Goal: Task Accomplishment & Management: Use online tool/utility

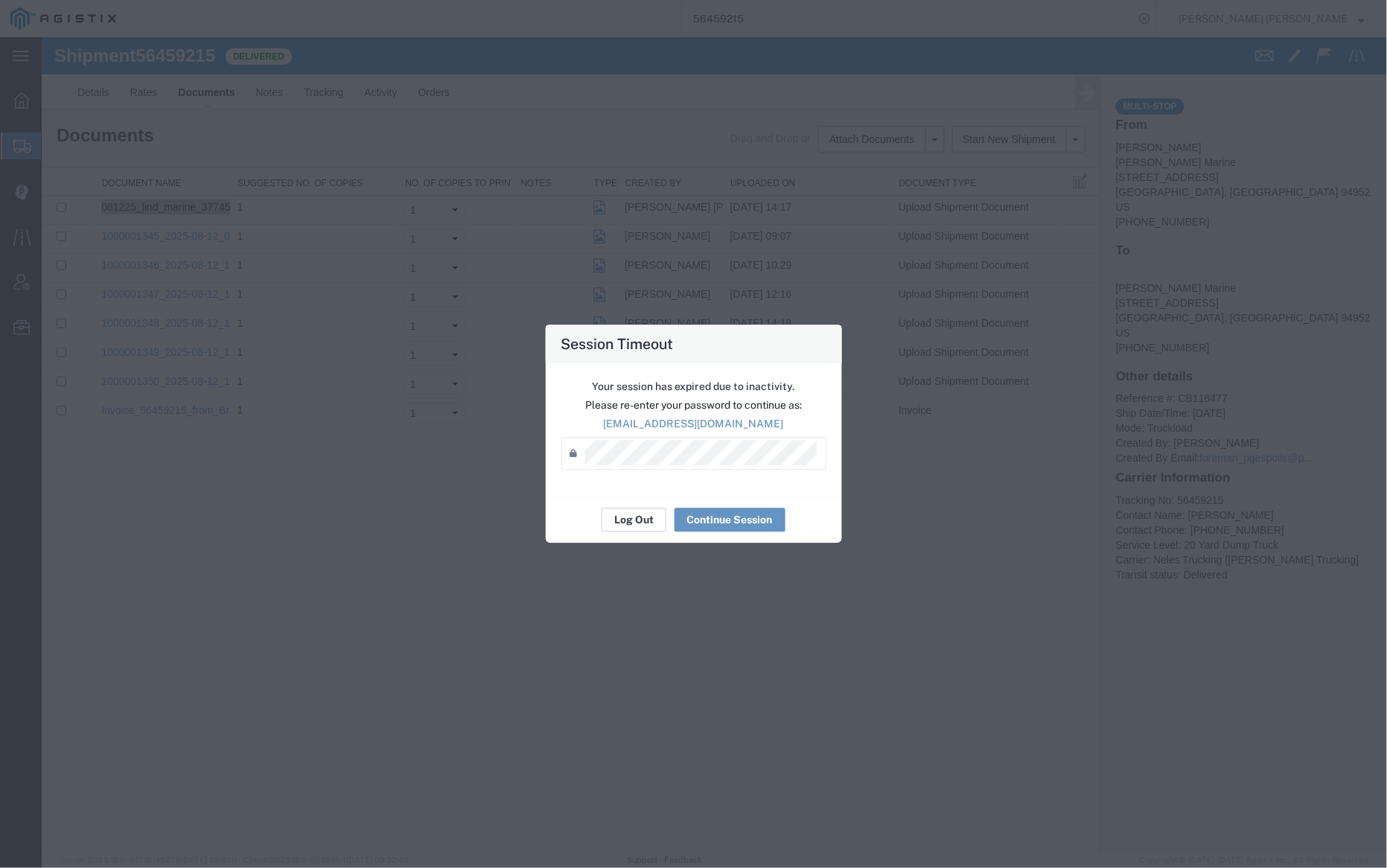
click at [639, 517] on button "Log Out" at bounding box center [633, 520] width 64 height 24
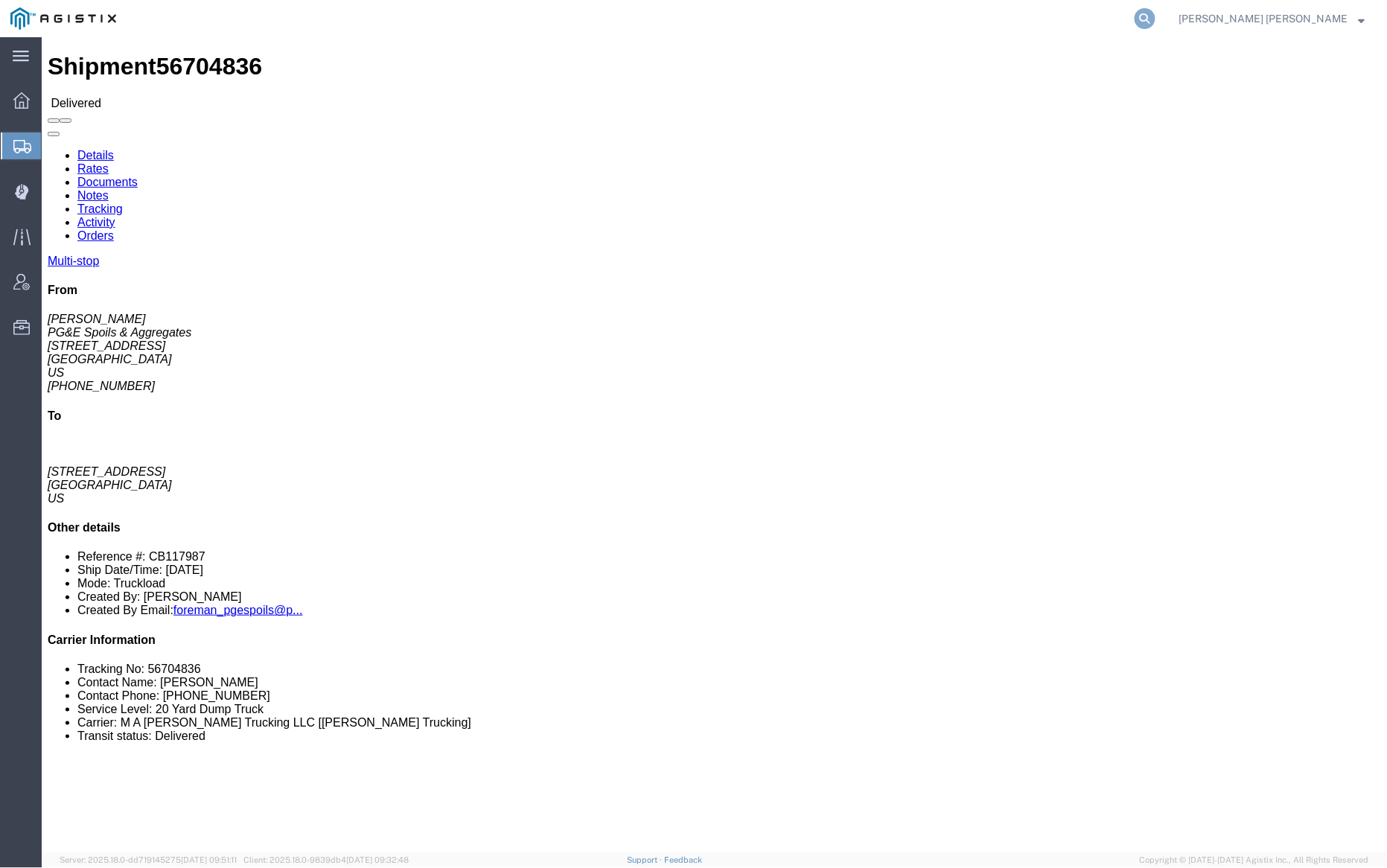
click at [1155, 20] on icon at bounding box center [1146, 19] width 21 height 21
click at [1008, 17] on input "search" at bounding box center [908, 18] width 453 height 36
paste input "56733667"
click at [1155, 17] on icon at bounding box center [1146, 19] width 21 height 21
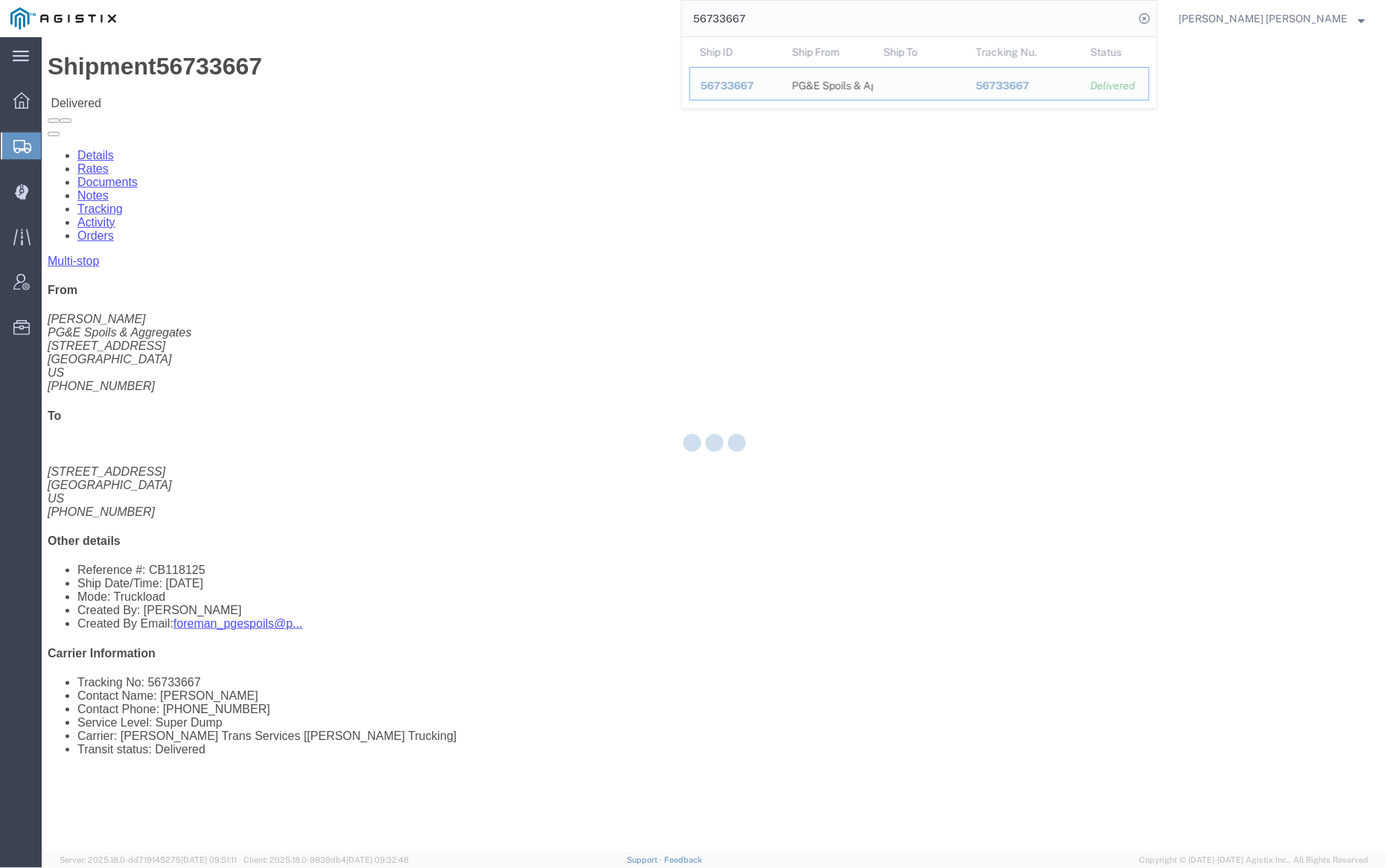
click at [204, 96] on div at bounding box center [714, 445] width 1346 height 815
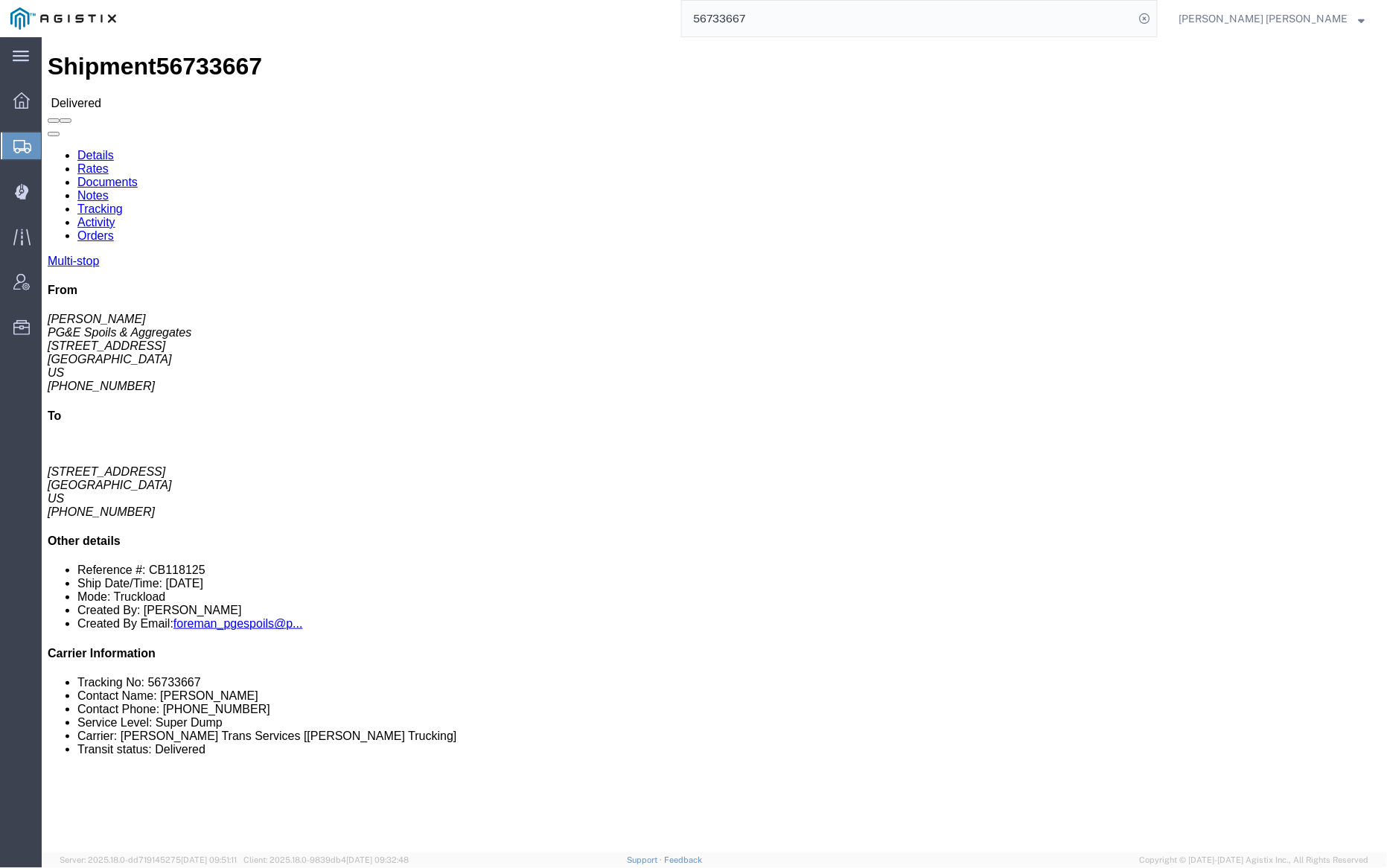
click link "Documents"
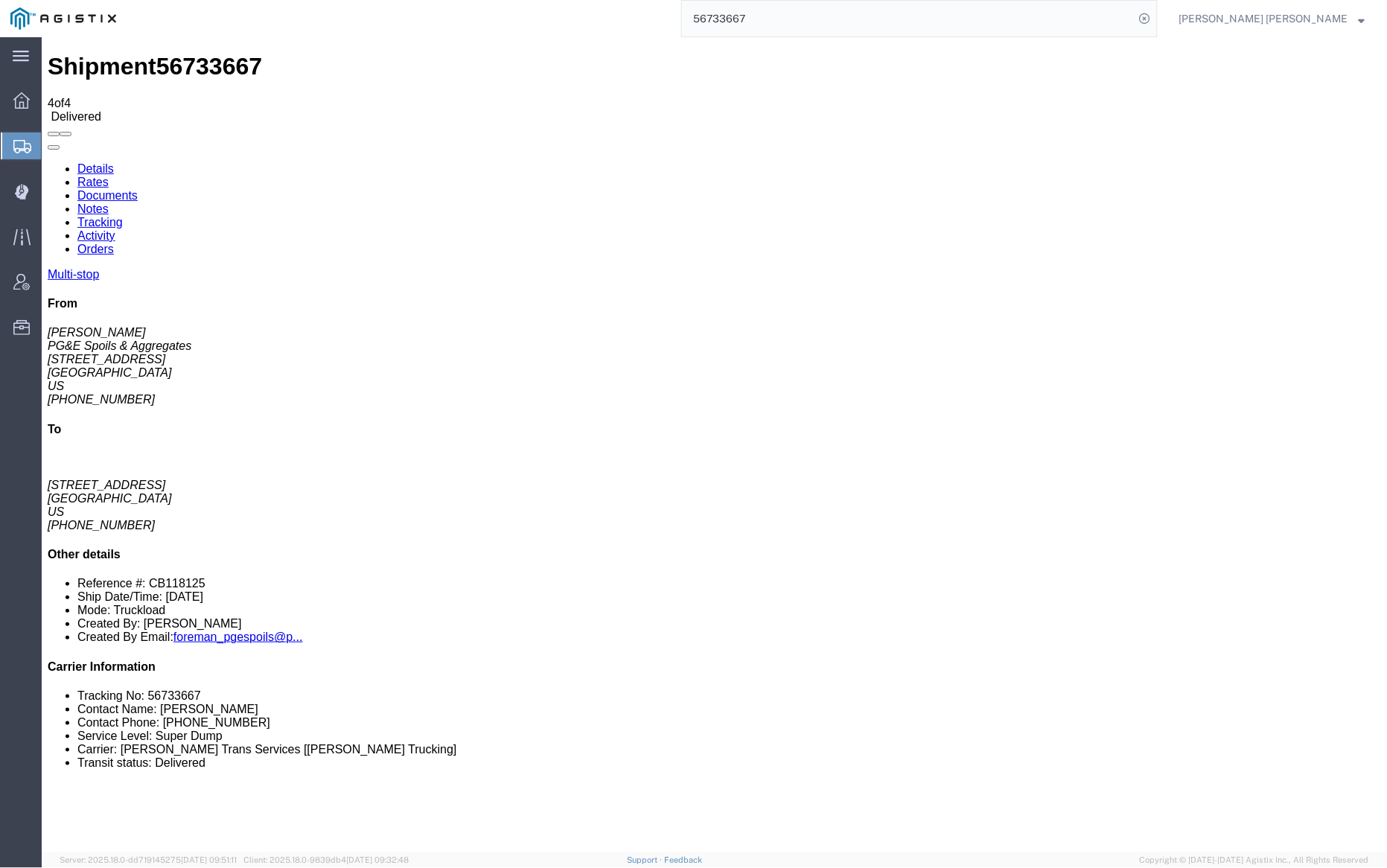
click at [108, 202] on link "Notes" at bounding box center [92, 208] width 32 height 12
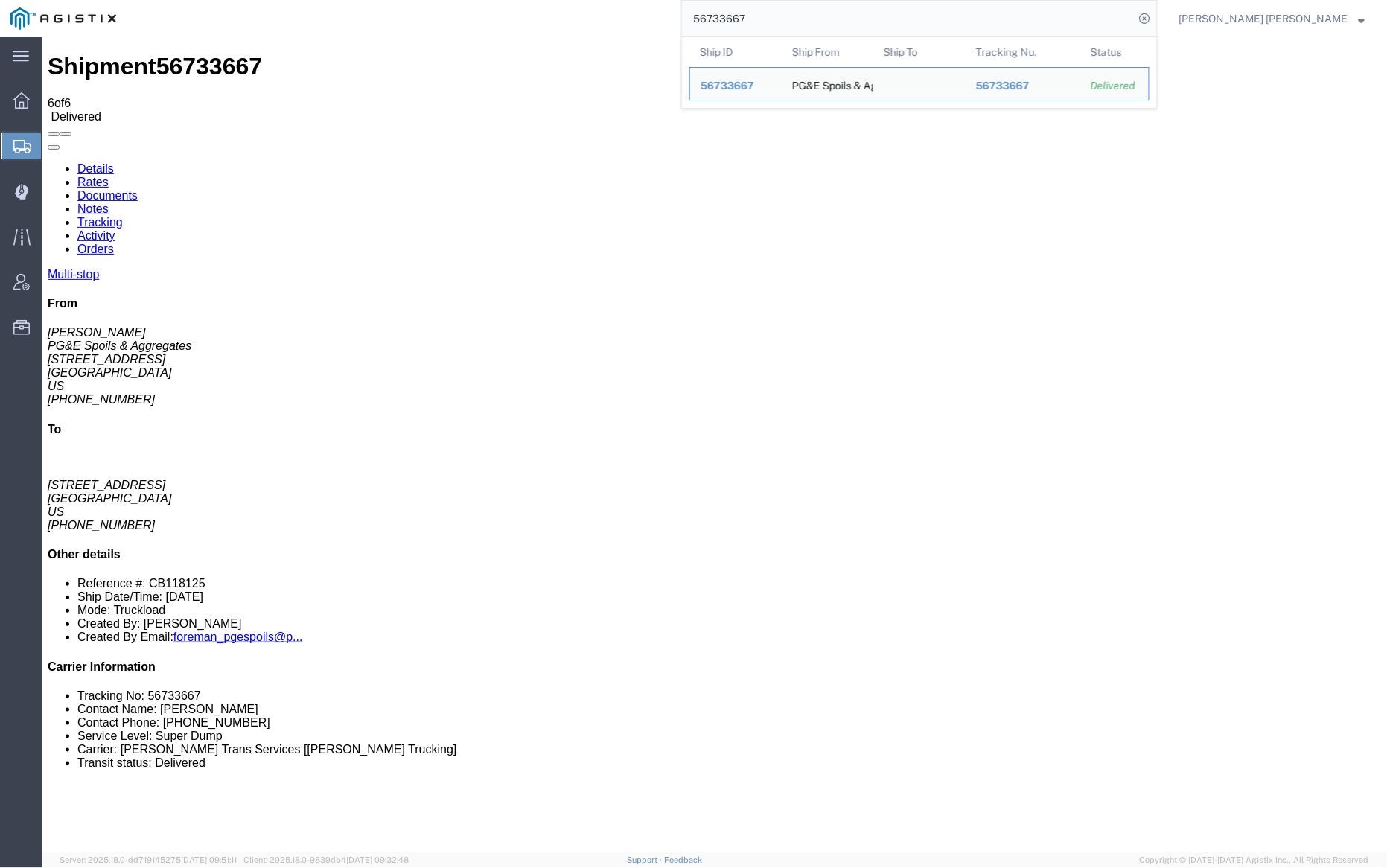
click at [784, 19] on input "56733667" at bounding box center [908, 18] width 453 height 36
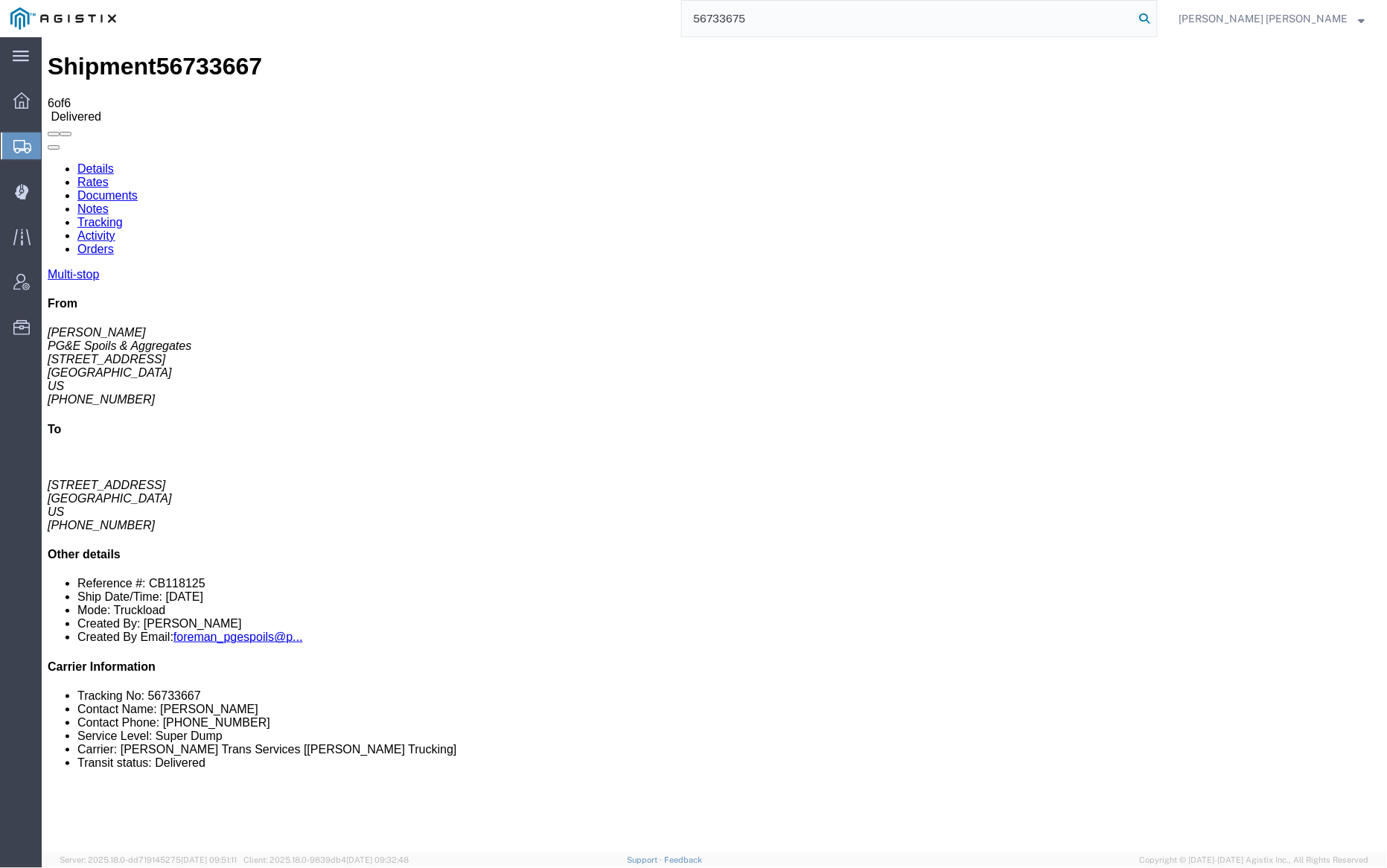
click at [1155, 18] on icon at bounding box center [1146, 19] width 21 height 21
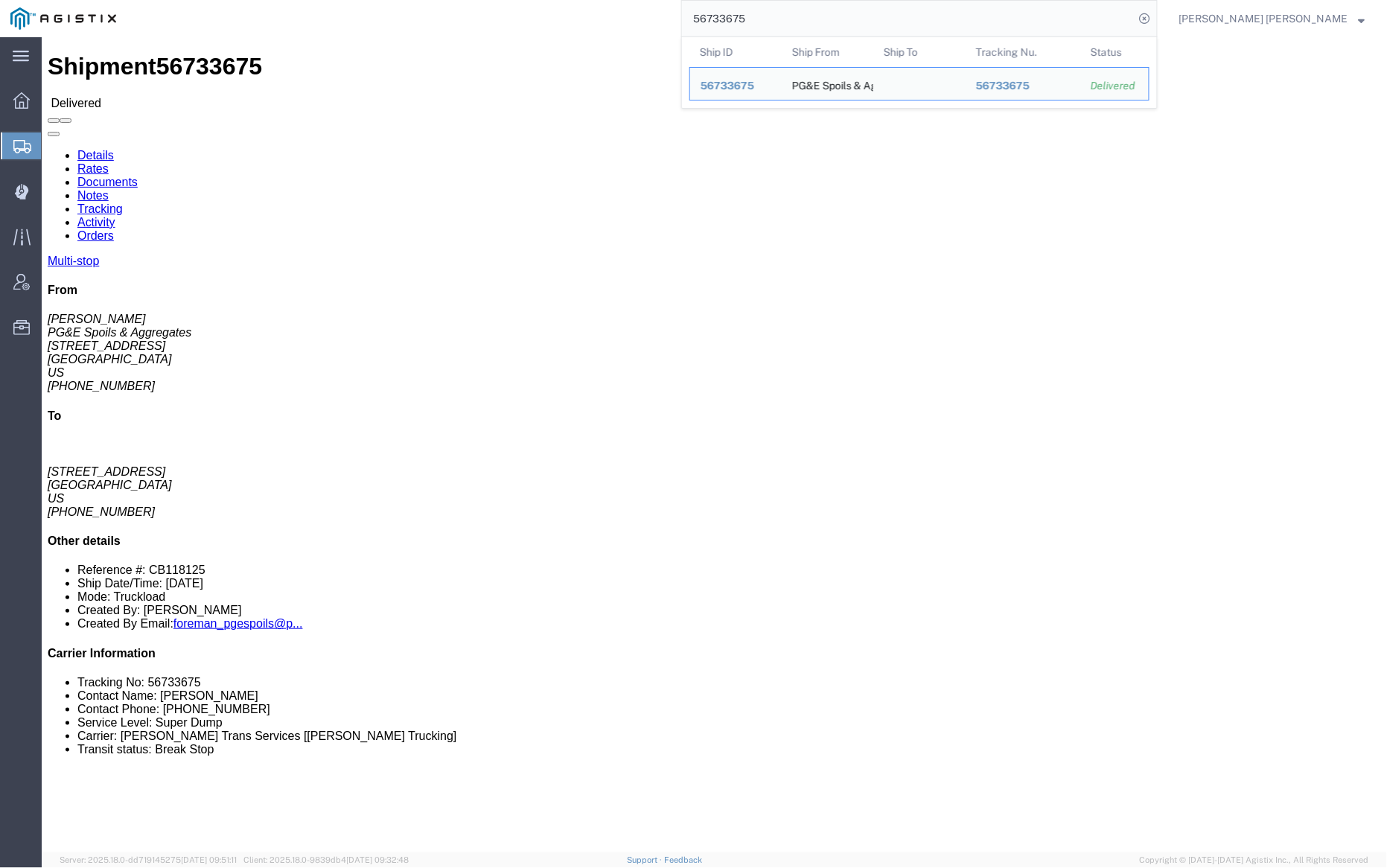
click link "Documents"
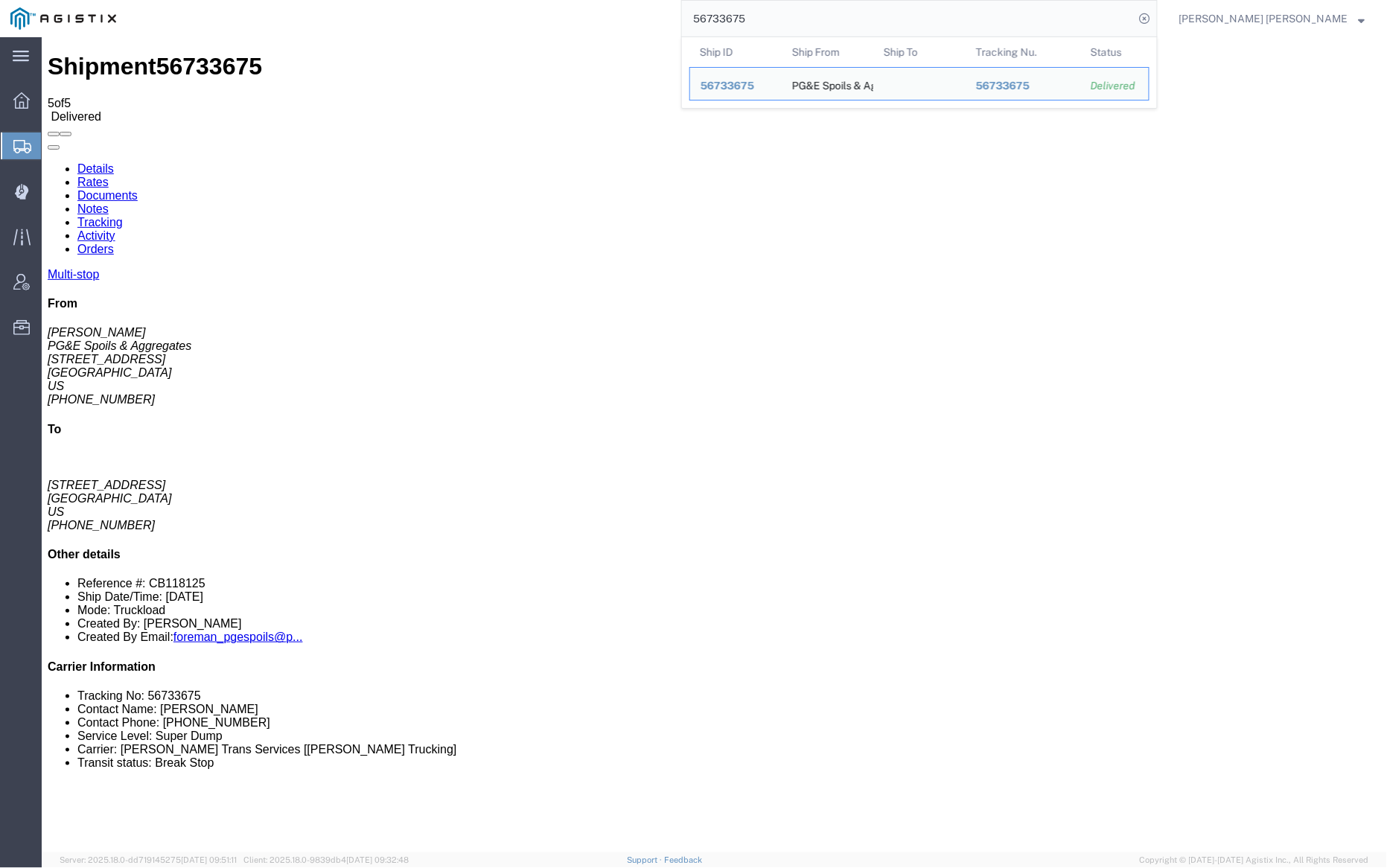
click at [814, 23] on input "56733675" at bounding box center [908, 18] width 453 height 36
paste input "9"
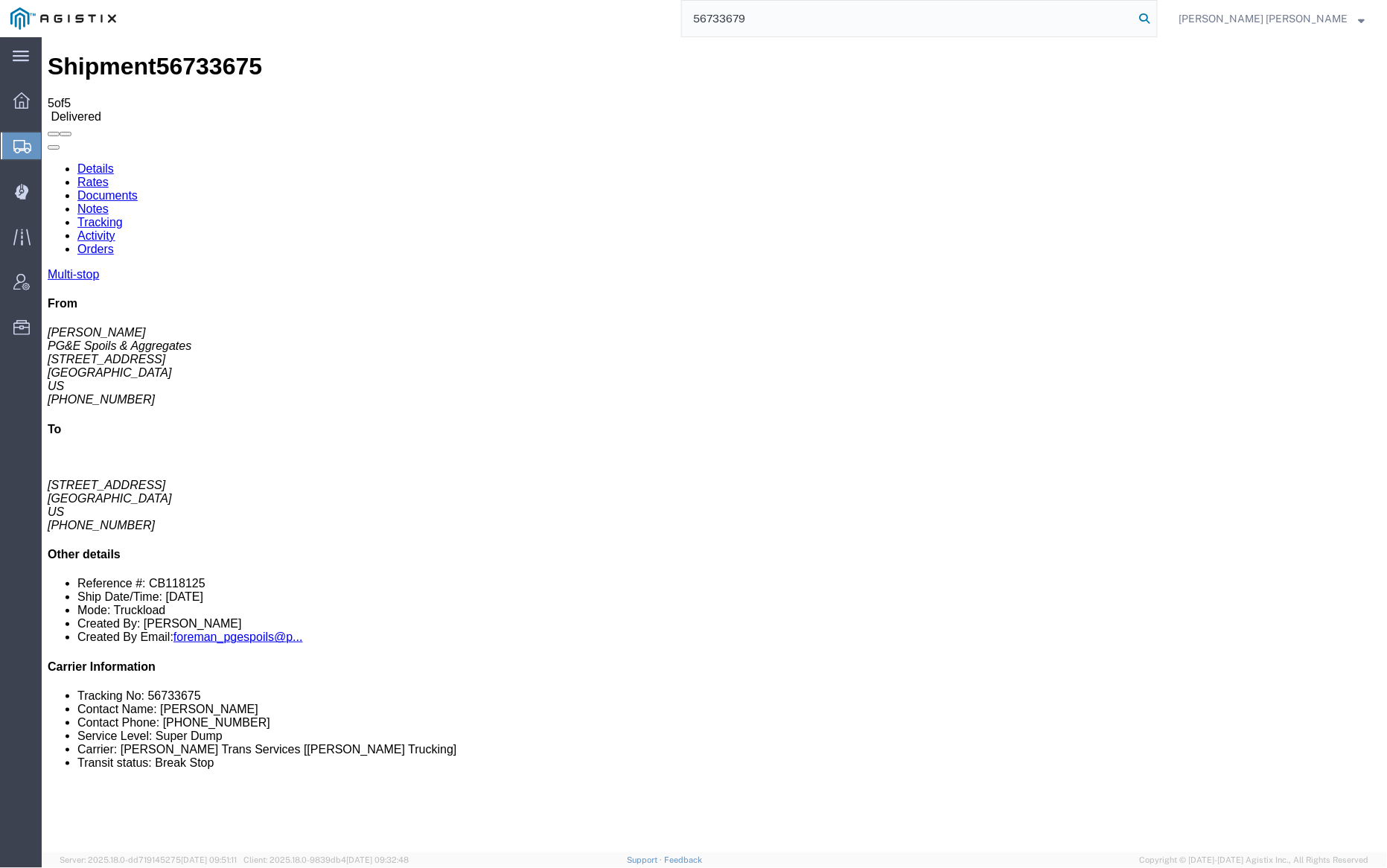
click at [1155, 15] on icon at bounding box center [1146, 19] width 21 height 21
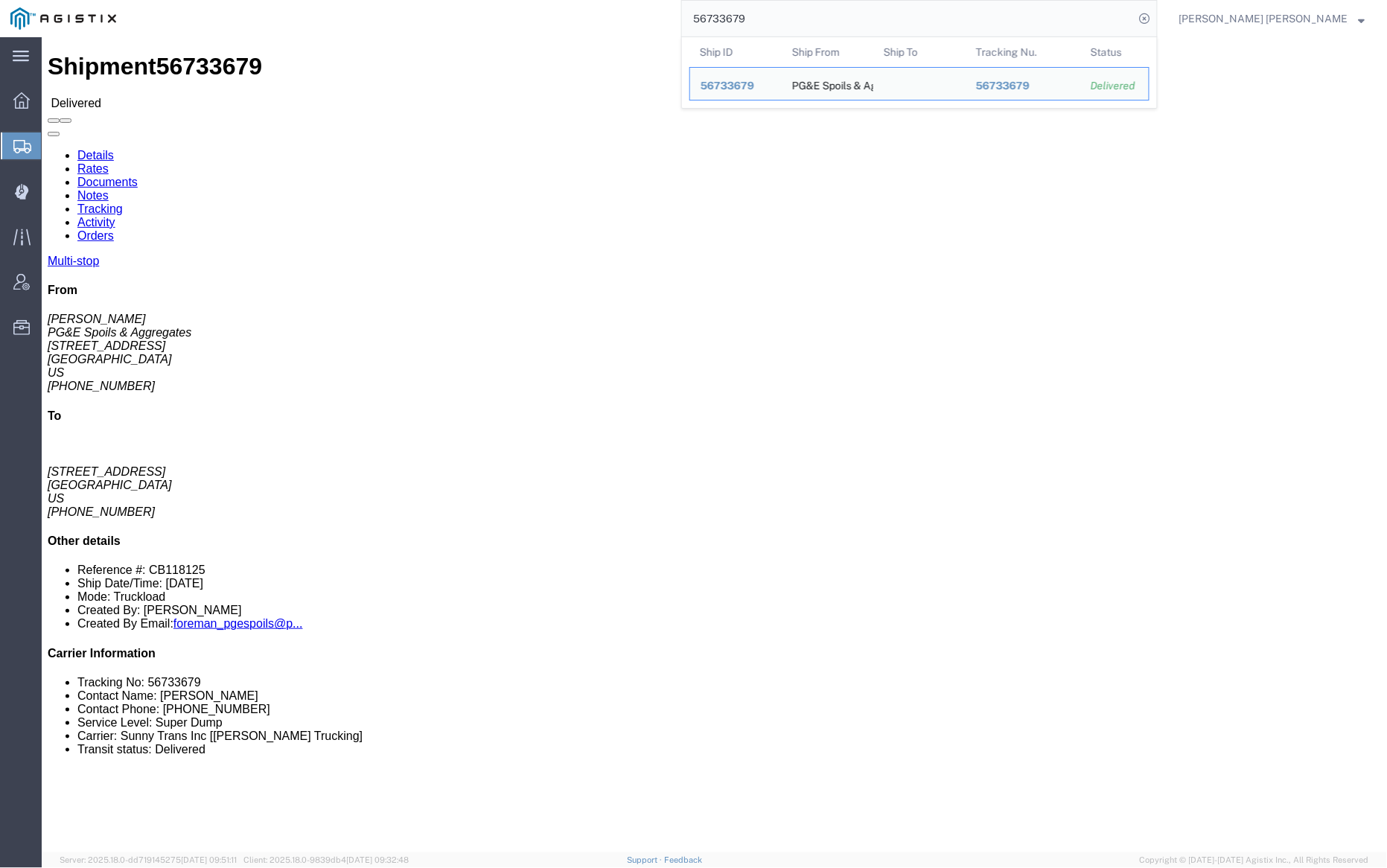
click link "Documents"
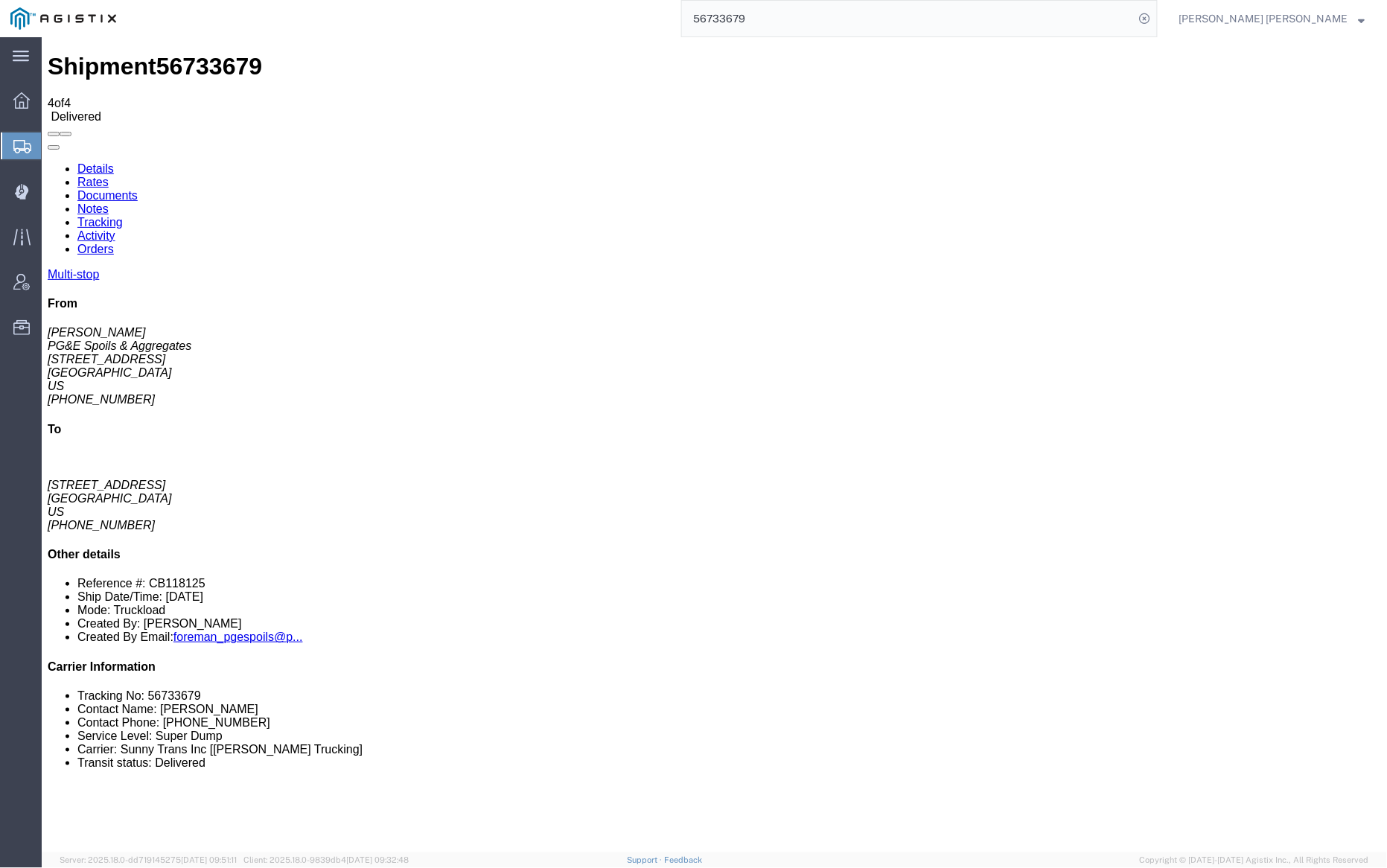
click at [108, 202] on link "Notes" at bounding box center [92, 208] width 32 height 12
click at [795, 22] on input "56733679" at bounding box center [908, 18] width 453 height 36
type input "56733684"
click at [1155, 15] on icon at bounding box center [1146, 19] width 21 height 21
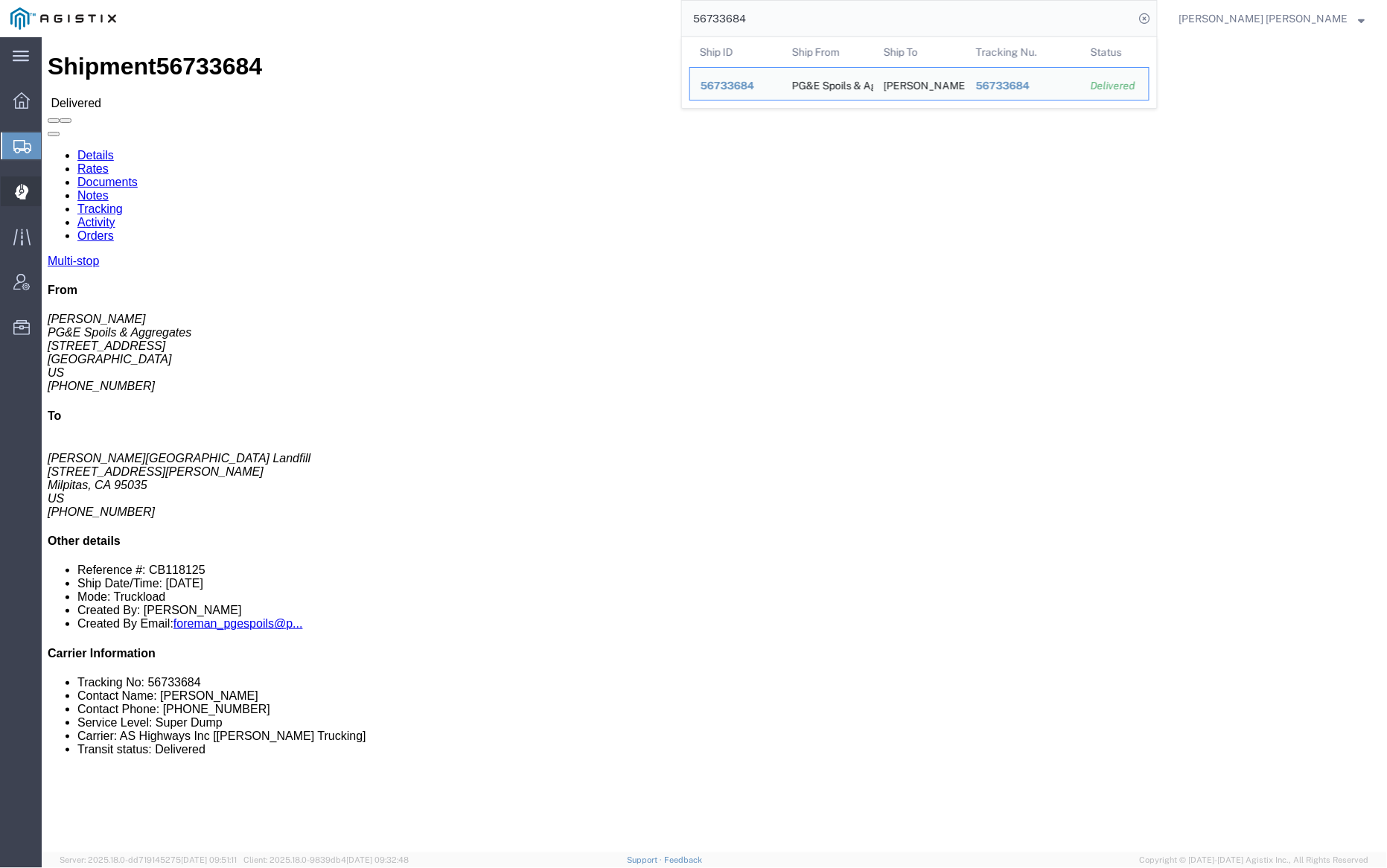
click at [51, 183] on span "Dispatch Manager" at bounding box center [46, 191] width 11 height 30
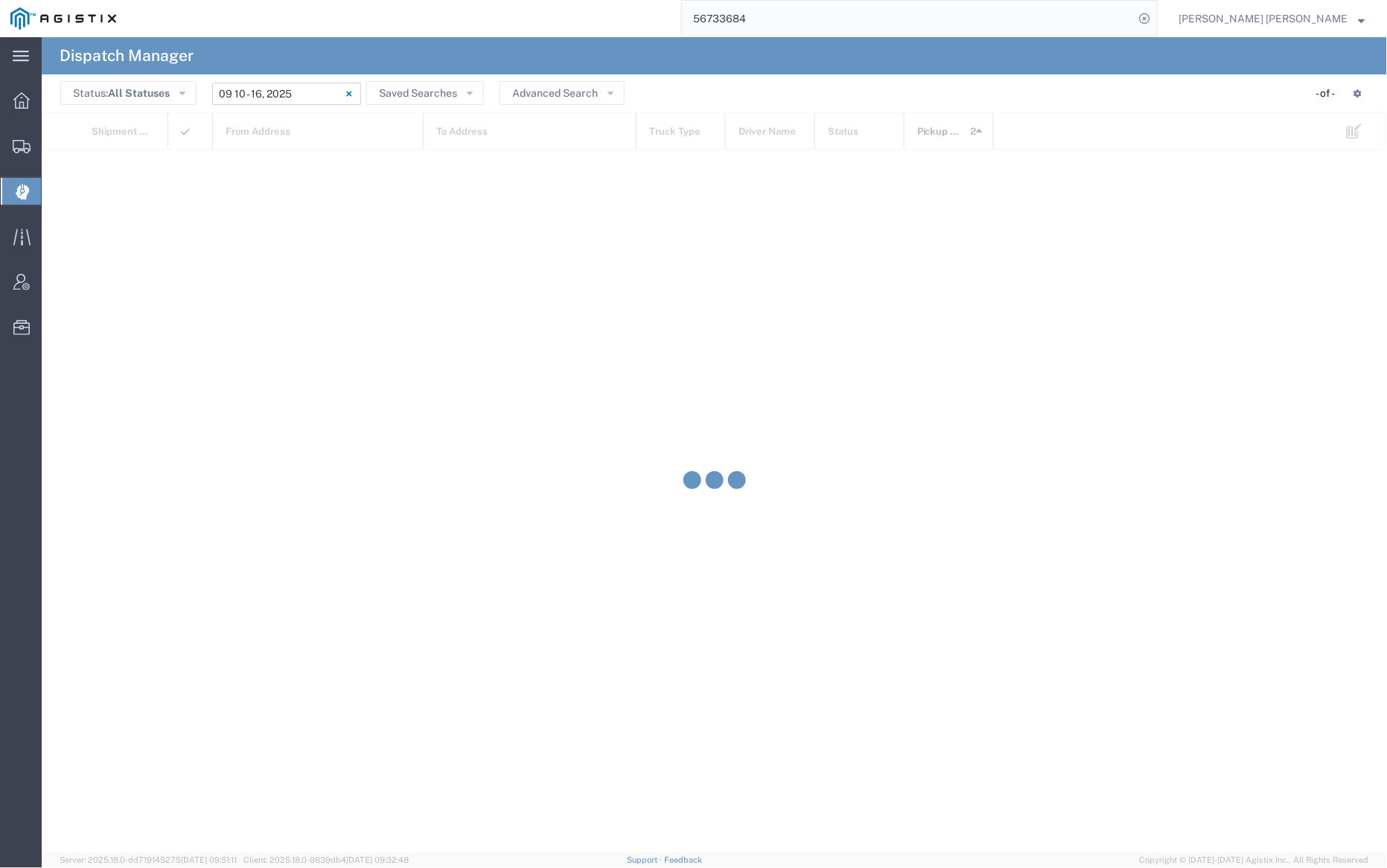
click at [309, 86] on input "[DATE] - [DATE]" at bounding box center [286, 93] width 149 height 22
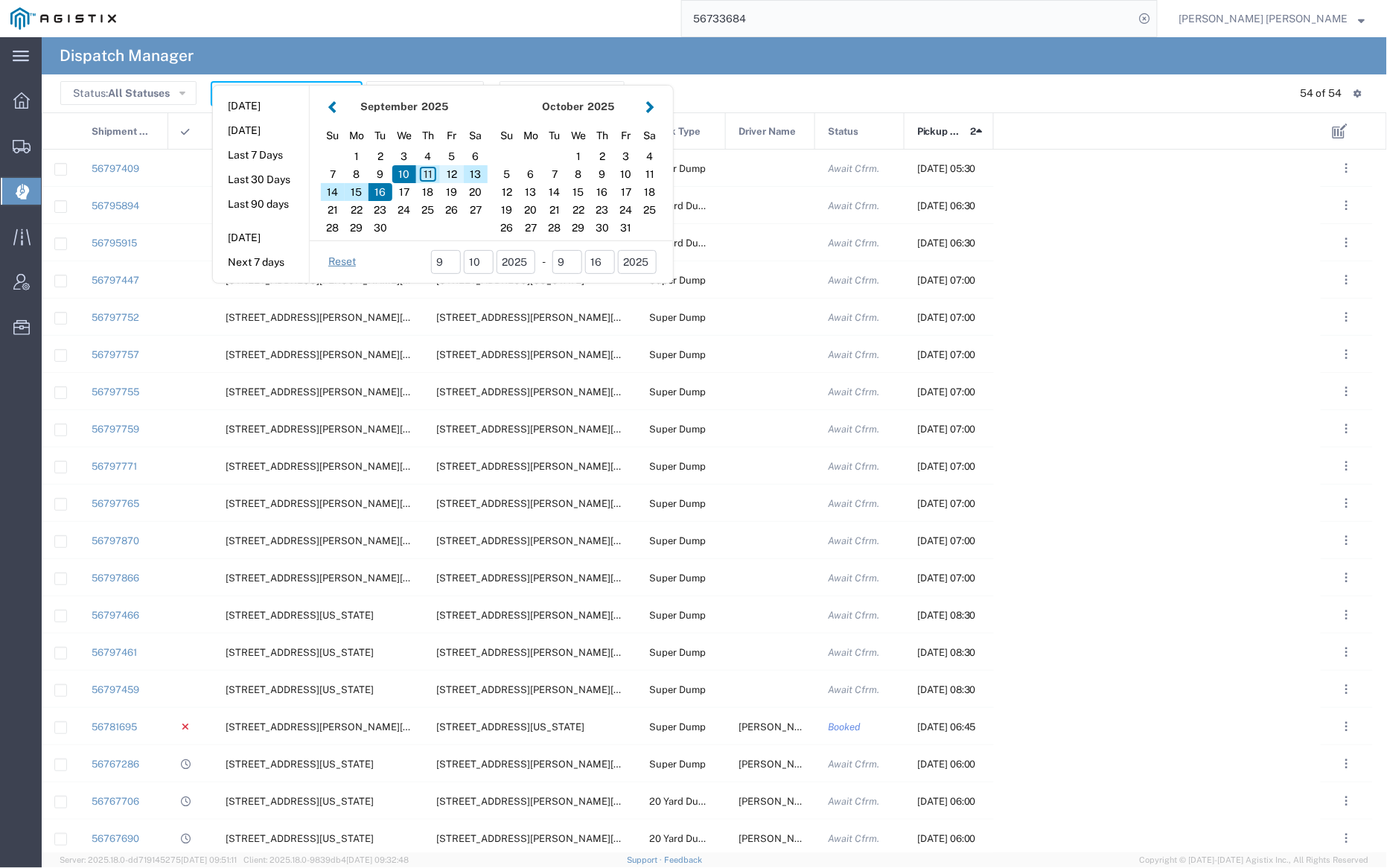
click at [451, 172] on div "12" at bounding box center [452, 174] width 24 height 18
type input "[DATE]"
type input "[DATE] - [DATE]"
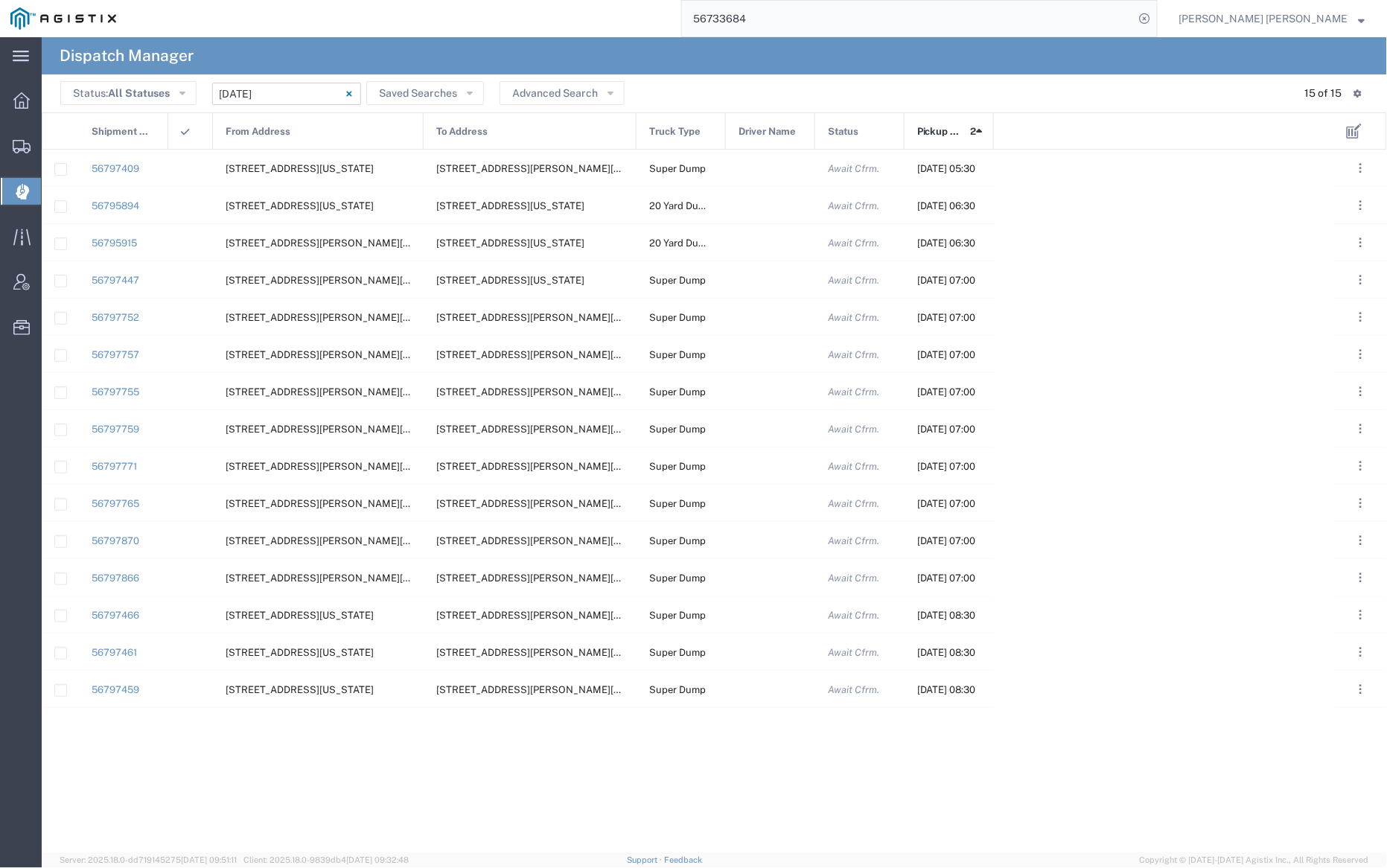
click at [309, 134] on div "From Address" at bounding box center [318, 132] width 211 height 37
click at [777, 167] on div at bounding box center [770, 168] width 89 height 37
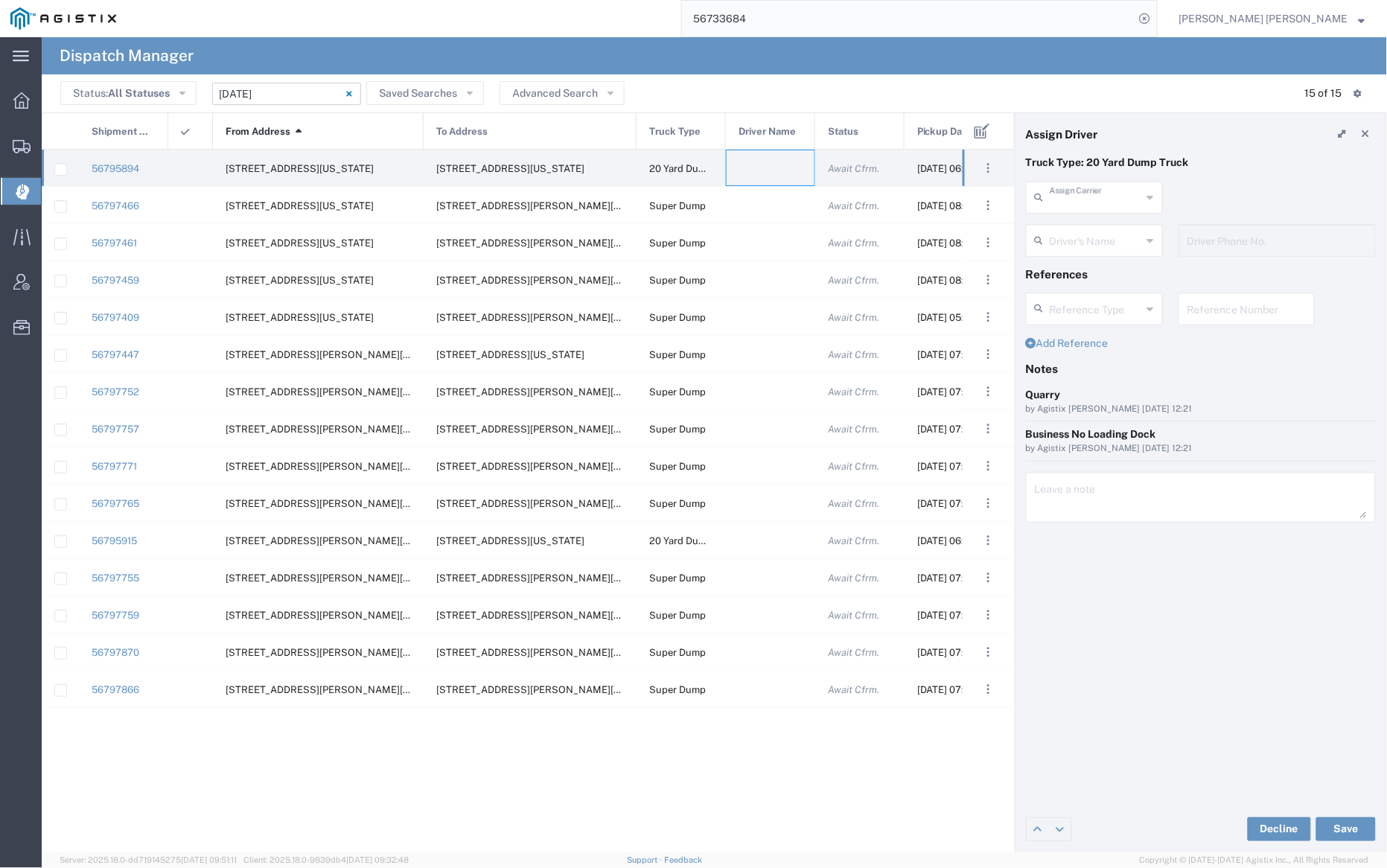
click at [1084, 194] on input "text" at bounding box center [1096, 196] width 92 height 26
click at [1092, 232] on span "Neles Trucking" at bounding box center [1095, 230] width 134 height 23
type input "Neles Trucking"
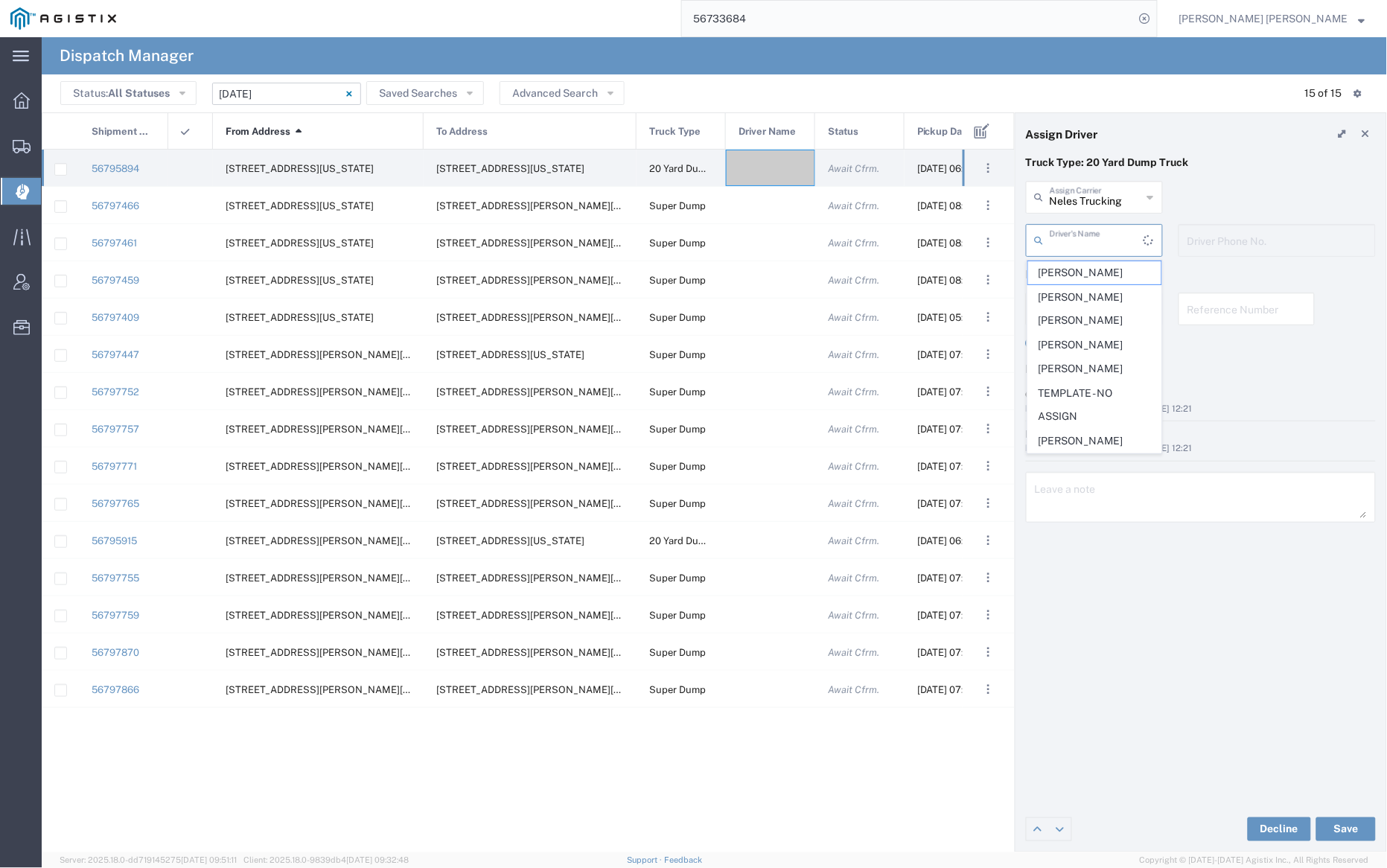
click at [1089, 233] on input "text" at bounding box center [1097, 238] width 94 height 26
click at [1105, 450] on span "[PERSON_NAME]" at bounding box center [1095, 444] width 134 height 23
type input "[PERSON_NAME]"
type input "7076415781"
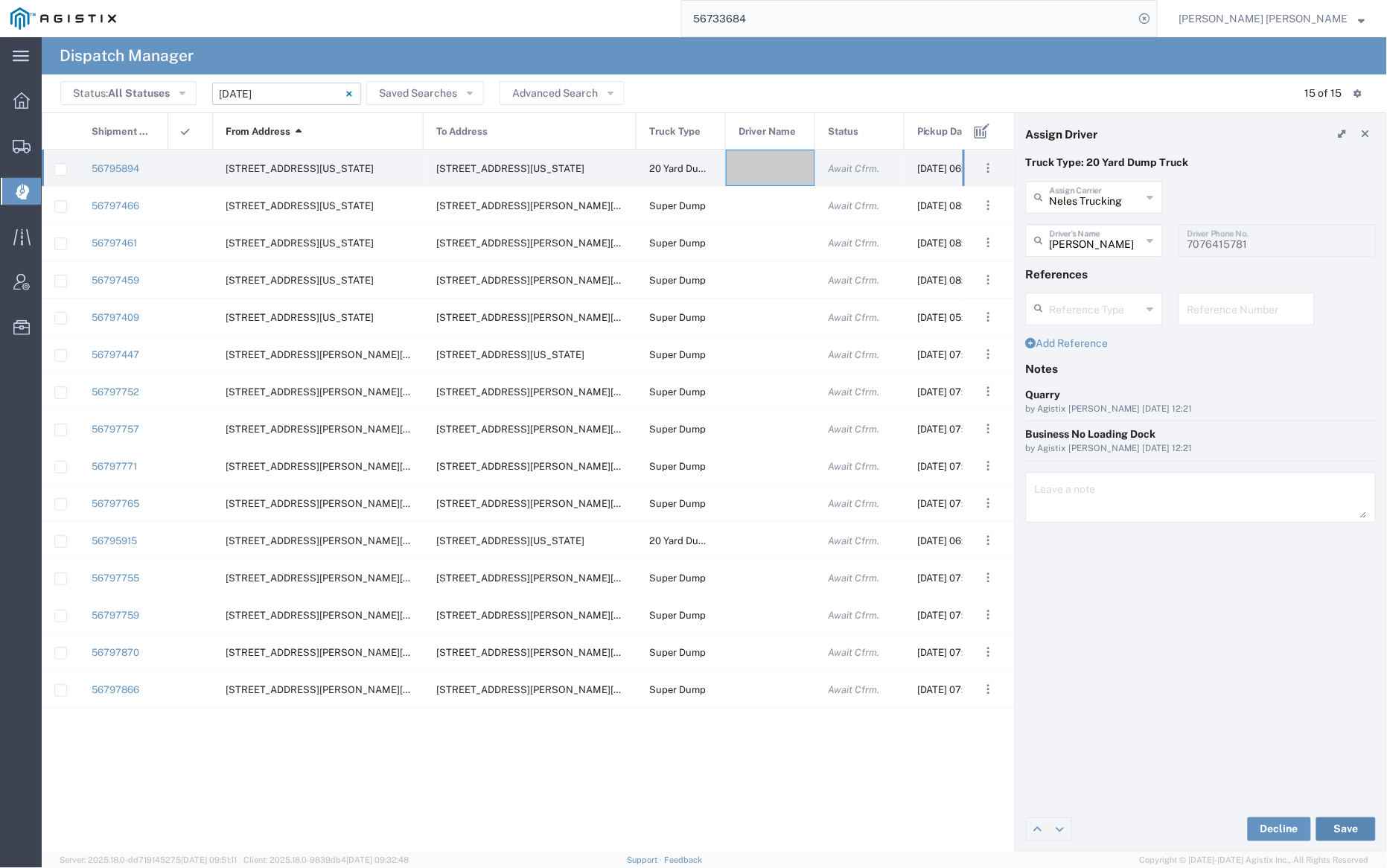
click at [1350, 828] on button "Save" at bounding box center [1347, 830] width 60 height 24
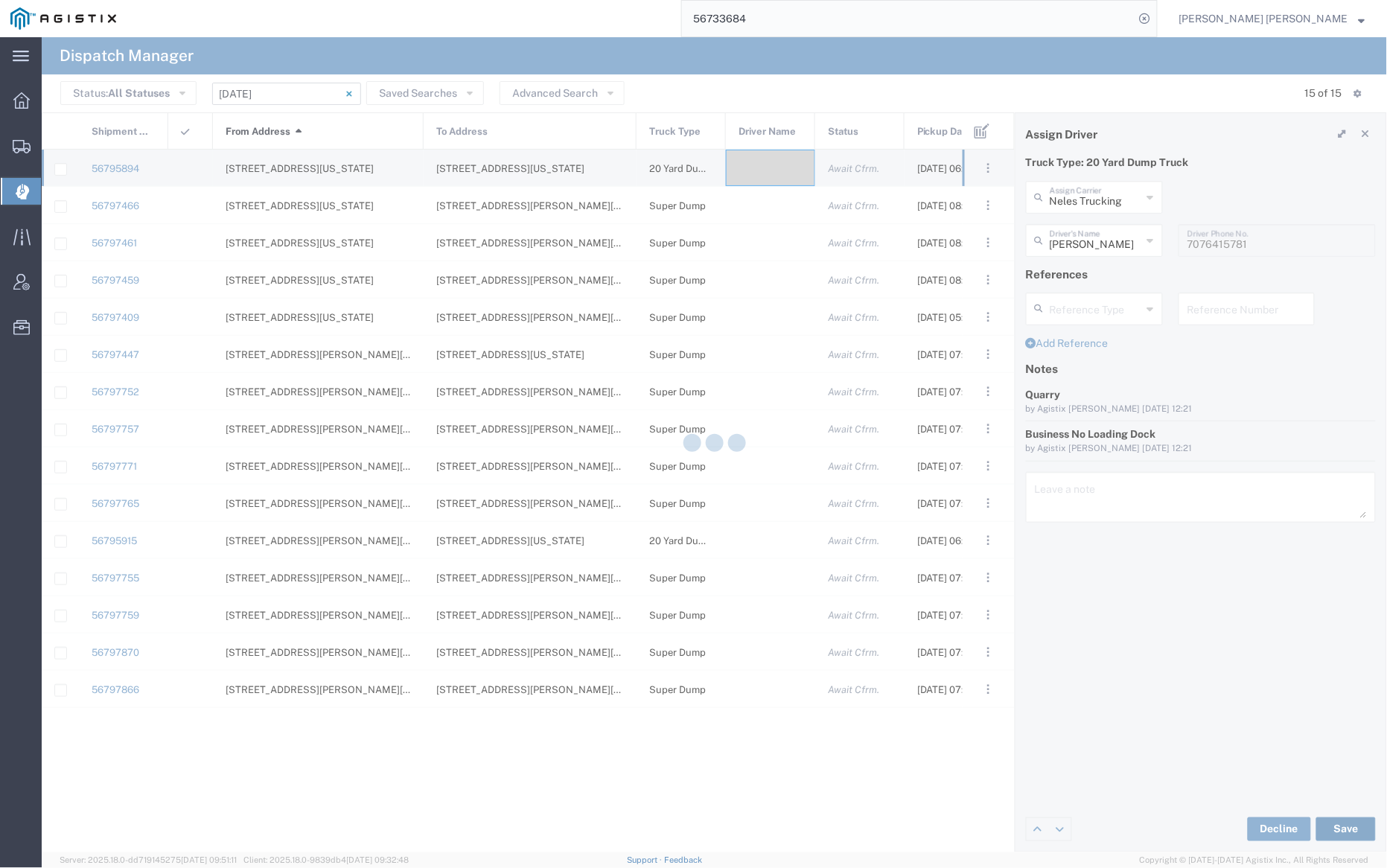
type input "[PERSON_NAME]"
type input "Neles Trucking"
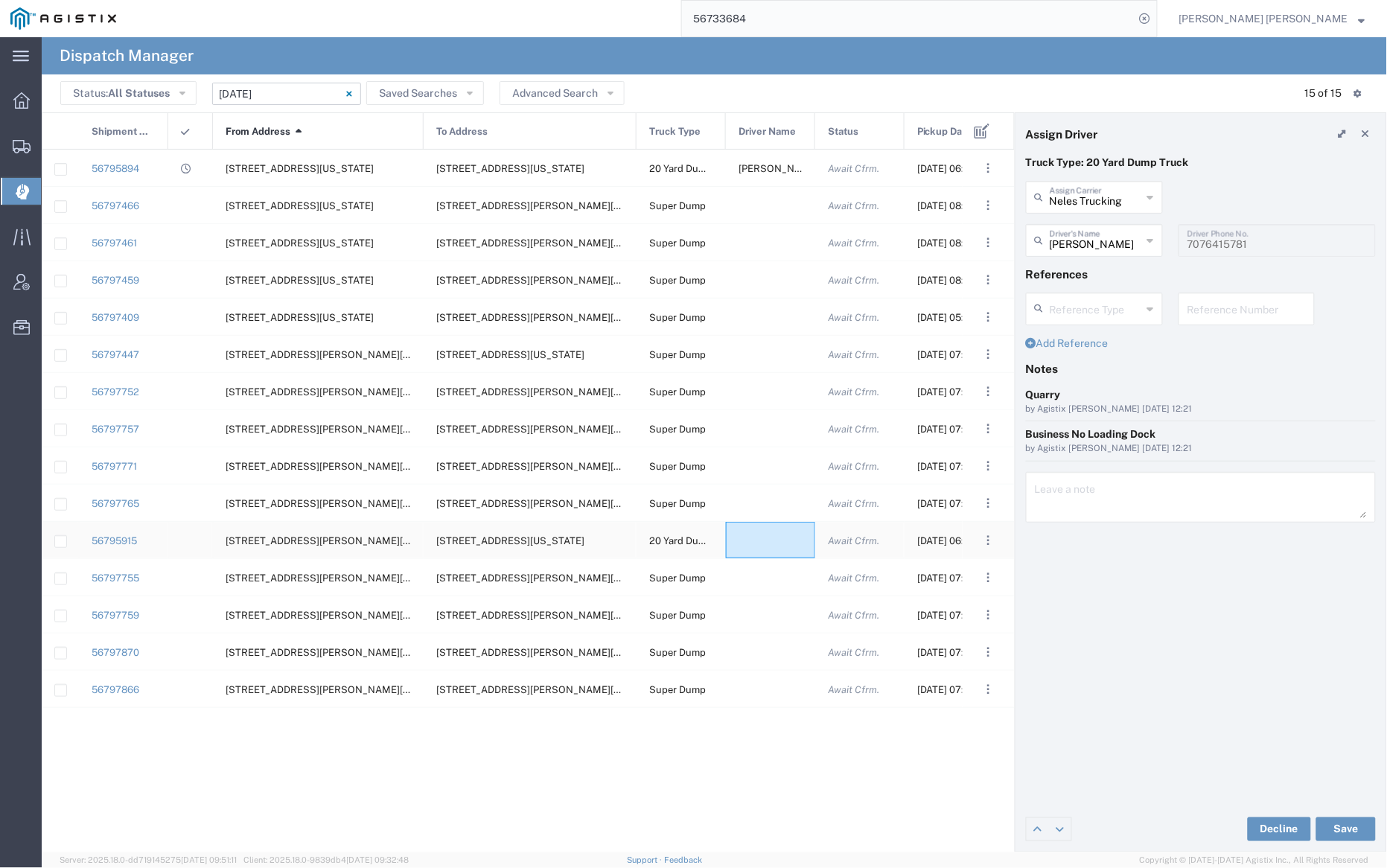
click at [766, 537] on div at bounding box center [770, 540] width 89 height 37
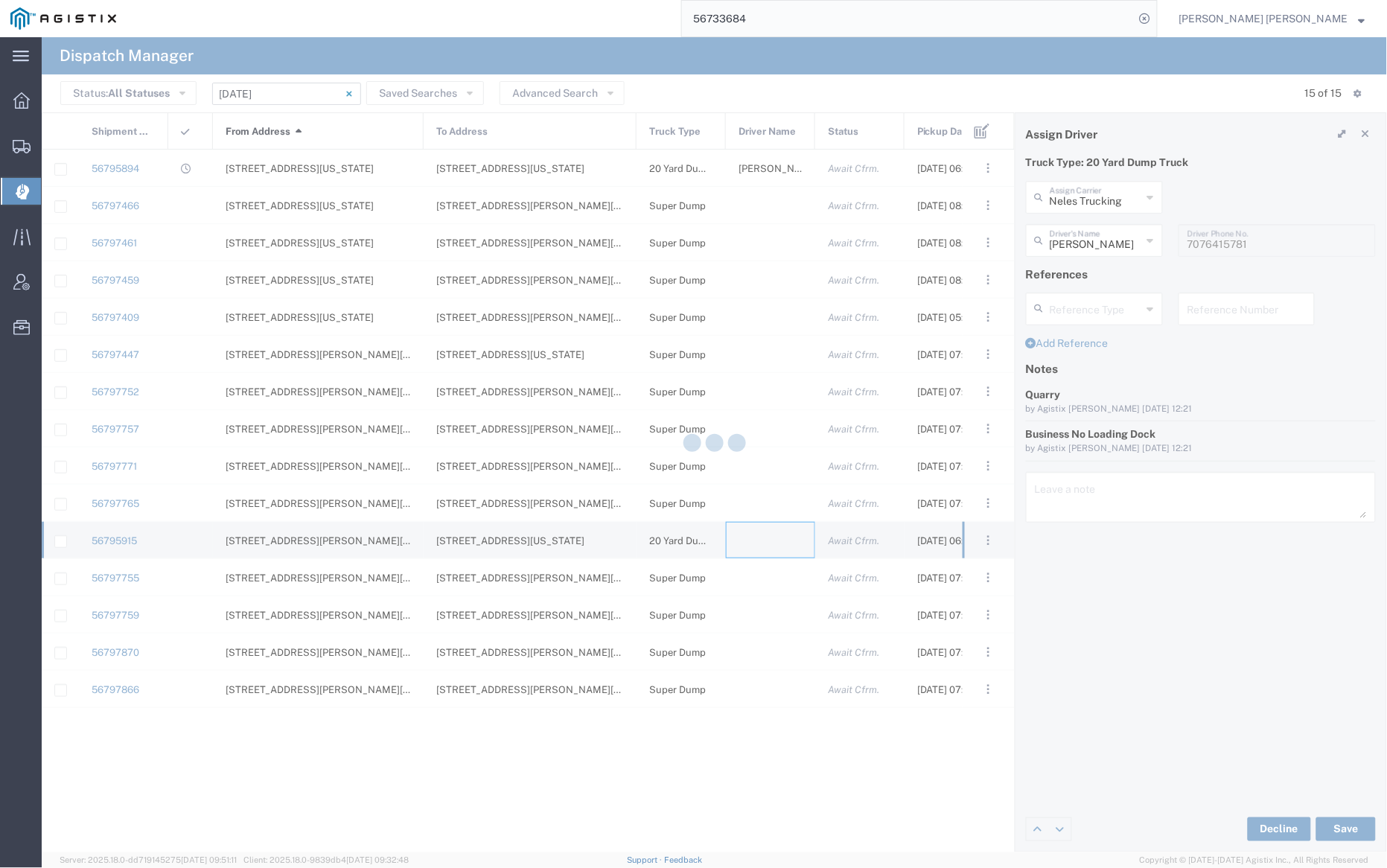
type input "[PERSON_NAME] Trucking"
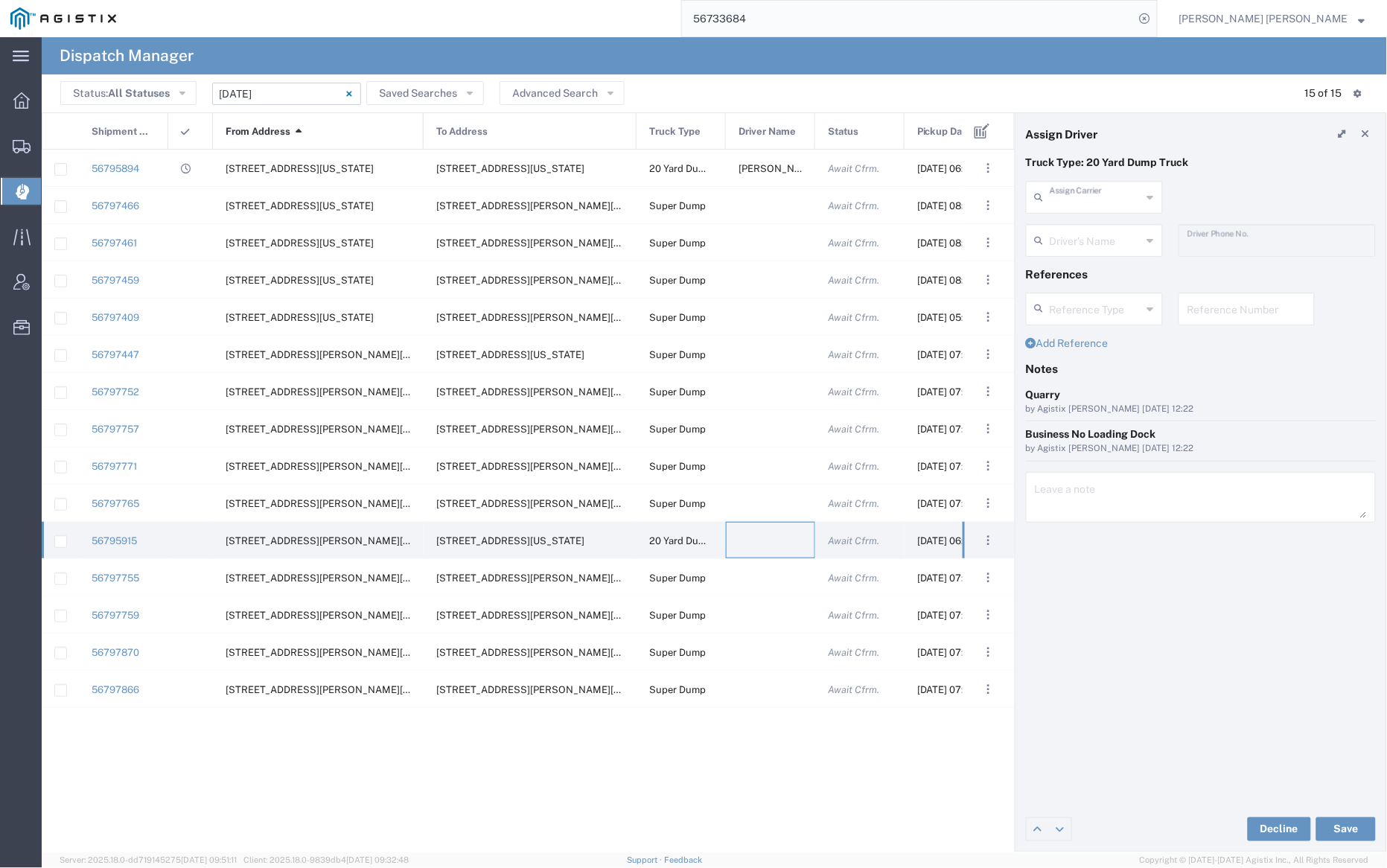
click at [1102, 200] on input "text" at bounding box center [1096, 196] width 92 height 26
click at [1108, 225] on span "North Bay Gunite Inc" at bounding box center [1095, 230] width 134 height 23
type input "North Bay Gunite Inc"
click at [1105, 235] on input "text" at bounding box center [1096, 238] width 92 height 26
click at [1098, 281] on span "[PERSON_NAME]" at bounding box center [1095, 273] width 134 height 23
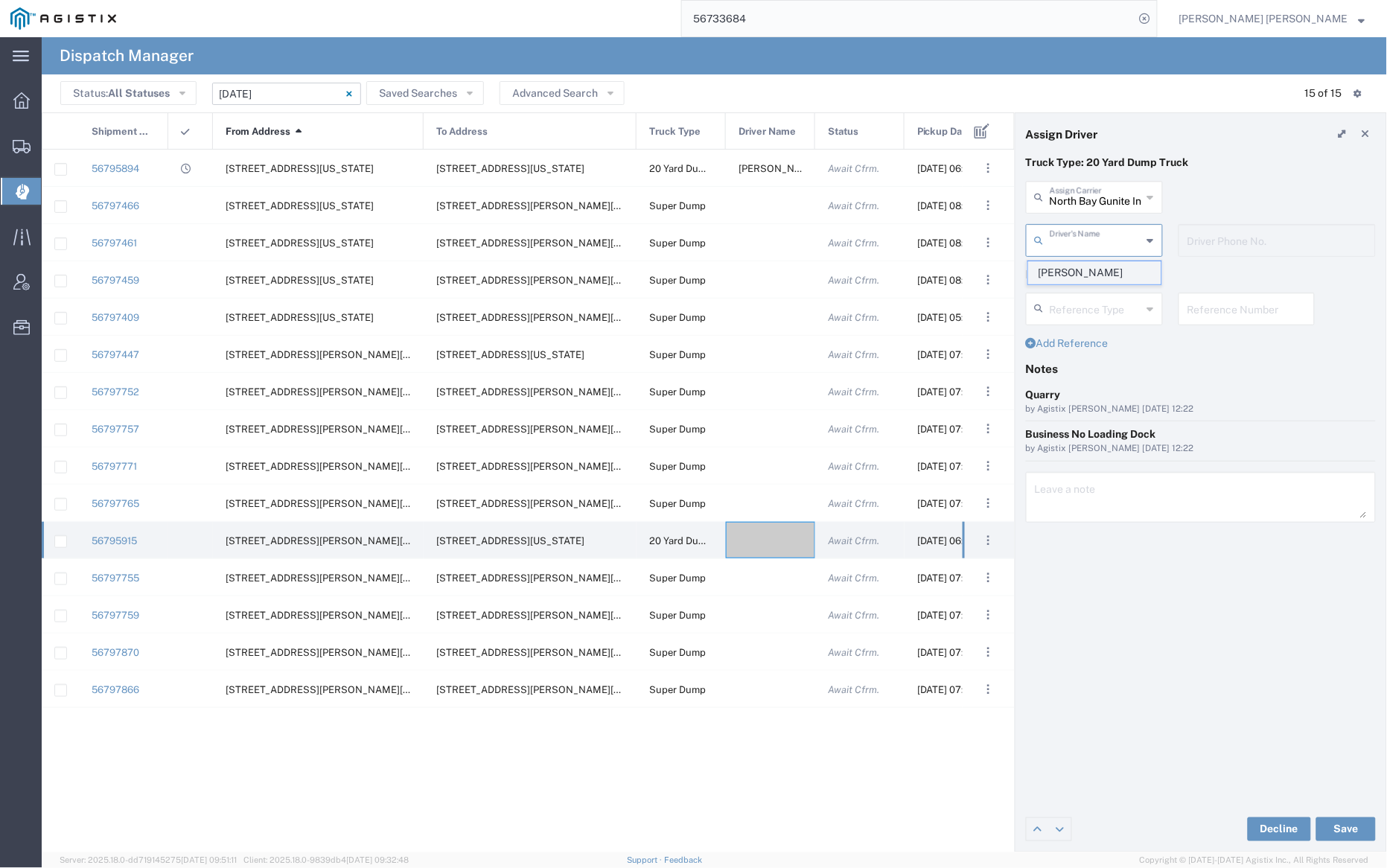
type input "[PERSON_NAME]"
type input "7077584968"
click at [1347, 827] on button "Save" at bounding box center [1347, 830] width 60 height 24
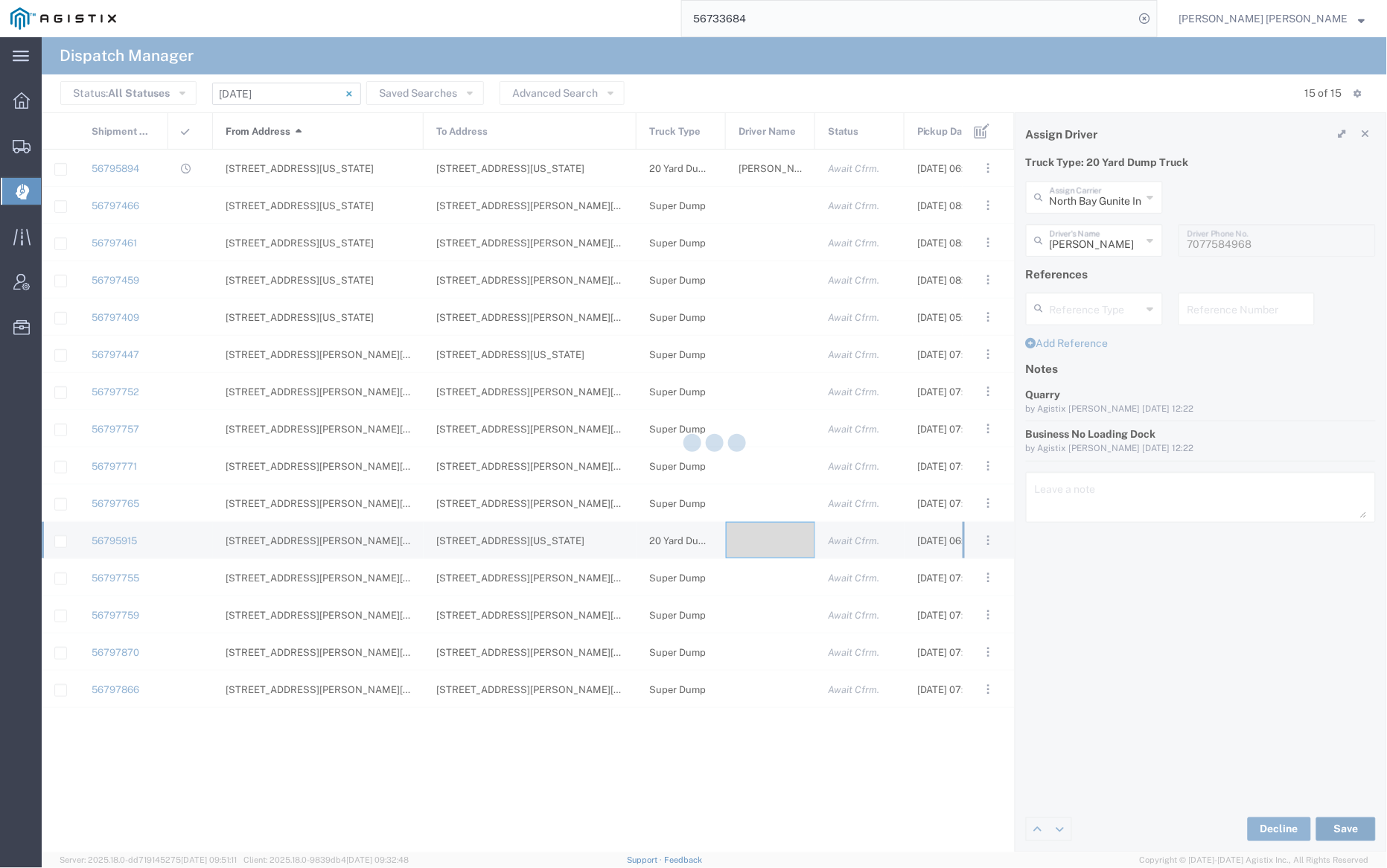
type input "[PERSON_NAME]"
type input "North Bay Gunite Inc"
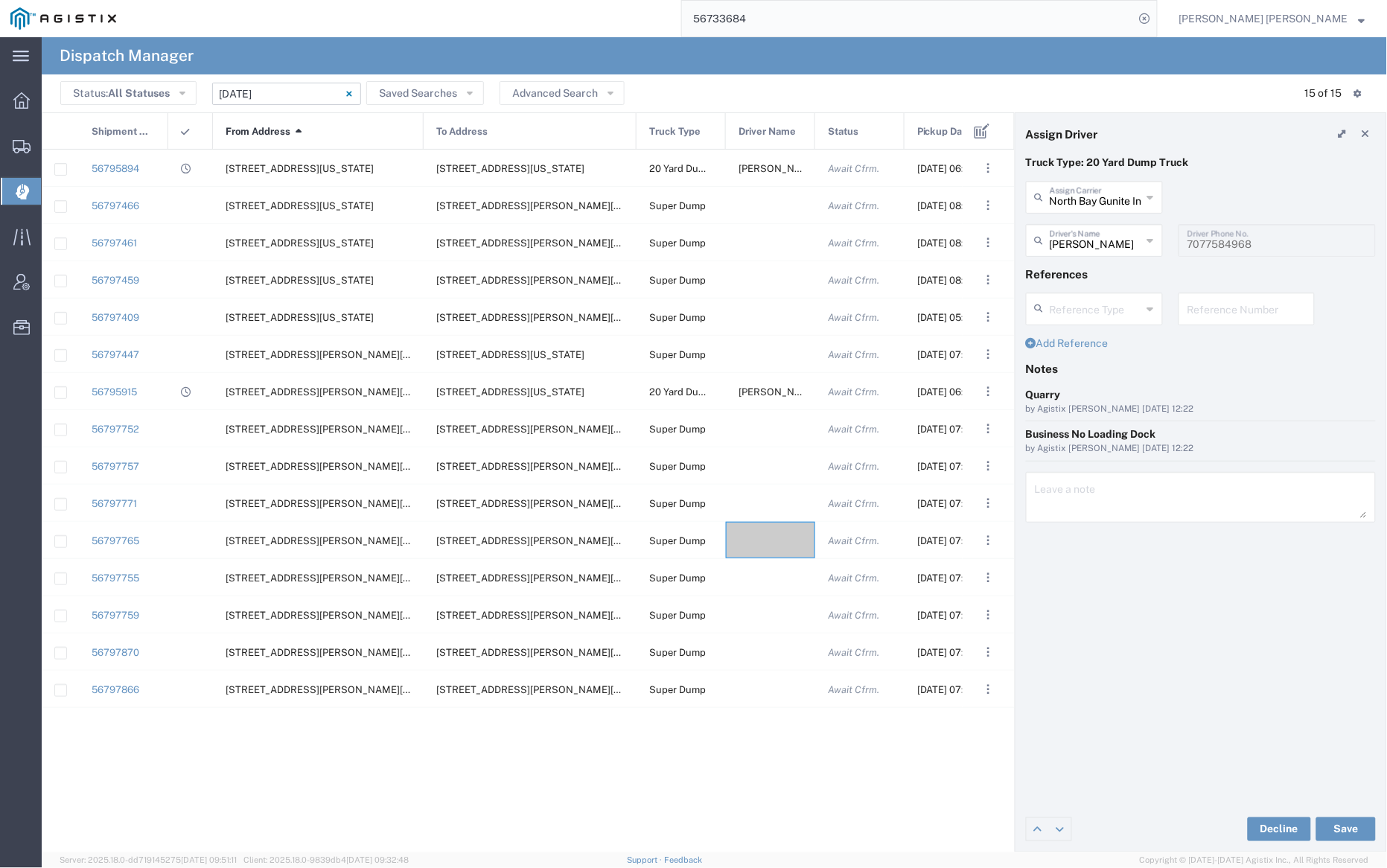
click at [1151, 634] on div "Truck Type: 20 Yard Dump Truck North Bay Gunite Inc Assign Carrier North Bay Gu…" at bounding box center [1201, 481] width 371 height 653
click at [133, 429] on link "56797752" at bounding box center [115, 430] width 48 height 12
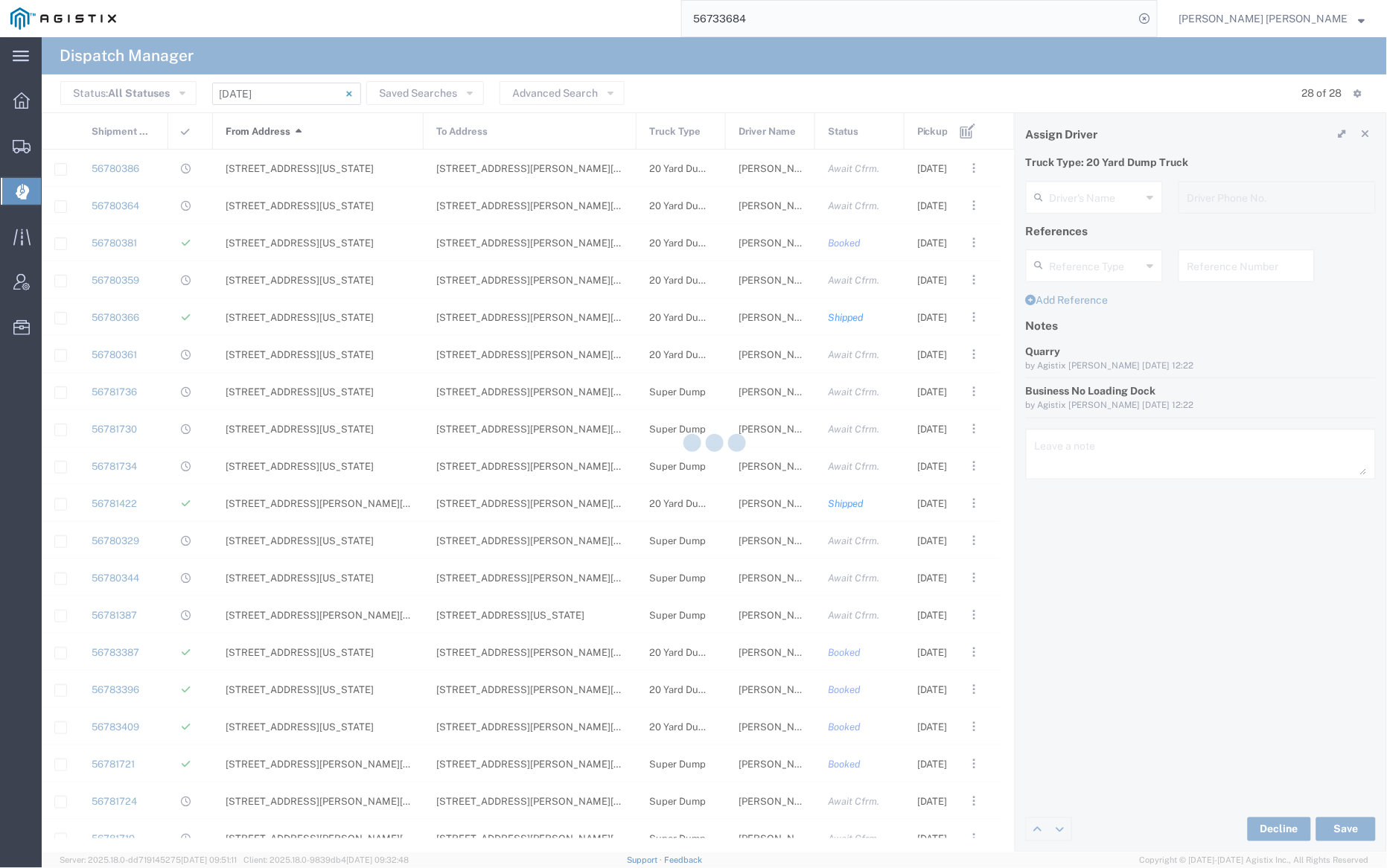
type input "[PERSON_NAME]"
type input "7077584968"
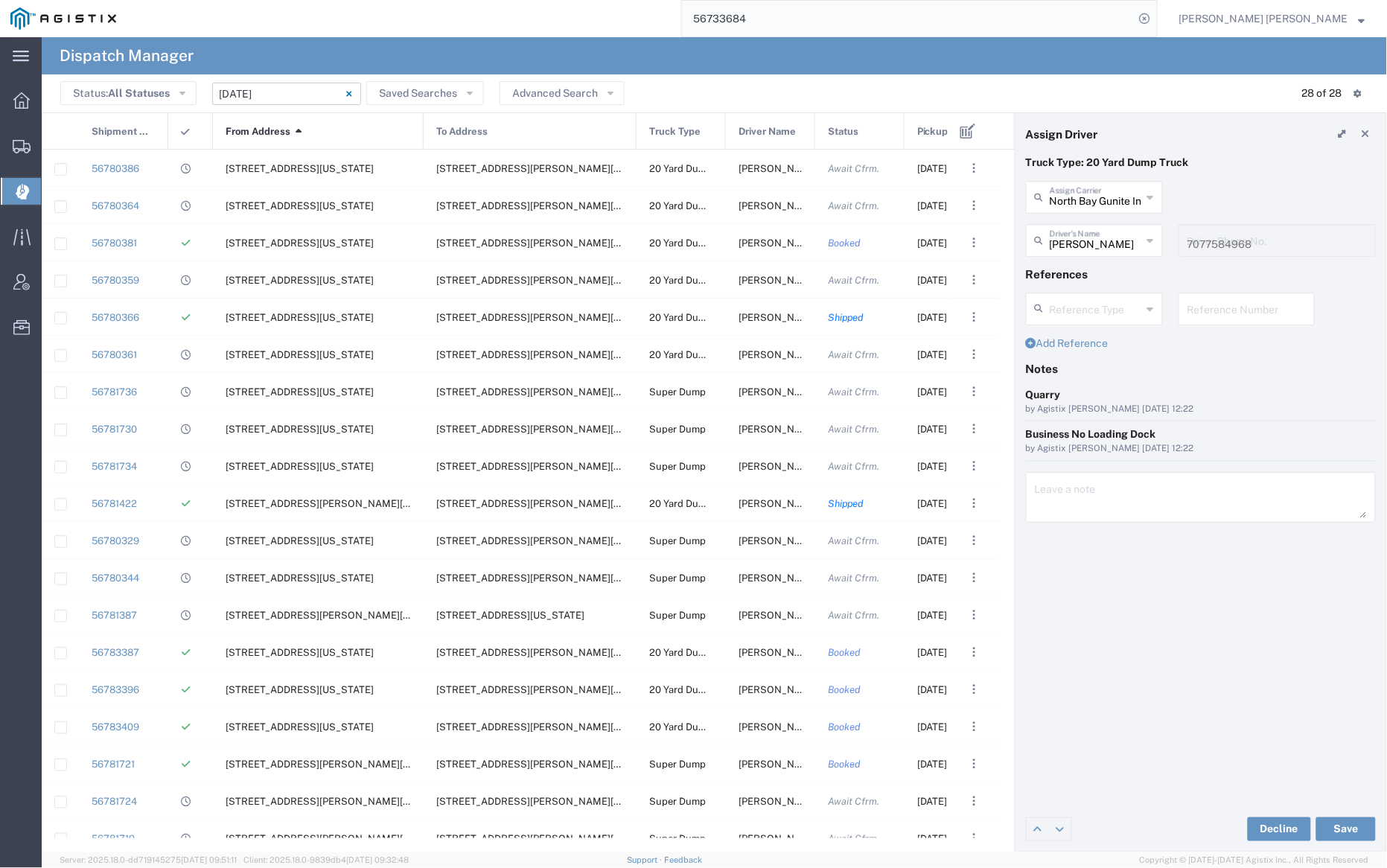
click at [314, 91] on input "[DATE] - [DATE]" at bounding box center [286, 93] width 149 height 22
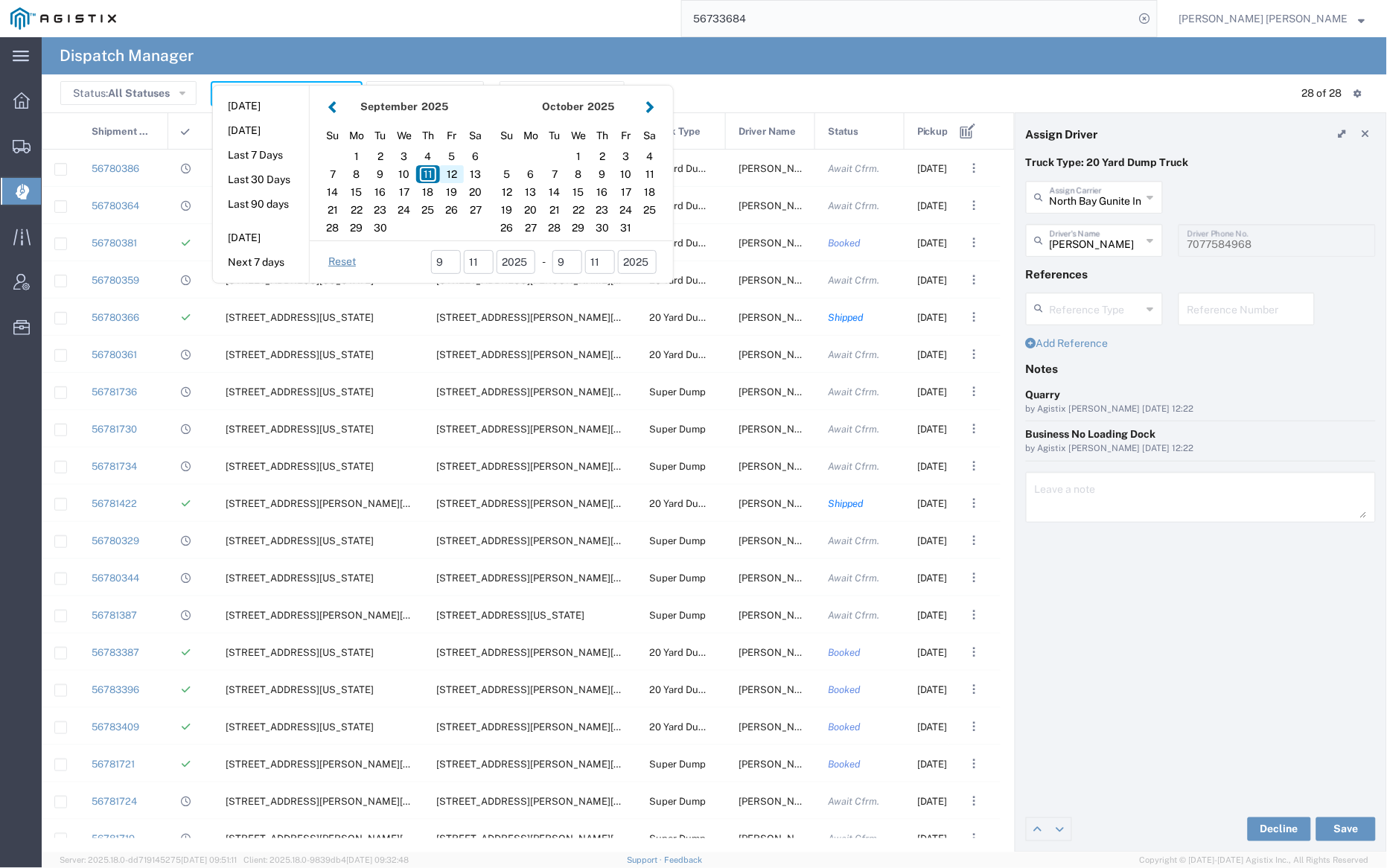
click at [450, 170] on div "12" at bounding box center [452, 174] width 24 height 18
type input "[DATE]"
type input "[DATE] - [DATE]"
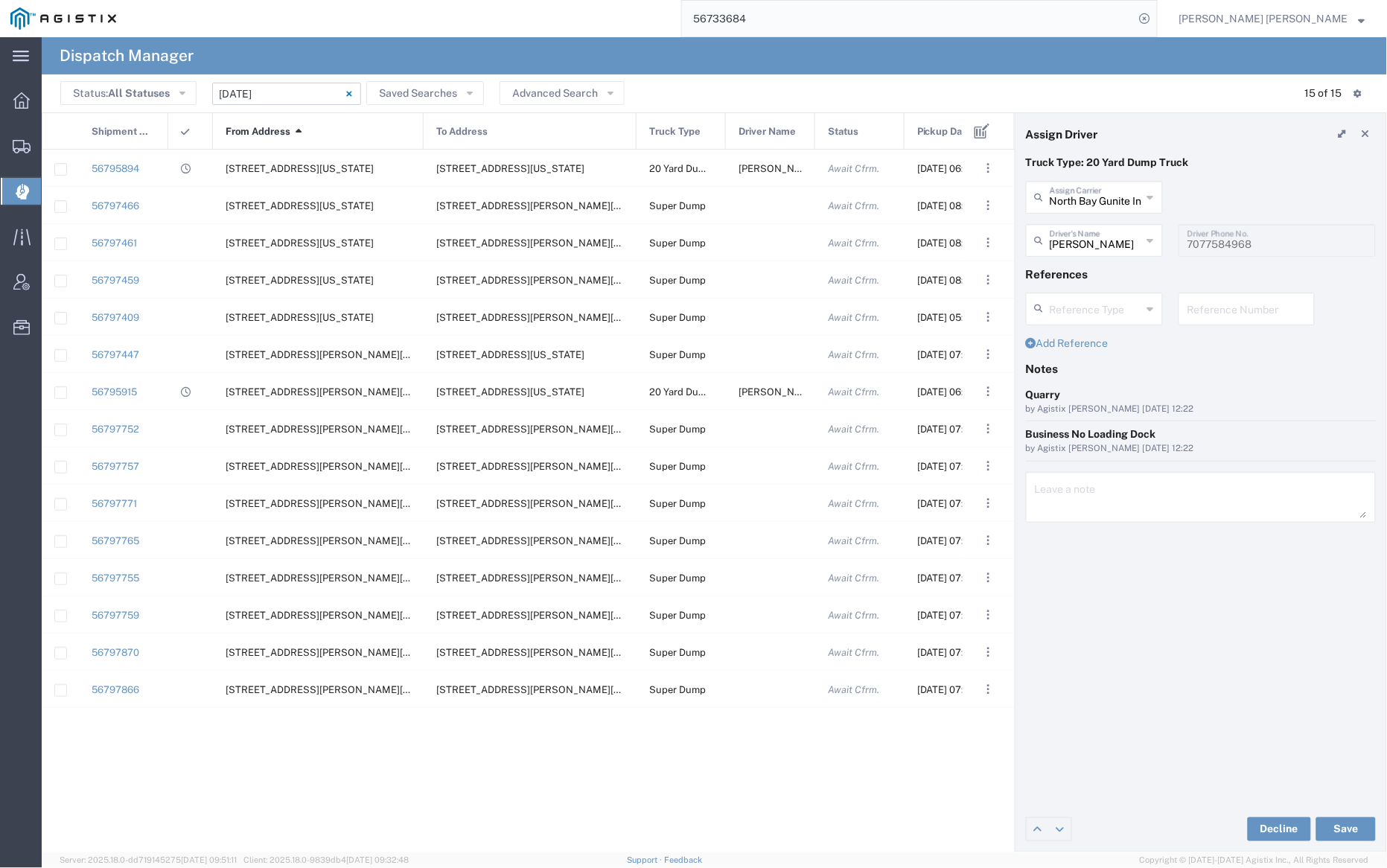
click at [293, 136] on div "From Address 1" at bounding box center [318, 132] width 211 height 37
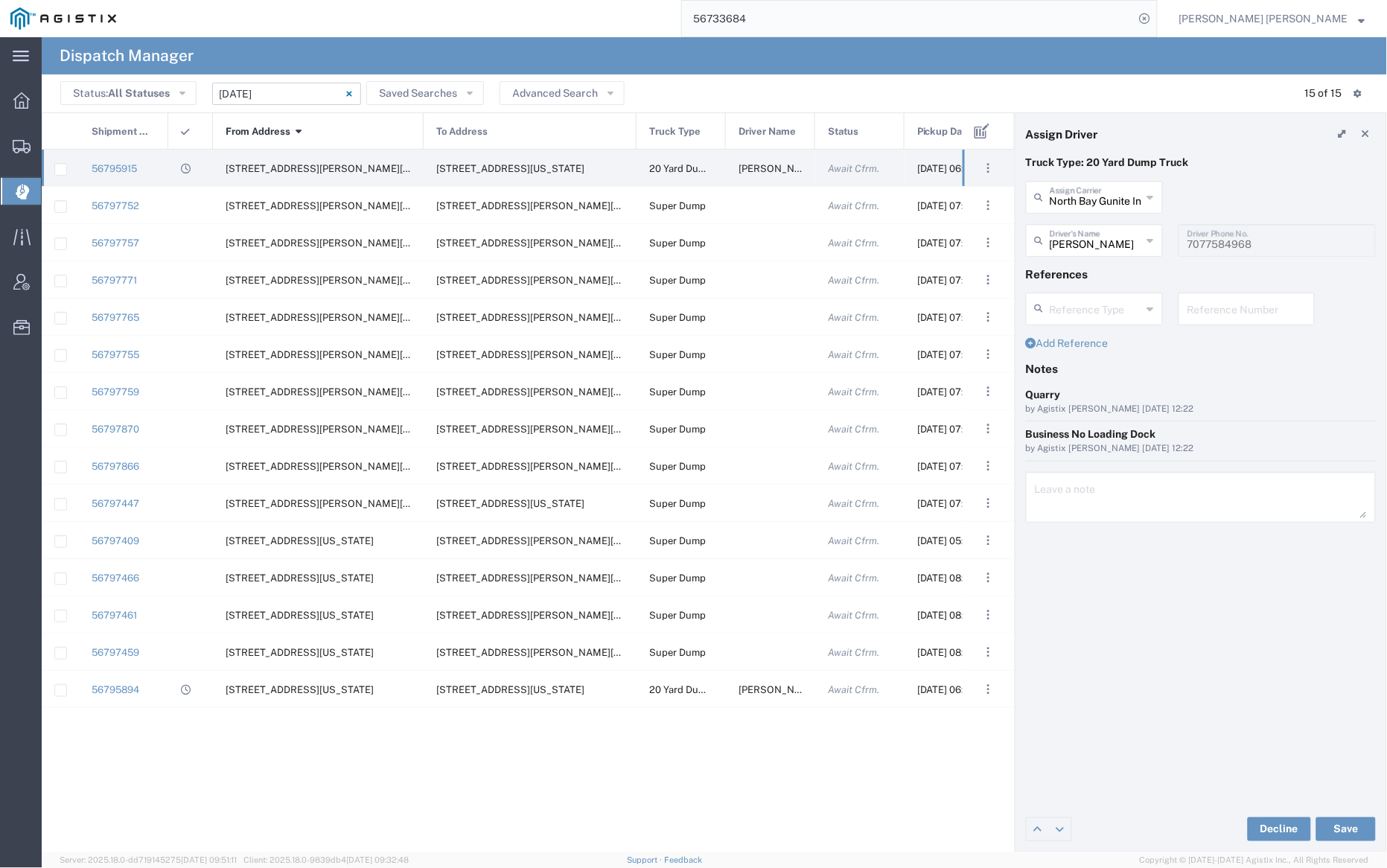
click at [310, 128] on div "From Address 1" at bounding box center [318, 132] width 211 height 37
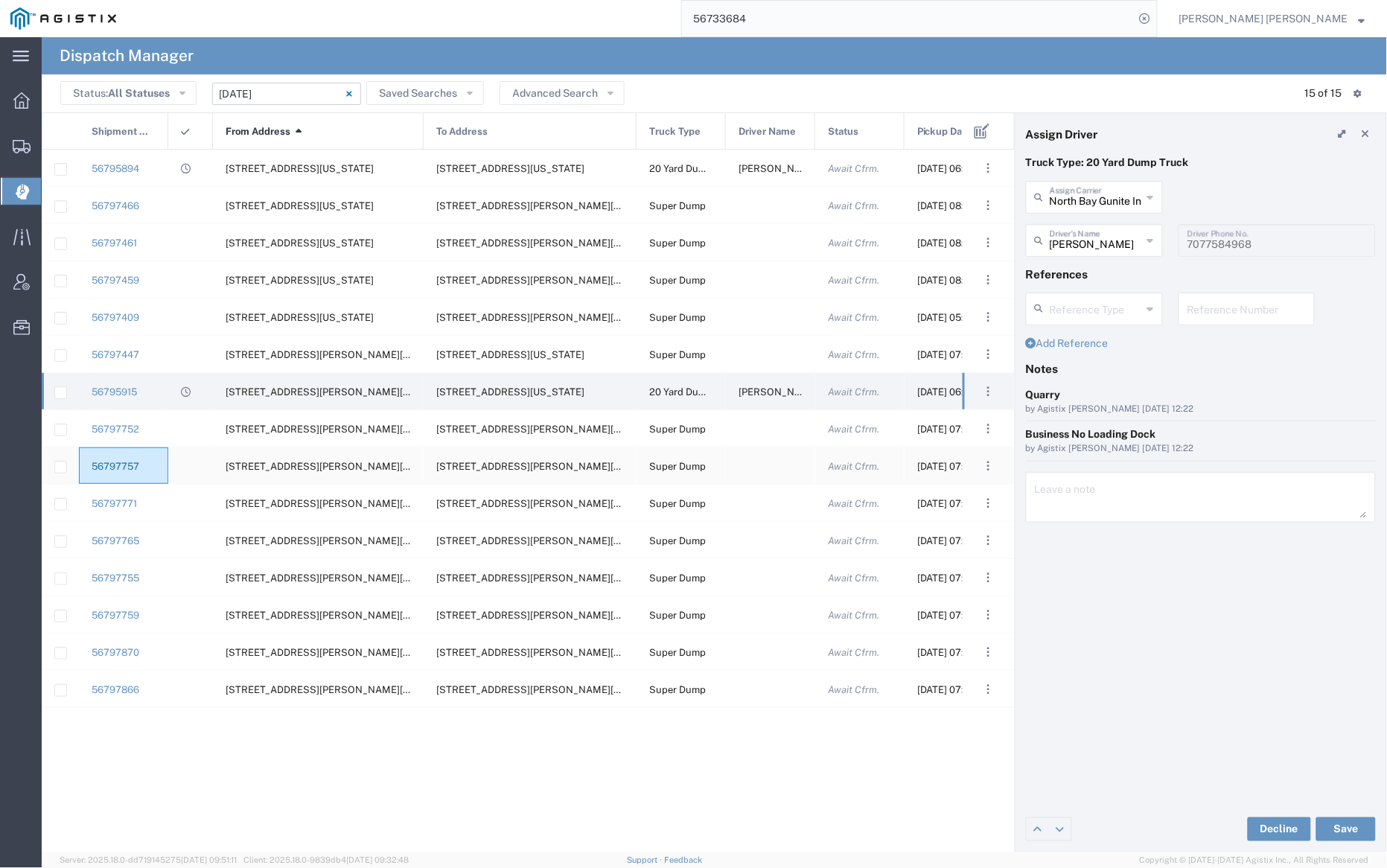
click at [117, 461] on link "56797757" at bounding box center [115, 467] width 48 height 12
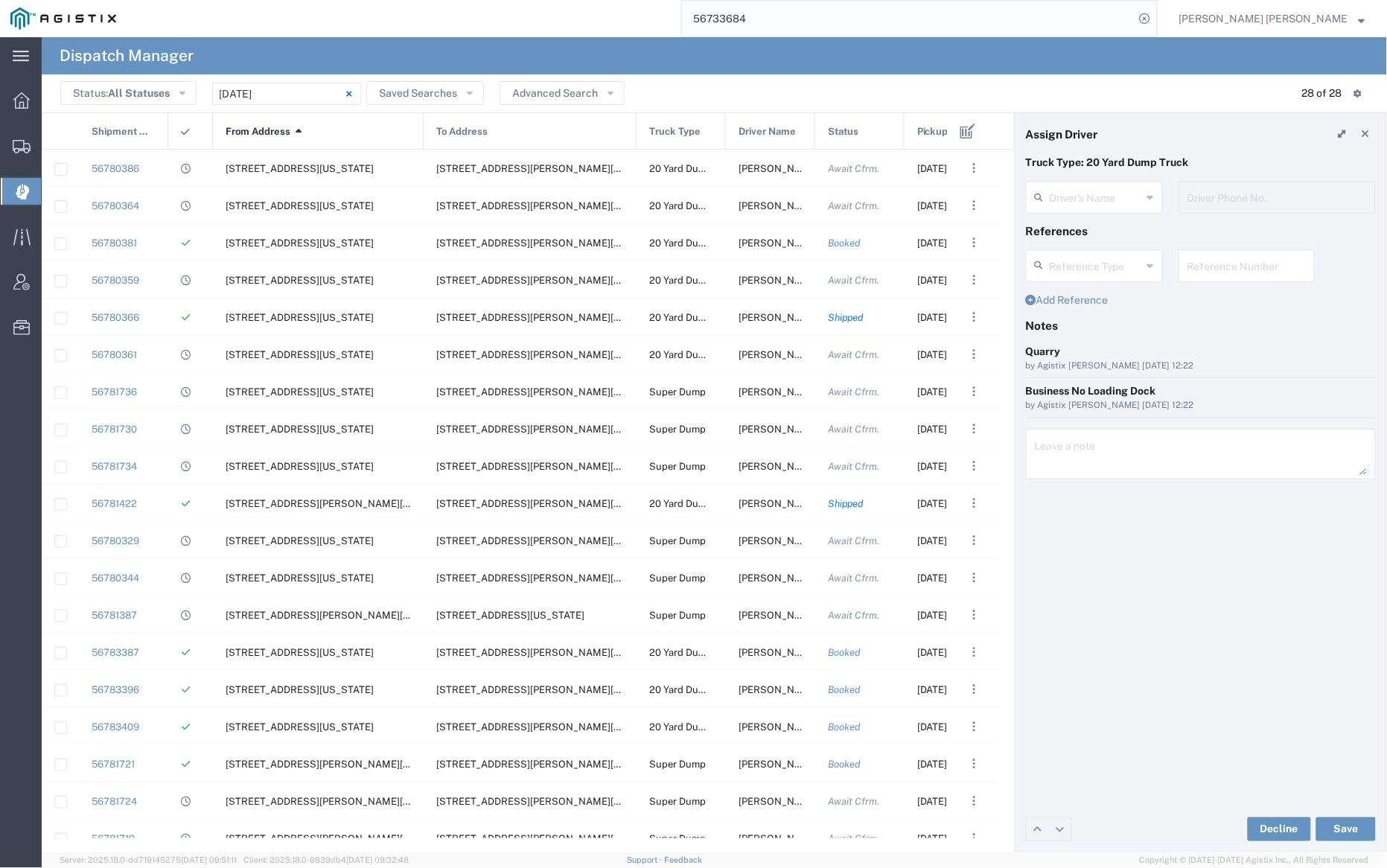
type input "[PERSON_NAME]"
type input "7077584968"
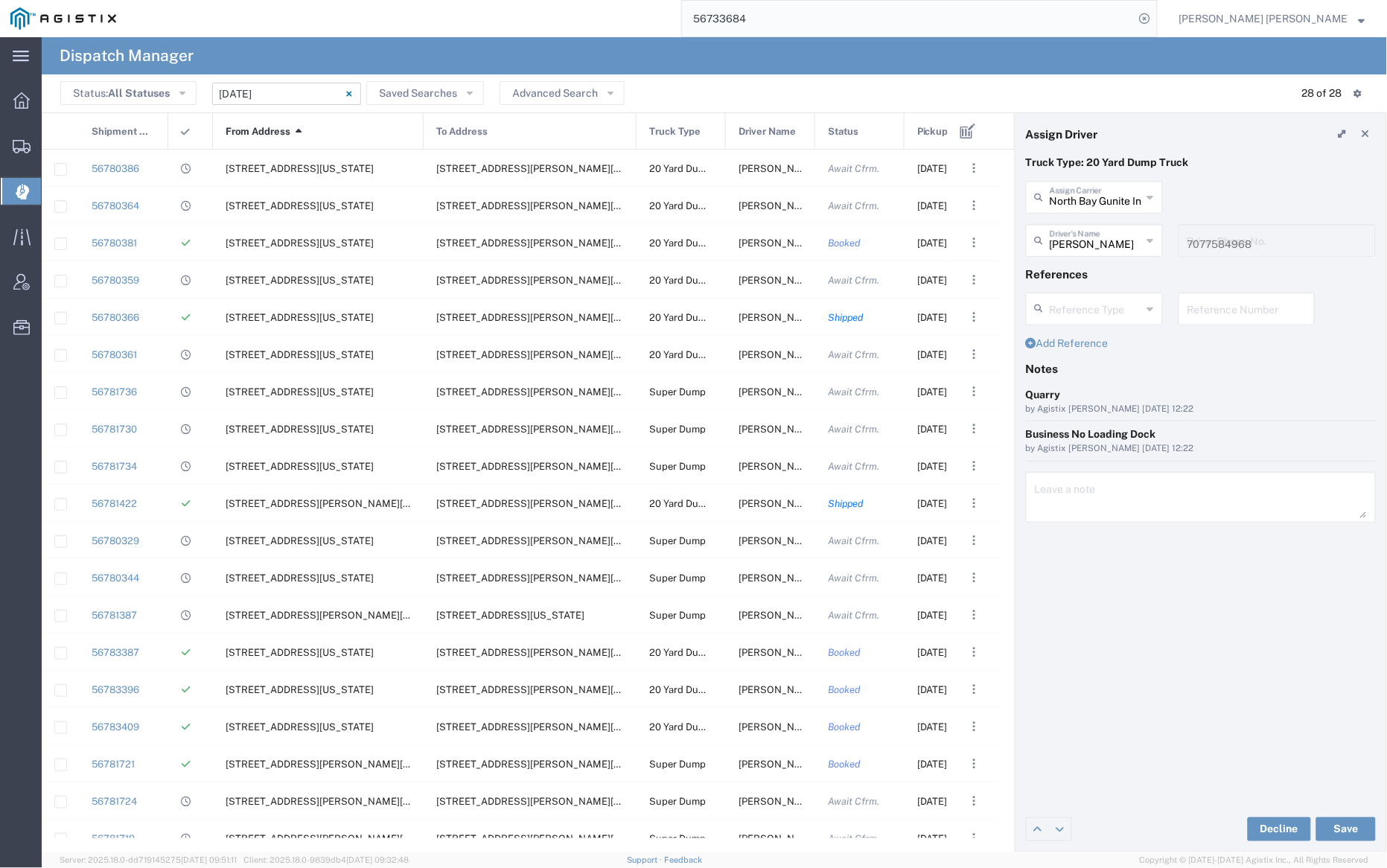
click at [298, 83] on input "[DATE] - [DATE]" at bounding box center [286, 93] width 149 height 22
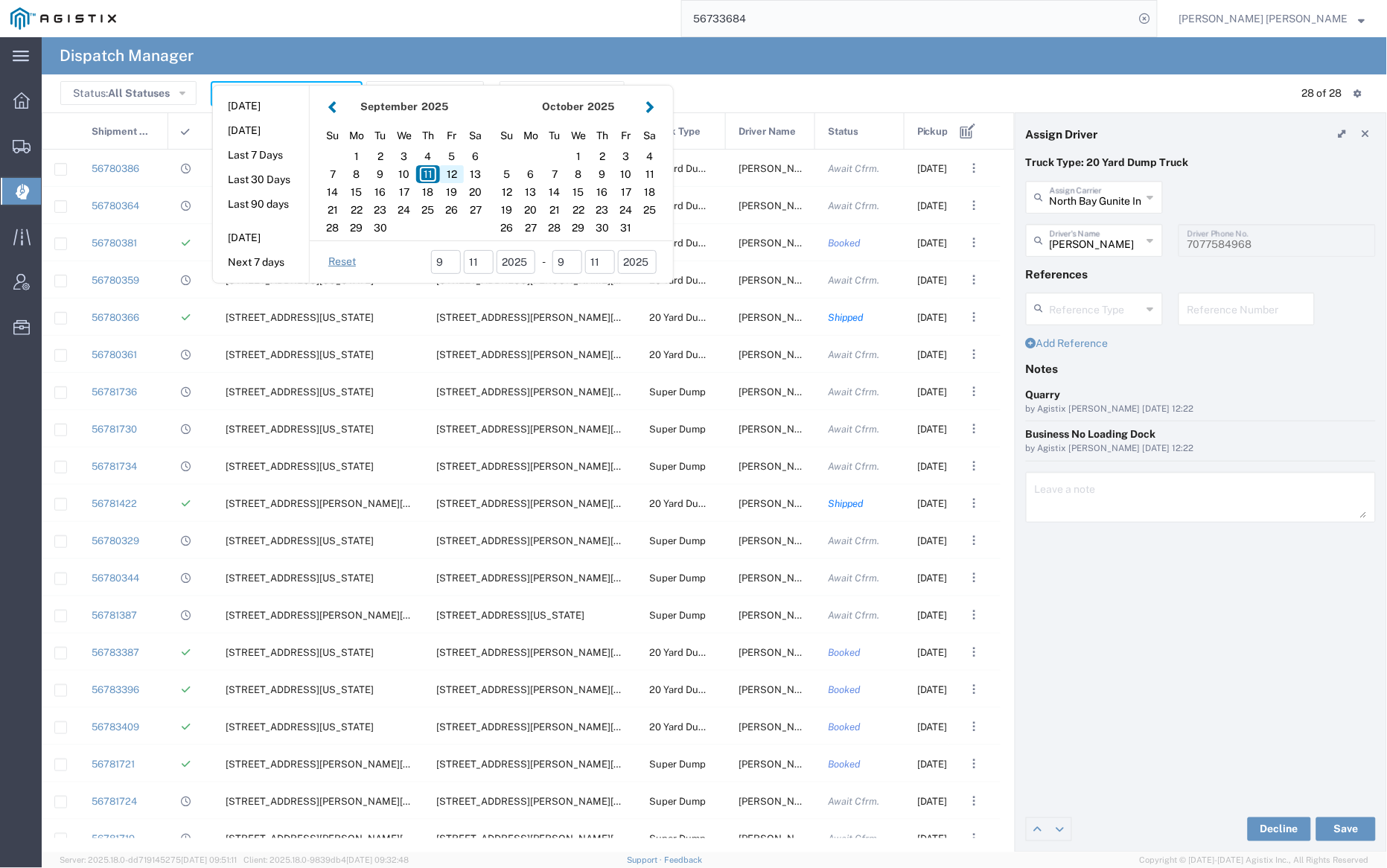
click at [455, 173] on div "12" at bounding box center [452, 174] width 24 height 18
type input "[DATE]"
type input "[DATE] - [DATE]"
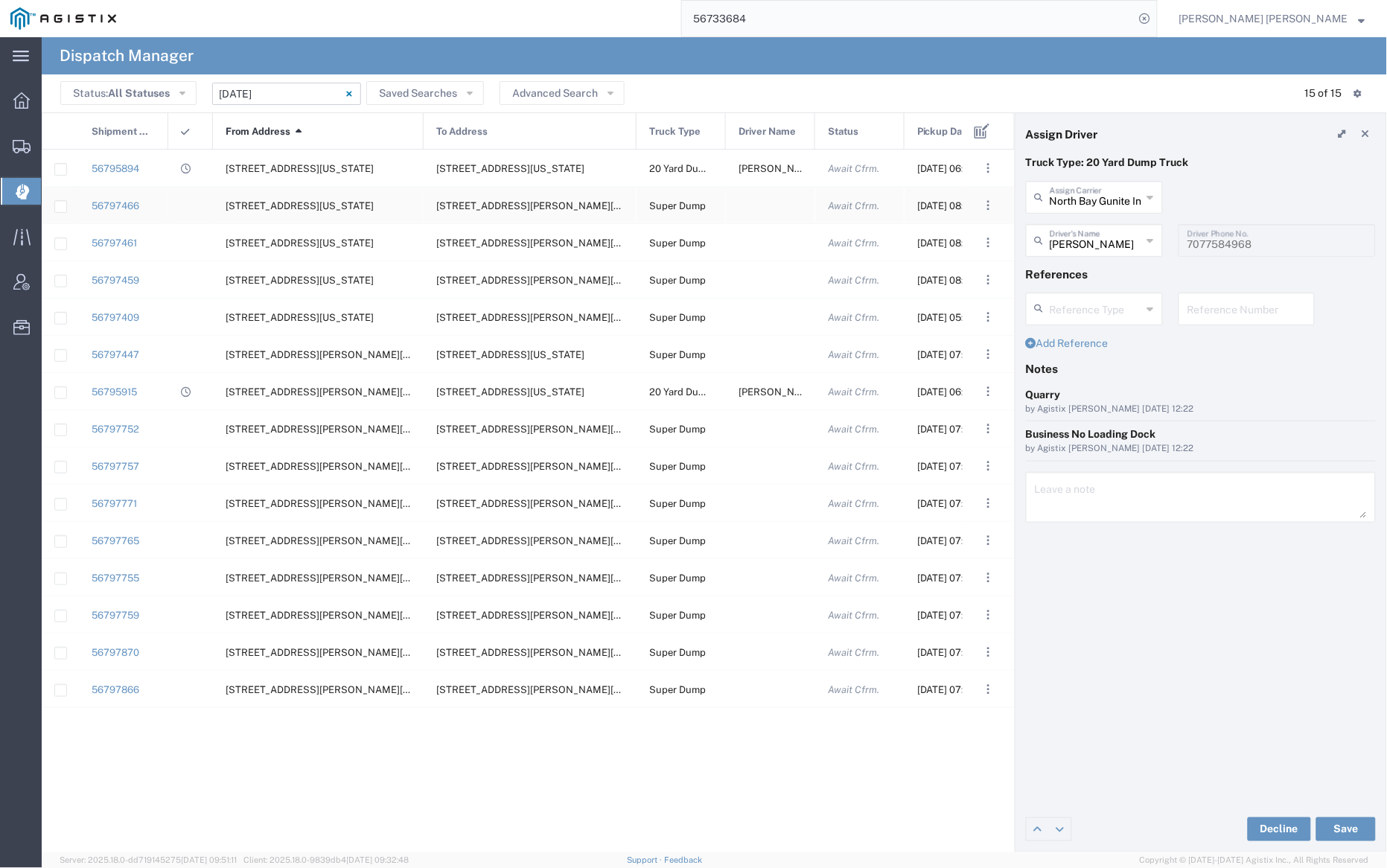
click at [765, 207] on div at bounding box center [770, 205] width 89 height 37
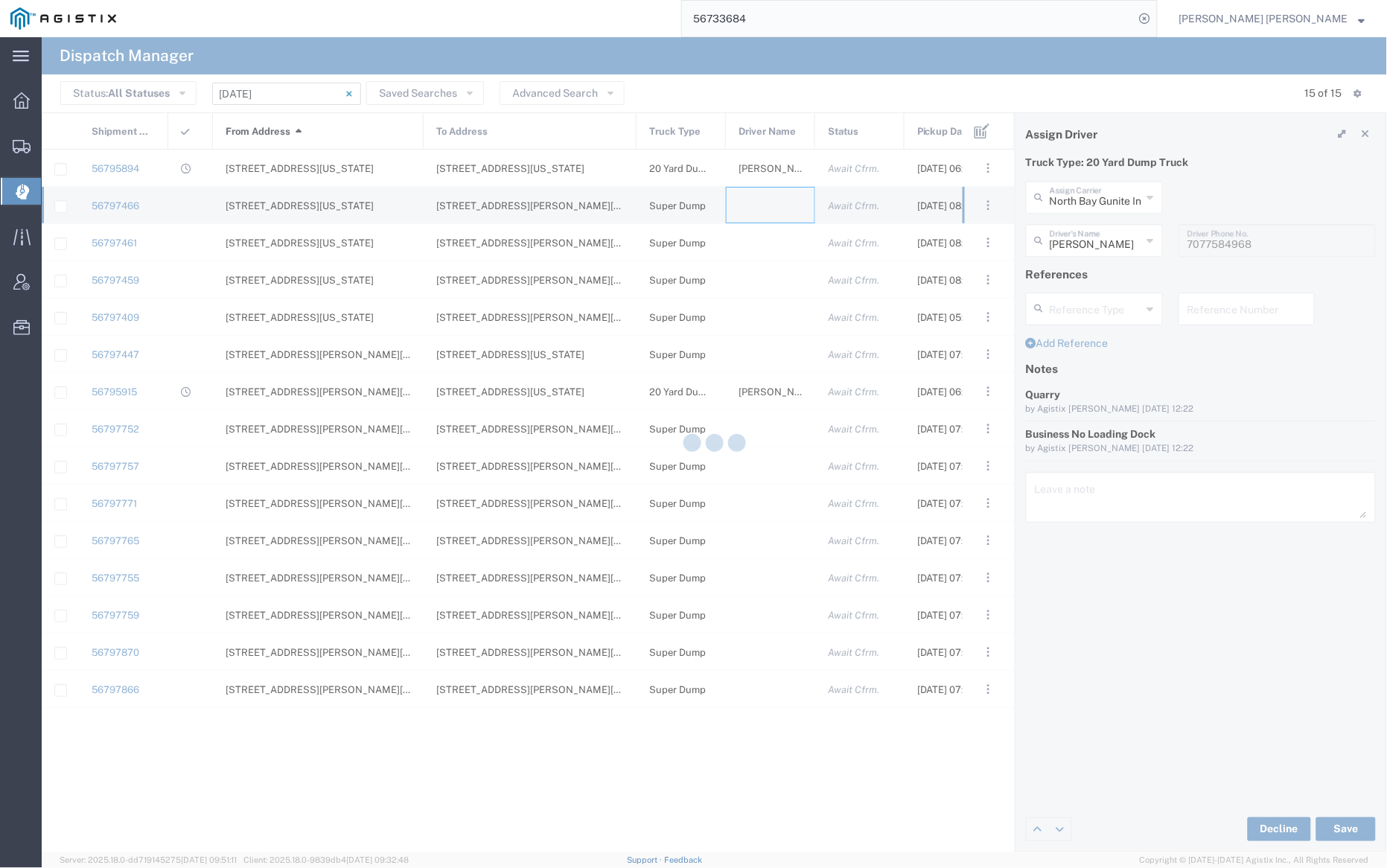
type input "[PERSON_NAME] Trucking"
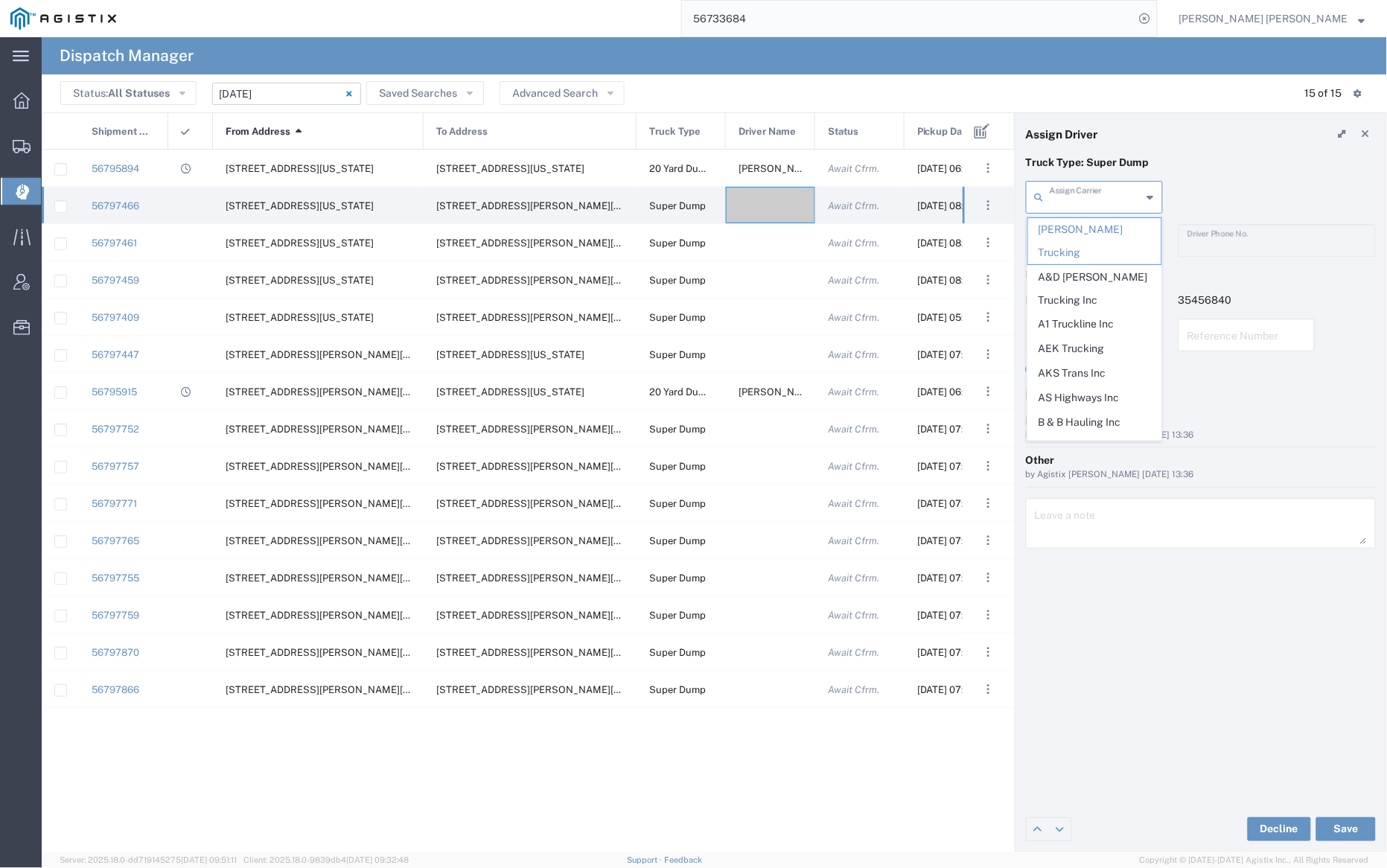
click at [1114, 192] on input "text" at bounding box center [1096, 196] width 92 height 26
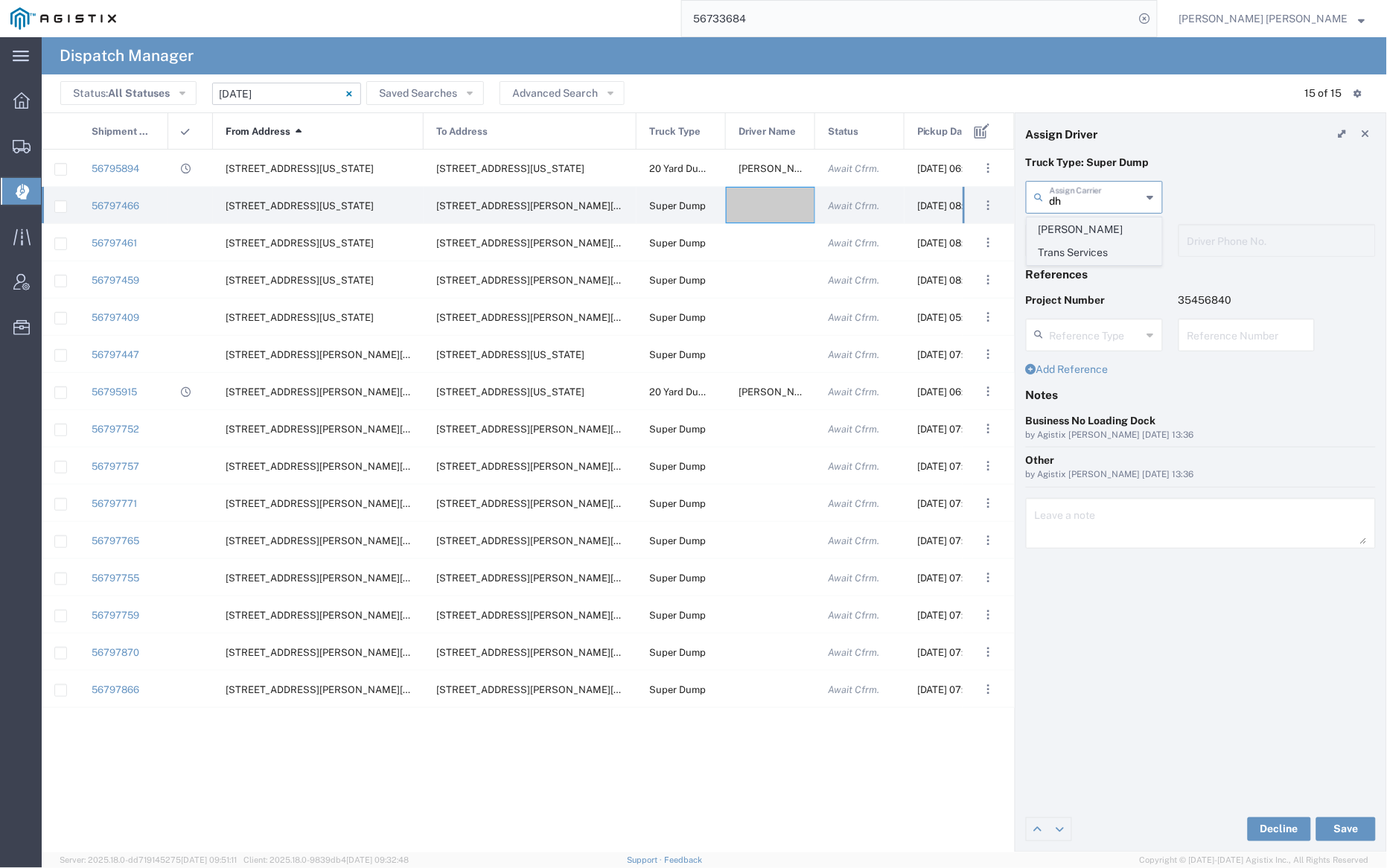
click at [1119, 235] on span "[PERSON_NAME] Trans Services" at bounding box center [1095, 241] width 134 height 46
type input "[PERSON_NAME] Trans Services"
click at [1106, 236] on input "text" at bounding box center [1097, 238] width 94 height 26
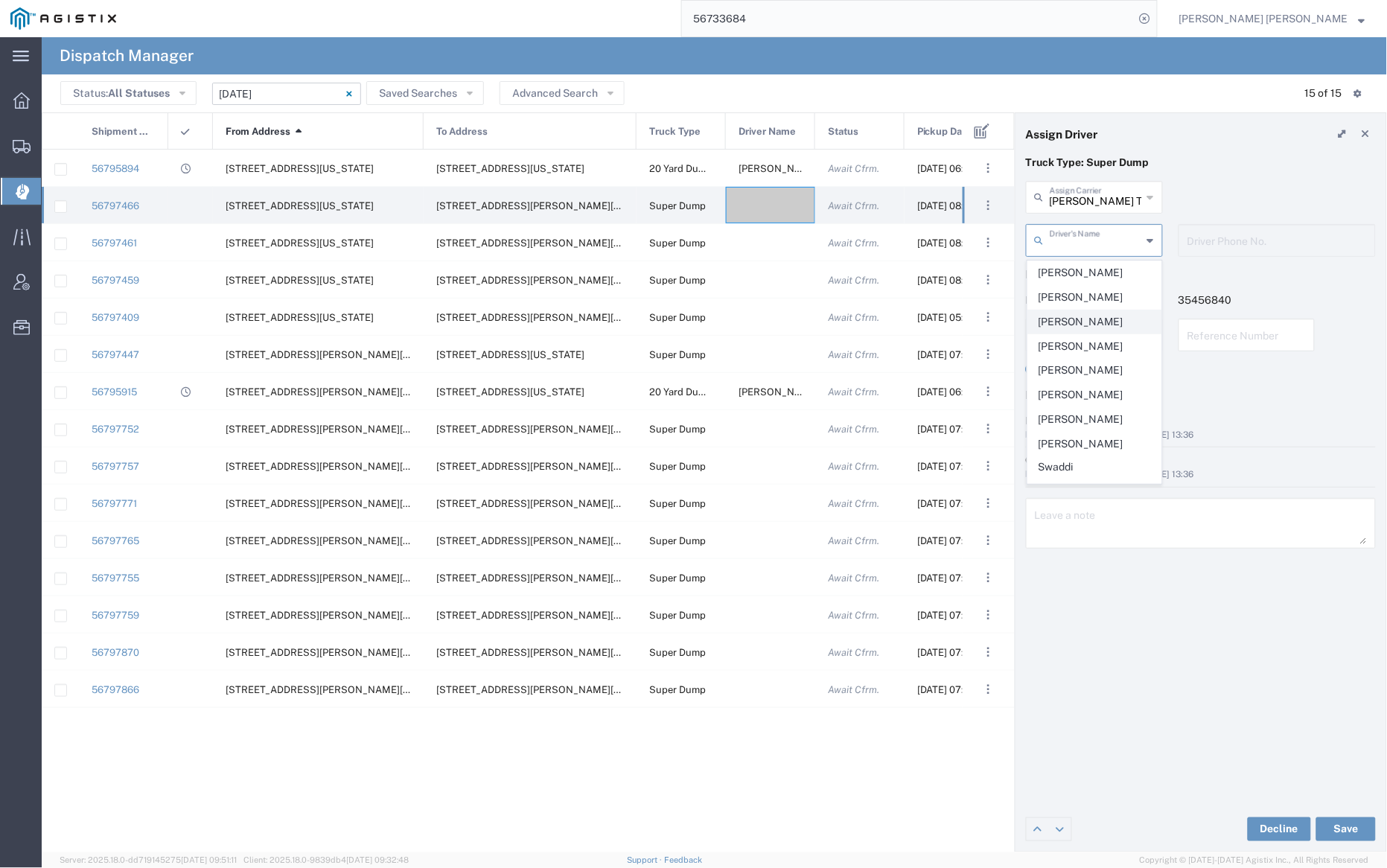
click at [1105, 315] on span "[PERSON_NAME]" at bounding box center [1095, 322] width 134 height 23
type input "[PERSON_NAME]"
type input "9255656443"
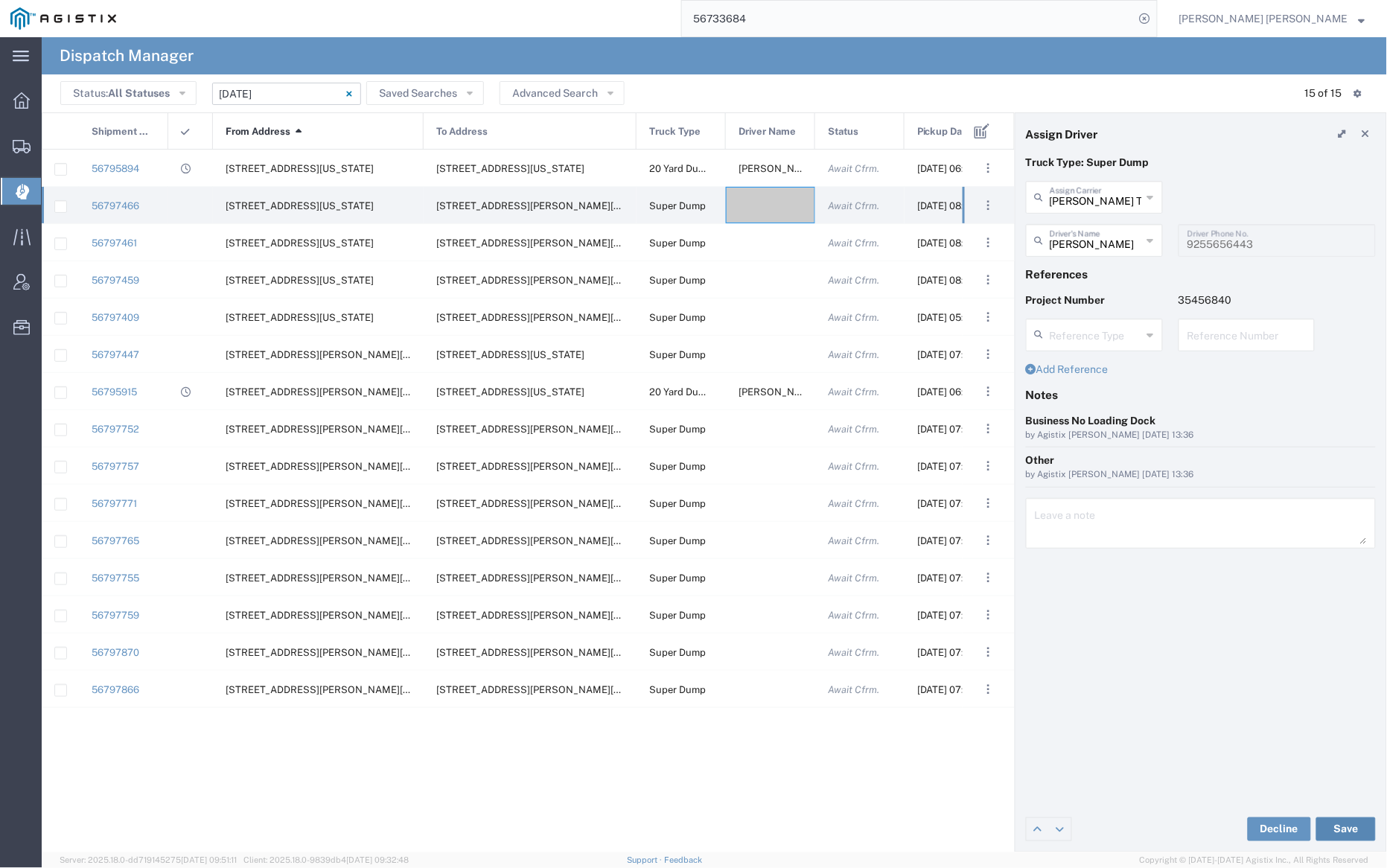
click at [1351, 821] on button "Save" at bounding box center [1347, 830] width 60 height 24
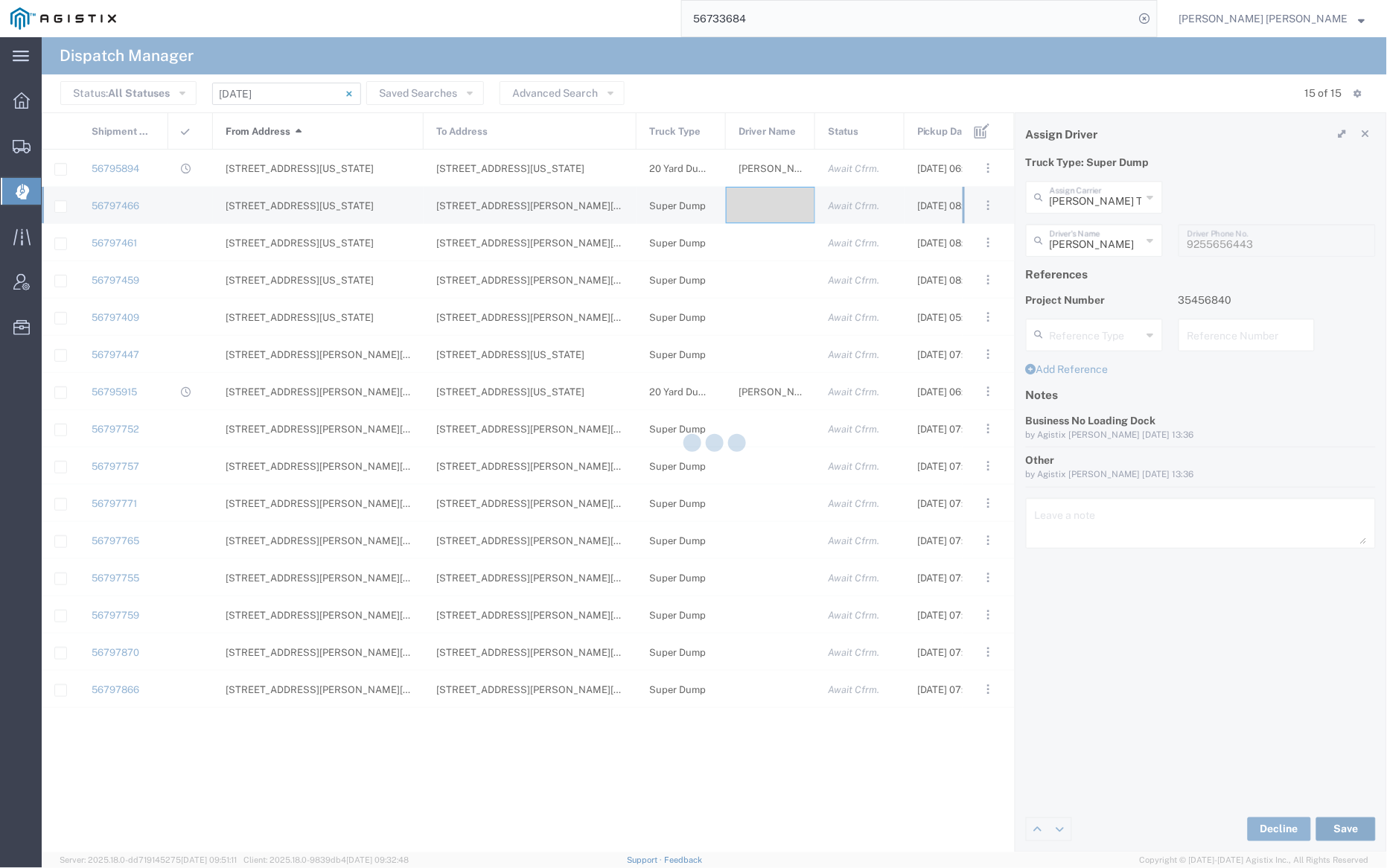
type input "[PERSON_NAME]"
type input "[PERSON_NAME] Trans Services"
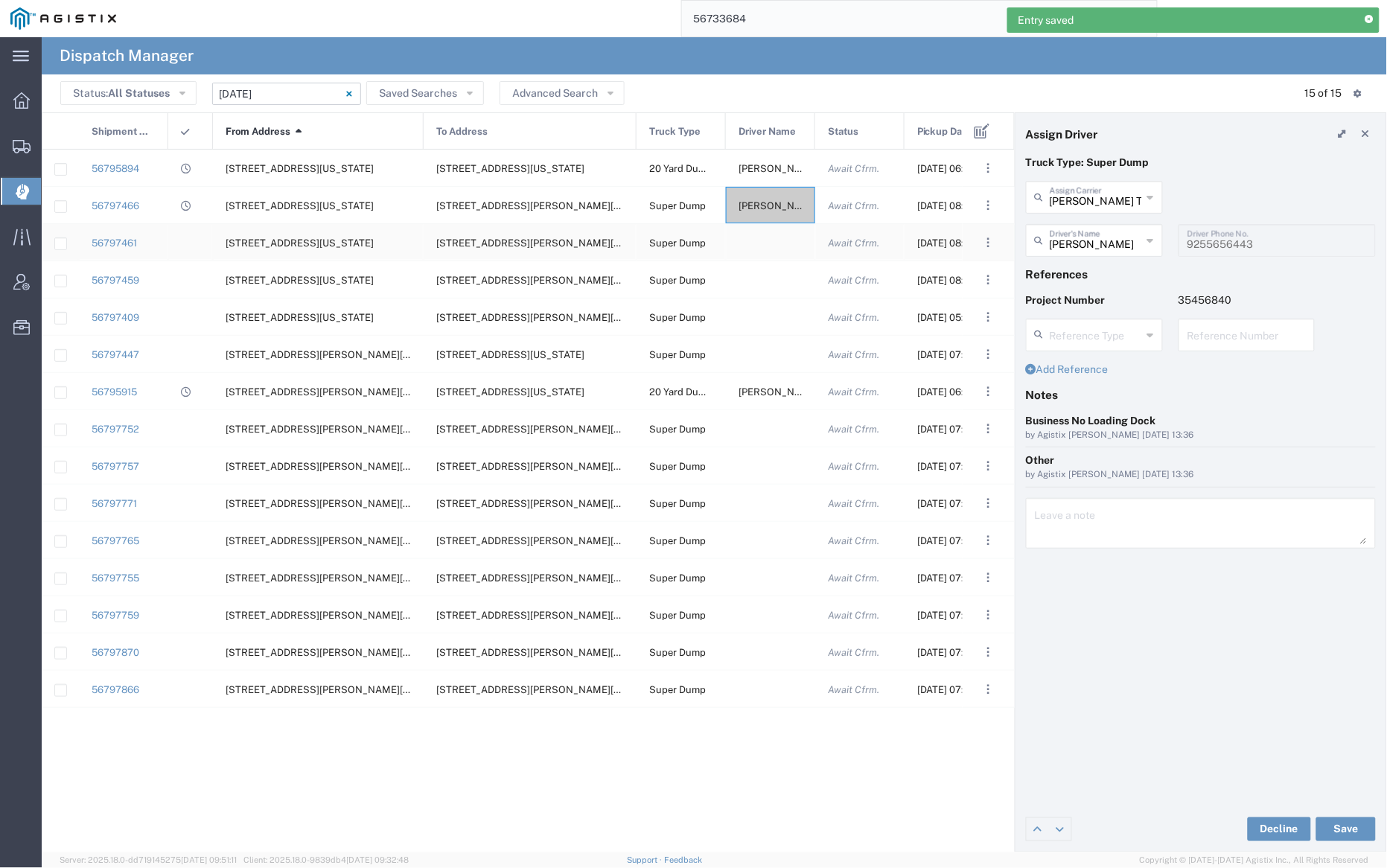
click at [765, 242] on div at bounding box center [770, 242] width 89 height 37
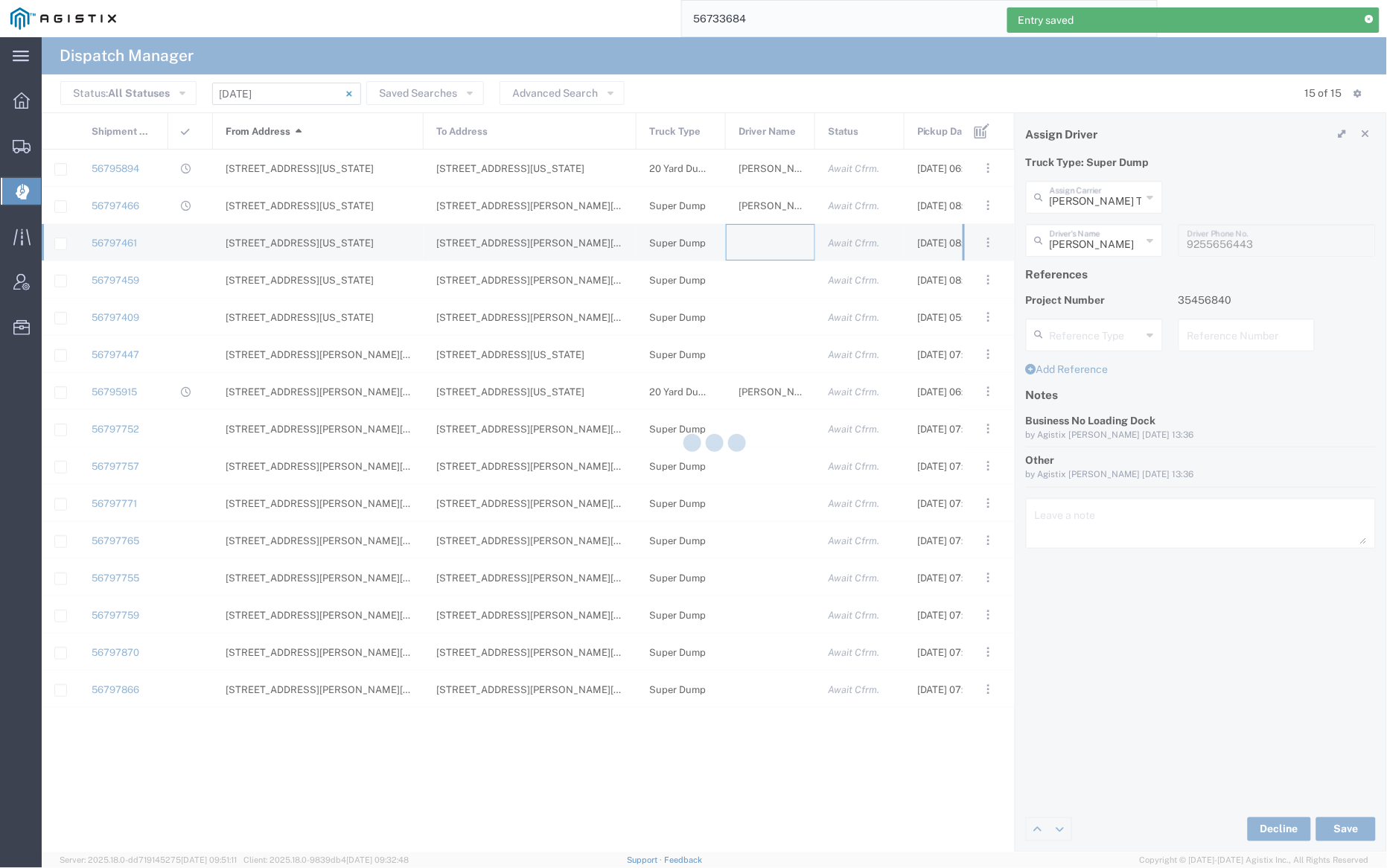
type input "[PERSON_NAME] Trucking"
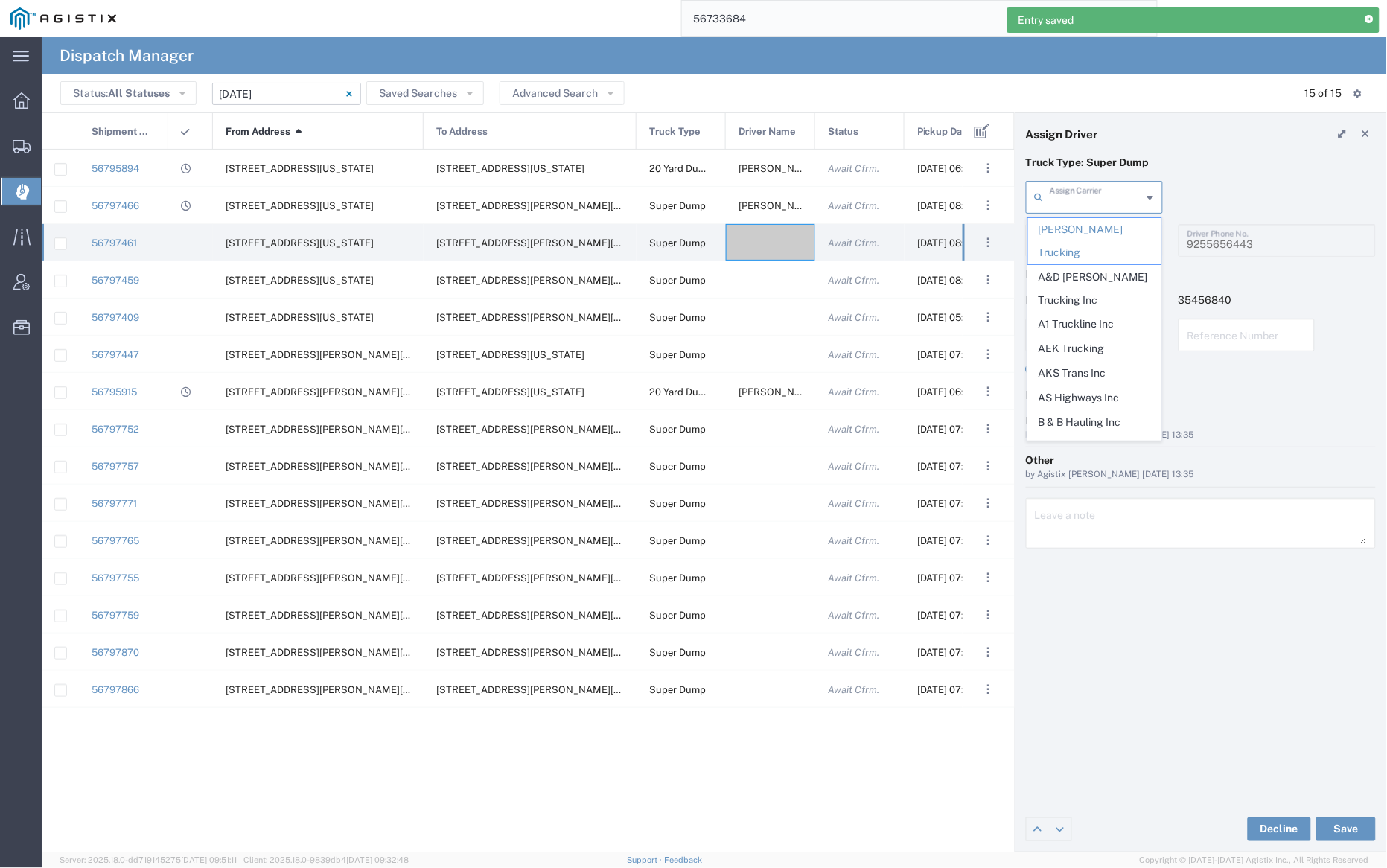
click at [1105, 206] on input "text" at bounding box center [1096, 196] width 92 height 26
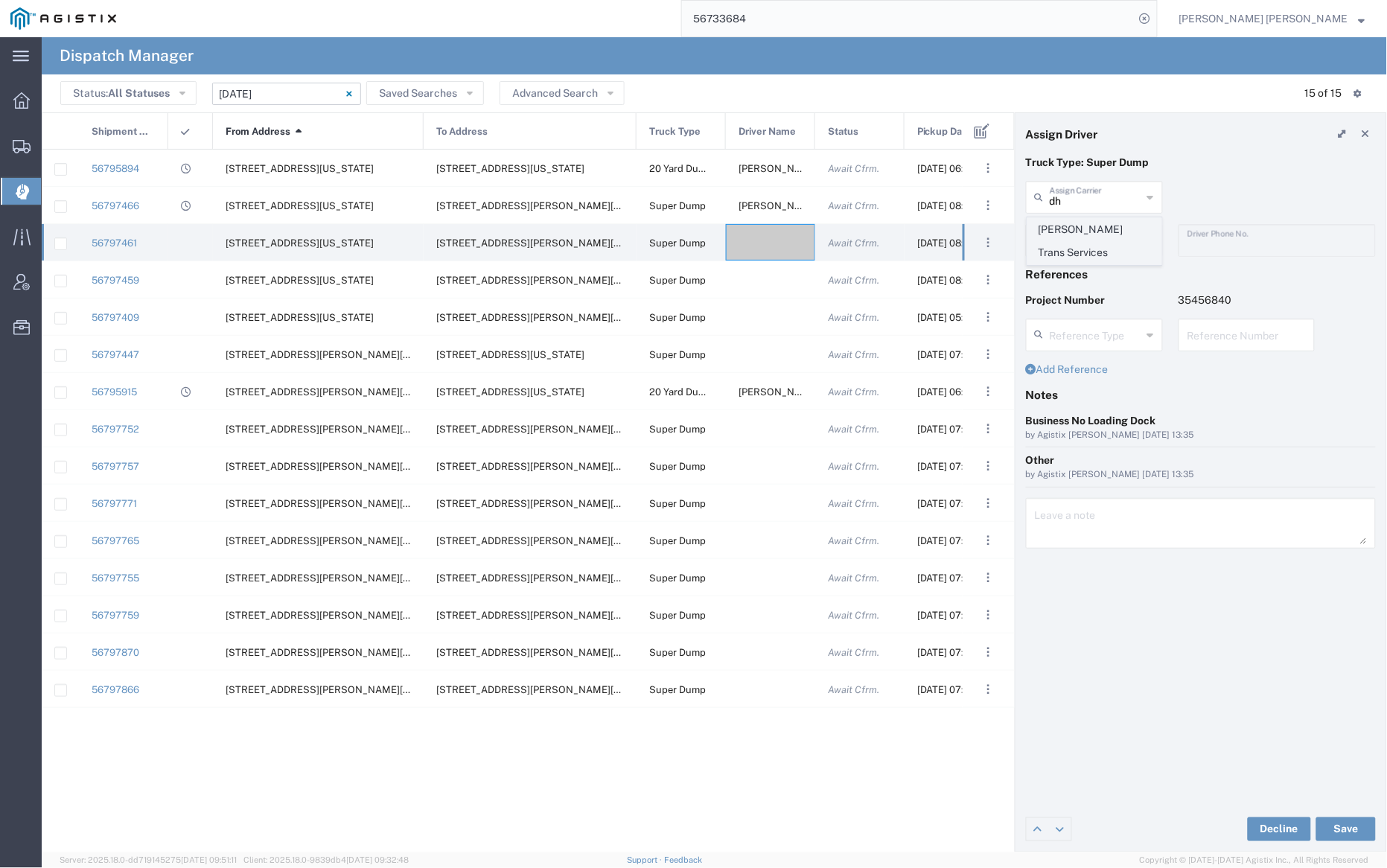
click at [1108, 228] on span "[PERSON_NAME] Trans Services" at bounding box center [1095, 241] width 134 height 46
type input "[PERSON_NAME] Trans Services"
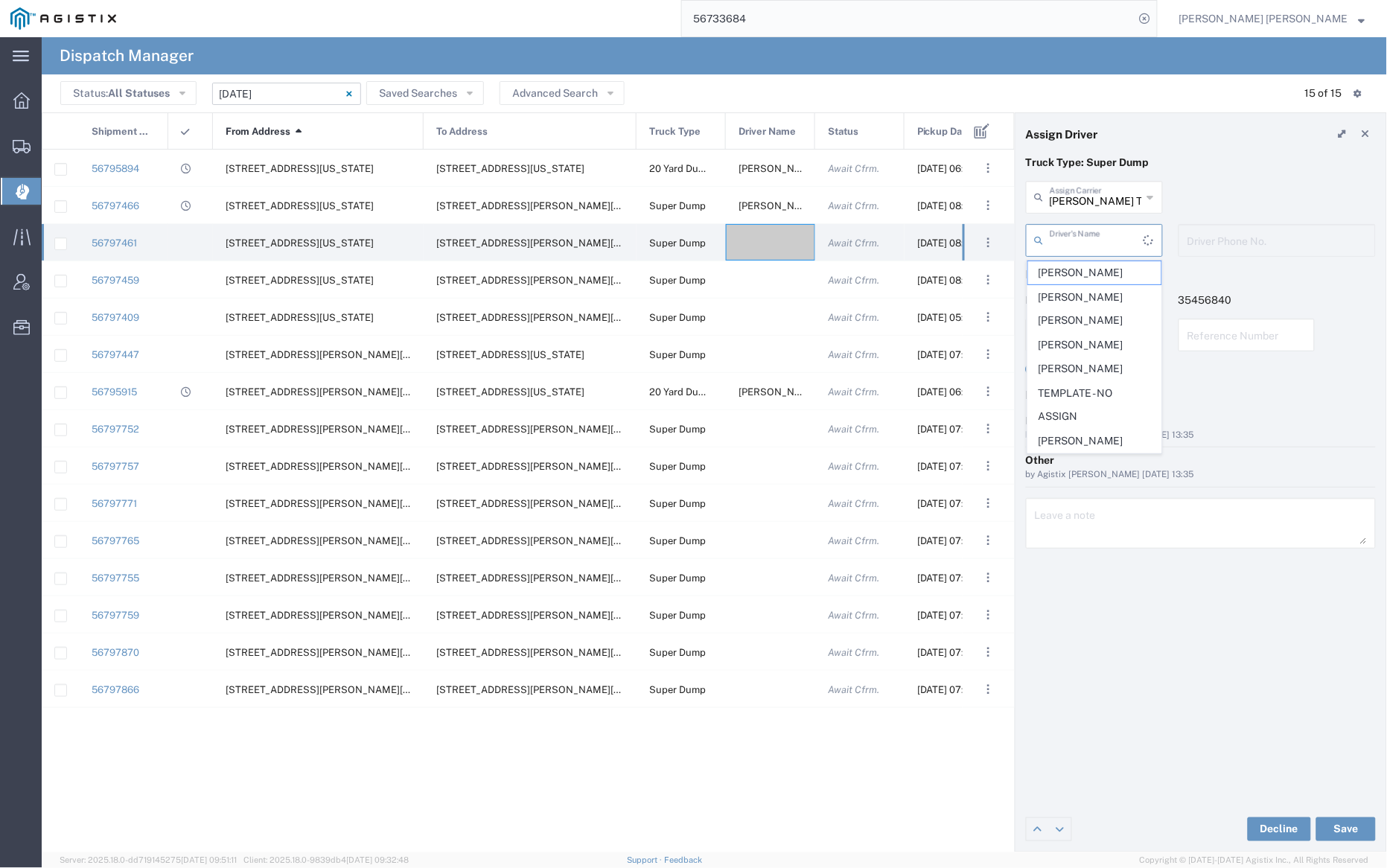
click at [1102, 243] on input "text" at bounding box center [1097, 238] width 94 height 26
click at [1094, 405] on span "[PERSON_NAME]" at bounding box center [1095, 416] width 134 height 23
type input "[PERSON_NAME]"
type input "[PHONE_NUMBER]"
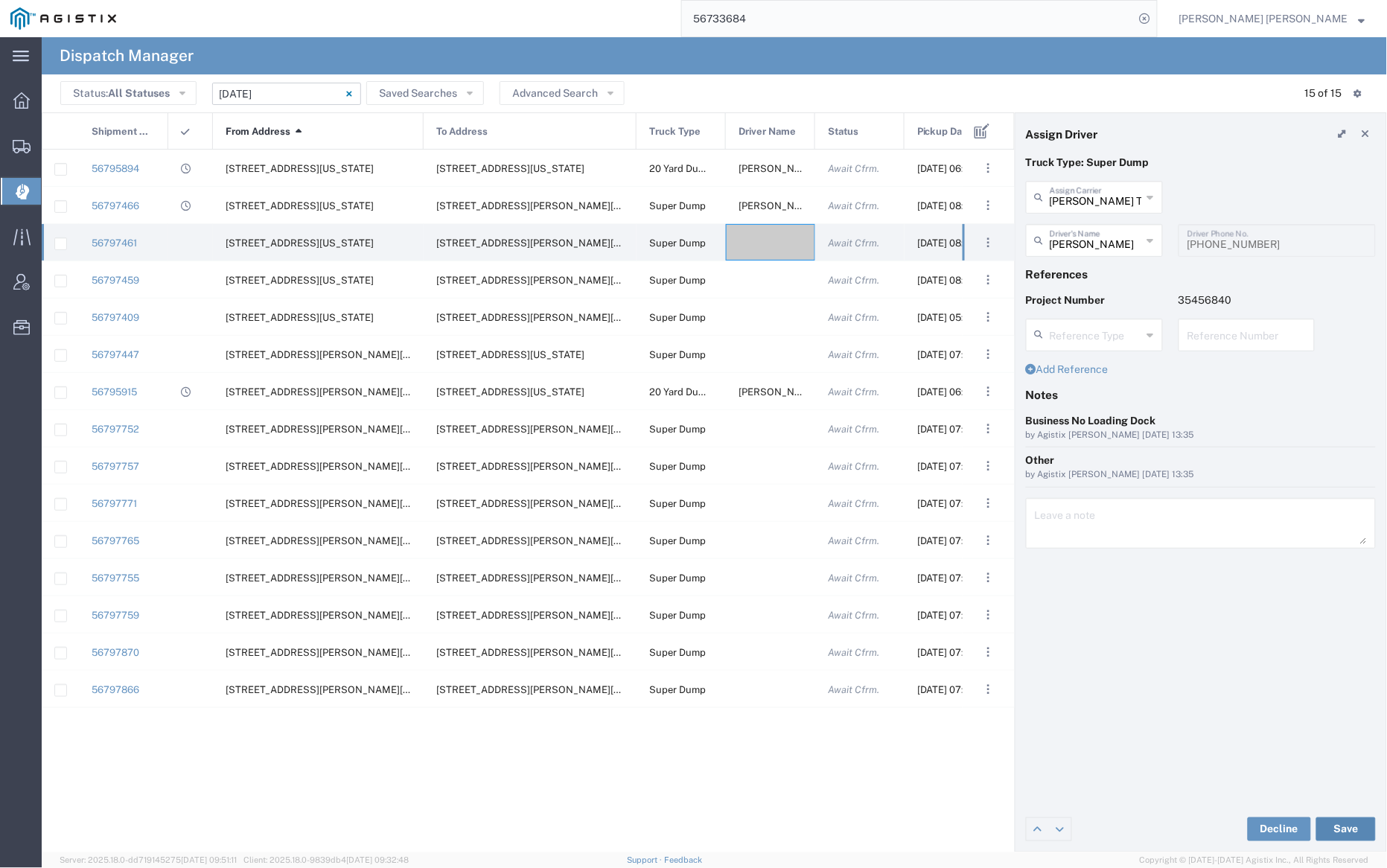
click at [1352, 828] on button "Save" at bounding box center [1347, 830] width 60 height 24
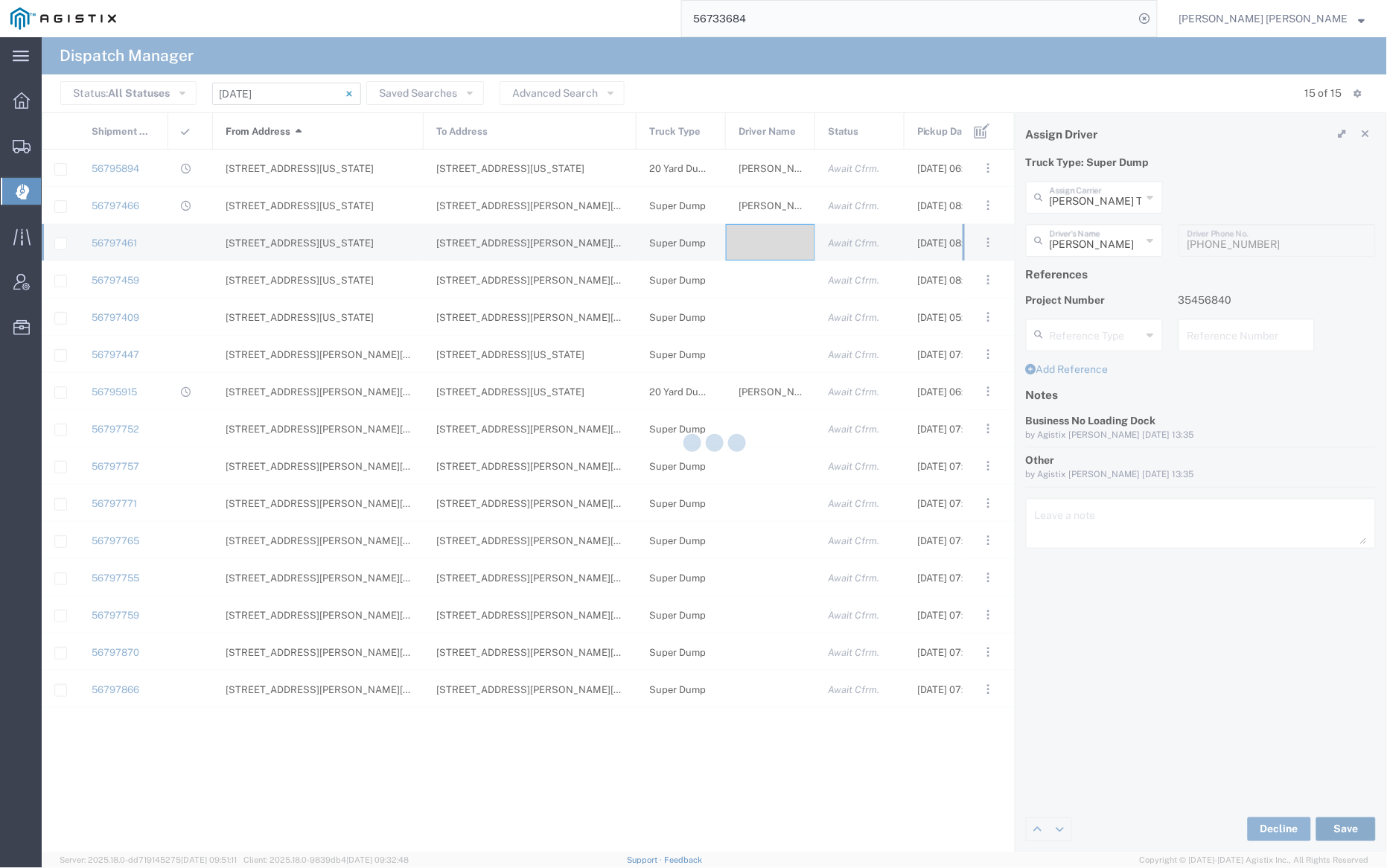
type input "[PERSON_NAME]"
type input "[PERSON_NAME] Trans Services"
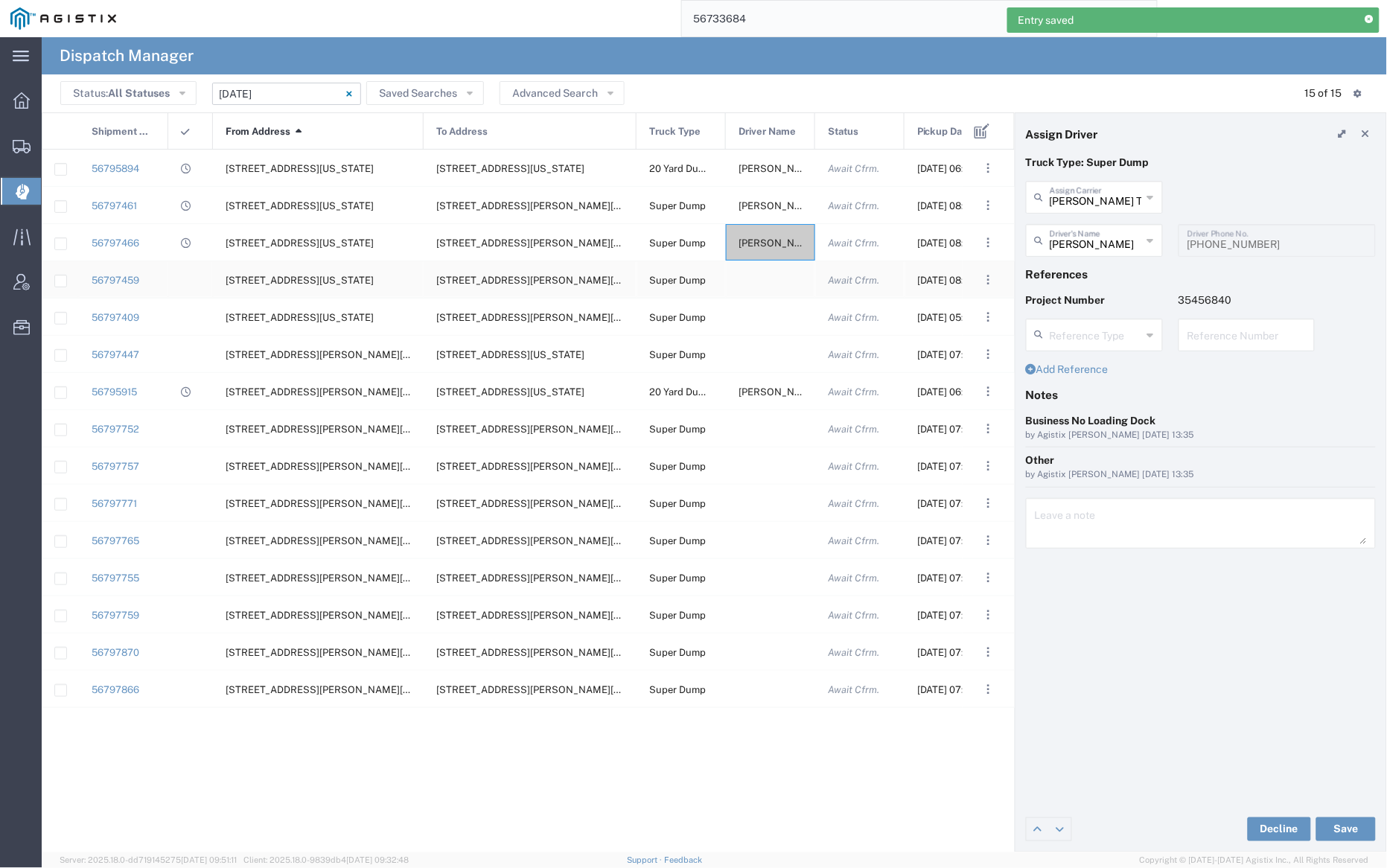
click at [769, 276] on div at bounding box center [770, 280] width 89 height 37
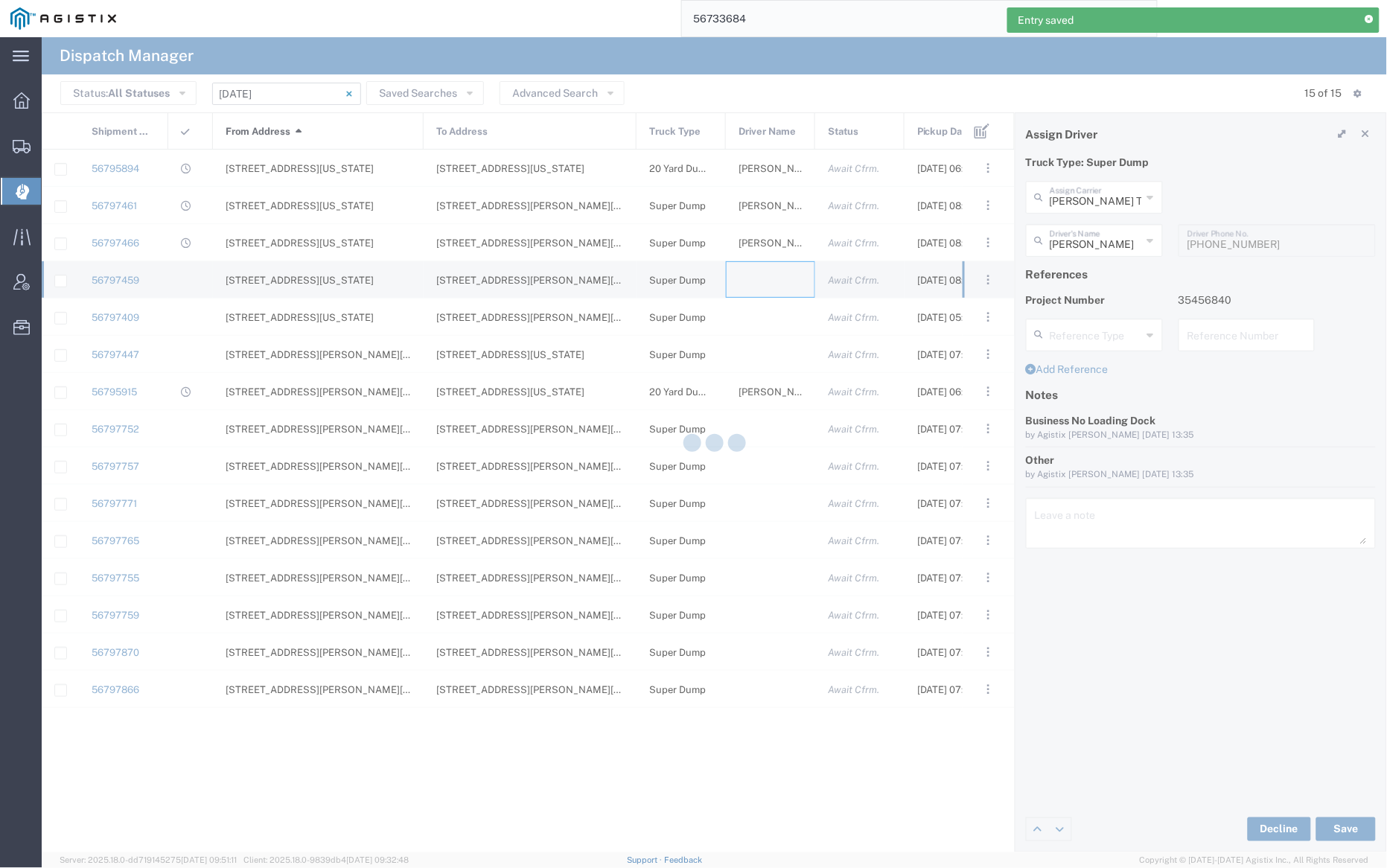
type input "[PERSON_NAME] Trucking"
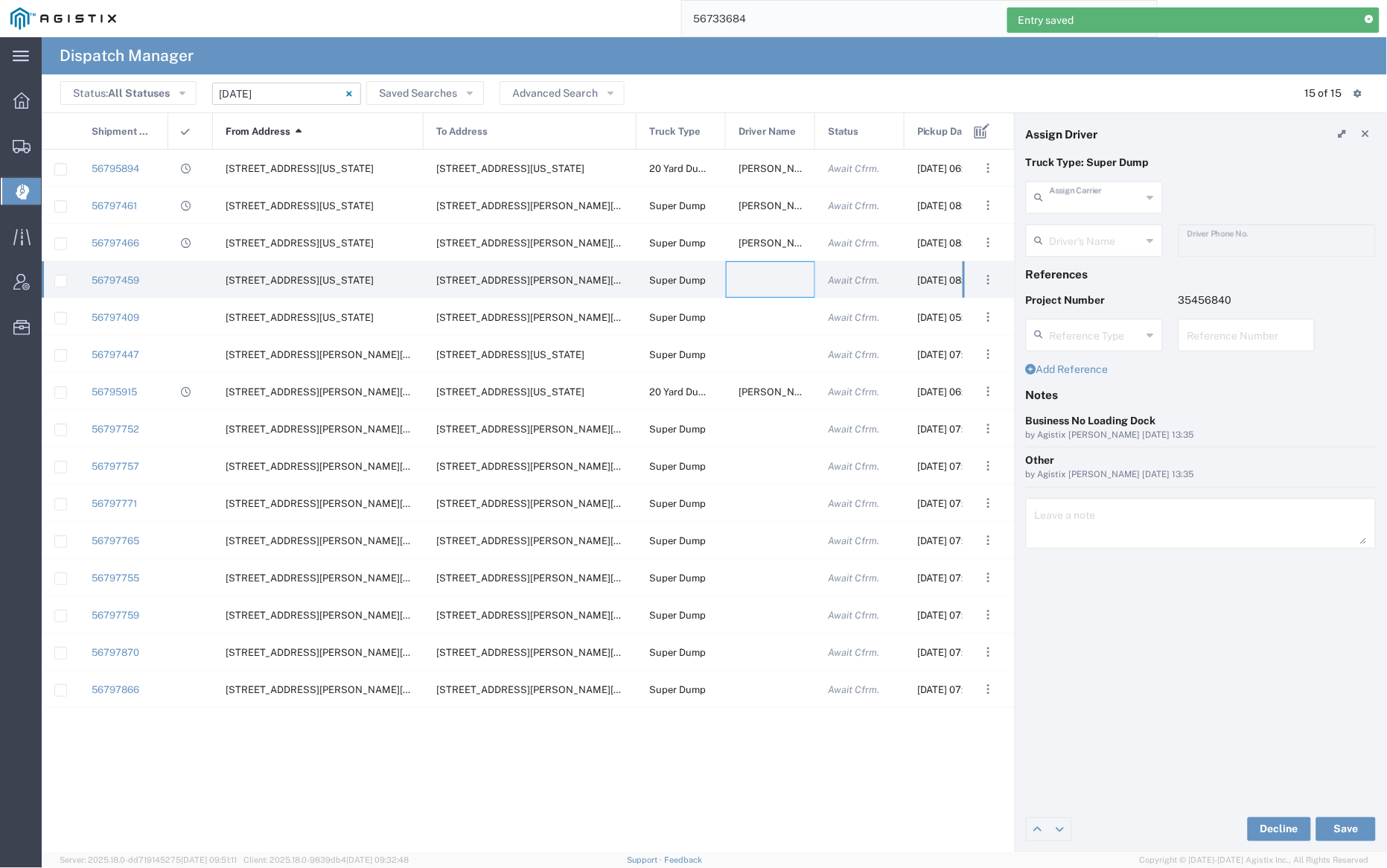
click at [1102, 197] on input "text" at bounding box center [1096, 196] width 92 height 26
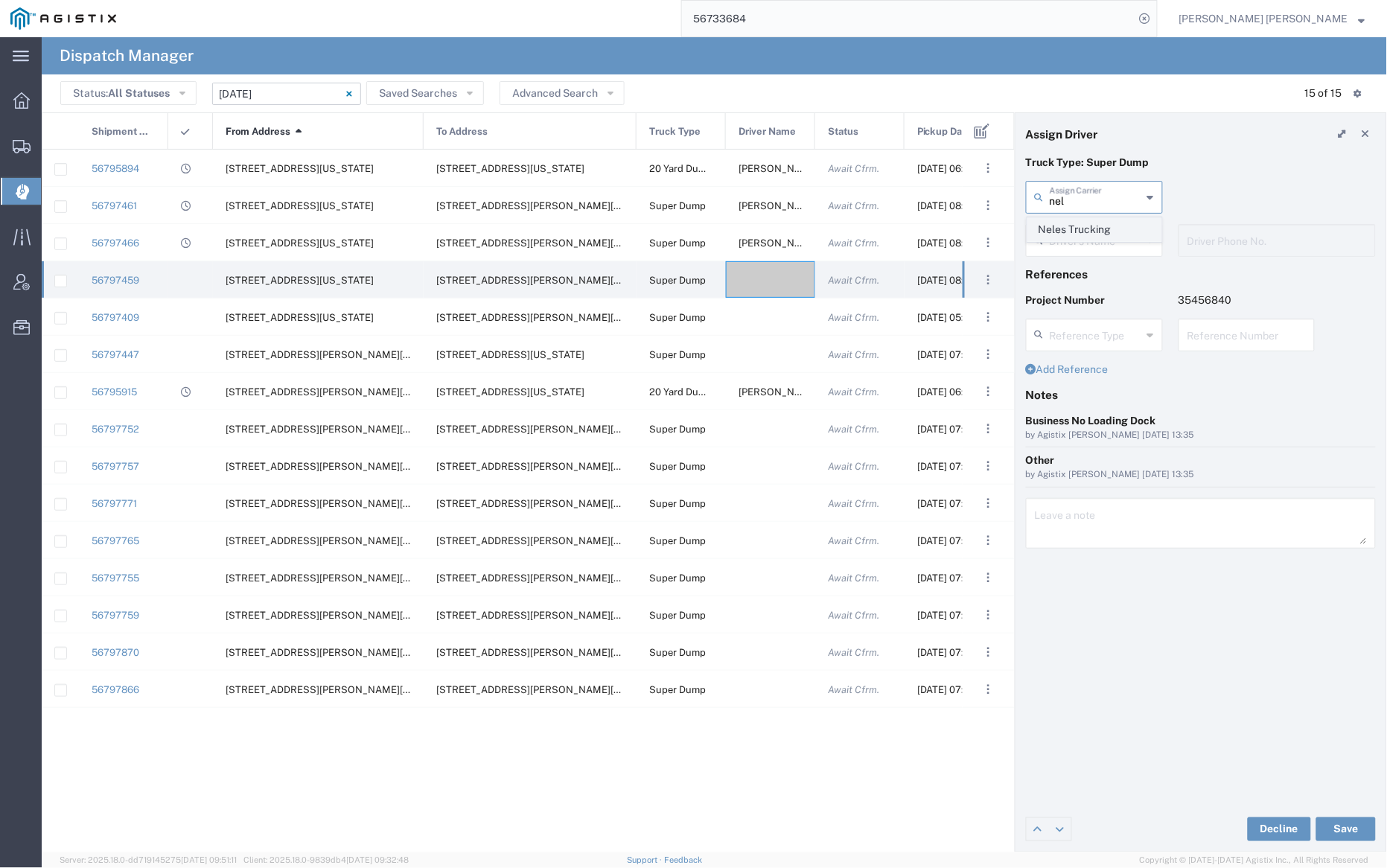
click at [1102, 229] on span "Neles Trucking" at bounding box center [1095, 230] width 134 height 23
type input "Neles Trucking"
click at [1099, 235] on input "text" at bounding box center [1097, 238] width 94 height 26
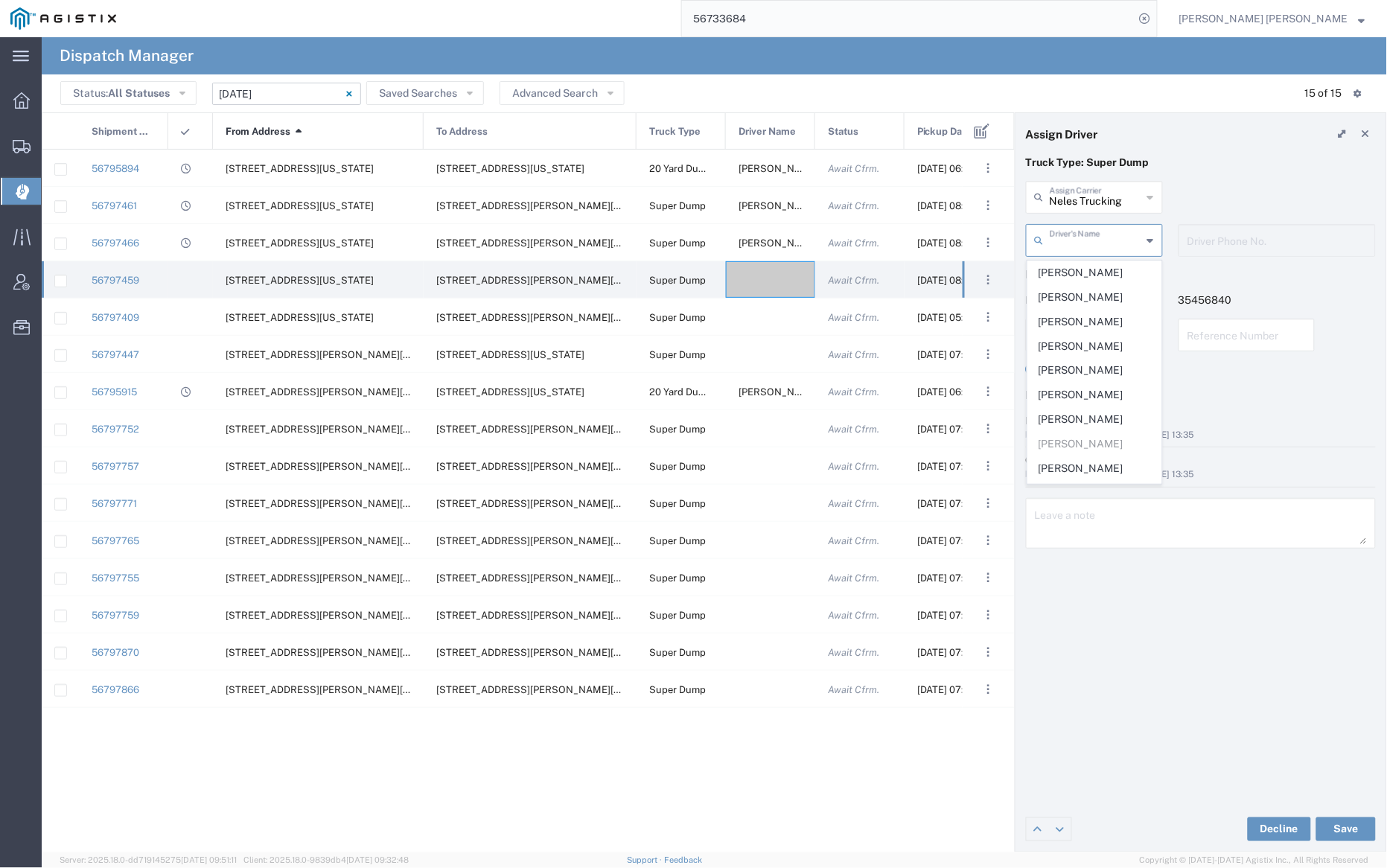
click at [1102, 273] on span "[PERSON_NAME]" at bounding box center [1095, 273] width 134 height 23
type input "[PERSON_NAME]"
type input "7075962293"
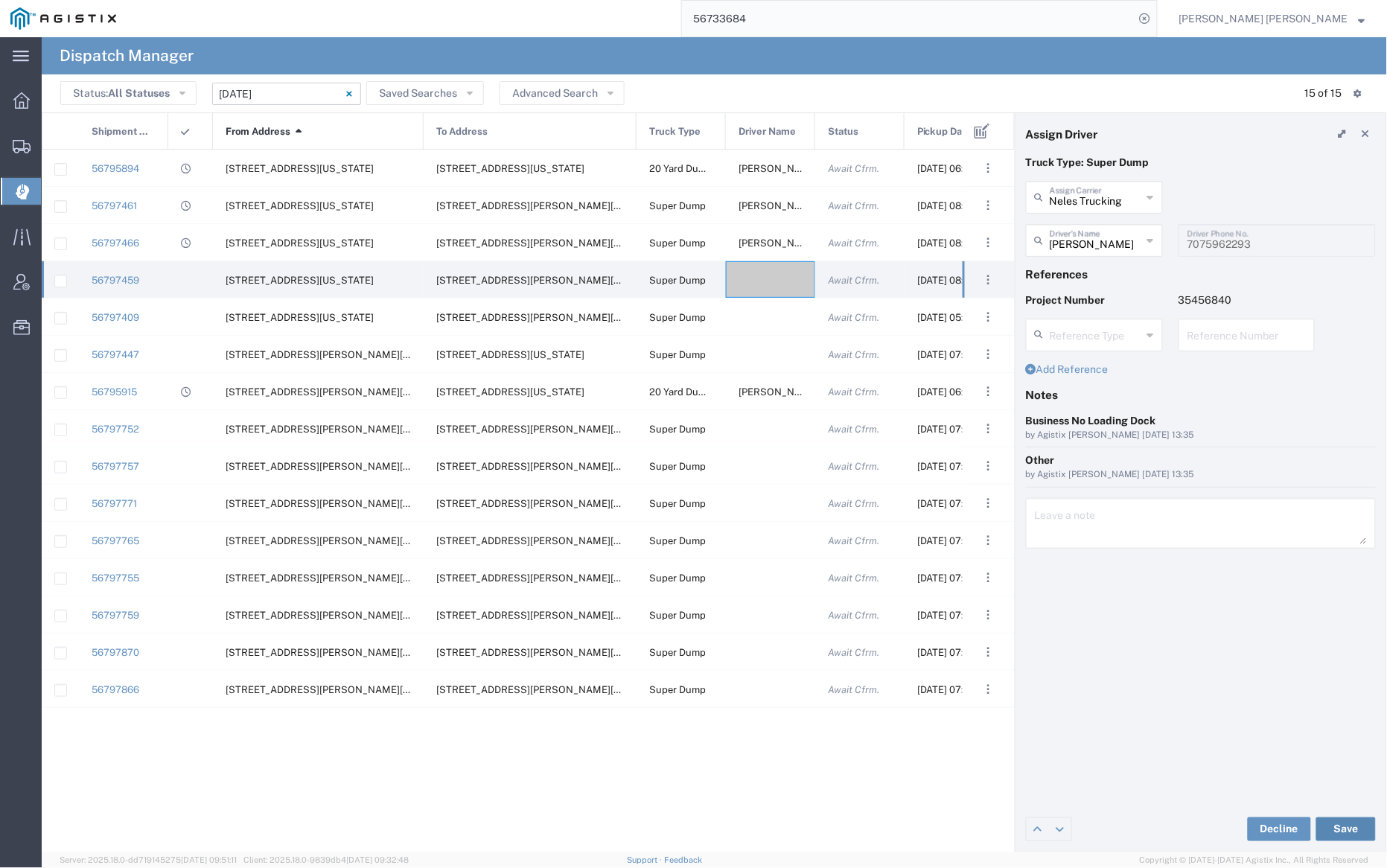
click at [1346, 825] on button "Save" at bounding box center [1347, 830] width 60 height 24
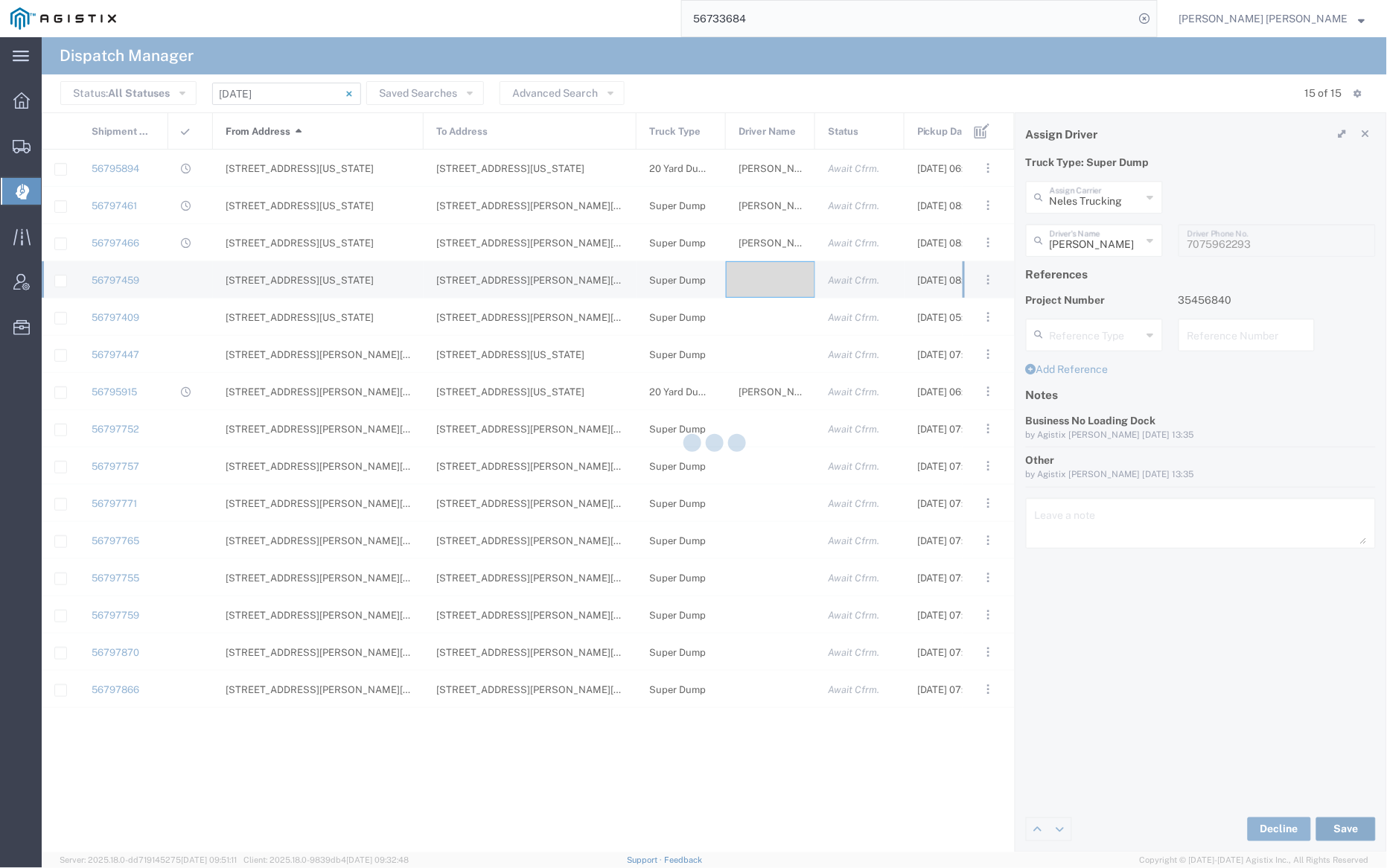
type input "[PERSON_NAME]"
type input "Neles Trucking"
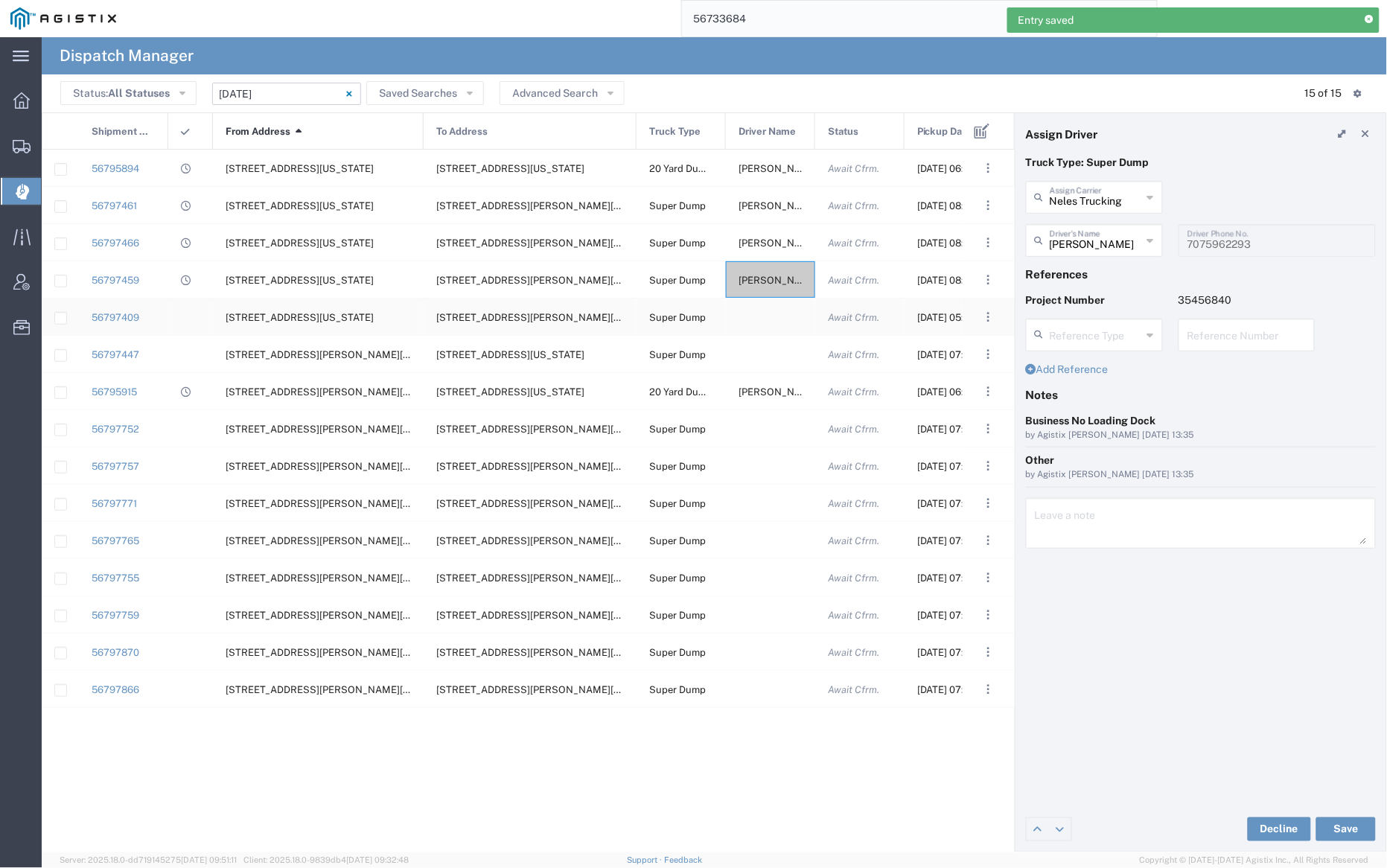
click at [761, 318] on div at bounding box center [770, 317] width 89 height 37
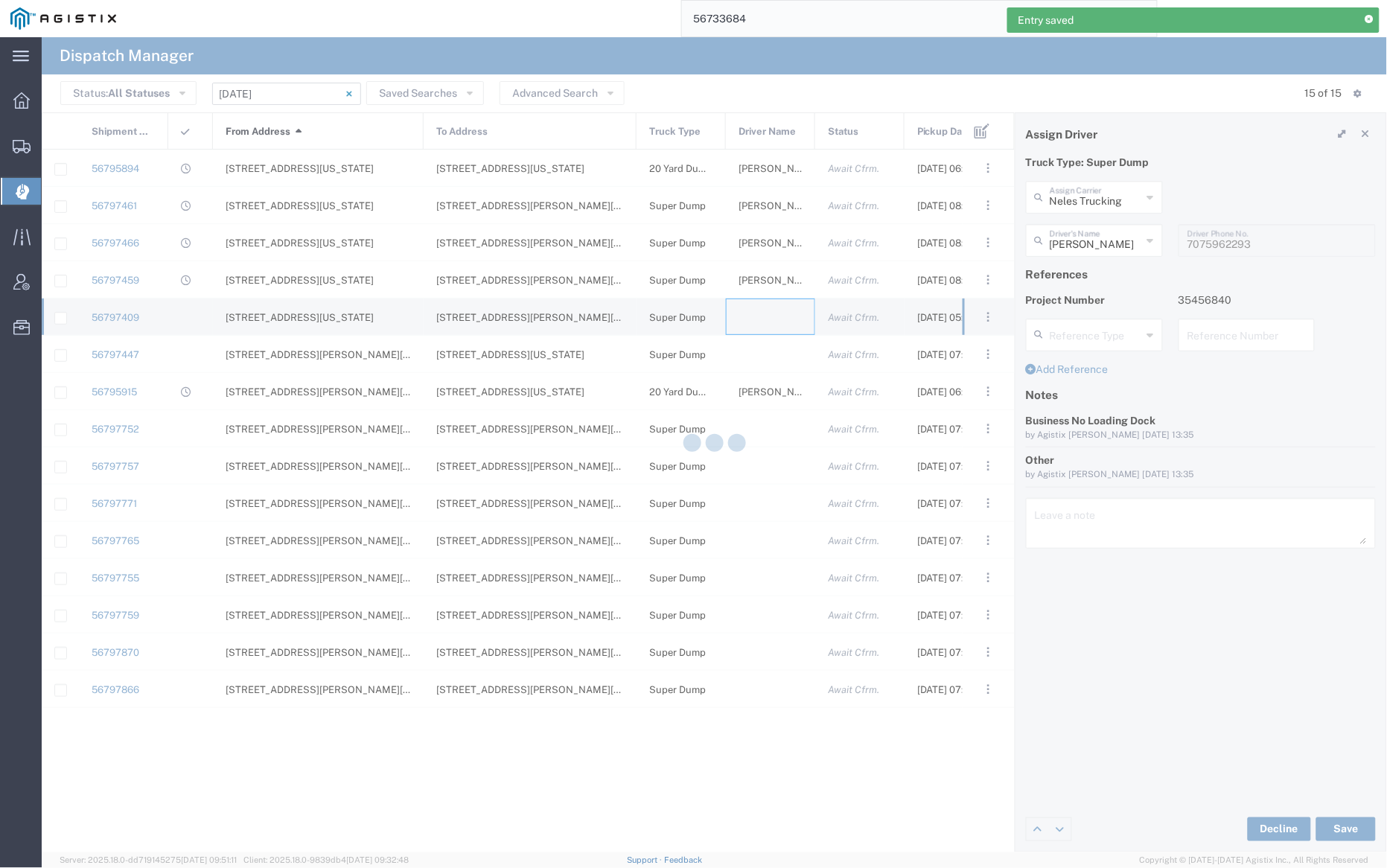
type input "[PERSON_NAME] Trucking"
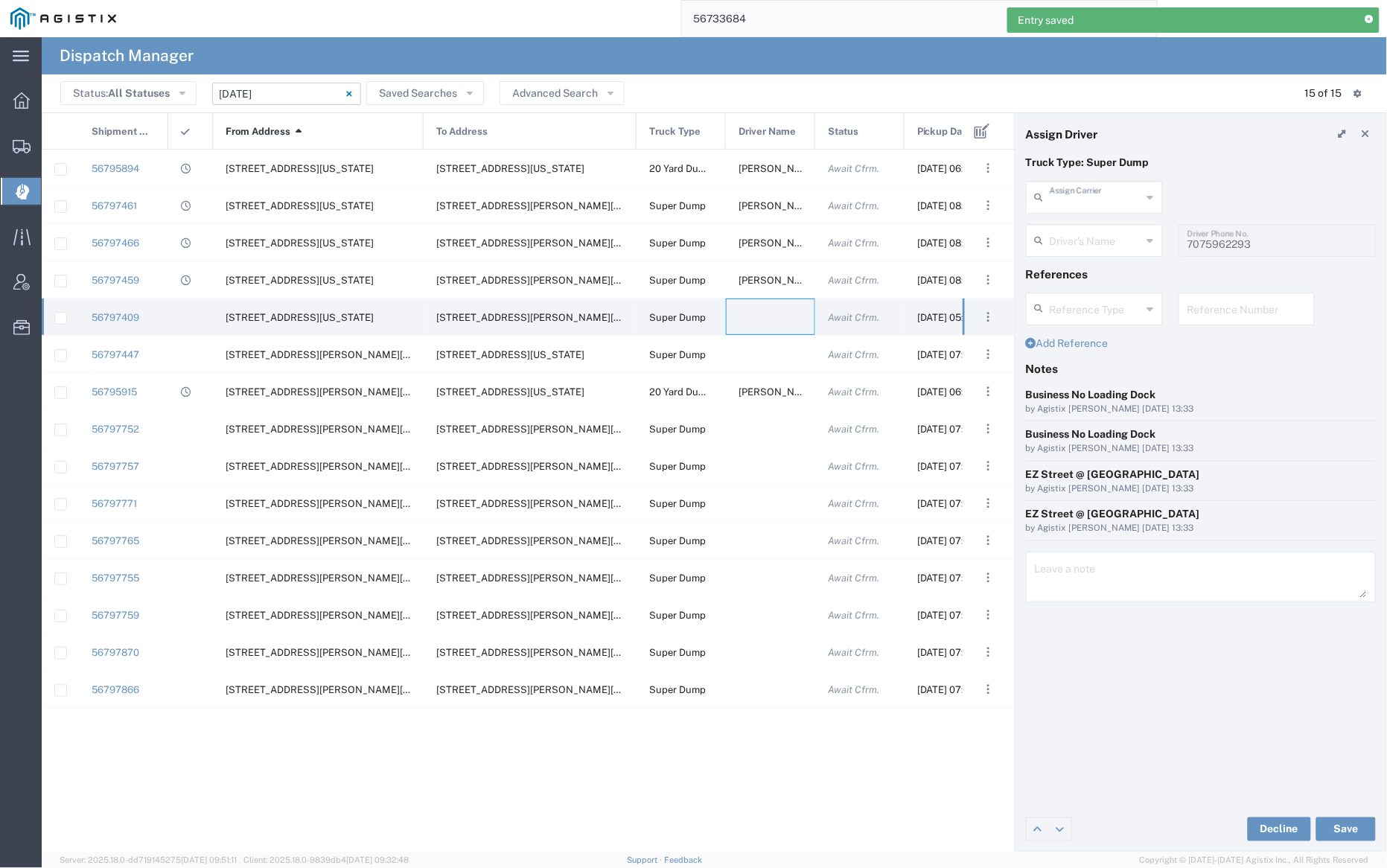
click at [1097, 195] on input "text" at bounding box center [1096, 196] width 92 height 26
click at [1093, 225] on span "[PERSON_NAME] Trans Services" at bounding box center [1095, 241] width 134 height 46
type input "[PERSON_NAME] Trans Services"
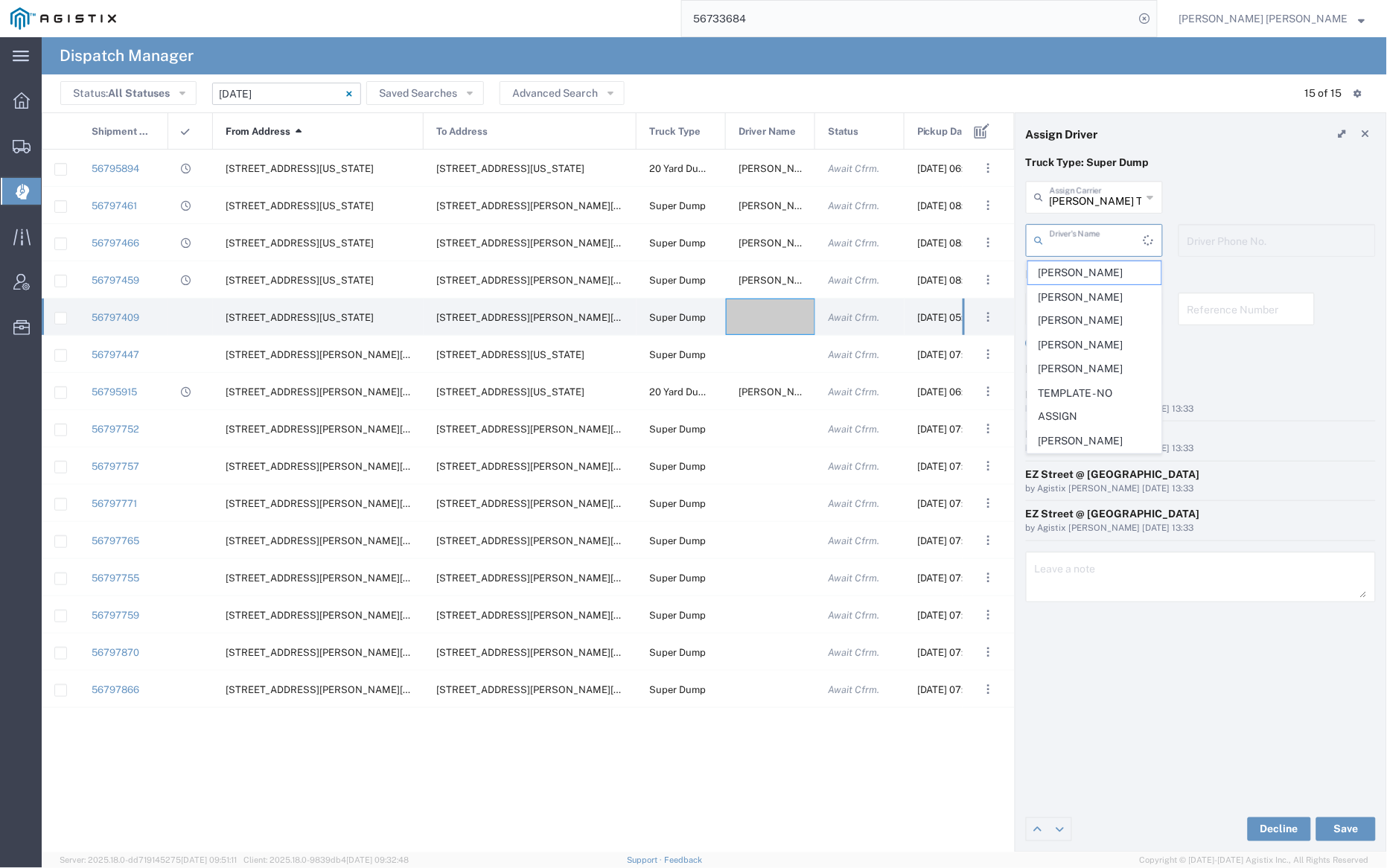
click at [1089, 239] on input "text" at bounding box center [1097, 238] width 94 height 26
click at [1092, 266] on span "[PERSON_NAME]" at bounding box center [1095, 273] width 134 height 23
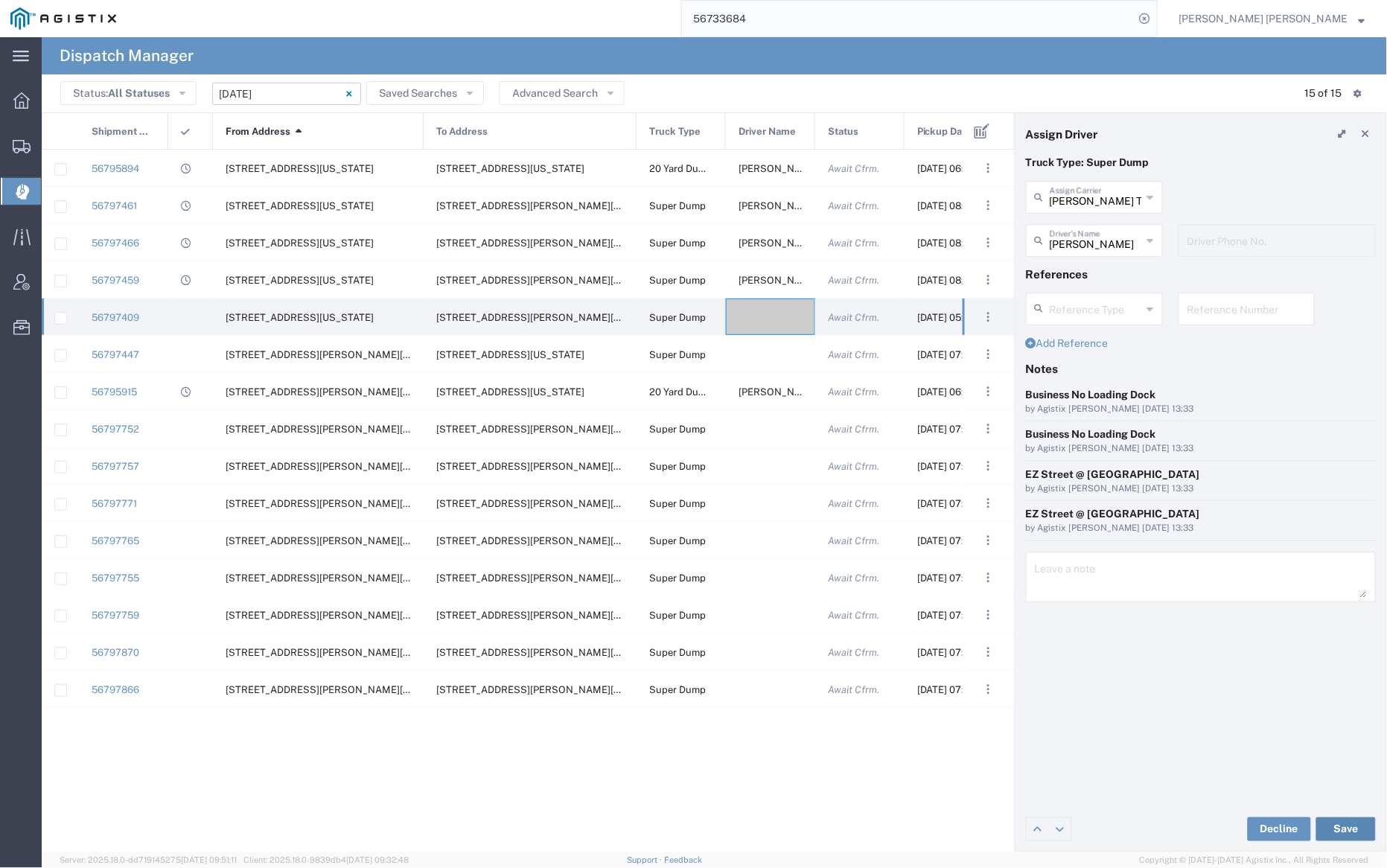
click at [1352, 820] on button "Save" at bounding box center [1347, 830] width 60 height 24
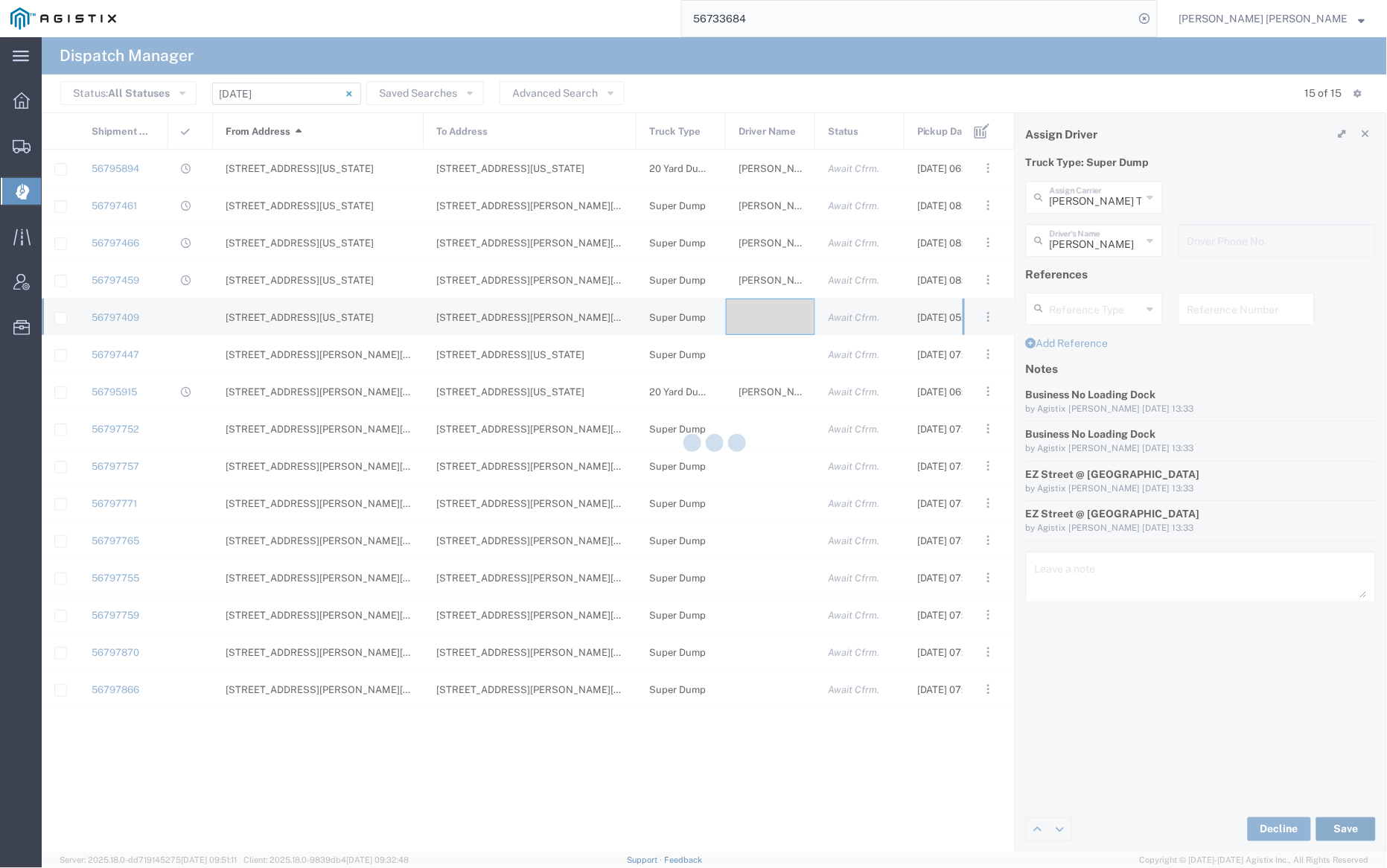
type input "[PERSON_NAME]"
type input "[PERSON_NAME] Trans Services"
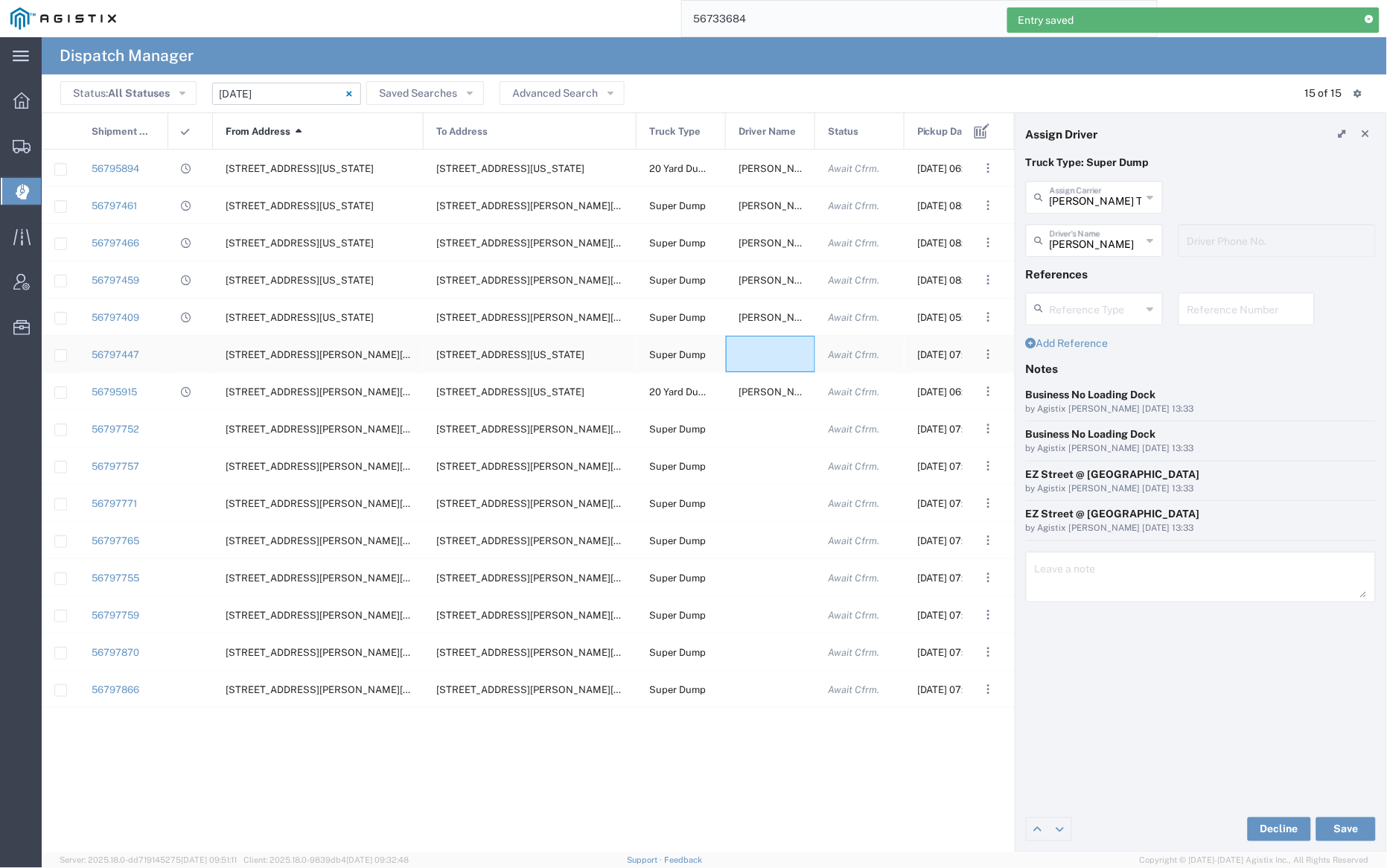
click at [769, 354] on div at bounding box center [770, 354] width 89 height 37
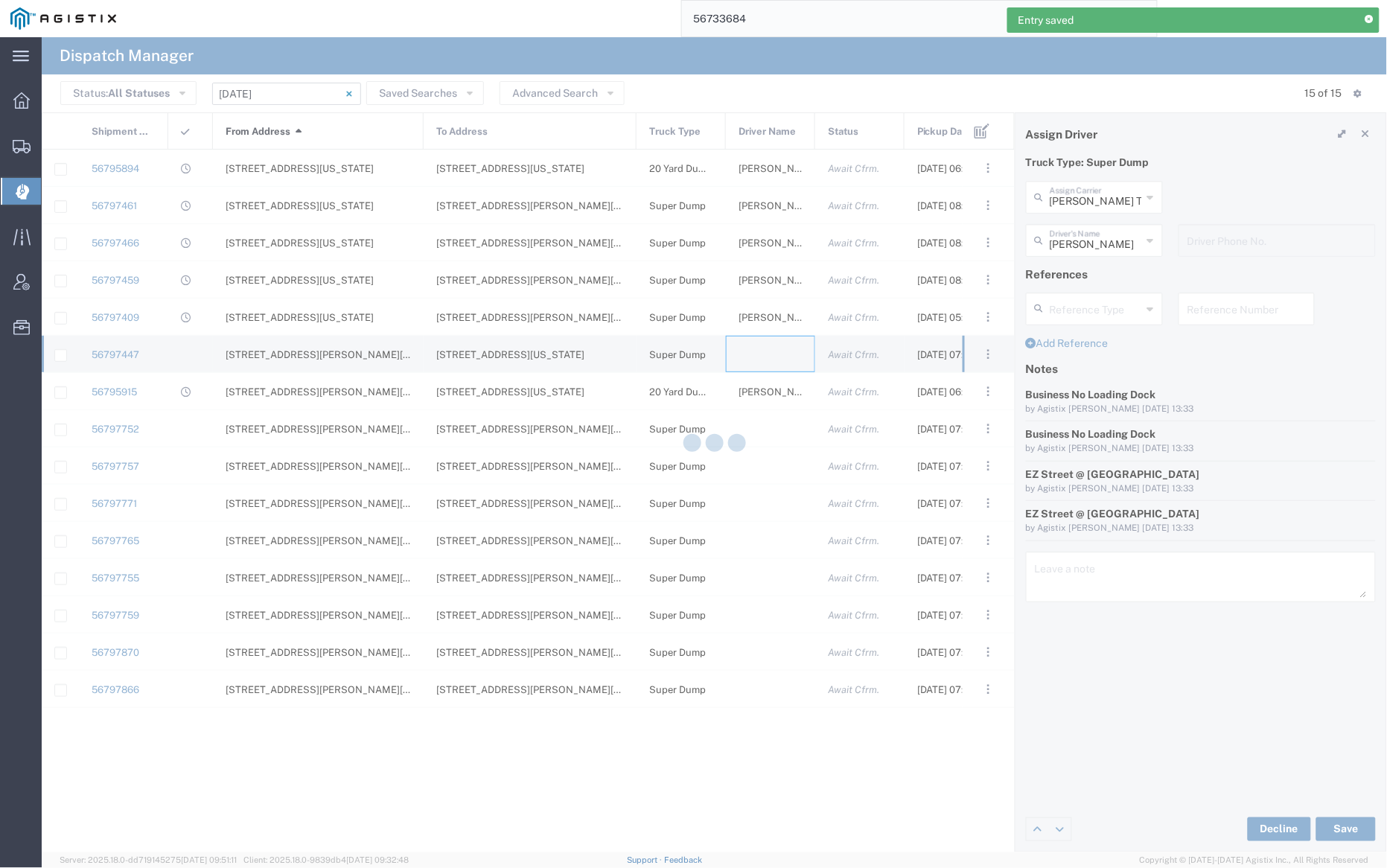
type input "[PERSON_NAME] Trucking"
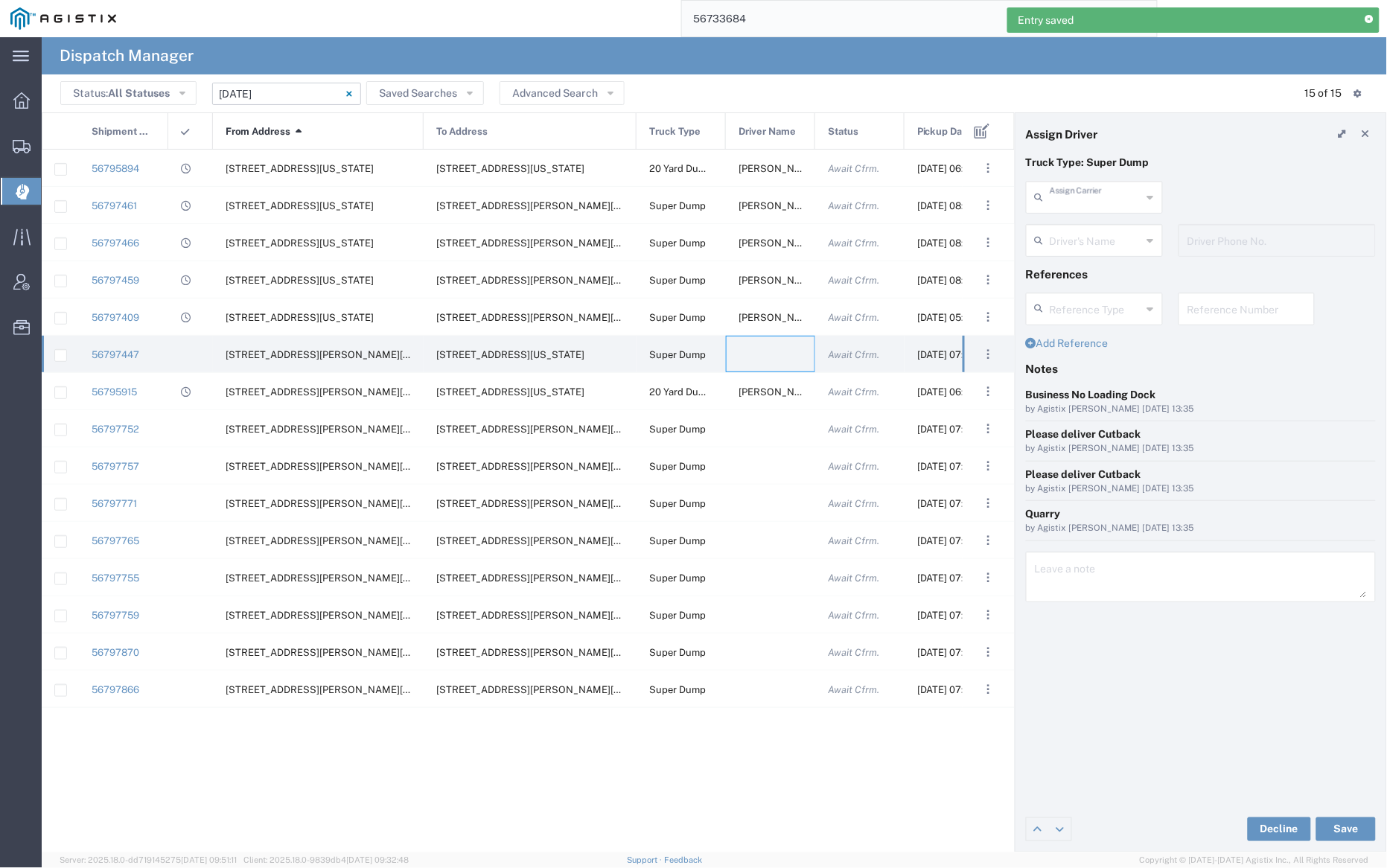
click at [1073, 194] on input "text" at bounding box center [1096, 196] width 92 height 26
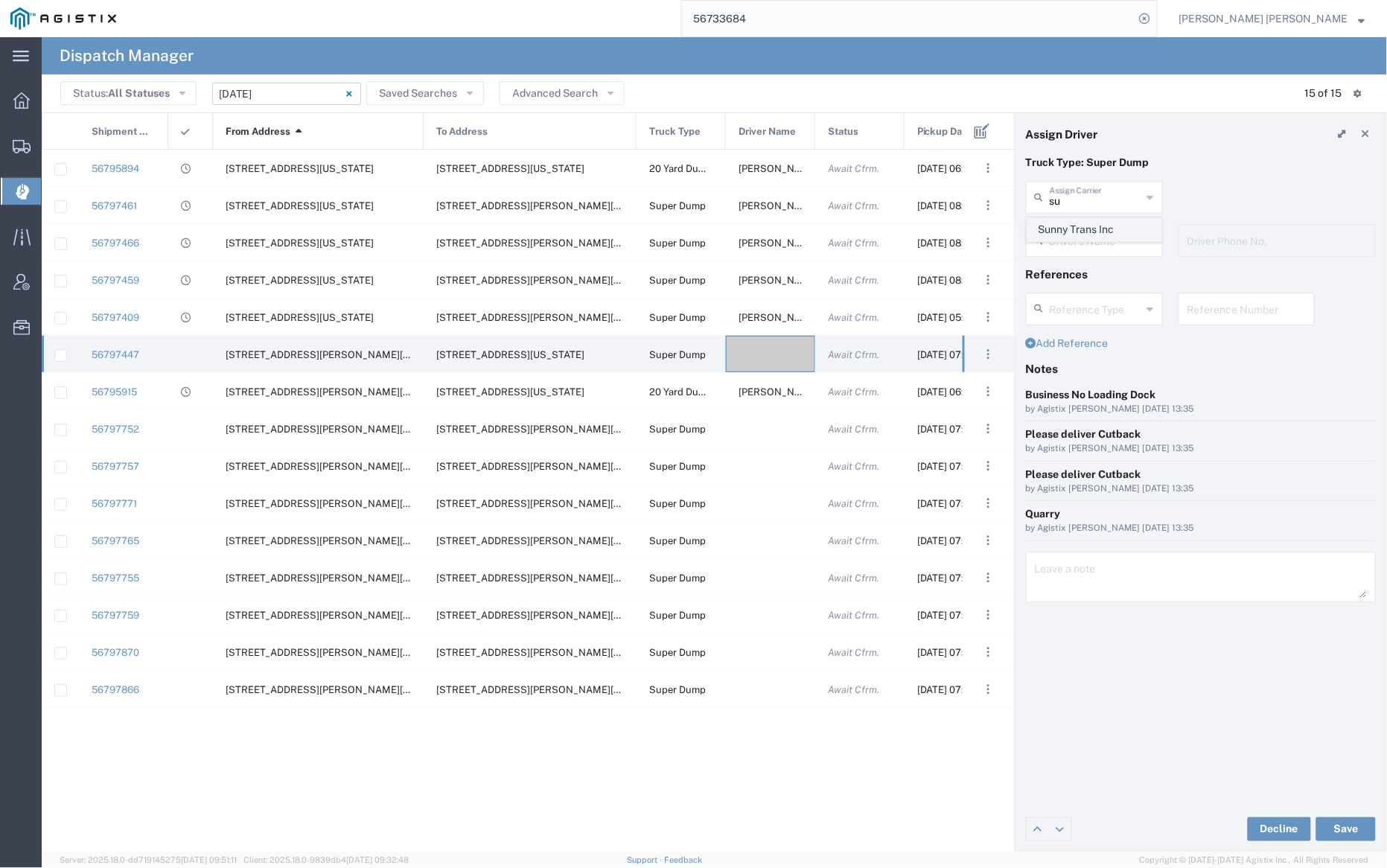
click at [1075, 233] on span "Sunny Trans Inc" at bounding box center [1095, 230] width 134 height 23
type input "Sunny Trans Inc"
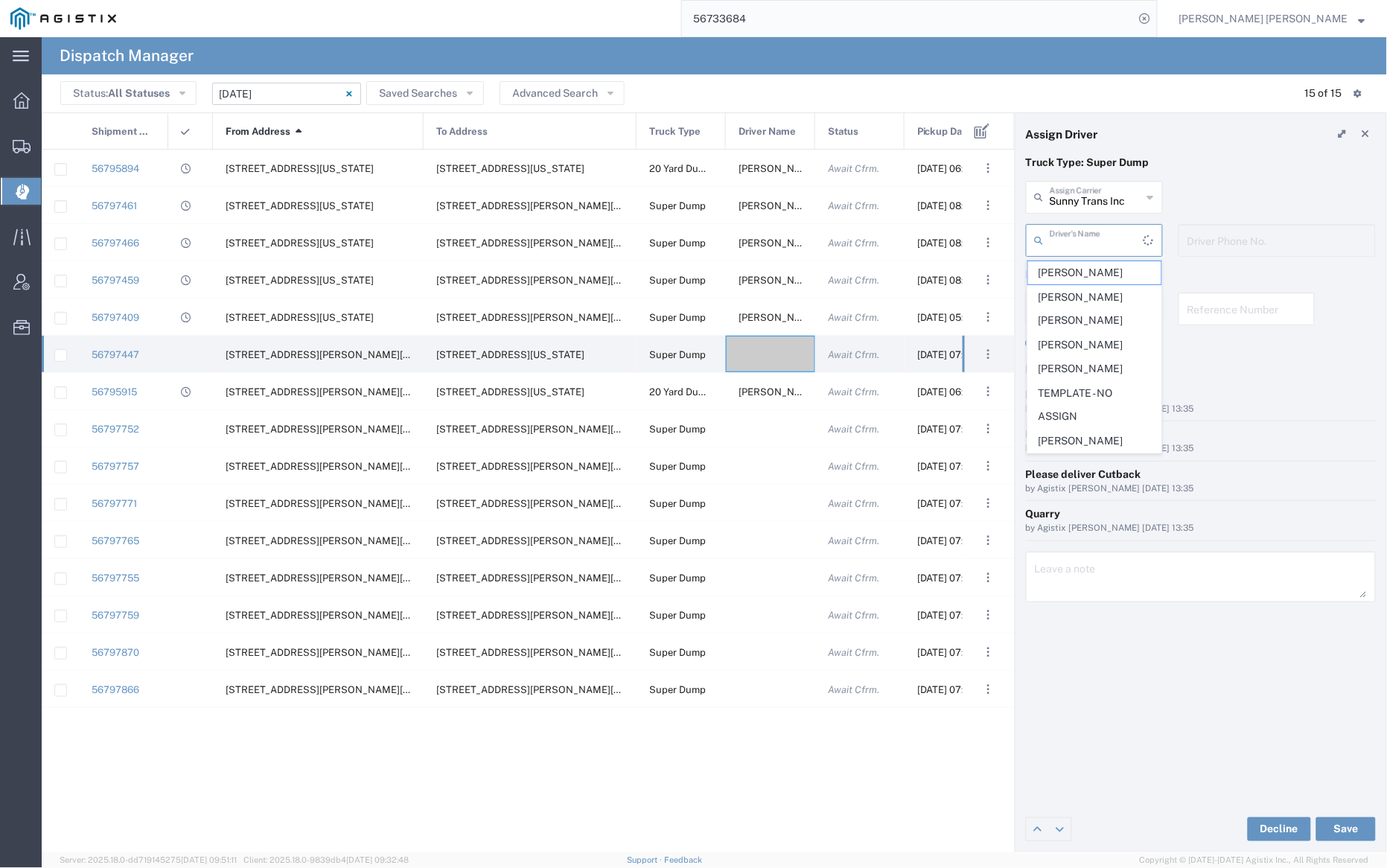
click at [1078, 243] on input "text" at bounding box center [1097, 238] width 94 height 26
click at [1103, 292] on span "[PERSON_NAME]" at bounding box center [1095, 297] width 134 height 23
type input "[PERSON_NAME]"
type input "[PHONE_NUMBER]"
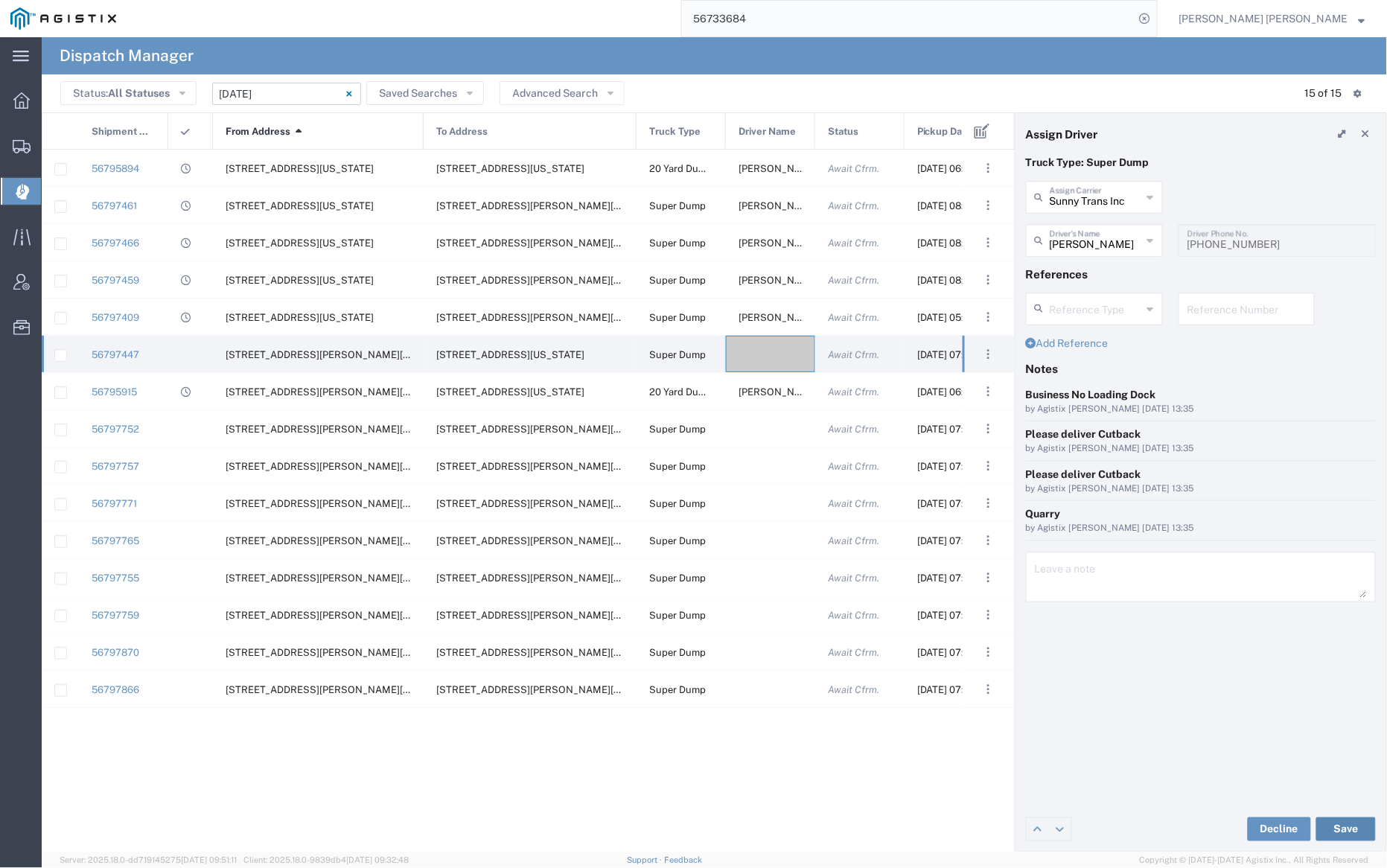
click at [1353, 828] on button "Save" at bounding box center [1347, 830] width 60 height 24
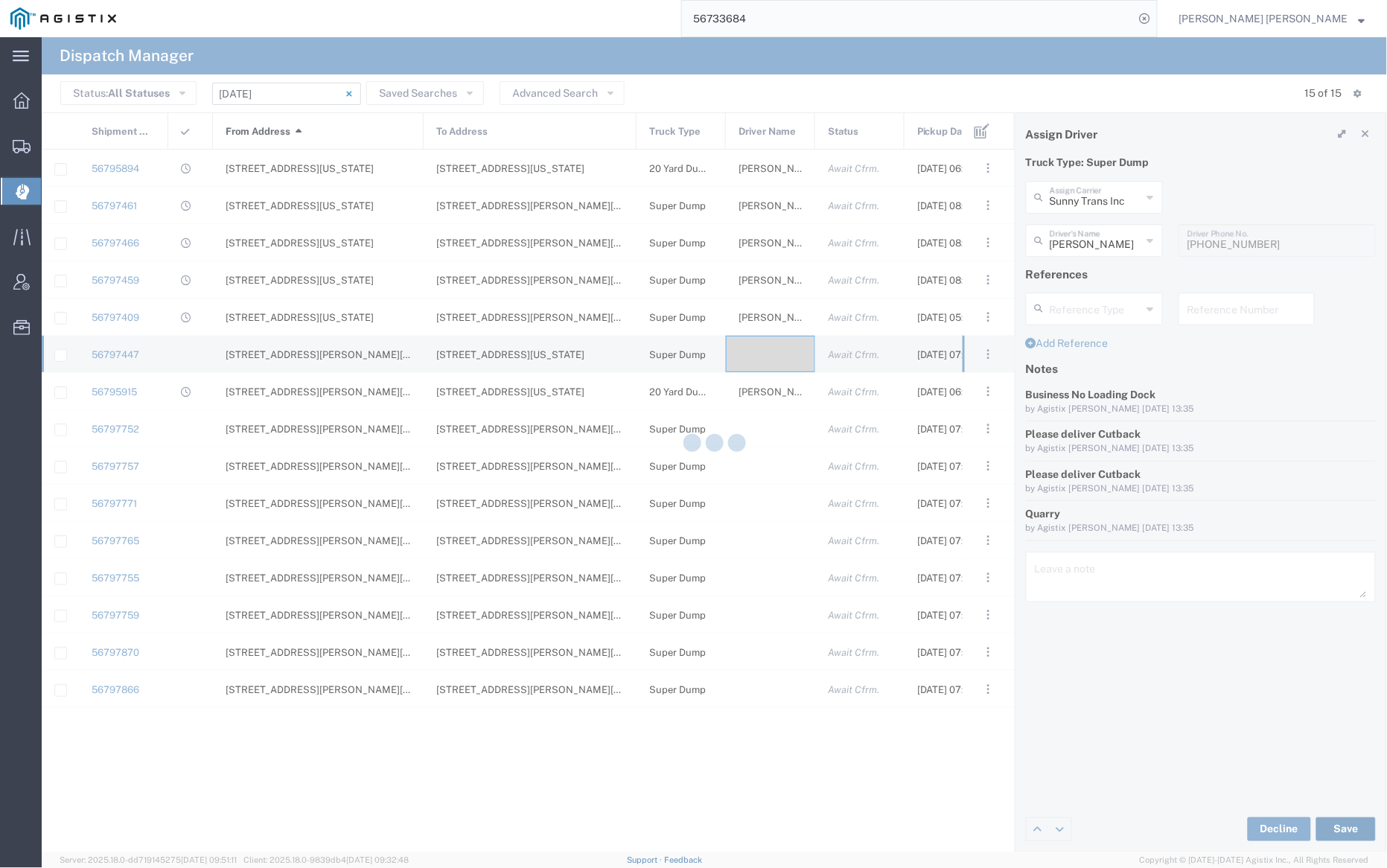
type input "[PERSON_NAME]"
type input "Sunny Trans Inc"
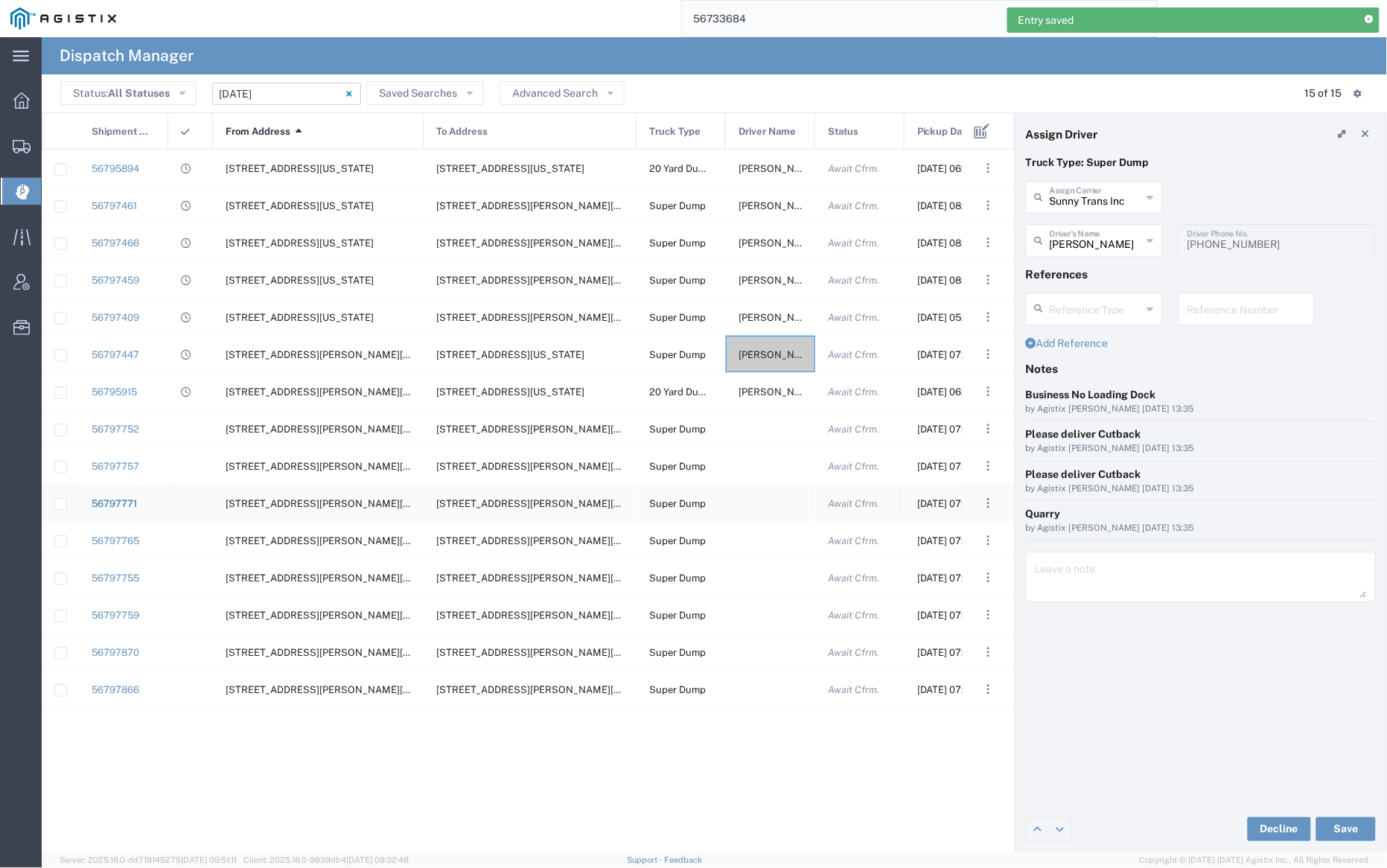
click at [120, 503] on link "56797771" at bounding box center [113, 504] width 45 height 12
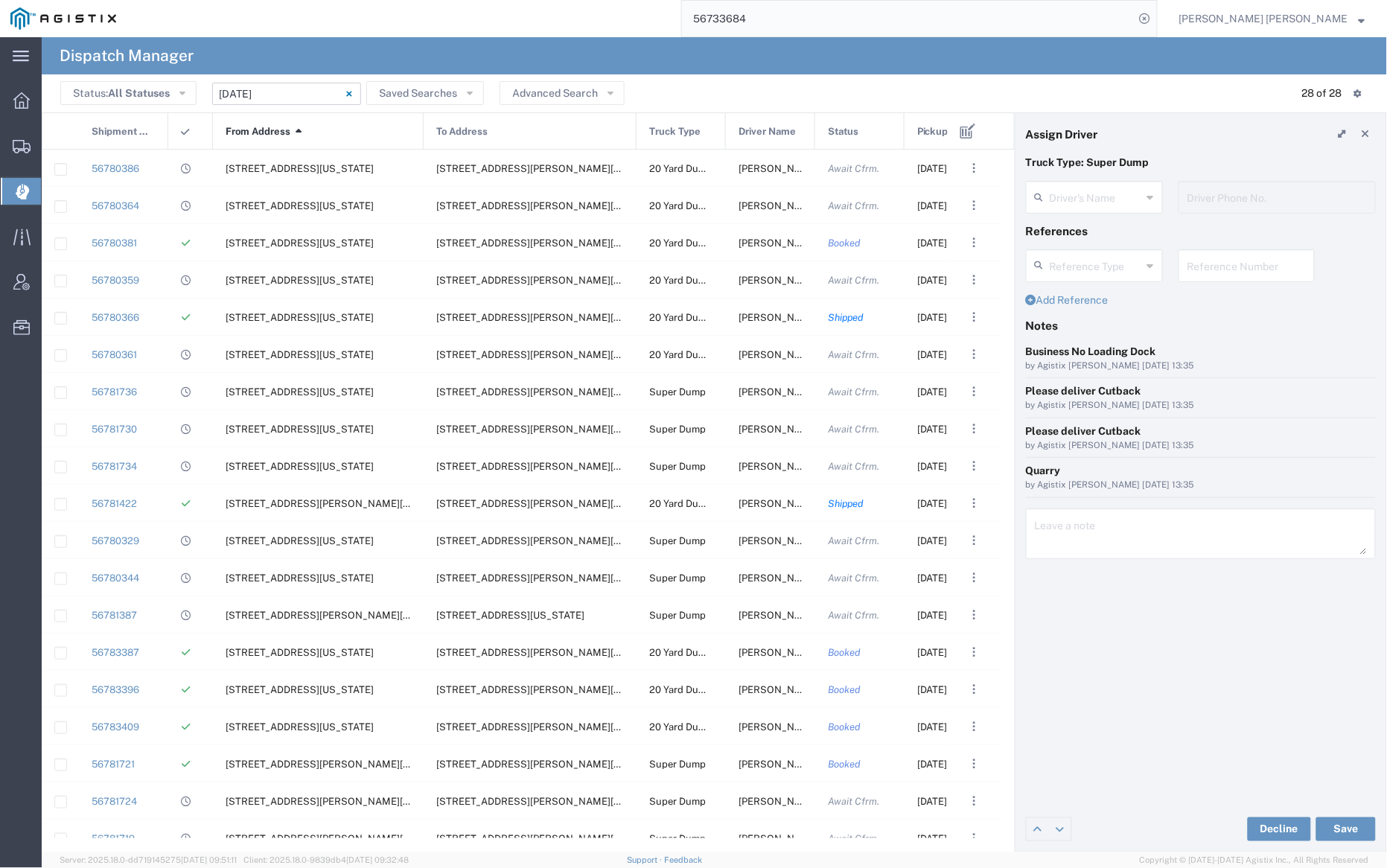
type input "[PERSON_NAME]"
type input "[PHONE_NUMBER]"
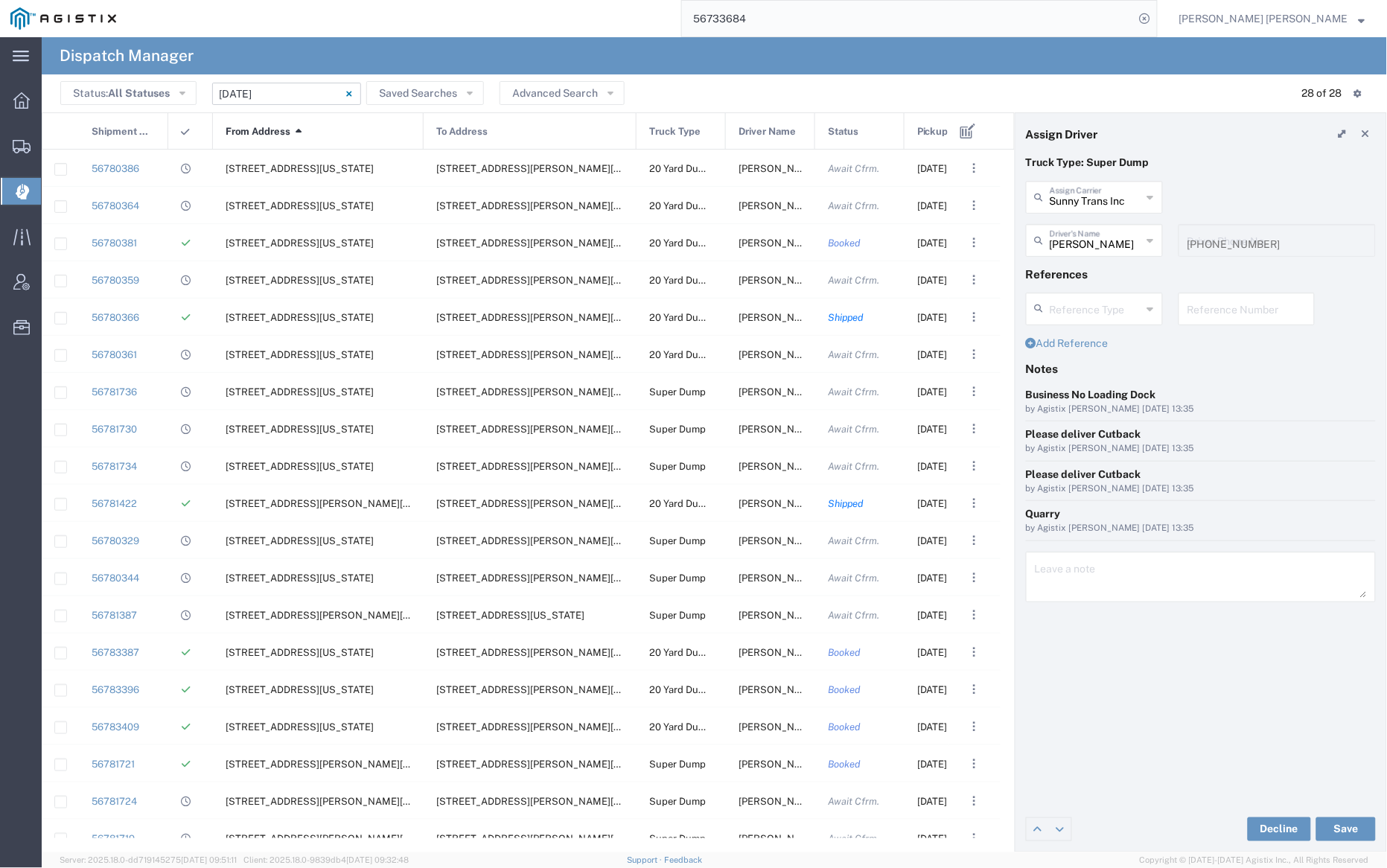
click at [291, 92] on input "[DATE] - [DATE]" at bounding box center [286, 93] width 149 height 22
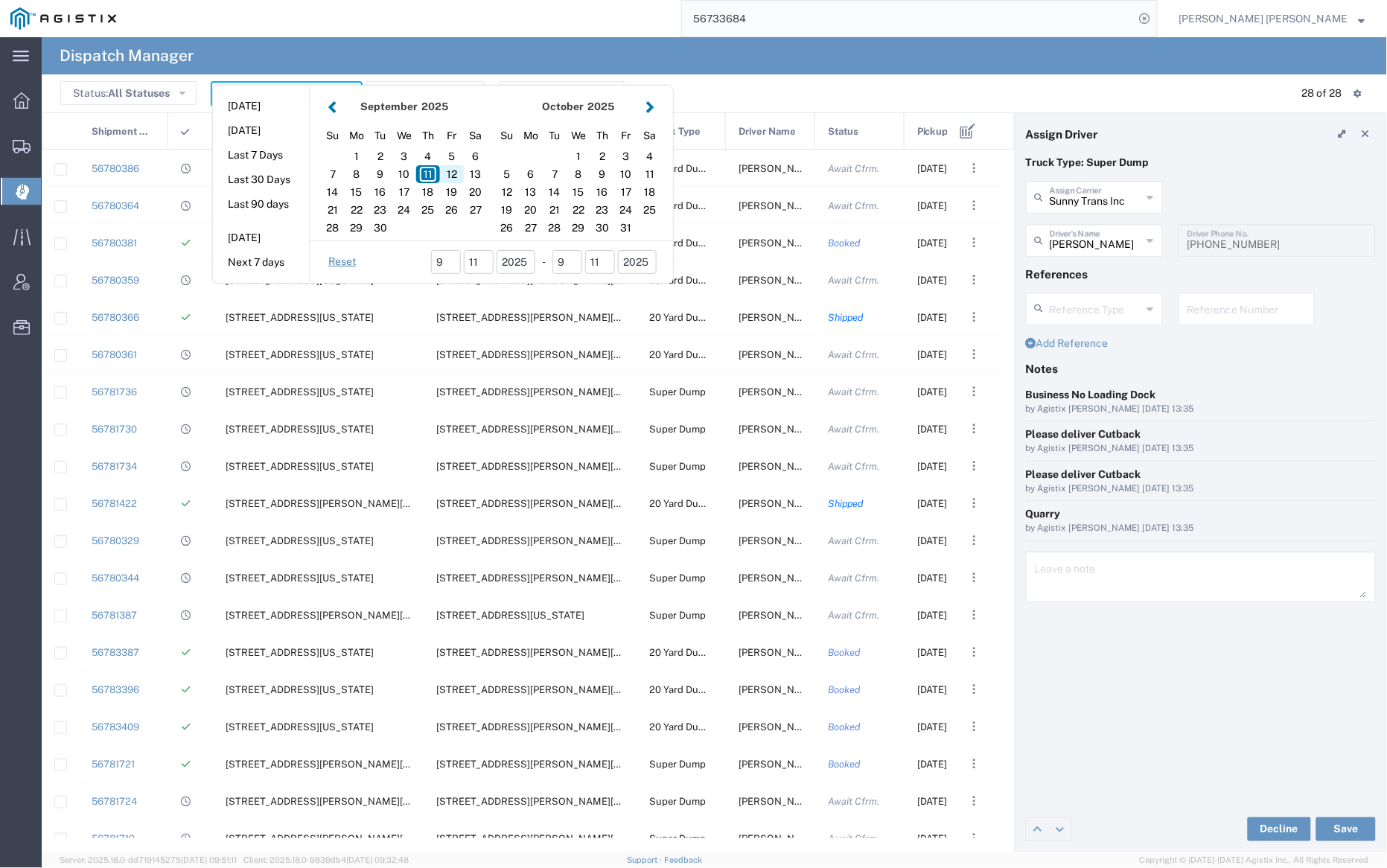
click at [452, 170] on div "12" at bounding box center [452, 174] width 24 height 18
type input "[DATE]"
type input "[DATE] - [DATE]"
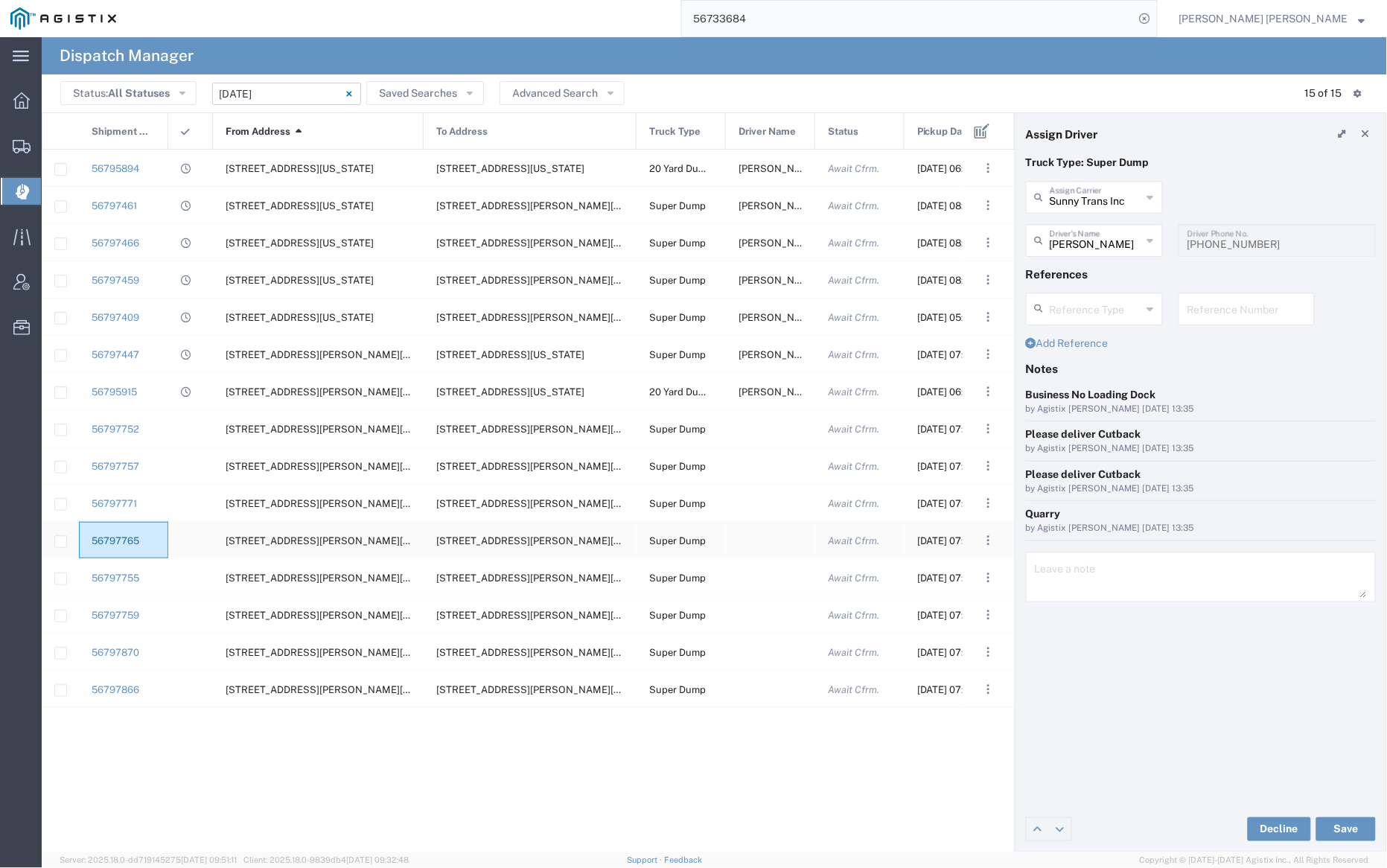
click at [116, 542] on link "56797765" at bounding box center [115, 541] width 48 height 12
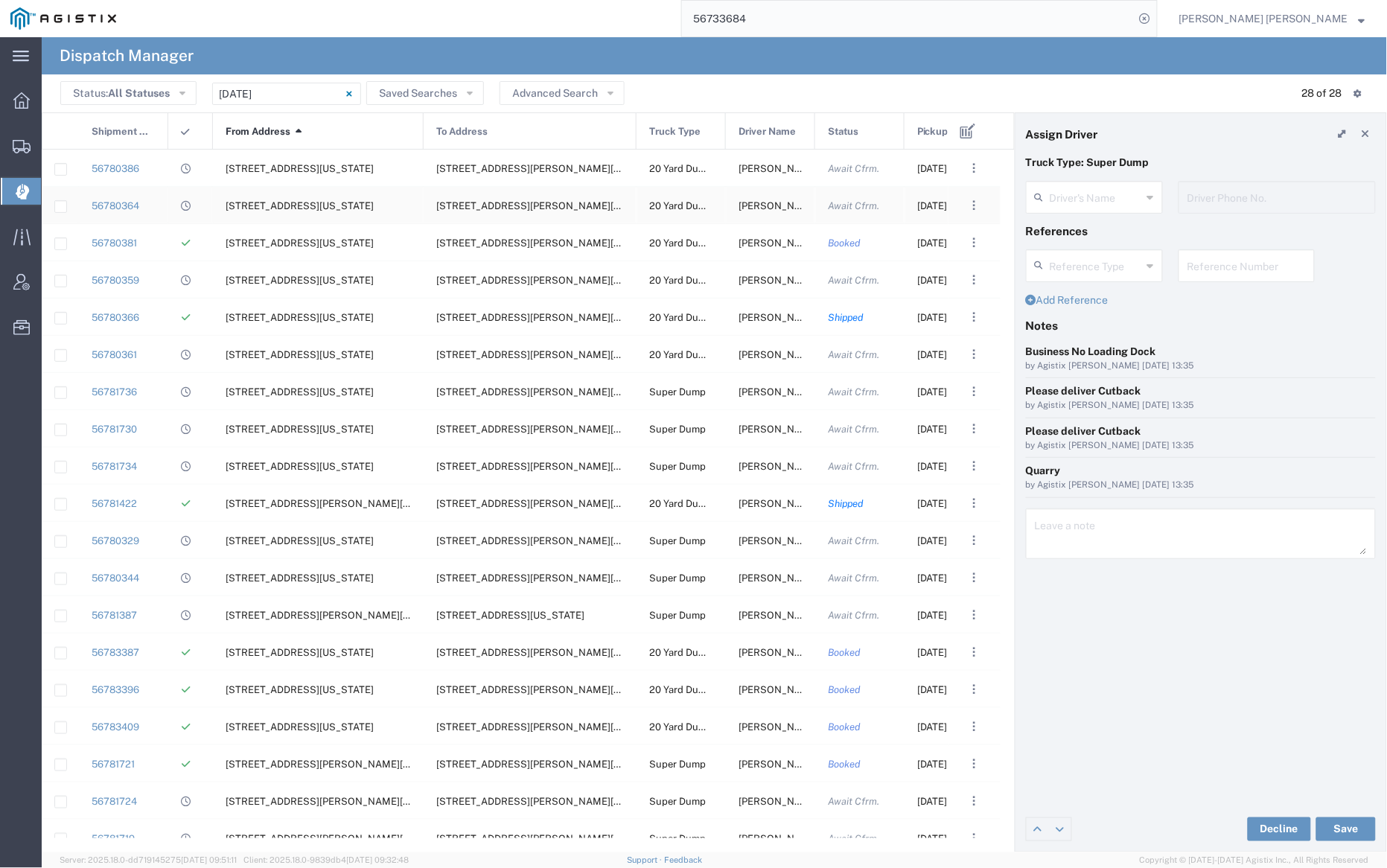
type input "[PERSON_NAME]"
type input "[PHONE_NUMBER]"
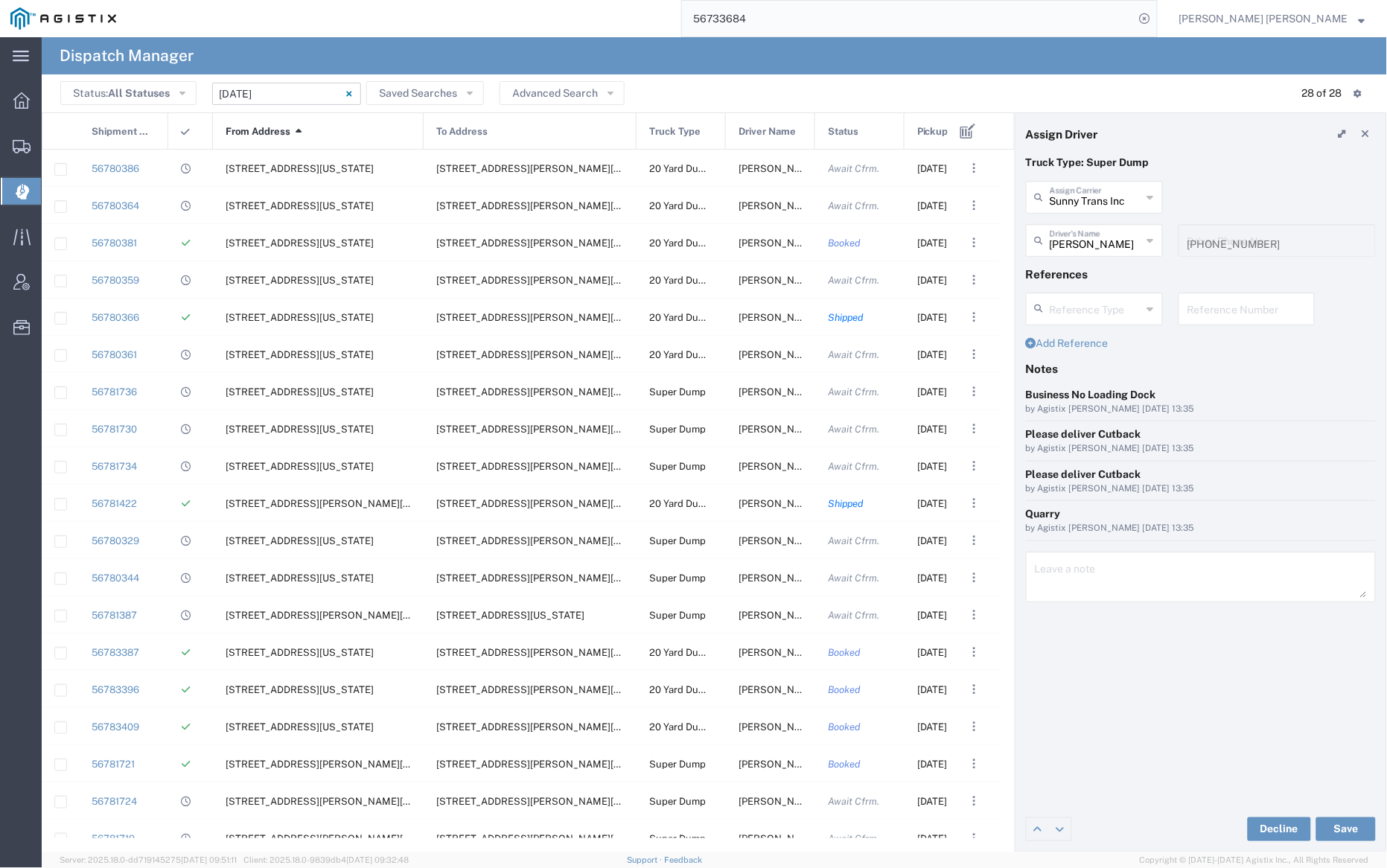
click at [306, 87] on input "[DATE] - [DATE]" at bounding box center [286, 93] width 149 height 22
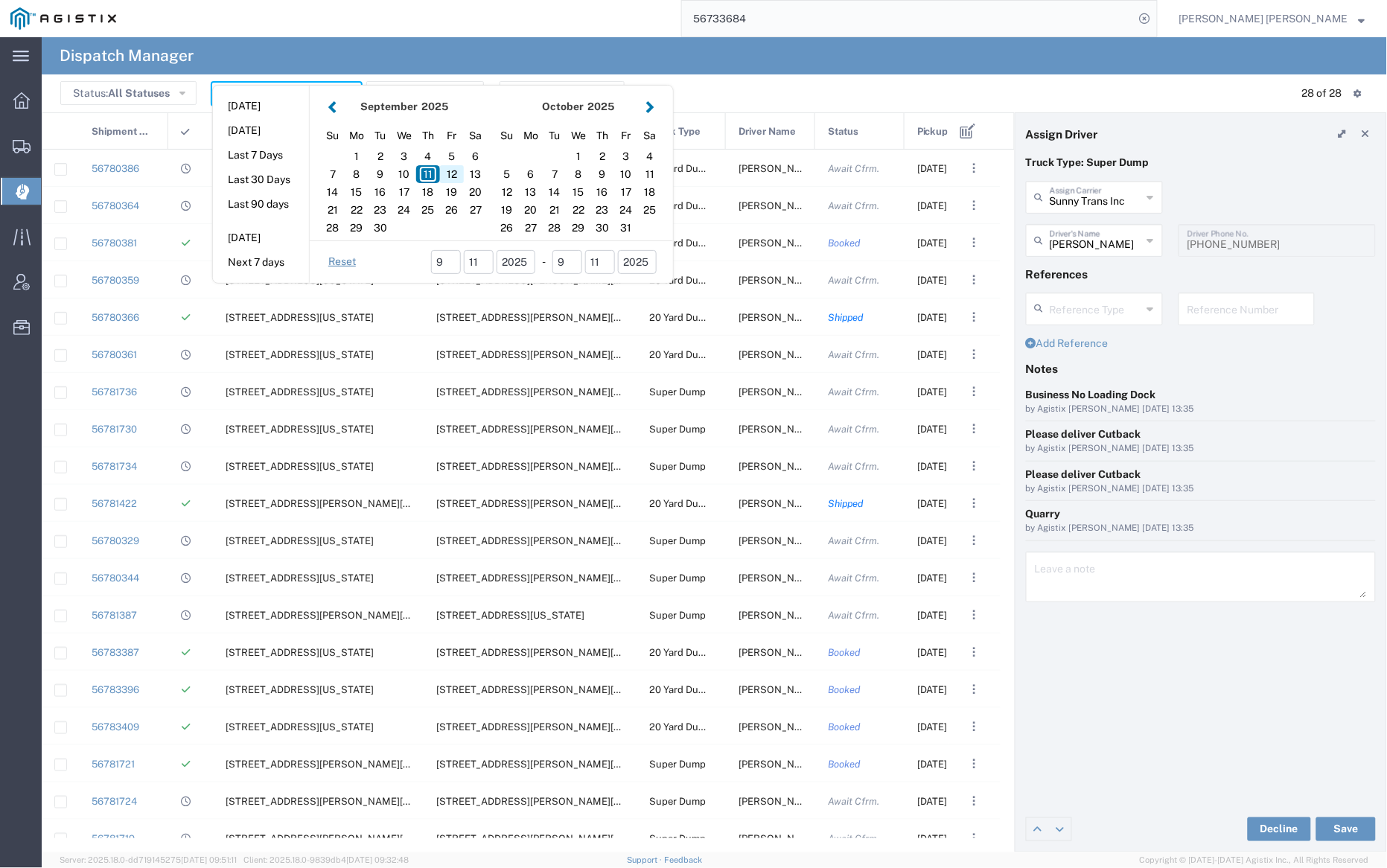
click at [449, 170] on div "12" at bounding box center [452, 174] width 24 height 18
type input "[DATE]"
type input "[DATE] - [DATE]"
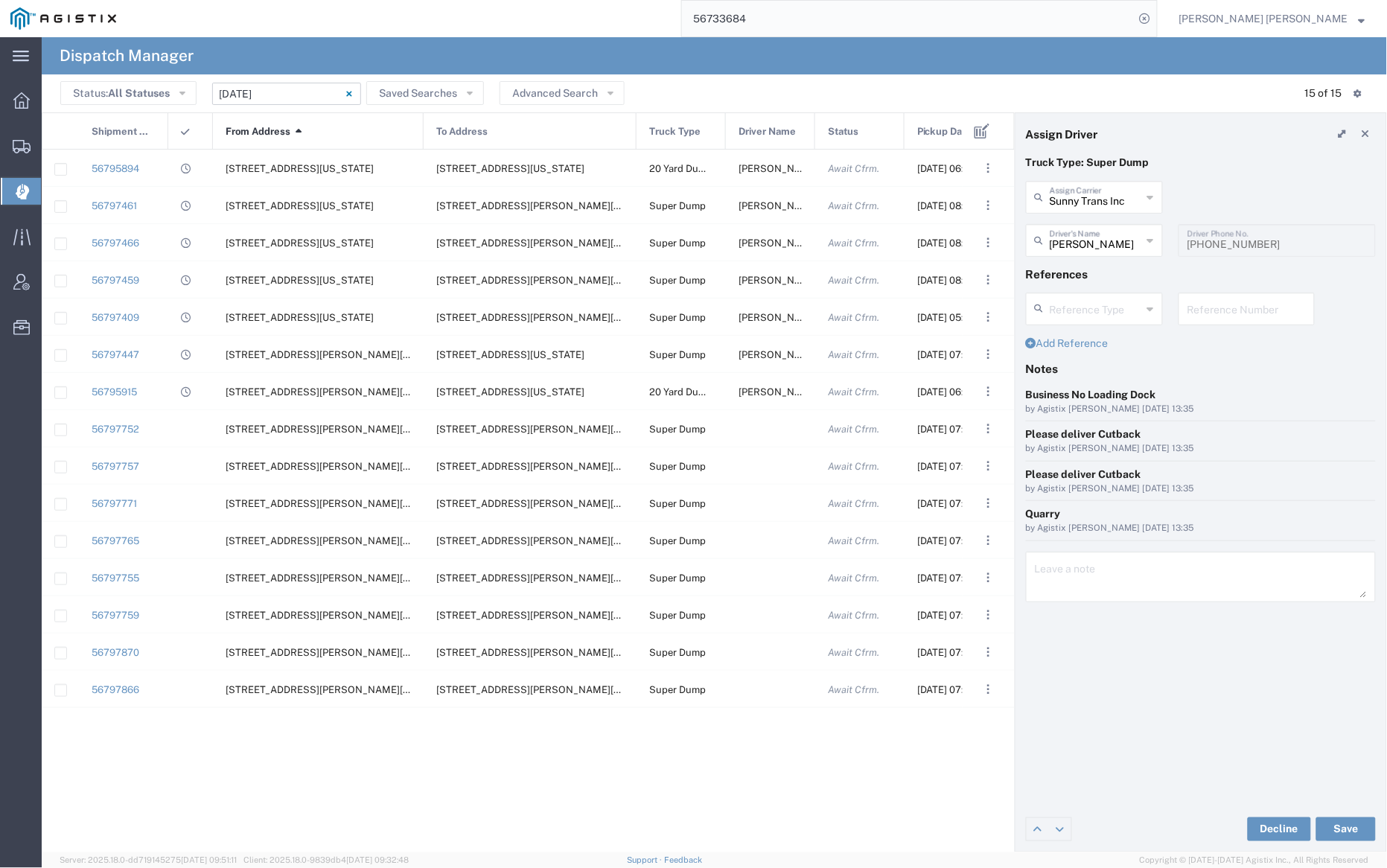
click at [296, 127] on icon at bounding box center [299, 132] width 6 height 10
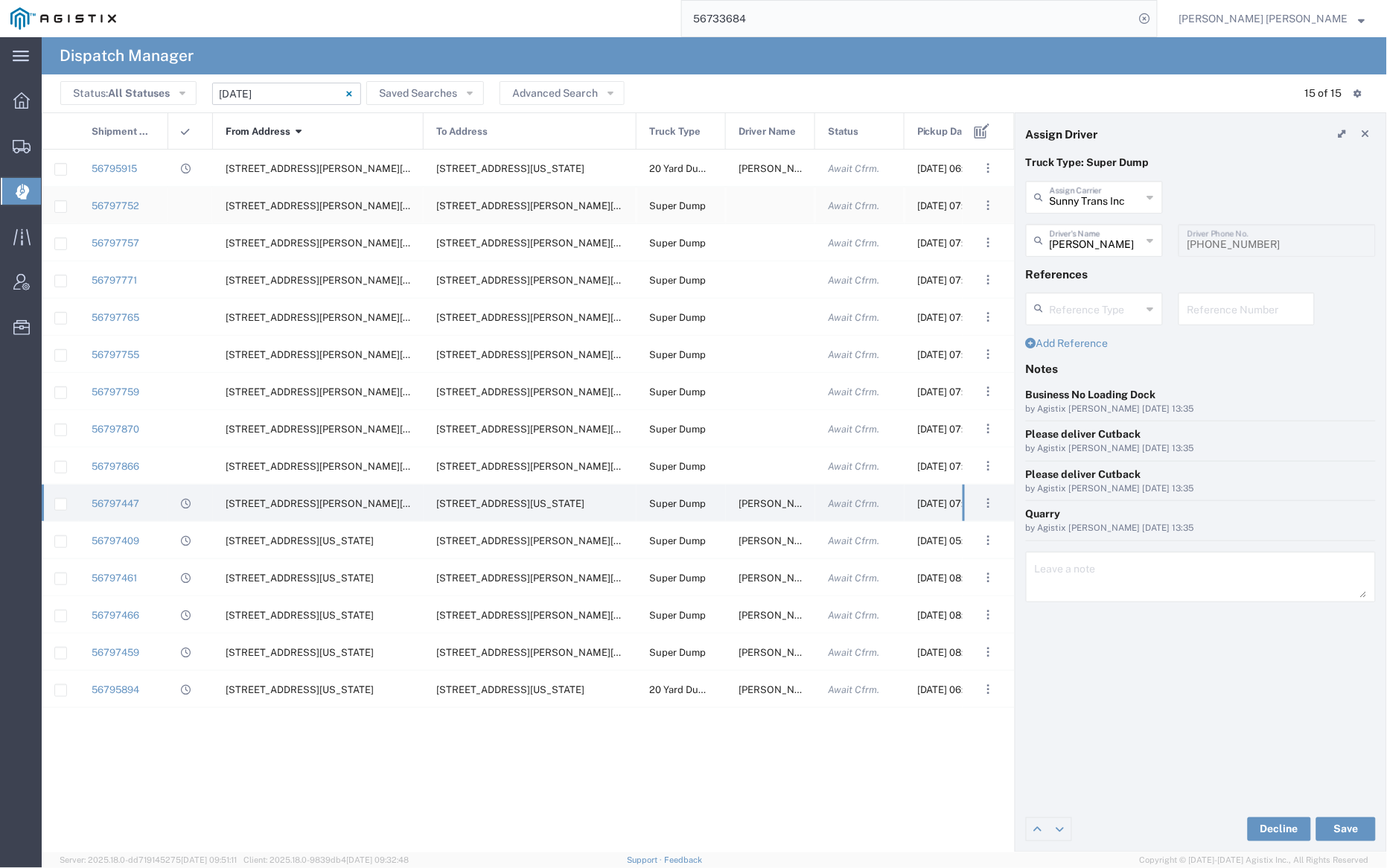
click at [753, 203] on div at bounding box center [770, 205] width 89 height 37
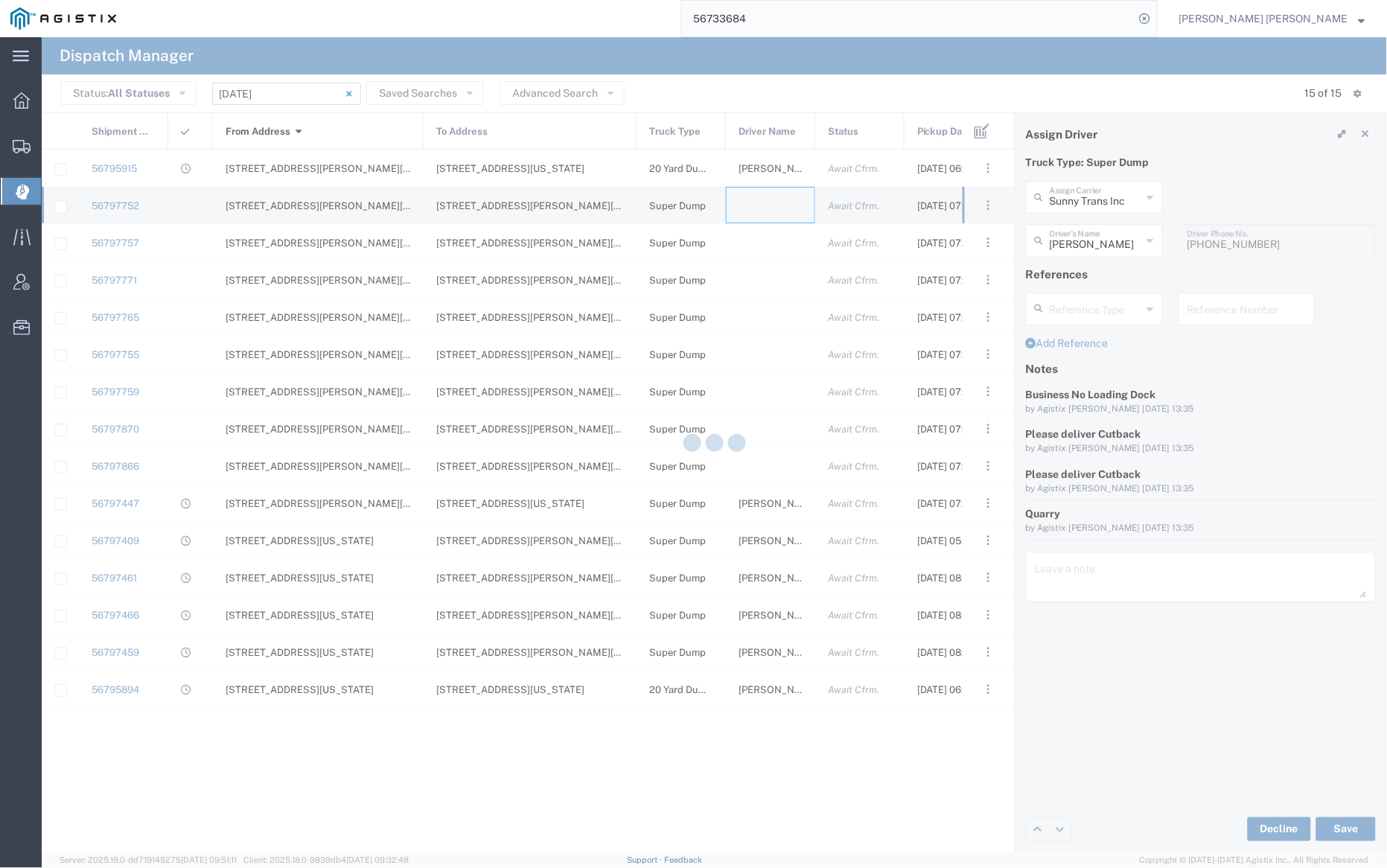
type input "[PERSON_NAME] Trucking"
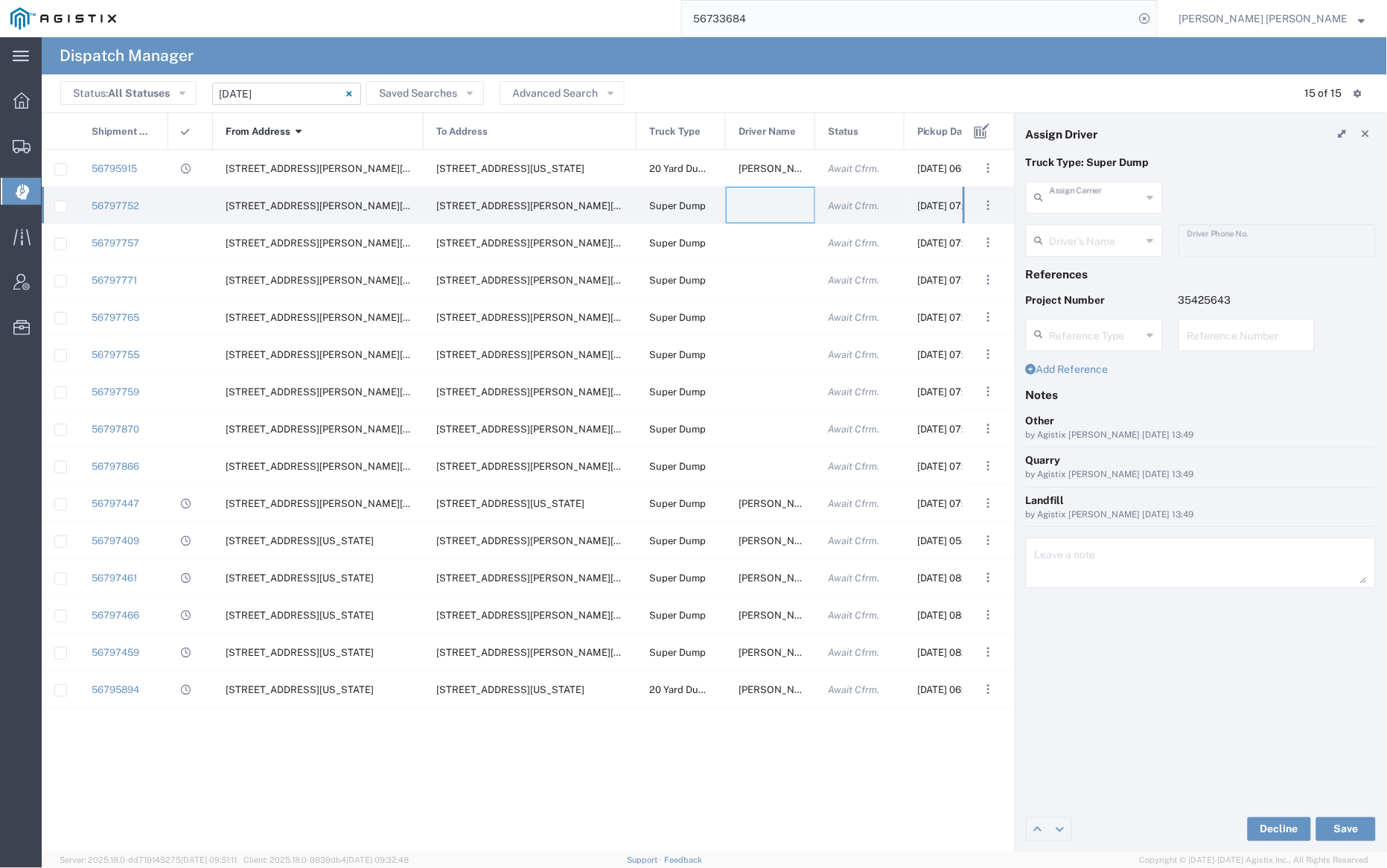
click at [1096, 190] on input "text" at bounding box center [1096, 196] width 92 height 26
click at [1102, 233] on span "Neles Trucking" at bounding box center [1095, 230] width 134 height 23
type input "Neles Trucking"
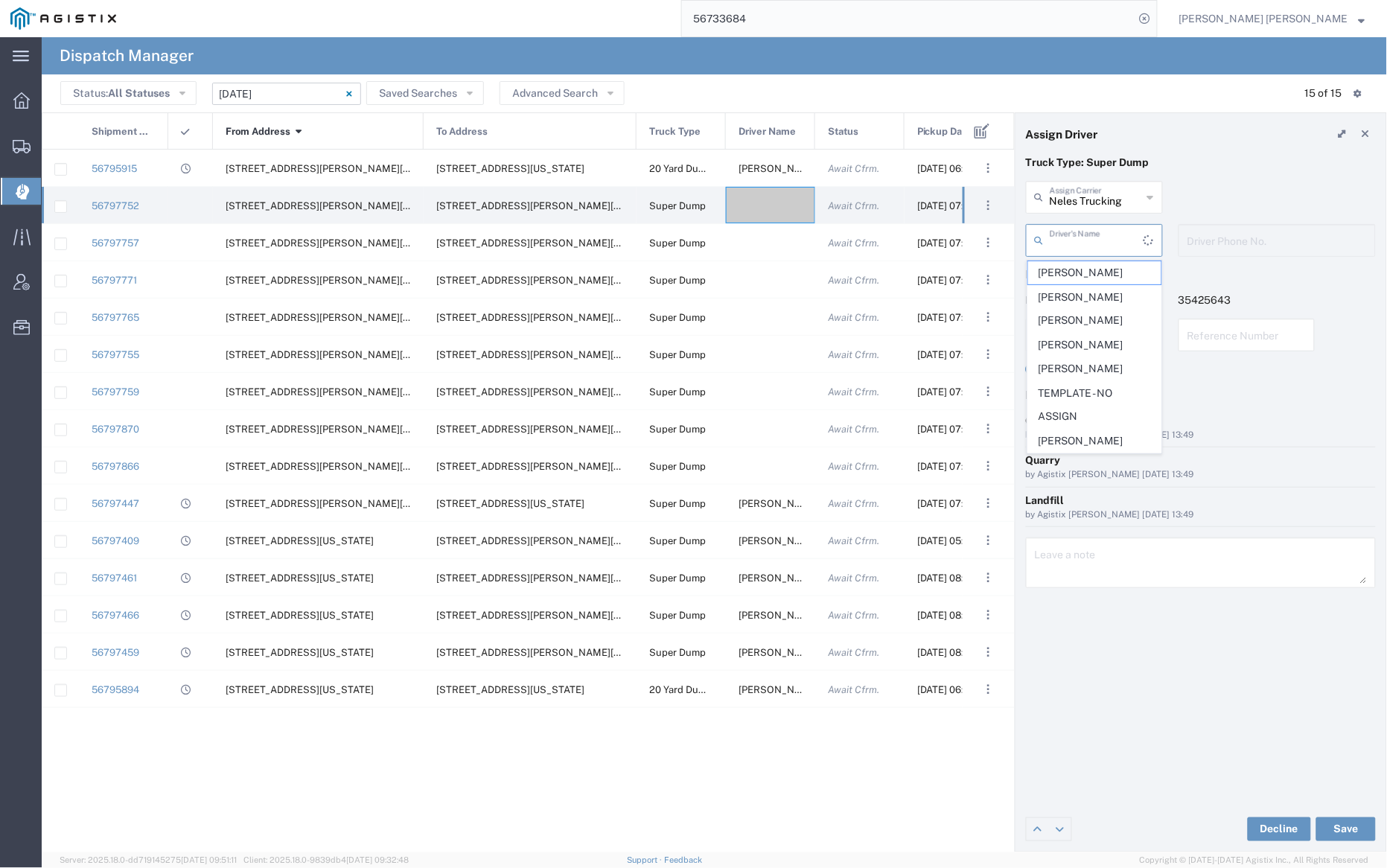
click at [1092, 239] on input "text" at bounding box center [1097, 238] width 94 height 26
click at [1087, 283] on span "[PERSON_NAME]" at bounding box center [1095, 271] width 134 height 23
type input "[PERSON_NAME]"
type input "[PHONE_NUMBER]"
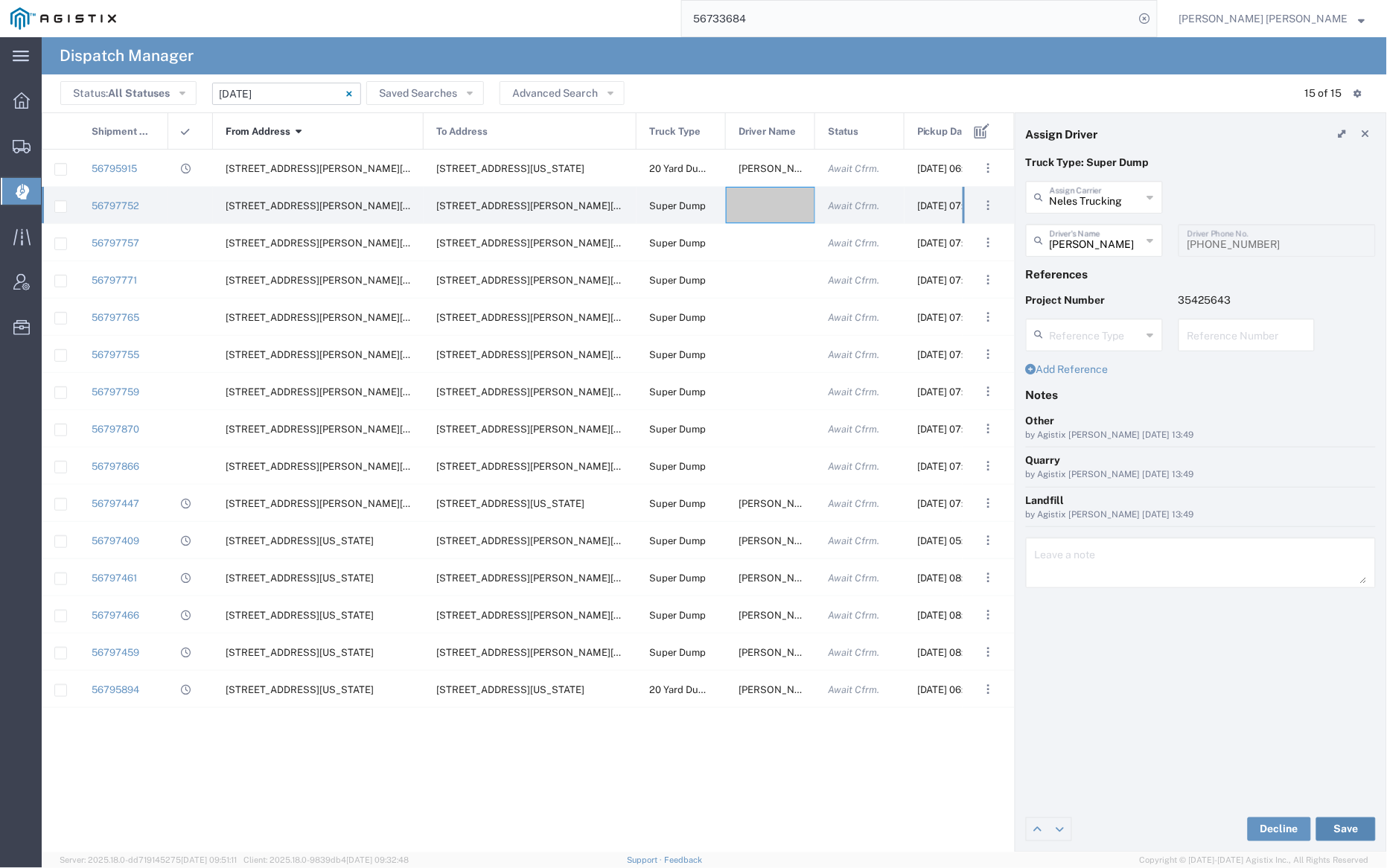
click at [1350, 825] on button "Save" at bounding box center [1347, 830] width 60 height 24
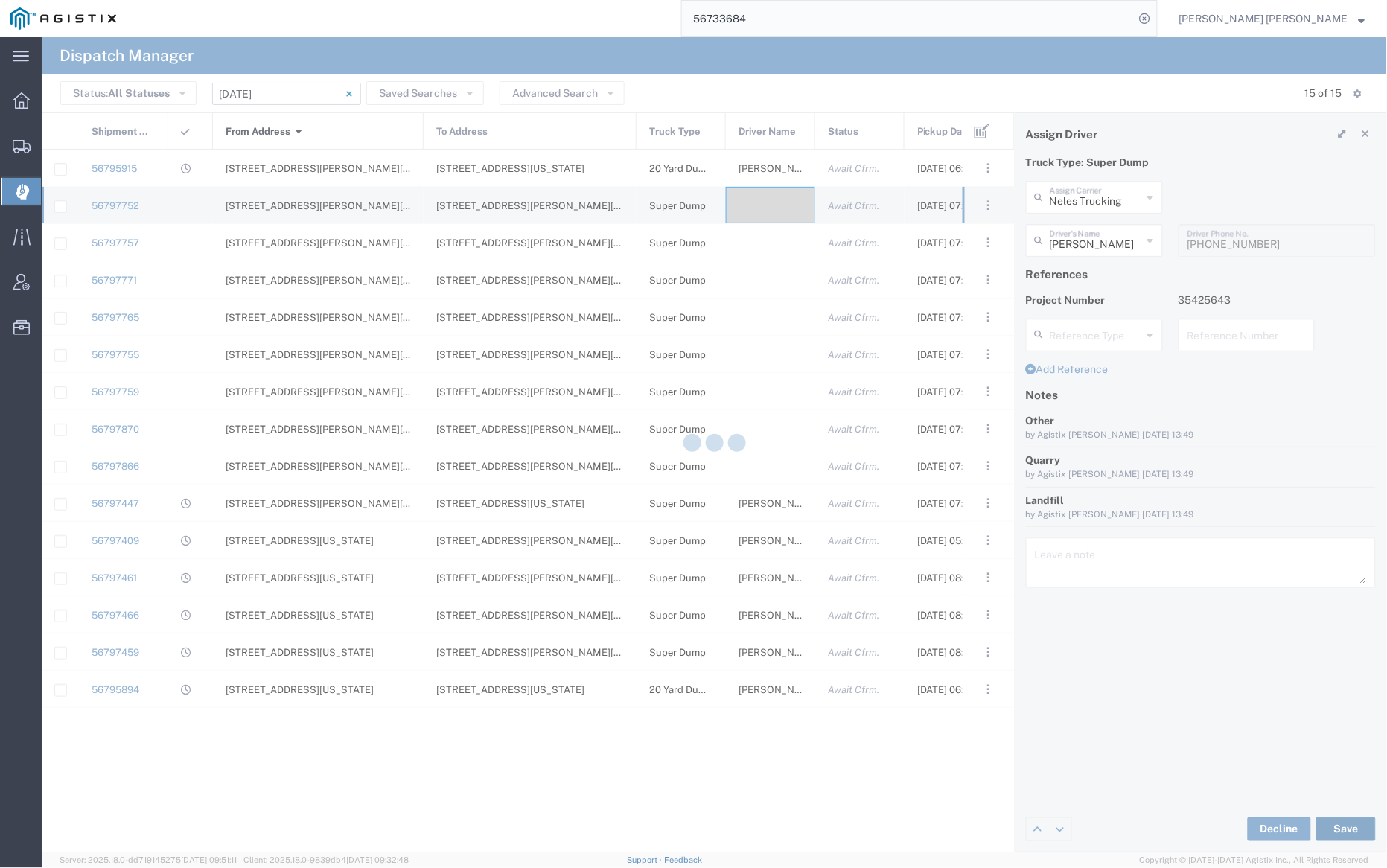
type input "[PERSON_NAME]"
type input "Neles Trucking"
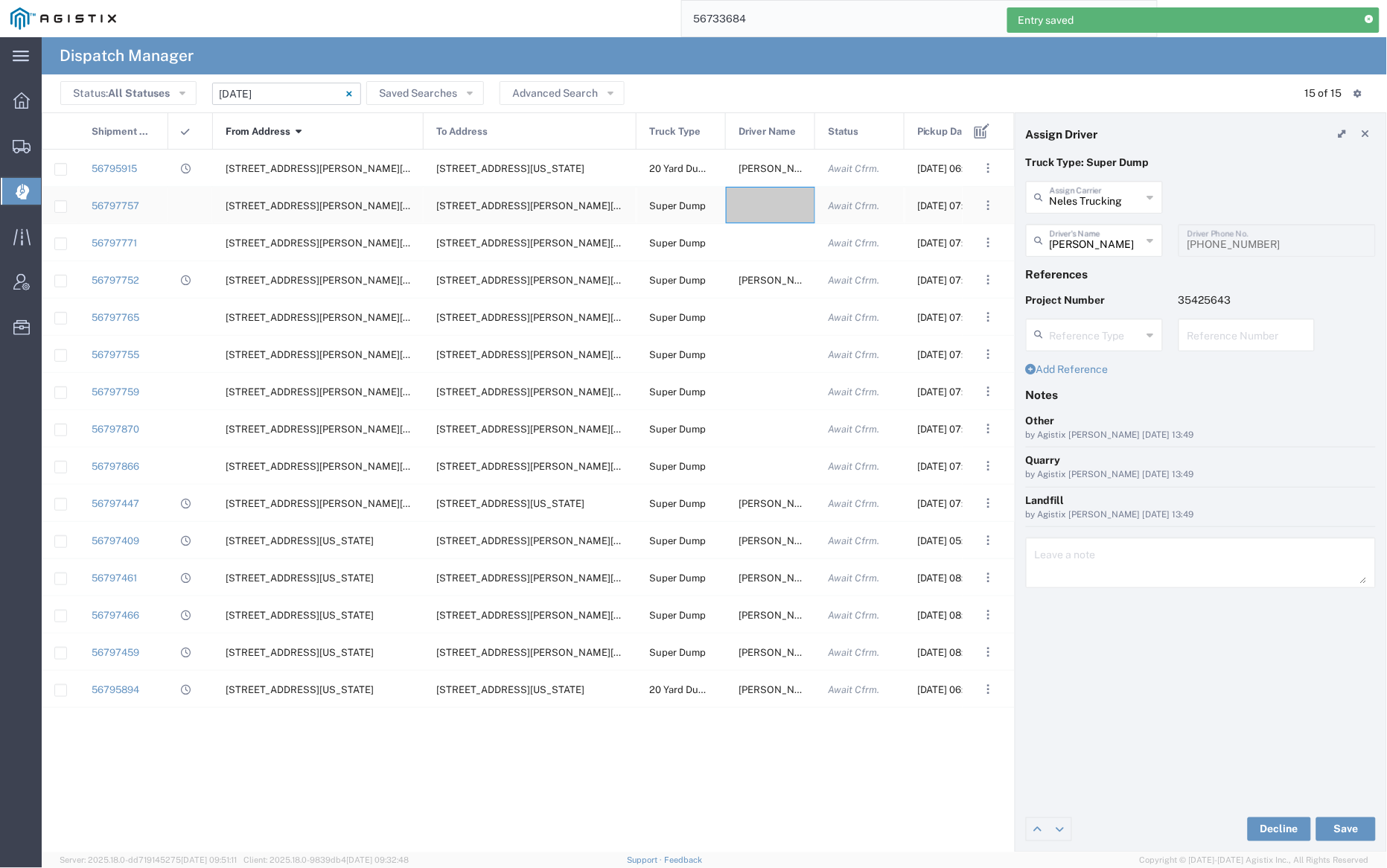
click at [765, 202] on div at bounding box center [770, 205] width 89 height 37
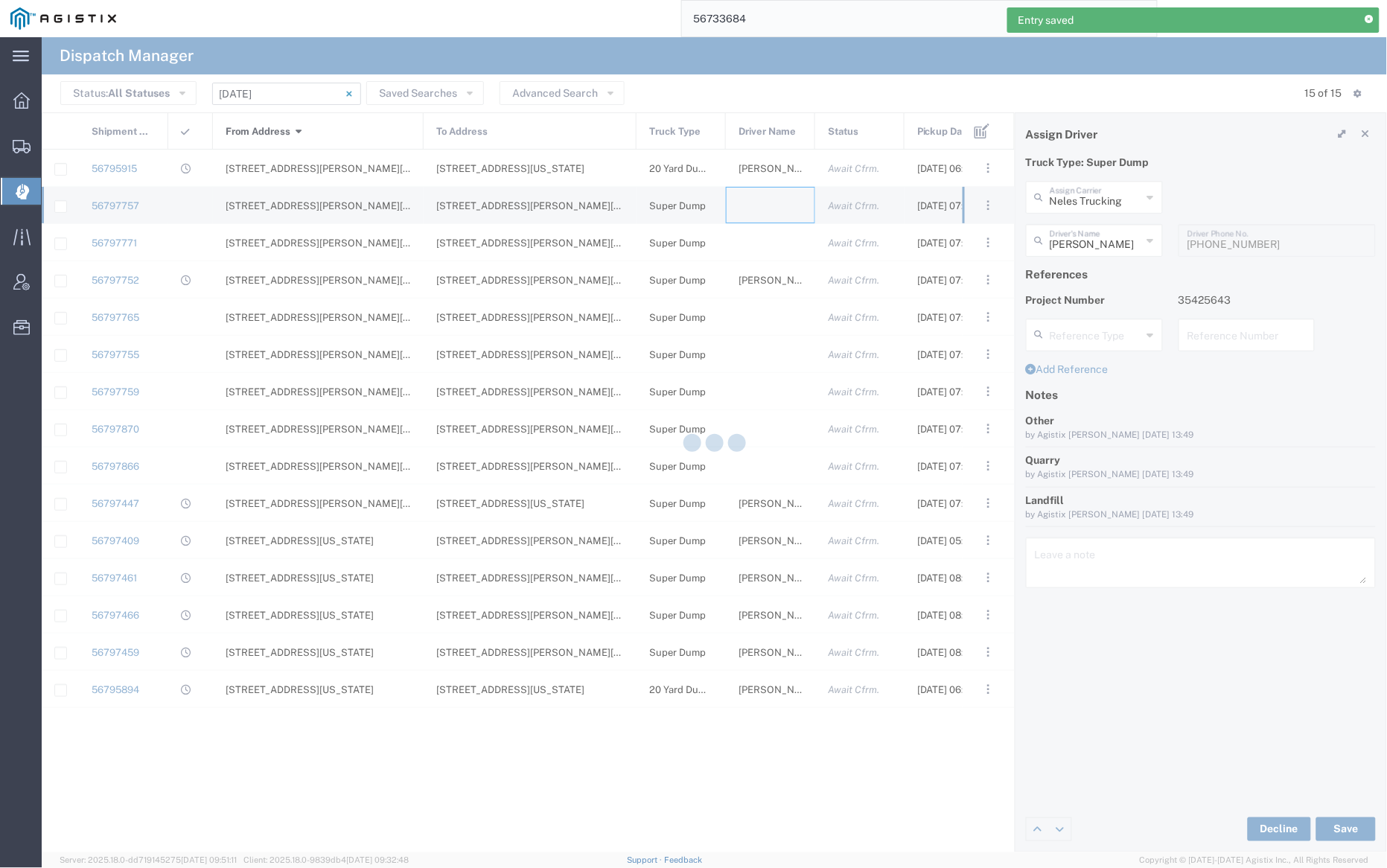
type input "[PERSON_NAME] Trucking"
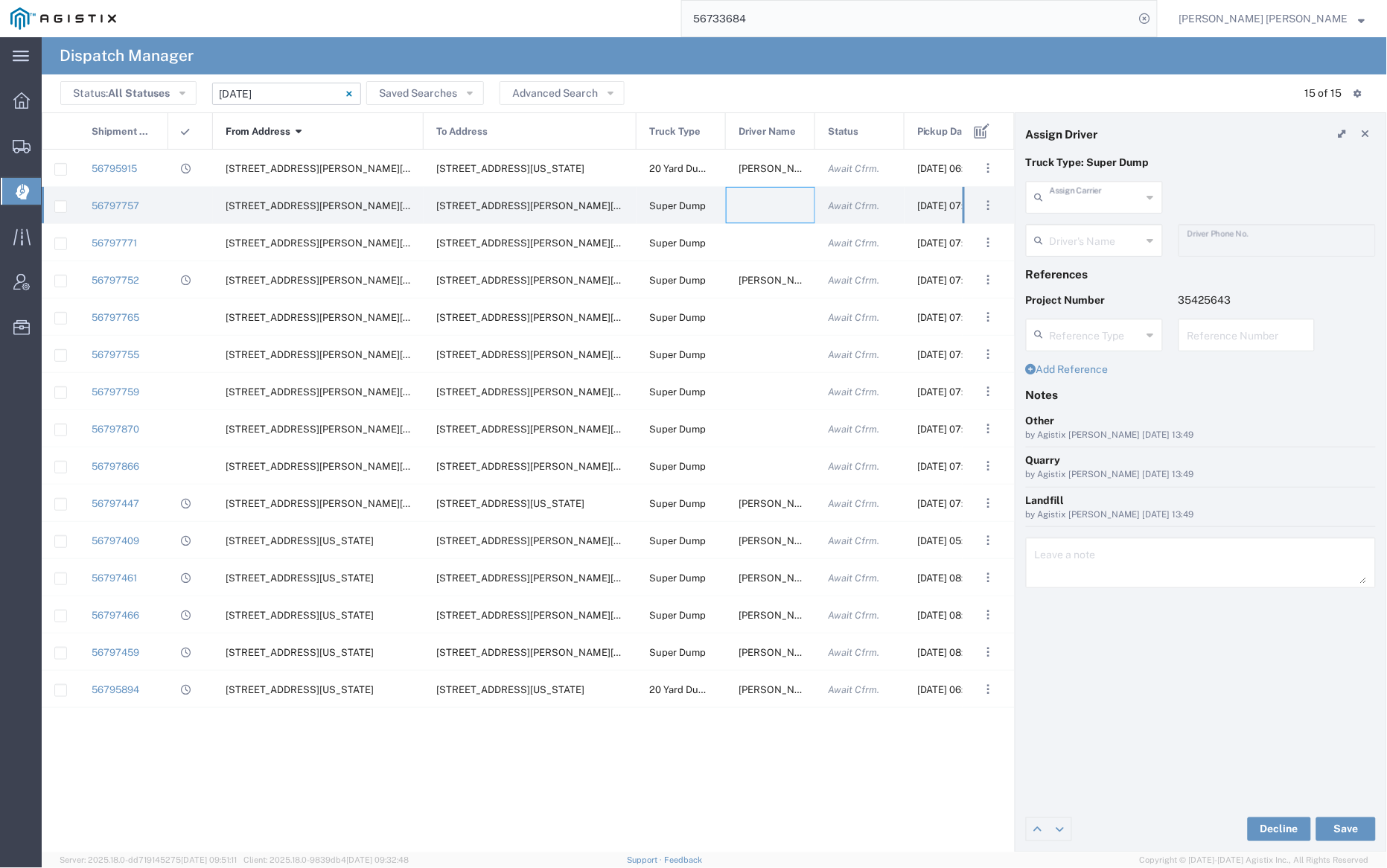
click at [1095, 187] on input "text" at bounding box center [1096, 196] width 92 height 26
click at [1089, 230] on span "Neles Trucking" at bounding box center [1095, 230] width 134 height 23
type input "Neles Trucking"
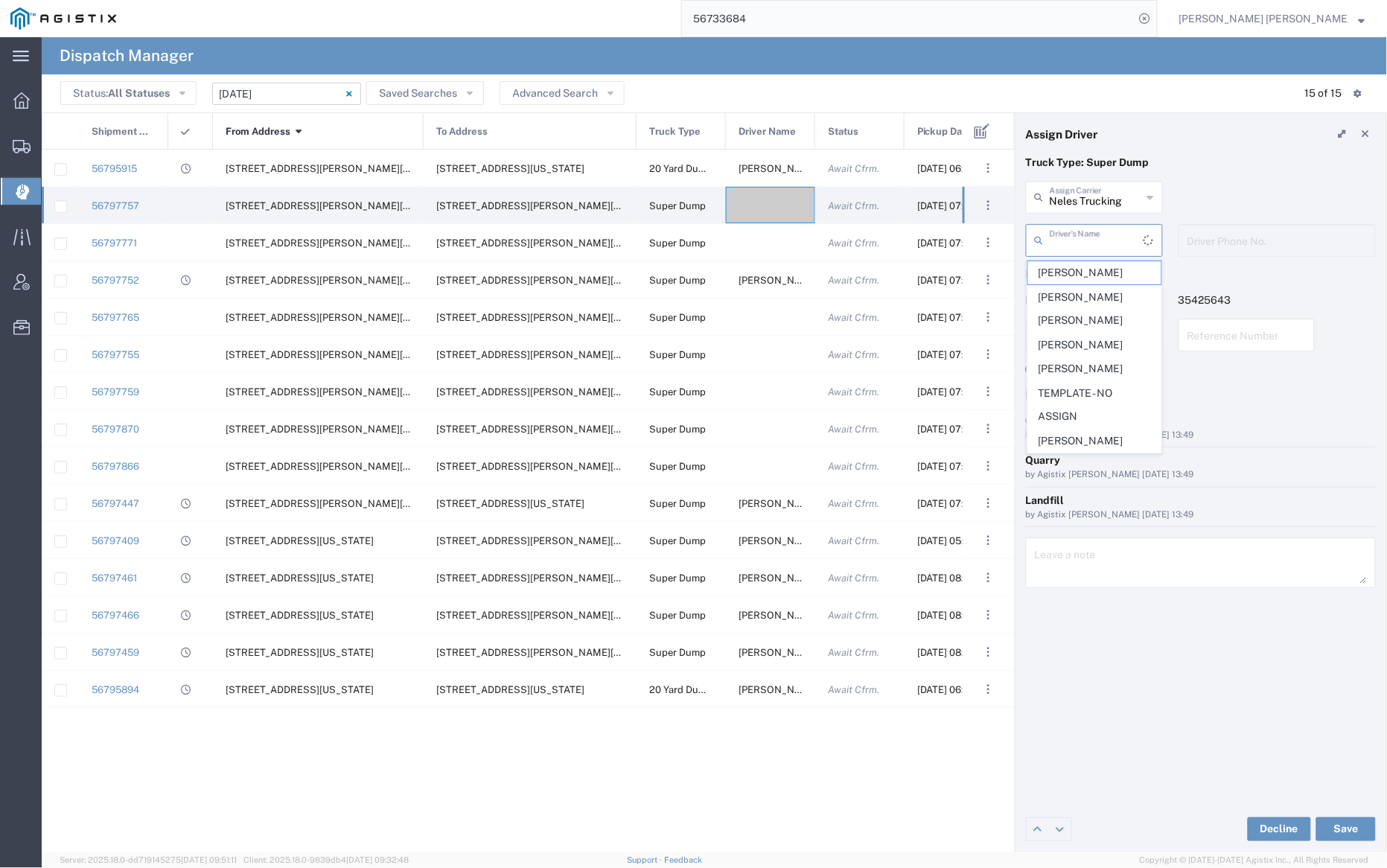
click at [1089, 236] on input "text" at bounding box center [1097, 238] width 94 height 26
click at [1096, 467] on span "[PERSON_NAME]" at bounding box center [1095, 469] width 134 height 23
type input "[PERSON_NAME]"
type input "[PHONE_NUMBER]"
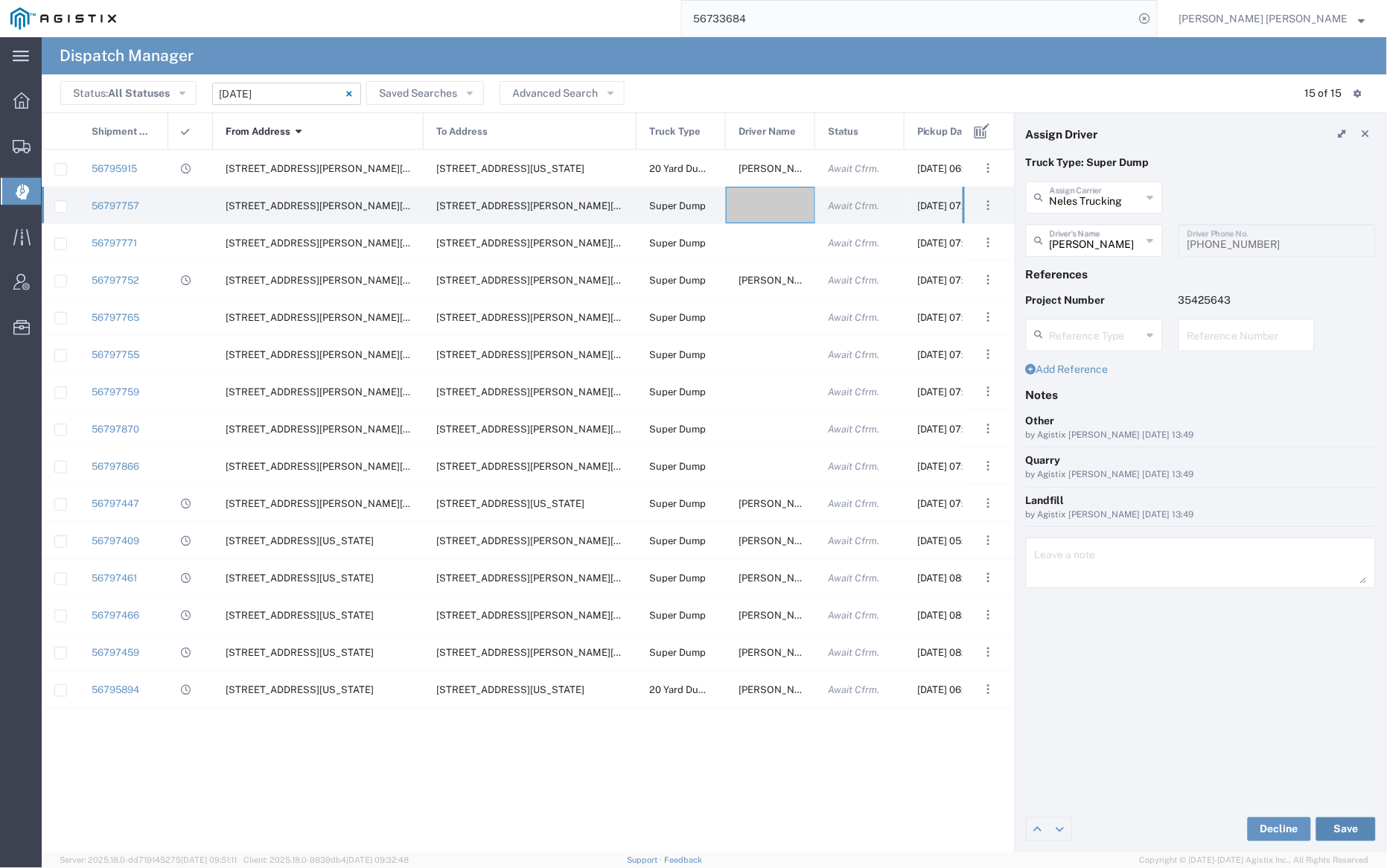
click at [1350, 833] on button "Save" at bounding box center [1347, 830] width 60 height 24
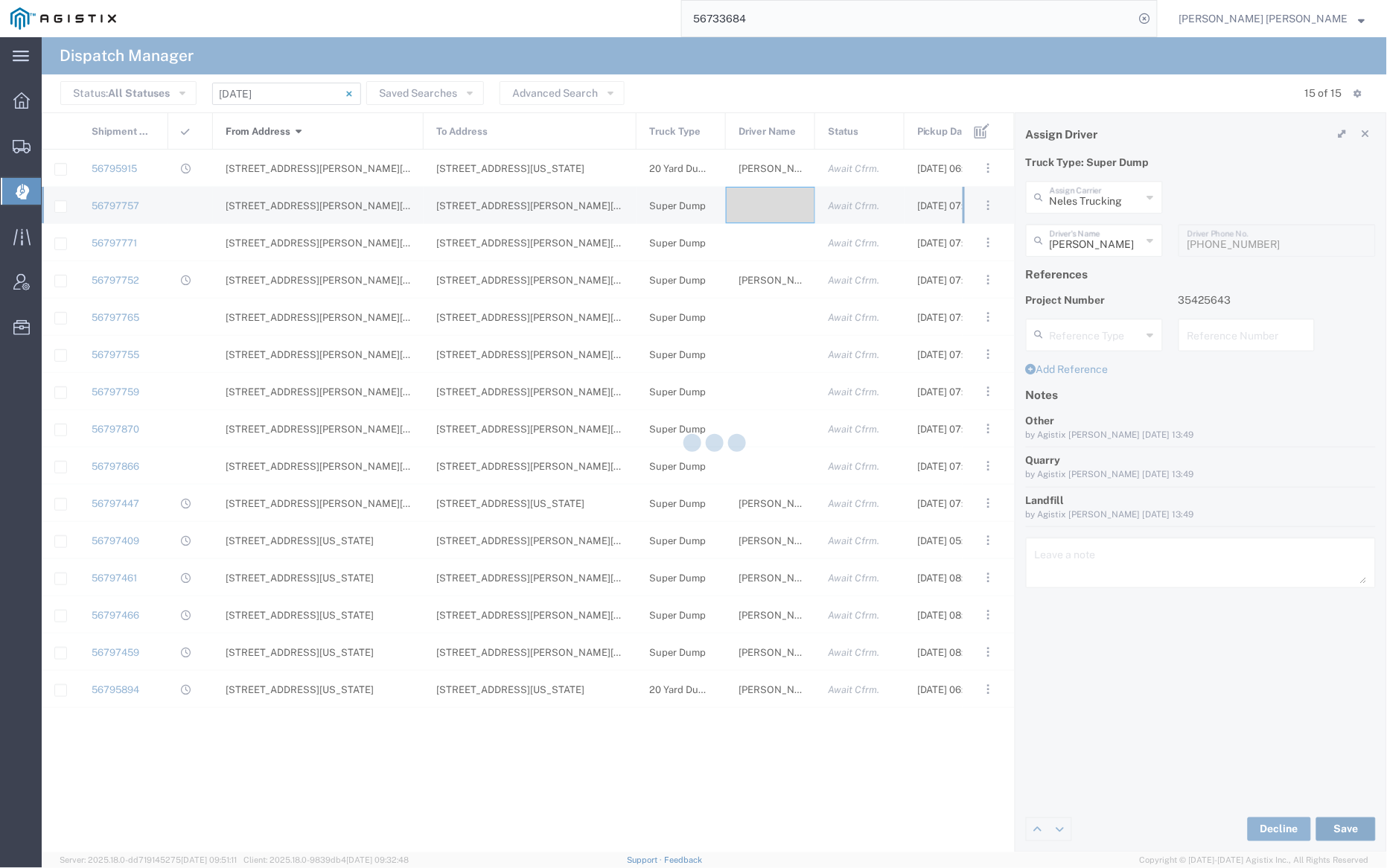
type input "[PERSON_NAME]"
type input "Neles Trucking"
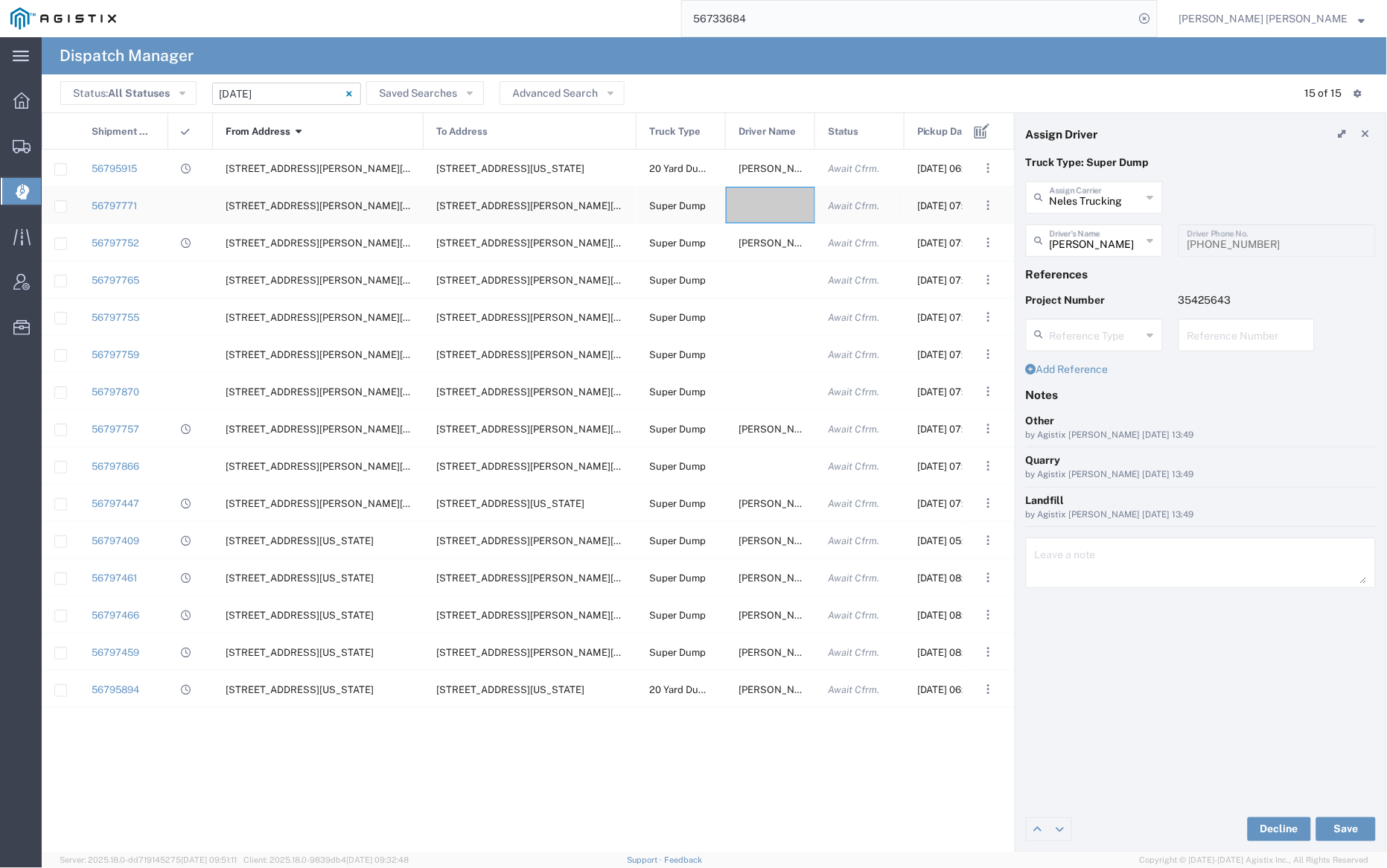
click at [768, 200] on div at bounding box center [770, 205] width 89 height 37
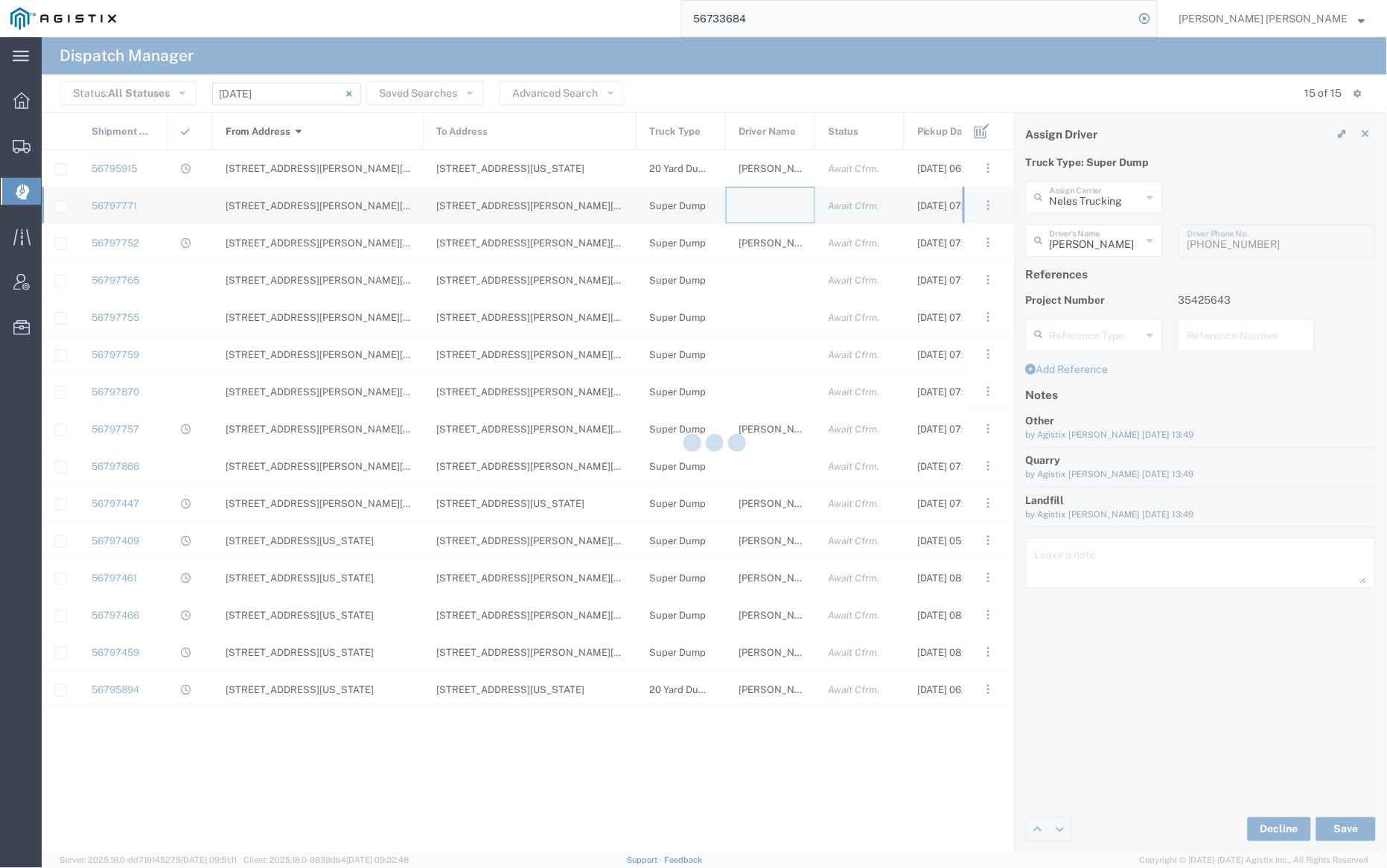
type input "[PERSON_NAME] Trucking"
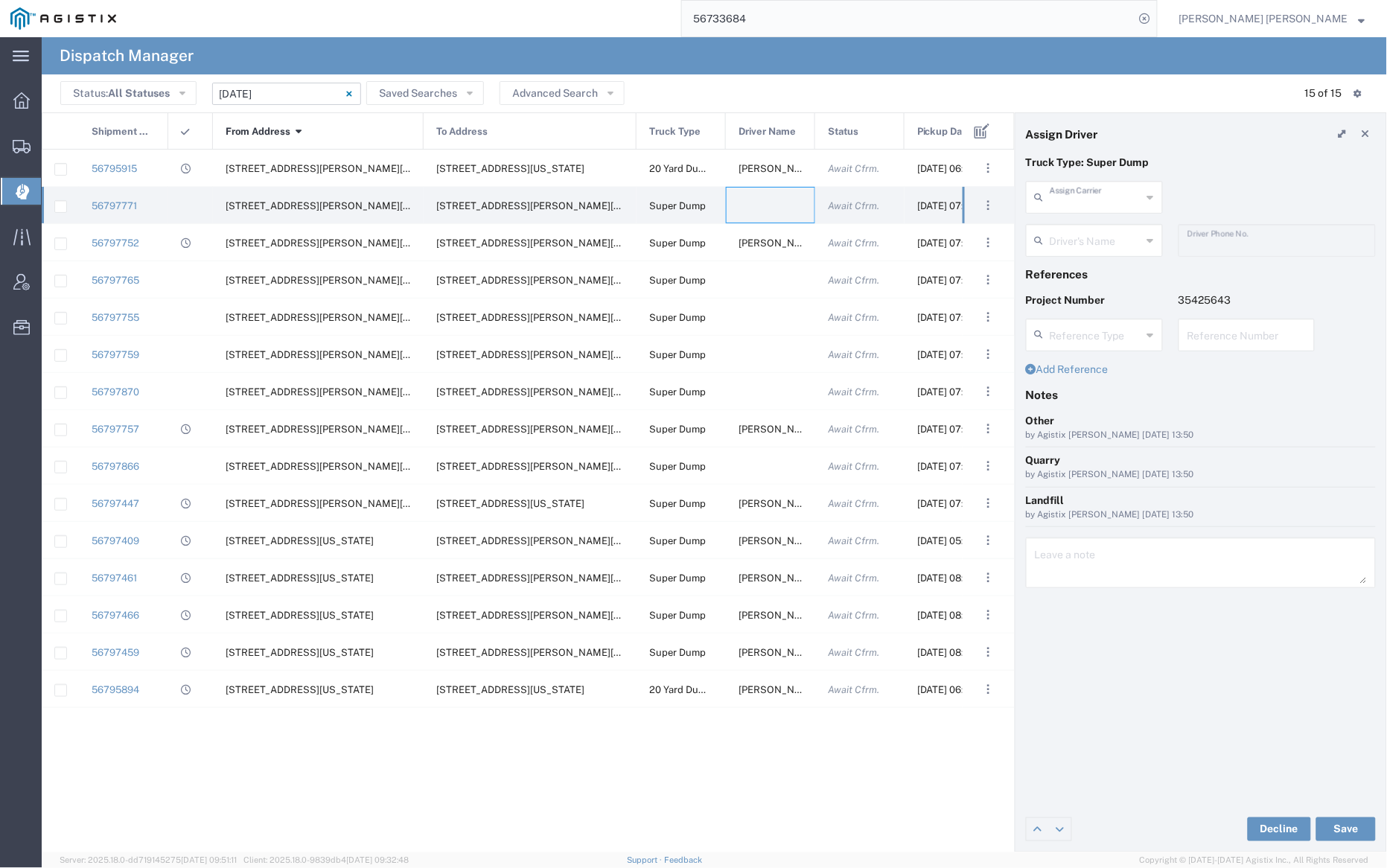
click at [1103, 200] on input "text" at bounding box center [1096, 196] width 92 height 26
click at [1104, 233] on span "CC LLC" at bounding box center [1095, 230] width 134 height 23
type input "CC LLC"
click at [1105, 242] on input "text" at bounding box center [1097, 238] width 94 height 26
click at [1108, 276] on span "[PERSON_NAME]" at bounding box center [1095, 273] width 134 height 23
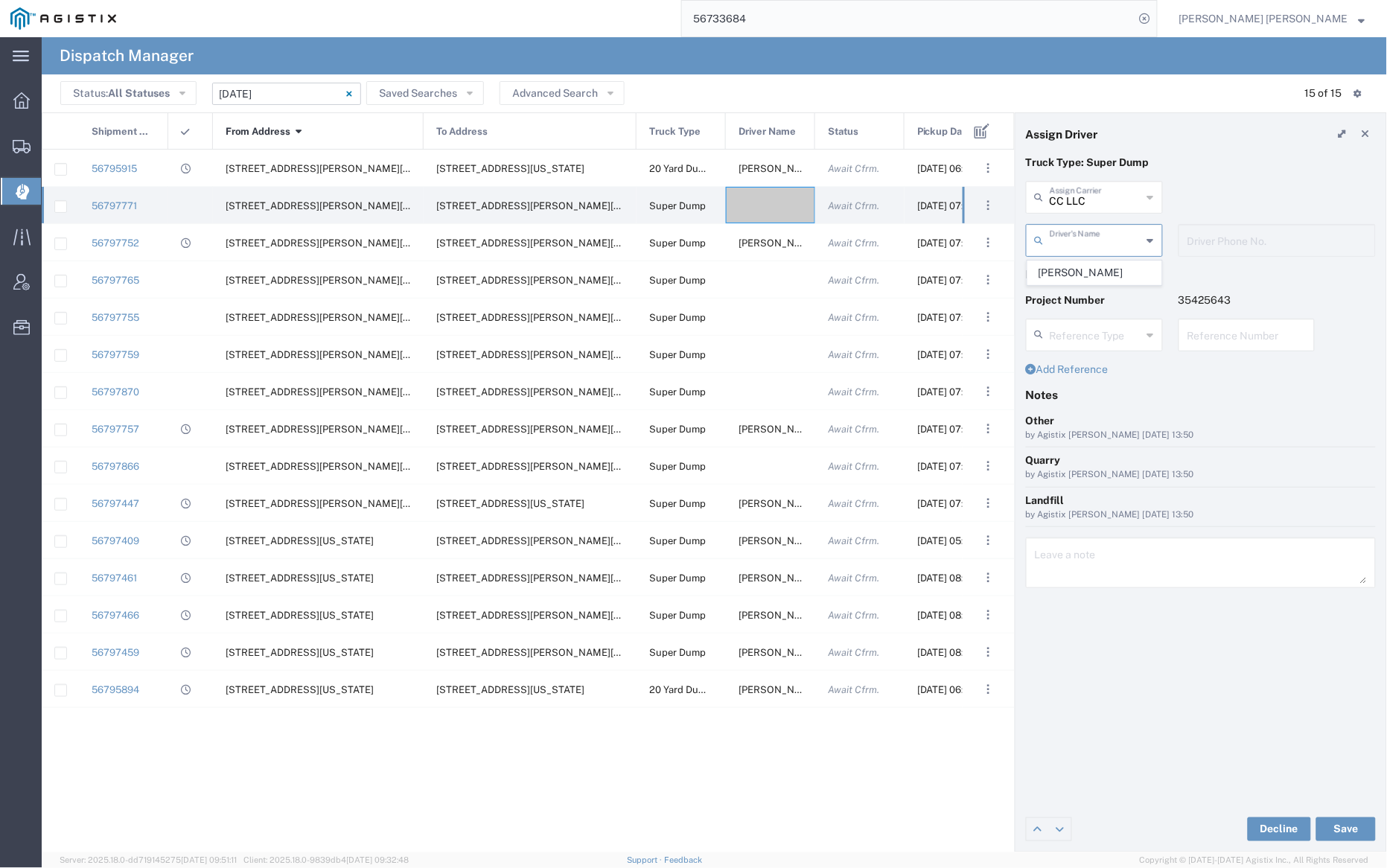
type input "[PERSON_NAME]"
type input "7075900360"
click at [1347, 826] on button "Save" at bounding box center [1347, 830] width 60 height 24
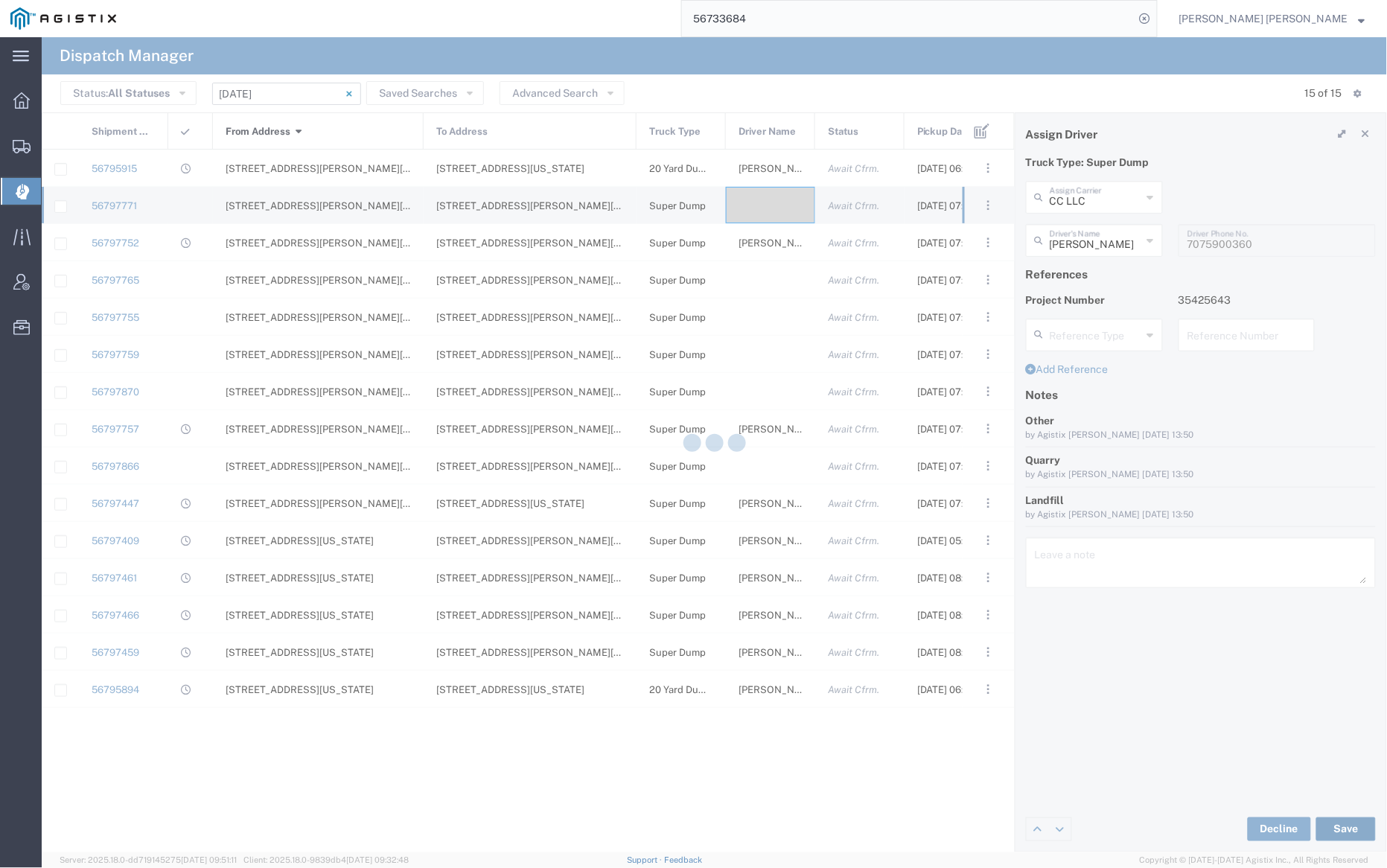
type input "[PERSON_NAME]"
type input "CC LLC"
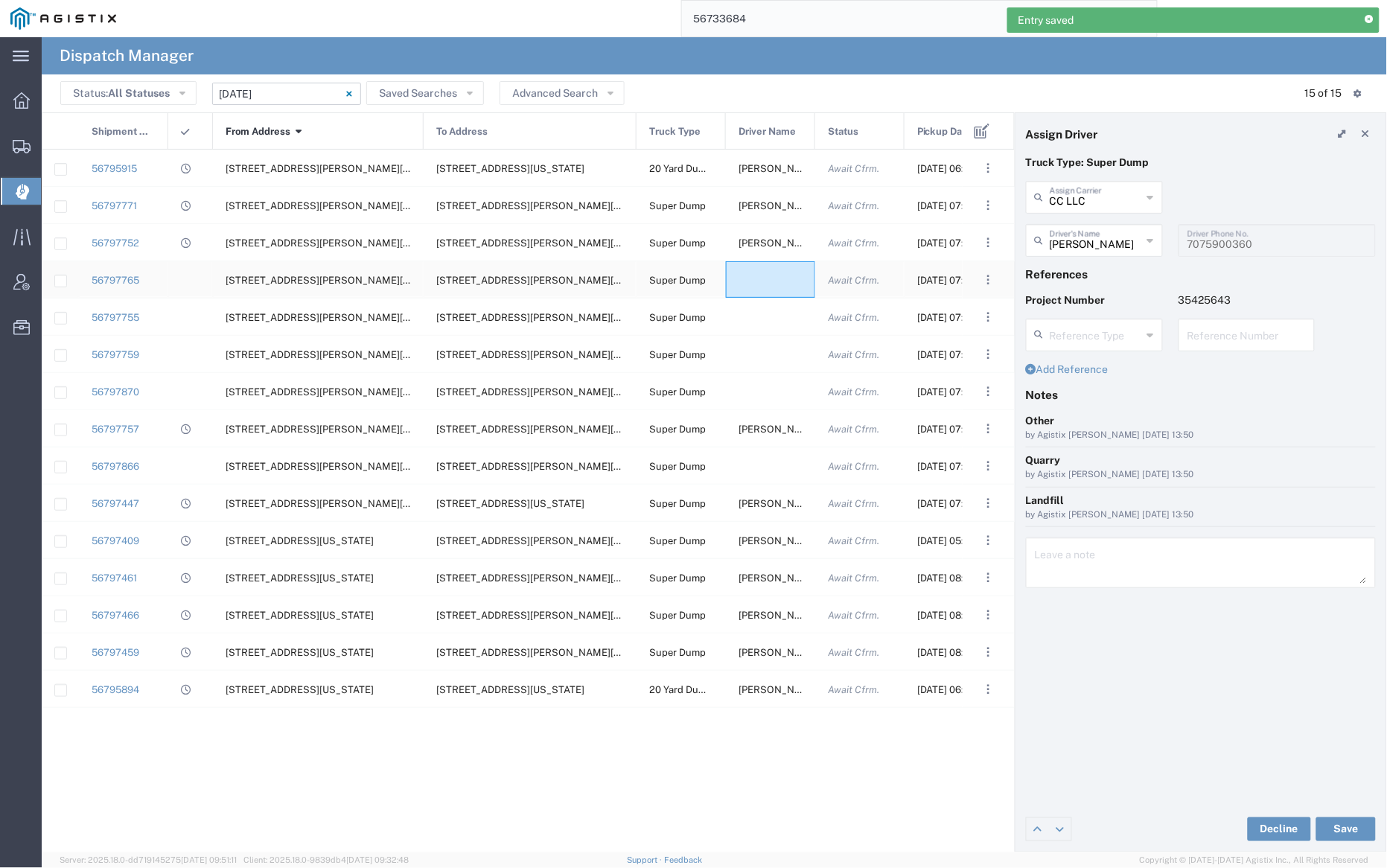
click at [765, 272] on div at bounding box center [770, 280] width 89 height 37
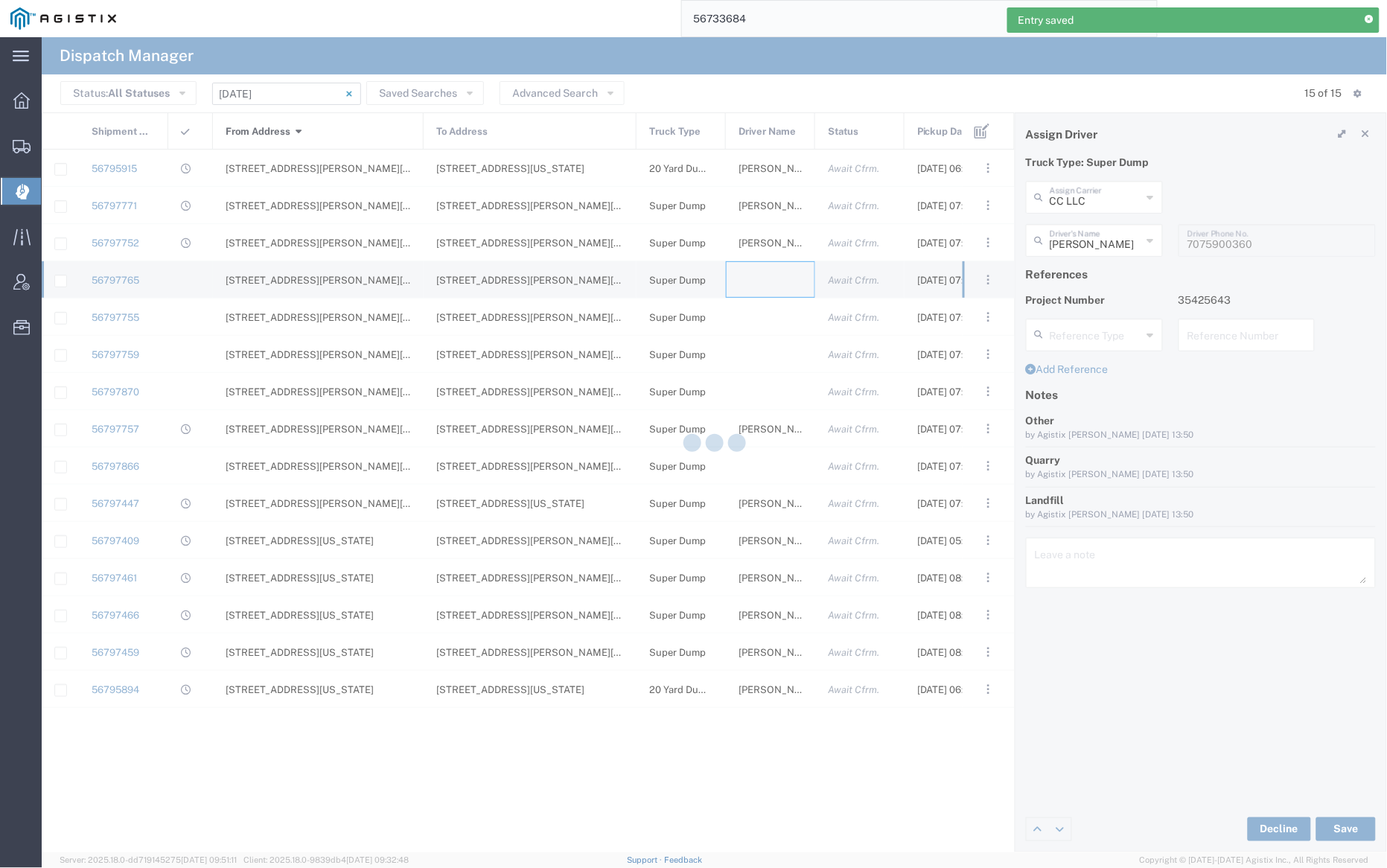
type input "[PERSON_NAME] Trucking"
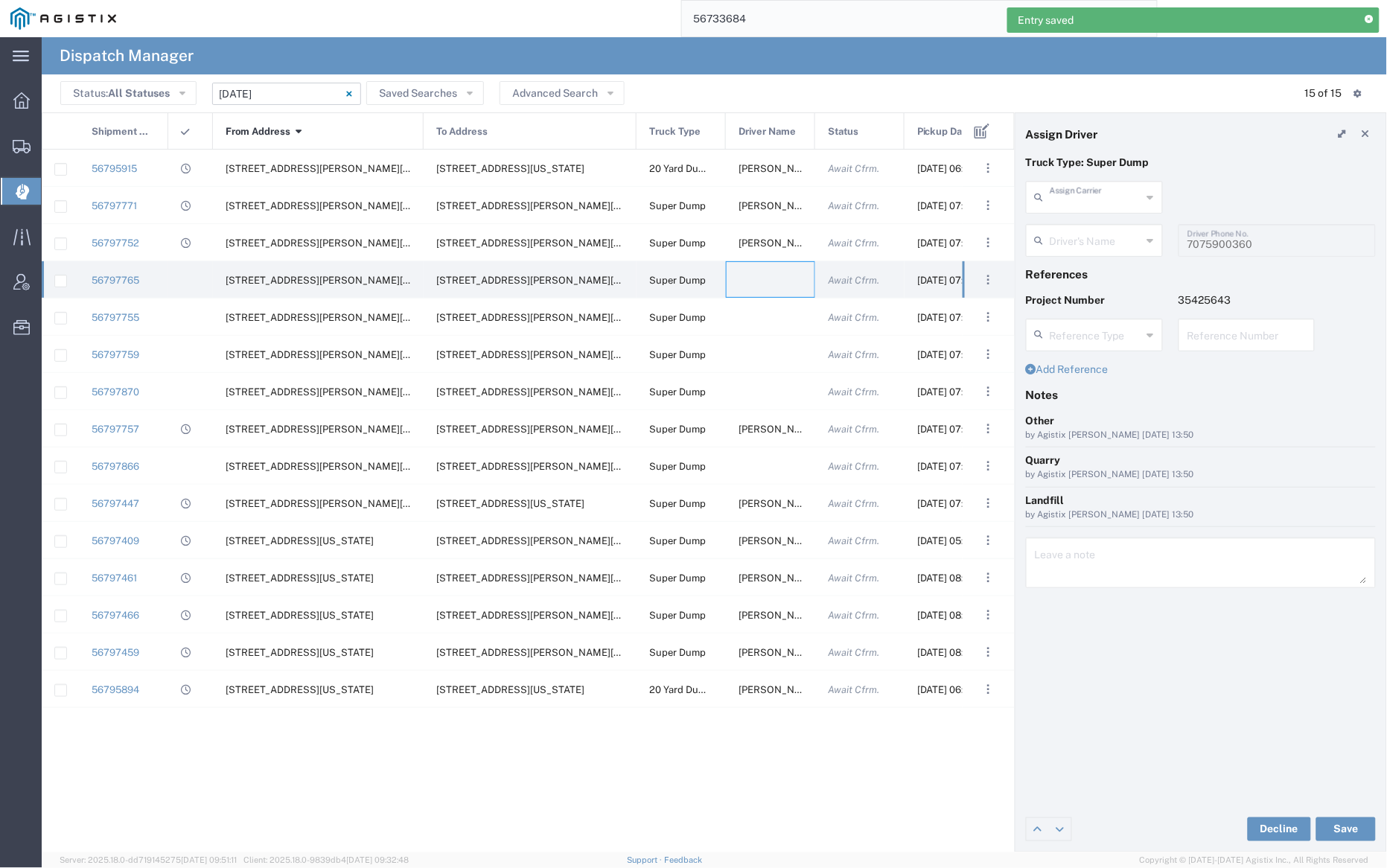
click at [1102, 200] on input "text" at bounding box center [1096, 196] width 92 height 26
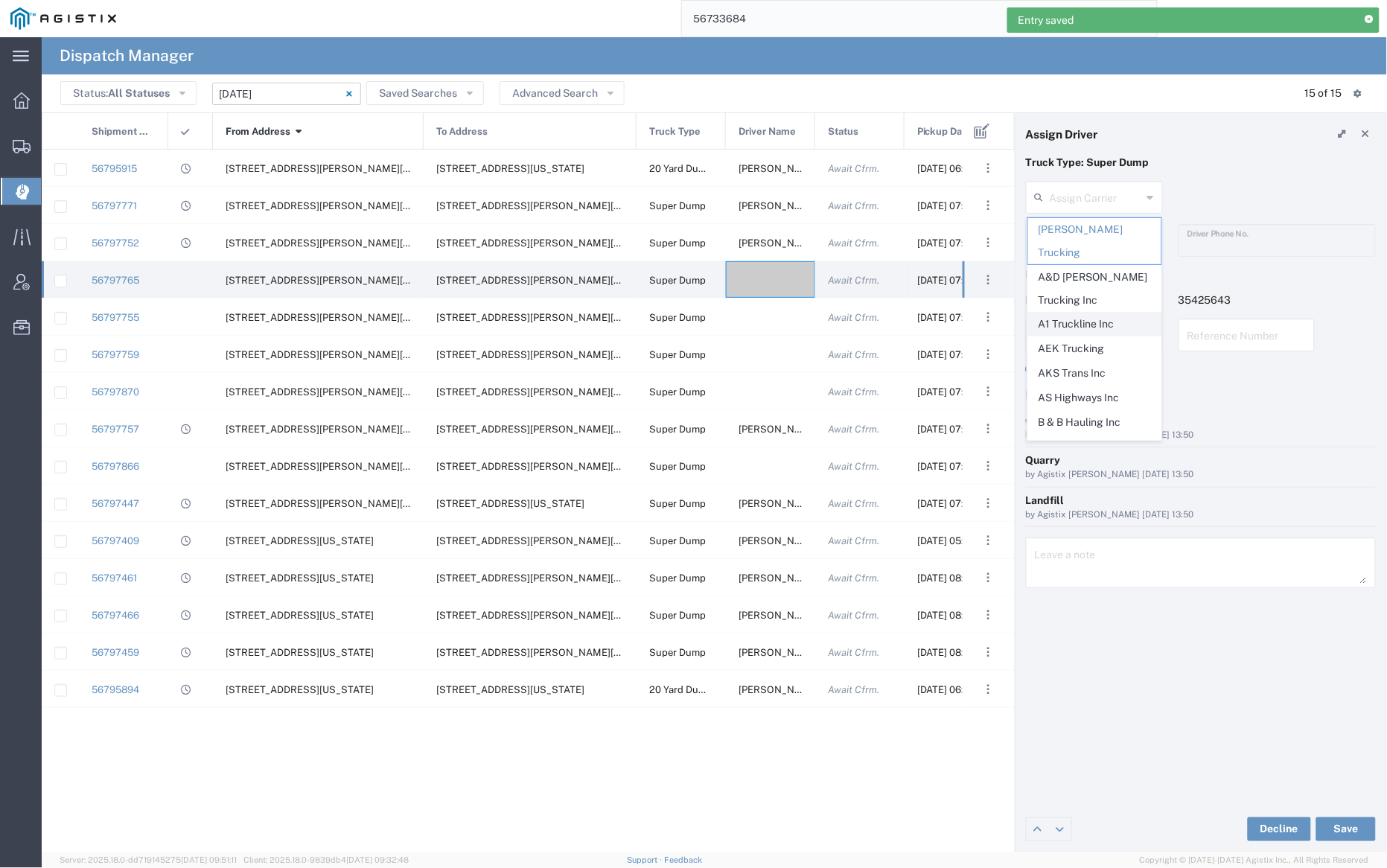
click at [1115, 312] on span "A1 Truckline Inc" at bounding box center [1095, 324] width 134 height 23
type input "A1 Truckline Inc"
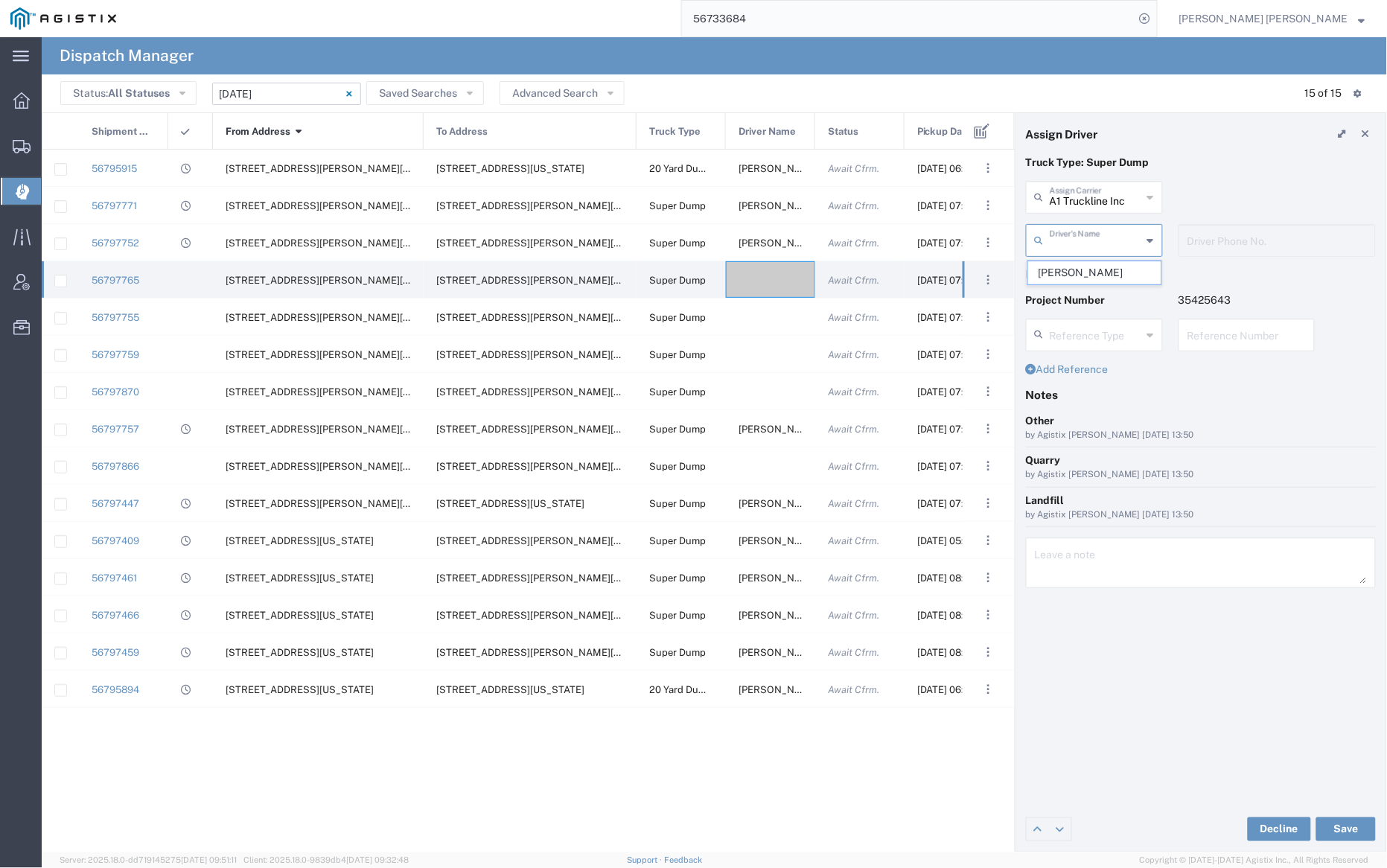
click at [1078, 236] on input "text" at bounding box center [1096, 238] width 92 height 26
click at [1094, 267] on span "[PERSON_NAME]" at bounding box center [1095, 273] width 134 height 23
type input "[PERSON_NAME]"
type input "7076997422"
click at [1353, 827] on button "Save" at bounding box center [1347, 830] width 60 height 24
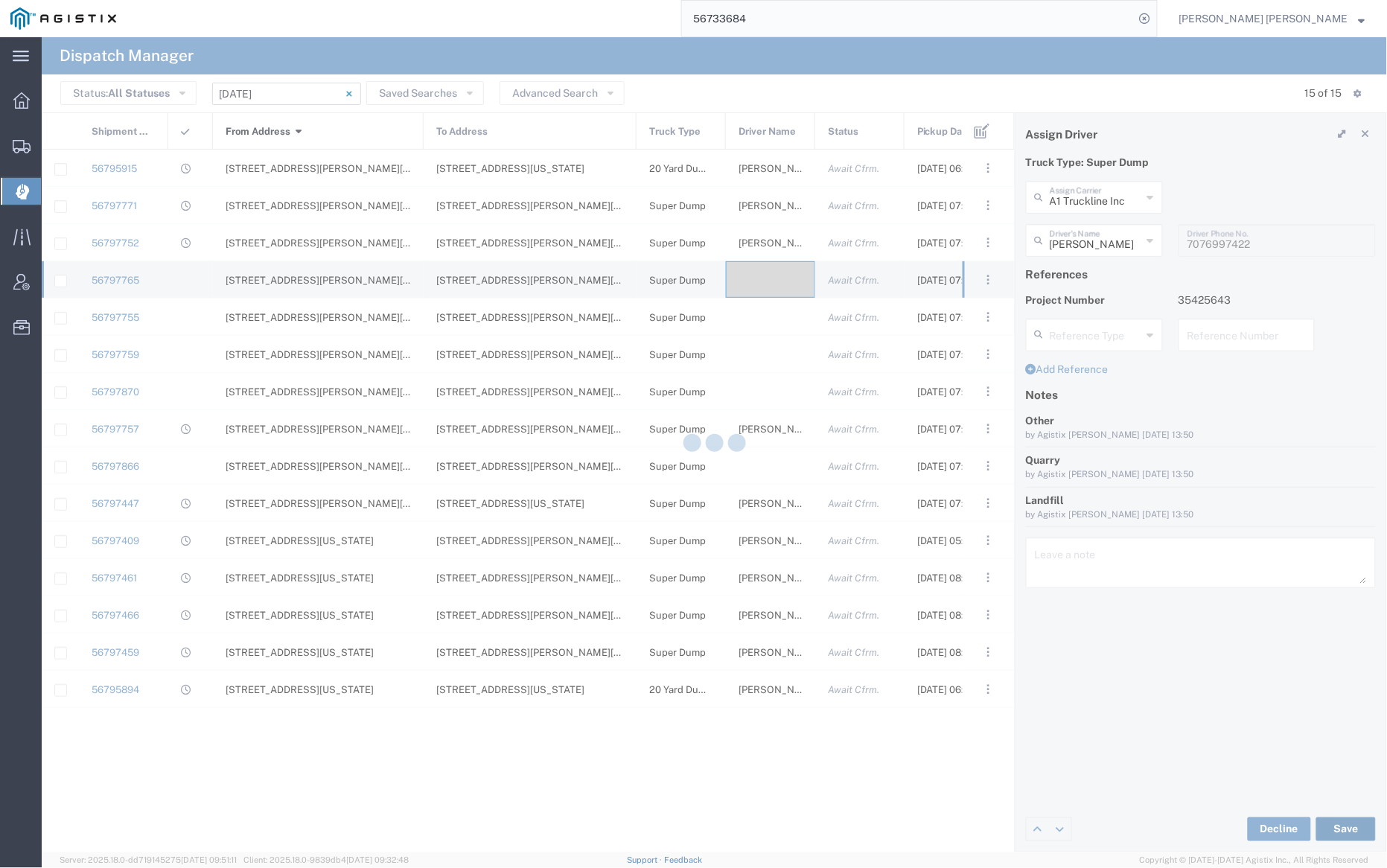
type input "[PERSON_NAME]"
type input "A1 Truckline Inc"
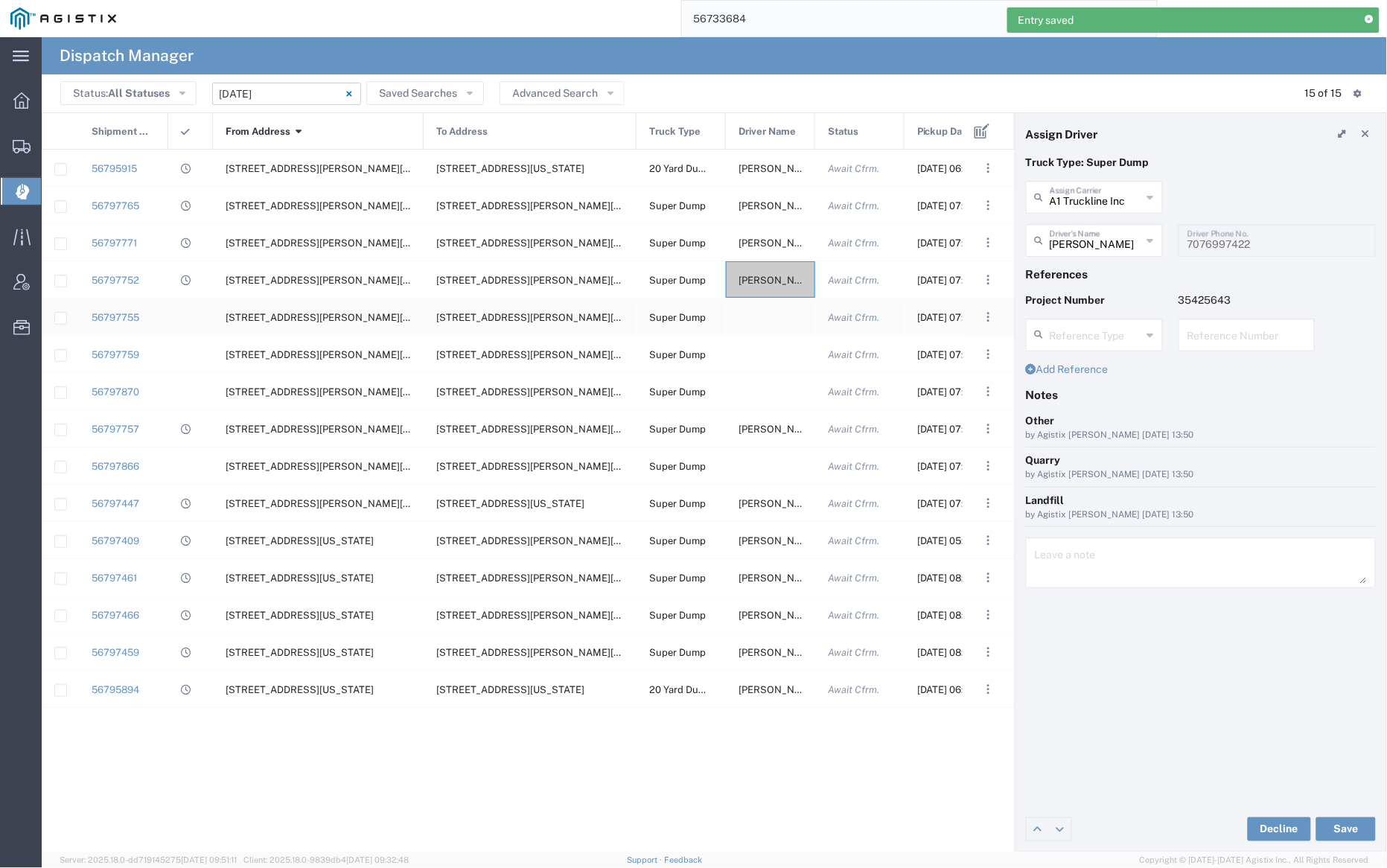
click at [772, 316] on div at bounding box center [770, 317] width 89 height 37
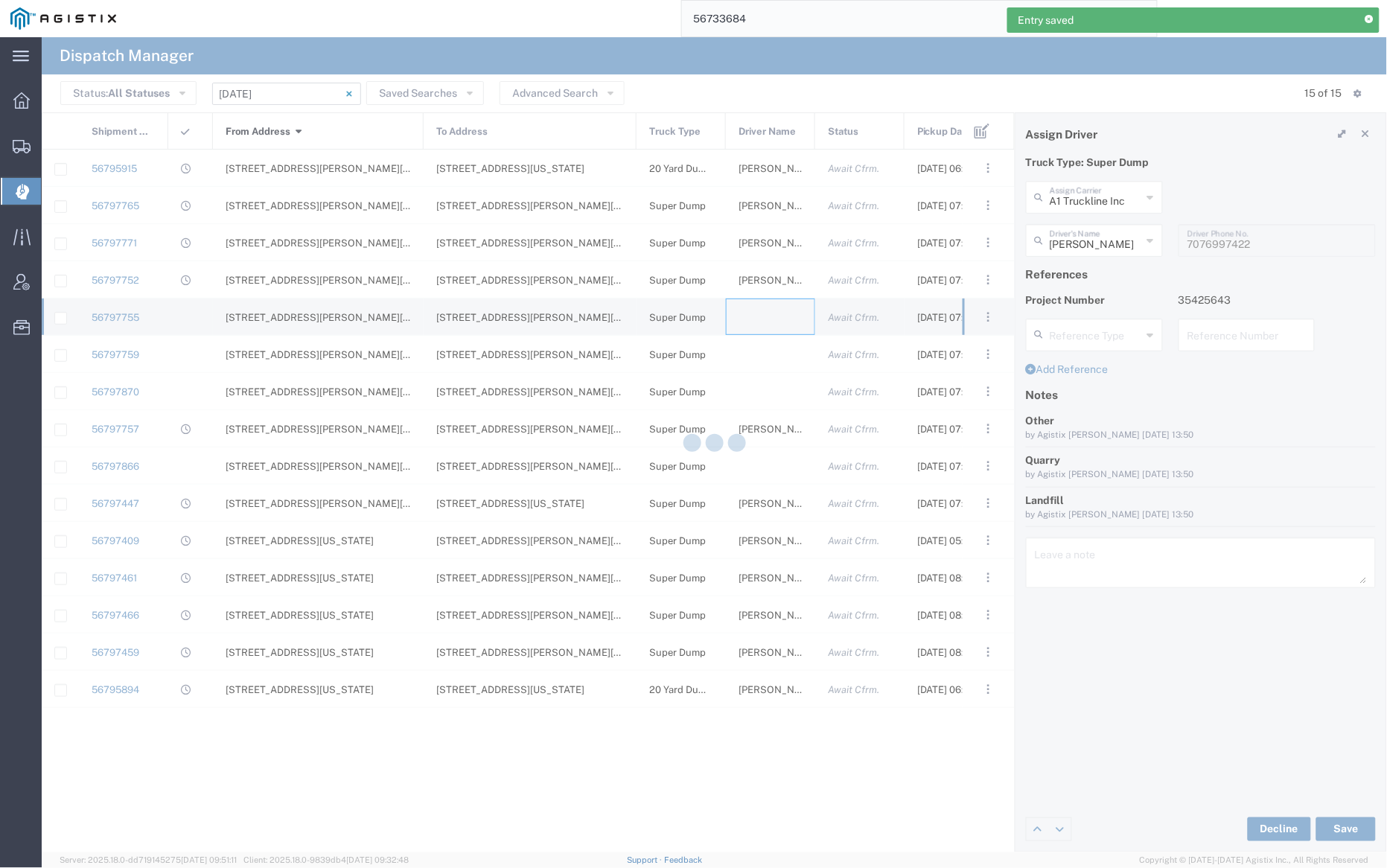
type input "[PERSON_NAME] Trucking"
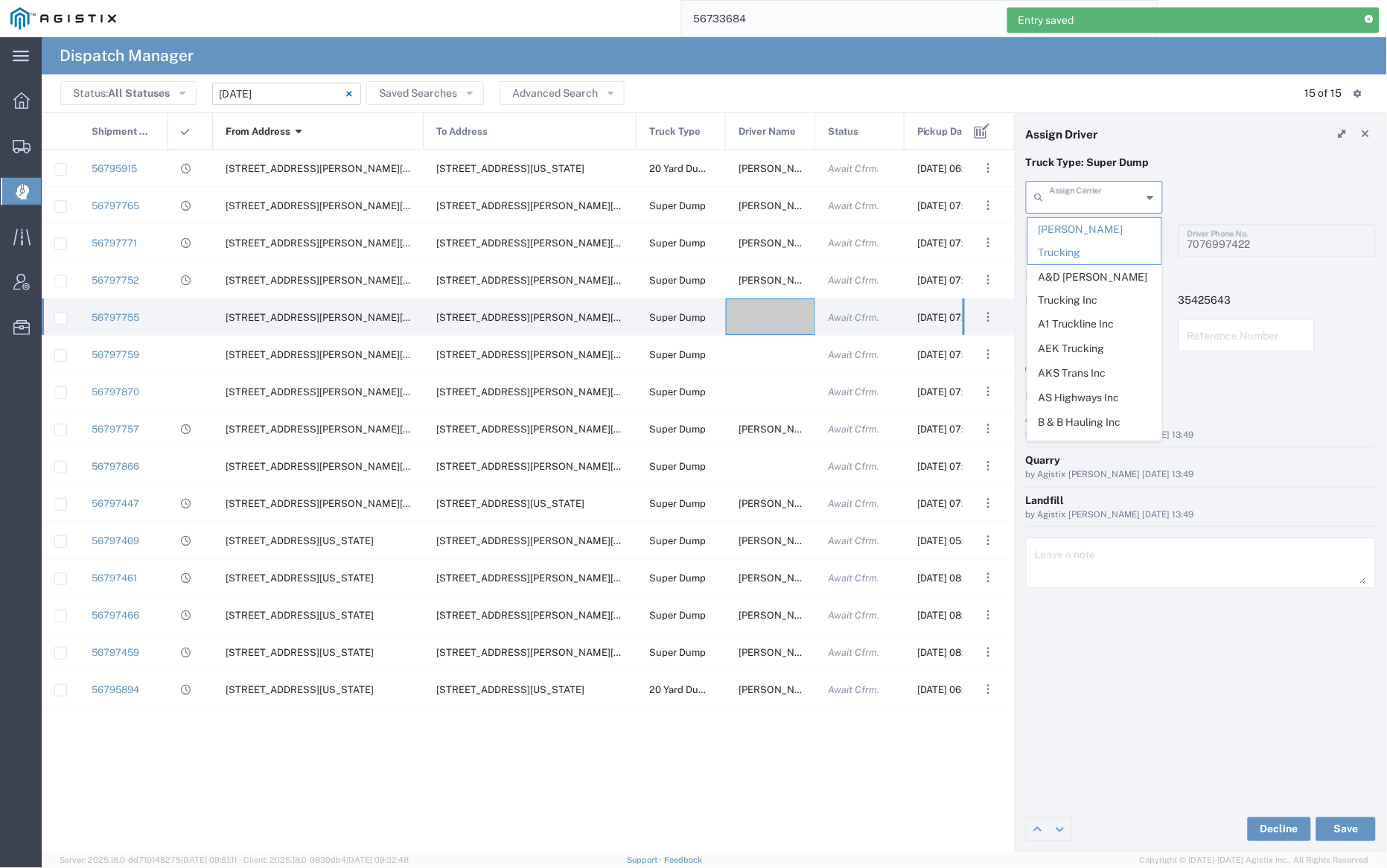
click at [1093, 184] on input "text" at bounding box center [1096, 196] width 92 height 26
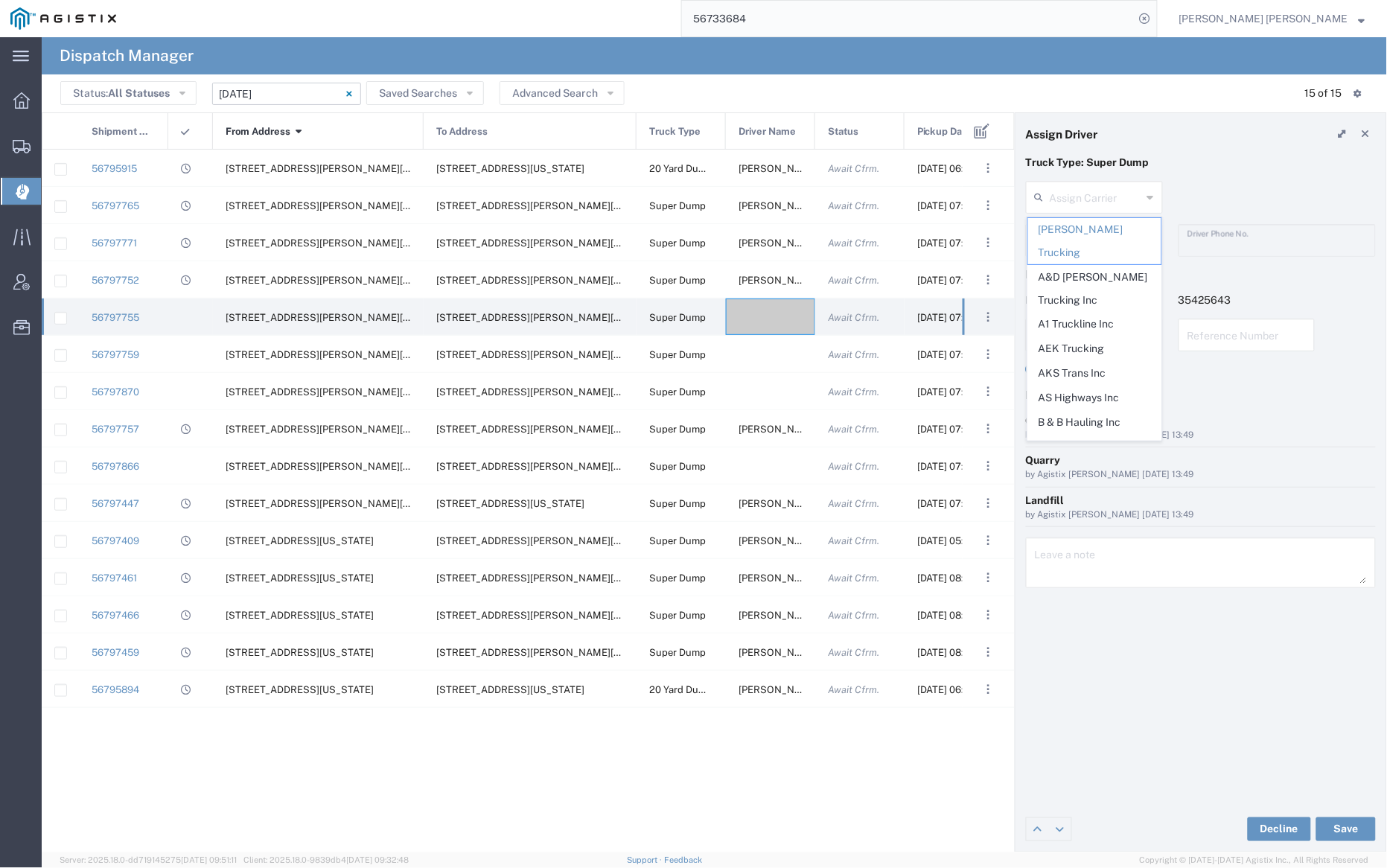
drag, startPoint x: 1112, startPoint y: 349, endPoint x: 1094, endPoint y: 243, distance: 107.5
click at [1112, 361] on span "AKS Trans Inc" at bounding box center [1095, 373] width 134 height 23
type input "AKS Trans Inc"
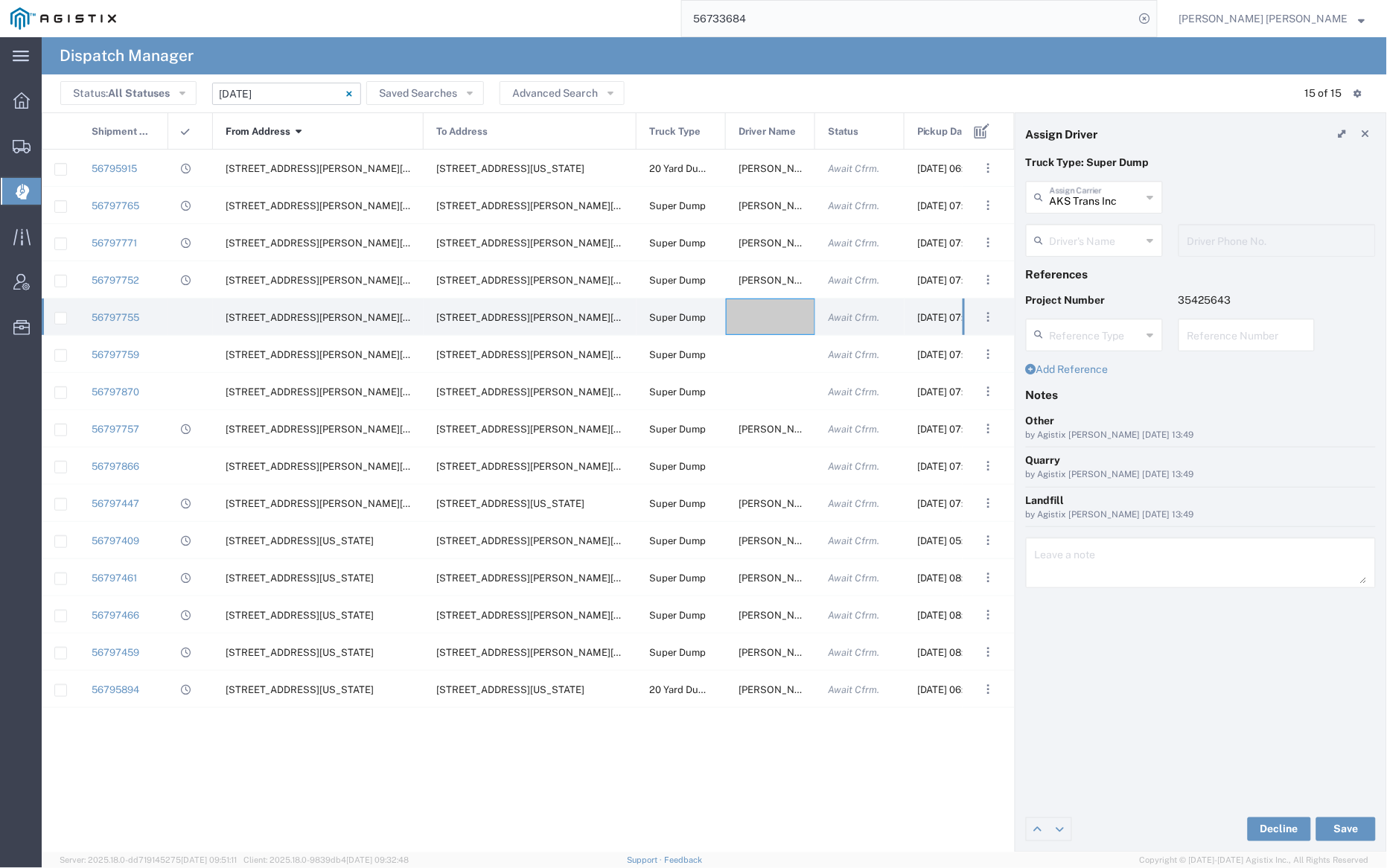
click at [1096, 228] on input "text" at bounding box center [1096, 238] width 92 height 26
click at [1097, 266] on span "Ak Rohit" at bounding box center [1095, 273] width 134 height 23
type input "Ak Rohit"
type input "7077313133"
click at [1347, 823] on button "Save" at bounding box center [1347, 830] width 60 height 24
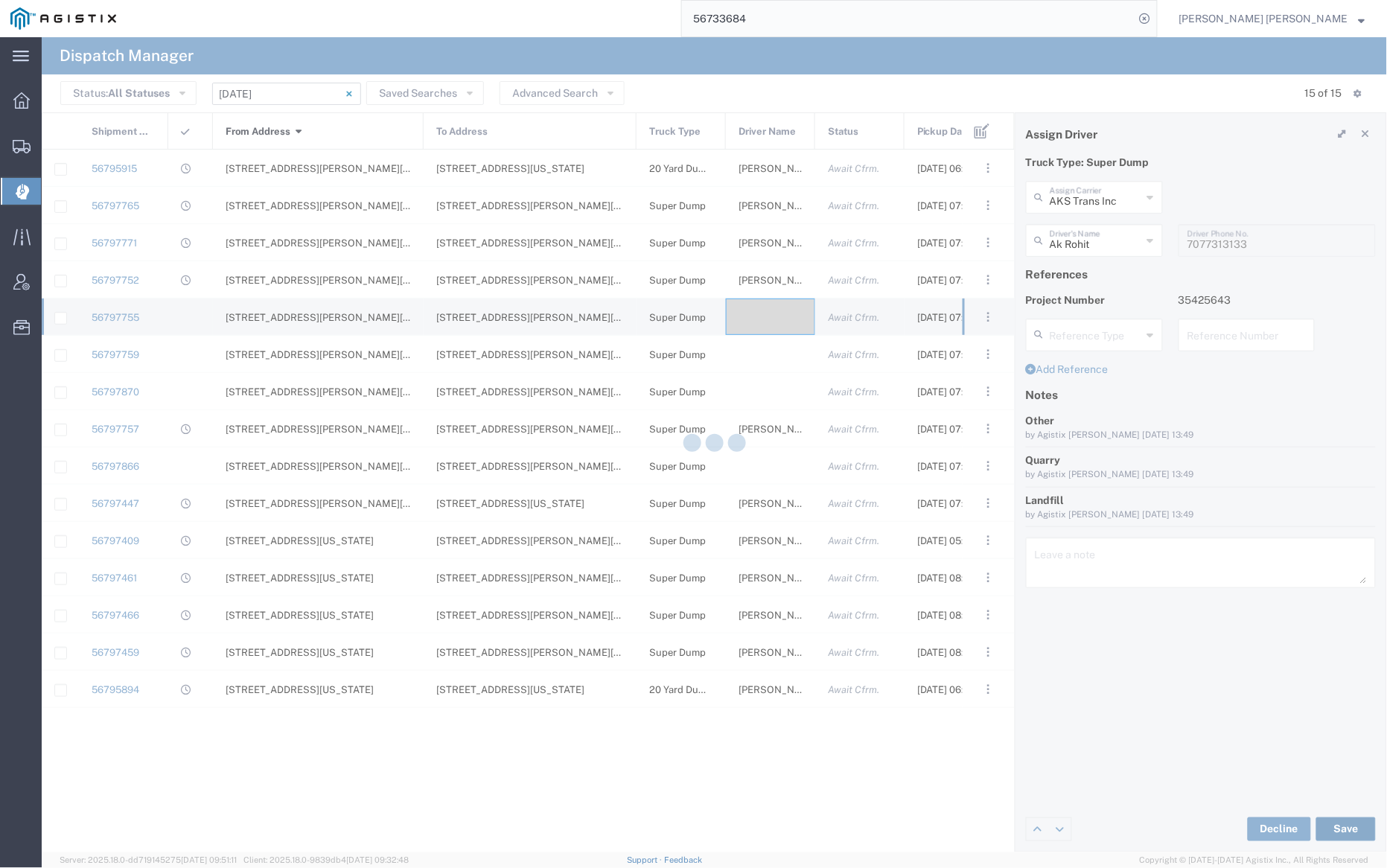
type input "Ak Rohit"
type input "AKS Trans Inc"
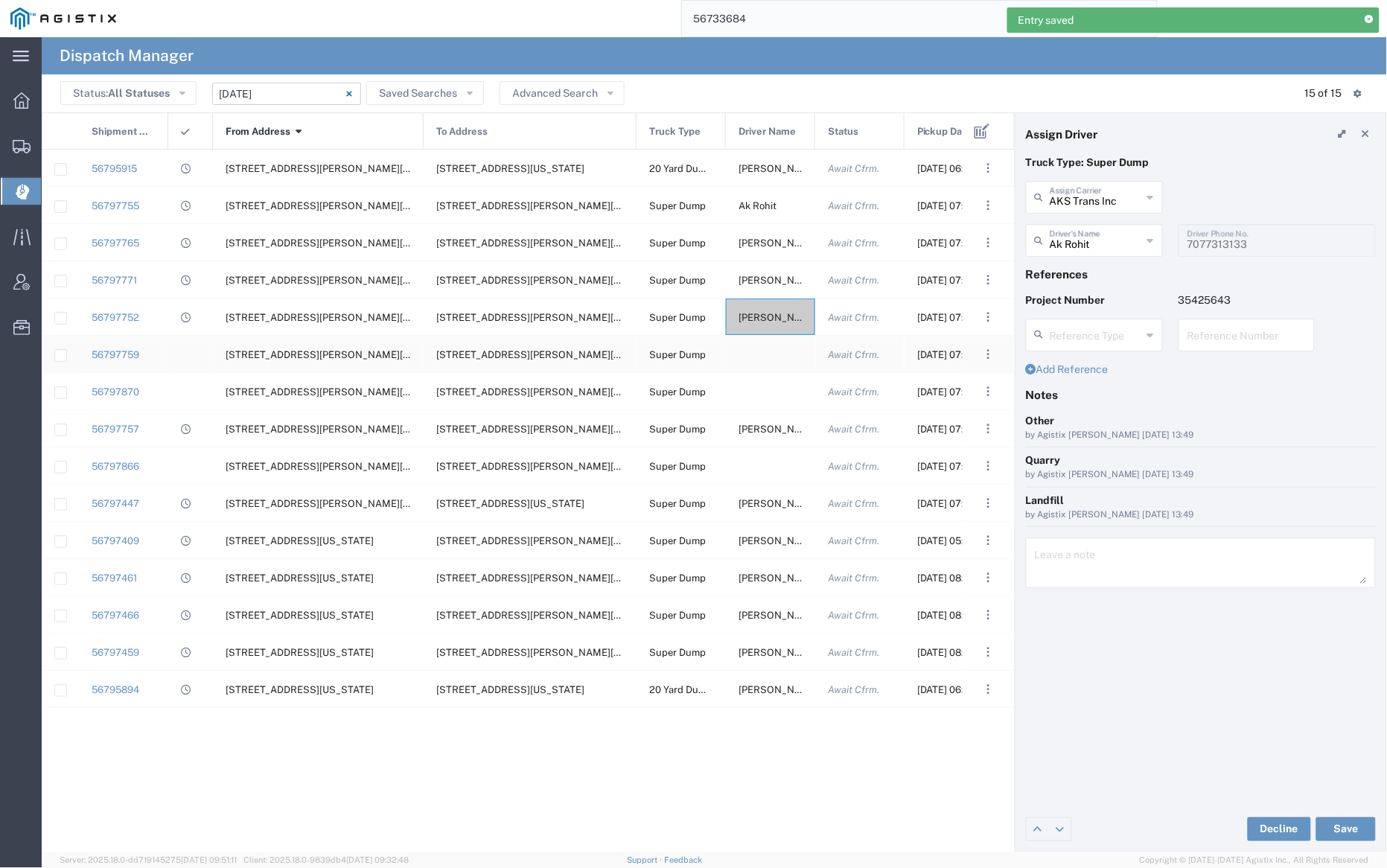
click at [775, 350] on div at bounding box center [770, 354] width 89 height 37
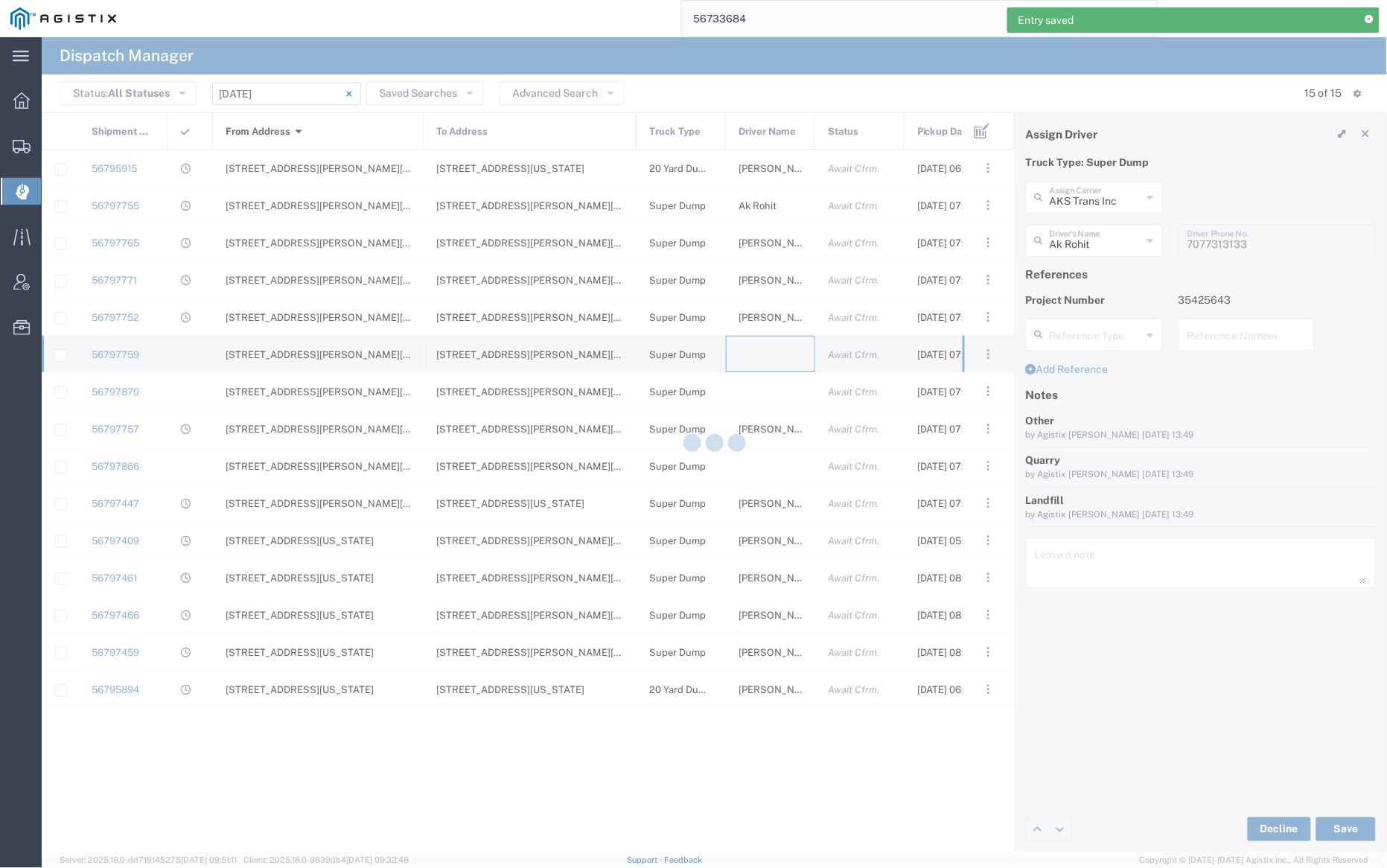
type input "[PERSON_NAME] Trucking"
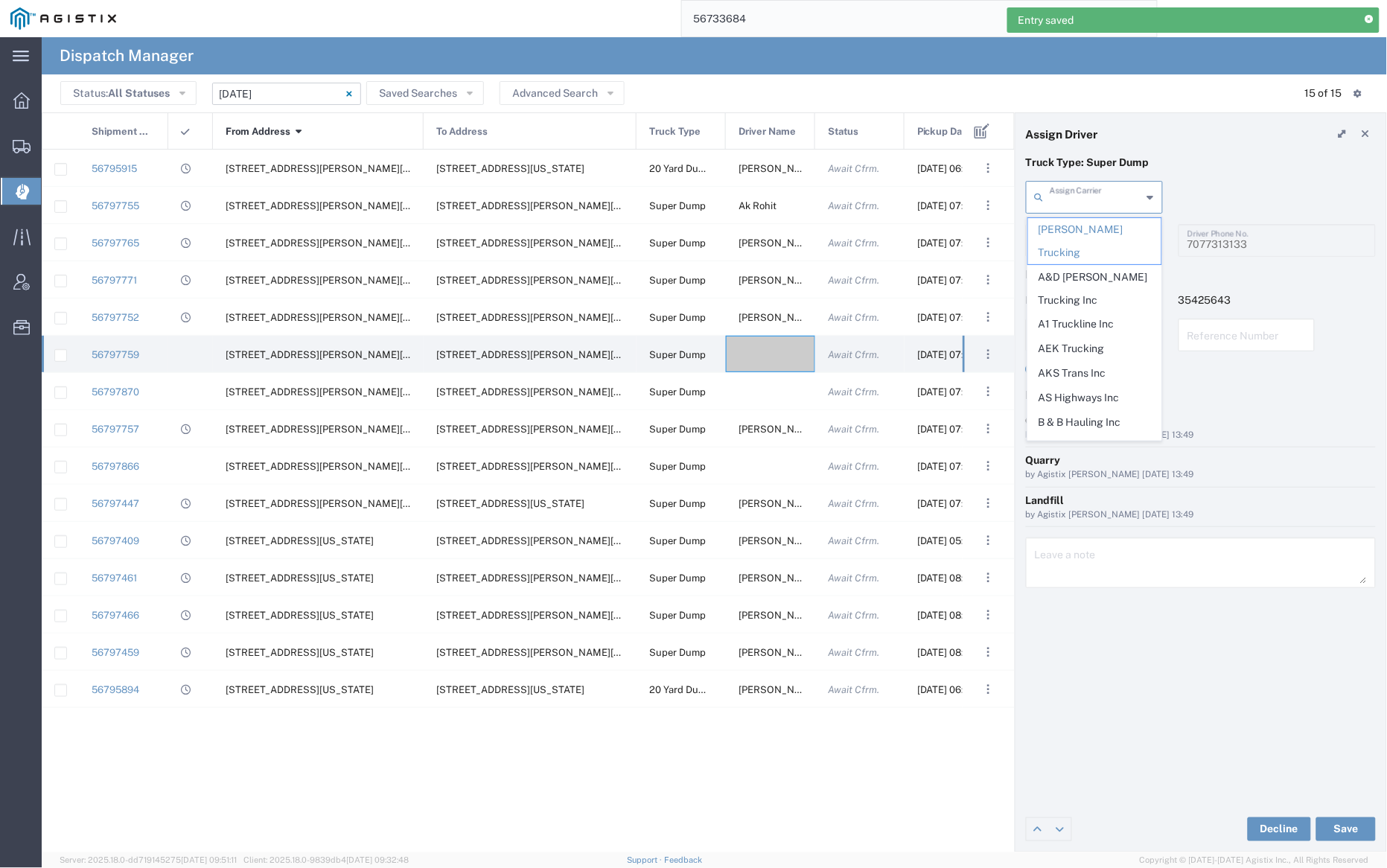
click at [1102, 190] on input "text" at bounding box center [1096, 196] width 92 height 26
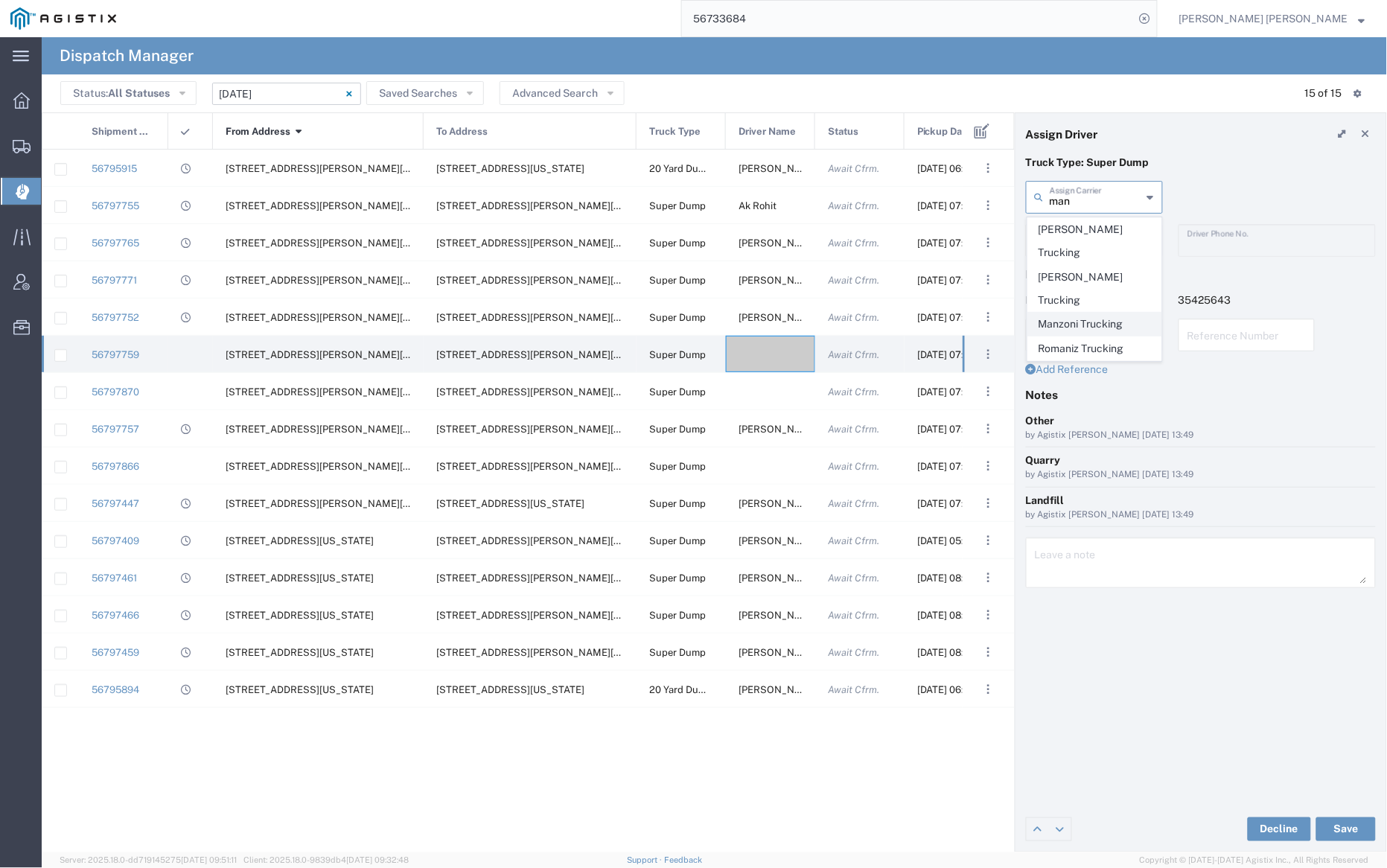
click at [1103, 312] on span "Manzoni Trucking" at bounding box center [1095, 324] width 134 height 23
type input "Manzoni Trucking"
click at [1088, 230] on input "text" at bounding box center [1097, 238] width 94 height 26
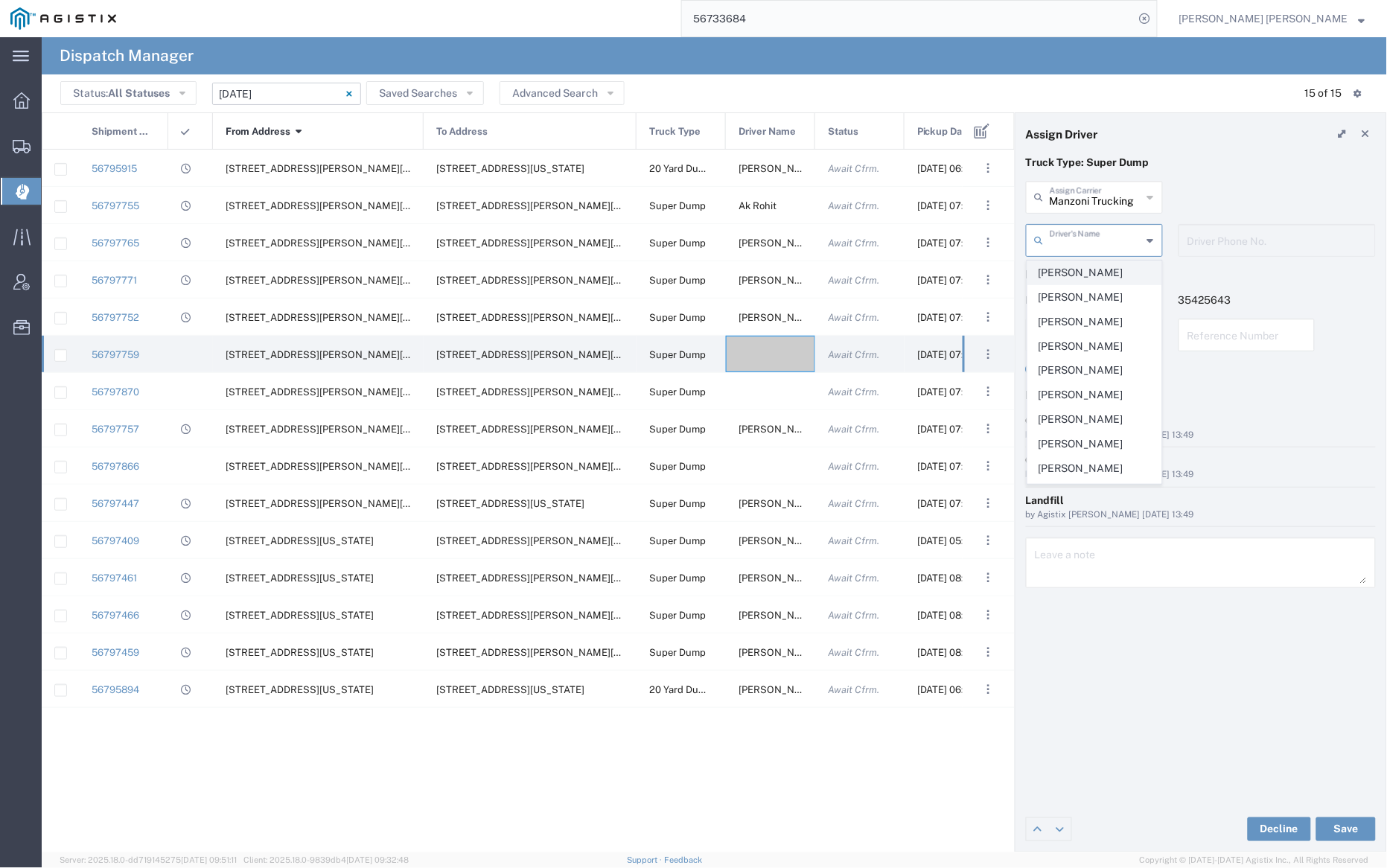
click at [1091, 279] on span "[PERSON_NAME]" at bounding box center [1095, 273] width 134 height 23
type input "[PERSON_NAME]"
type input "[PHONE_NUMBER]"
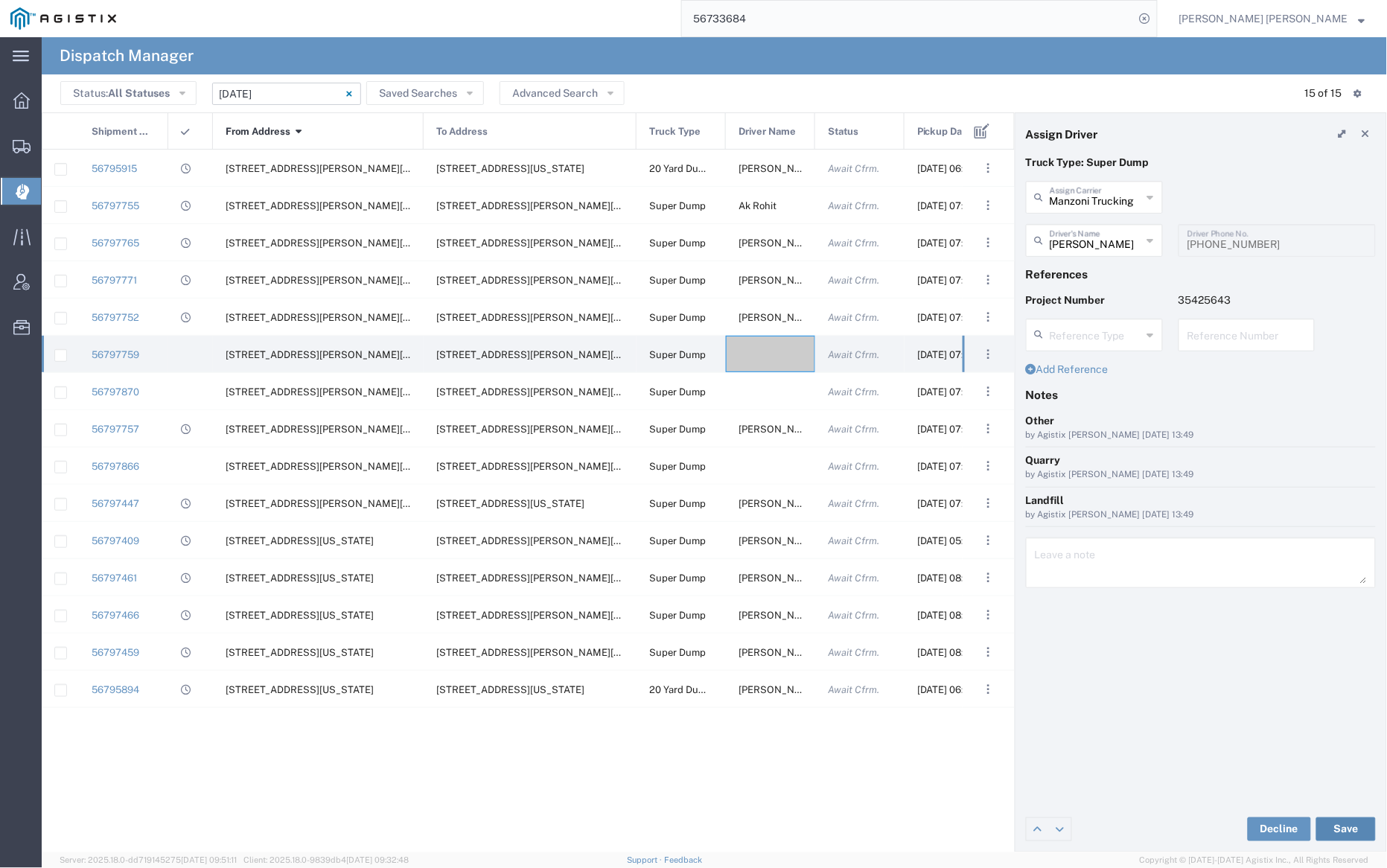
click at [1353, 825] on button "Save" at bounding box center [1347, 830] width 60 height 24
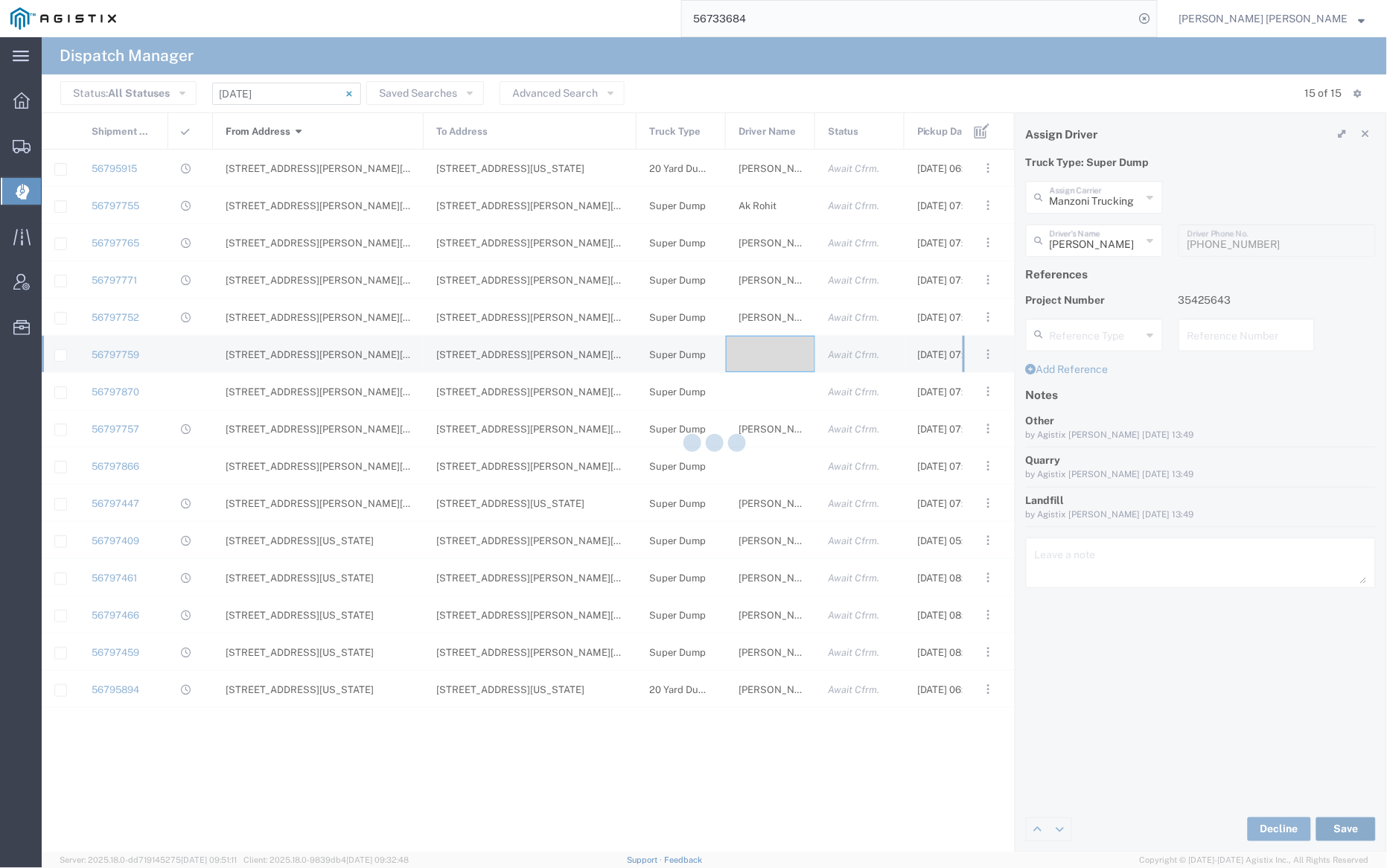
type input "[PERSON_NAME]"
type input "Manzoni Trucking"
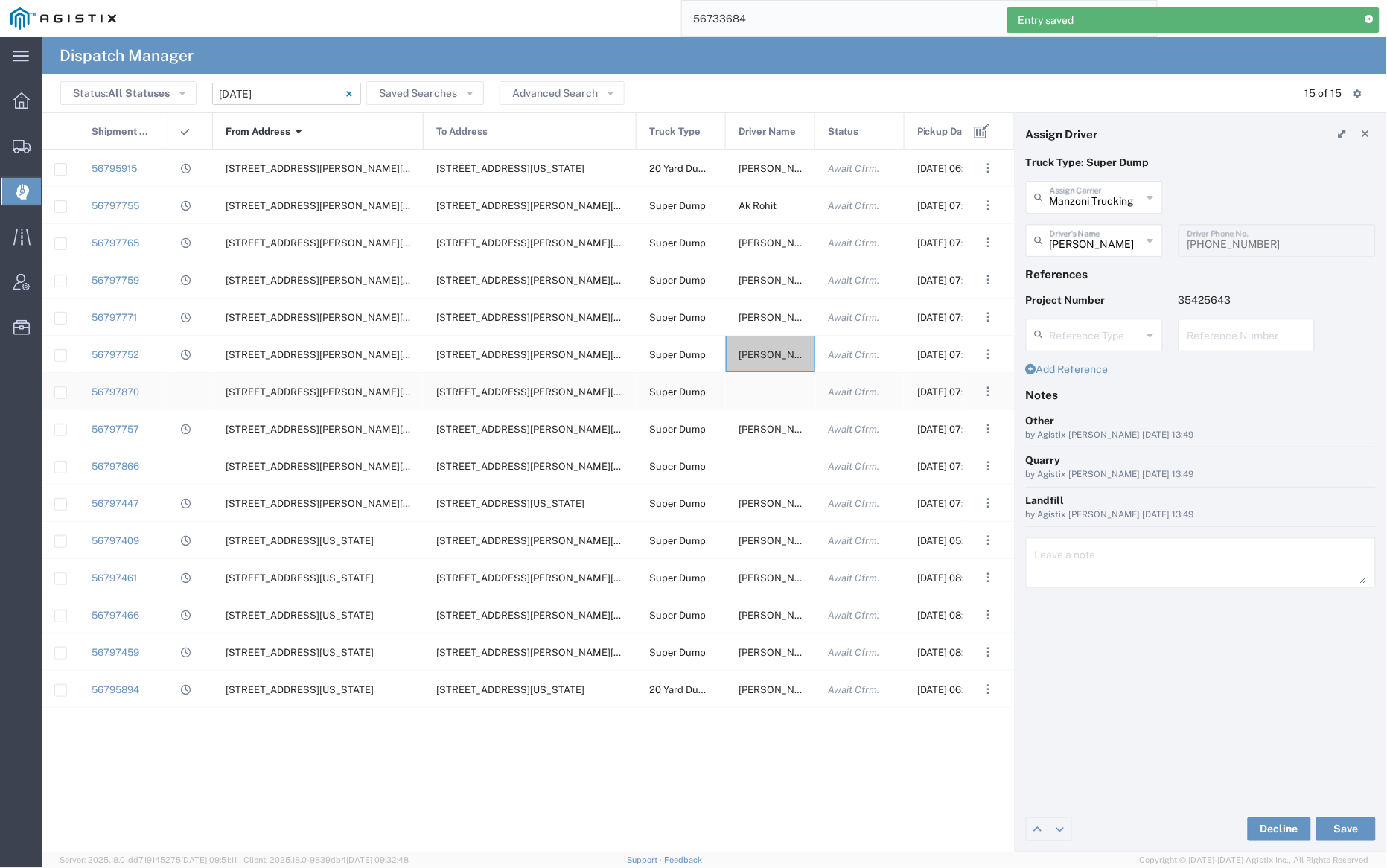
click at [766, 391] on div at bounding box center [770, 391] width 89 height 37
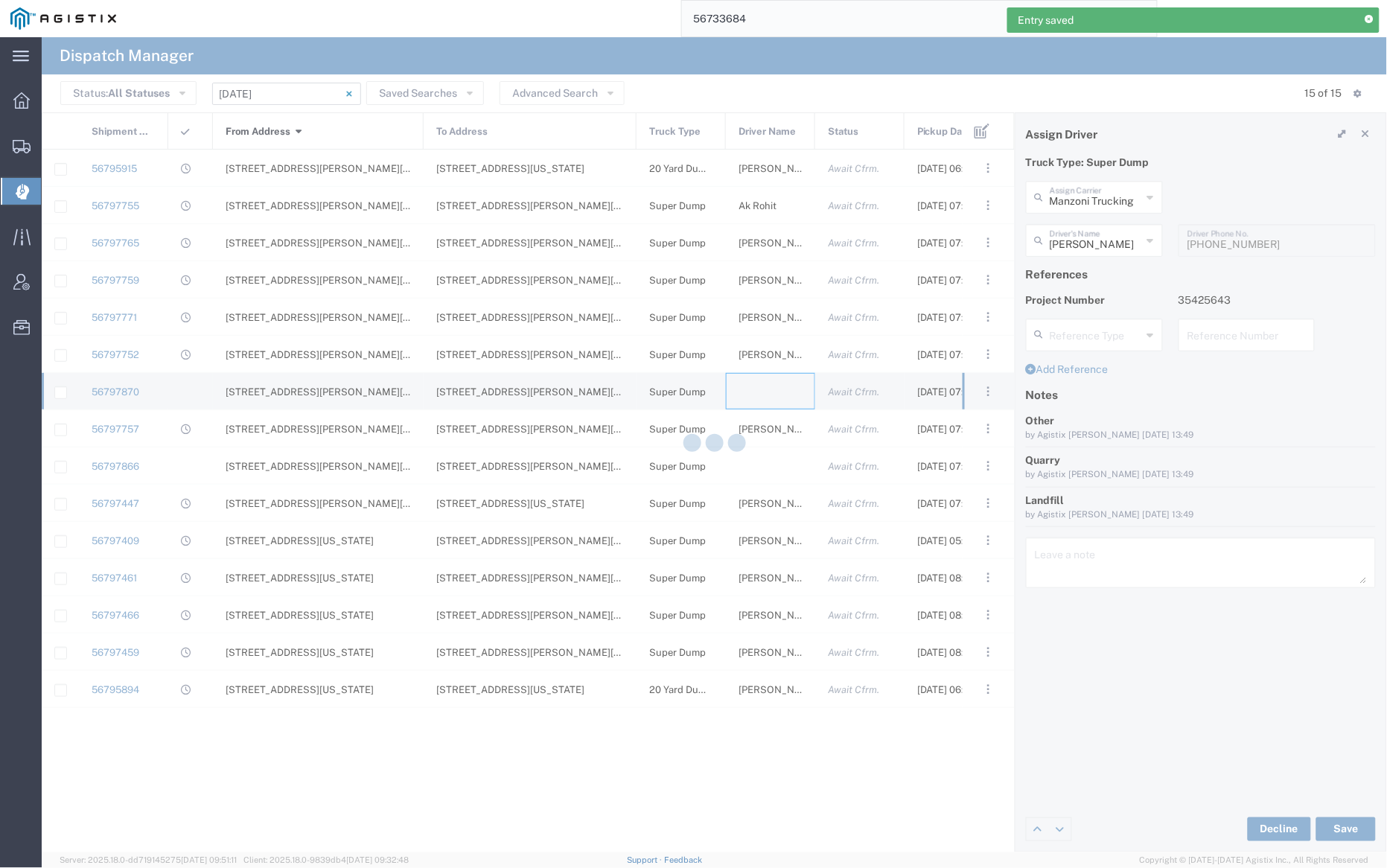
type input "[PERSON_NAME] Trucking"
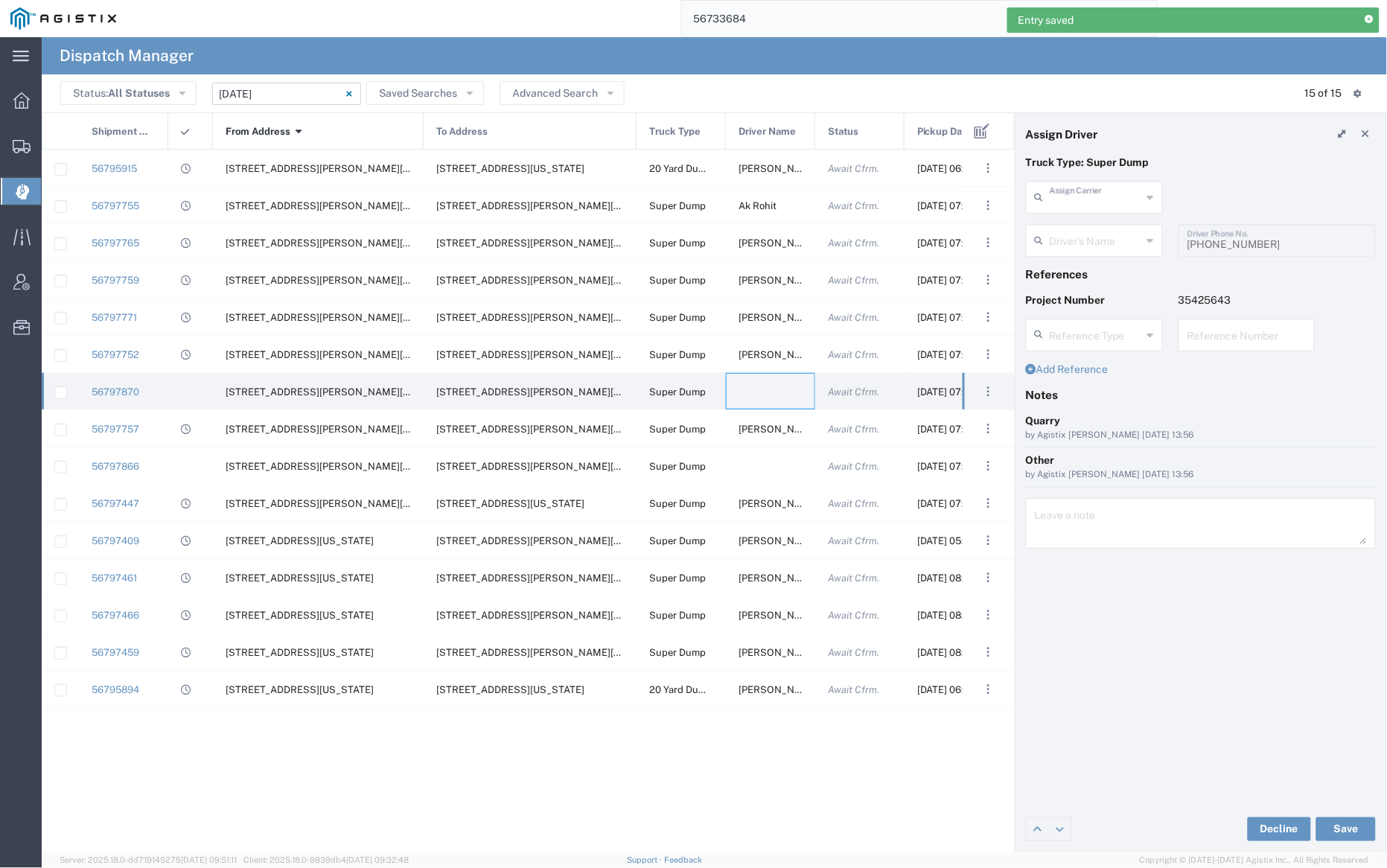
click at [1079, 198] on input "text" at bounding box center [1096, 196] width 92 height 26
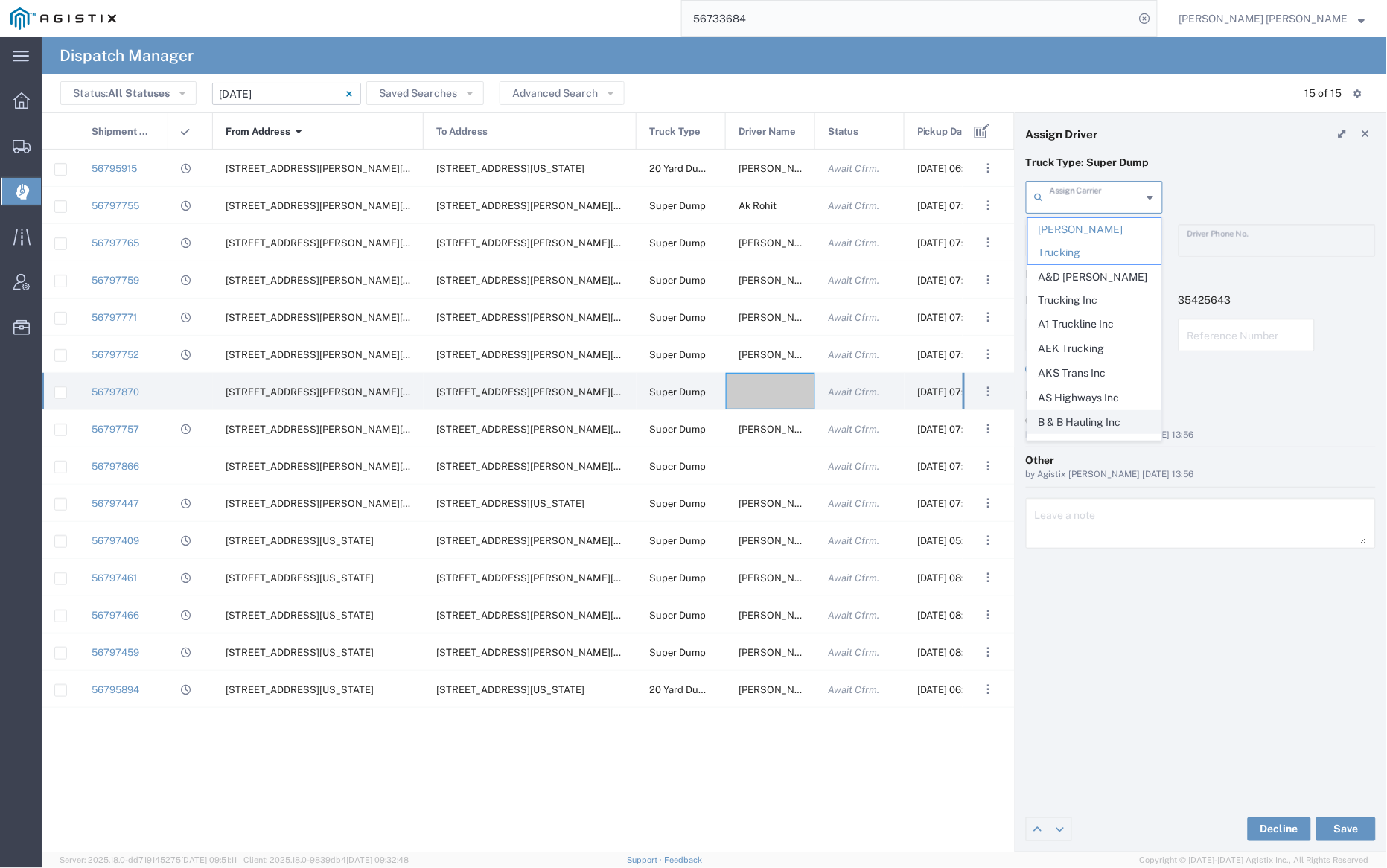
click at [1106, 411] on span "B & B Hauling Inc" at bounding box center [1095, 423] width 134 height 23
type input "B & B Hauling Inc"
click at [1082, 243] on input "text" at bounding box center [1096, 238] width 92 height 26
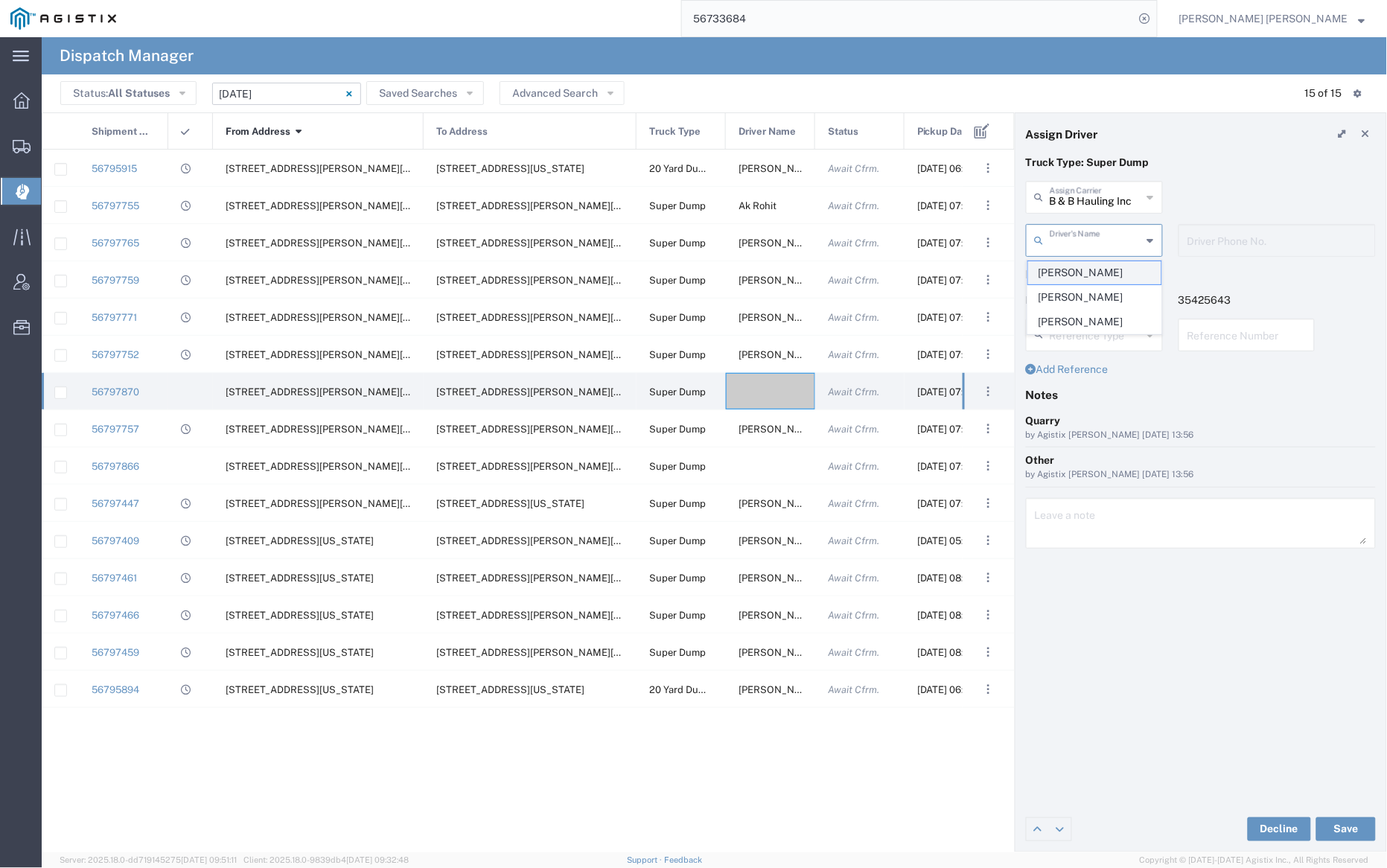
click at [1089, 273] on span "[PERSON_NAME]" at bounding box center [1095, 273] width 134 height 23
type input "[PERSON_NAME]"
type input "7075533221"
click at [1342, 825] on button "Save" at bounding box center [1347, 830] width 60 height 24
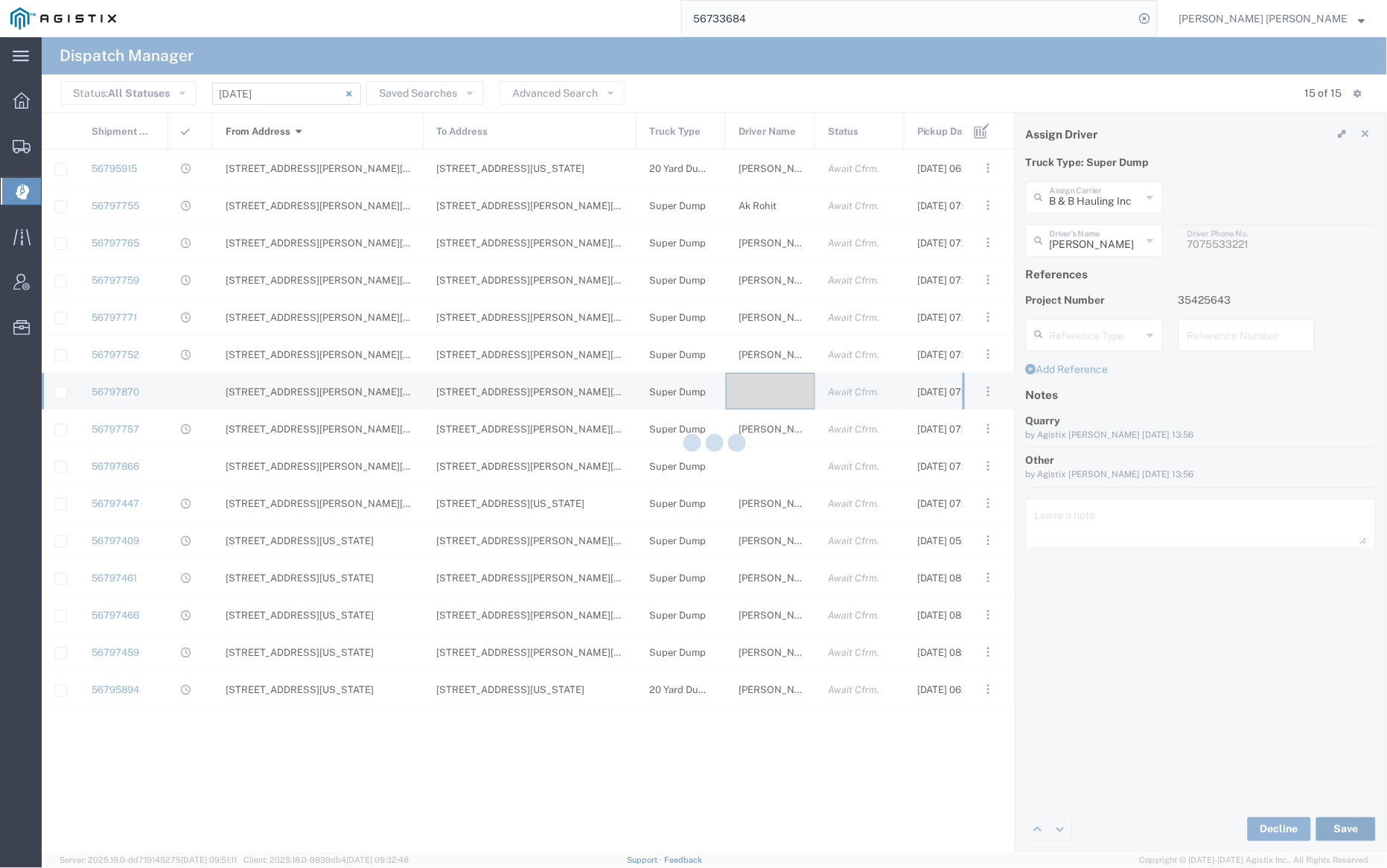
type input "[PERSON_NAME]"
type input "B & B Hauling Inc"
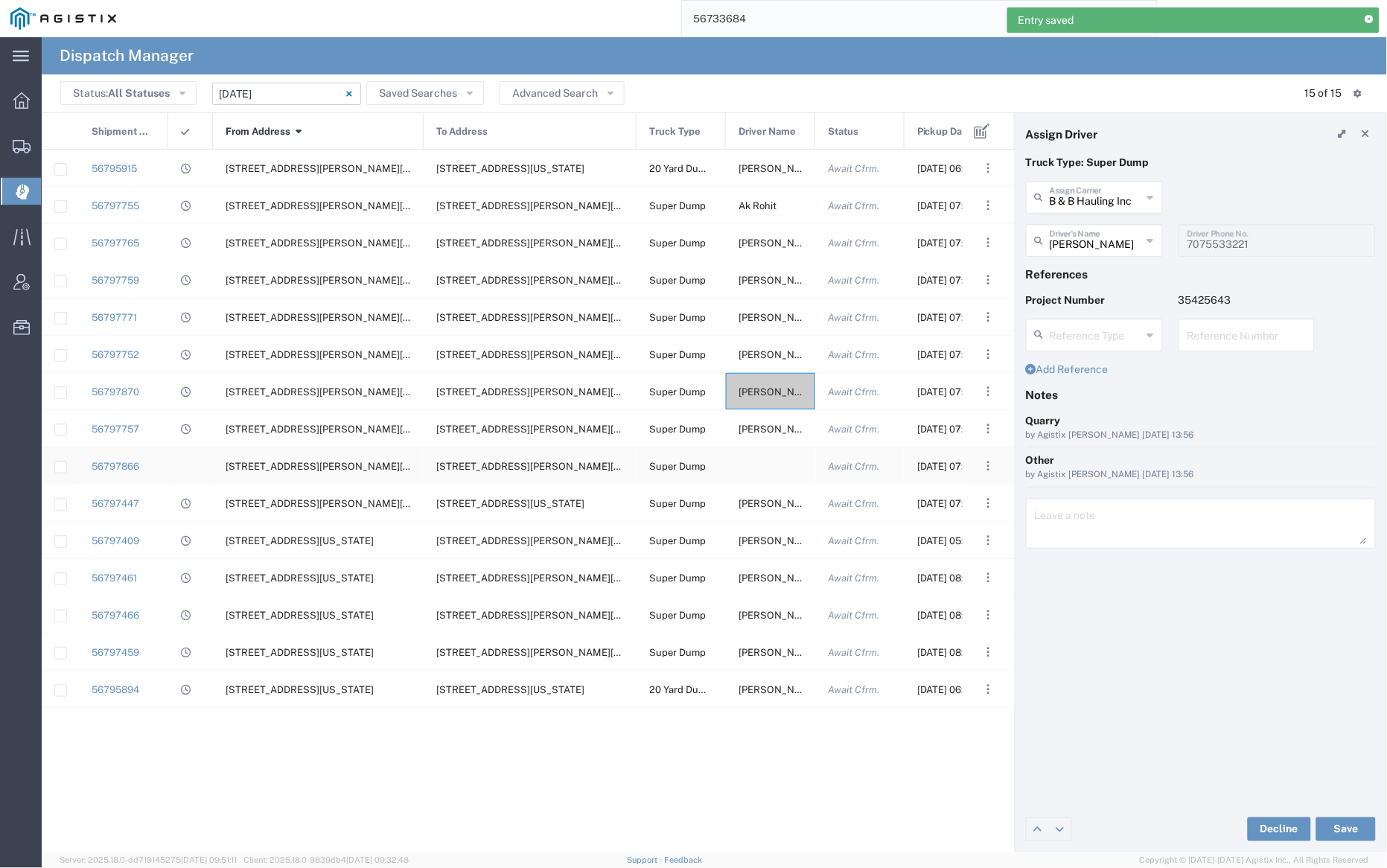
click at [765, 462] on div at bounding box center [770, 466] width 89 height 37
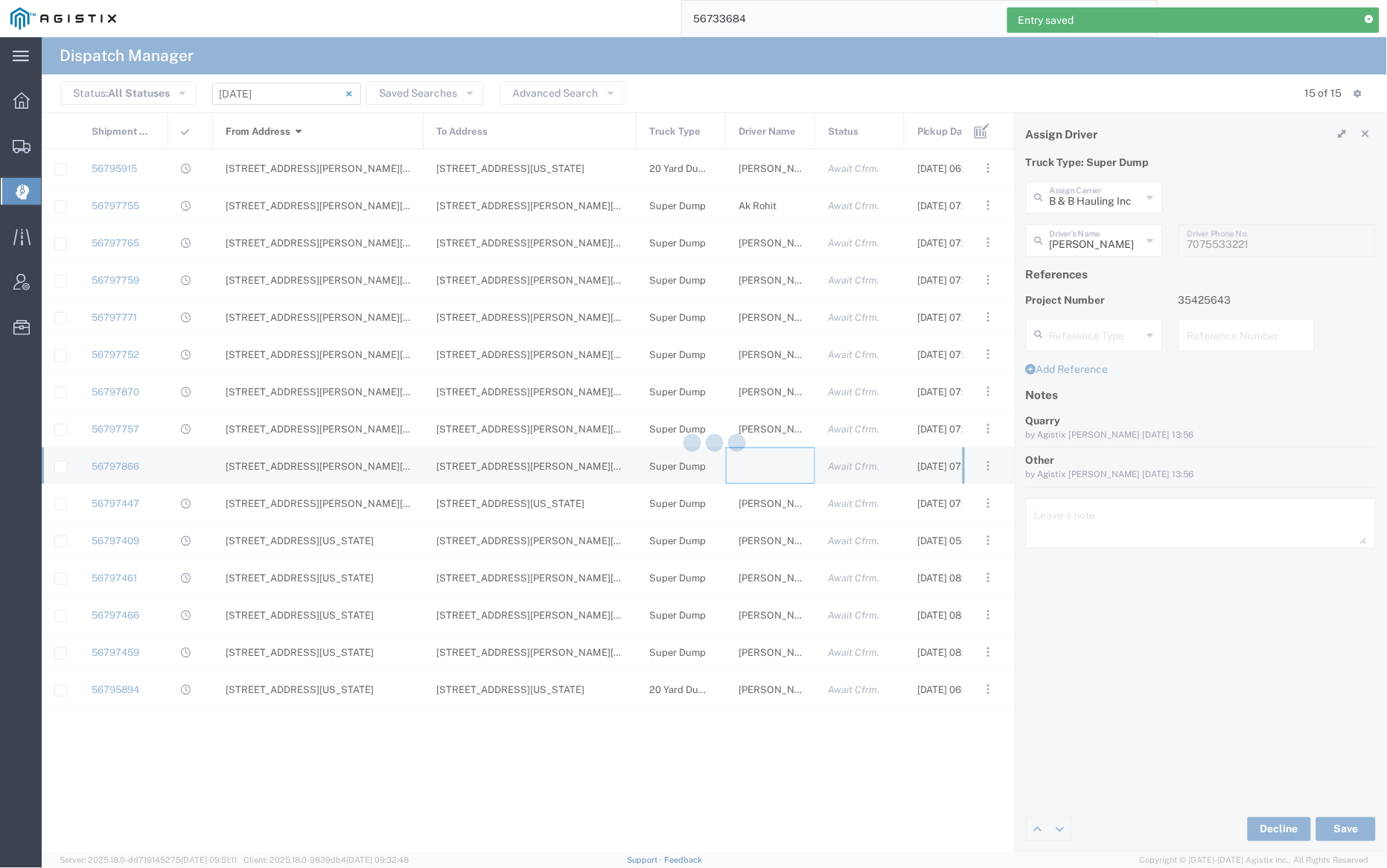
type input "[PERSON_NAME] Trucking"
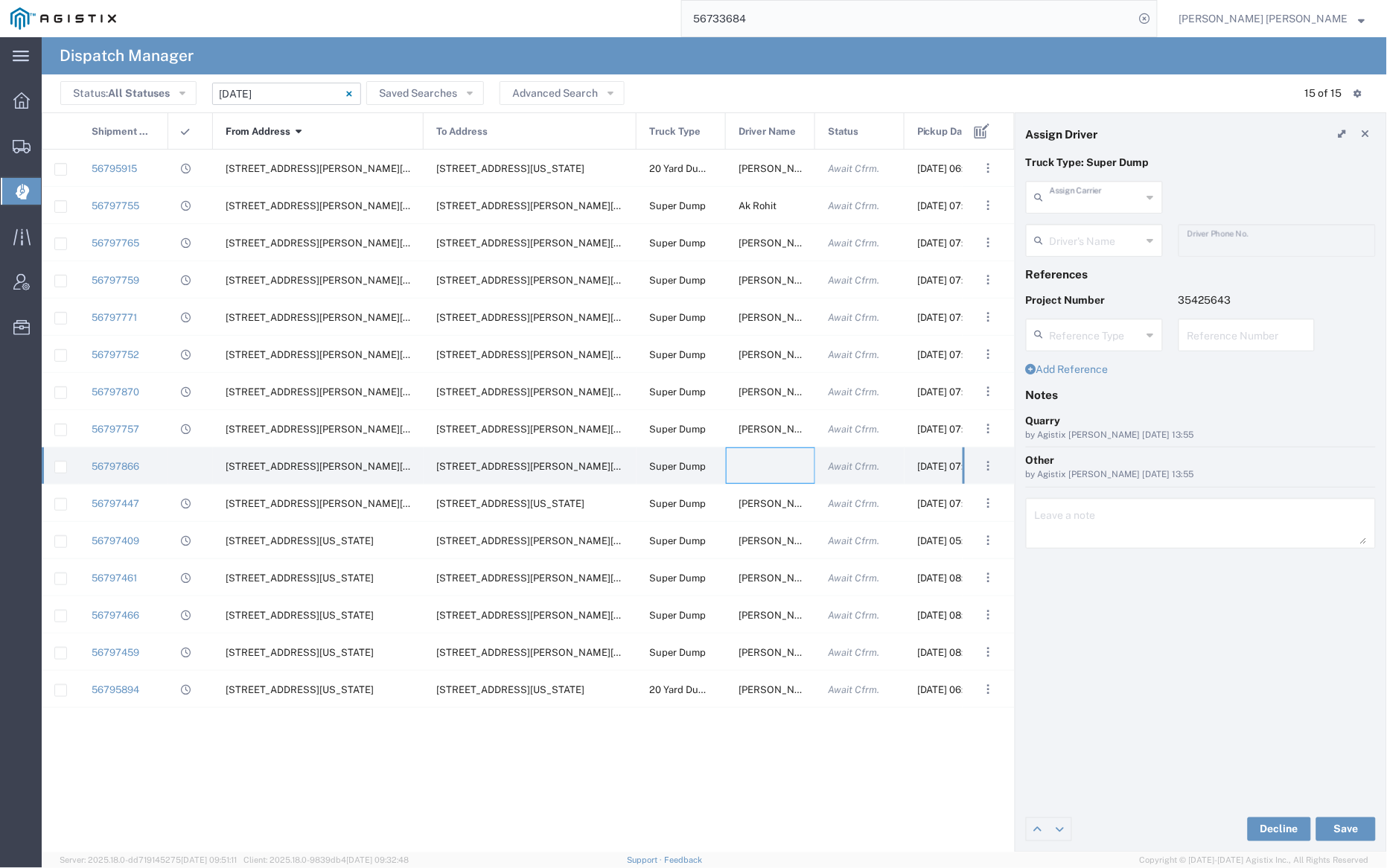
click at [1096, 193] on input "text" at bounding box center [1096, 196] width 92 height 26
click at [1097, 290] on span "Saini-IT Transport Inc" at bounding box center [1095, 302] width 134 height 23
type input "Saini-IT Transport Inc"
click at [1094, 239] on input "text" at bounding box center [1097, 238] width 94 height 26
click at [1094, 262] on span "[PERSON_NAME]" at bounding box center [1095, 273] width 134 height 23
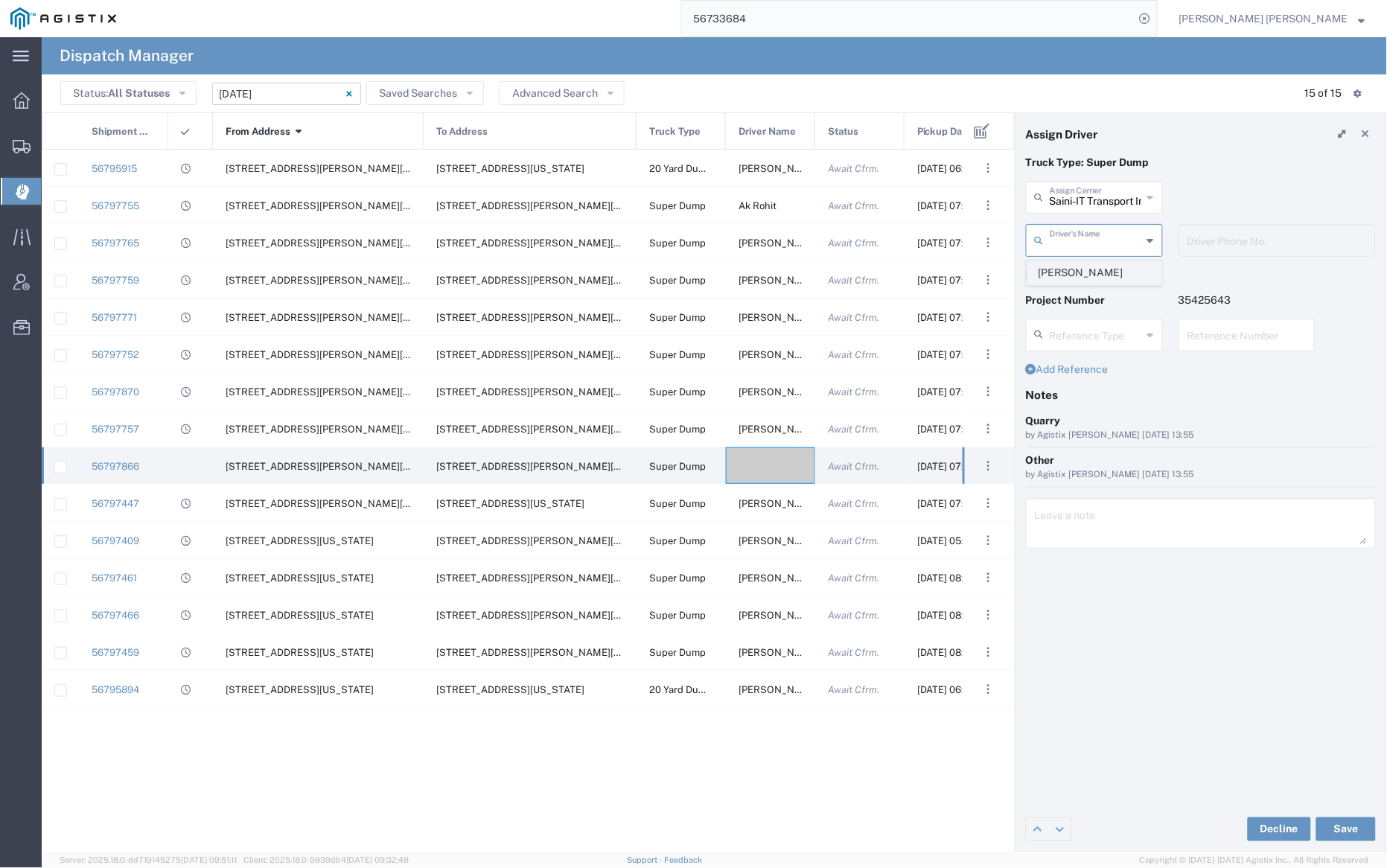
type input "[PERSON_NAME]"
type input "7076486708"
click at [1352, 824] on button "Save" at bounding box center [1347, 830] width 60 height 24
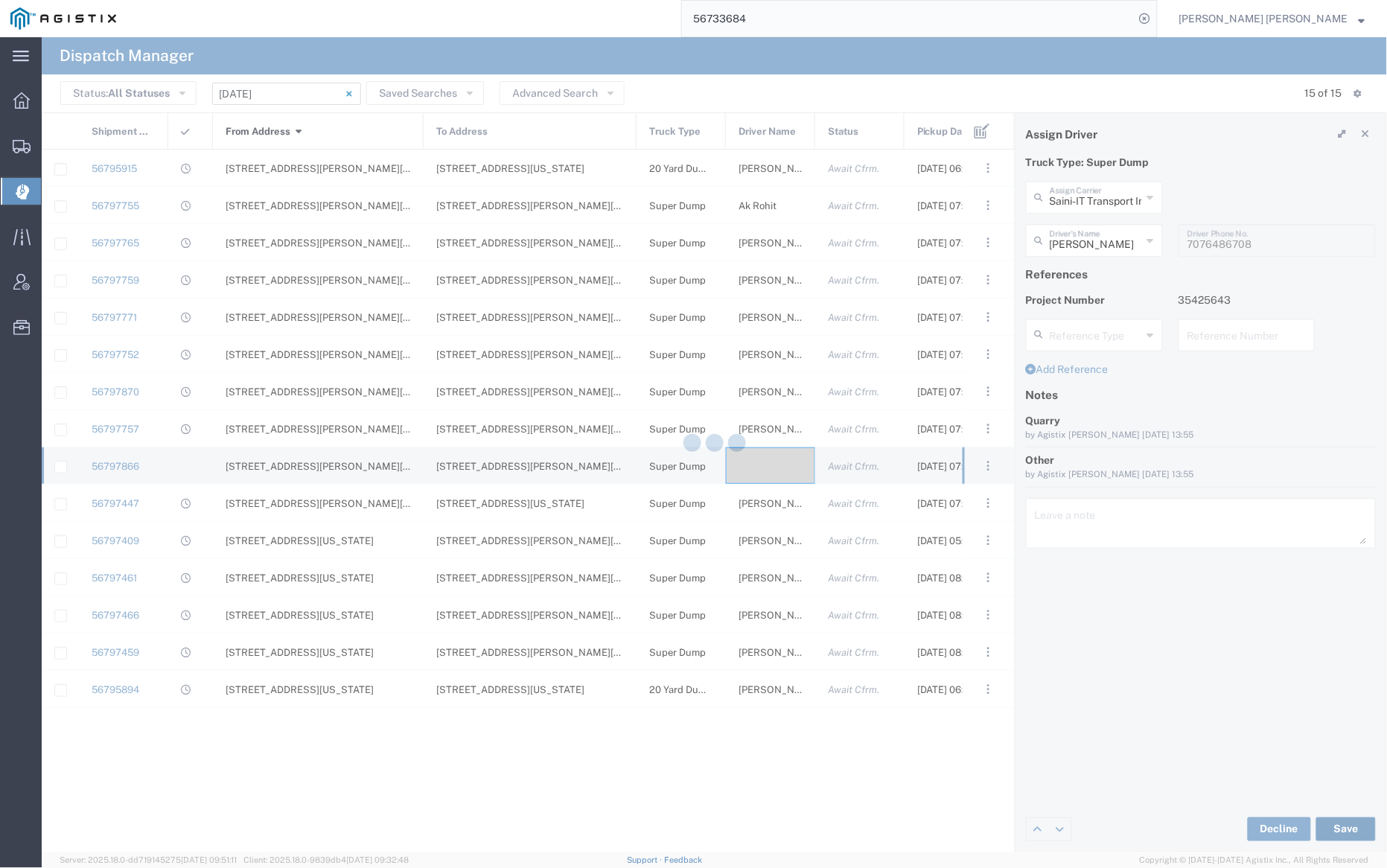
type input "[PERSON_NAME]"
type input "Saini-IT Transport Inc"
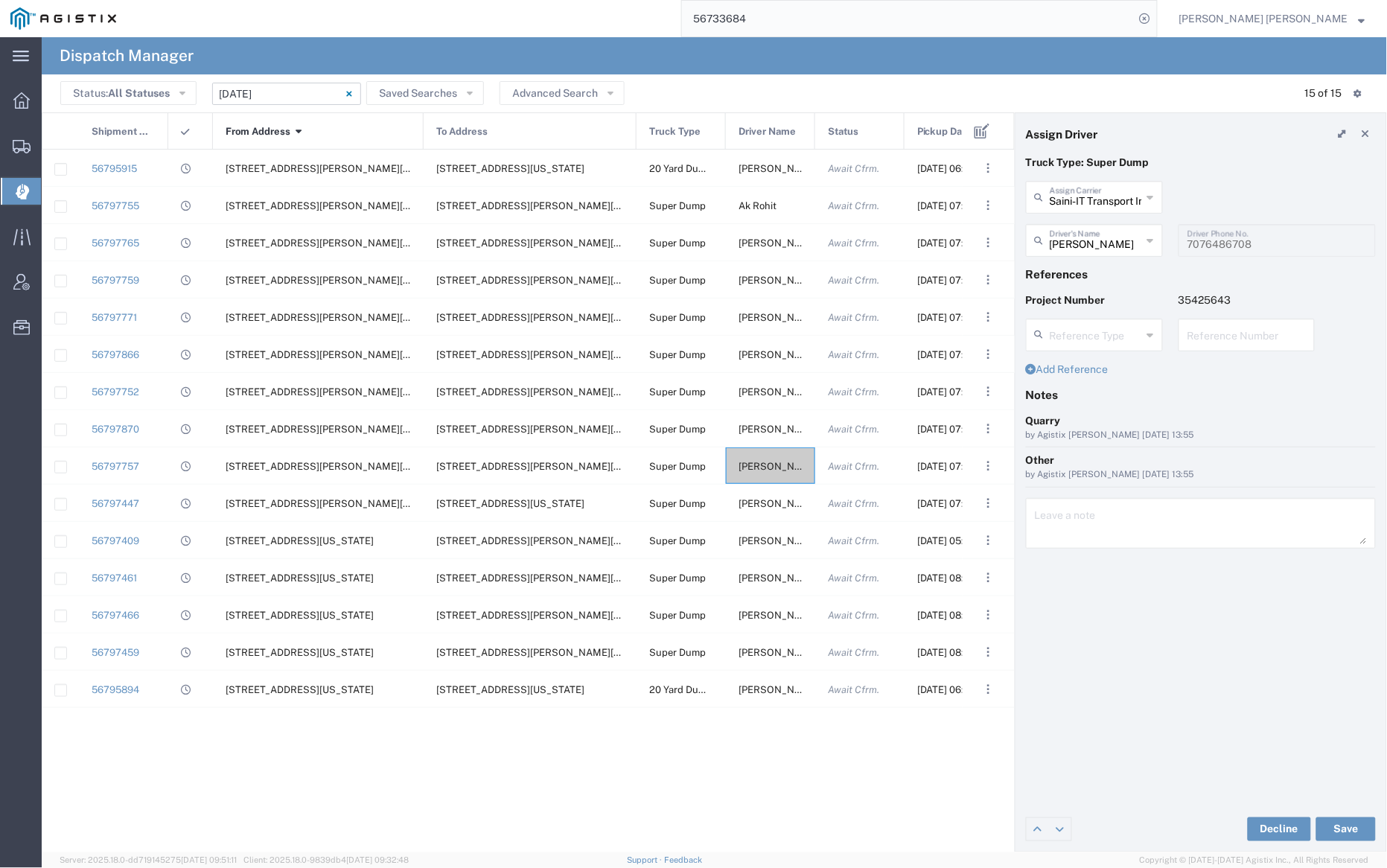
click at [798, 19] on input "56733684" at bounding box center [908, 18] width 453 height 36
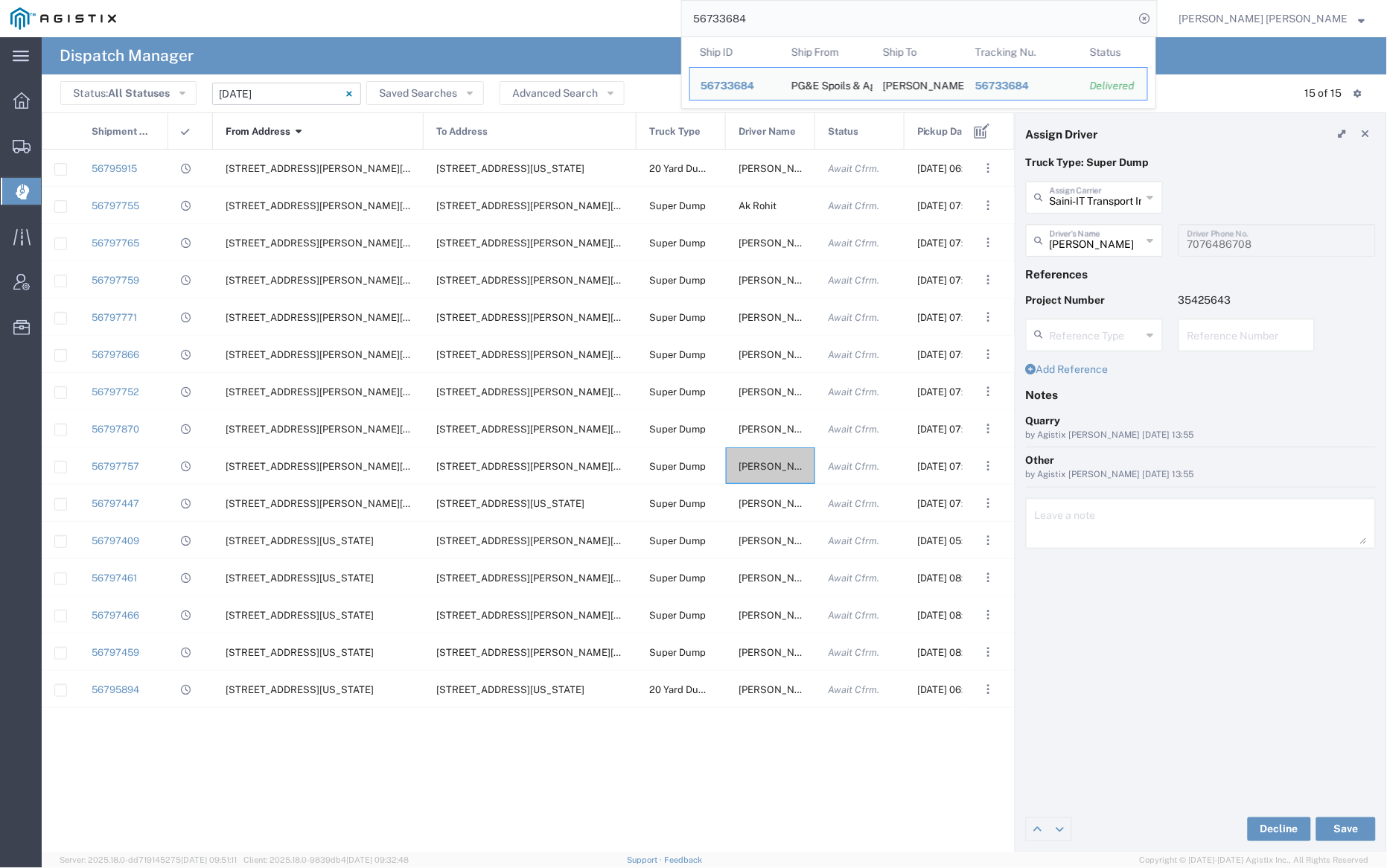
click at [798, 19] on input "56733684" at bounding box center [908, 18] width 453 height 36
click at [755, 87] on span "56733684" at bounding box center [728, 86] width 54 height 12
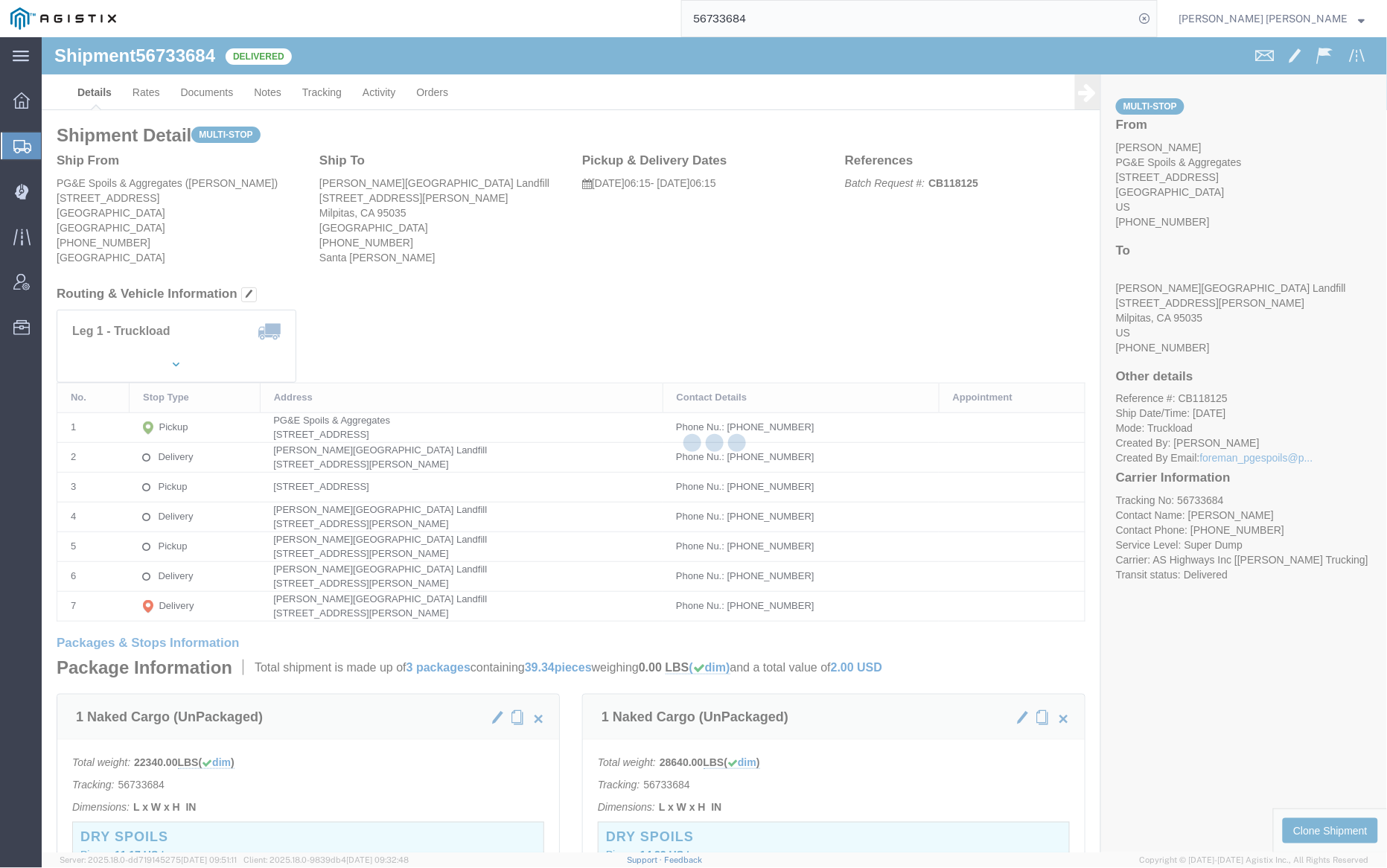
click at [210, 91] on div at bounding box center [714, 445] width 1346 height 815
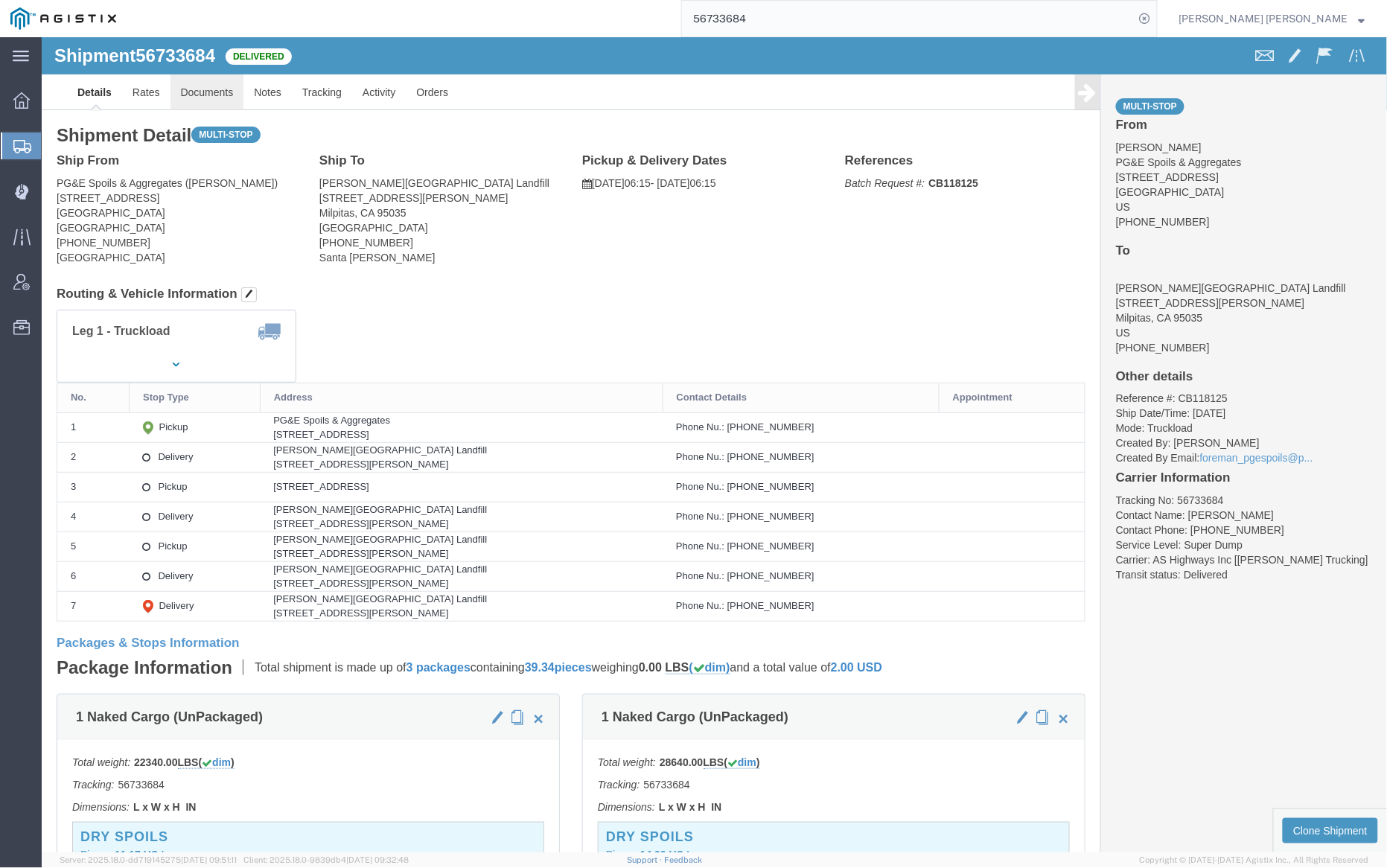
click link "Documents"
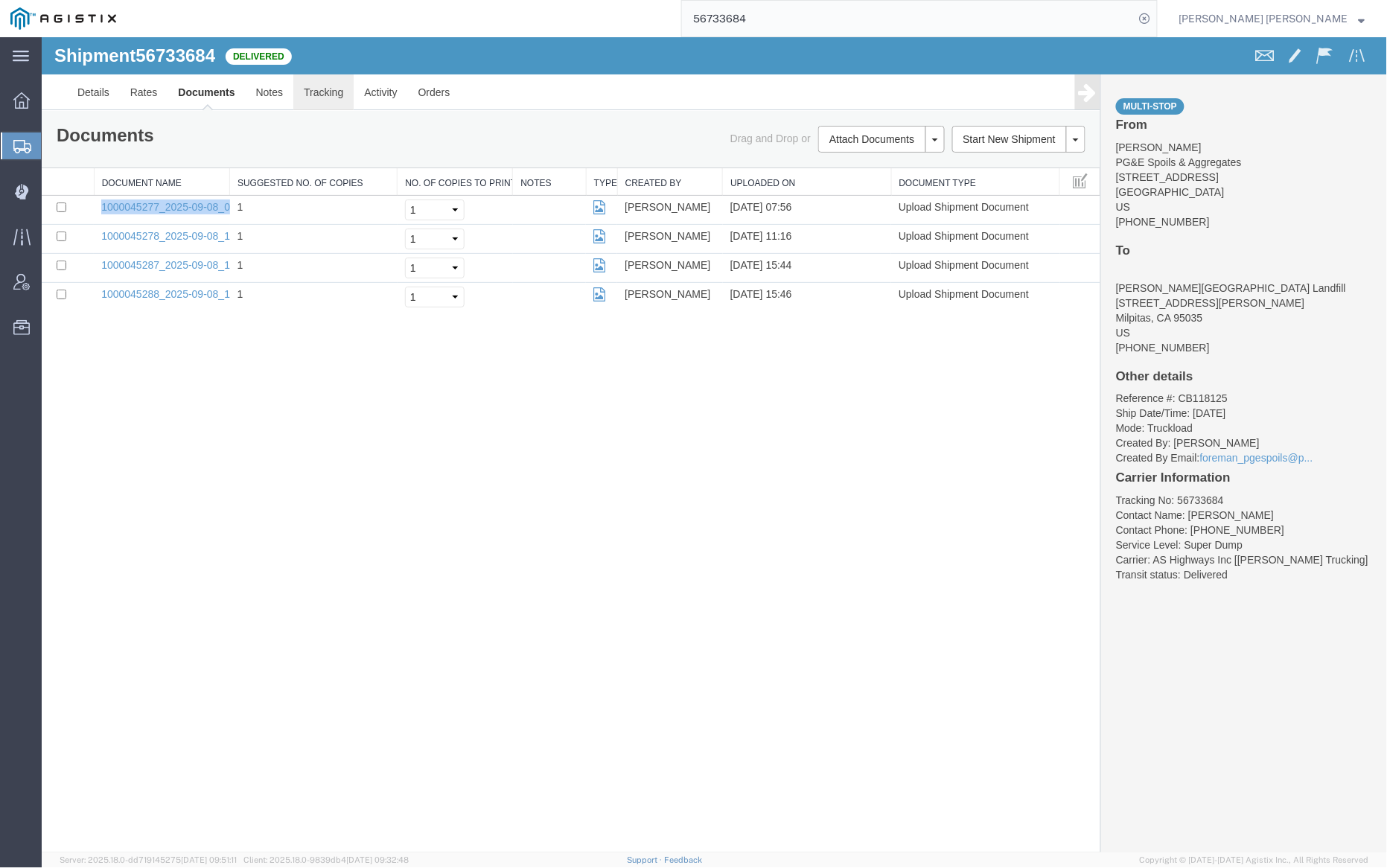
click at [335, 91] on link "Tracking" at bounding box center [322, 91] width 61 height 36
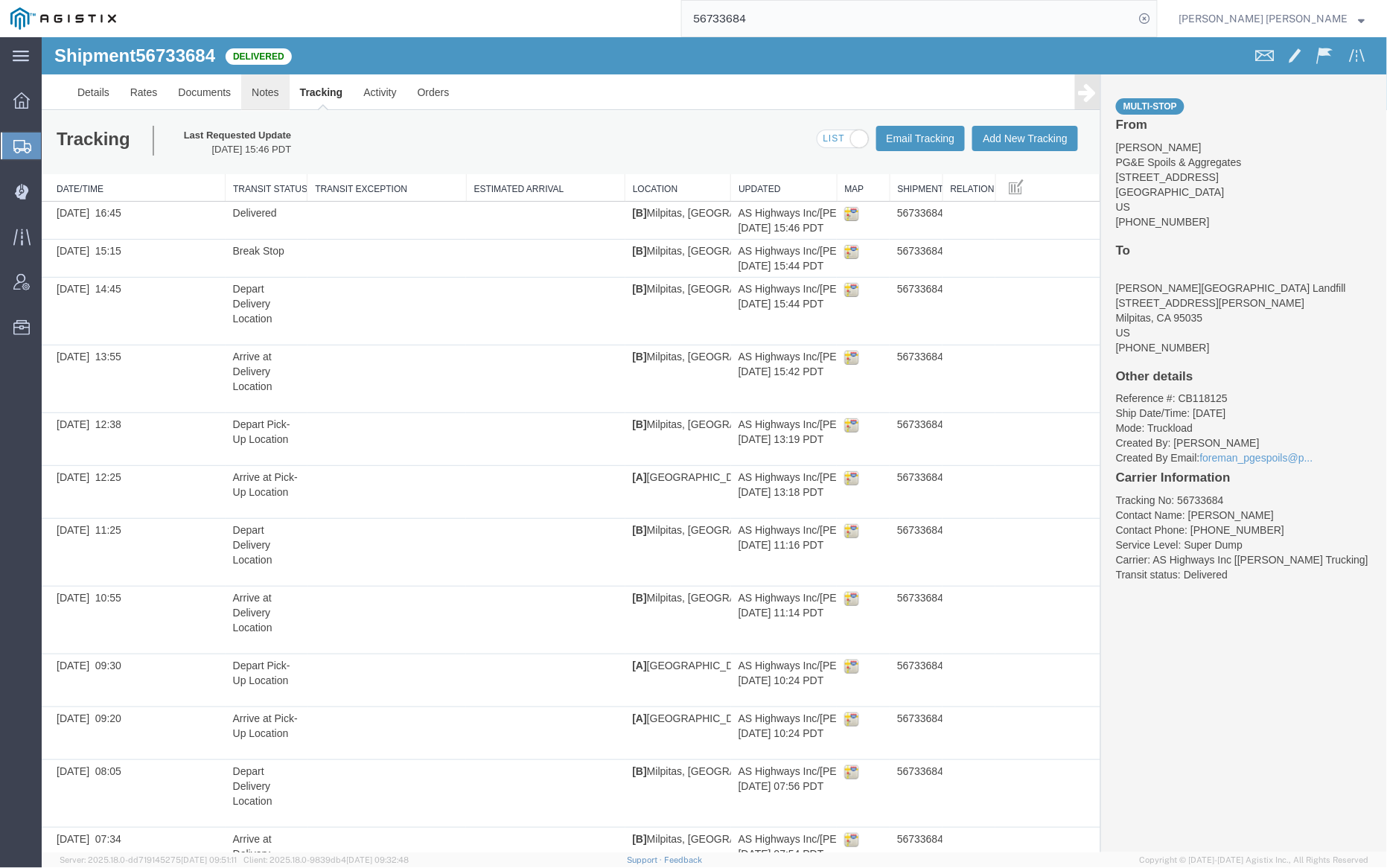
click at [270, 94] on link "Notes" at bounding box center [264, 91] width 48 height 36
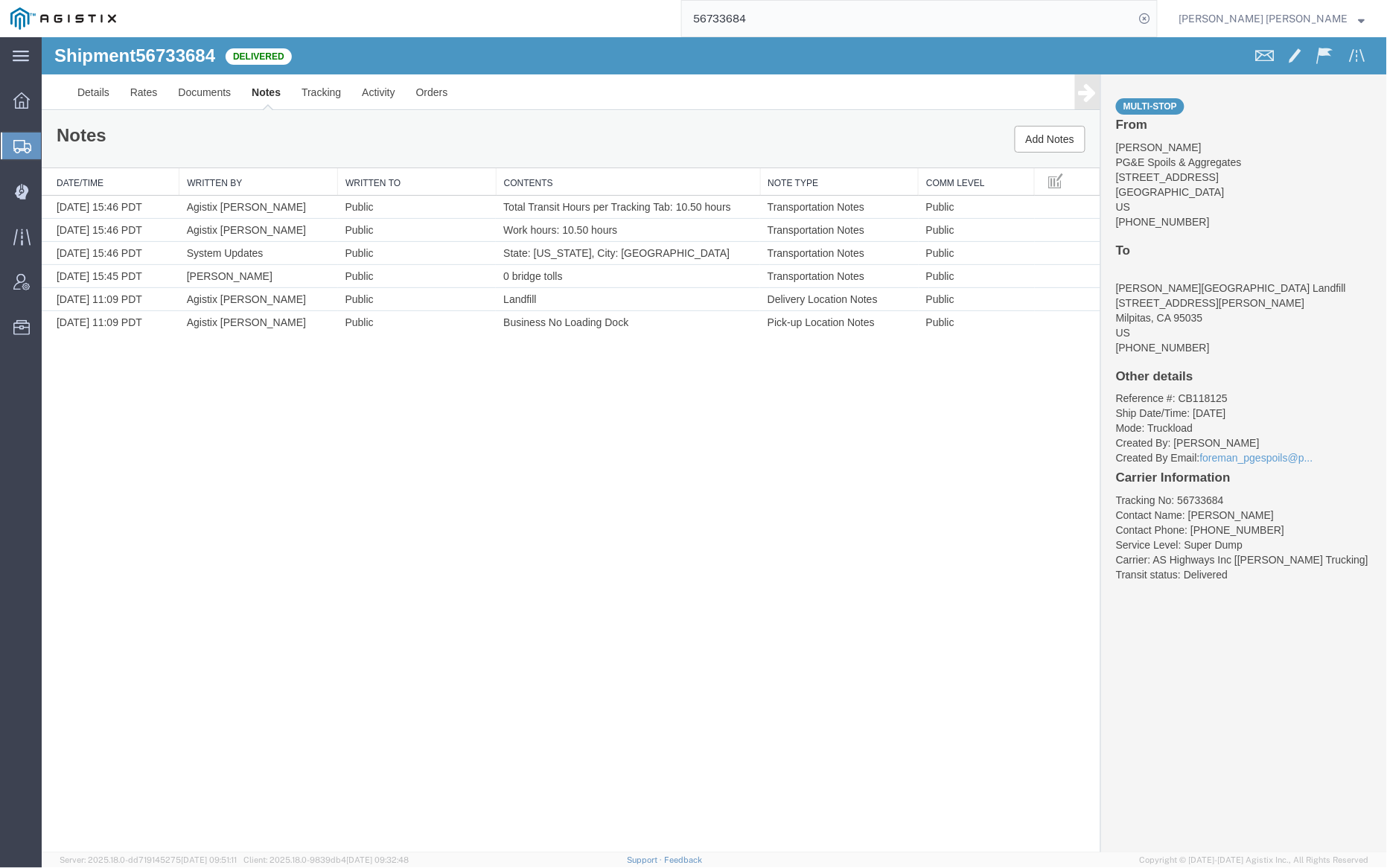
click at [798, 17] on input "56733684" at bounding box center [908, 18] width 453 height 36
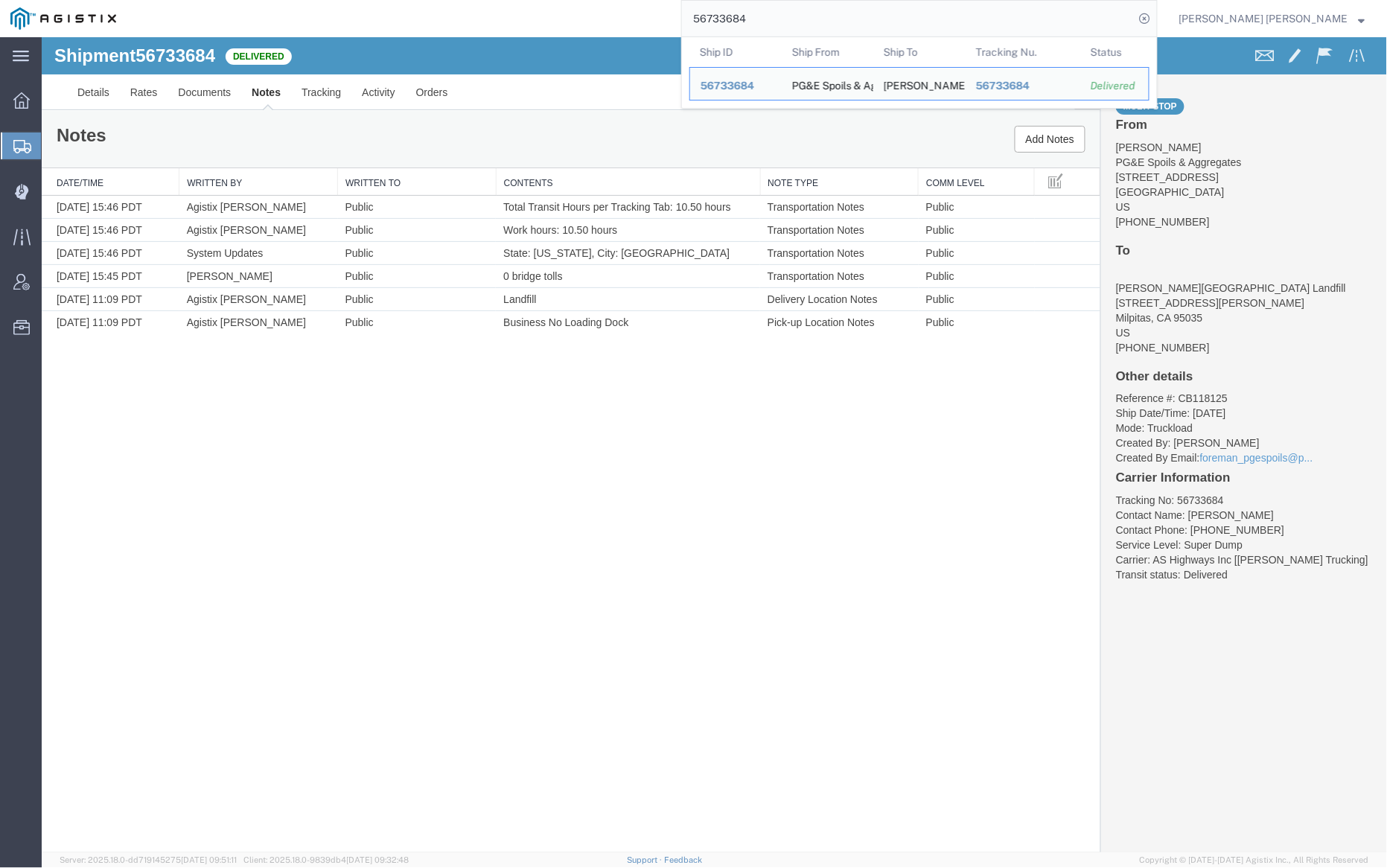
click at [798, 17] on input "56733684" at bounding box center [908, 18] width 453 height 36
paste input "2505"
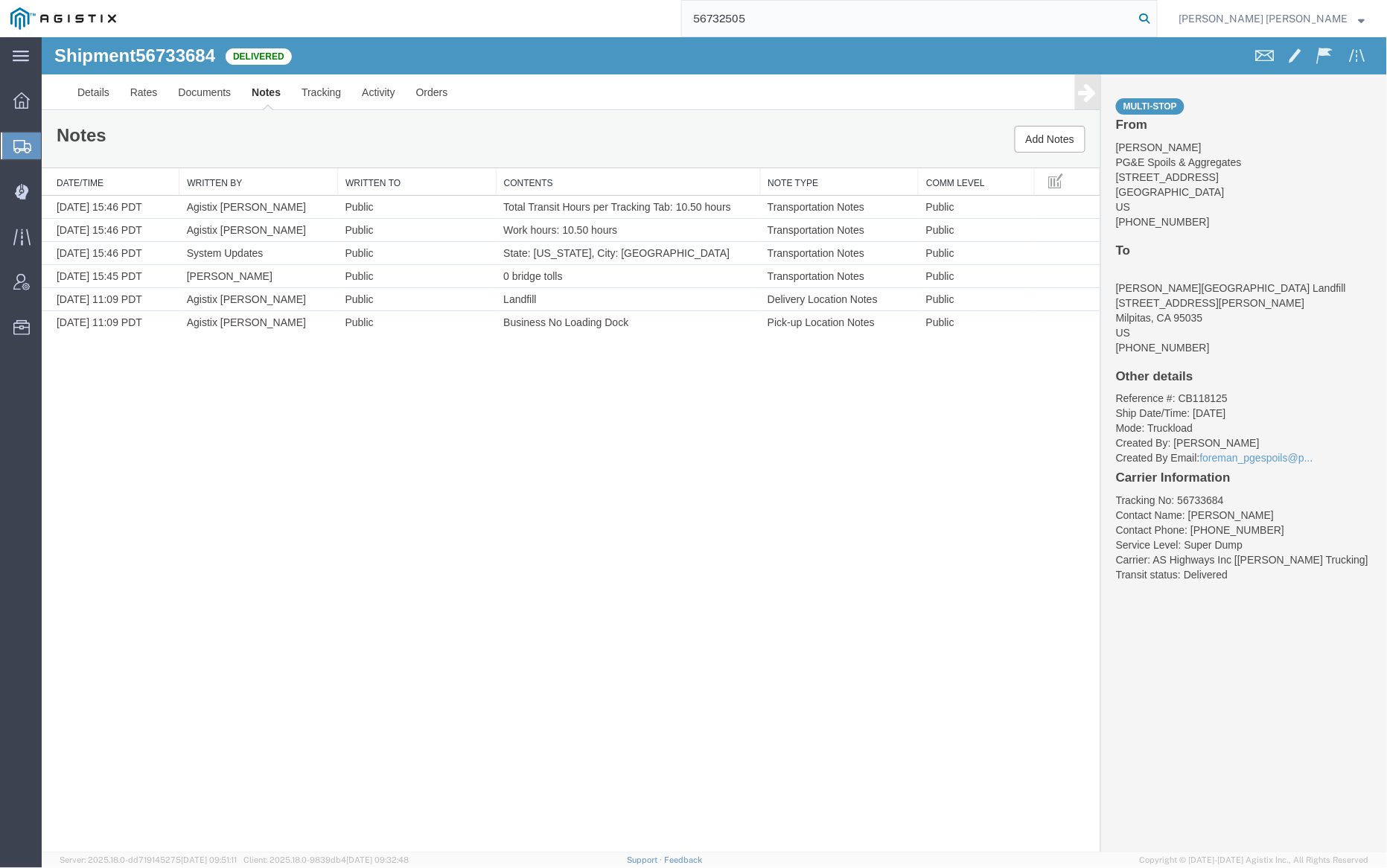
click at [1155, 15] on icon at bounding box center [1146, 19] width 21 height 21
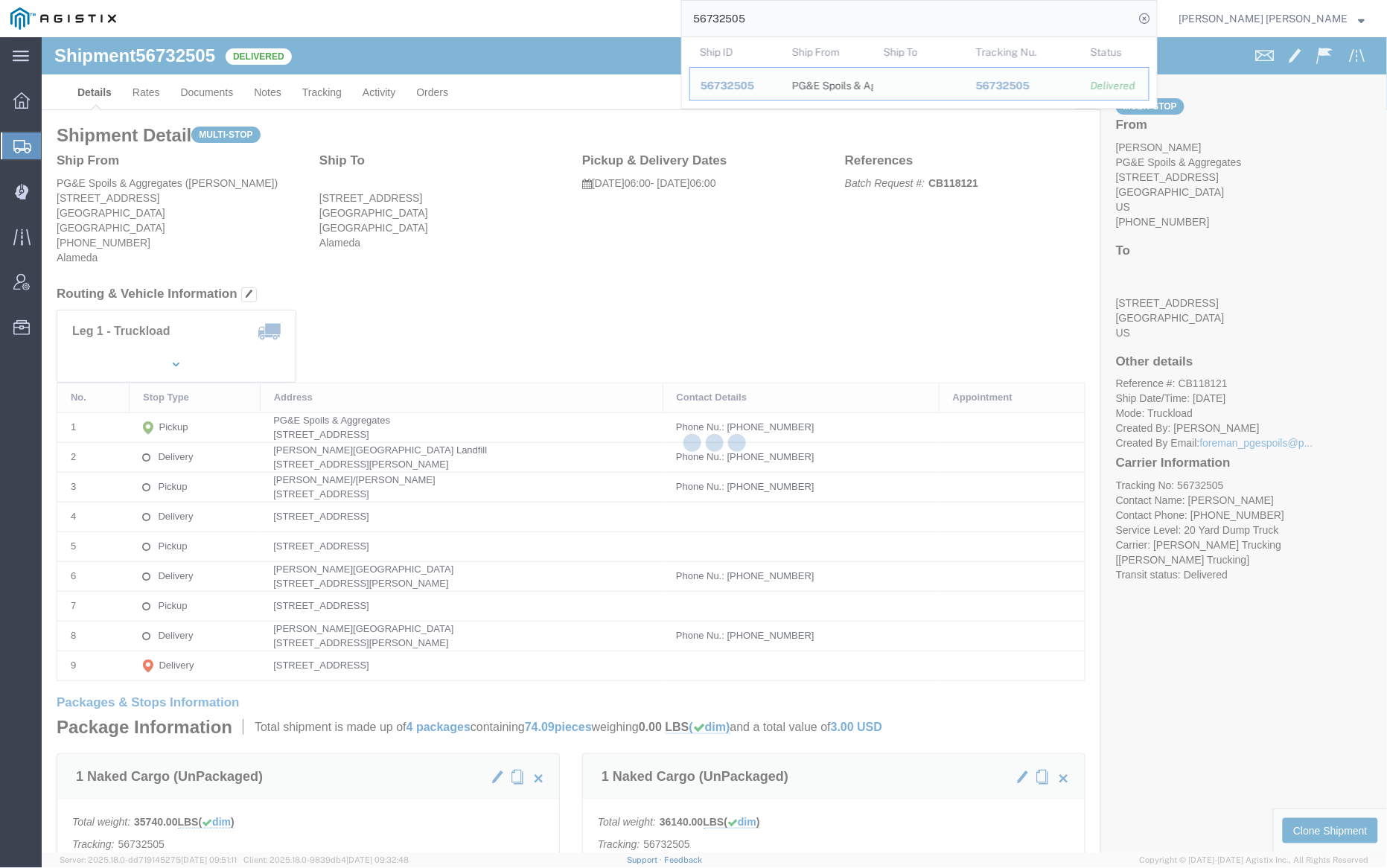
click at [210, 90] on div at bounding box center [714, 445] width 1346 height 815
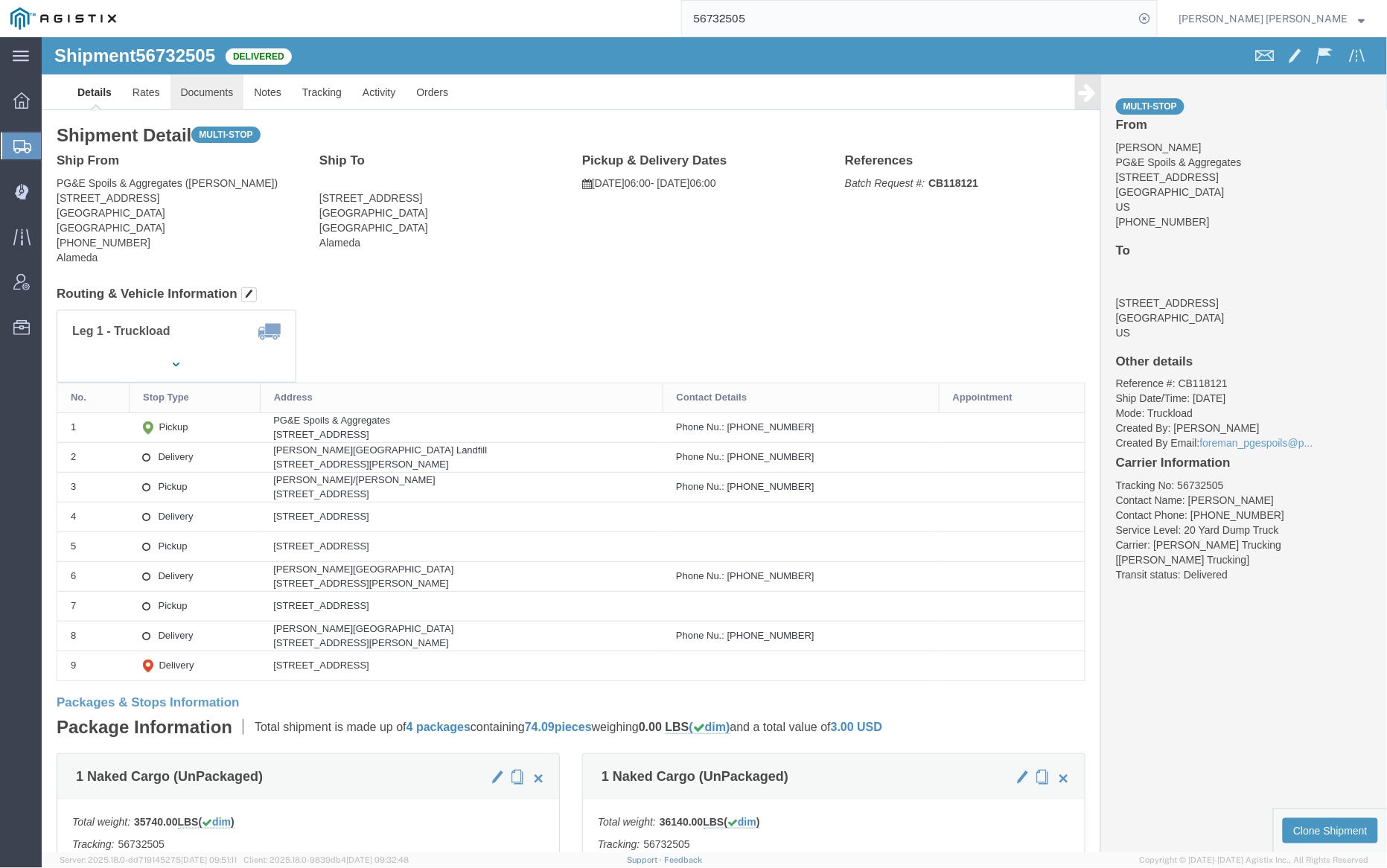
drag, startPoint x: 210, startPoint y: 90, endPoint x: 169, endPoint y: 53, distance: 55.2
click link "Documents"
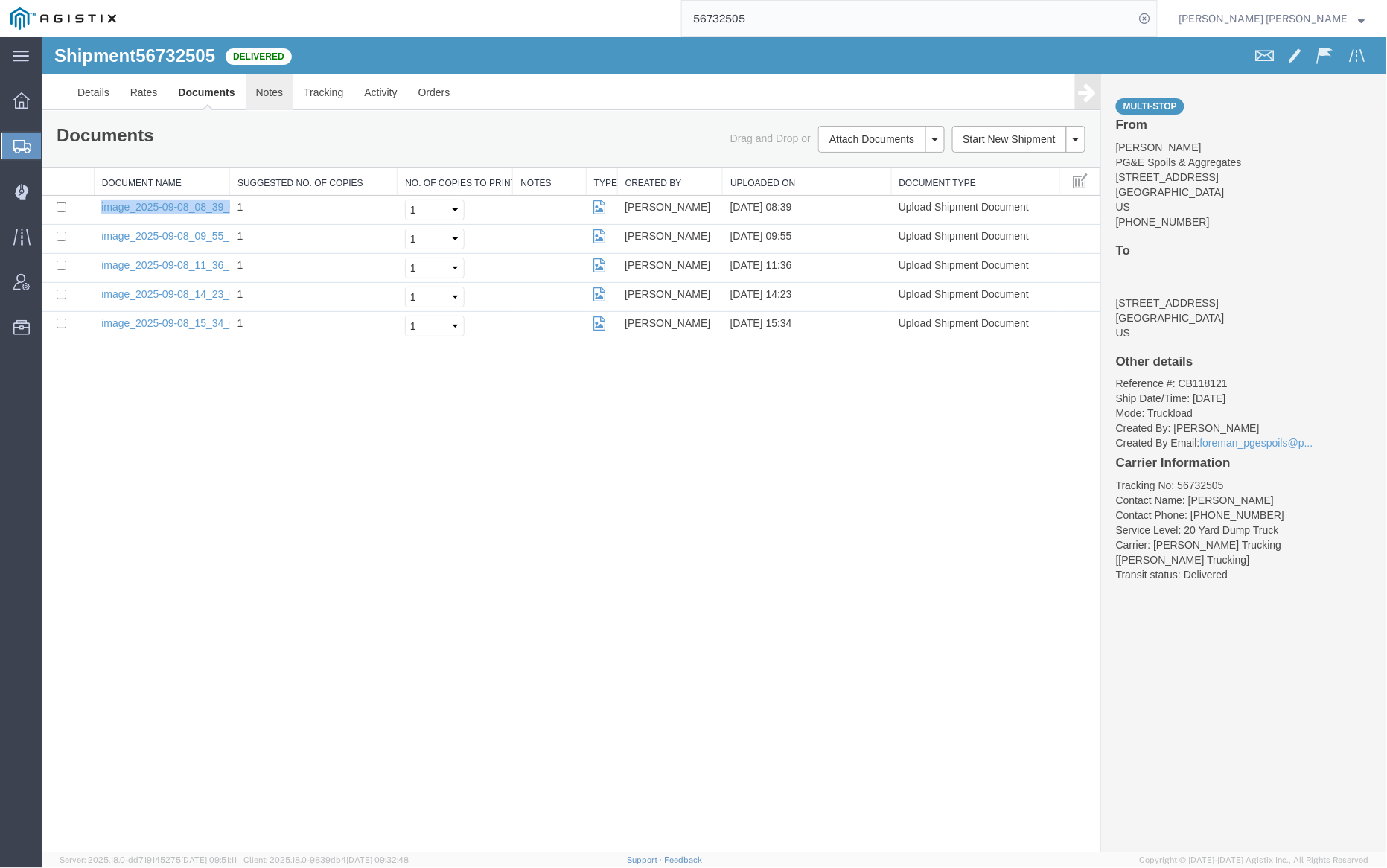
drag, startPoint x: 279, startPoint y: 87, endPoint x: 349, endPoint y: 80, distance: 70.3
click at [279, 87] on link "Notes" at bounding box center [269, 91] width 48 height 36
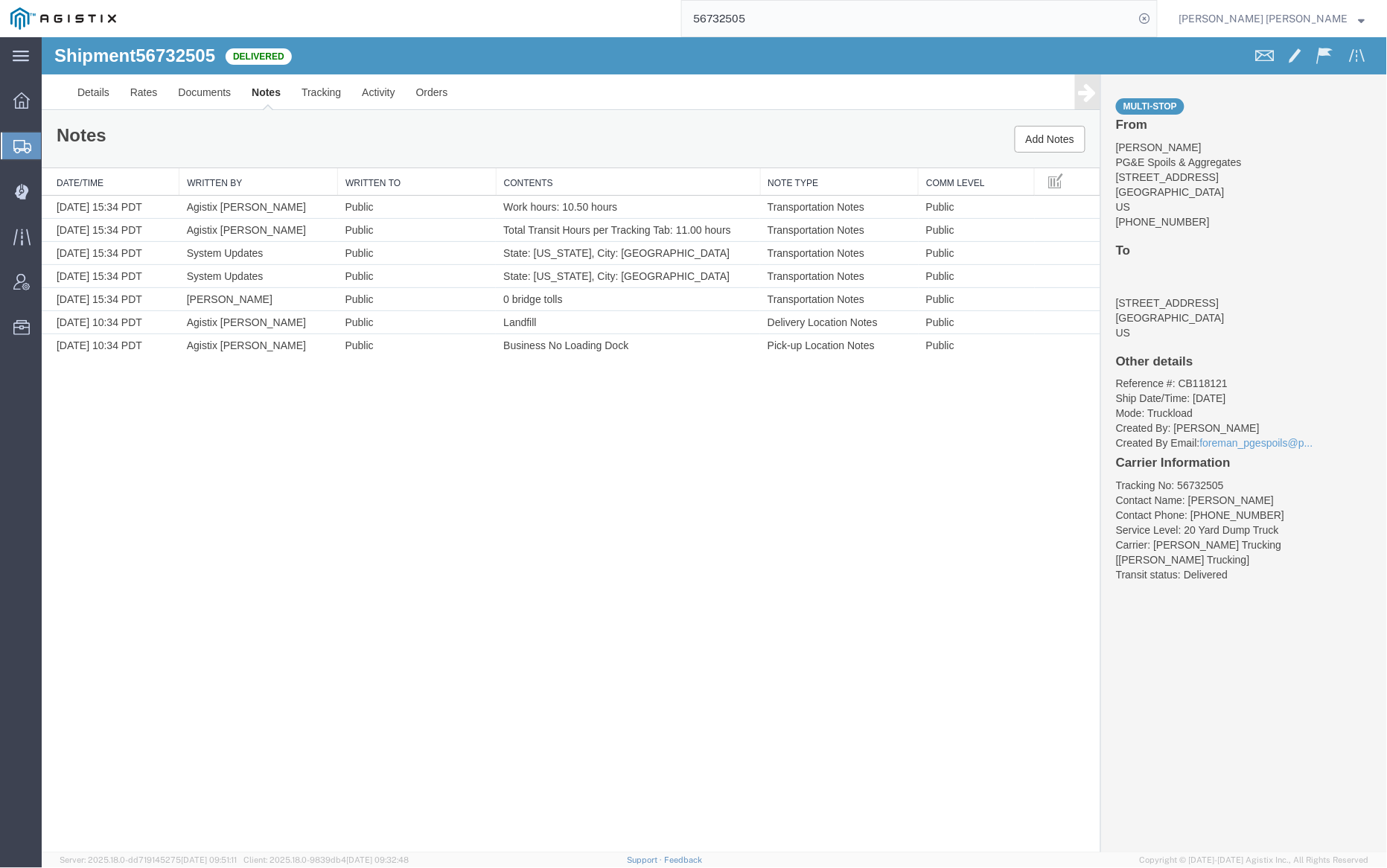
click at [813, 20] on input "56732505" at bounding box center [908, 18] width 453 height 36
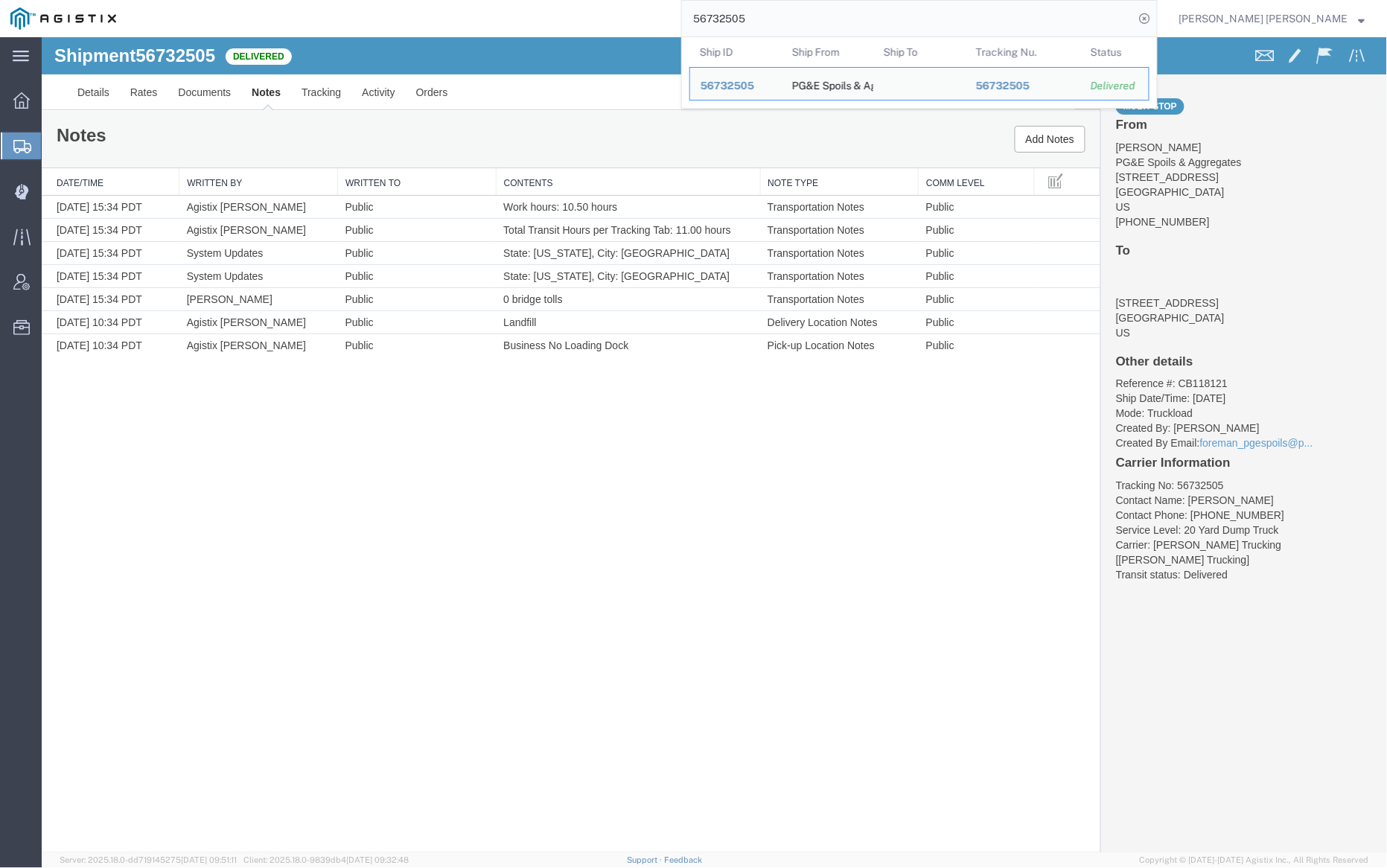
click at [813, 20] on input "56732505" at bounding box center [908, 18] width 453 height 36
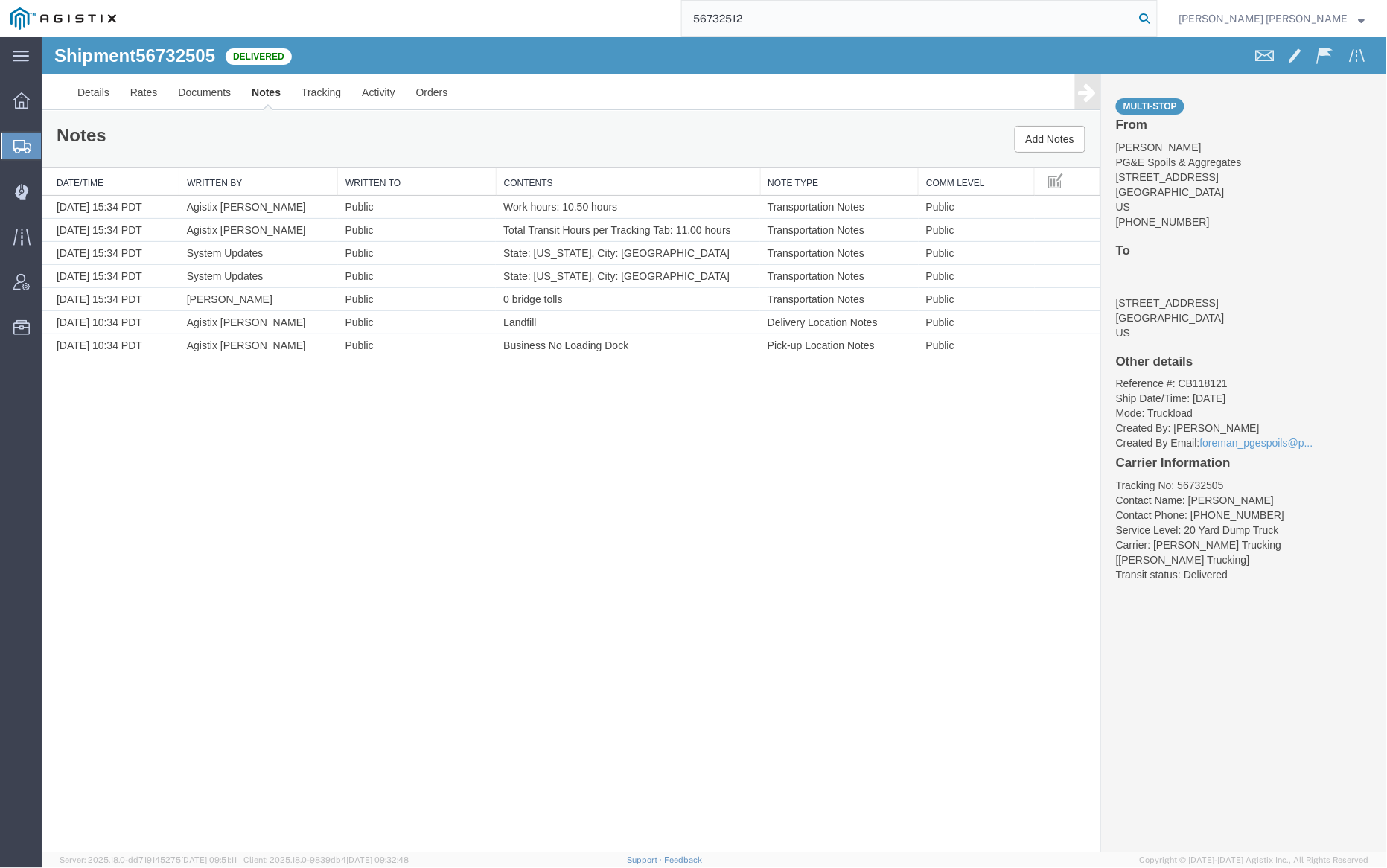
click at [1155, 19] on icon at bounding box center [1146, 19] width 21 height 21
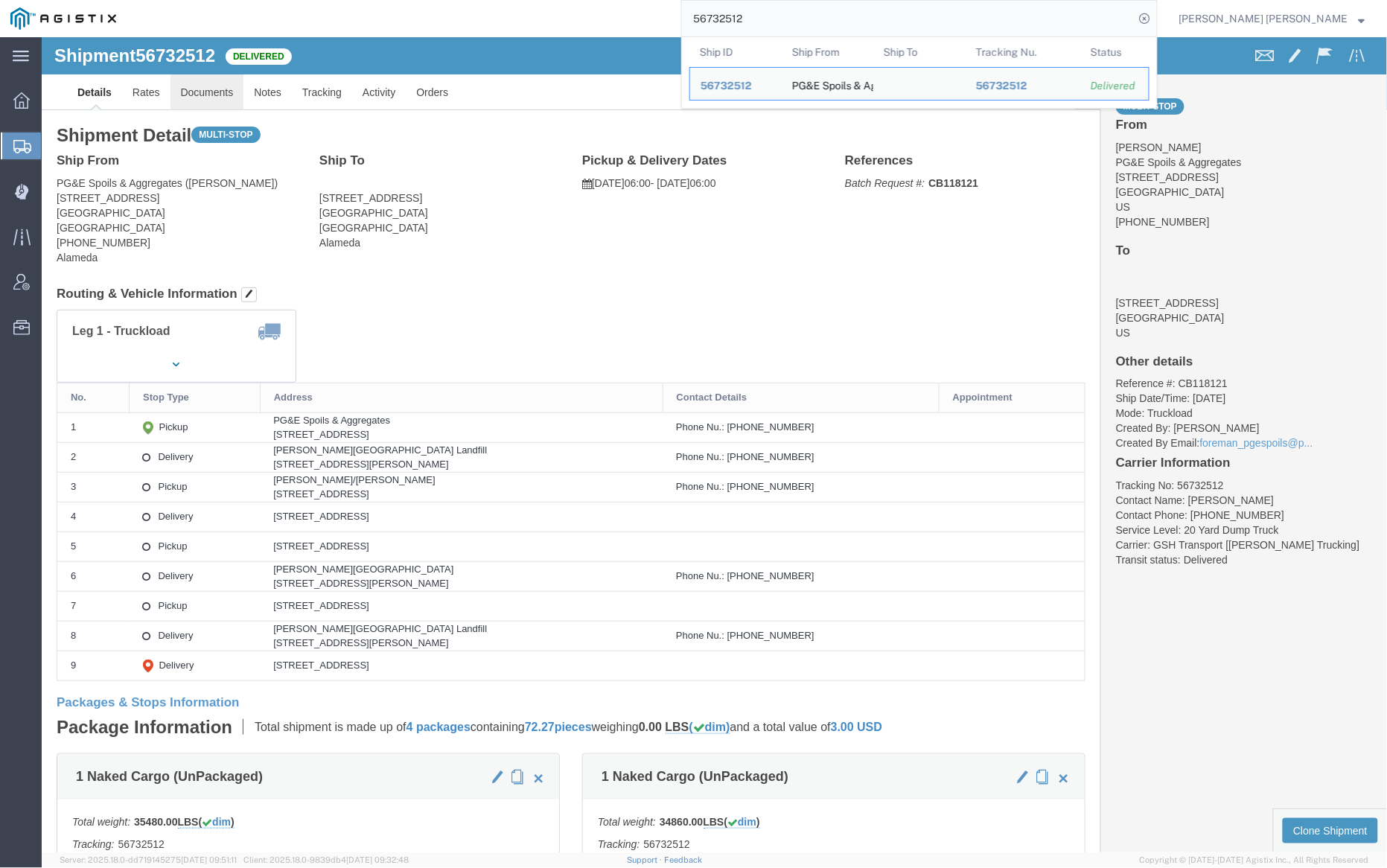
click link "Documents"
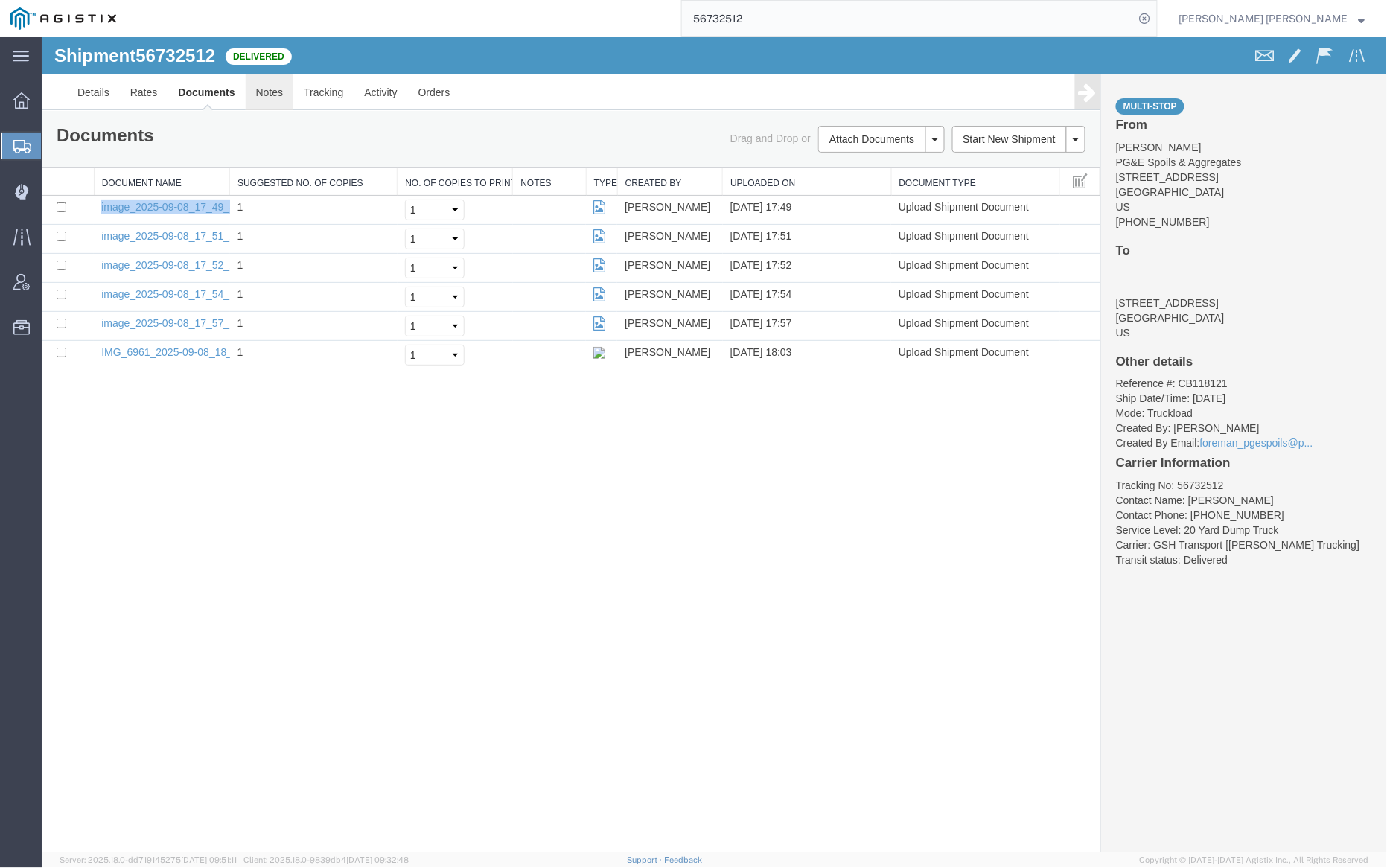
click at [272, 84] on link "Notes" at bounding box center [269, 91] width 48 height 36
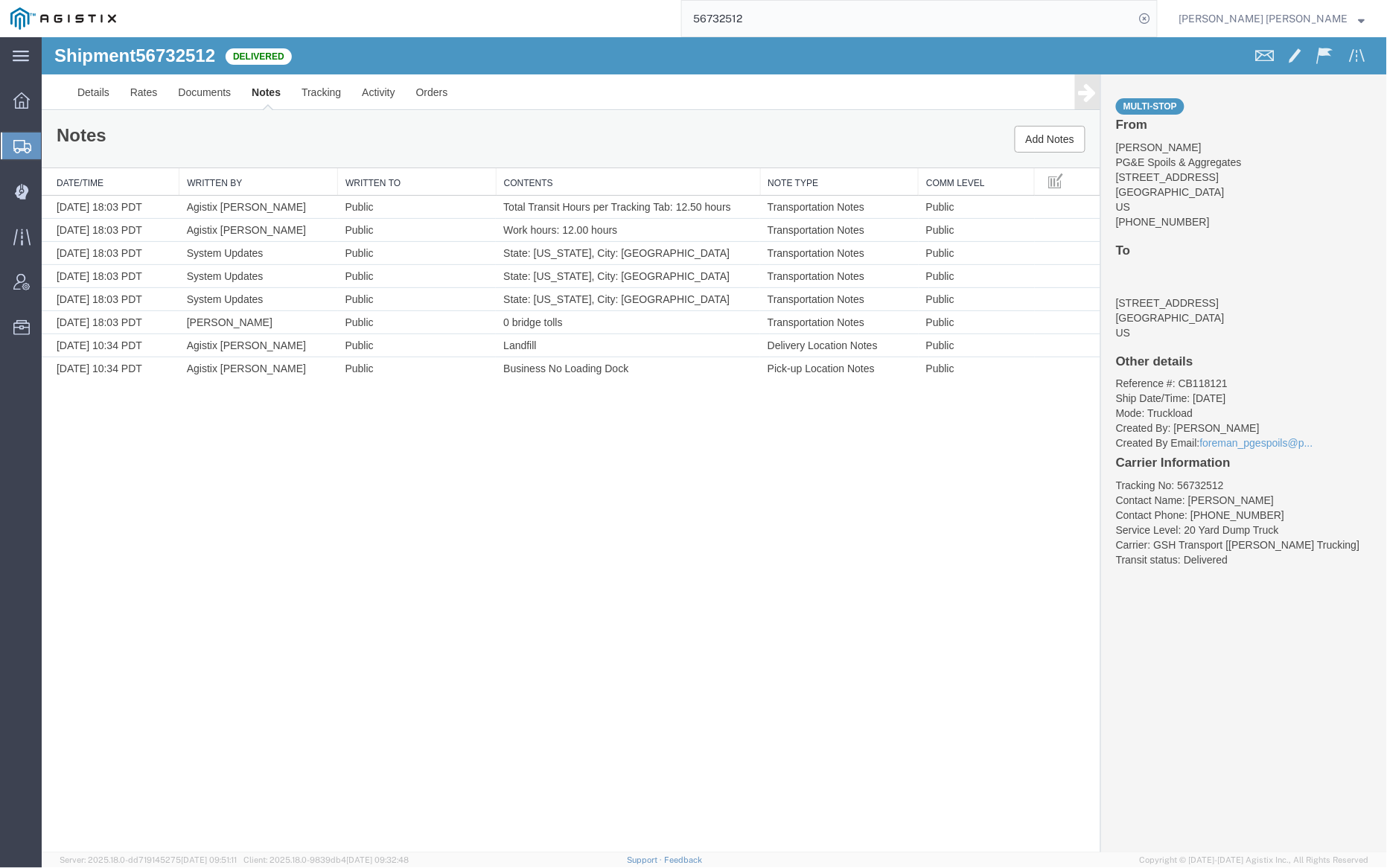
click at [804, 24] on input "56732512" at bounding box center [908, 18] width 453 height 36
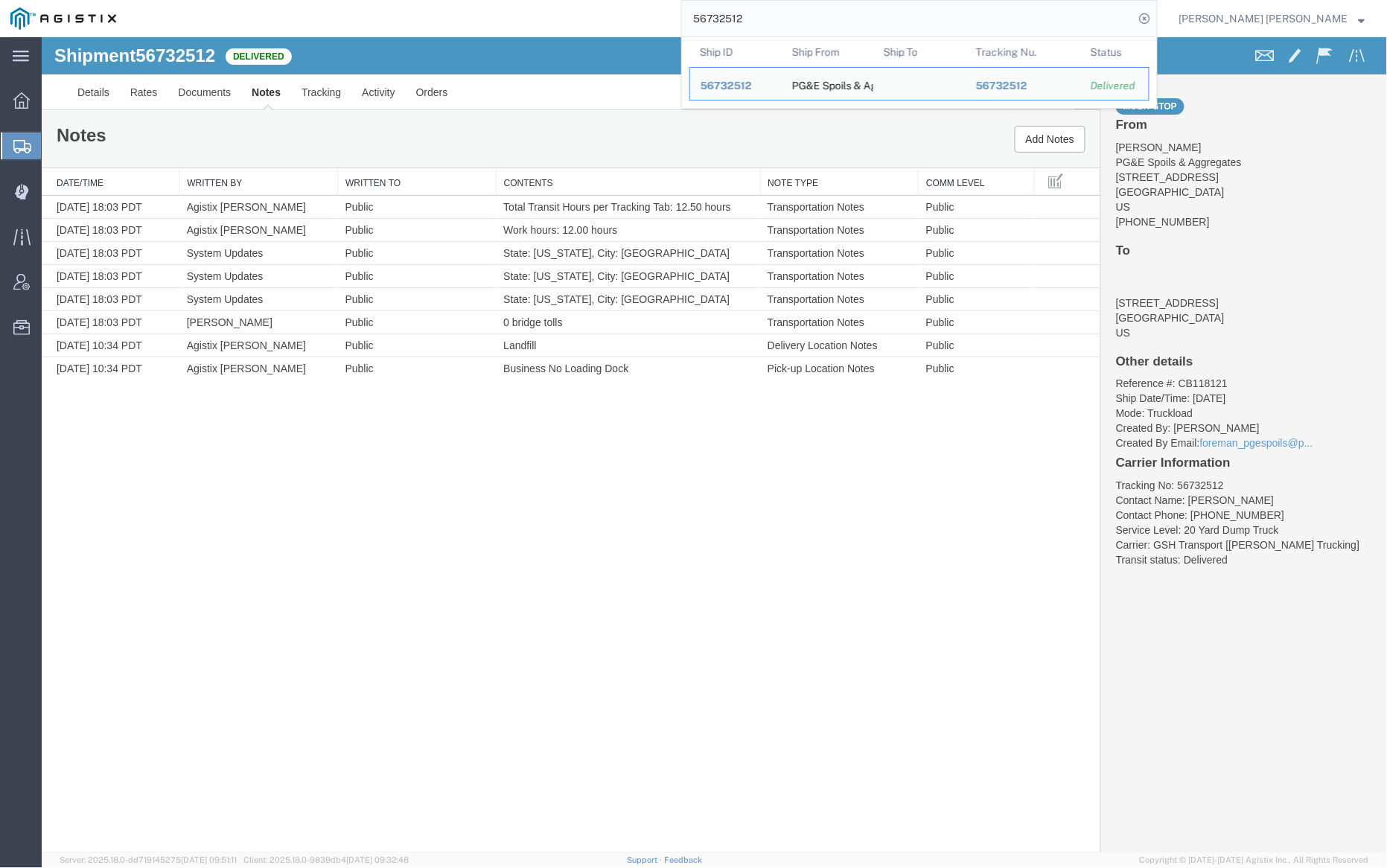
click at [804, 24] on input "56732512" at bounding box center [908, 18] width 453 height 36
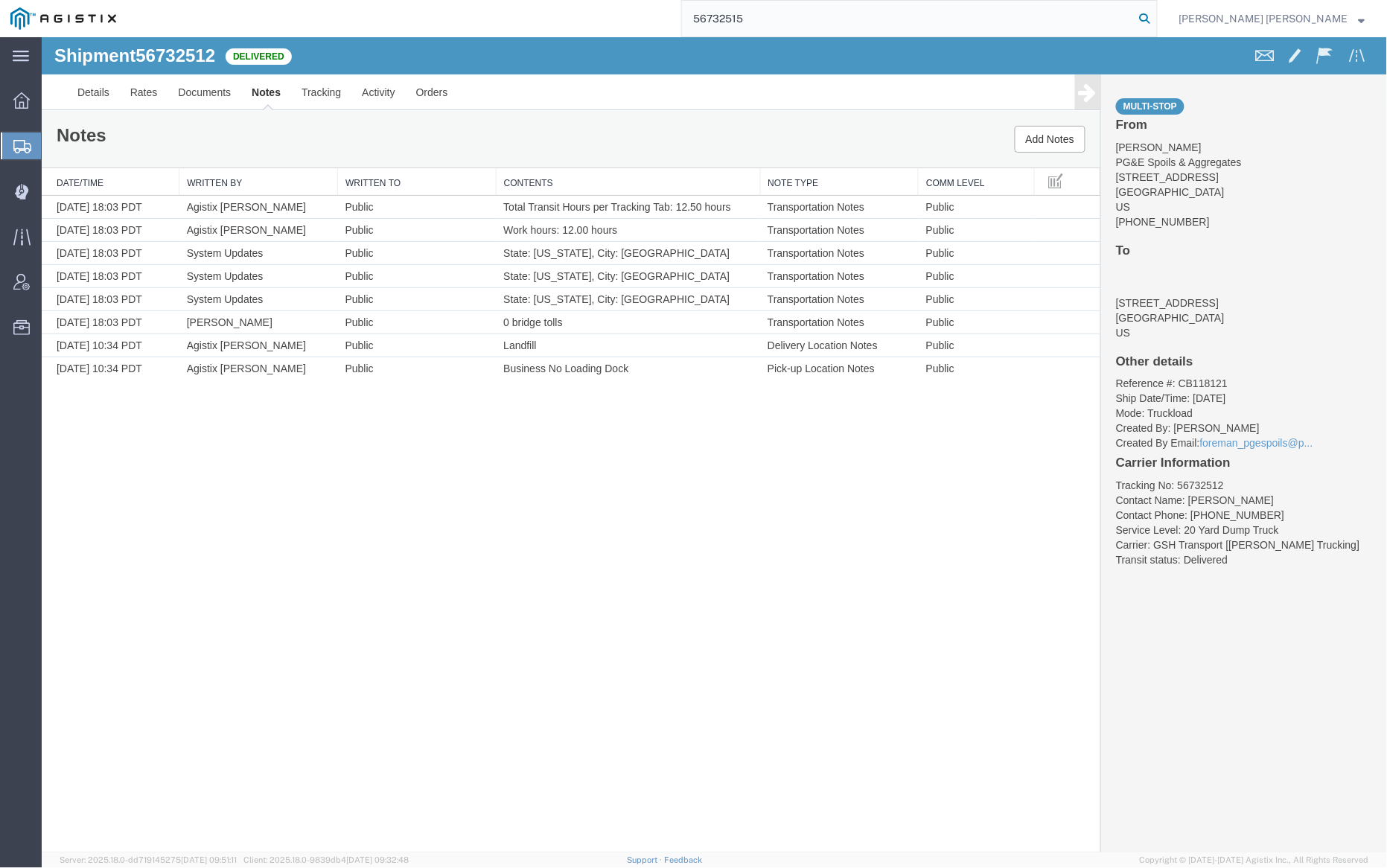
click at [1155, 13] on icon at bounding box center [1146, 19] width 21 height 21
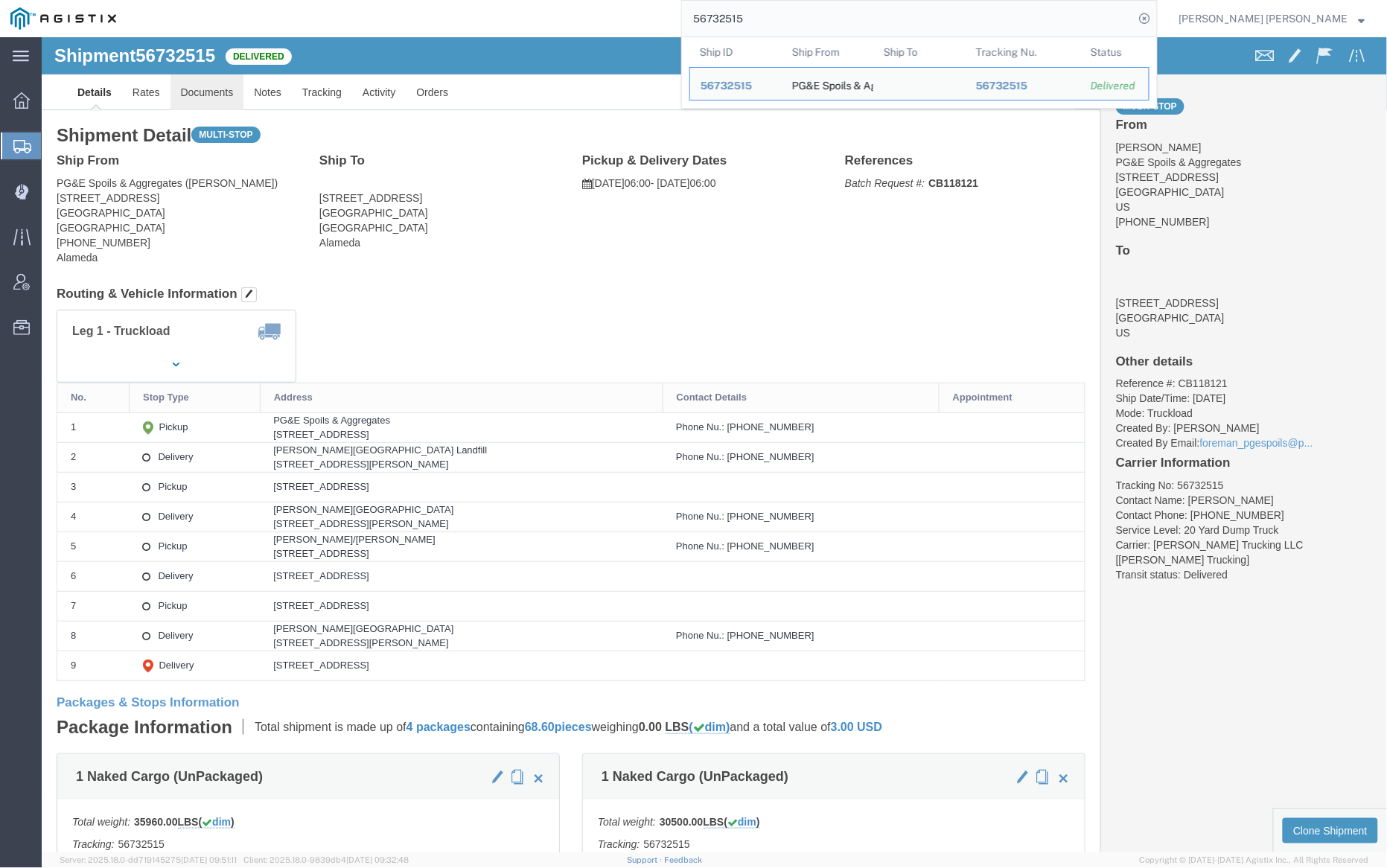
click link "Documents"
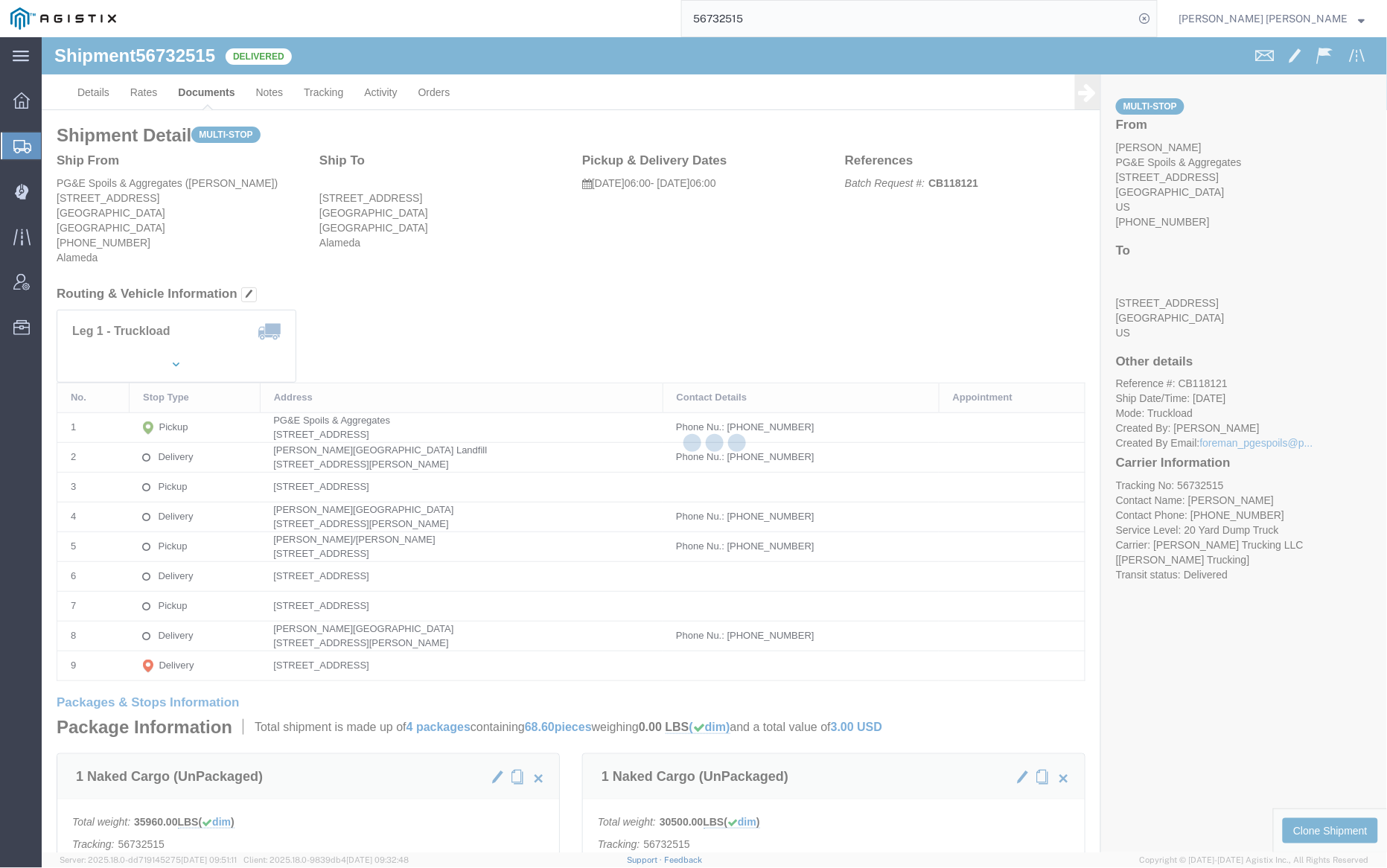
click at [212, 85] on div at bounding box center [714, 445] width 1346 height 815
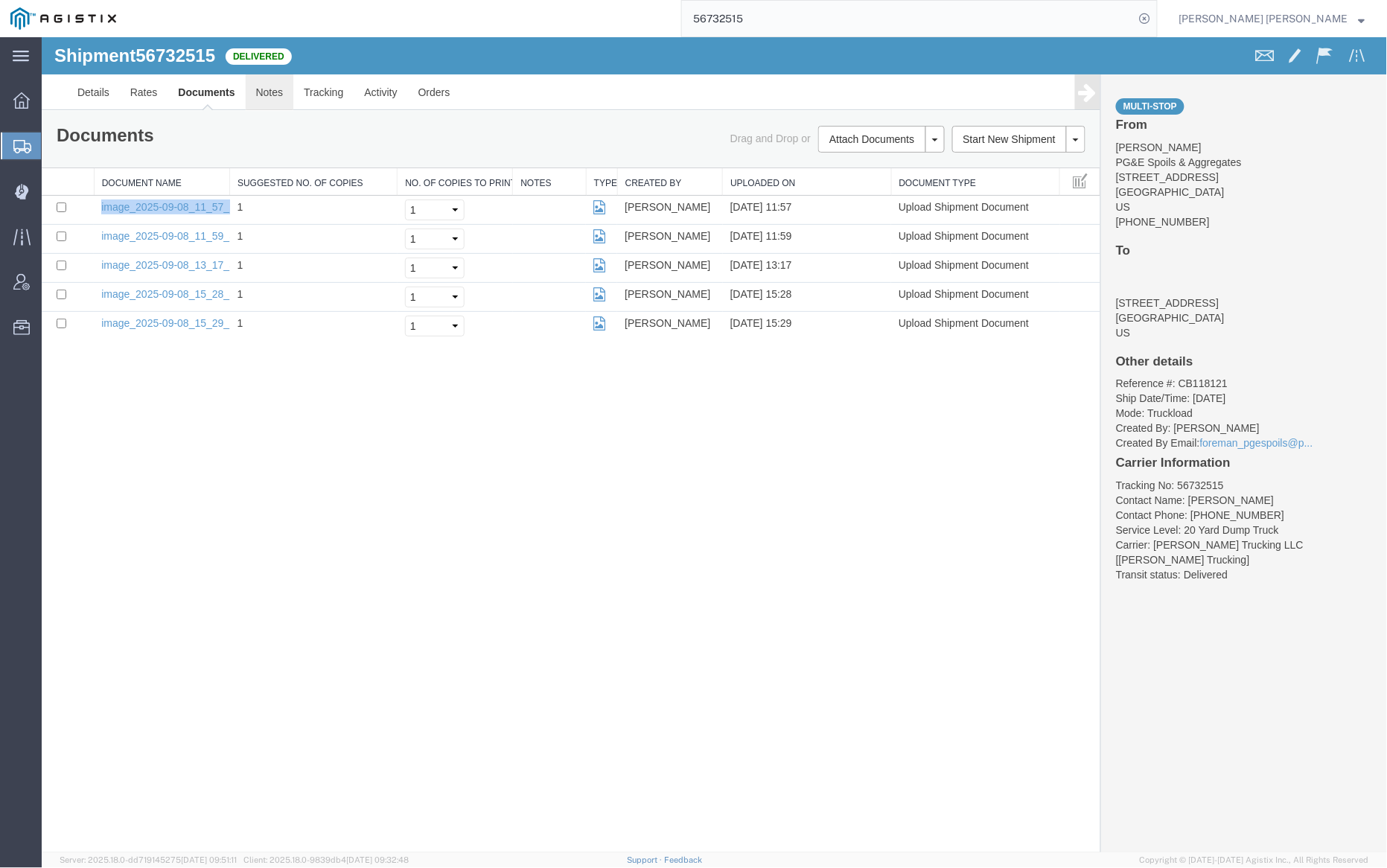
click at [270, 89] on link "Notes" at bounding box center [269, 91] width 48 height 36
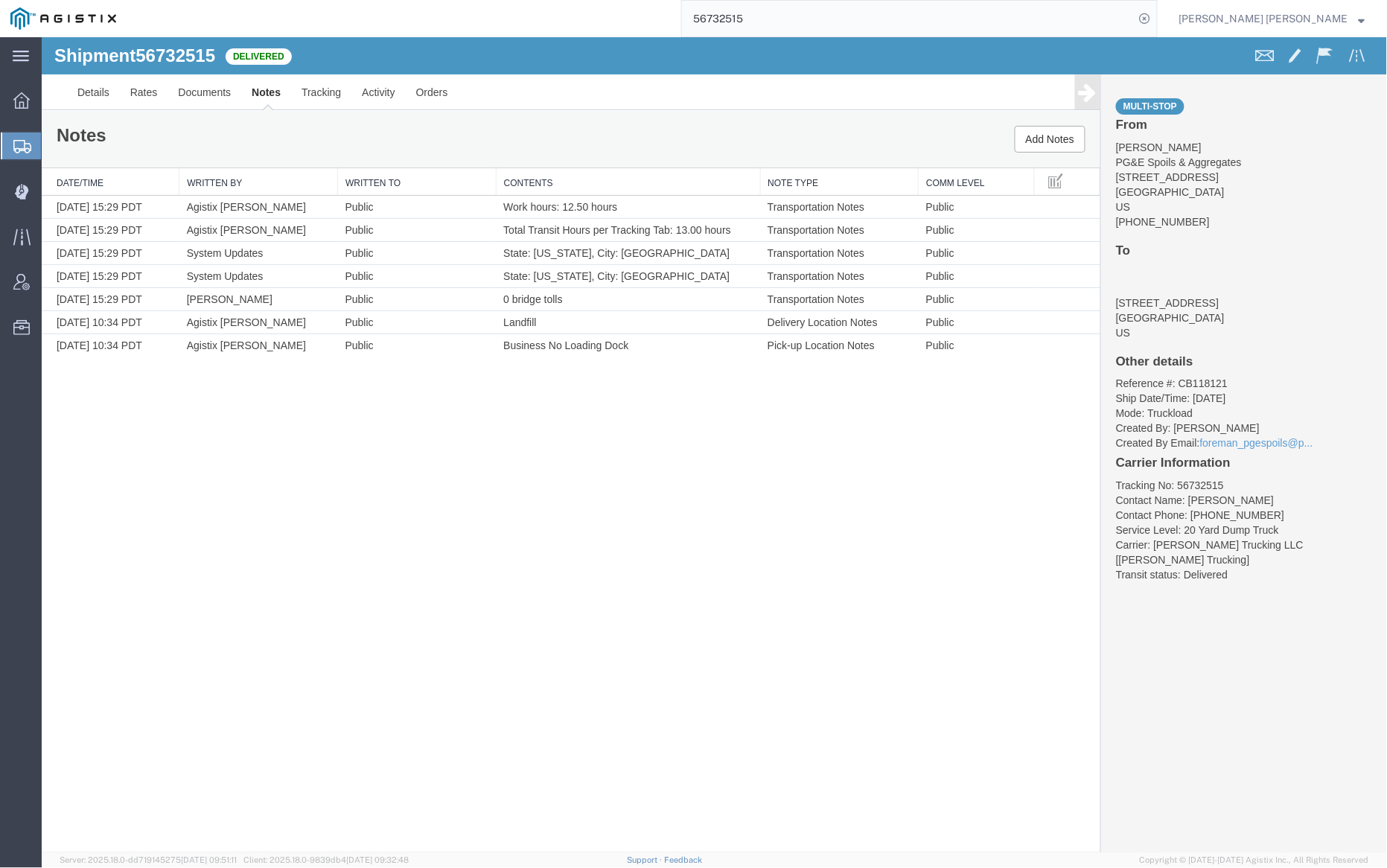
click at [813, 28] on input "56732515" at bounding box center [908, 18] width 453 height 36
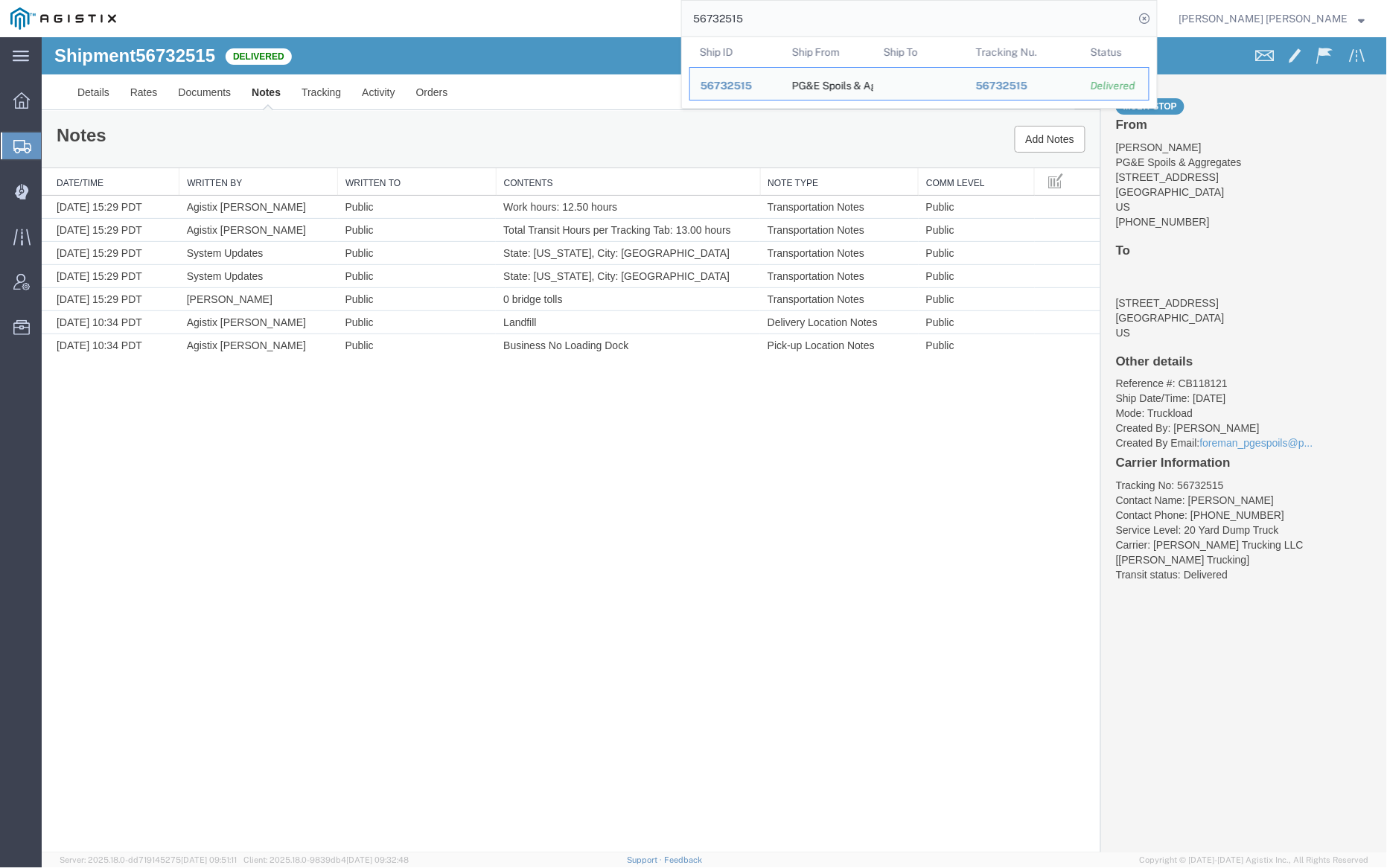
click at [813, 28] on input "56732515" at bounding box center [908, 18] width 453 height 36
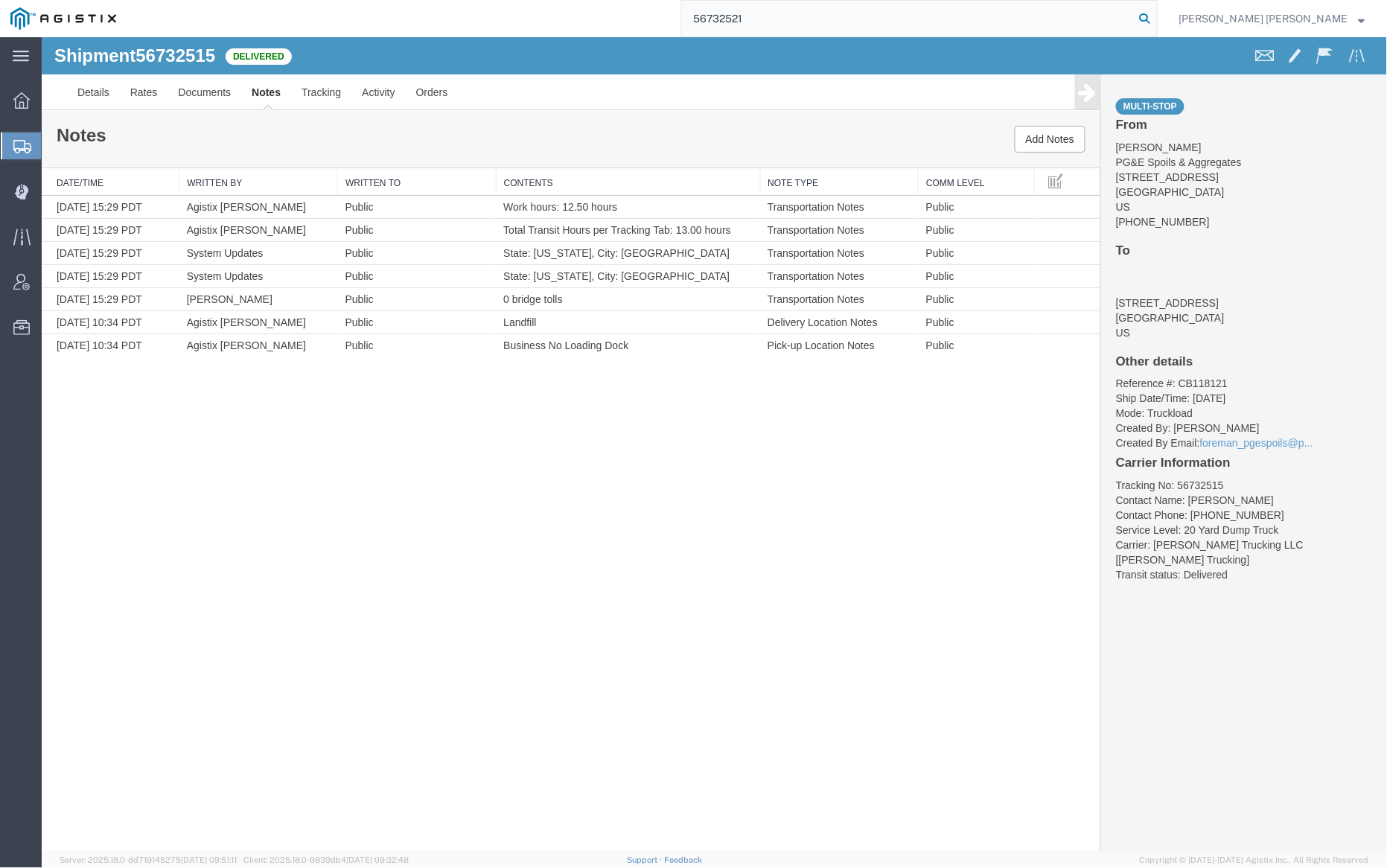
click at [1155, 16] on icon at bounding box center [1146, 19] width 21 height 21
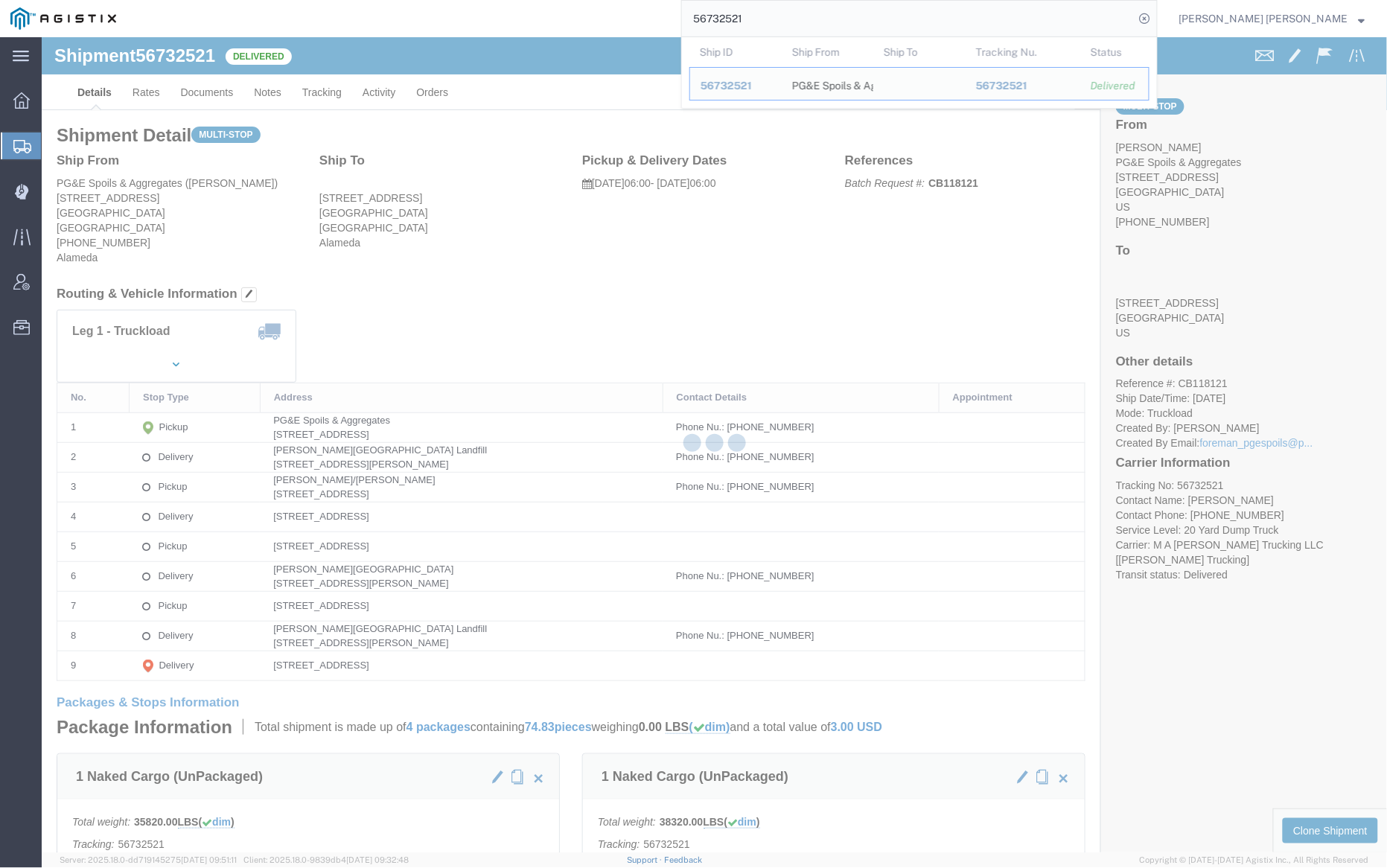
click at [209, 82] on div at bounding box center [714, 445] width 1346 height 815
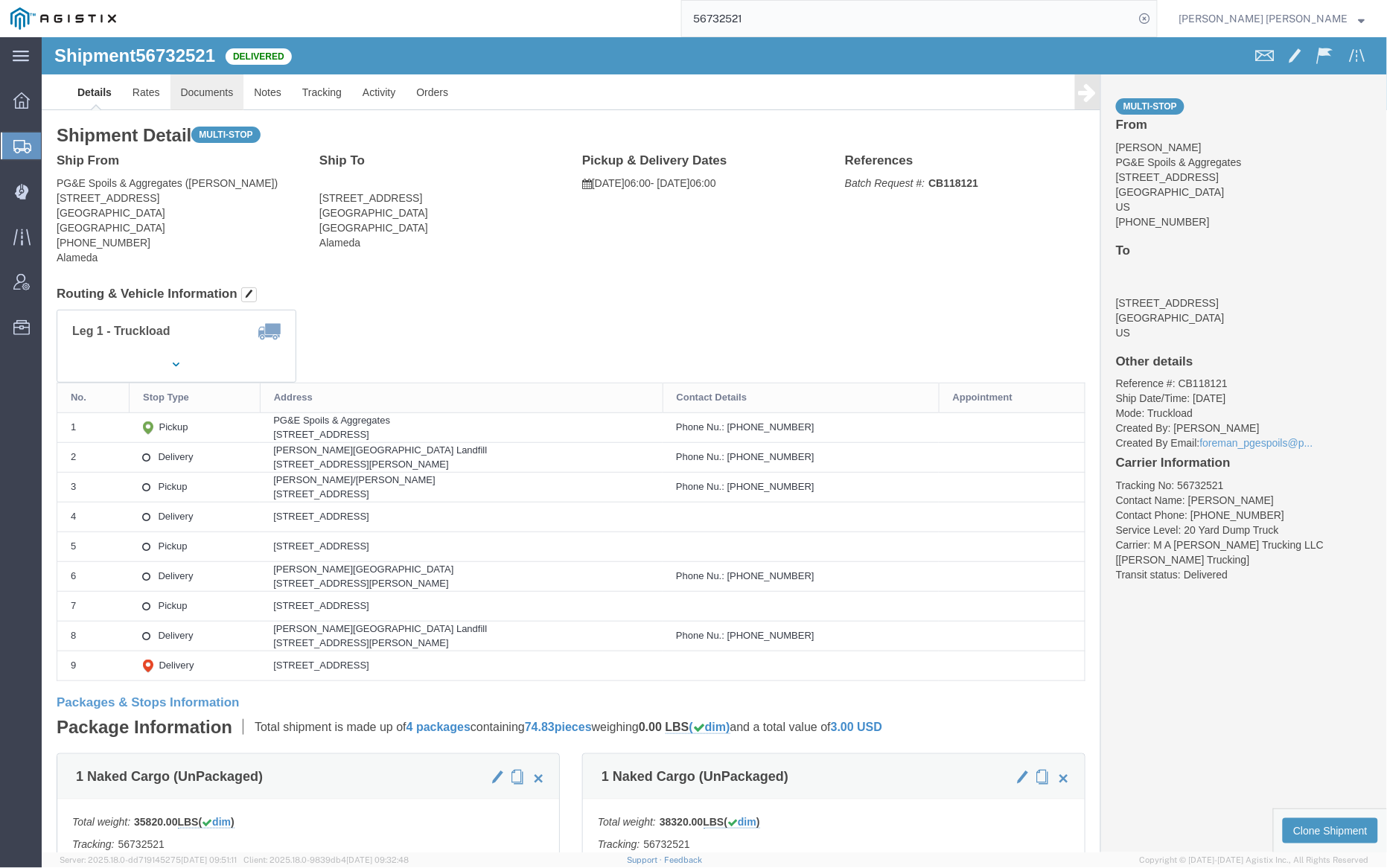
click link "Documents"
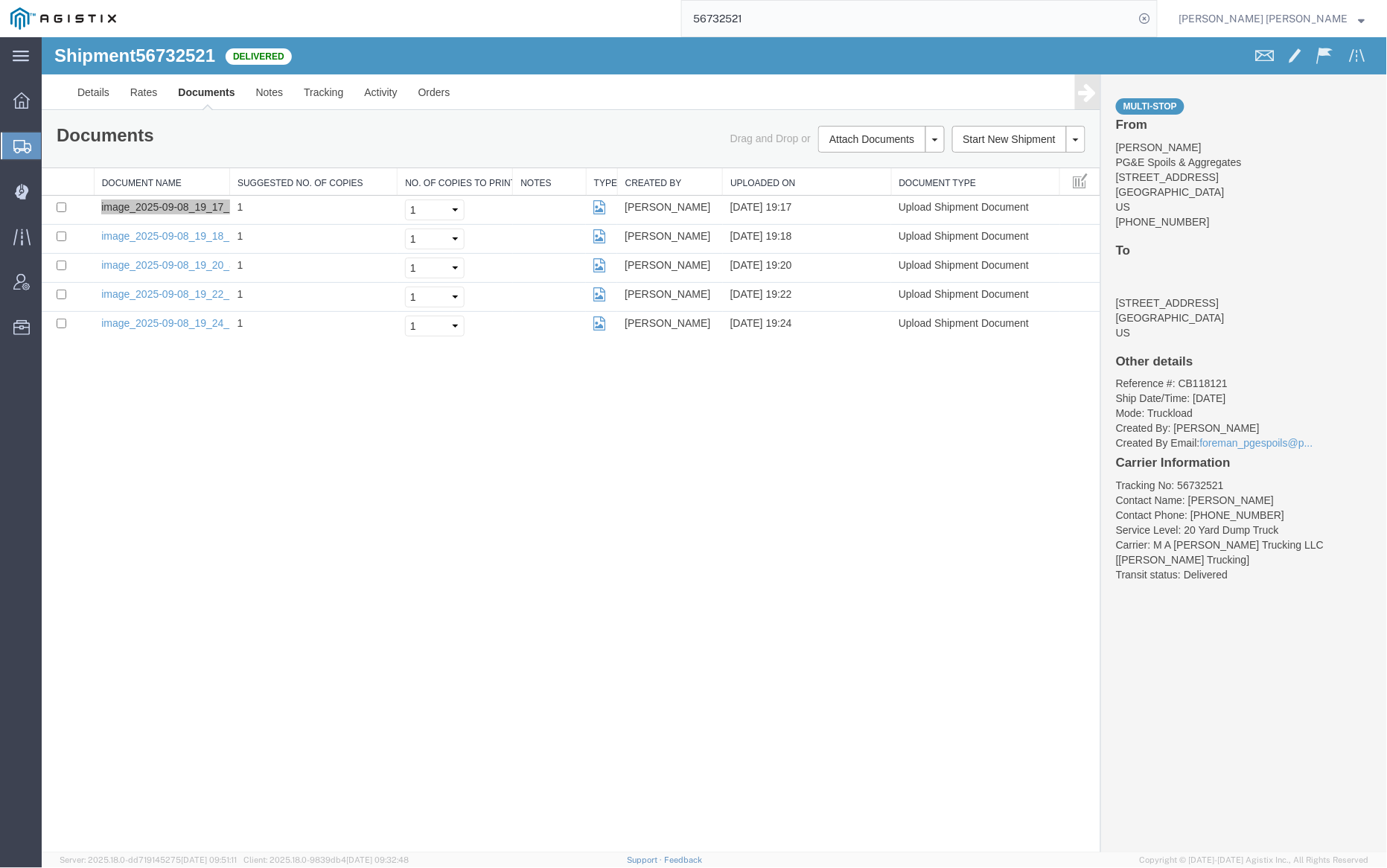
click at [821, 22] on input "56732521" at bounding box center [908, 18] width 453 height 36
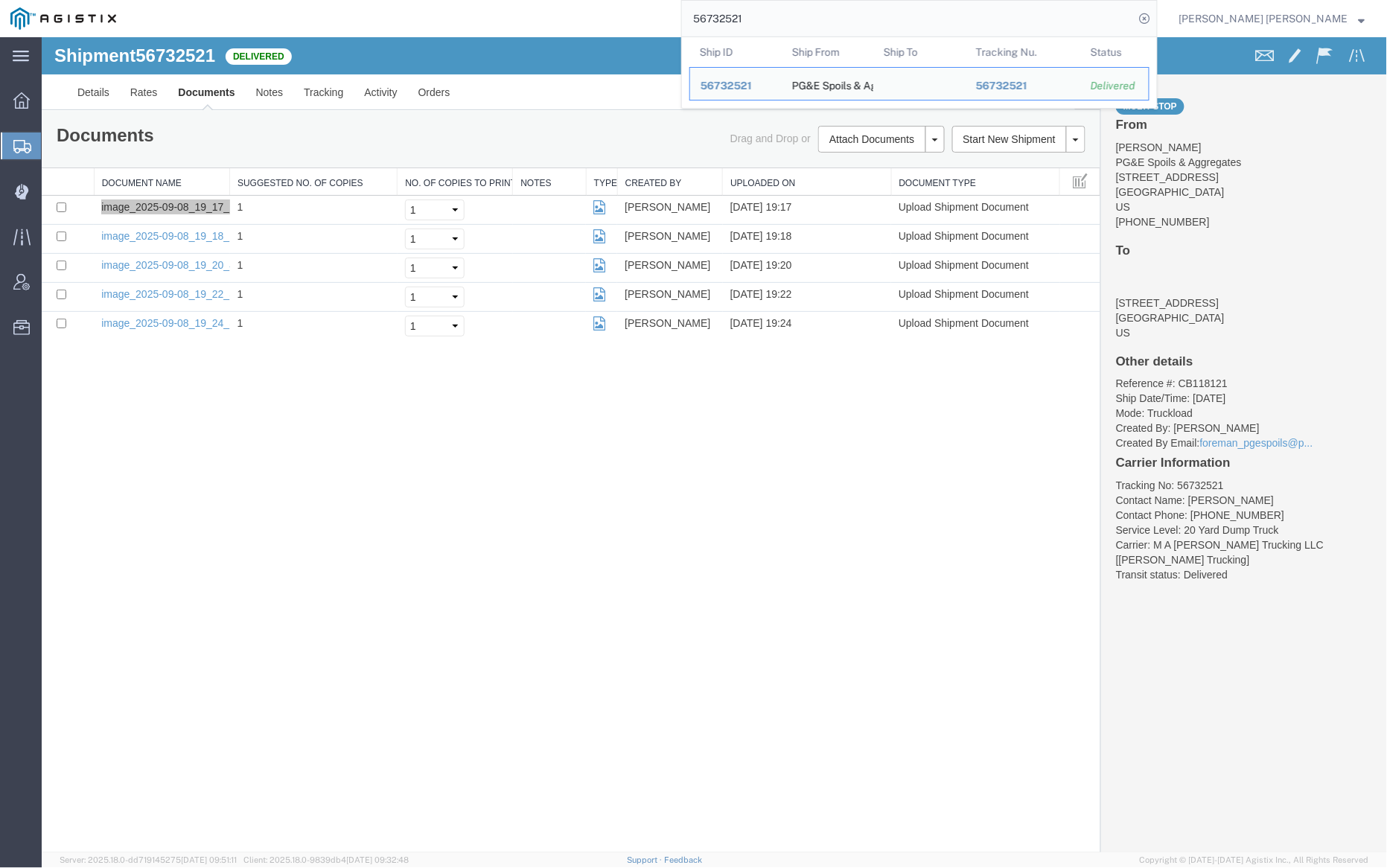
click at [821, 22] on input "56732521" at bounding box center [908, 18] width 453 height 36
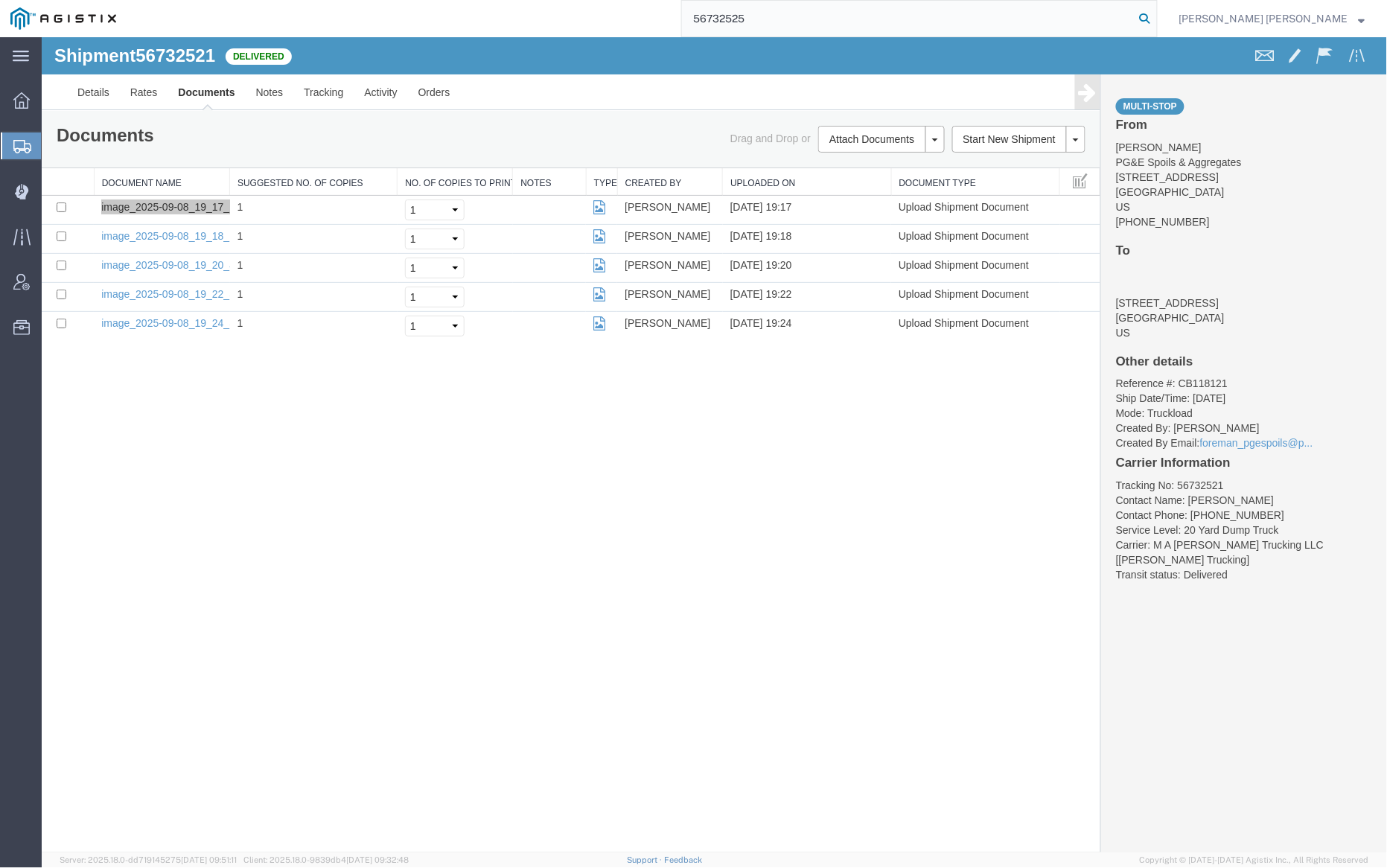
click at [1155, 18] on icon at bounding box center [1146, 19] width 21 height 21
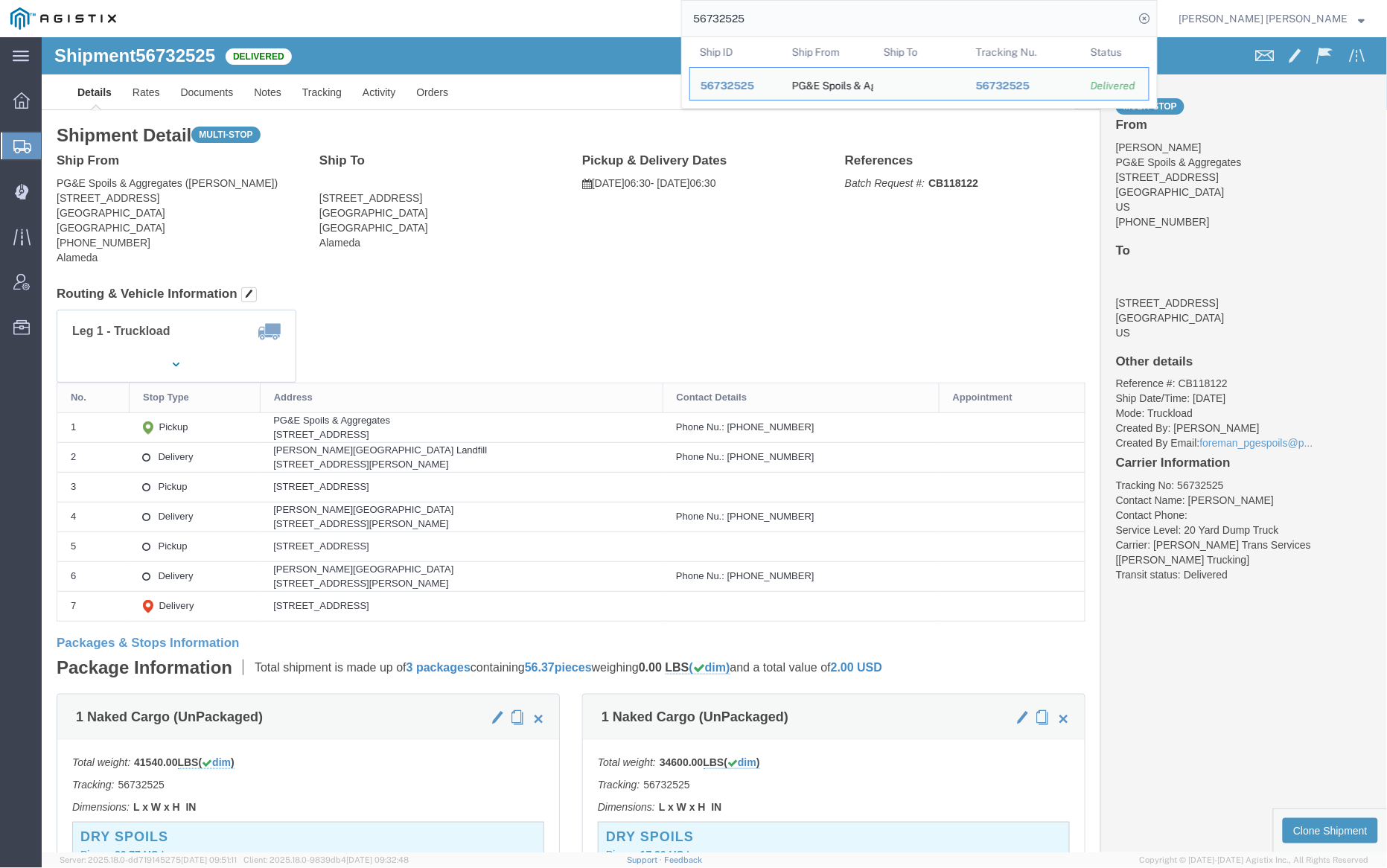
click div "Ship To [STREET_ADDRESS] Alameda"
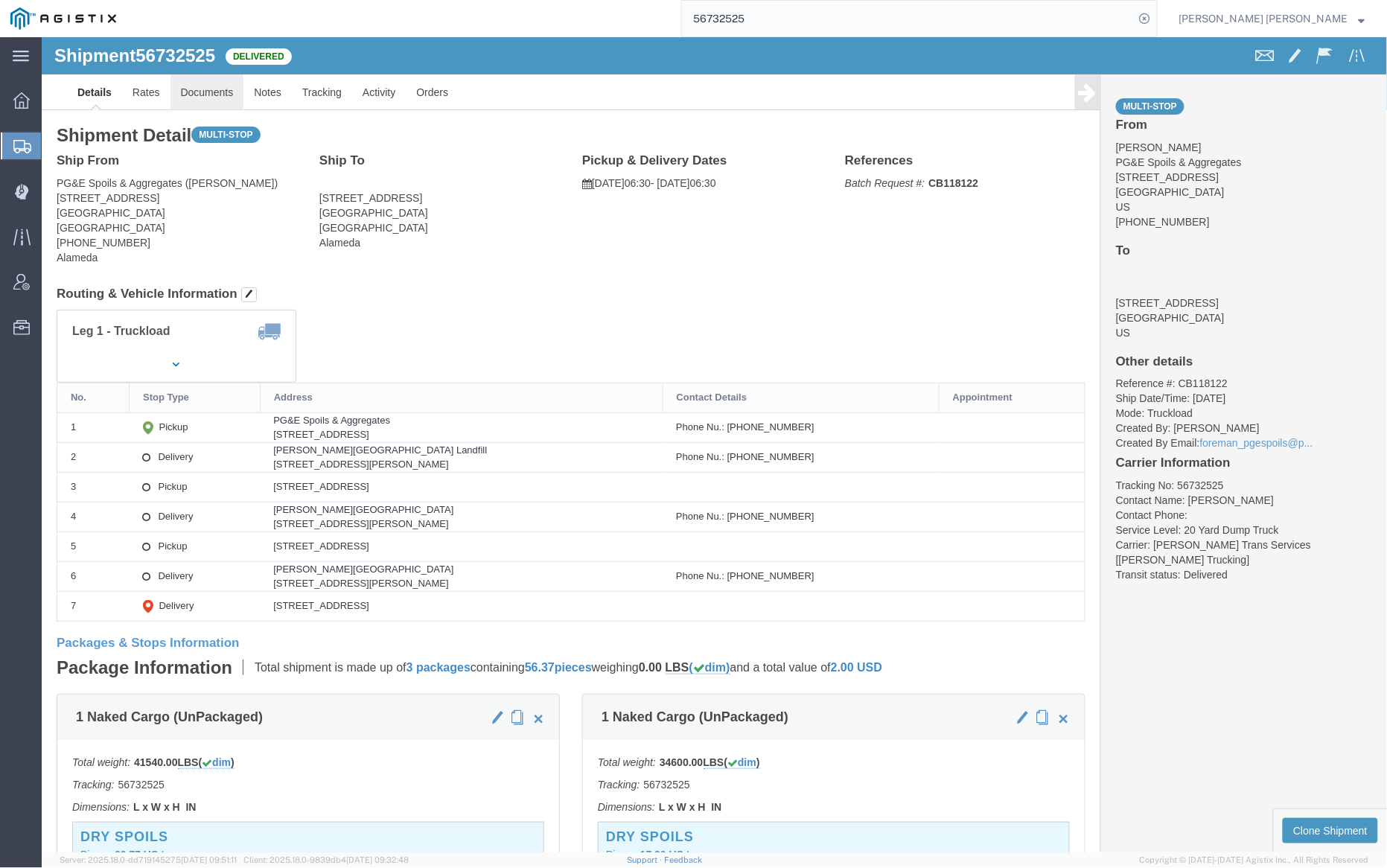
click link "Documents"
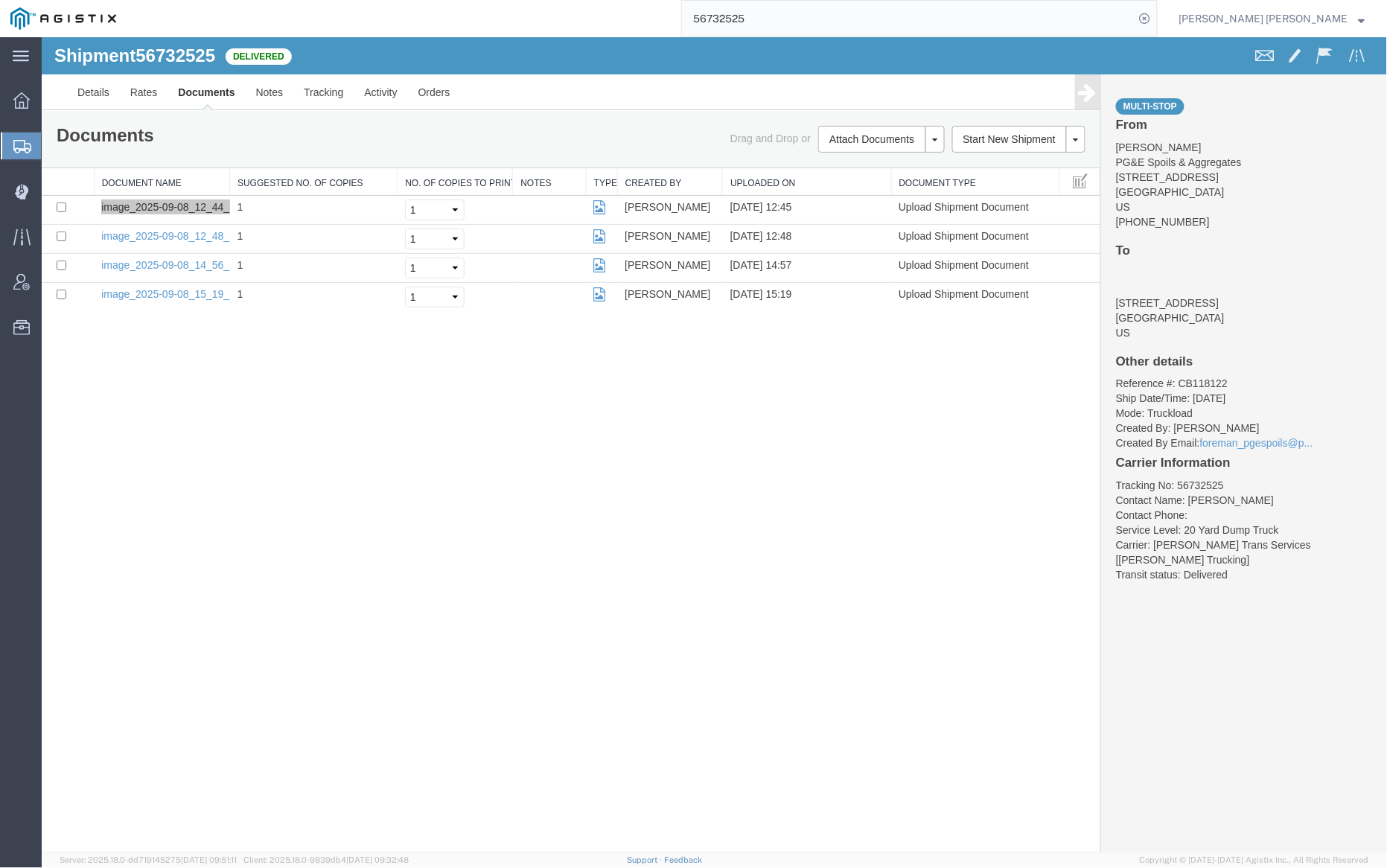
click at [802, 22] on input "56732525" at bounding box center [908, 18] width 453 height 36
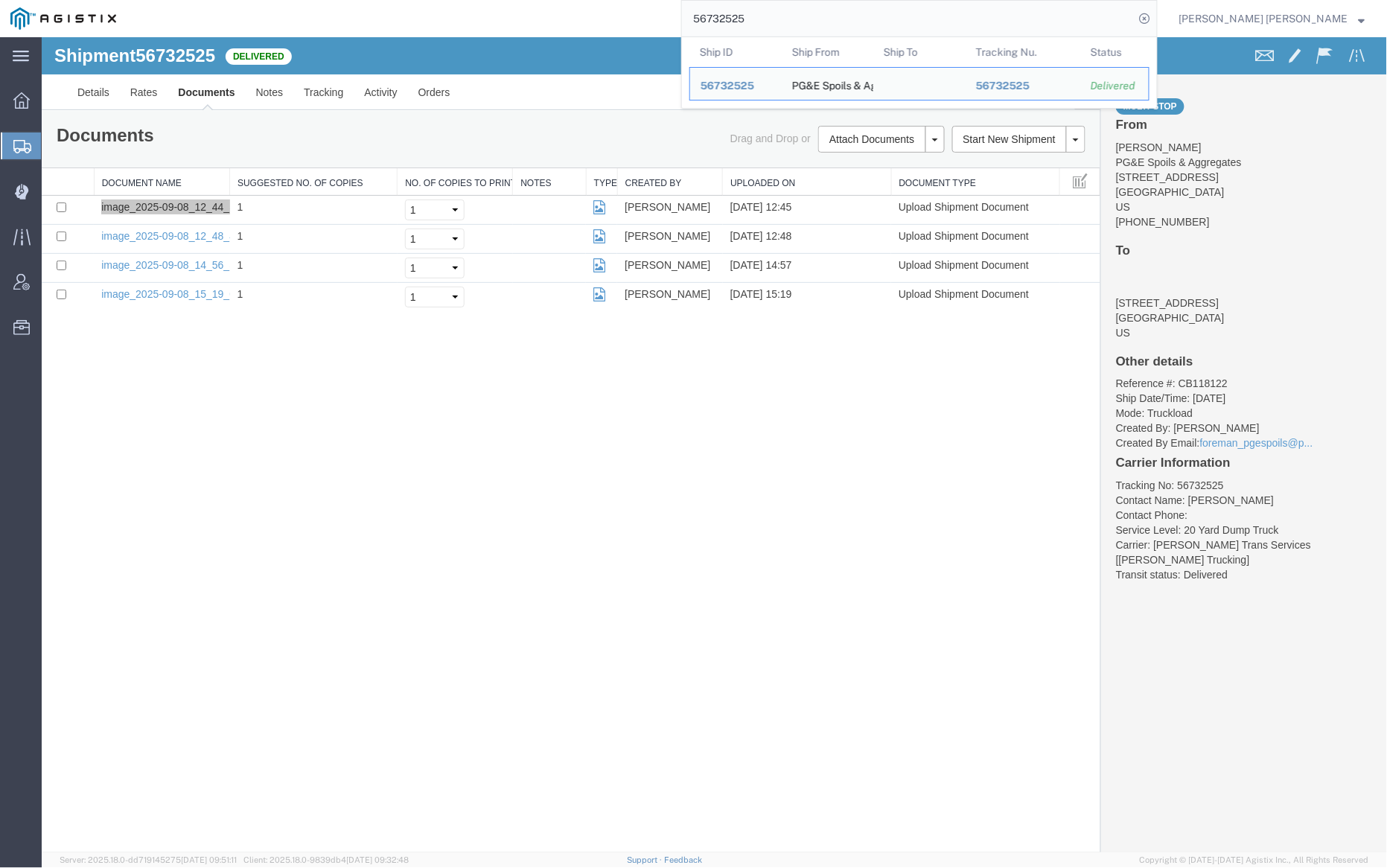
click at [802, 22] on input "56732525" at bounding box center [908, 18] width 453 height 36
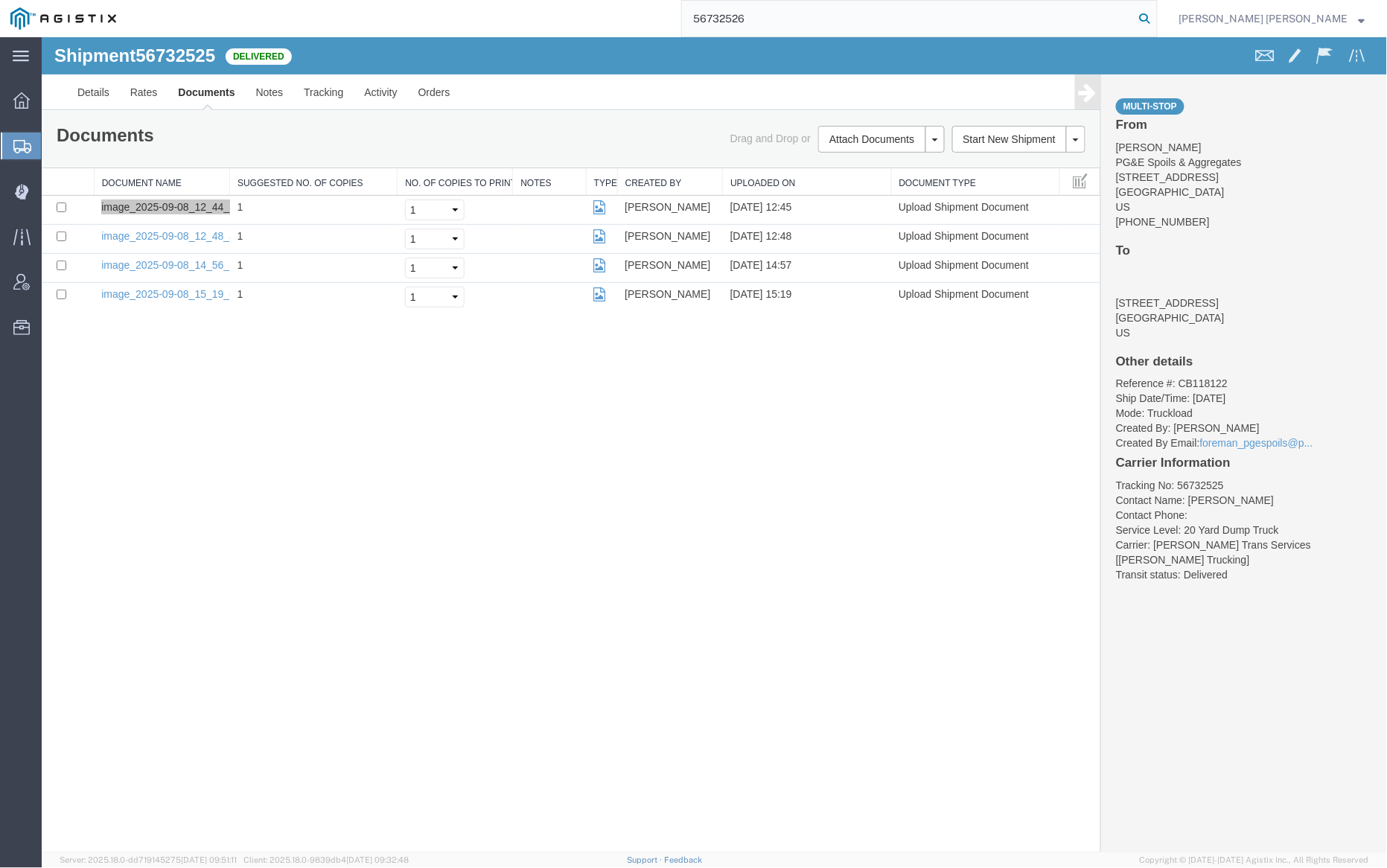
type input "56732526"
click at [1155, 19] on icon at bounding box center [1146, 19] width 21 height 21
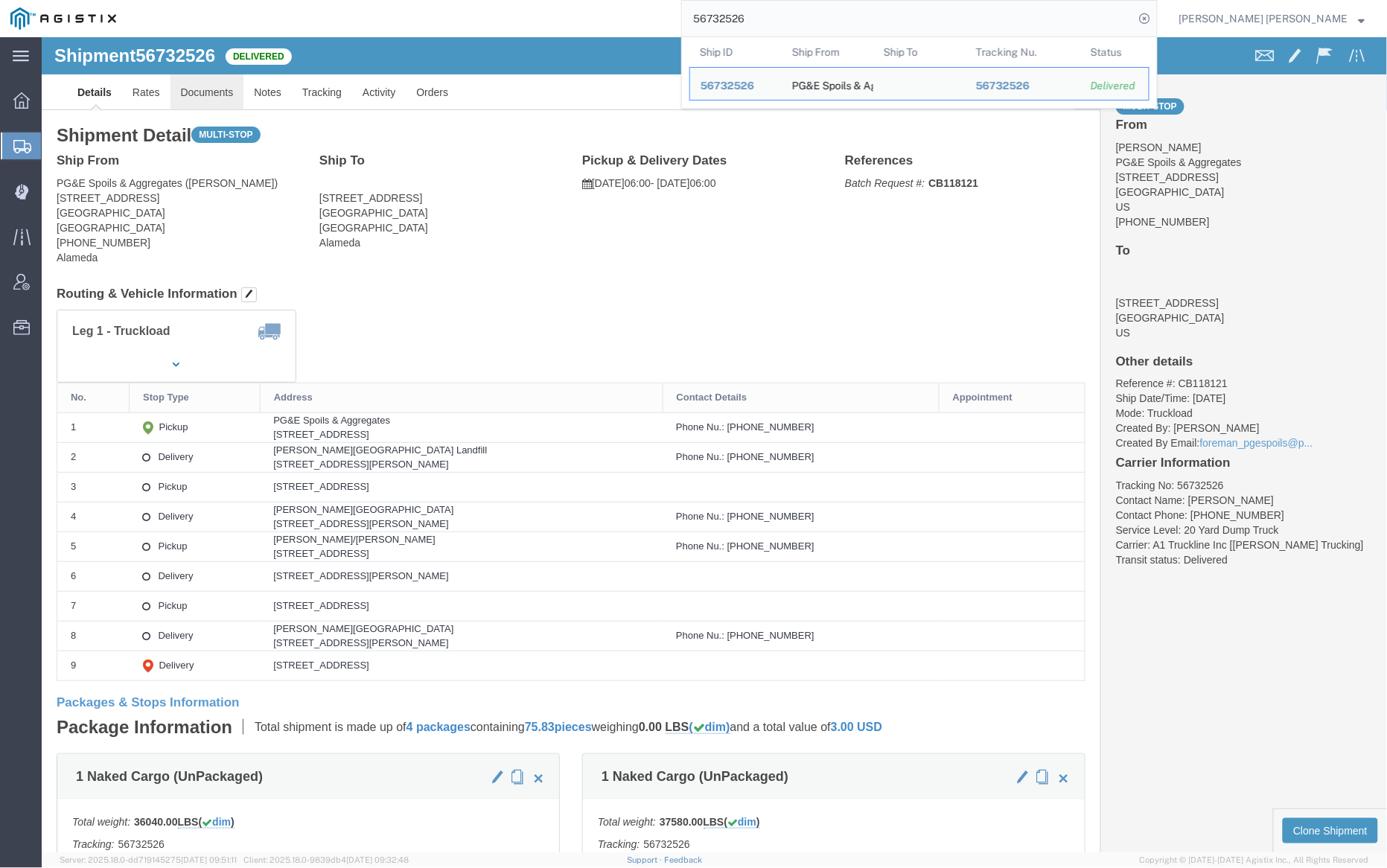
click link "Documents"
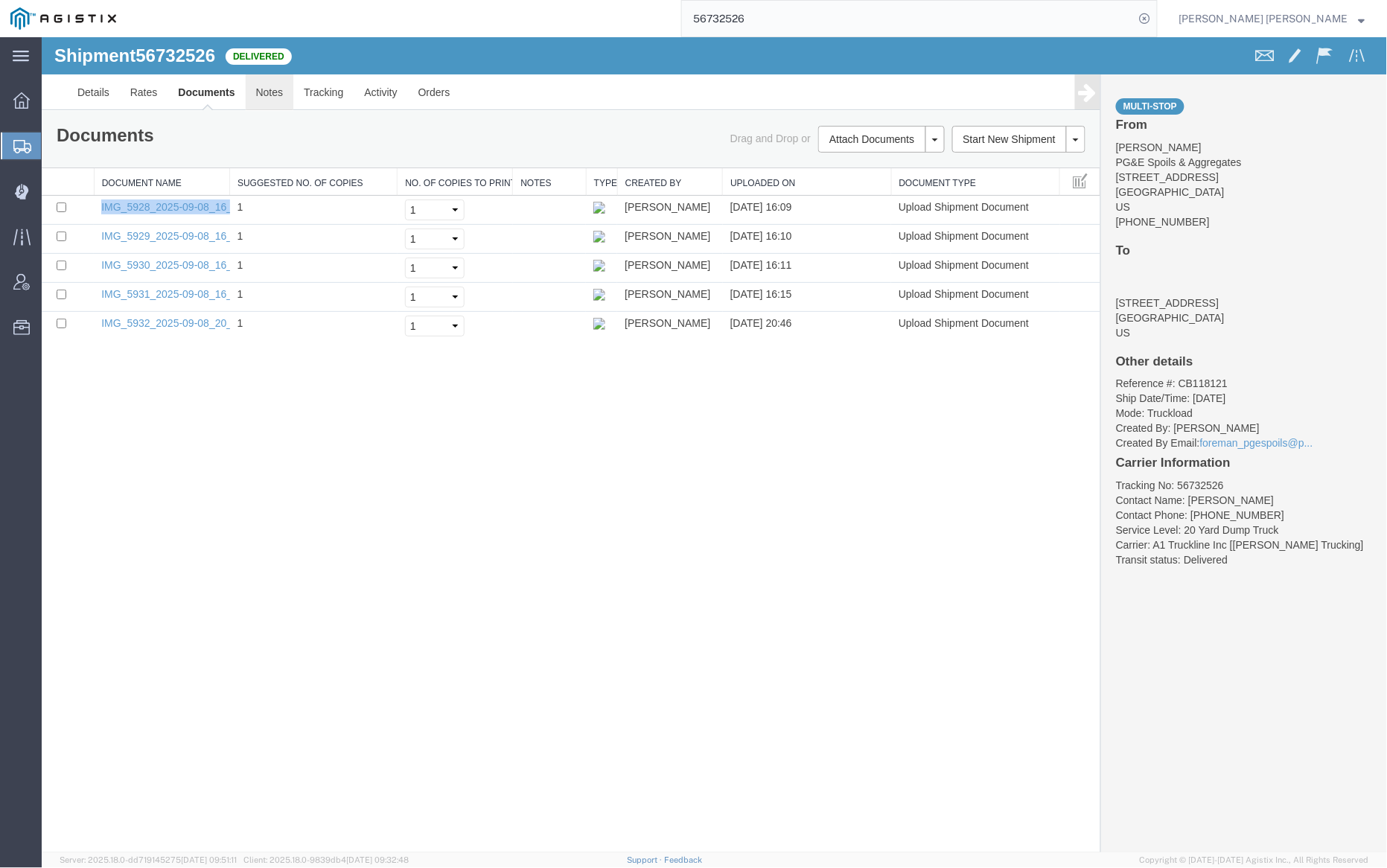
click at [273, 84] on link "Notes" at bounding box center [269, 91] width 48 height 36
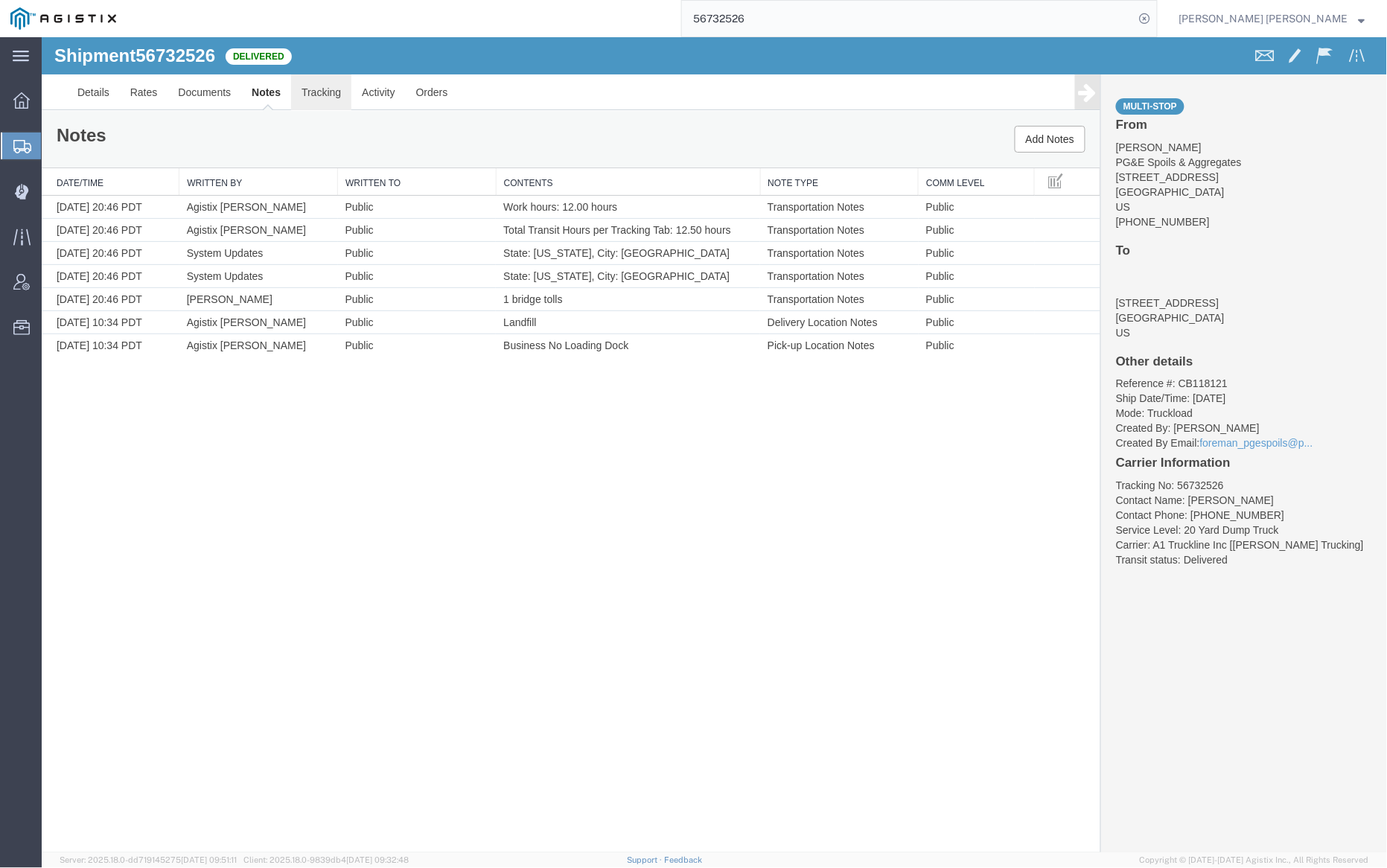
drag, startPoint x: 335, startPoint y: 84, endPoint x: 345, endPoint y: 83, distance: 10.0
click at [335, 84] on link "Tracking" at bounding box center [320, 91] width 61 height 36
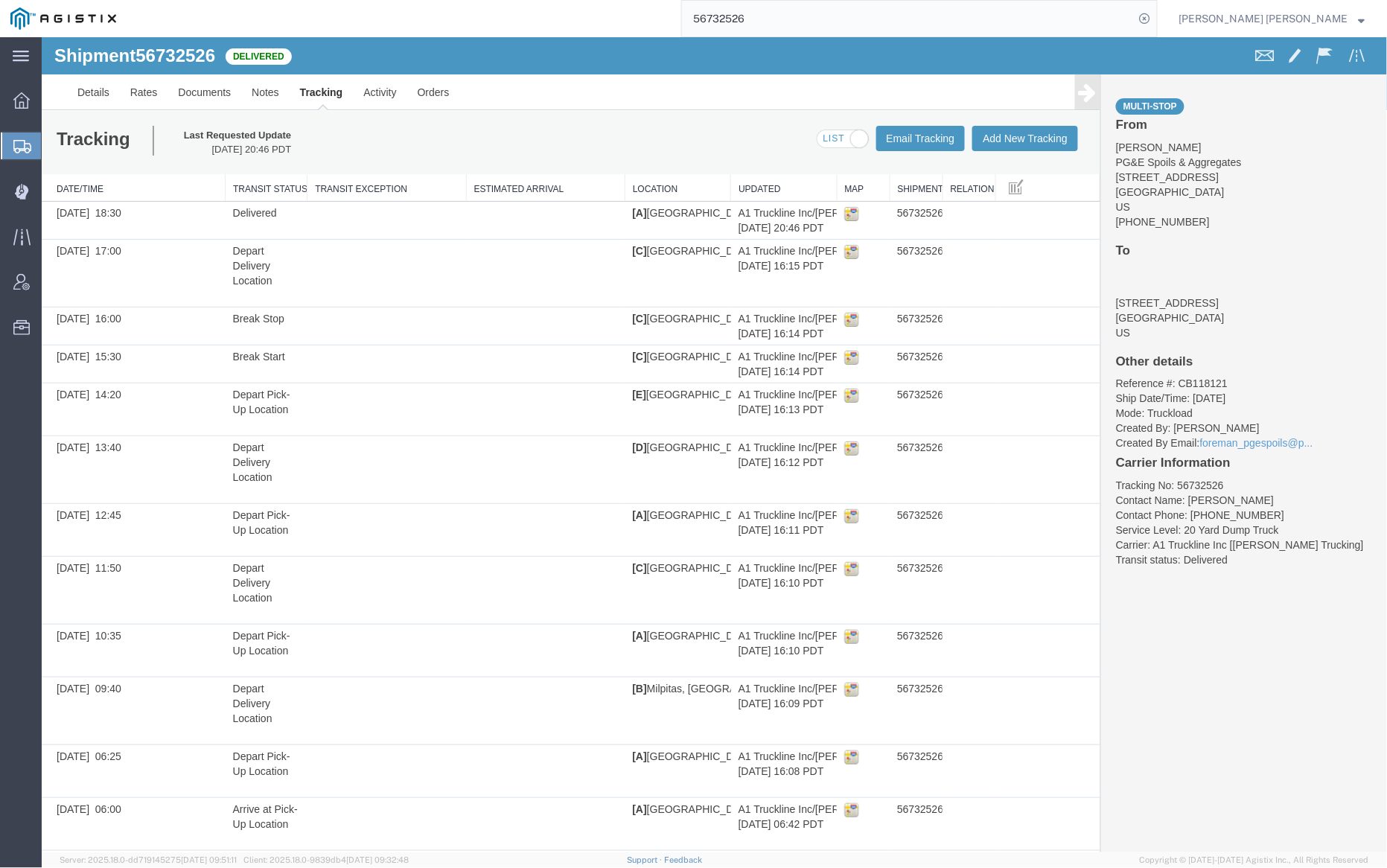
click at [834, 137] on span at bounding box center [842, 138] width 51 height 18
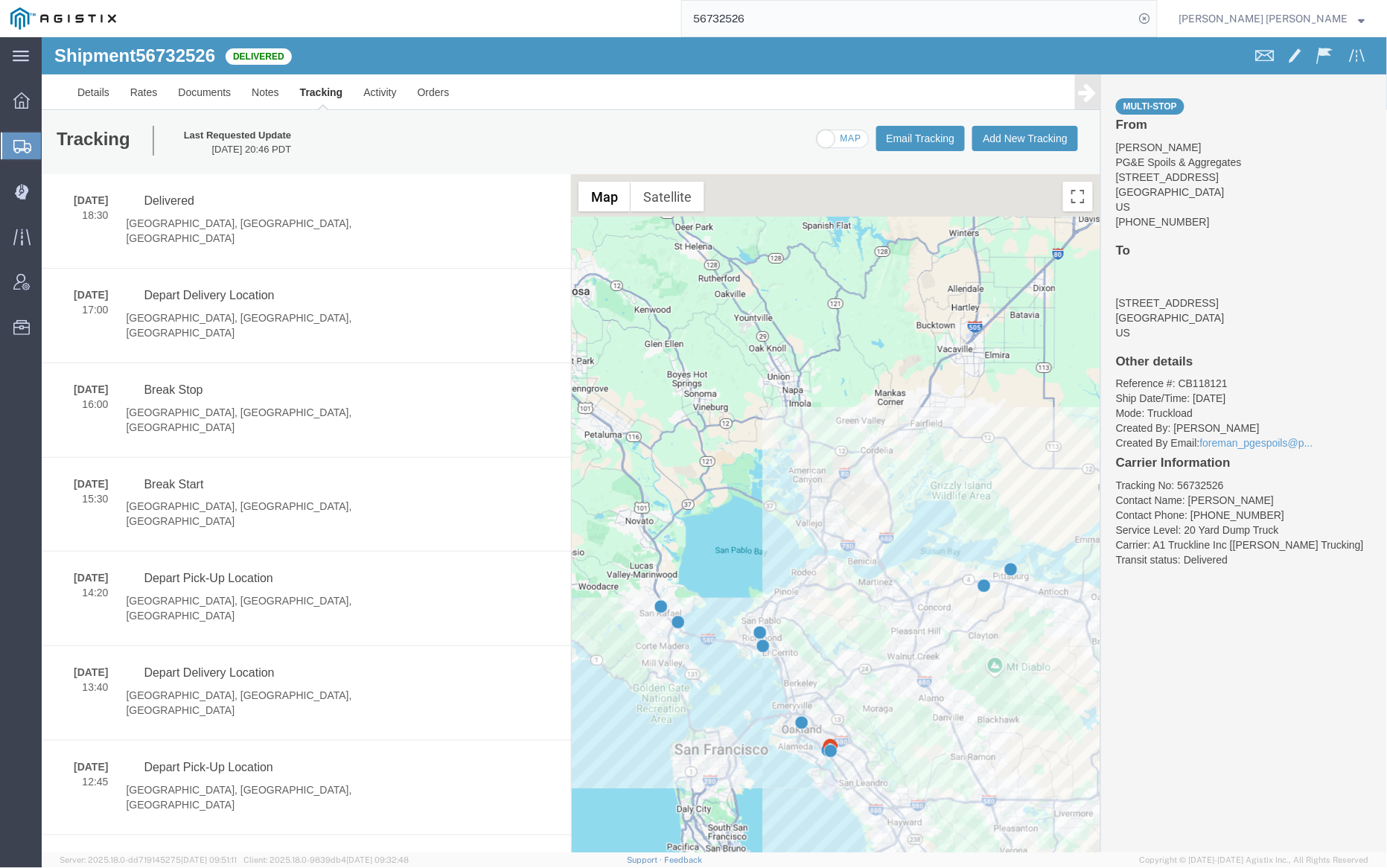
click at [834, 137] on span at bounding box center [842, 138] width 51 height 18
checkbox input "true"
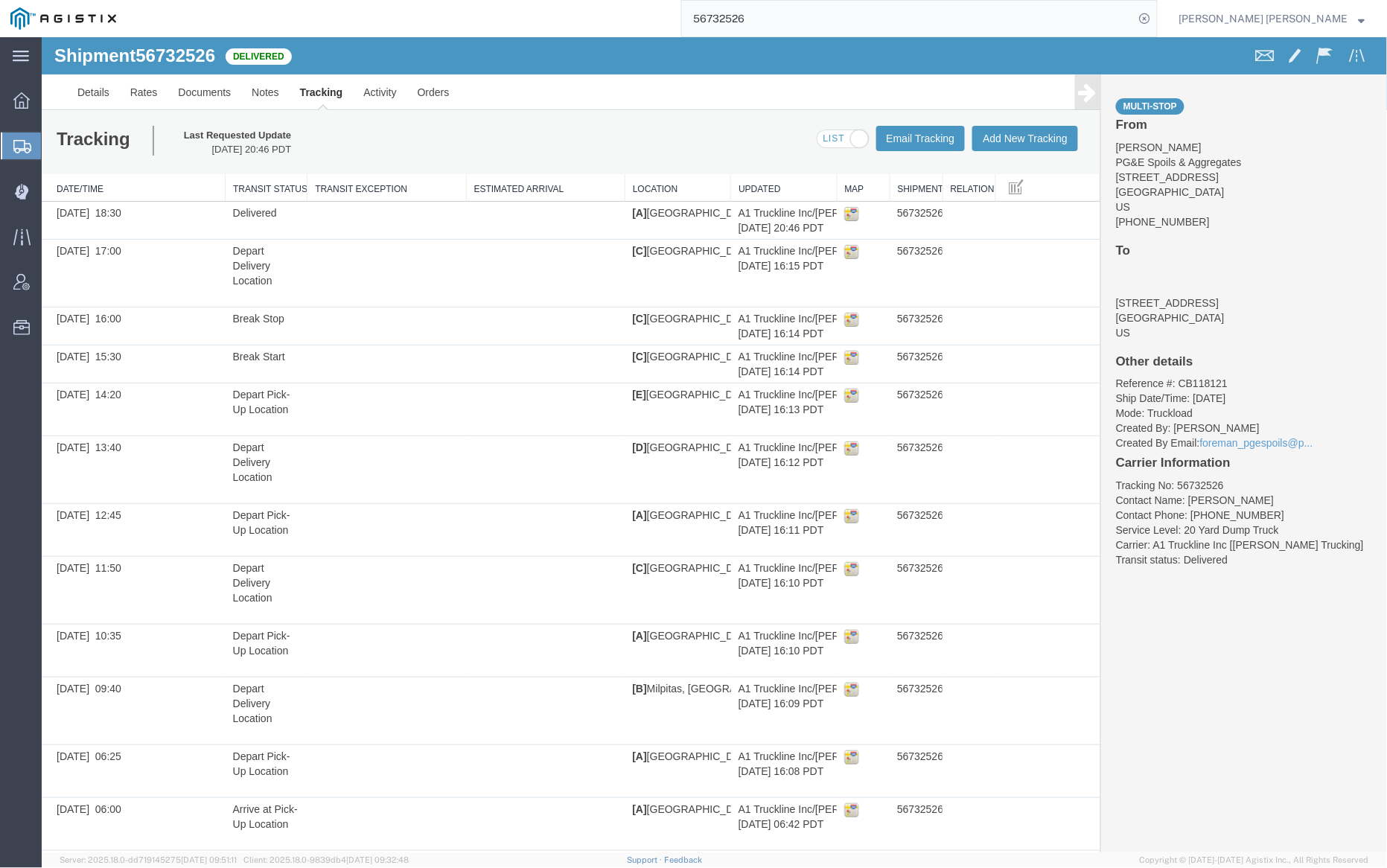
click at [804, 14] on input "56732526" at bounding box center [908, 18] width 453 height 36
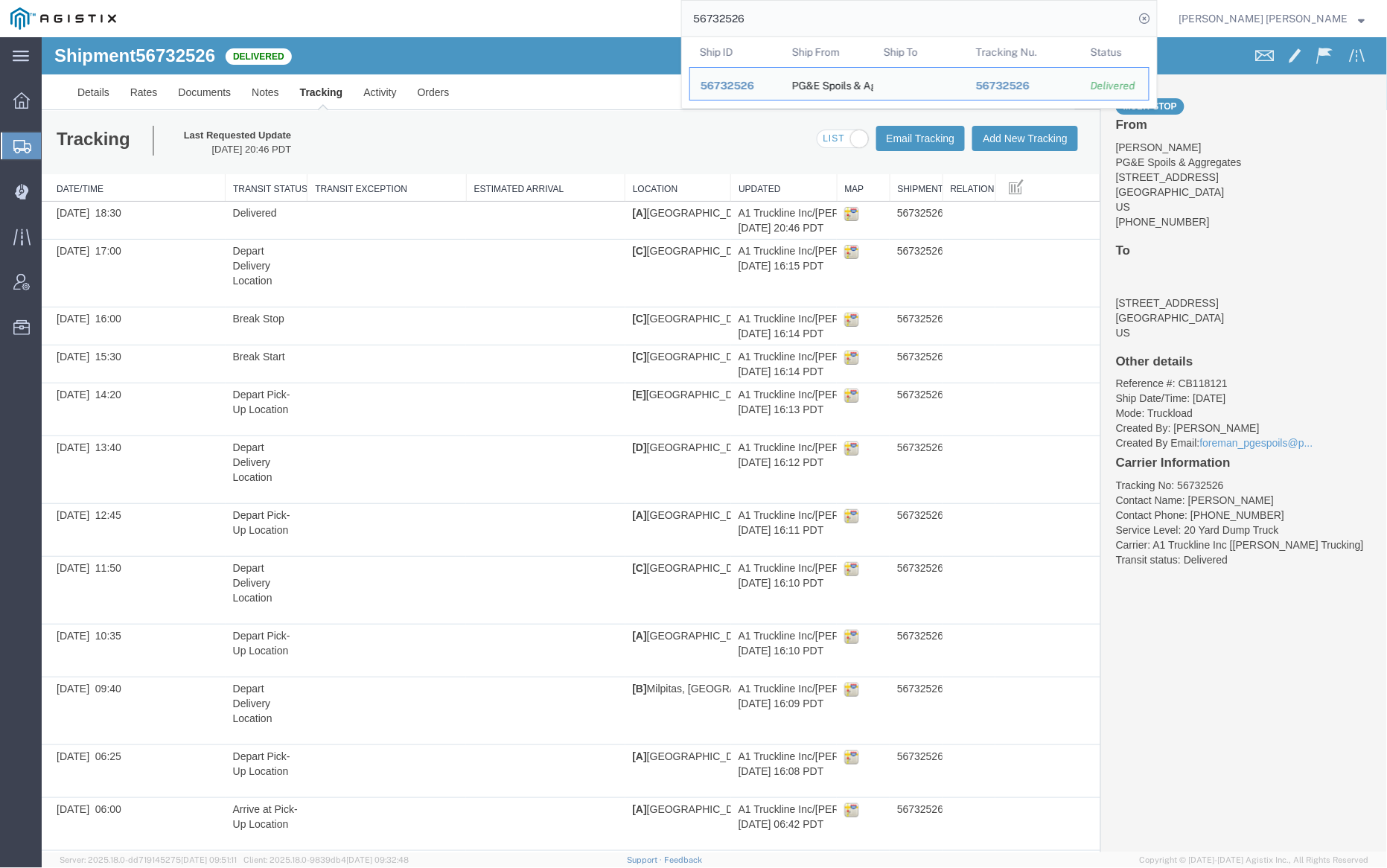
click at [804, 14] on input "56732526" at bounding box center [908, 18] width 453 height 36
paste input "30"
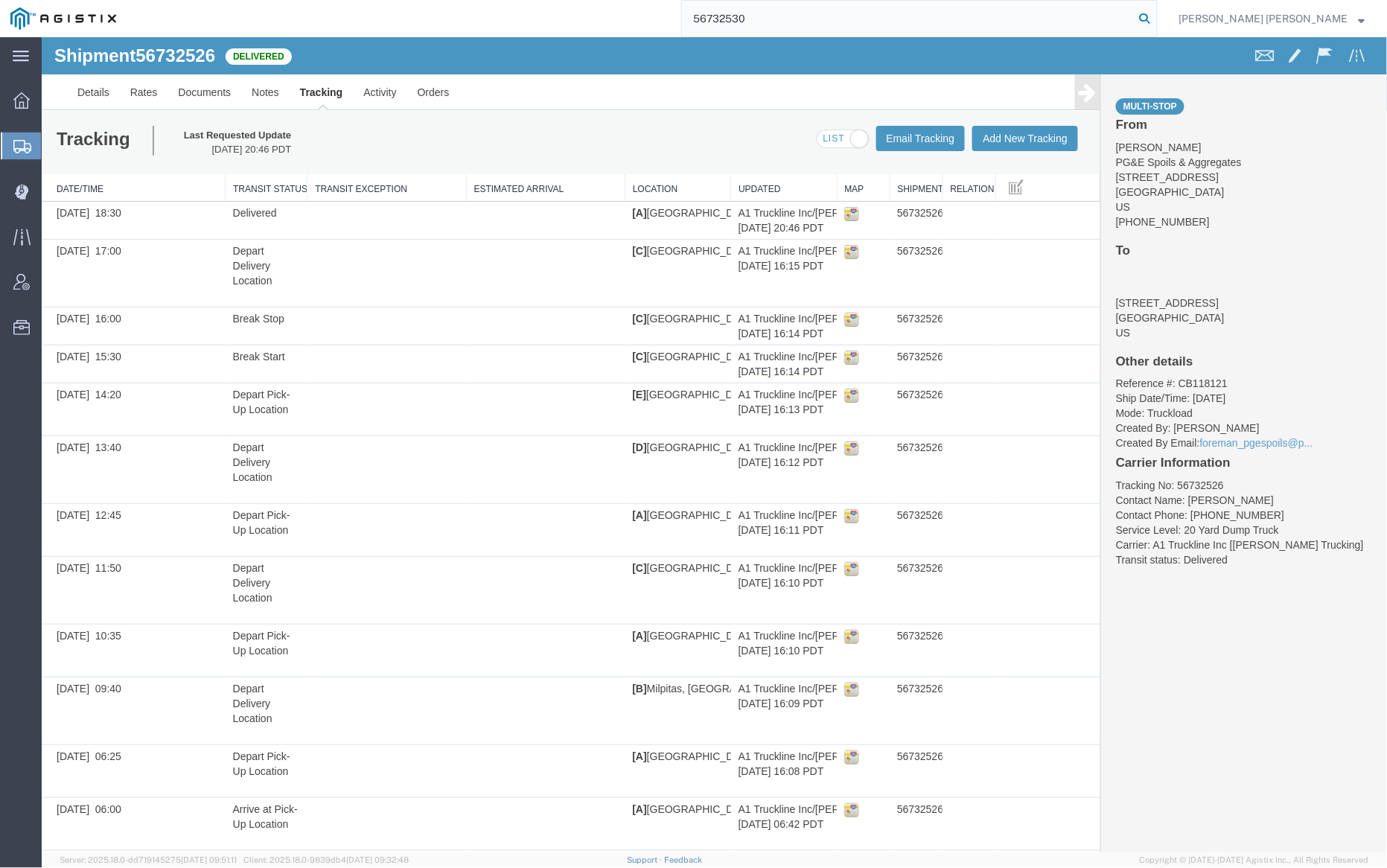
click at [1155, 21] on icon at bounding box center [1146, 19] width 21 height 21
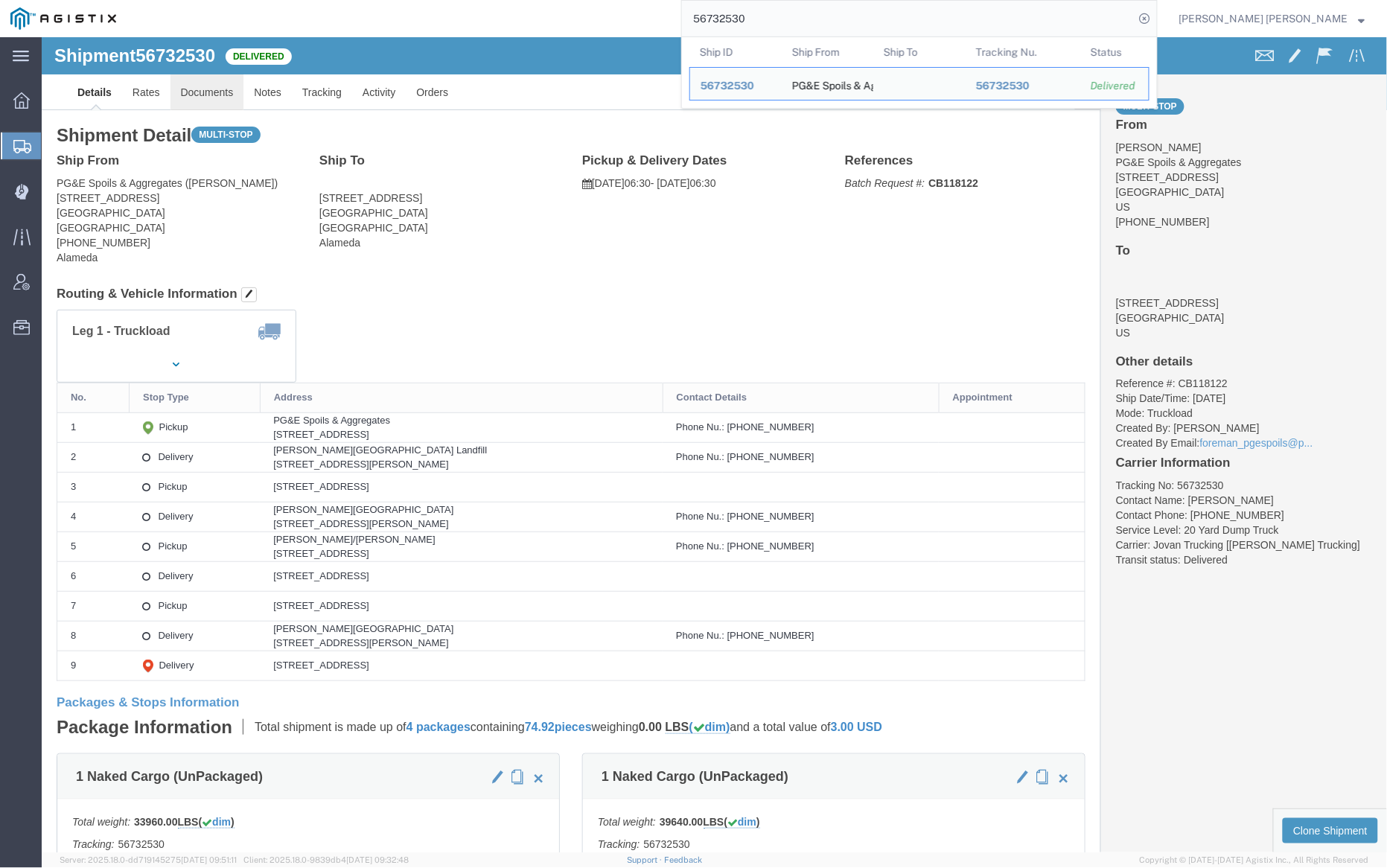
click link "Documents"
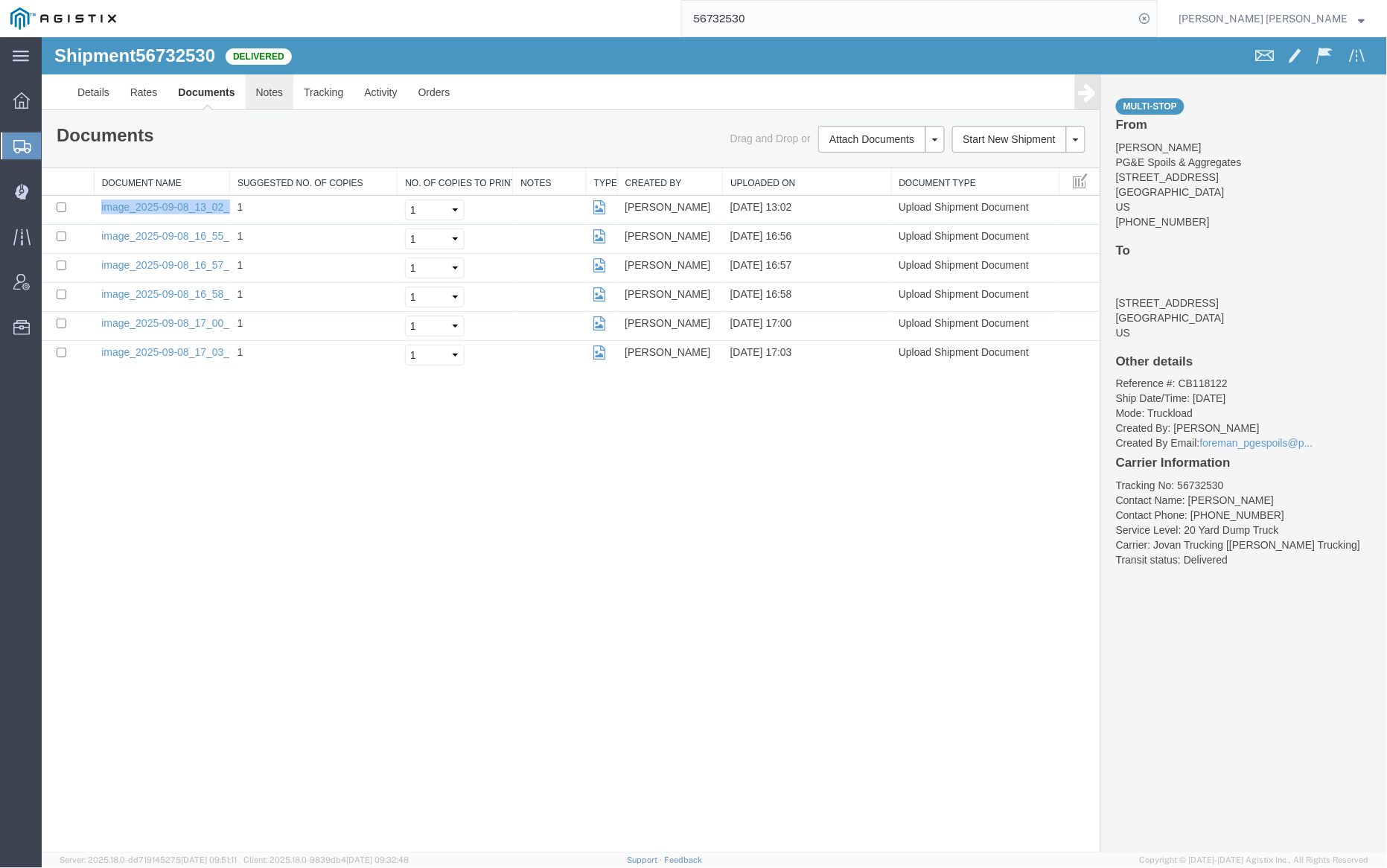
click at [277, 89] on link "Notes" at bounding box center [269, 91] width 48 height 36
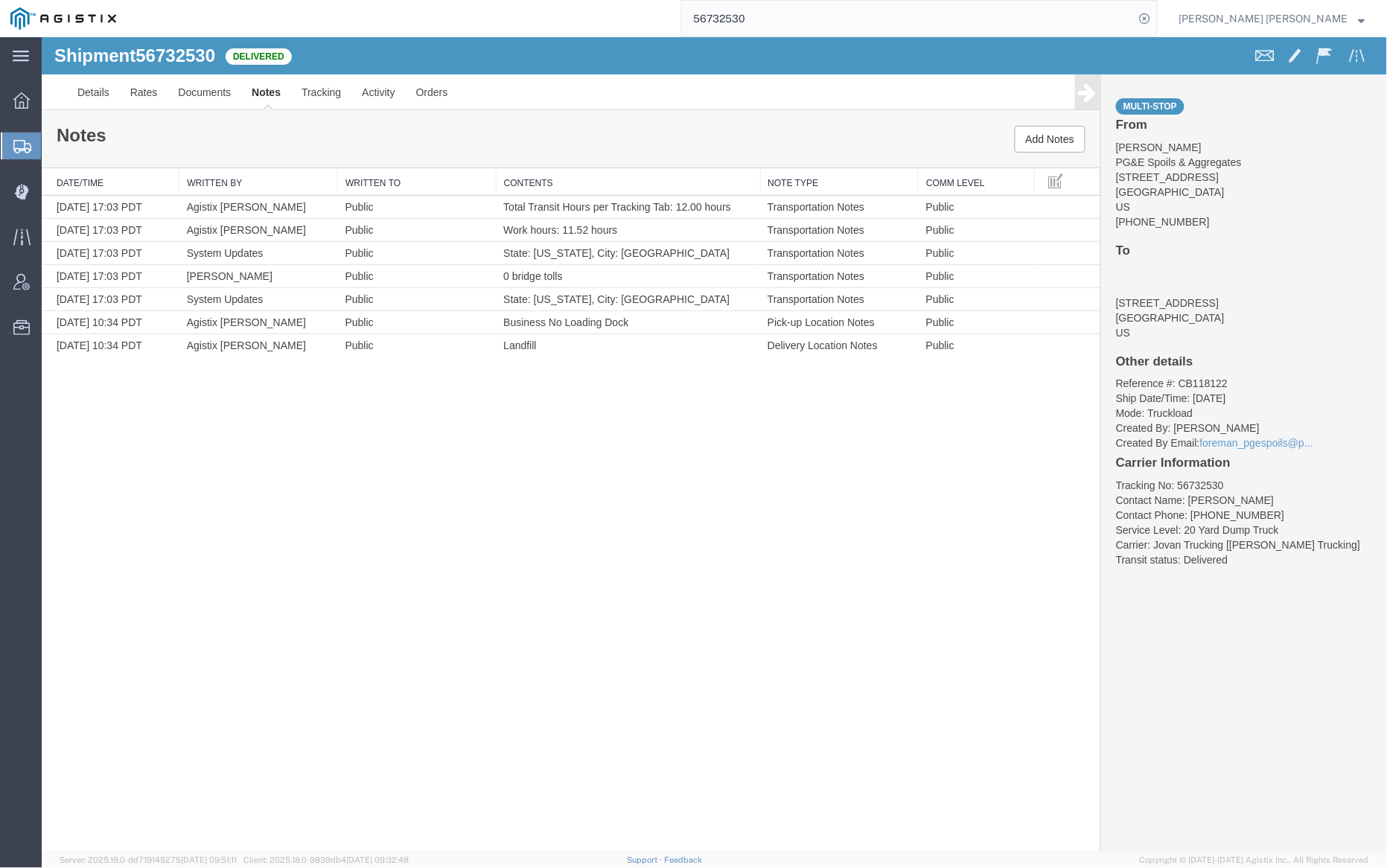
click at [810, 16] on input "56732530" at bounding box center [908, 18] width 453 height 36
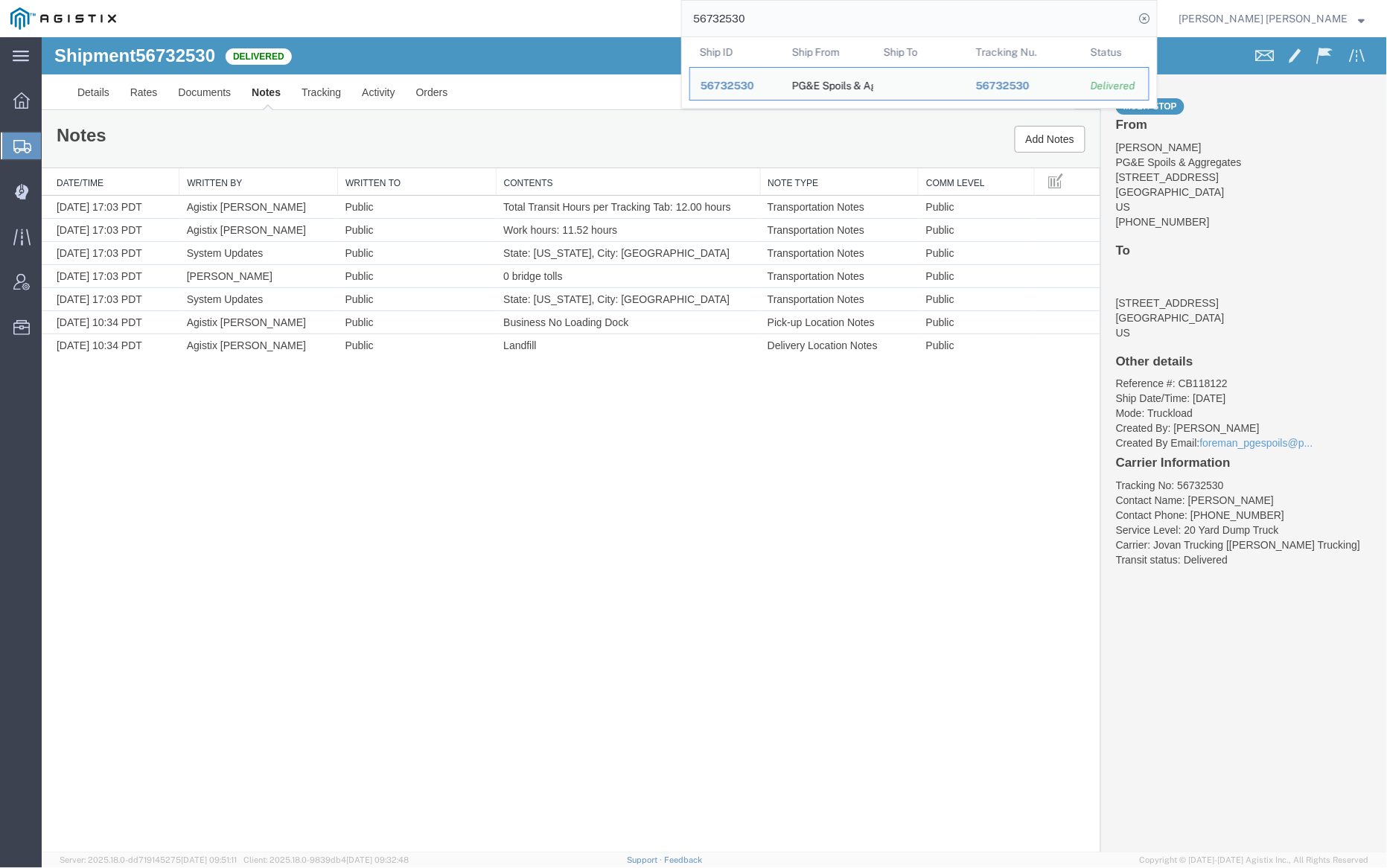
click at [810, 16] on input "56732530" at bounding box center [908, 18] width 453 height 36
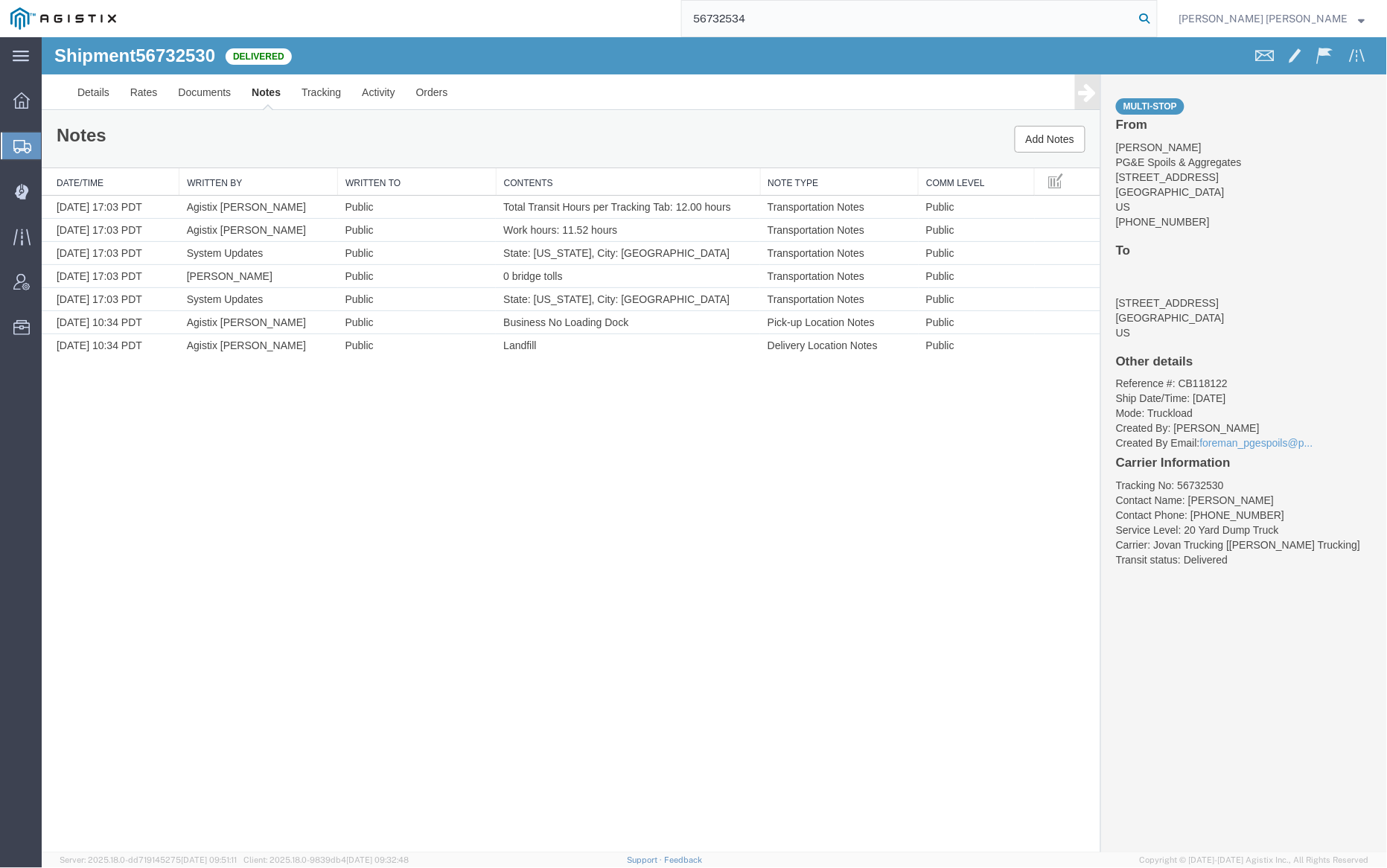
click at [1155, 16] on icon at bounding box center [1146, 19] width 21 height 21
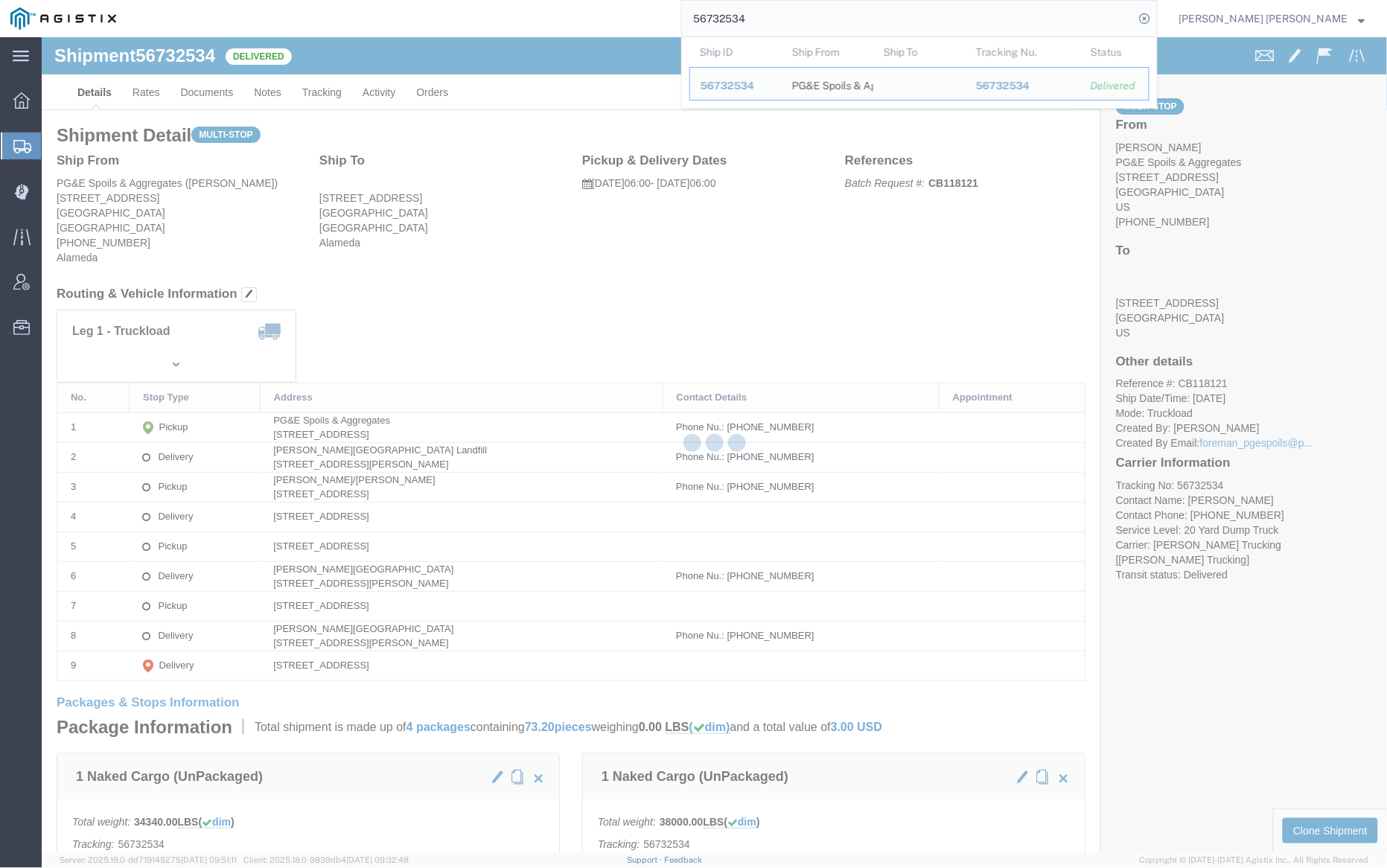
click at [204, 87] on div at bounding box center [714, 445] width 1346 height 815
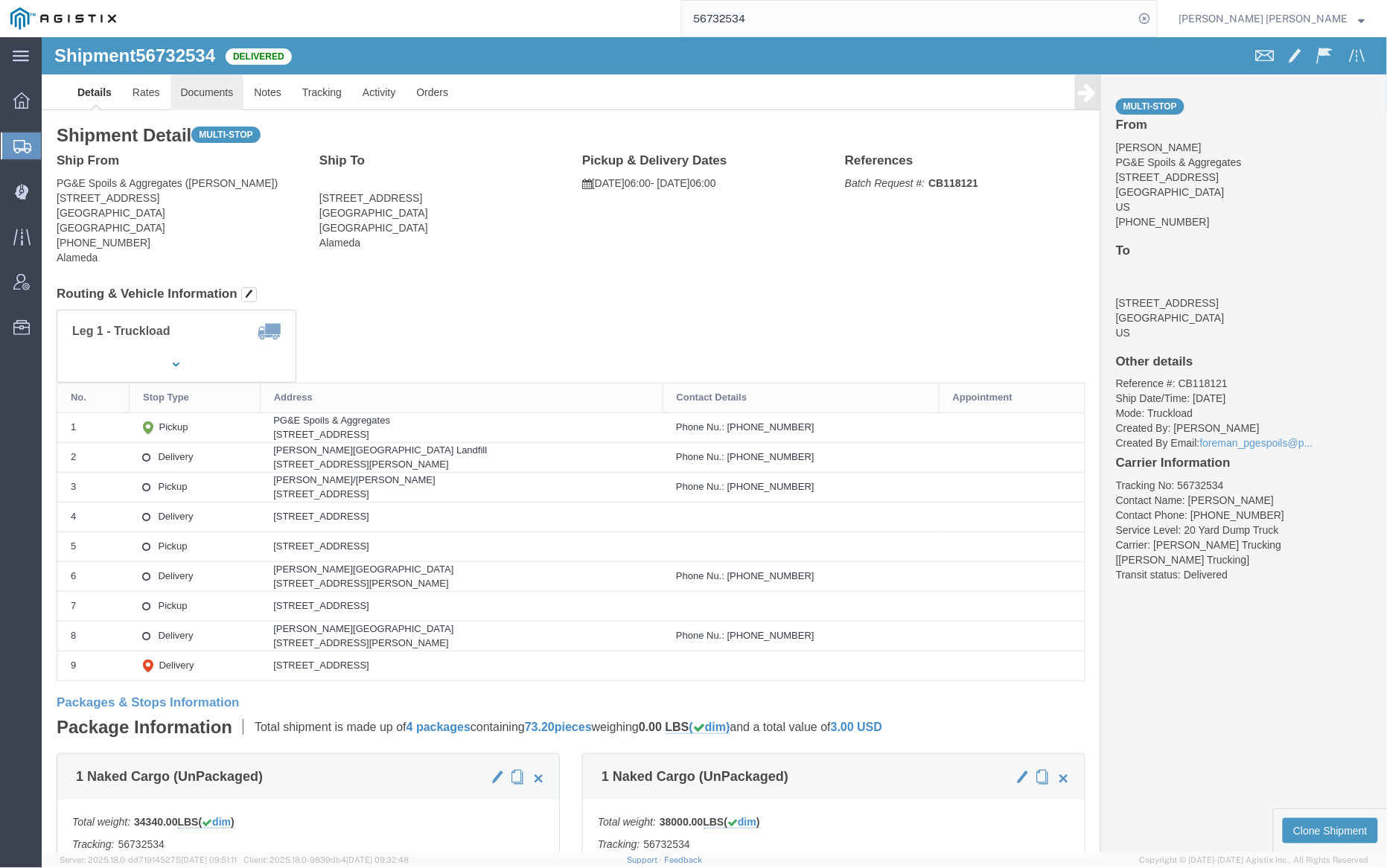
click link "Documents"
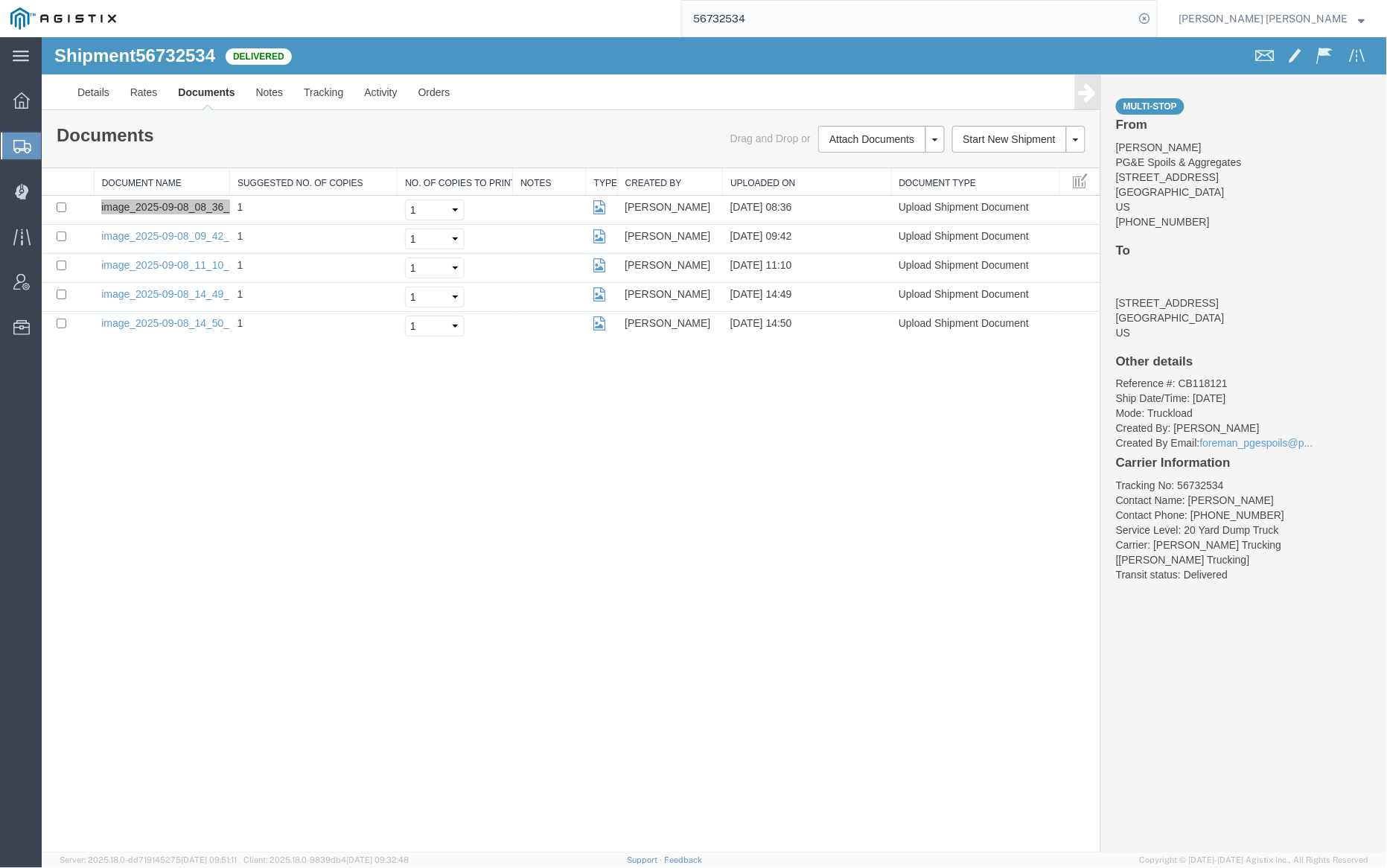
click at [798, 18] on input "56732534" at bounding box center [908, 18] width 453 height 36
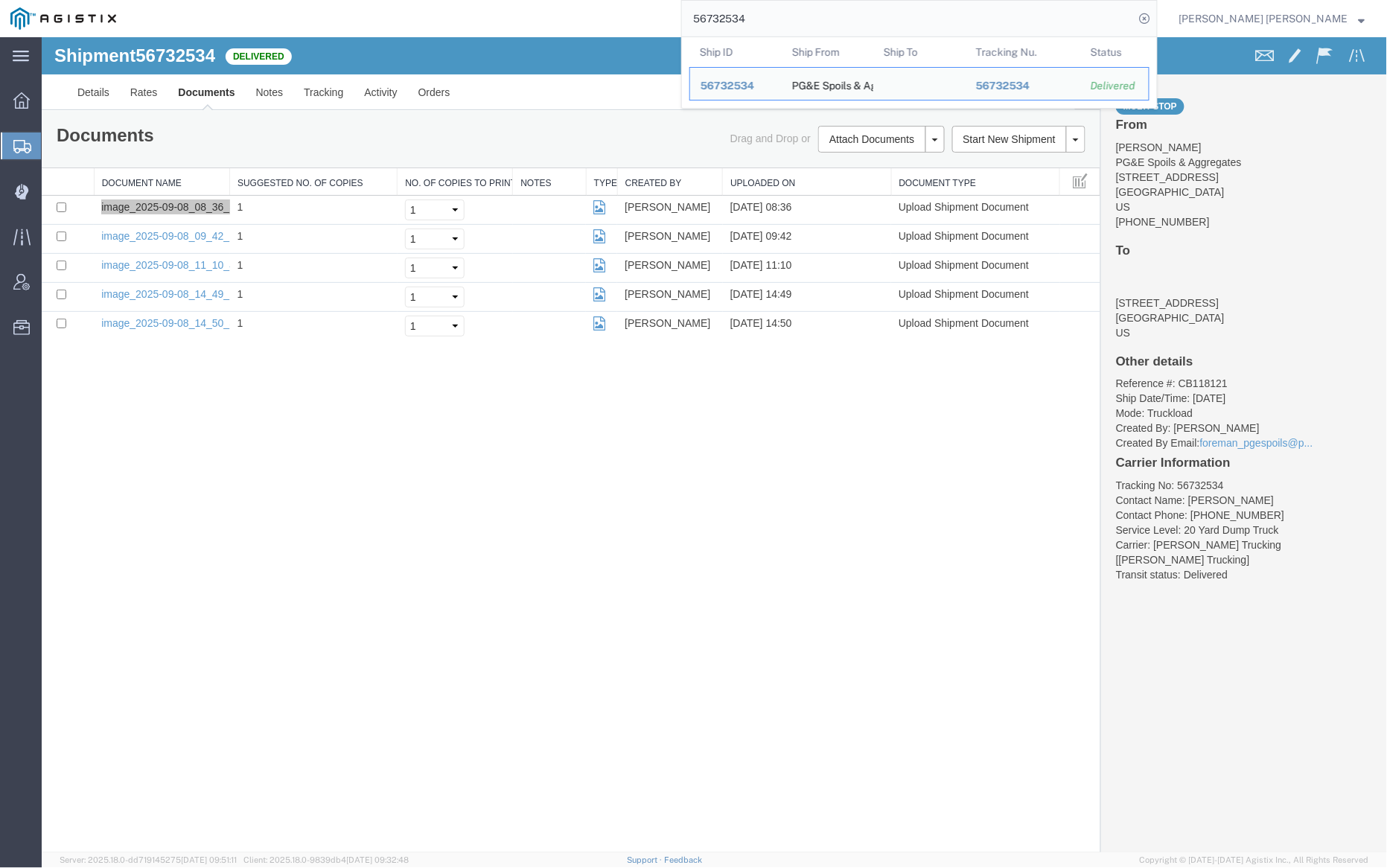
click at [798, 18] on input "56732534" at bounding box center [908, 18] width 453 height 36
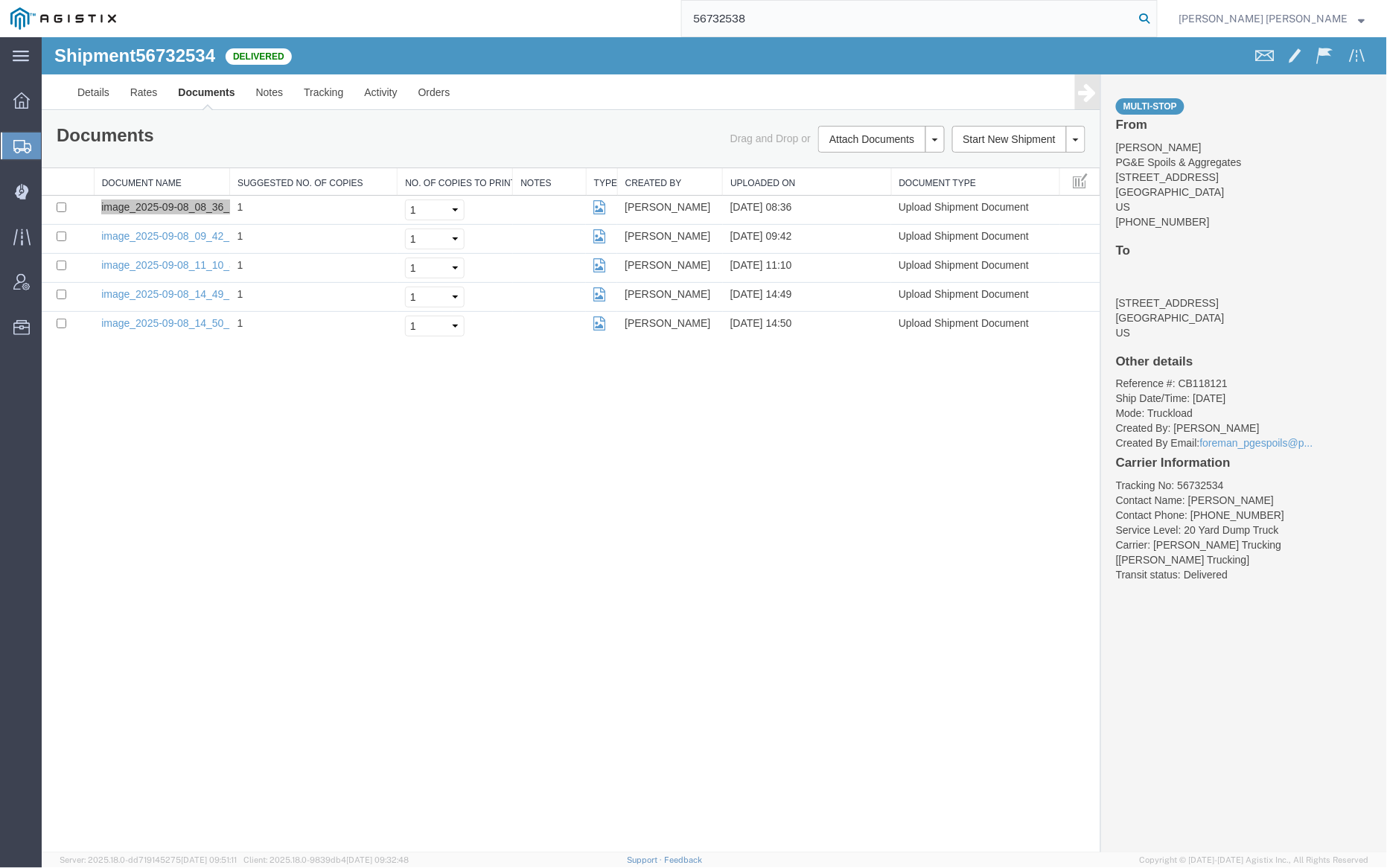
click at [1155, 18] on icon at bounding box center [1146, 19] width 21 height 21
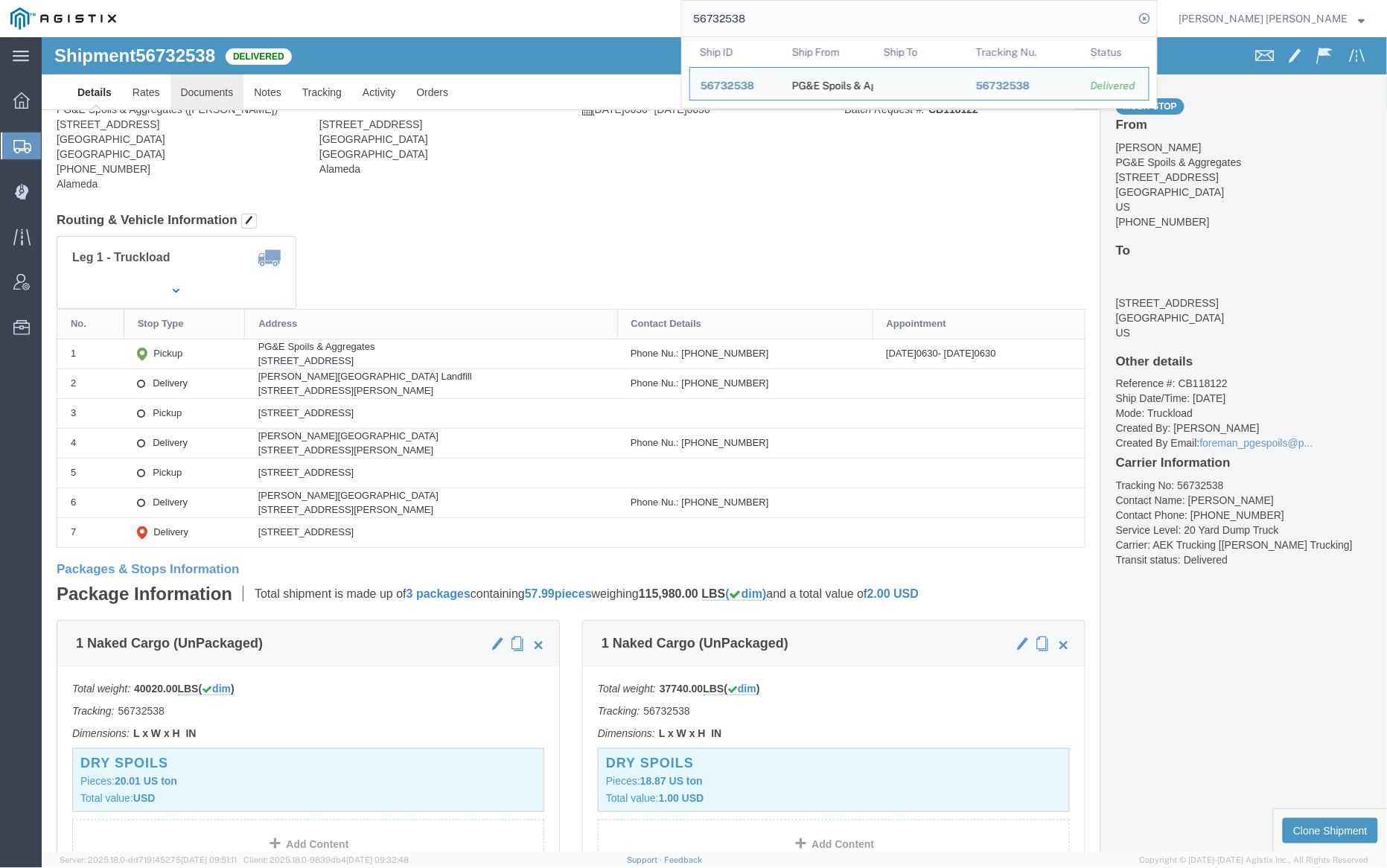
click link "Documents"
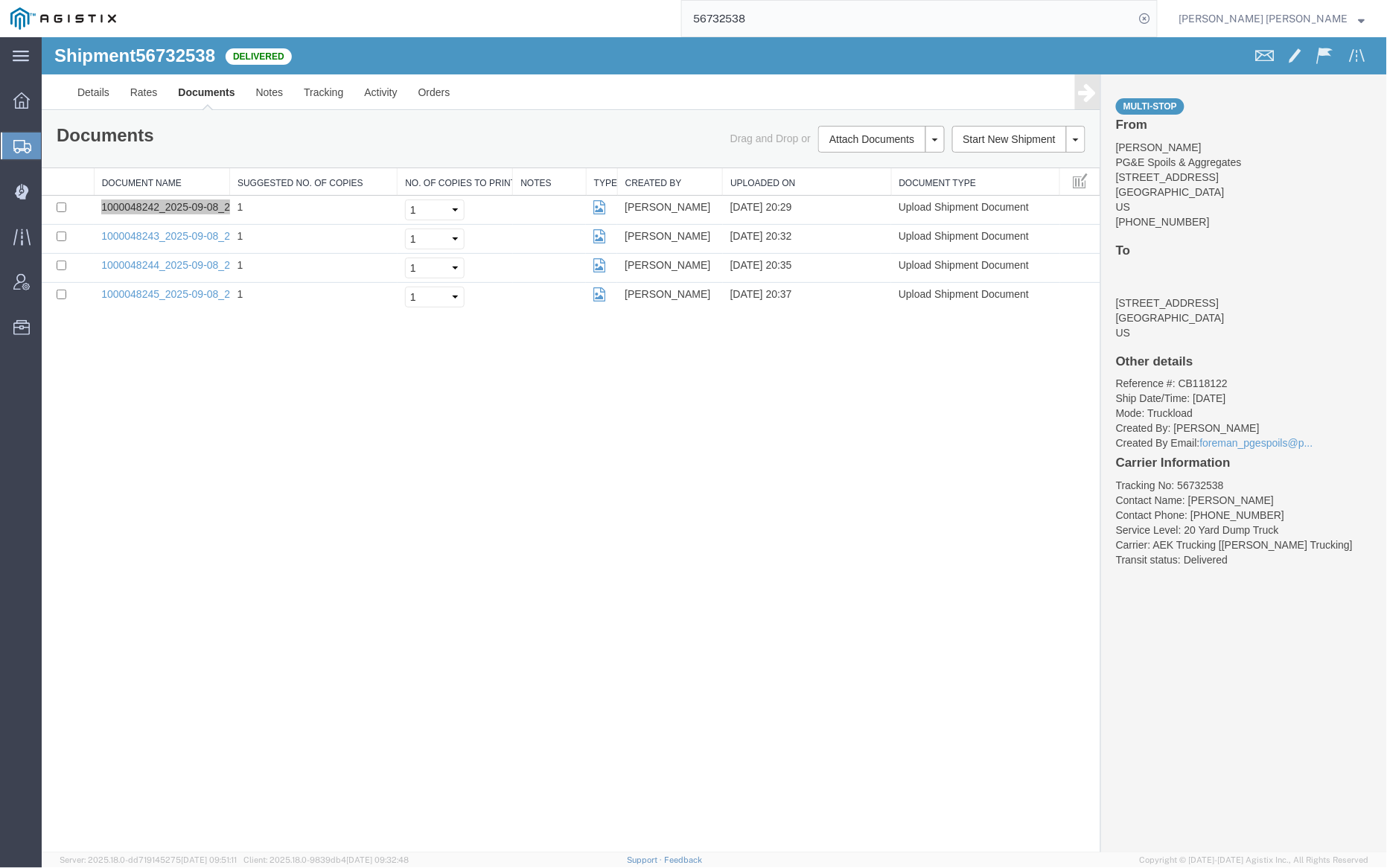
click at [798, 12] on input "56732538" at bounding box center [908, 18] width 453 height 36
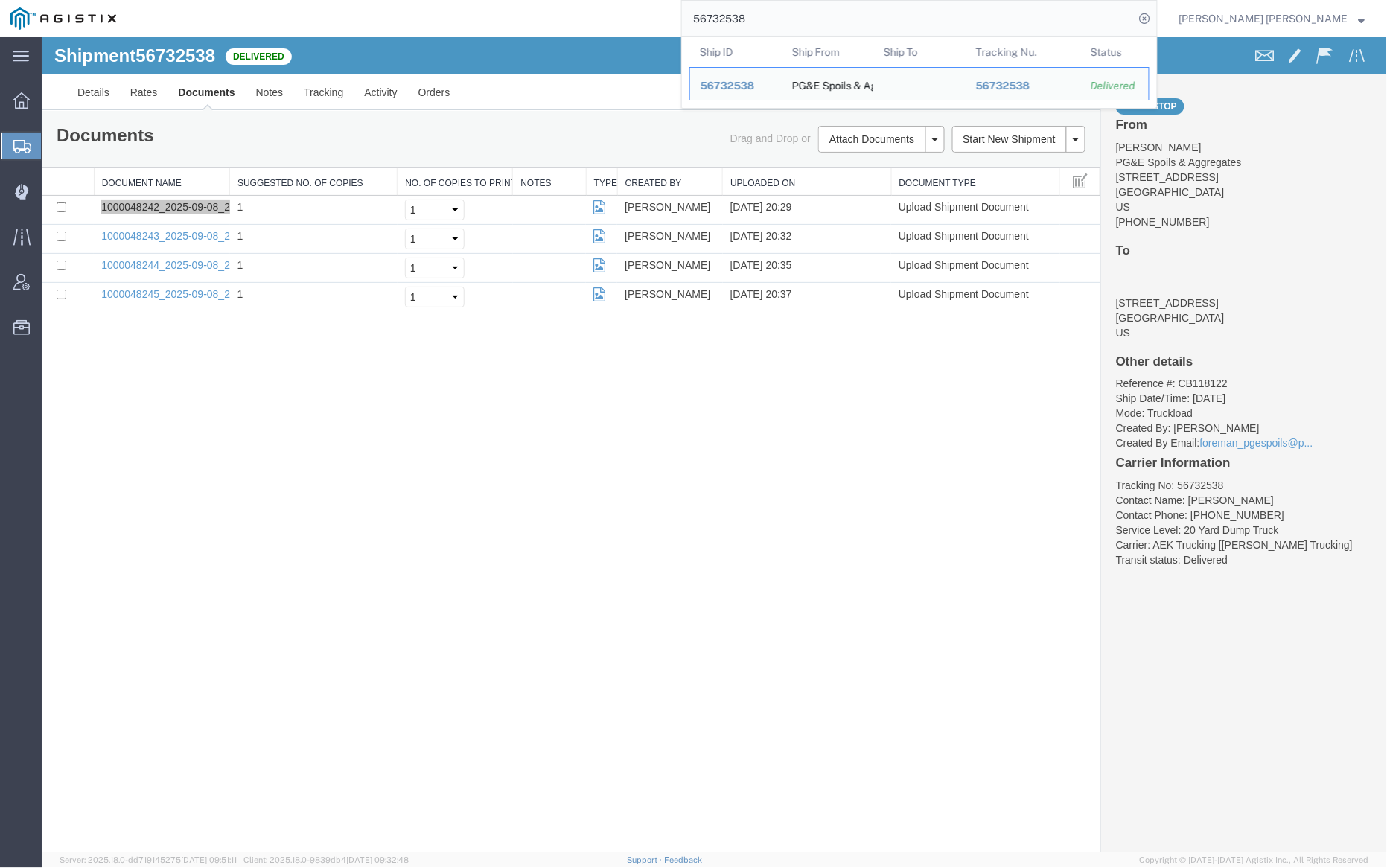
click at [798, 12] on input "56732538" at bounding box center [908, 18] width 453 height 36
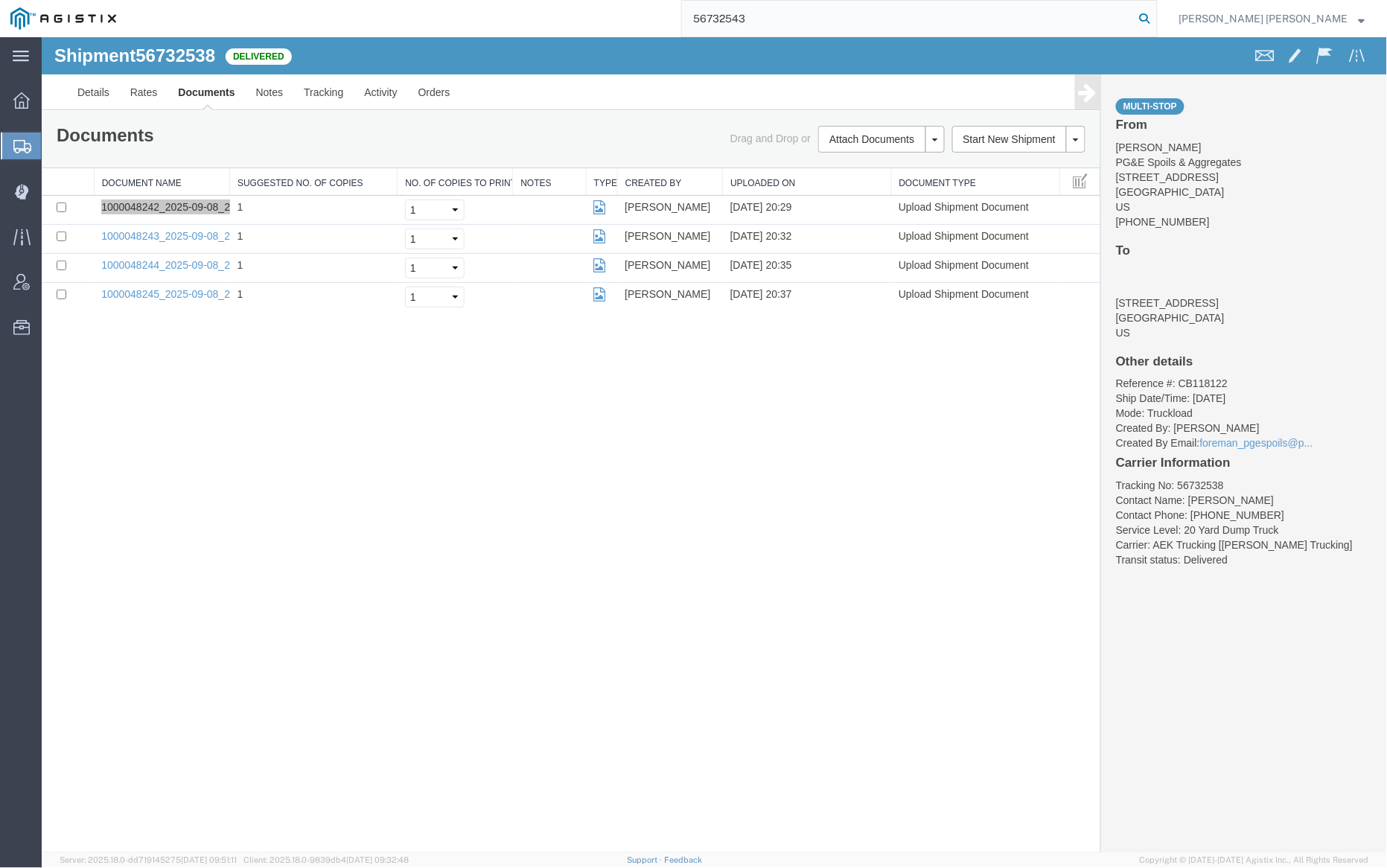
click at [1155, 21] on icon at bounding box center [1146, 19] width 21 height 21
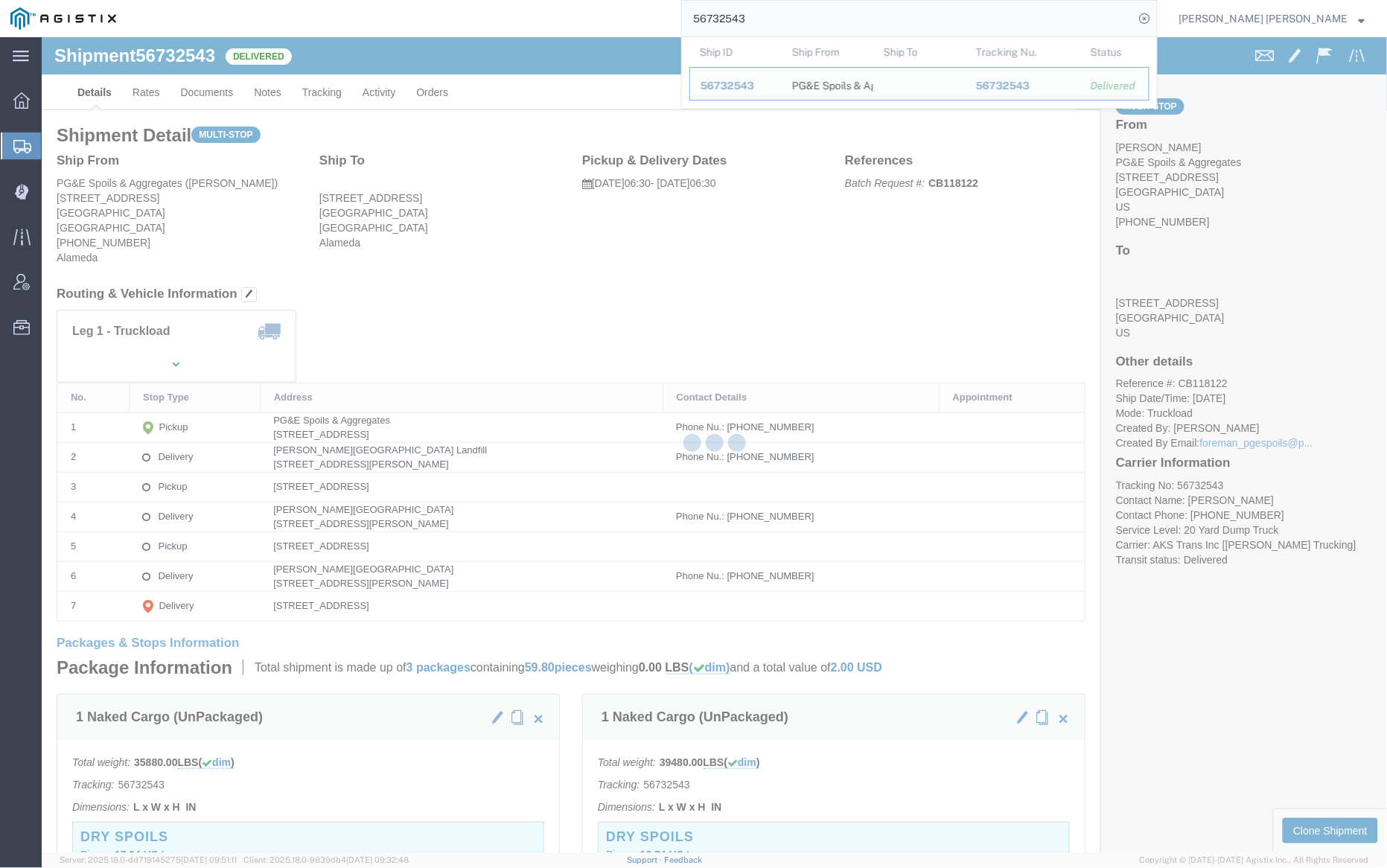
click at [210, 96] on div at bounding box center [714, 445] width 1346 height 815
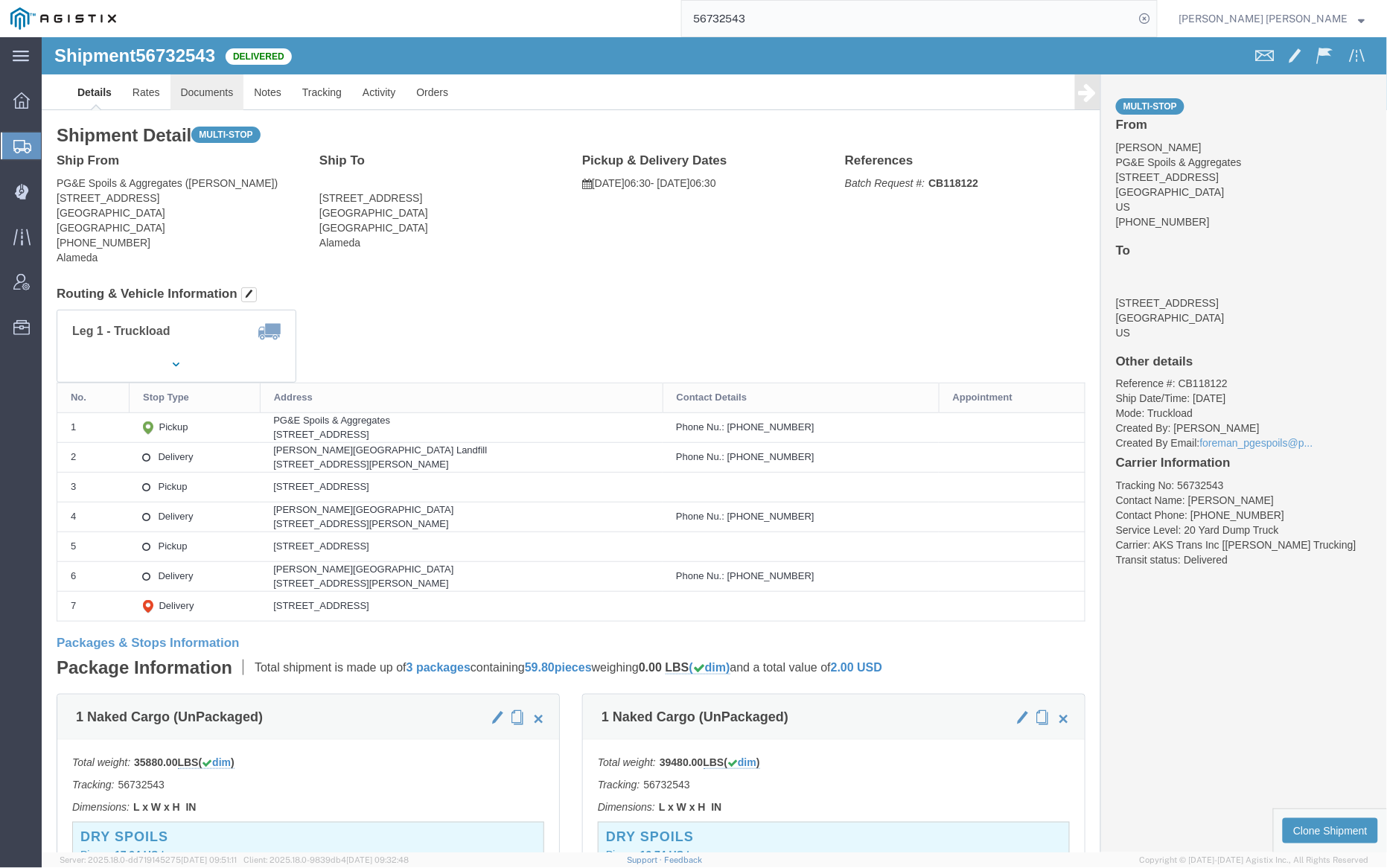
click link "Documents"
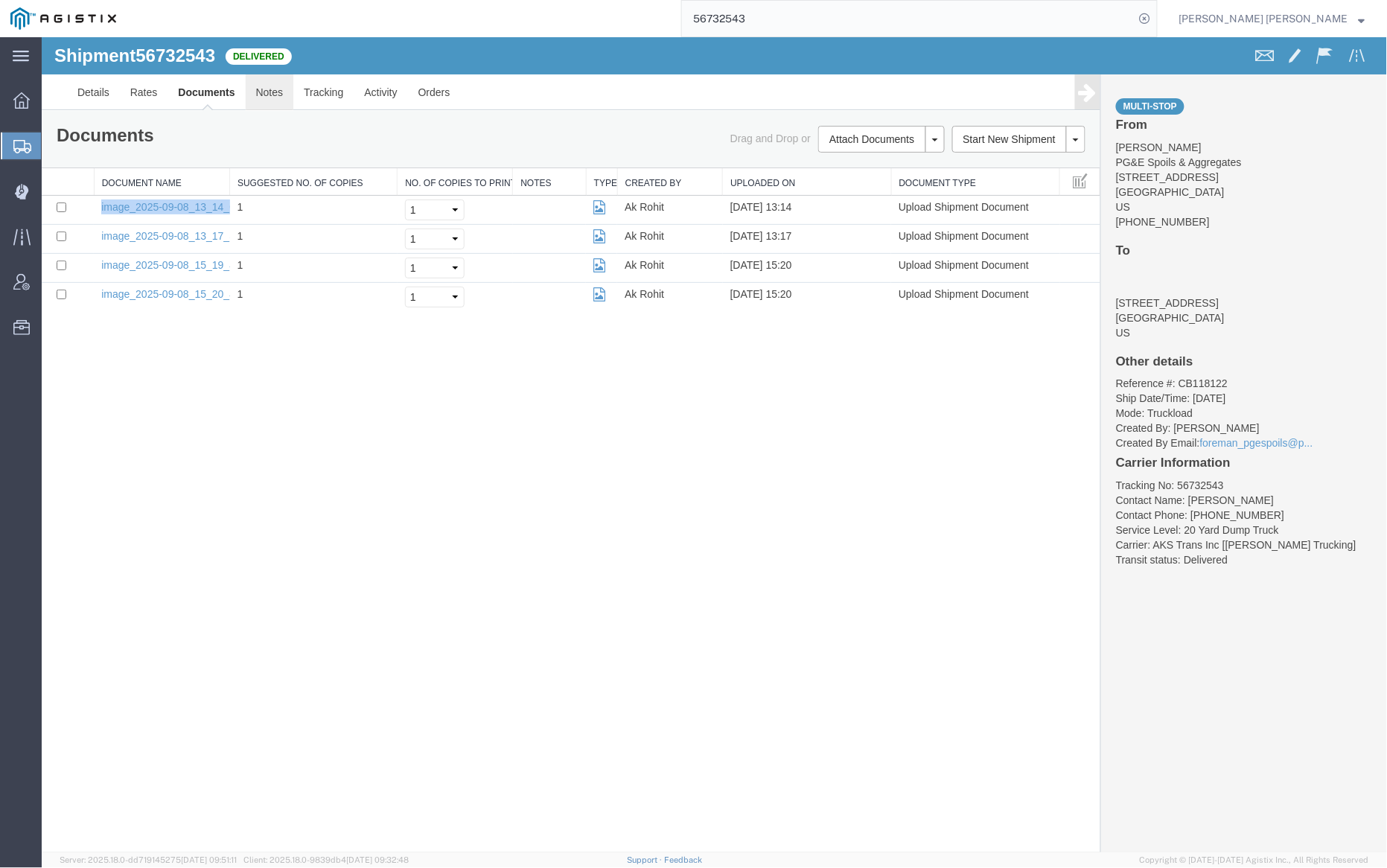
drag, startPoint x: 270, startPoint y: 88, endPoint x: 603, endPoint y: 105, distance: 333.4
click at [270, 88] on link "Notes" at bounding box center [269, 91] width 48 height 36
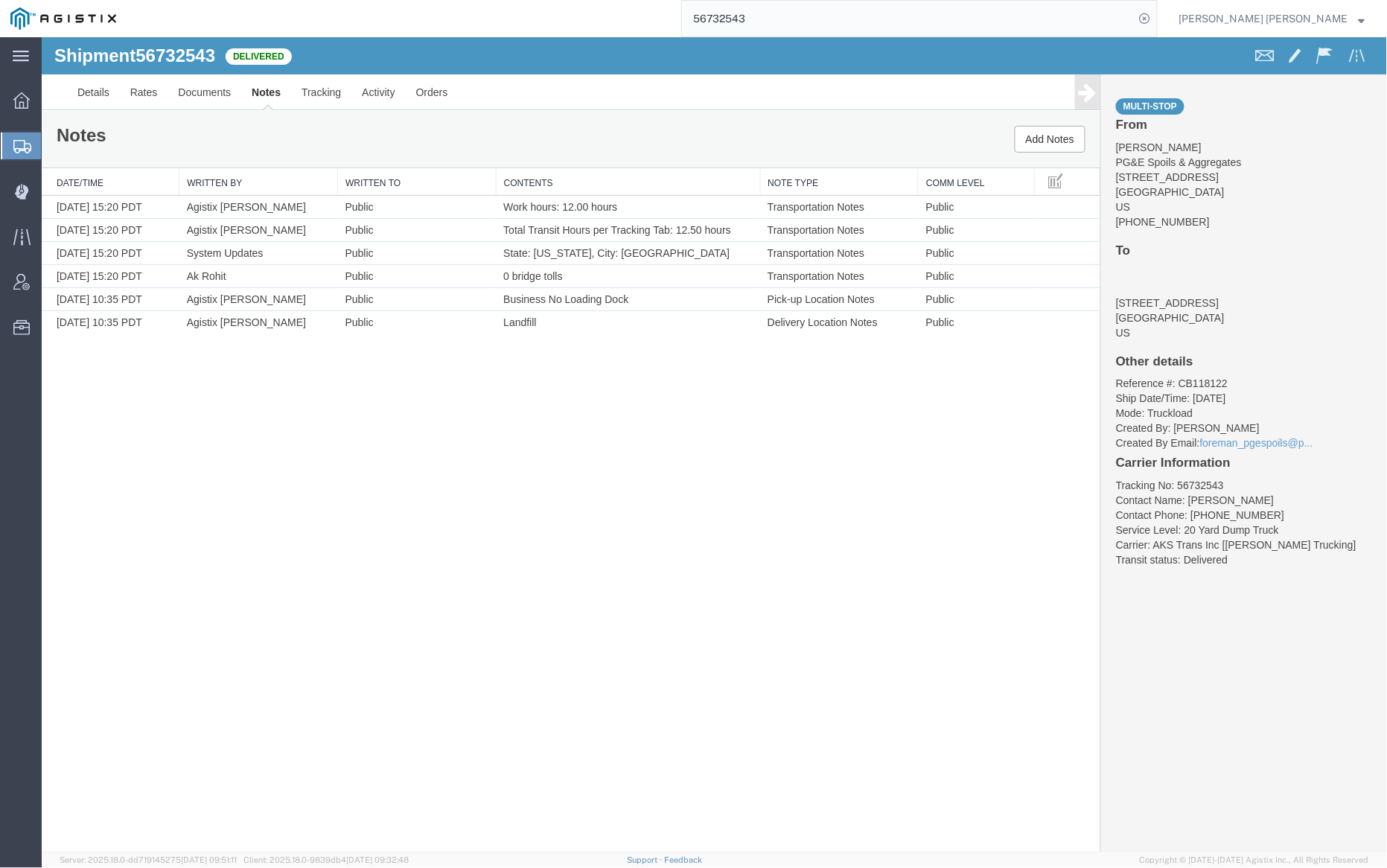
click at [791, 15] on input "56732543" at bounding box center [908, 18] width 453 height 36
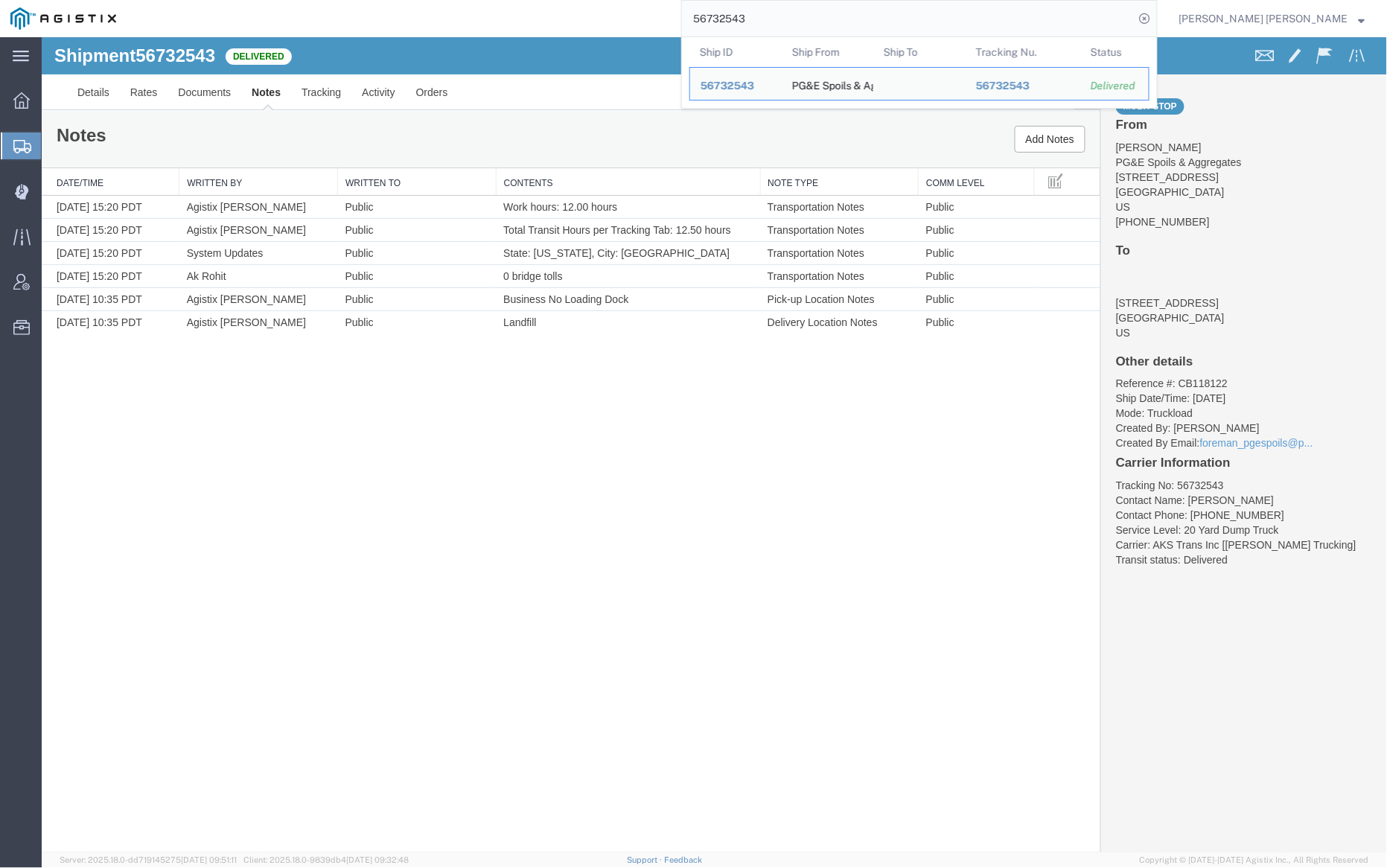
click at [791, 15] on input "56732543" at bounding box center [908, 18] width 453 height 36
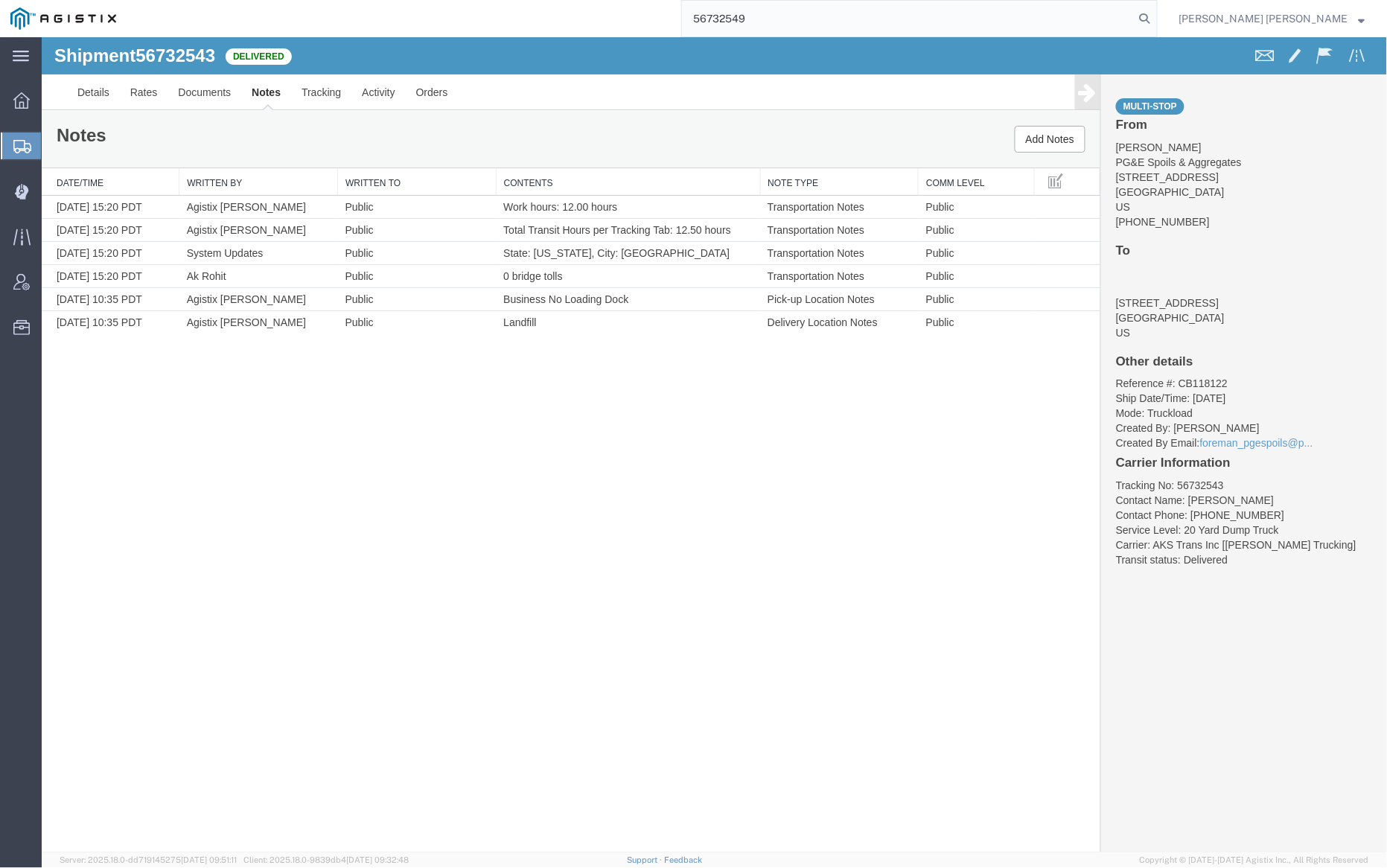
drag, startPoint x: 1227, startPoint y: 14, endPoint x: 1181, endPoint y: 12, distance: 46.0
click at [1155, 14] on icon at bounding box center [1146, 19] width 21 height 21
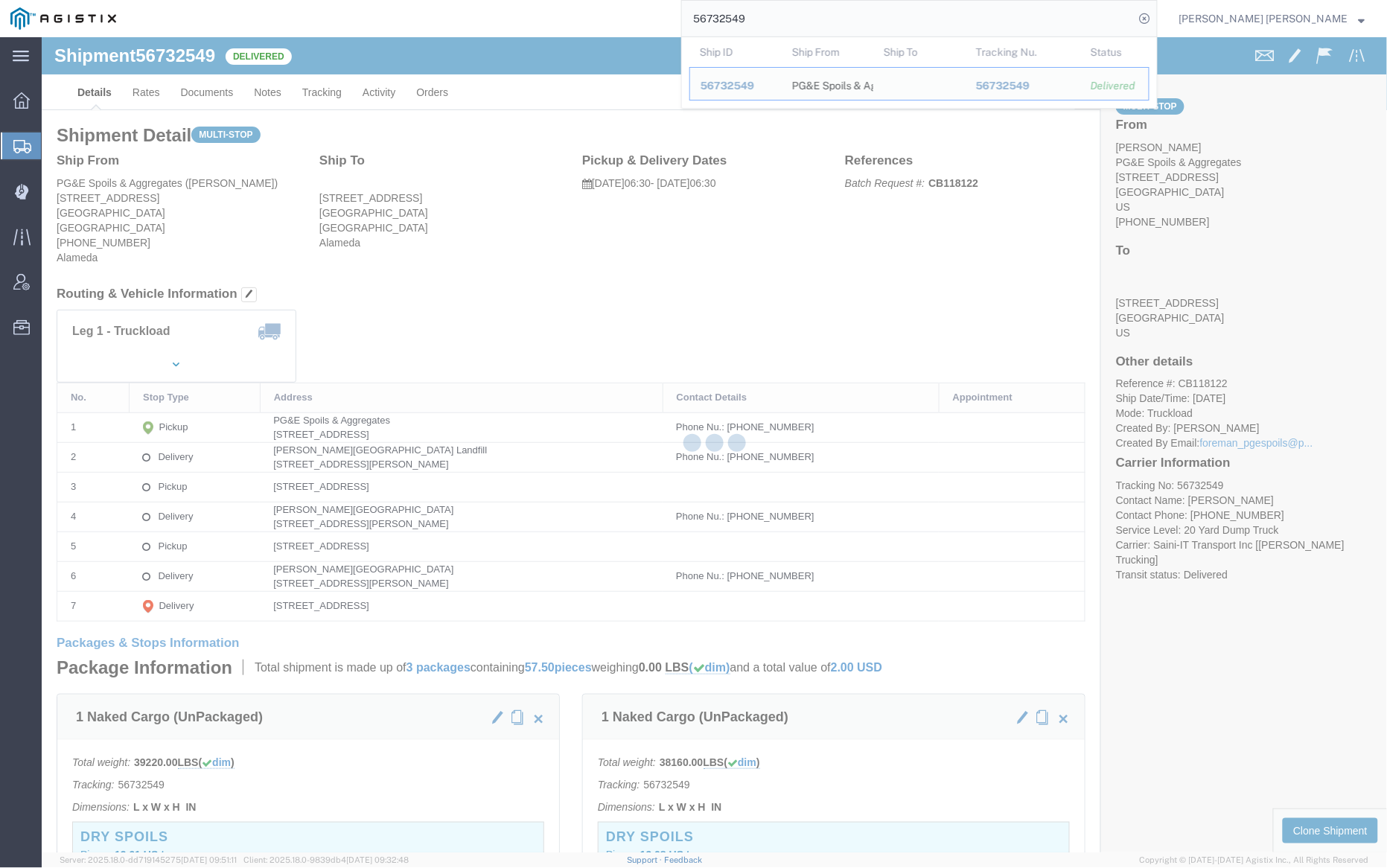
click at [212, 90] on div at bounding box center [714, 445] width 1346 height 815
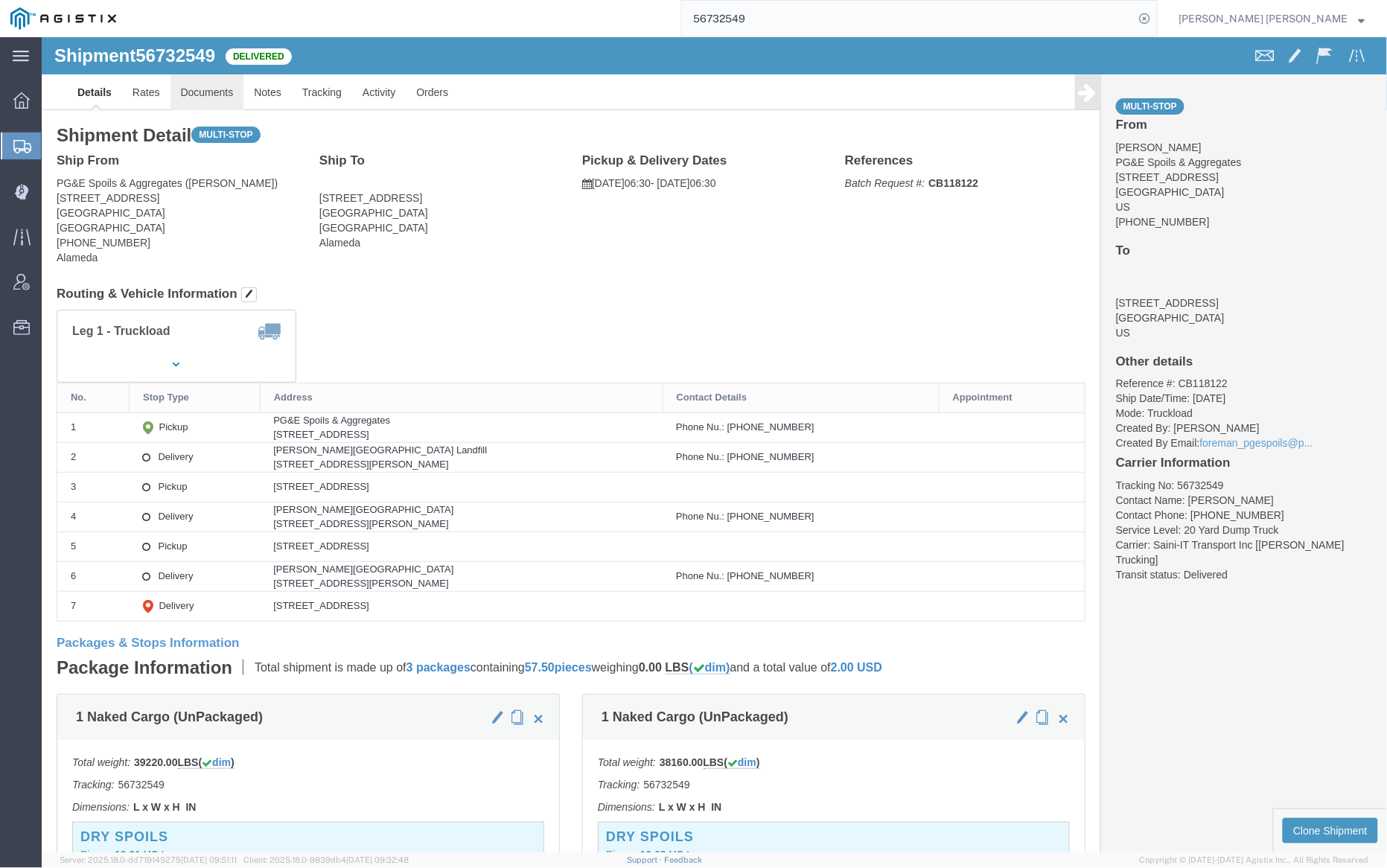
click link "Documents"
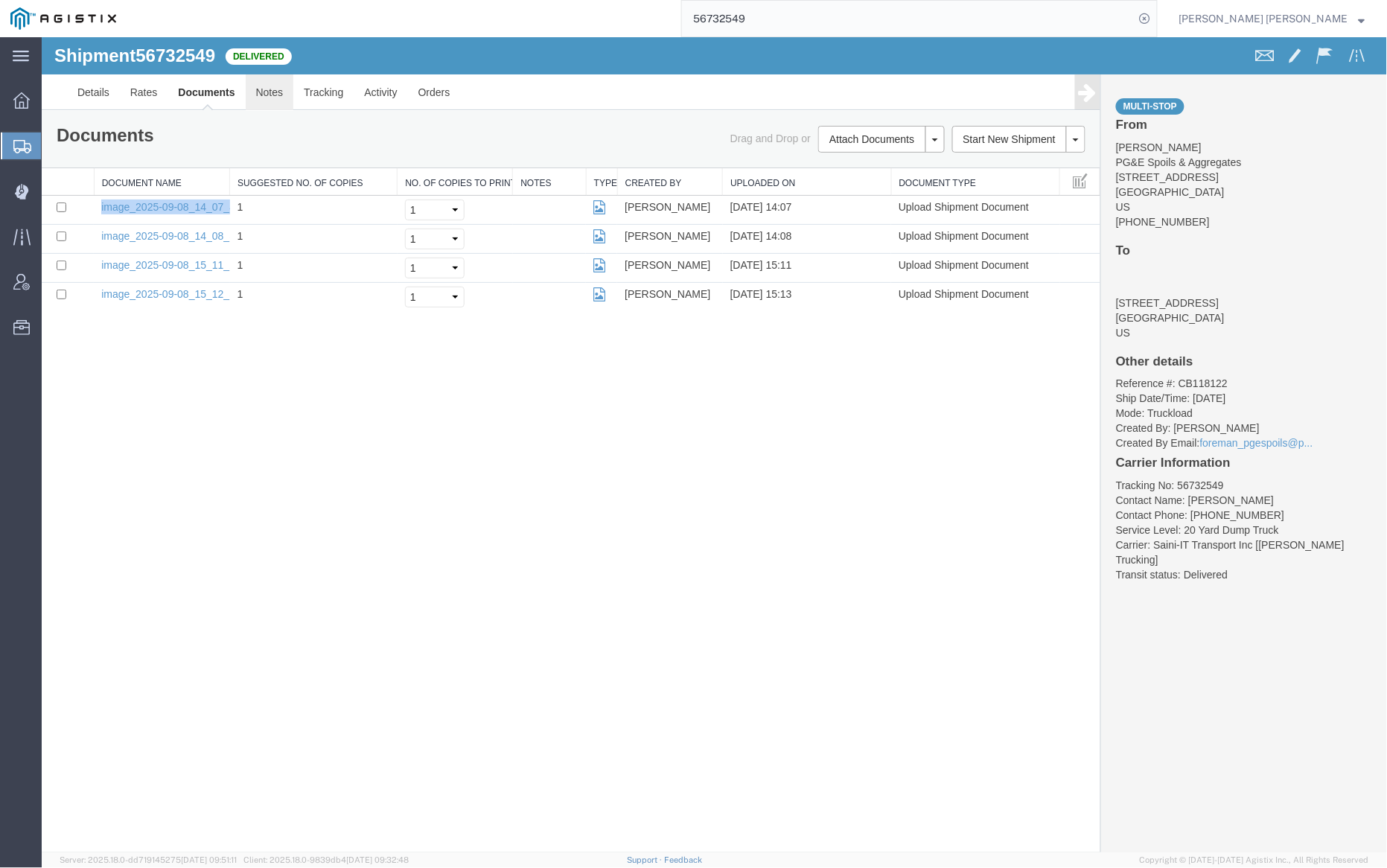
click at [266, 96] on link "Notes" at bounding box center [269, 91] width 48 height 36
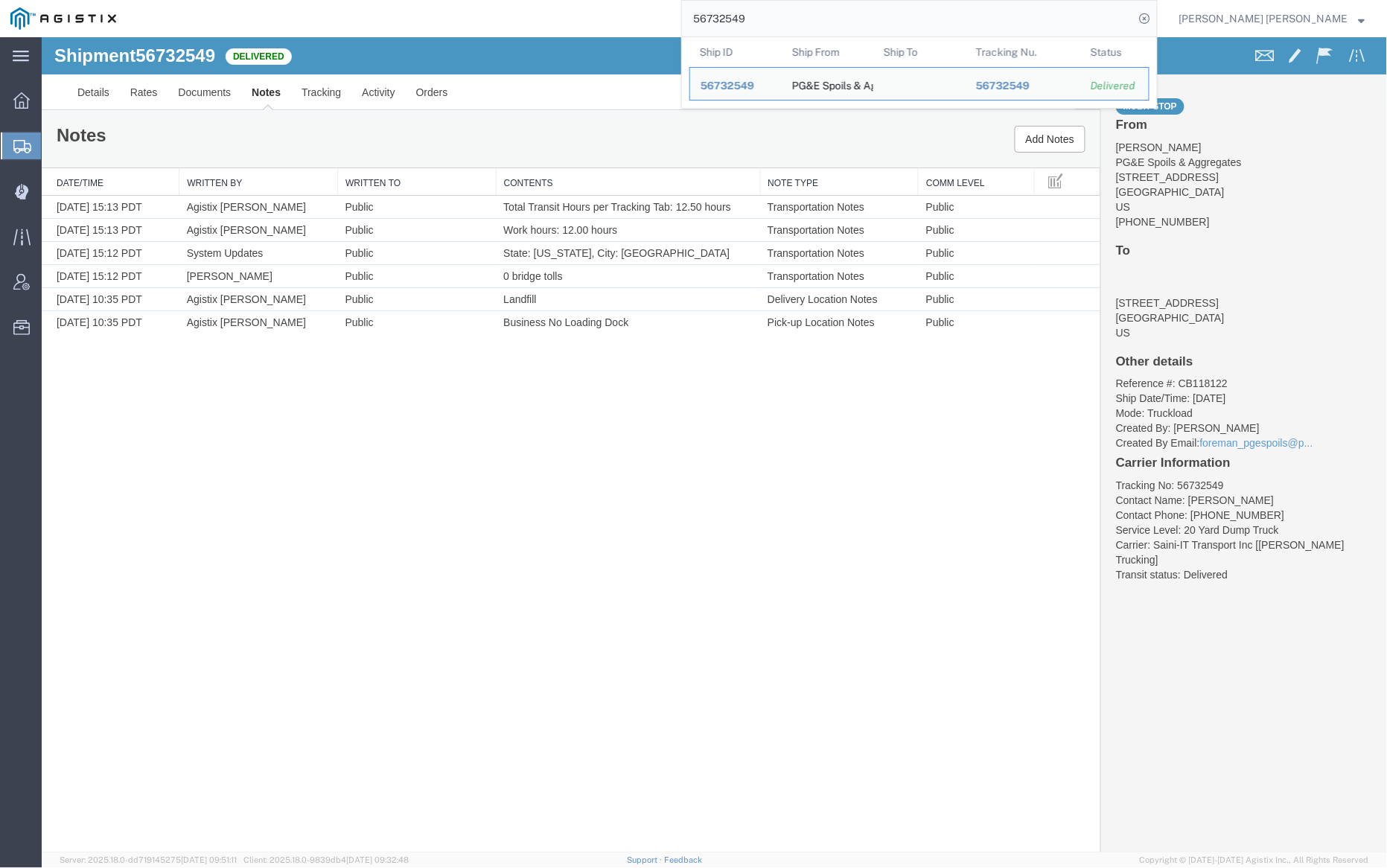
click at [806, 21] on input "56732549" at bounding box center [908, 18] width 453 height 36
paste input "58"
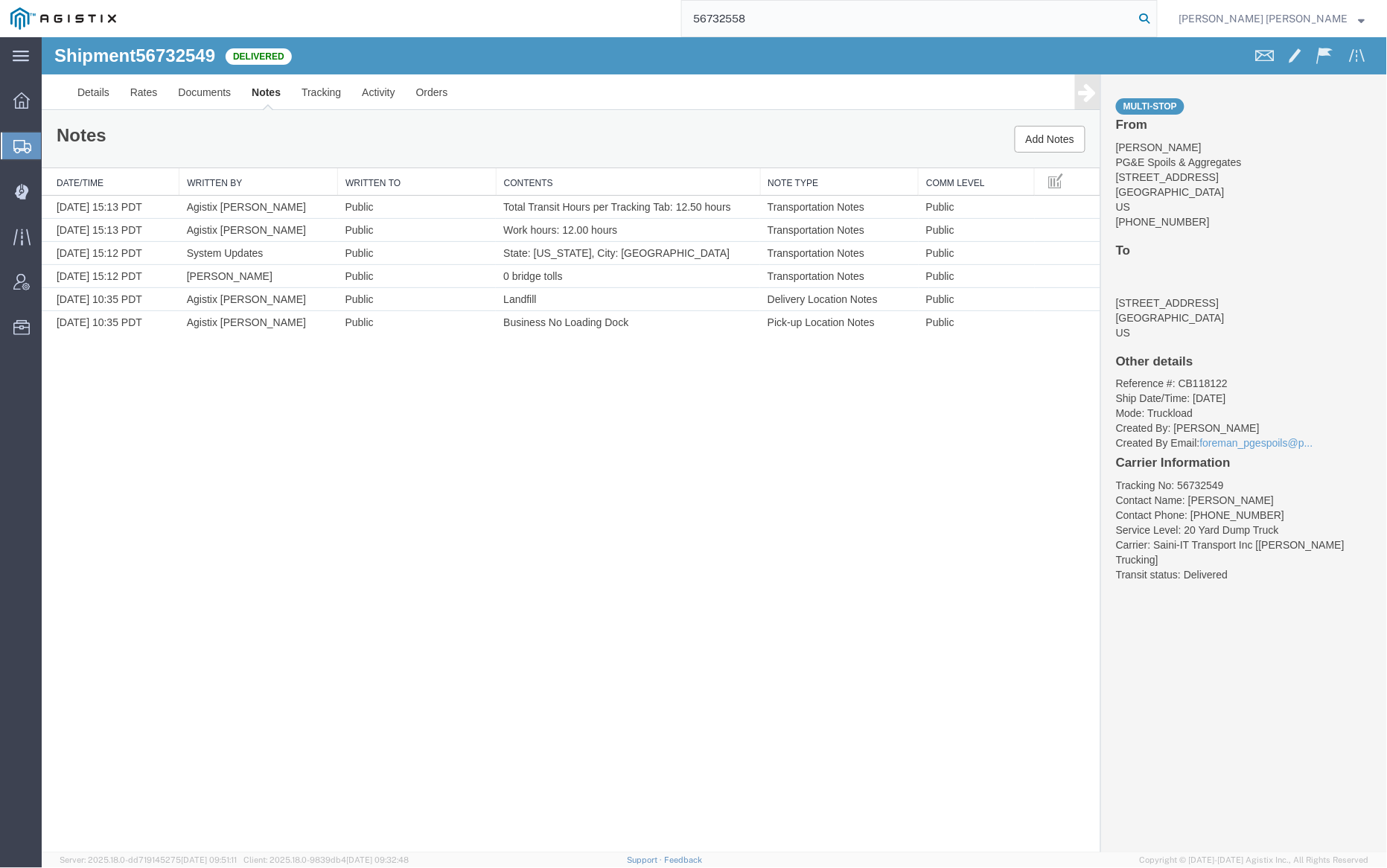
click at [1155, 14] on icon at bounding box center [1146, 19] width 21 height 21
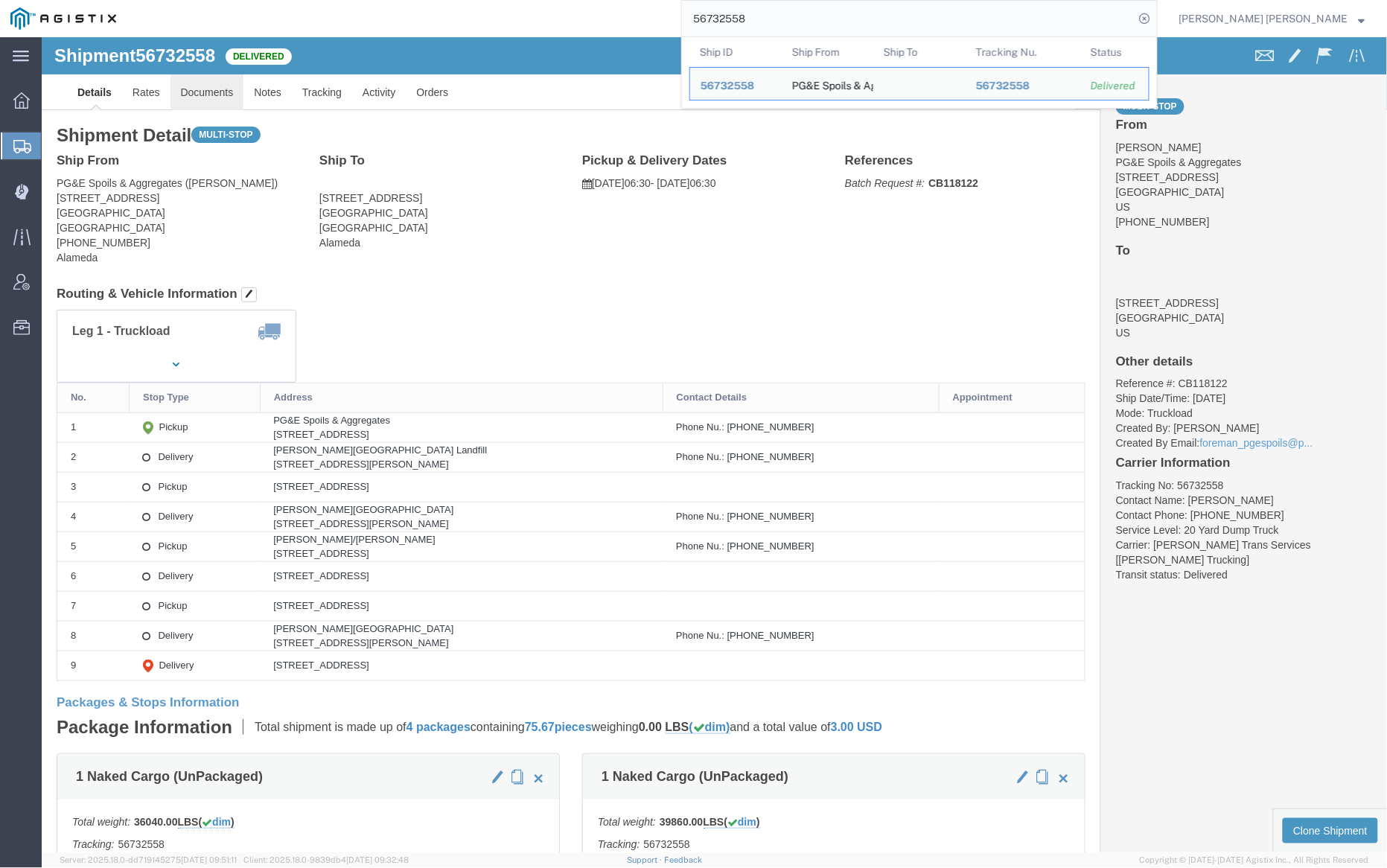
click link "Documents"
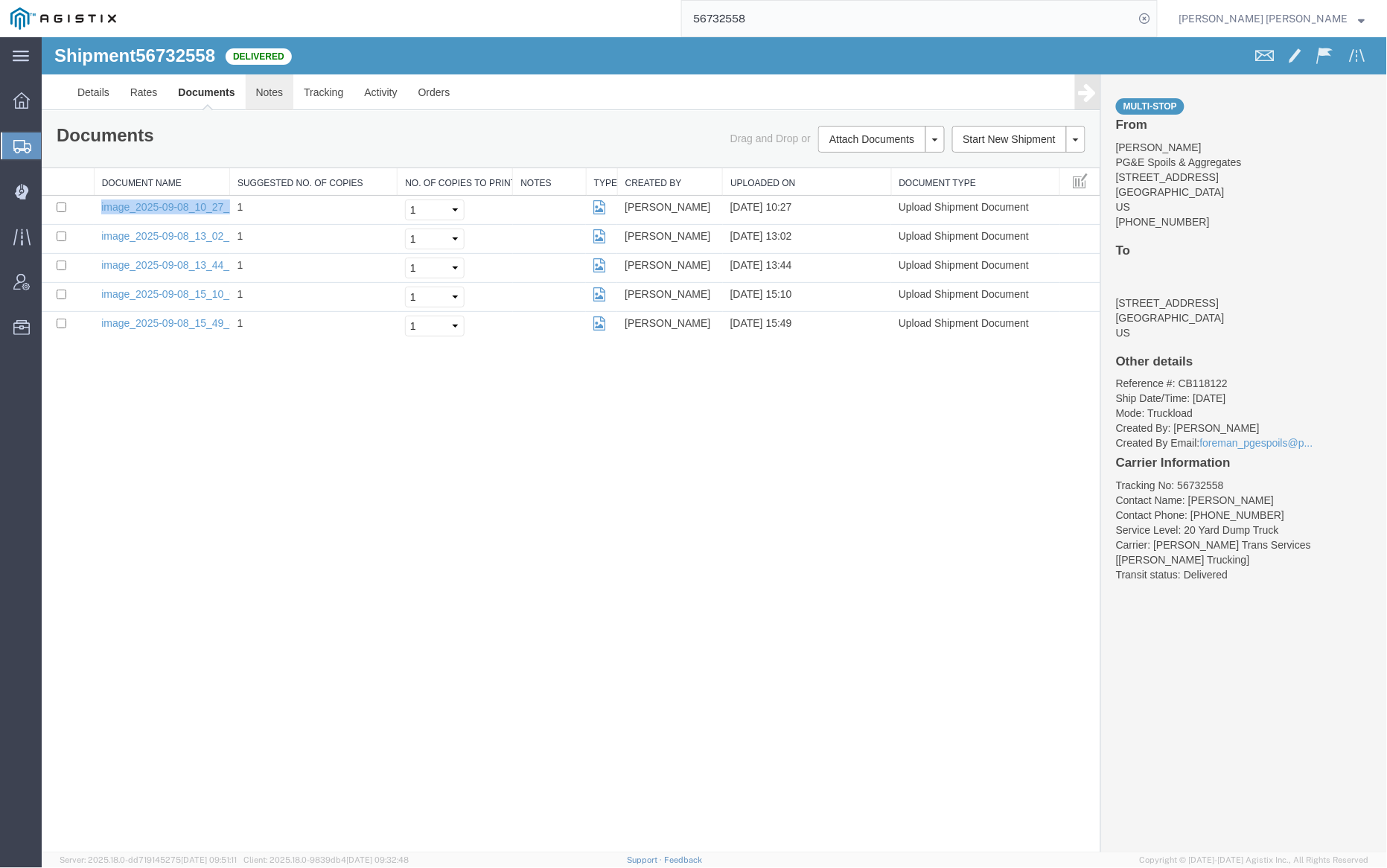
click at [278, 91] on link "Notes" at bounding box center [269, 91] width 48 height 36
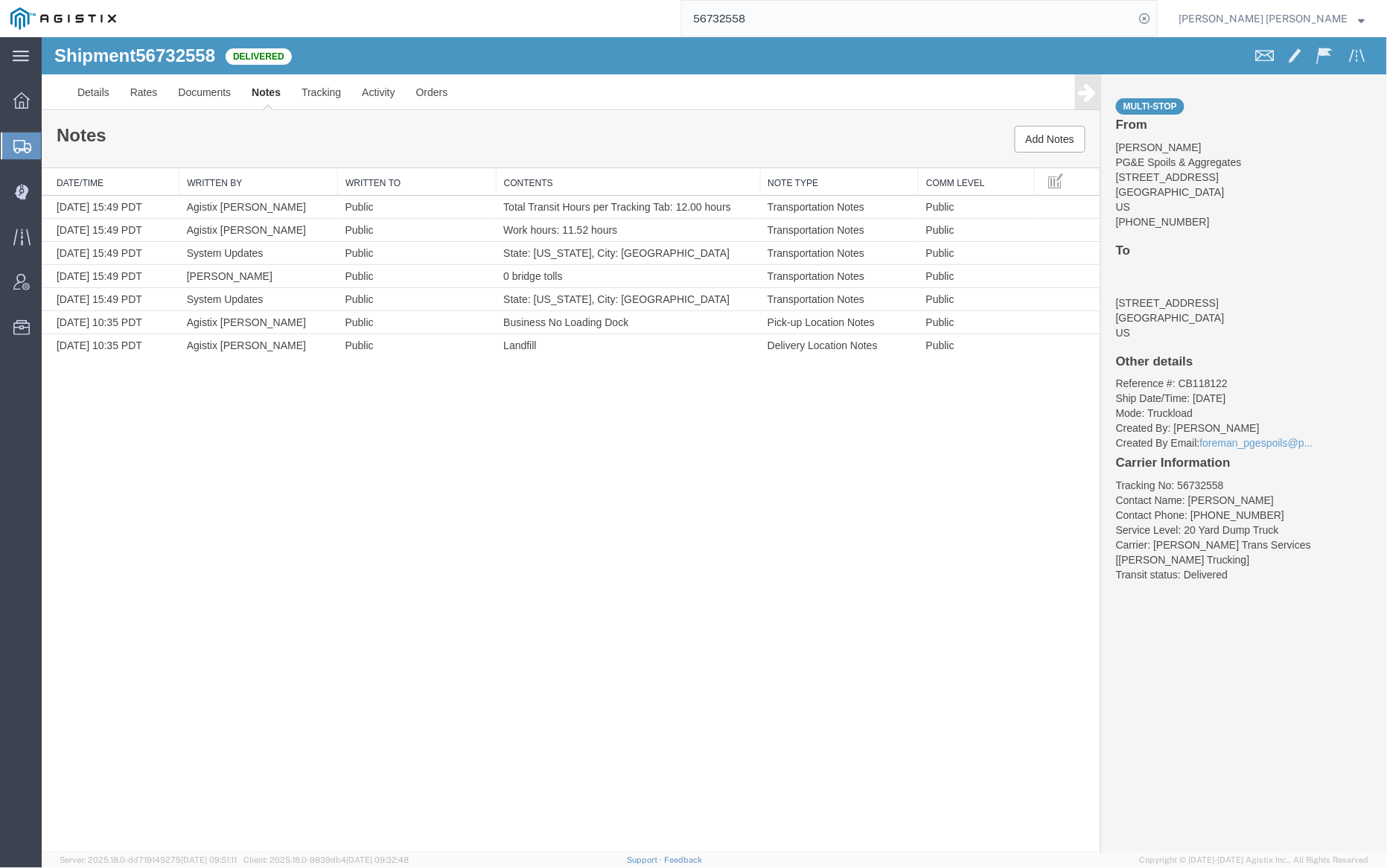
click at [801, 16] on input "56732558" at bounding box center [908, 18] width 453 height 36
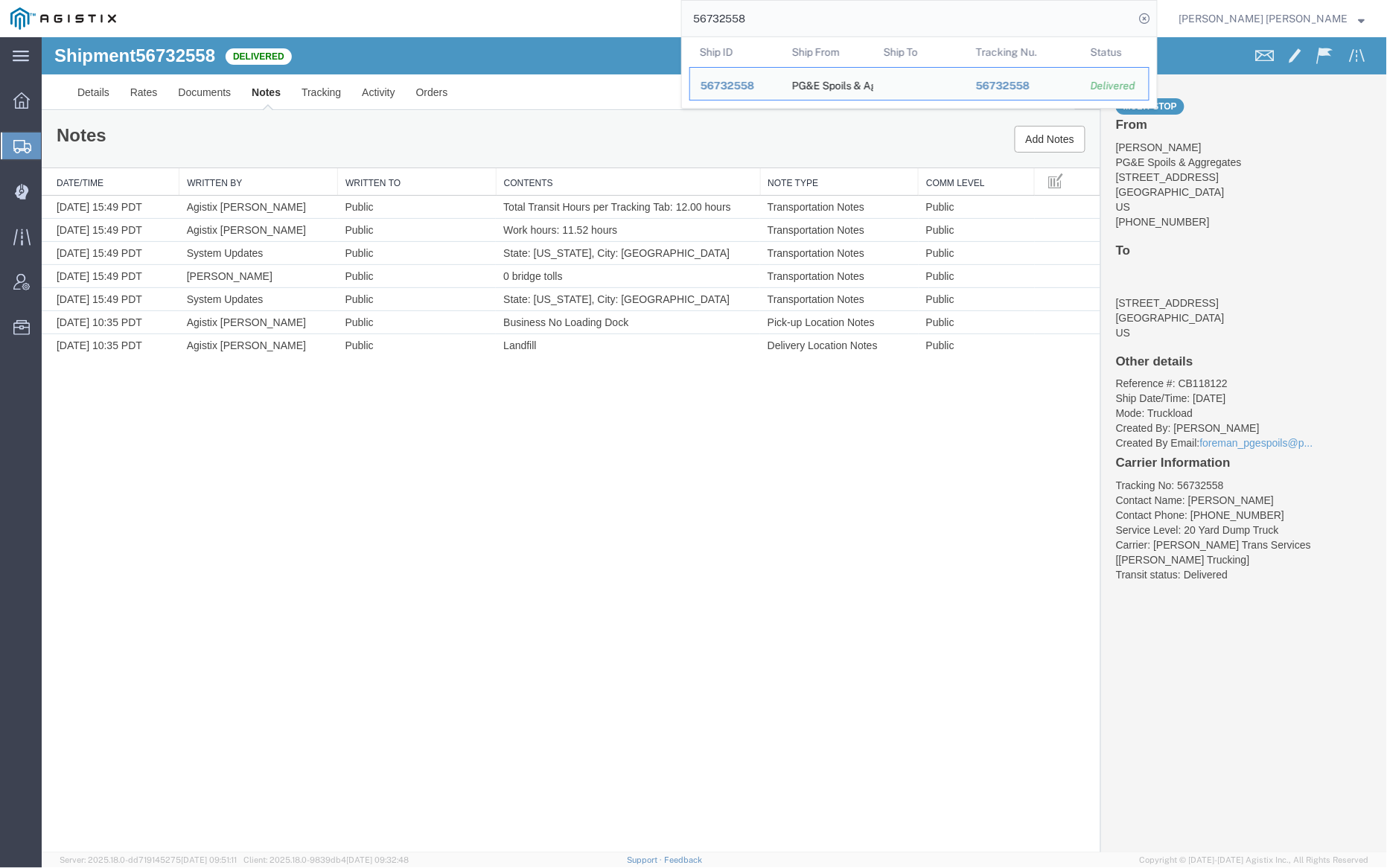
click at [801, 16] on input "56732558" at bounding box center [908, 18] width 453 height 36
paste input "725"
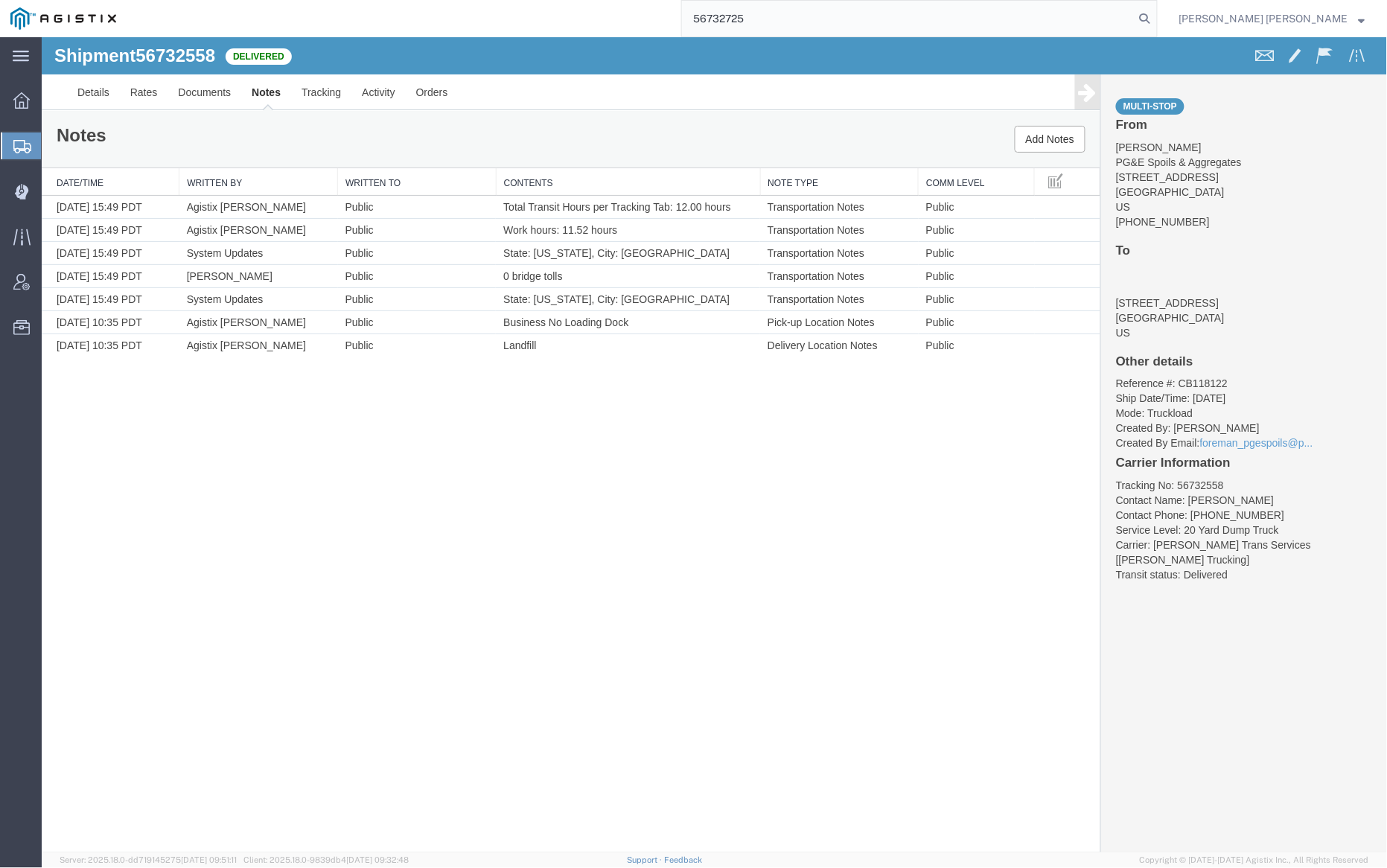
click at [1155, 14] on icon at bounding box center [1146, 19] width 21 height 21
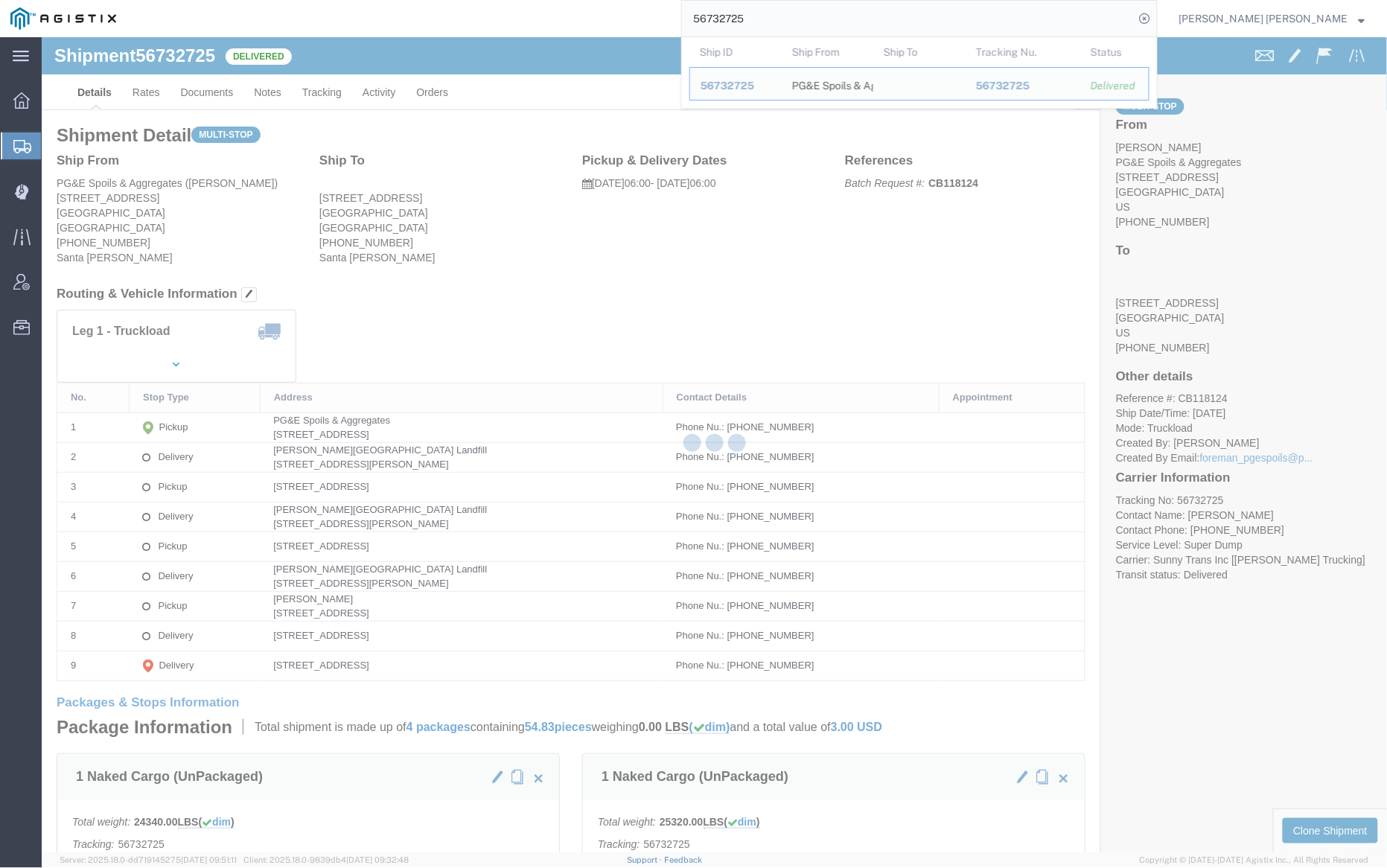
click div
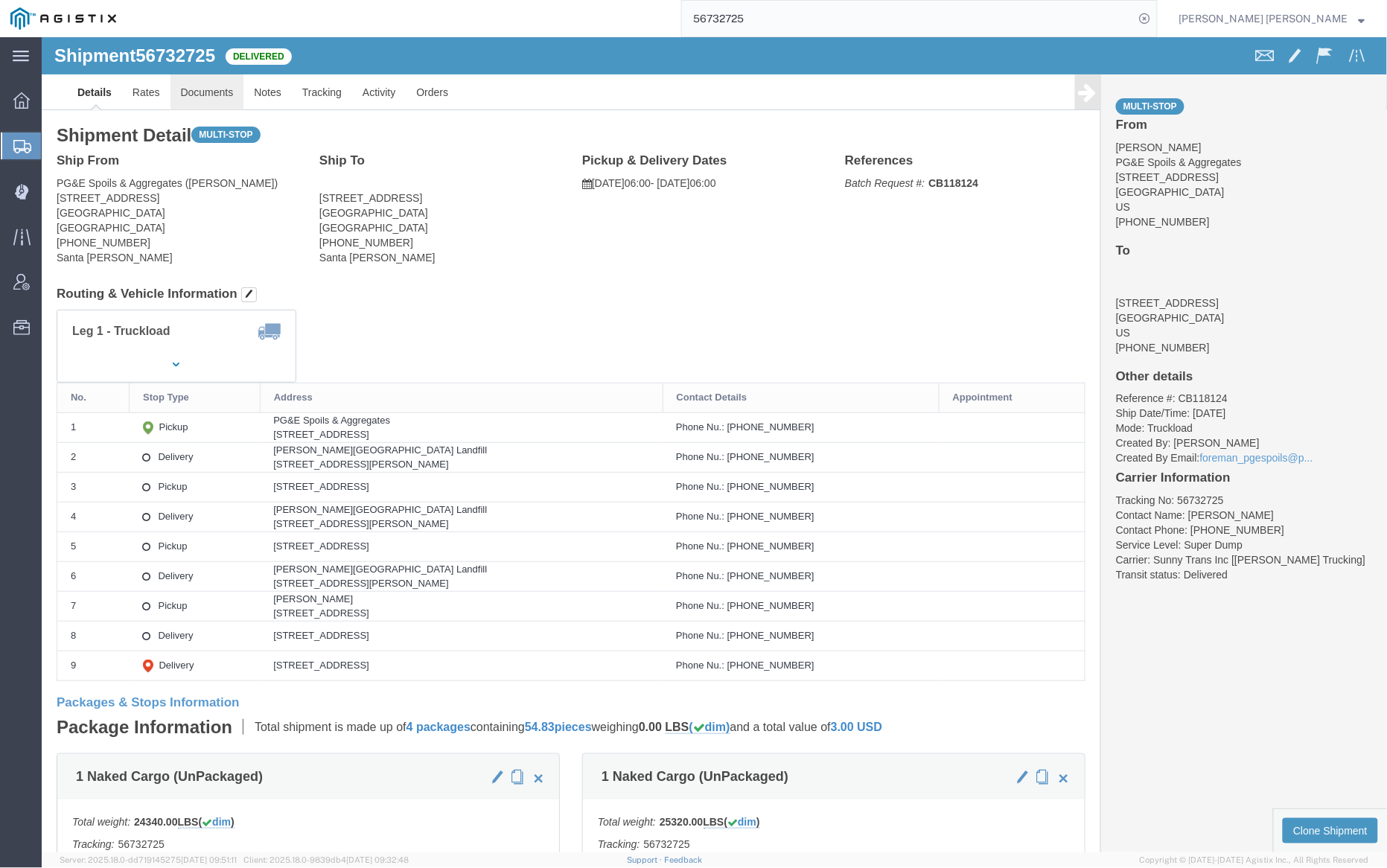
click link "Documents"
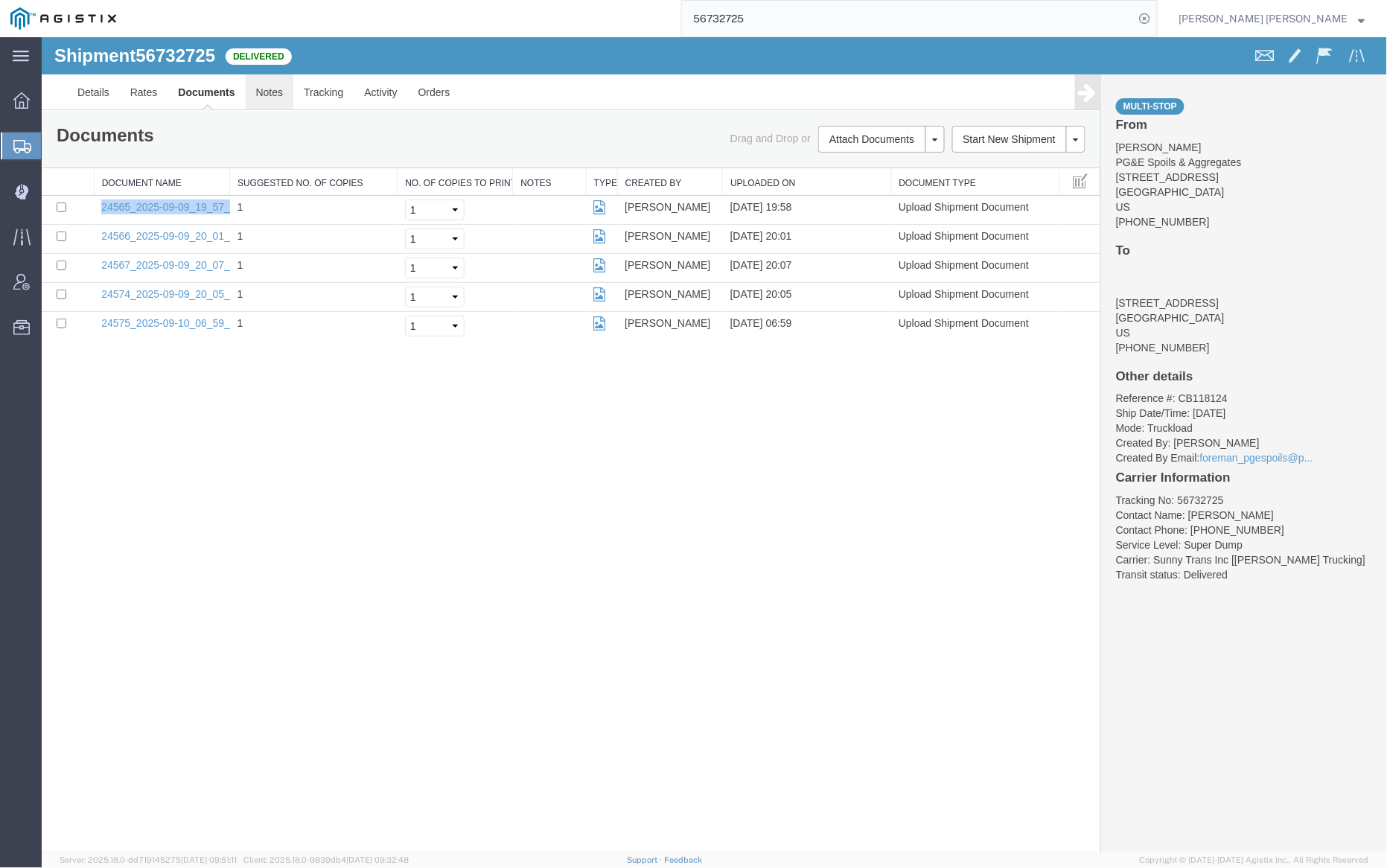
click at [275, 90] on link "Notes" at bounding box center [269, 91] width 48 height 36
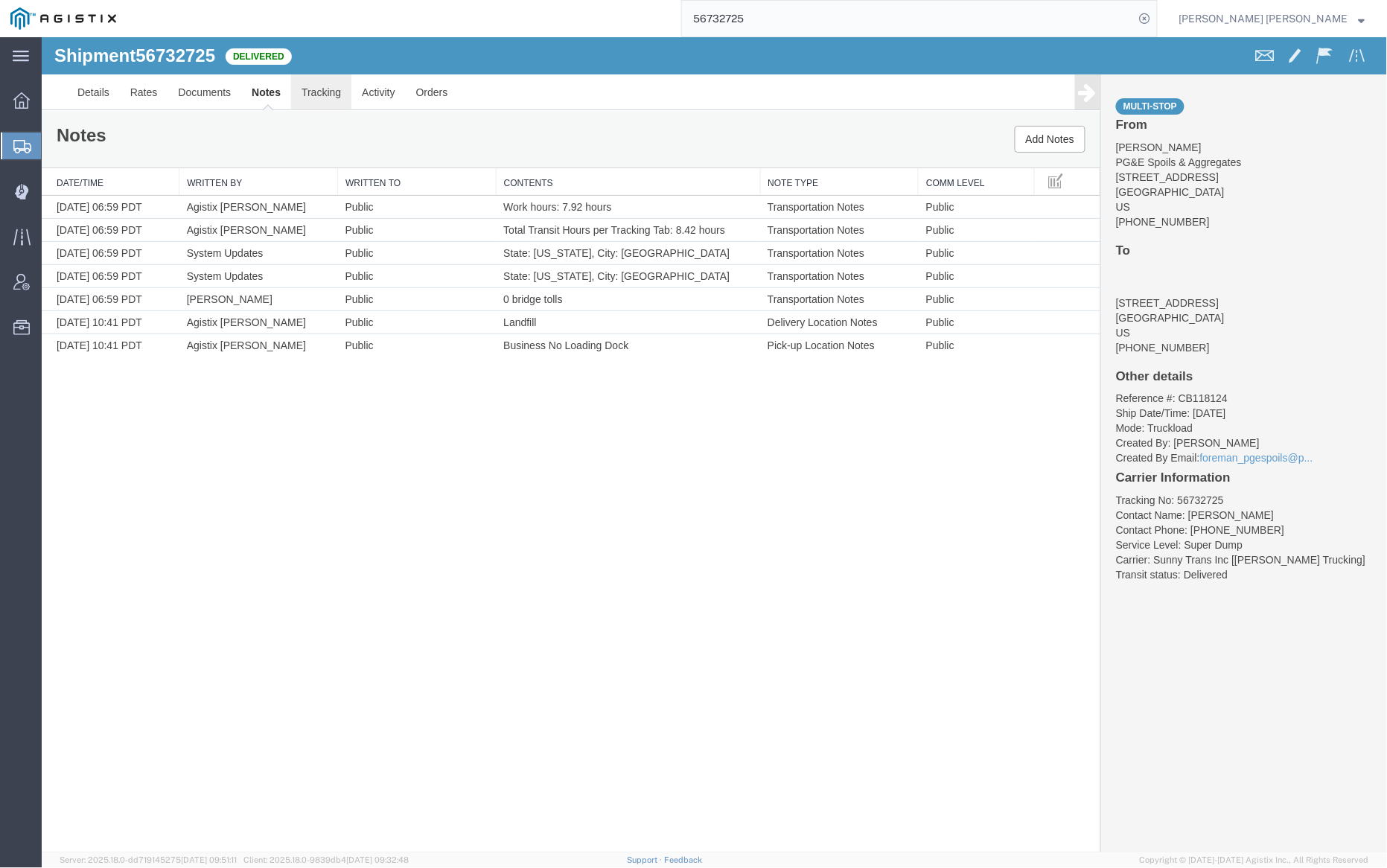
click at [329, 91] on link "Tracking" at bounding box center [320, 91] width 61 height 36
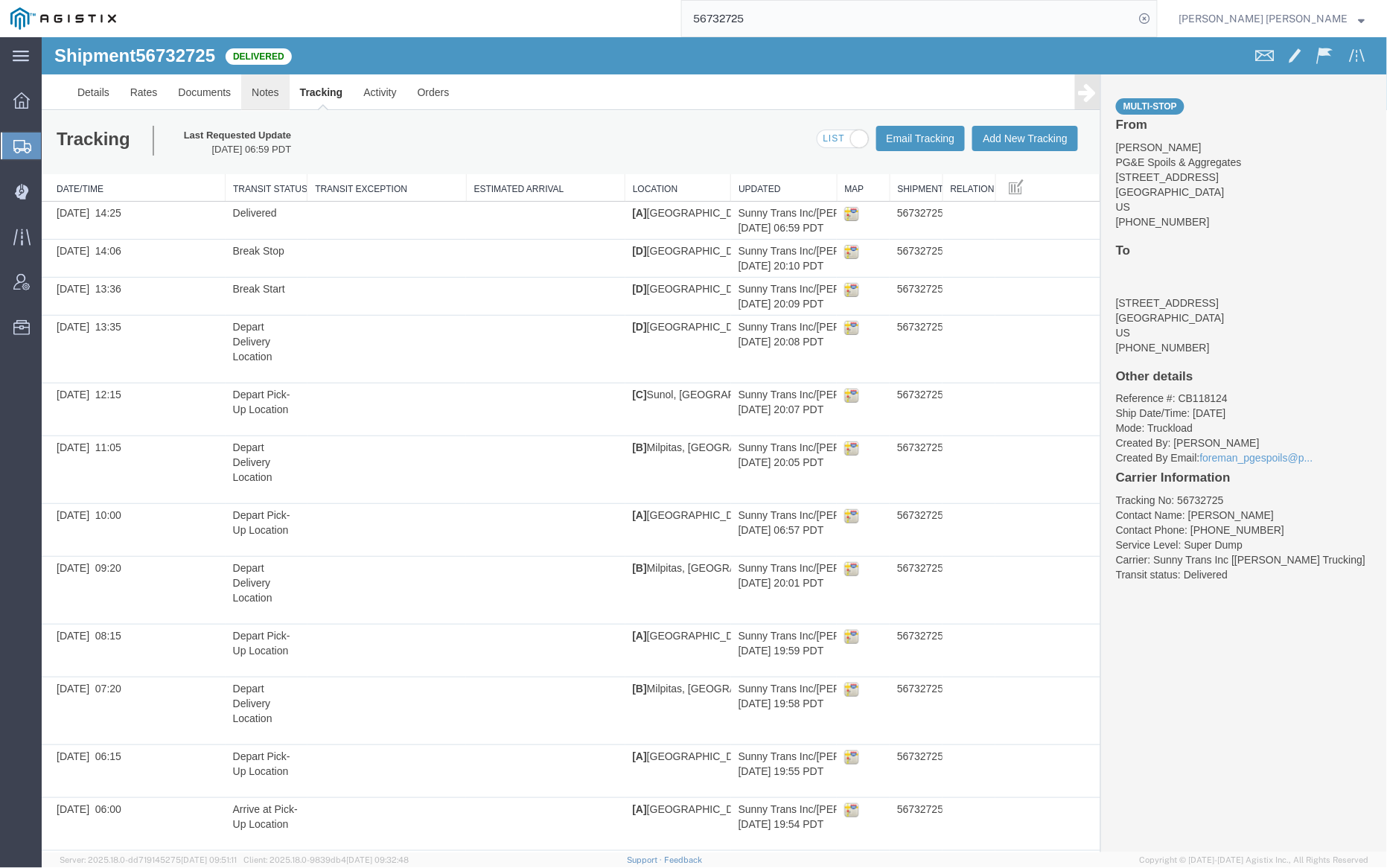
click at [262, 89] on link "Notes" at bounding box center [264, 91] width 48 height 36
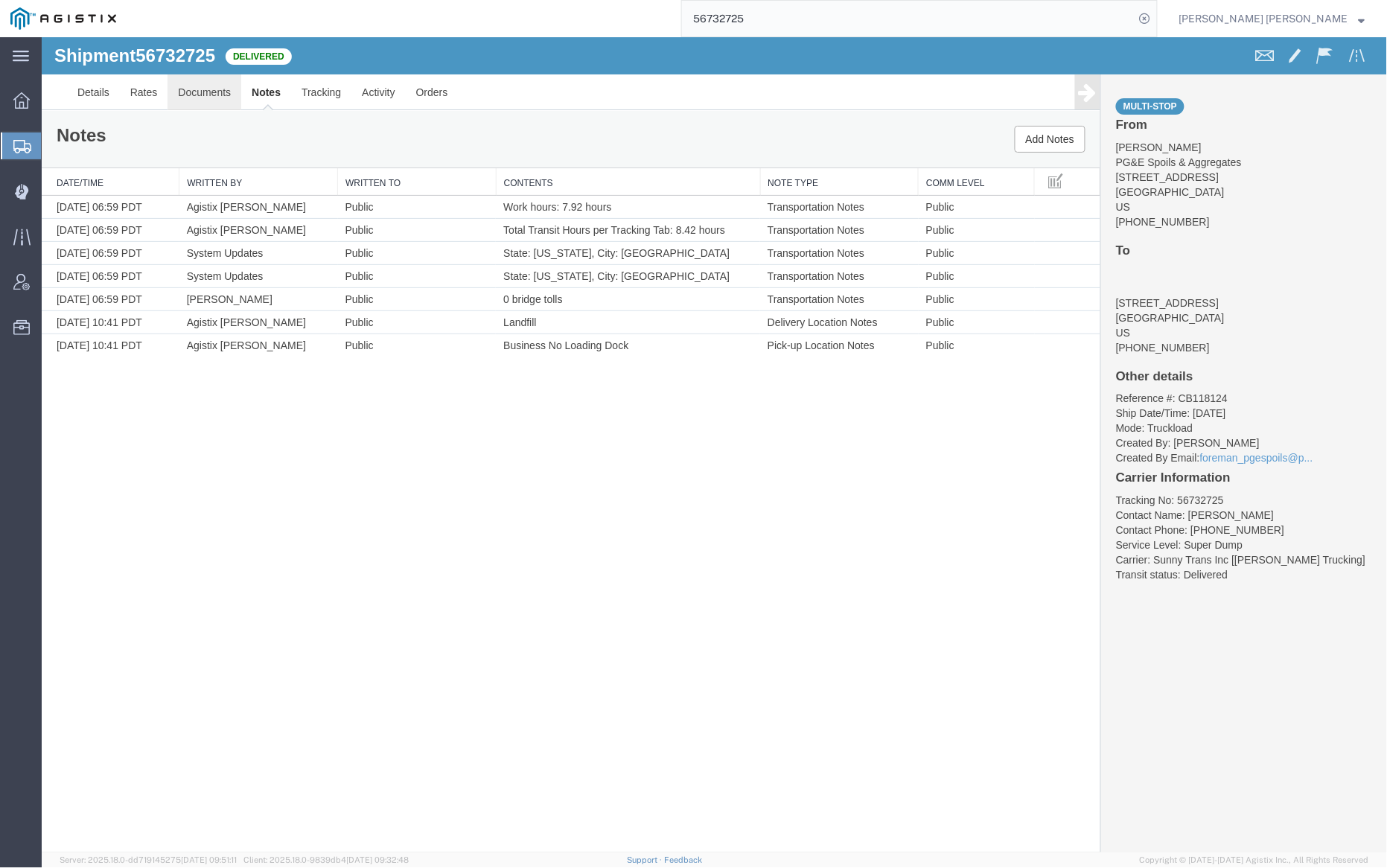
click at [216, 85] on link "Documents" at bounding box center [204, 91] width 74 height 36
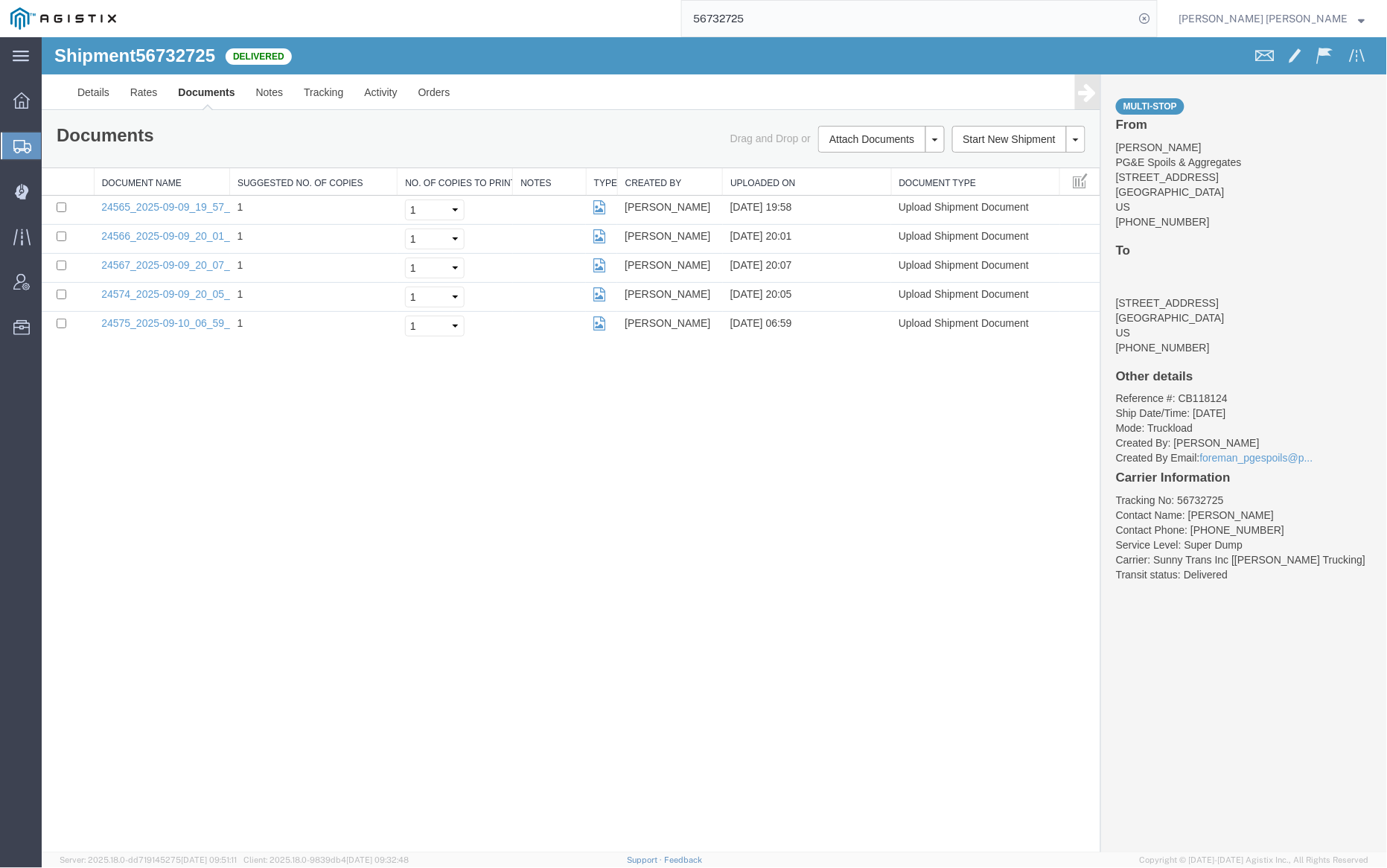
click at [795, 2] on input "56732725" at bounding box center [908, 18] width 453 height 36
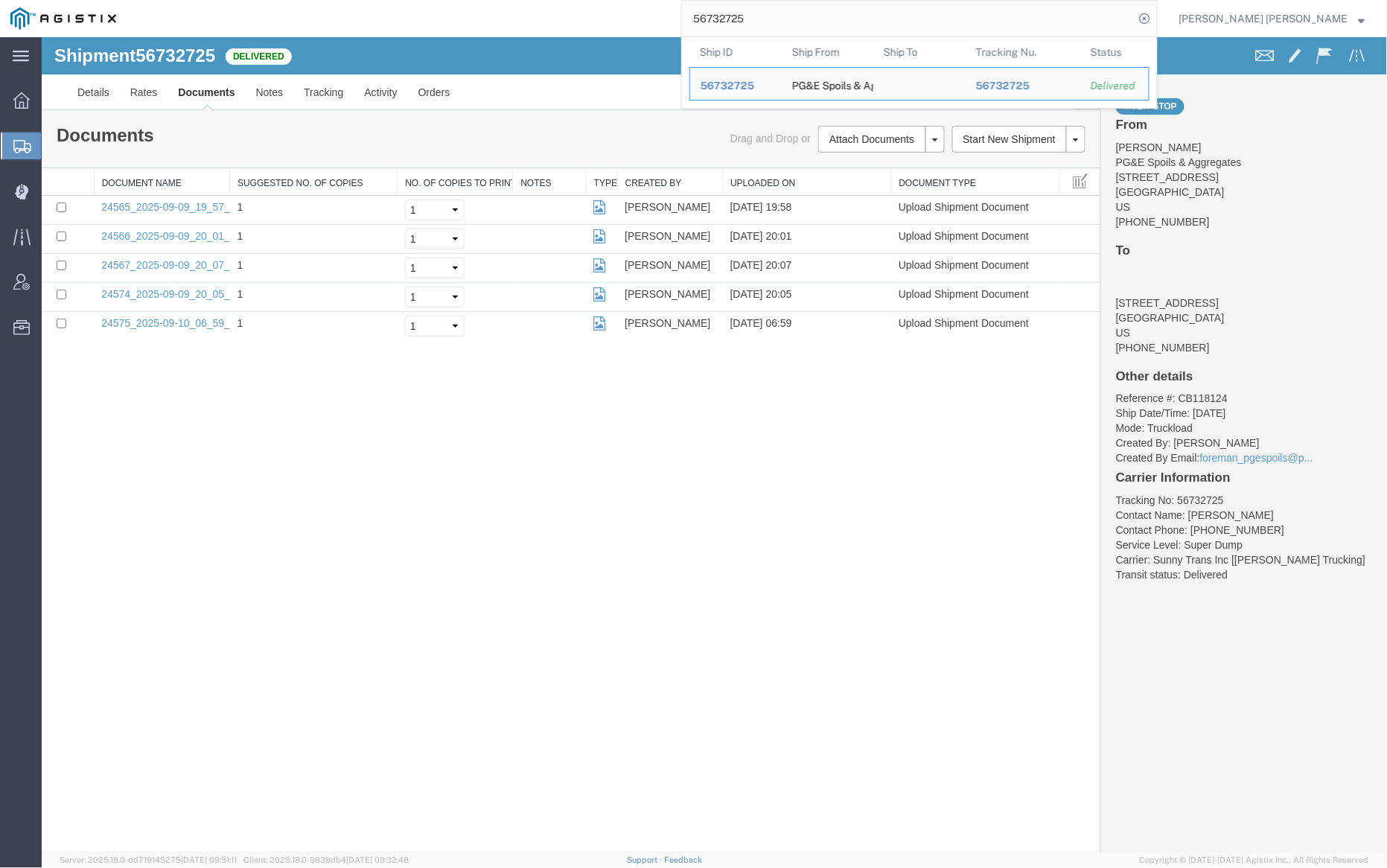
click at [799, 14] on input "56732725" at bounding box center [908, 18] width 453 height 36
paste input "32"
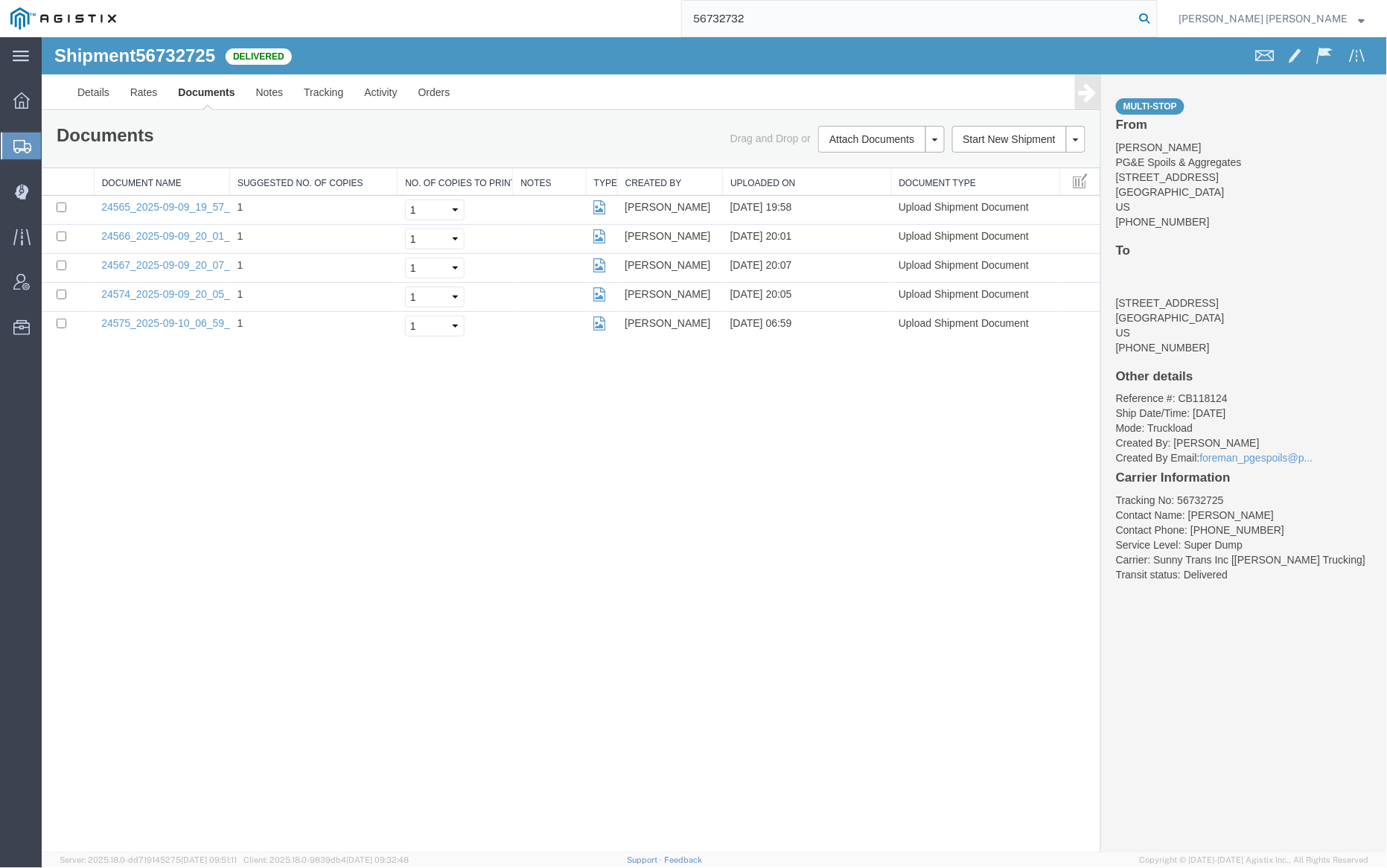
click at [1155, 15] on icon at bounding box center [1146, 19] width 21 height 21
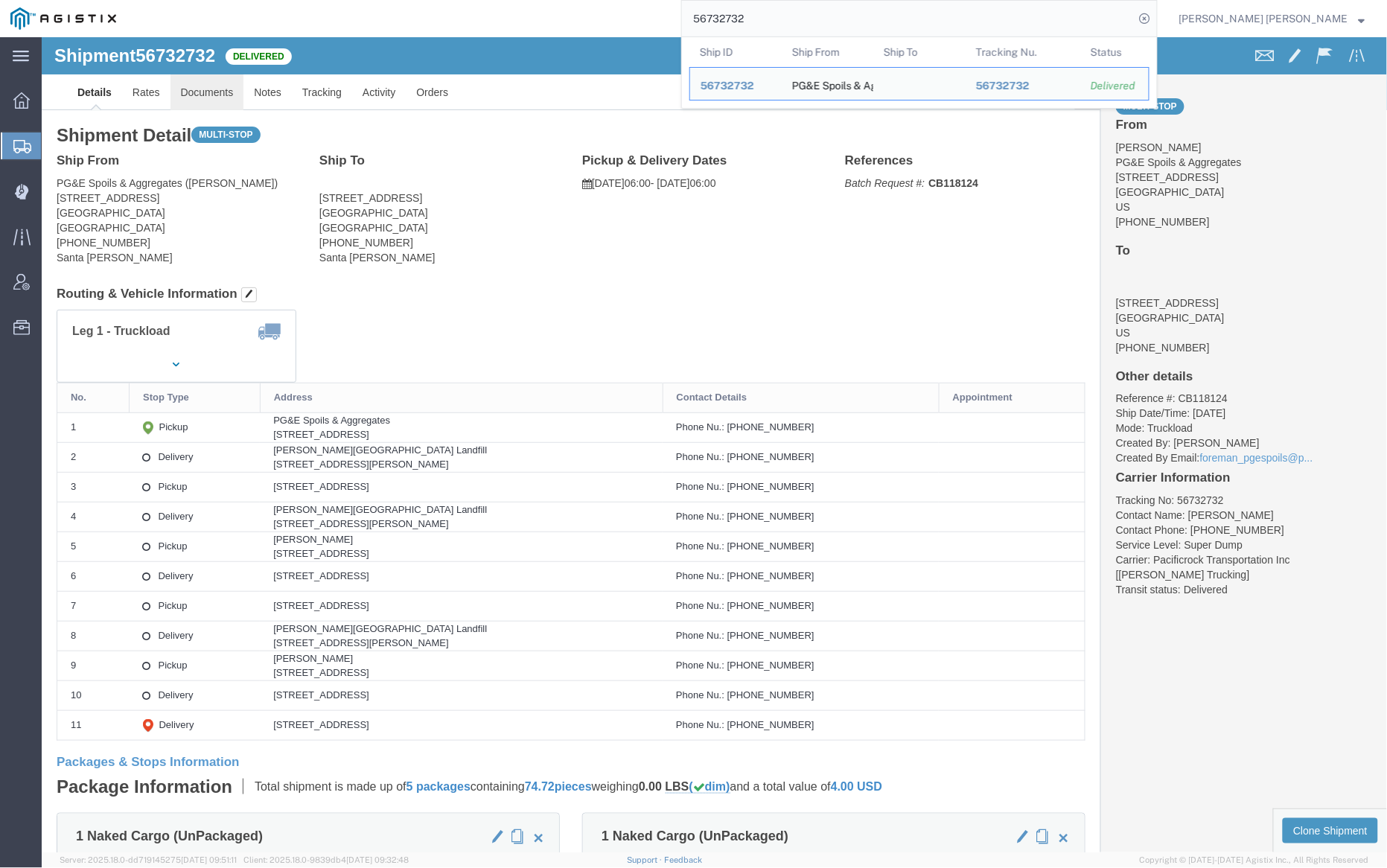
click link "Documents"
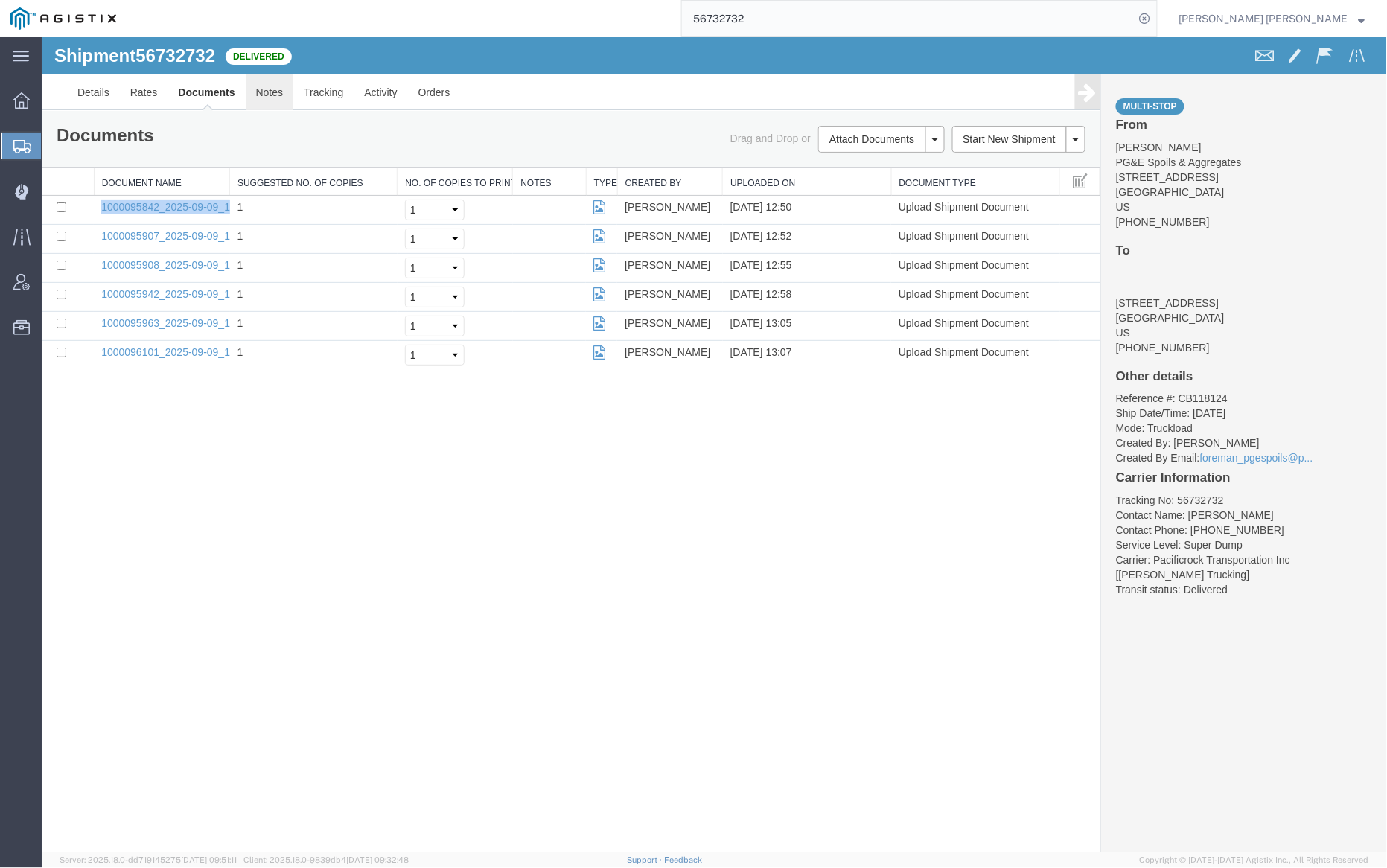
drag, startPoint x: 265, startPoint y: 86, endPoint x: 287, endPoint y: 81, distance: 22.6
click at [265, 86] on link "Notes" at bounding box center [269, 91] width 48 height 36
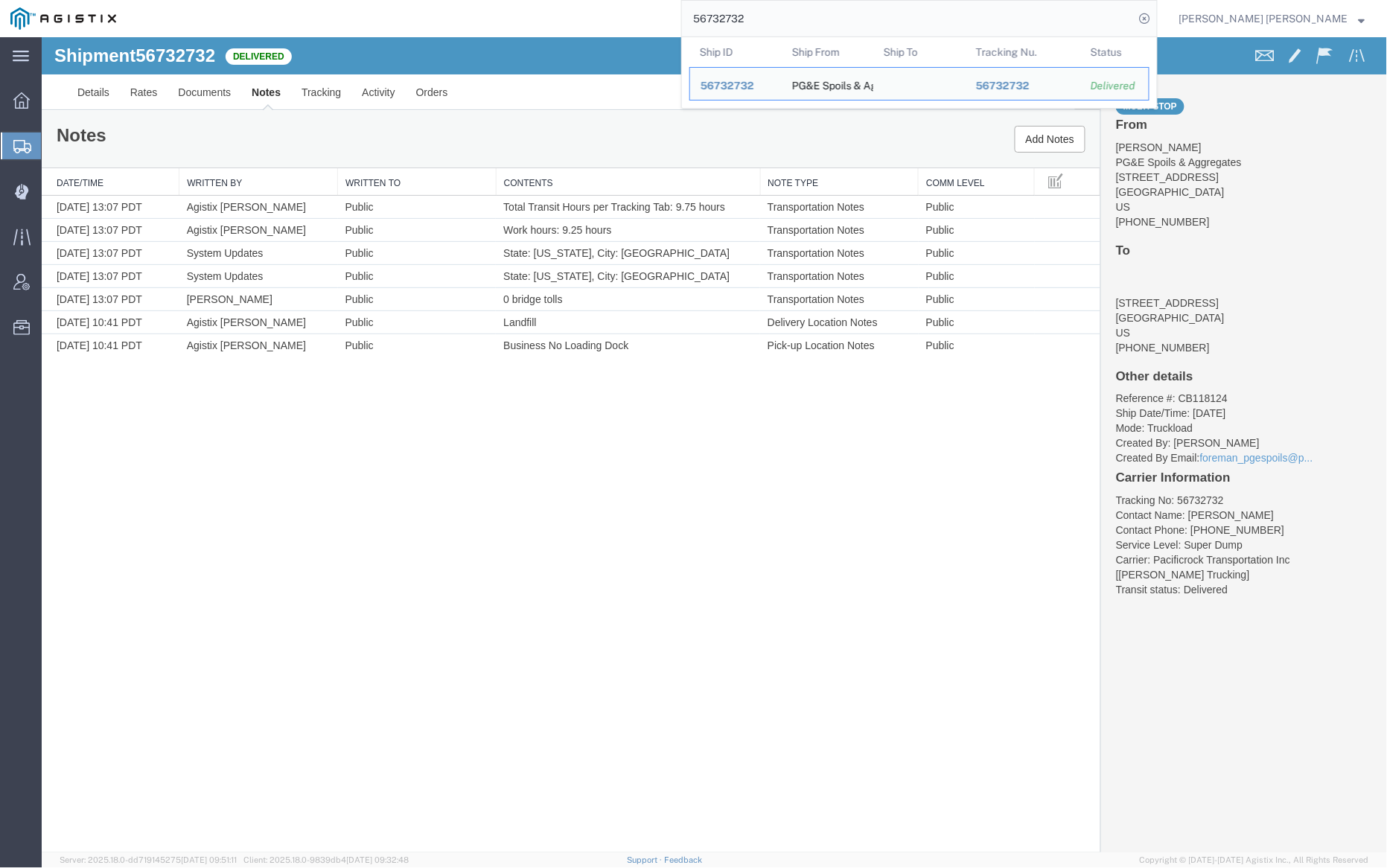
click at [808, 17] on input "56732732" at bounding box center [908, 18] width 453 height 36
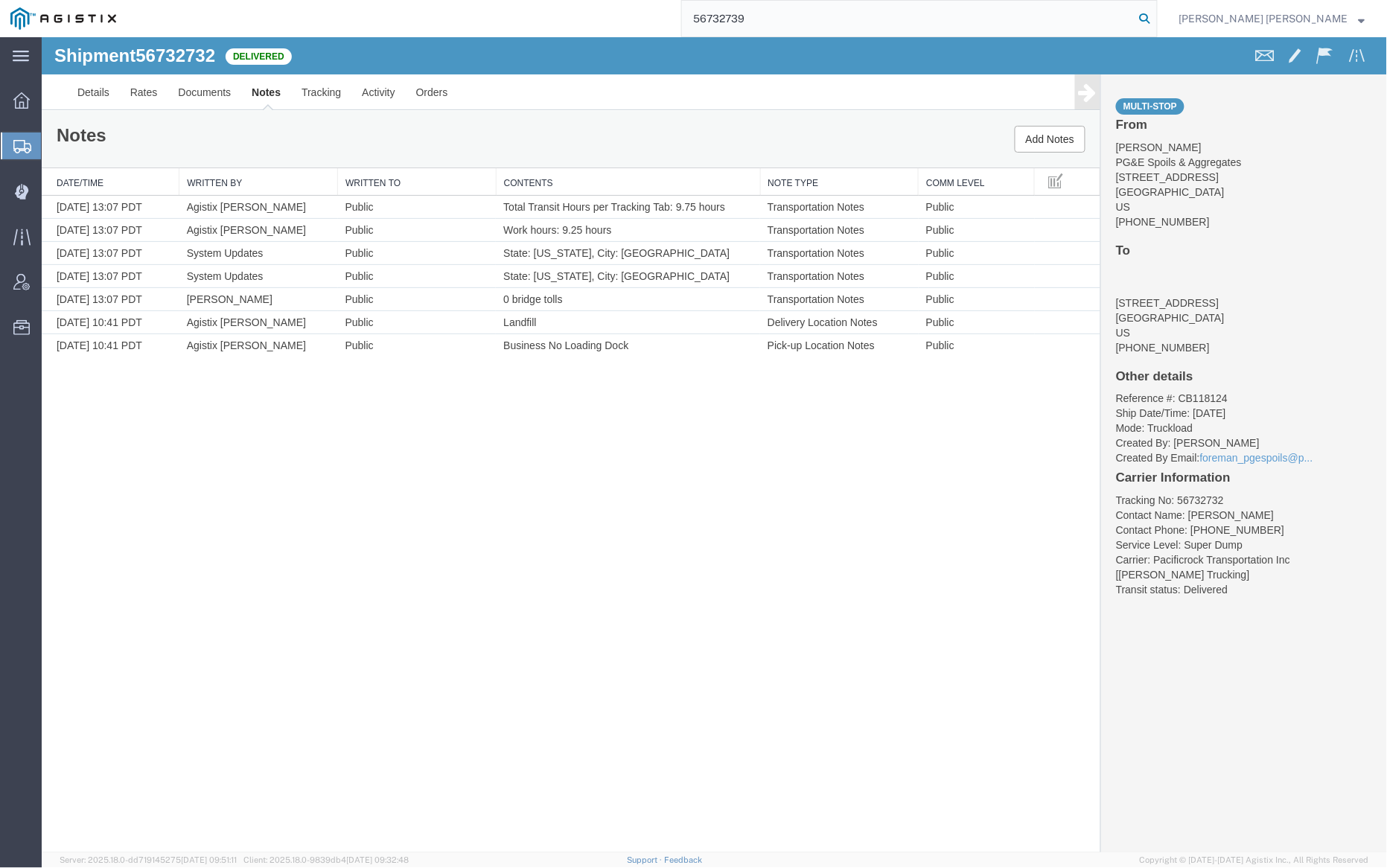
click at [1155, 18] on icon at bounding box center [1146, 19] width 21 height 21
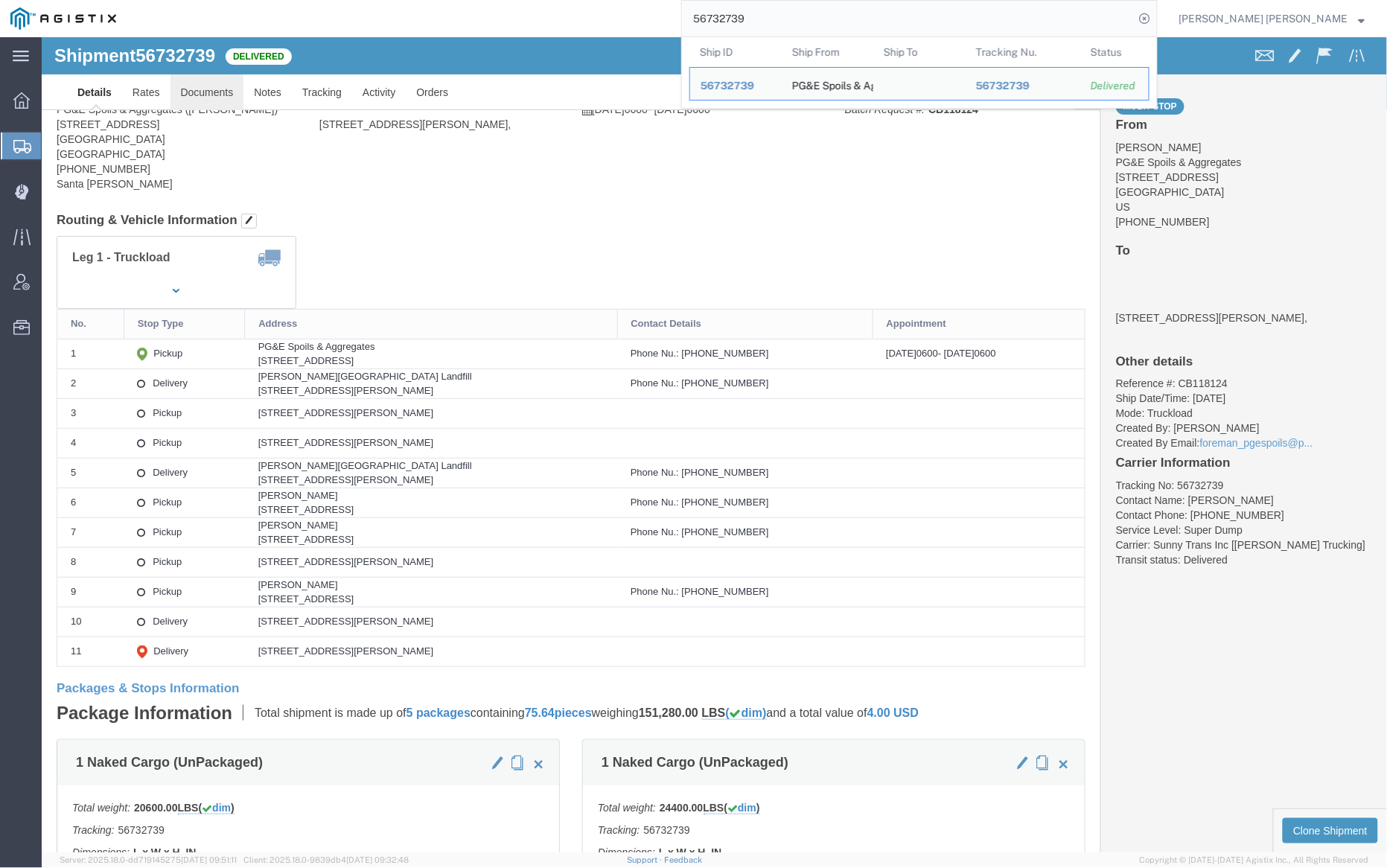
click link "Documents"
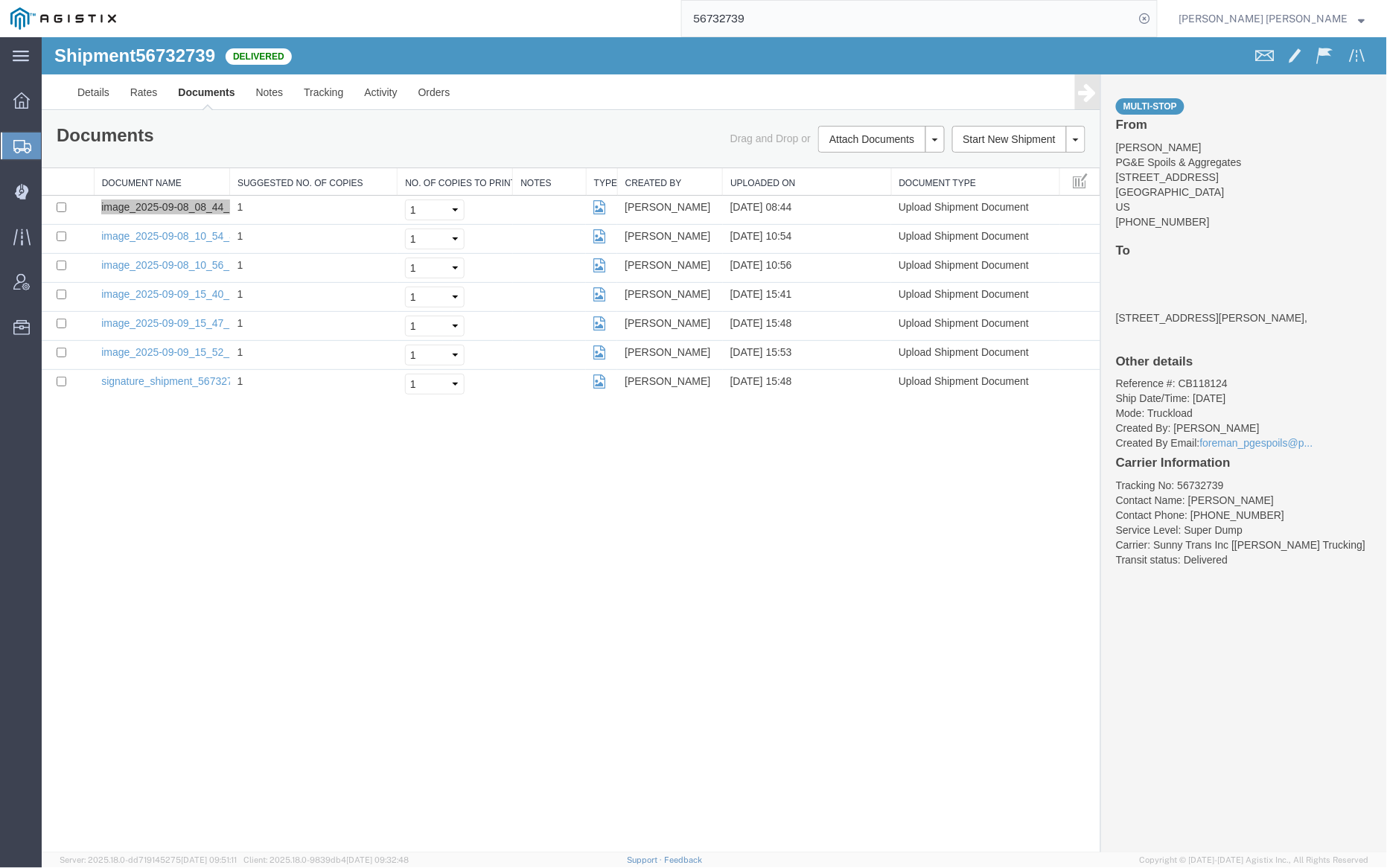
click at [790, 15] on input "56732739" at bounding box center [908, 18] width 453 height 36
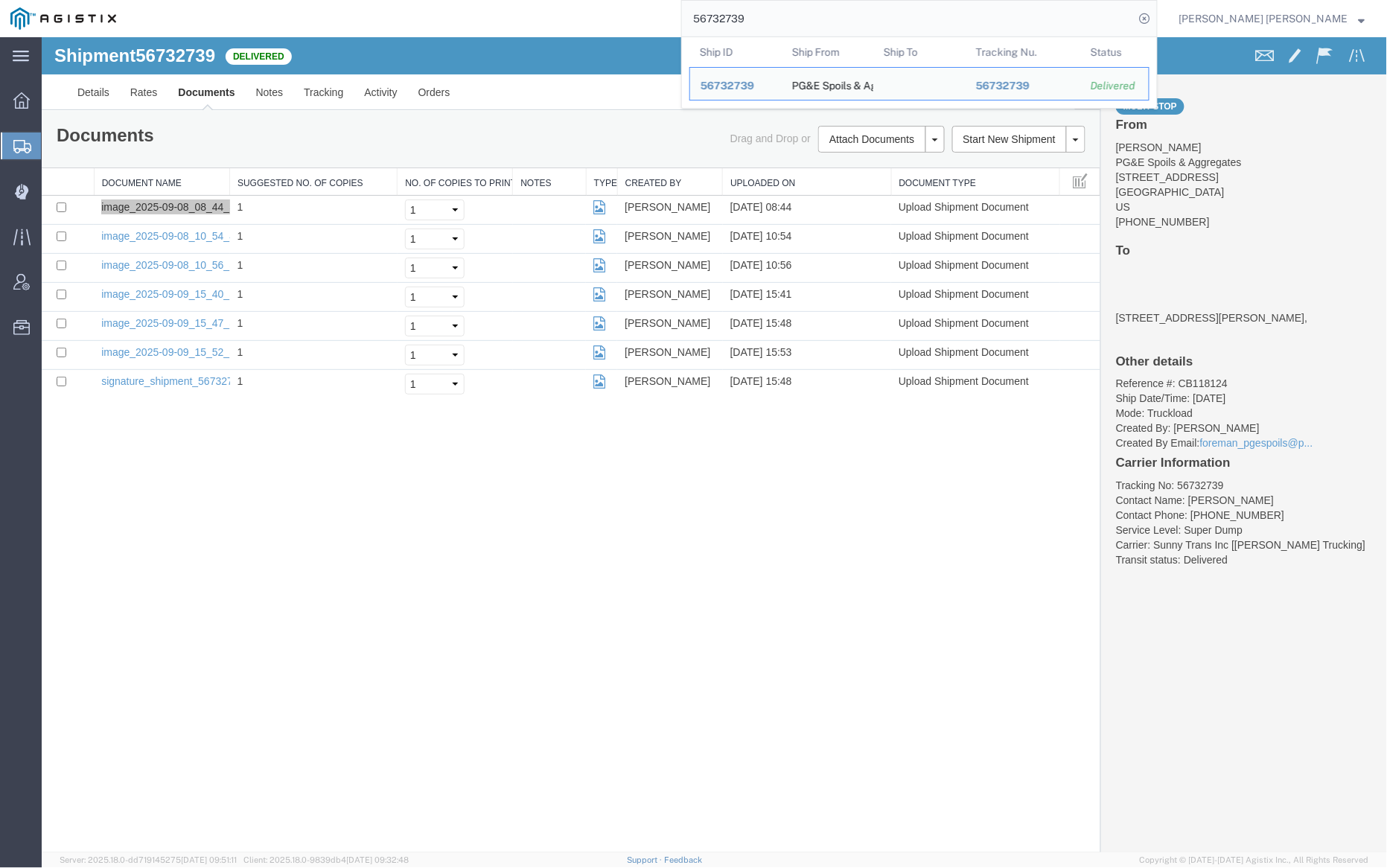
click at [790, 15] on input "56732739" at bounding box center [908, 18] width 453 height 36
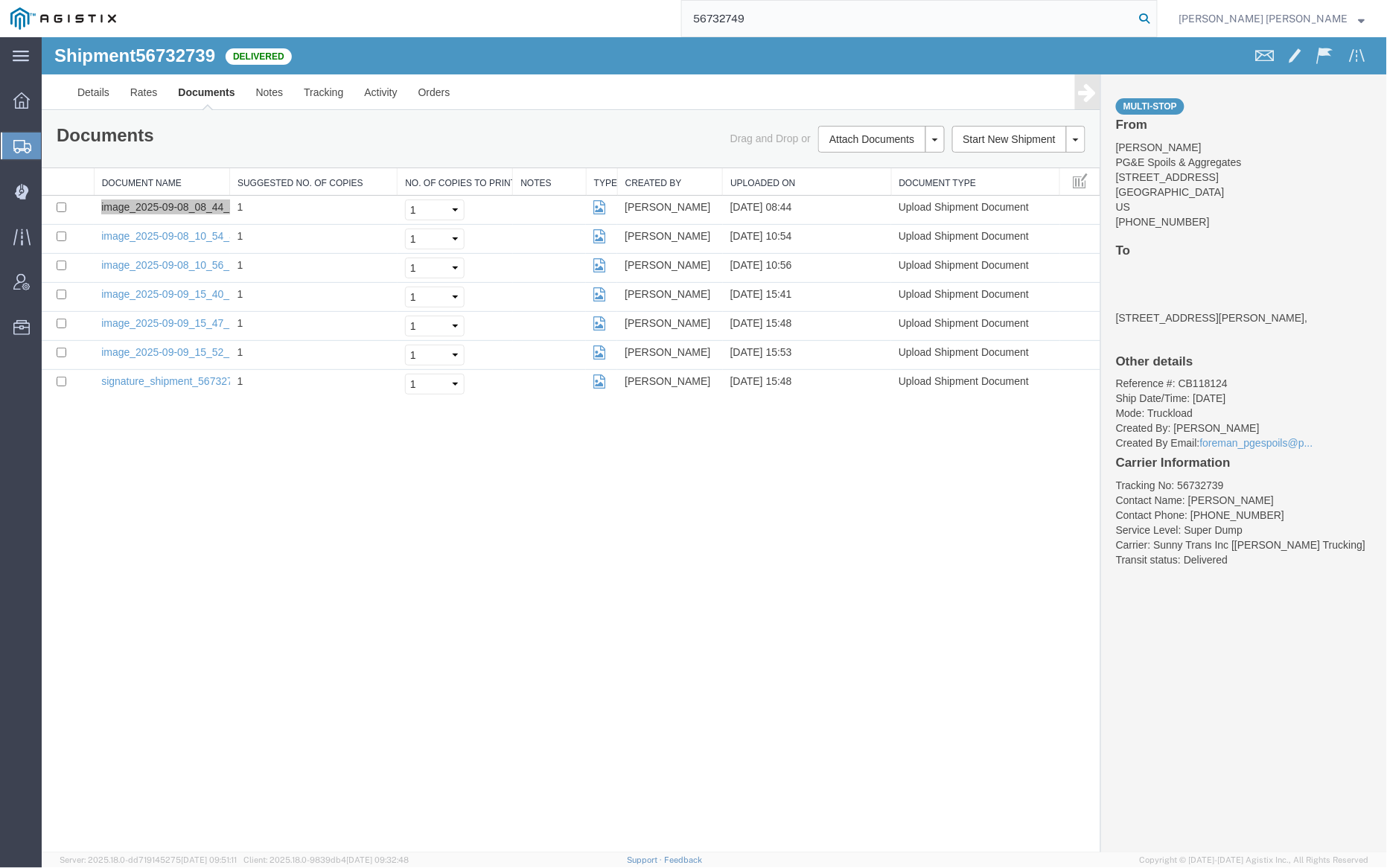
click at [1155, 18] on icon at bounding box center [1146, 19] width 21 height 21
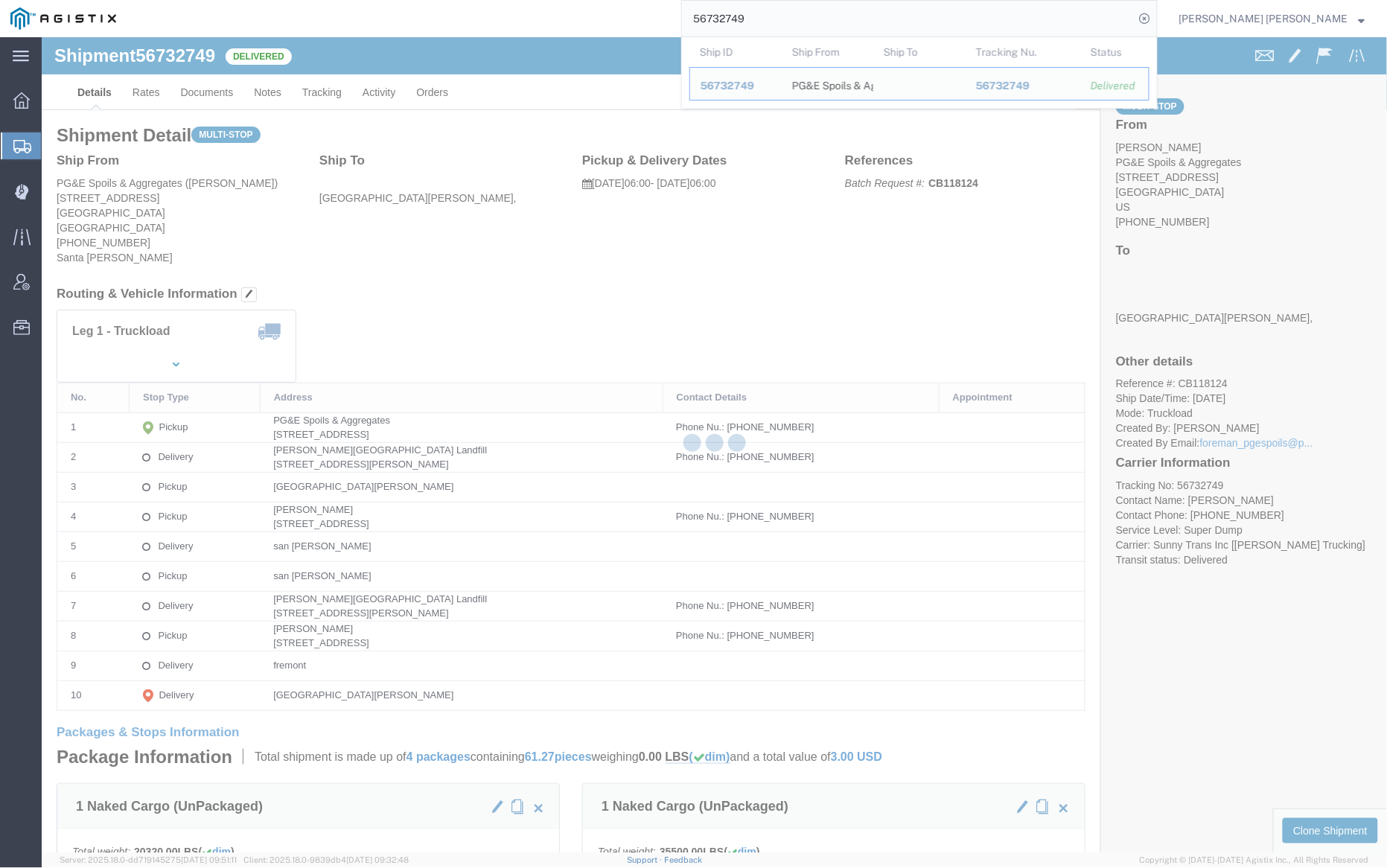
click at [213, 91] on div at bounding box center [714, 445] width 1346 height 815
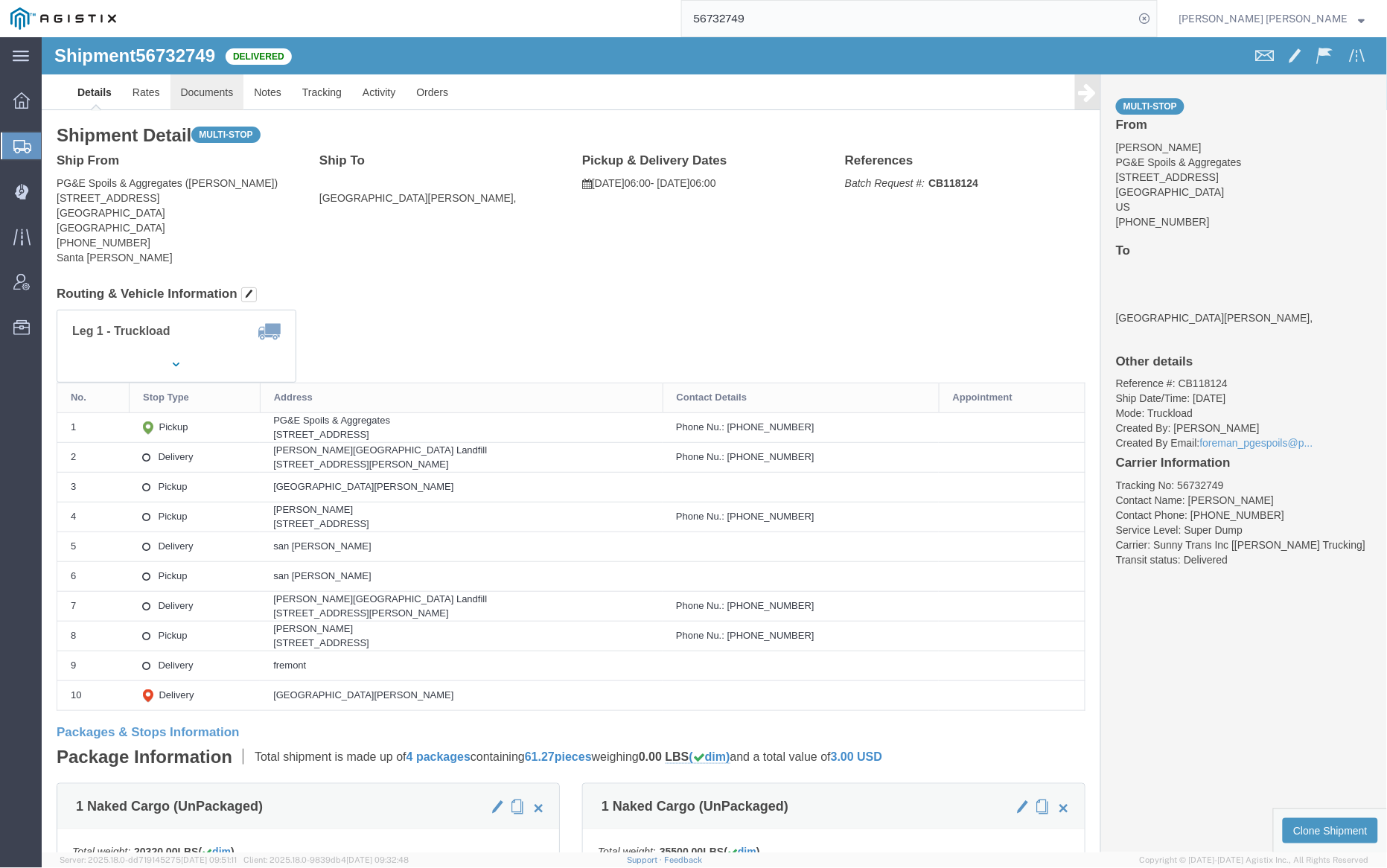
click link "Documents"
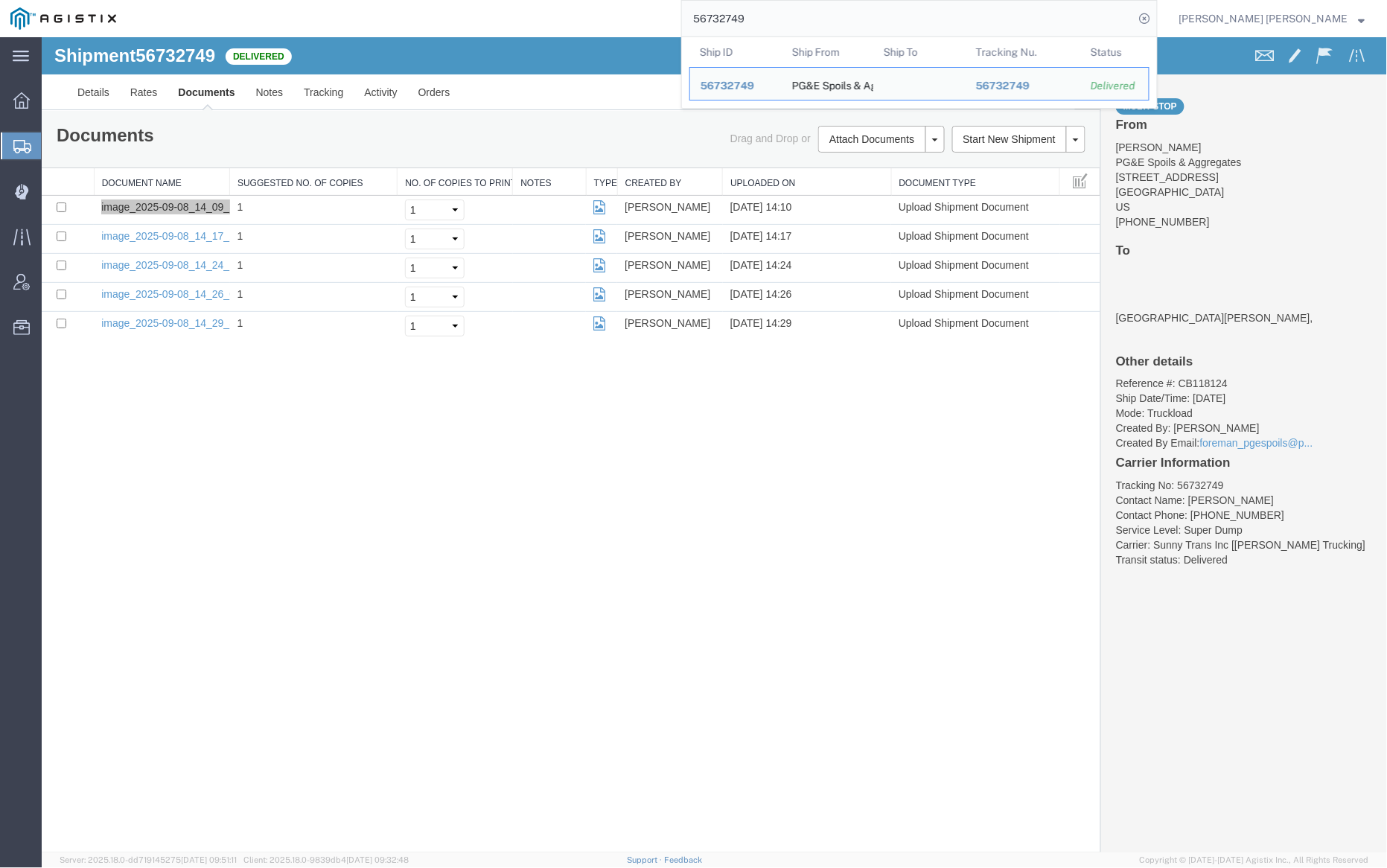
click at [810, 24] on input "56732749" at bounding box center [908, 18] width 453 height 36
paste input "60"
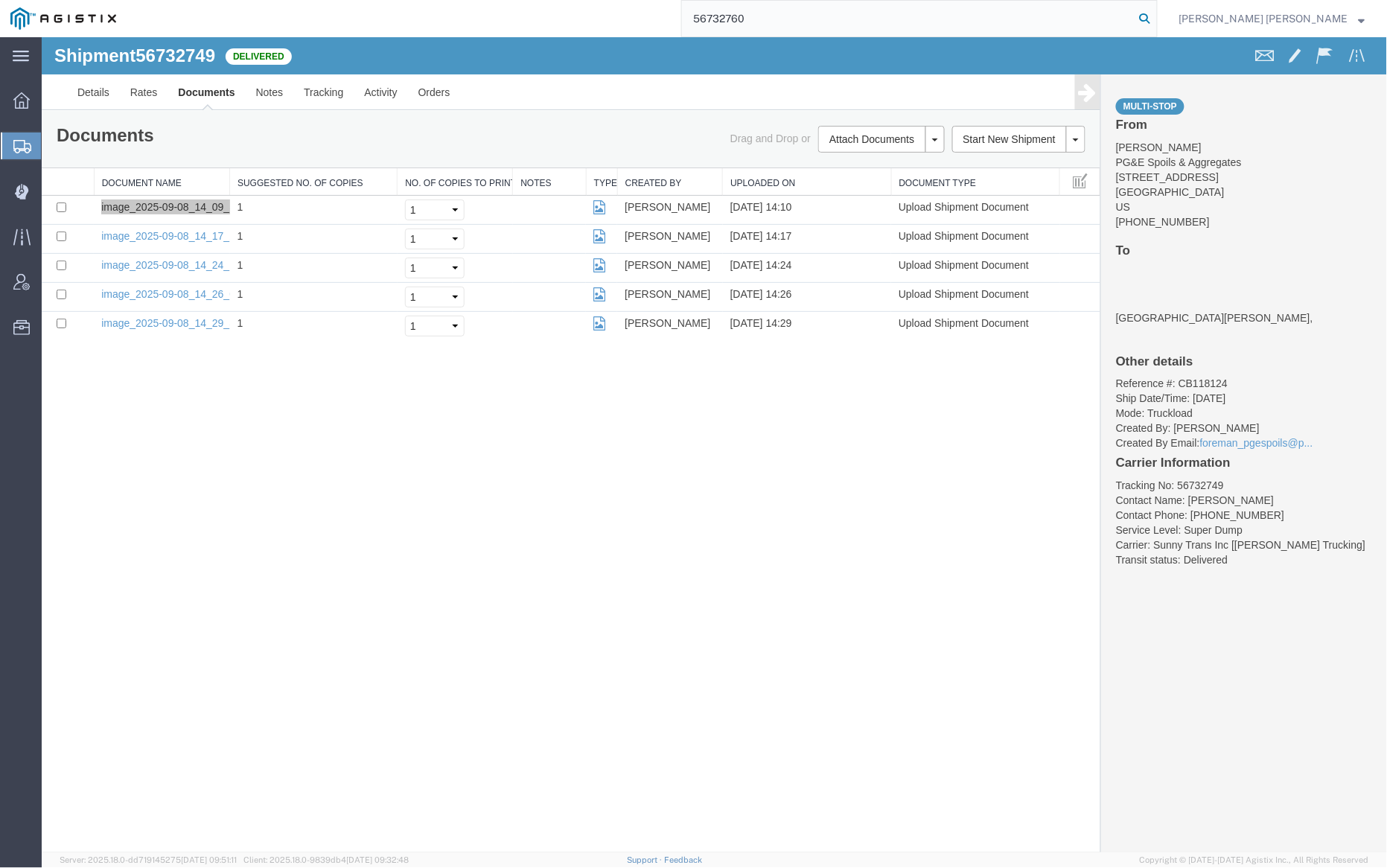
click at [1155, 17] on icon at bounding box center [1146, 19] width 21 height 21
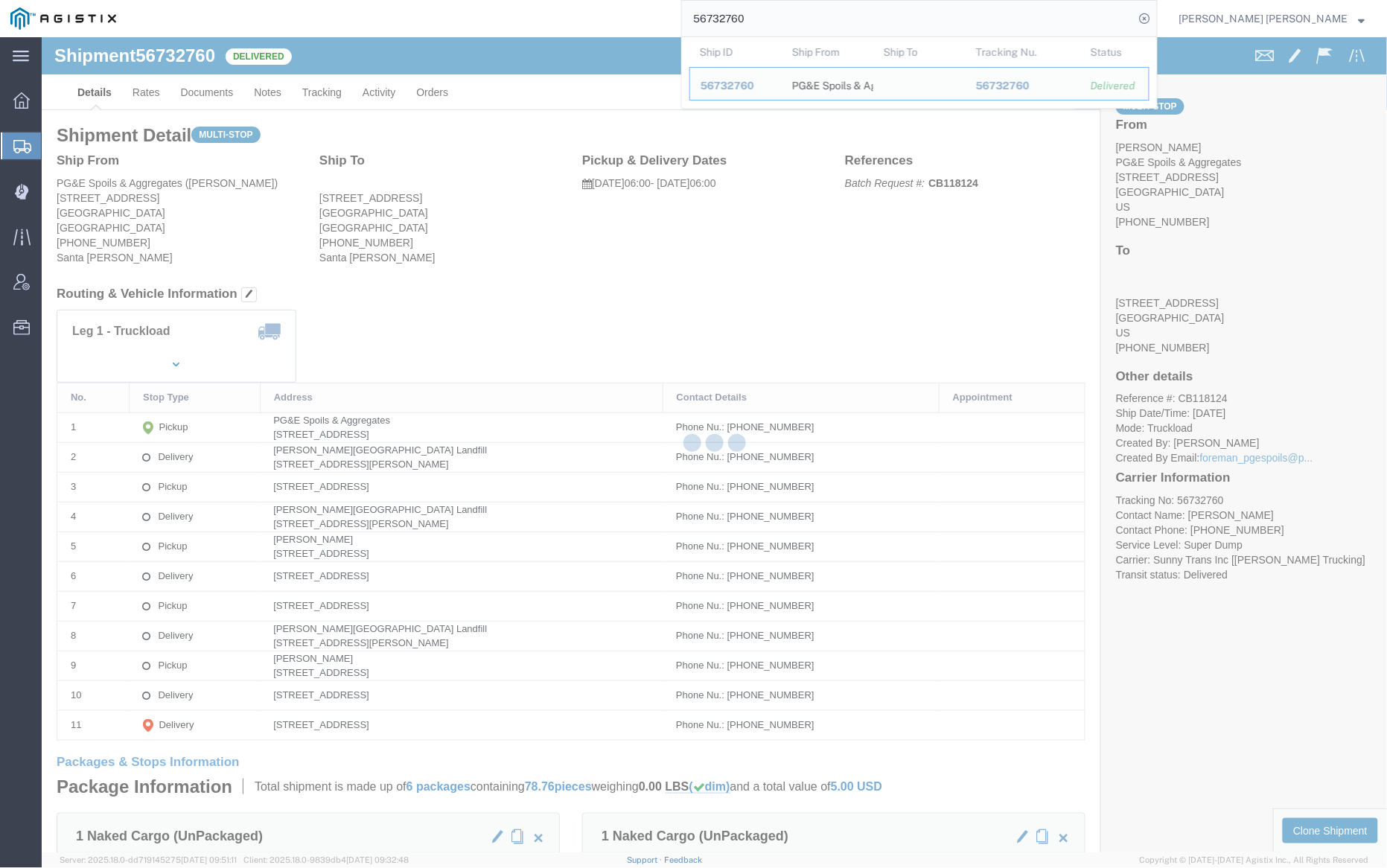
click at [220, 98] on div at bounding box center [714, 445] width 1346 height 815
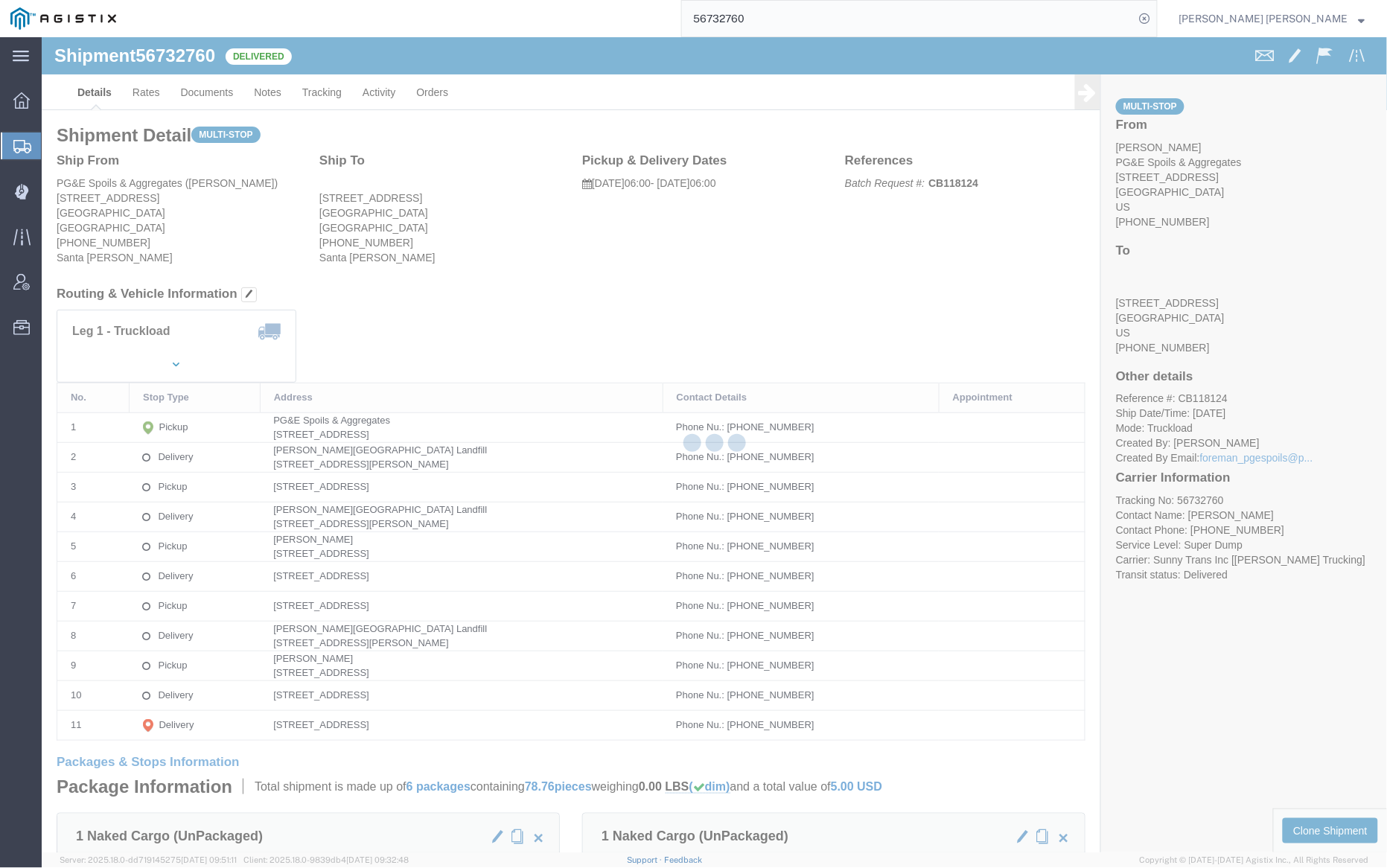
click at [216, 94] on div at bounding box center [714, 445] width 1346 height 815
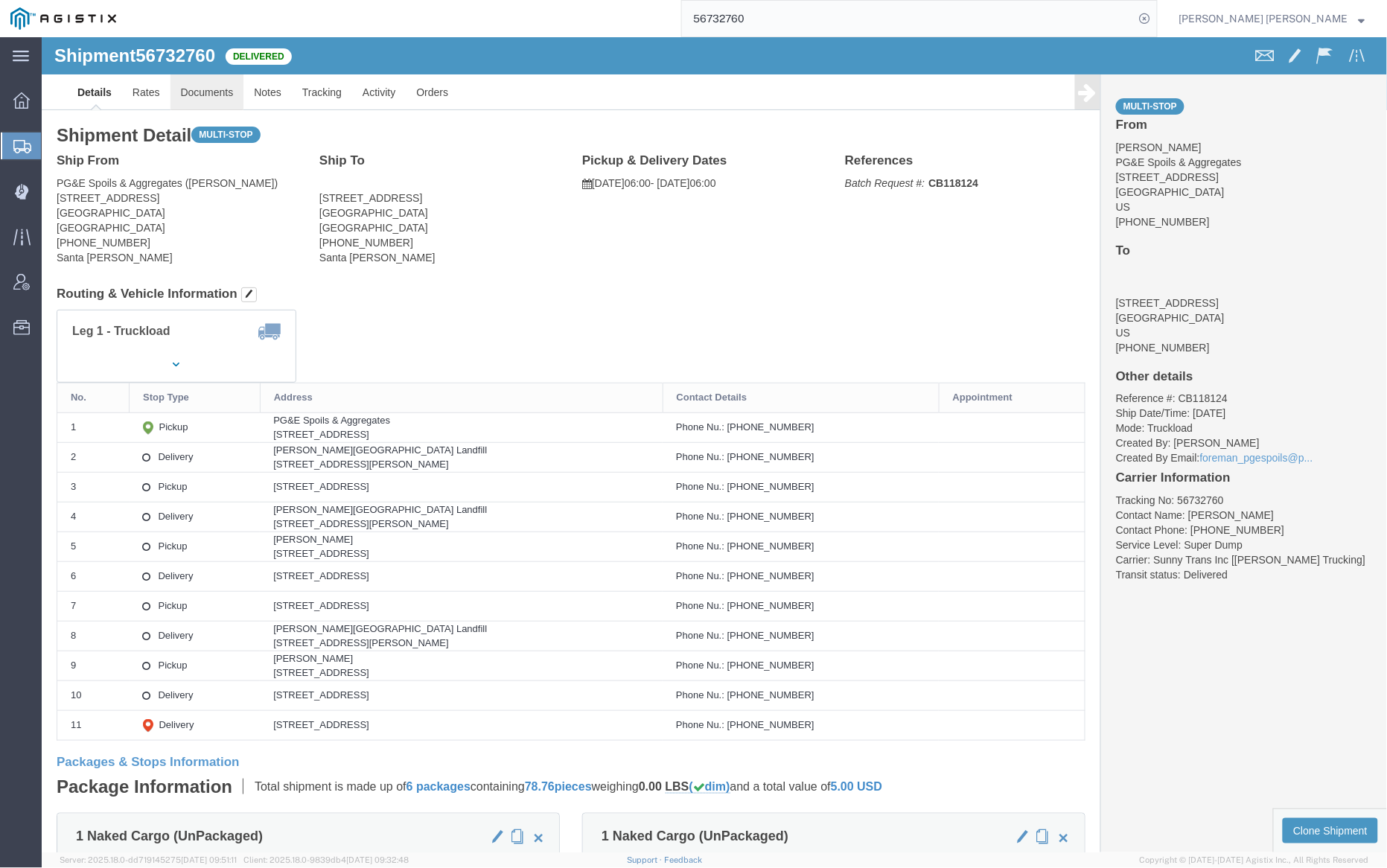
click link "Documents"
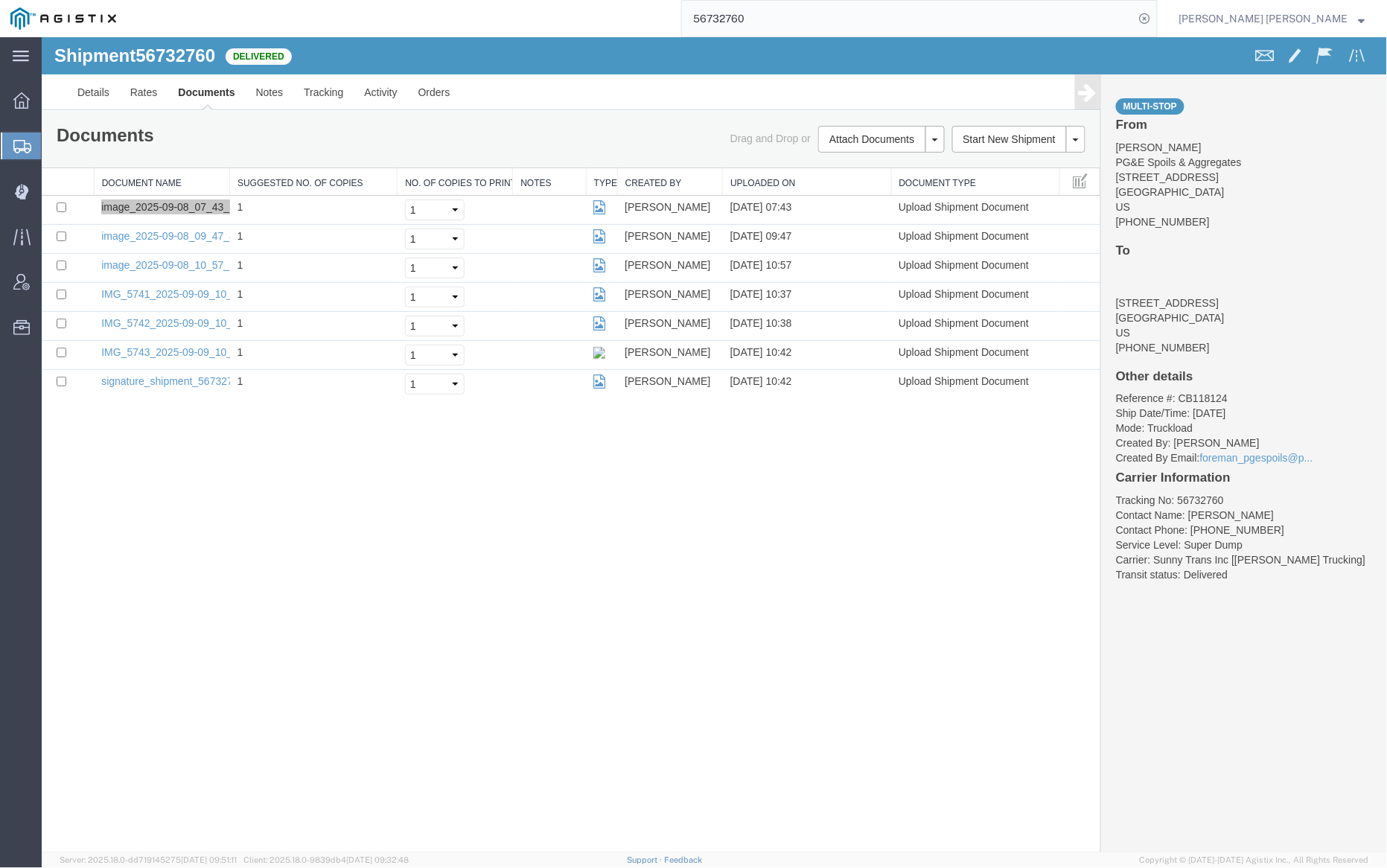
click at [798, 15] on input "56732760" at bounding box center [908, 18] width 453 height 36
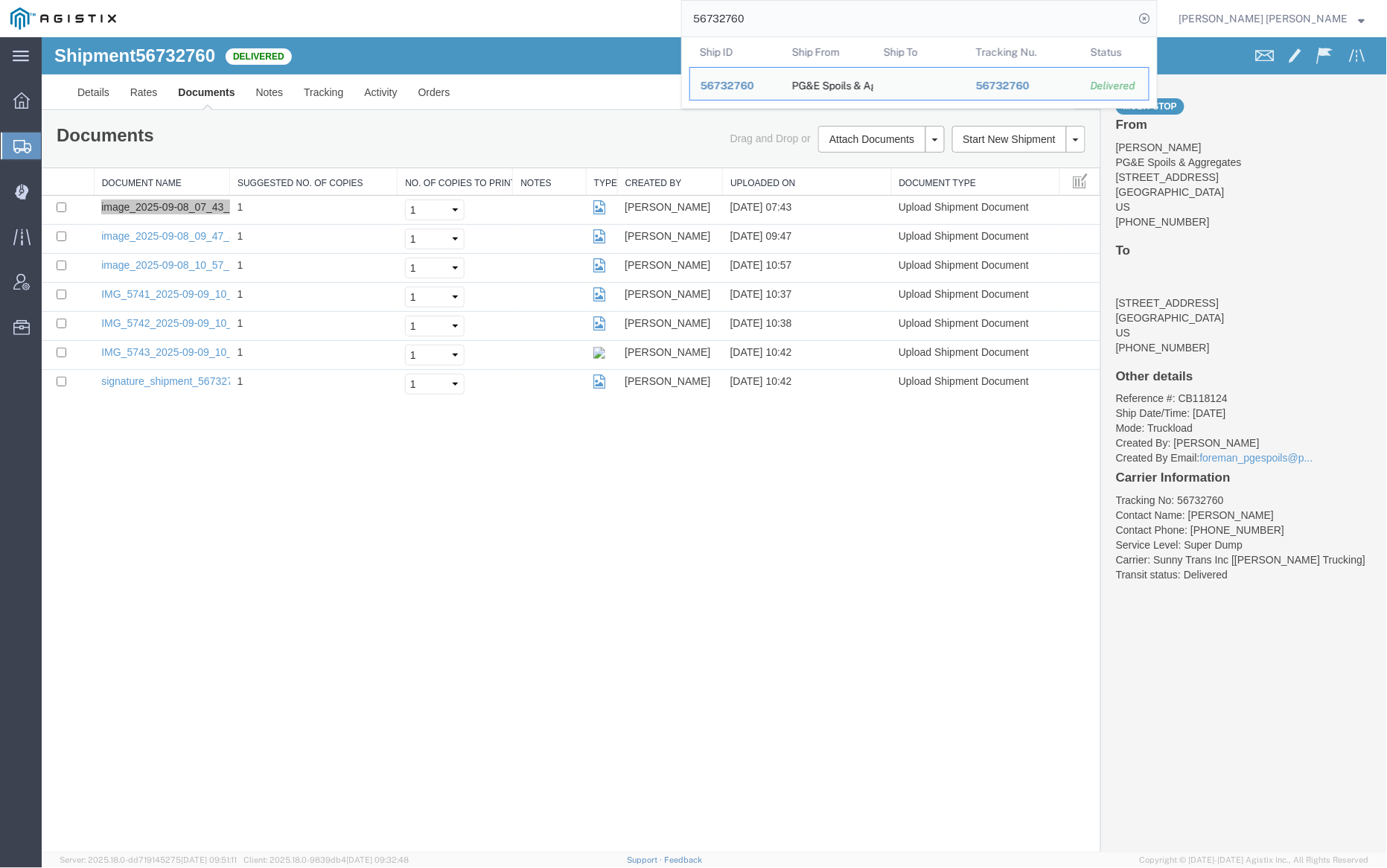
click at [798, 15] on input "56732760" at bounding box center [908, 18] width 453 height 36
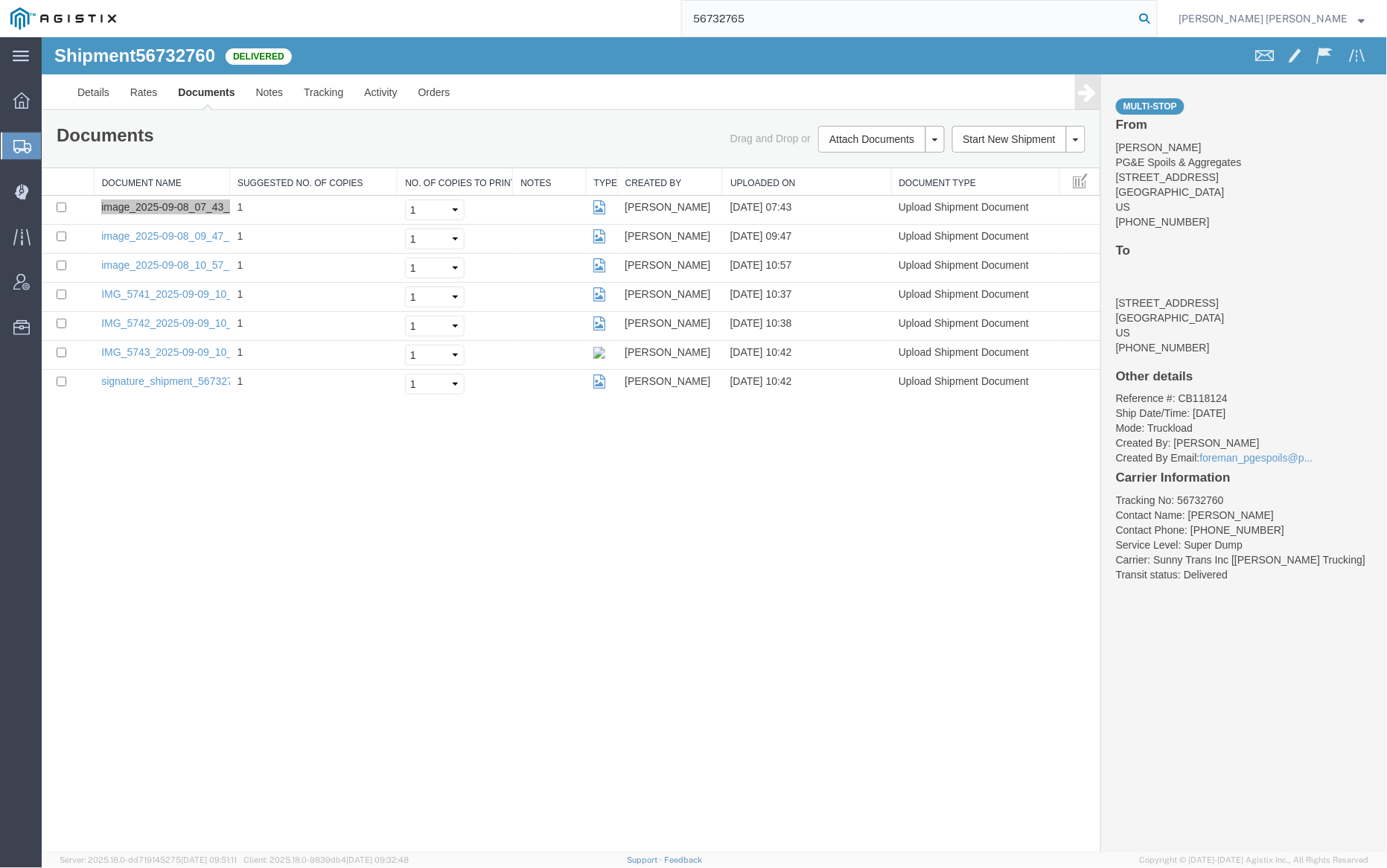
click at [1155, 18] on icon at bounding box center [1146, 19] width 21 height 21
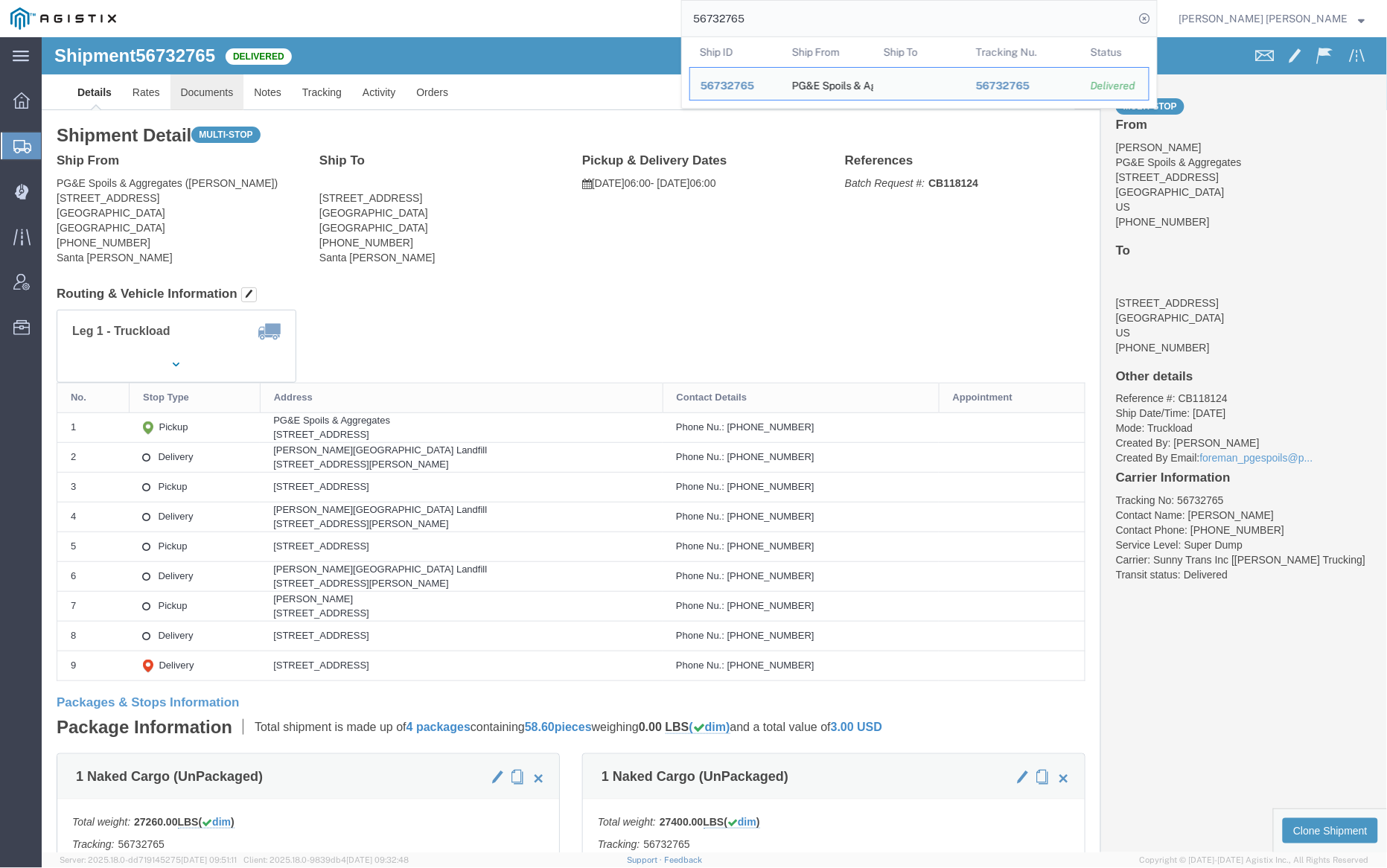
click link "Documents"
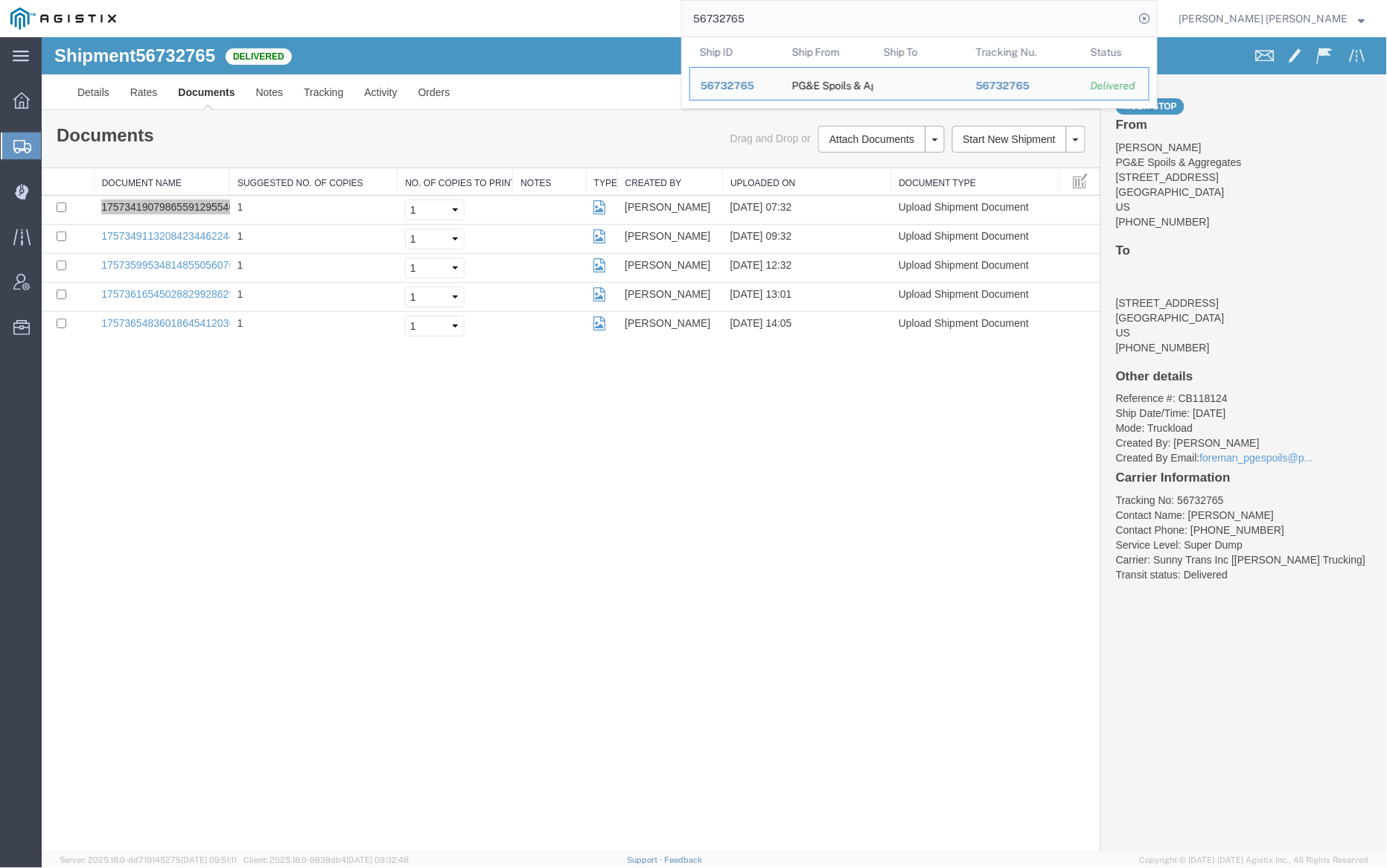
click at [788, 13] on input "56732765" at bounding box center [908, 18] width 453 height 36
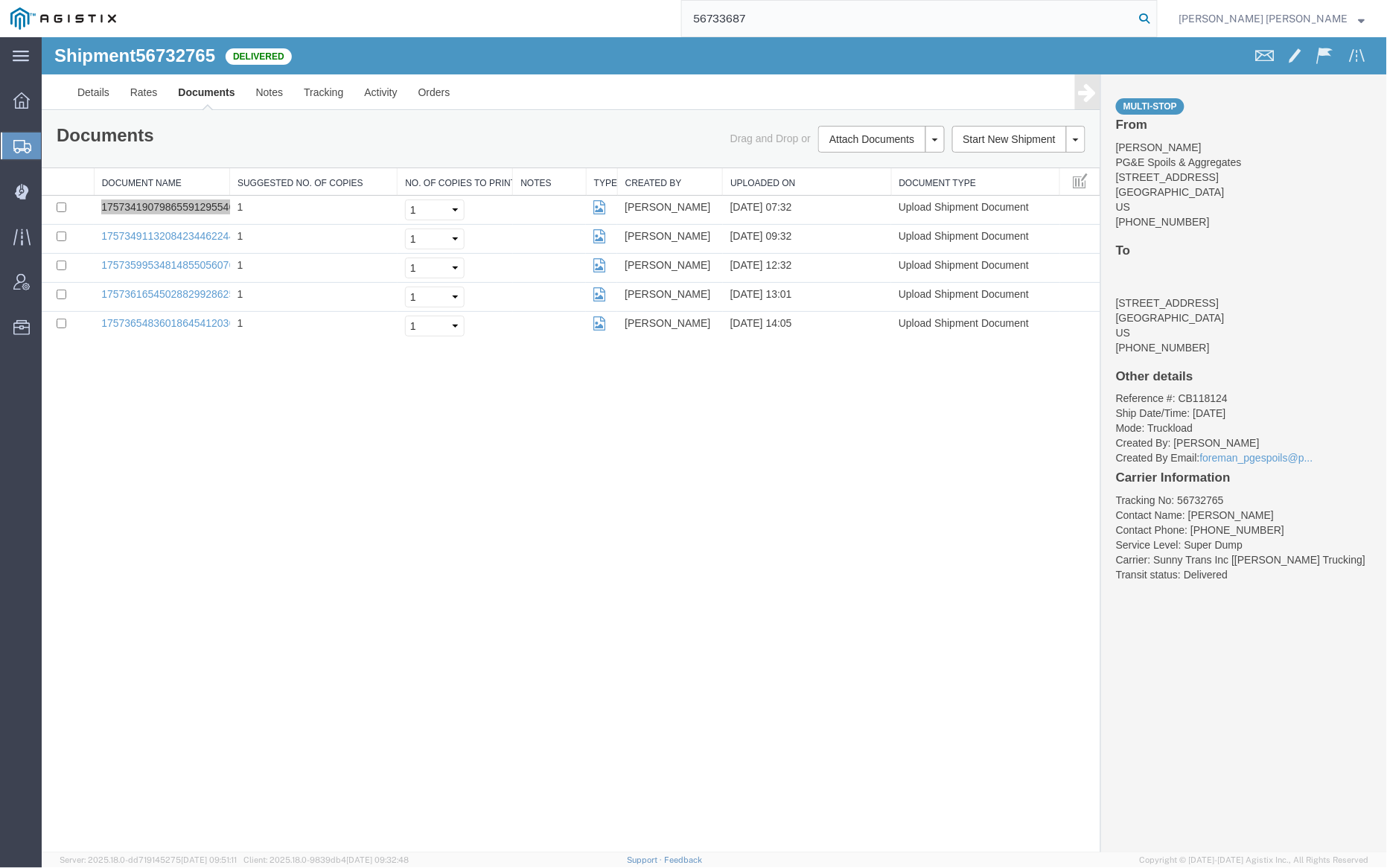
click at [1155, 18] on icon at bounding box center [1146, 19] width 21 height 21
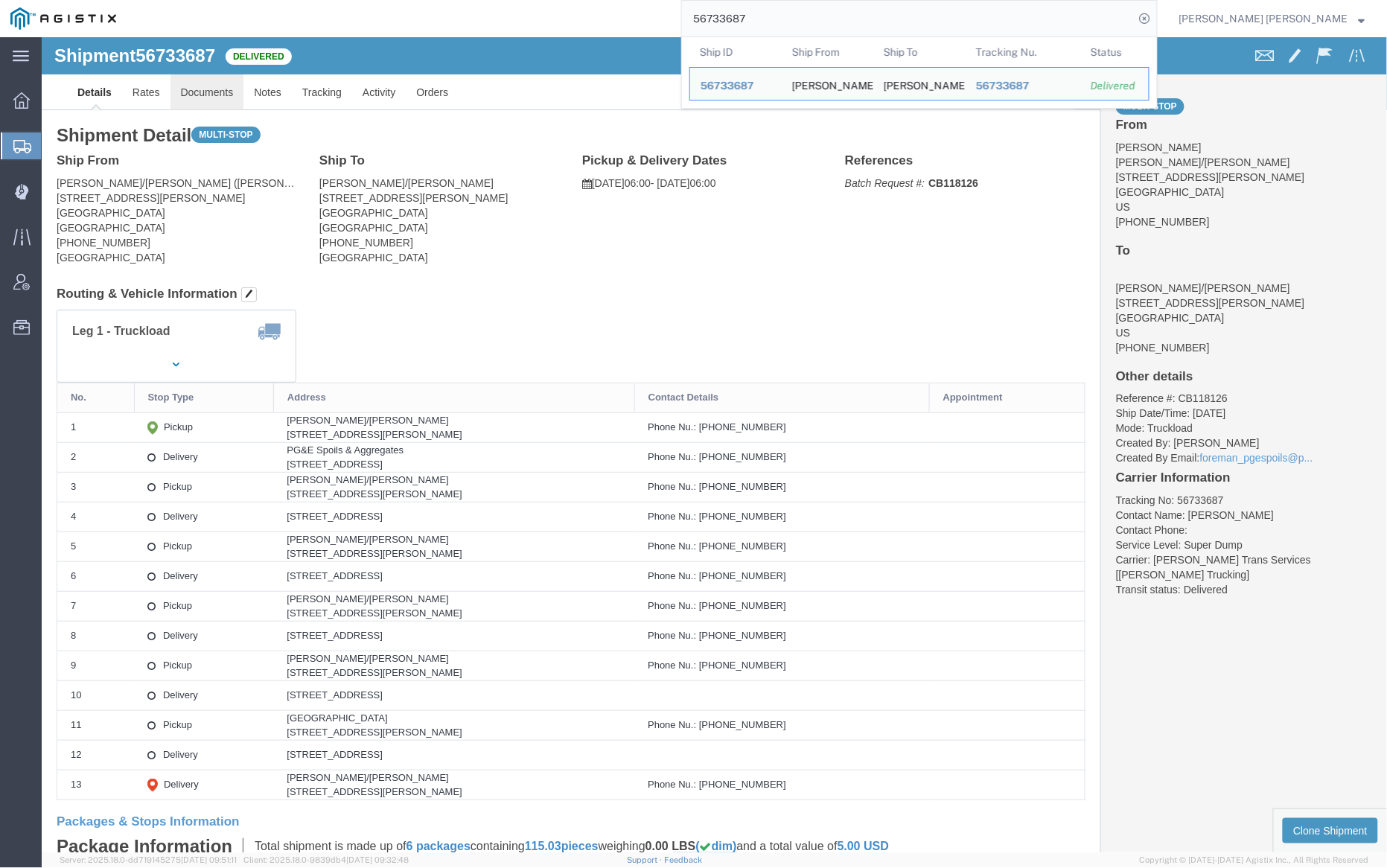
click link "Documents"
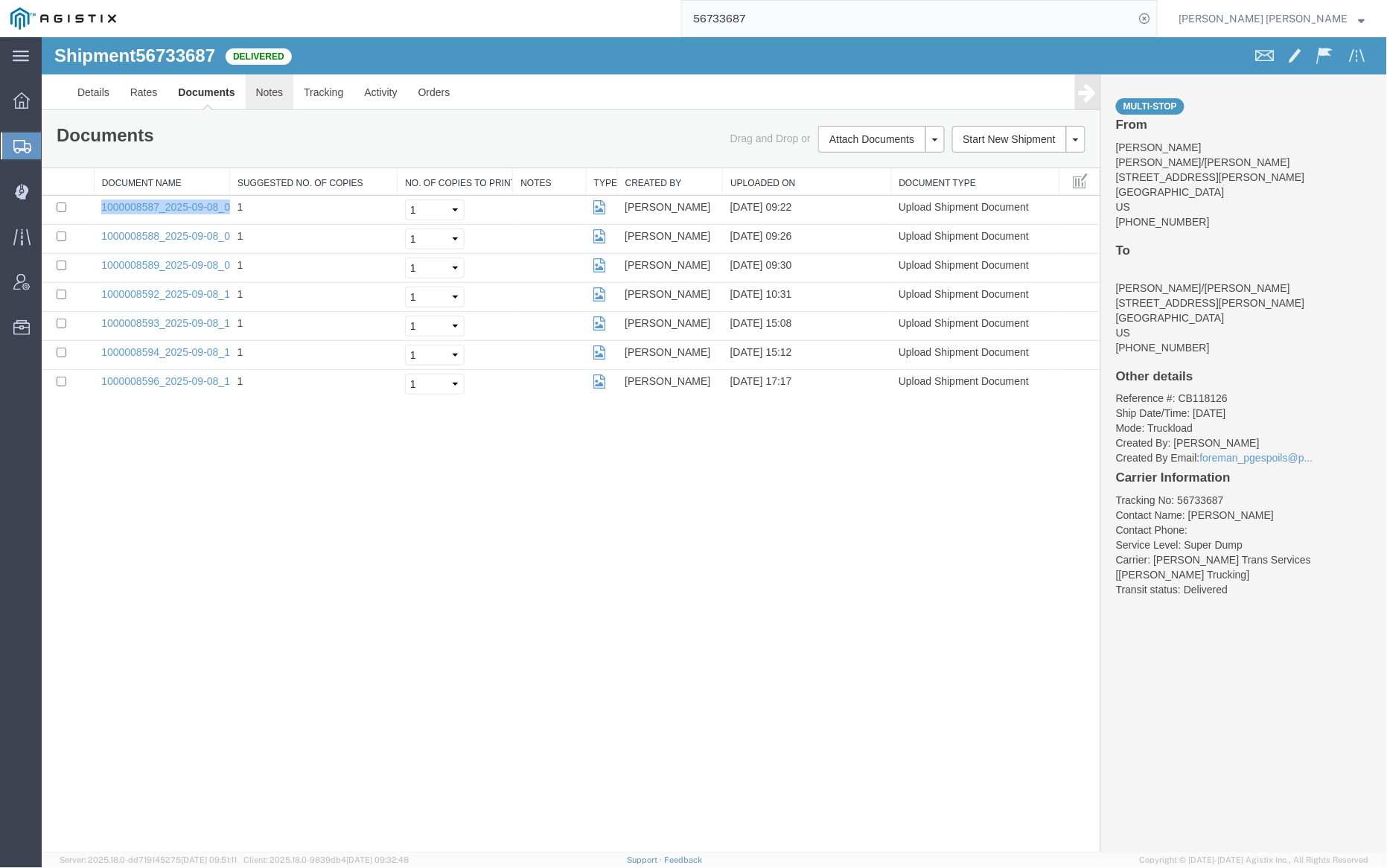
click at [268, 94] on link "Notes" at bounding box center [269, 91] width 48 height 36
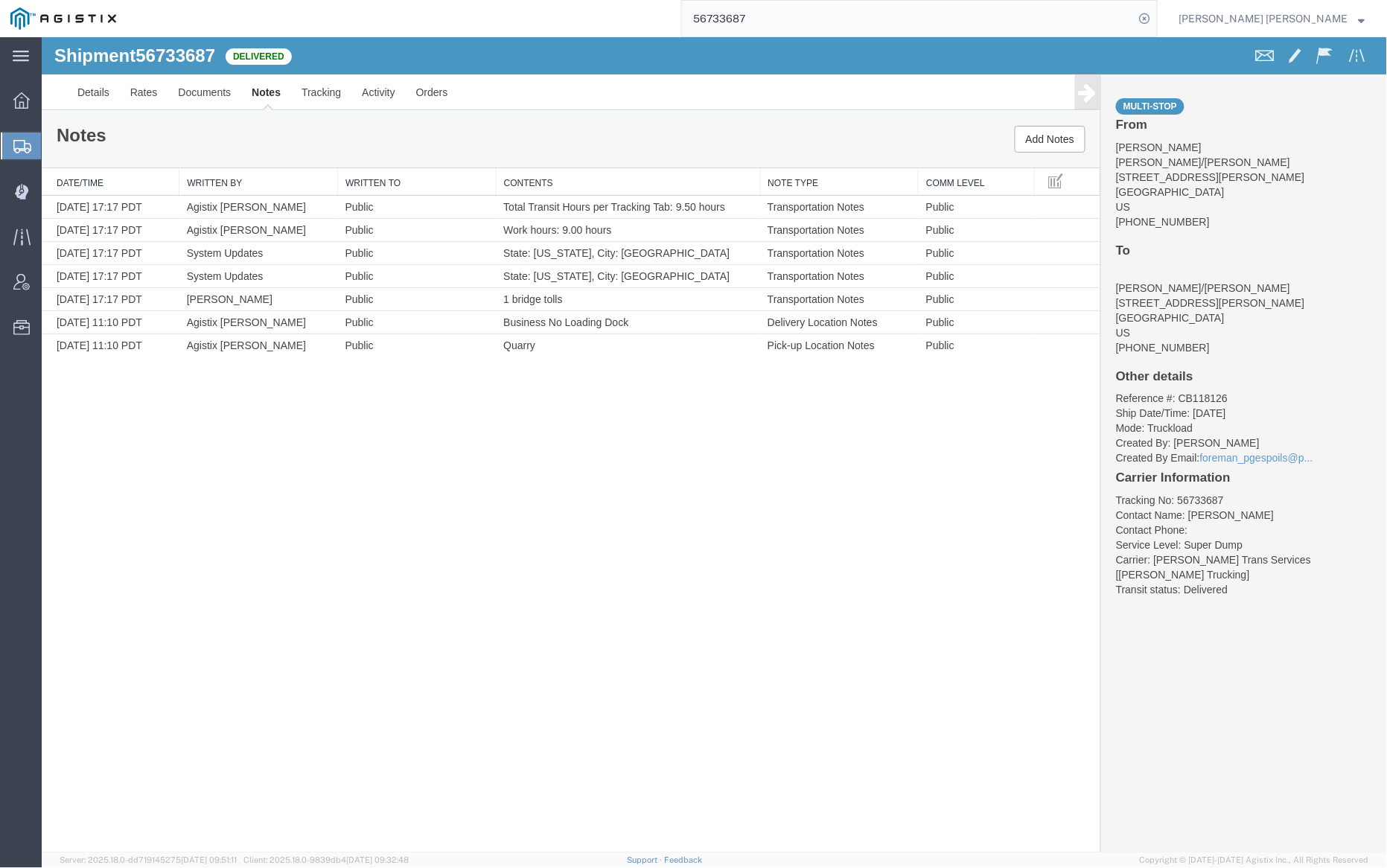
click at [790, 12] on input "56733687" at bounding box center [908, 18] width 453 height 36
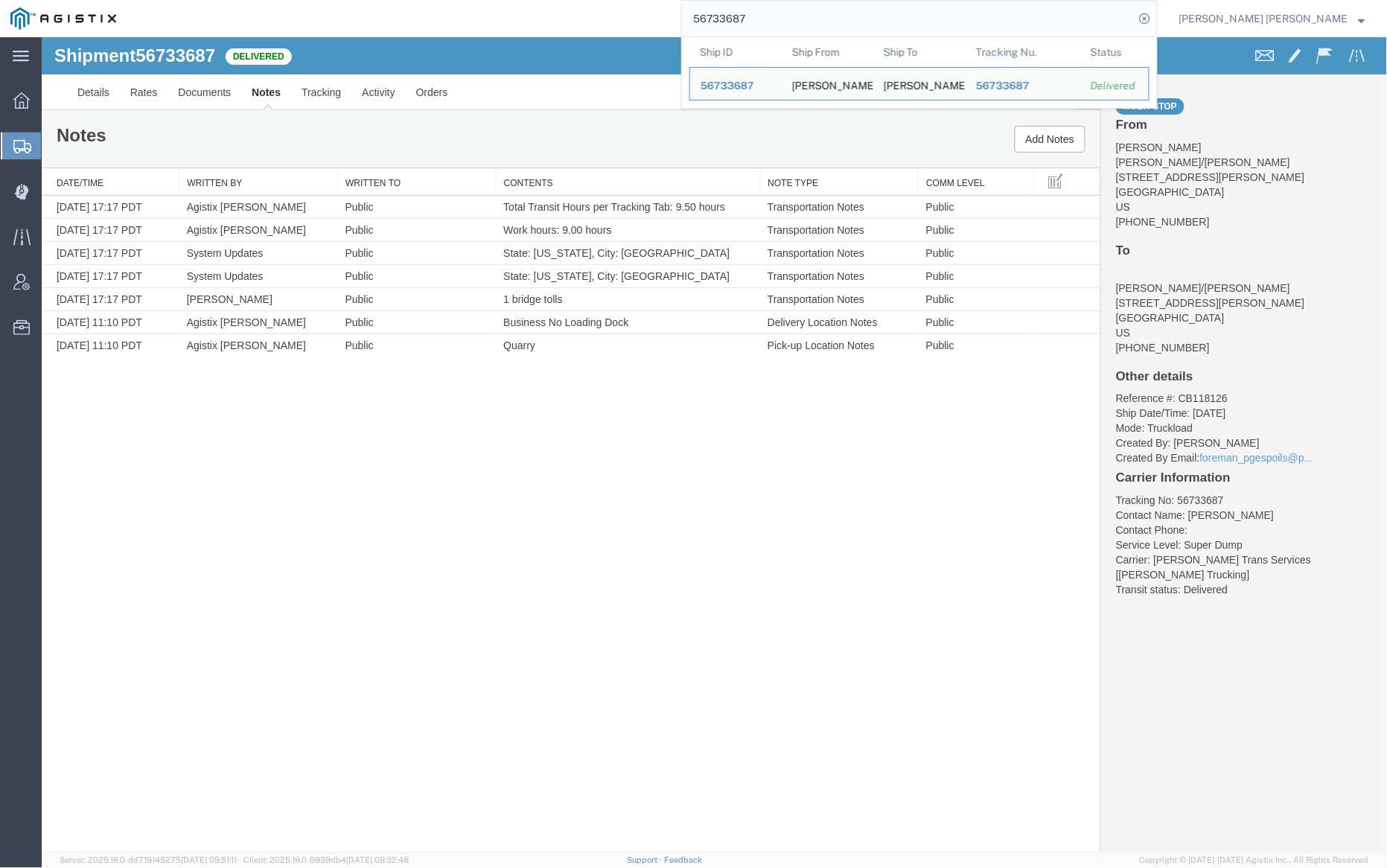
click at [790, 12] on input "56733687" at bounding box center [908, 18] width 453 height 36
paste input "73"
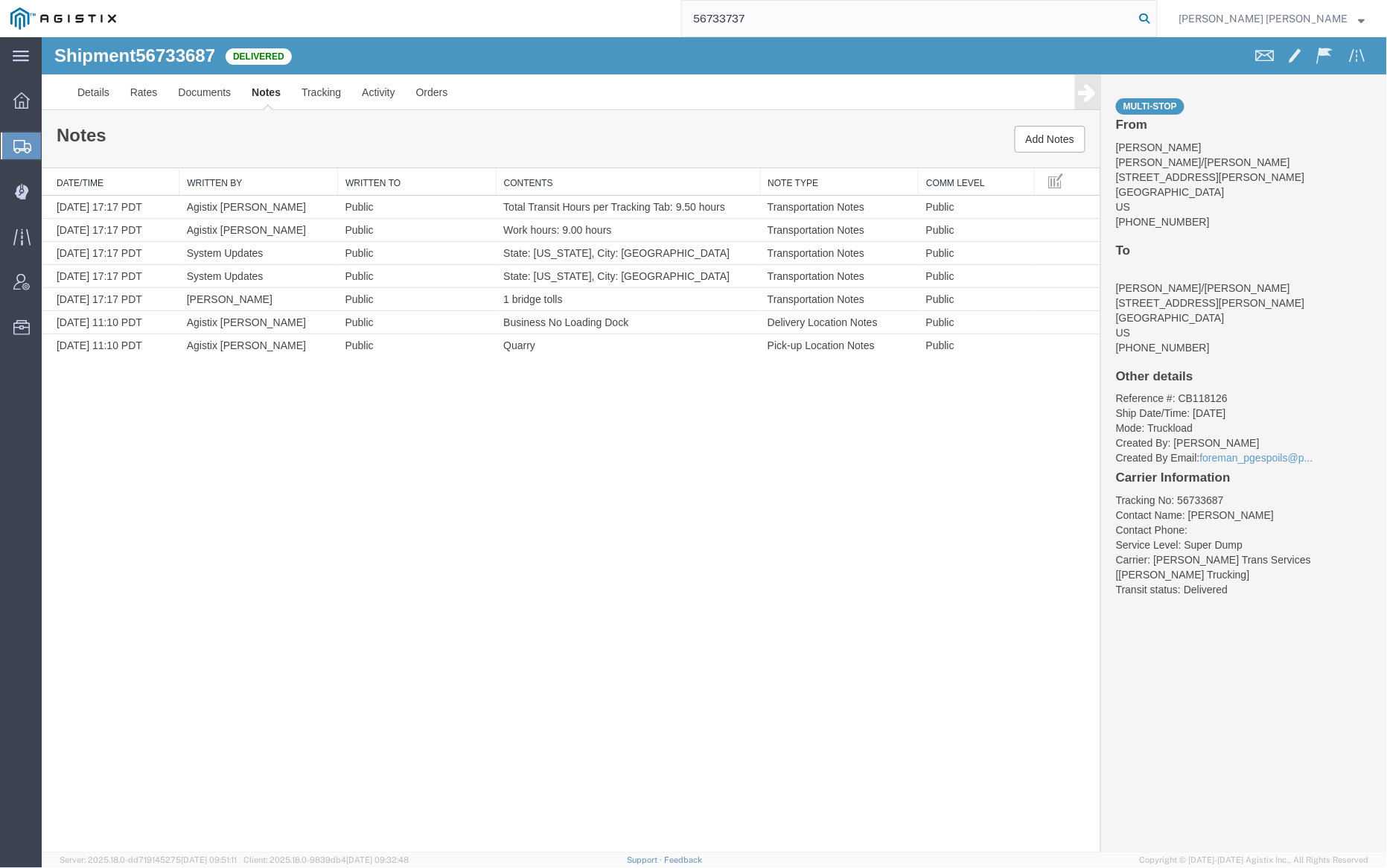
type input "56733737"
click at [1155, 18] on icon at bounding box center [1146, 19] width 21 height 21
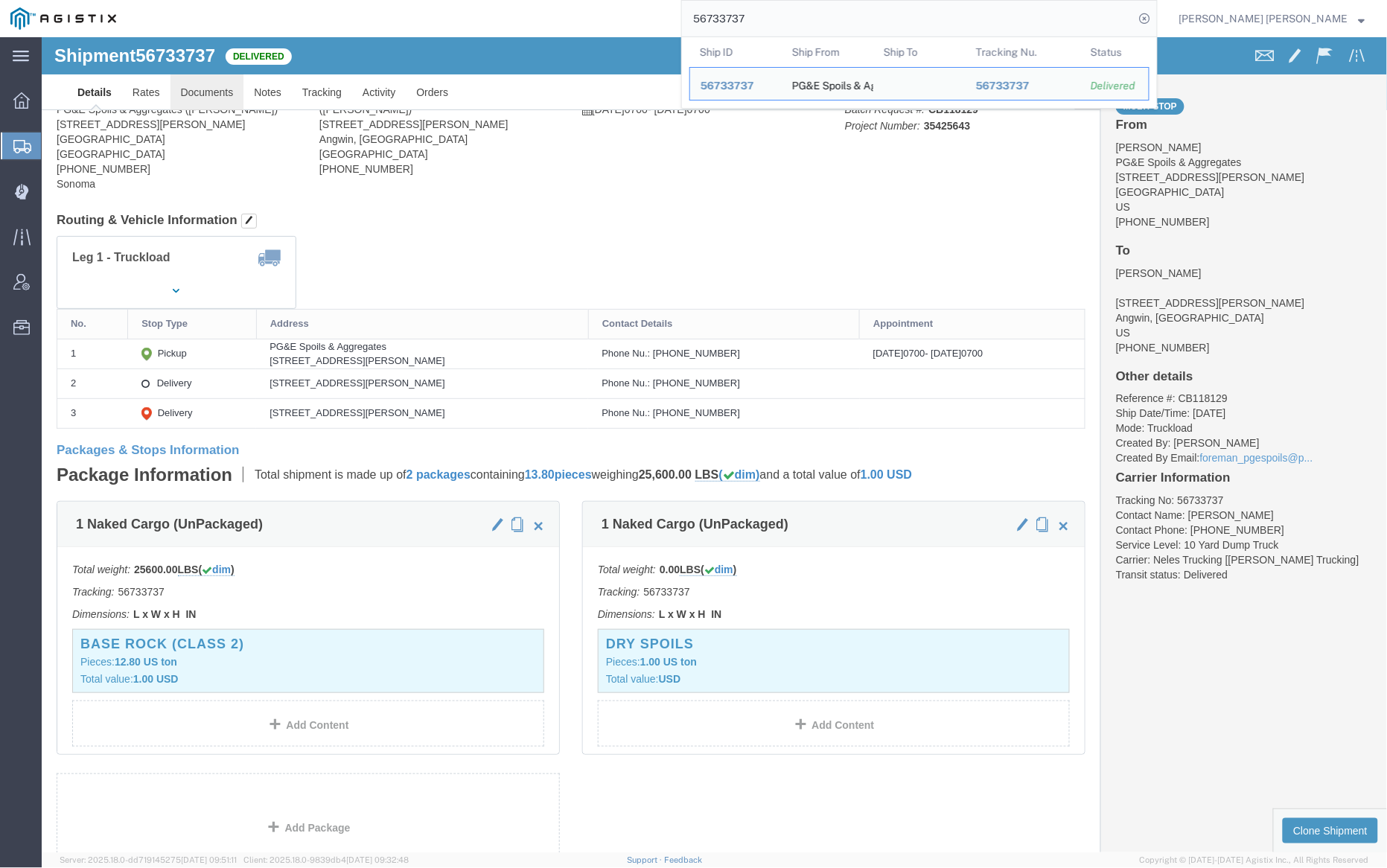
click div
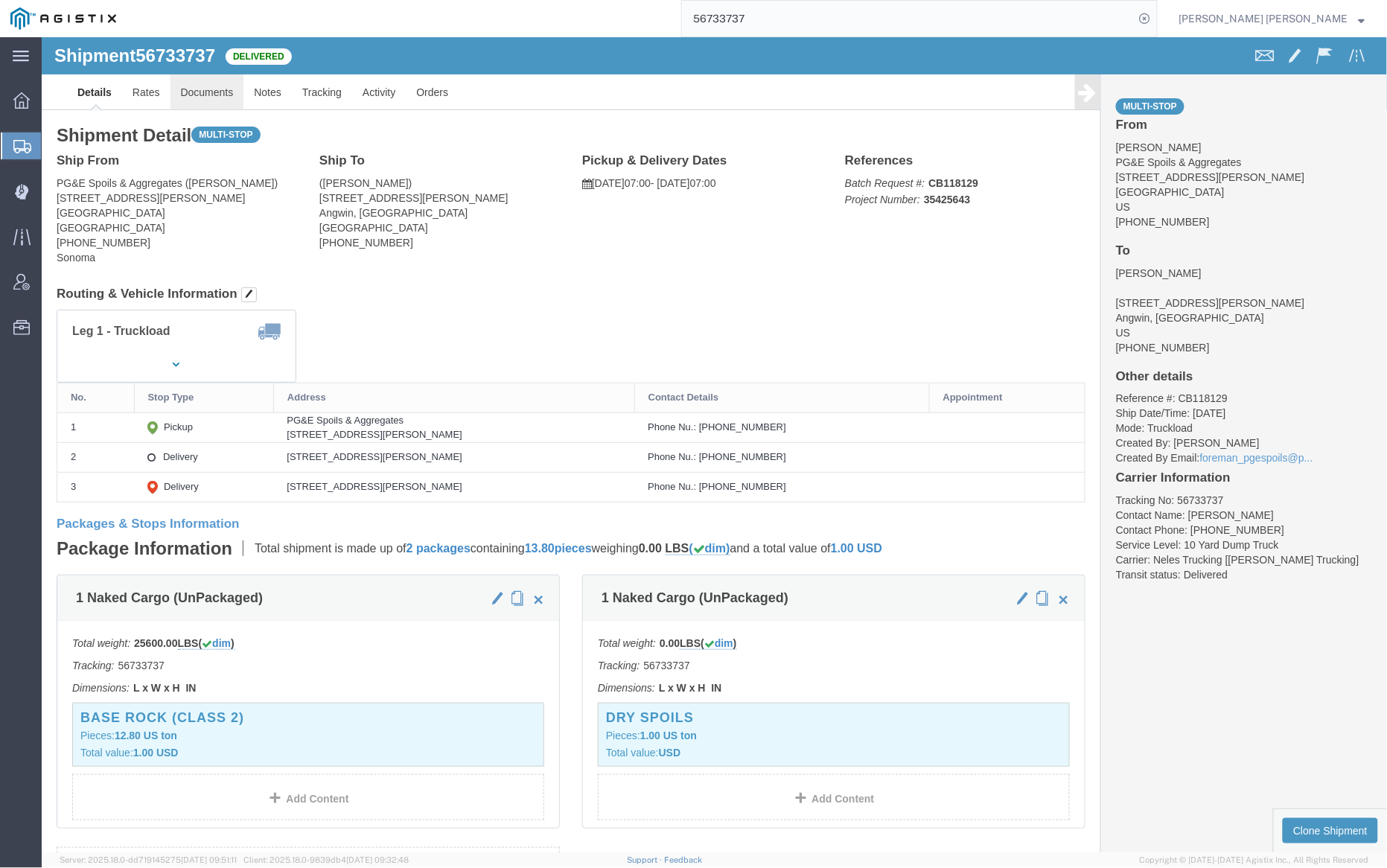
click link "Documents"
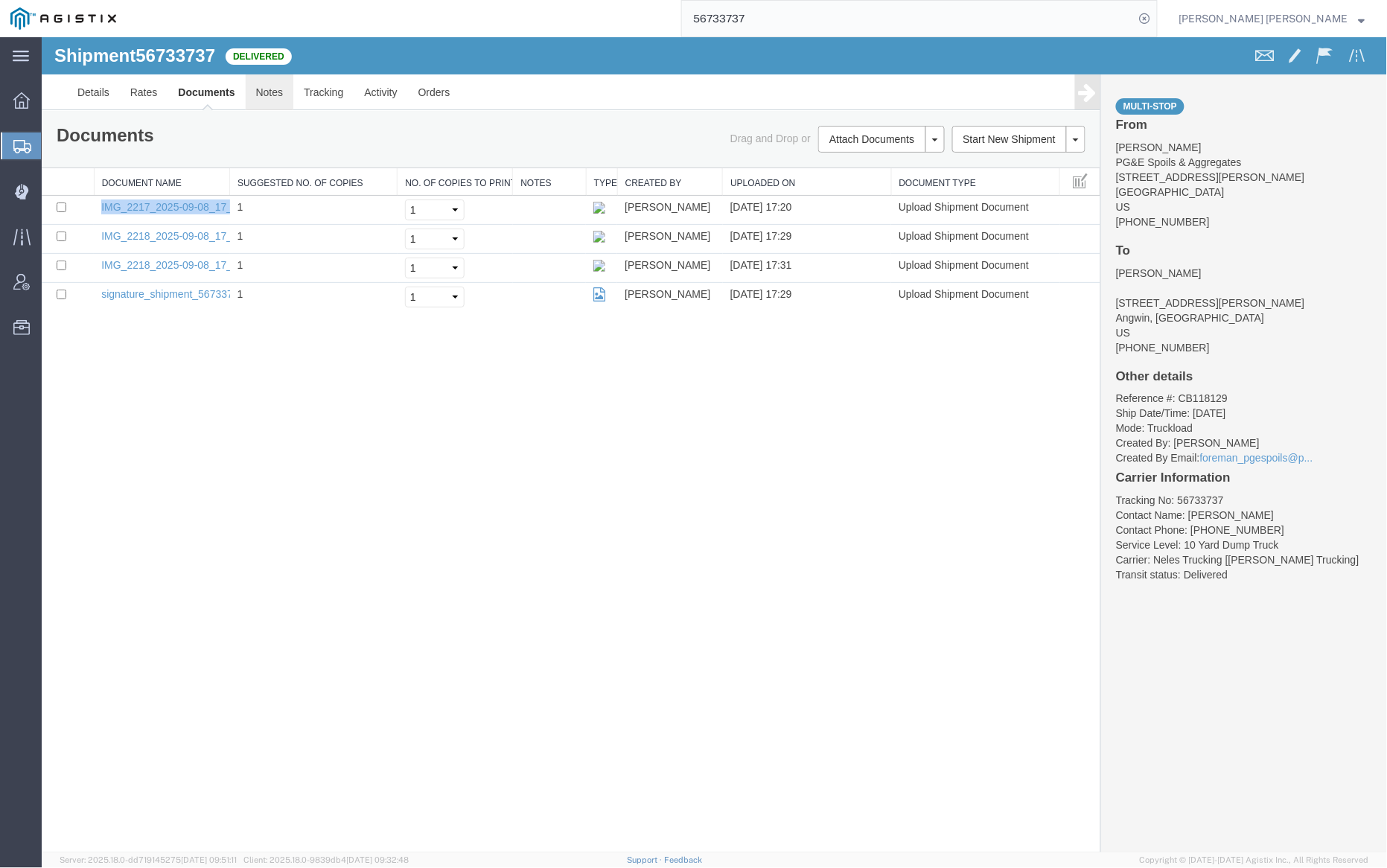
click at [266, 88] on link "Notes" at bounding box center [269, 91] width 48 height 36
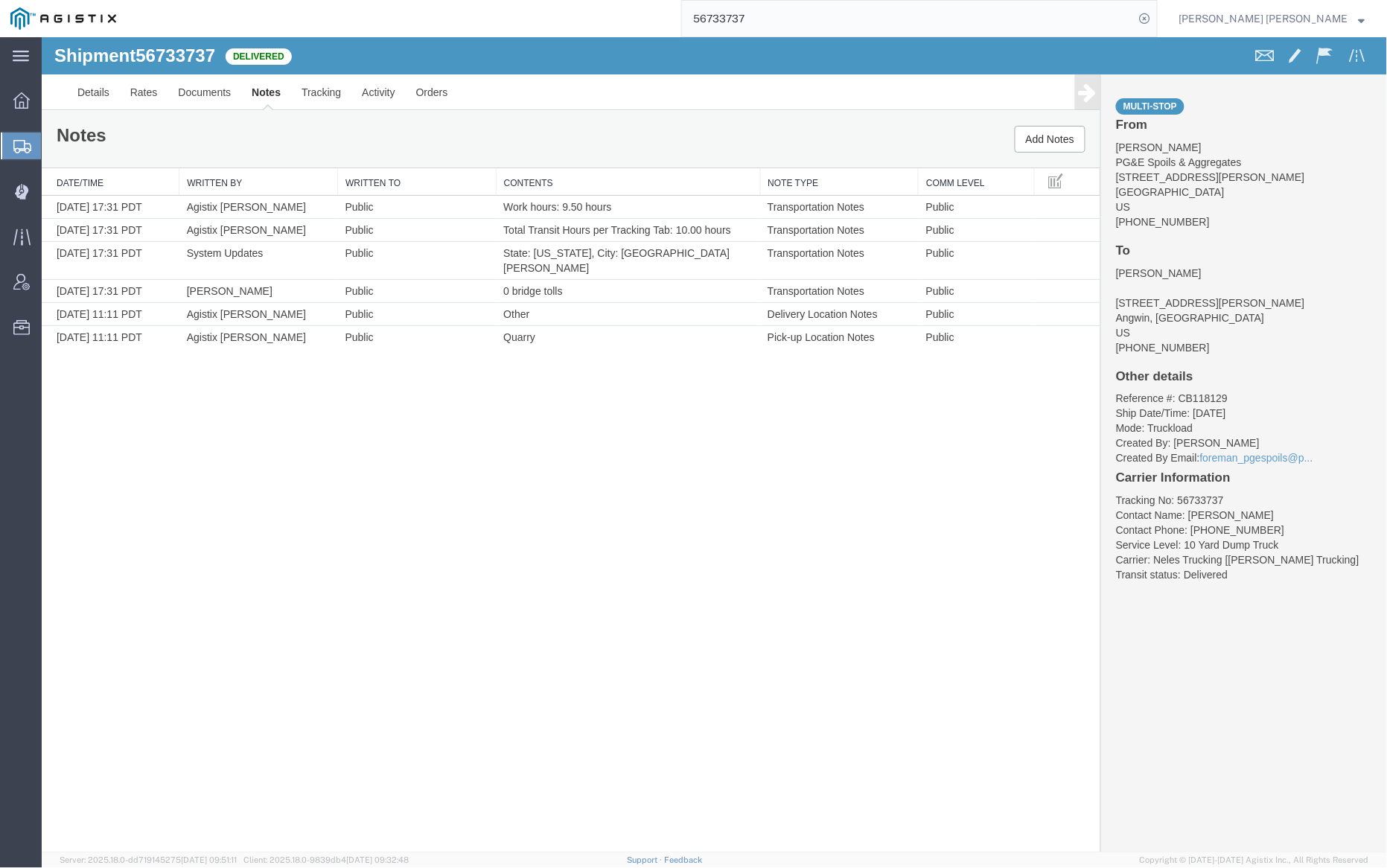
click at [796, 18] on input "56733737" at bounding box center [908, 18] width 453 height 36
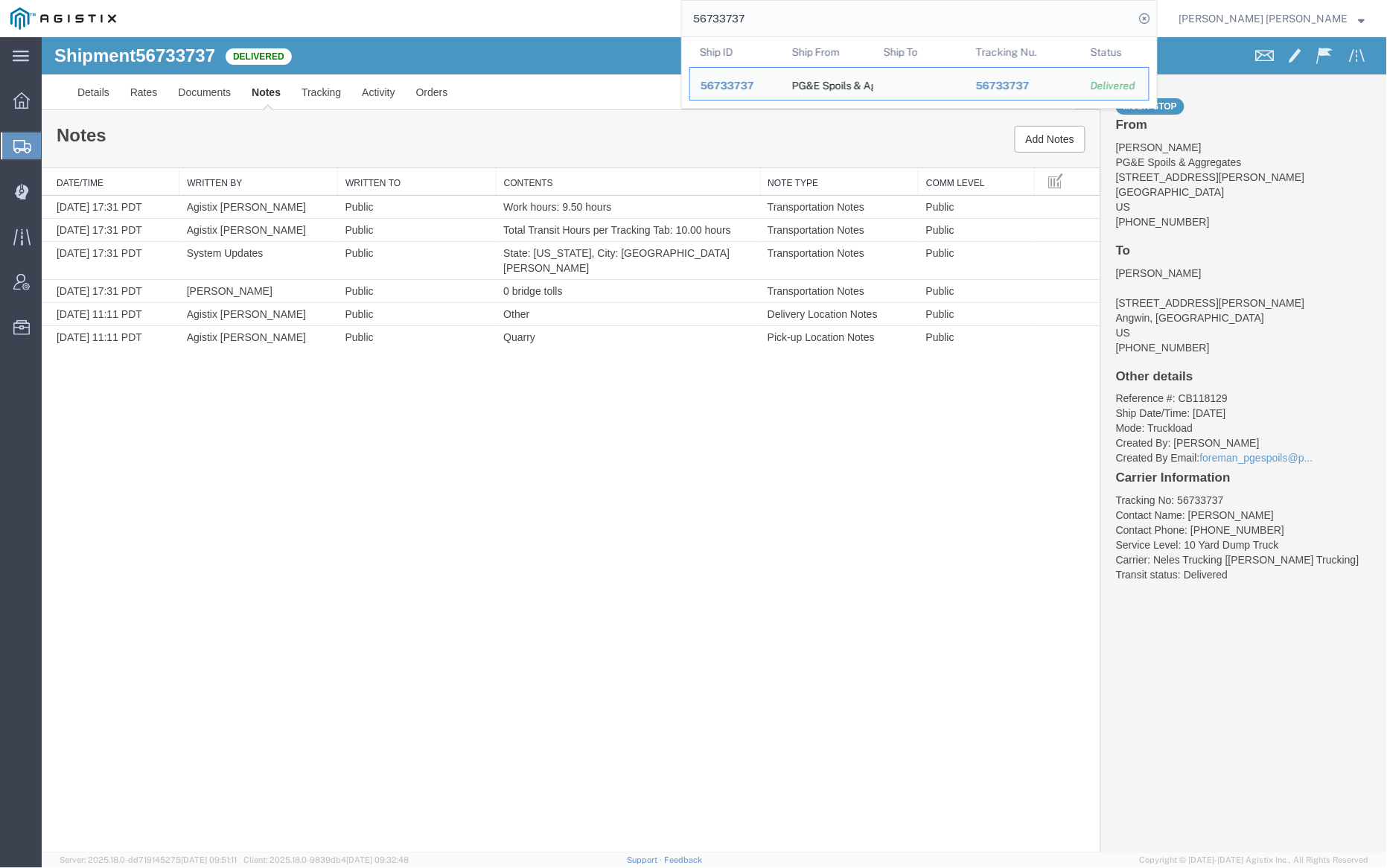
paste input "44"
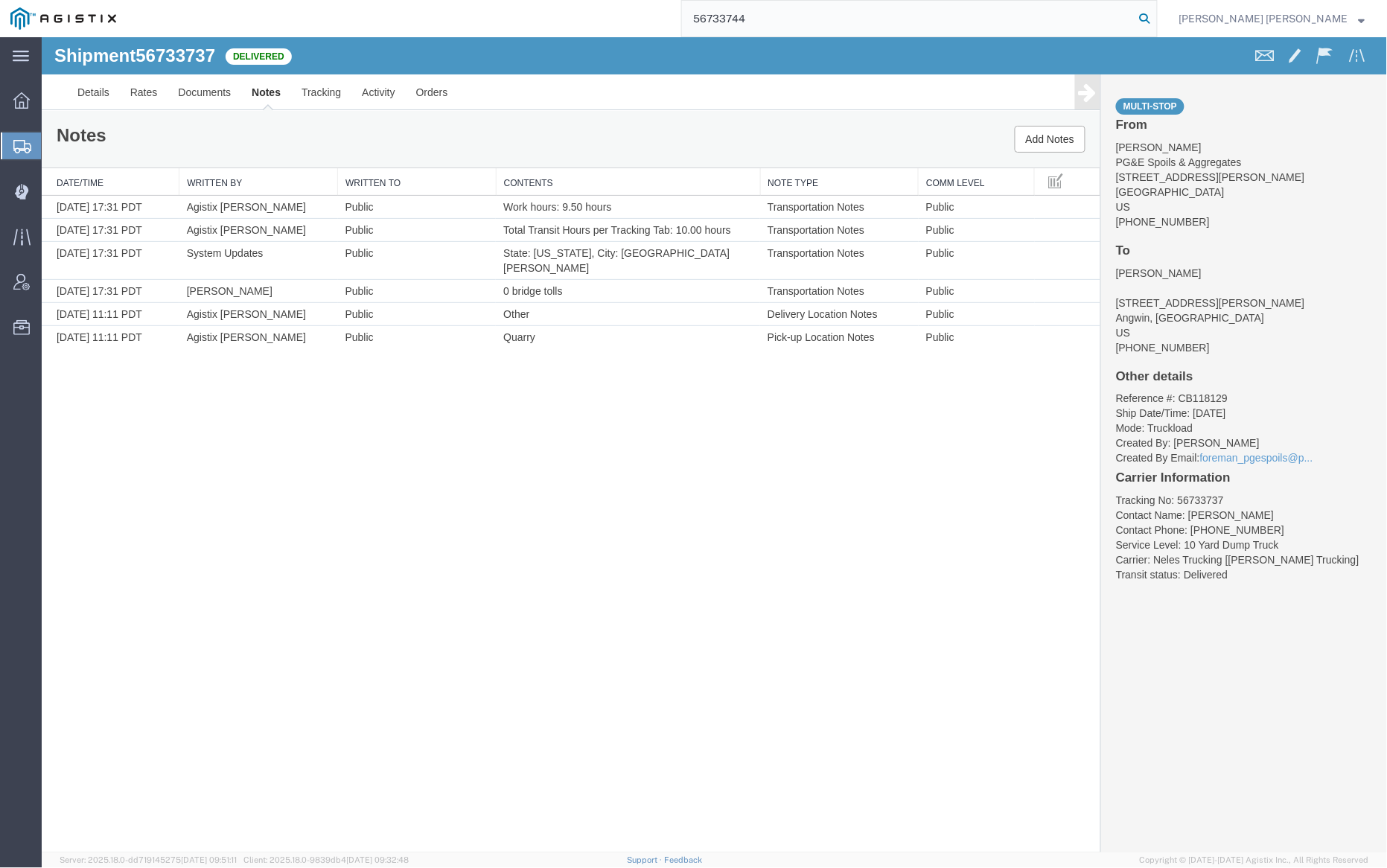
click at [1155, 16] on icon at bounding box center [1146, 19] width 21 height 21
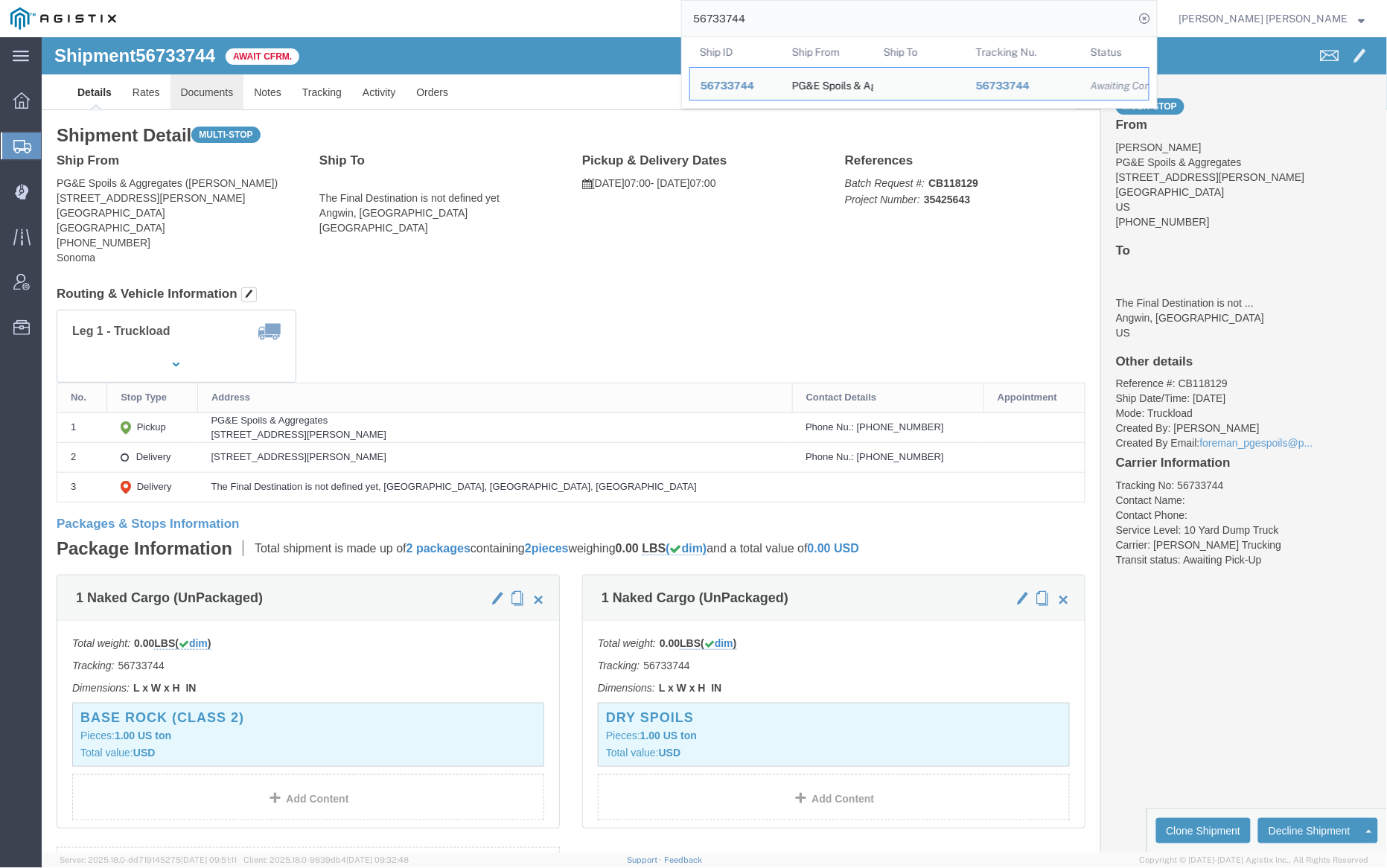
click link "Documents"
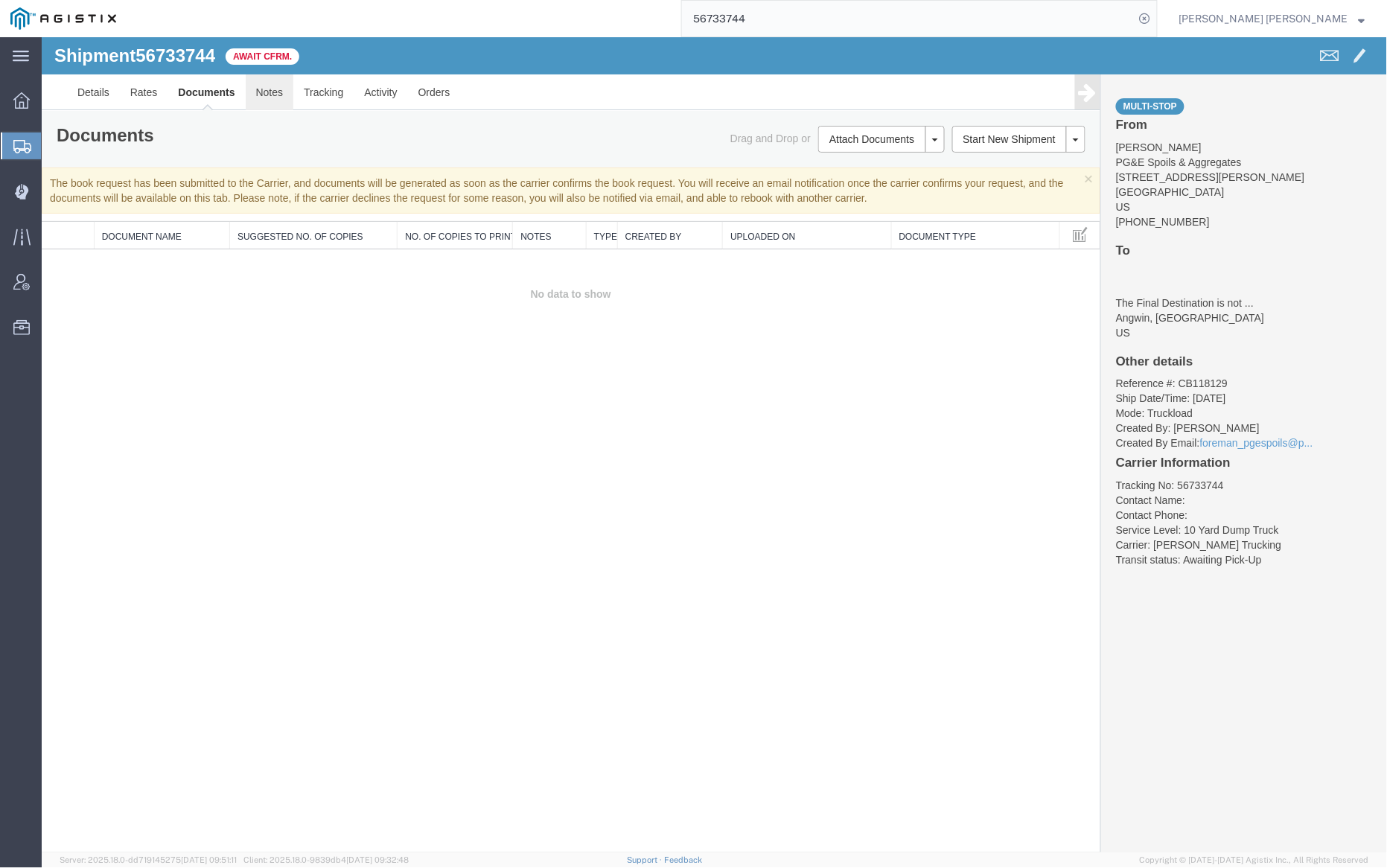
click at [263, 85] on link "Notes" at bounding box center [269, 91] width 48 height 36
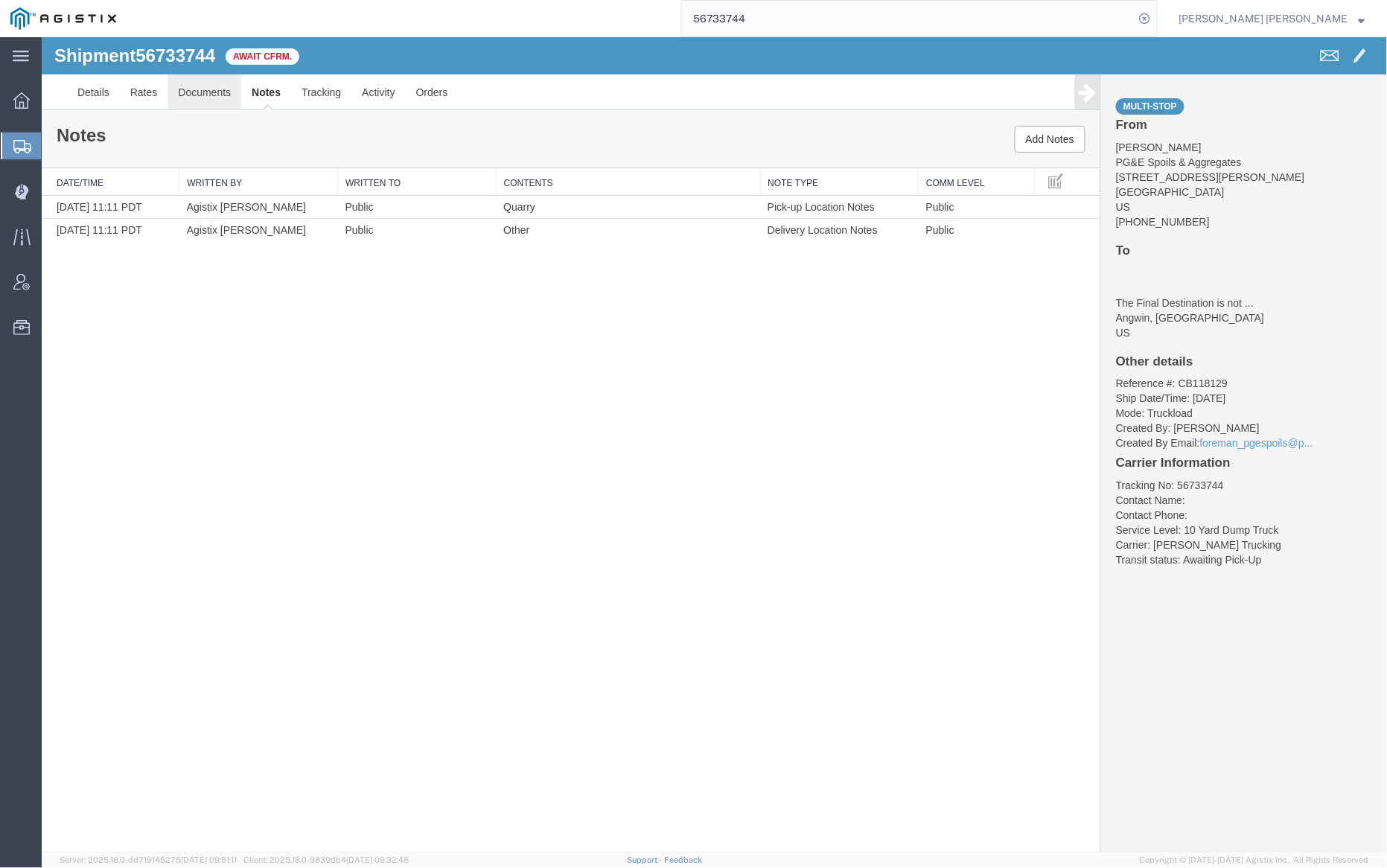
click at [206, 87] on link "Documents" at bounding box center [204, 91] width 74 height 36
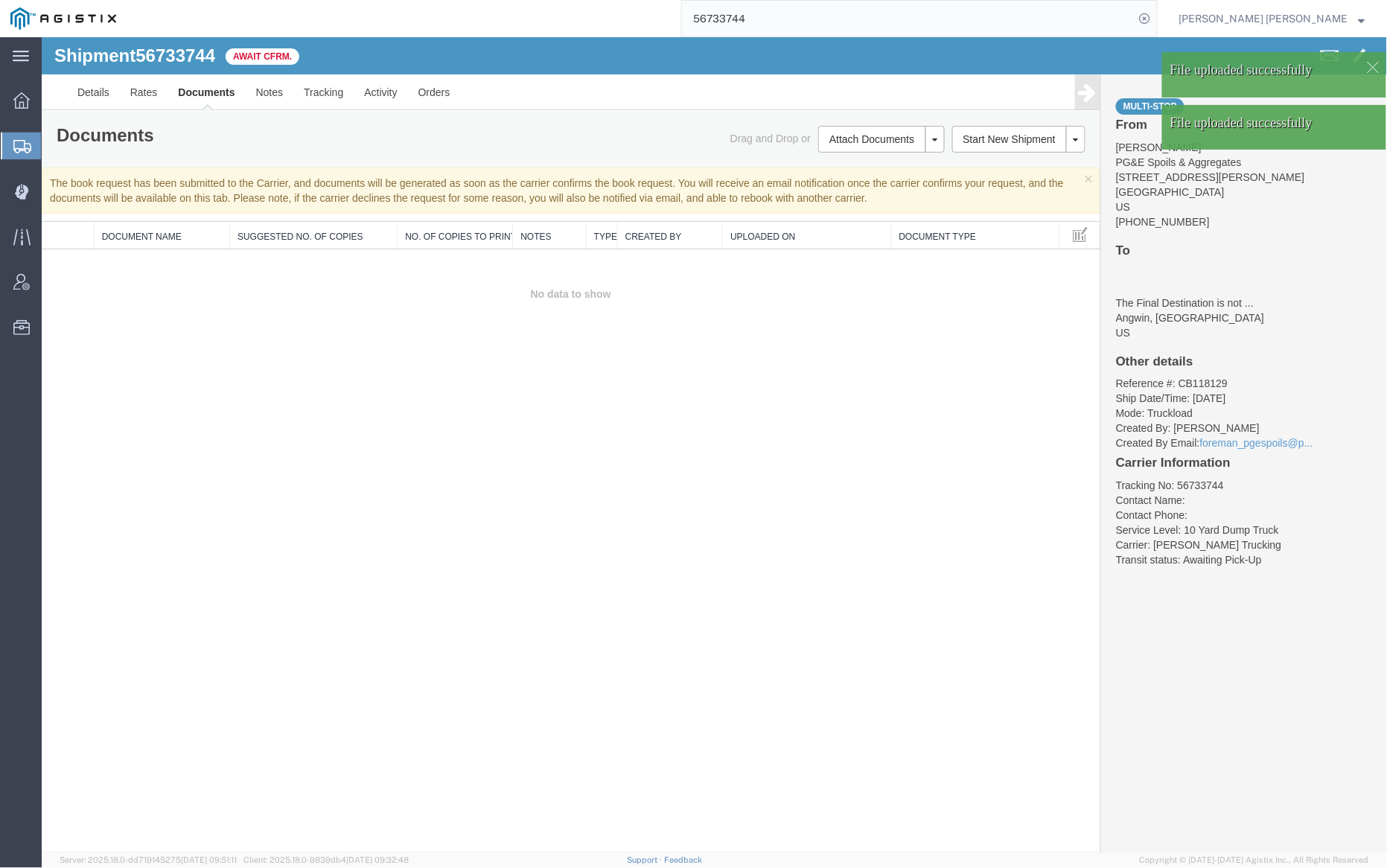
click at [197, 94] on link "Documents" at bounding box center [206, 91] width 78 height 36
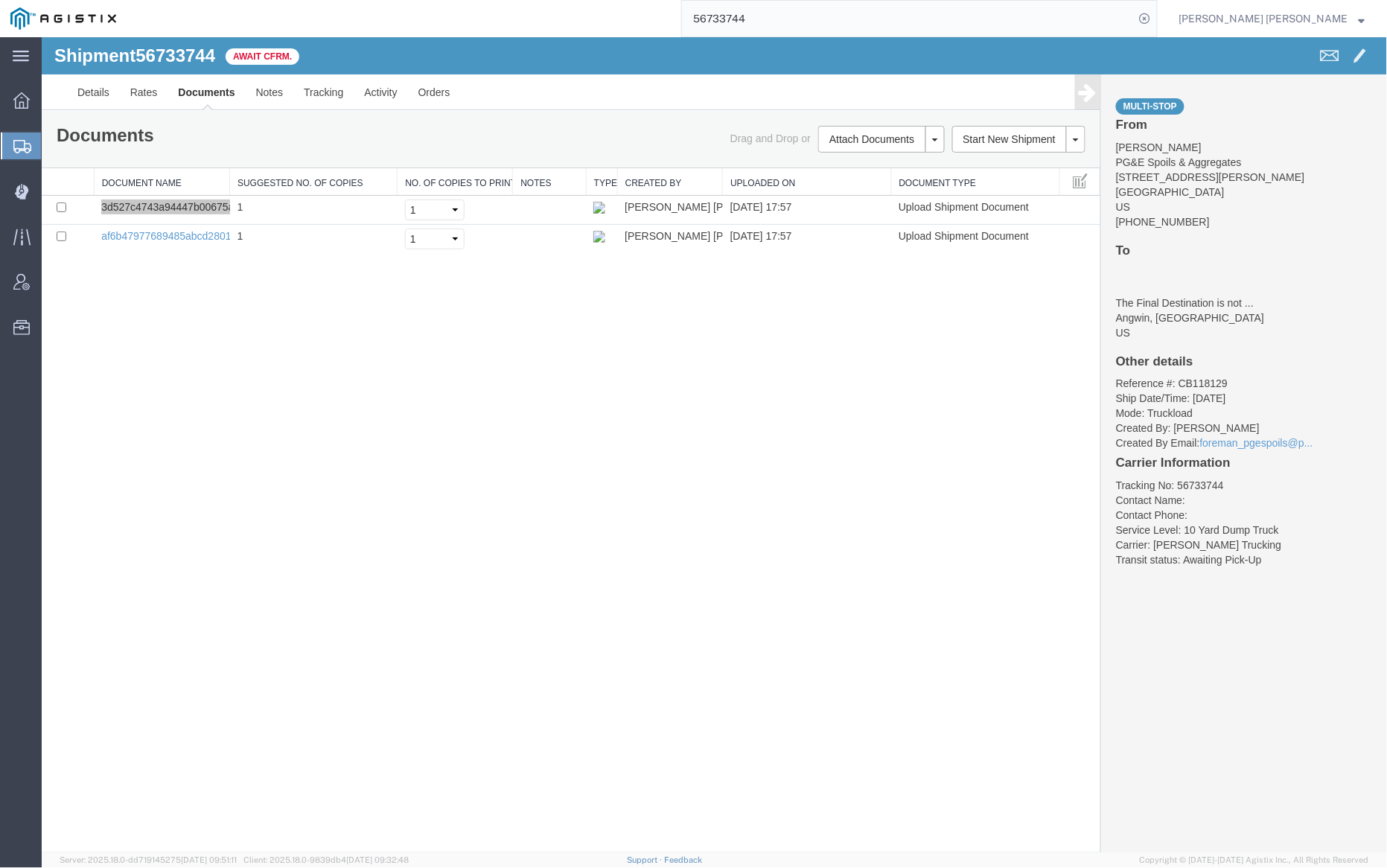
click at [778, 20] on input "56733744" at bounding box center [908, 18] width 453 height 36
click at [1155, 20] on icon at bounding box center [1146, 19] width 21 height 21
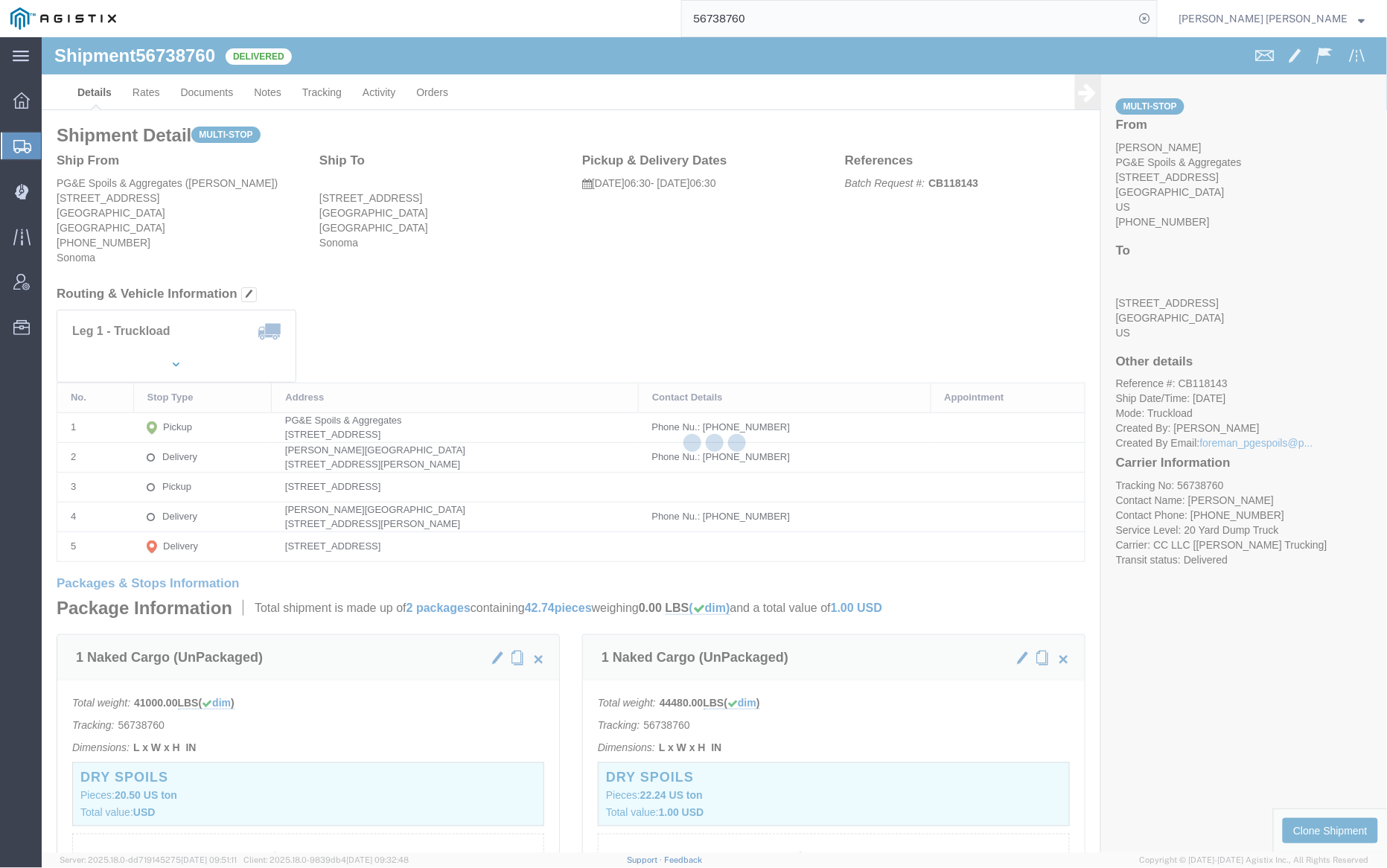
click at [213, 92] on div at bounding box center [714, 445] width 1346 height 815
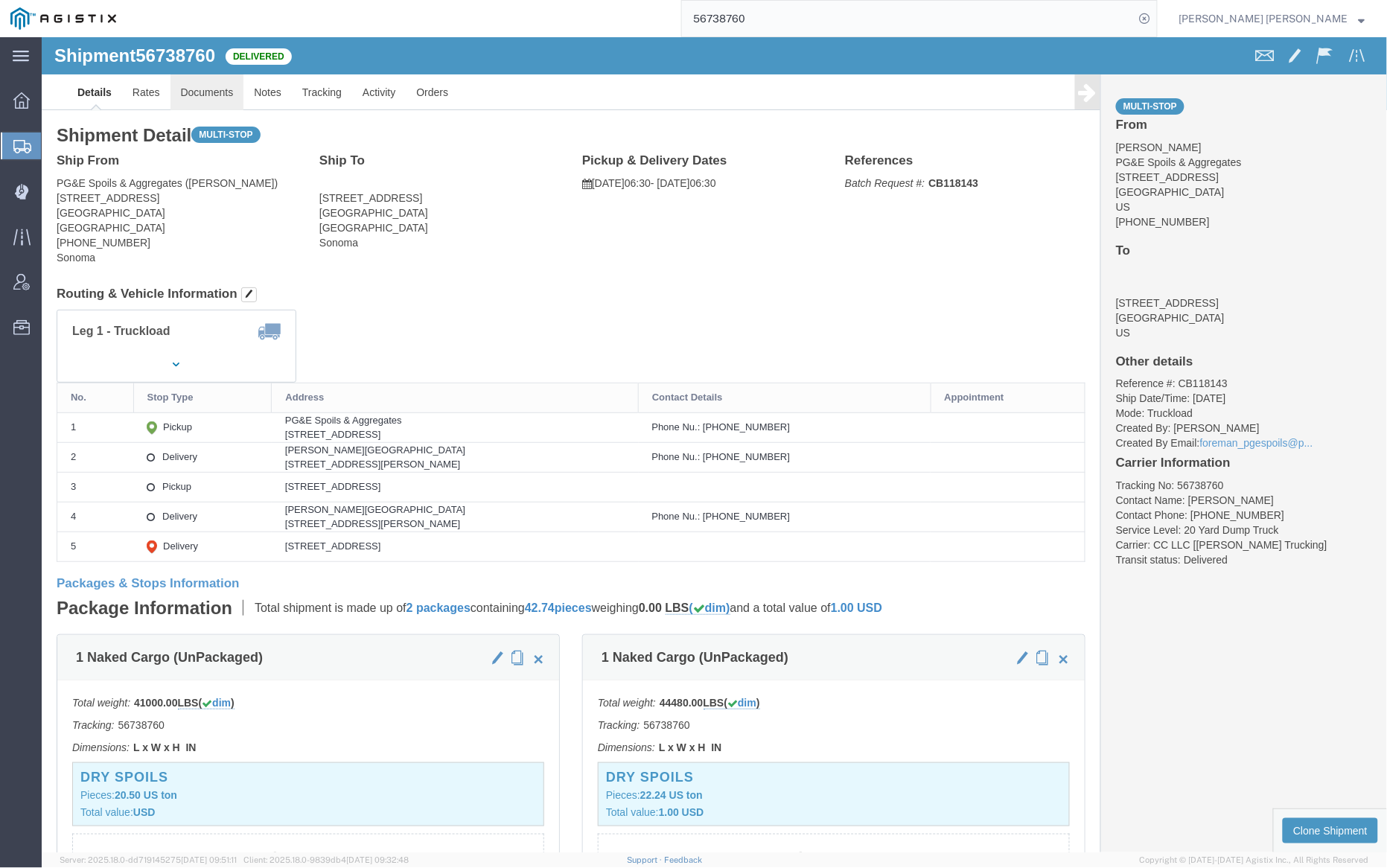
click link "Documents"
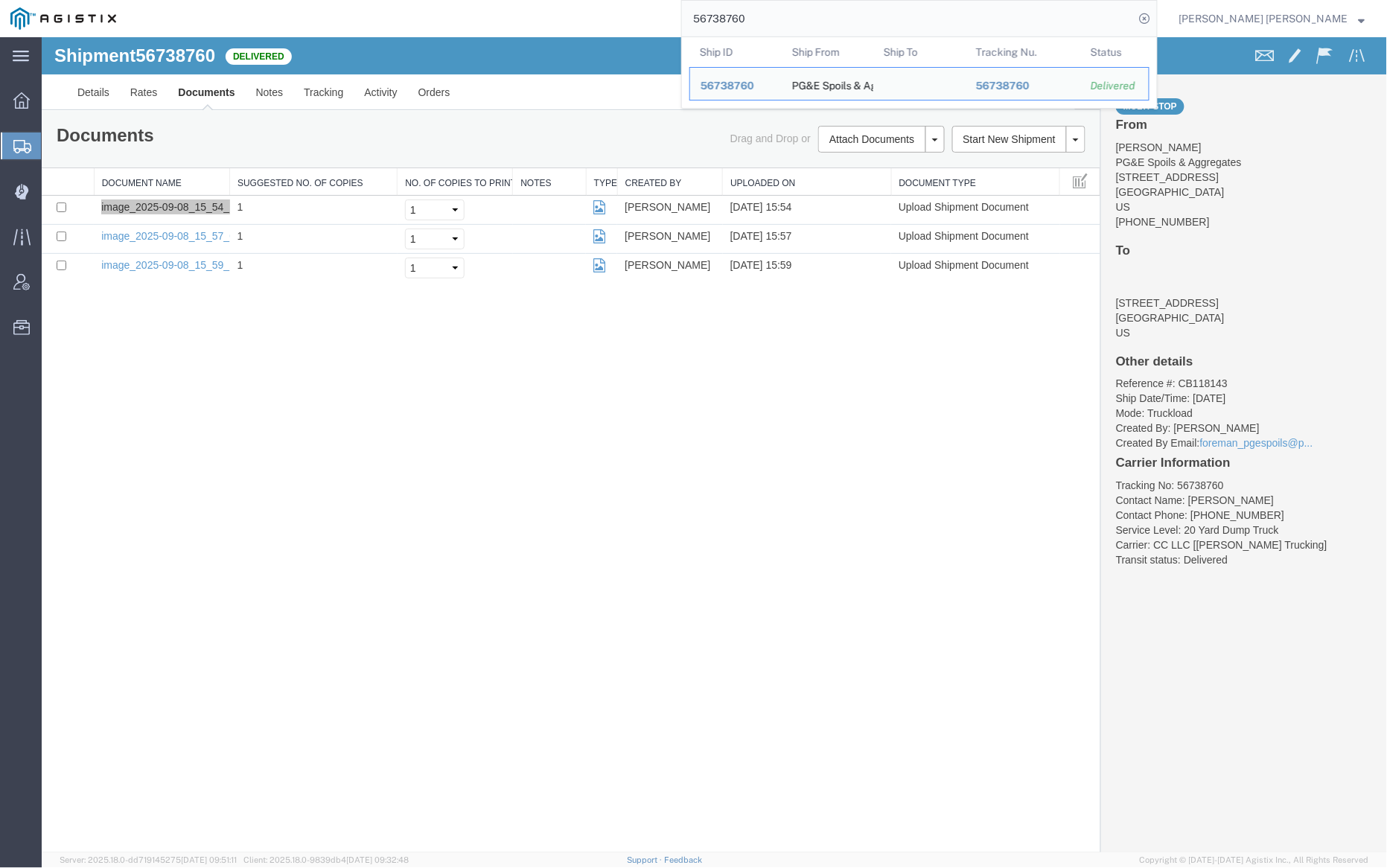
click at [801, 28] on input "56738760" at bounding box center [908, 18] width 453 height 36
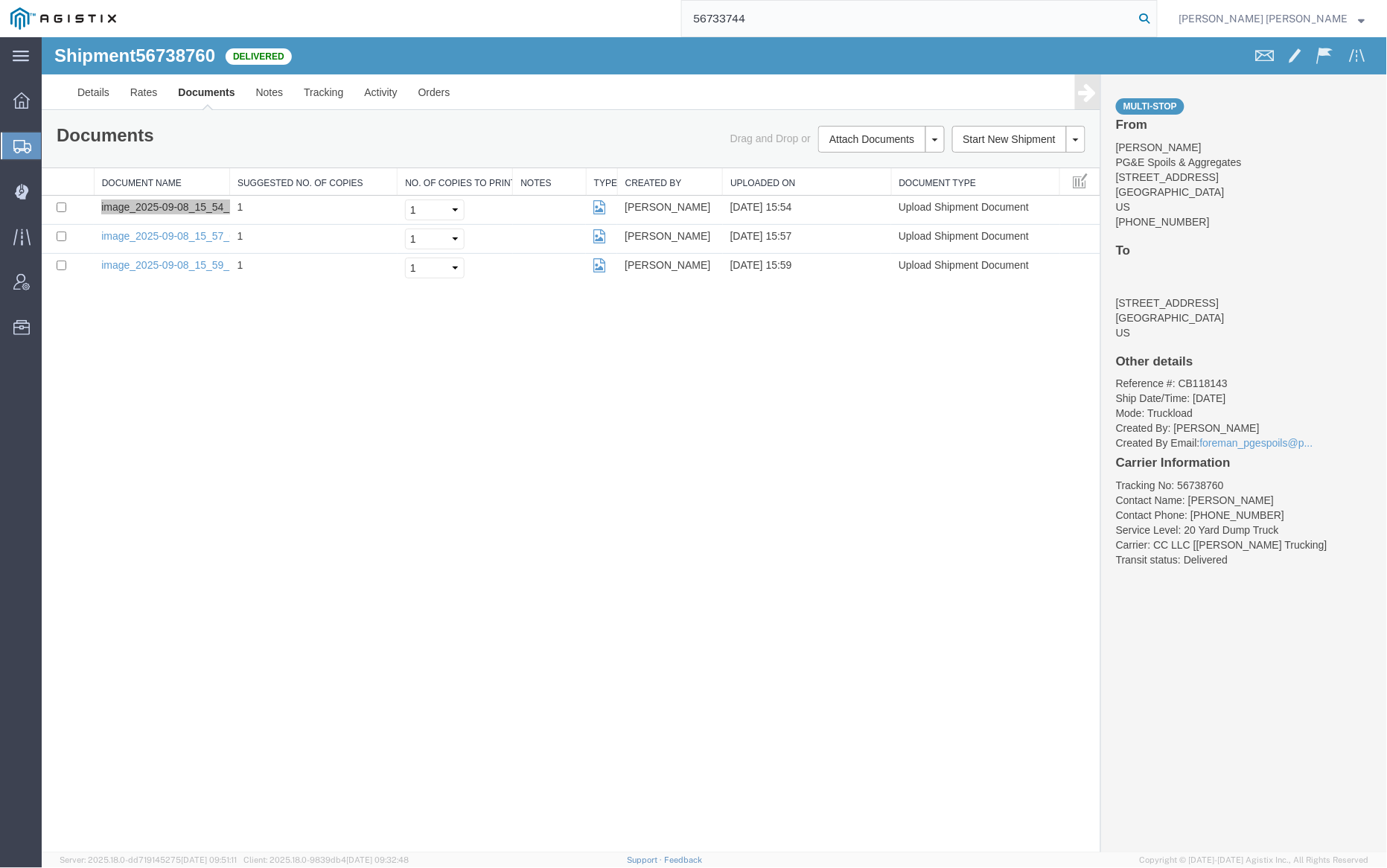
type input "56733744"
click at [1155, 15] on icon at bounding box center [1146, 19] width 21 height 21
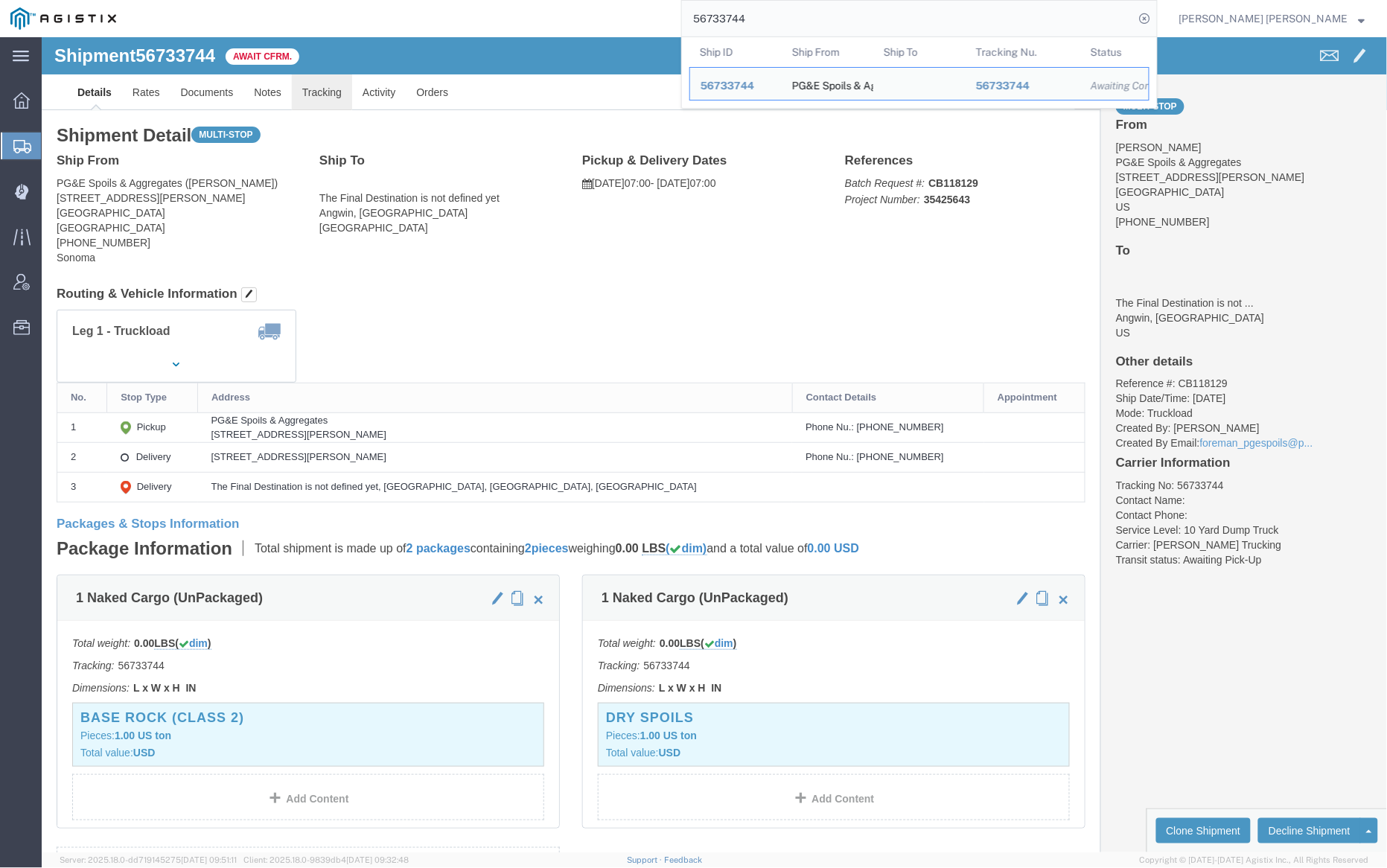
click link "Tracking"
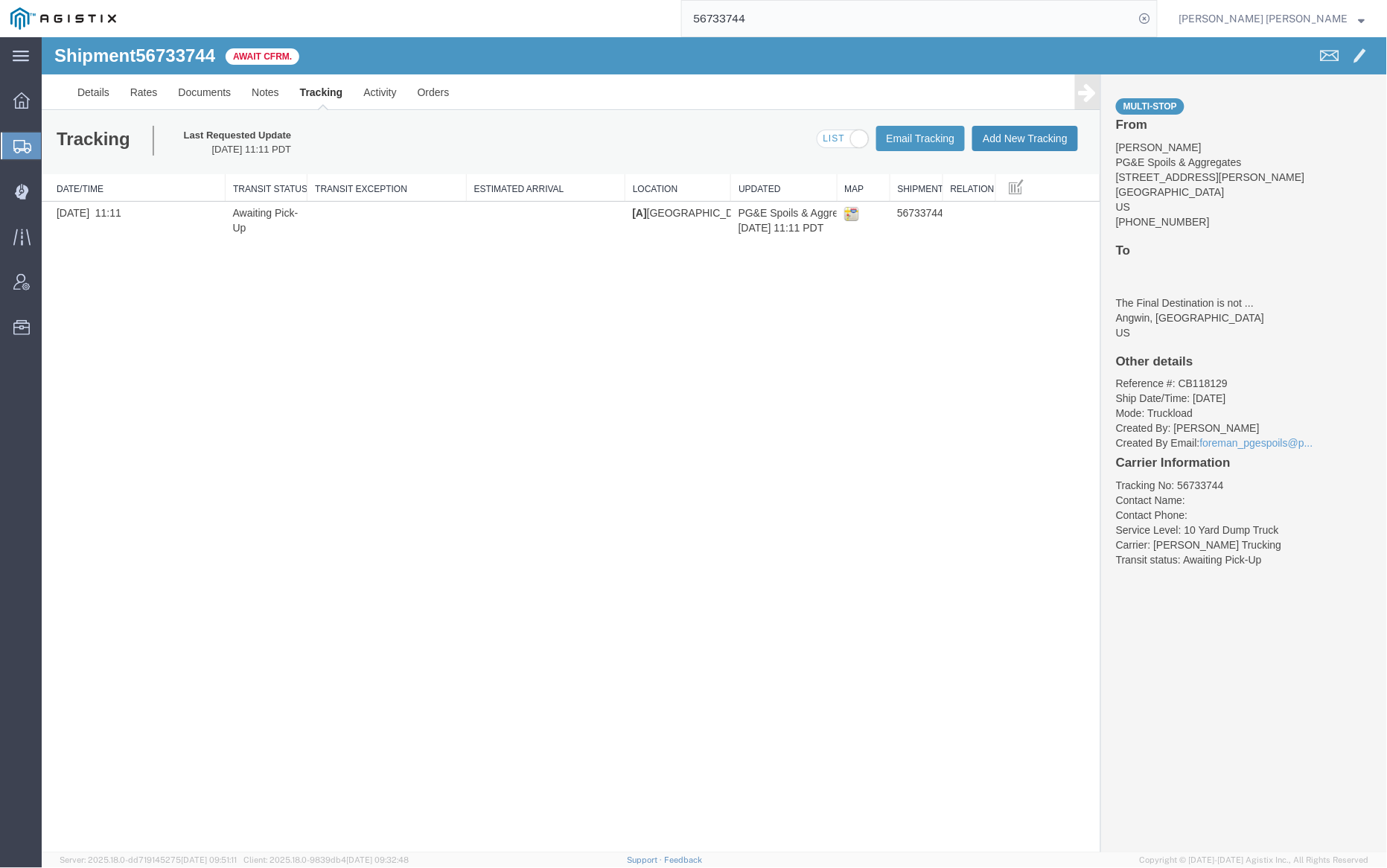
click at [1016, 134] on button "Add New Tracking" at bounding box center [1025, 137] width 106 height 25
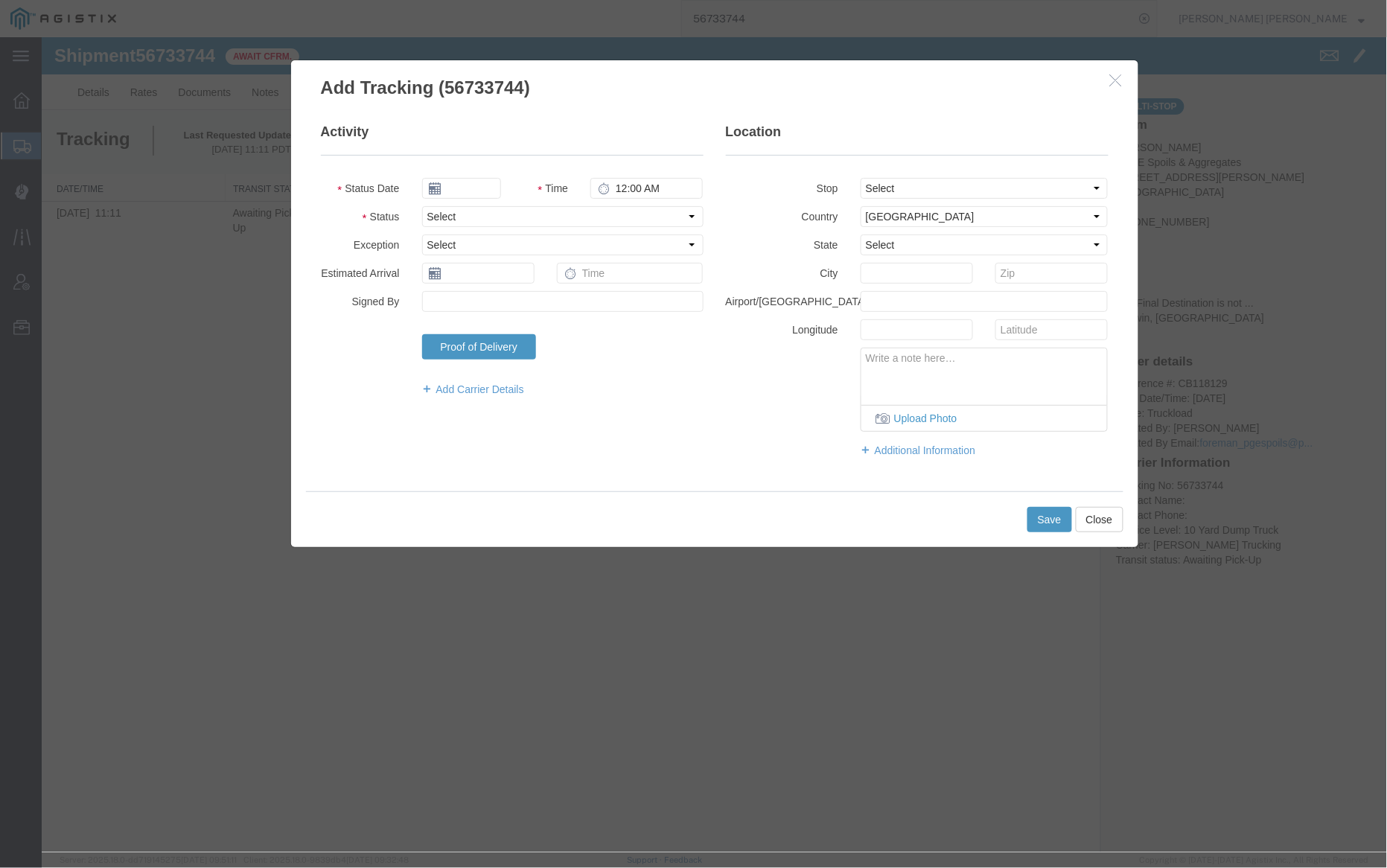
type input "[DATE]"
type input "7:00 PM"
click at [479, 187] on input "[DATE]" at bounding box center [460, 187] width 79 height 21
click at [458, 275] on td "8" at bounding box center [455, 280] width 22 height 22
type input "[DATE]"
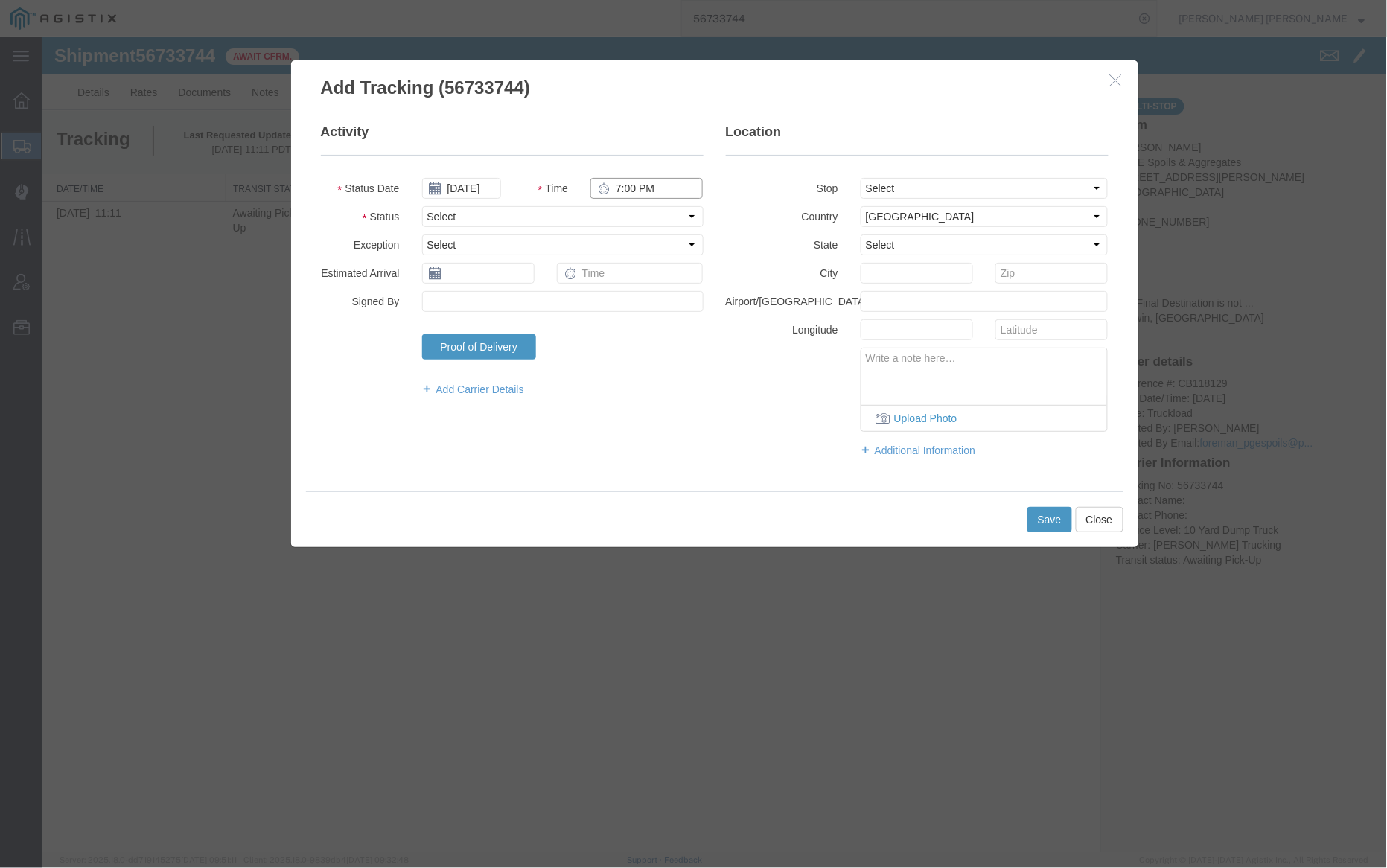
click at [646, 190] on input "7:00 PM" at bounding box center [646, 187] width 112 height 21
click at [650, 191] on input "7:00 PM" at bounding box center [646, 187] width 112 height 21
type input "7:00 AM"
click at [591, 216] on select "Select Arrival Notice Available Arrival Notice Imported Arrive at Delivery Loca…" at bounding box center [561, 216] width 282 height 21
select select "ARVPULOC"
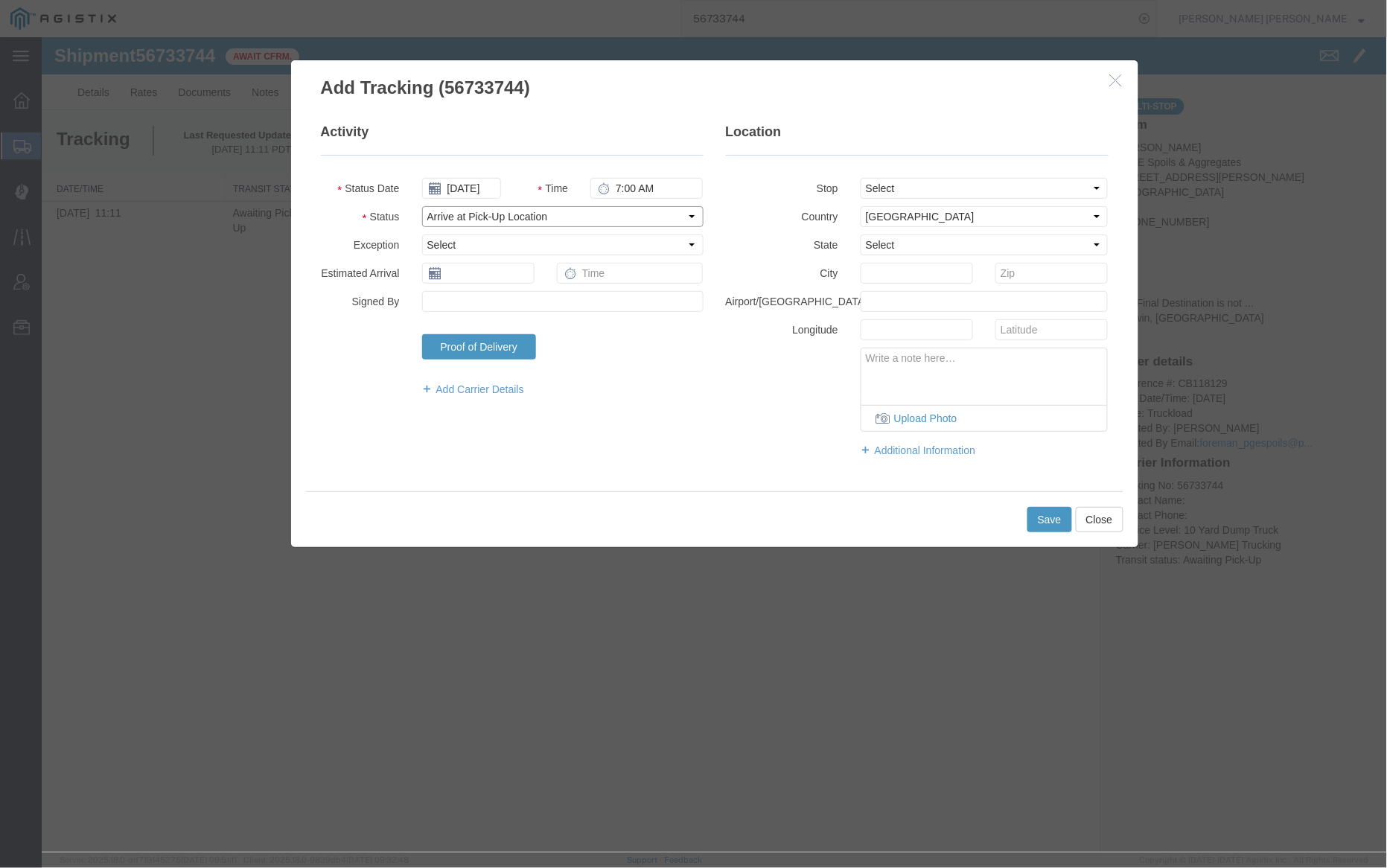
click at [421, 206] on select "Select Arrival Notice Available Arrival Notice Imported Arrive at Delivery Loca…" at bounding box center [561, 216] width 282 height 21
click at [910, 193] on select "Select From: 4611 Porter Creek Rd, Santa Rosa, CA, 95404, US Stop 2: 910 Howell…" at bounding box center [984, 187] width 248 height 21
select select "{"pickupDeliveryInfoId": "122762364","pickupOrDelivery": "P","stopNum": "1","lo…"
click at [860, 177] on select "Select From: 4611 Porter Creek Rd, Santa Rosa, CA, 95404, US Stop 2: 910 Howell…" at bounding box center [984, 187] width 248 height 21
select select "CA"
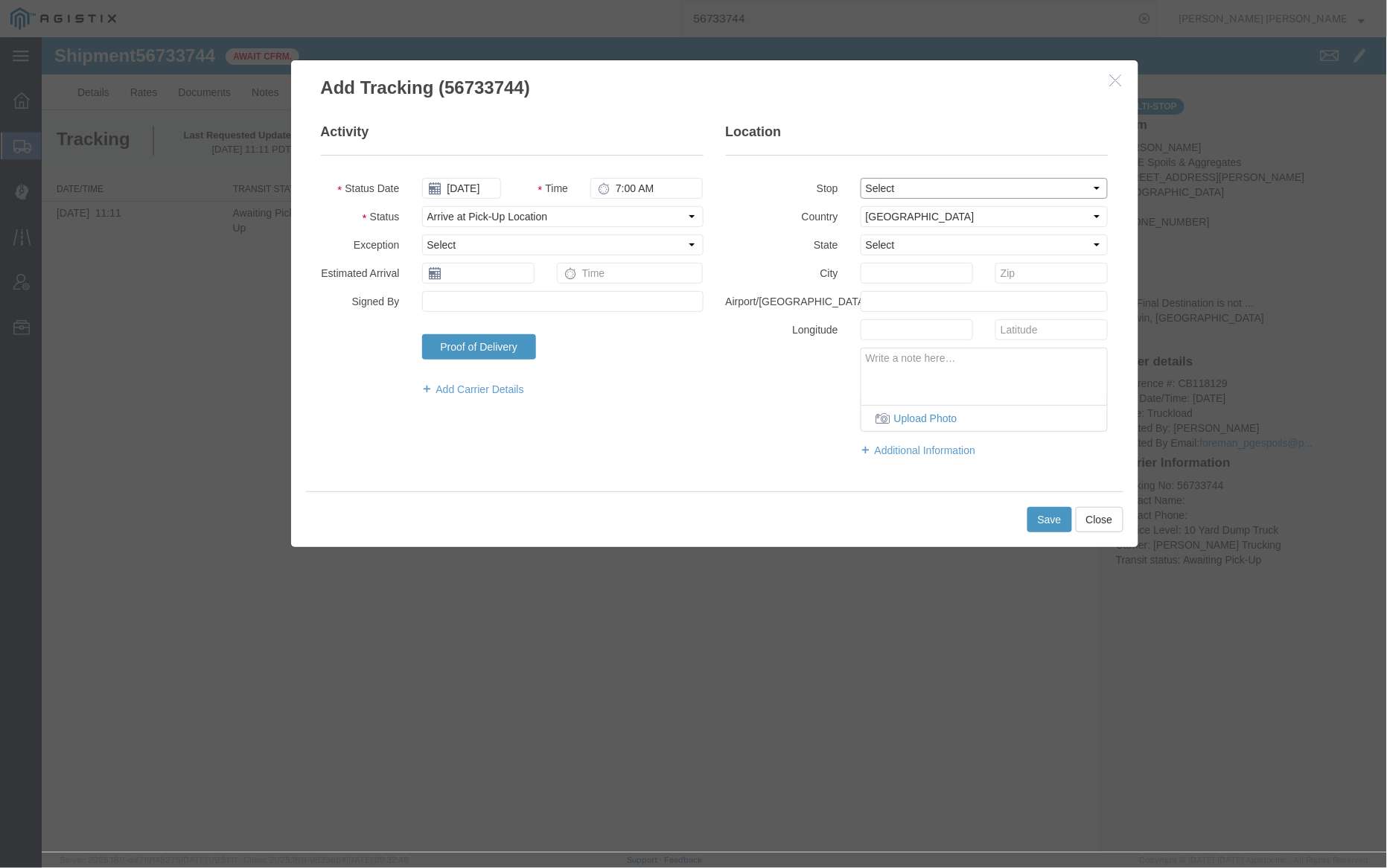
type input "Santa [PERSON_NAME]"
click at [1040, 510] on button "Save" at bounding box center [1049, 519] width 44 height 25
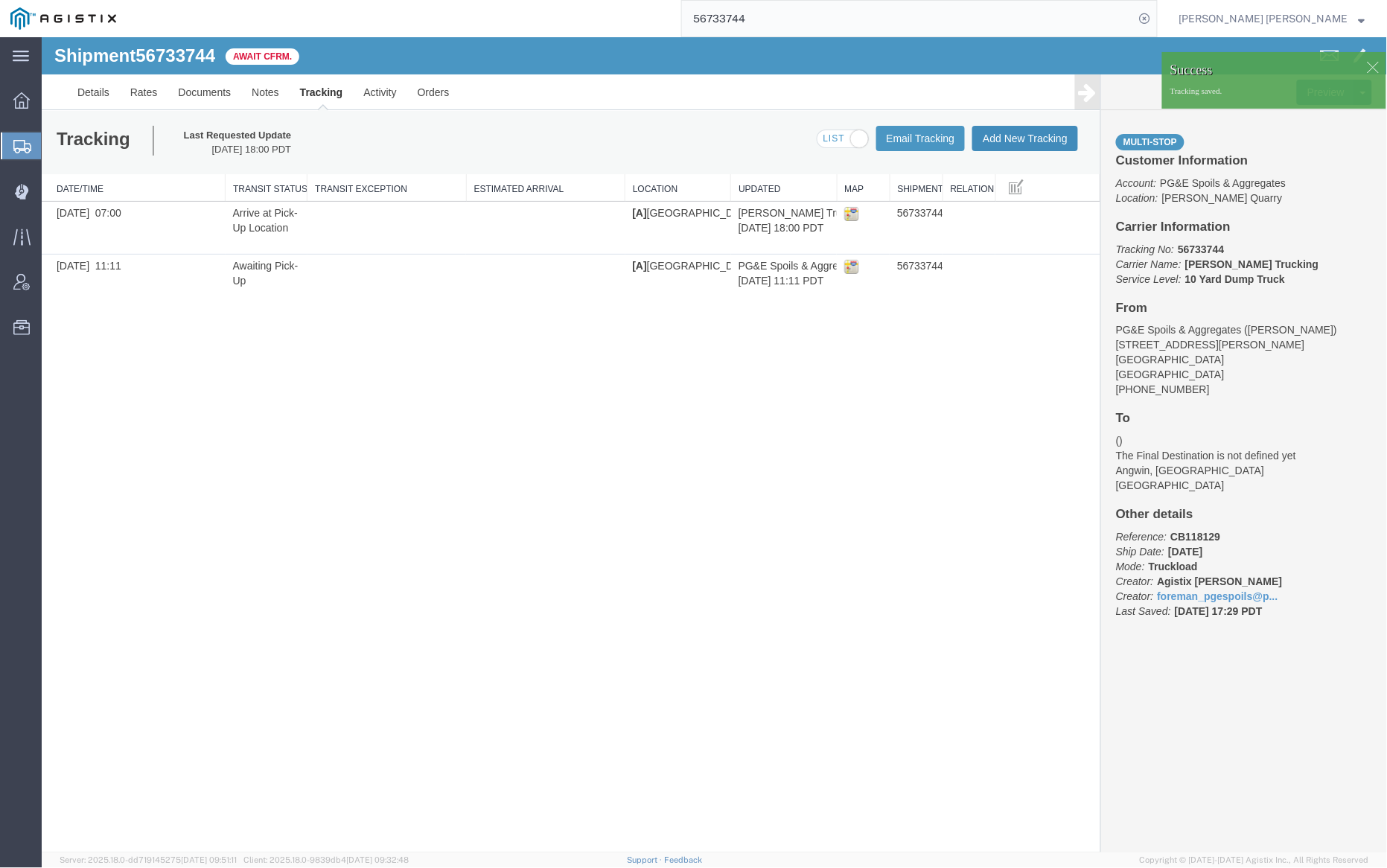
click at [1030, 138] on button "Add New Tracking" at bounding box center [1025, 137] width 106 height 25
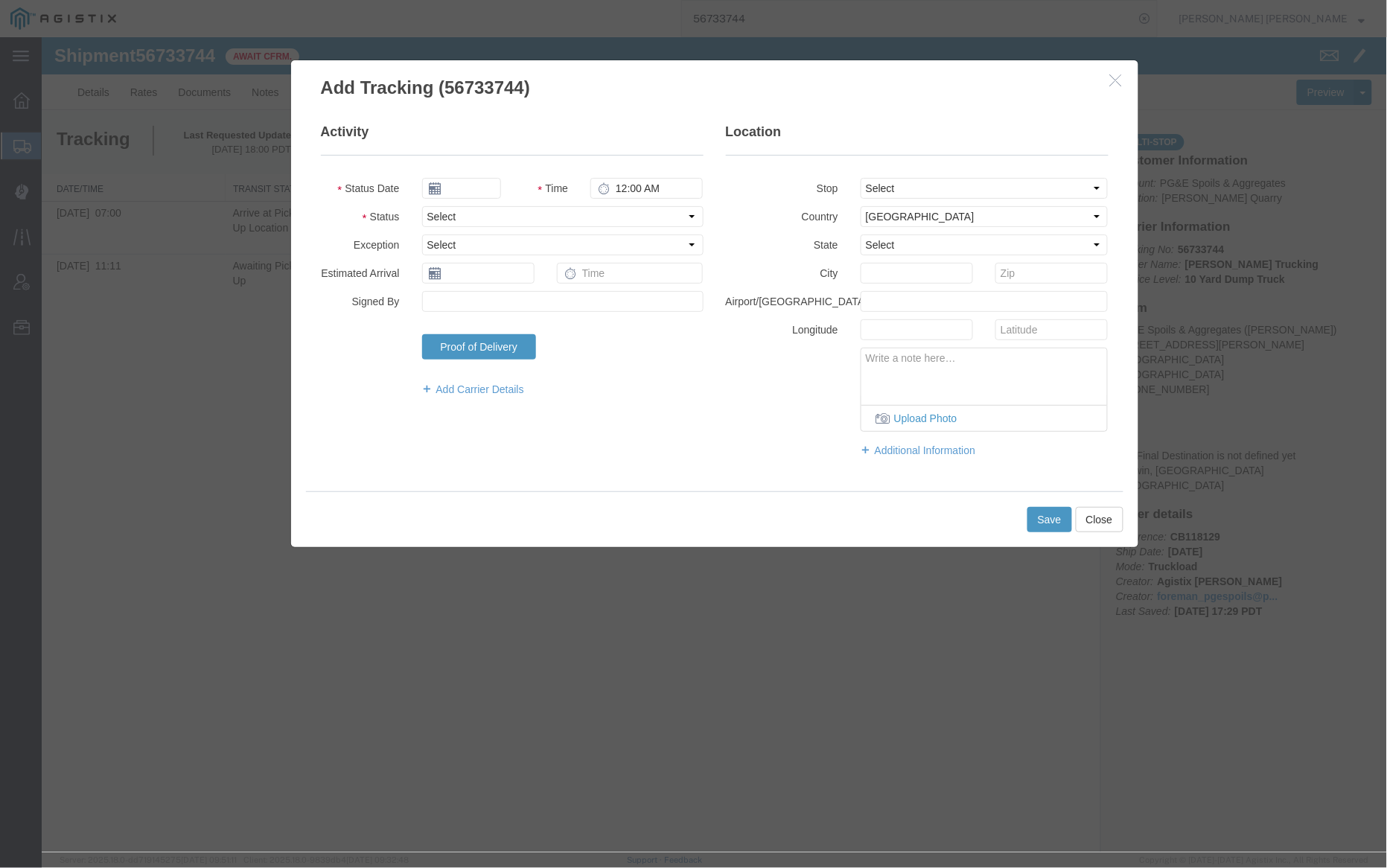
type input "[DATE]"
type input "7:00 PM"
click at [462, 186] on input "[DATE]" at bounding box center [460, 187] width 79 height 21
click at [454, 279] on td "8" at bounding box center [455, 280] width 22 height 22
type input "[DATE]"
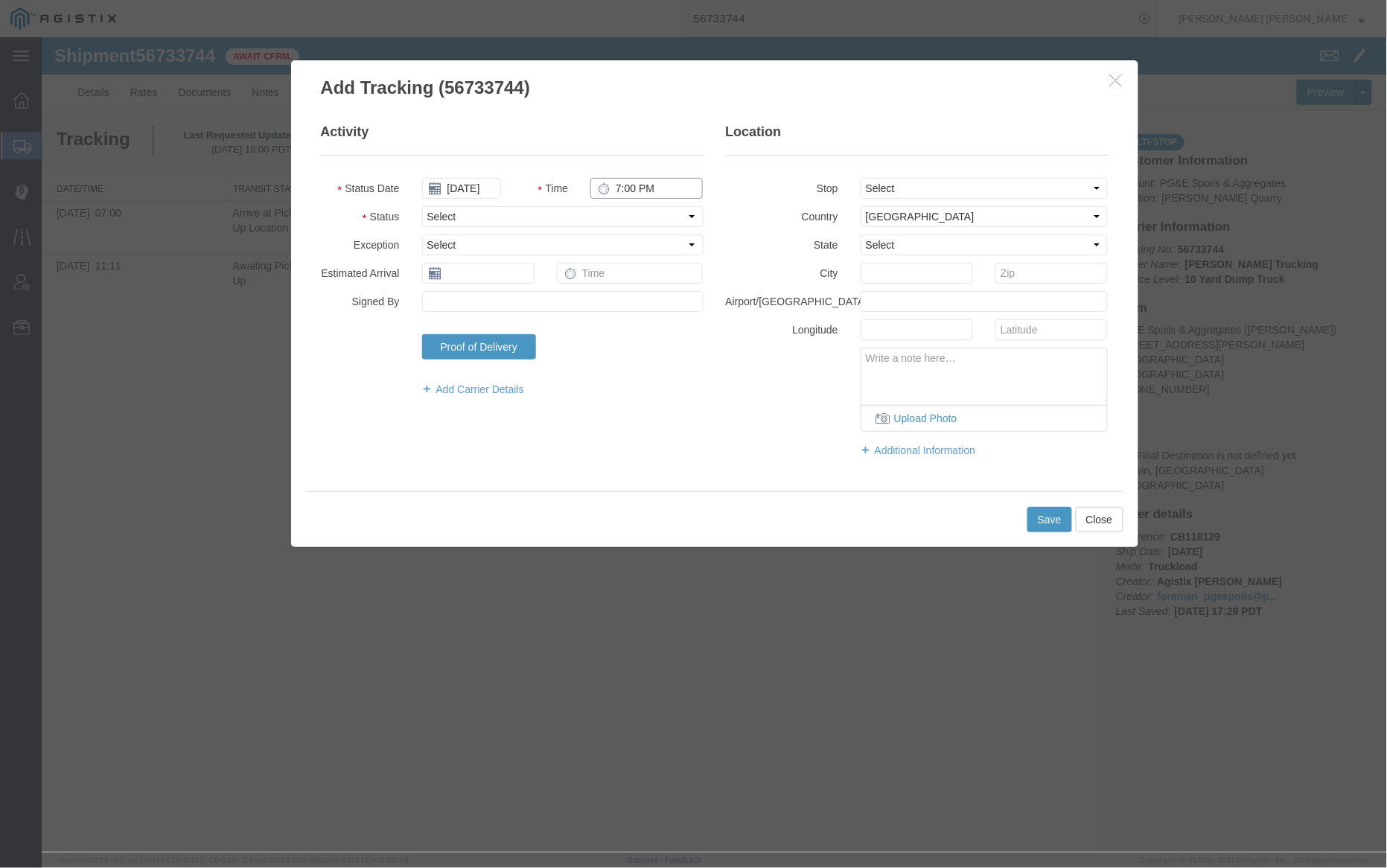
click at [617, 186] on input "7:00 PM" at bounding box center [646, 187] width 112 height 21
type input "5:30 PM"
click at [493, 218] on select "Select Arrival Notice Available Arrival Notice Imported Arrive at Delivery Loca…" at bounding box center [561, 216] width 282 height 21
select select "DELIVRED"
click at [421, 206] on select "Select Arrival Notice Available Arrival Notice Imported Arrive at Delivery Loca…" at bounding box center [561, 216] width 282 height 21
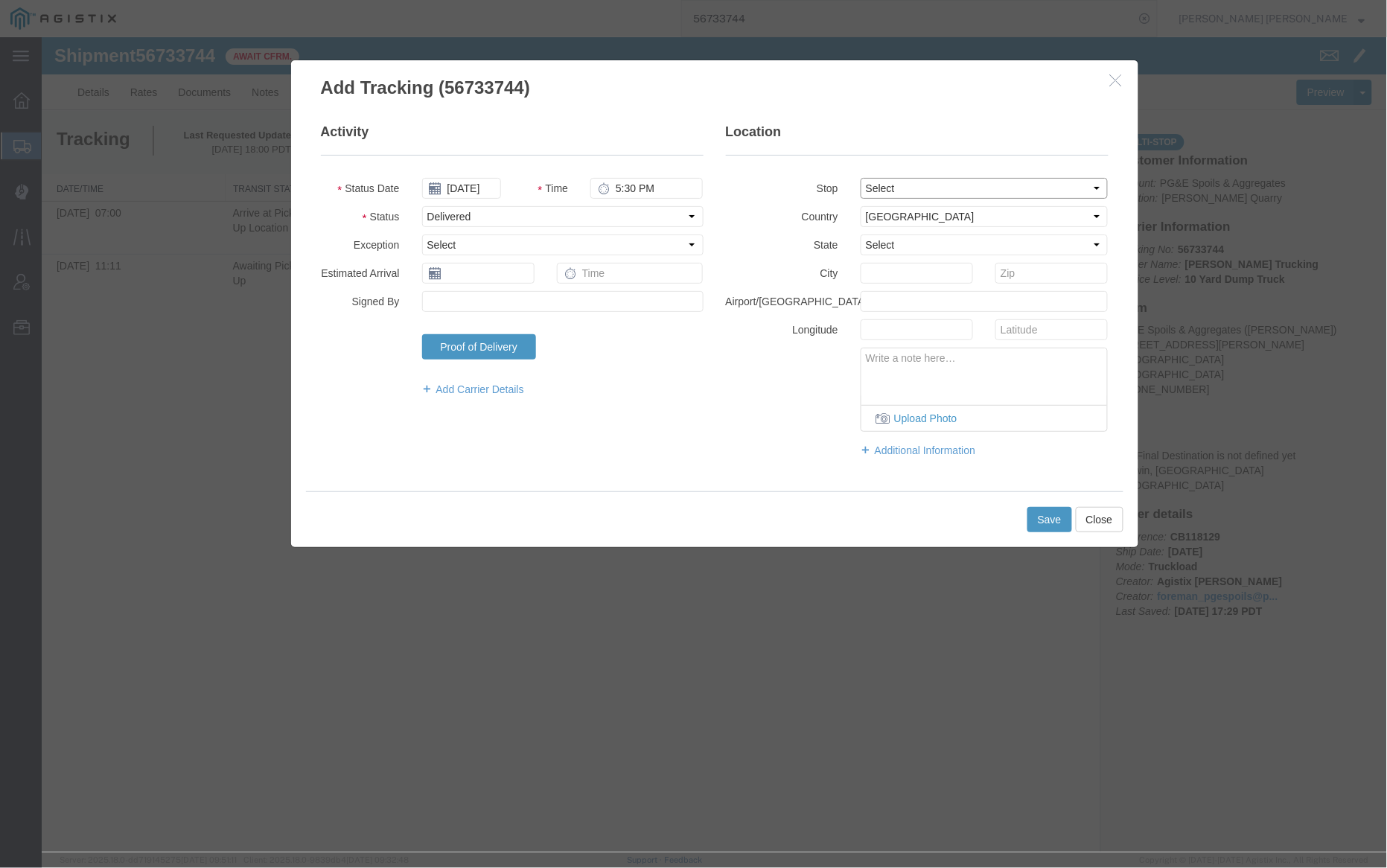
click at [947, 186] on select "Select From: 4611 Porter Creek Rd, Santa Rosa, CA, 95404, US Stop 2: 910 Howell…" at bounding box center [984, 187] width 248 height 21
select select "{"pickupDeliveryInfoId": "122762364","pickupOrDelivery": "P","stopNum": "1","lo…"
click at [860, 177] on select "Select From: 4611 Porter Creek Rd, Santa Rosa, CA, 95404, US Stop 2: 910 Howell…" at bounding box center [984, 187] width 248 height 21
select select "CA"
type input "Santa [PERSON_NAME]"
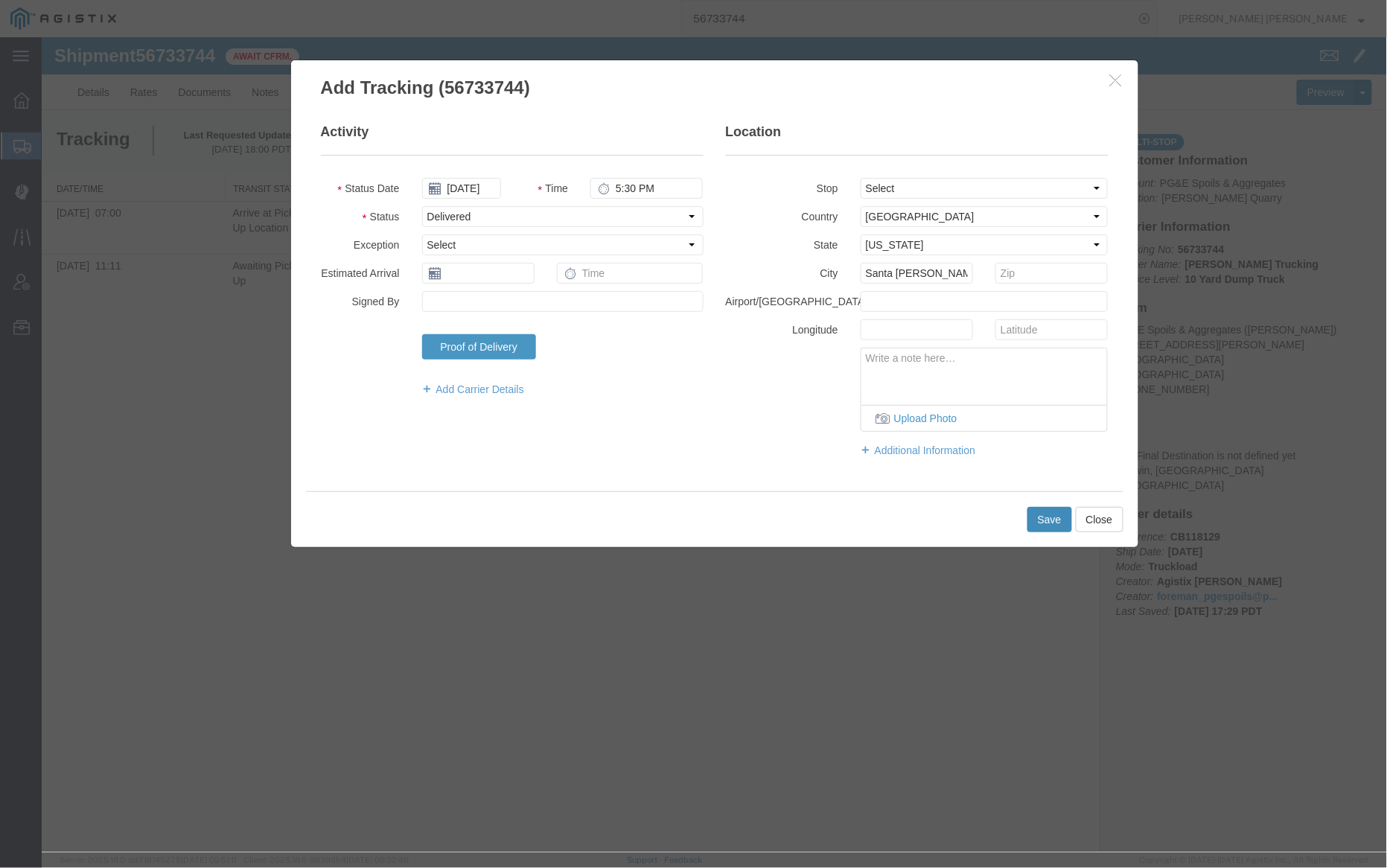
click at [1048, 531] on button "Save" at bounding box center [1049, 519] width 44 height 25
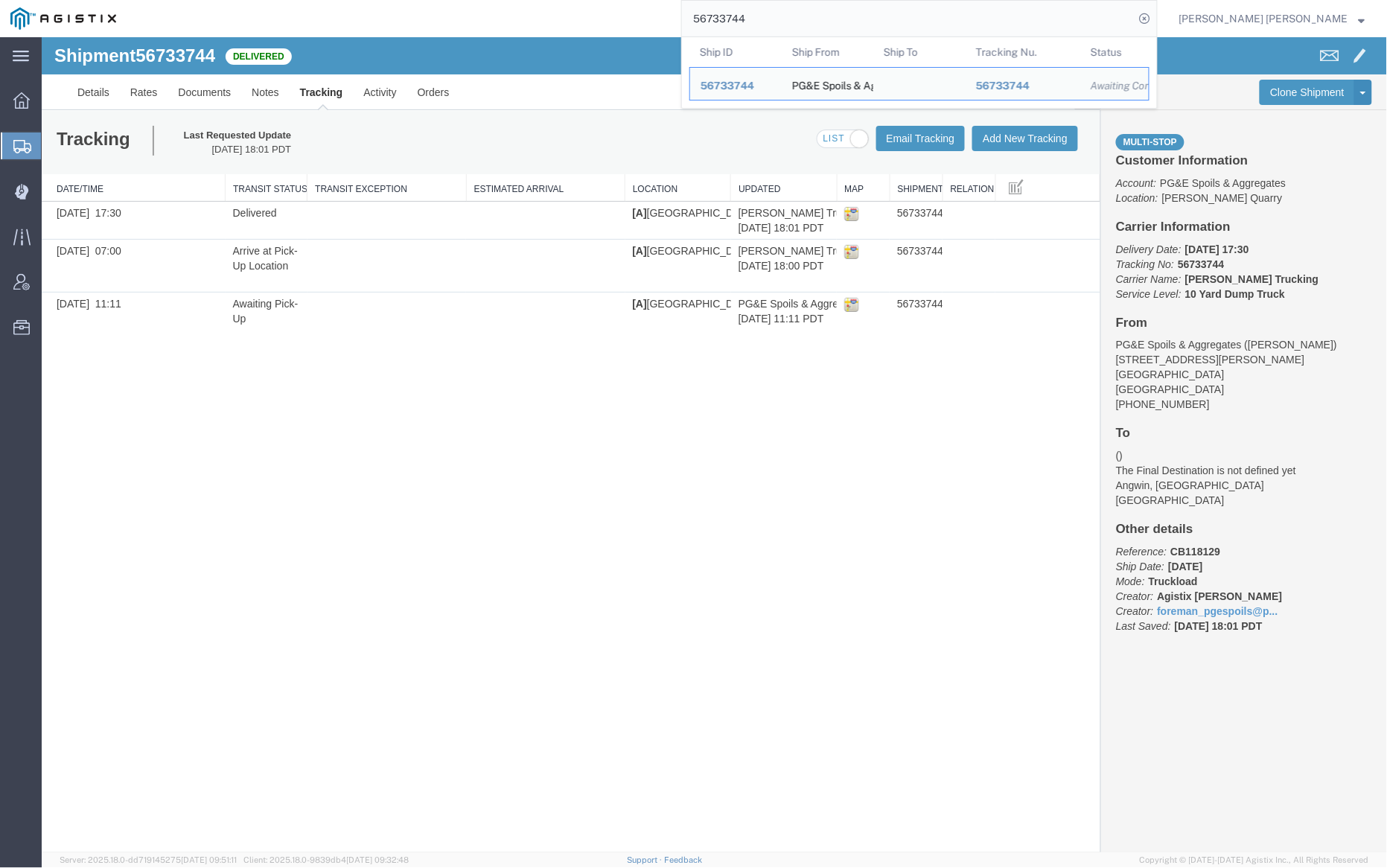
click at [791, 16] on input "56733744" at bounding box center [908, 18] width 453 height 36
paste input "8765"
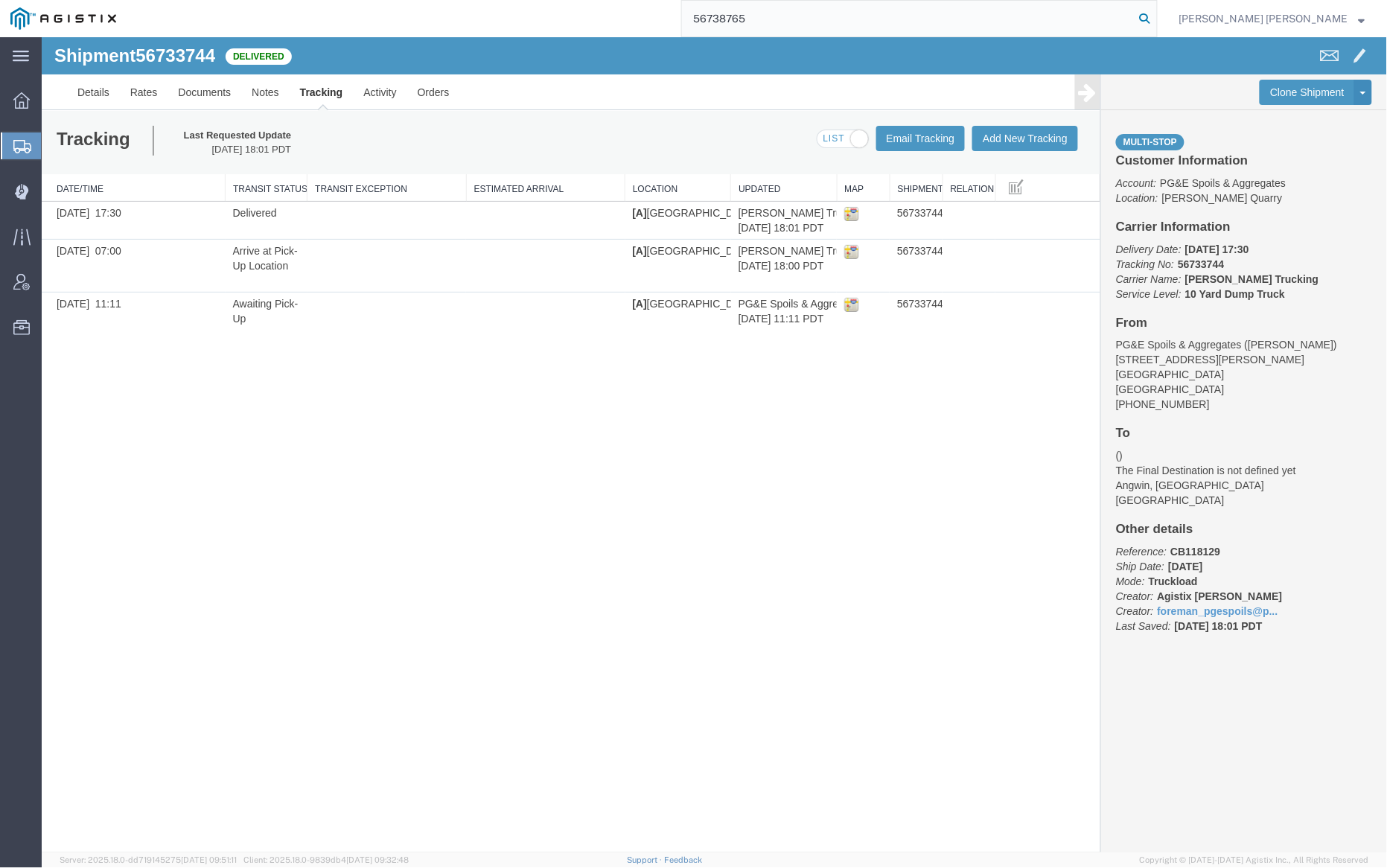
click at [1155, 18] on icon at bounding box center [1146, 19] width 21 height 21
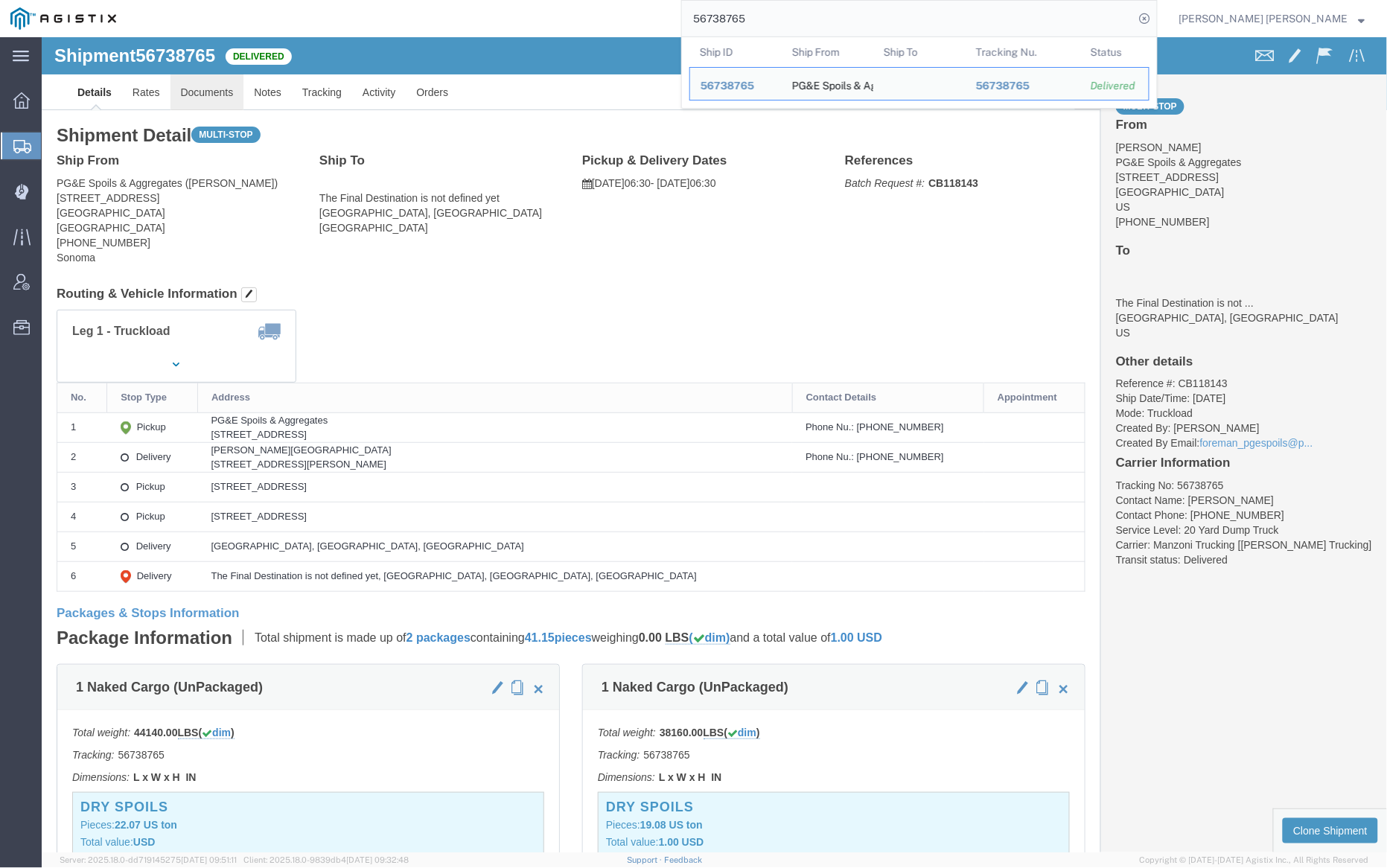
click link "Documents"
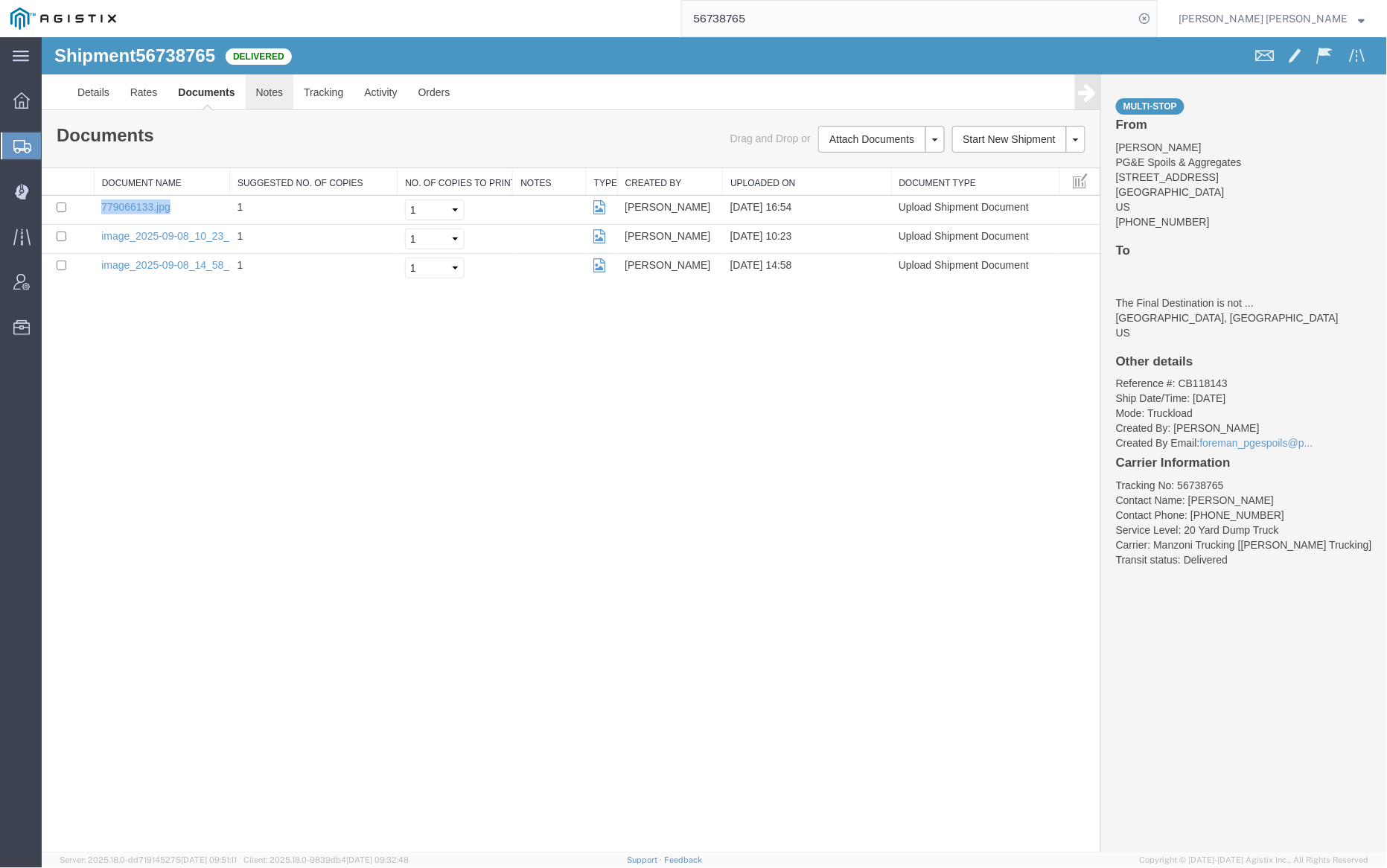
click at [275, 90] on link "Notes" at bounding box center [269, 91] width 48 height 36
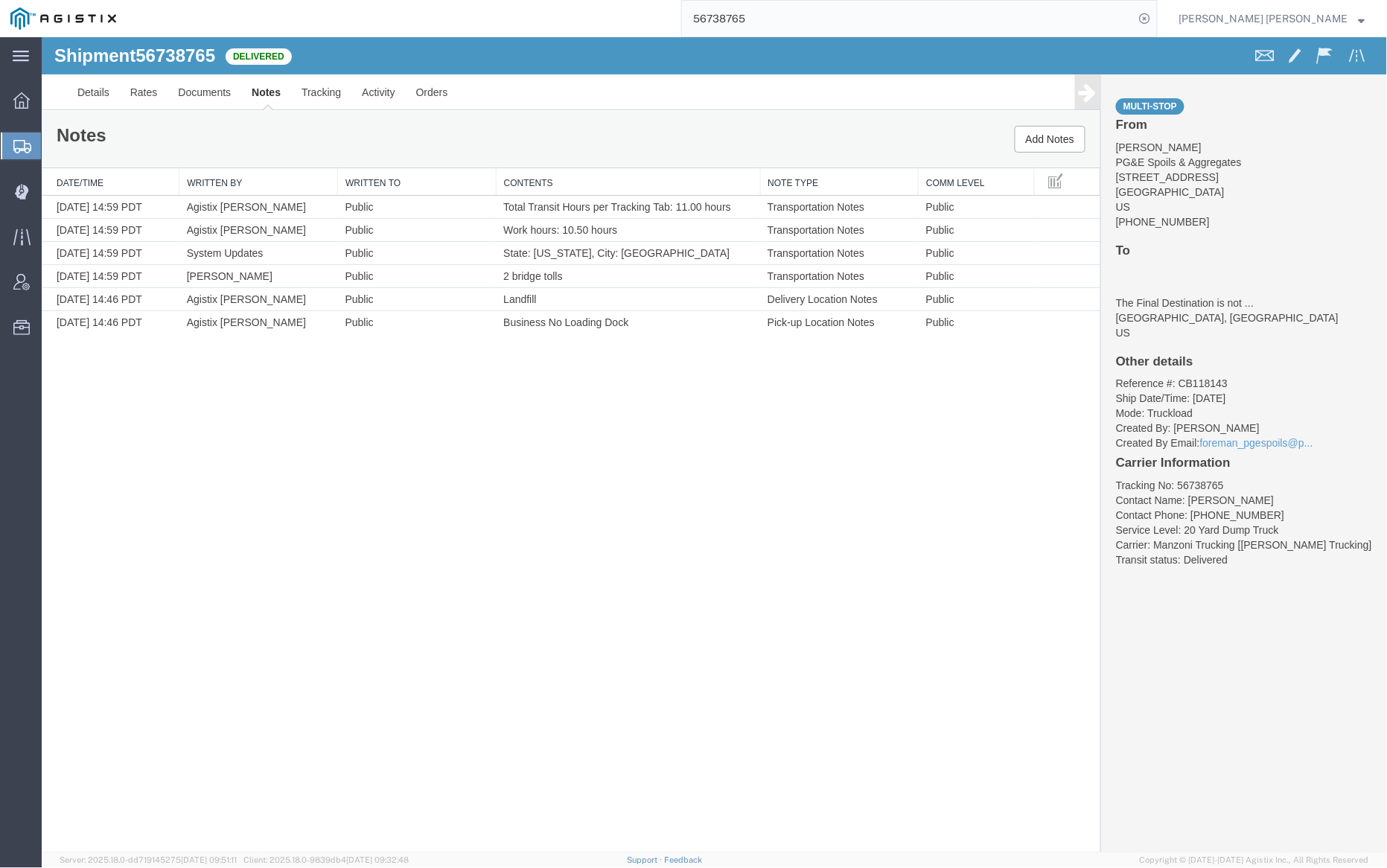
click at [793, 32] on input "56738765" at bounding box center [908, 18] width 453 height 36
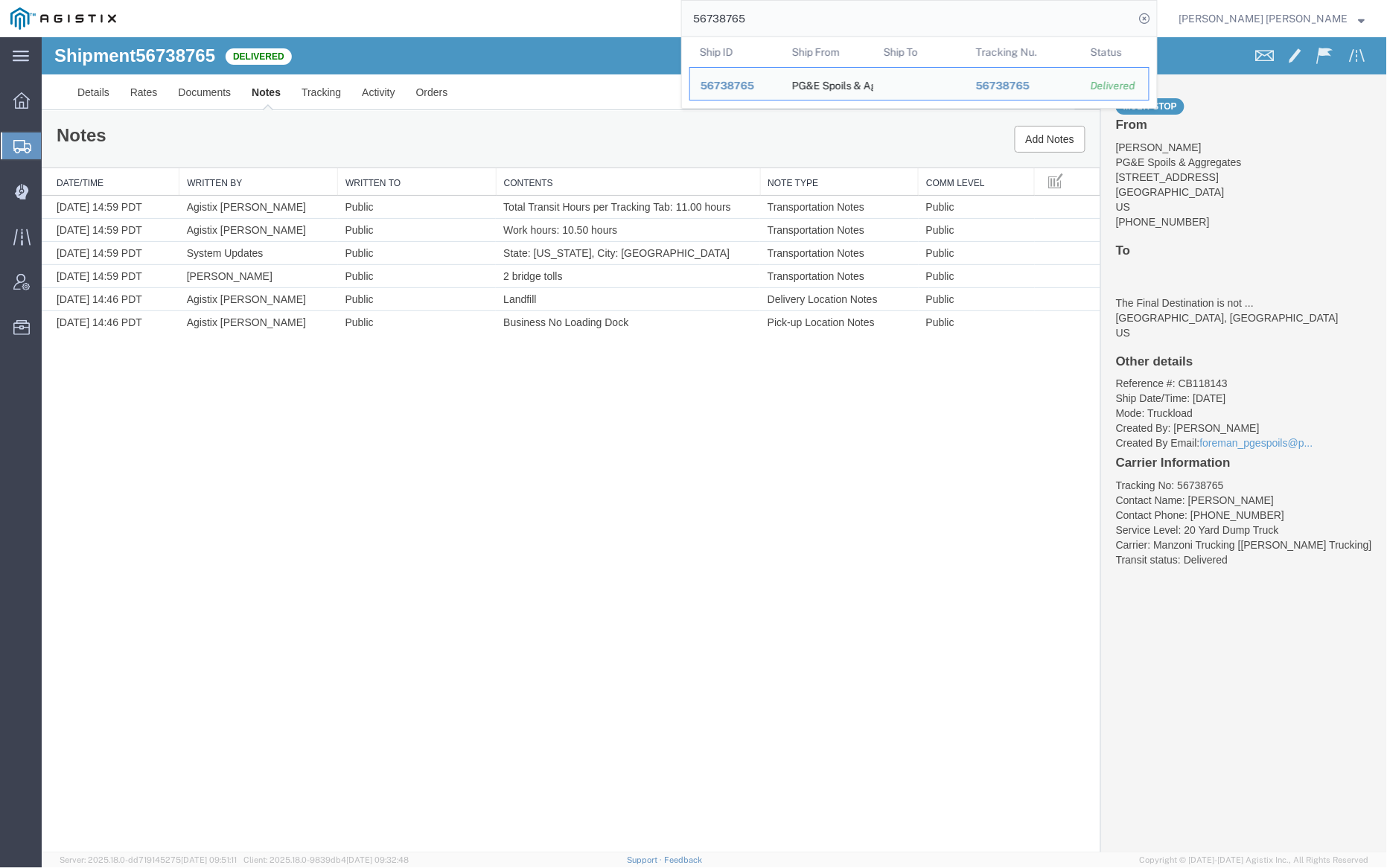
click at [793, 32] on input "56738765" at bounding box center [908, 18] width 453 height 36
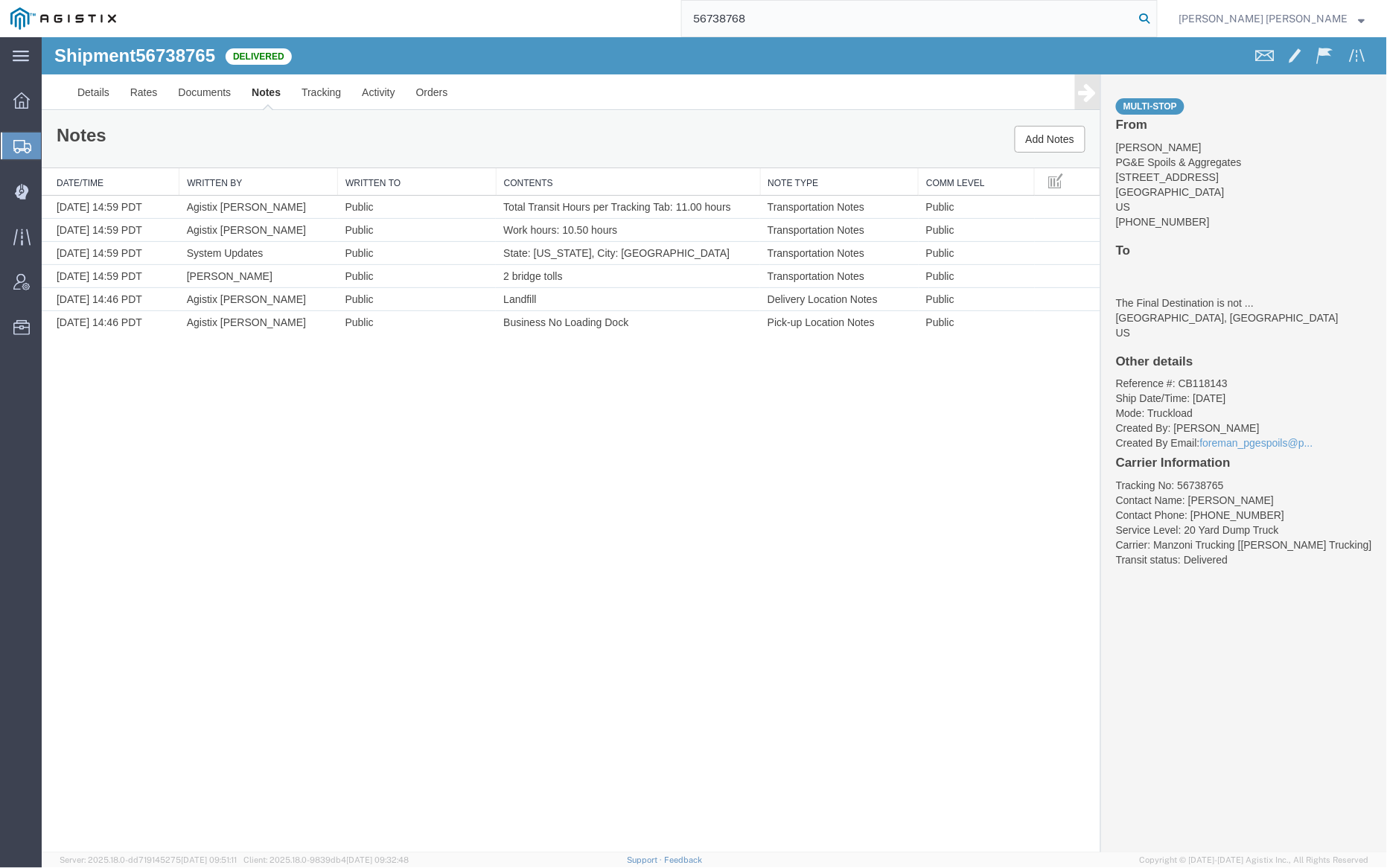
click at [1155, 12] on icon at bounding box center [1146, 19] width 21 height 21
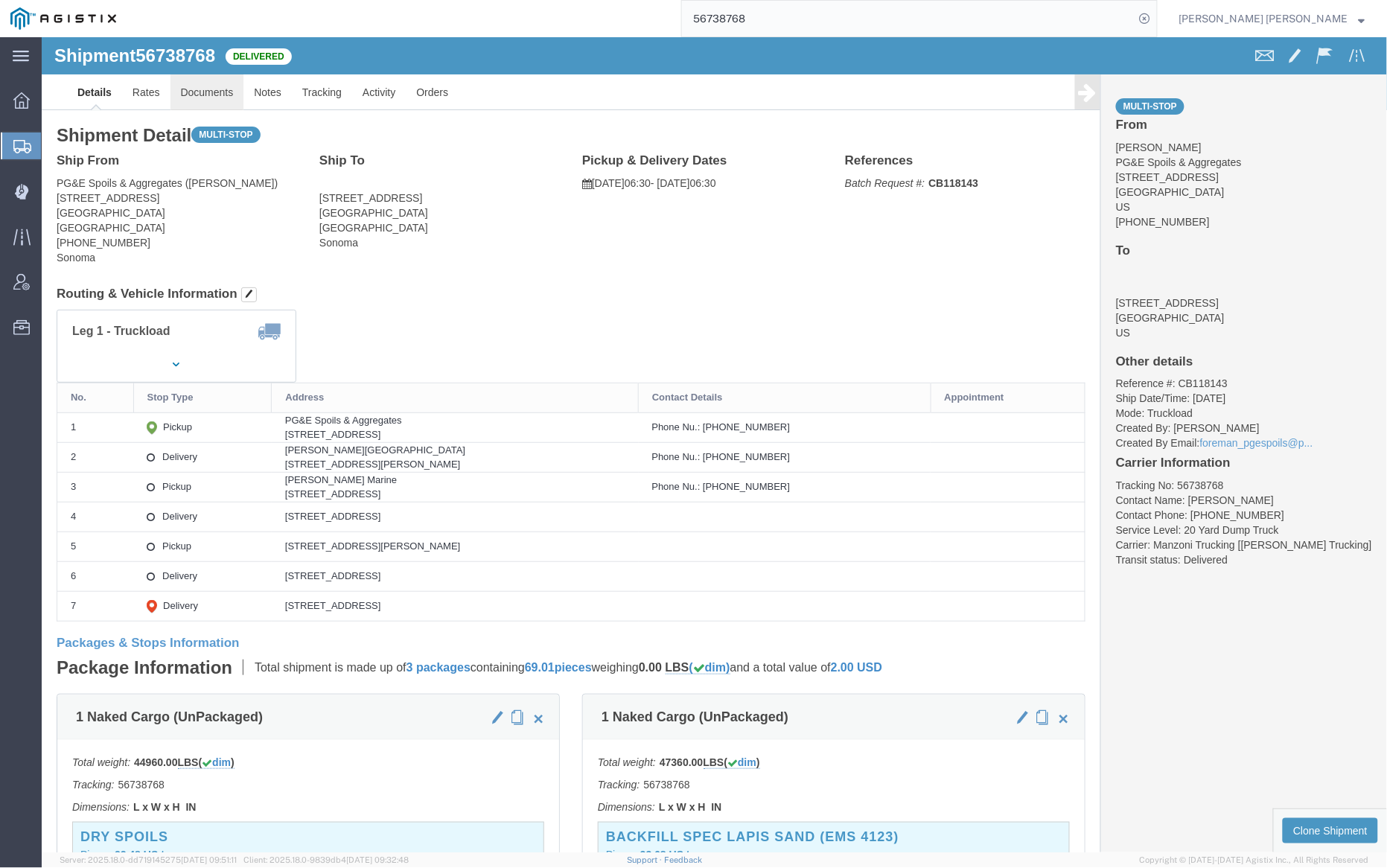
click link "Documents"
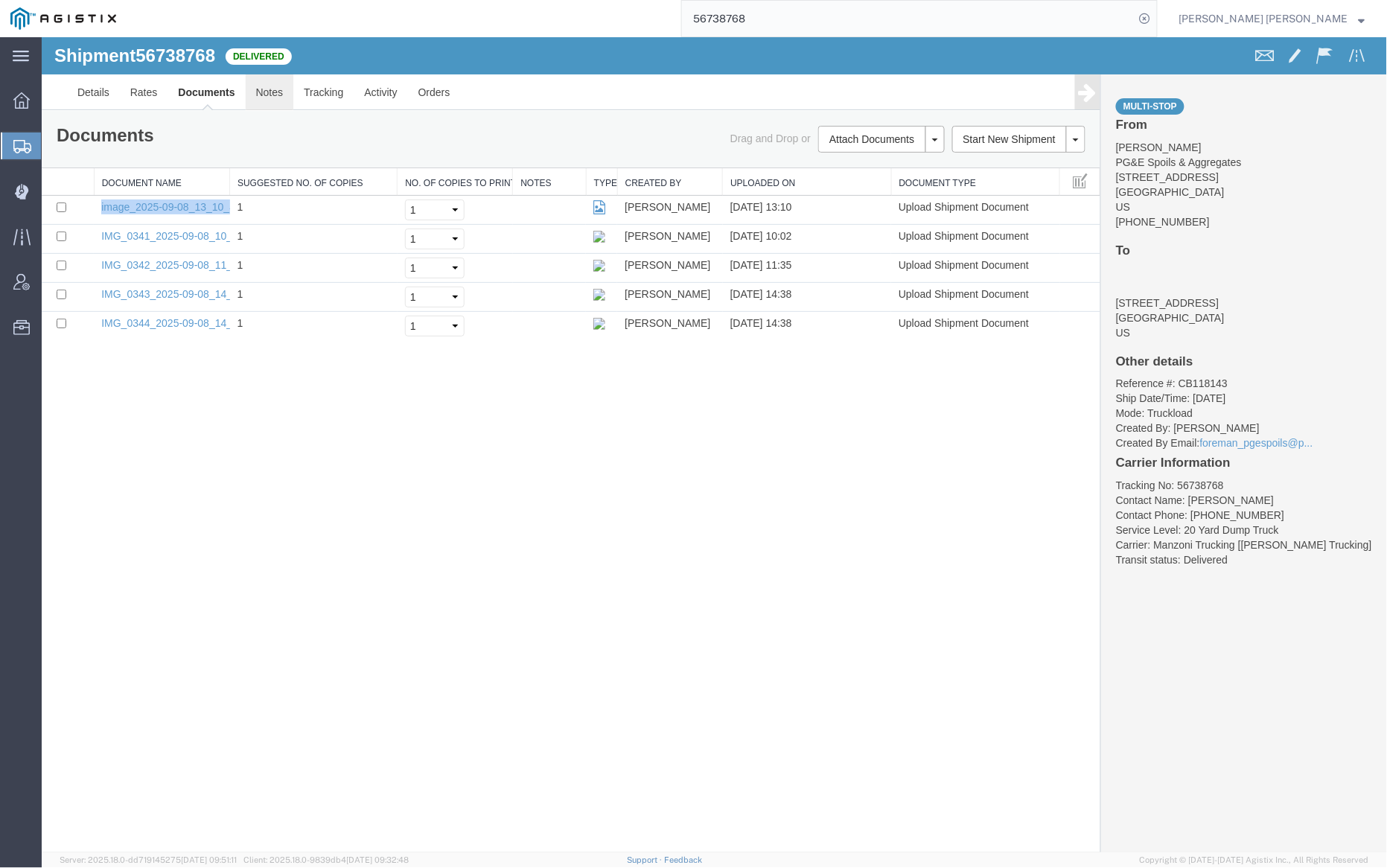
click at [273, 96] on link "Notes" at bounding box center [269, 91] width 48 height 36
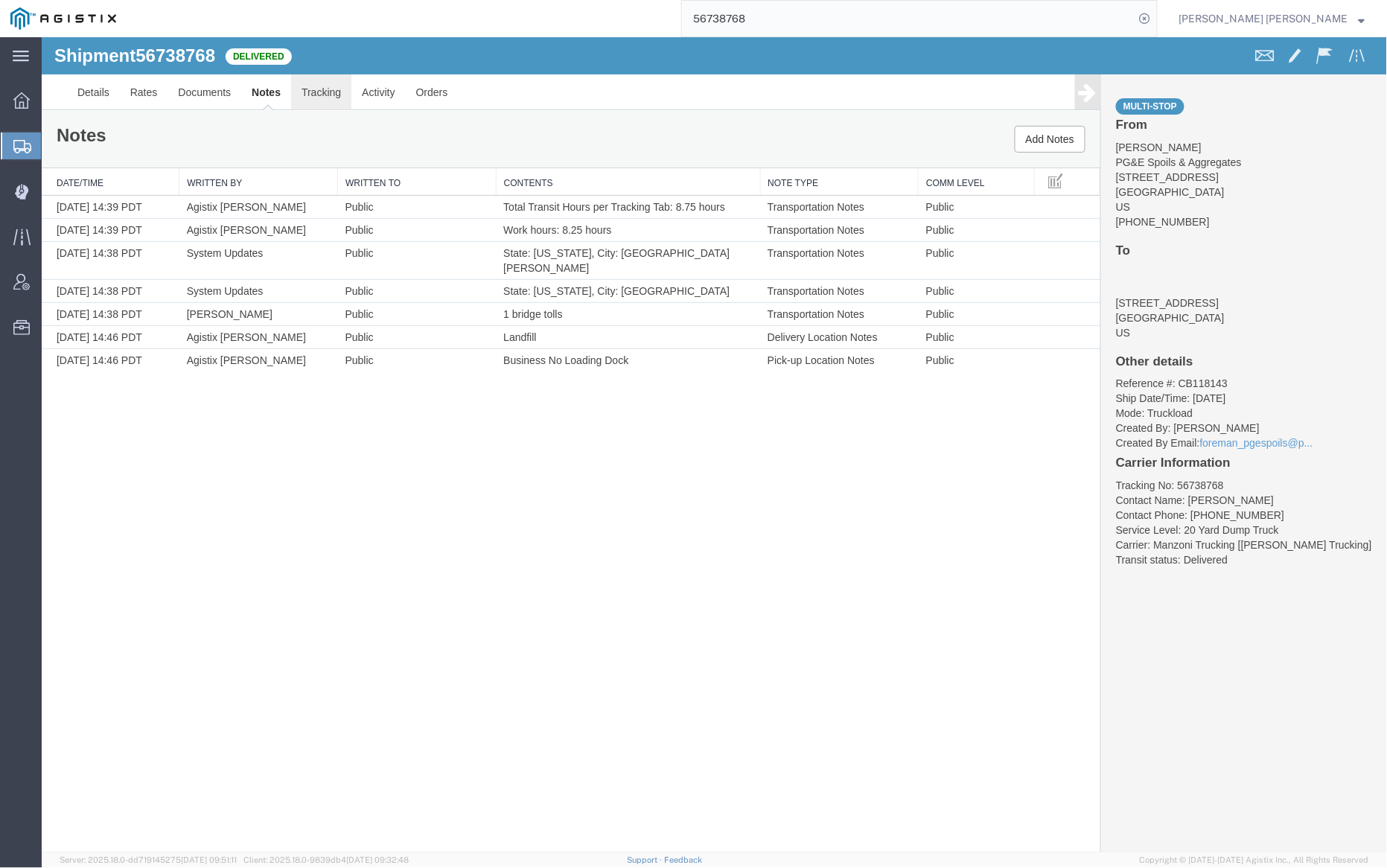
click at [315, 85] on link "Tracking" at bounding box center [320, 91] width 61 height 36
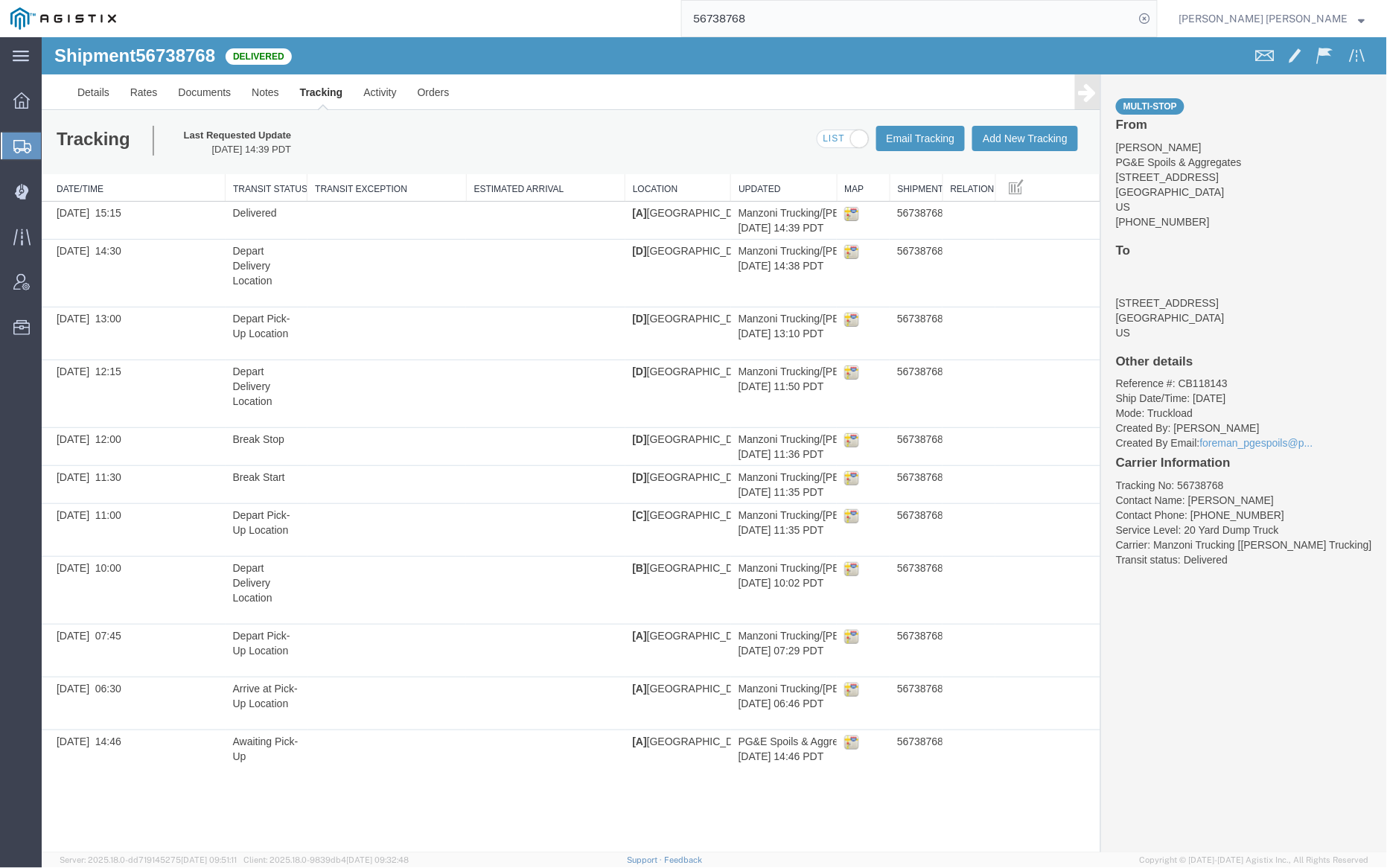
click at [805, 25] on input "56738768" at bounding box center [908, 18] width 453 height 36
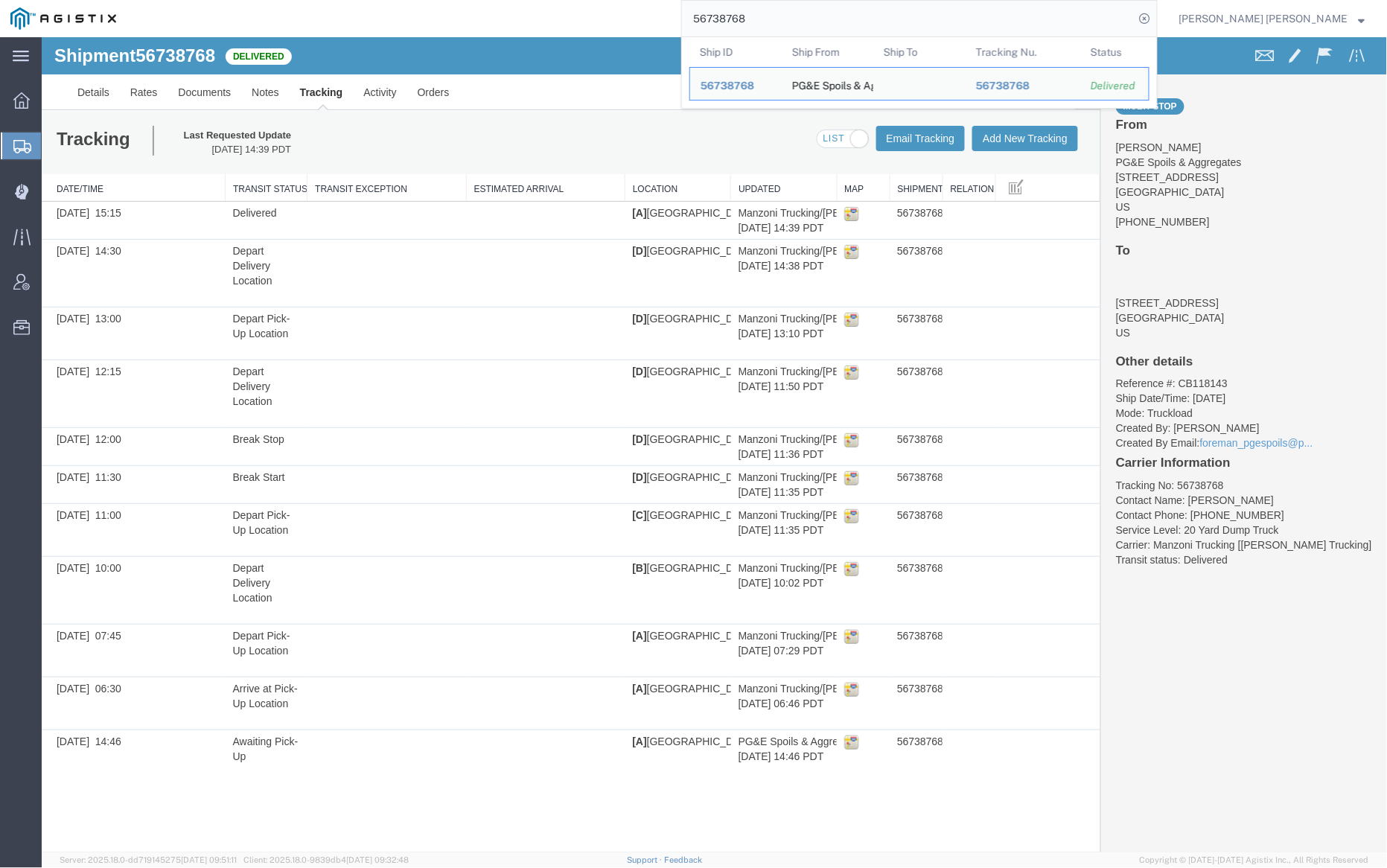
click at [805, 25] on input "56738768" at bounding box center [908, 18] width 453 height 36
paste input "73"
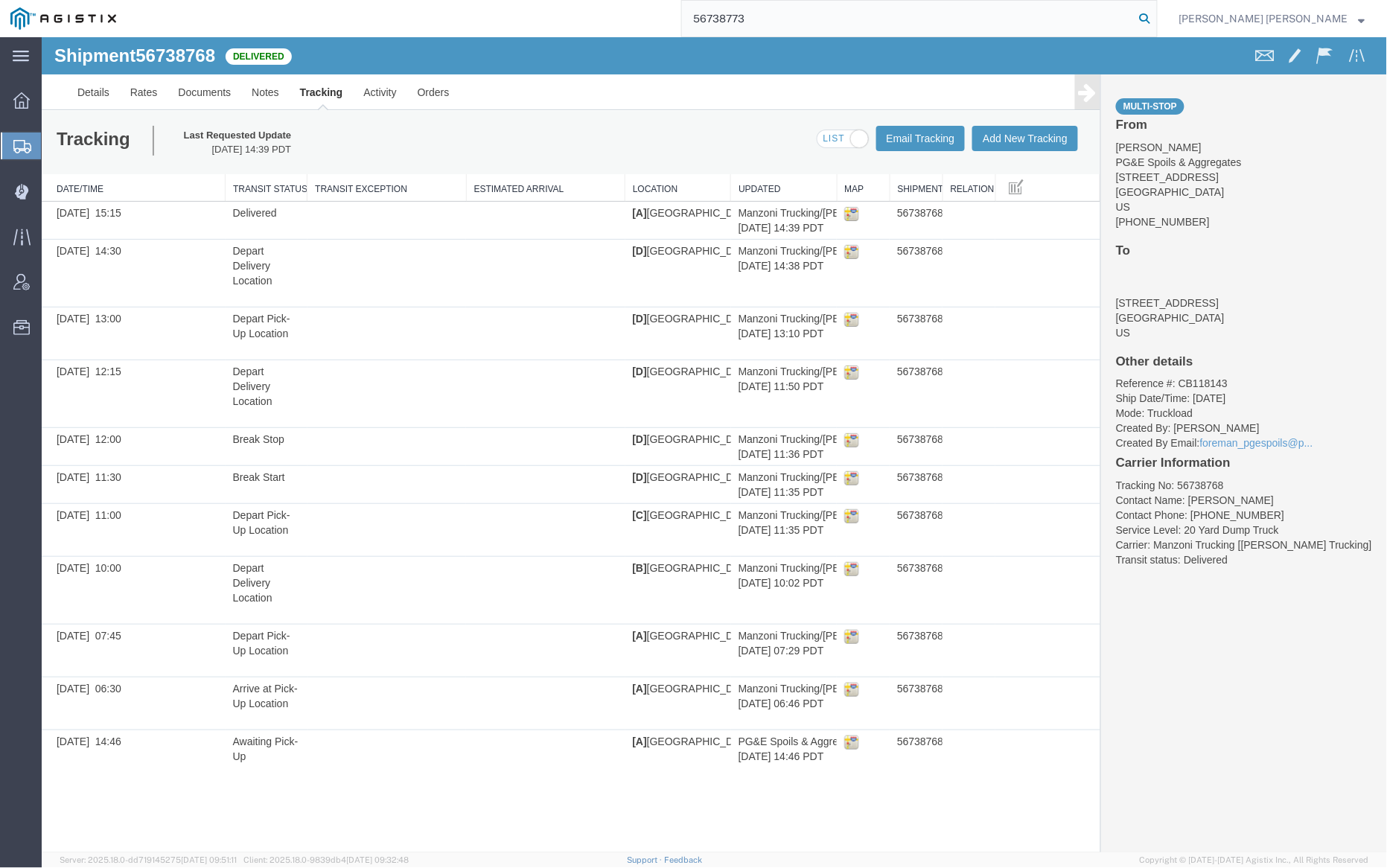
click at [1155, 15] on icon at bounding box center [1146, 19] width 21 height 21
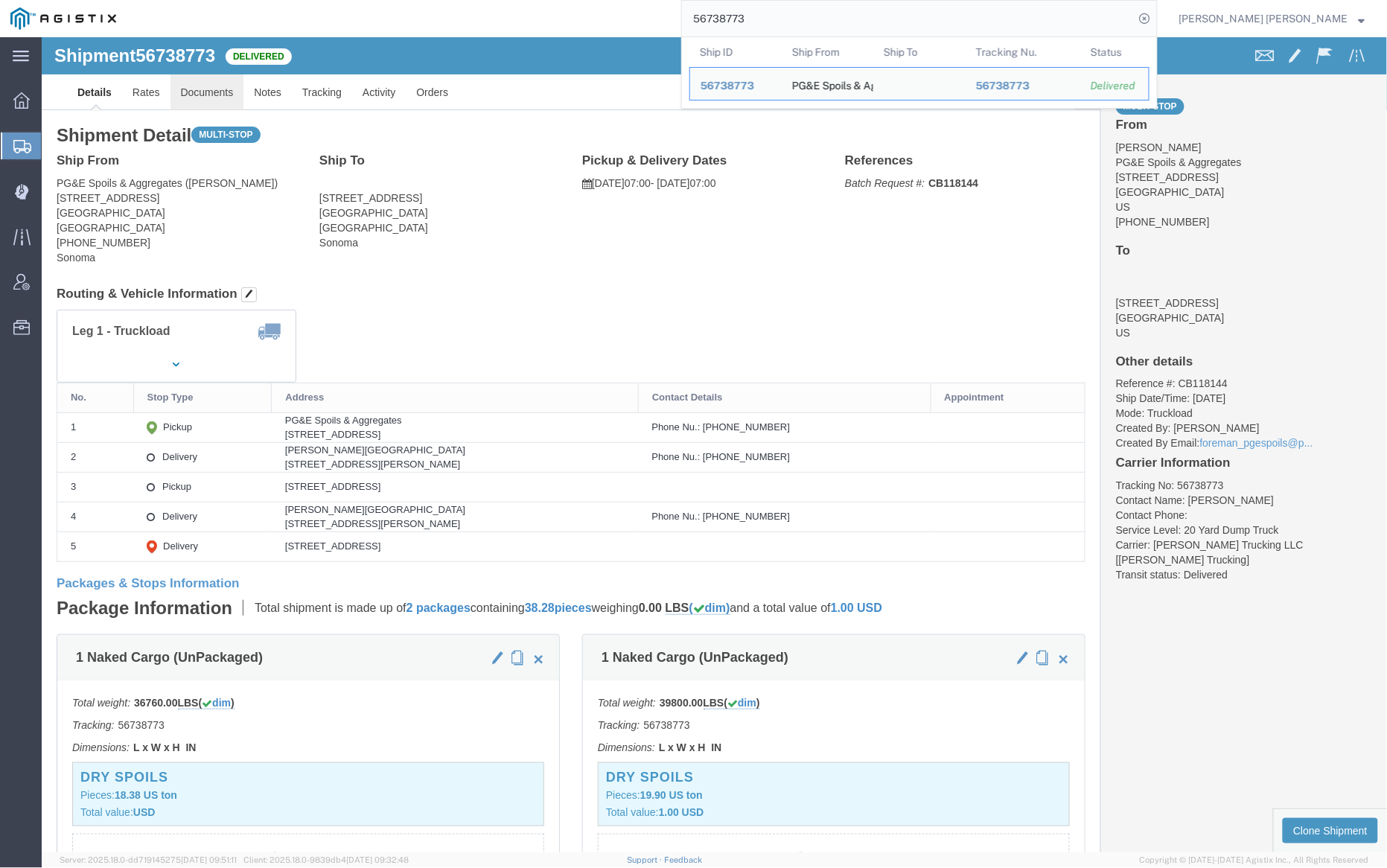
click link "Documents"
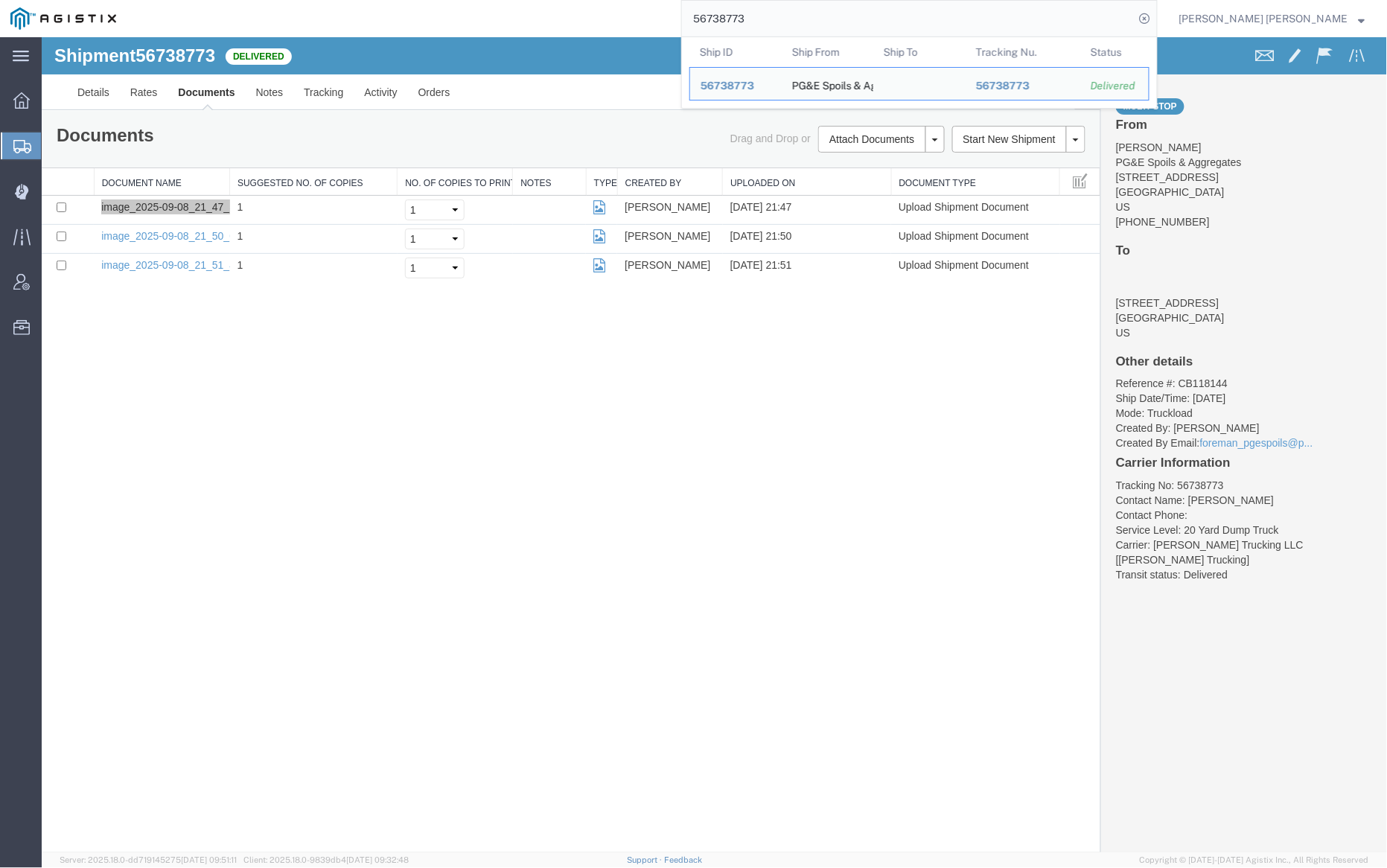
click at [795, 25] on input "56738773" at bounding box center [908, 18] width 453 height 36
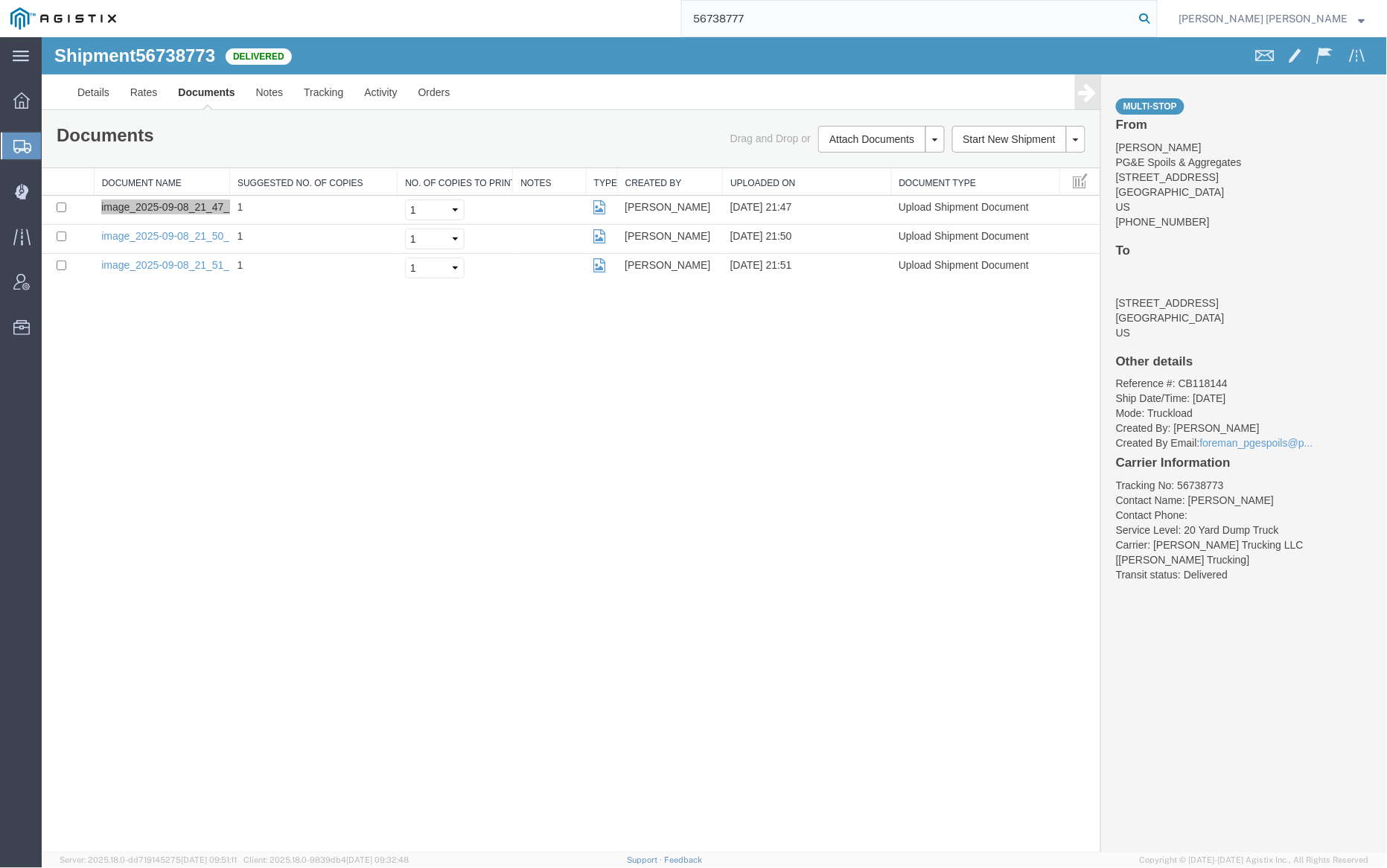
click at [1155, 12] on icon at bounding box center [1146, 19] width 21 height 21
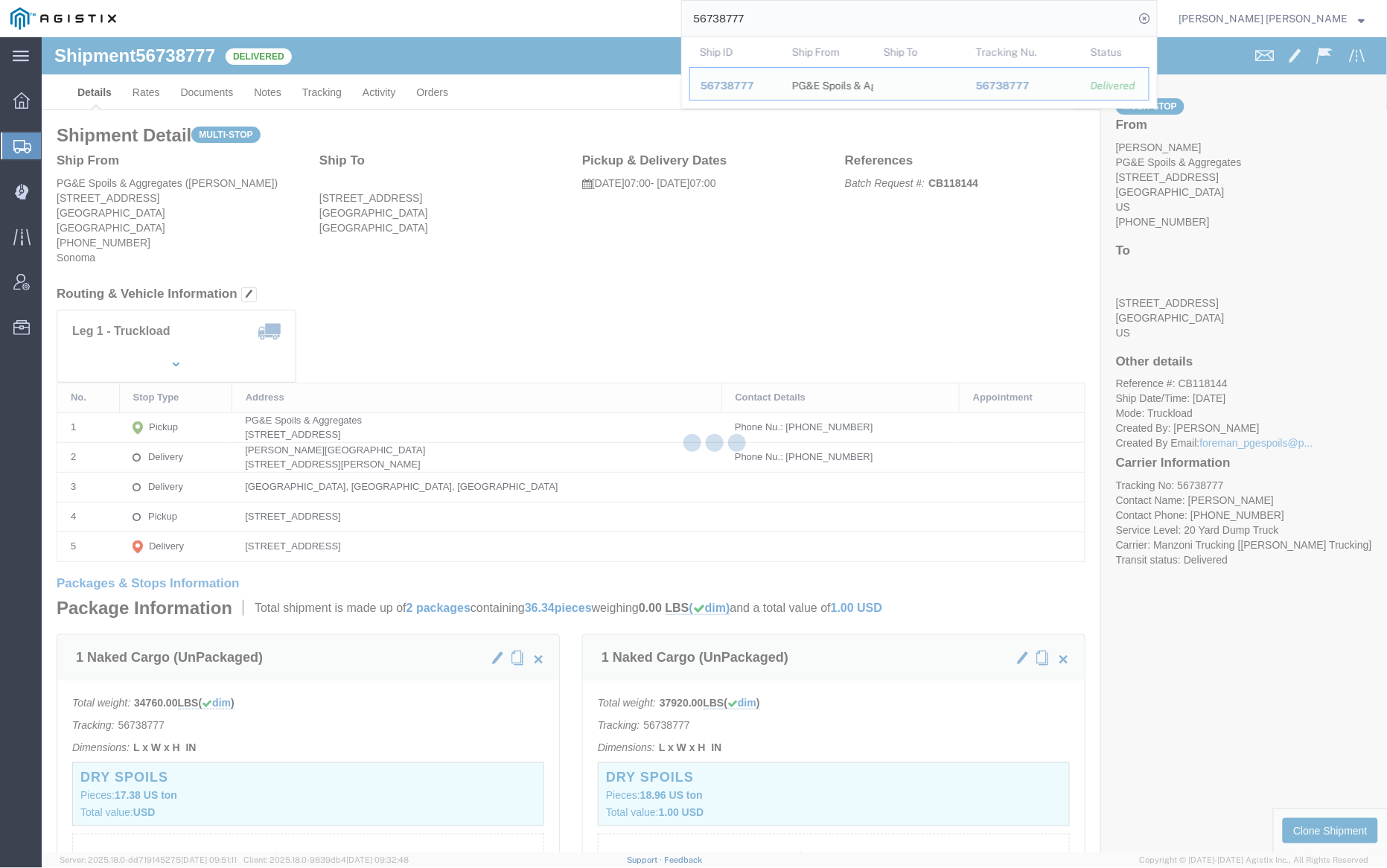
click at [210, 91] on div at bounding box center [714, 445] width 1346 height 815
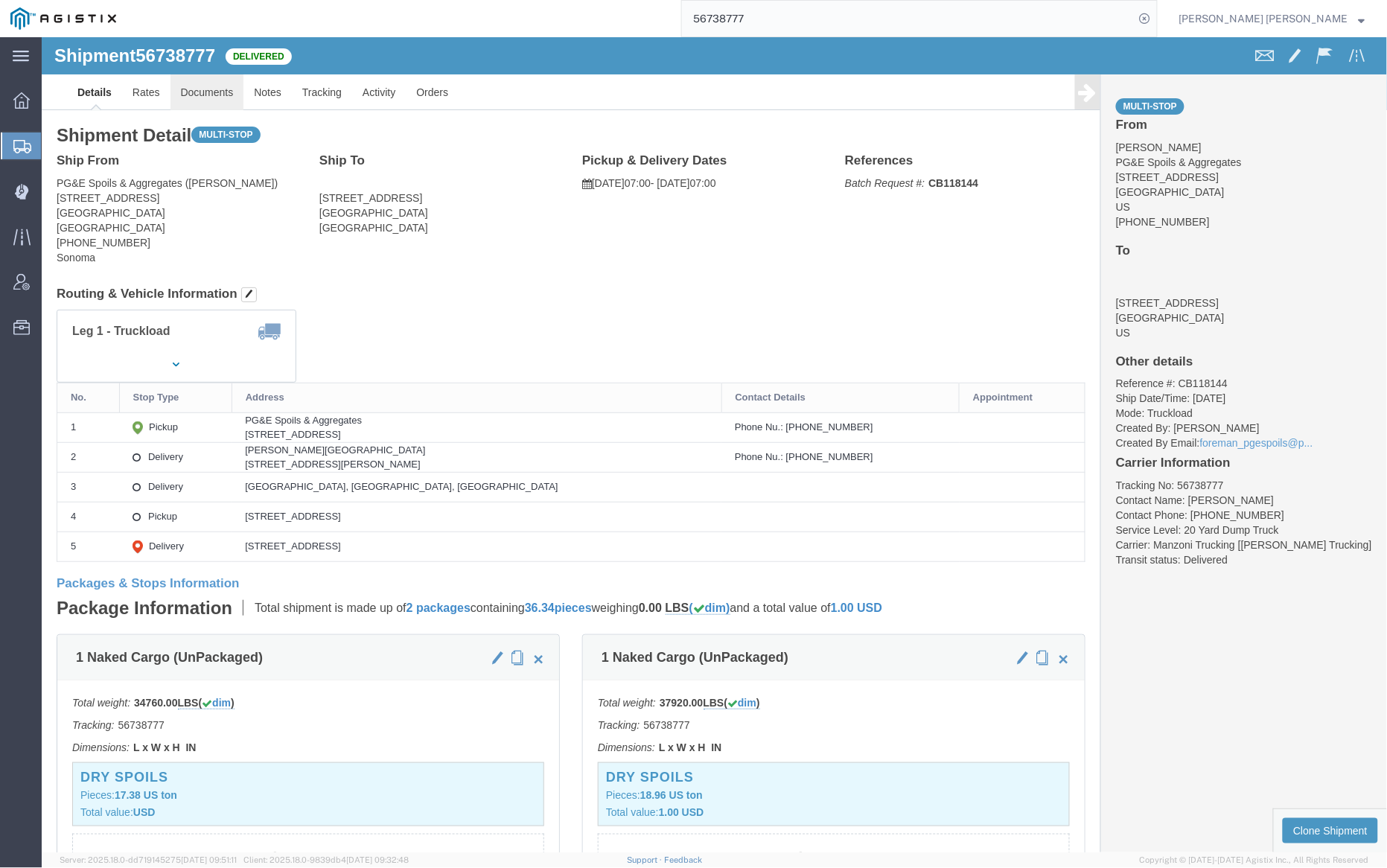
click link "Documents"
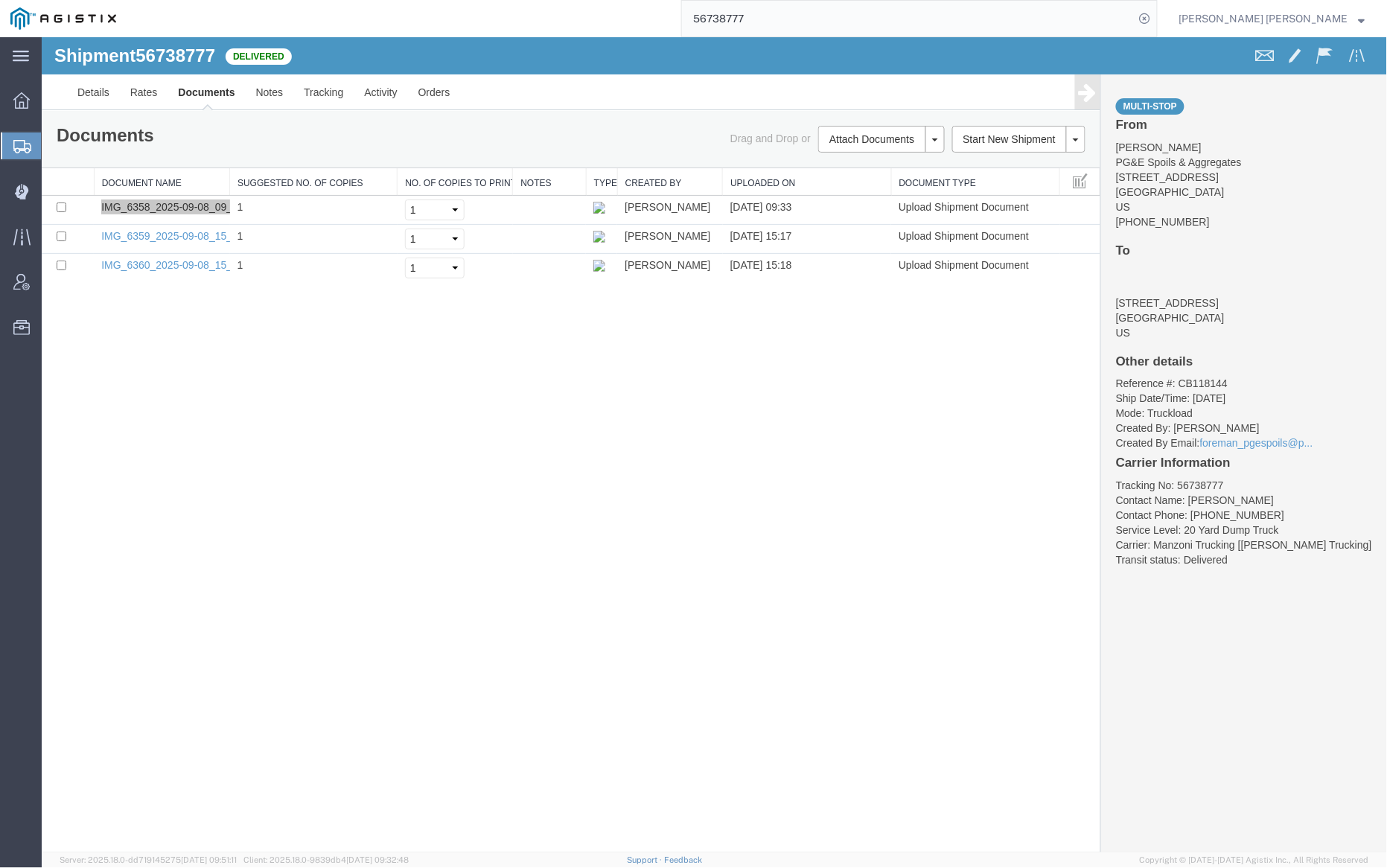
click at [799, 15] on input "56738777" at bounding box center [908, 18] width 453 height 36
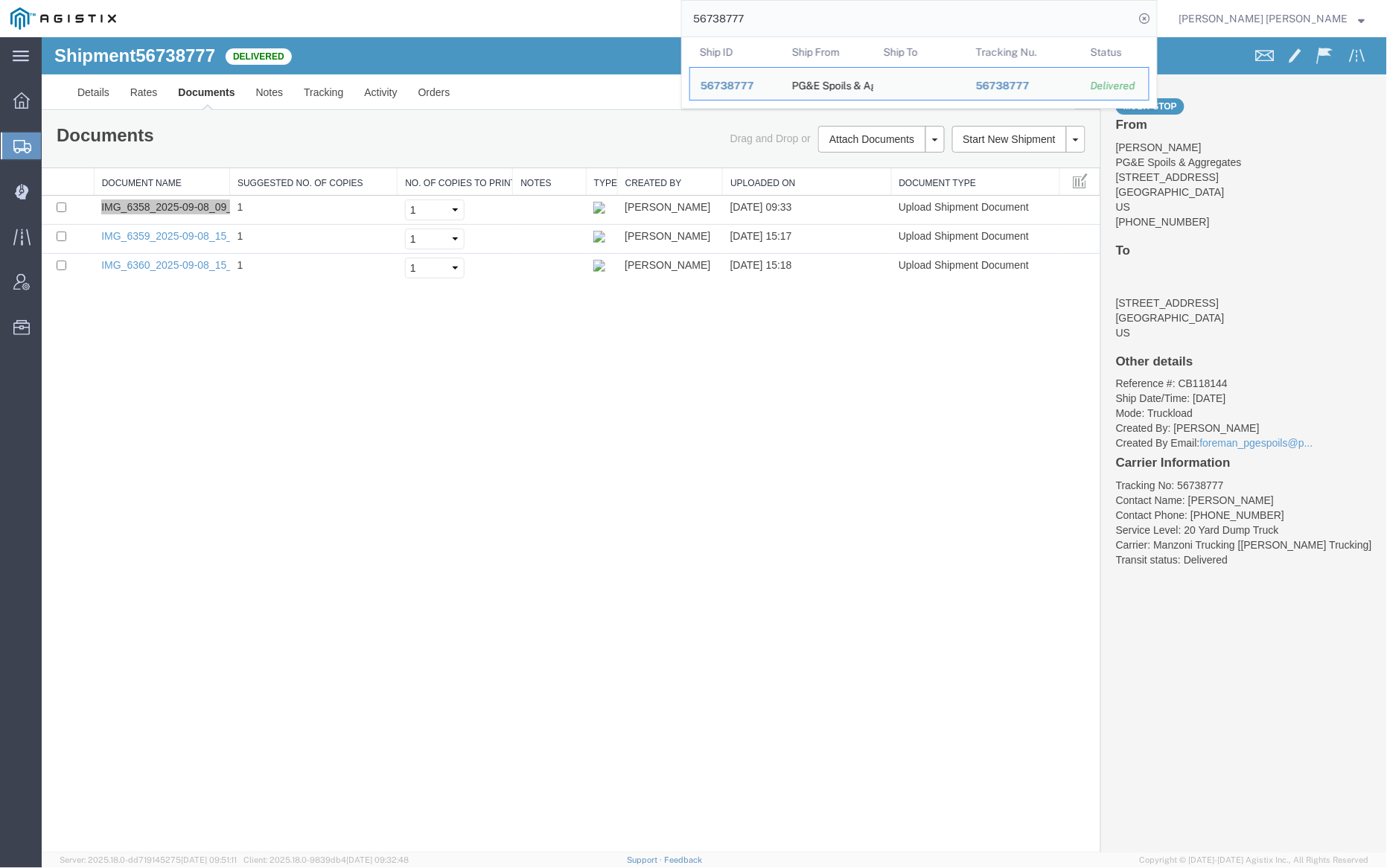
click at [799, 15] on input "56738777" at bounding box center [908, 18] width 453 height 36
click at [284, 84] on link "Notes" at bounding box center [269, 91] width 48 height 36
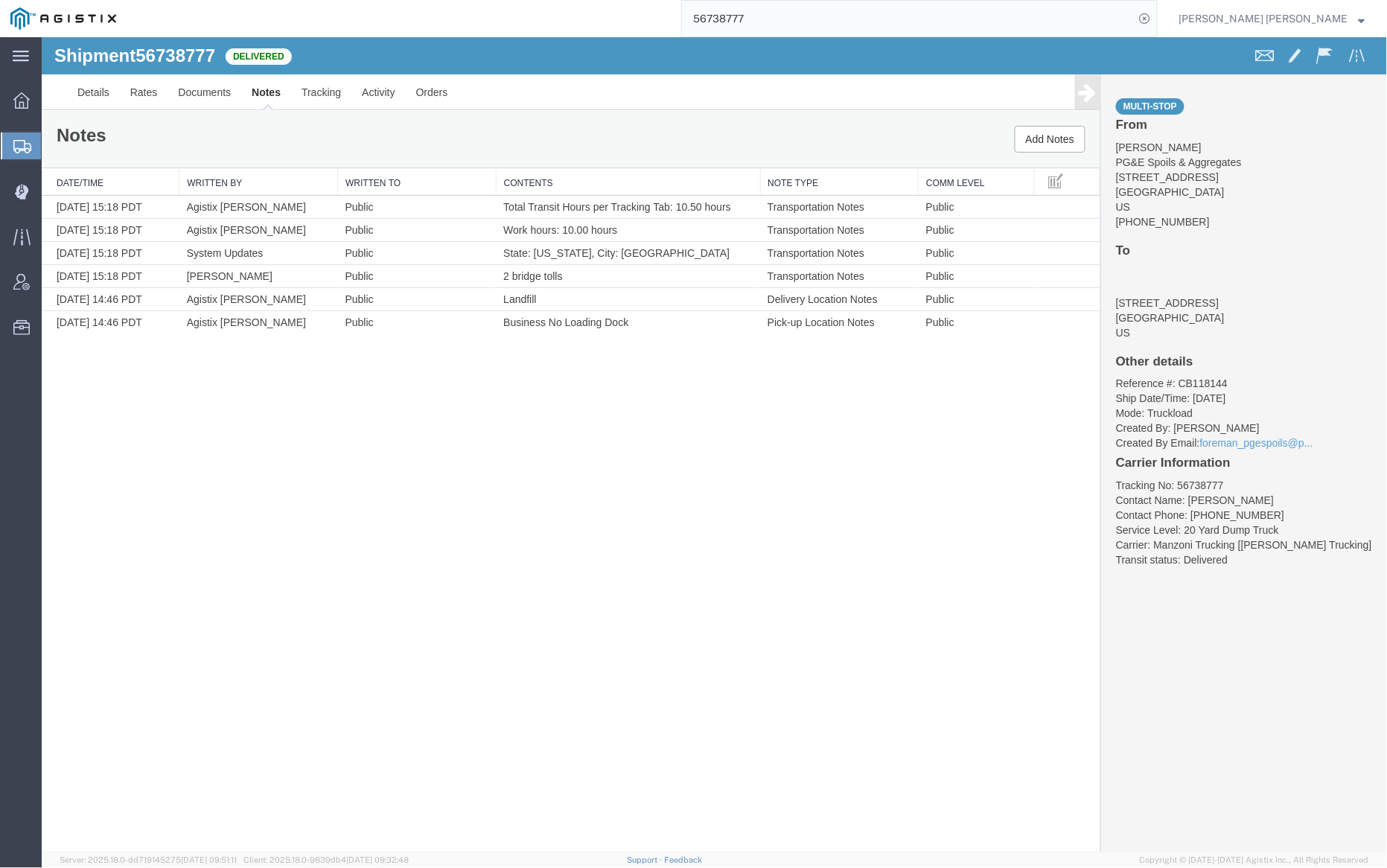
click at [814, 25] on input "56738777" at bounding box center [908, 18] width 453 height 36
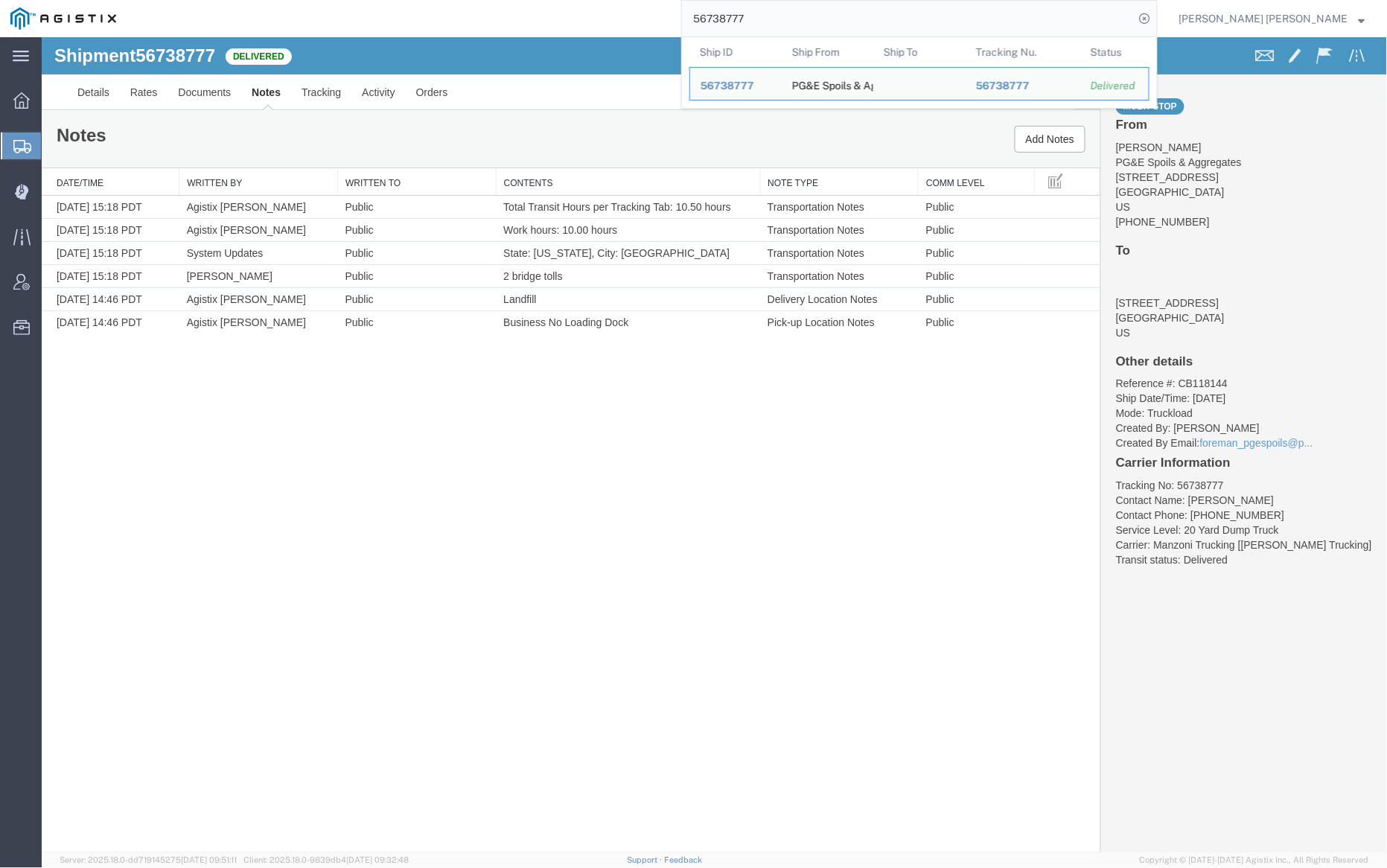
click at [814, 25] on input "56738777" at bounding box center [908, 18] width 453 height 36
paste input "82"
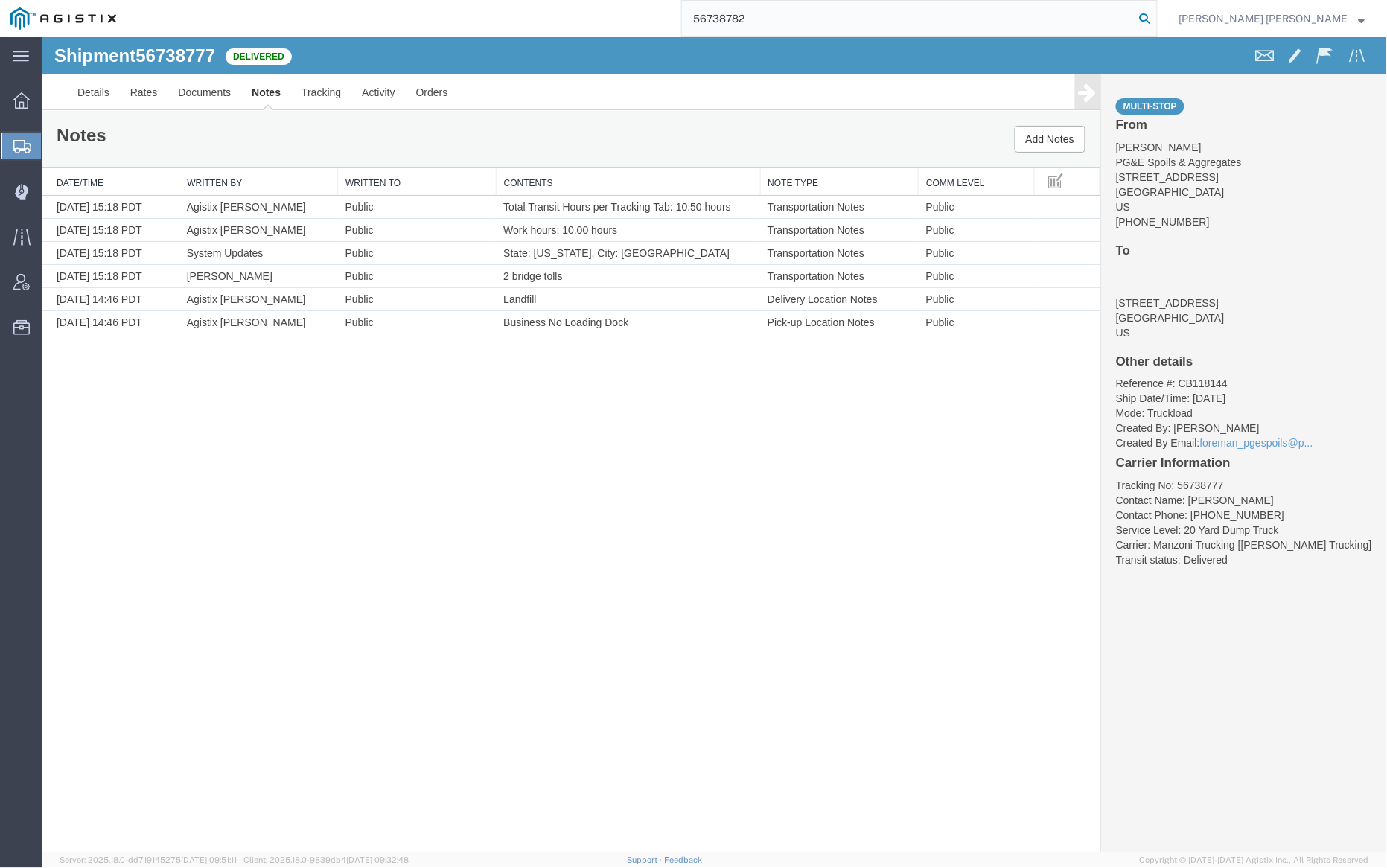
click at [1155, 19] on icon at bounding box center [1146, 19] width 21 height 21
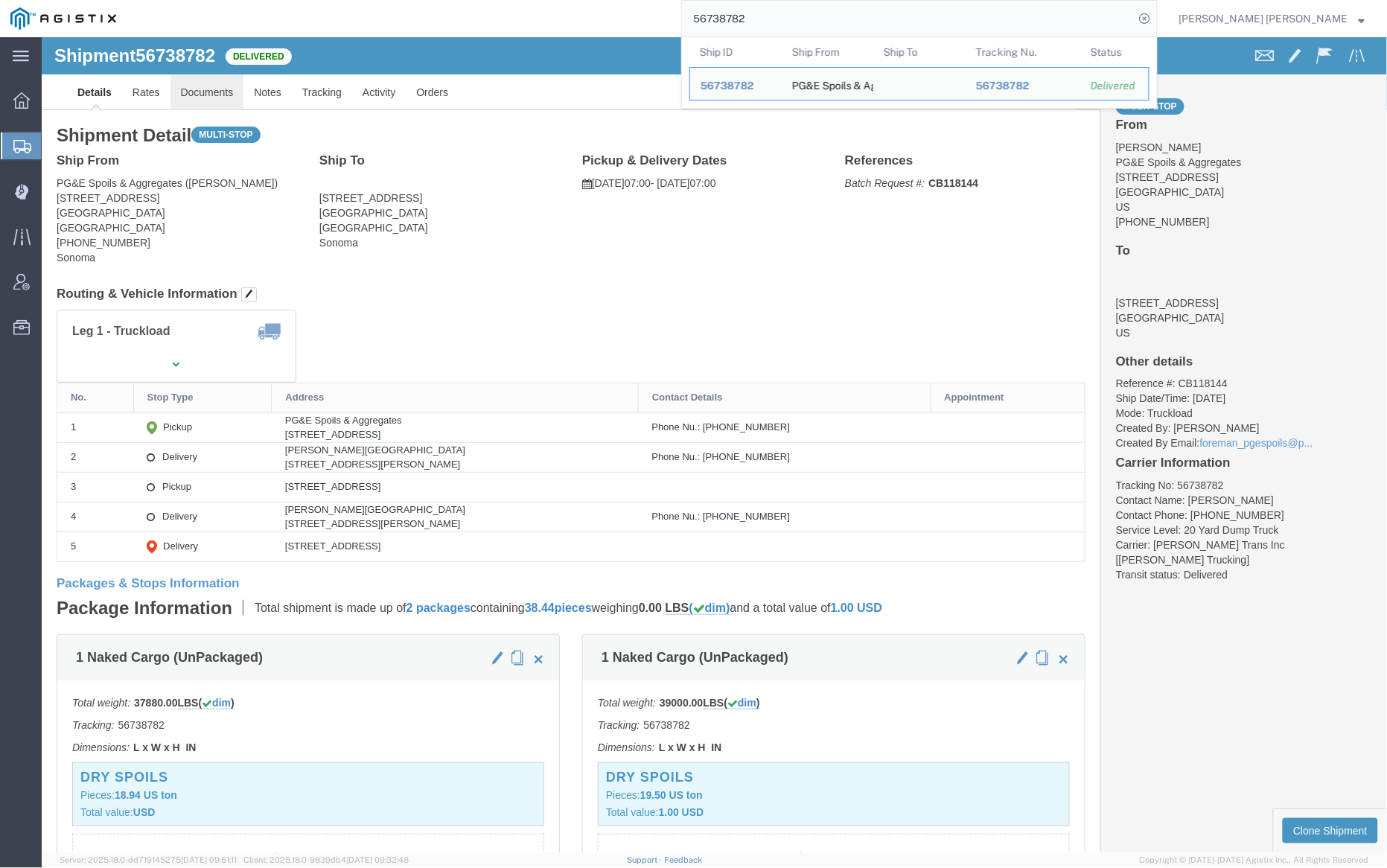
click link "Documents"
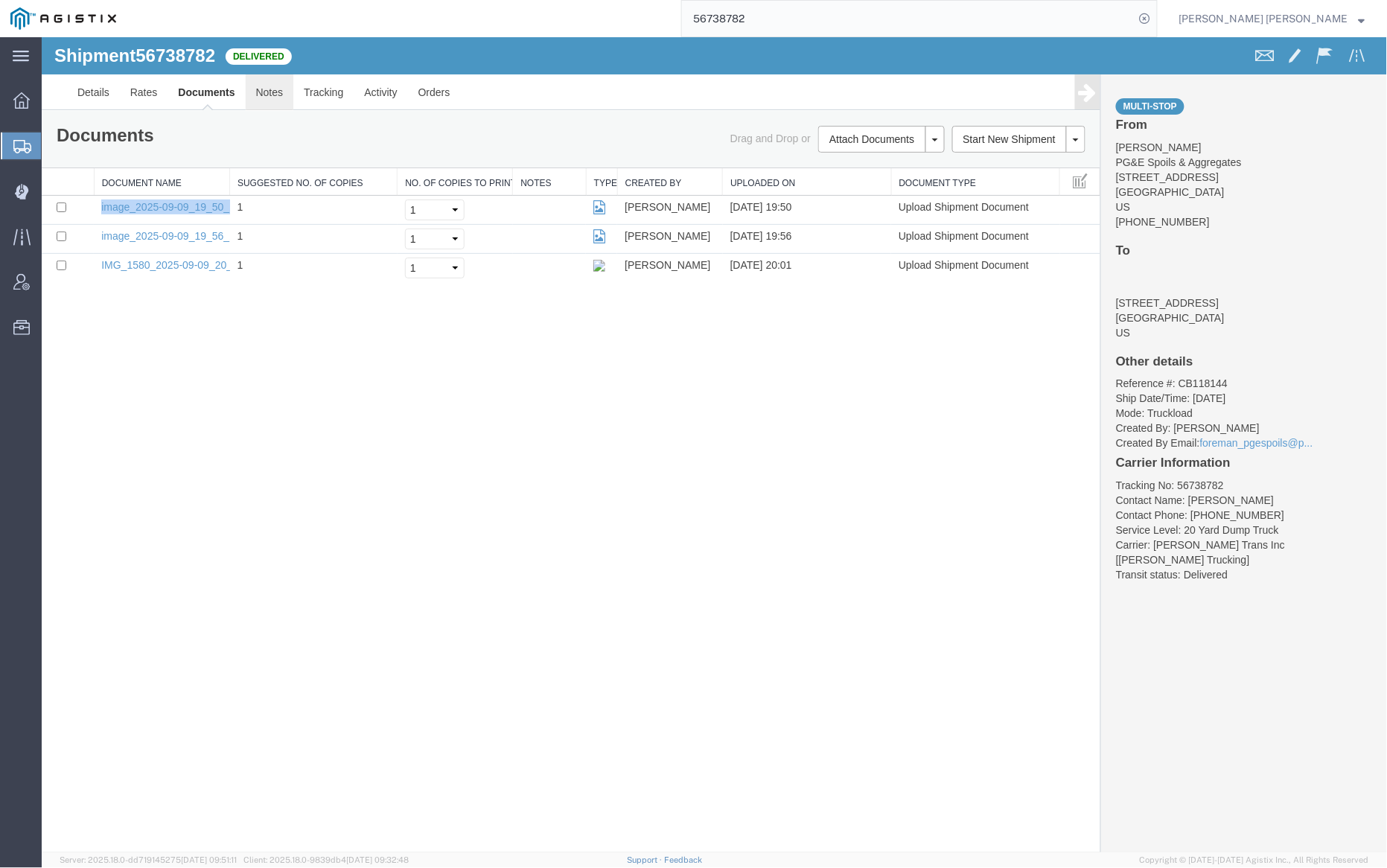
click at [267, 92] on link "Notes" at bounding box center [269, 91] width 48 height 36
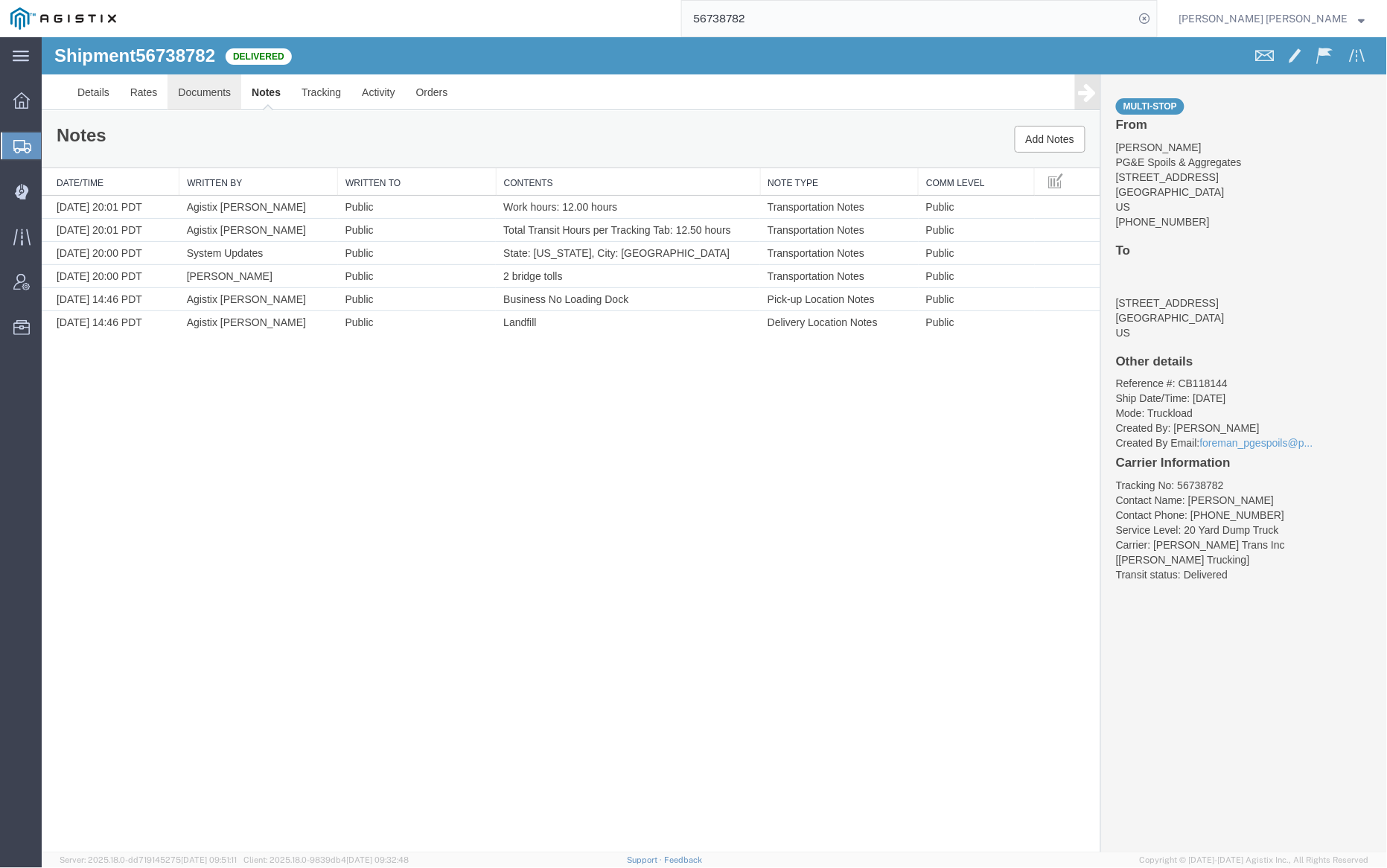
click at [200, 87] on link "Documents" at bounding box center [204, 91] width 74 height 36
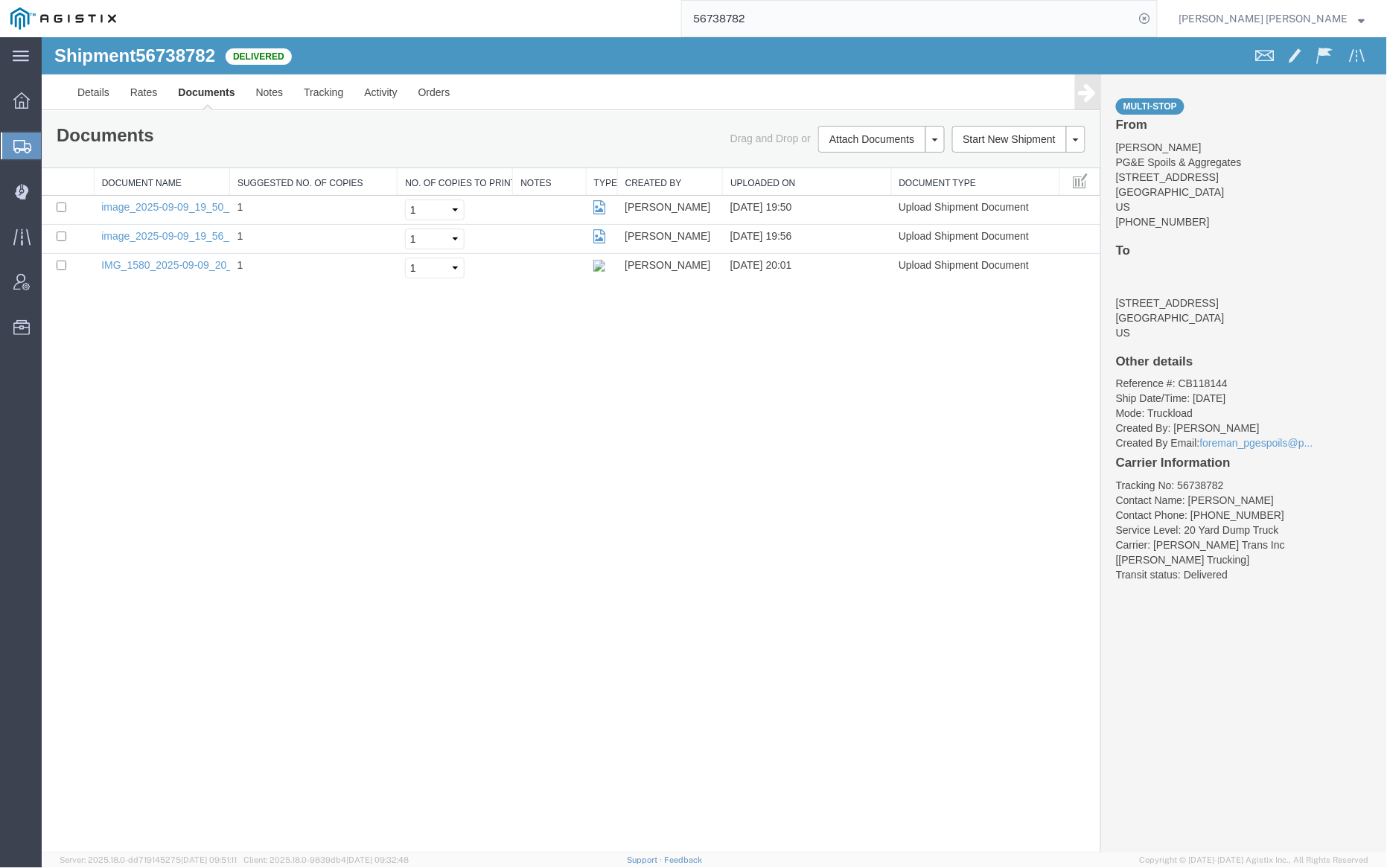
click at [792, 16] on input "56738782" at bounding box center [908, 18] width 453 height 36
click at [1155, 20] on icon at bounding box center [1146, 19] width 21 height 21
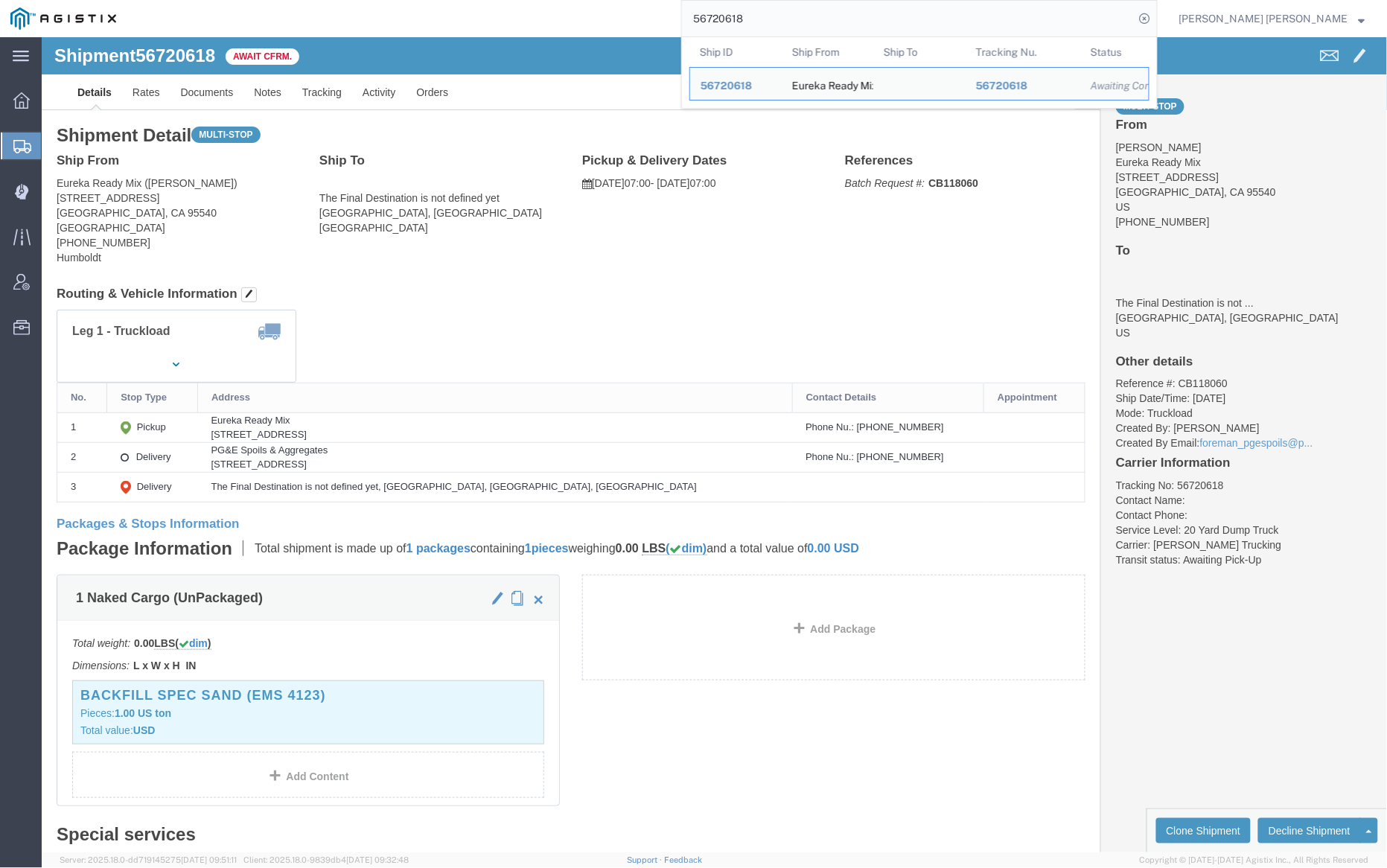
click at [805, 9] on input "56720618" at bounding box center [908, 18] width 453 height 36
paste input "0519"
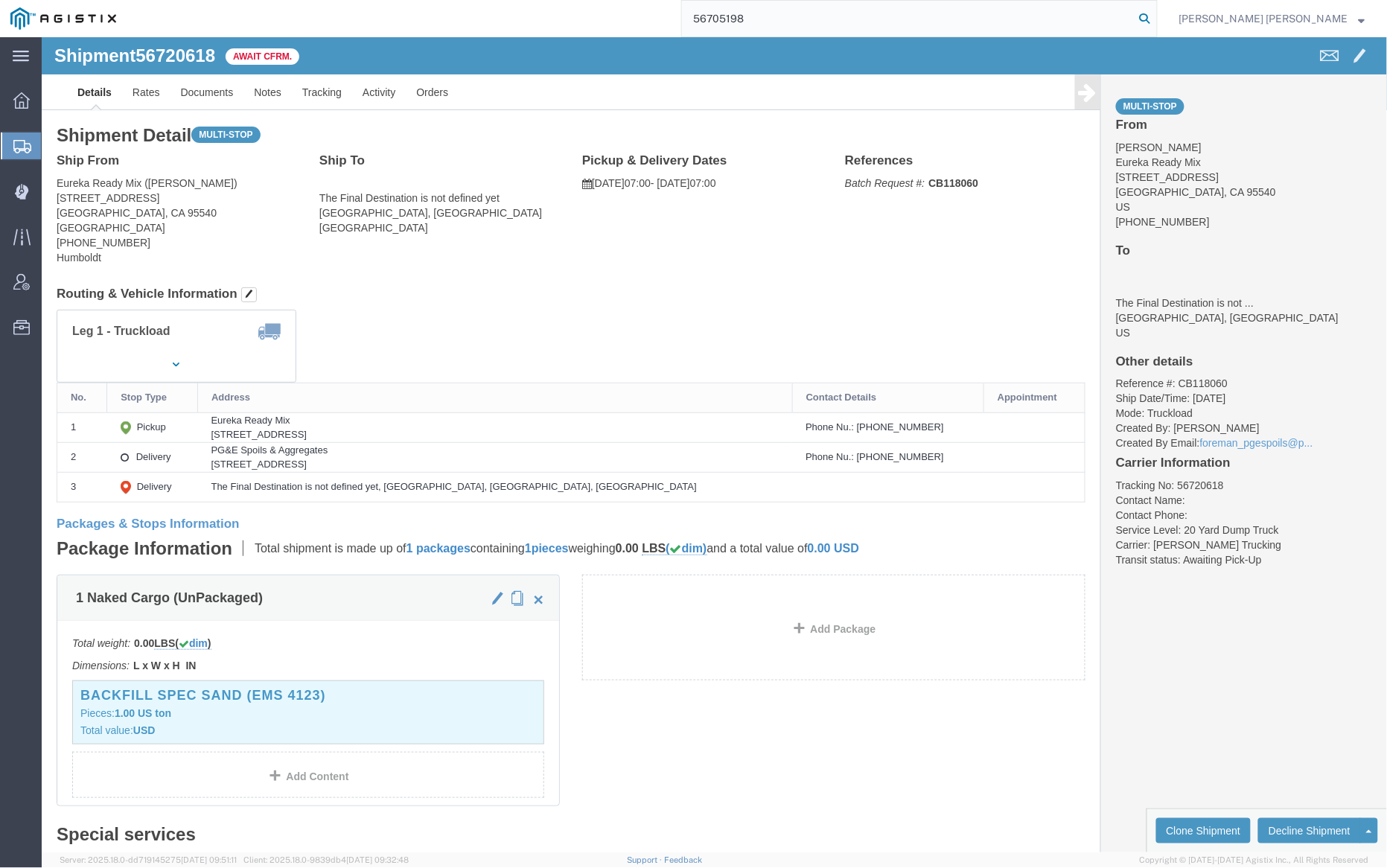
click at [1155, 14] on icon at bounding box center [1146, 19] width 21 height 21
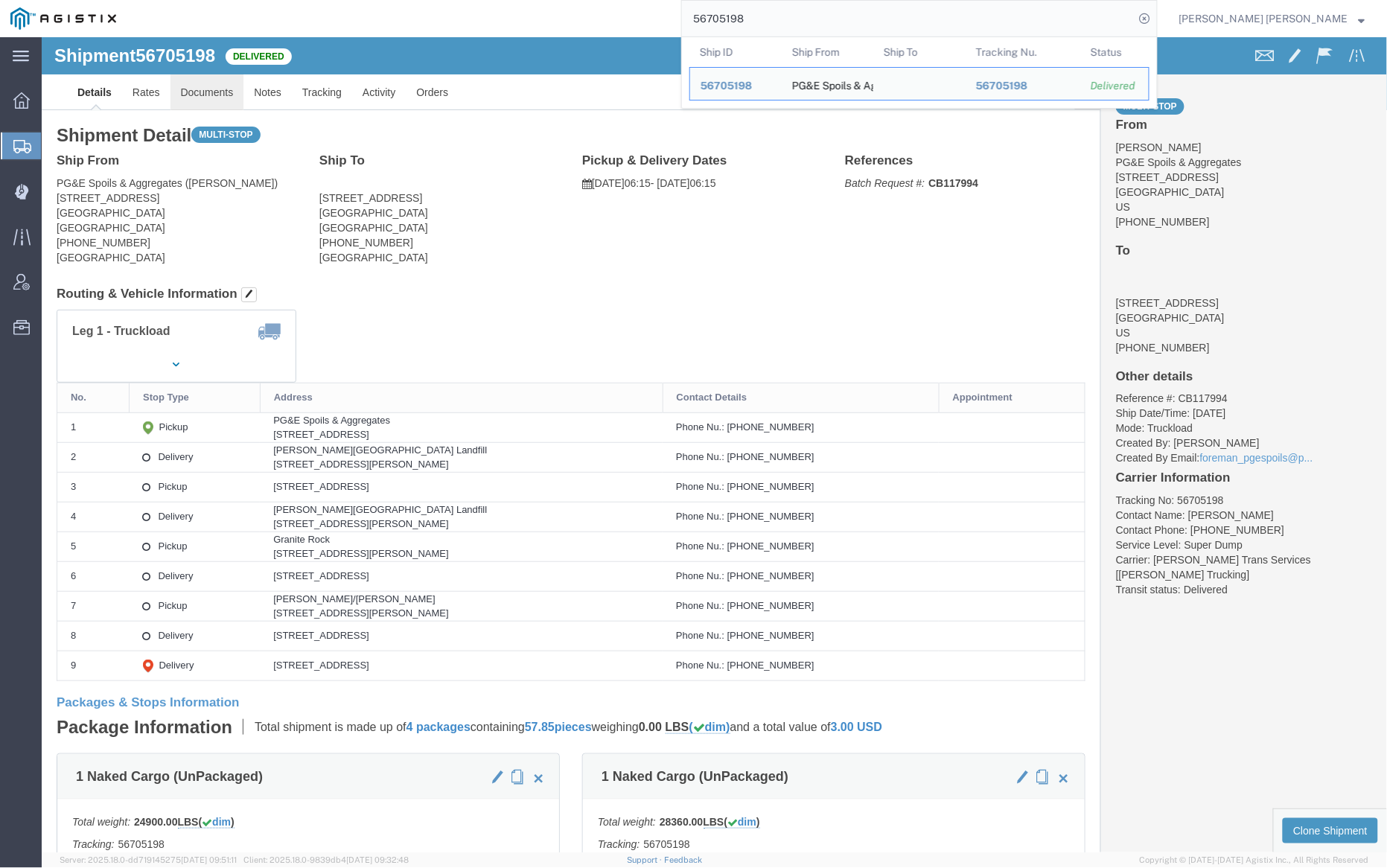
click link "Documents"
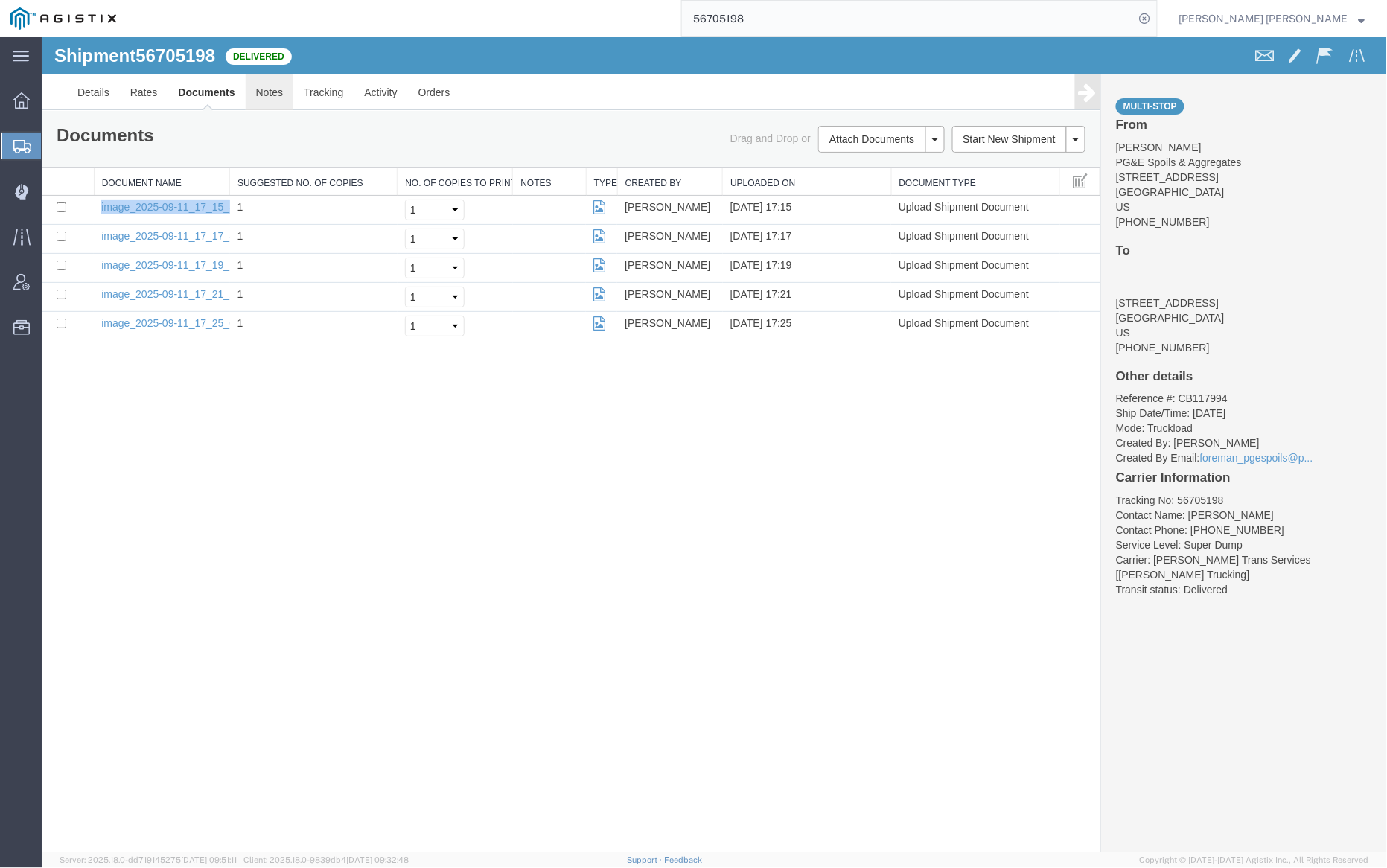
click at [273, 100] on link "Notes" at bounding box center [269, 91] width 48 height 36
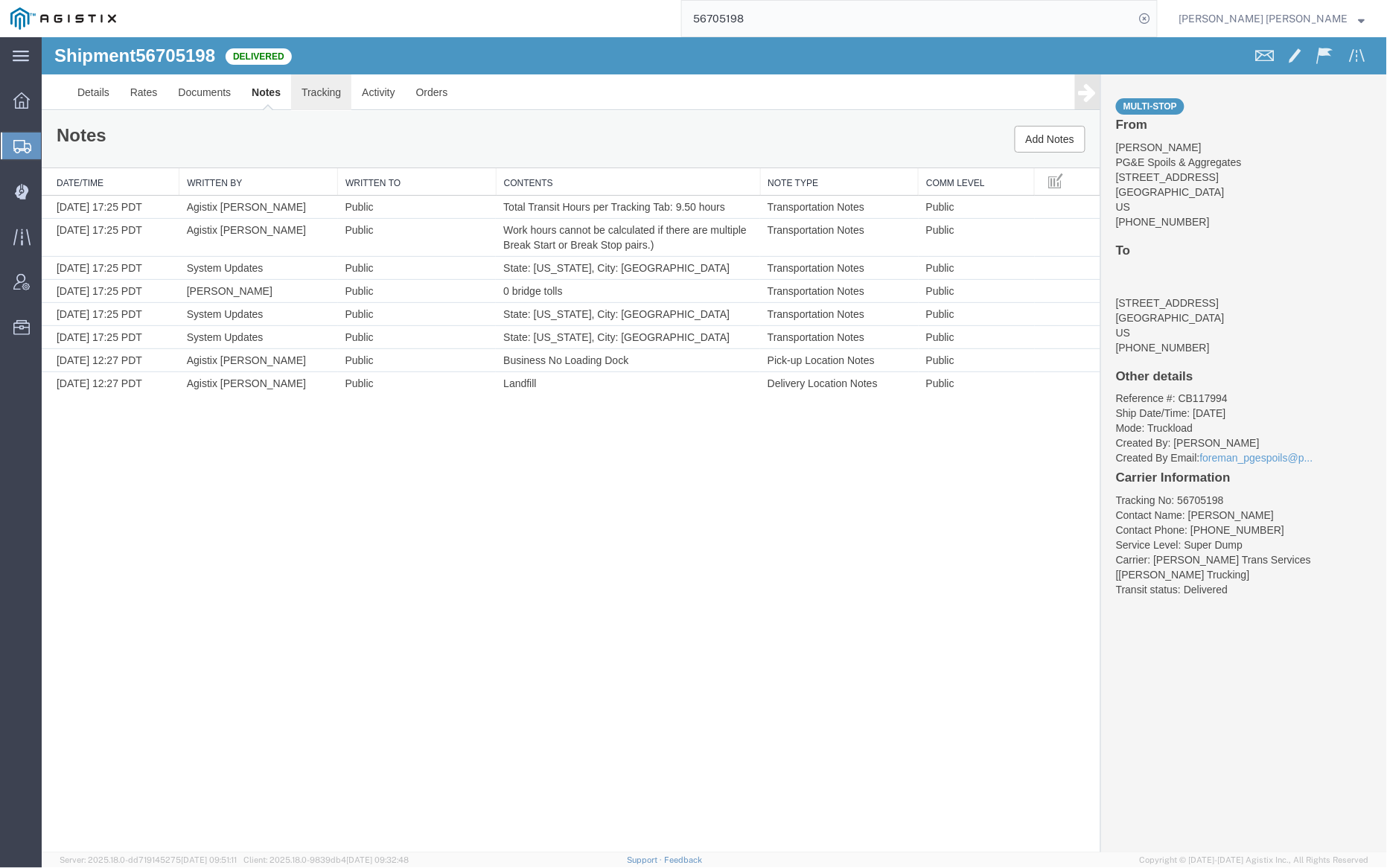
click at [326, 97] on link "Tracking" at bounding box center [320, 91] width 61 height 36
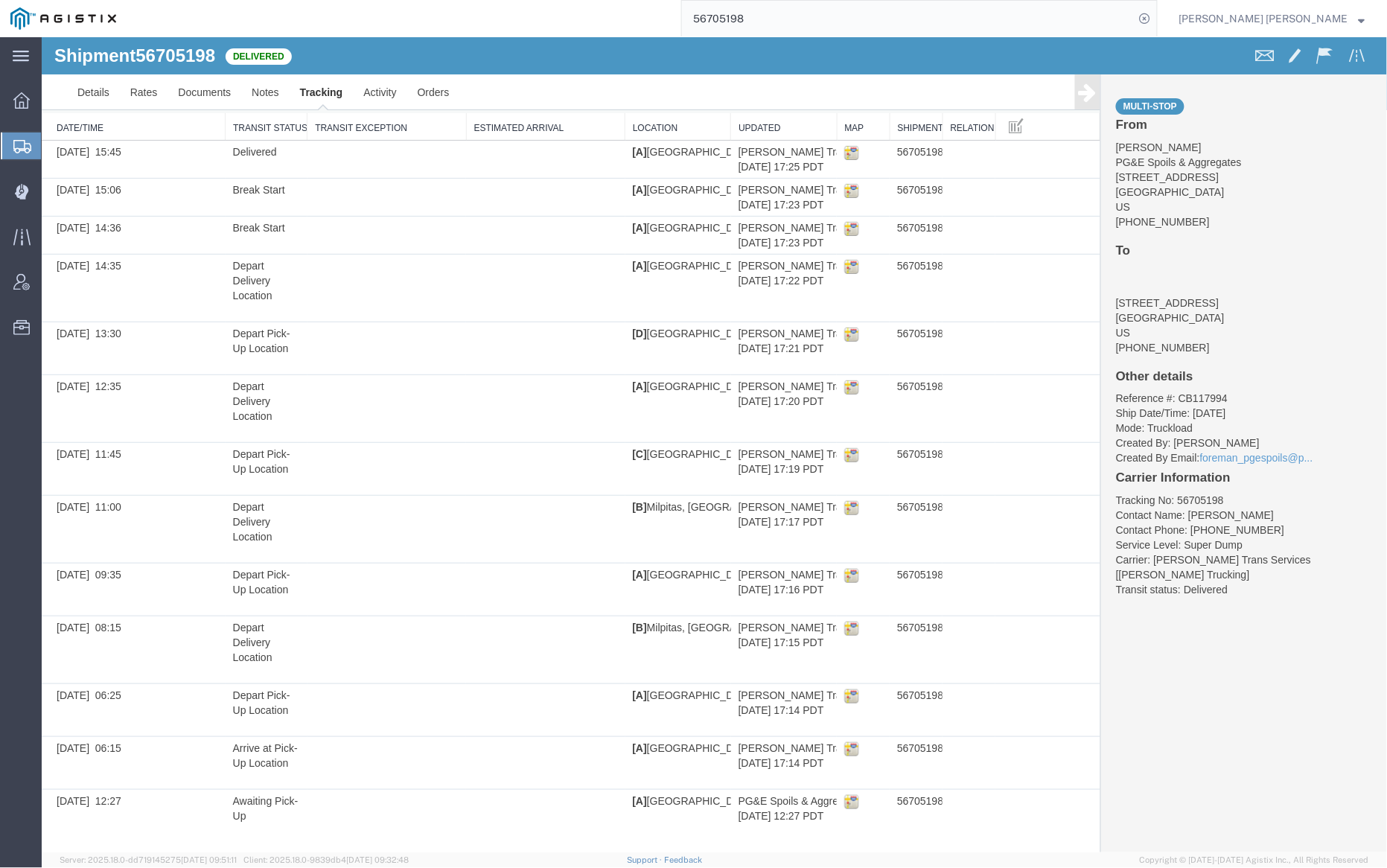
scroll to position [68, 0]
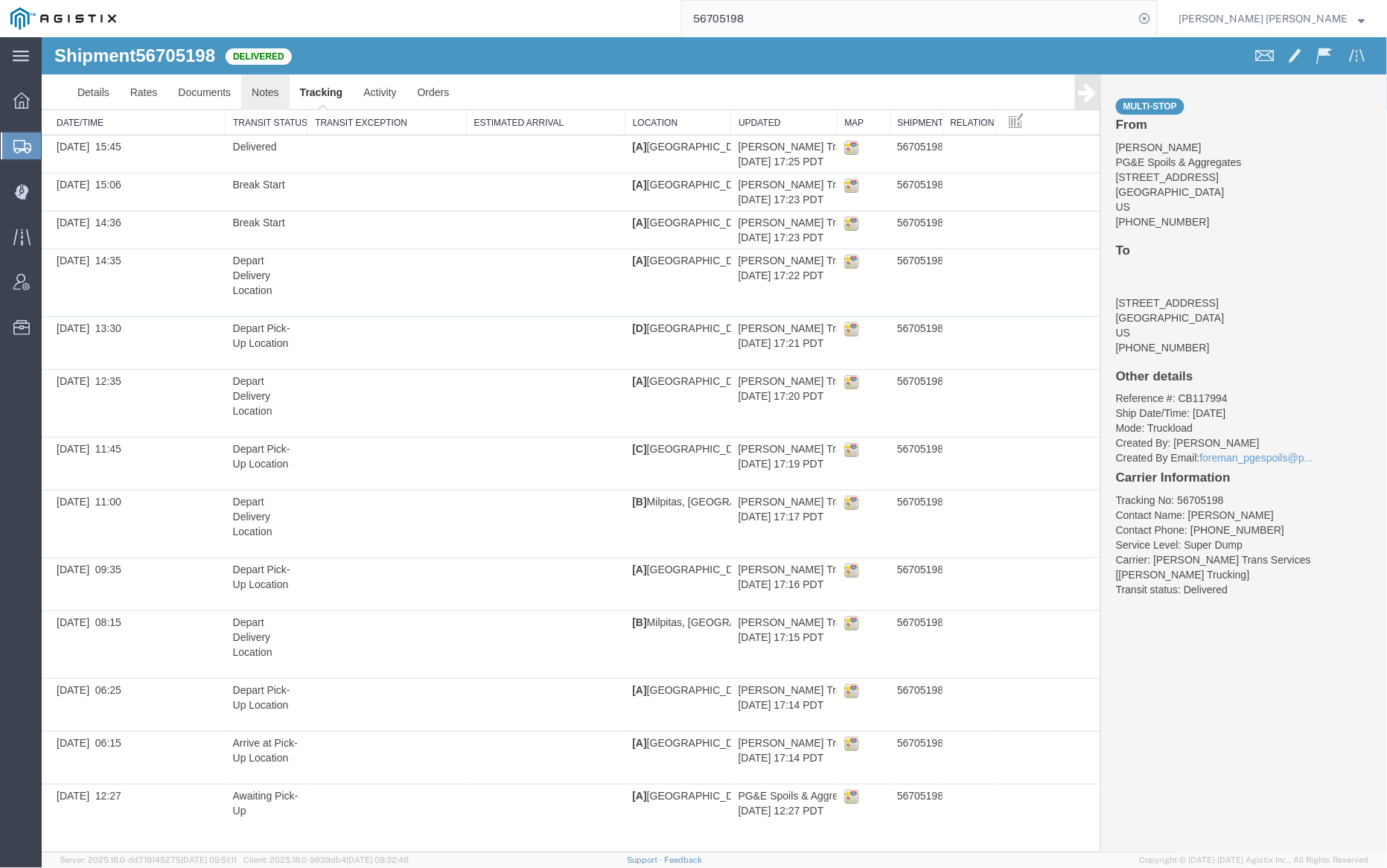
click at [250, 85] on link "Notes" at bounding box center [264, 91] width 48 height 36
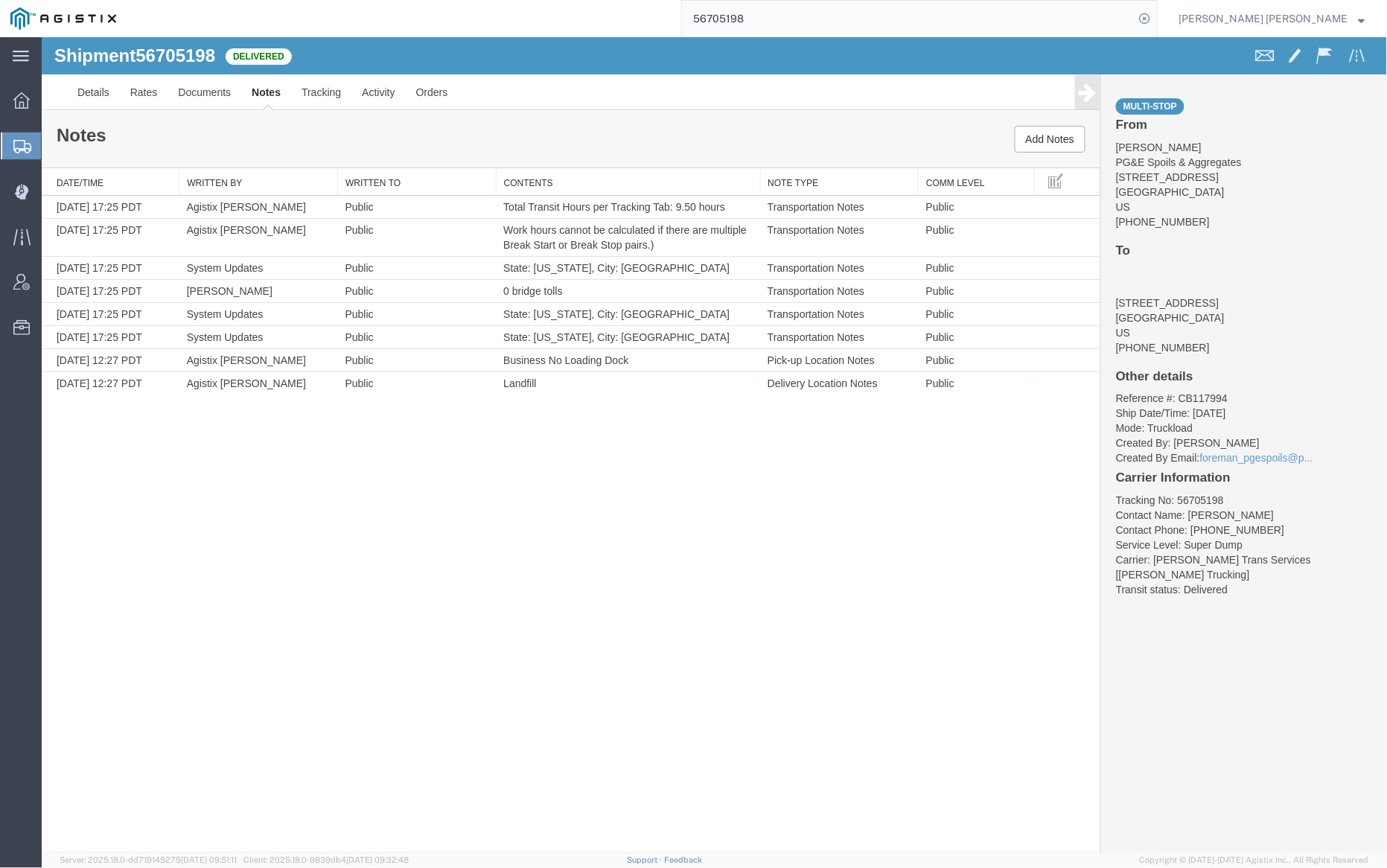
click at [809, 14] on input "56705198" at bounding box center [908, 18] width 453 height 36
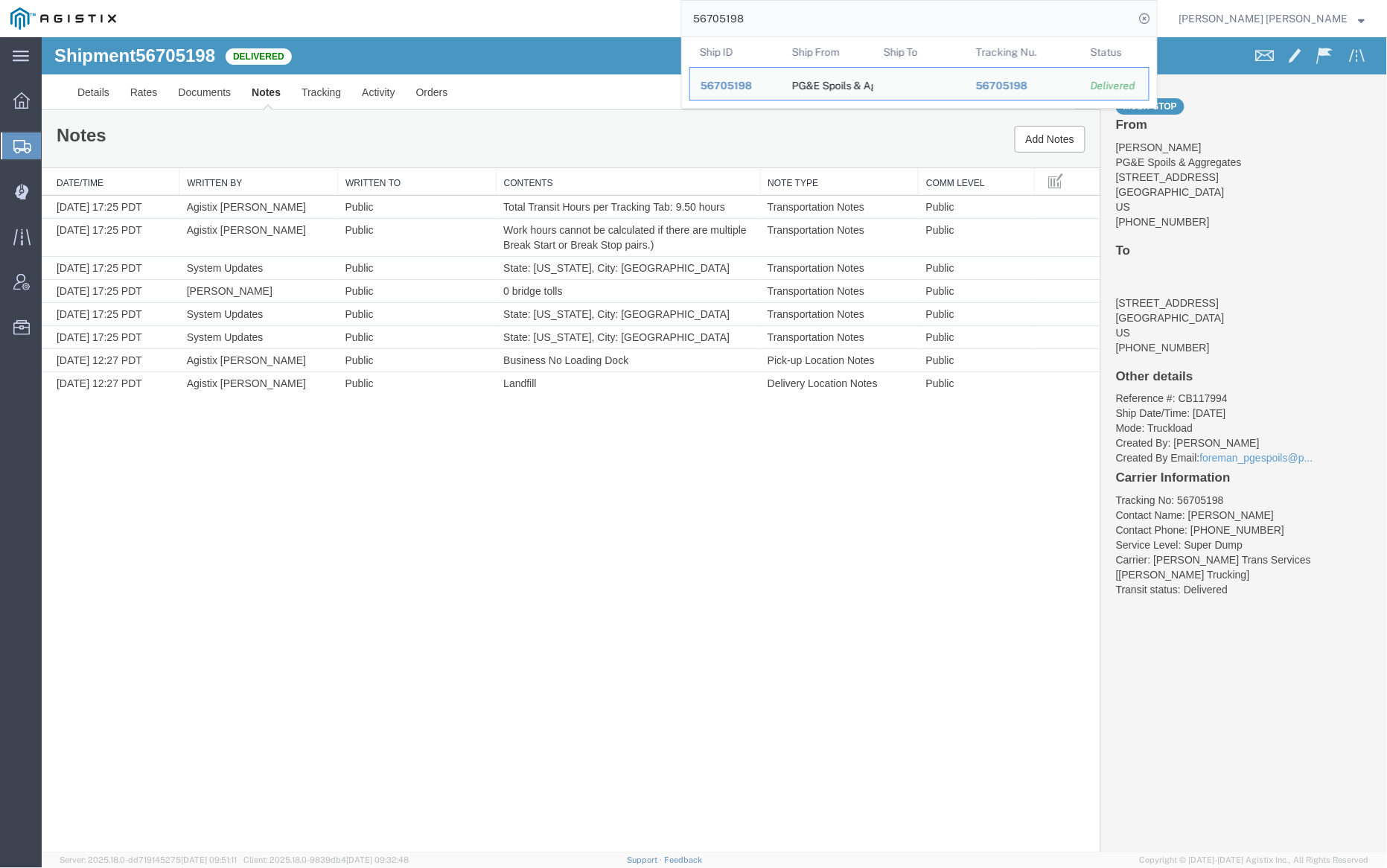
paste input "6914"
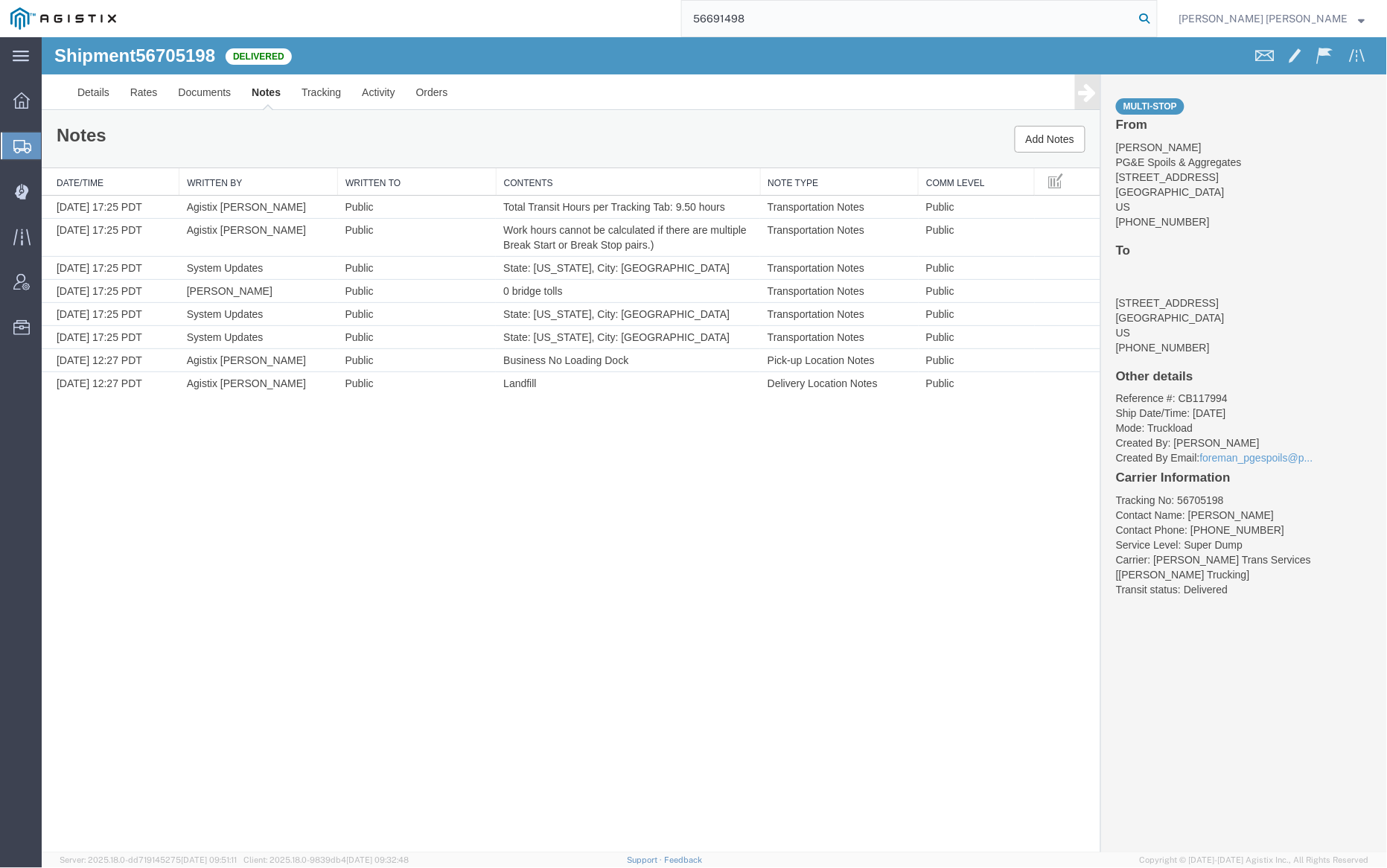
click at [1155, 14] on icon at bounding box center [1146, 19] width 21 height 21
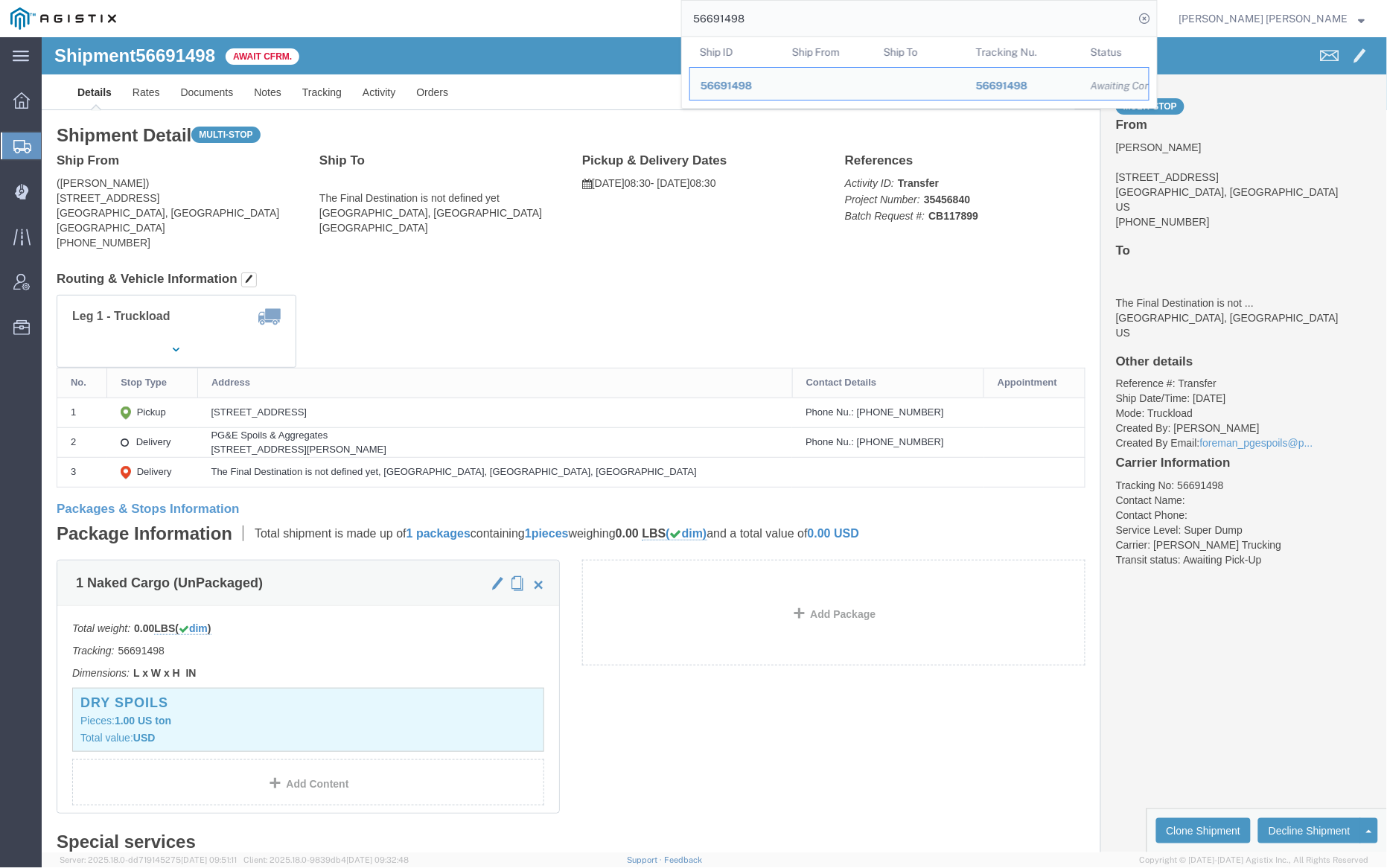
click at [800, 12] on input "56691498" at bounding box center [908, 18] width 453 height 36
paste input "704123"
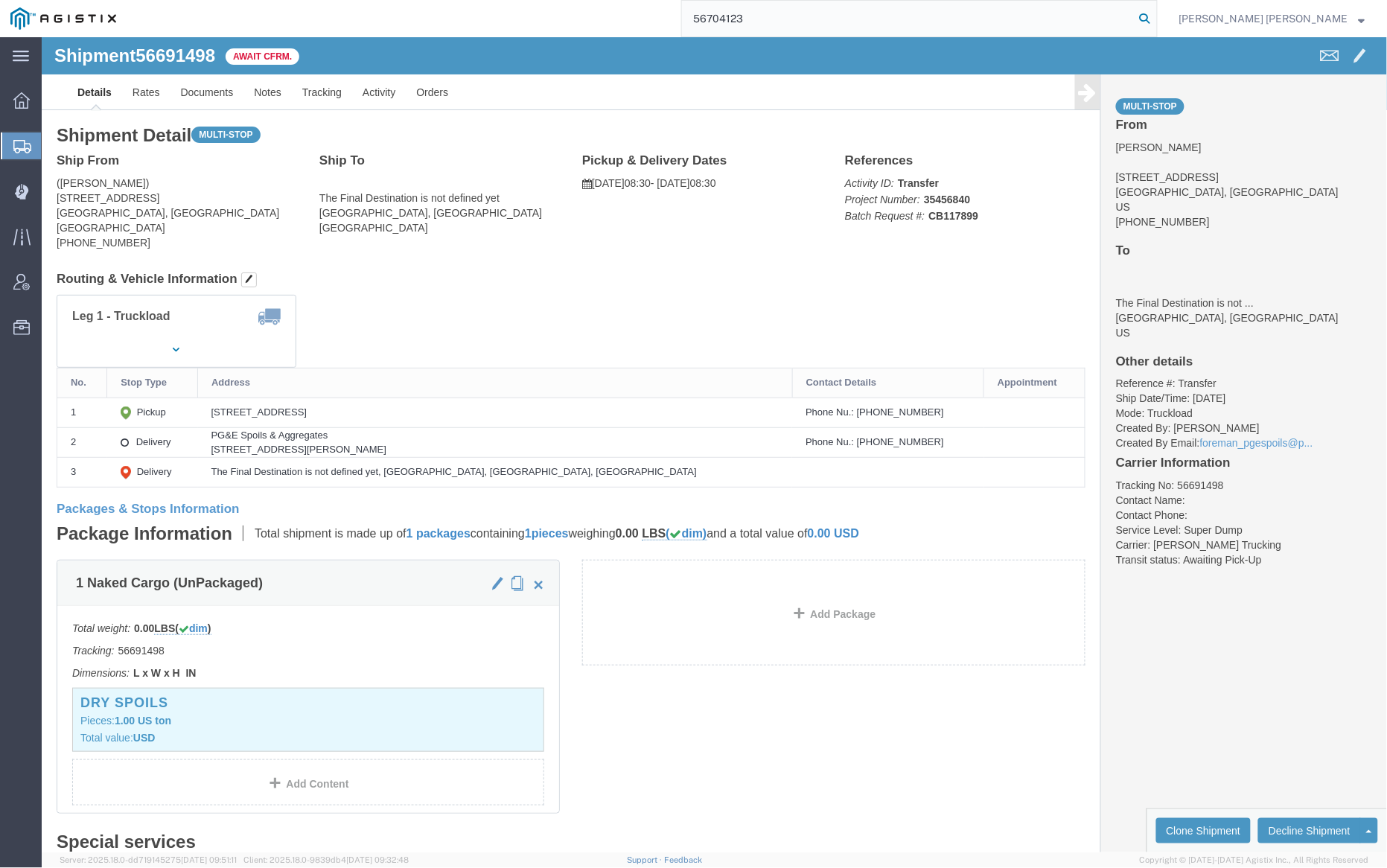
click at [1155, 17] on icon at bounding box center [1146, 19] width 21 height 21
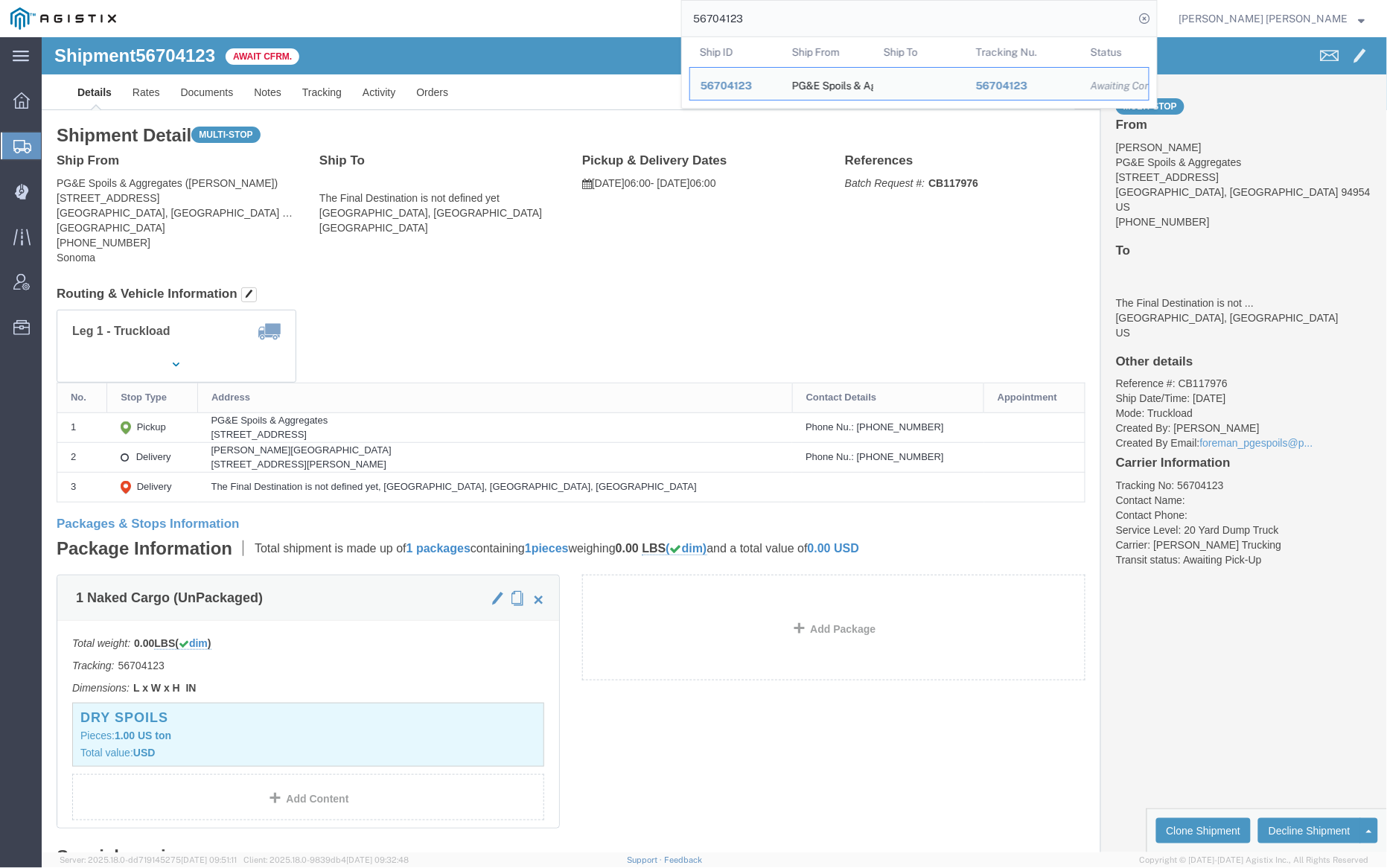
click at [782, 16] on input "56704123" at bounding box center [908, 18] width 453 height 36
paste input "19"
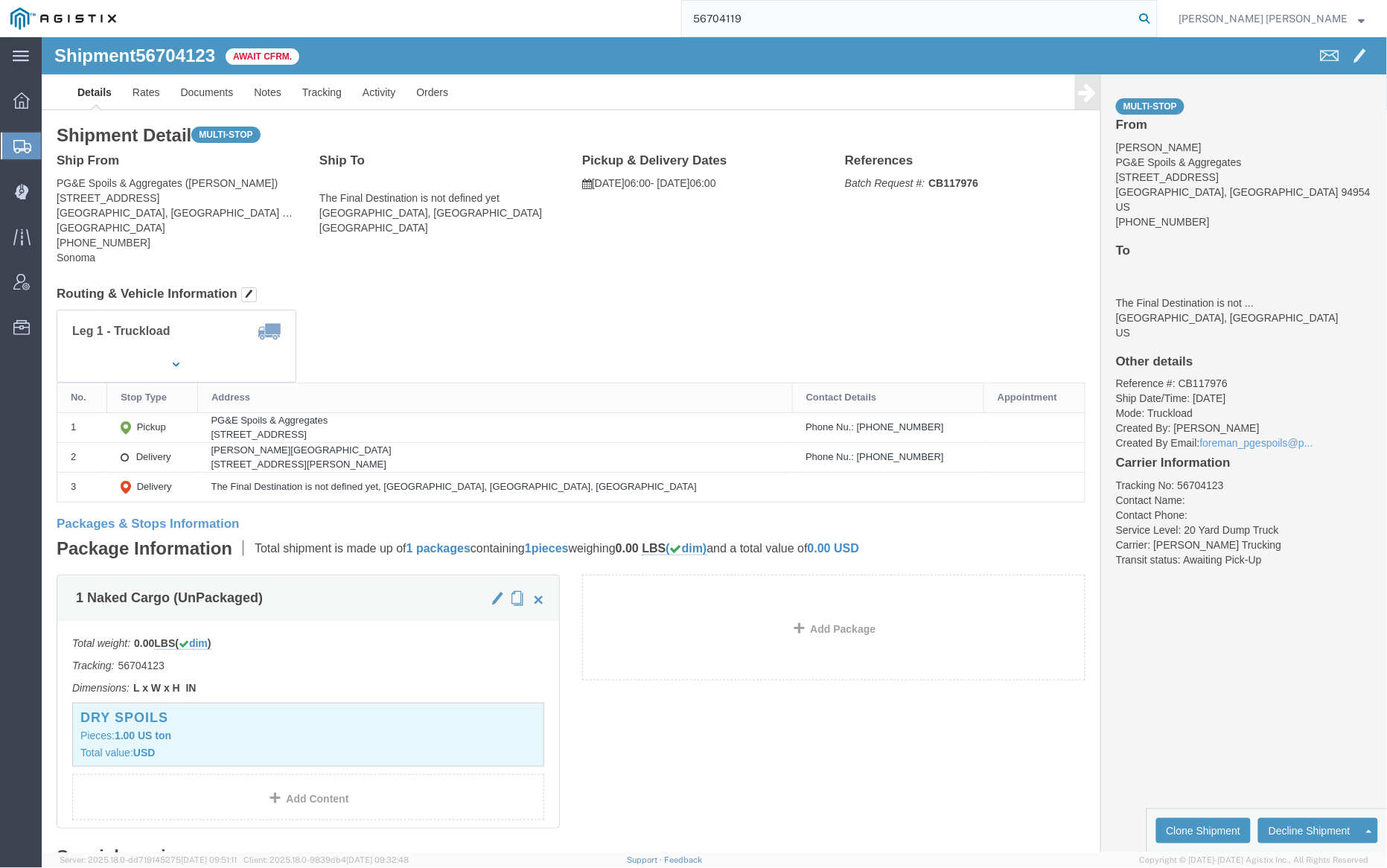
type input "56704119"
click at [1155, 18] on icon at bounding box center [1146, 19] width 21 height 21
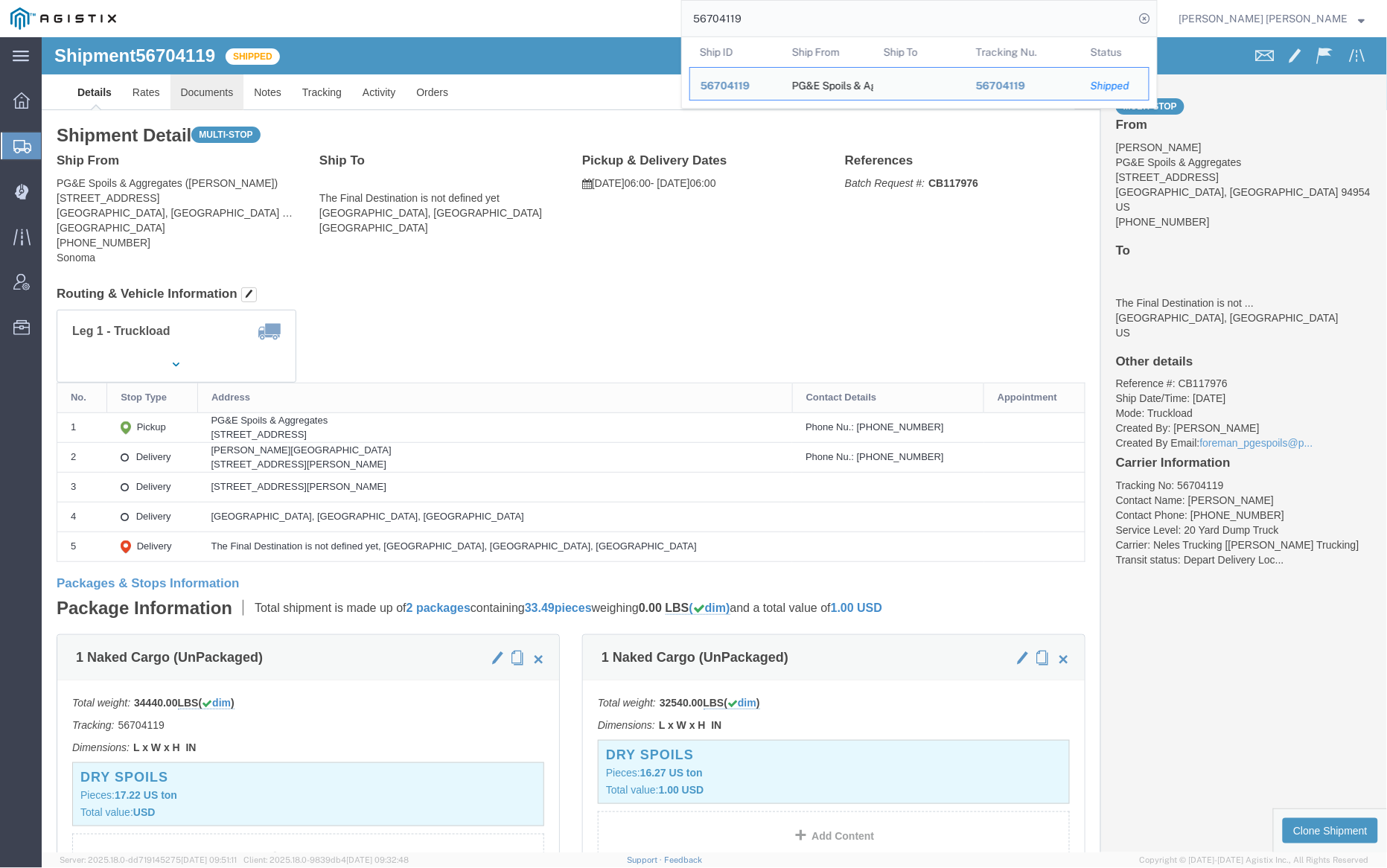
click link "Documents"
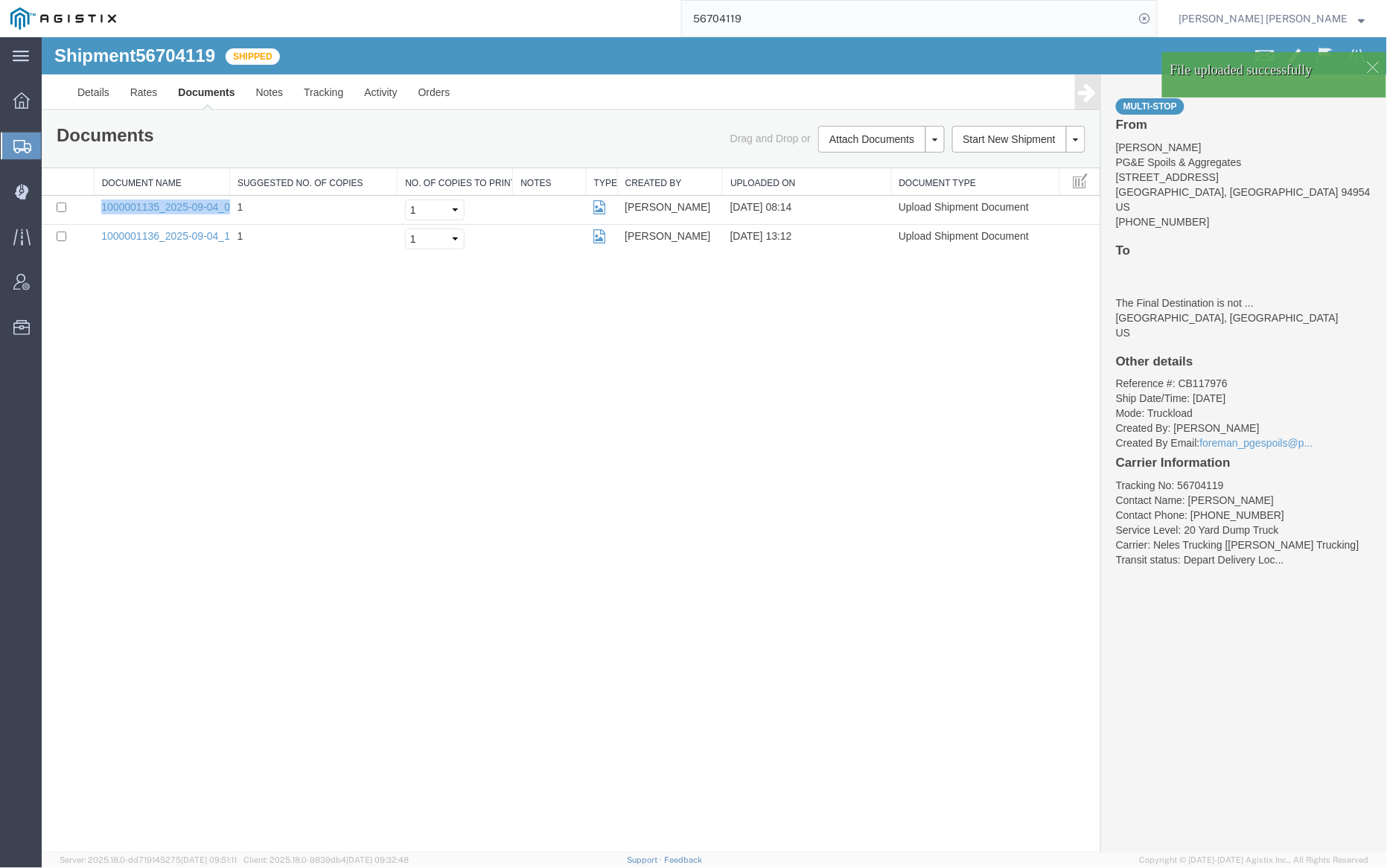
click at [204, 81] on link "Documents" at bounding box center [206, 91] width 78 height 36
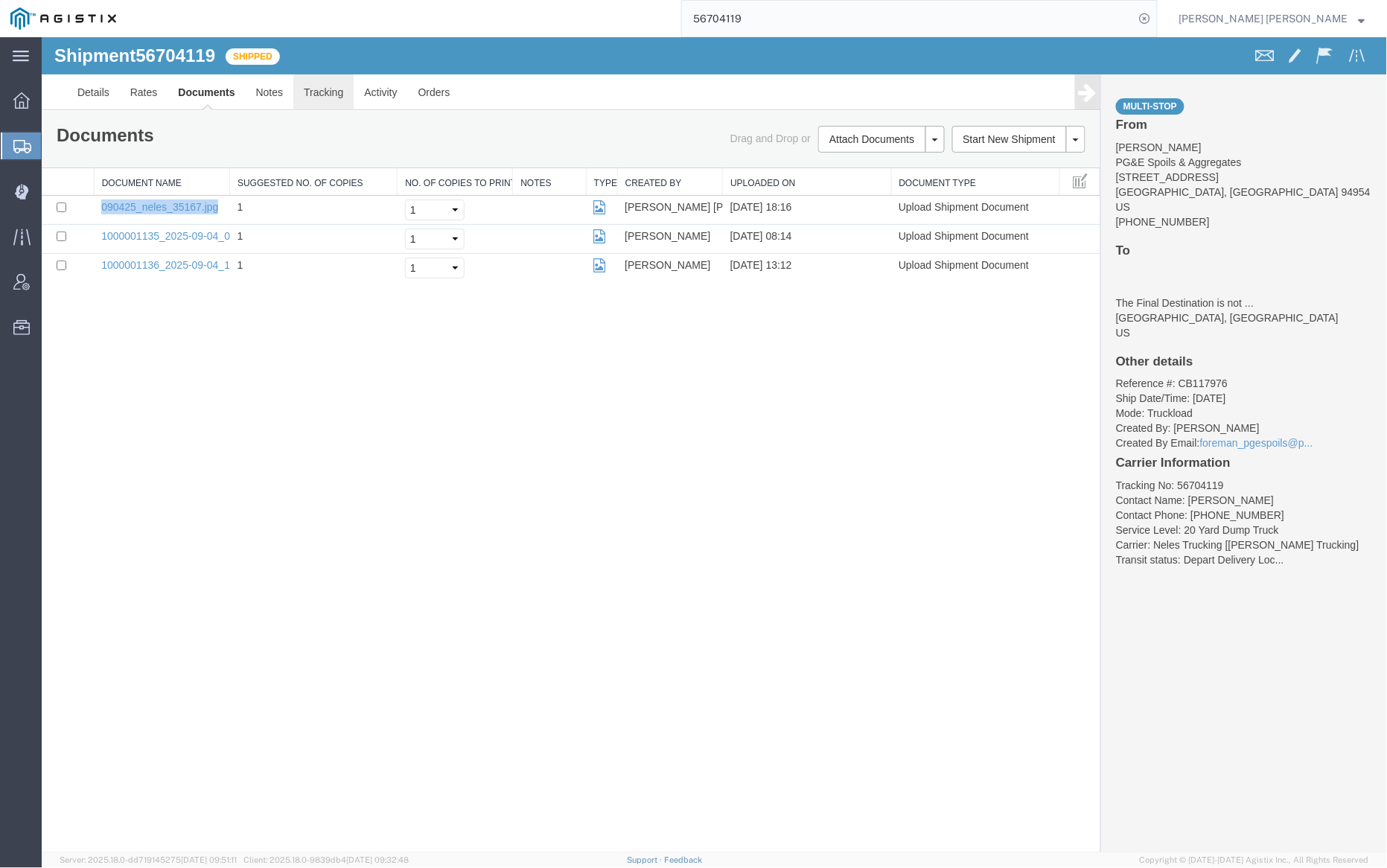
click at [331, 89] on link "Tracking" at bounding box center [322, 91] width 61 height 36
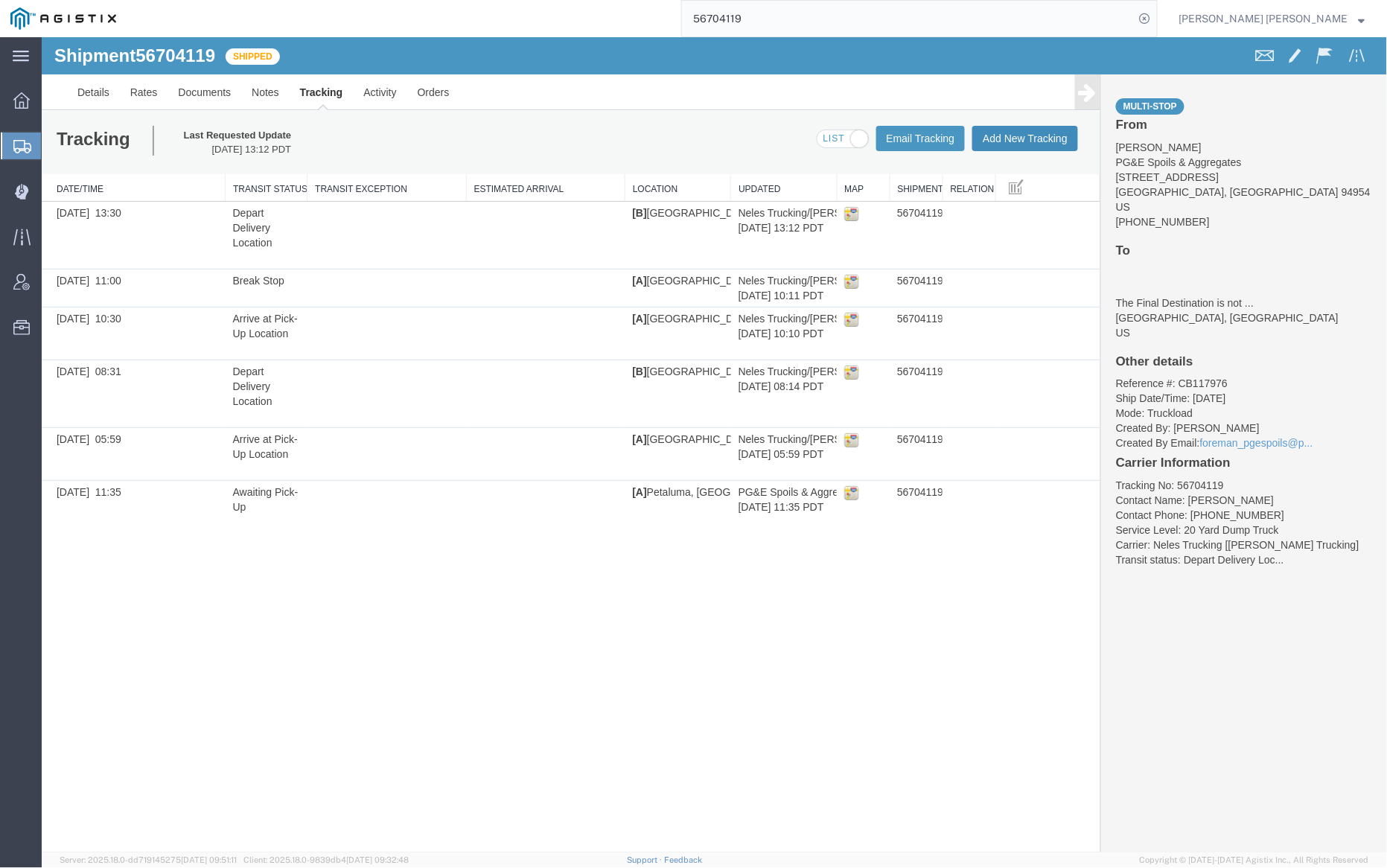
click at [1037, 125] on button "Add New Tracking" at bounding box center [1025, 137] width 106 height 25
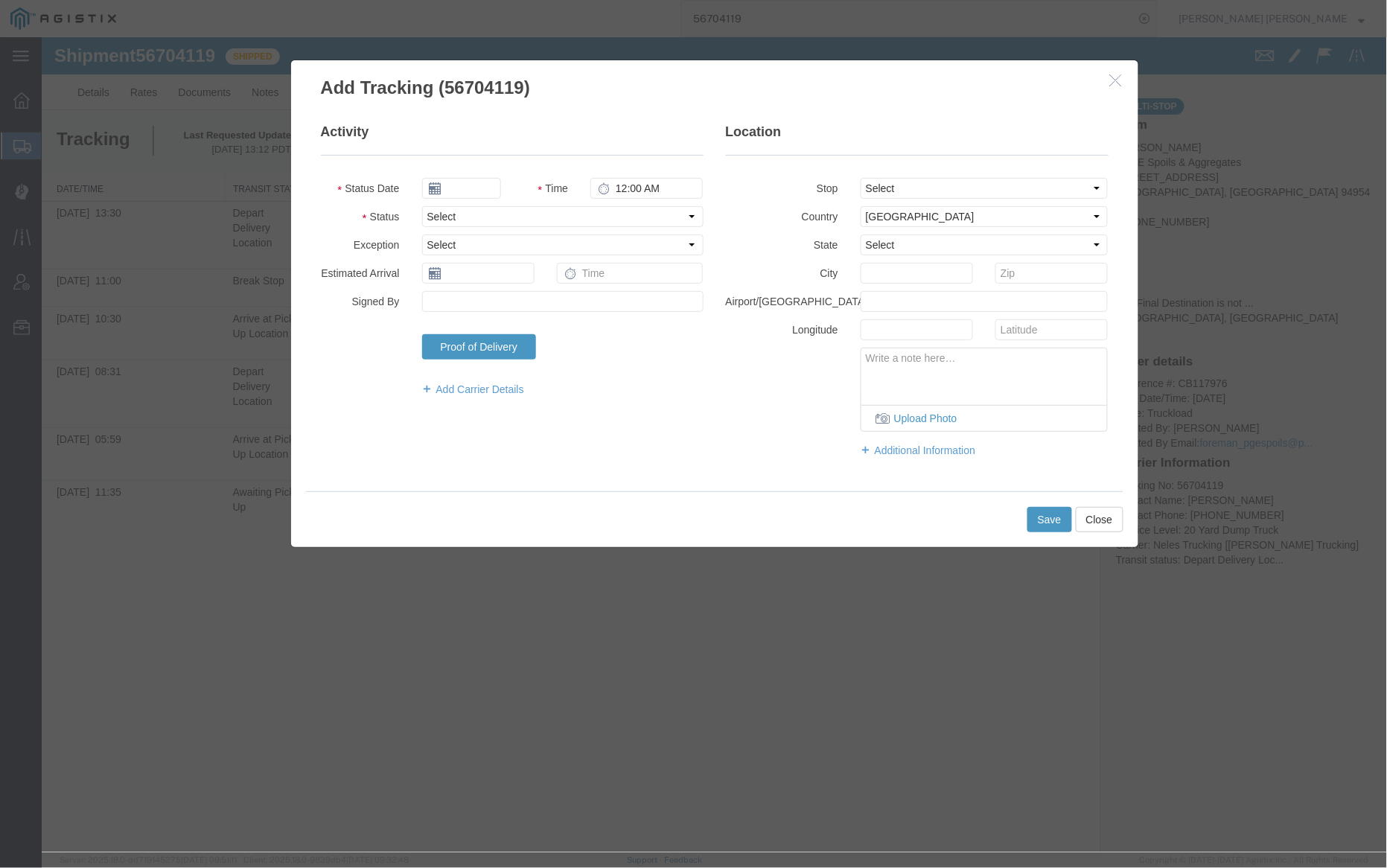
type input "[DATE]"
type input "7:00 PM"
click at [459, 182] on input "[DATE]" at bounding box center [460, 187] width 79 height 21
click at [524, 260] on td "4" at bounding box center [521, 258] width 22 height 22
type input "[DATE]"
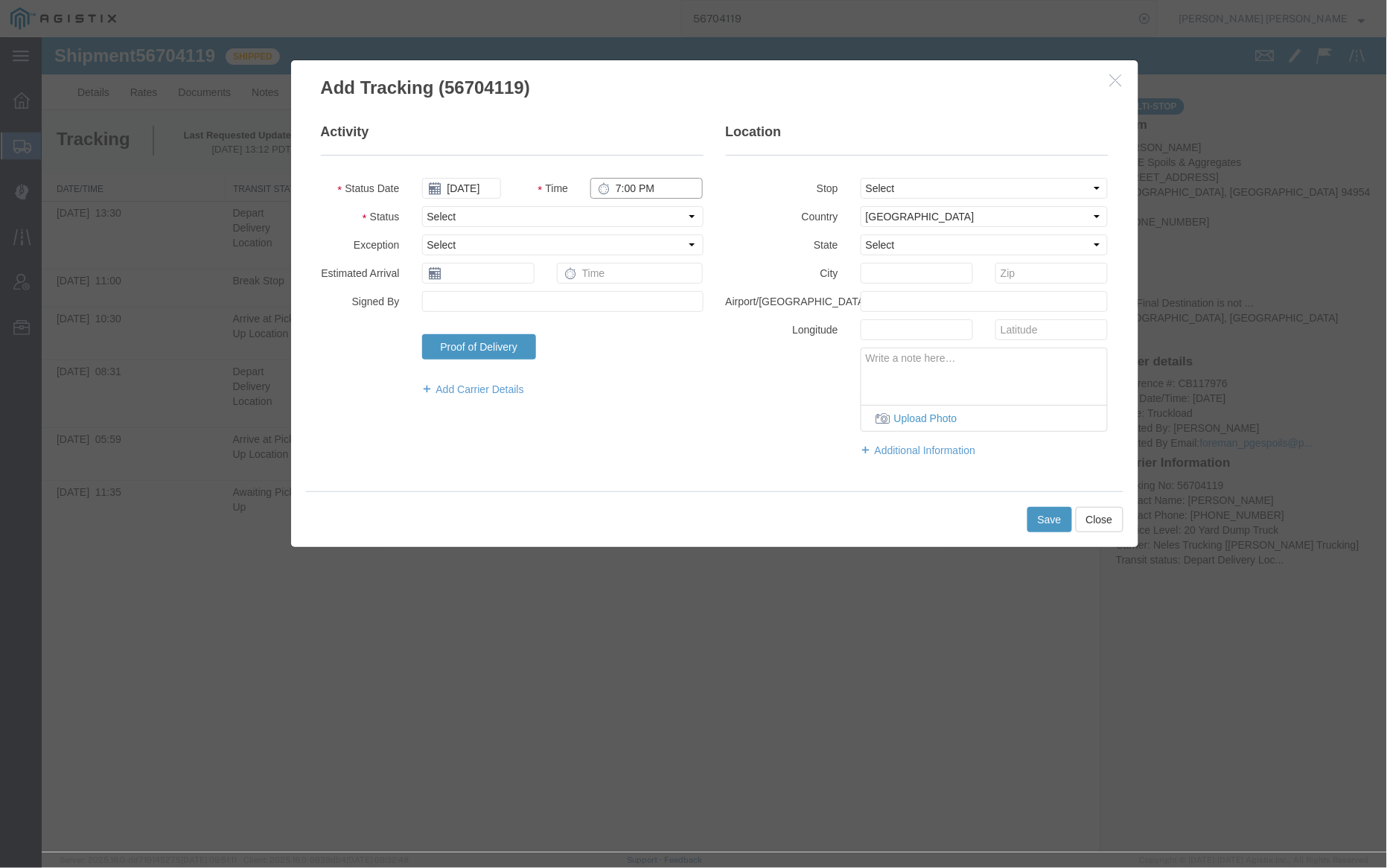
click at [613, 190] on input "7:00 PM" at bounding box center [646, 187] width 112 height 21
type input "3:30 PM"
click at [603, 214] on select "Select Arrival Notice Available Arrival Notice Imported Arrive at Delivery Loca…" at bounding box center [561, 216] width 282 height 21
select select "DELIVRED"
click at [421, 206] on select "Select Arrival Notice Available Arrival Notice Imported Arrive at Delivery Loca…" at bounding box center [561, 216] width 282 height 21
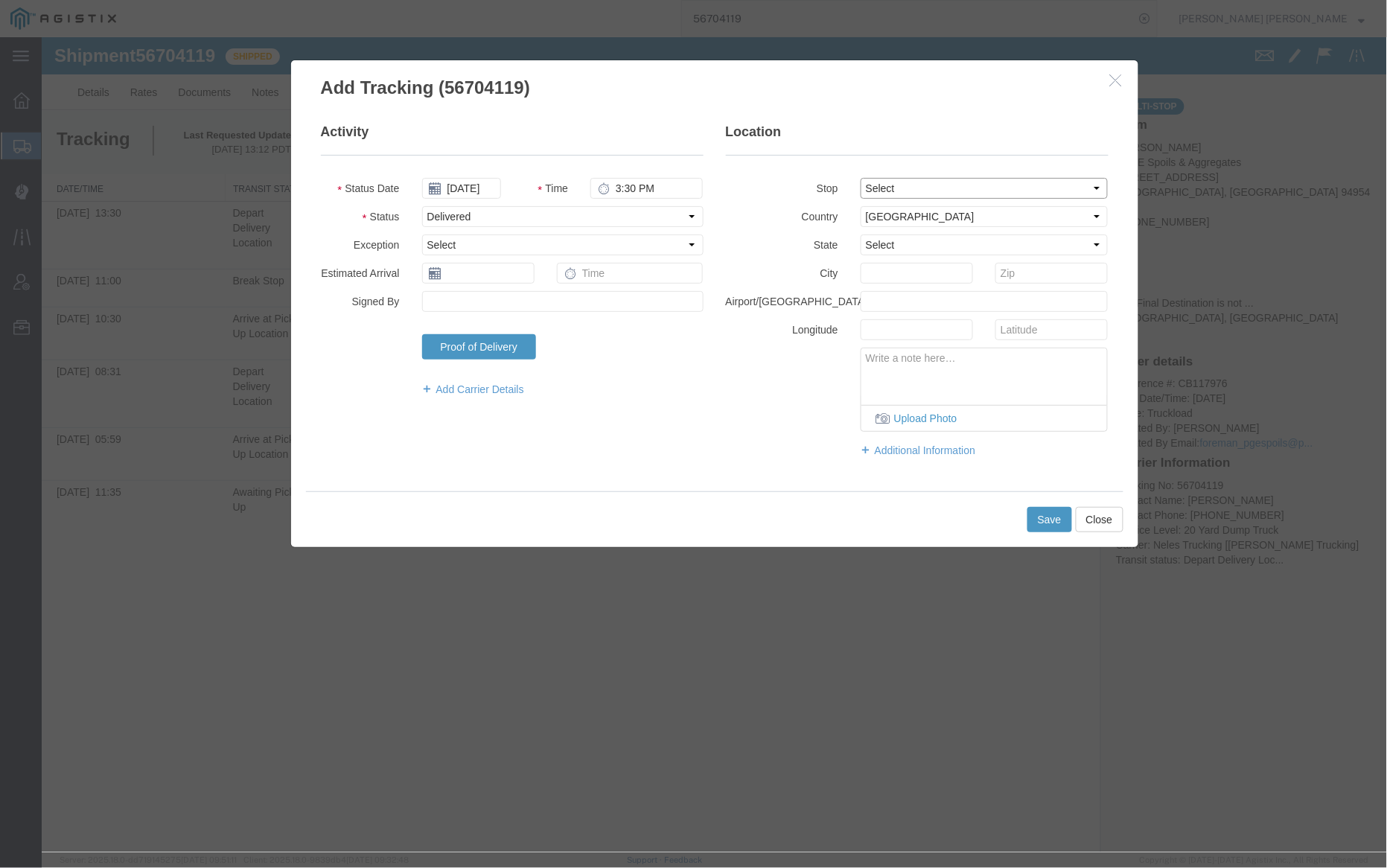
click at [948, 190] on select "Select From: 3600 Adobe Rd, Petaluma, CA, 94954, US Stop 2: 901 Bailey Rd, Pitt…" at bounding box center [984, 187] width 248 height 21
select select "{"pickupDeliveryInfoId": "122702189","pickupOrDelivery": "P","stopNum": "1","lo…"
click at [860, 177] on select "Select From: 3600 Adobe Rd, Petaluma, CA, 94954, US Stop 2: 901 Bailey Rd, Pitt…" at bounding box center [984, 187] width 248 height 21
select select "CA"
type input "Petaluma"
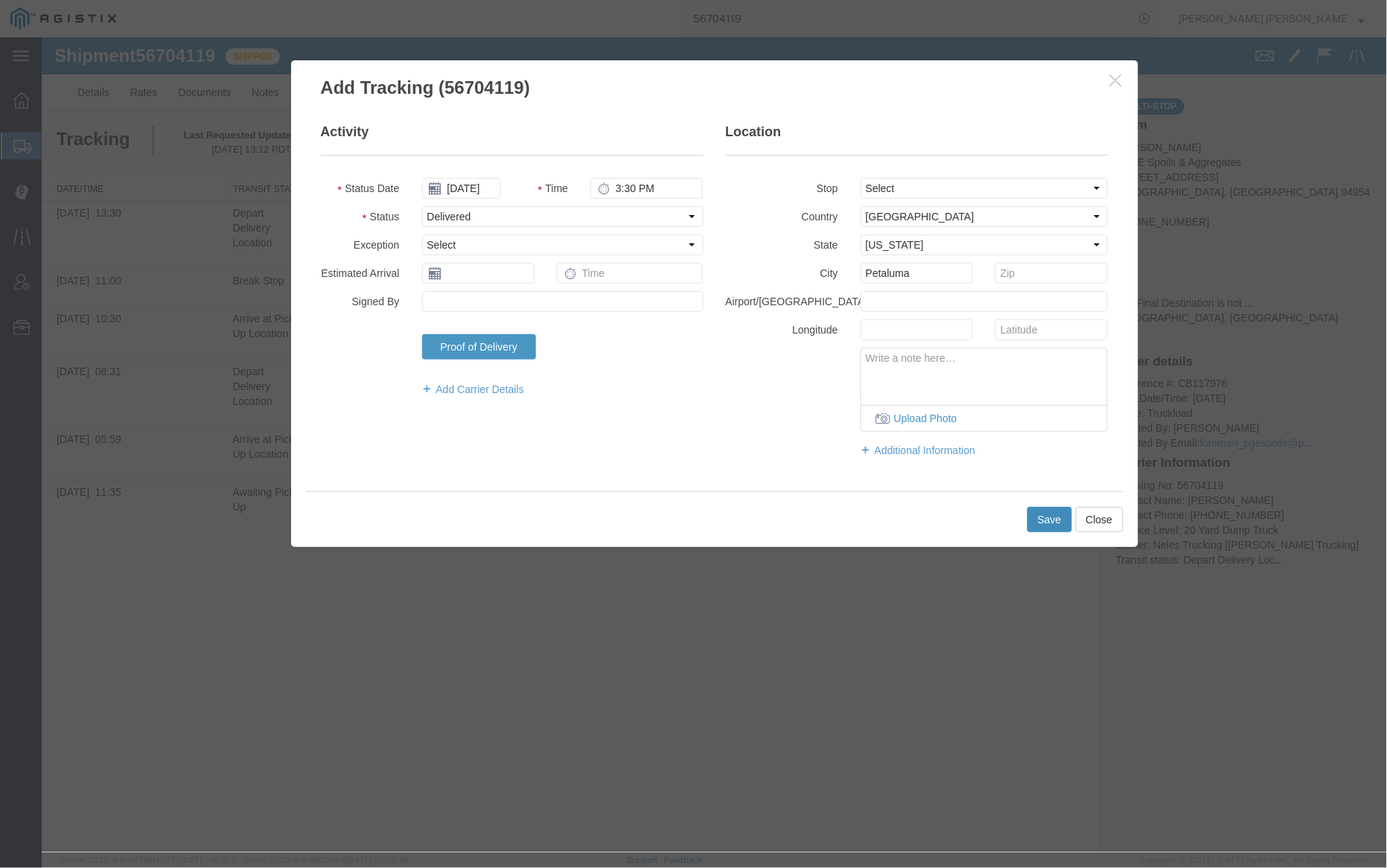
click at [1051, 513] on button "Save" at bounding box center [1049, 519] width 44 height 25
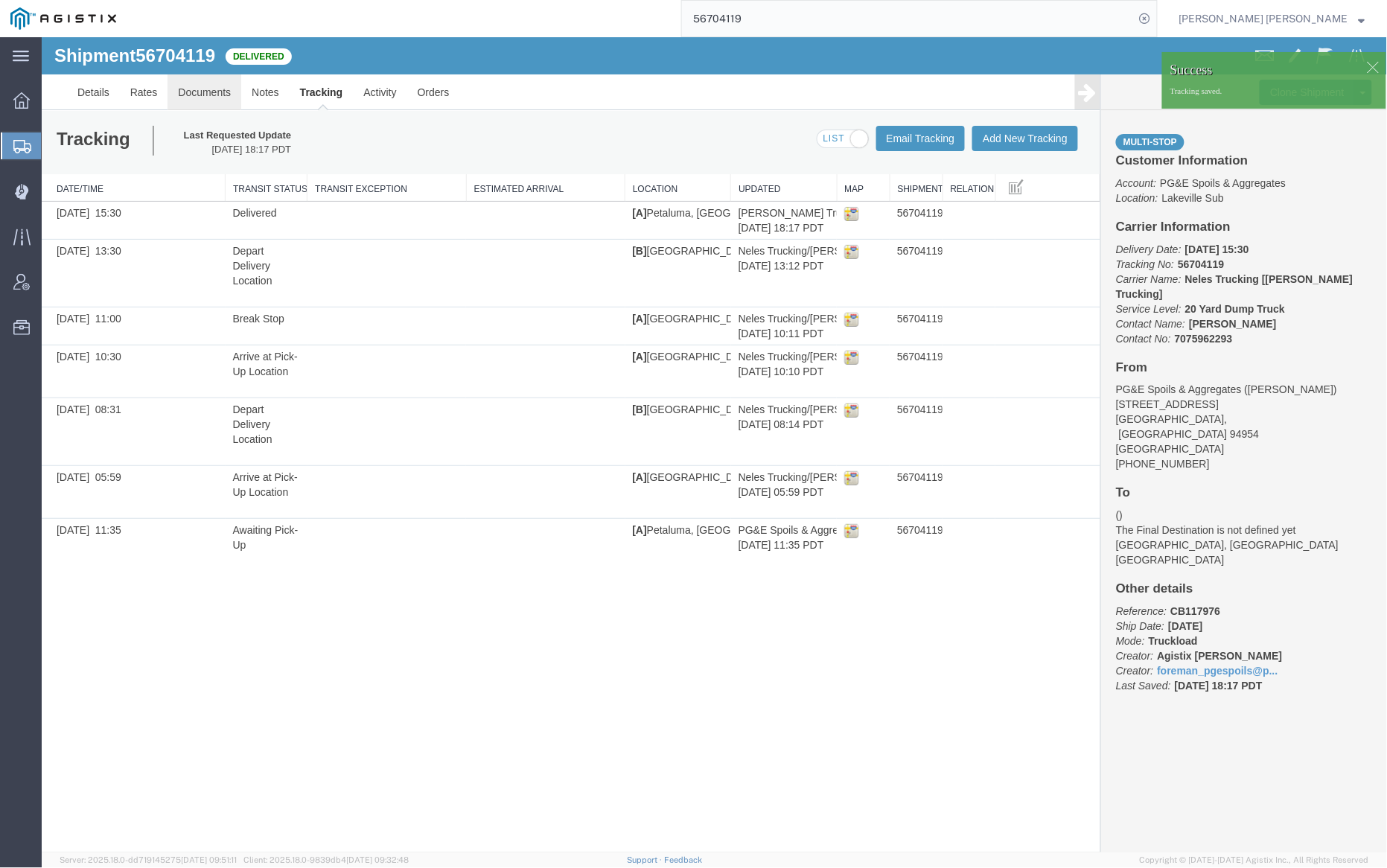
click at [211, 87] on link "Documents" at bounding box center [204, 91] width 74 height 36
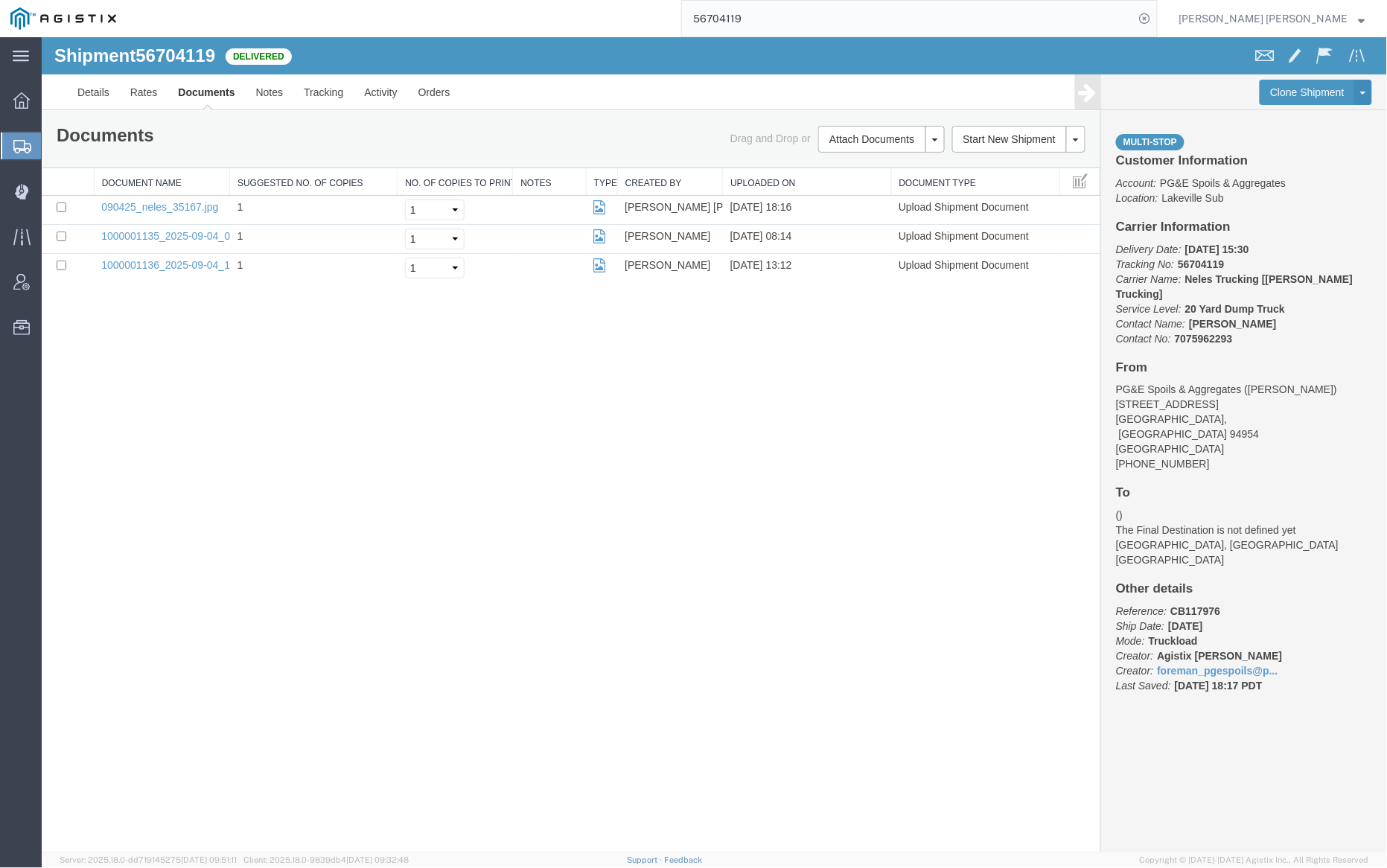
click at [569, 71] on div "Shipment 56704119 3 of 3 Delivered" at bounding box center [378, 59] width 672 height 28
click at [270, 89] on link "Notes" at bounding box center [269, 91] width 48 height 36
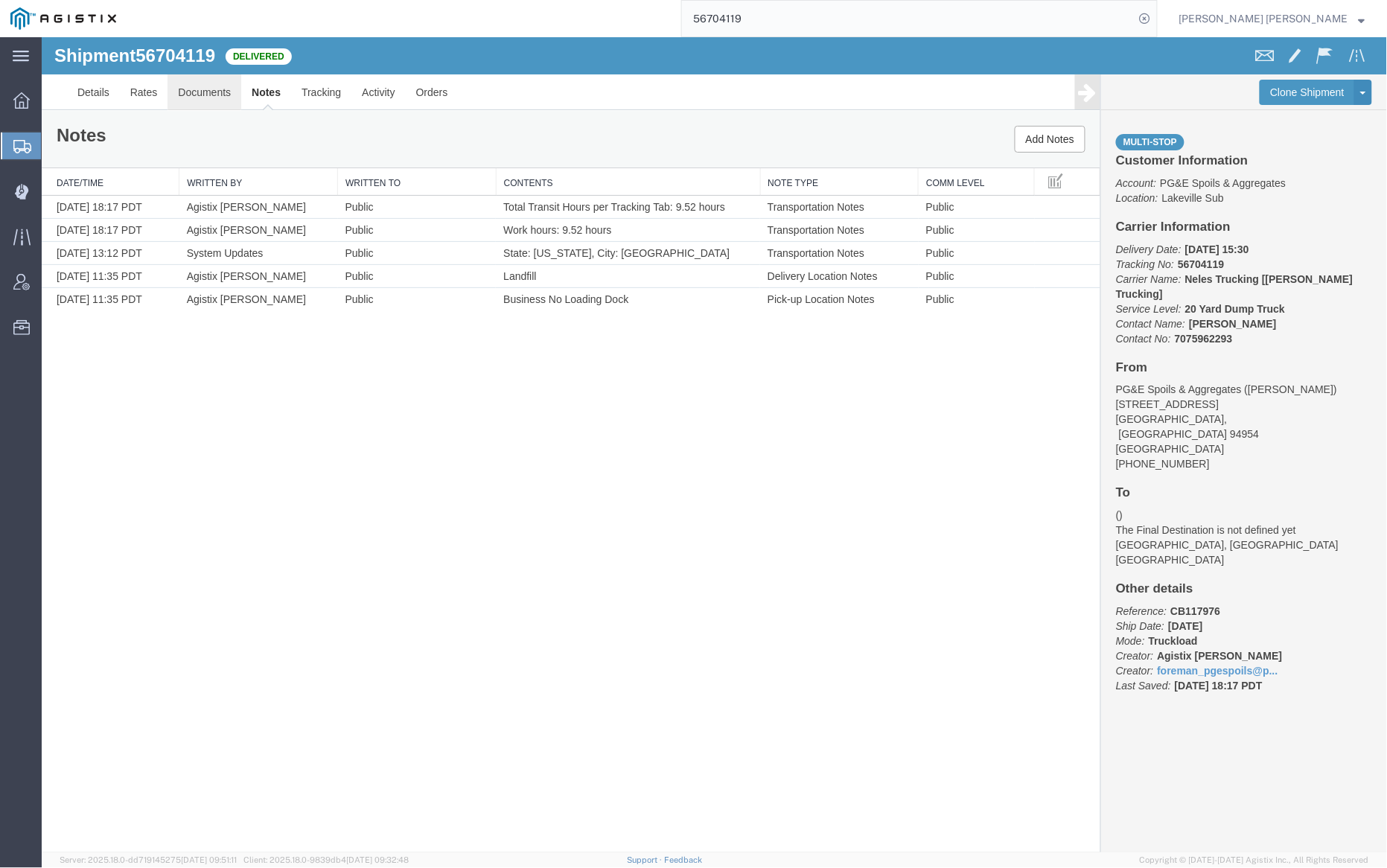
click at [216, 88] on link "Documents" at bounding box center [204, 91] width 74 height 36
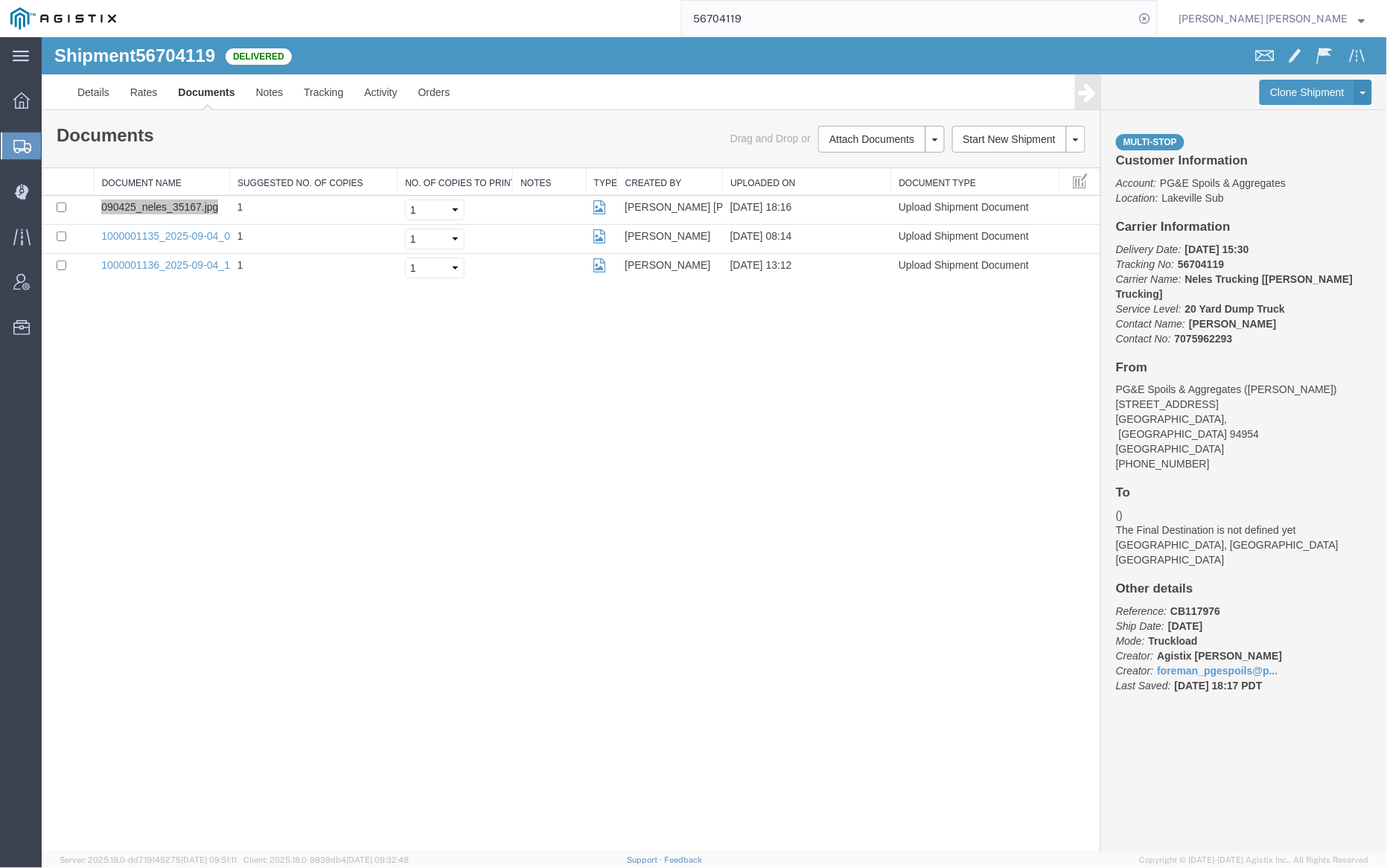
click at [805, 19] on input "56704119" at bounding box center [908, 18] width 453 height 36
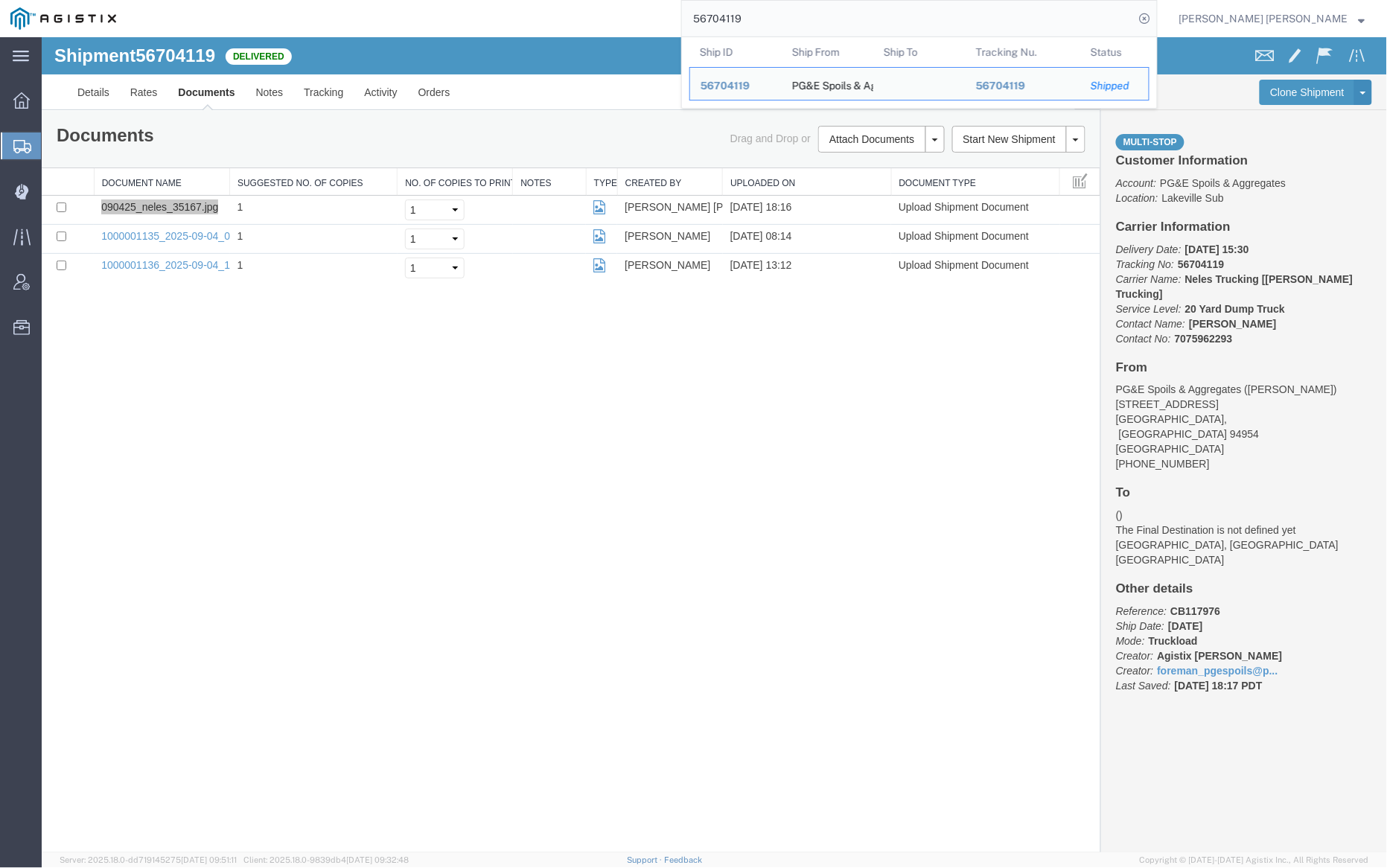
click at [805, 19] on input "56704119" at bounding box center [908, 18] width 453 height 36
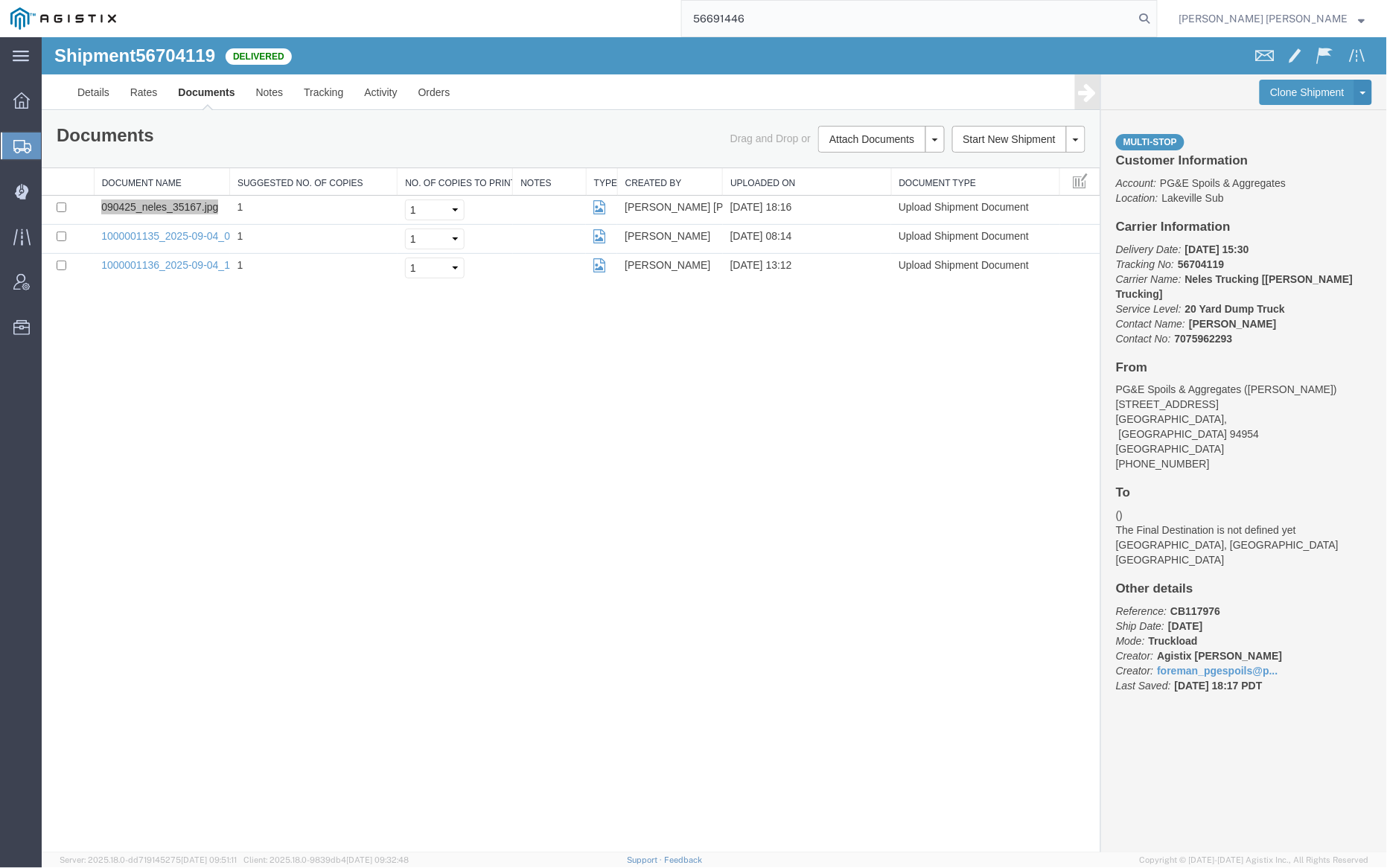
click at [1155, 14] on icon at bounding box center [1146, 19] width 21 height 21
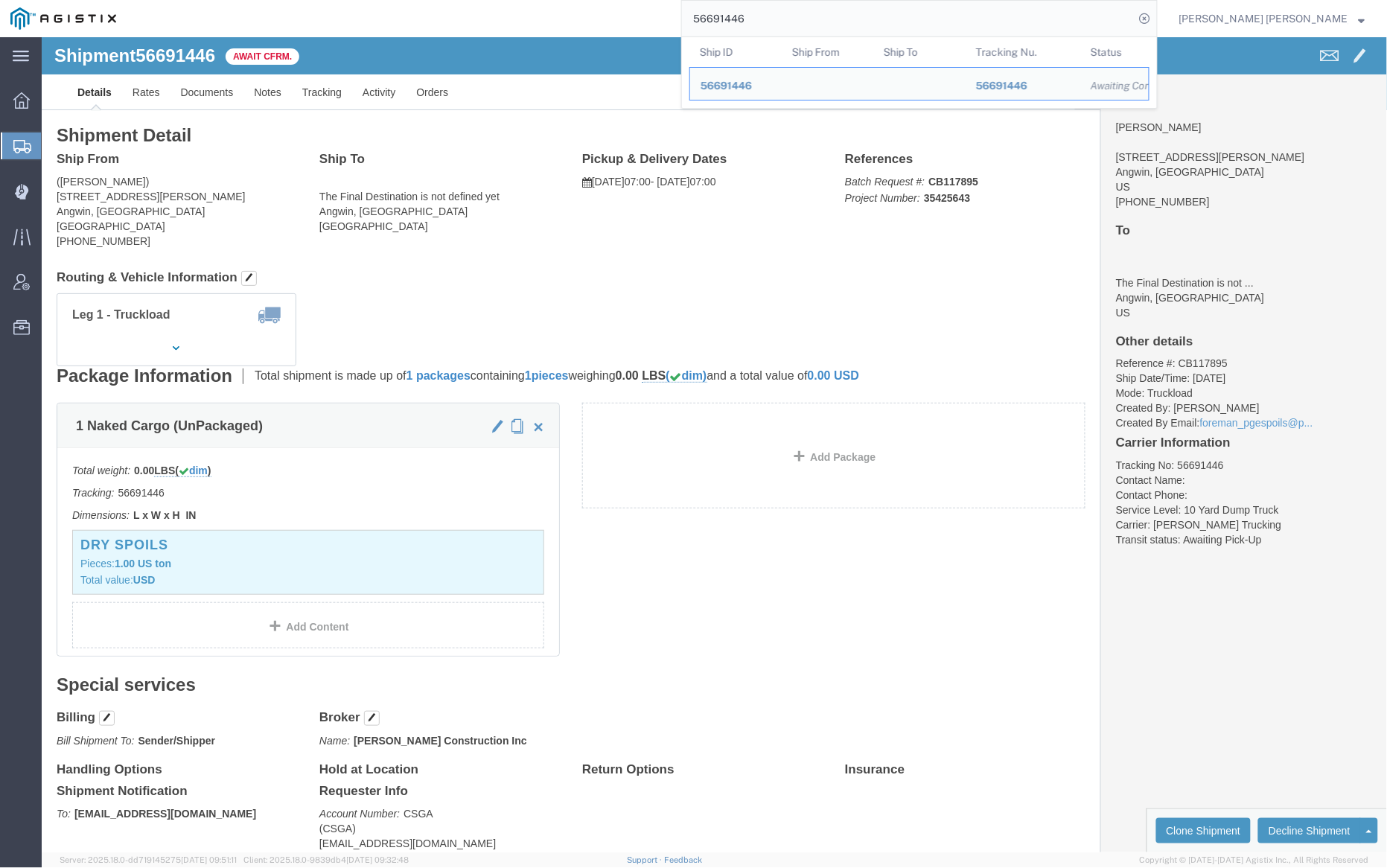
click at [801, 16] on input "56691446" at bounding box center [908, 18] width 453 height 36
paste input "90"
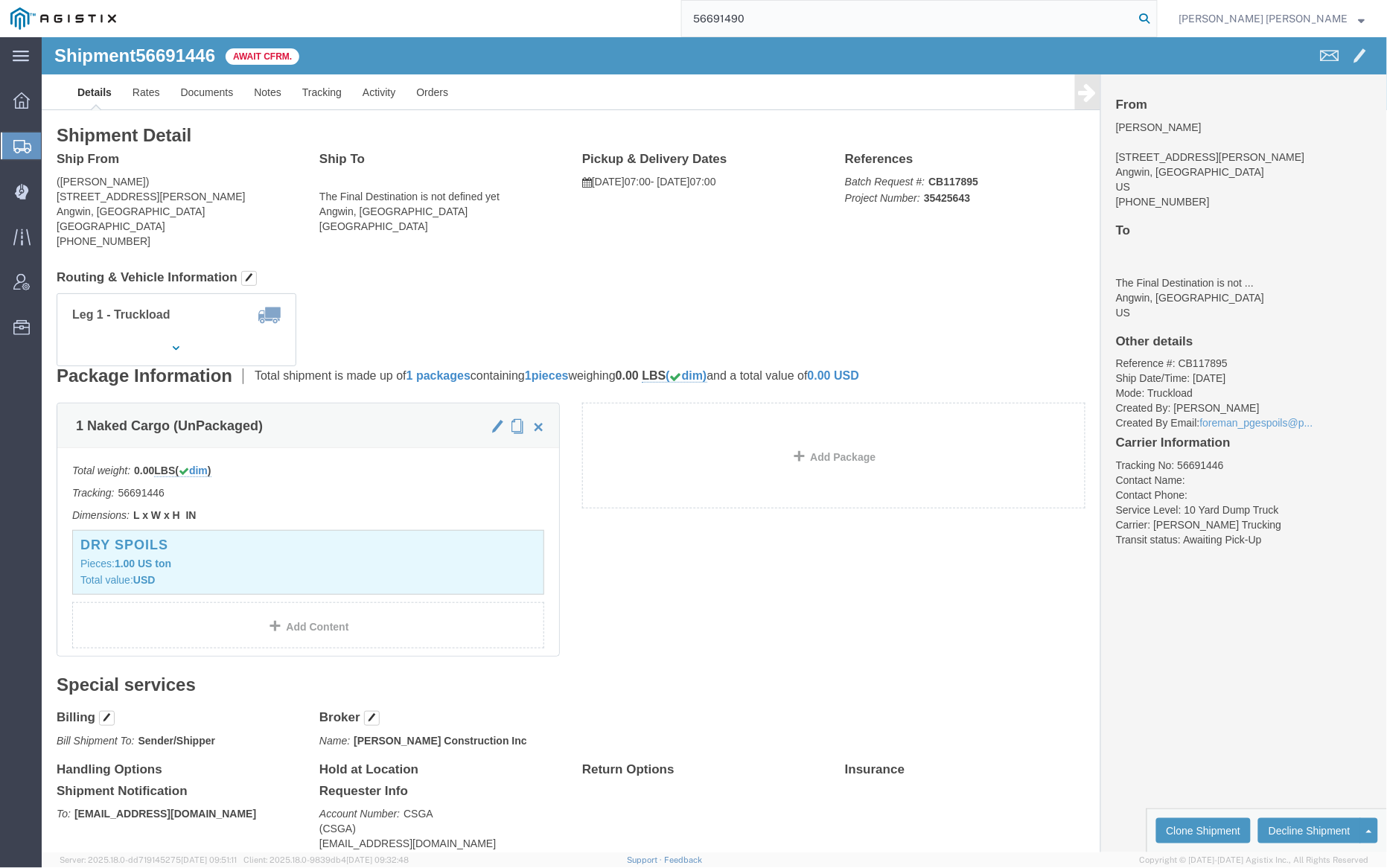
click at [1155, 18] on icon at bounding box center [1146, 19] width 21 height 21
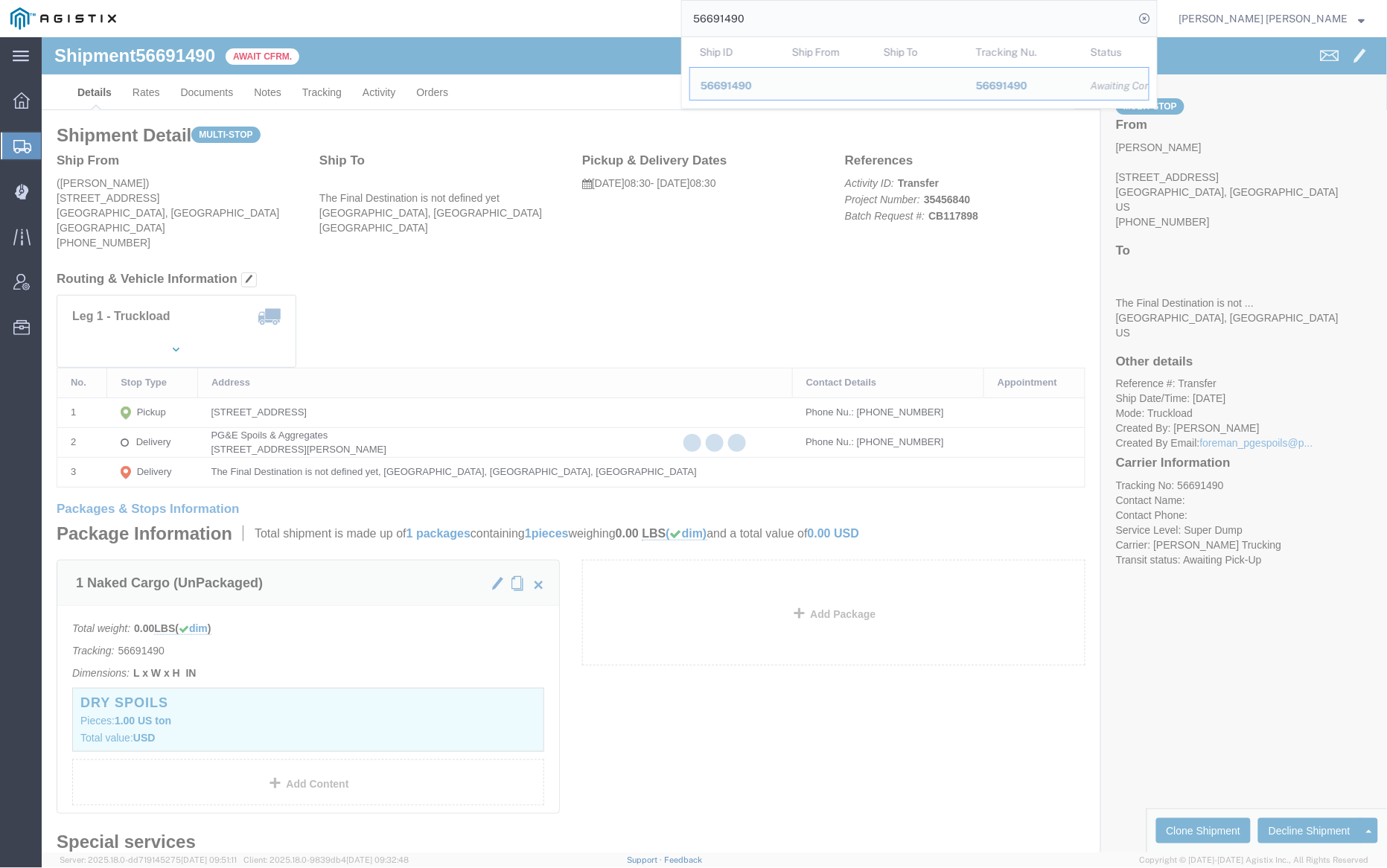
click at [798, 20] on input "56691490" at bounding box center [908, 18] width 453 height 36
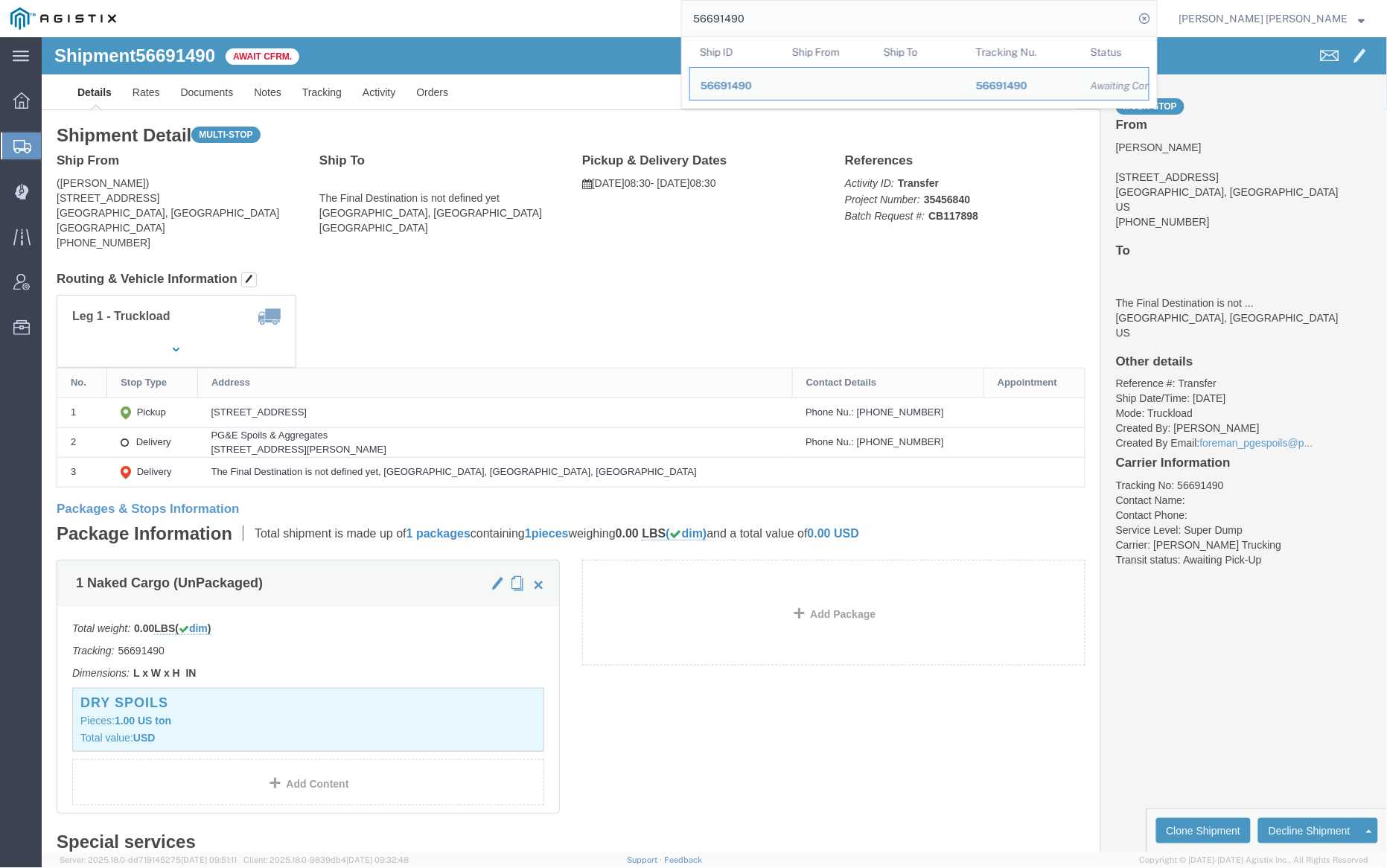
paste input "0118"
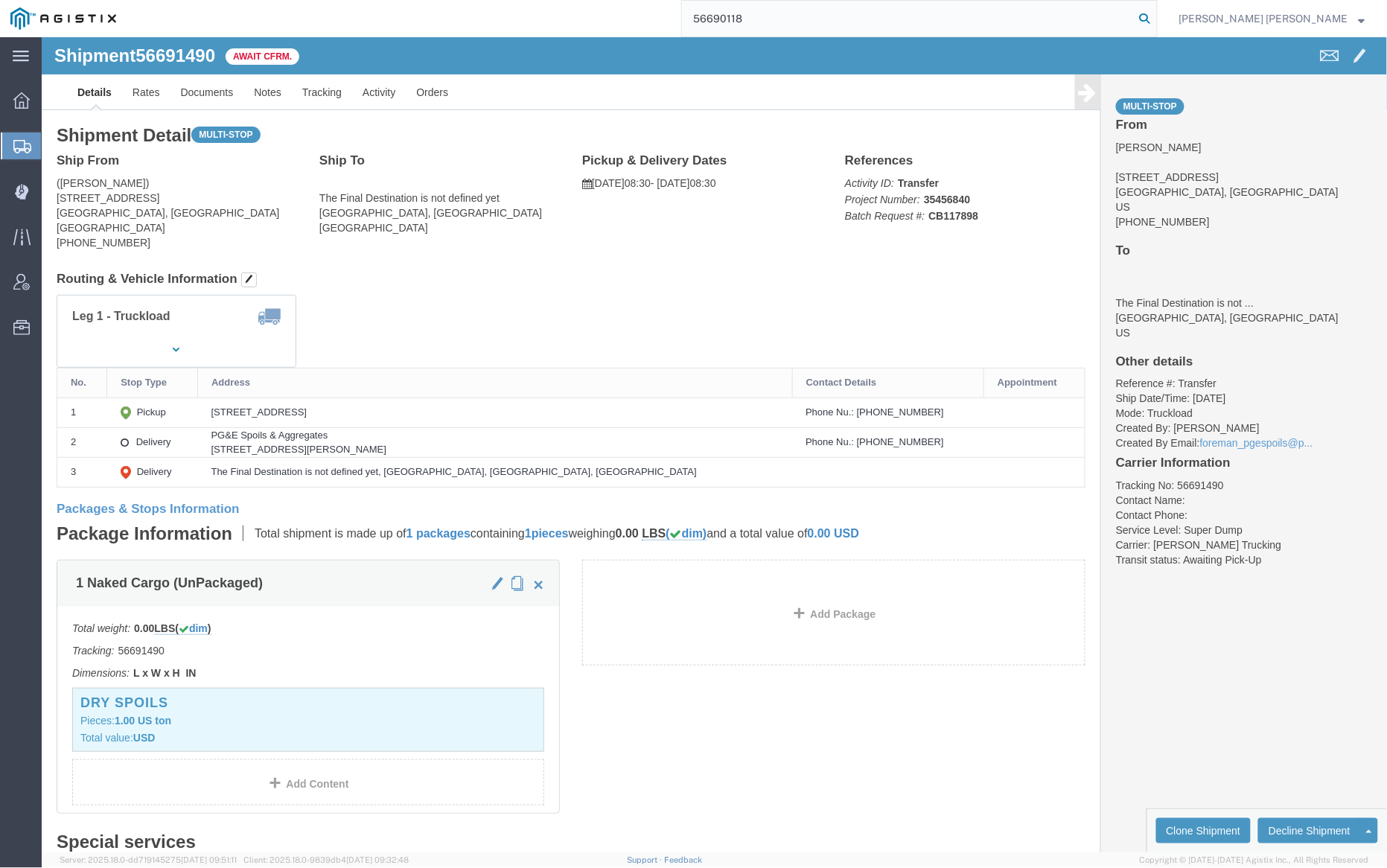
click at [1155, 18] on icon at bounding box center [1146, 19] width 21 height 21
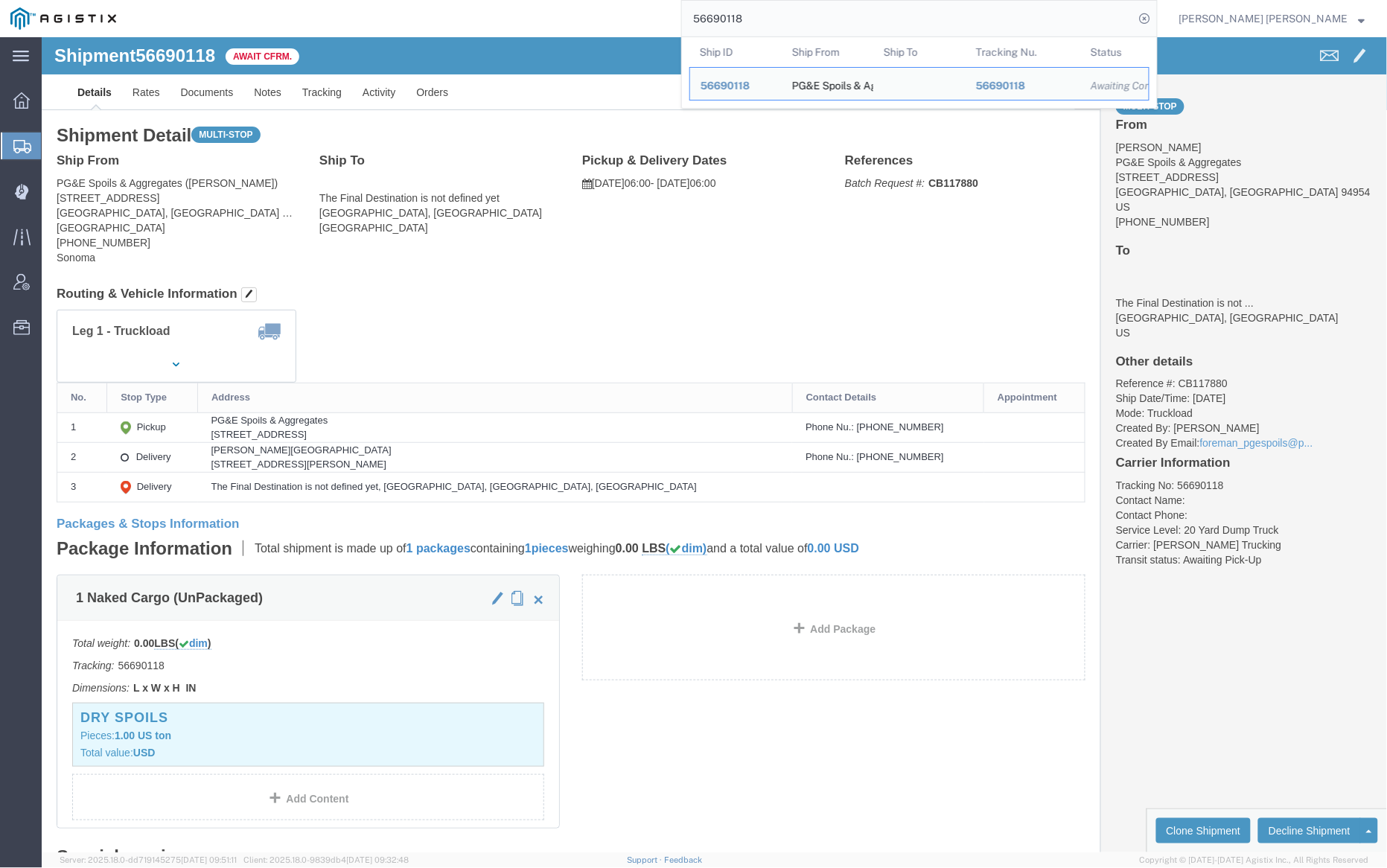
click at [807, 14] on input "56690118" at bounding box center [908, 18] width 453 height 36
paste input "22"
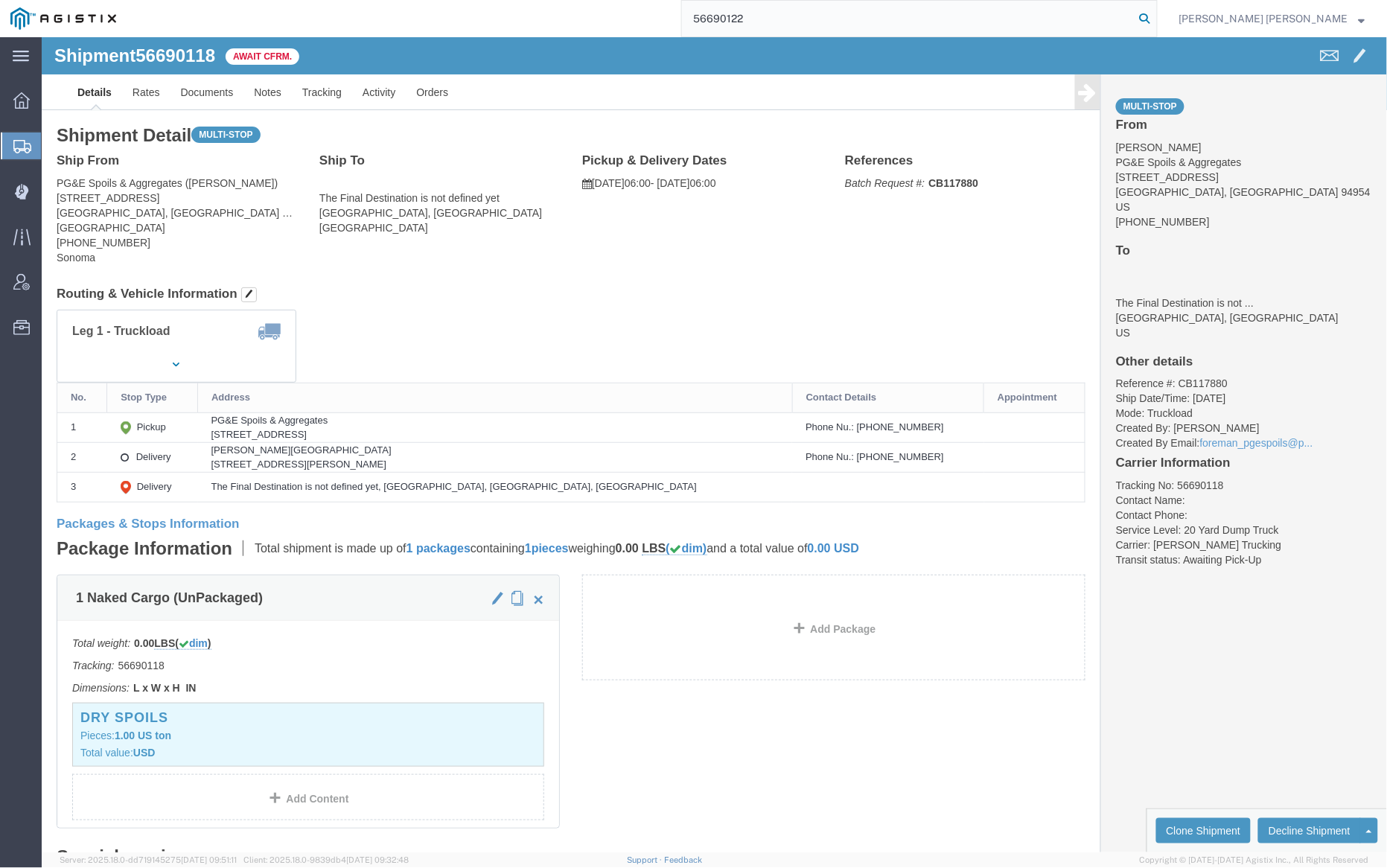
click at [1155, 16] on icon at bounding box center [1146, 19] width 21 height 21
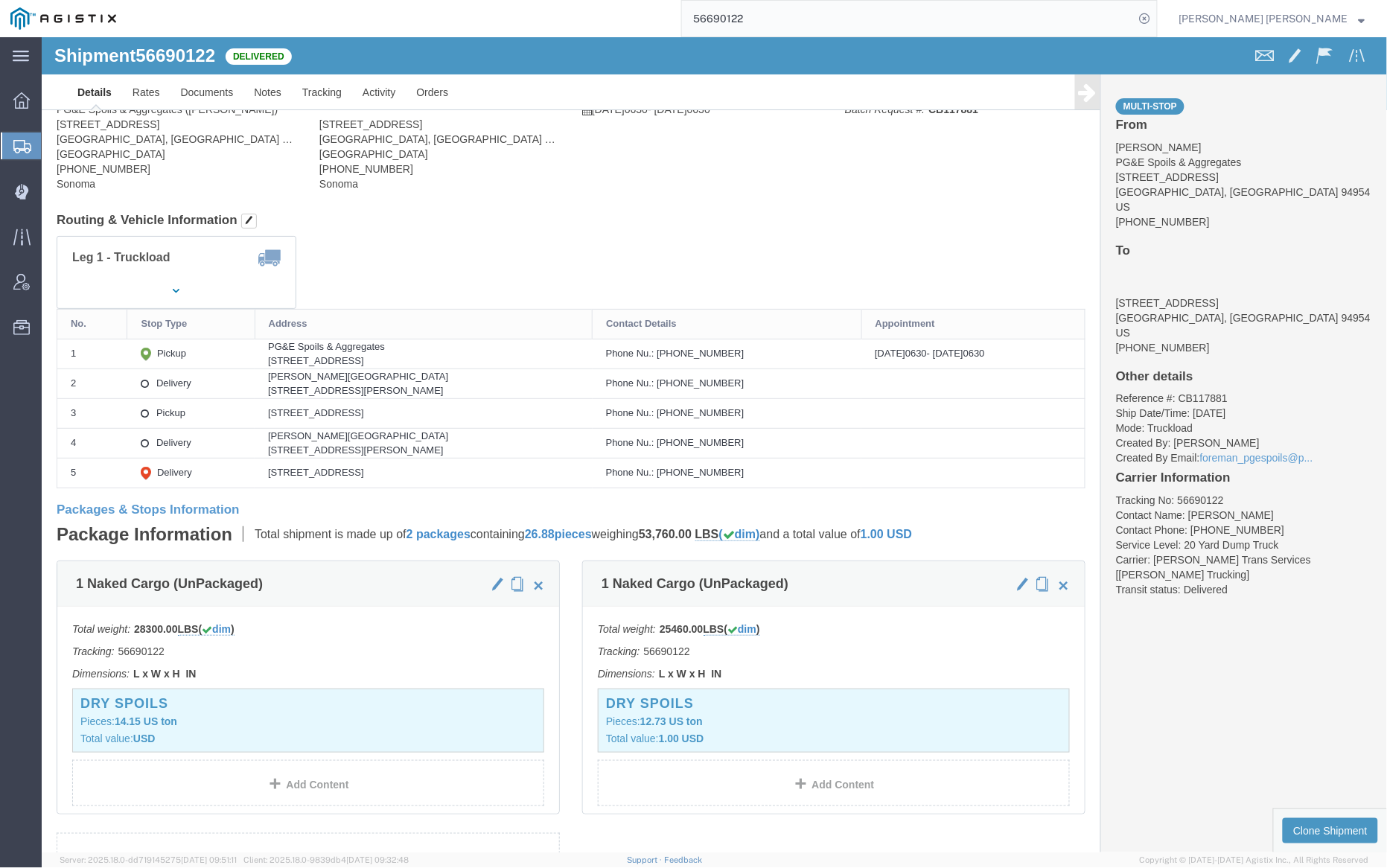
click div
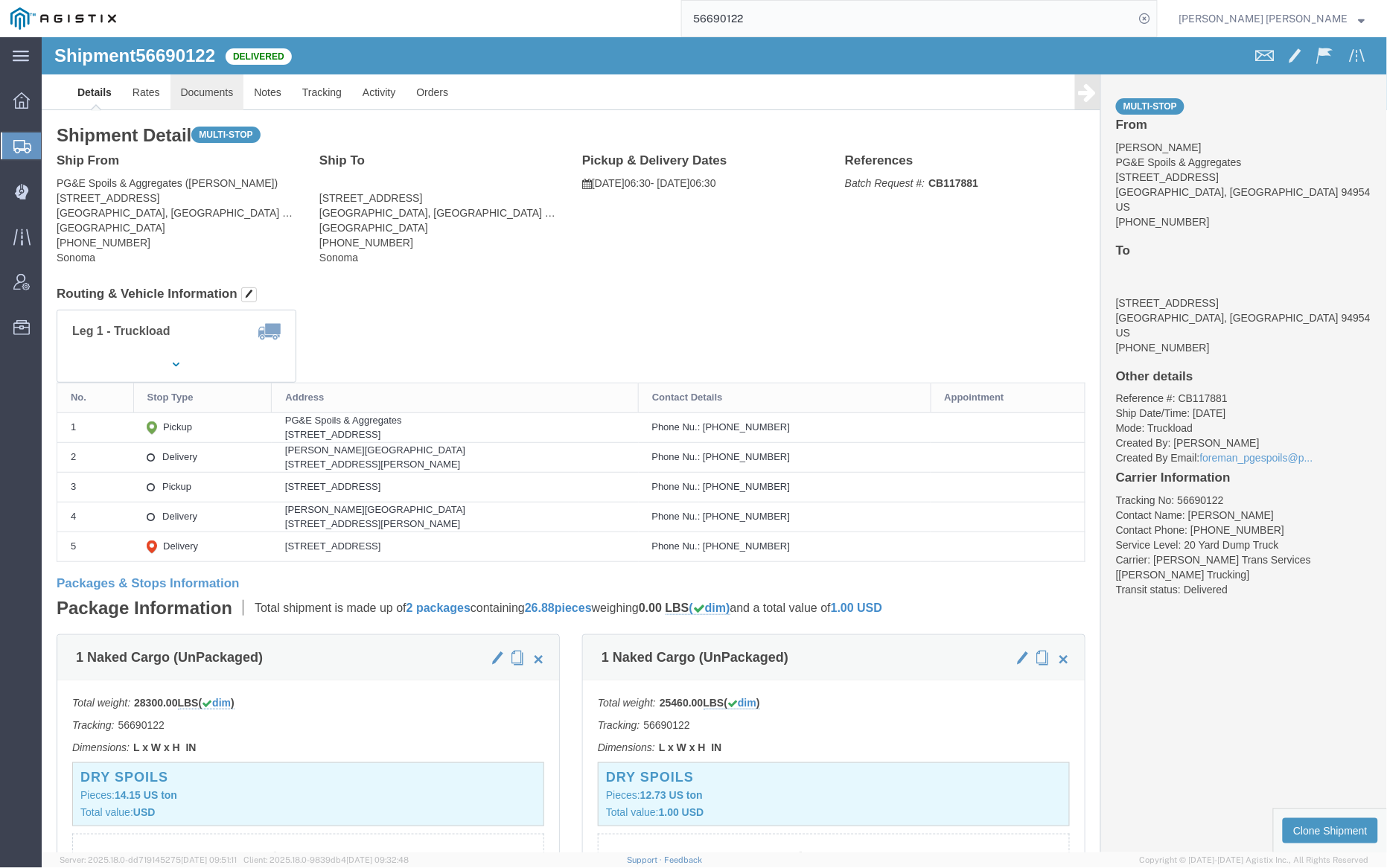
click link "Documents"
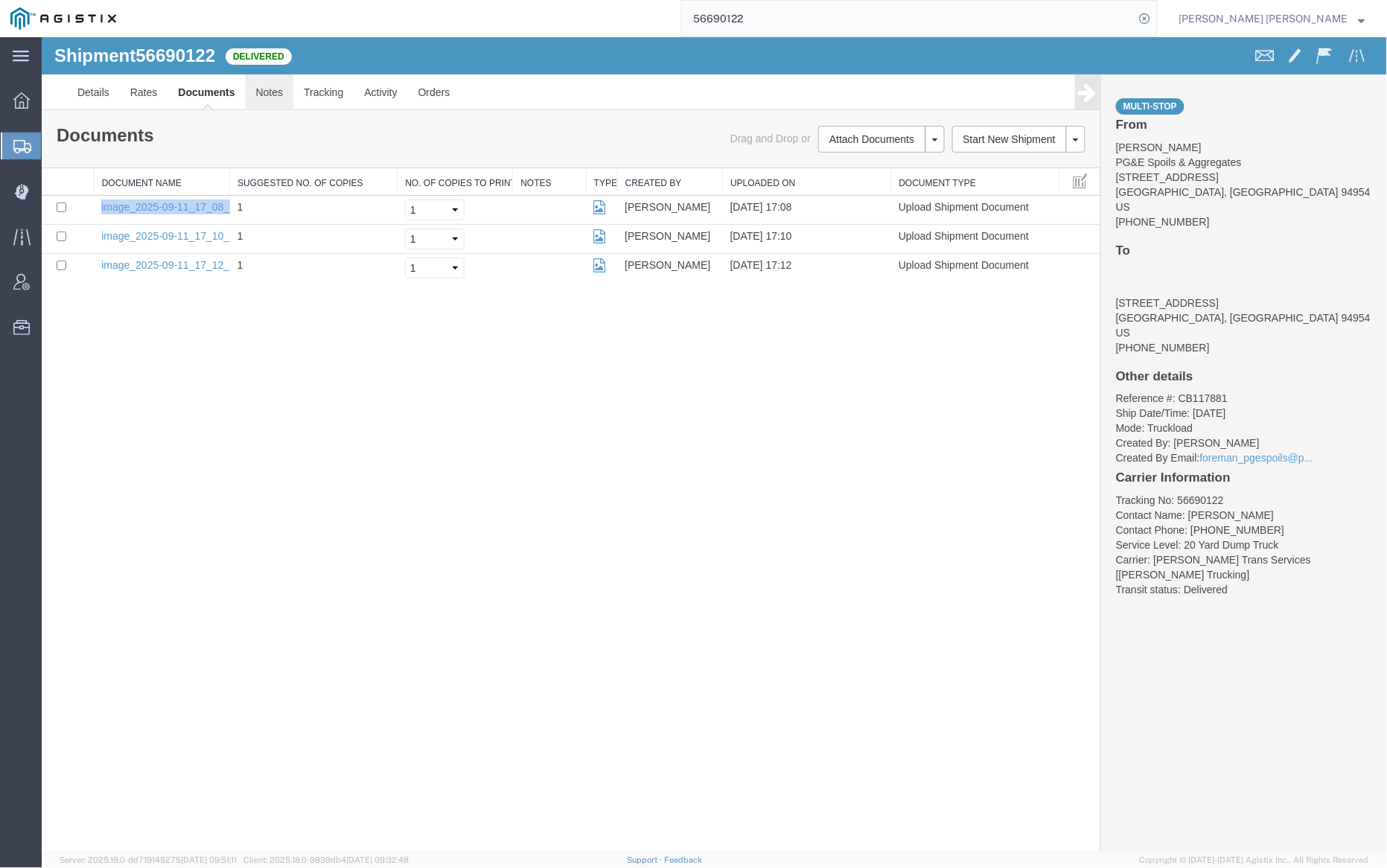
click at [269, 81] on link "Notes" at bounding box center [269, 91] width 48 height 36
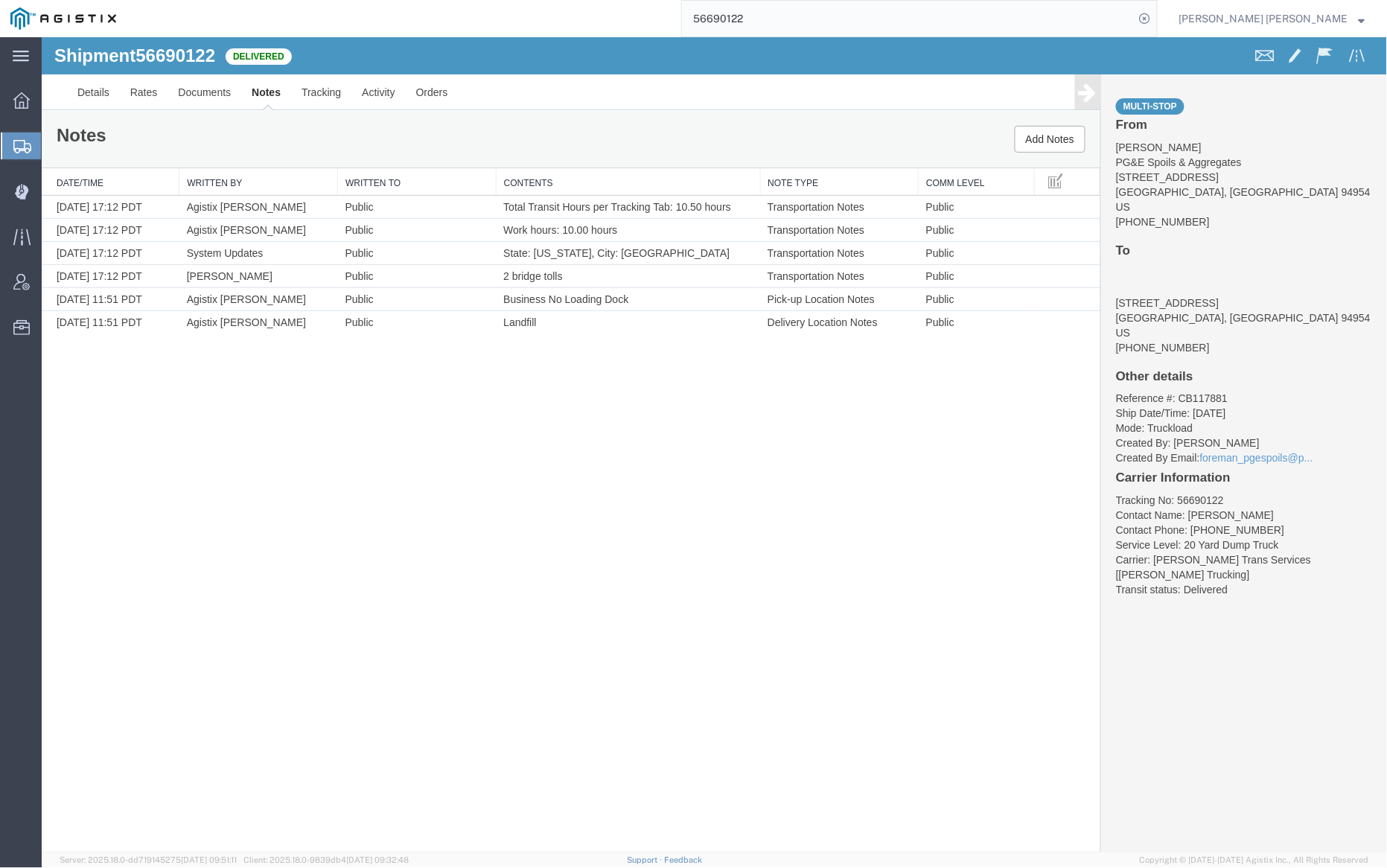
click at [789, 24] on input "56690122" at bounding box center [908, 18] width 453 height 36
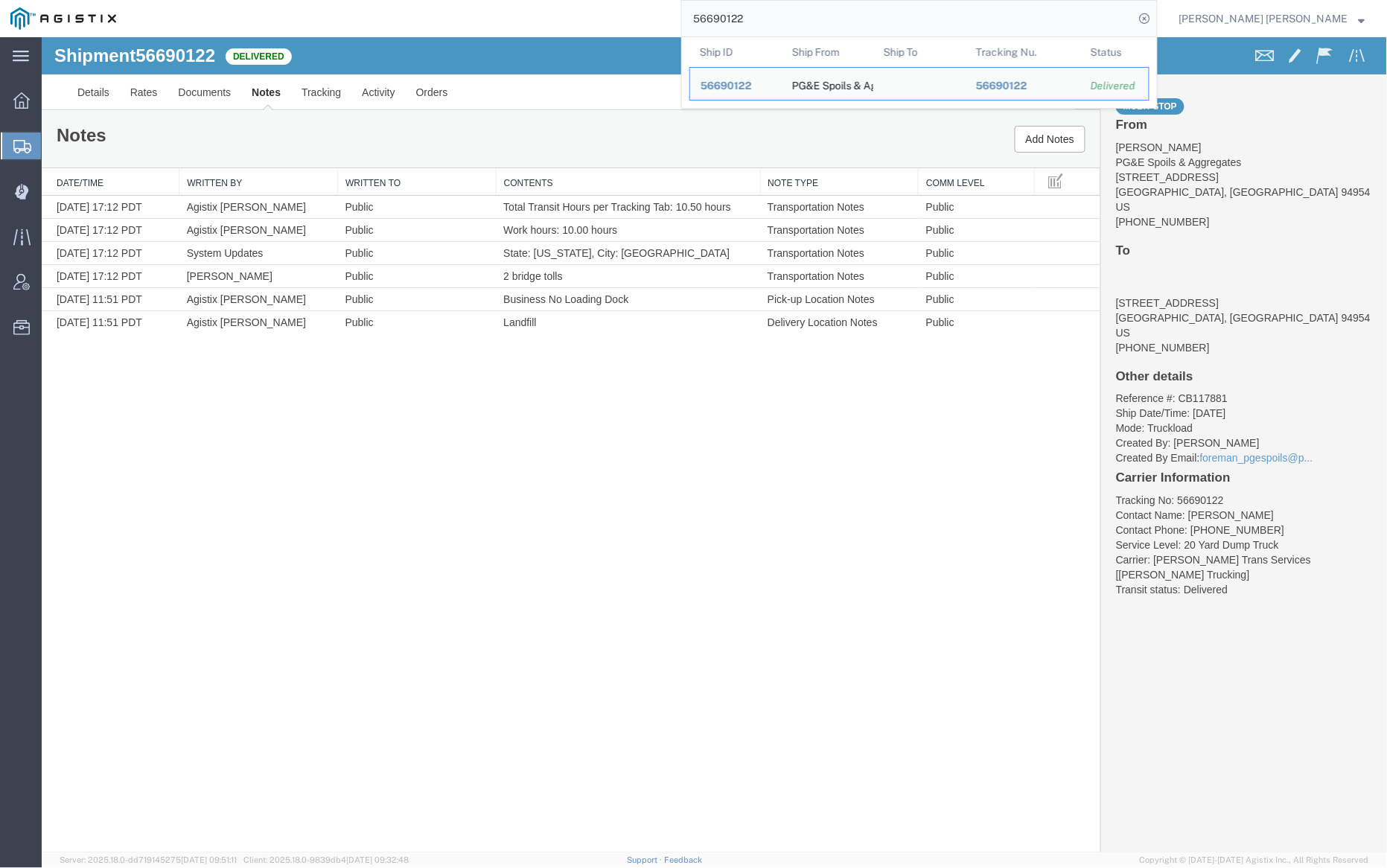
click at [789, 24] on input "56690122" at bounding box center [908, 18] width 453 height 36
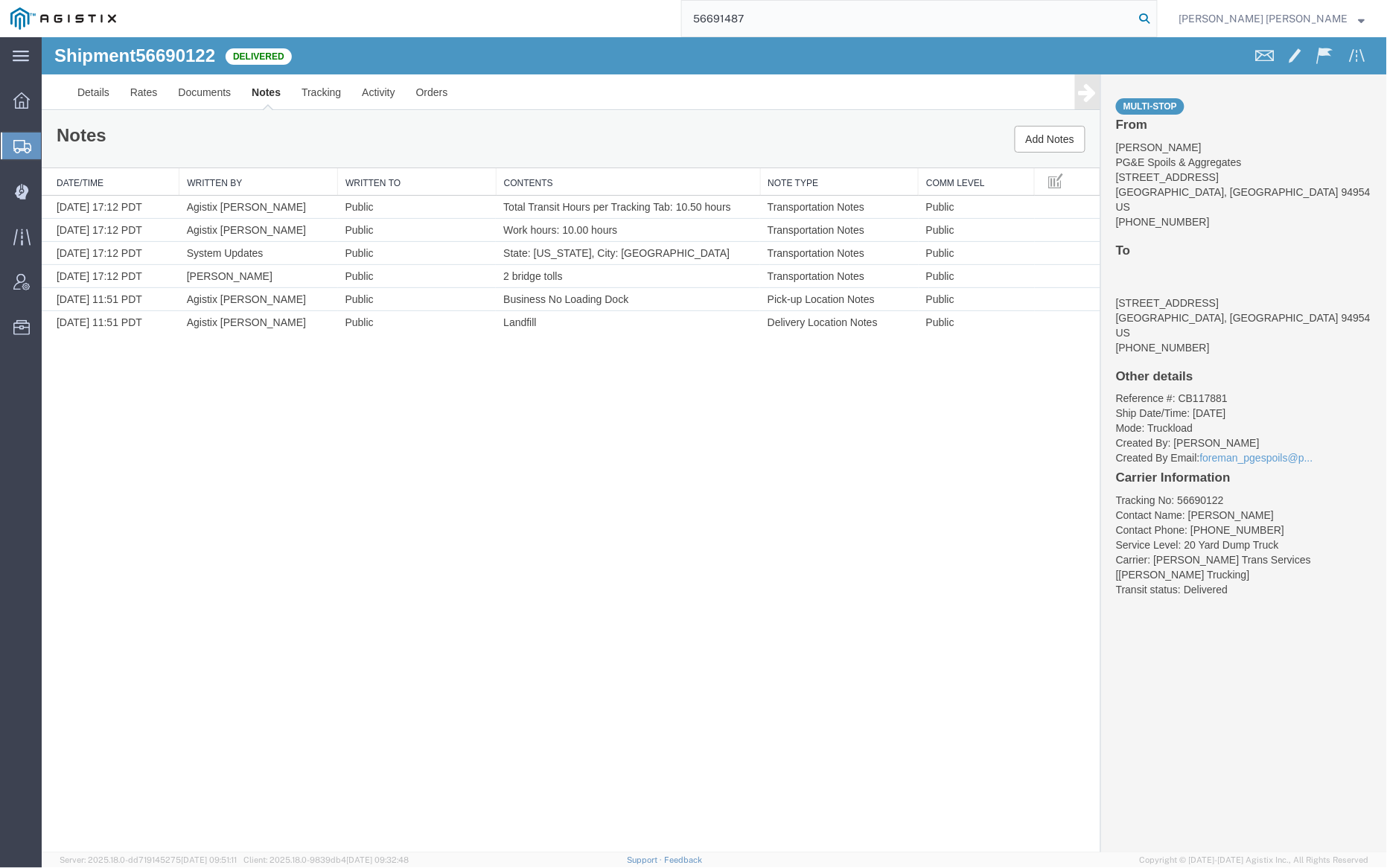
click at [1155, 17] on icon at bounding box center [1146, 19] width 21 height 21
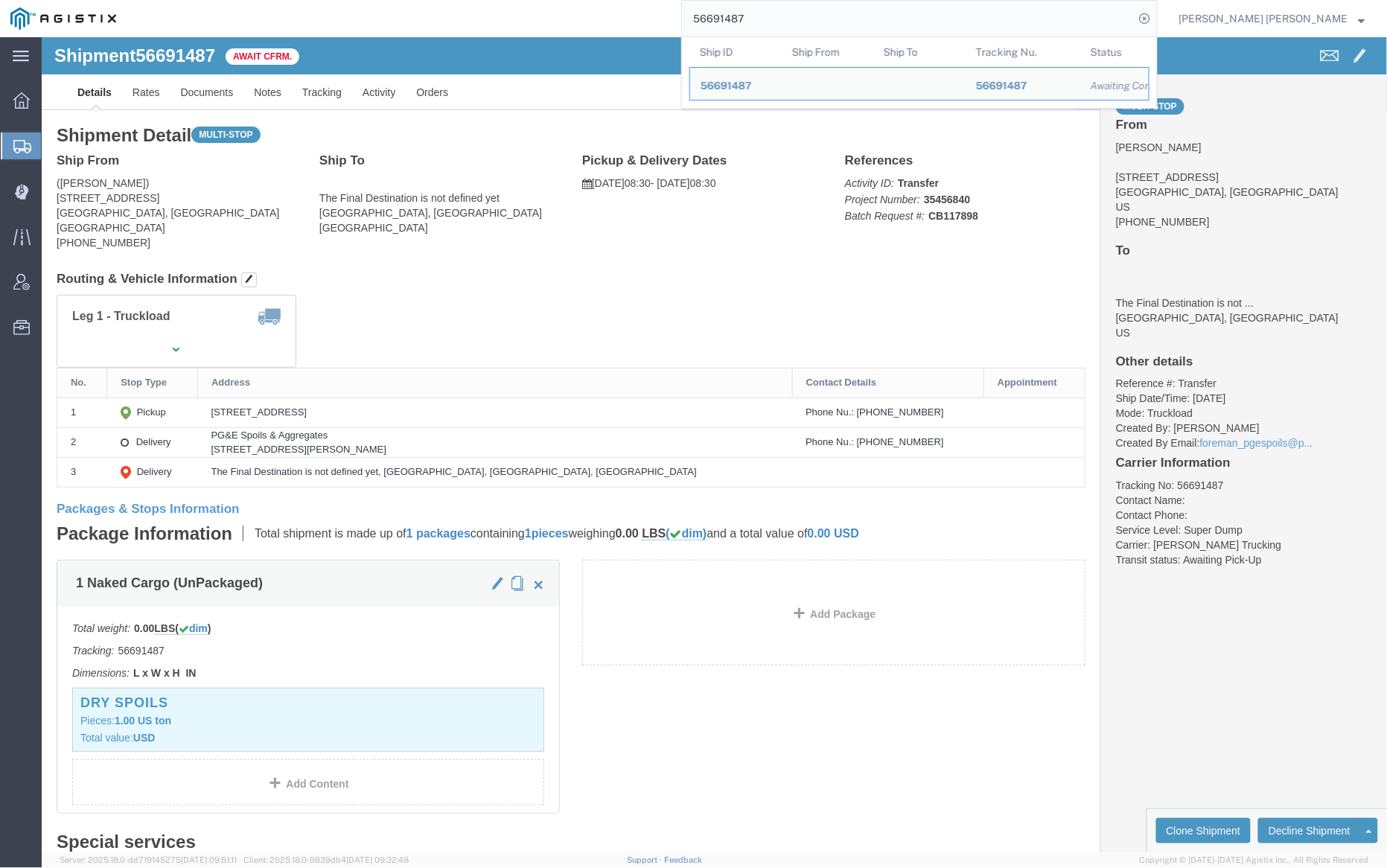
click at [807, 21] on input "56691487" at bounding box center [908, 18] width 453 height 36
paste input "0120"
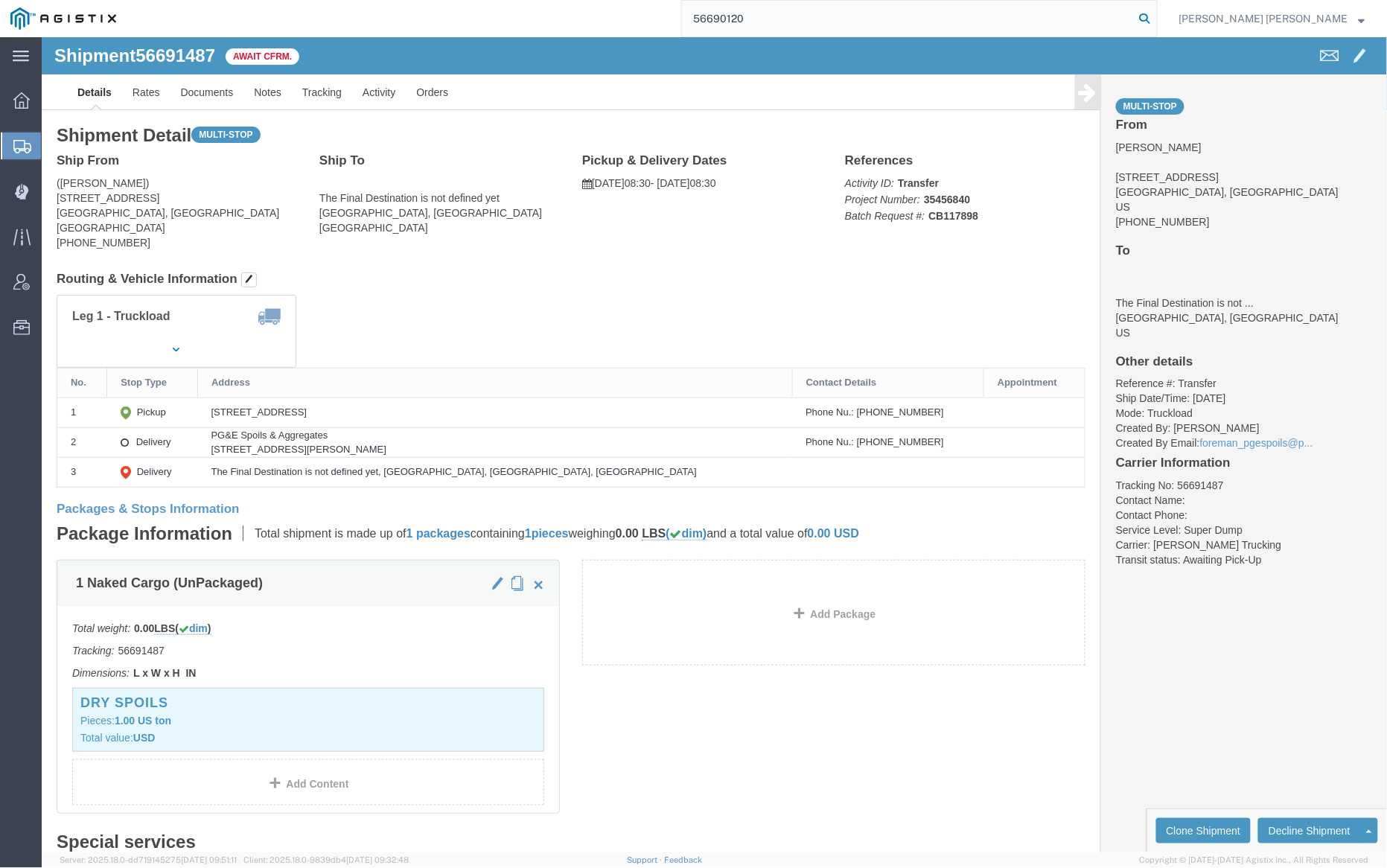
click at [1155, 15] on icon at bounding box center [1146, 19] width 21 height 21
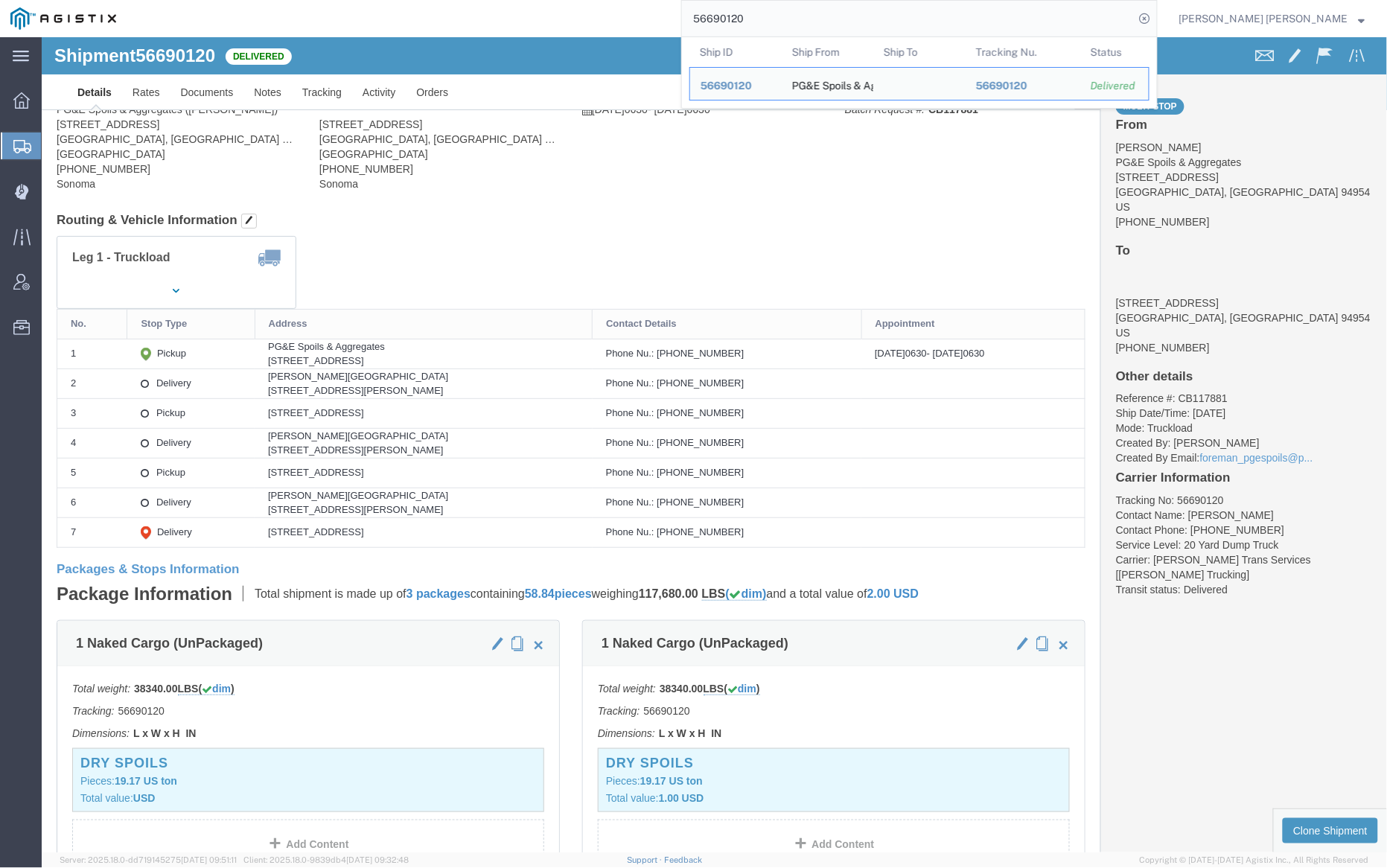
click link "Documents"
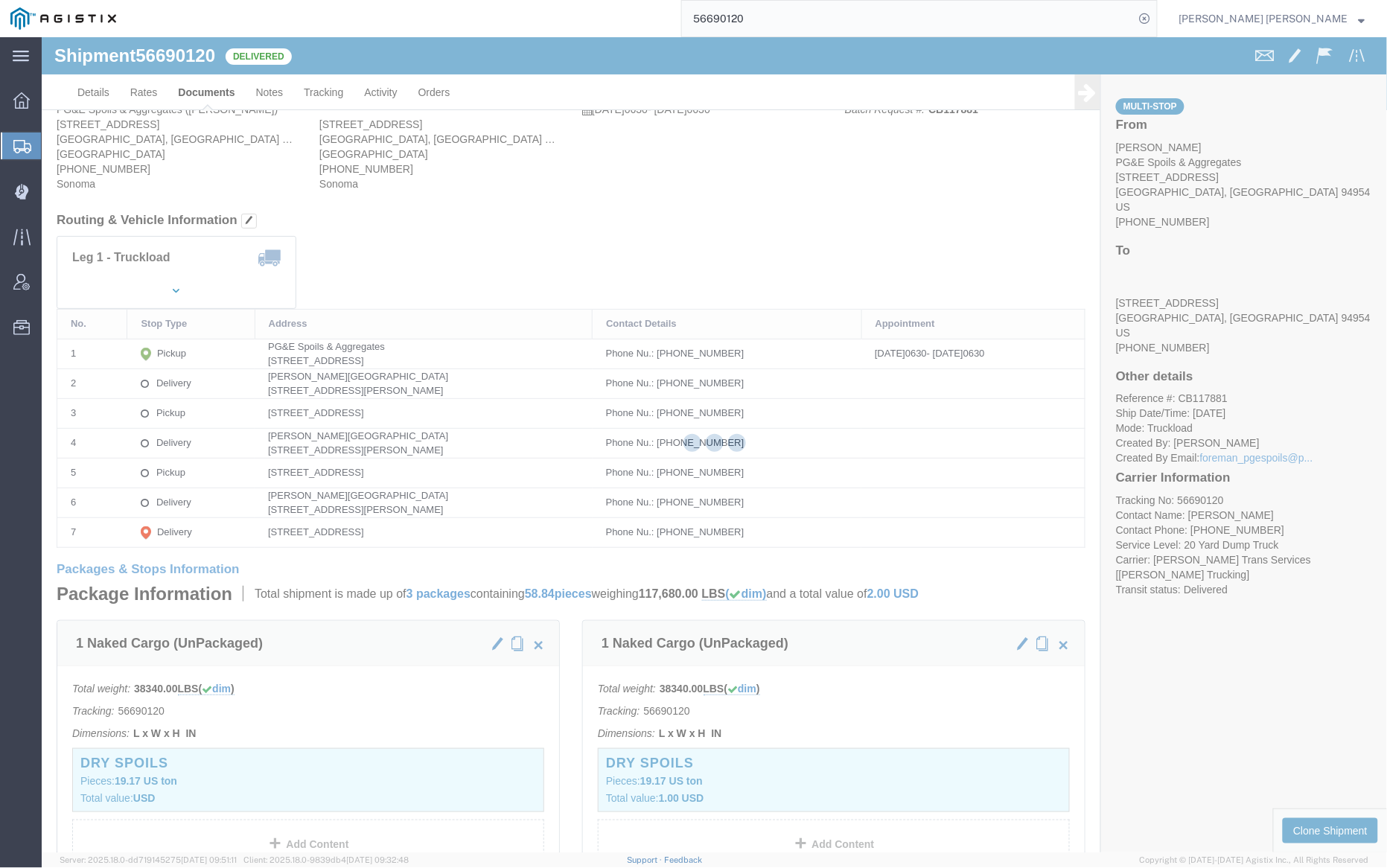
click at [215, 87] on div at bounding box center [714, 445] width 1346 height 815
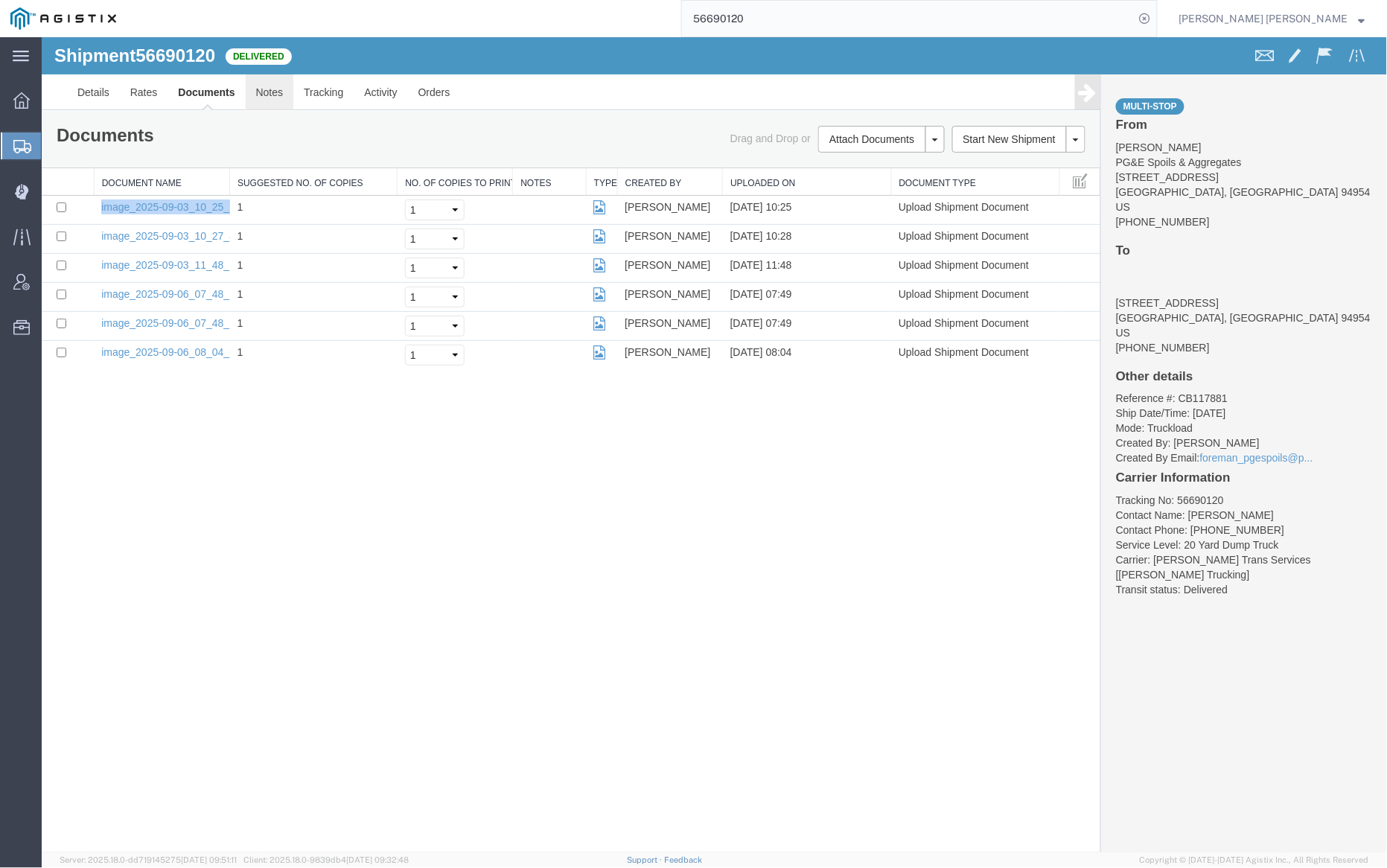
click at [265, 95] on link "Notes" at bounding box center [269, 91] width 48 height 36
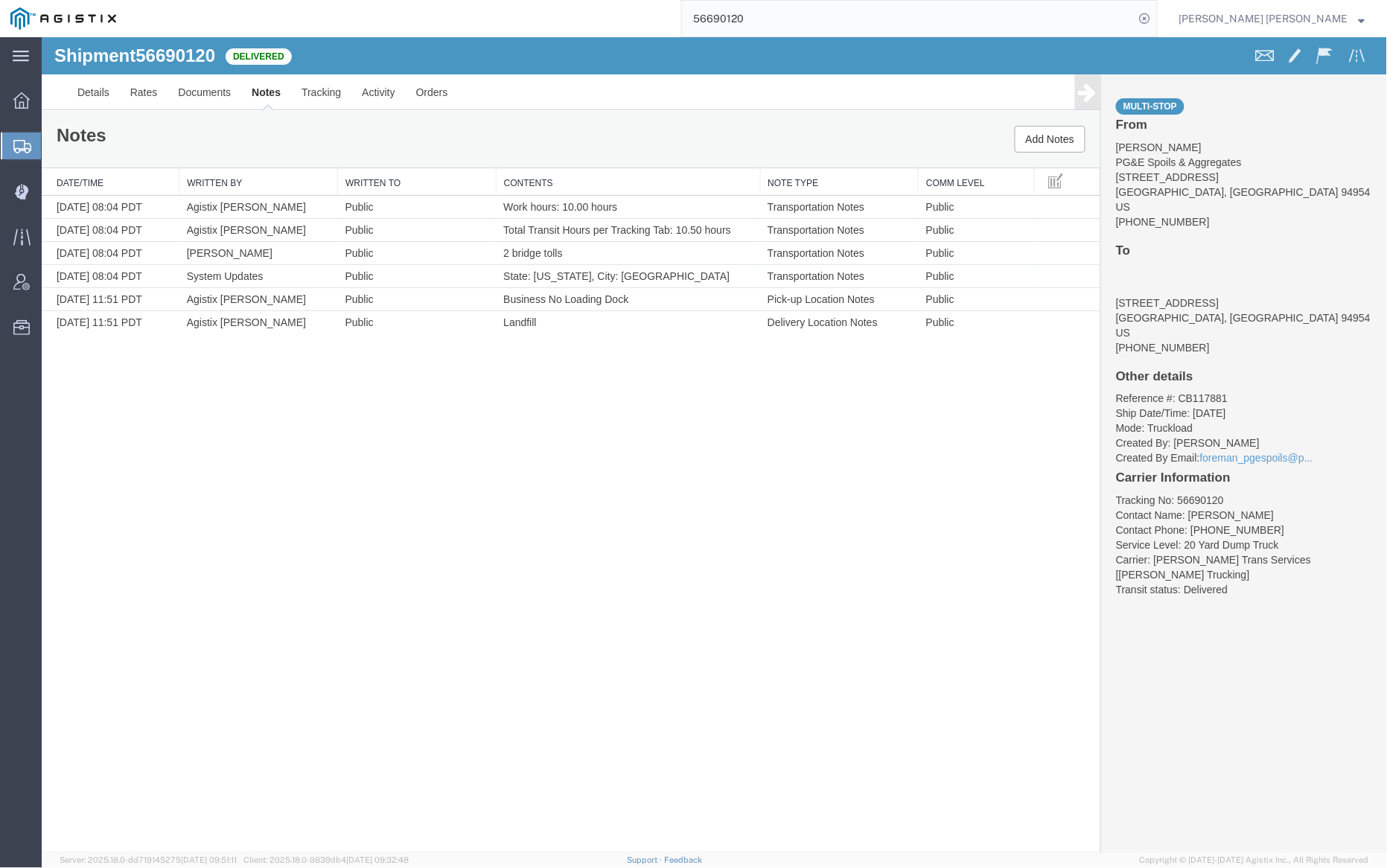
click at [807, 12] on input "56690120" at bounding box center [908, 18] width 453 height 36
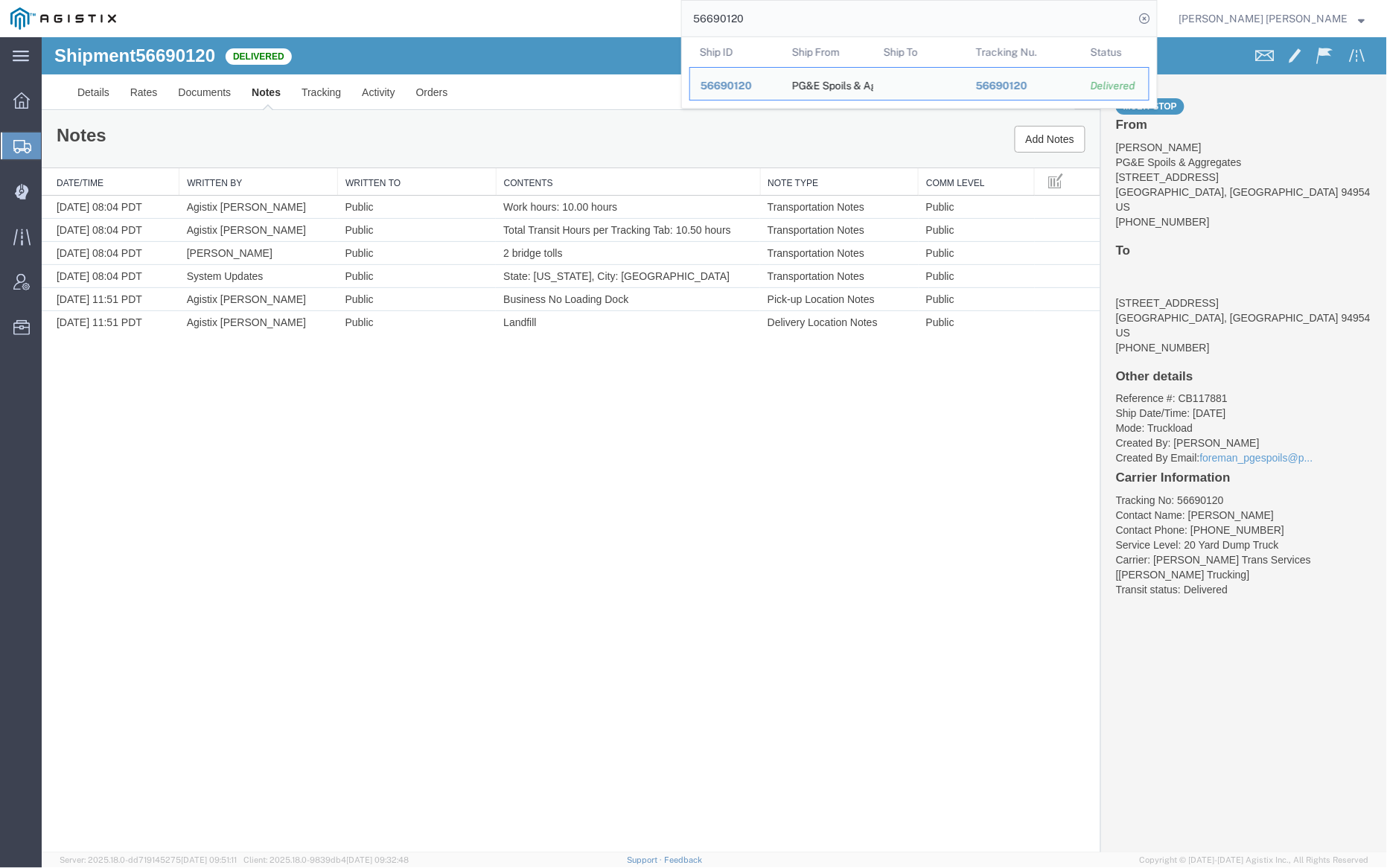
click at [807, 12] on input "56690120" at bounding box center [908, 18] width 453 height 36
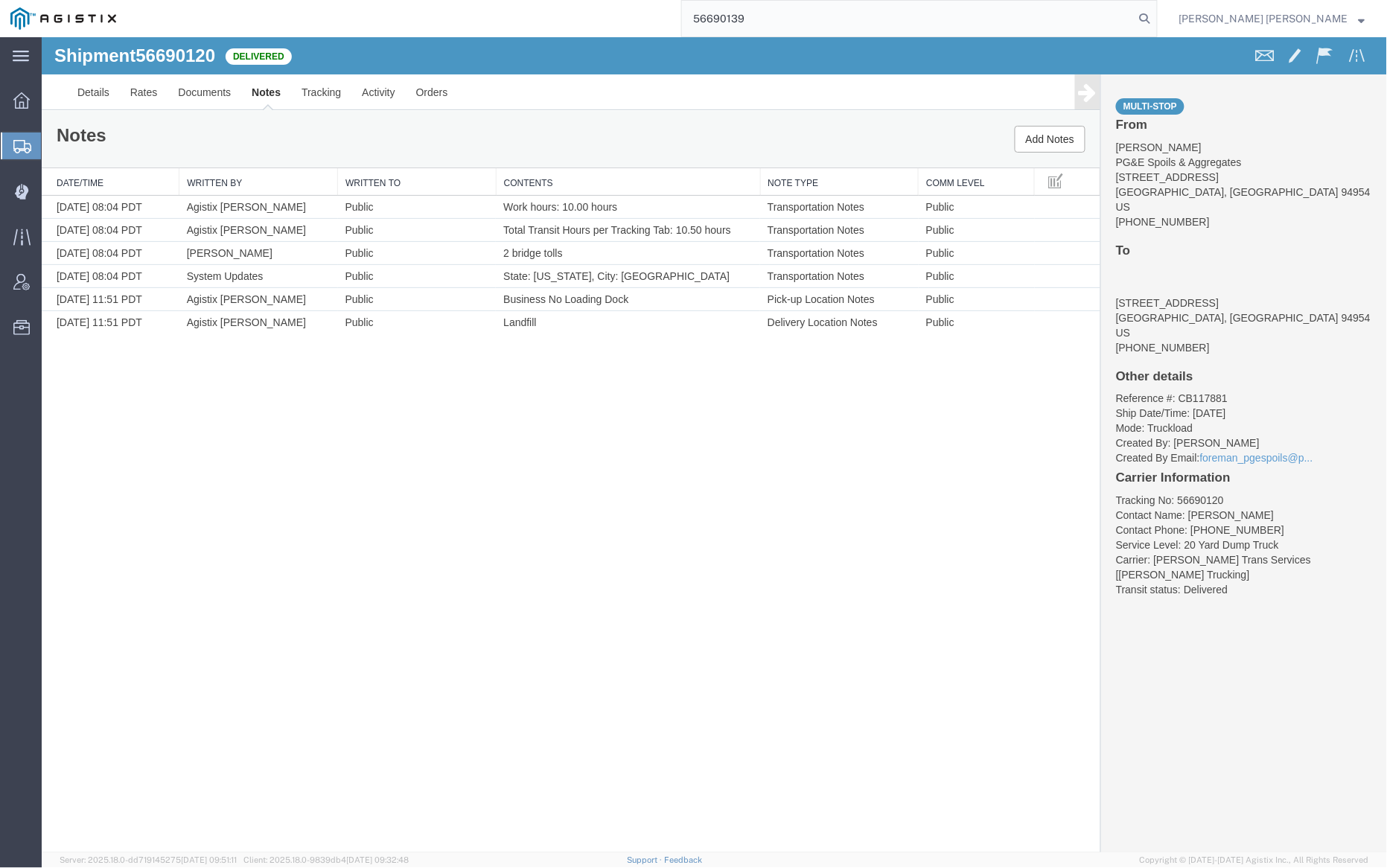
drag, startPoint x: 1230, startPoint y: 18, endPoint x: 1162, endPoint y: 8, distance: 68.7
click at [1155, 18] on icon at bounding box center [1146, 19] width 21 height 21
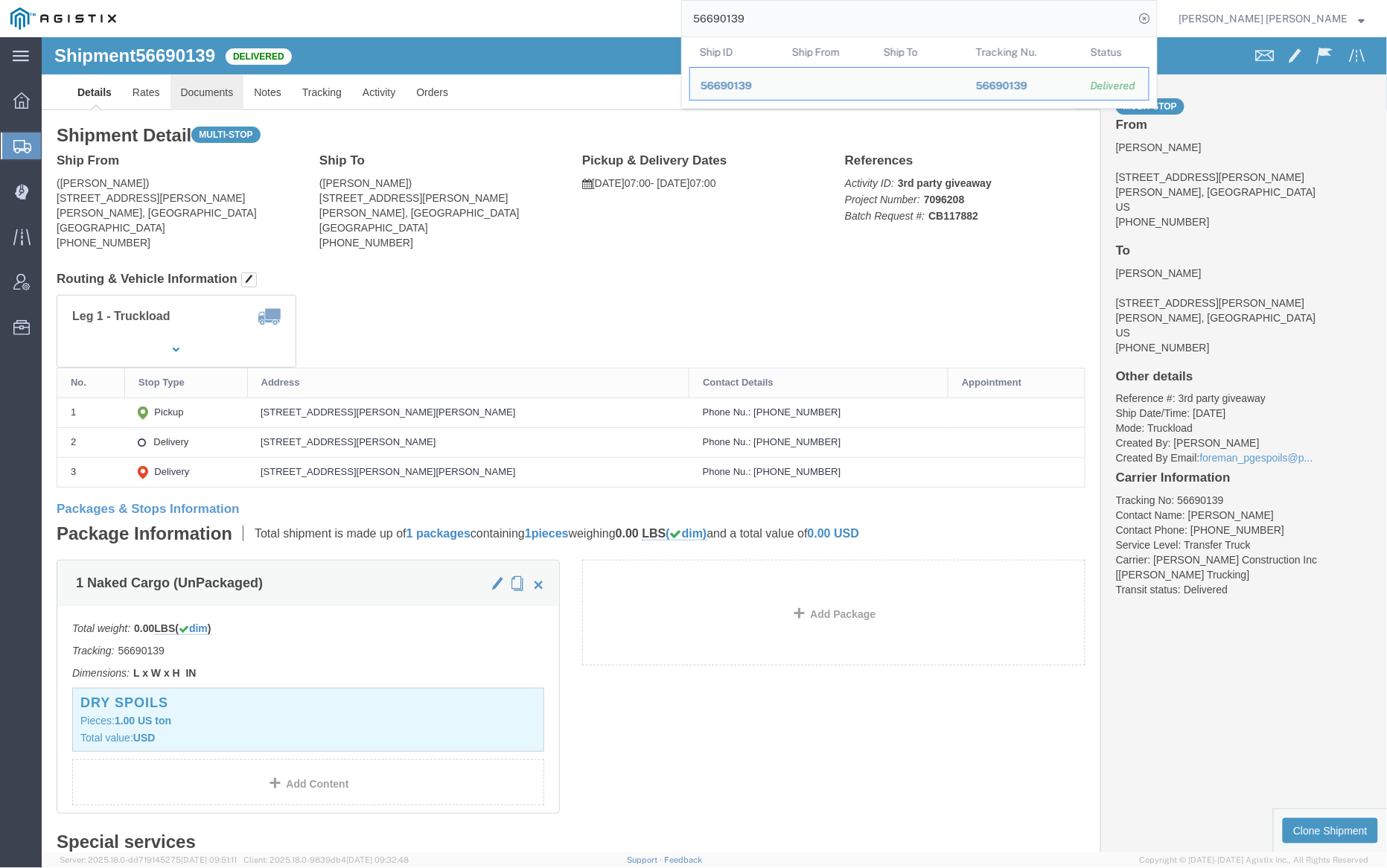
click link "Documents"
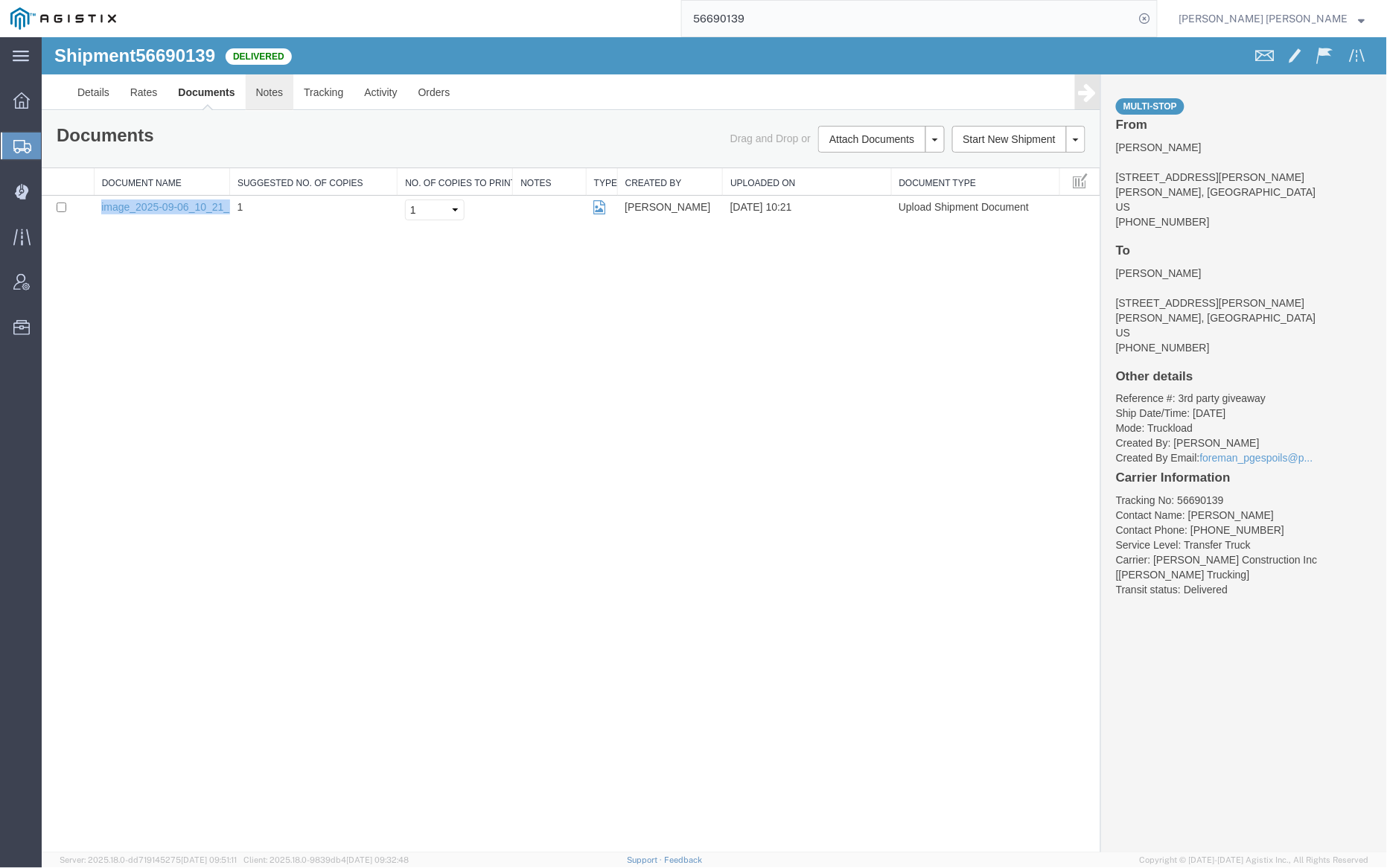
click at [270, 95] on link "Notes" at bounding box center [269, 91] width 48 height 36
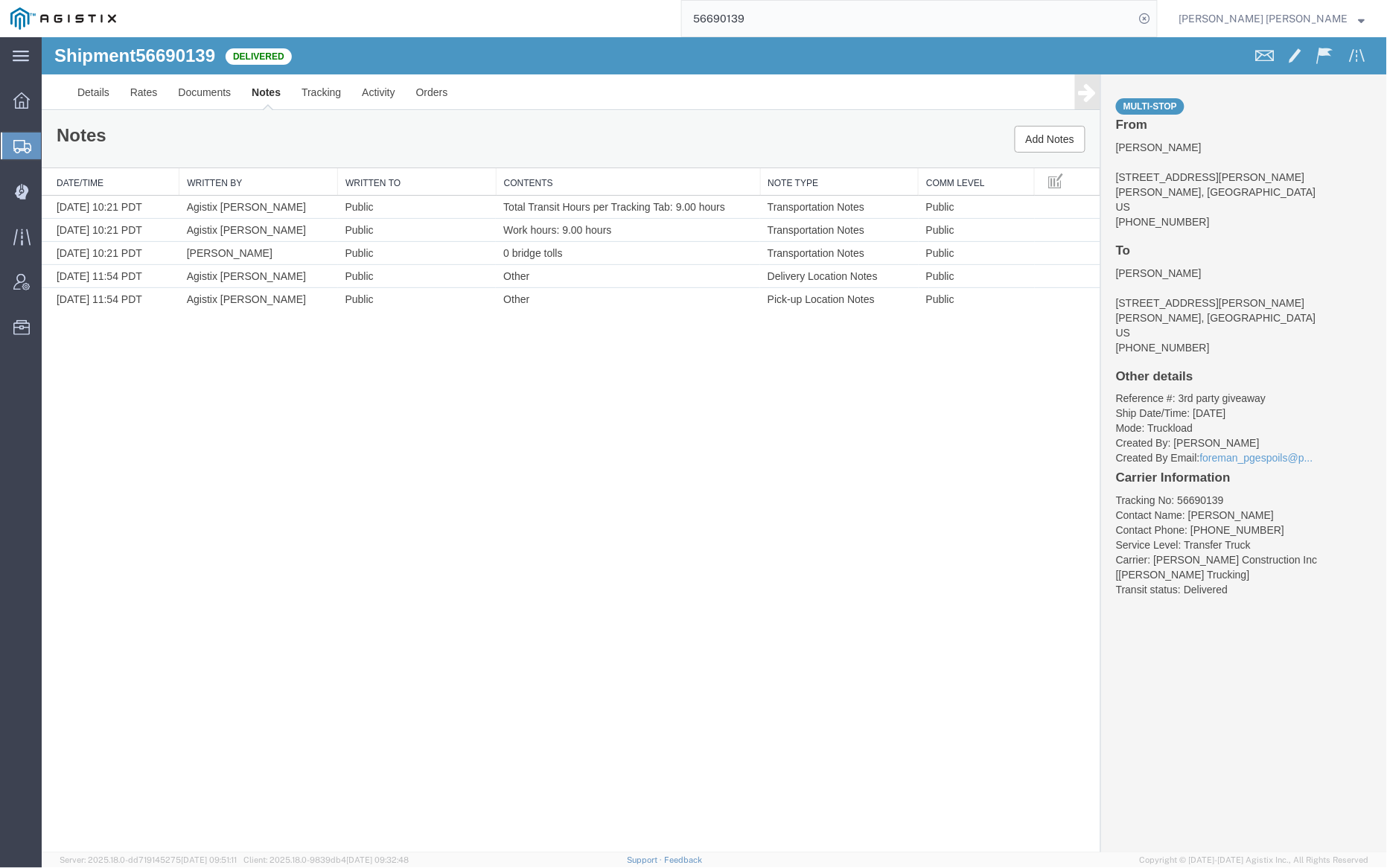
click at [810, 28] on input "56690139" at bounding box center [908, 18] width 453 height 36
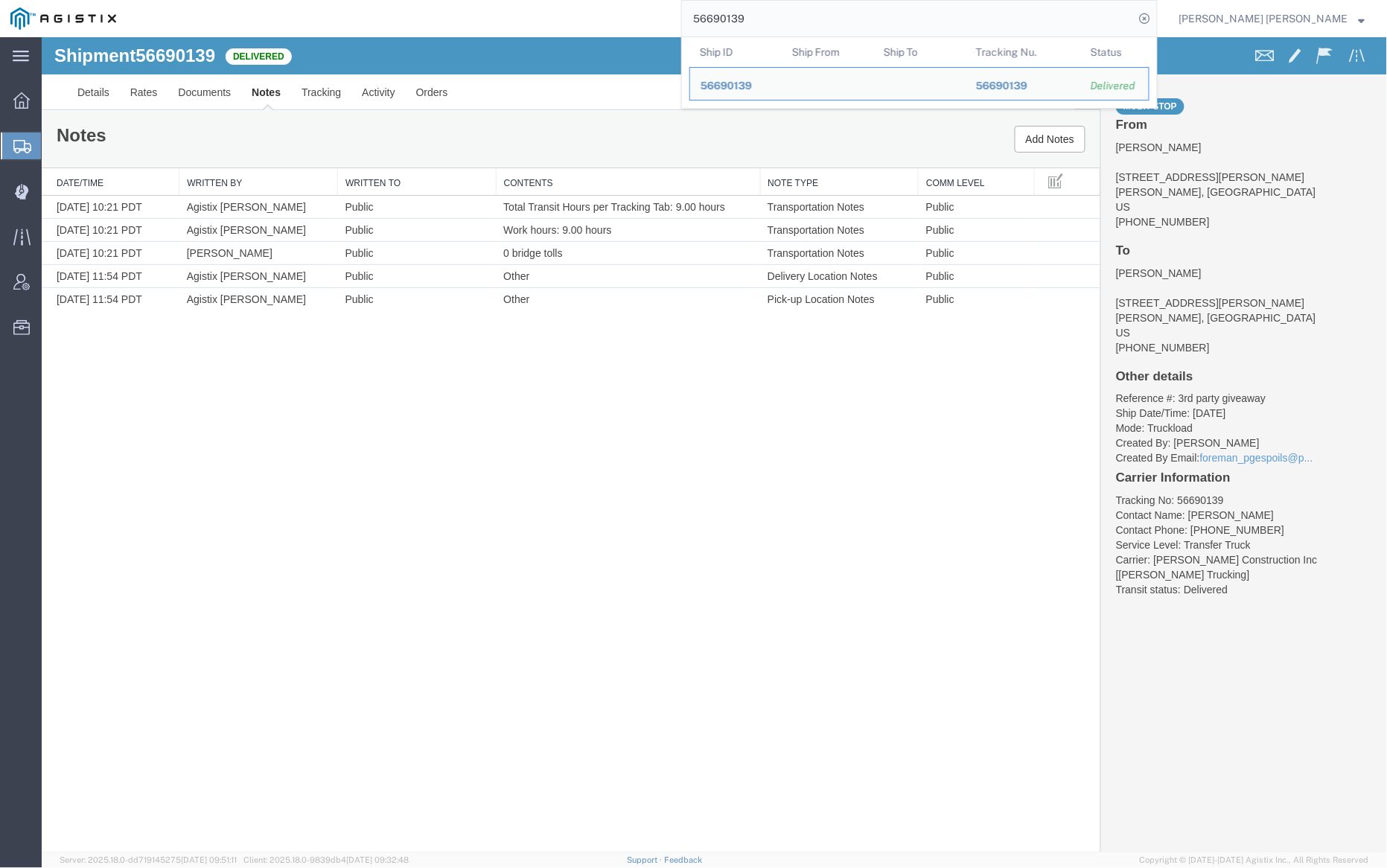
click at [810, 28] on input "56690139" at bounding box center [908, 18] width 453 height 36
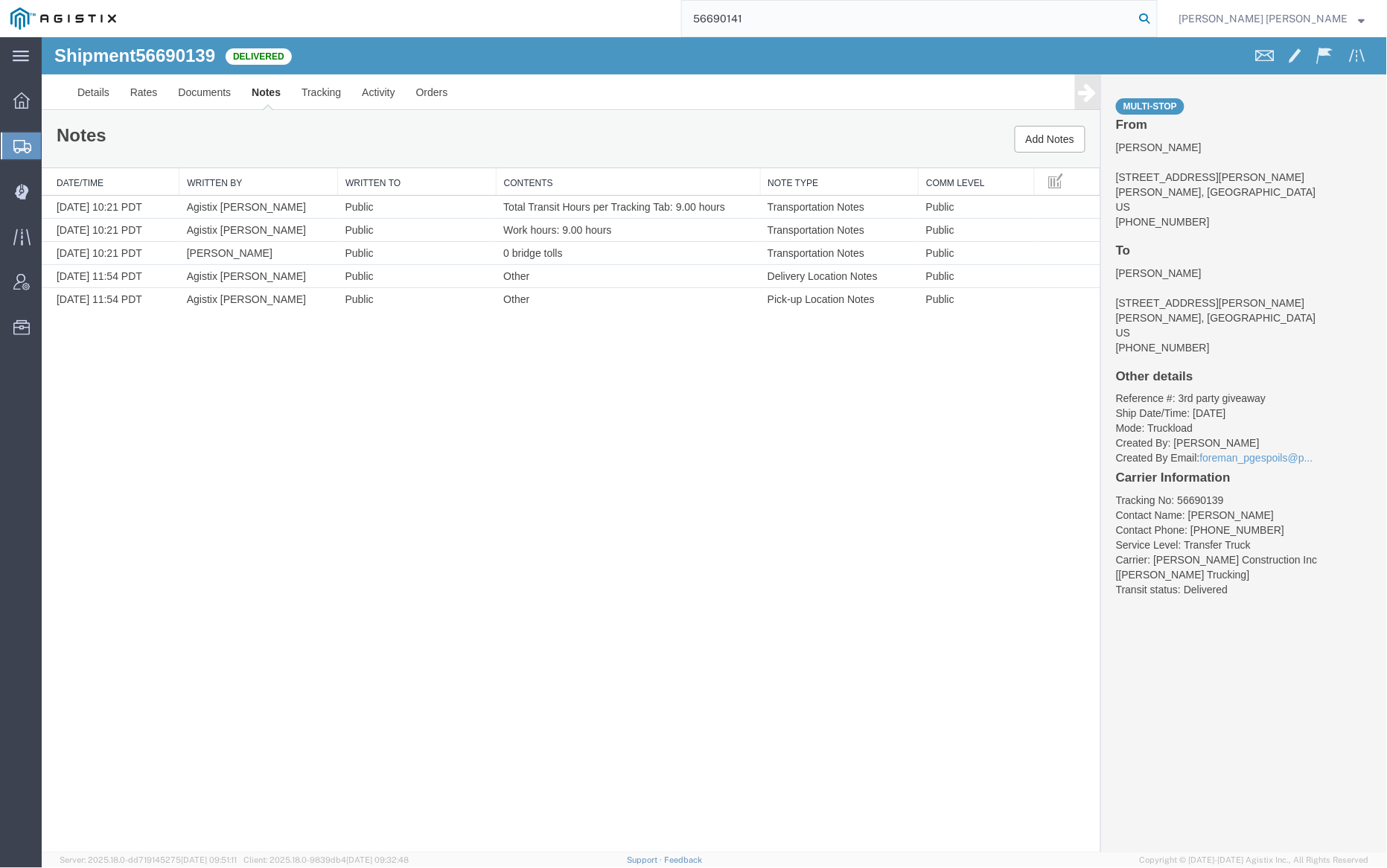
click at [1155, 14] on icon at bounding box center [1146, 19] width 21 height 21
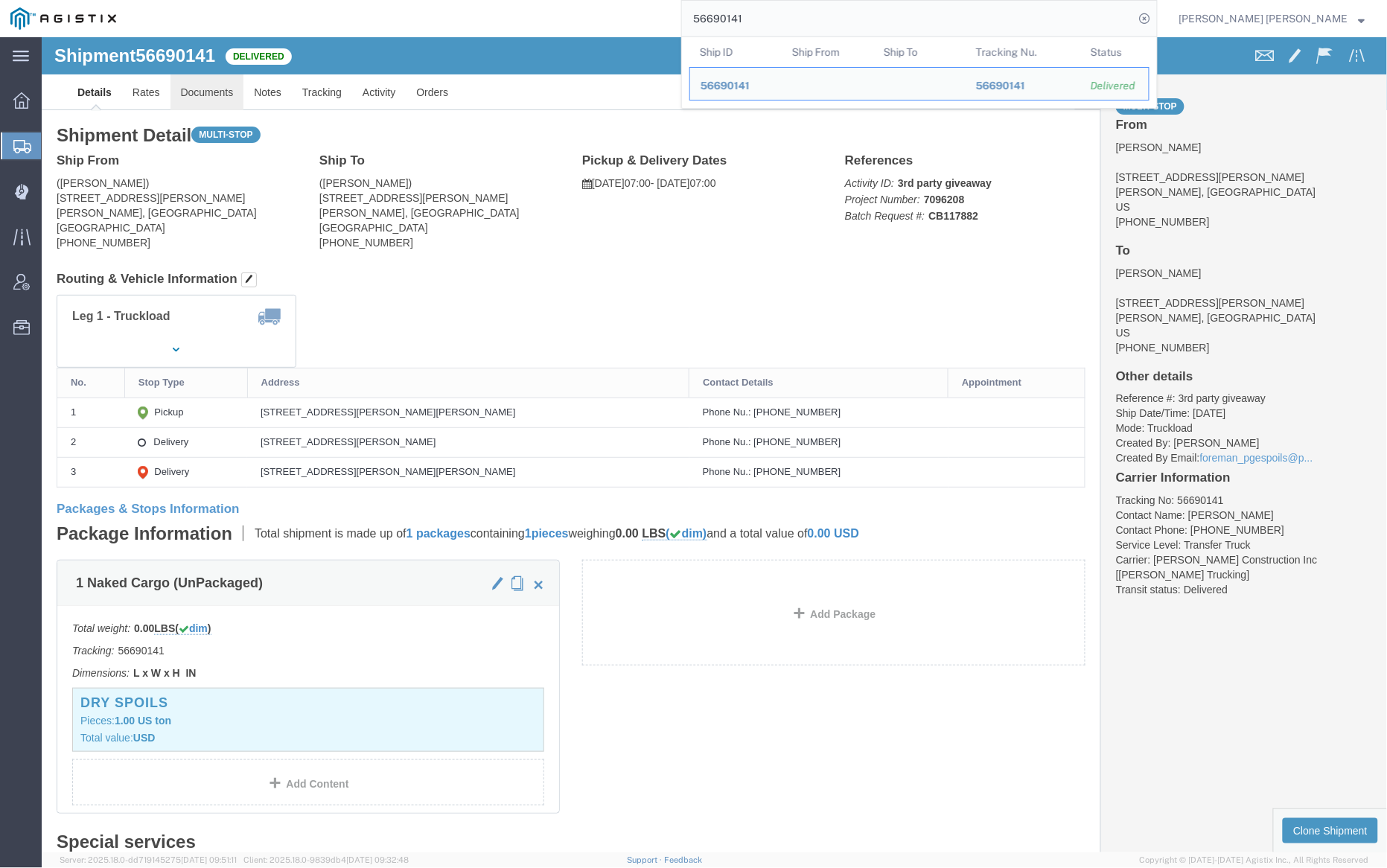
click link "Documents"
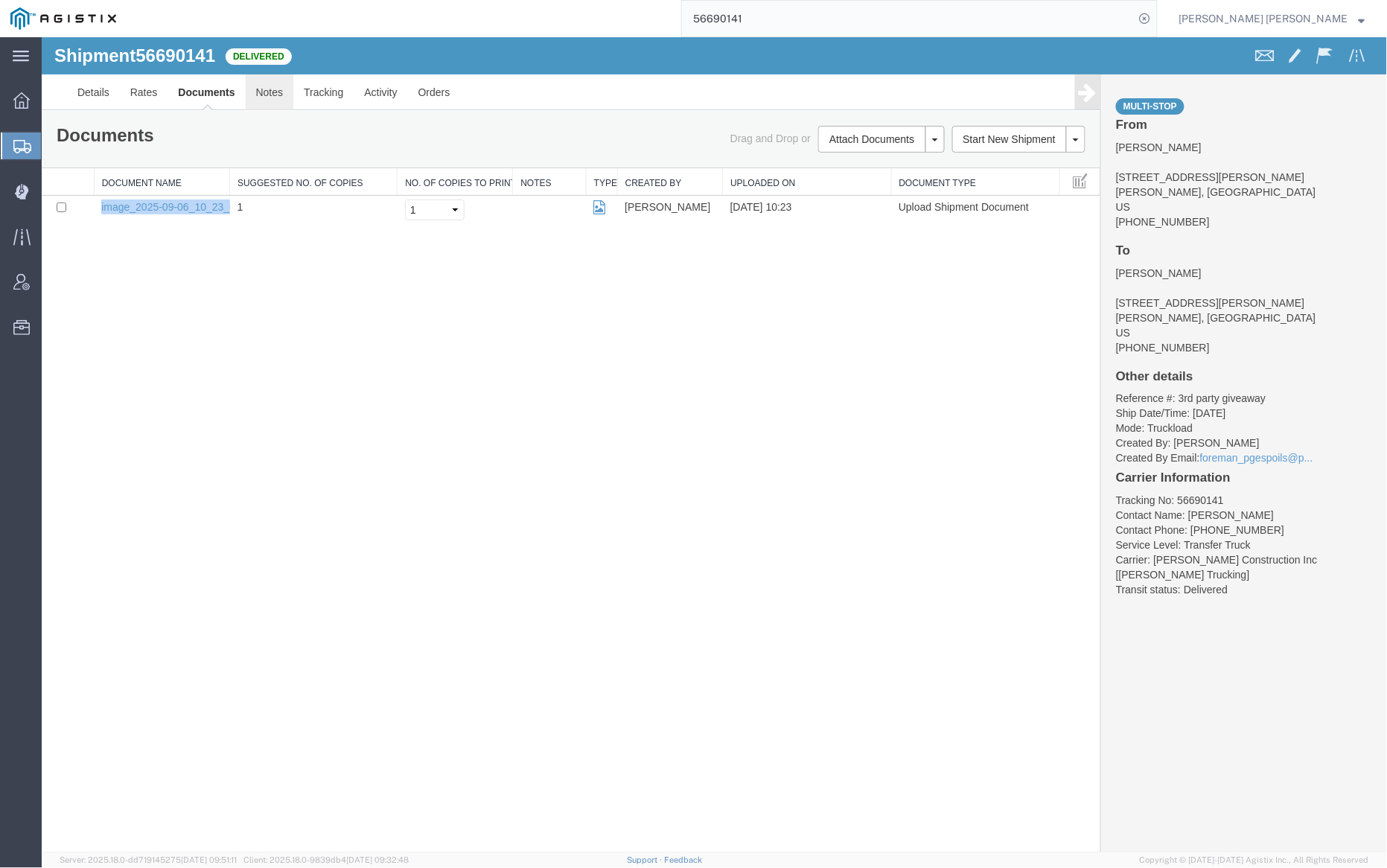
click at [260, 85] on link "Notes" at bounding box center [269, 91] width 48 height 36
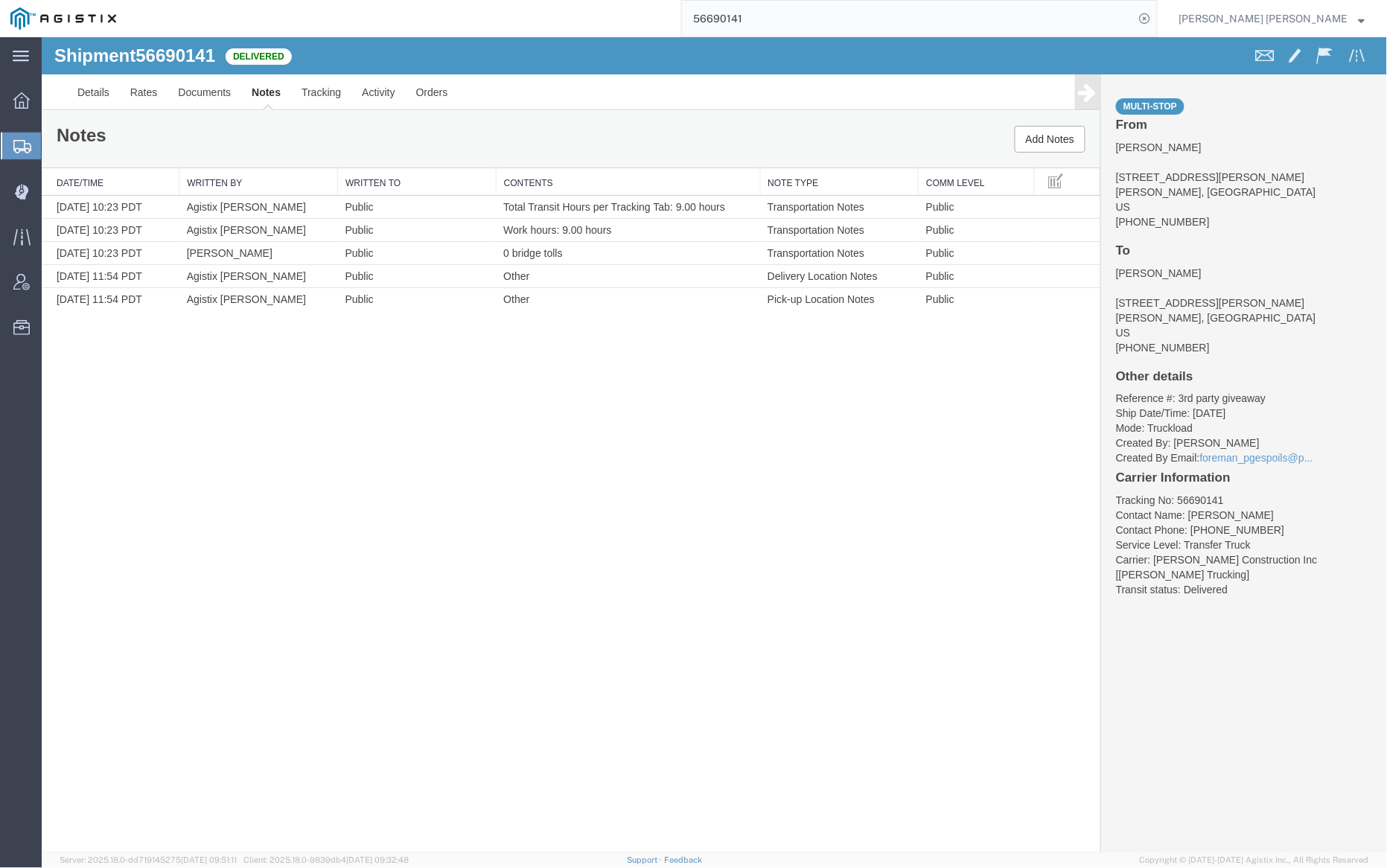
click at [802, 25] on input "56690141" at bounding box center [908, 18] width 453 height 36
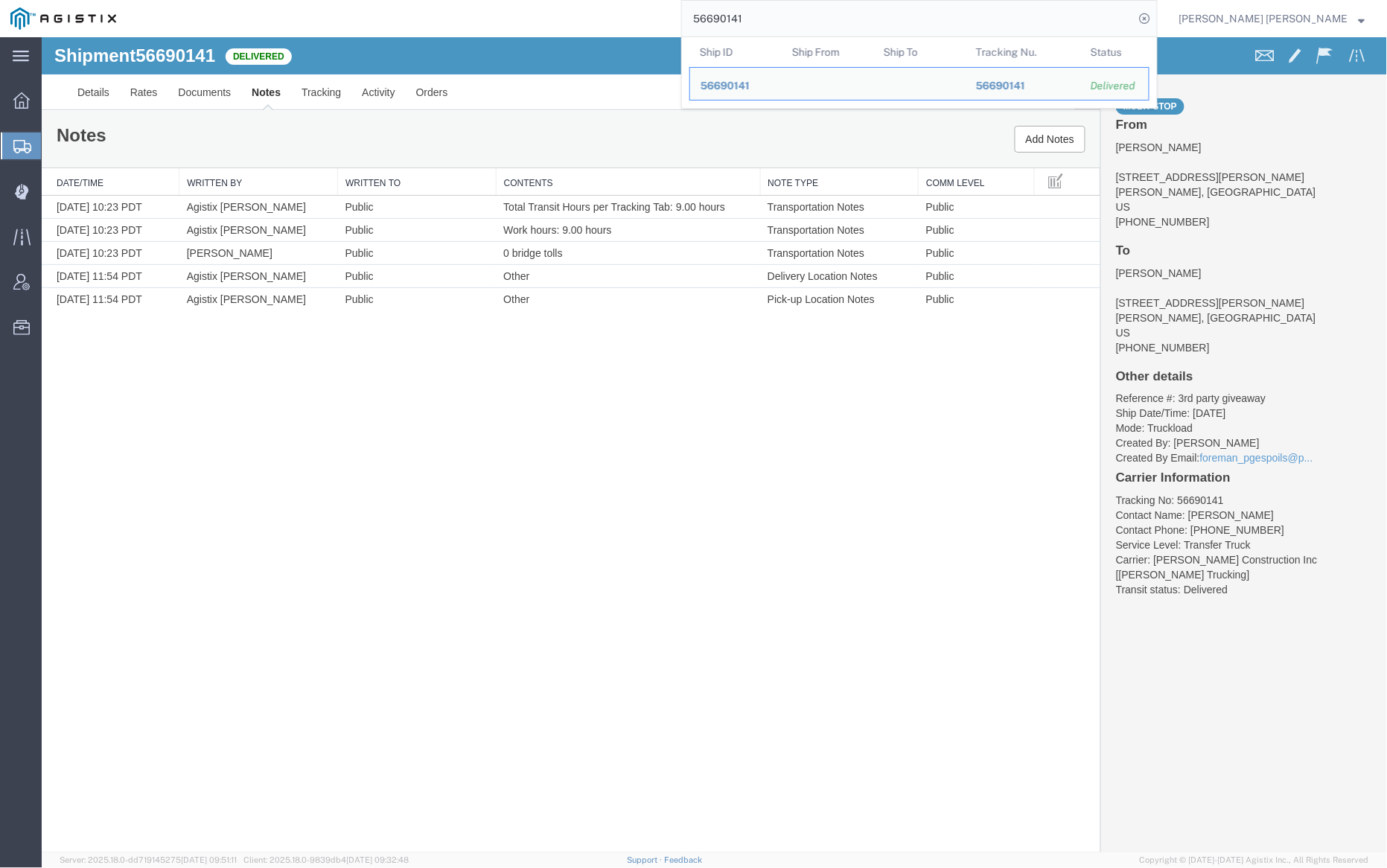
click at [802, 25] on input "56690141" at bounding box center [908, 18] width 453 height 36
paste input "22"
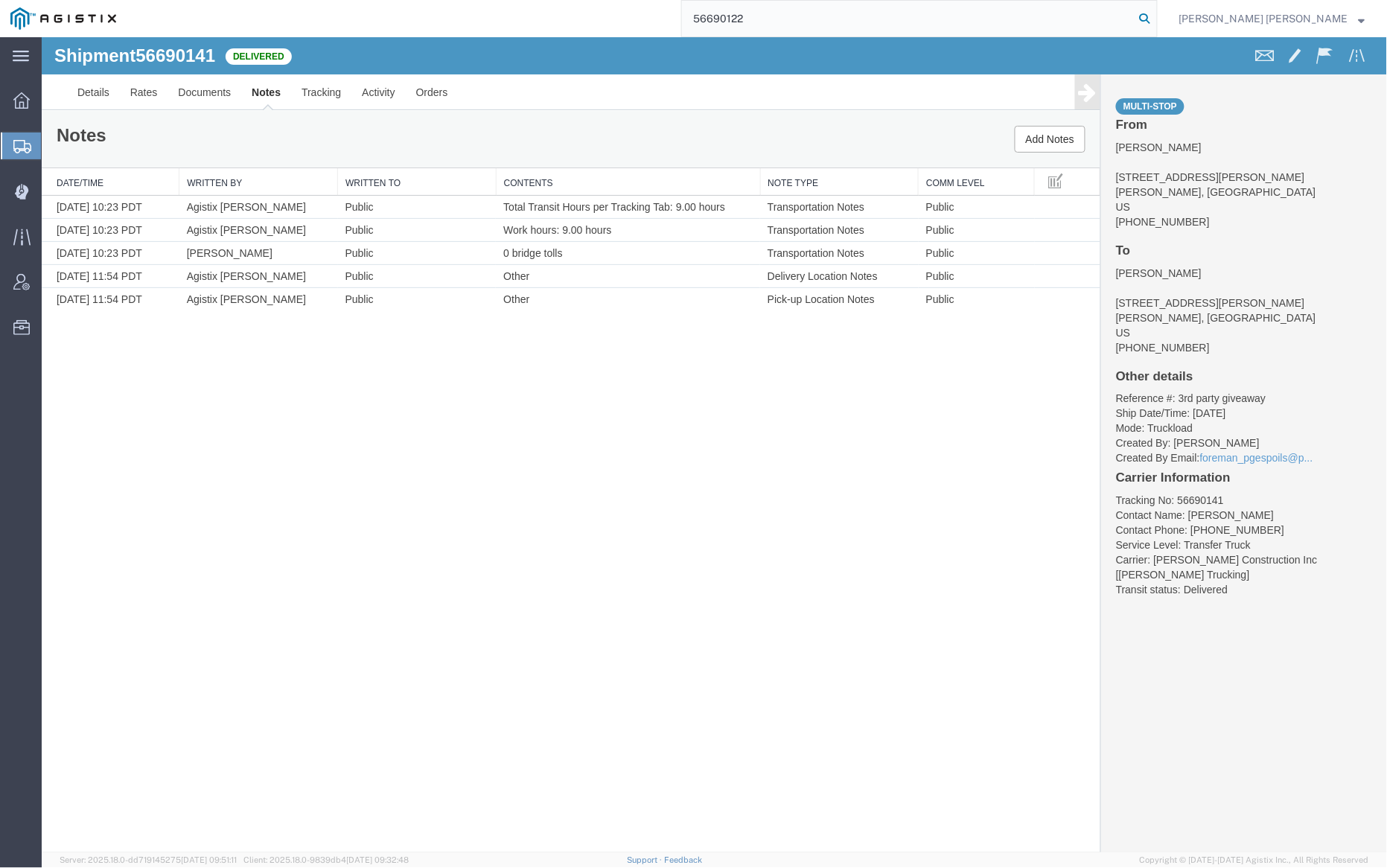
click at [1155, 16] on icon at bounding box center [1146, 19] width 21 height 21
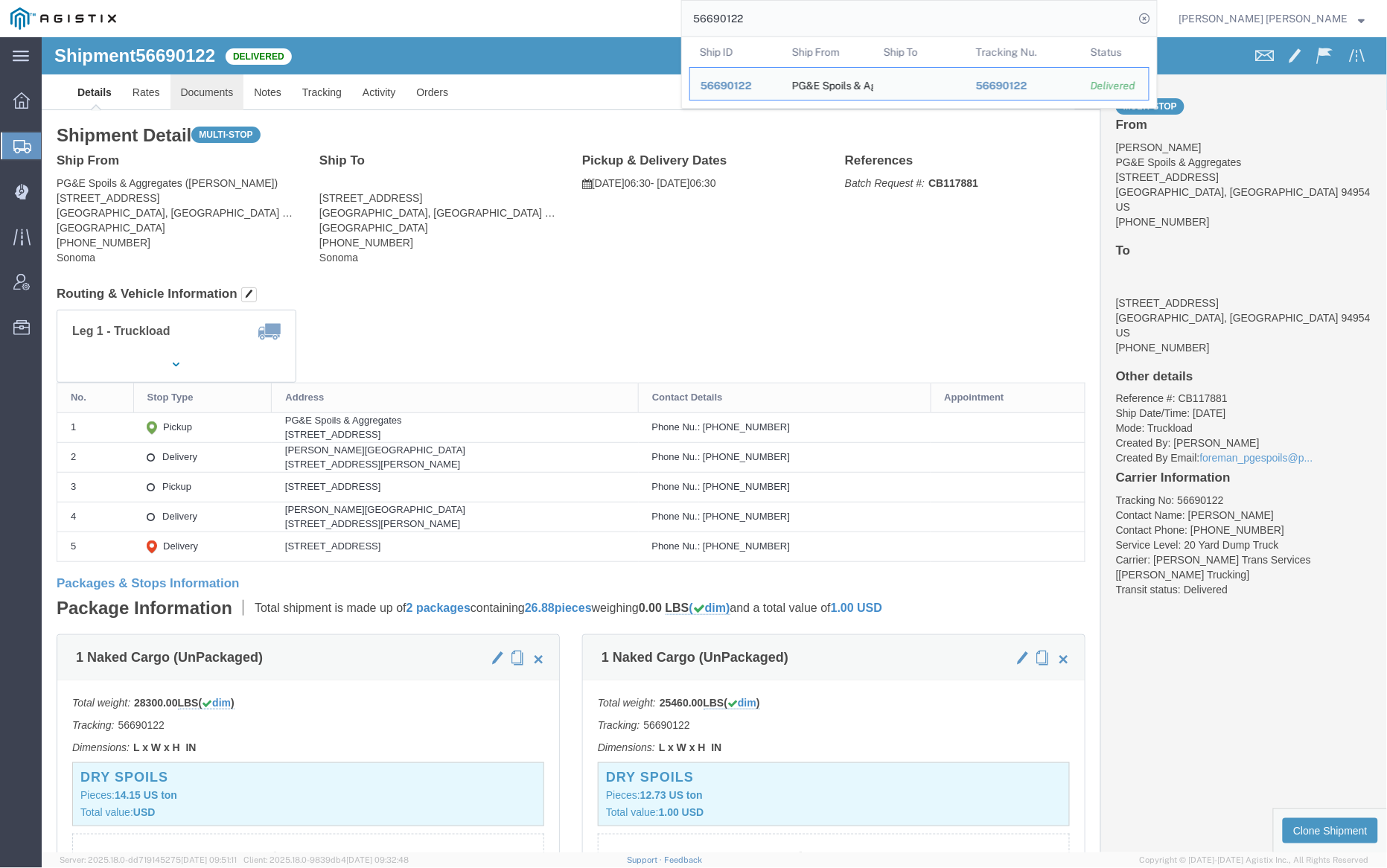
click link "Documents"
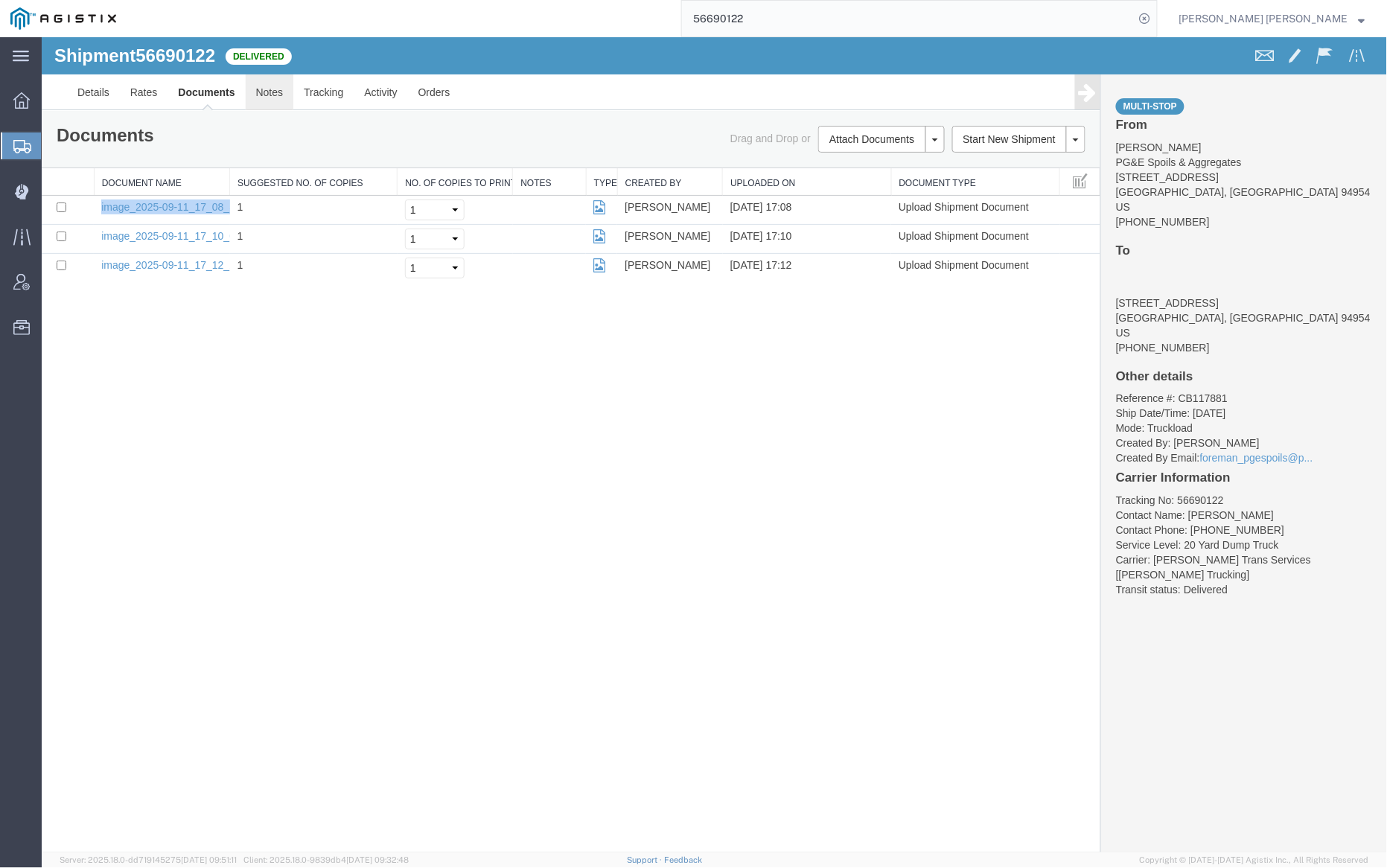
click at [271, 88] on link "Notes" at bounding box center [269, 91] width 48 height 36
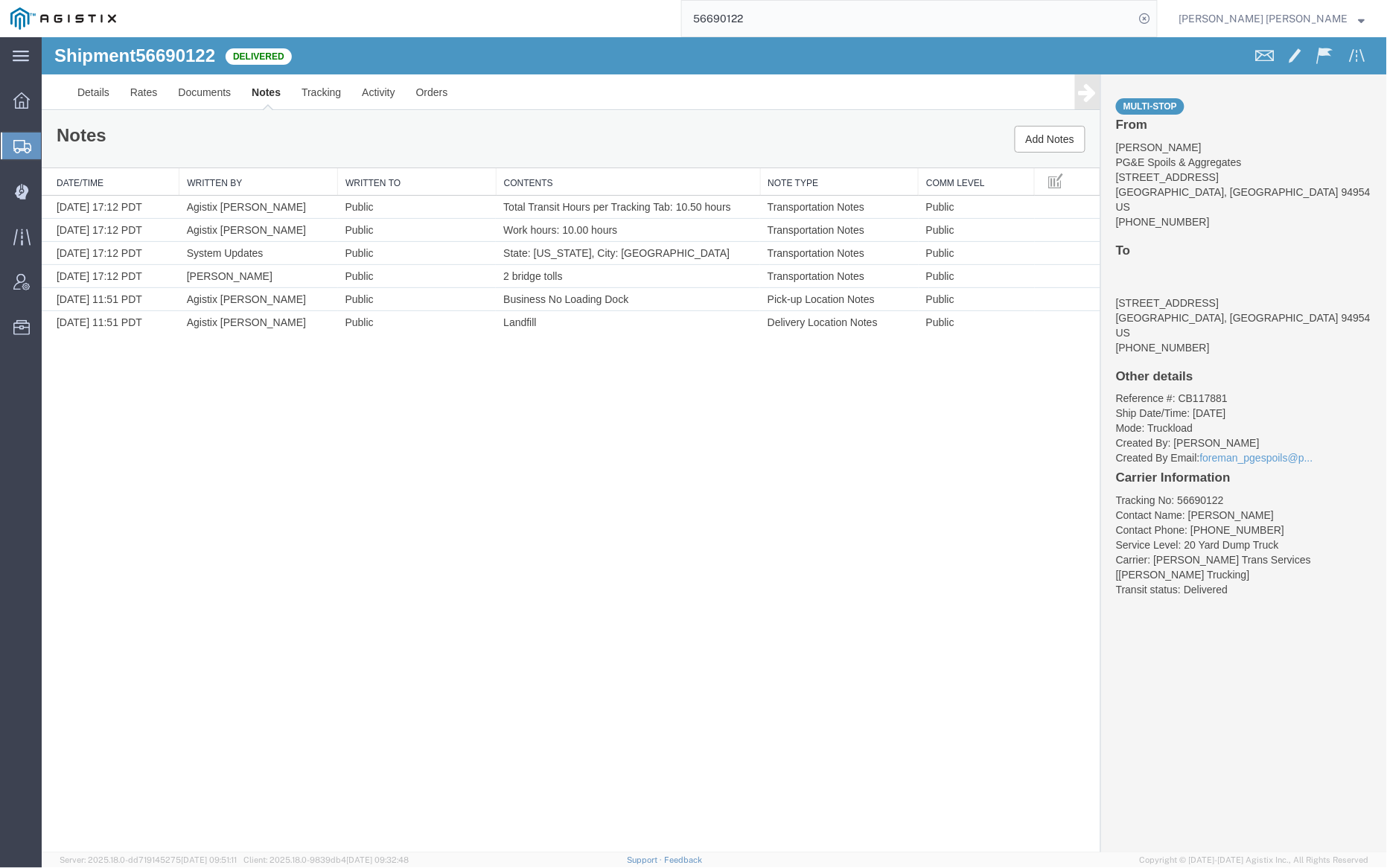
click at [780, 26] on input "56690122" at bounding box center [908, 18] width 453 height 36
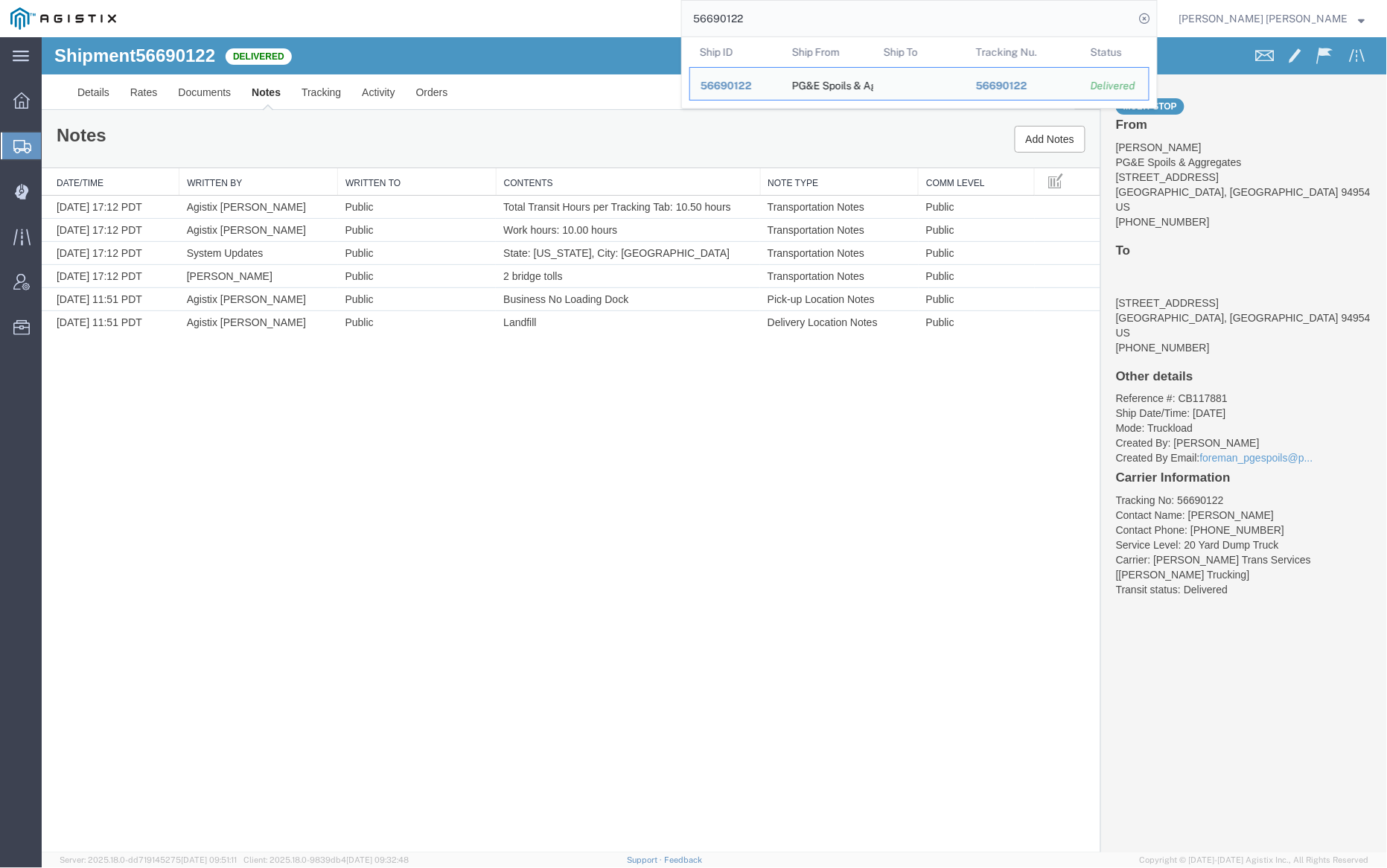
click at [780, 26] on input "56690122" at bounding box center [908, 18] width 453 height 36
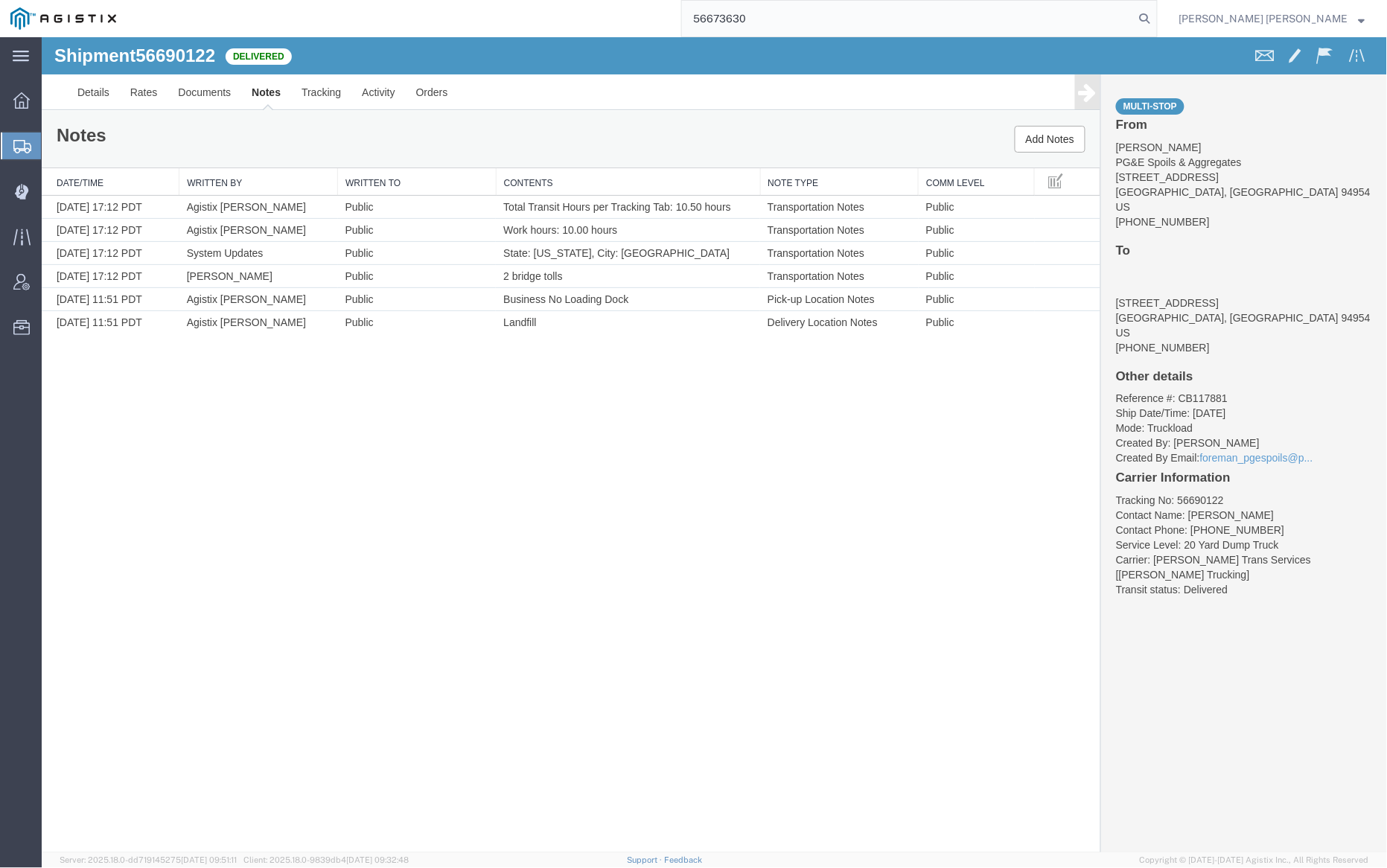
drag, startPoint x: 1225, startPoint y: 16, endPoint x: 1182, endPoint y: 5, distance: 44.4
click at [1155, 16] on icon at bounding box center [1146, 19] width 21 height 21
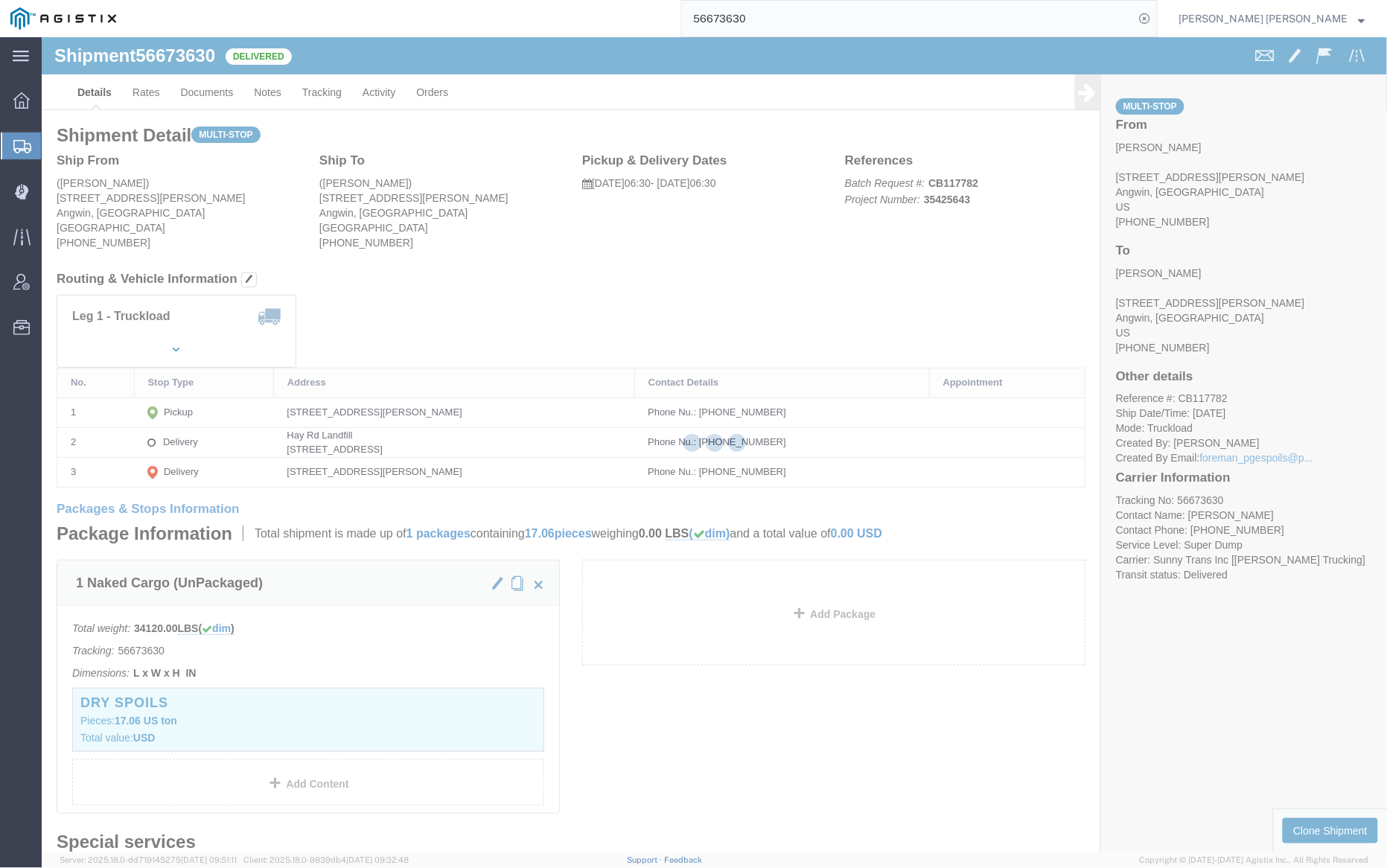
click at [203, 85] on div at bounding box center [714, 445] width 1346 height 815
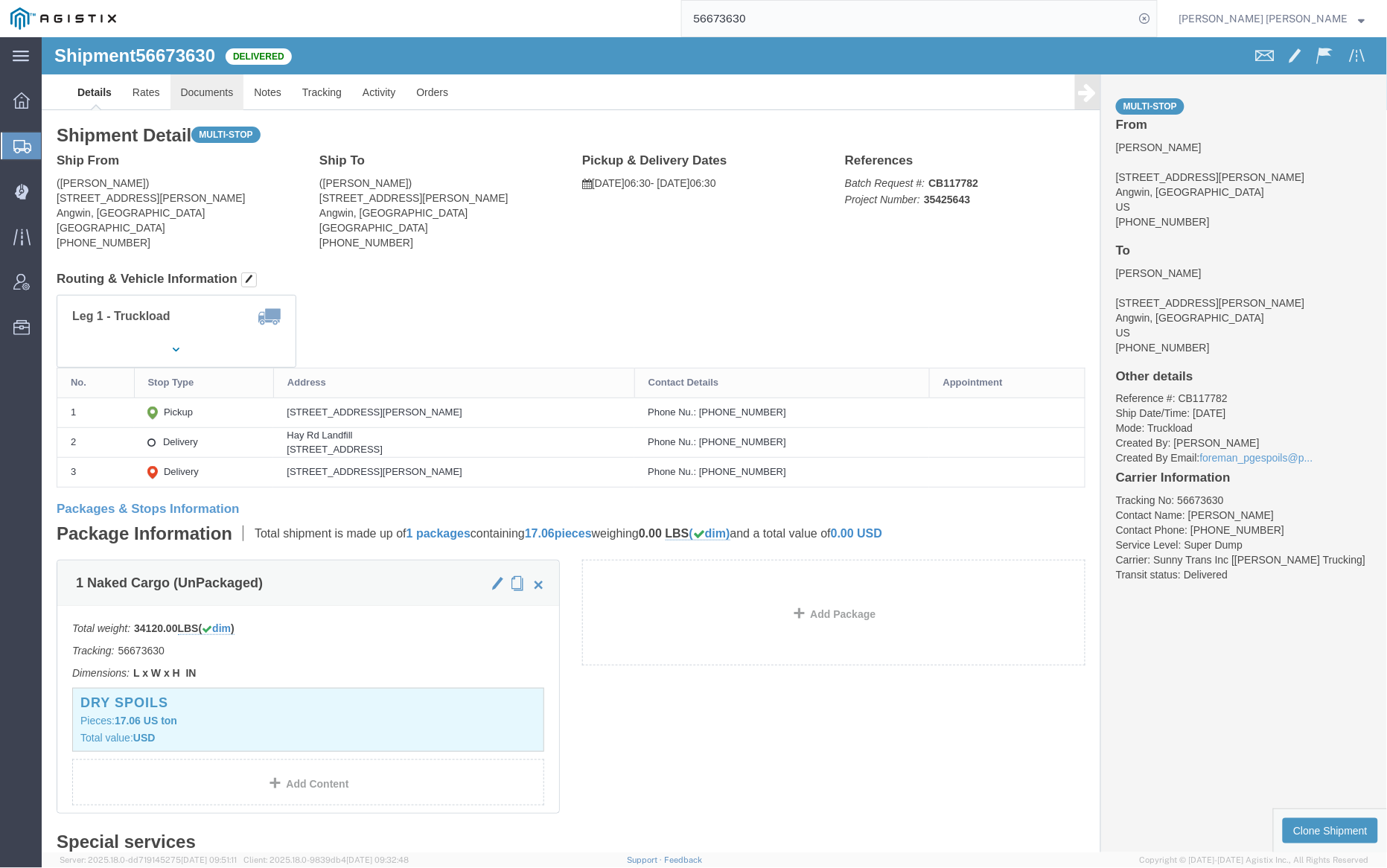
click link "Documents"
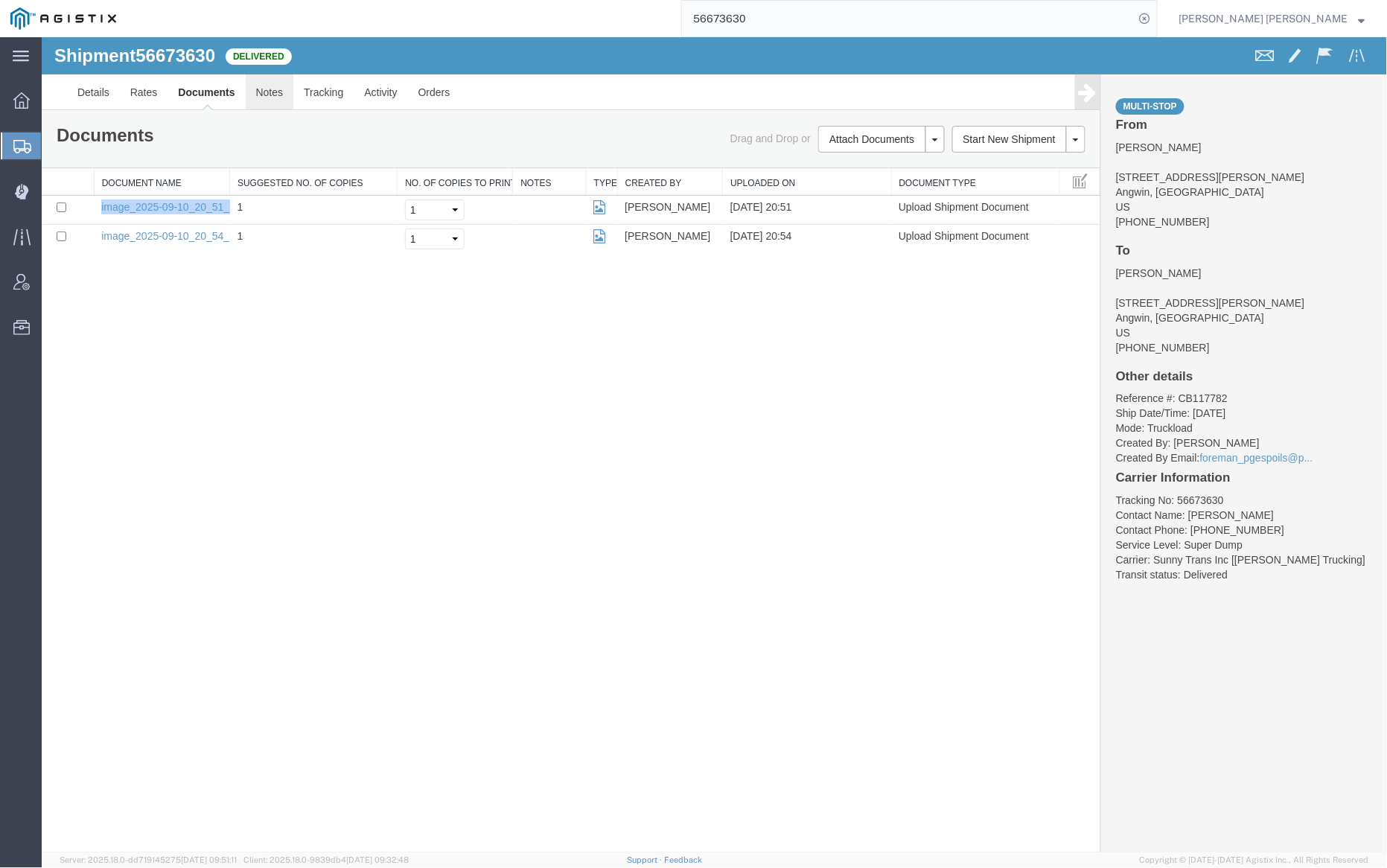
click at [263, 90] on link "Notes" at bounding box center [269, 91] width 48 height 36
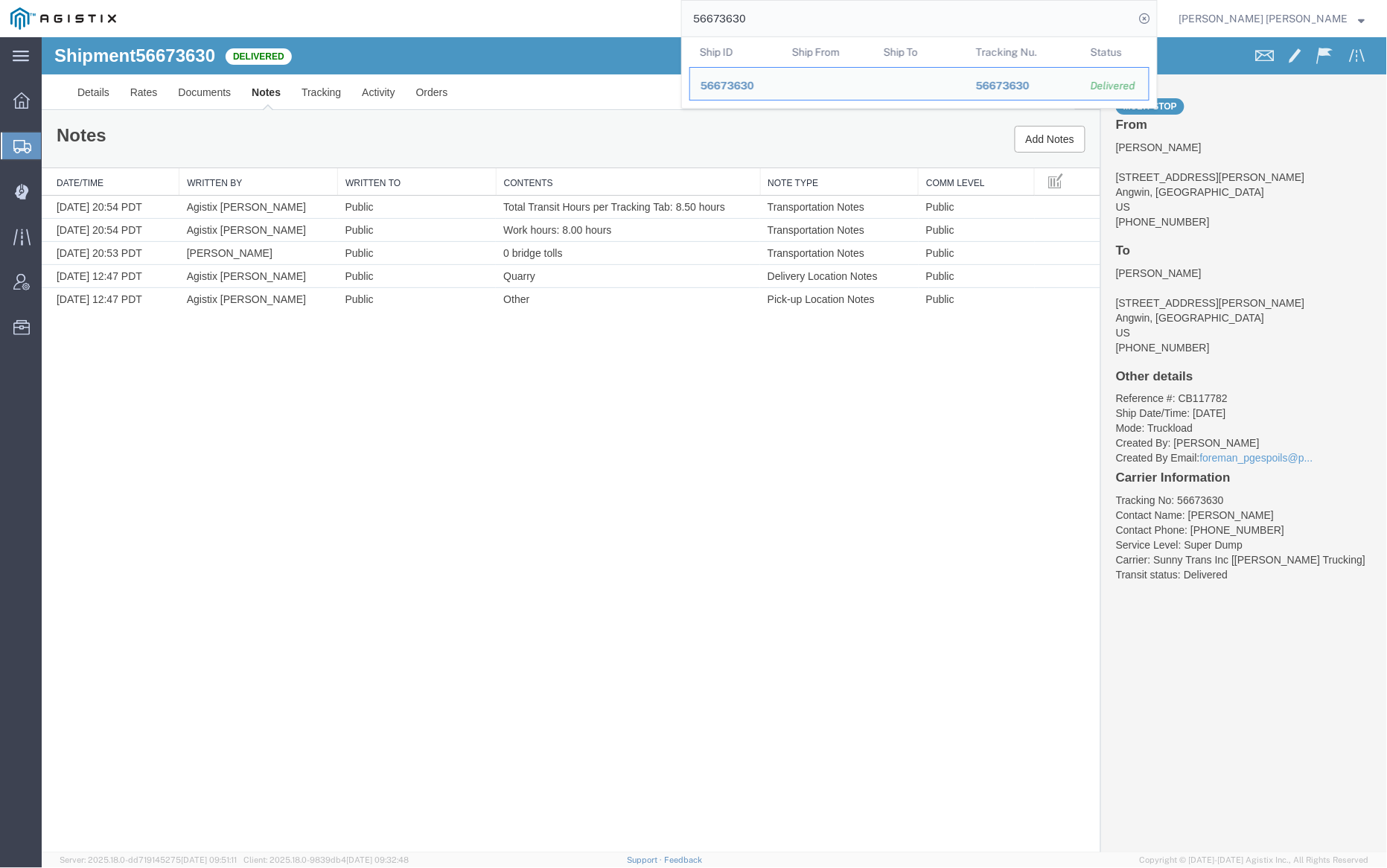
click at [810, 27] on input "56673630" at bounding box center [908, 18] width 453 height 36
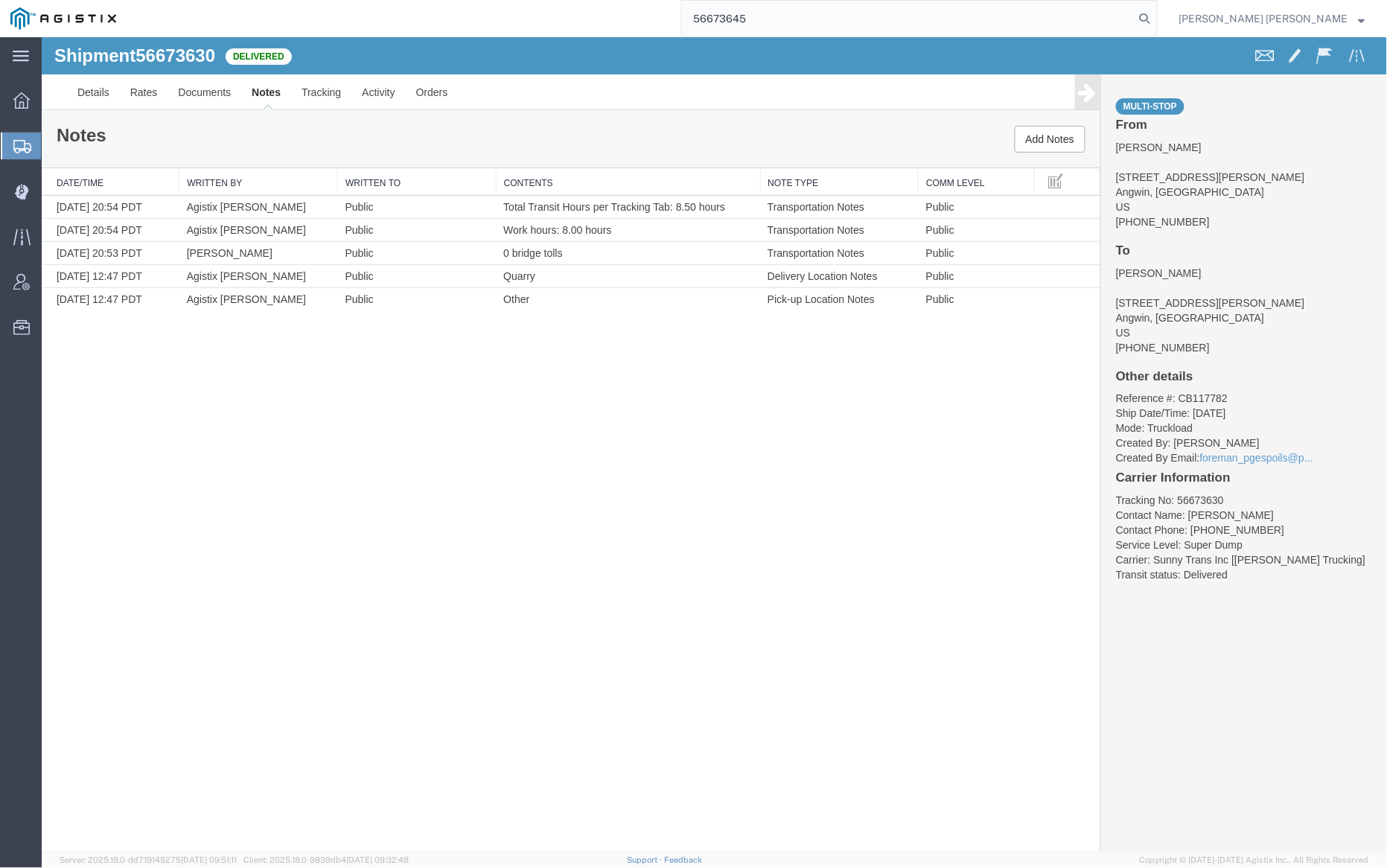
drag, startPoint x: 1225, startPoint y: 12, endPoint x: 1172, endPoint y: 6, distance: 53.3
click at [1155, 12] on icon at bounding box center [1146, 19] width 21 height 21
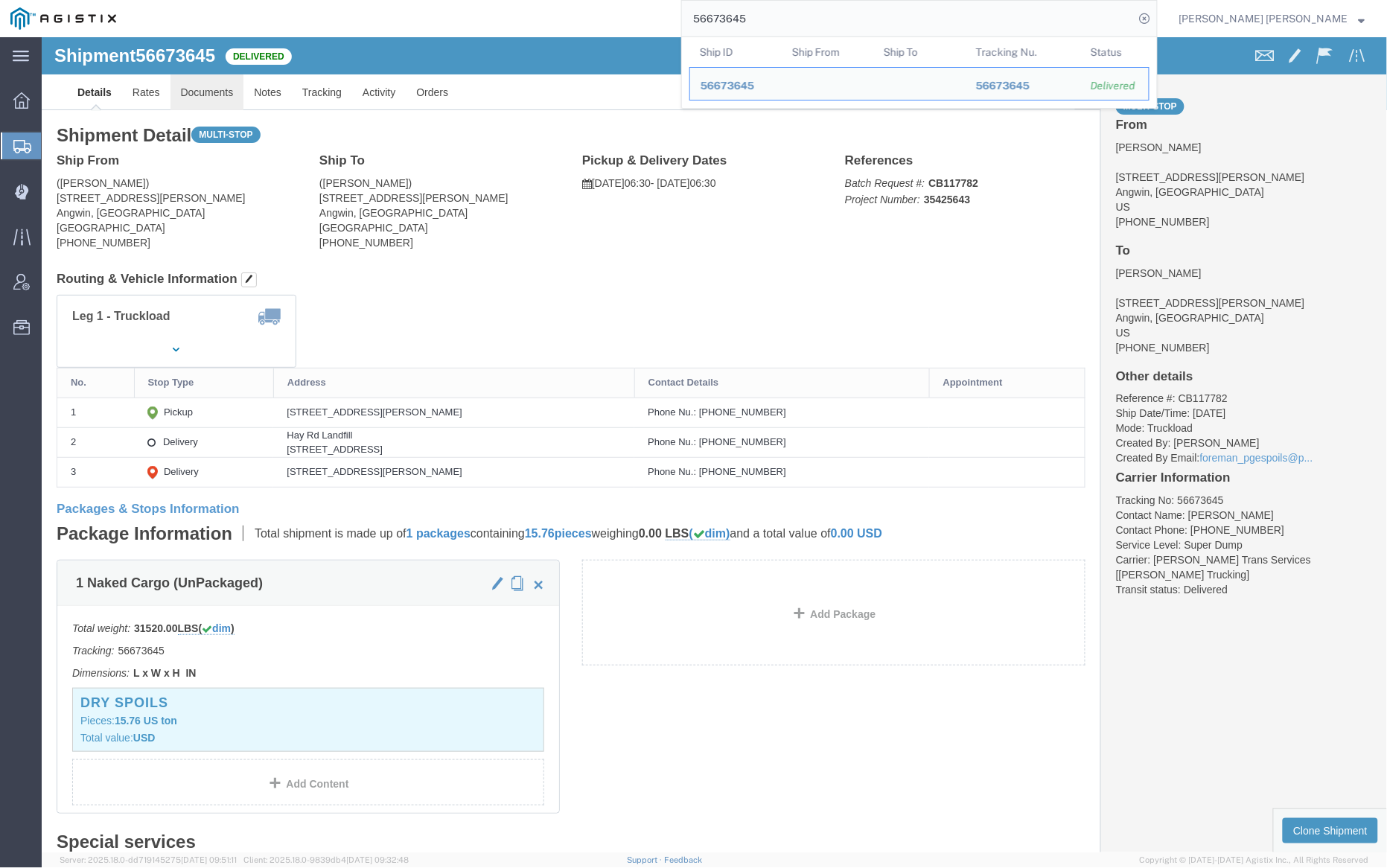
click link "Documents"
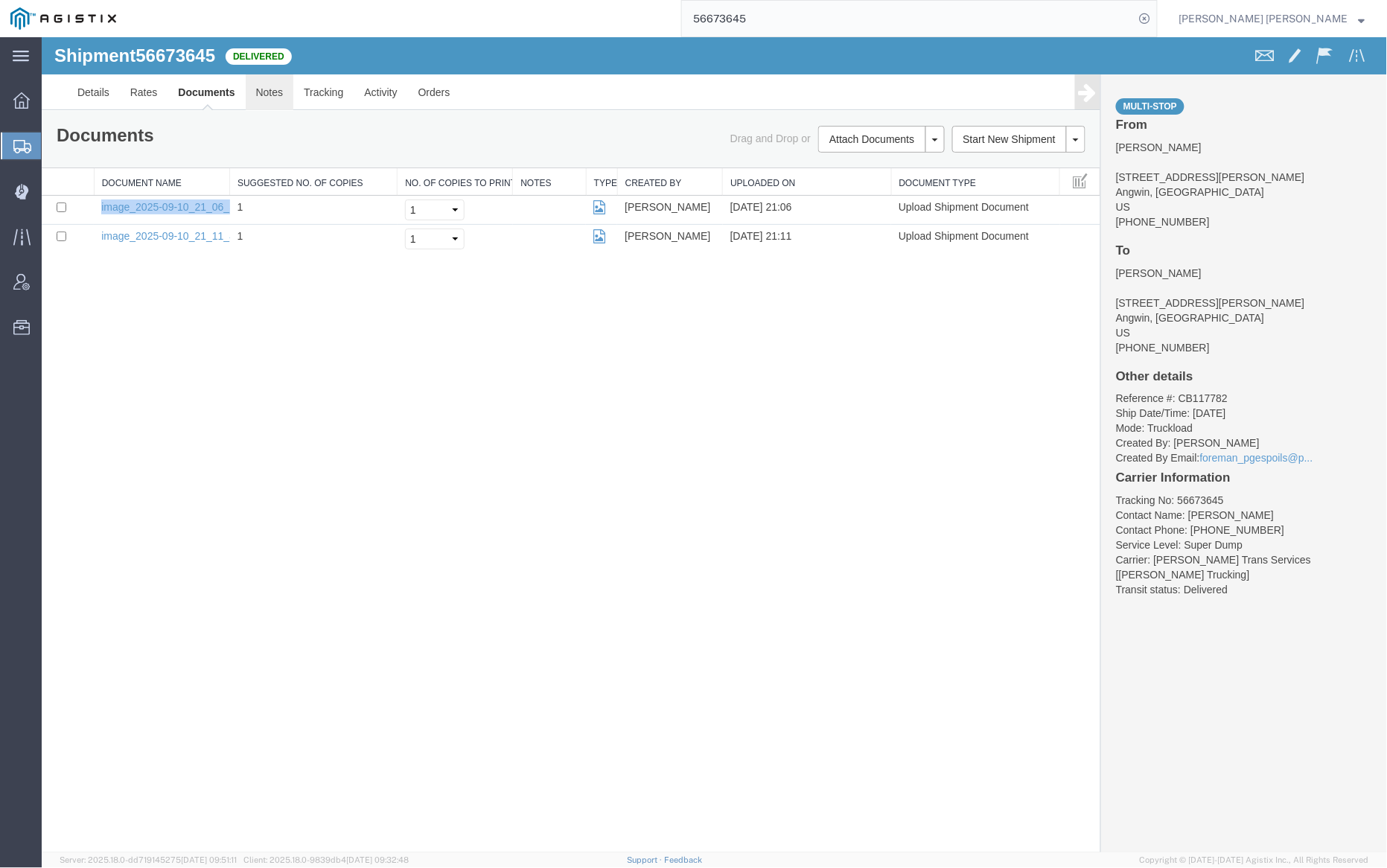
click at [258, 88] on link "Notes" at bounding box center [269, 91] width 48 height 36
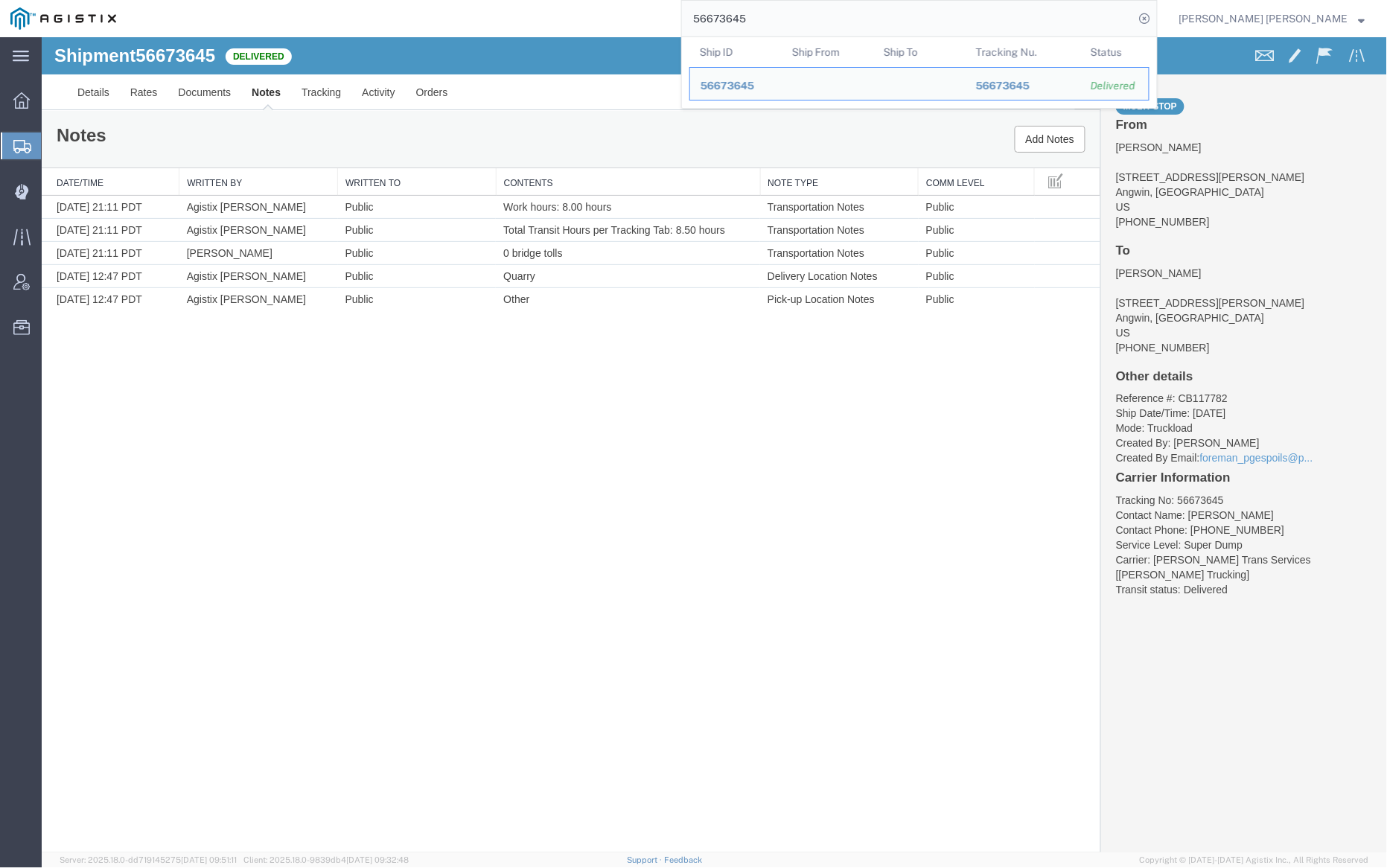
click at [818, 9] on input "56673645" at bounding box center [908, 18] width 453 height 36
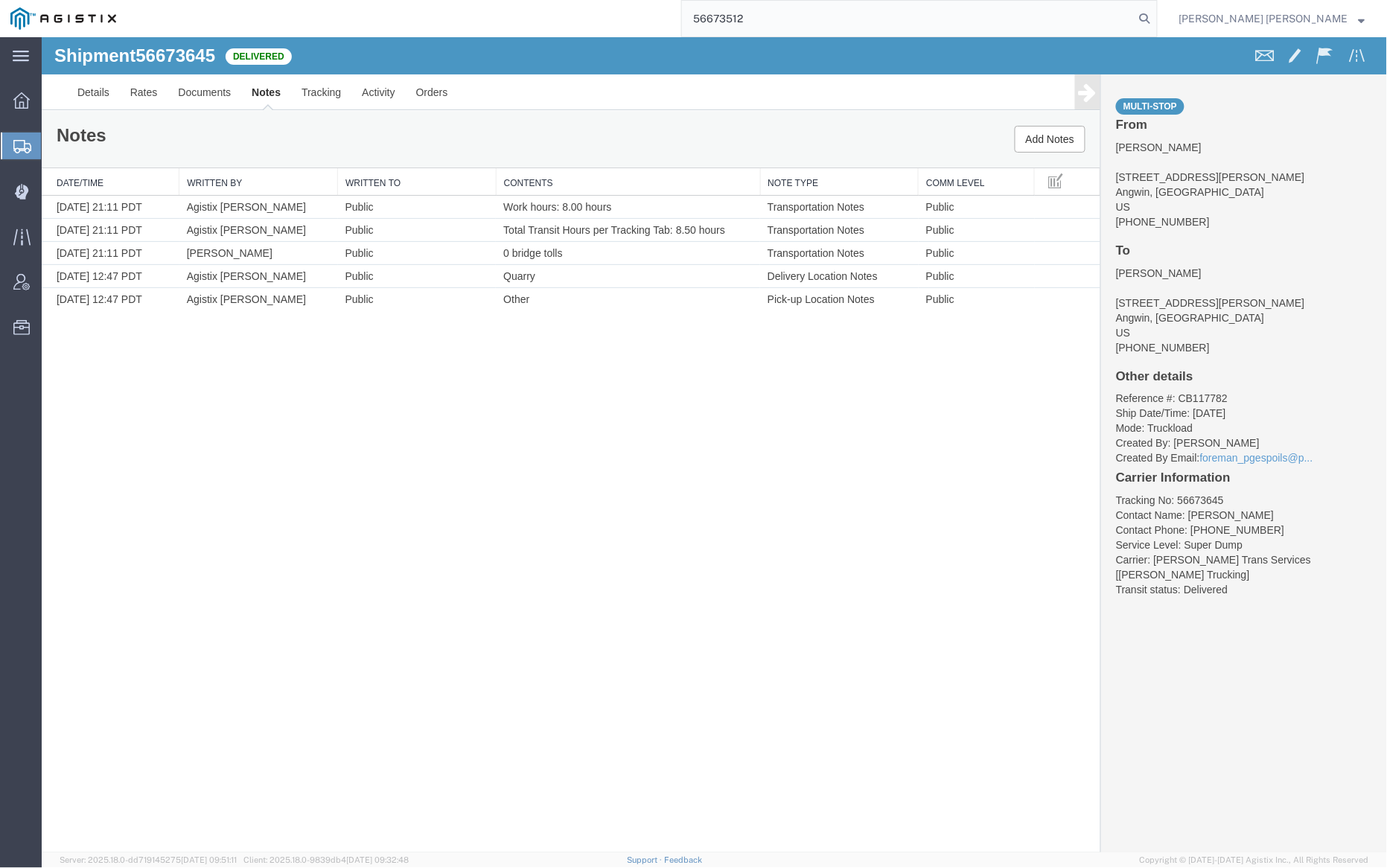
drag, startPoint x: 1230, startPoint y: 14, endPoint x: 1154, endPoint y: 14, distance: 76.0
click at [1155, 14] on icon at bounding box center [1146, 19] width 21 height 21
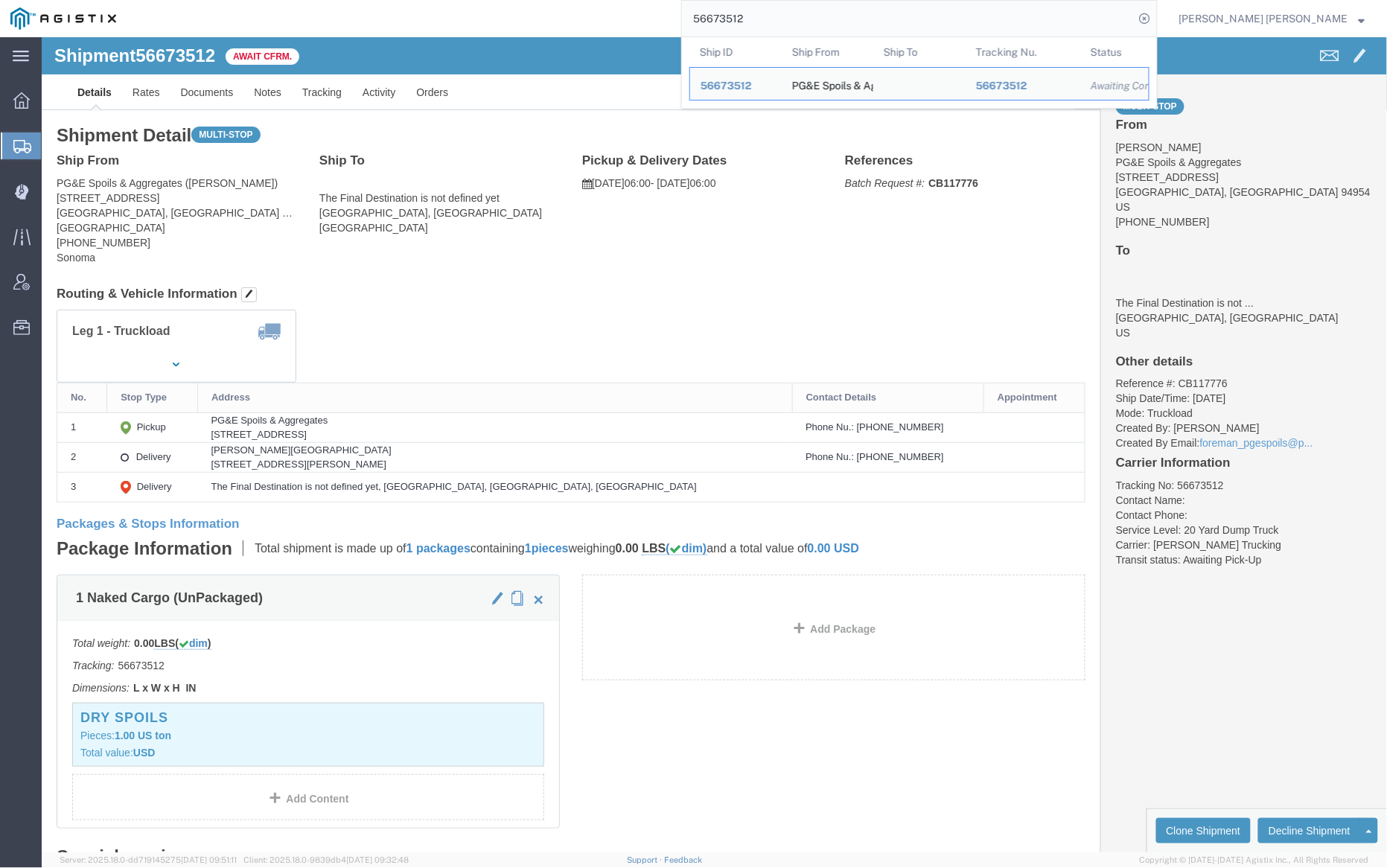
click at [807, 15] on input "56673512" at bounding box center [908, 18] width 453 height 36
paste input "6"
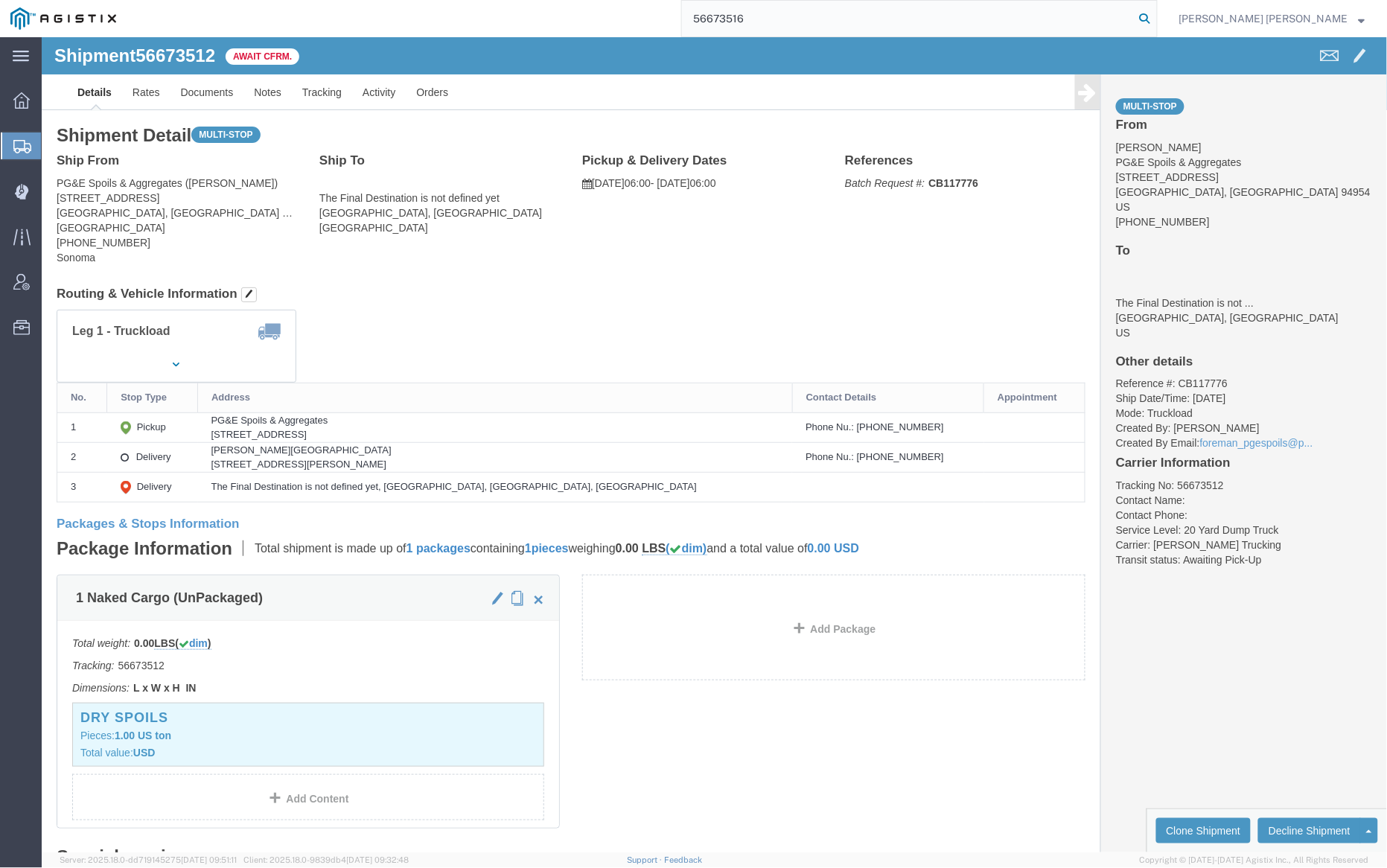
click at [1155, 13] on icon at bounding box center [1146, 19] width 21 height 21
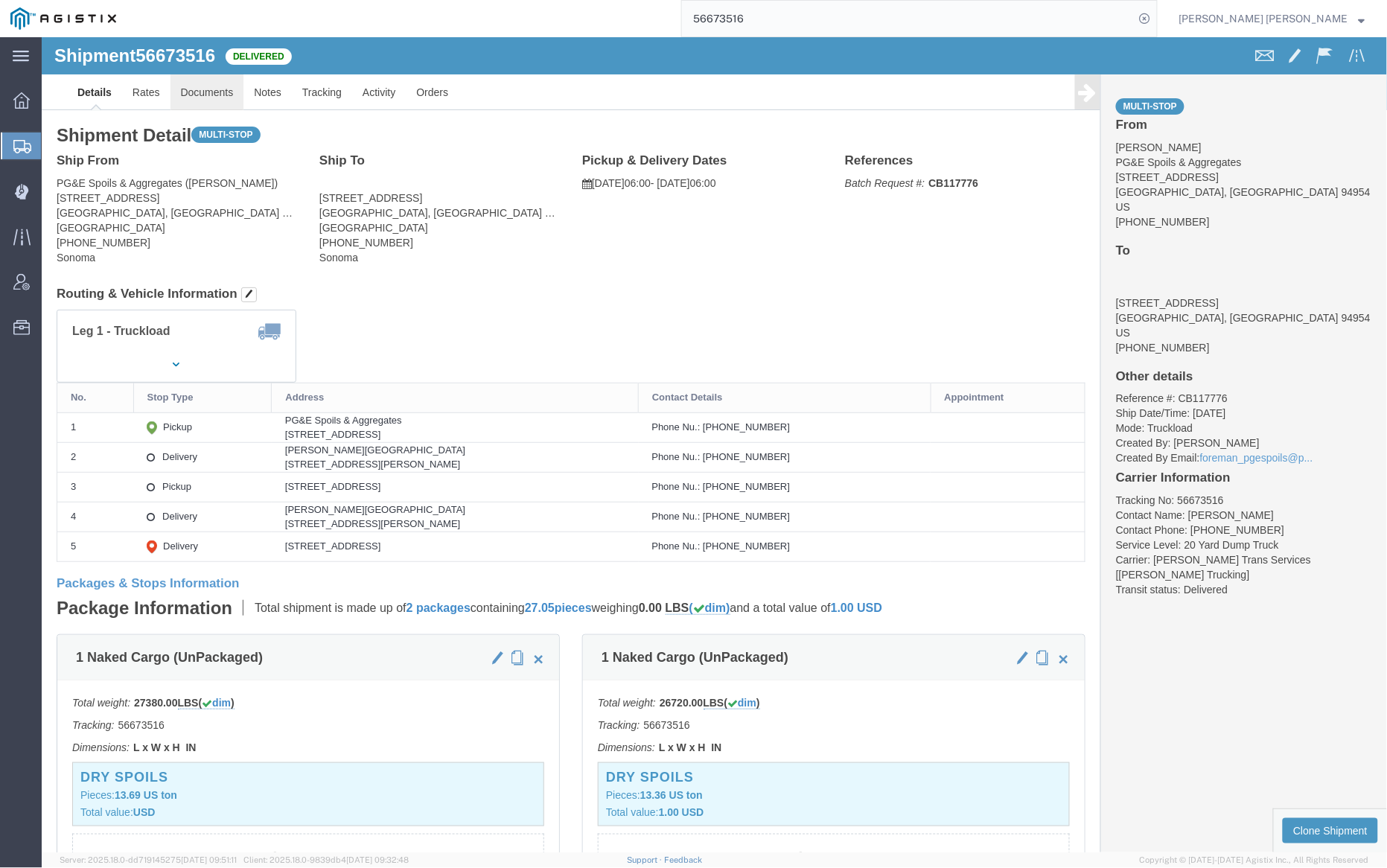
click link "Documents"
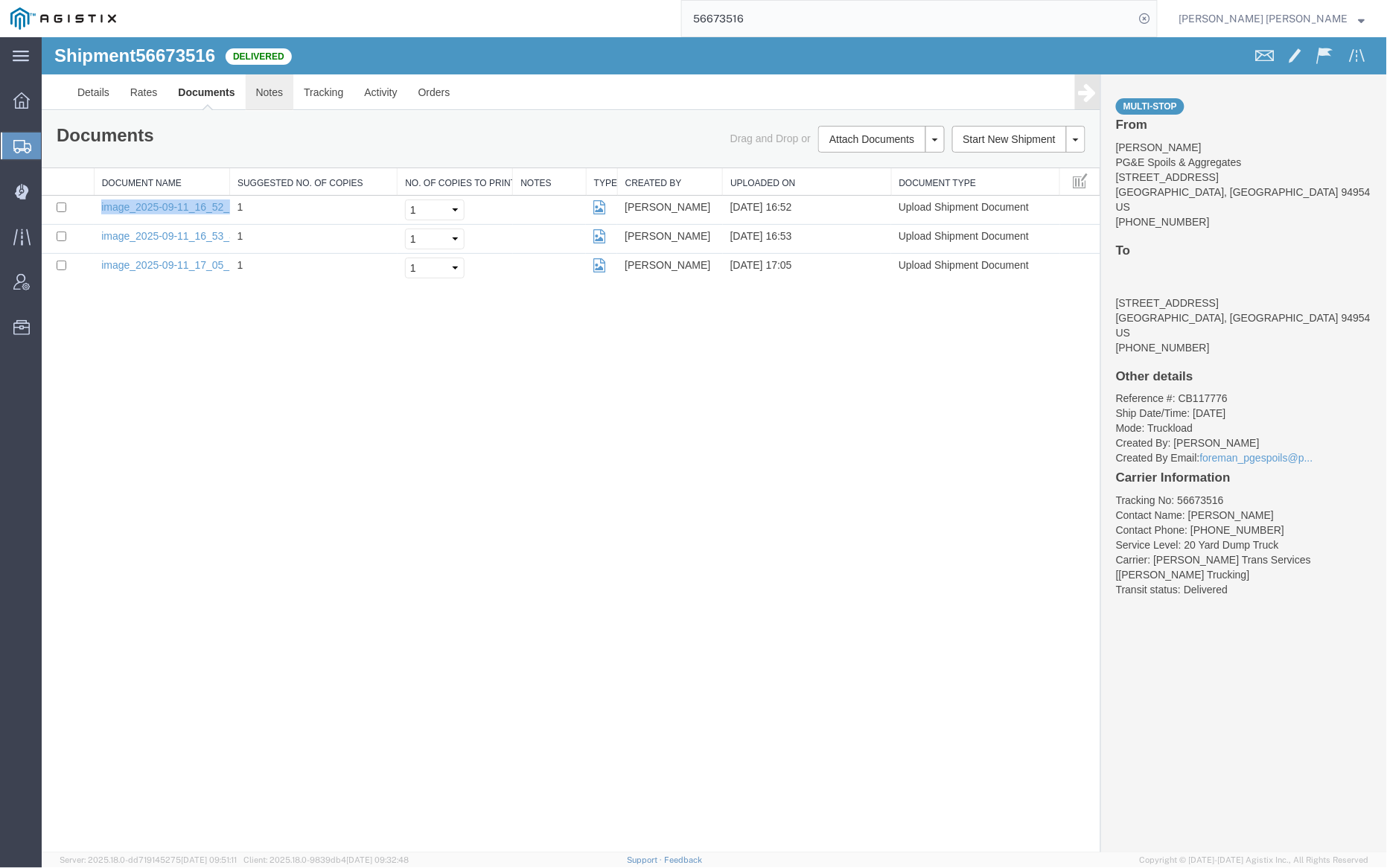
click at [272, 96] on link "Notes" at bounding box center [269, 91] width 48 height 36
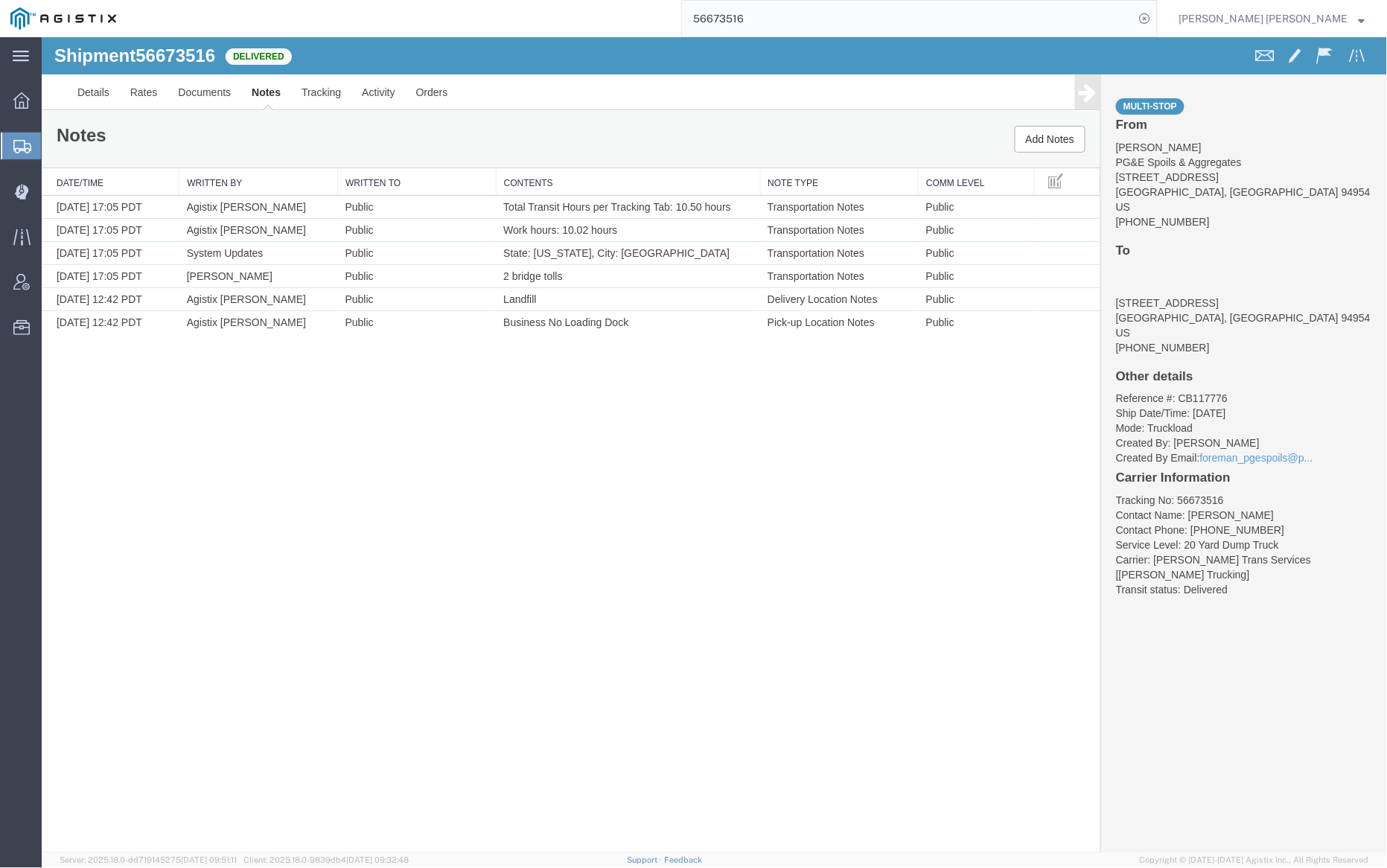
click at [795, 26] on input "56673516" at bounding box center [908, 18] width 453 height 36
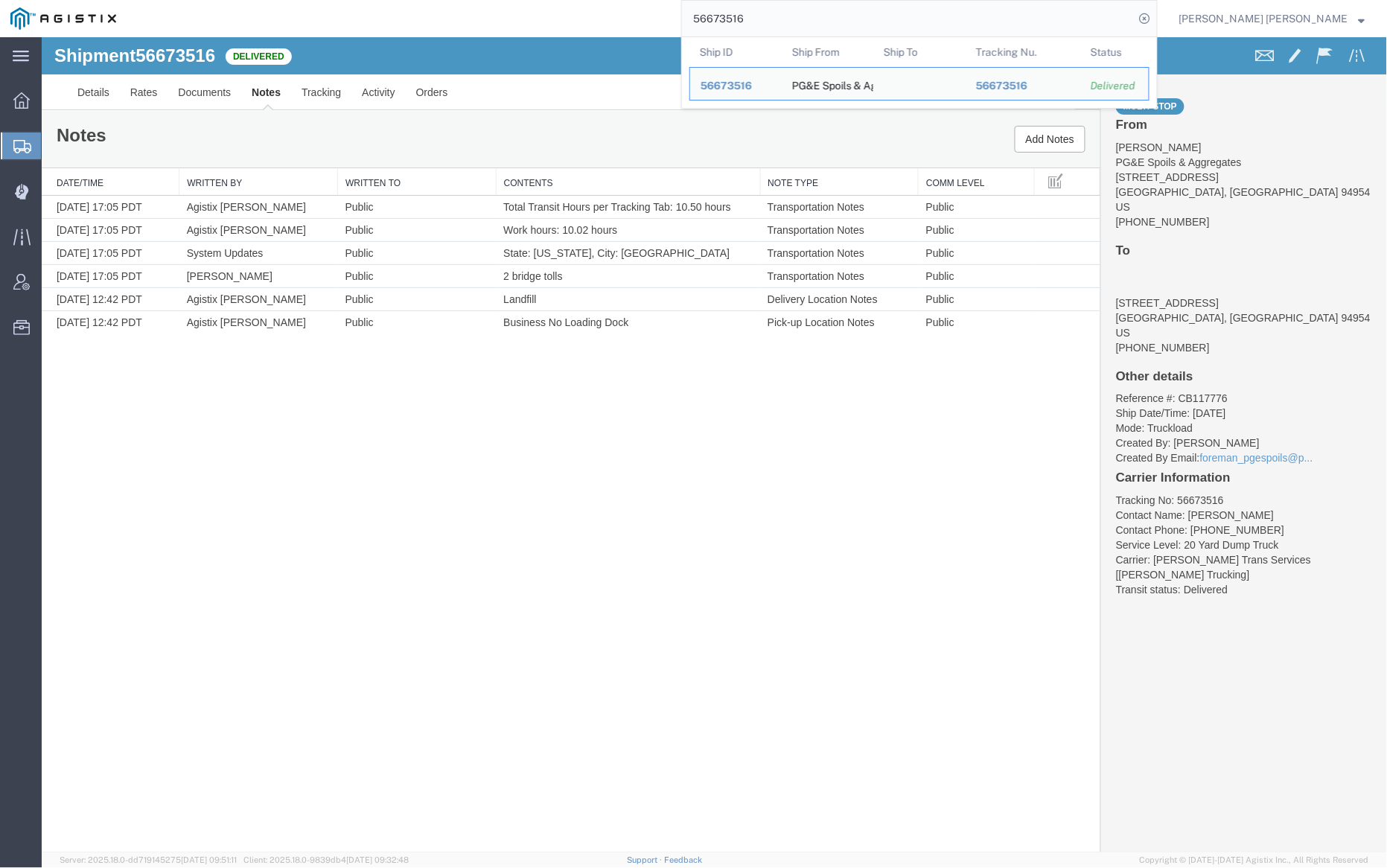
click at [795, 26] on input "56673516" at bounding box center [908, 18] width 453 height 36
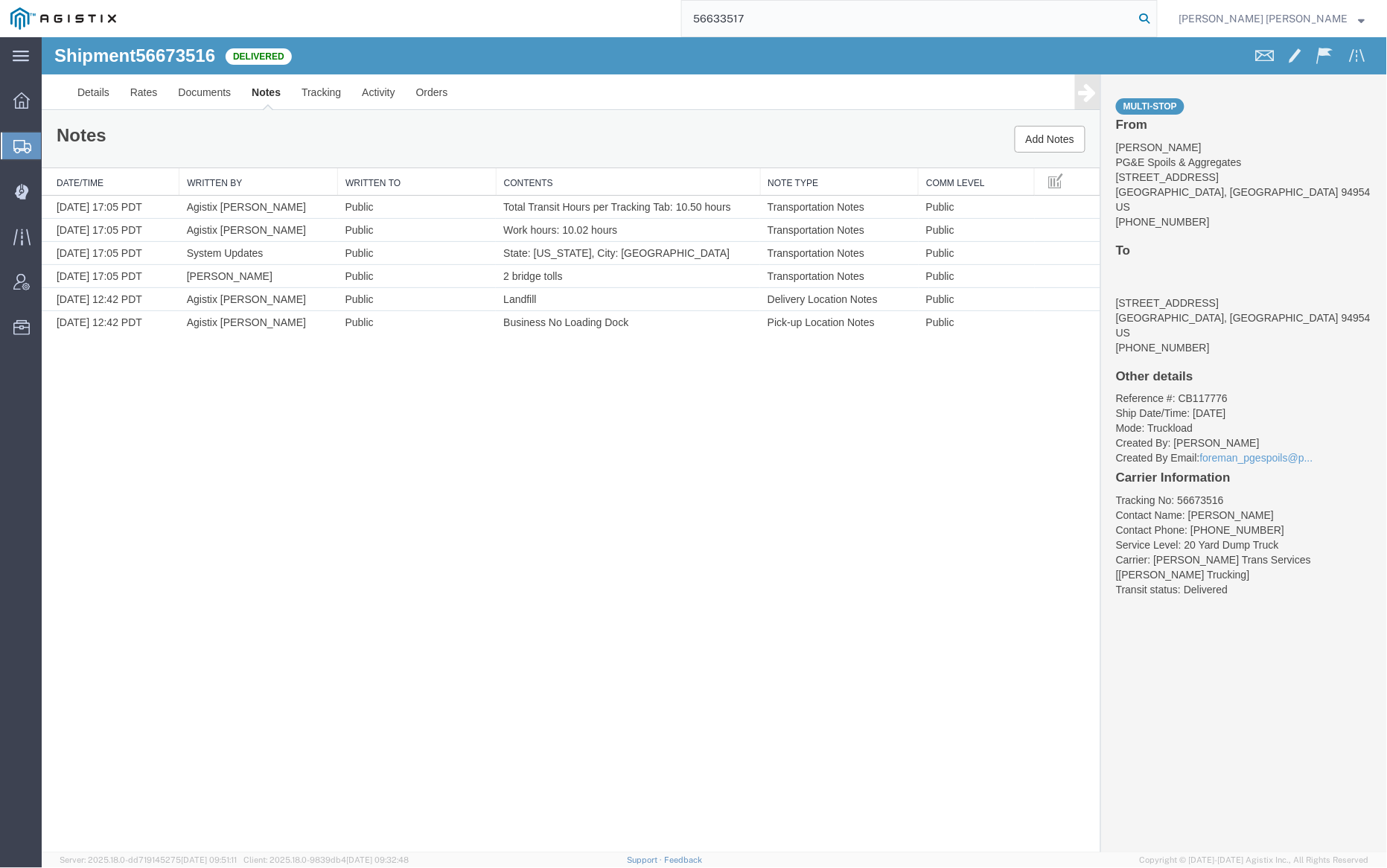
click at [1155, 21] on icon at bounding box center [1146, 19] width 21 height 21
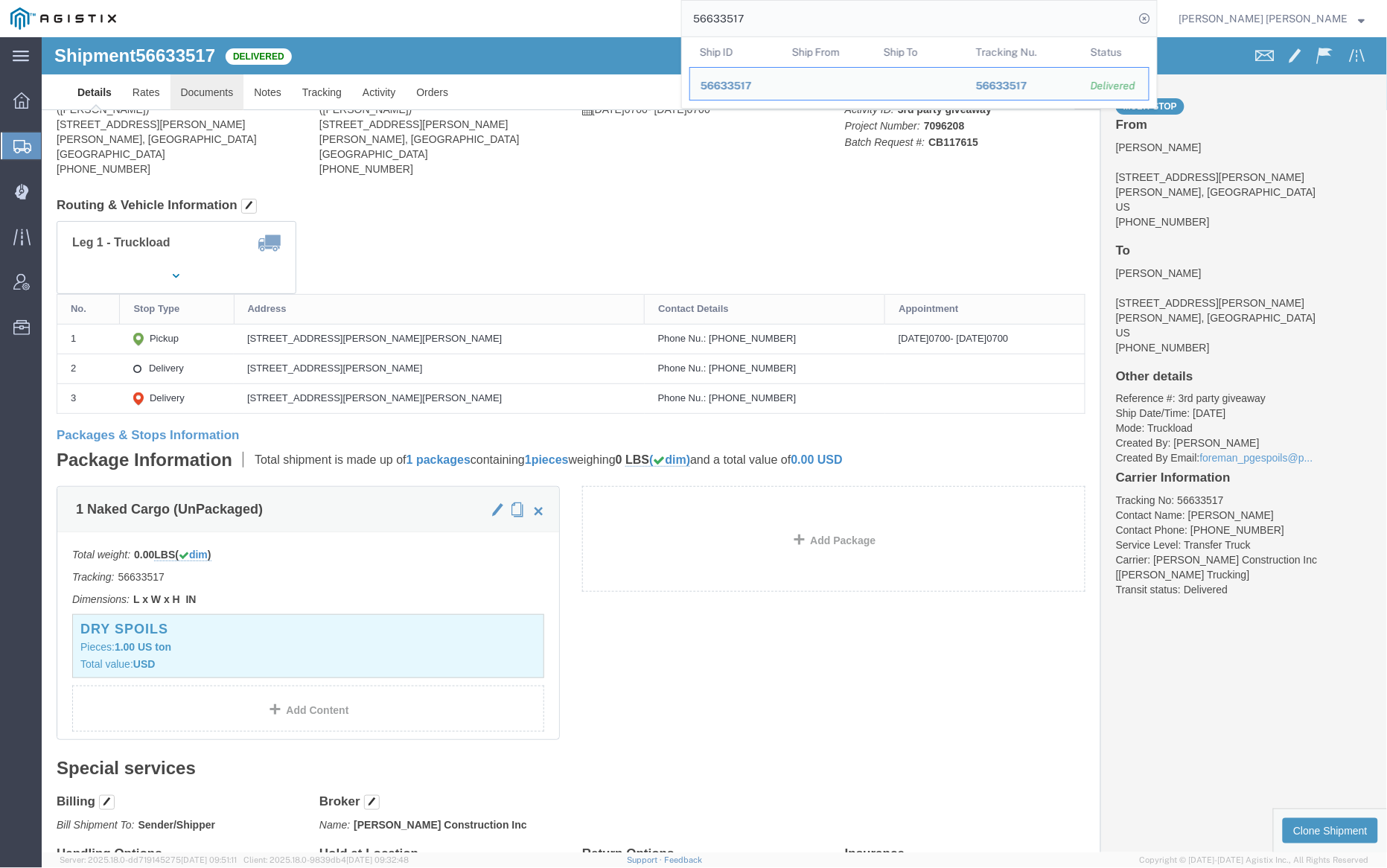
click div
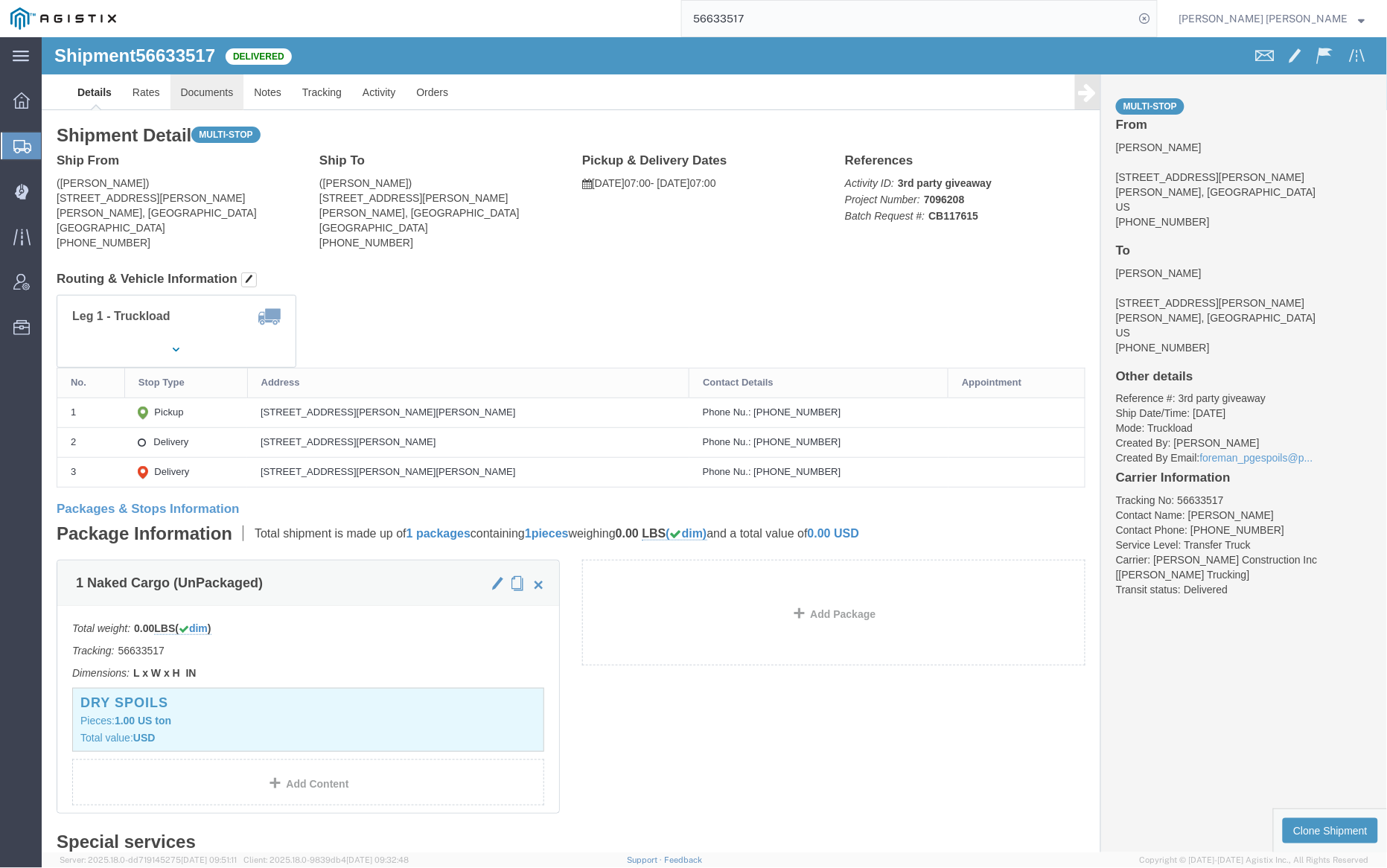
click link "Documents"
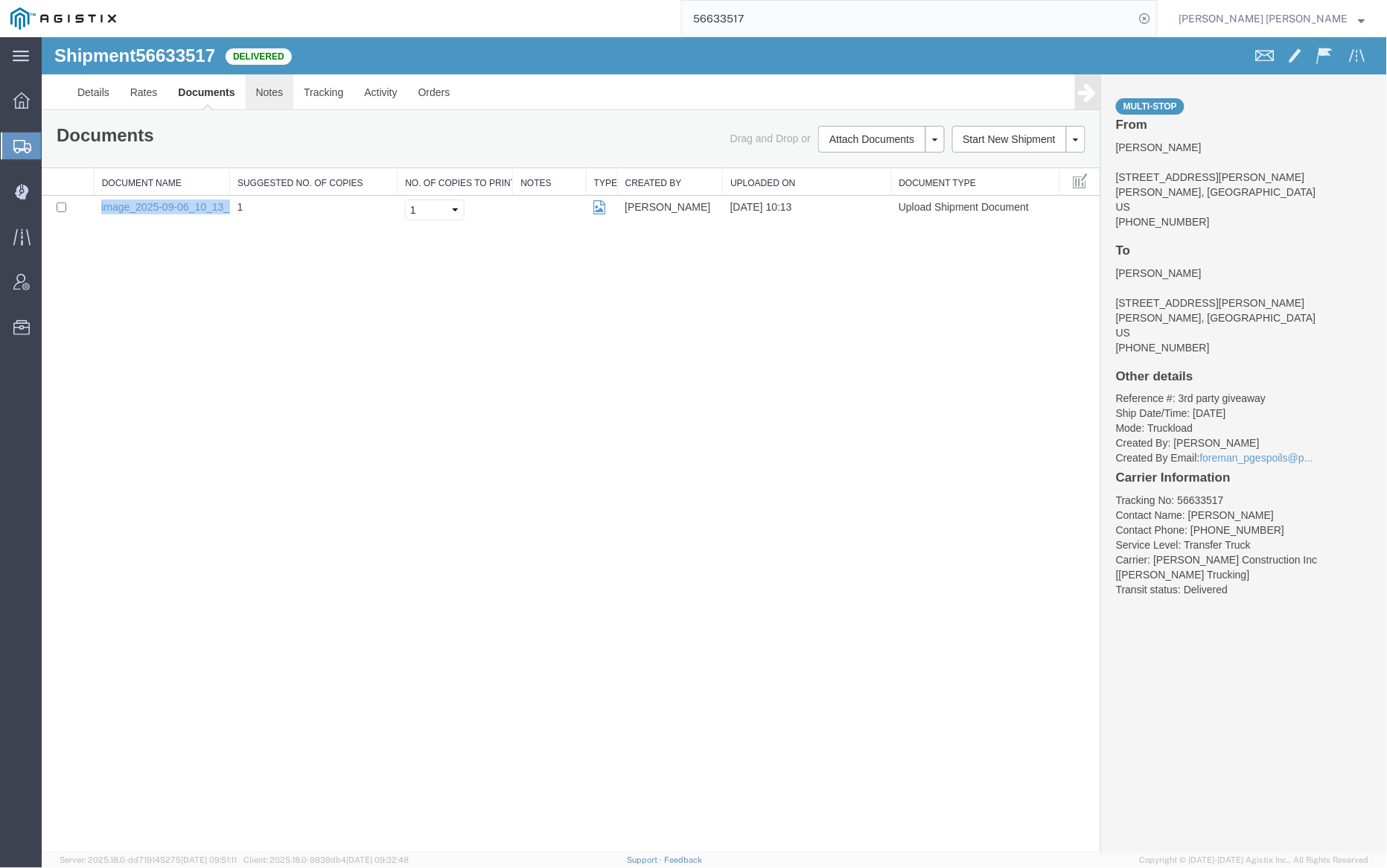
click at [259, 90] on link "Notes" at bounding box center [269, 91] width 48 height 36
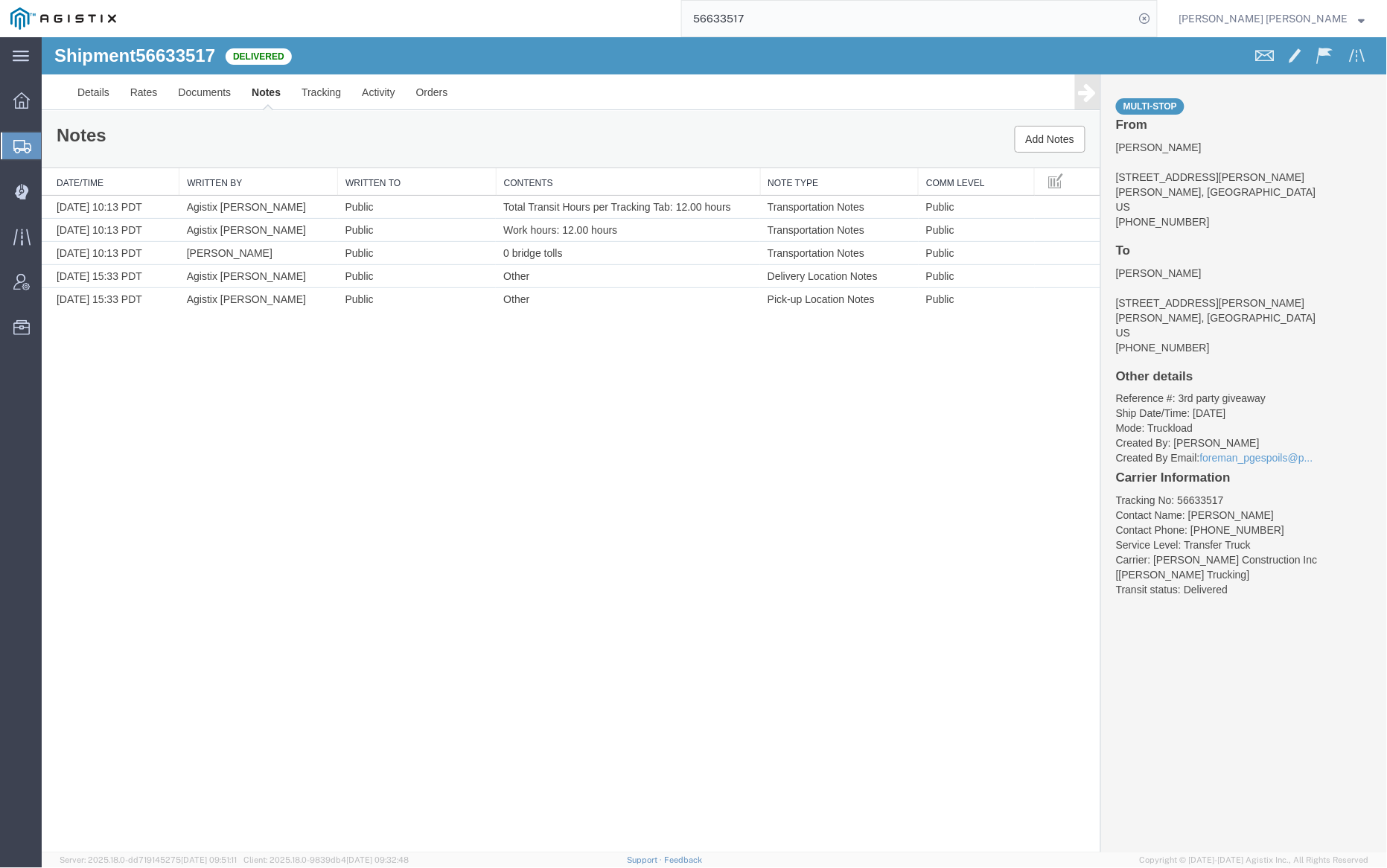
click at [788, 17] on input "56633517" at bounding box center [908, 18] width 453 height 36
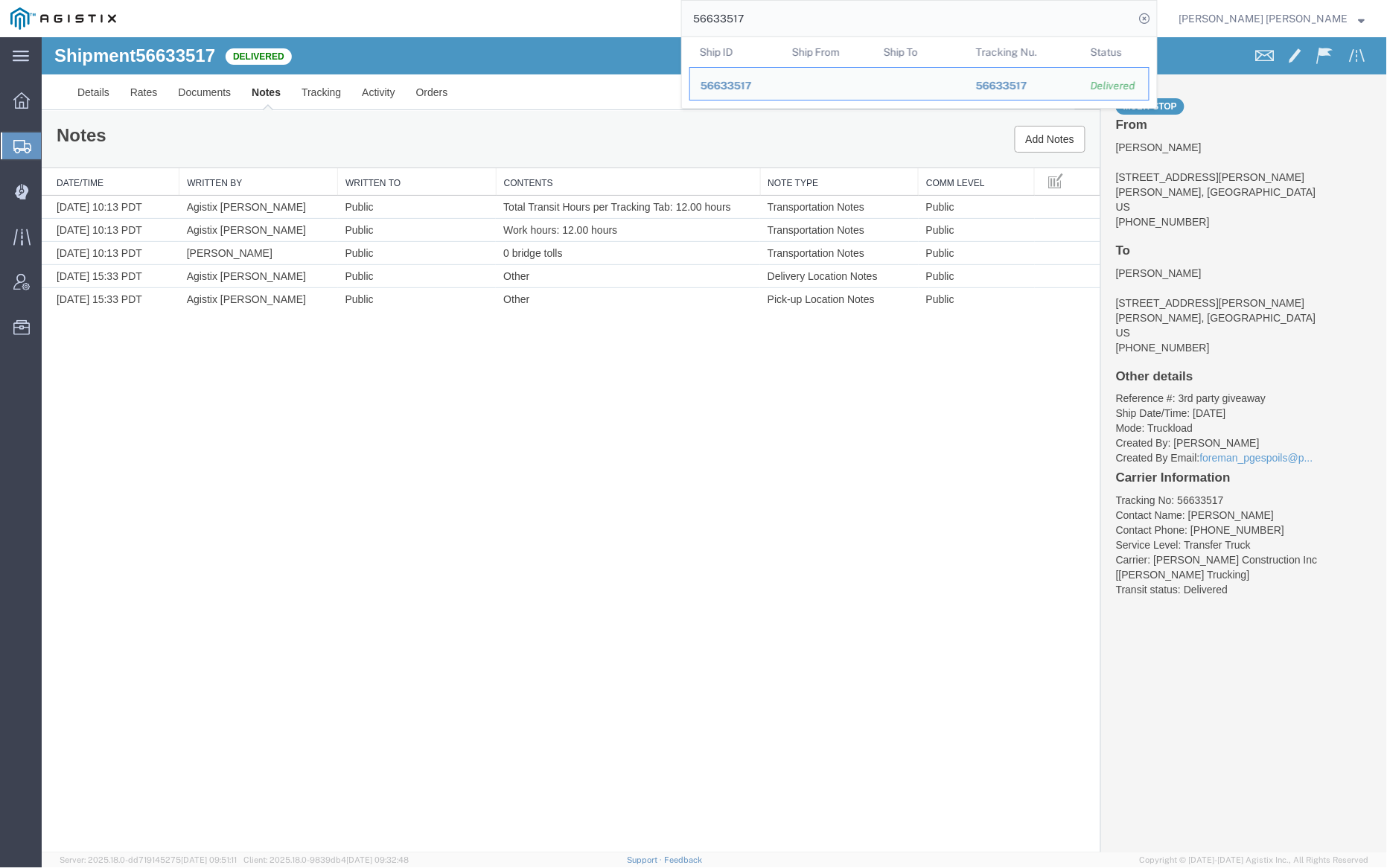
click at [788, 17] on input "56633517" at bounding box center [908, 18] width 453 height 36
paste input "22"
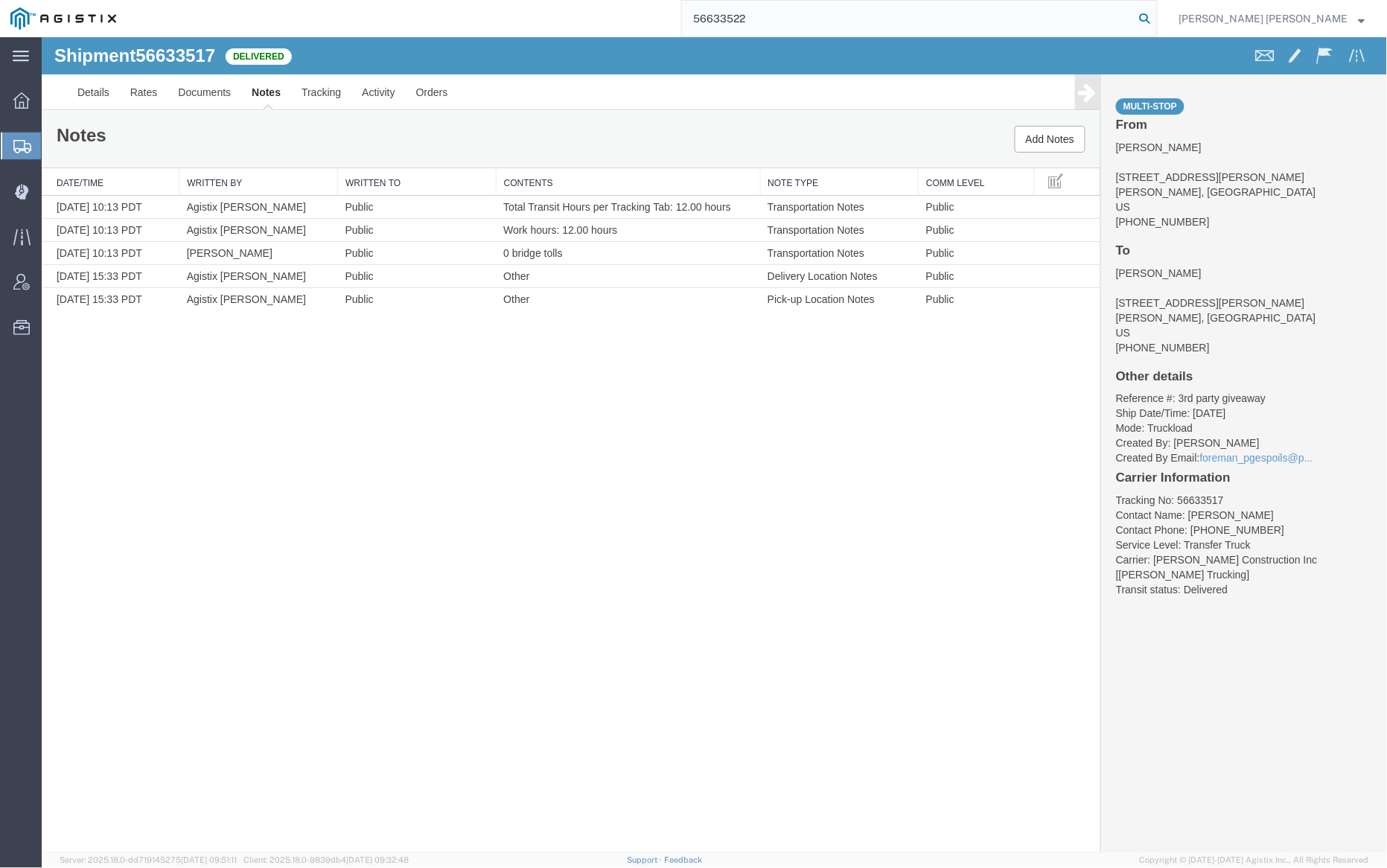
click at [1155, 20] on icon at bounding box center [1146, 19] width 21 height 21
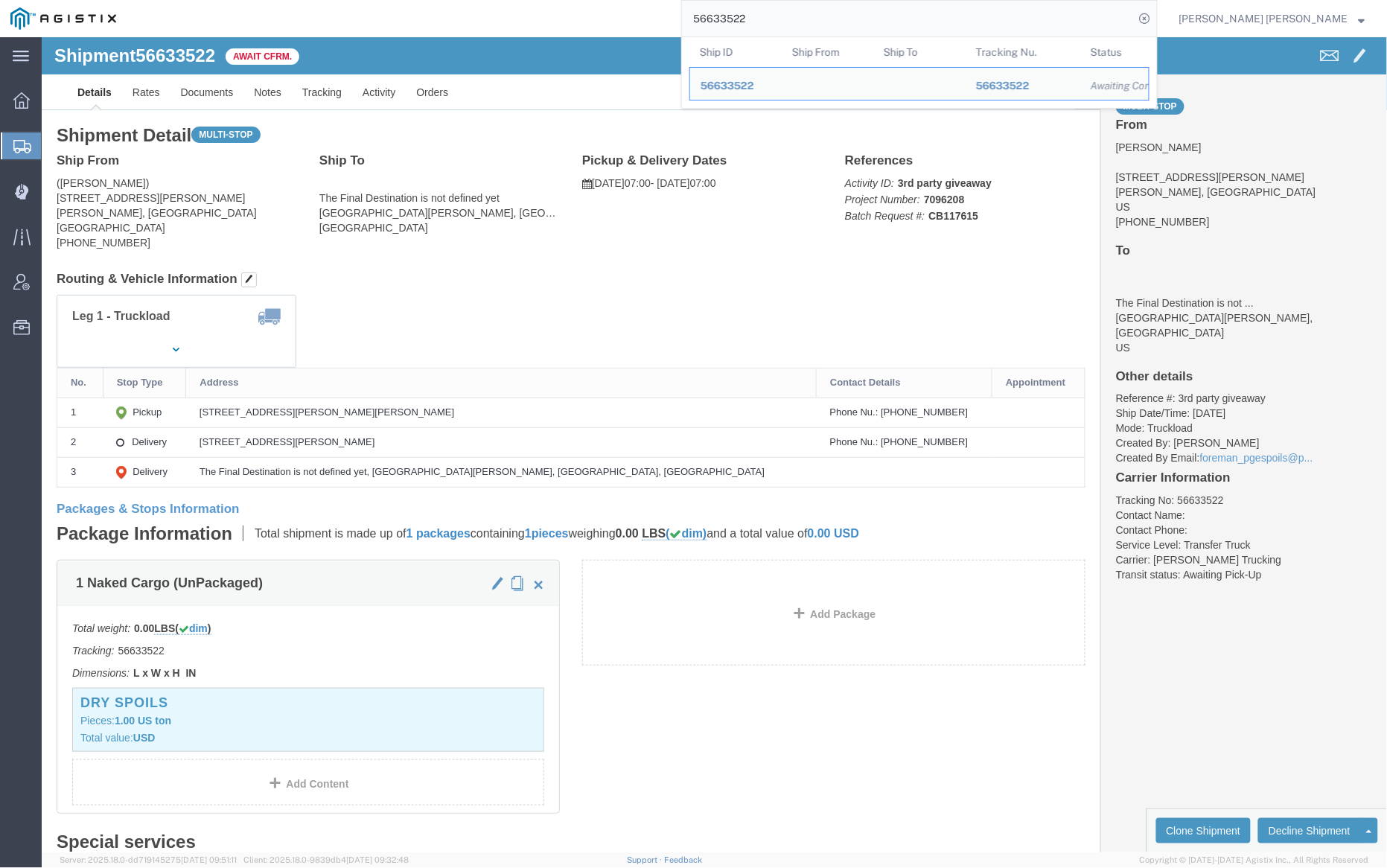
click at [785, 22] on input "56633522" at bounding box center [908, 18] width 453 height 36
paste input "73669"
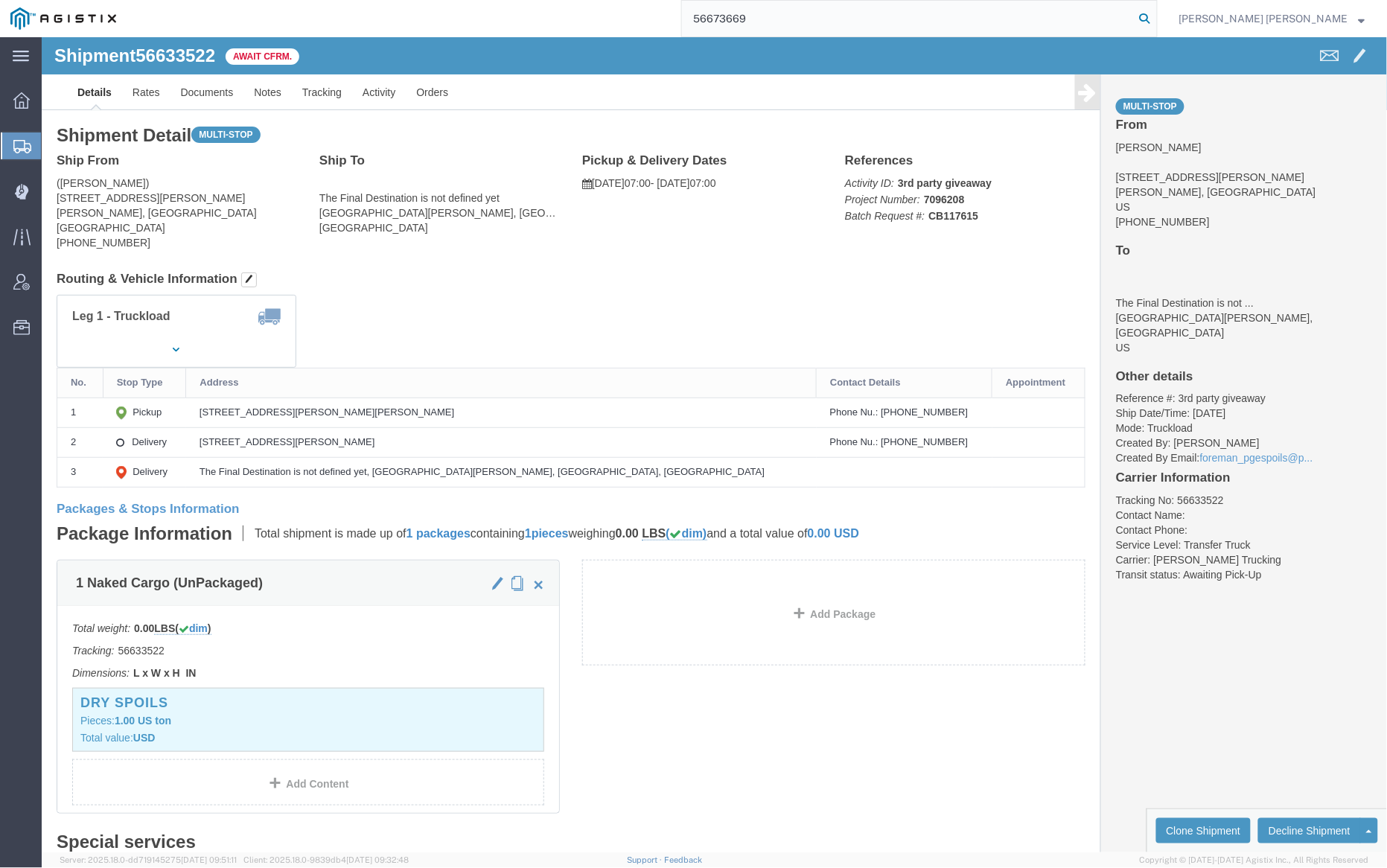
click at [1155, 20] on icon at bounding box center [1146, 19] width 21 height 21
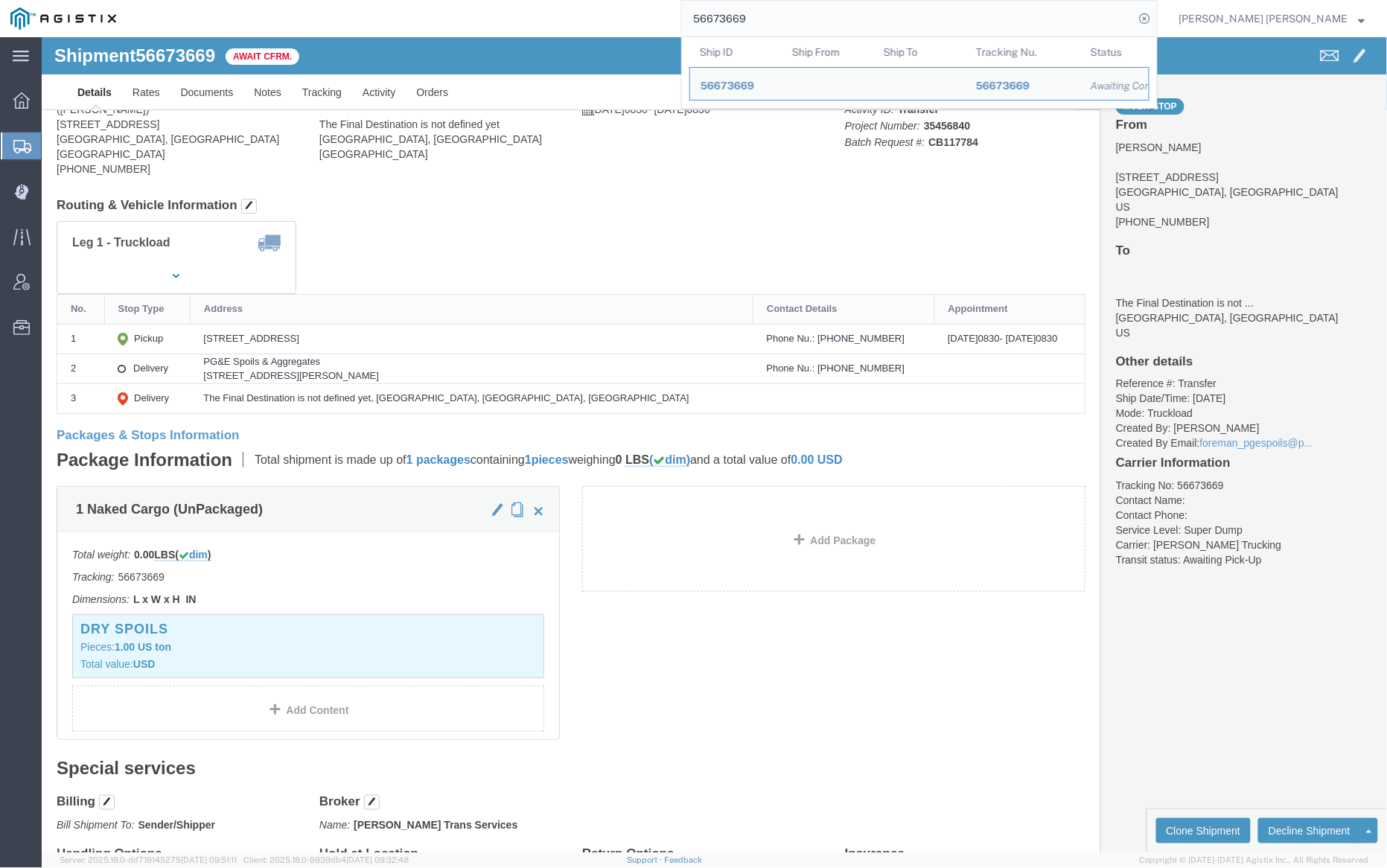
click at [802, 22] on input "56673669" at bounding box center [908, 18] width 453 height 36
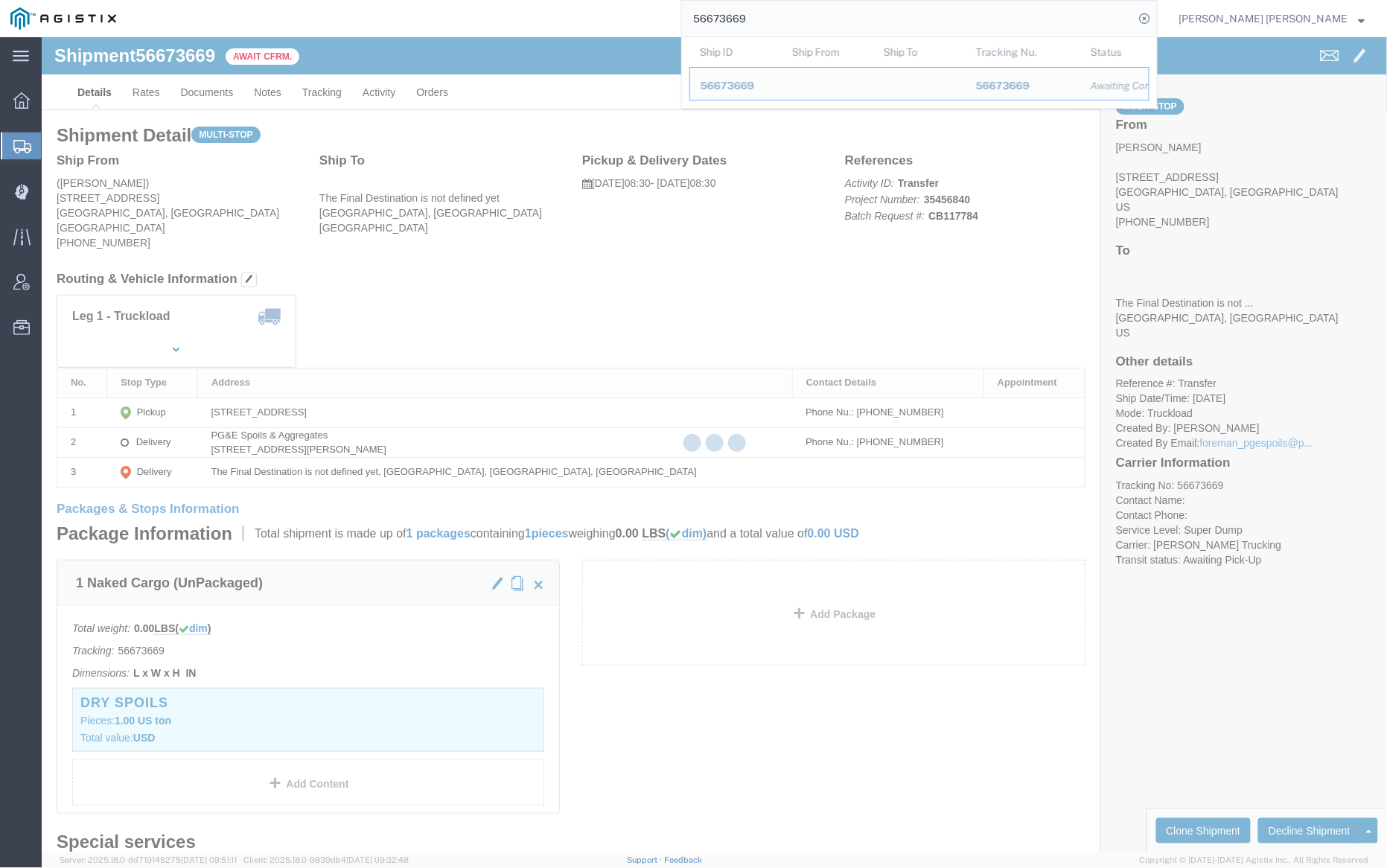
click at [802, 22] on input "56673669" at bounding box center [908, 18] width 453 height 36
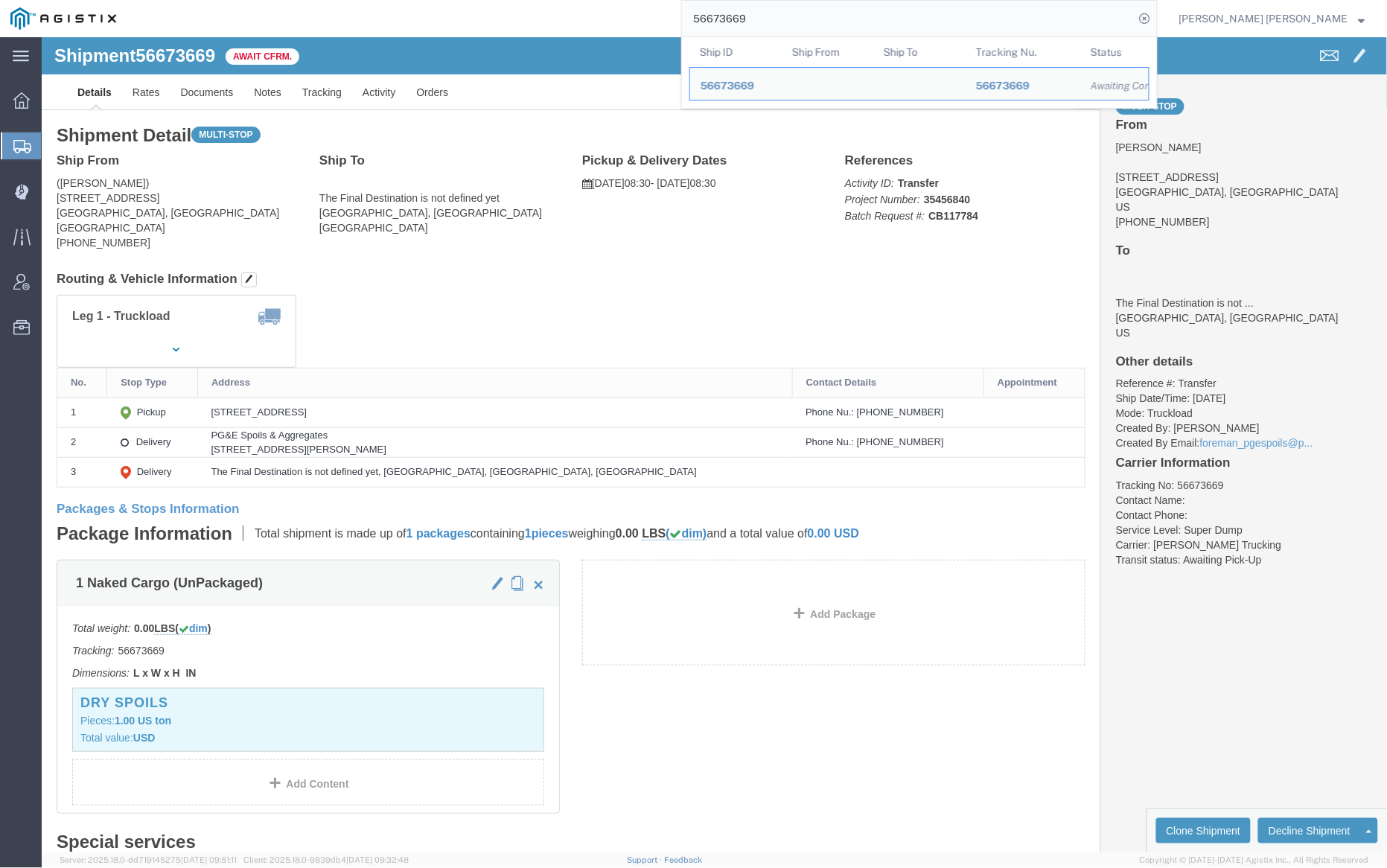
paste input "72"
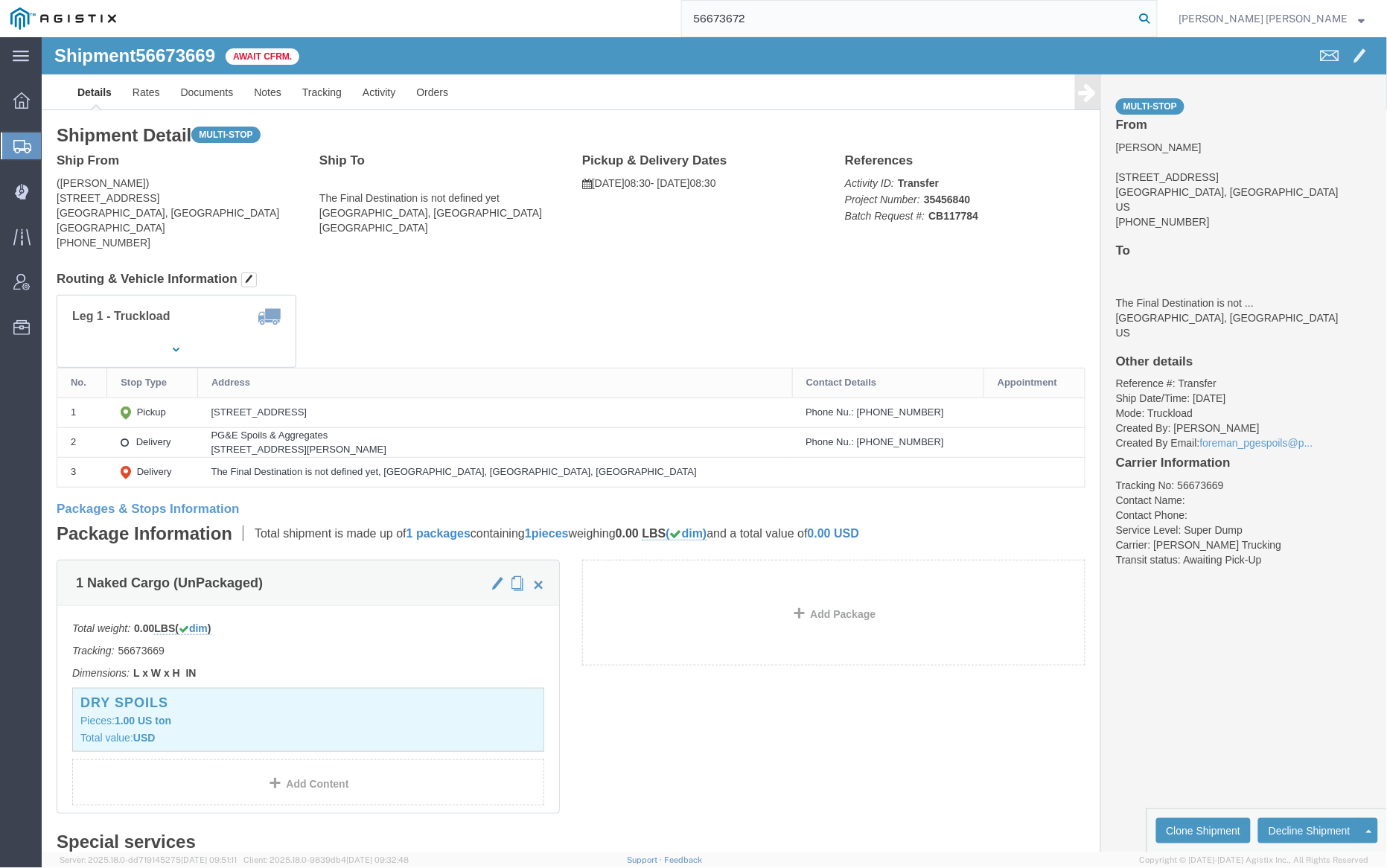
click at [1155, 15] on icon at bounding box center [1146, 19] width 21 height 21
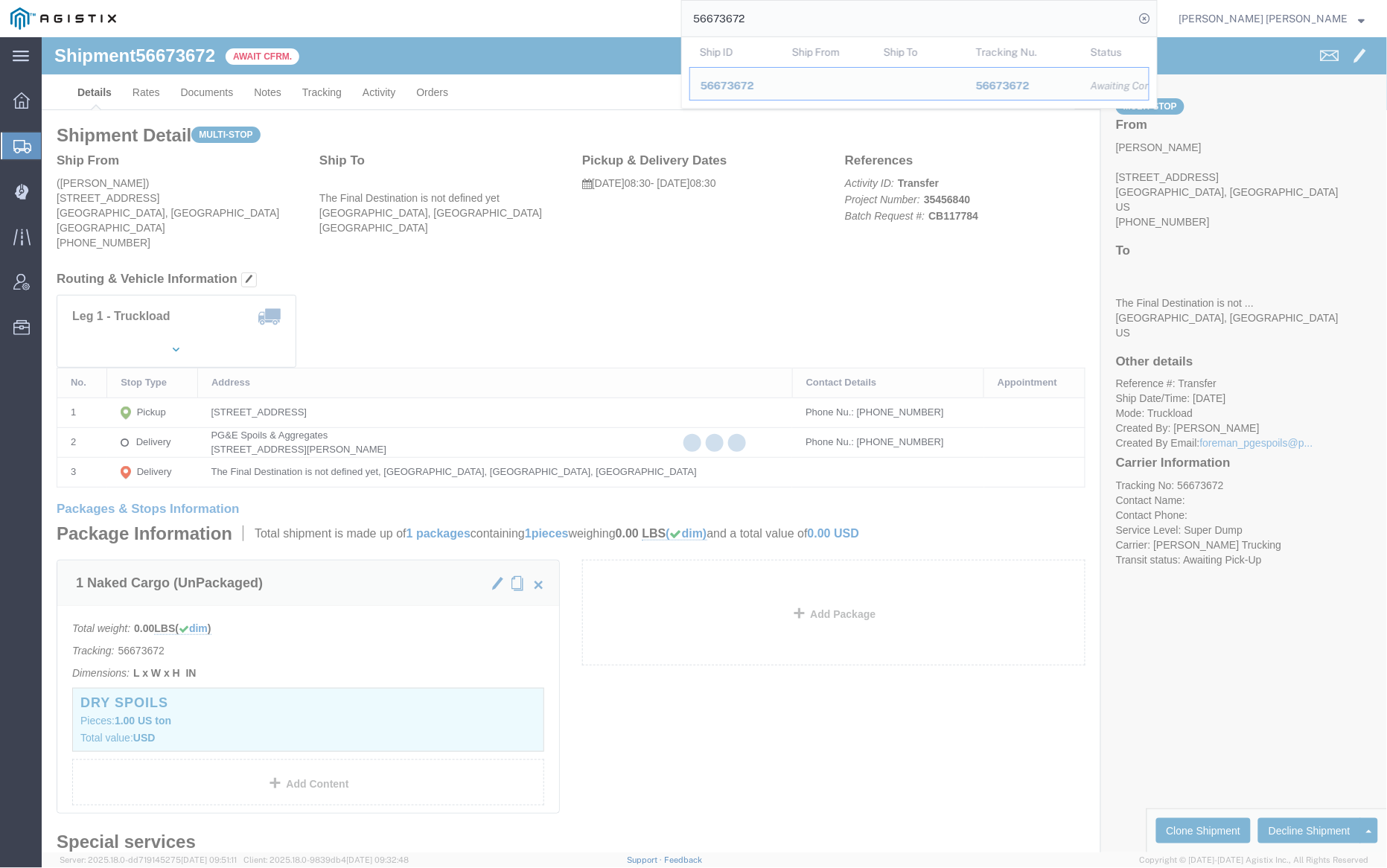
click at [800, 16] on input "56673672" at bounding box center [908, 18] width 453 height 36
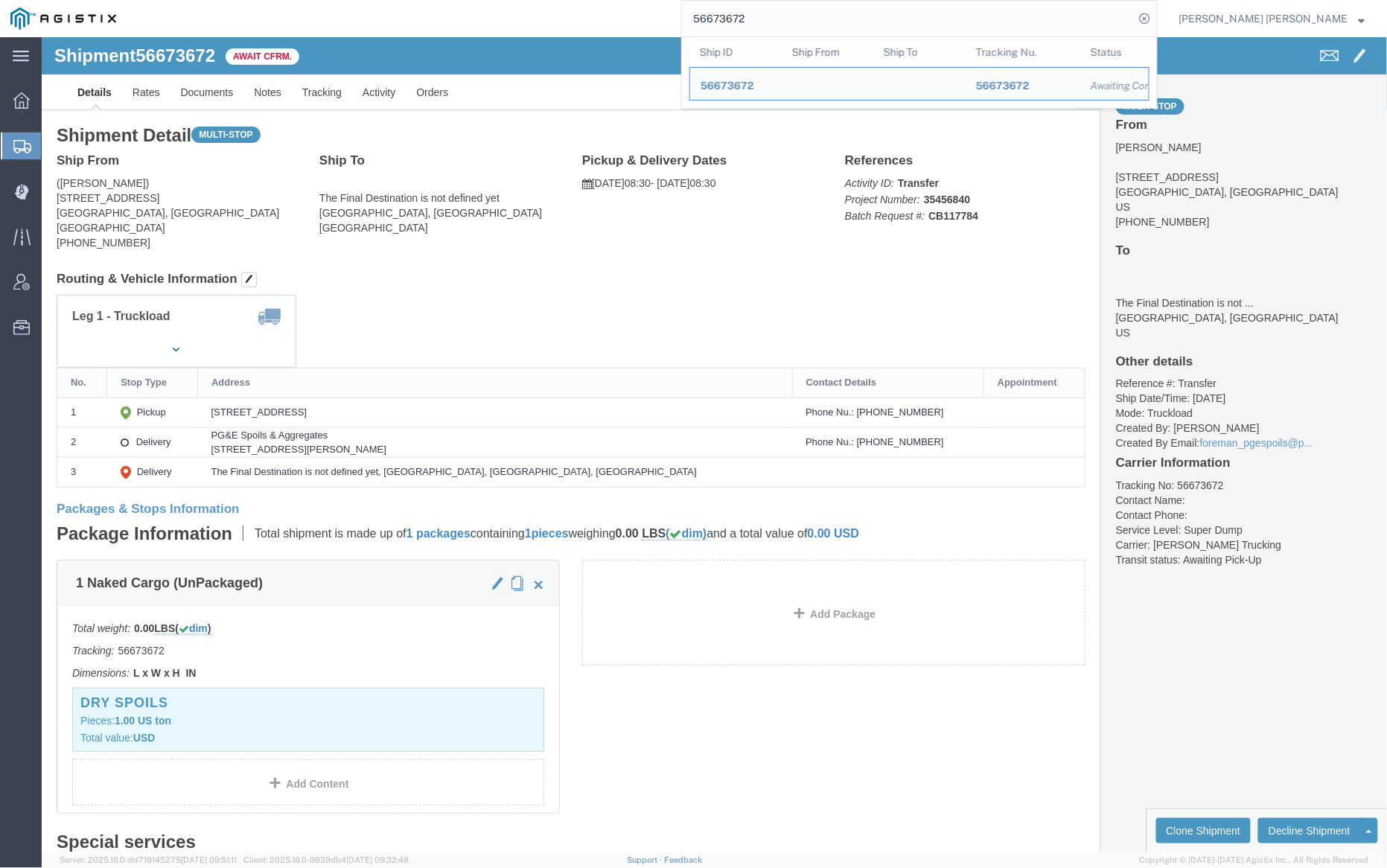
paste input "7"
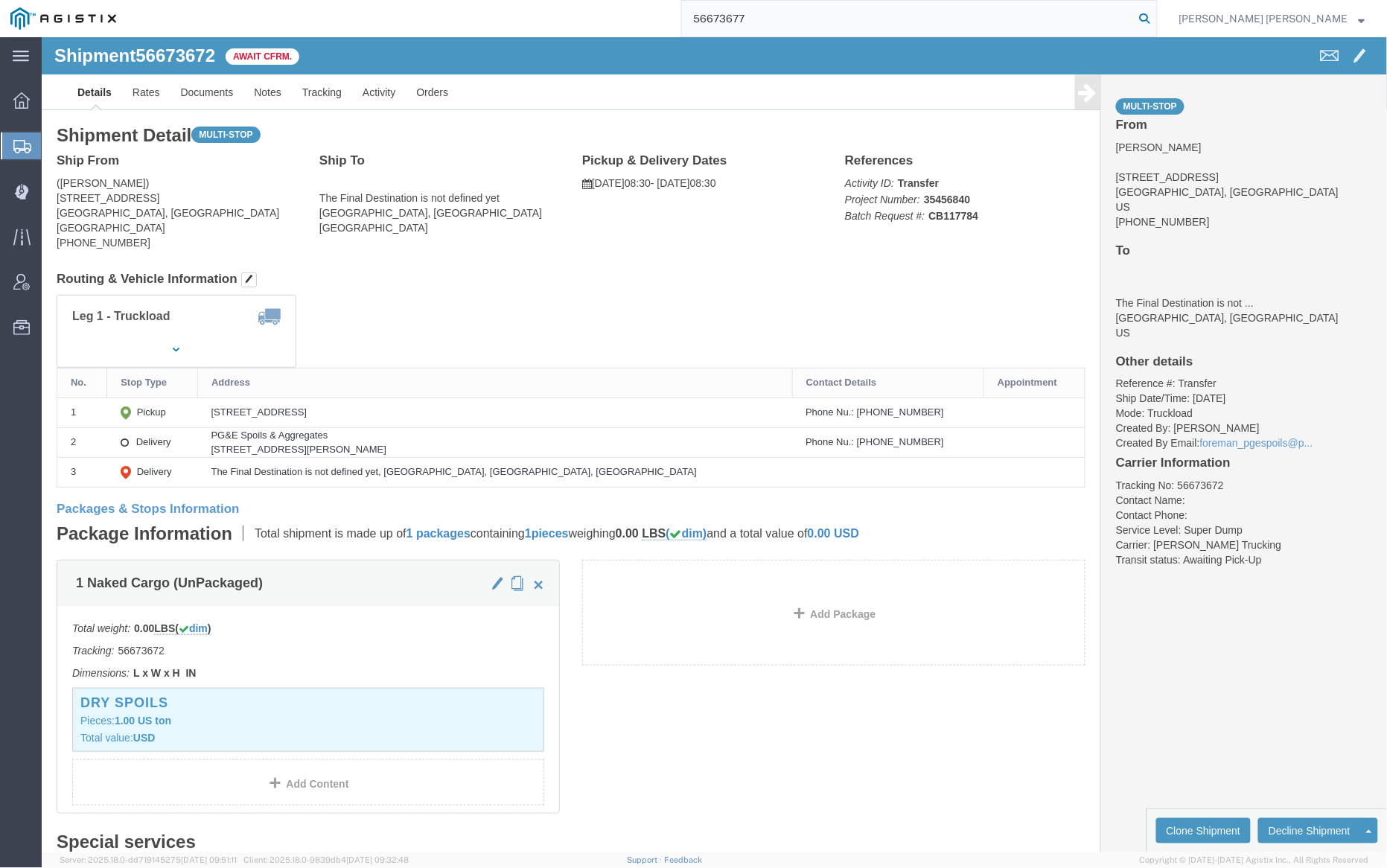
click at [1155, 16] on icon at bounding box center [1146, 19] width 21 height 21
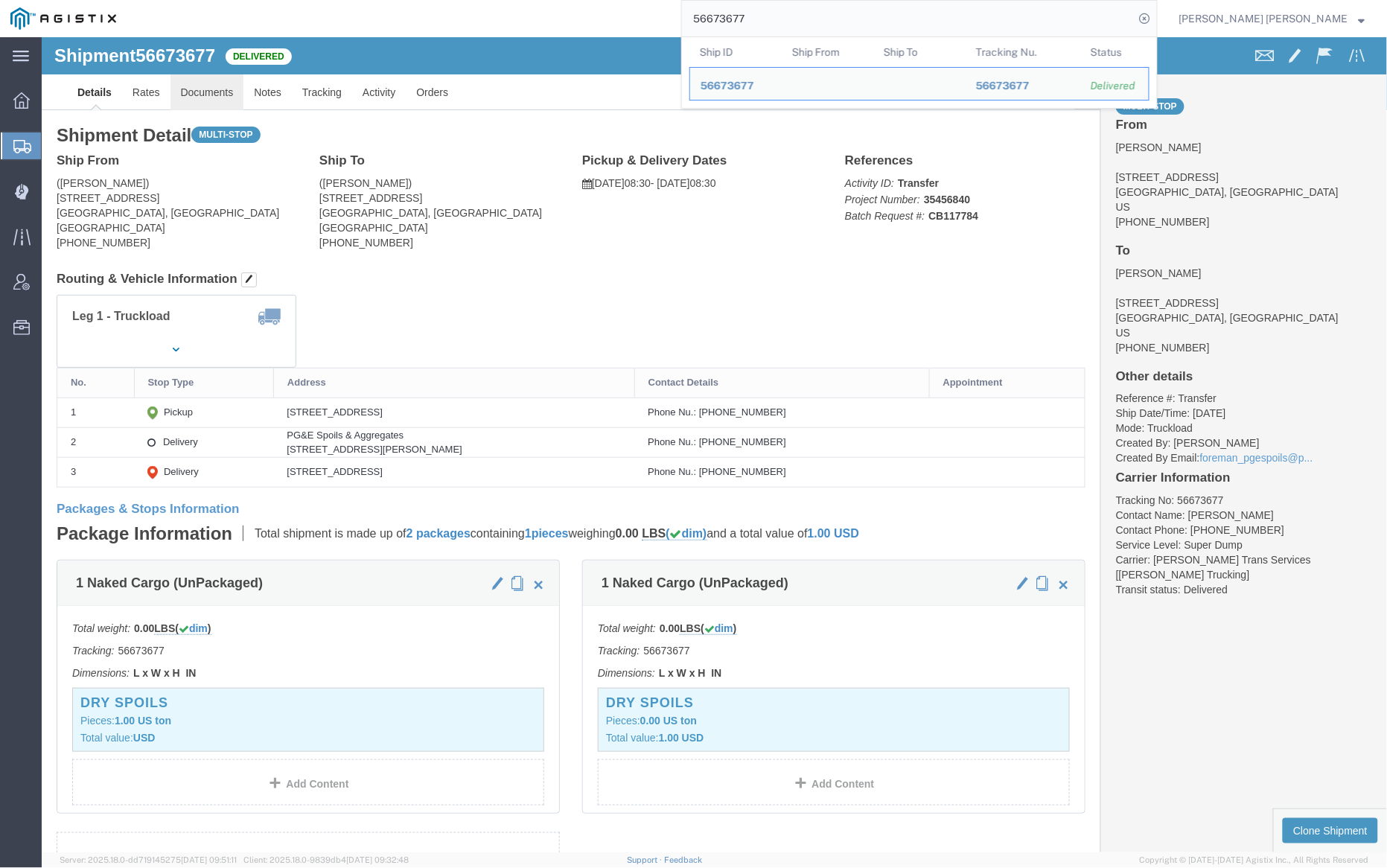
click link "Documents"
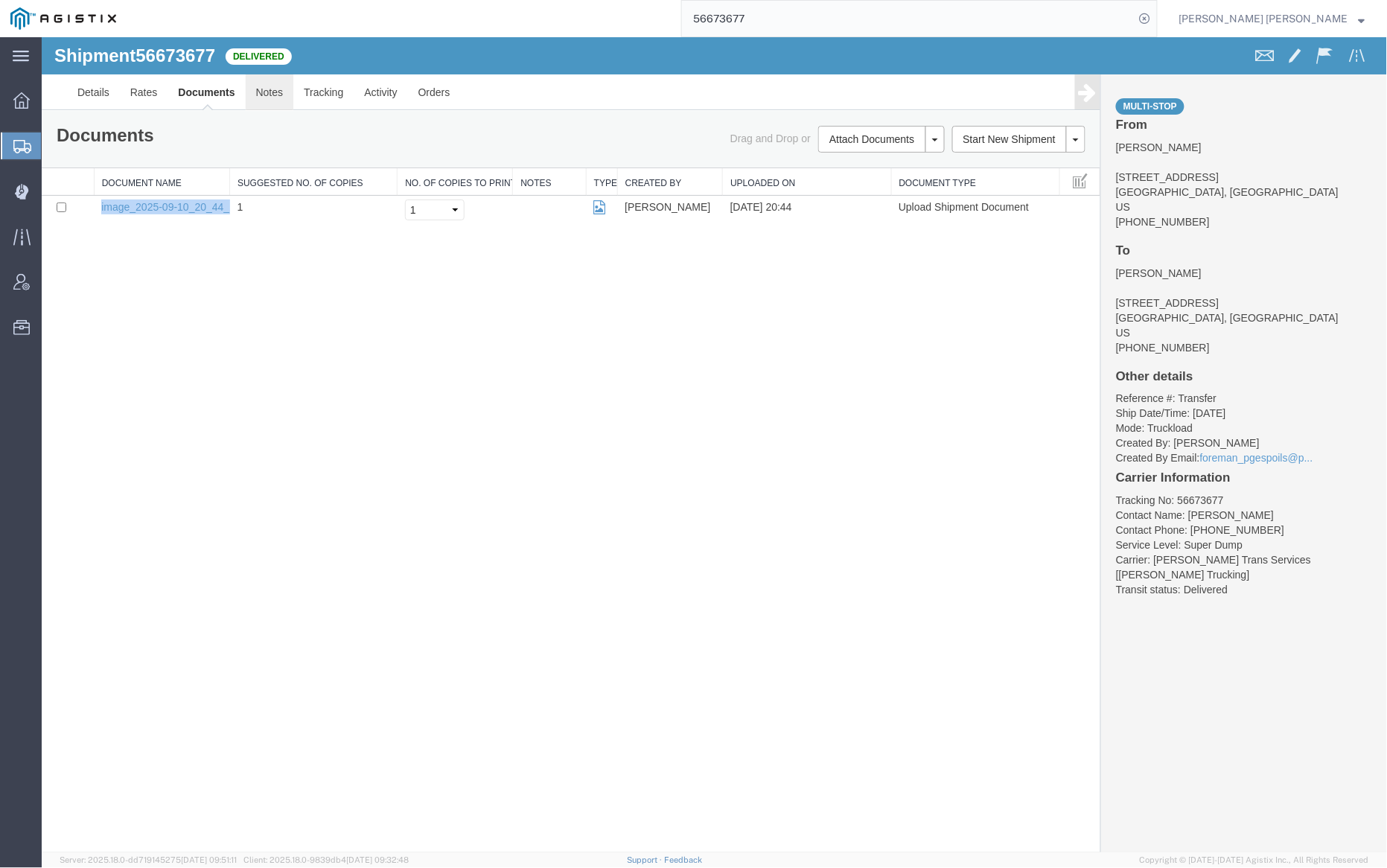
click at [266, 94] on link "Notes" at bounding box center [269, 91] width 48 height 36
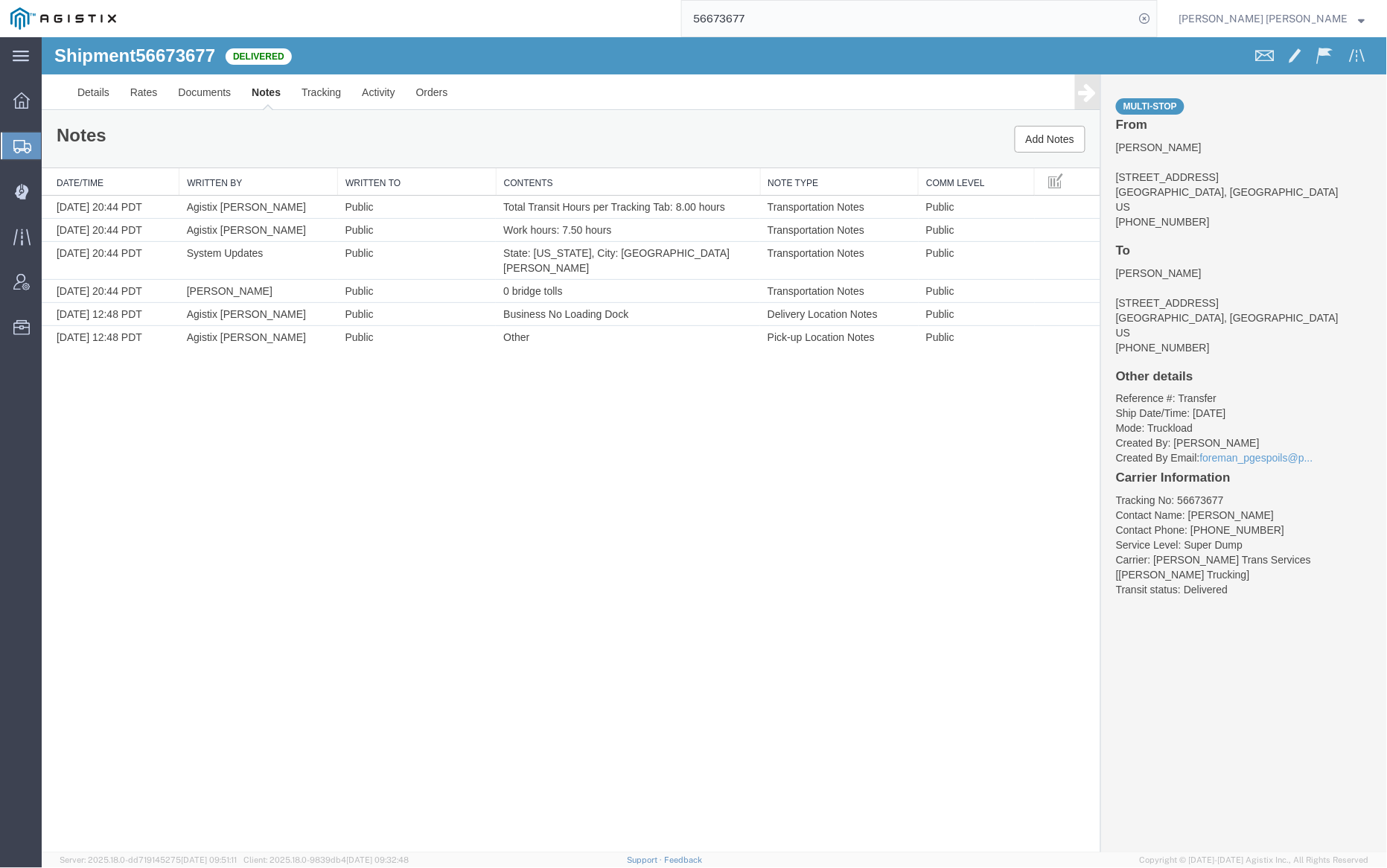
click at [794, 21] on input "56673677" at bounding box center [908, 18] width 453 height 36
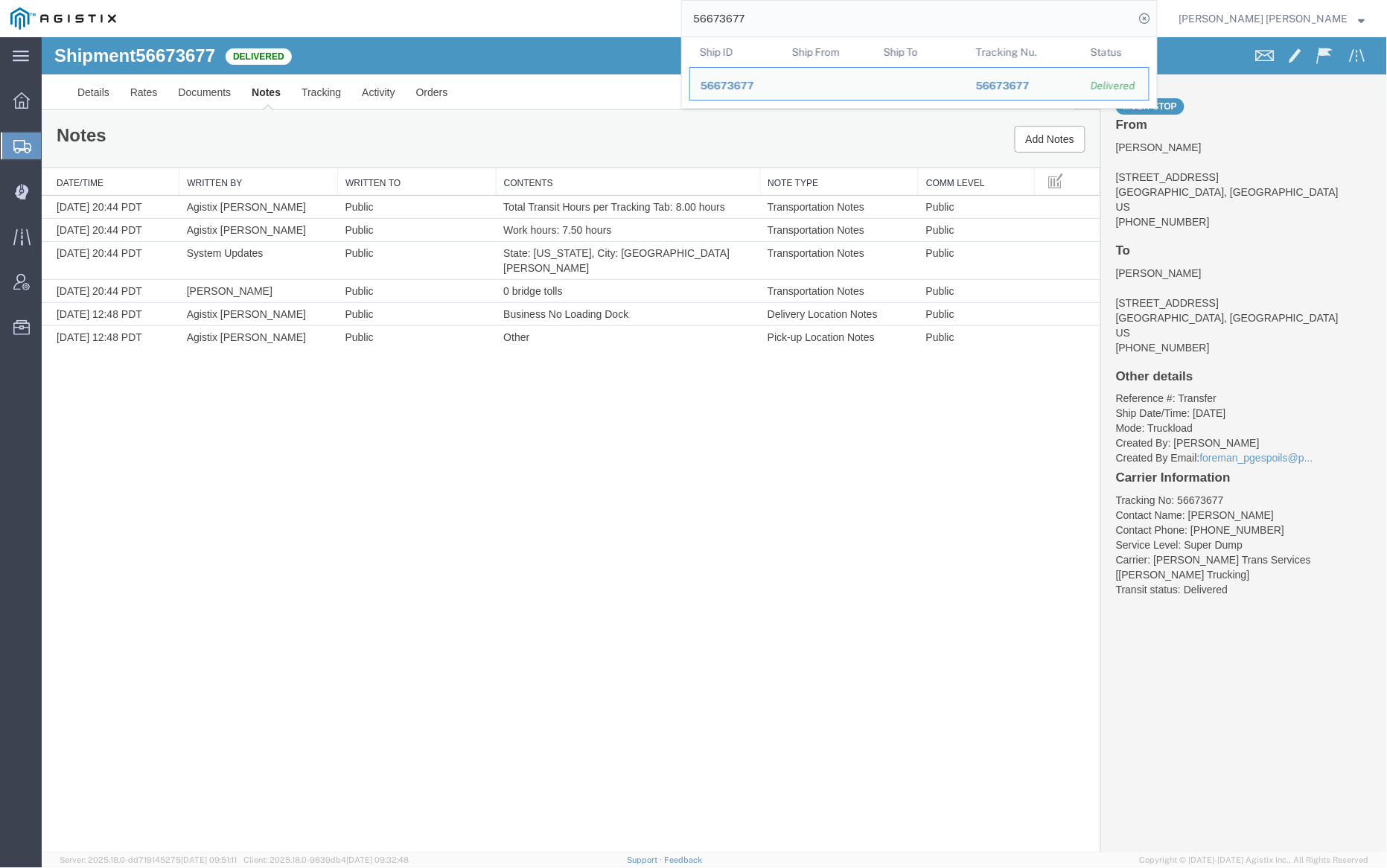
click at [794, 21] on input "56673677" at bounding box center [908, 18] width 453 height 36
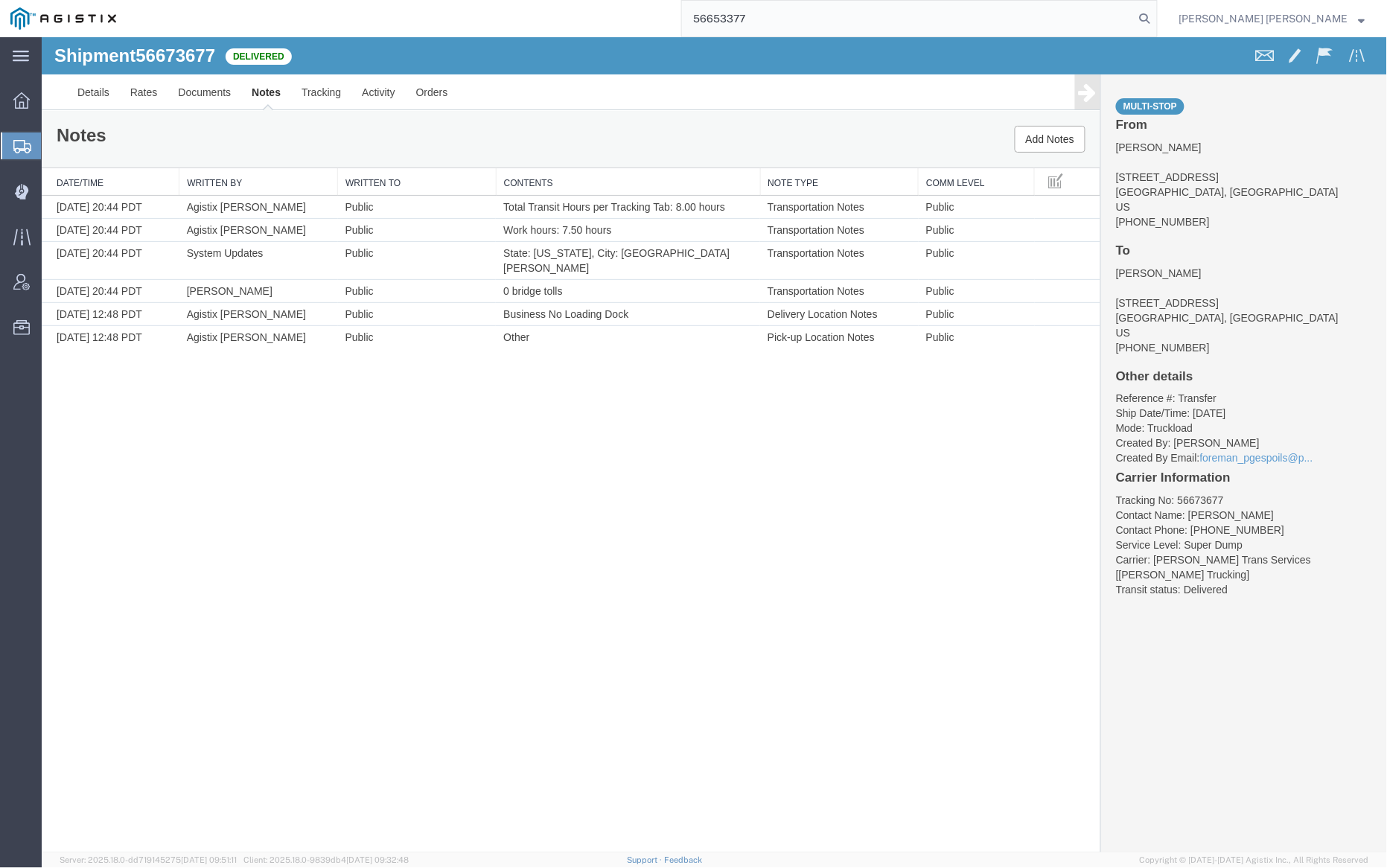
click at [815, 18] on input "56653377" at bounding box center [908, 18] width 453 height 36
paste input "750661"
click at [1155, 14] on icon at bounding box center [1146, 19] width 21 height 21
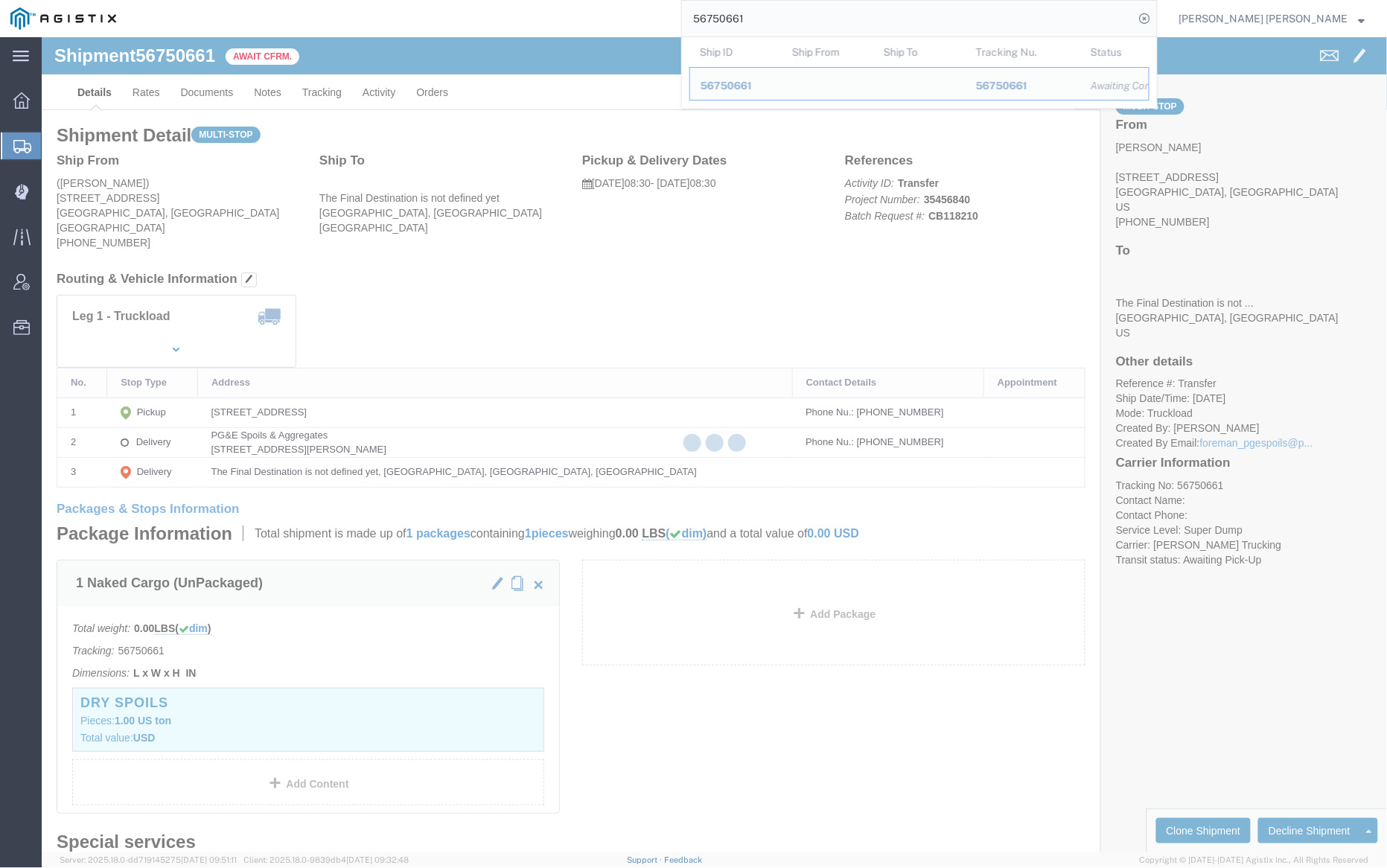
click at [800, 21] on input "56750661" at bounding box center [908, 18] width 453 height 36
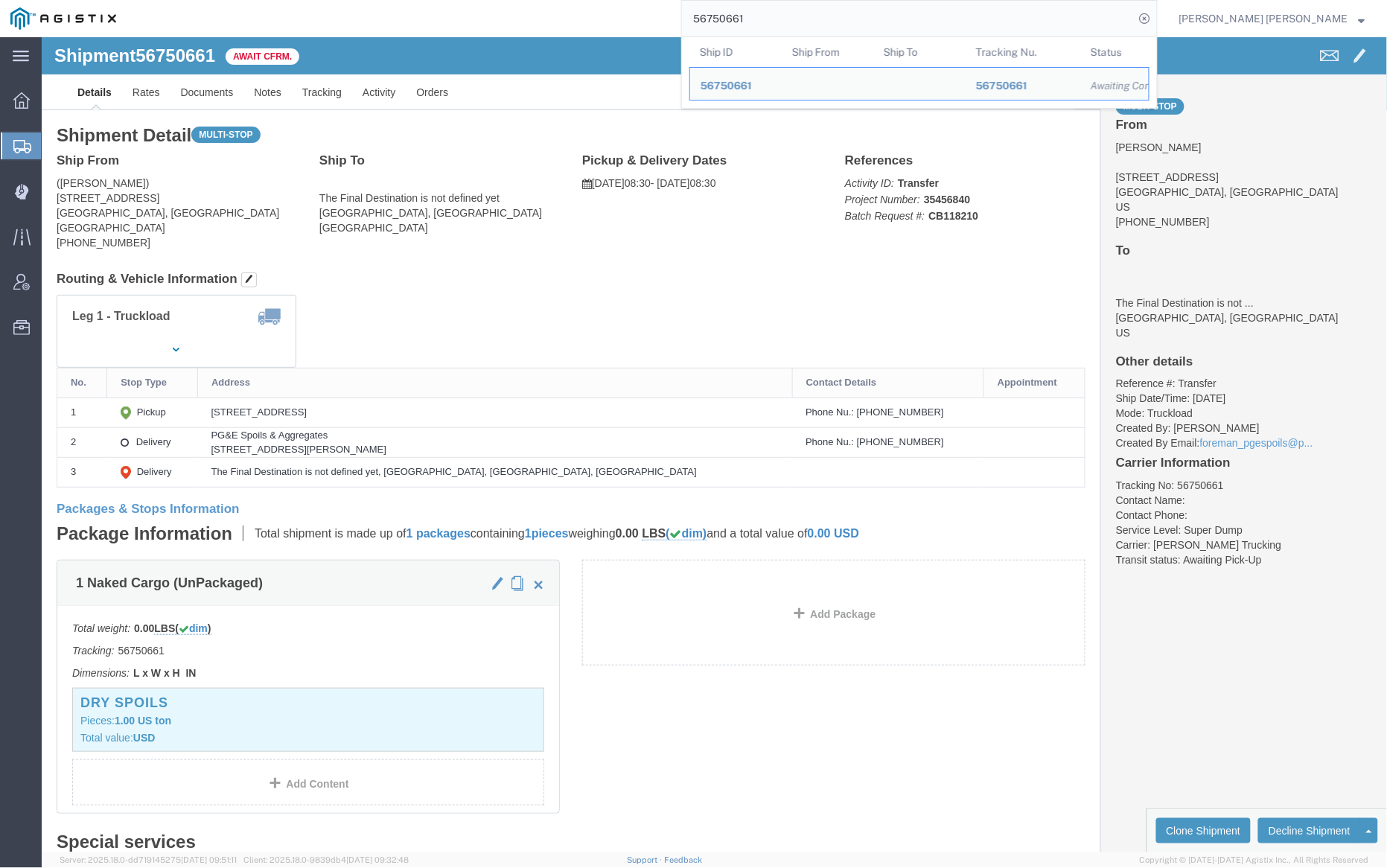
paste input "2"
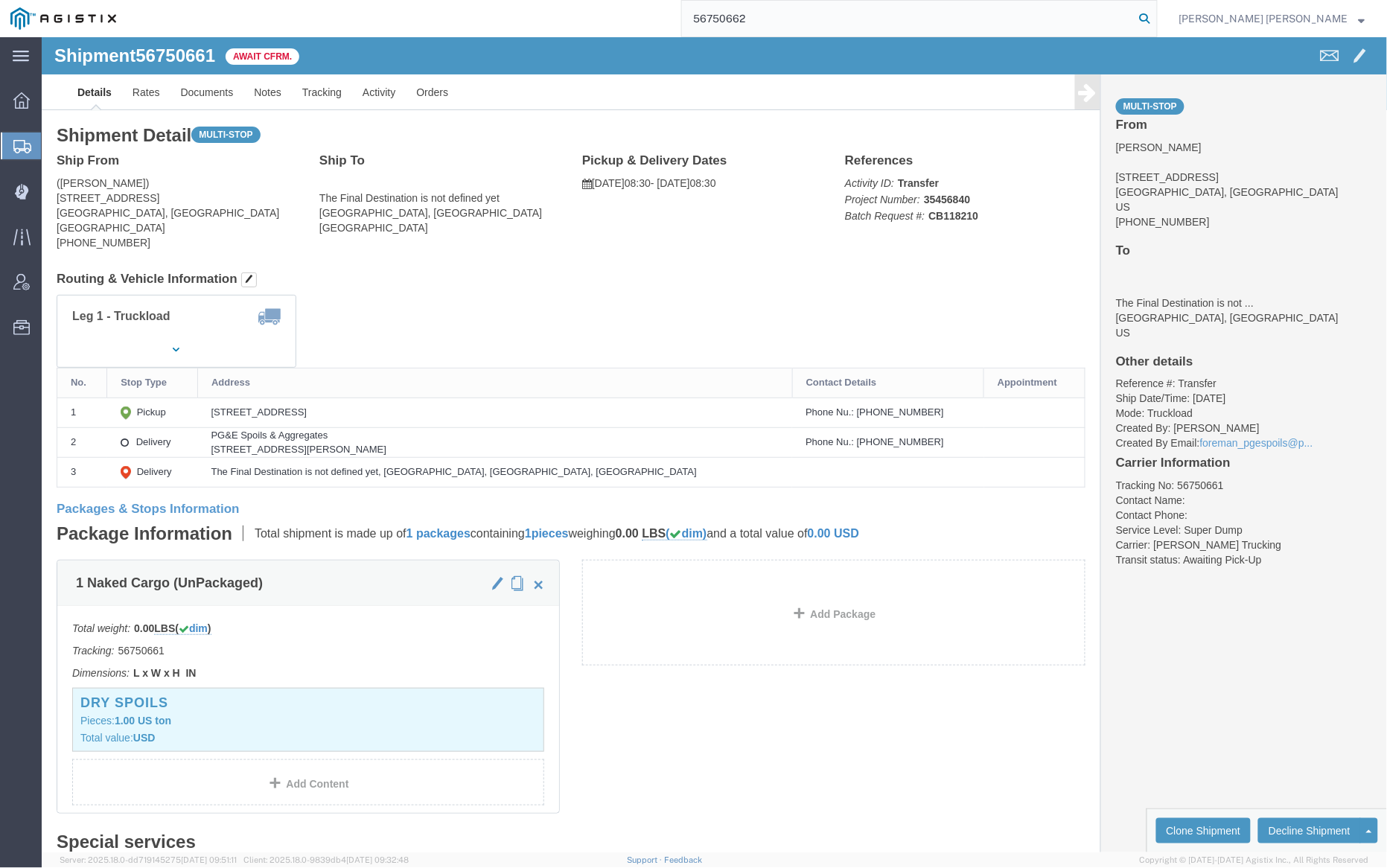
click at [1155, 16] on icon at bounding box center [1146, 19] width 21 height 21
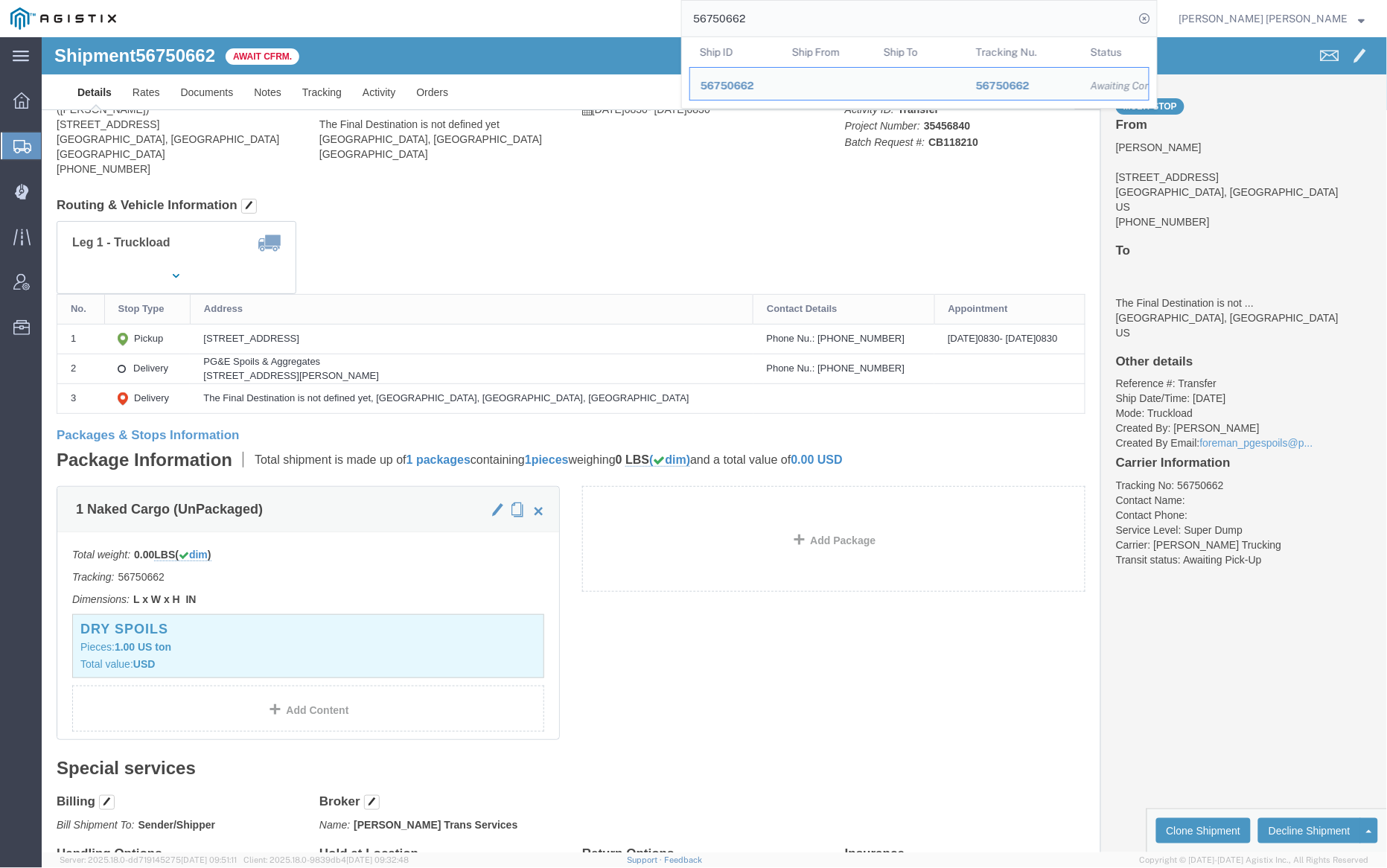
click at [811, 16] on input "56750662" at bounding box center [908, 18] width 453 height 36
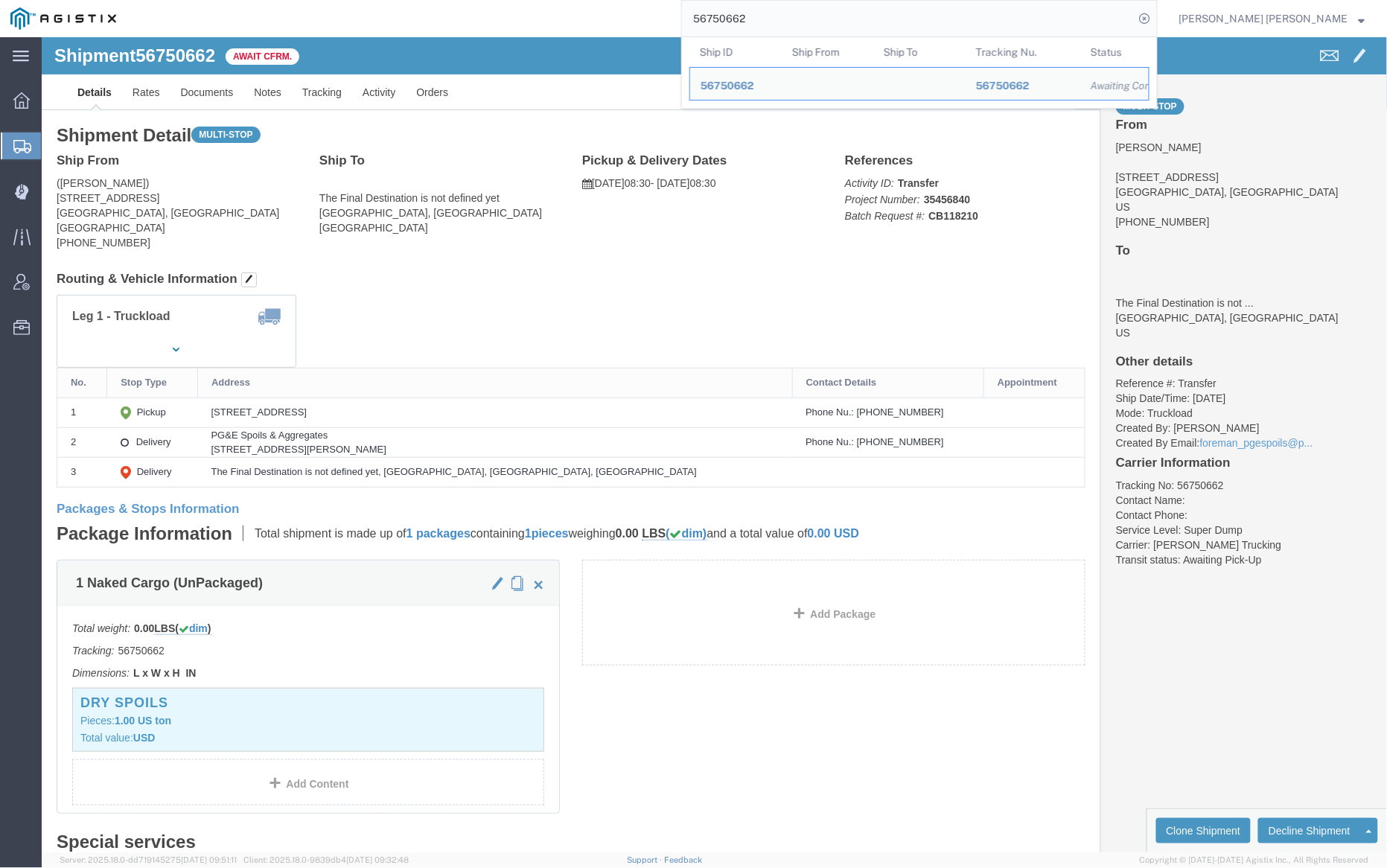
click at [811, 15] on input "56750662" at bounding box center [908, 18] width 453 height 36
paste input "3"
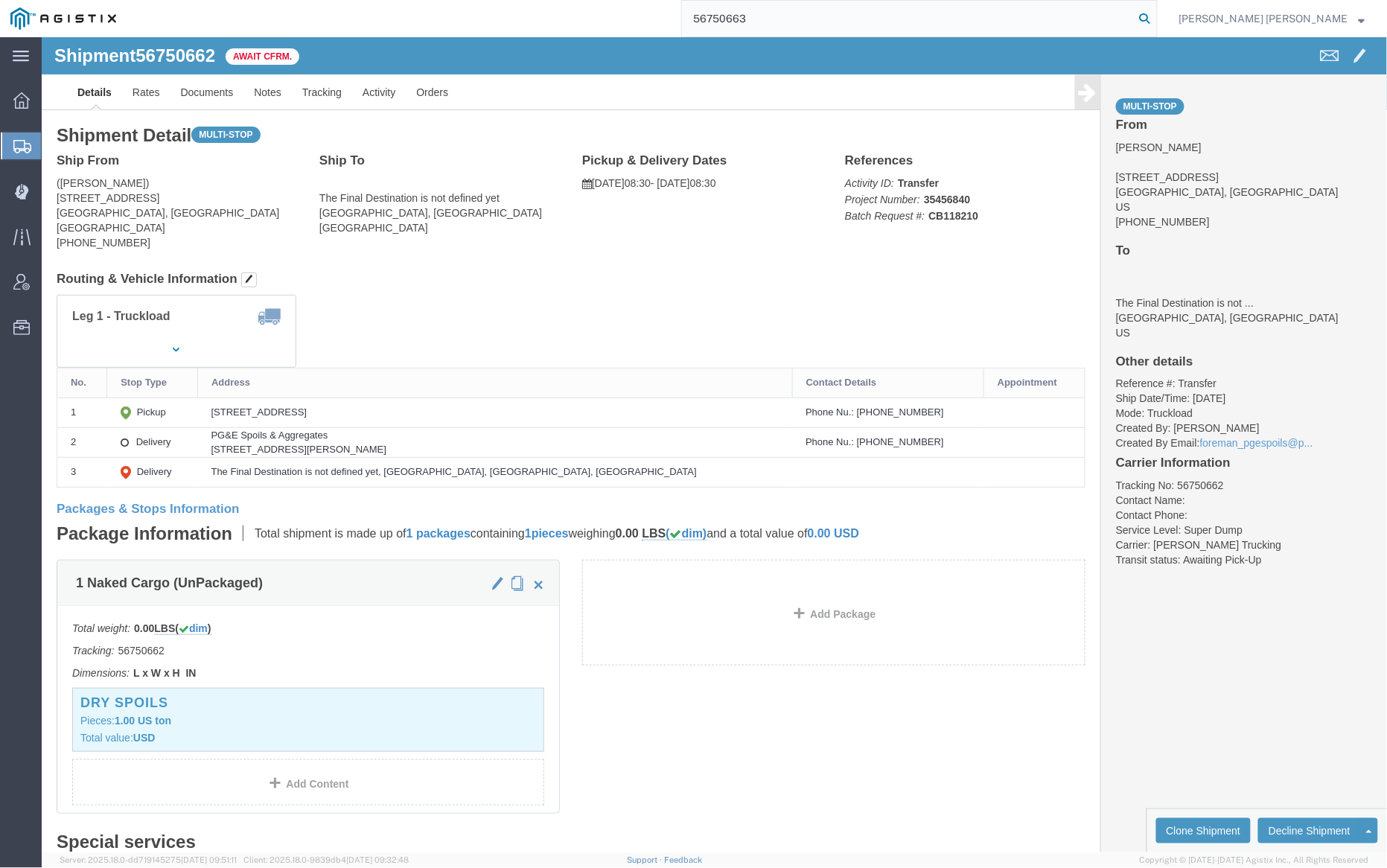
click at [1155, 17] on icon at bounding box center [1146, 19] width 21 height 21
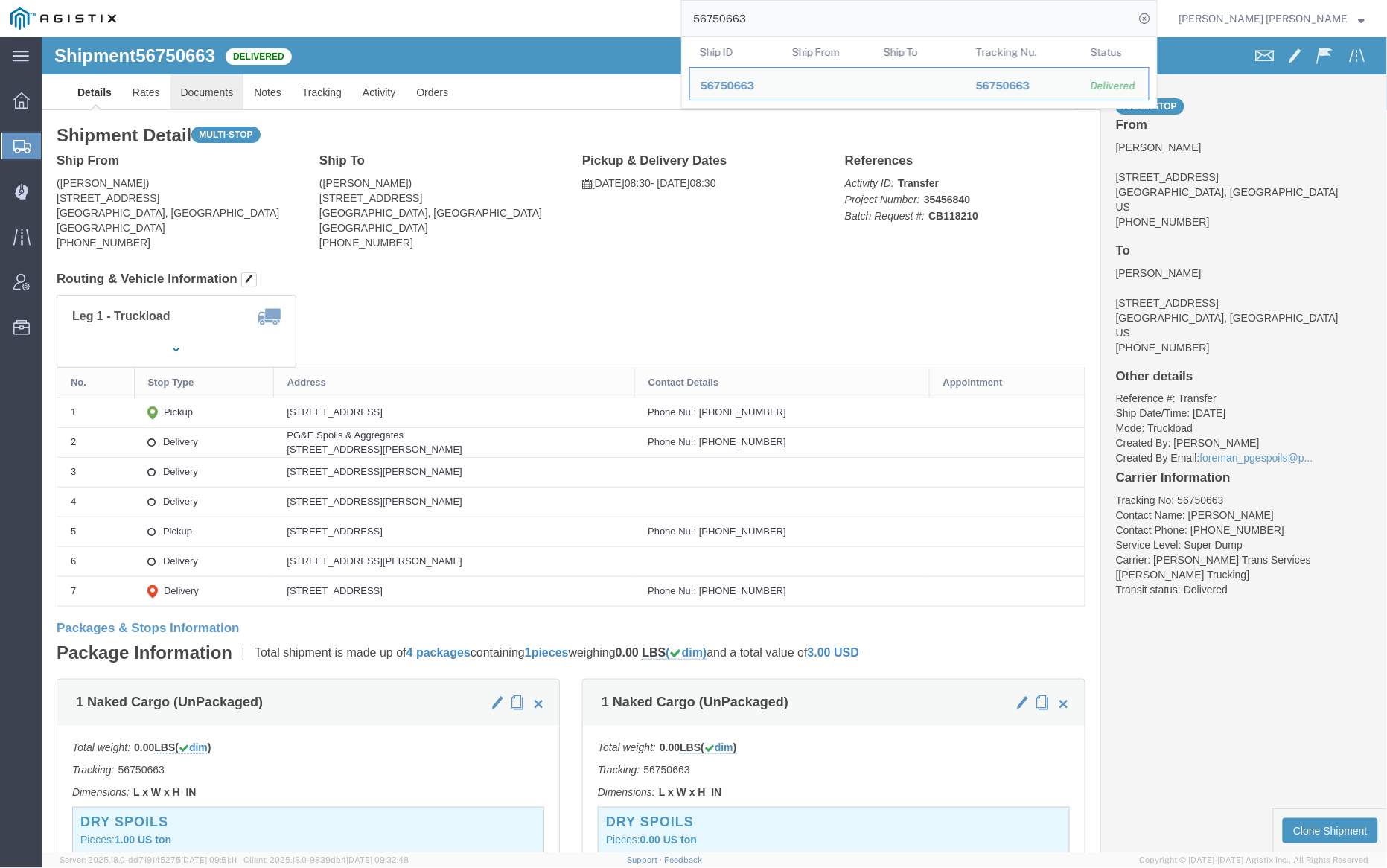
click link "Documents"
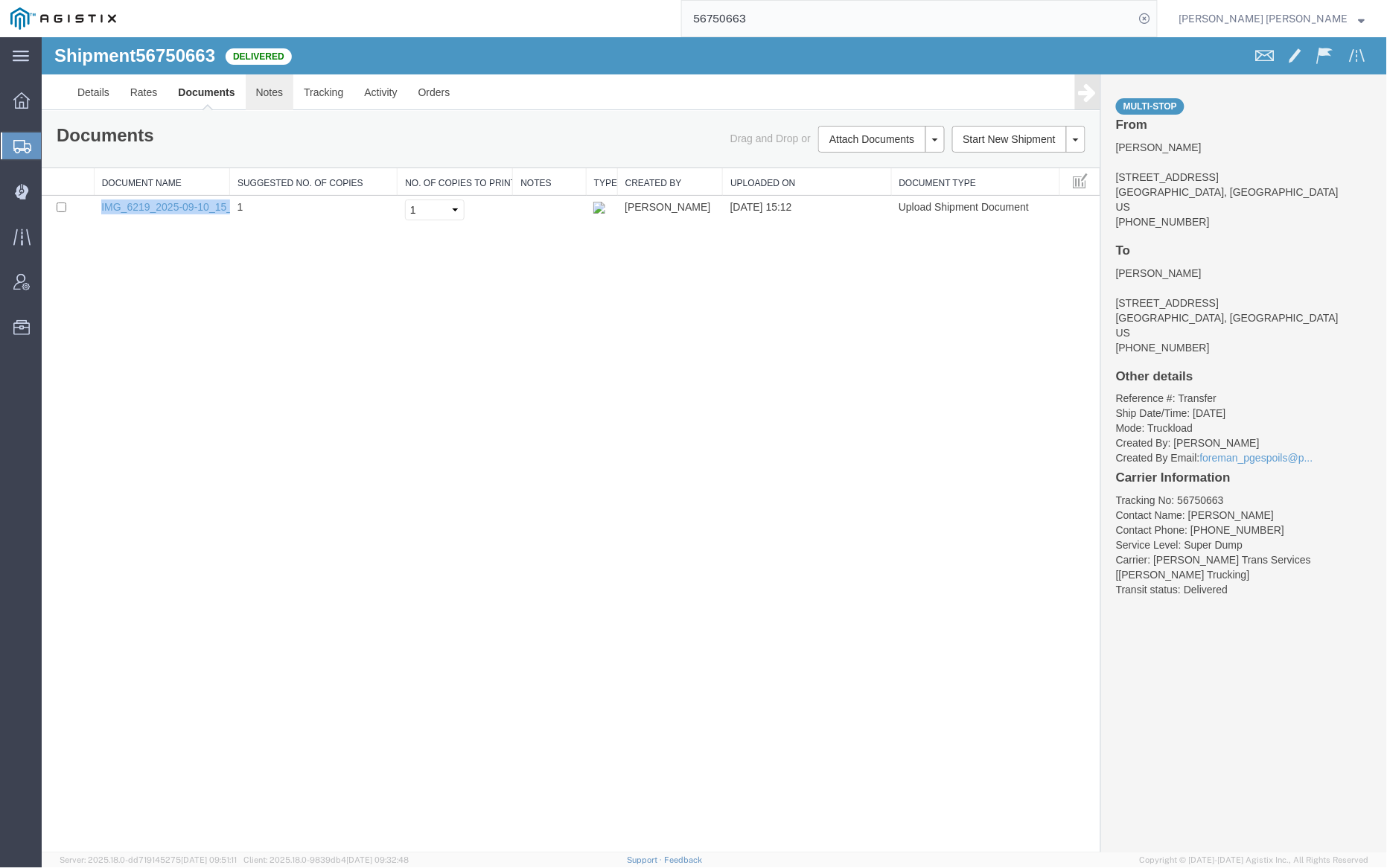
click at [280, 97] on link "Notes" at bounding box center [269, 91] width 48 height 36
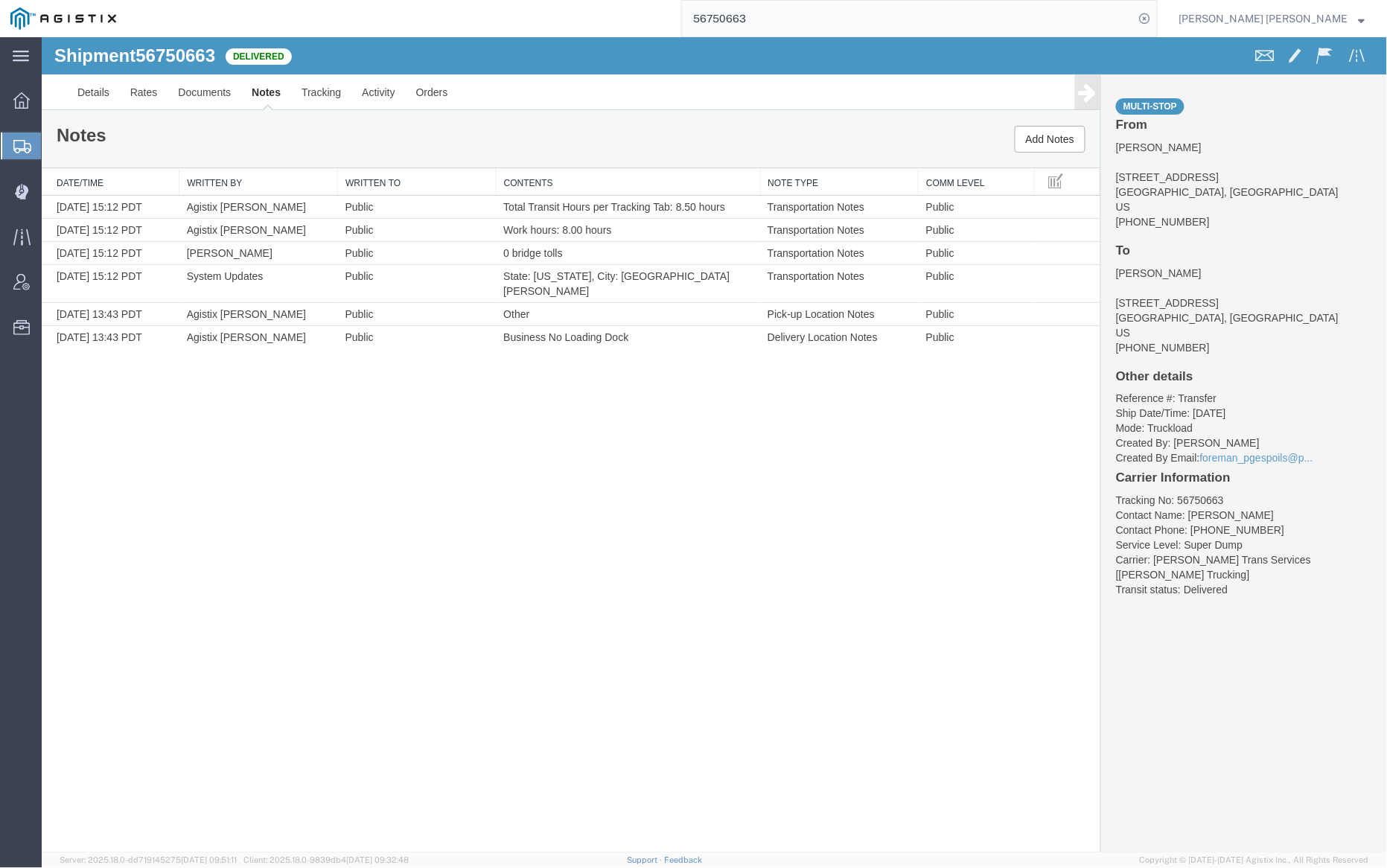
click at [797, 20] on input "56750663" at bounding box center [908, 18] width 453 height 36
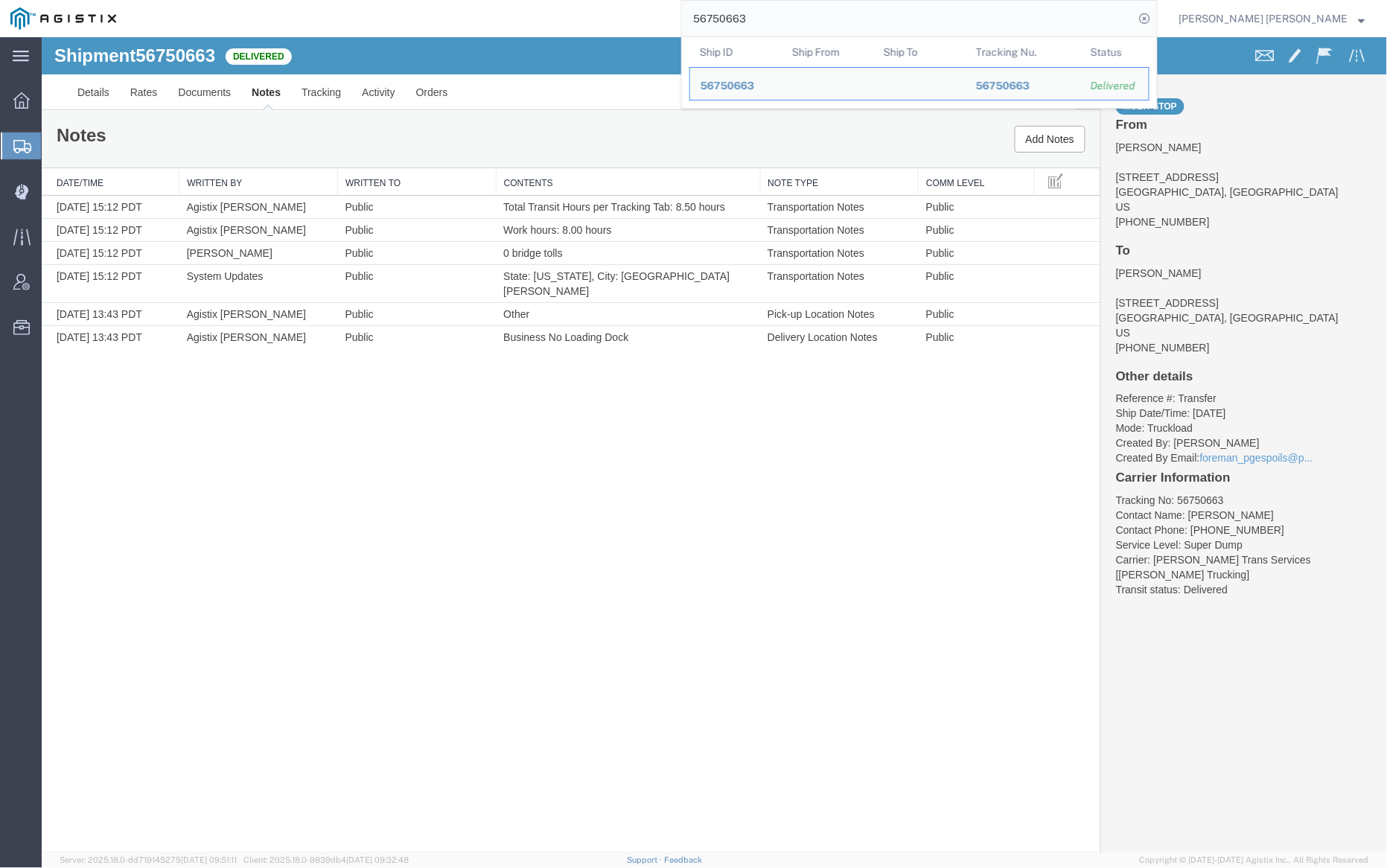
click at [797, 20] on input "56750663" at bounding box center [908, 18] width 453 height 36
paste input "51"
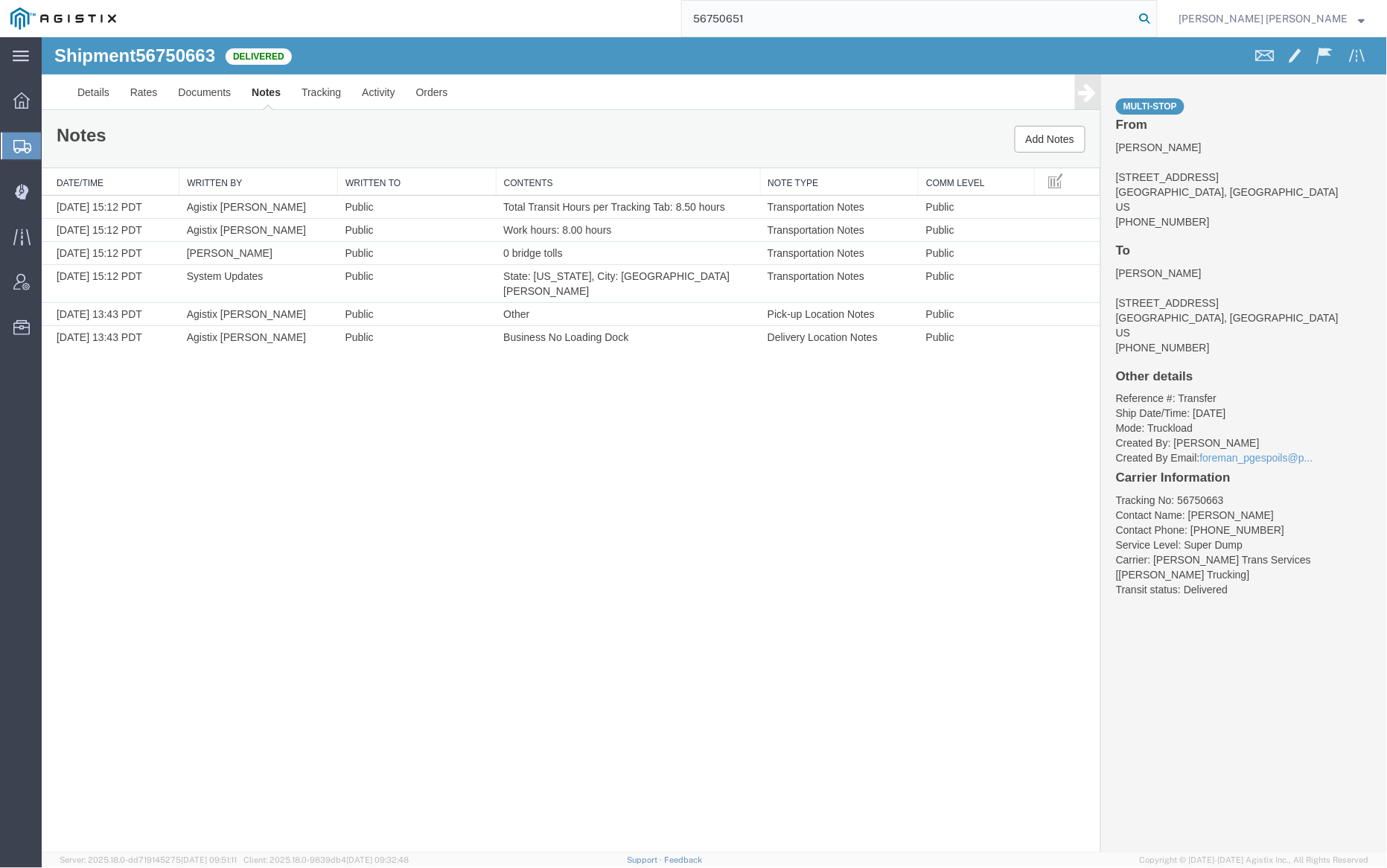
click at [1155, 16] on icon at bounding box center [1146, 19] width 21 height 21
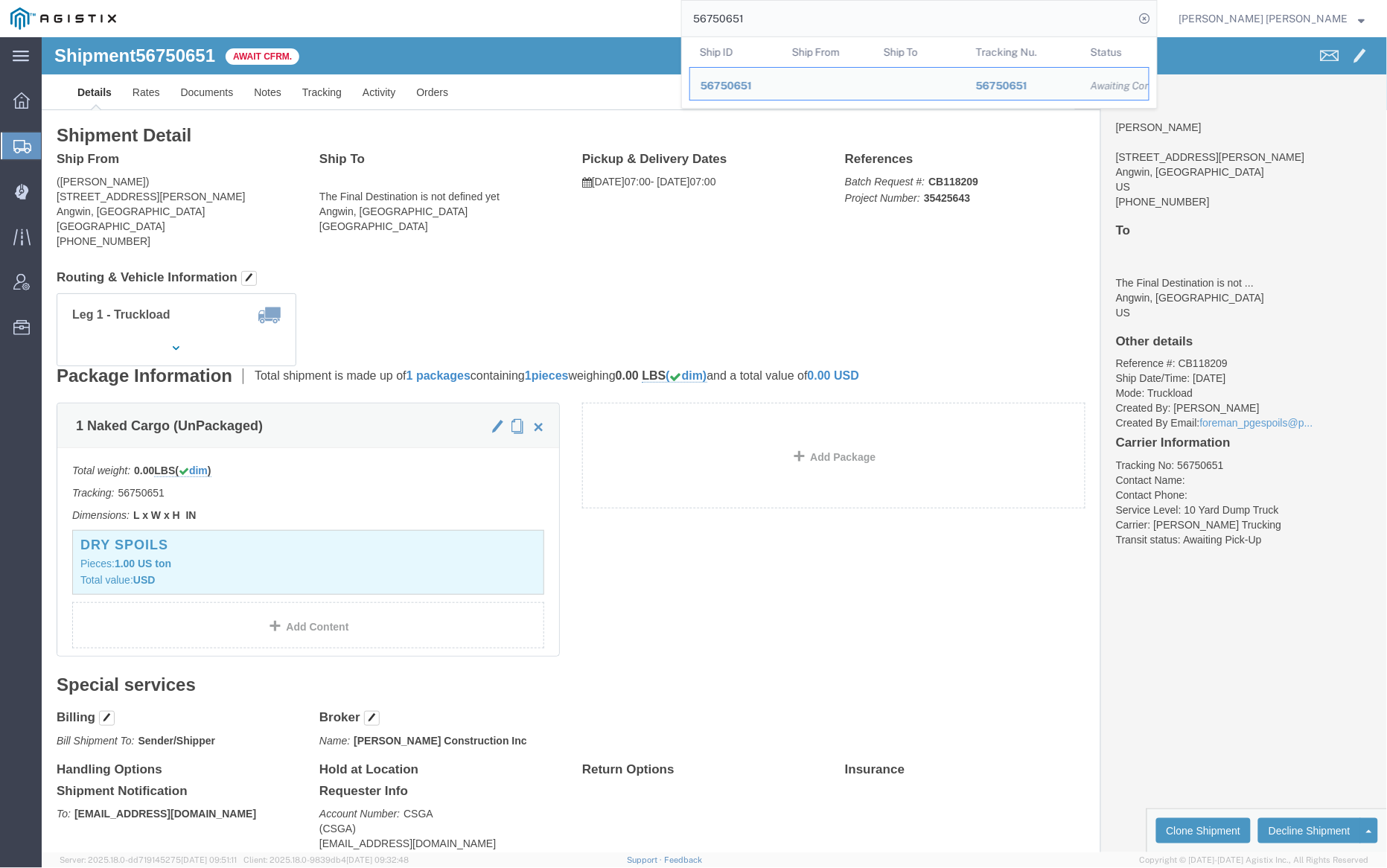
click at [803, 16] on input "56750651" at bounding box center [908, 18] width 453 height 36
paste input "0"
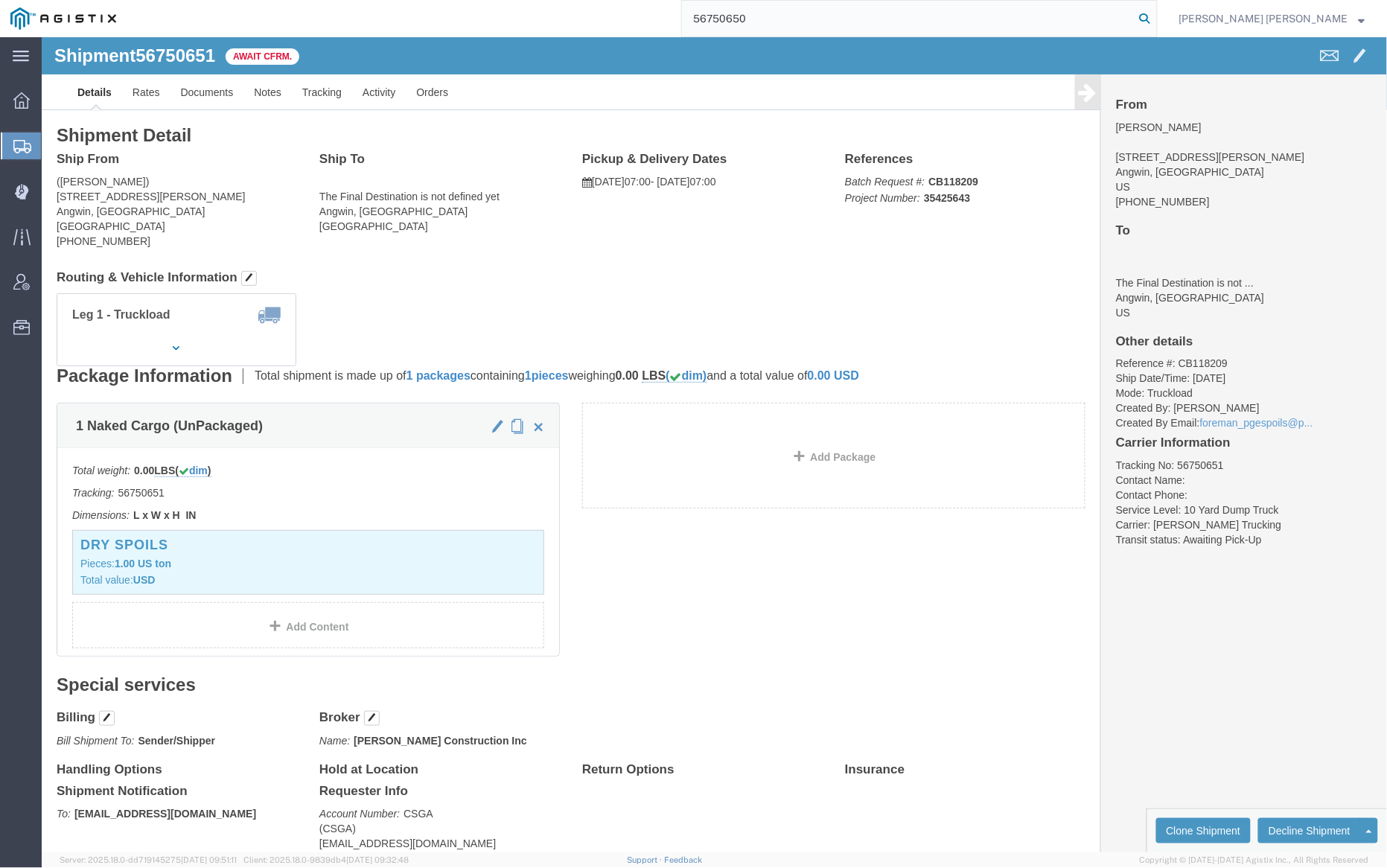
type input "56750650"
click at [1155, 17] on icon at bounding box center [1146, 19] width 21 height 21
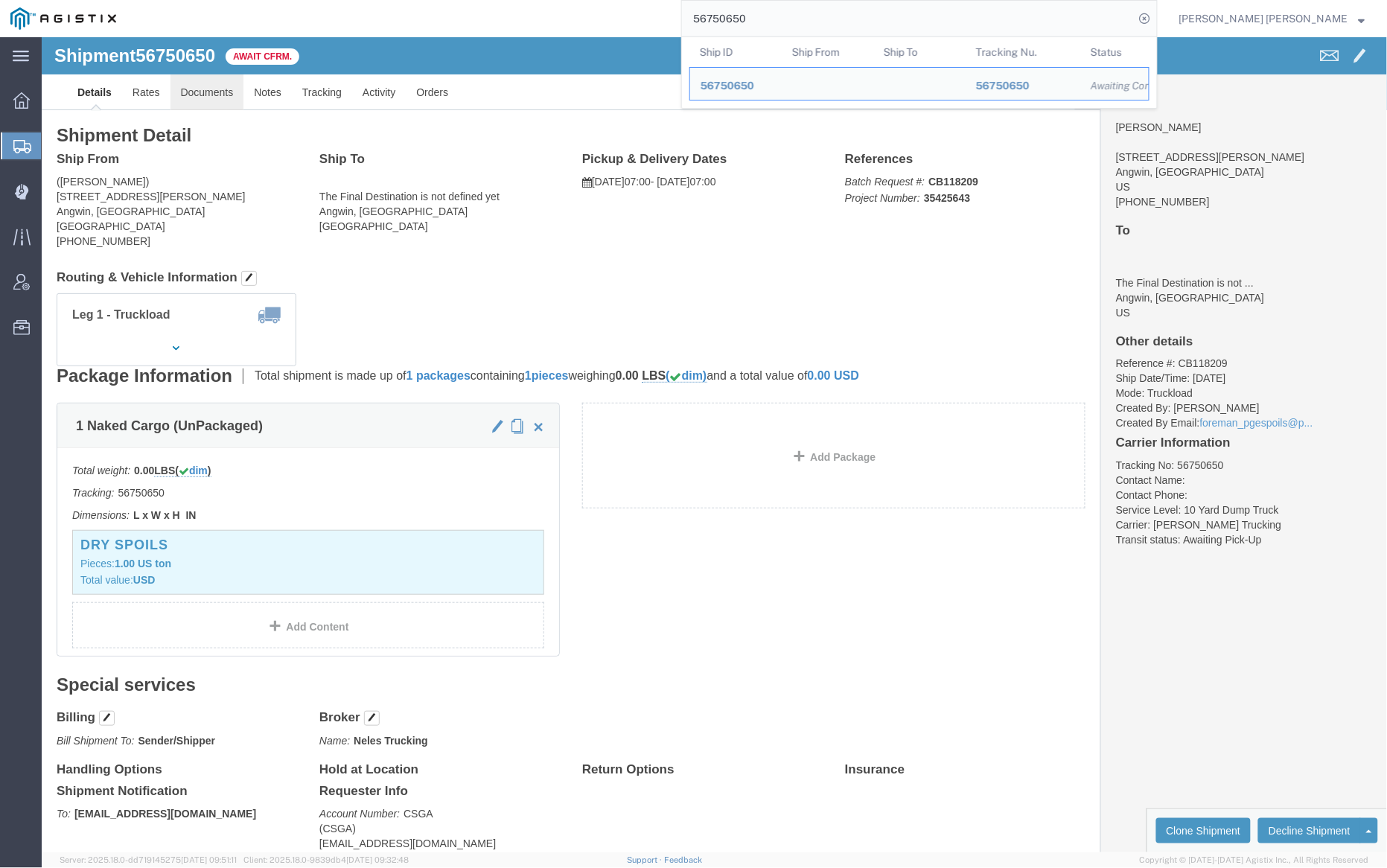
click link "Documents"
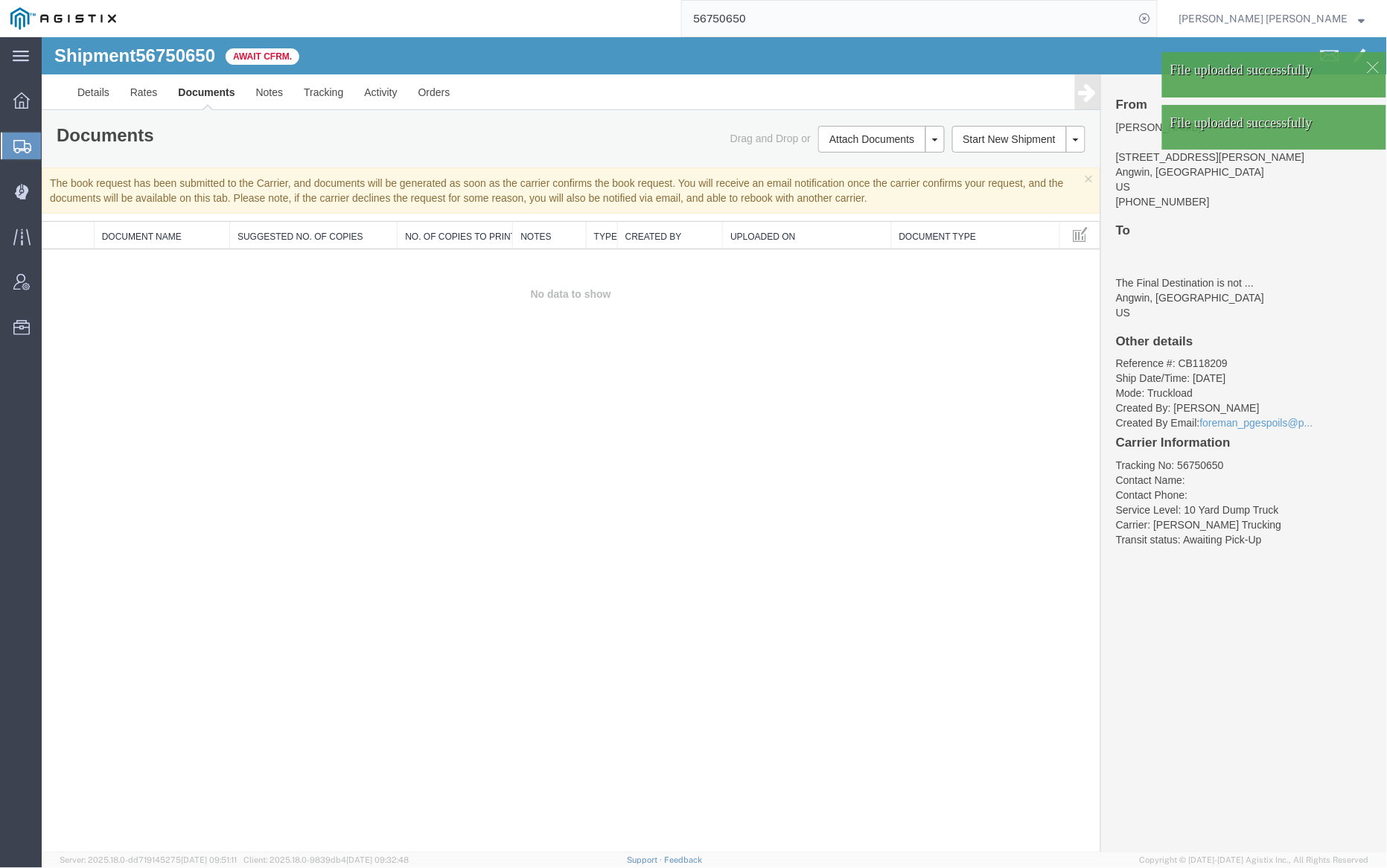
click at [202, 90] on link "Documents" at bounding box center [206, 91] width 78 height 36
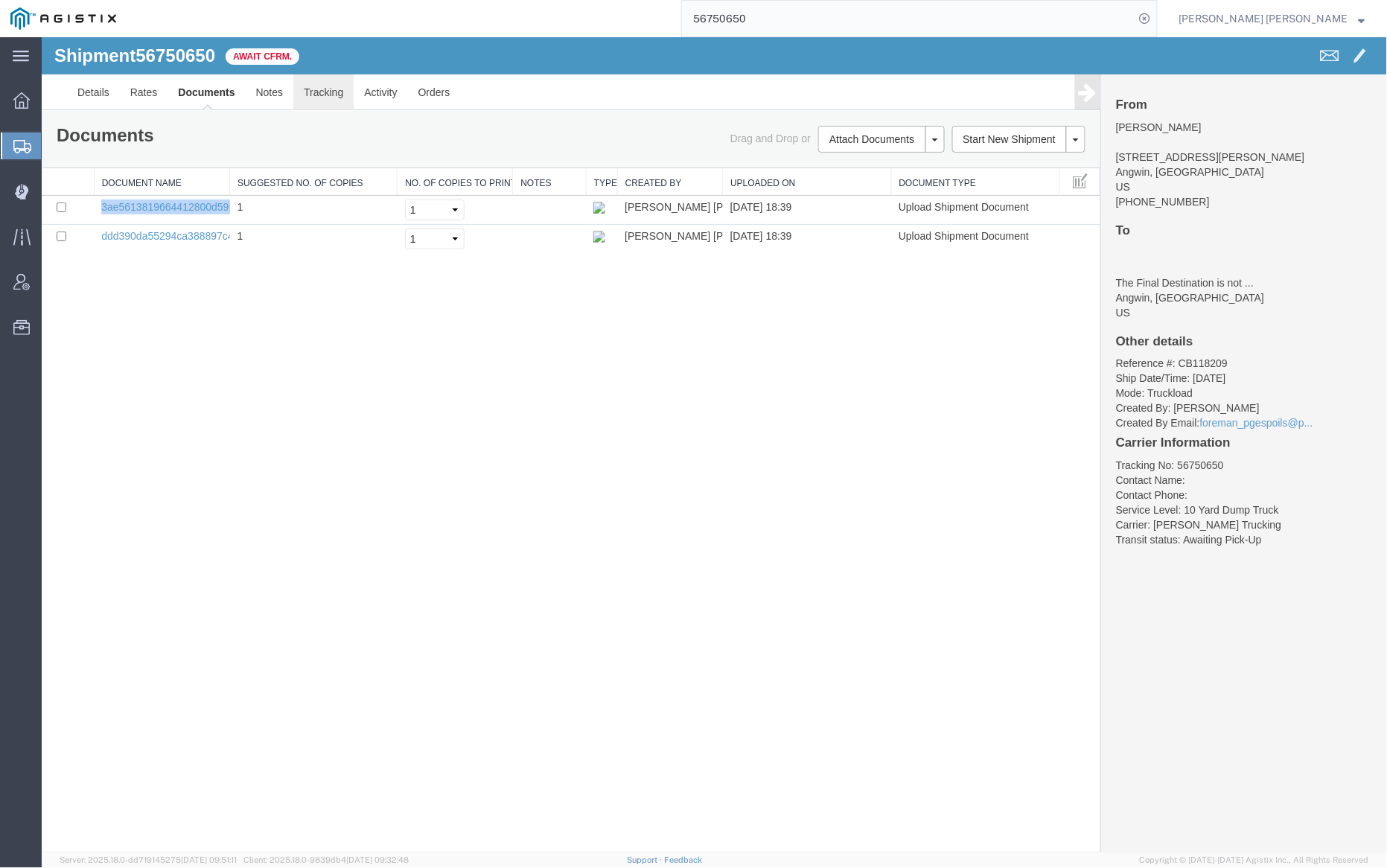
click at [325, 87] on link "Tracking" at bounding box center [322, 91] width 61 height 36
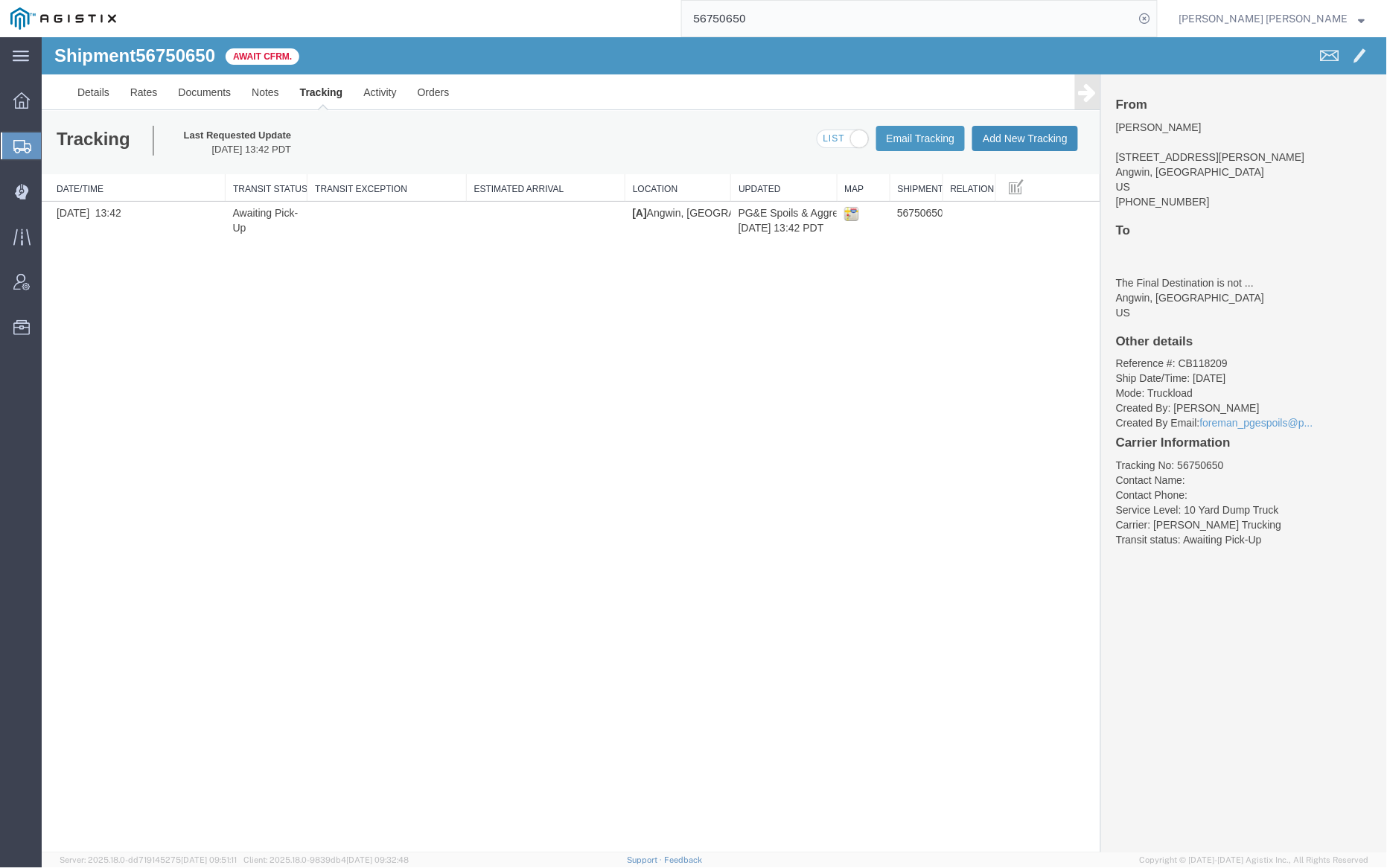
click at [1035, 137] on button "Add New Tracking" at bounding box center [1025, 137] width 106 height 25
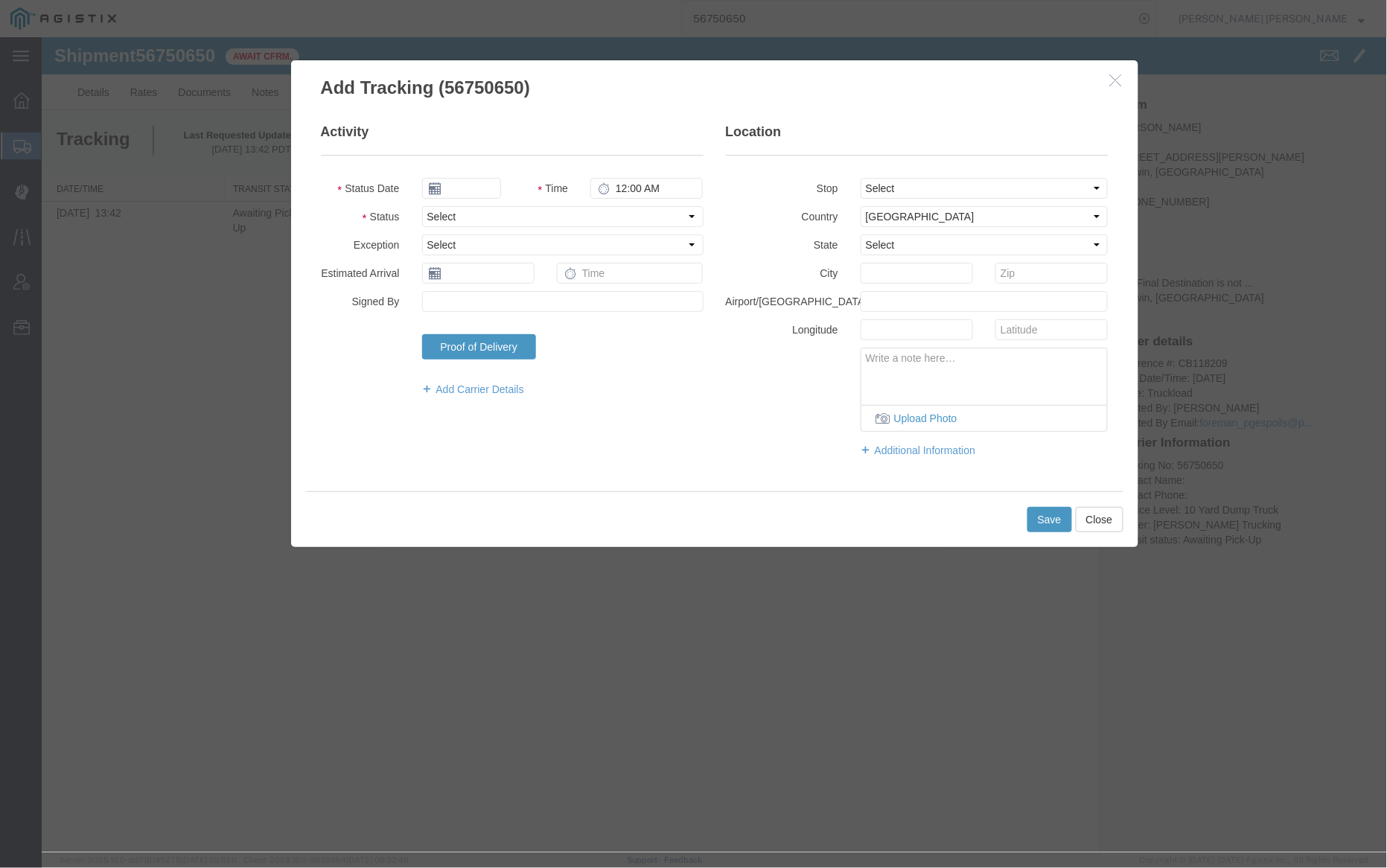
type input "[DATE]"
type input "7:00 PM"
click at [456, 195] on input "[DATE]" at bounding box center [460, 187] width 79 height 21
drag, startPoint x: 478, startPoint y: 279, endPoint x: 487, endPoint y: 277, distance: 9.2
click at [478, 279] on td "9" at bounding box center [477, 280] width 22 height 22
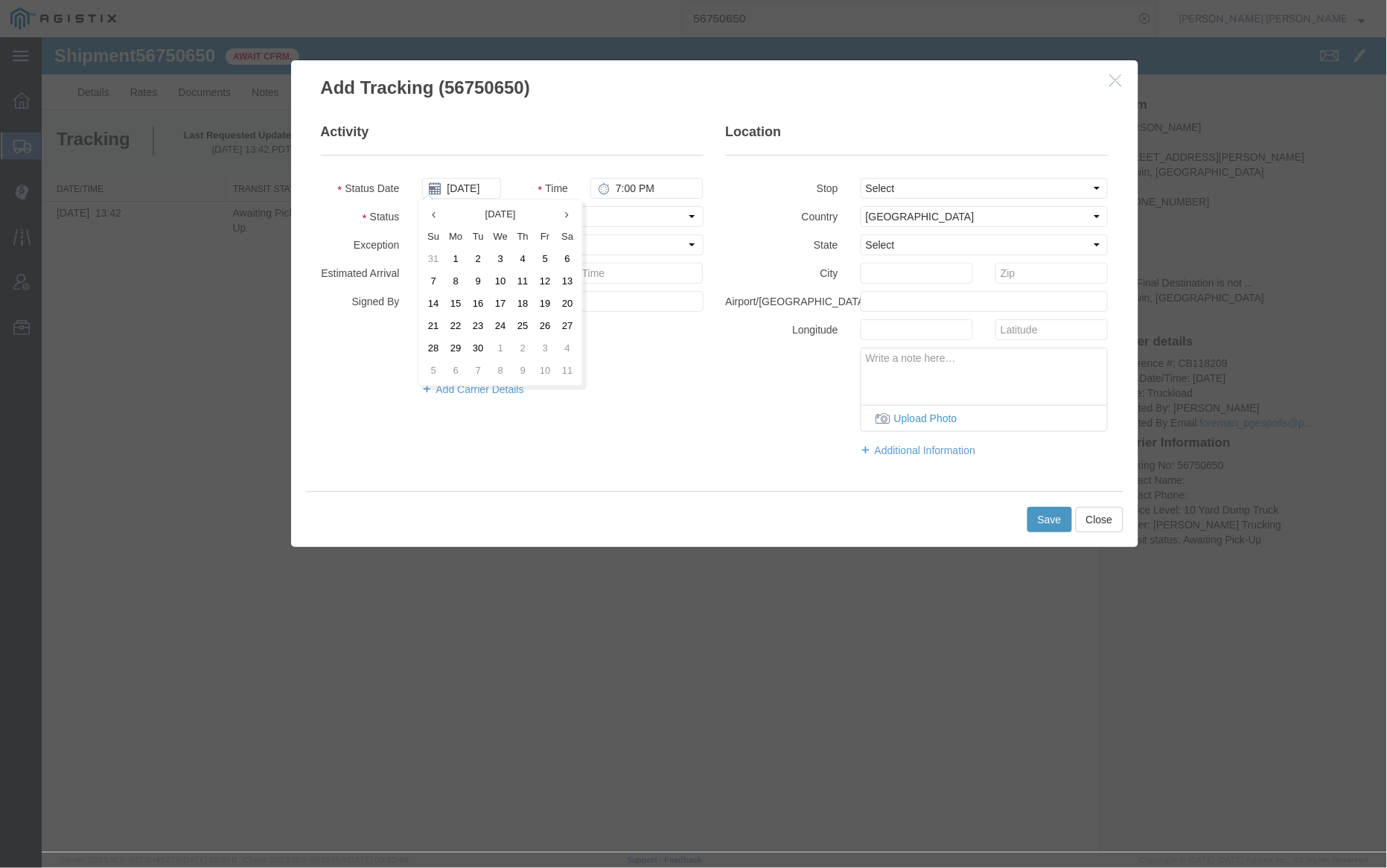
type input "09/09/2025"
click at [650, 191] on input "7:00 PM" at bounding box center [646, 187] width 112 height 21
click at [650, 186] on input "7:00 PM" at bounding box center [646, 187] width 112 height 21
type input "7:00 AM"
click at [554, 213] on select "Select Arrival Notice Available Arrival Notice Imported Arrive at Delivery Loca…" at bounding box center [561, 216] width 282 height 21
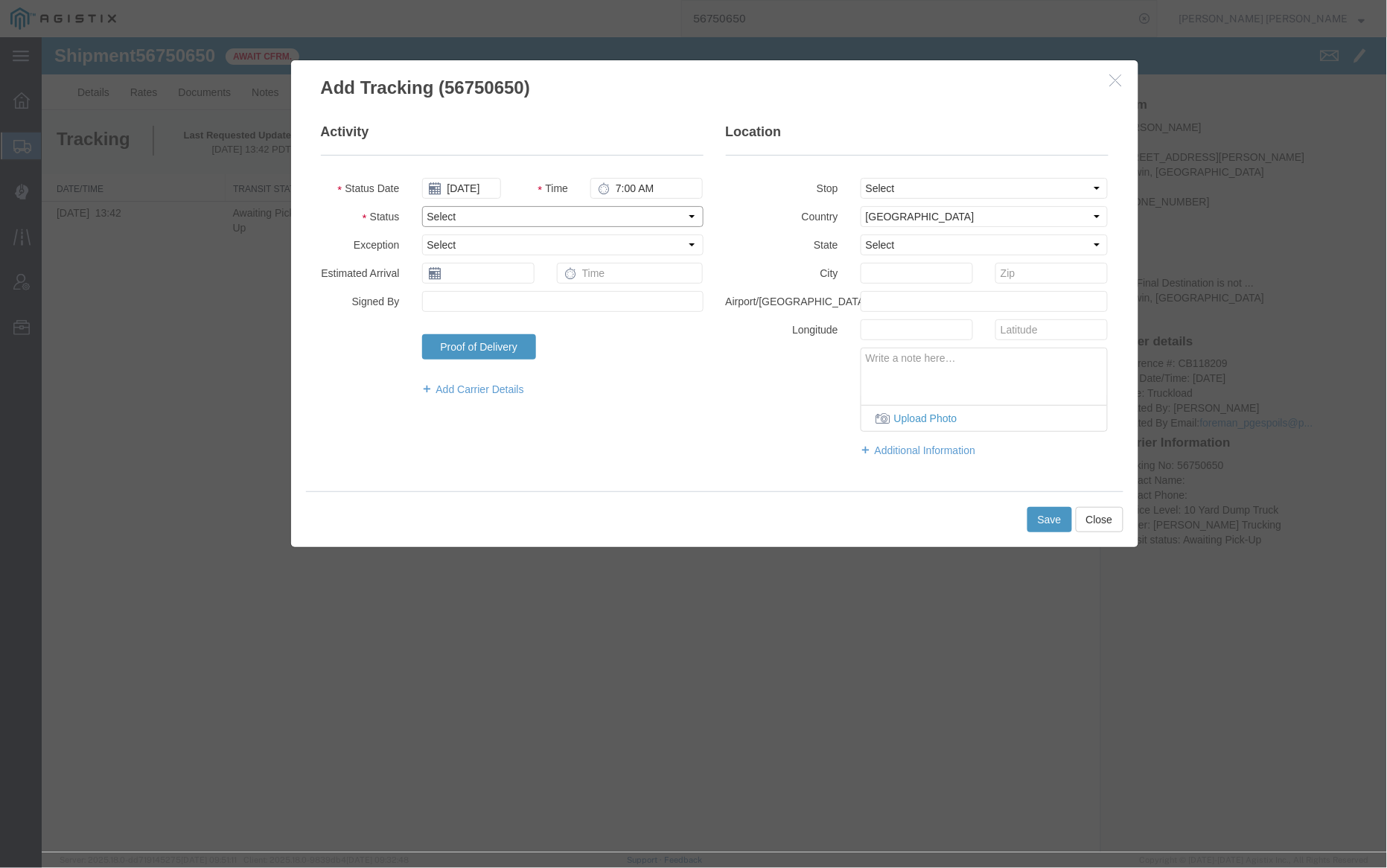
select select "ARVPULOC"
click at [421, 206] on select "Select Arrival Notice Available Arrival Notice Imported Arrive at Delivery Loca…" at bounding box center [561, 216] width 282 height 21
click at [885, 193] on select "Select From: 910 Howell Mountain Rd, Angwin, CA, US To: The Final Destination i…" at bounding box center [984, 187] width 248 height 21
select select "{"pickupDeliveryInfoId": "122796629","pickupOrDelivery": "P","stopNum": "1","lo…"
click at [860, 177] on select "Select From: 910 Howell Mountain Rd, Angwin, CA, US To: The Final Destination i…" at bounding box center [984, 187] width 248 height 21
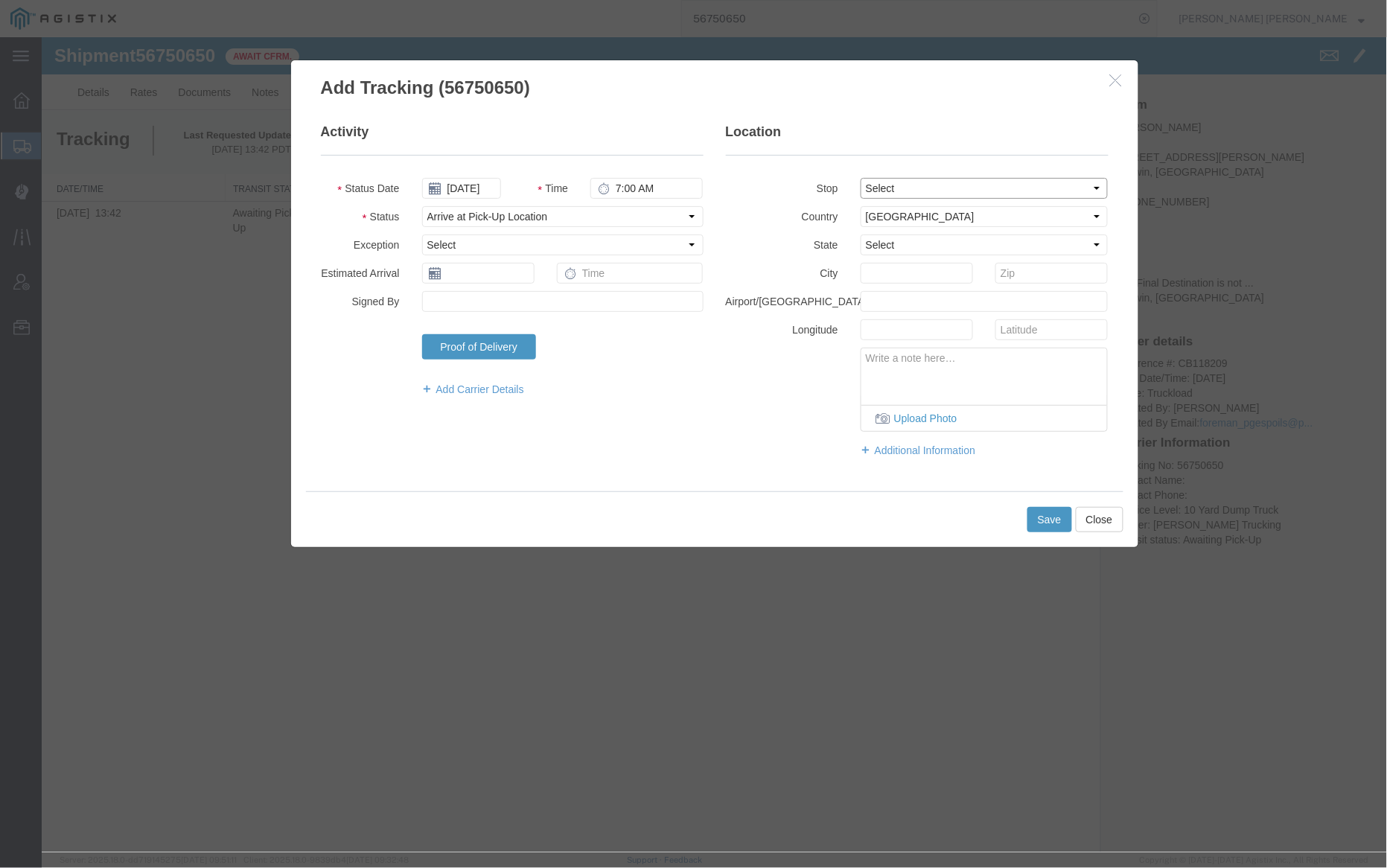
select select "CA"
type input "Angwin"
drag, startPoint x: 1044, startPoint y: 501, endPoint x: 1051, endPoint y: 504, distance: 7.6
click at [1047, 502] on div "Save Close" at bounding box center [714, 518] width 818 height 56
click at [1053, 517] on button "Save" at bounding box center [1049, 519] width 44 height 25
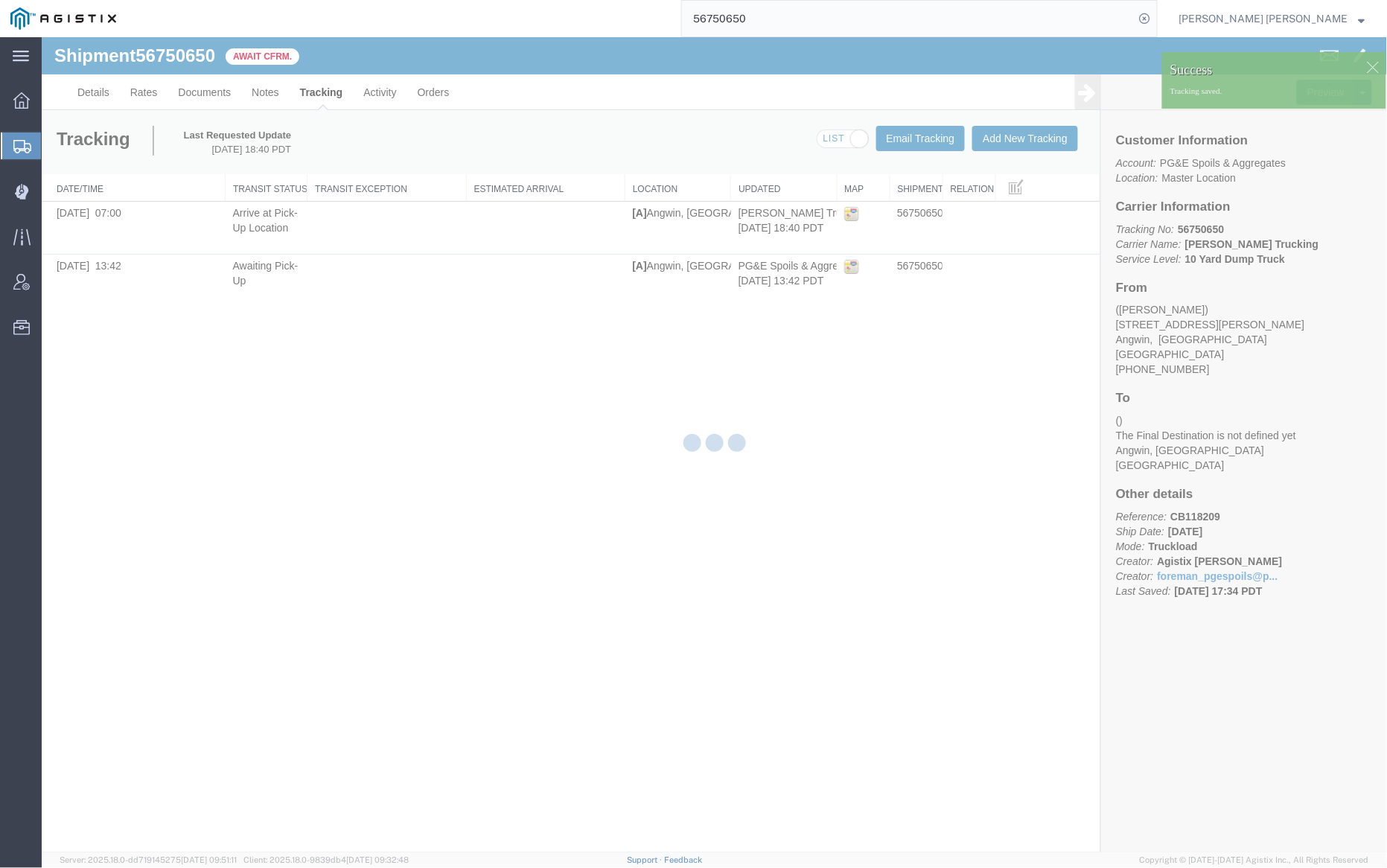
click at [1033, 135] on div at bounding box center [714, 445] width 1346 height 815
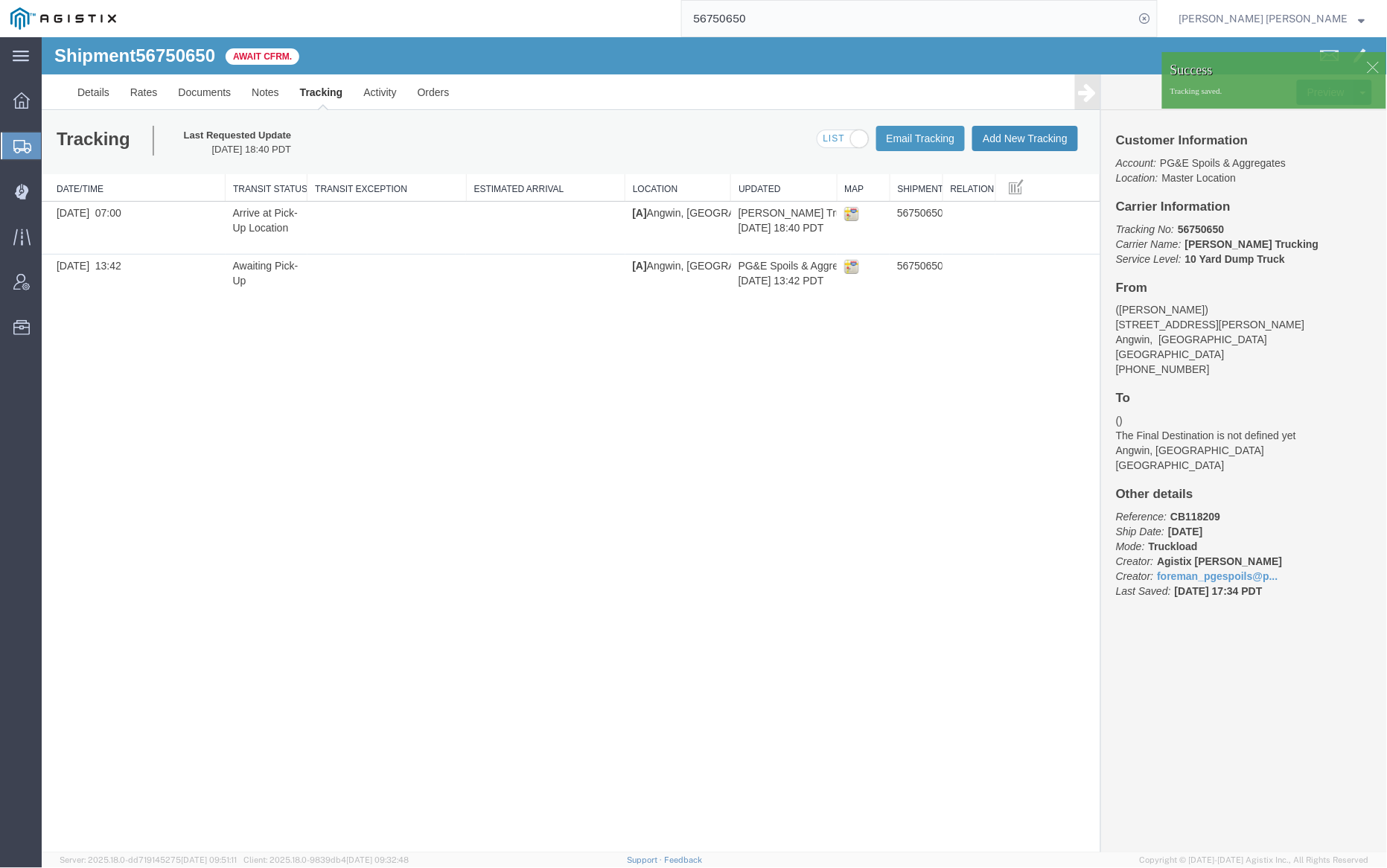
drag, startPoint x: 1075, startPoint y: 171, endPoint x: 1032, endPoint y: 134, distance: 56.7
click at [1032, 134] on button "Add New Tracking" at bounding box center [1025, 137] width 106 height 25
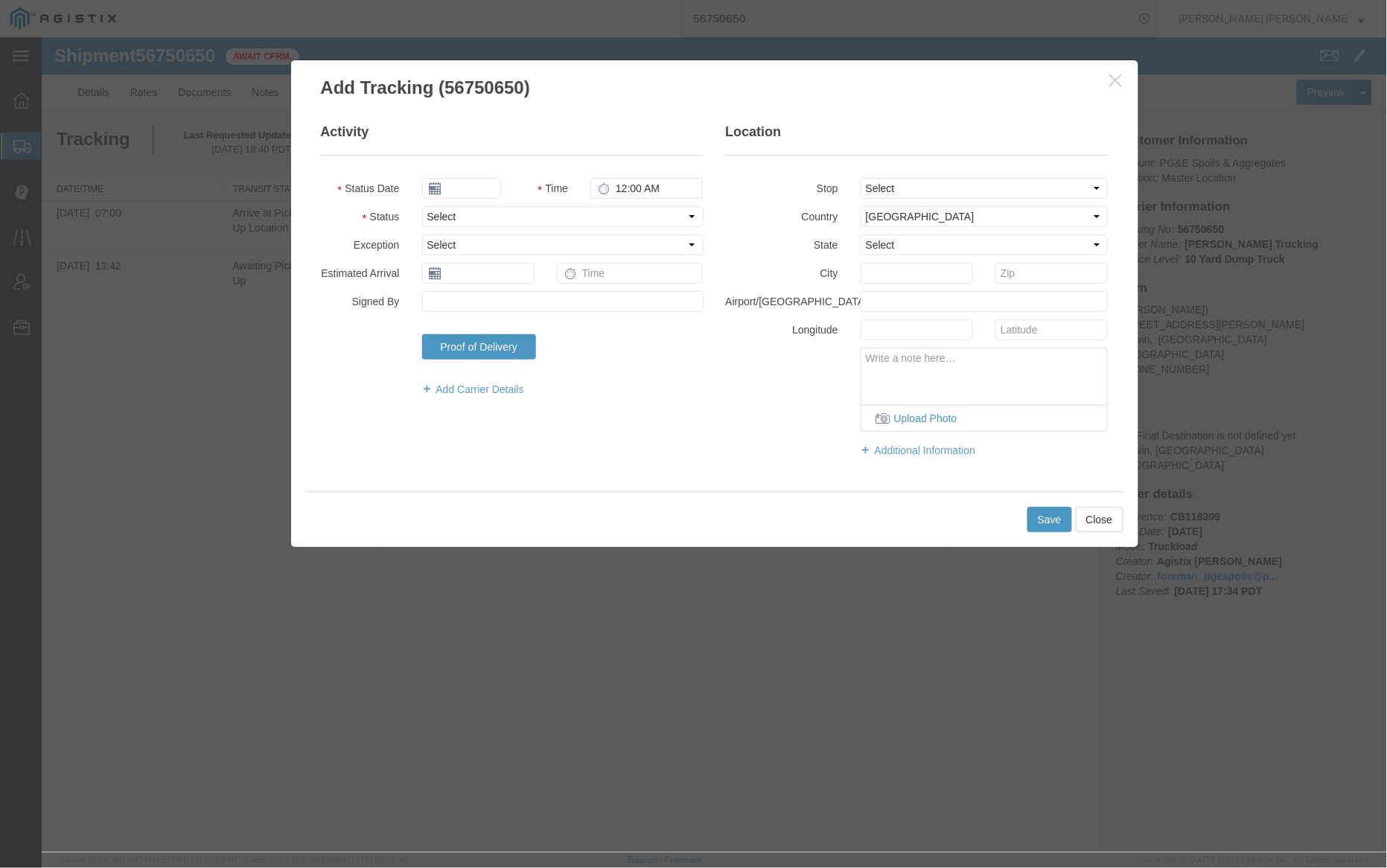
type input "[DATE]"
type input "7:00 PM"
click at [454, 186] on input "[DATE]" at bounding box center [460, 187] width 79 height 21
click at [479, 280] on td "9" at bounding box center [477, 280] width 22 height 22
type input "09/09/2025"
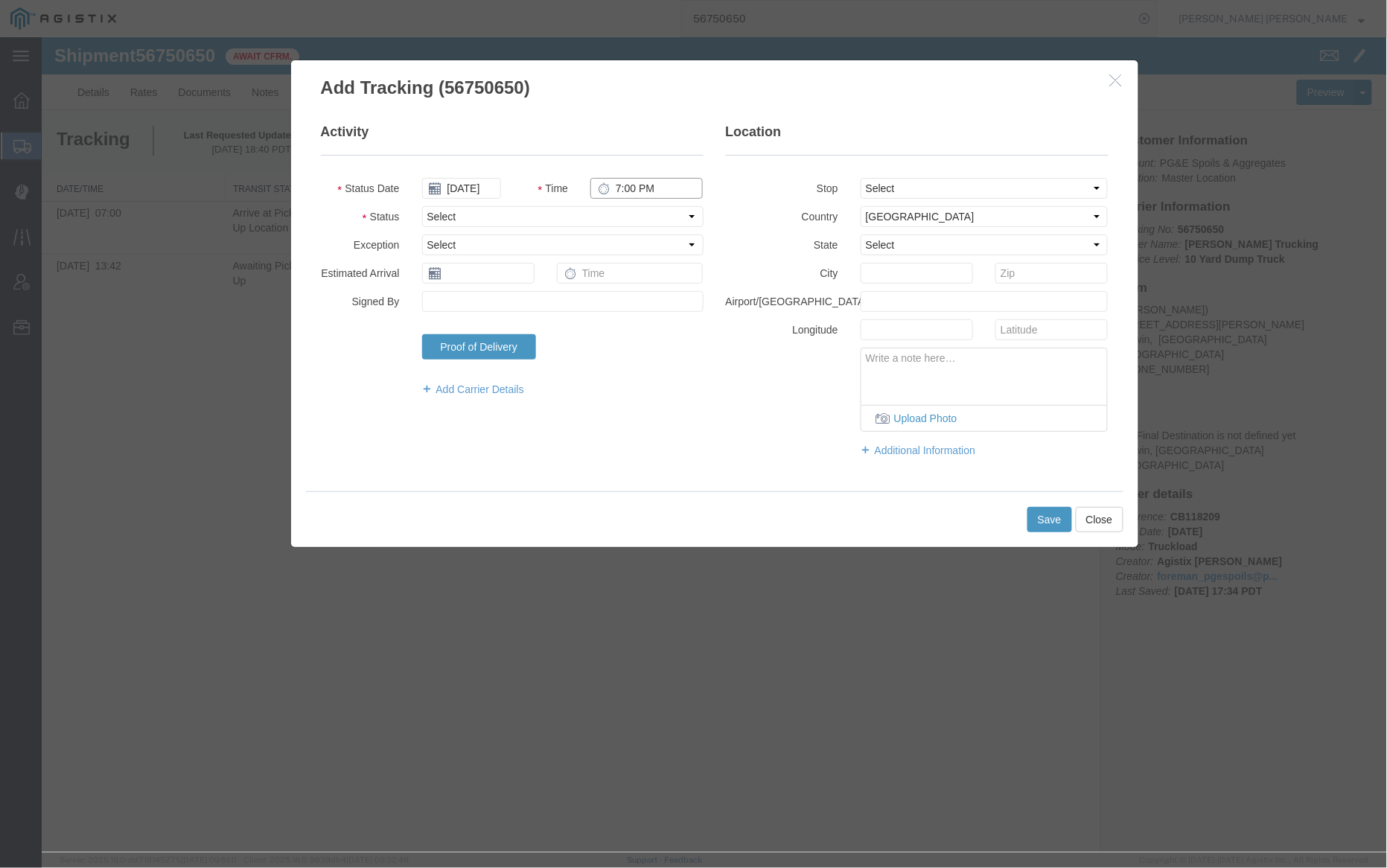
click at [615, 190] on input "7:00 PM" at bounding box center [646, 187] width 112 height 21
type input "4:00 PM"
click at [596, 210] on select "Select Arrival Notice Available Arrival Notice Imported Arrive at Delivery Loca…" at bounding box center [561, 216] width 282 height 21
select select "DELIVRED"
click at [421, 206] on select "Select Arrival Notice Available Arrival Notice Imported Arrive at Delivery Loca…" at bounding box center [561, 216] width 282 height 21
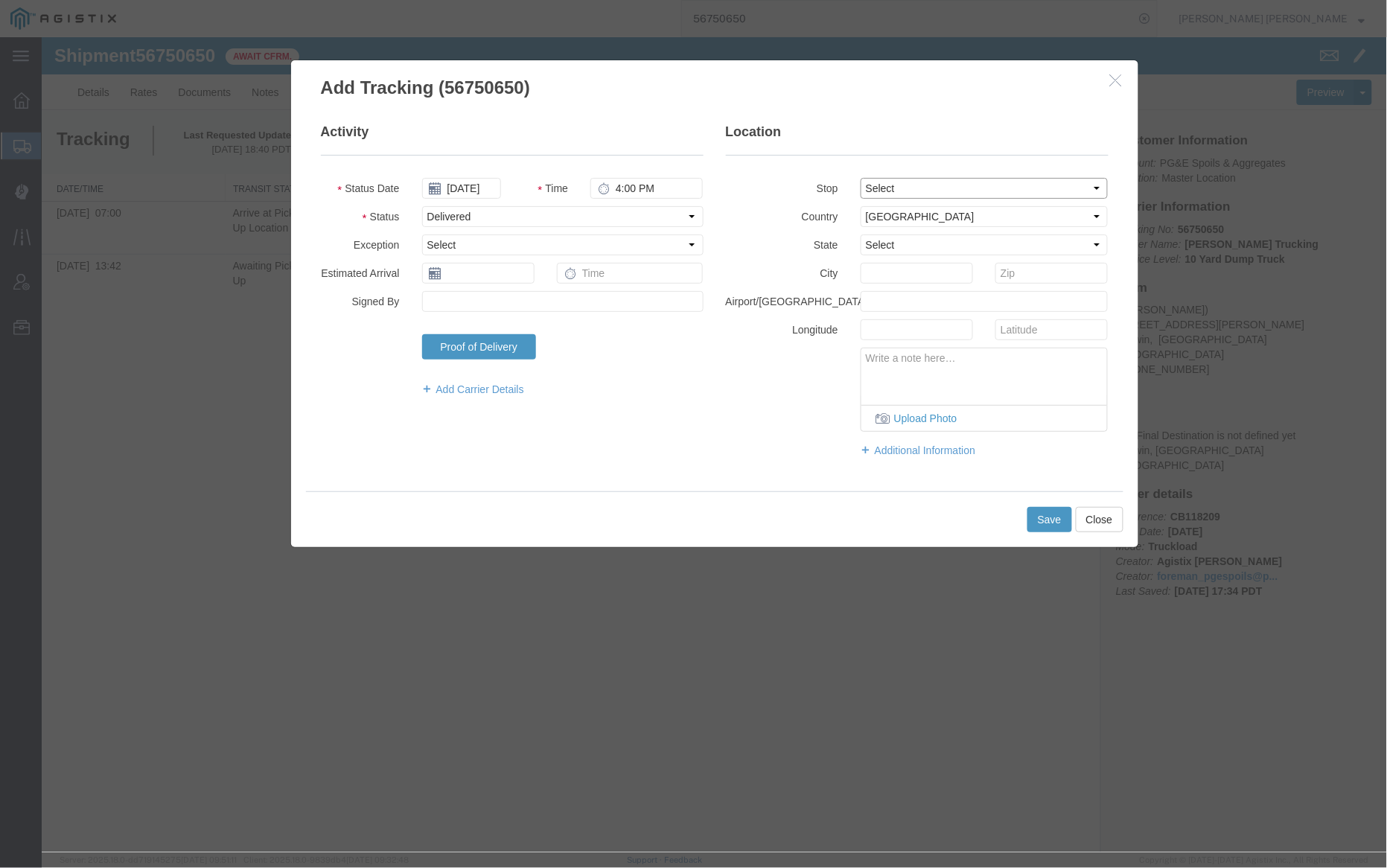
click at [954, 192] on select "Select From: 910 Howell Mountain Rd, Angwin, CA, US To: The Final Destination i…" at bounding box center [984, 187] width 248 height 21
select select "{"pickupDeliveryInfoId": "122796629","pickupOrDelivery": "P","stopNum": "1","lo…"
click at [860, 177] on select "Select From: 910 Howell Mountain Rd, Angwin, CA, US To: The Final Destination i…" at bounding box center [984, 187] width 248 height 21
select select "CA"
type input "Angwin"
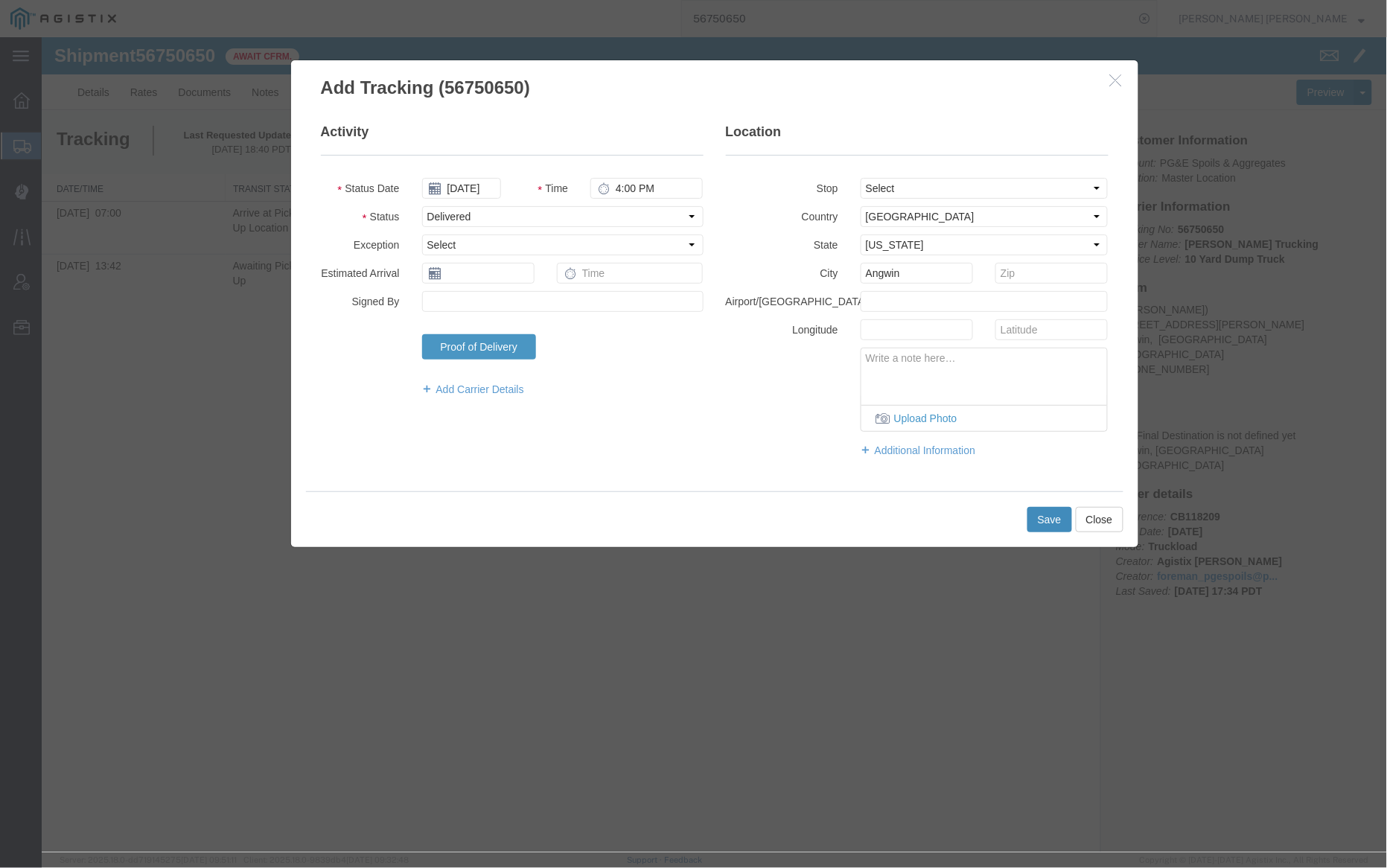
click at [1055, 514] on button "Save" at bounding box center [1049, 519] width 44 height 25
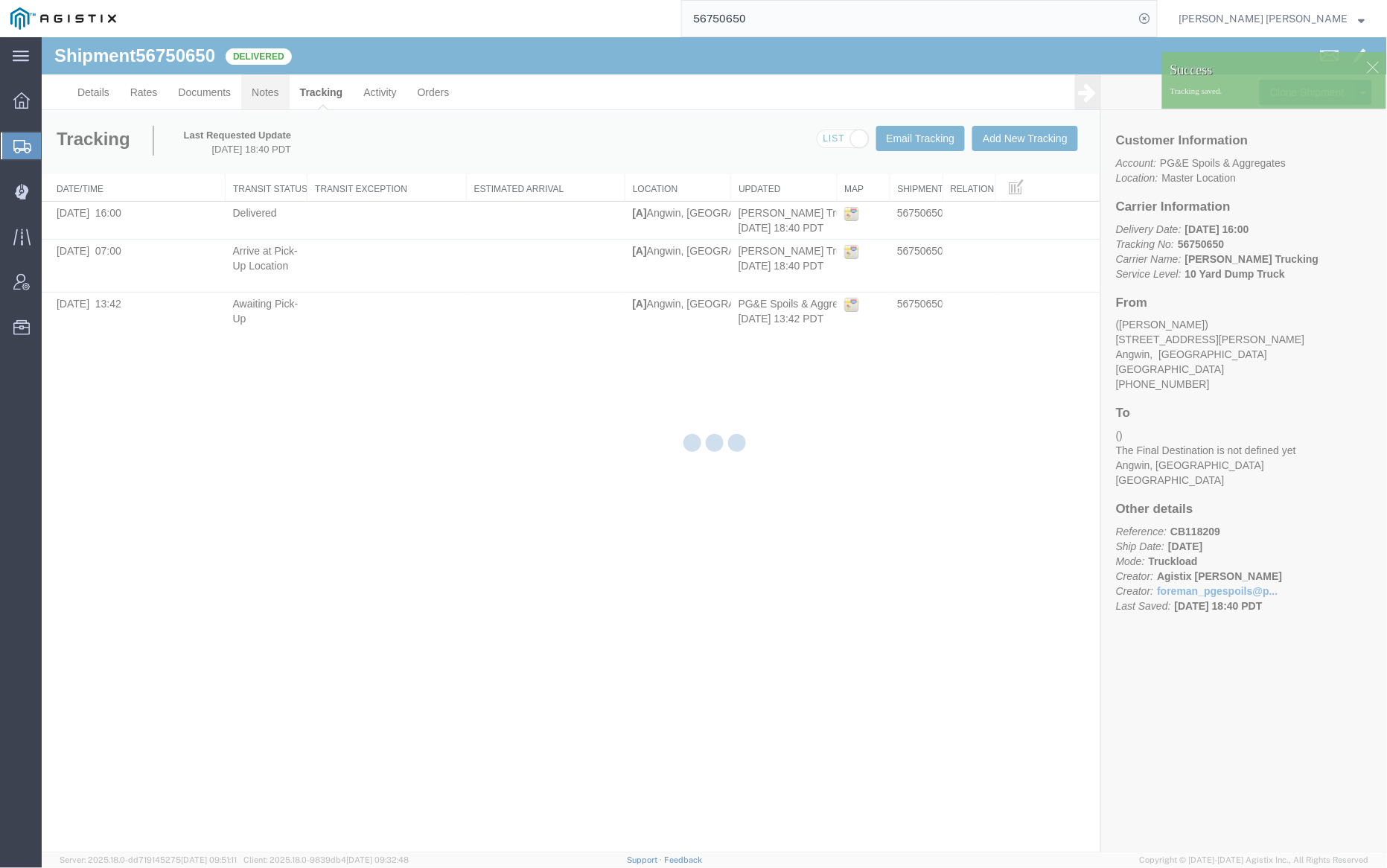
drag, startPoint x: 311, startPoint y: 119, endPoint x: 269, endPoint y: 82, distance: 56.0
click at [269, 82] on link "Notes" at bounding box center [264, 91] width 48 height 36
click at [269, 90] on div at bounding box center [714, 445] width 1346 height 815
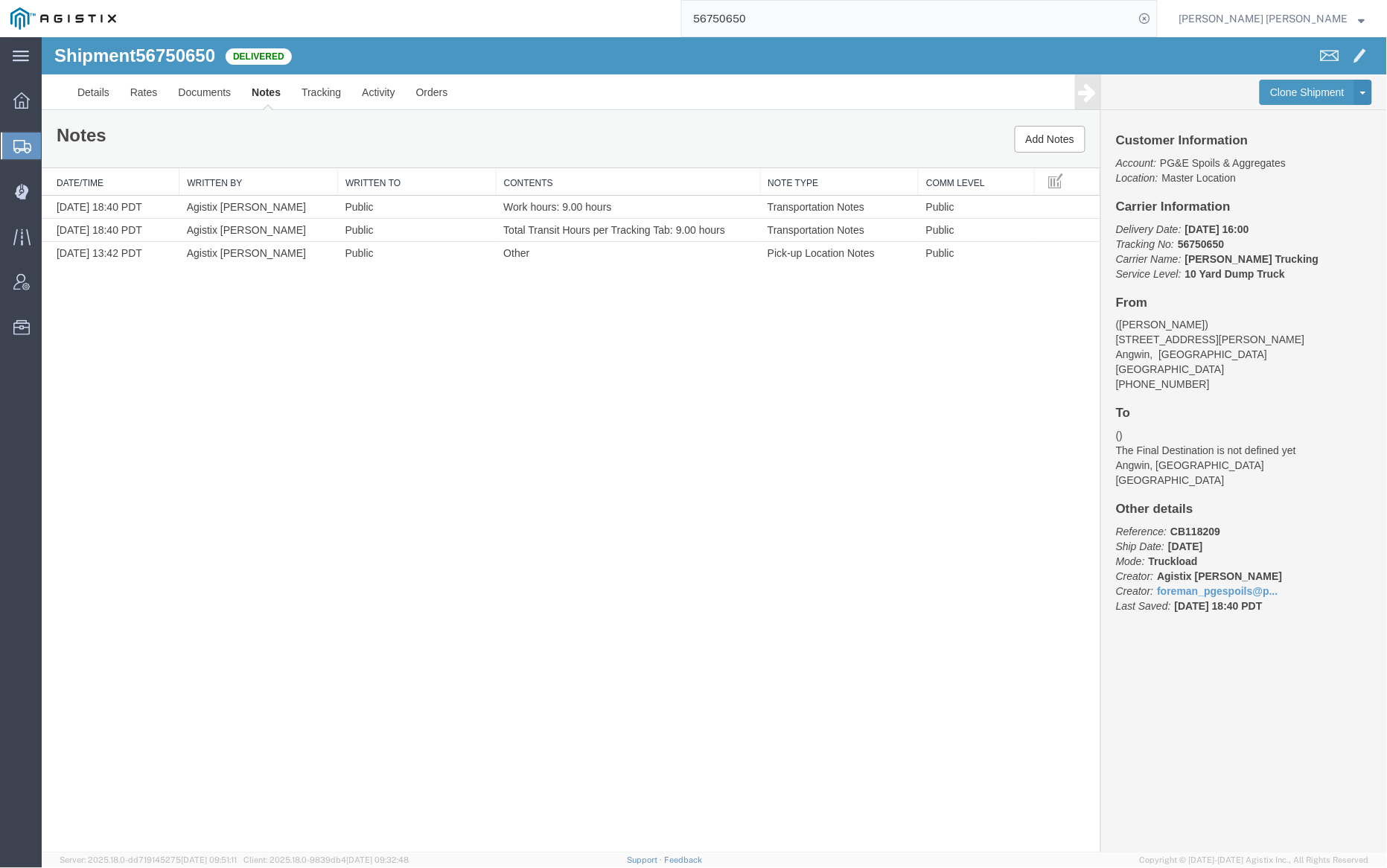
click at [804, 16] on input "56750650" at bounding box center [908, 18] width 453 height 36
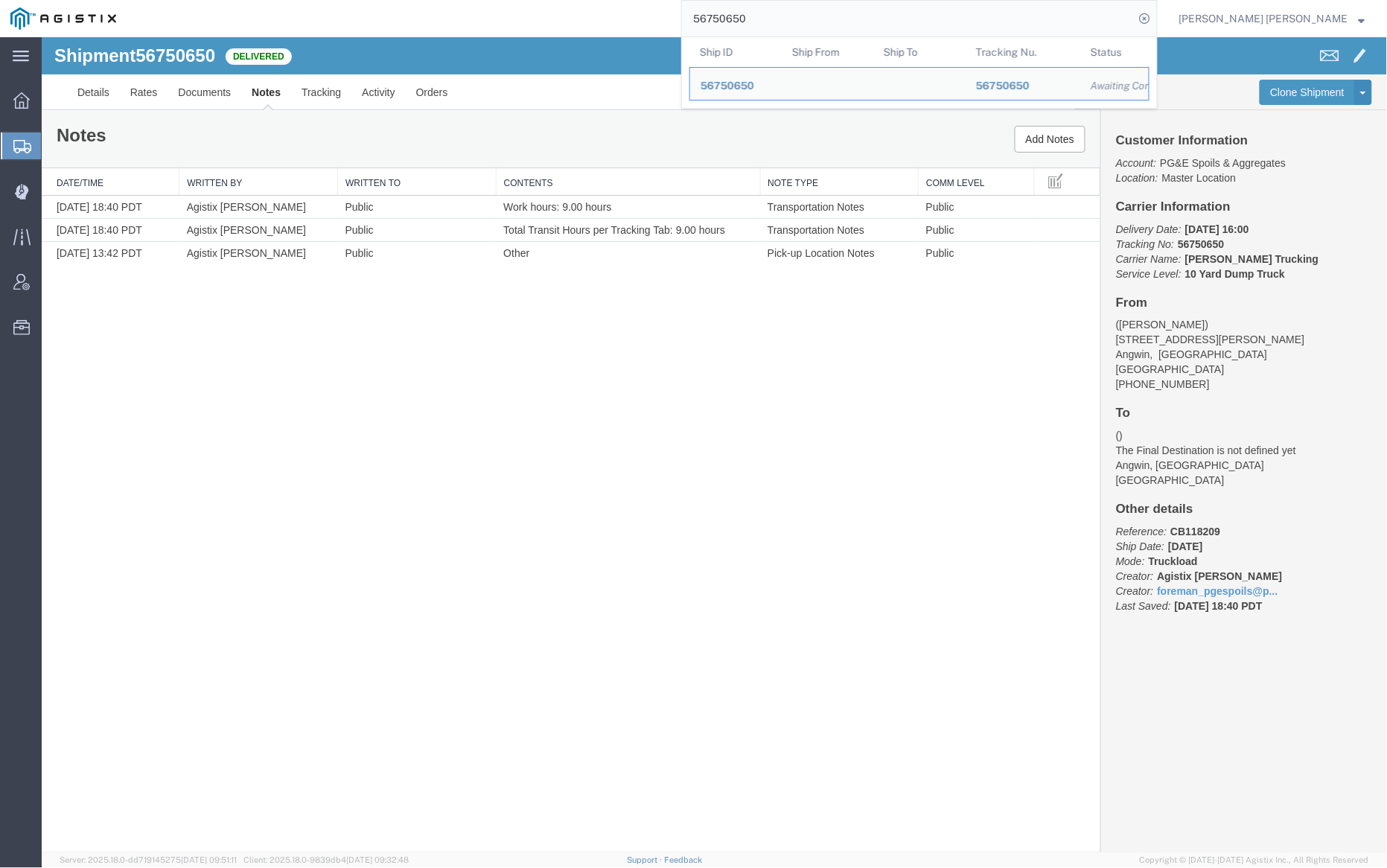
click at [804, 16] on input "56750650" at bounding box center [908, 18] width 453 height 36
paste input "3"
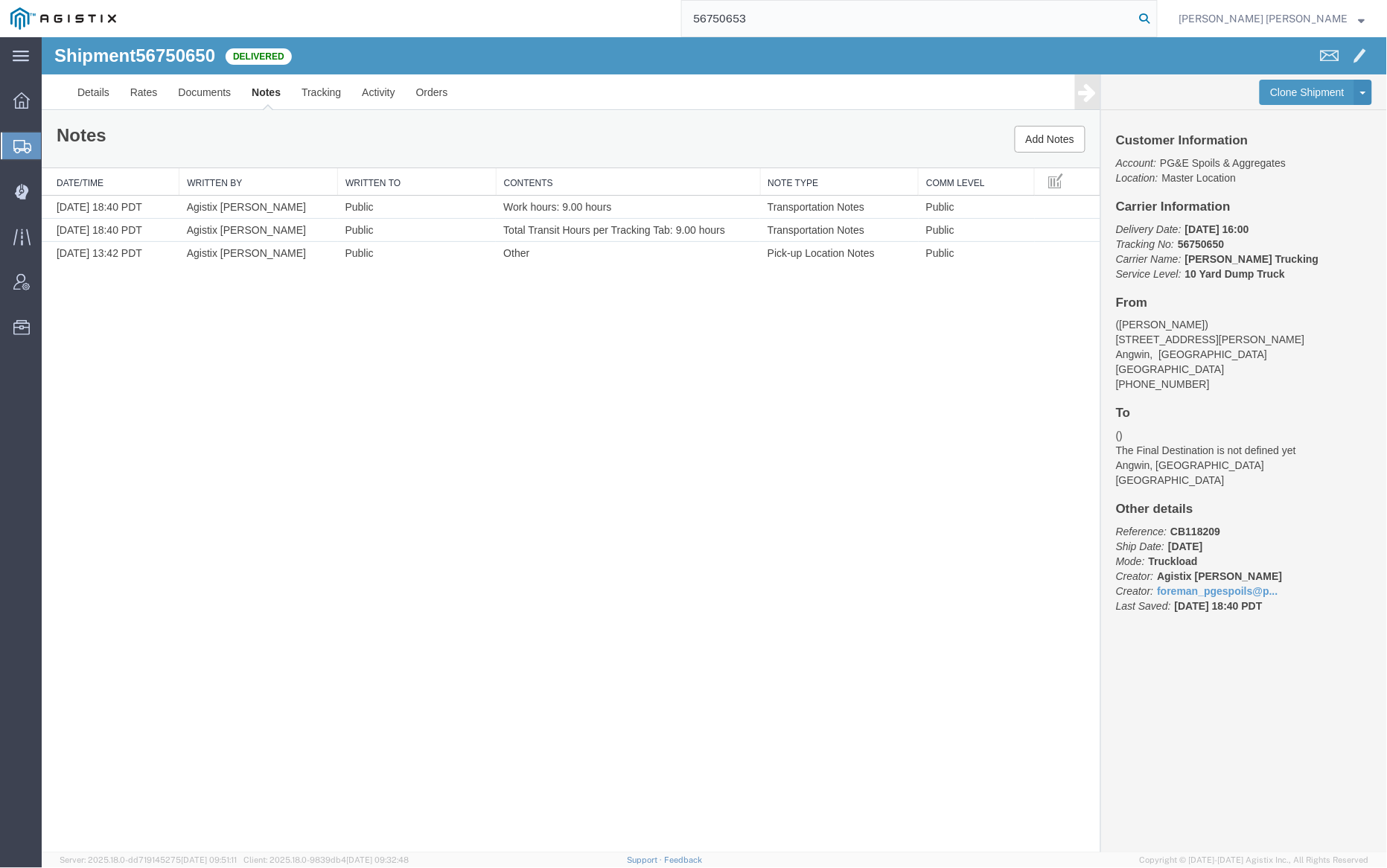
type input "56750653"
click at [1155, 17] on icon at bounding box center [1146, 19] width 21 height 21
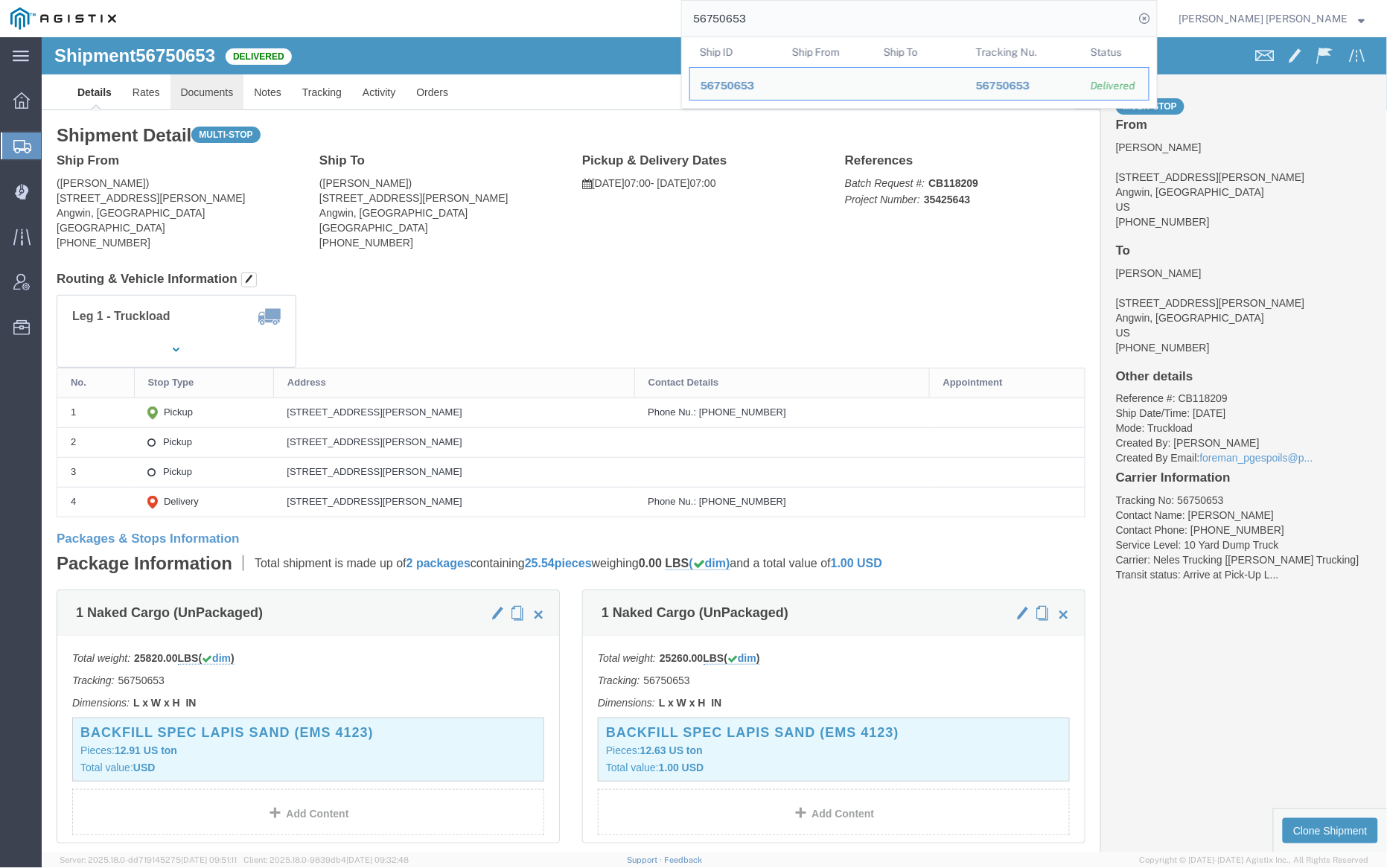
click link "Documents"
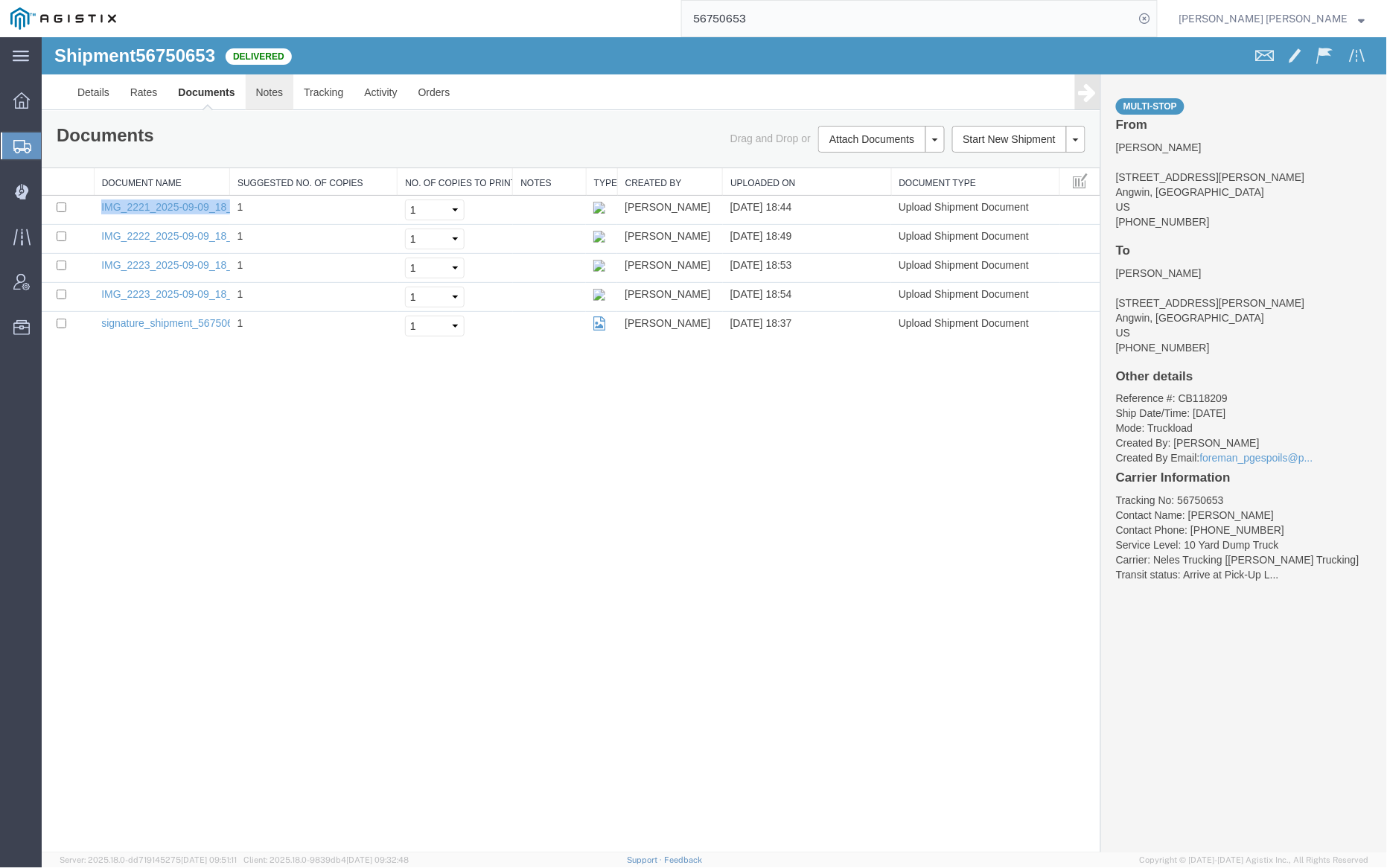
click at [277, 98] on link "Notes" at bounding box center [269, 91] width 48 height 36
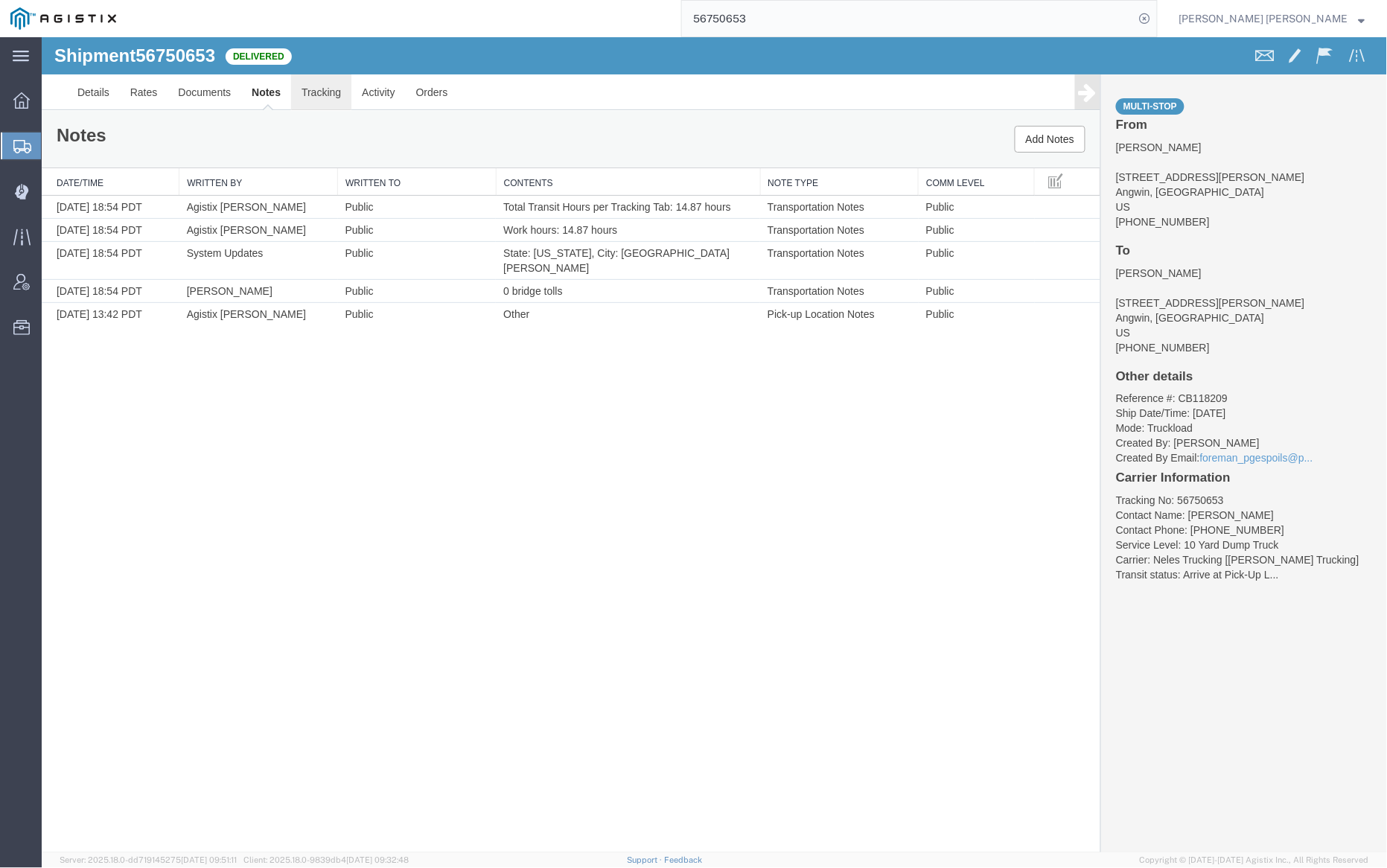
click at [326, 88] on link "Tracking" at bounding box center [320, 91] width 61 height 36
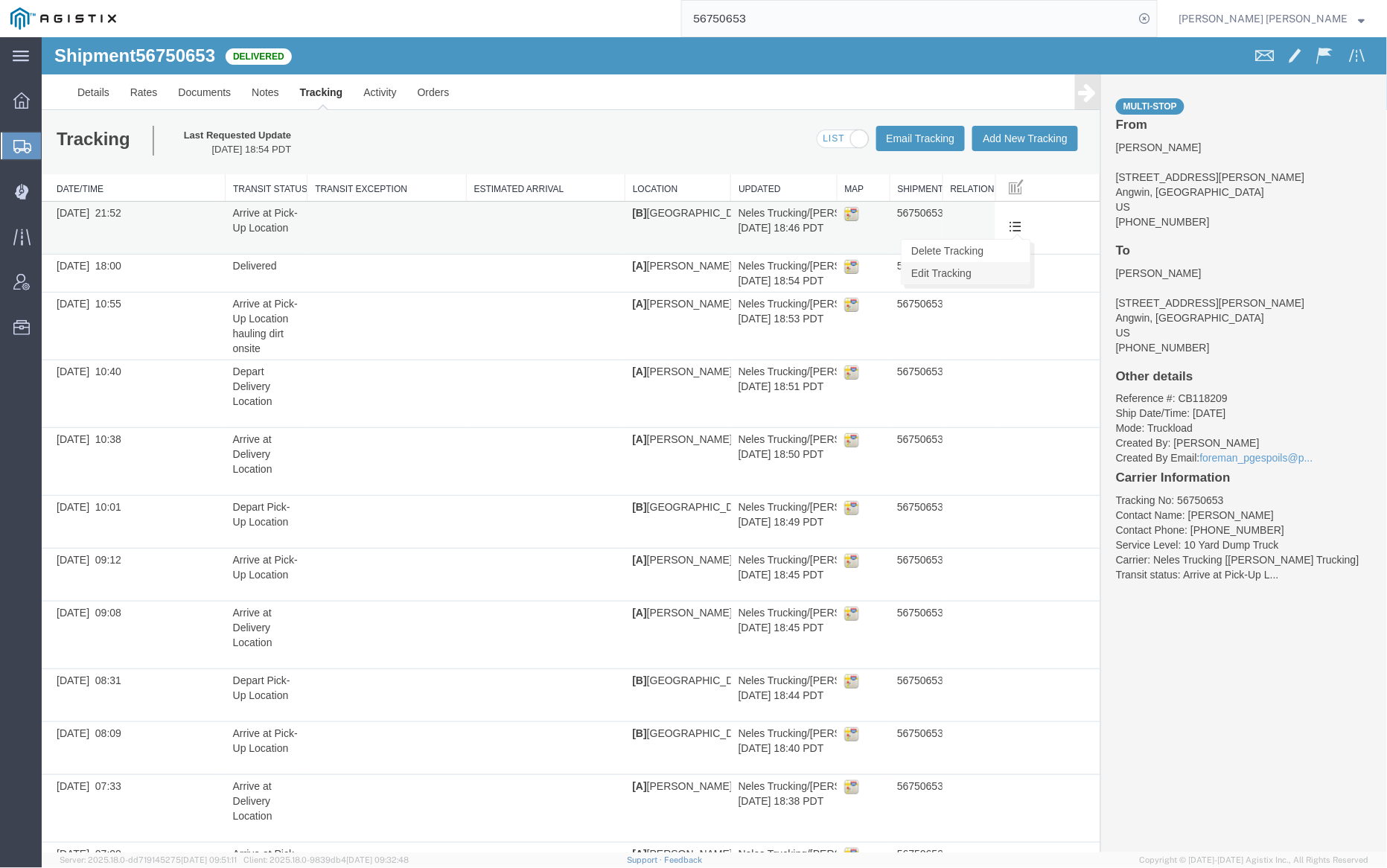
click at [1006, 270] on link "Edit Tracking" at bounding box center [965, 272] width 129 height 22
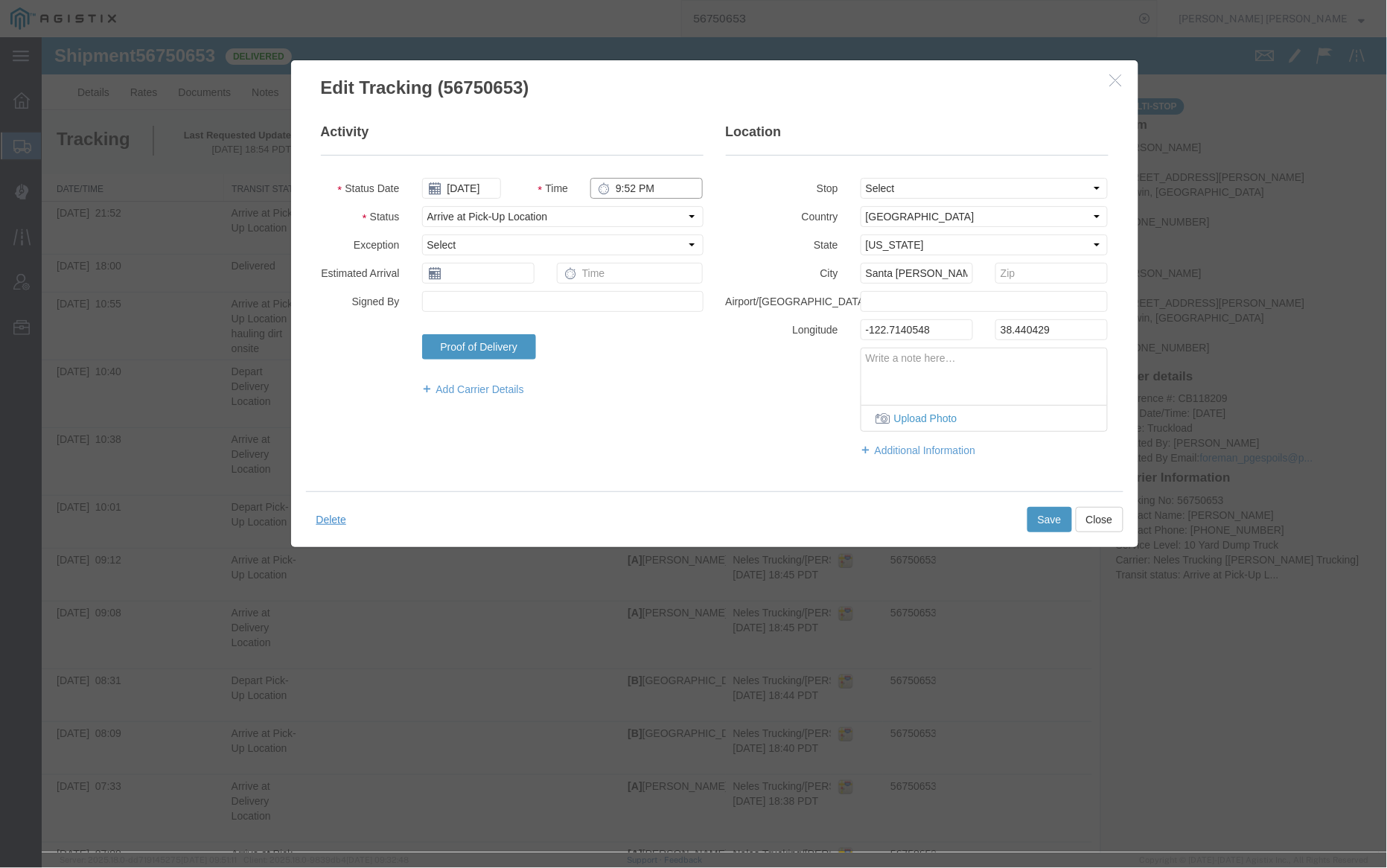
click at [653, 182] on input "9:52 PM" at bounding box center [646, 187] width 112 height 21
click at [647, 186] on input "9:52 PM" at bounding box center [646, 187] width 112 height 21
type input "9:52 AM"
click at [1036, 521] on button "Save" at bounding box center [1049, 519] width 44 height 25
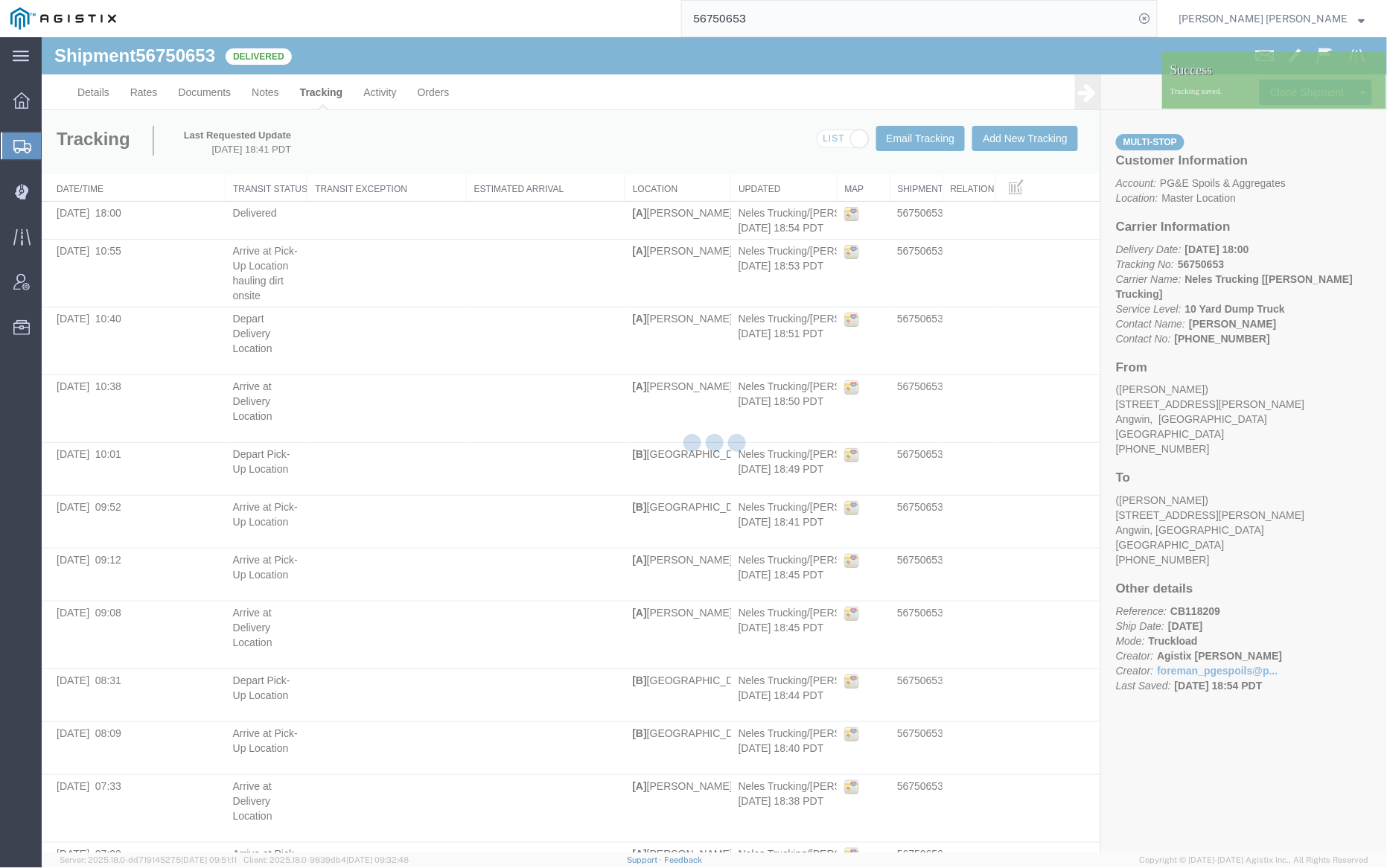
click at [273, 90] on div at bounding box center [714, 445] width 1346 height 815
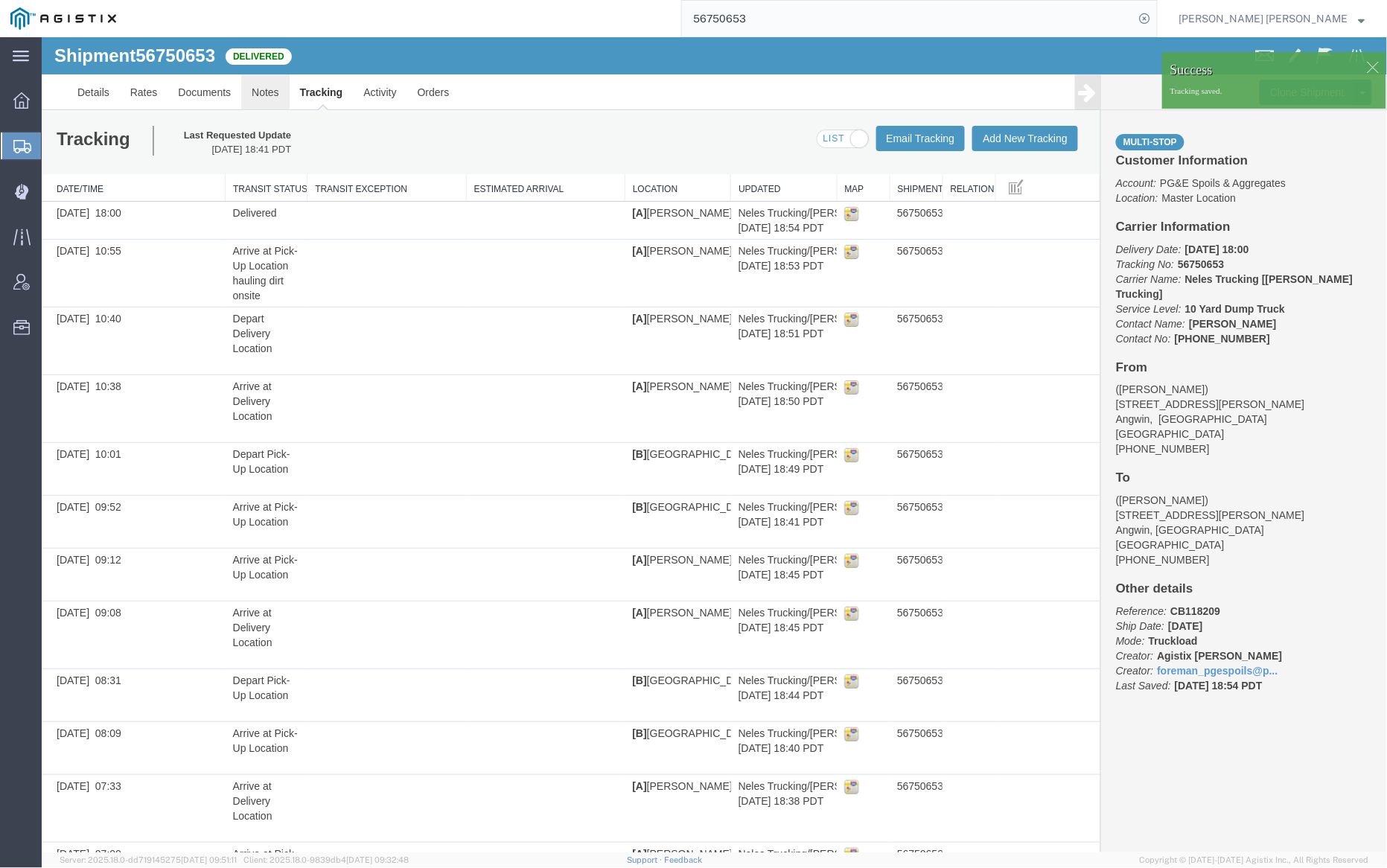
click at [266, 91] on link "Notes" at bounding box center [264, 91] width 48 height 36
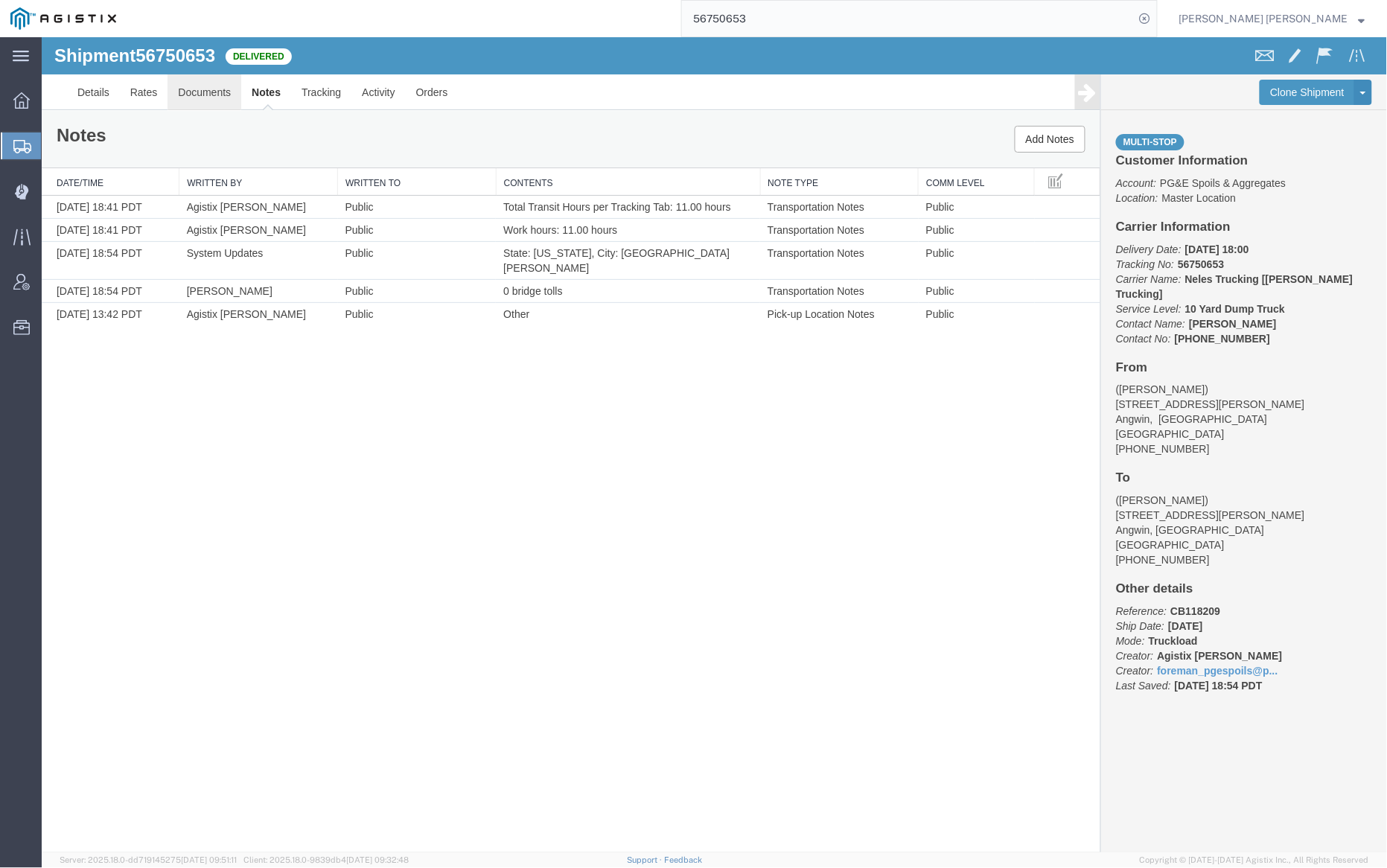
click at [188, 87] on link "Documents" at bounding box center [204, 91] width 74 height 36
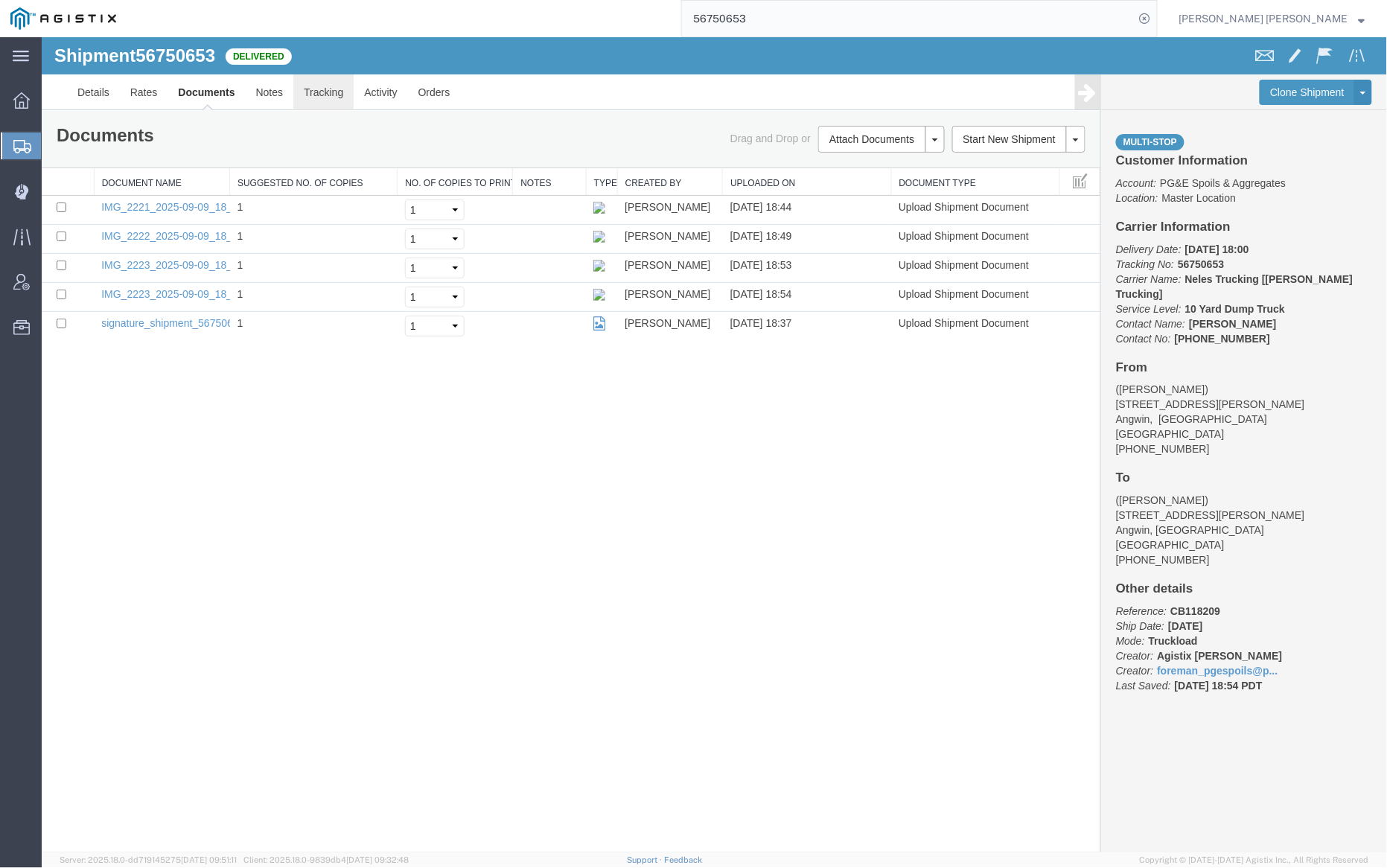
click at [315, 100] on link "Tracking" at bounding box center [322, 91] width 61 height 36
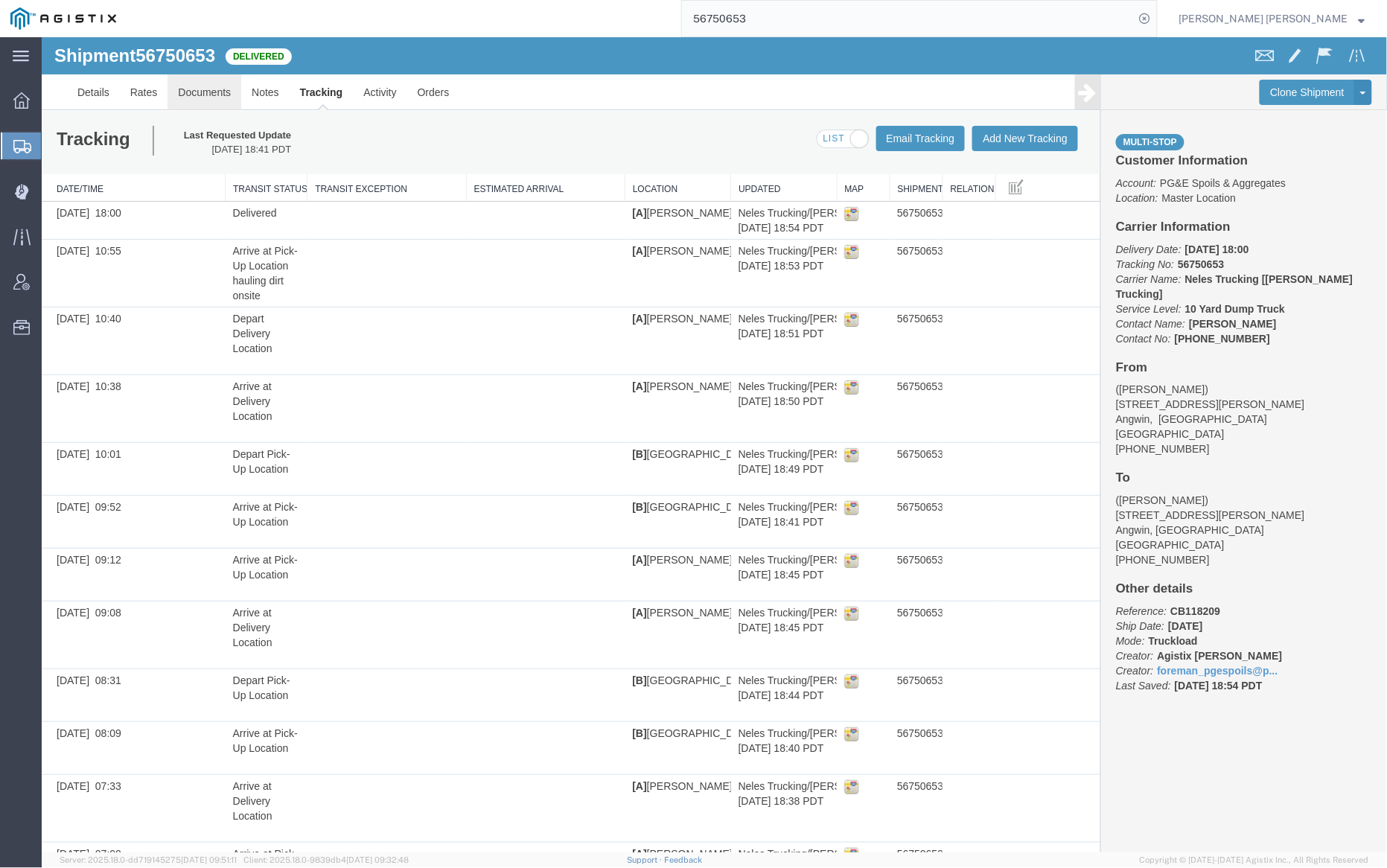
click at [194, 86] on link "Documents" at bounding box center [204, 91] width 74 height 36
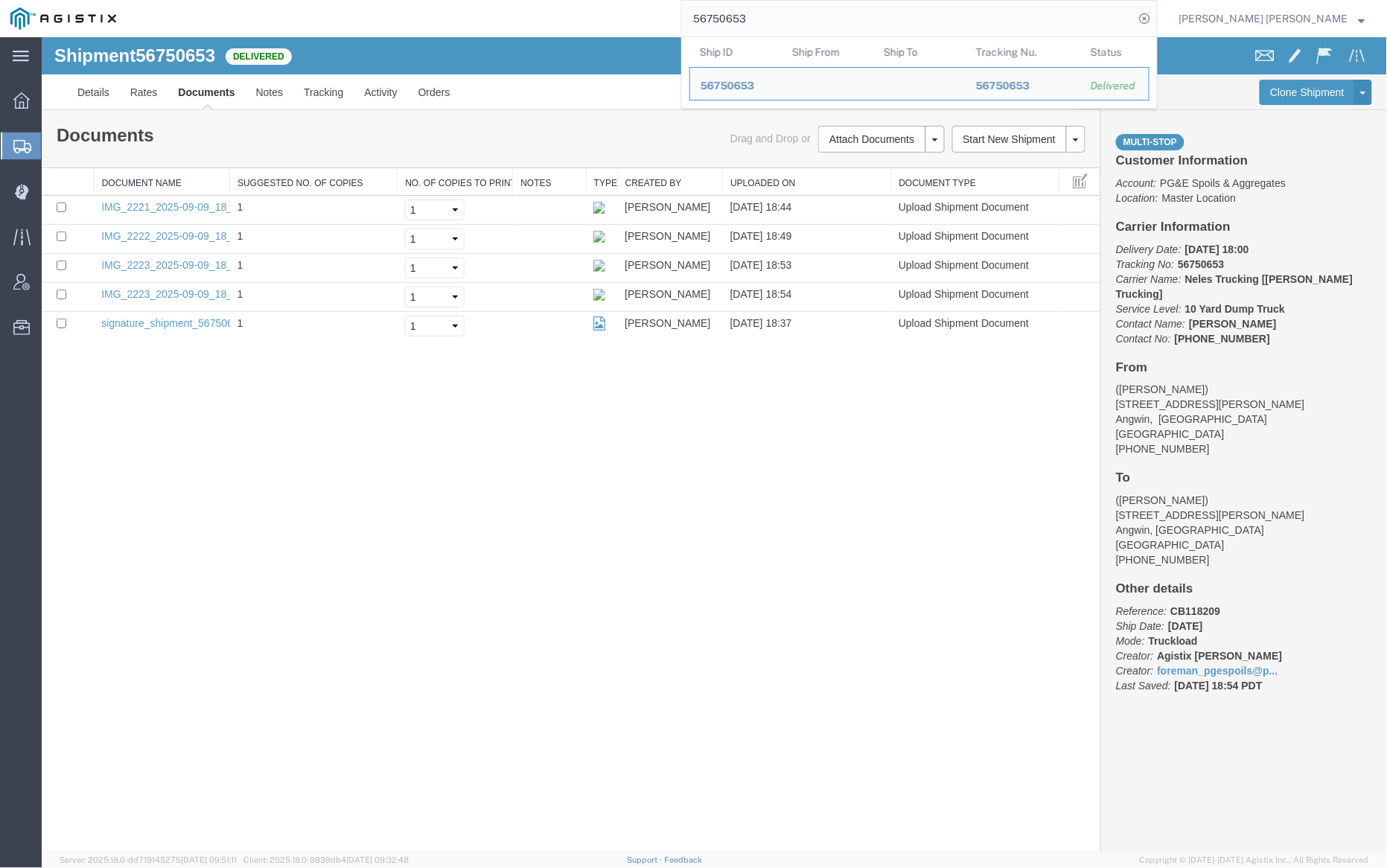
click at [808, 14] on input "56750653" at bounding box center [908, 18] width 453 height 36
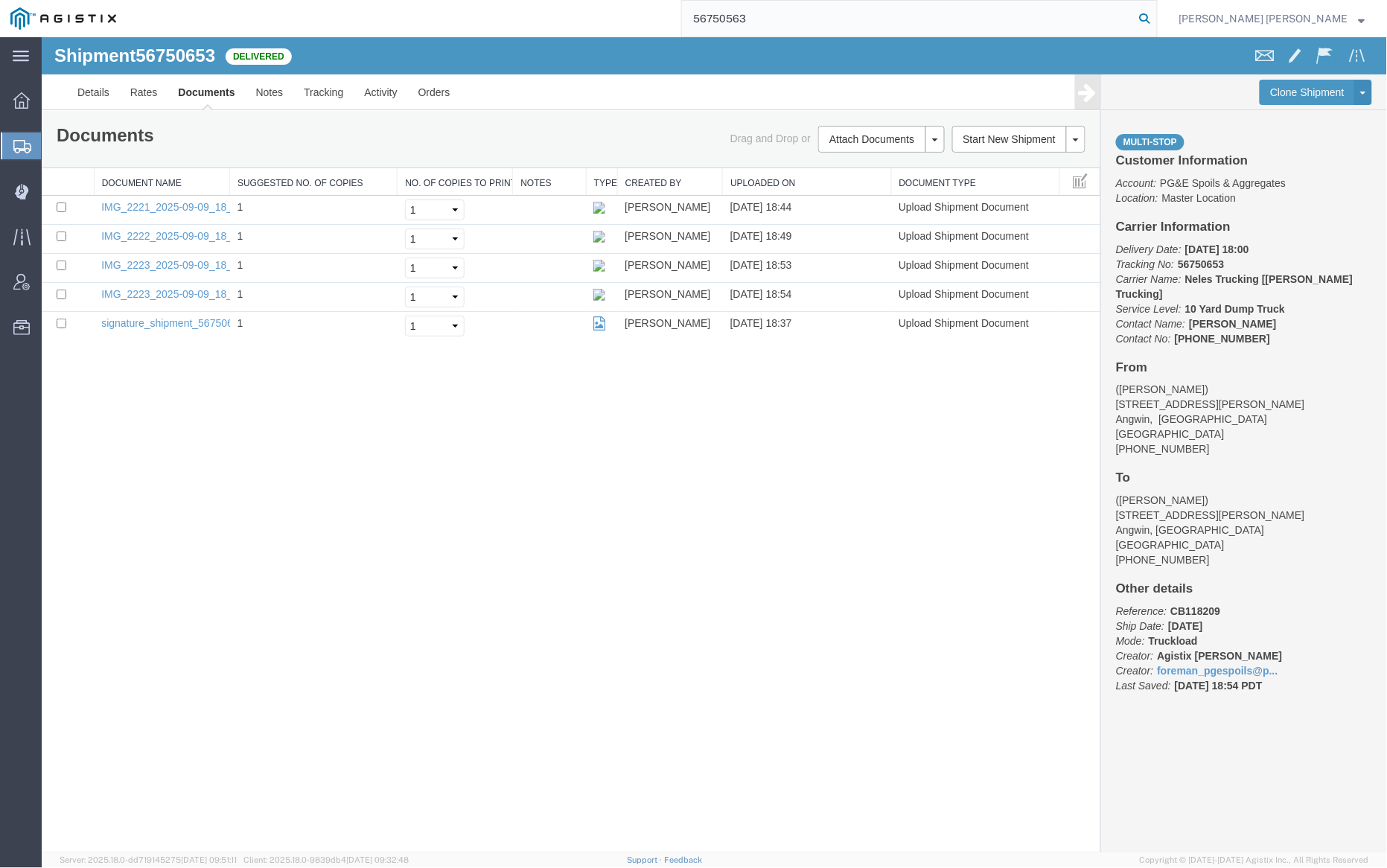
click at [1155, 21] on icon at bounding box center [1146, 19] width 21 height 21
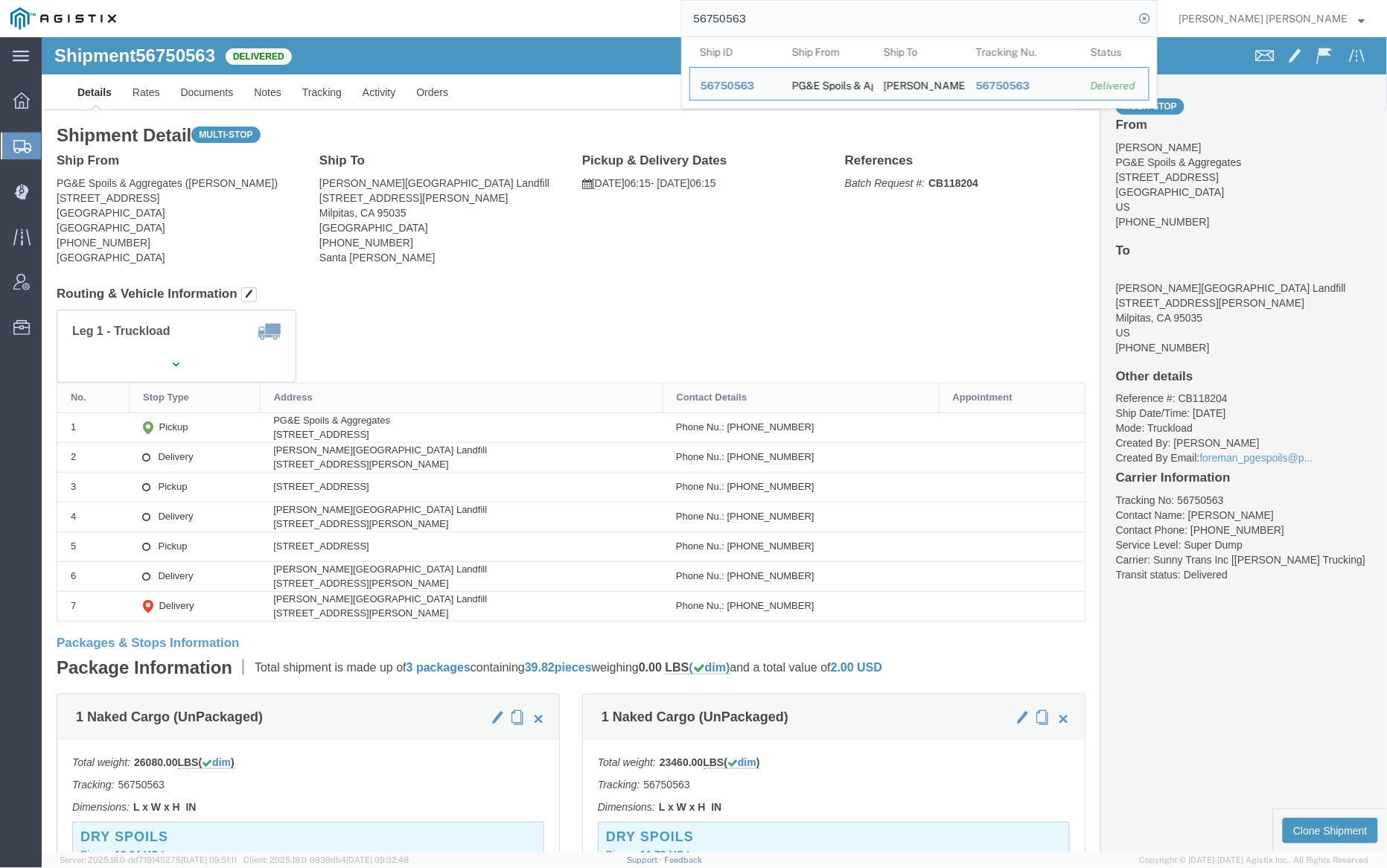
click span "56750563"
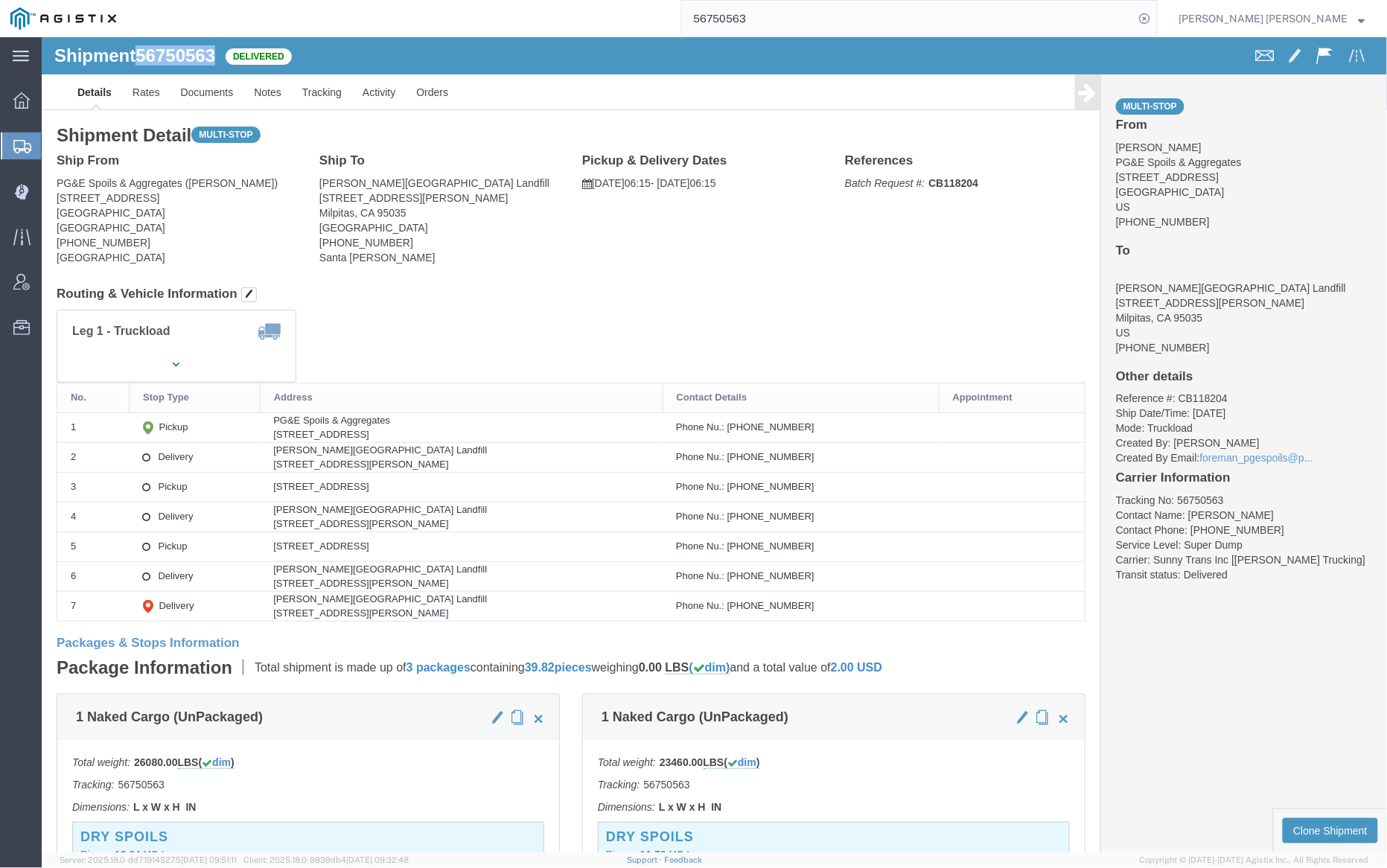
copy span "56750563"
click link "Notes"
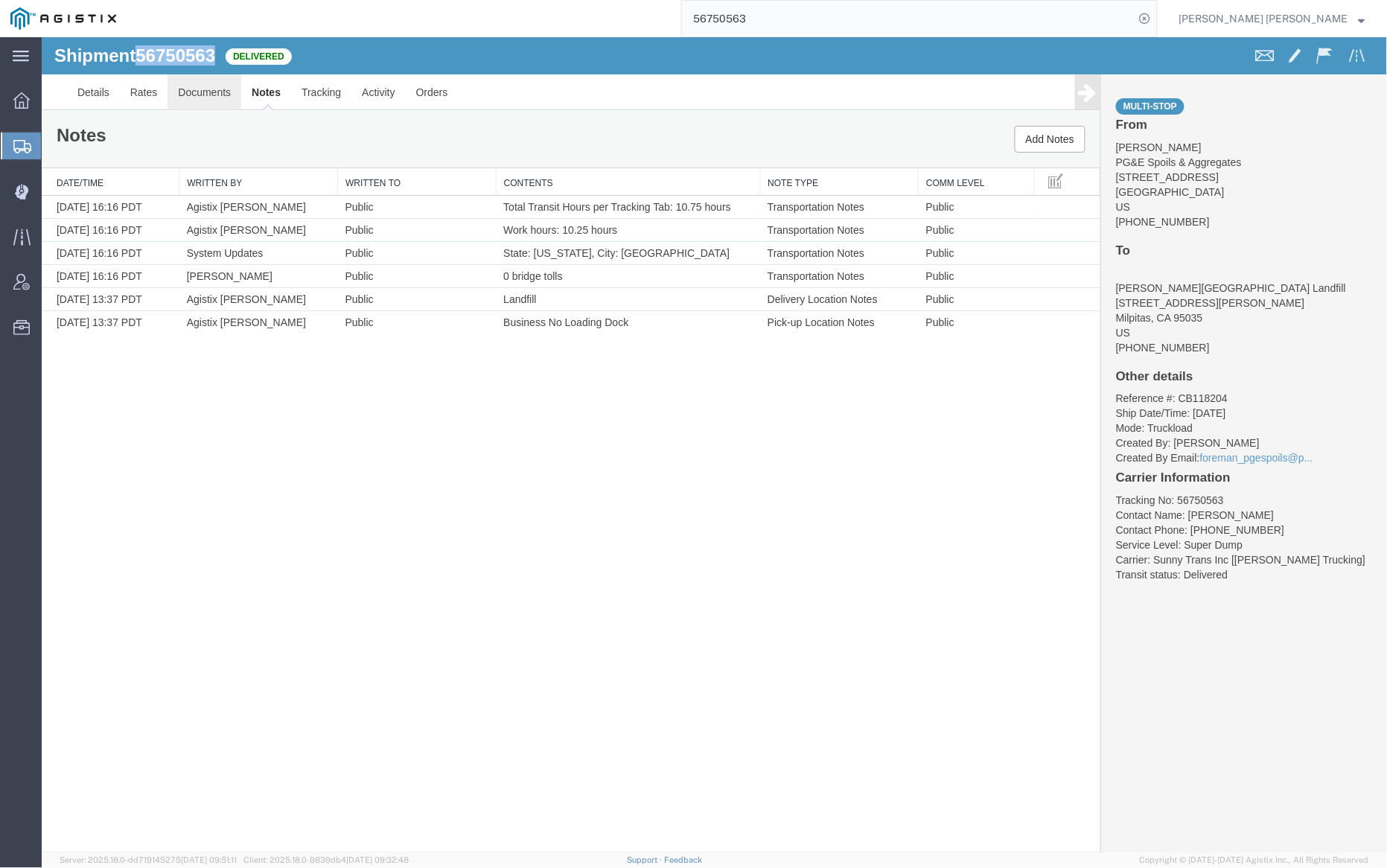
click at [200, 83] on link "Documents" at bounding box center [204, 91] width 74 height 36
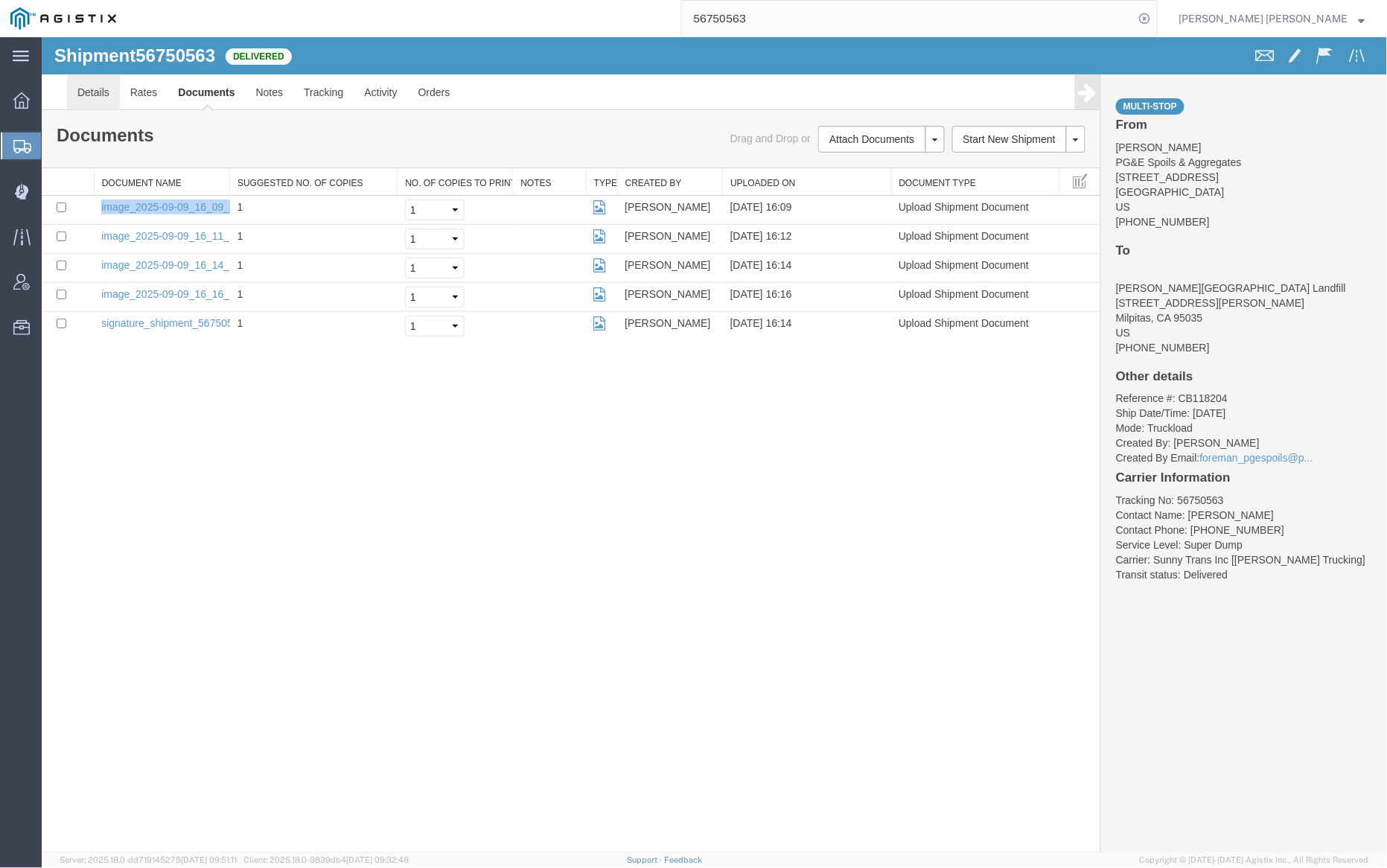
click at [101, 89] on link "Details" at bounding box center [92, 91] width 53 height 36
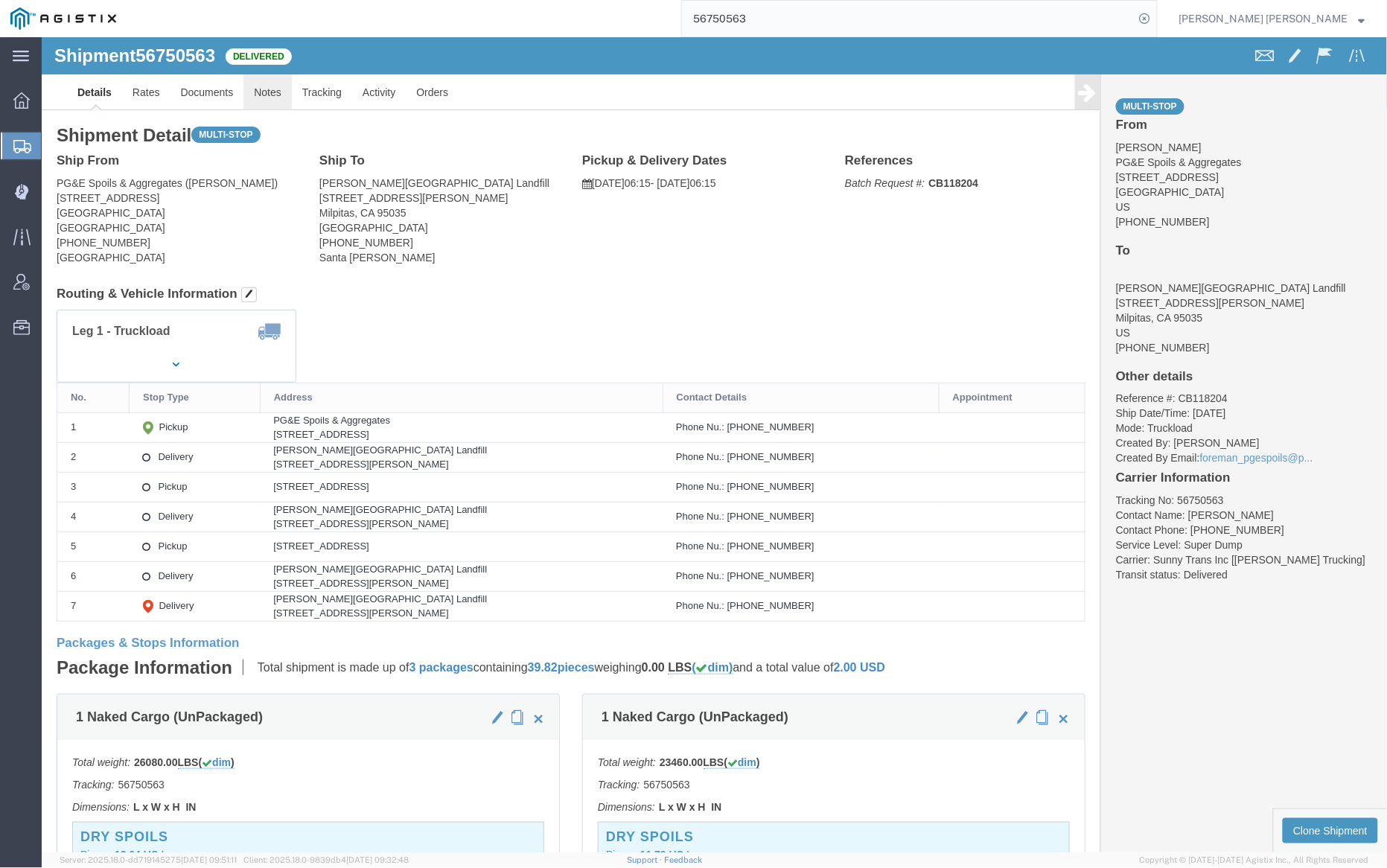
click link "Notes"
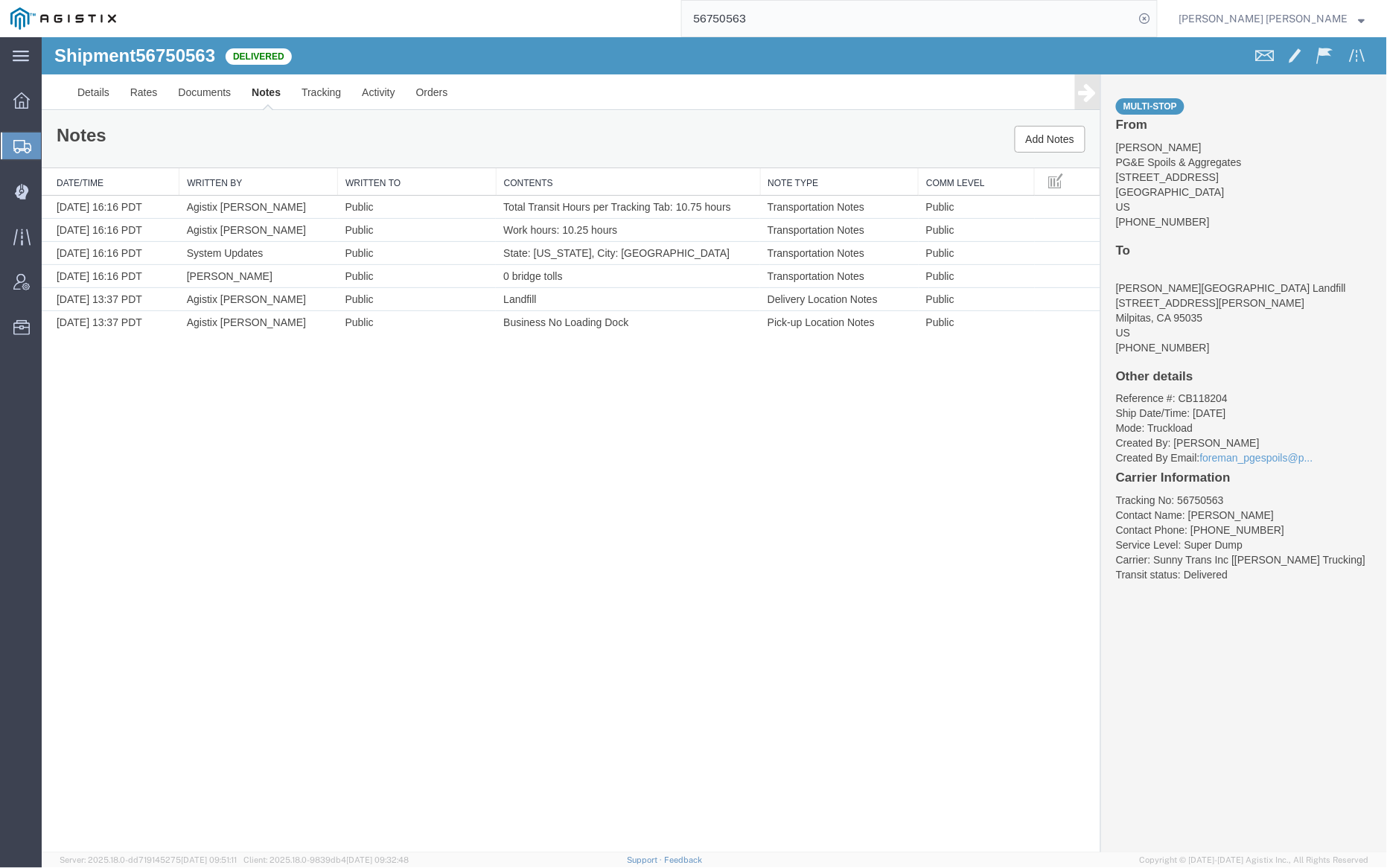
click at [811, 25] on input "56750563" at bounding box center [908, 18] width 453 height 36
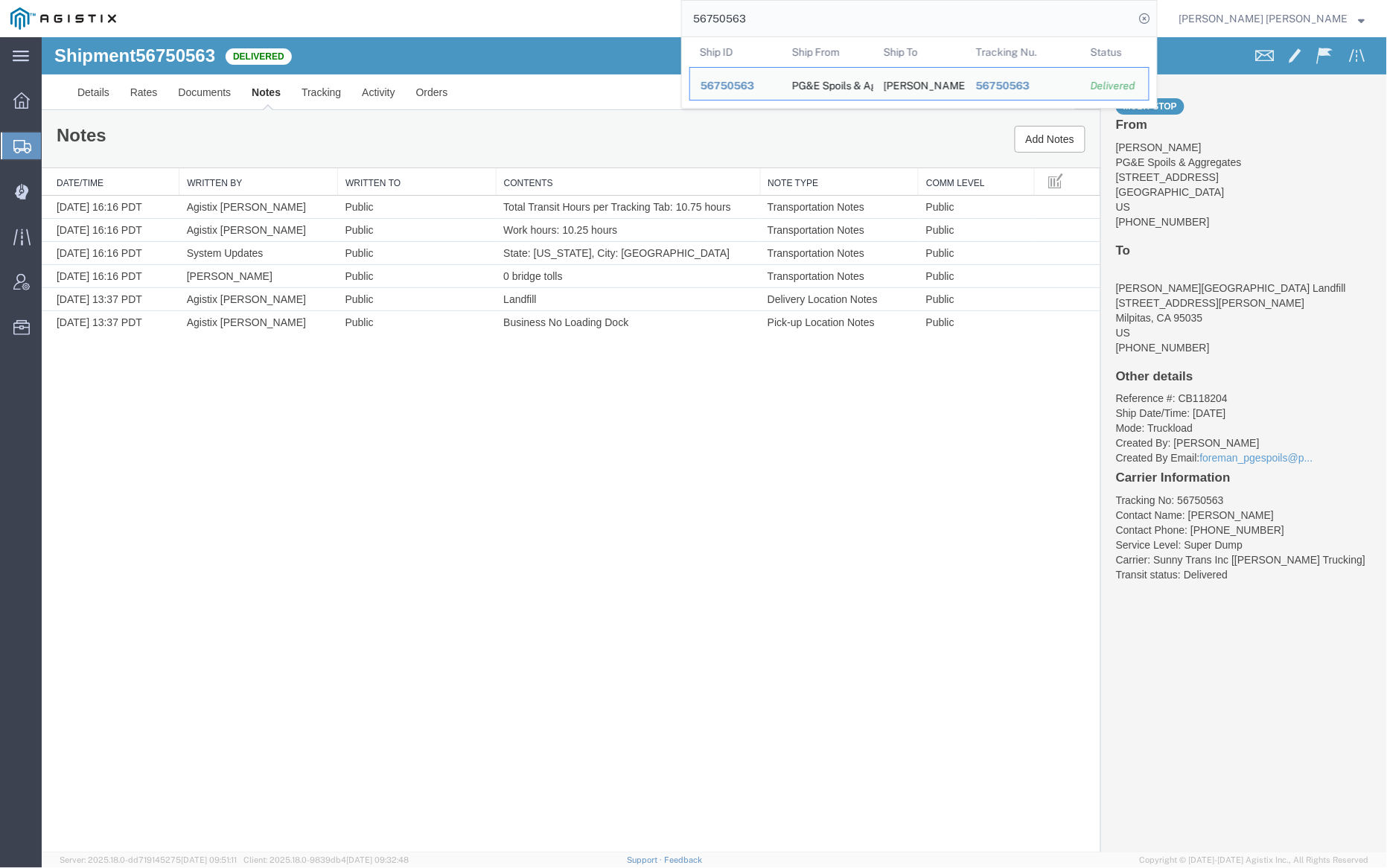
paste input "8"
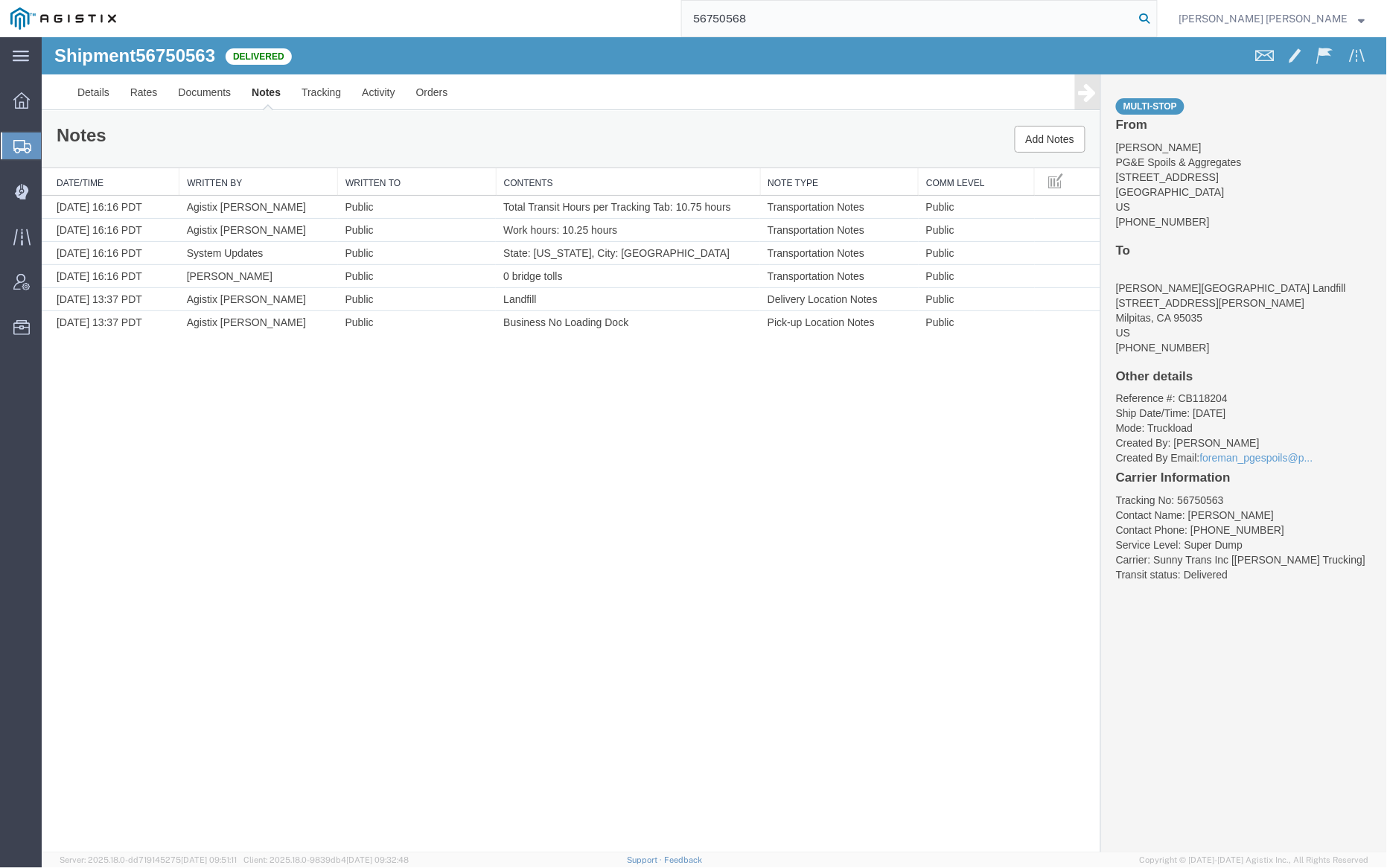
type input "56750568"
click at [1155, 14] on icon at bounding box center [1146, 19] width 21 height 21
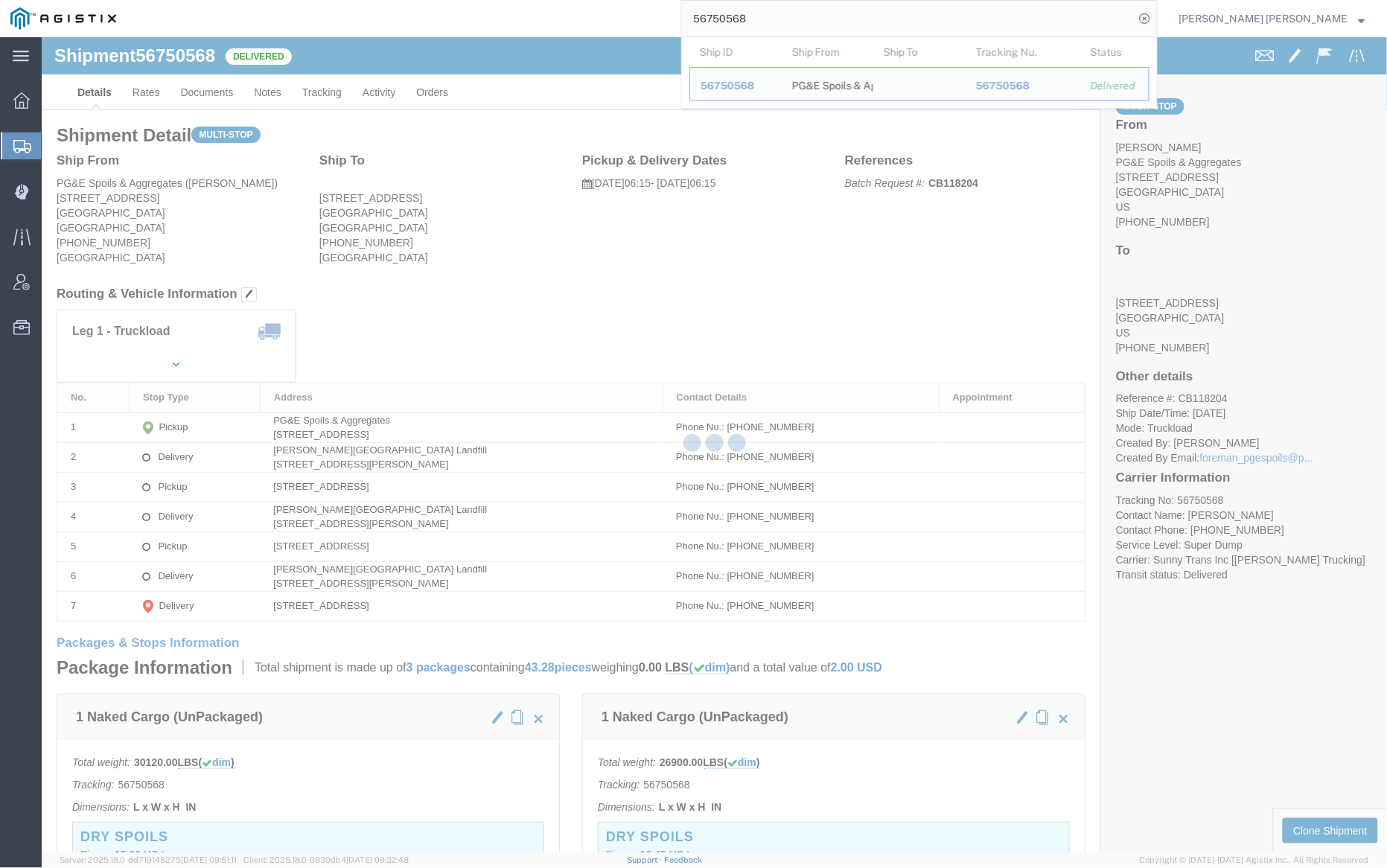
click at [211, 93] on div at bounding box center [714, 445] width 1346 height 815
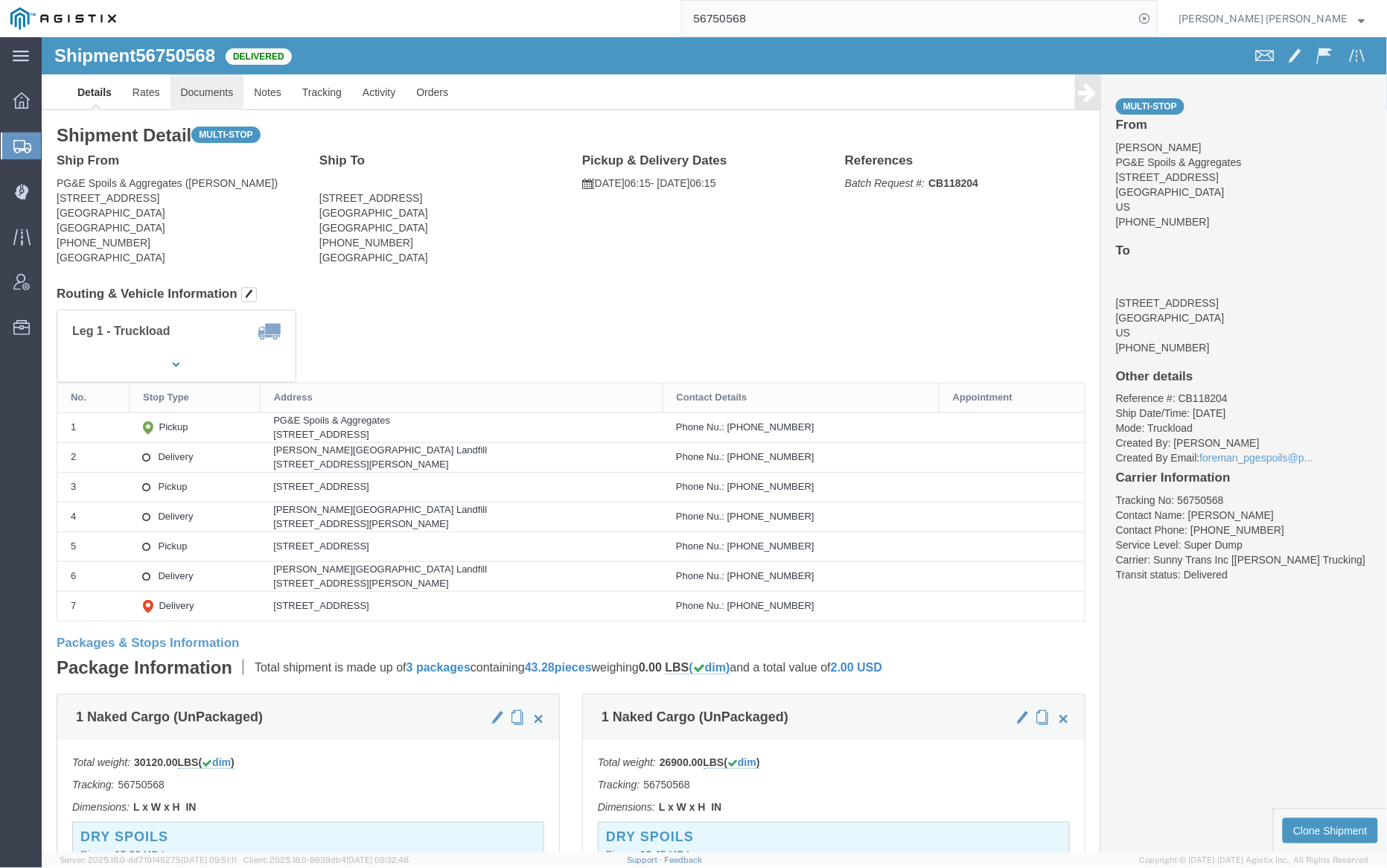
click link "Documents"
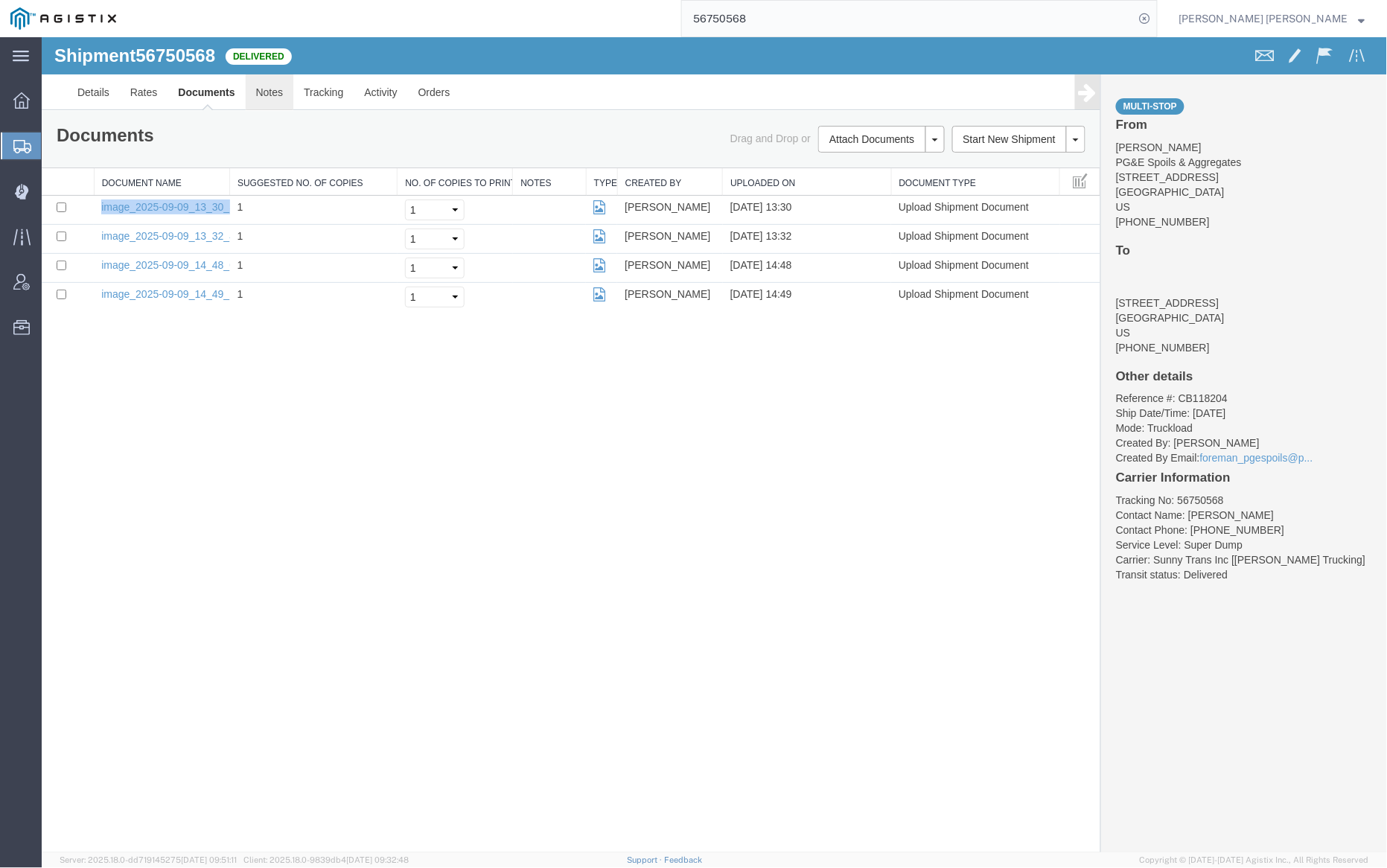
click at [275, 86] on link "Notes" at bounding box center [269, 91] width 48 height 36
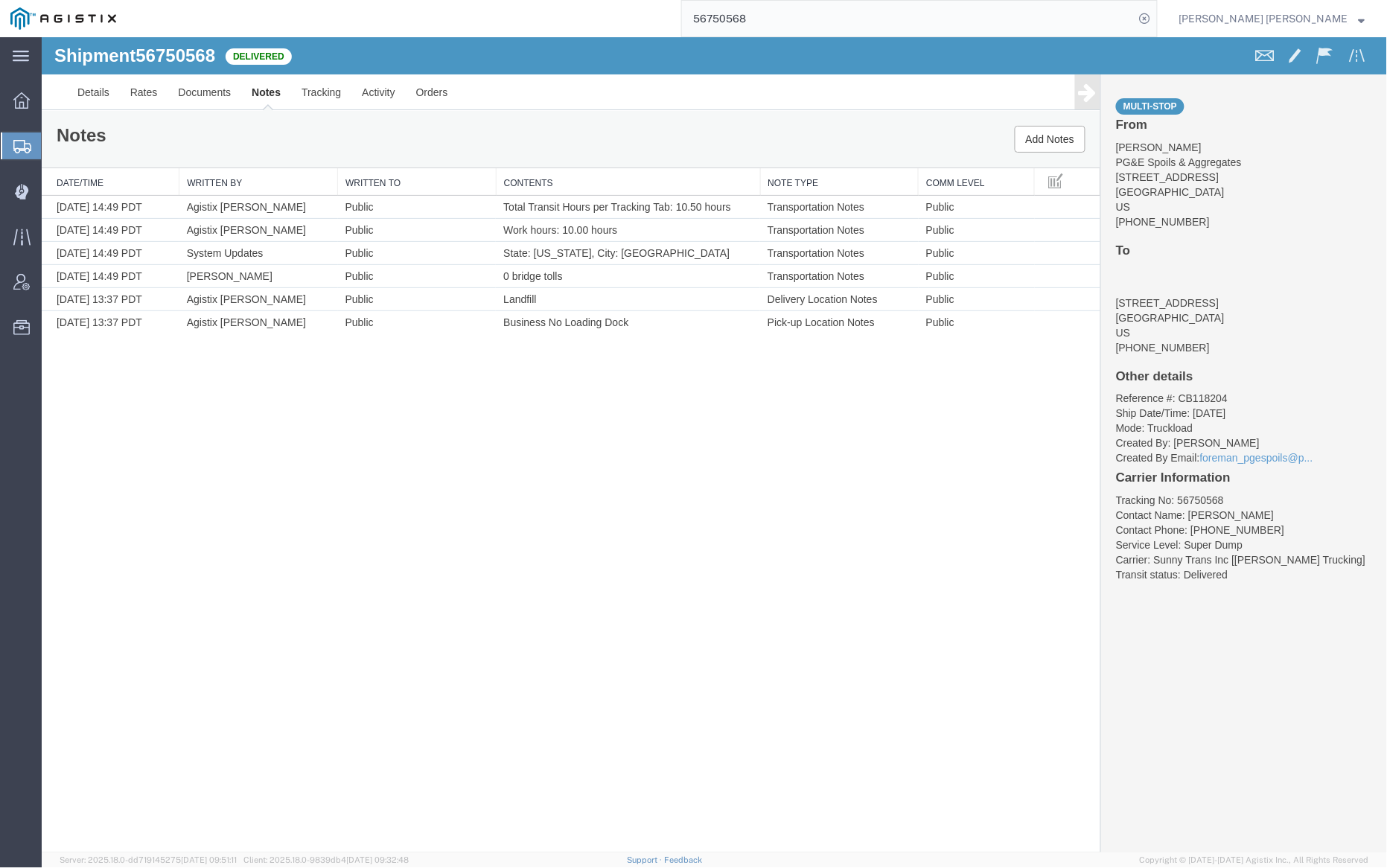
click at [795, 10] on input "56750568" at bounding box center [908, 18] width 453 height 36
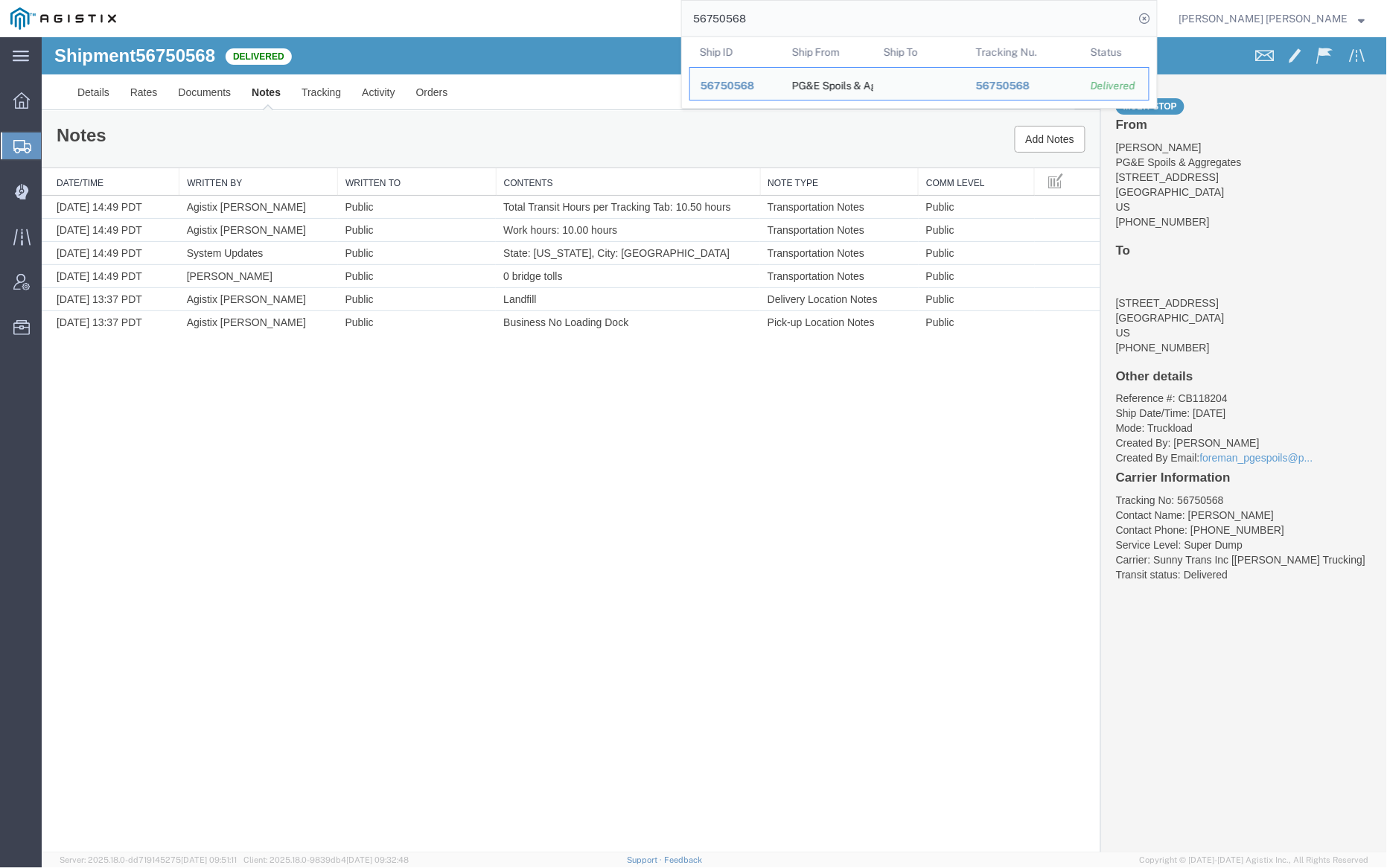
click at [795, 10] on input "56750568" at bounding box center [908, 18] width 453 height 36
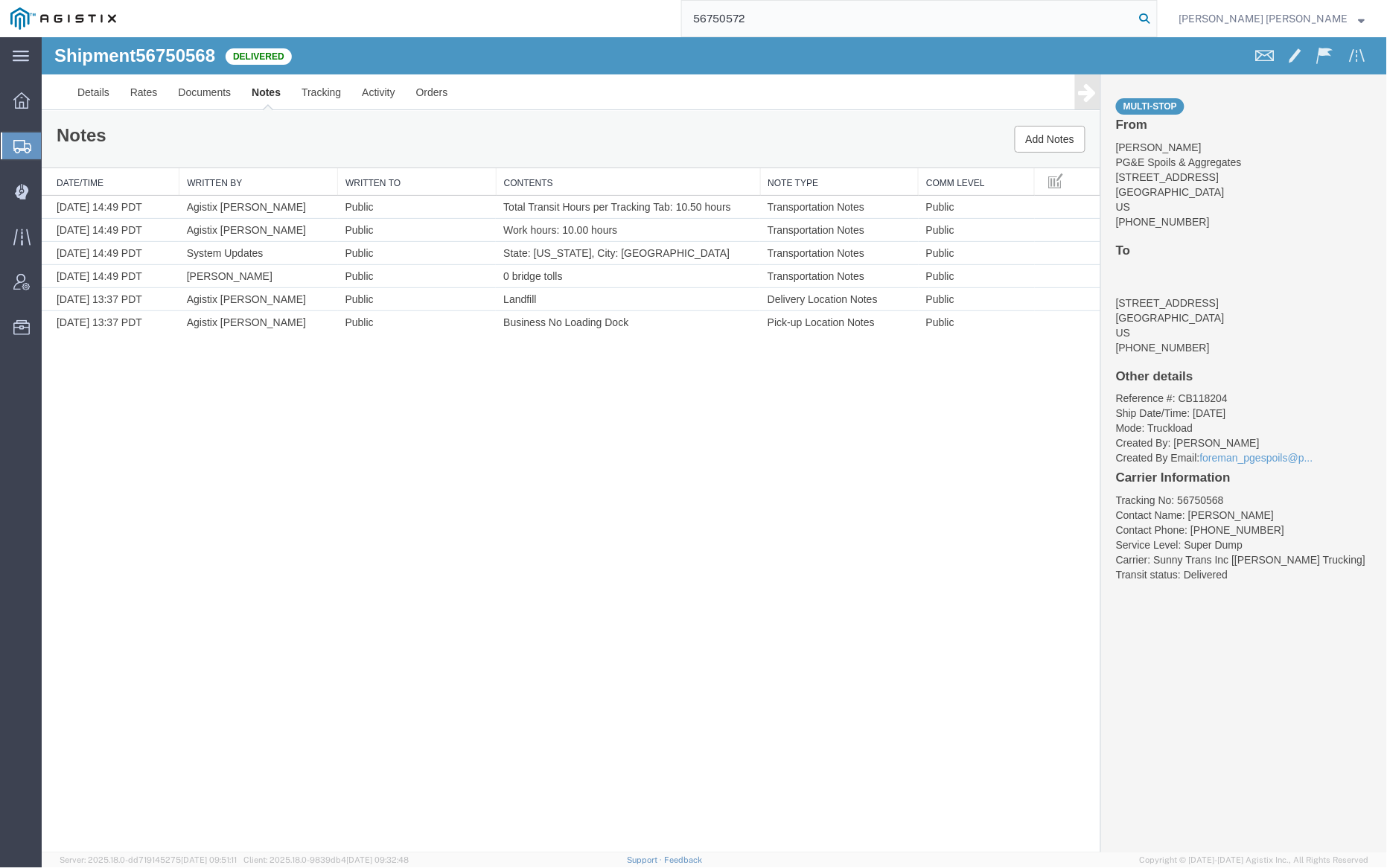
click at [1155, 15] on icon at bounding box center [1146, 19] width 21 height 21
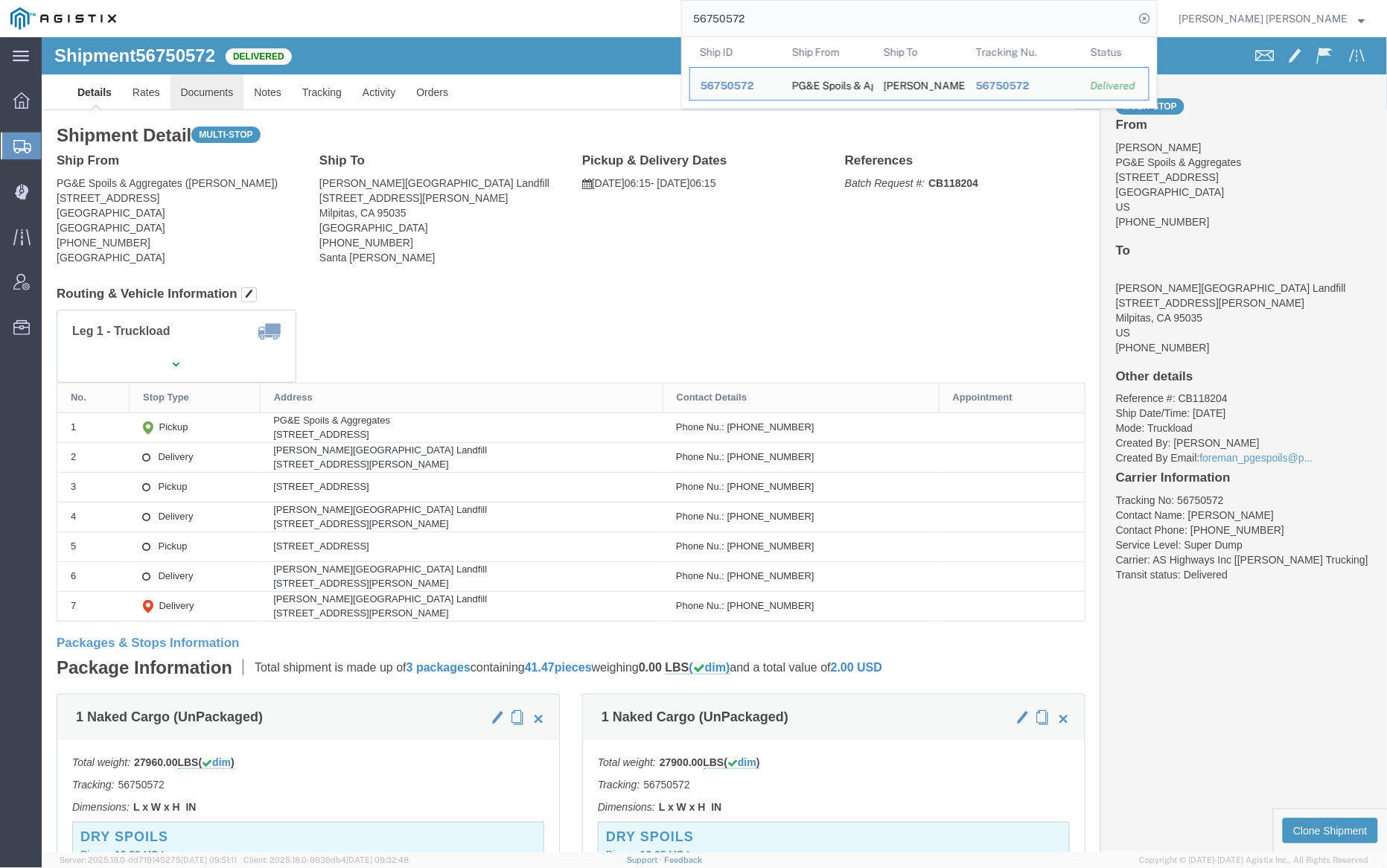
click link "Documents"
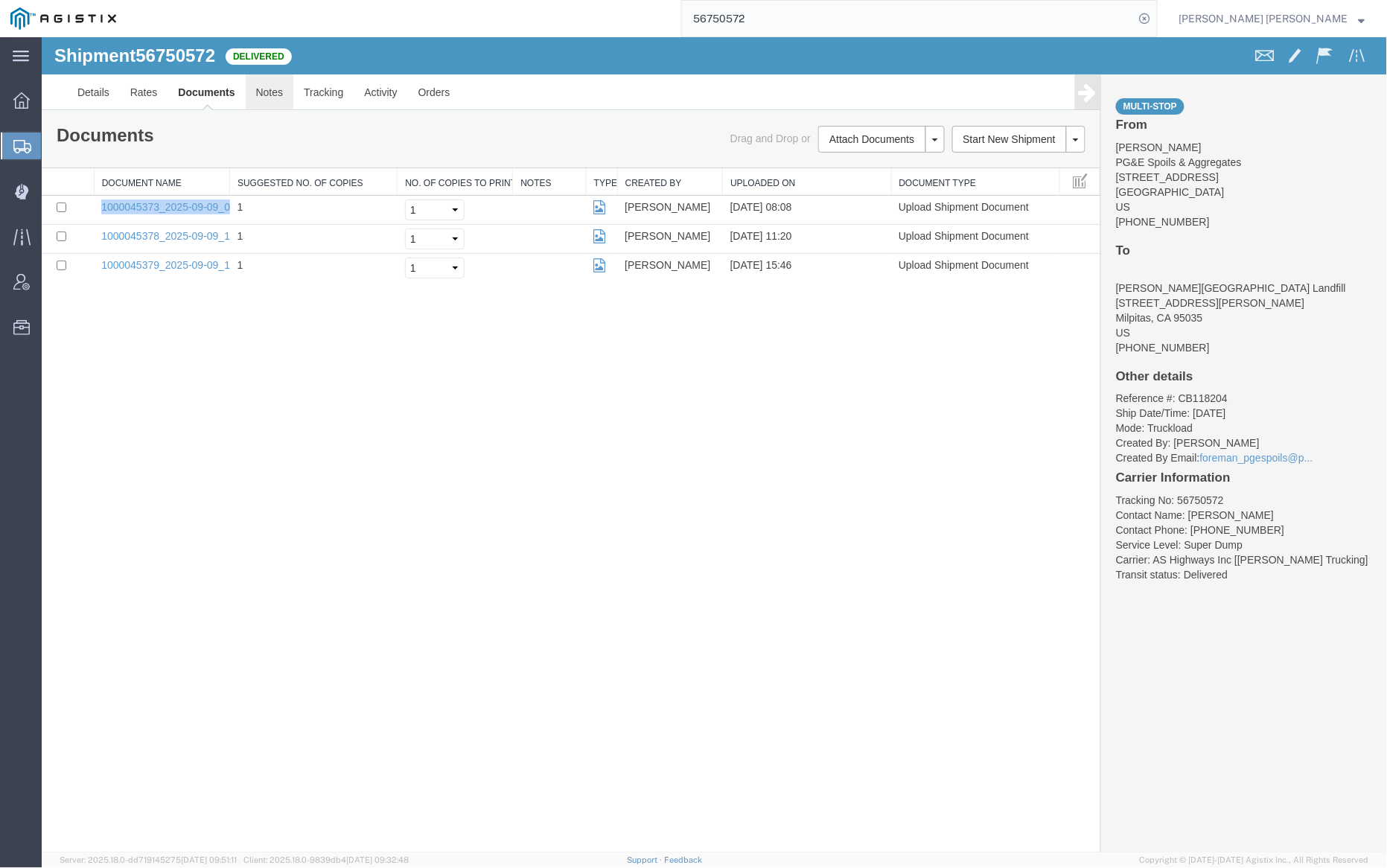
click at [266, 90] on link "Notes" at bounding box center [269, 91] width 48 height 36
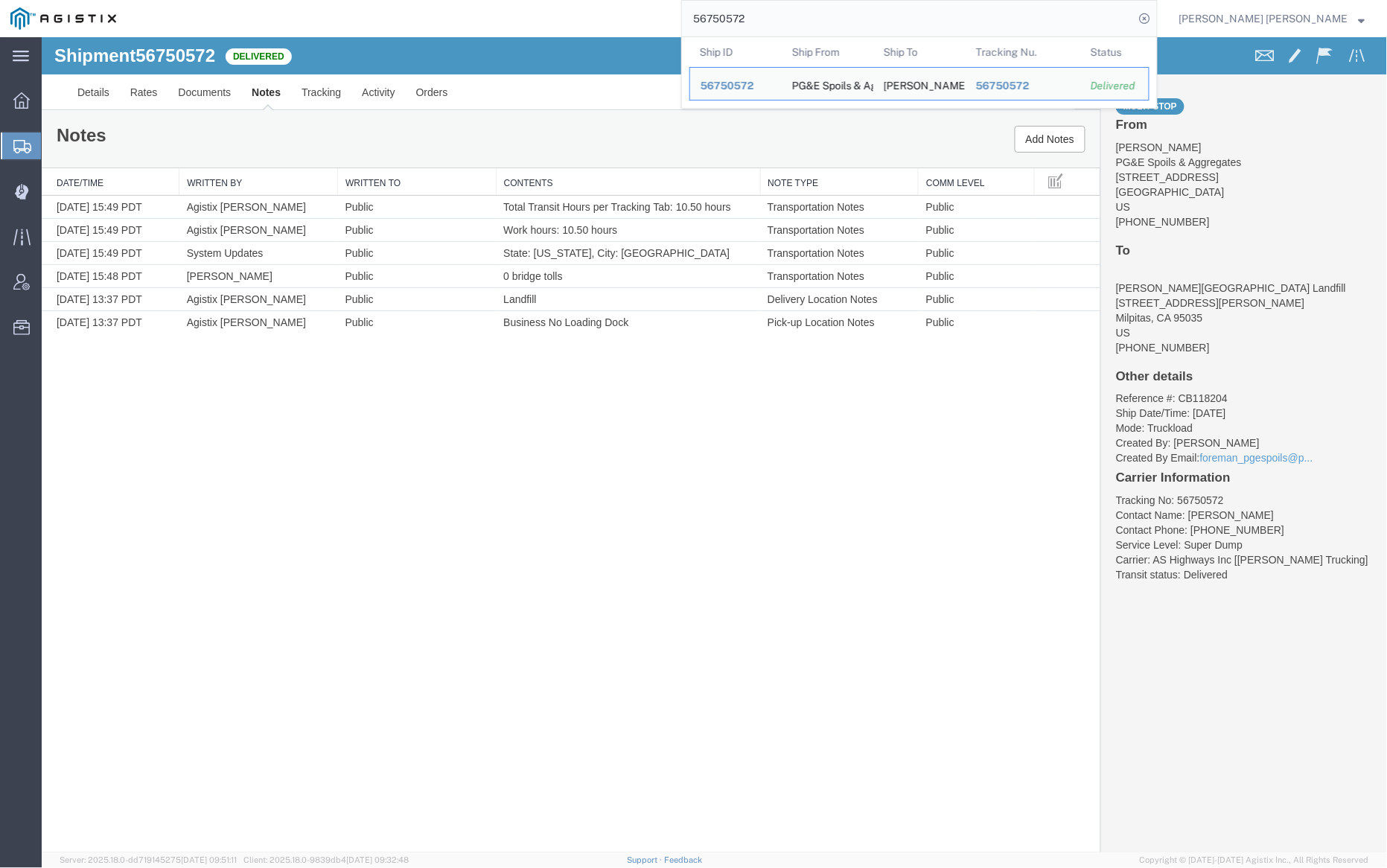
click at [811, 21] on input "56750572" at bounding box center [908, 18] width 453 height 36
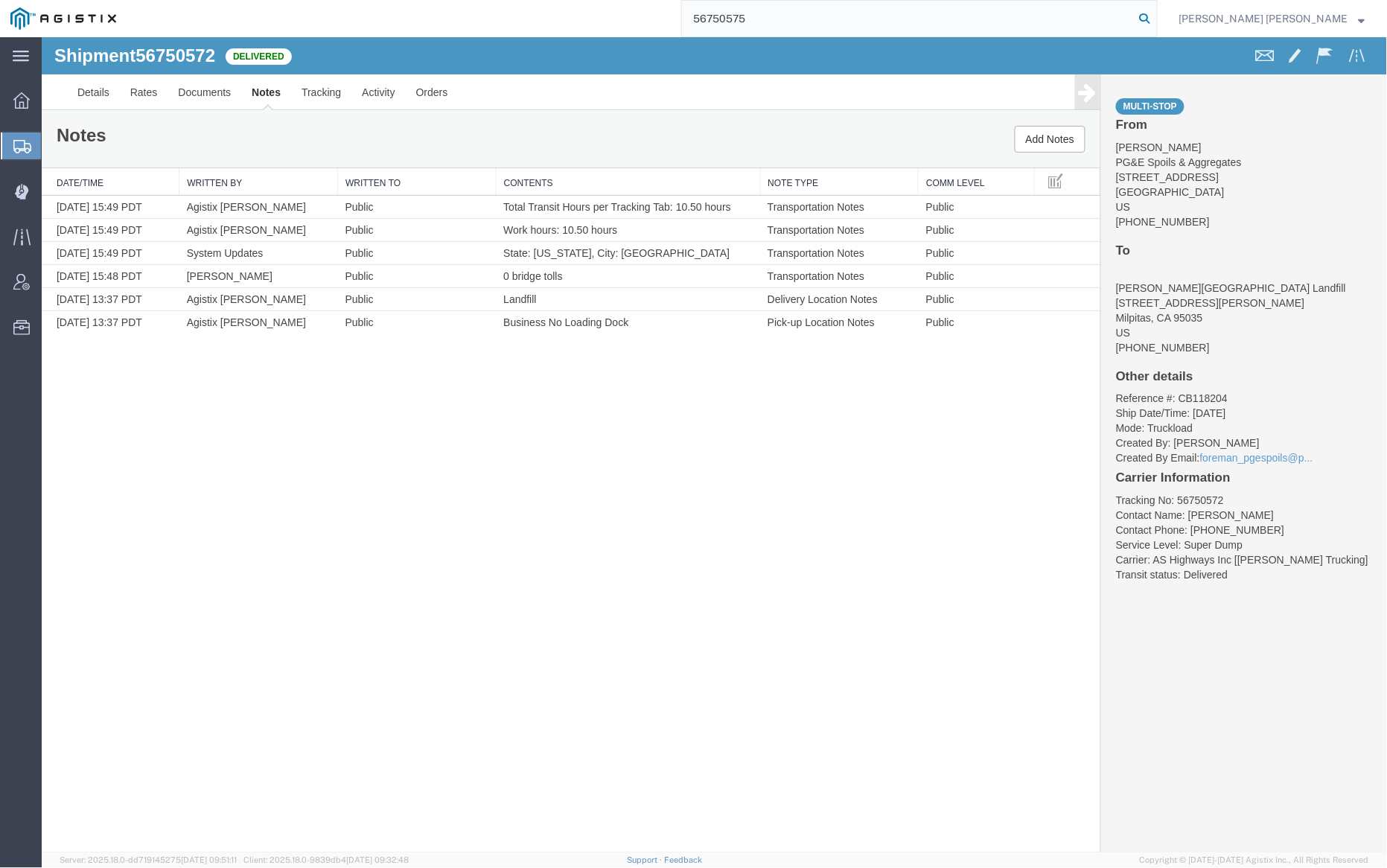
click at [1155, 17] on icon at bounding box center [1146, 19] width 21 height 21
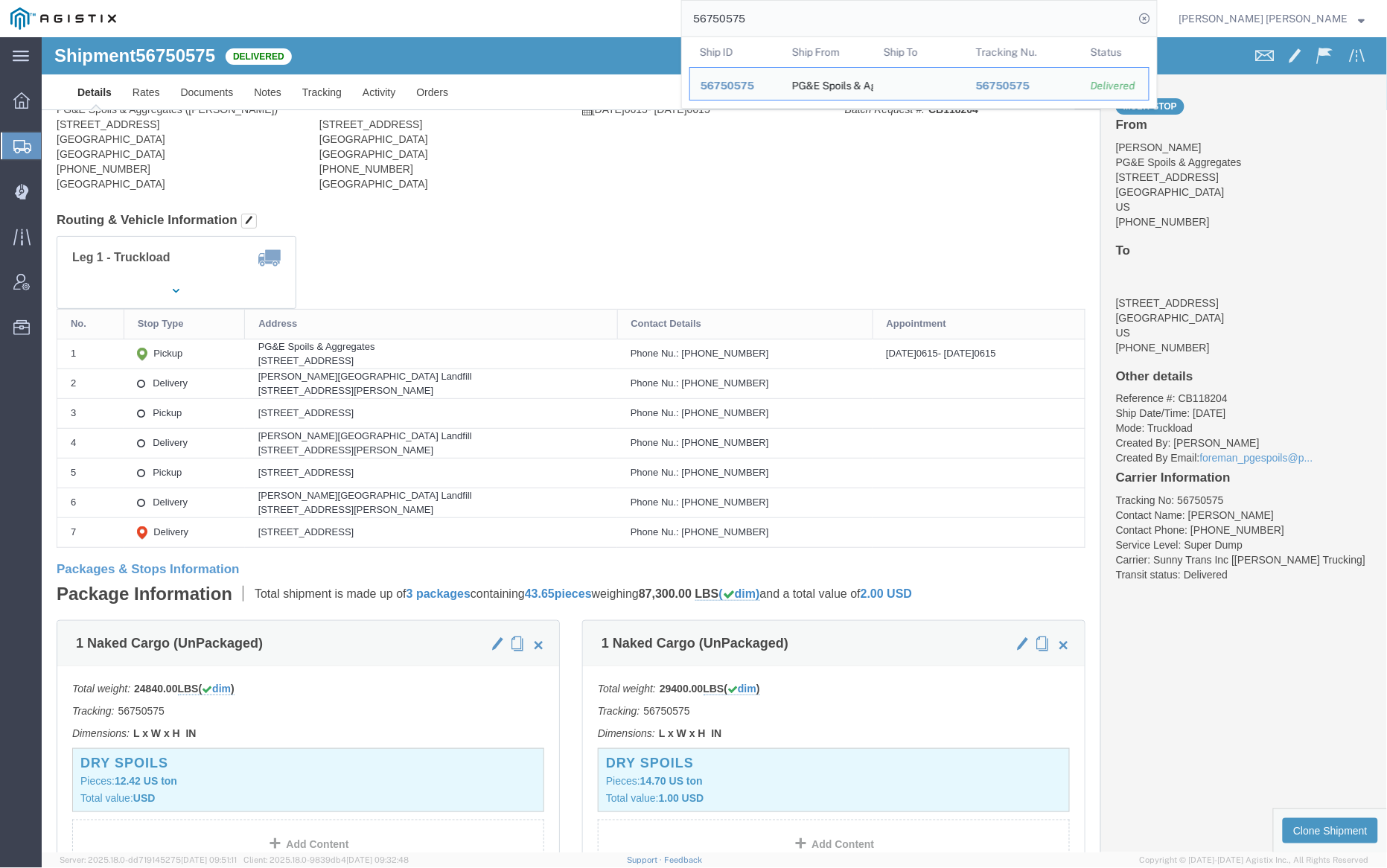
click div
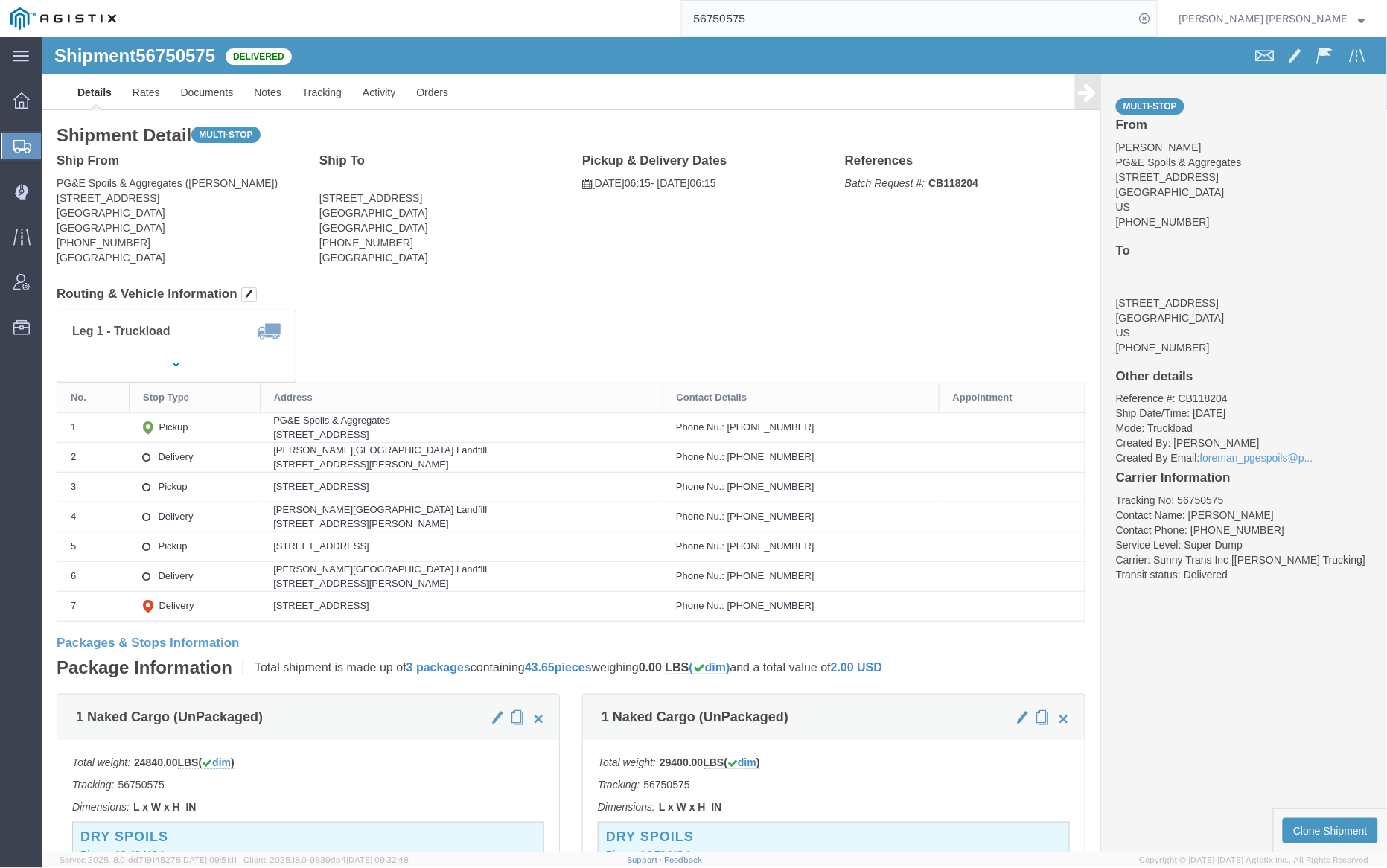
click div
click link "Documents"
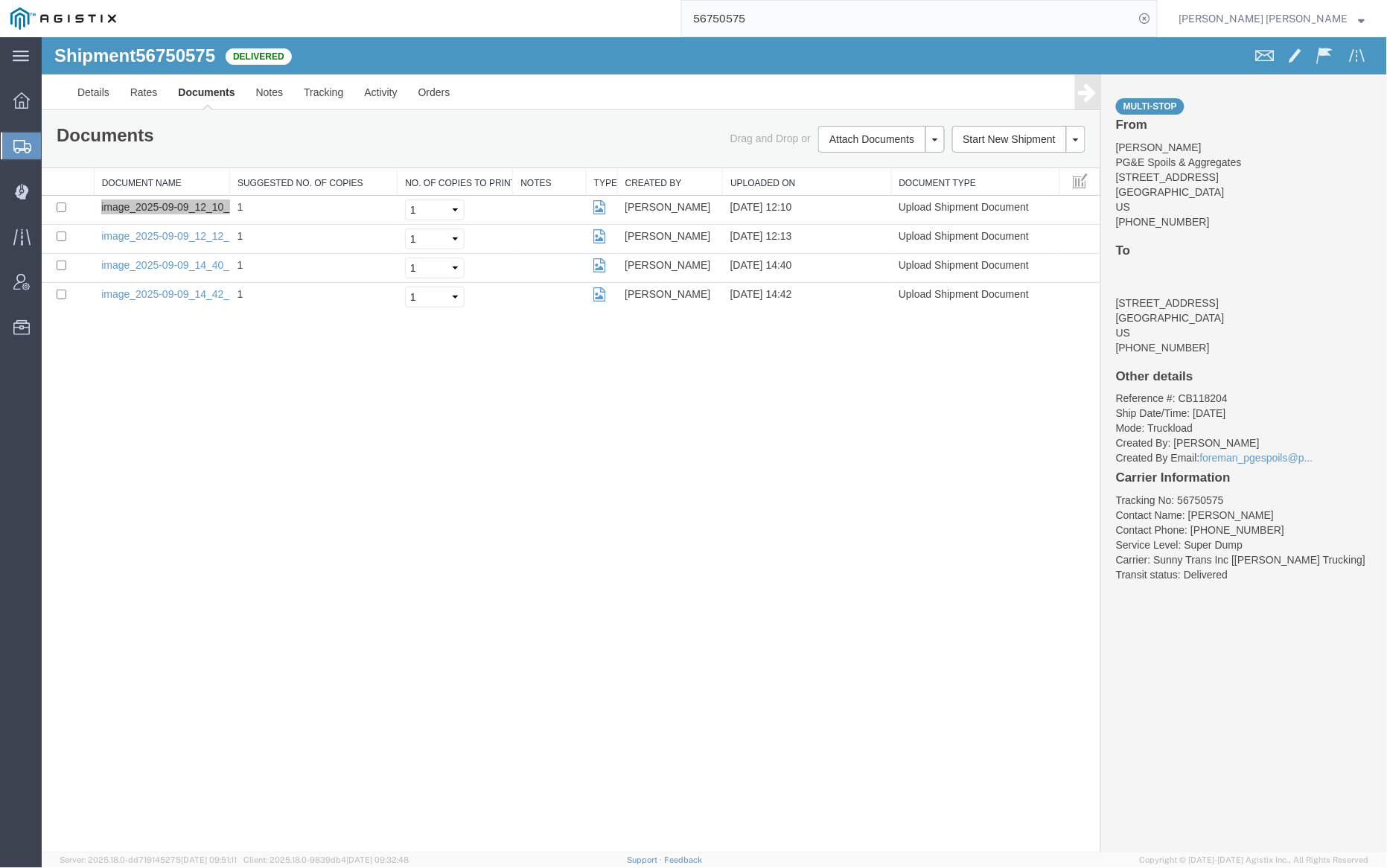
click at [795, 12] on input "56750575" at bounding box center [908, 18] width 453 height 36
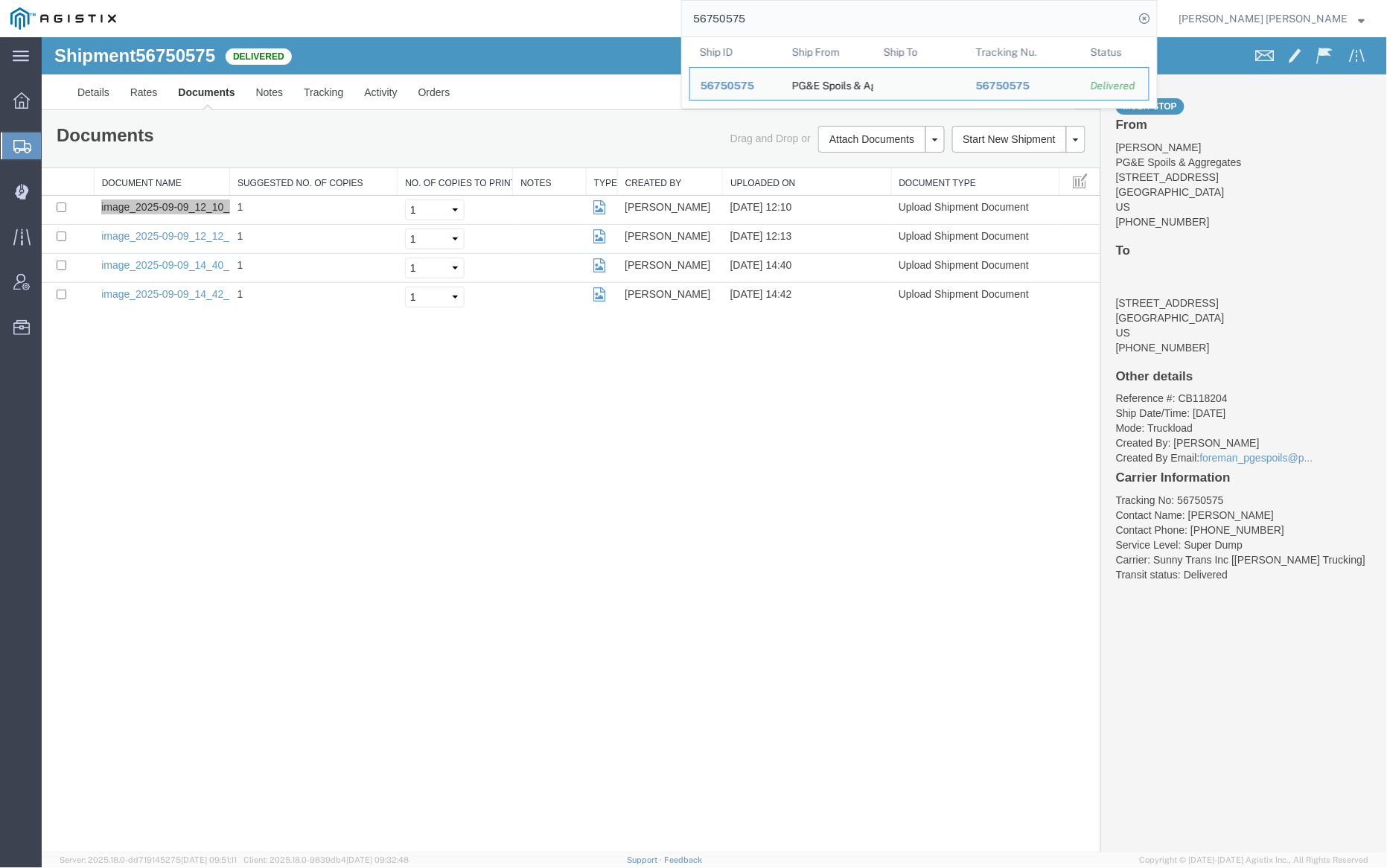
click at [795, 12] on input "56750575" at bounding box center [908, 18] width 453 height 36
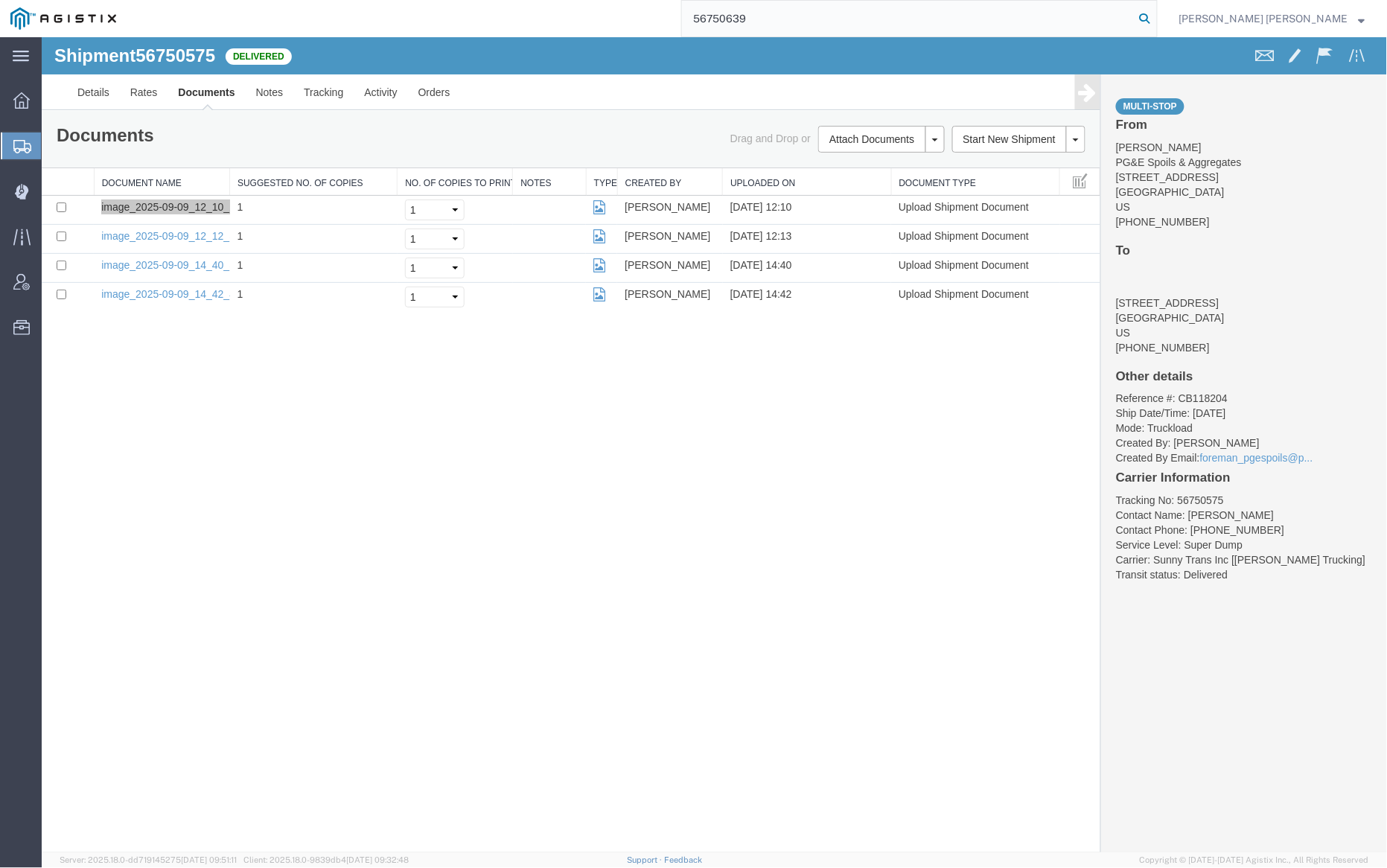
click at [1155, 17] on icon at bounding box center [1146, 19] width 21 height 21
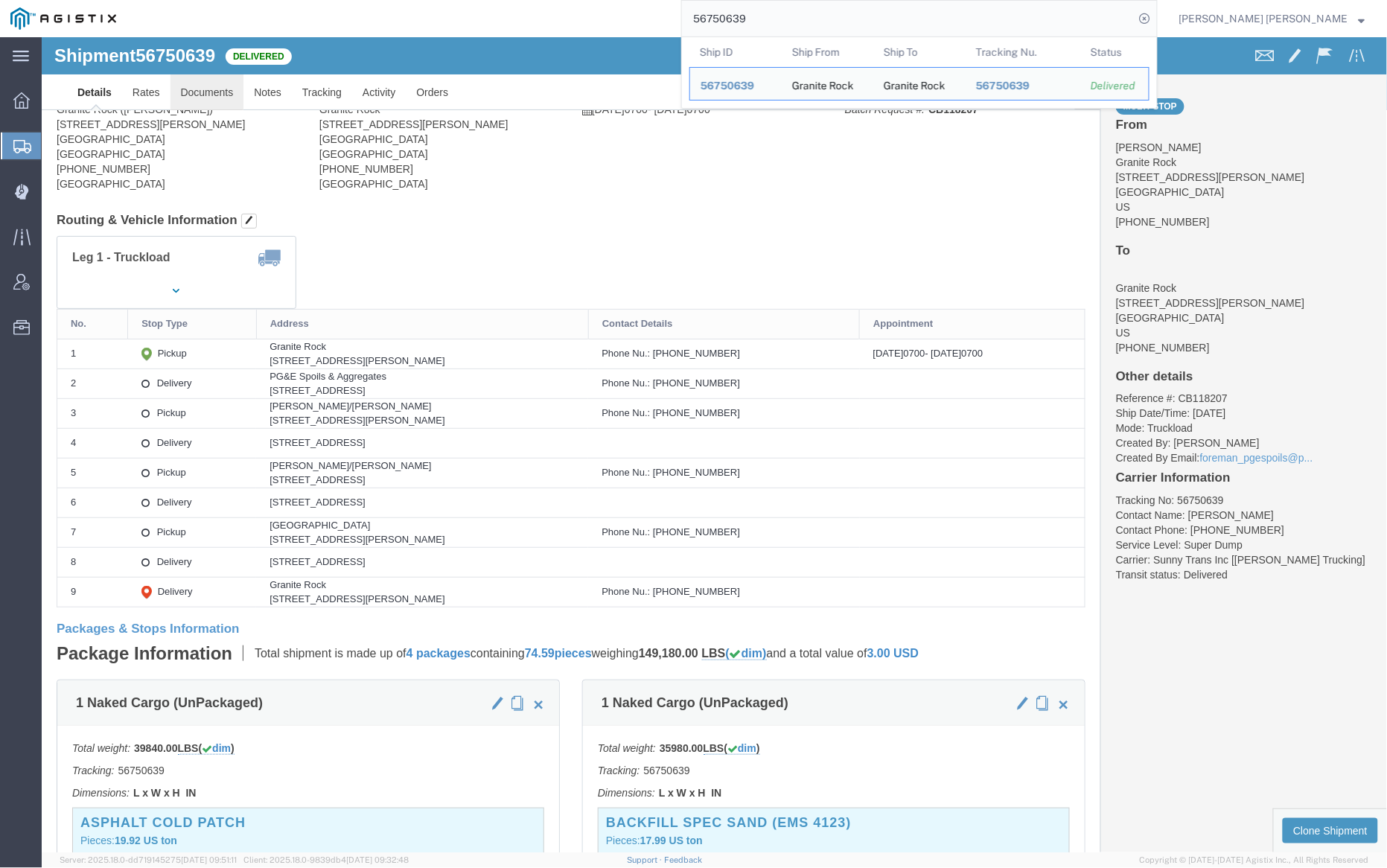
click body "Shipment 56750639 Delivered Details Rates Documents Notes Tracking Activity Ord…"
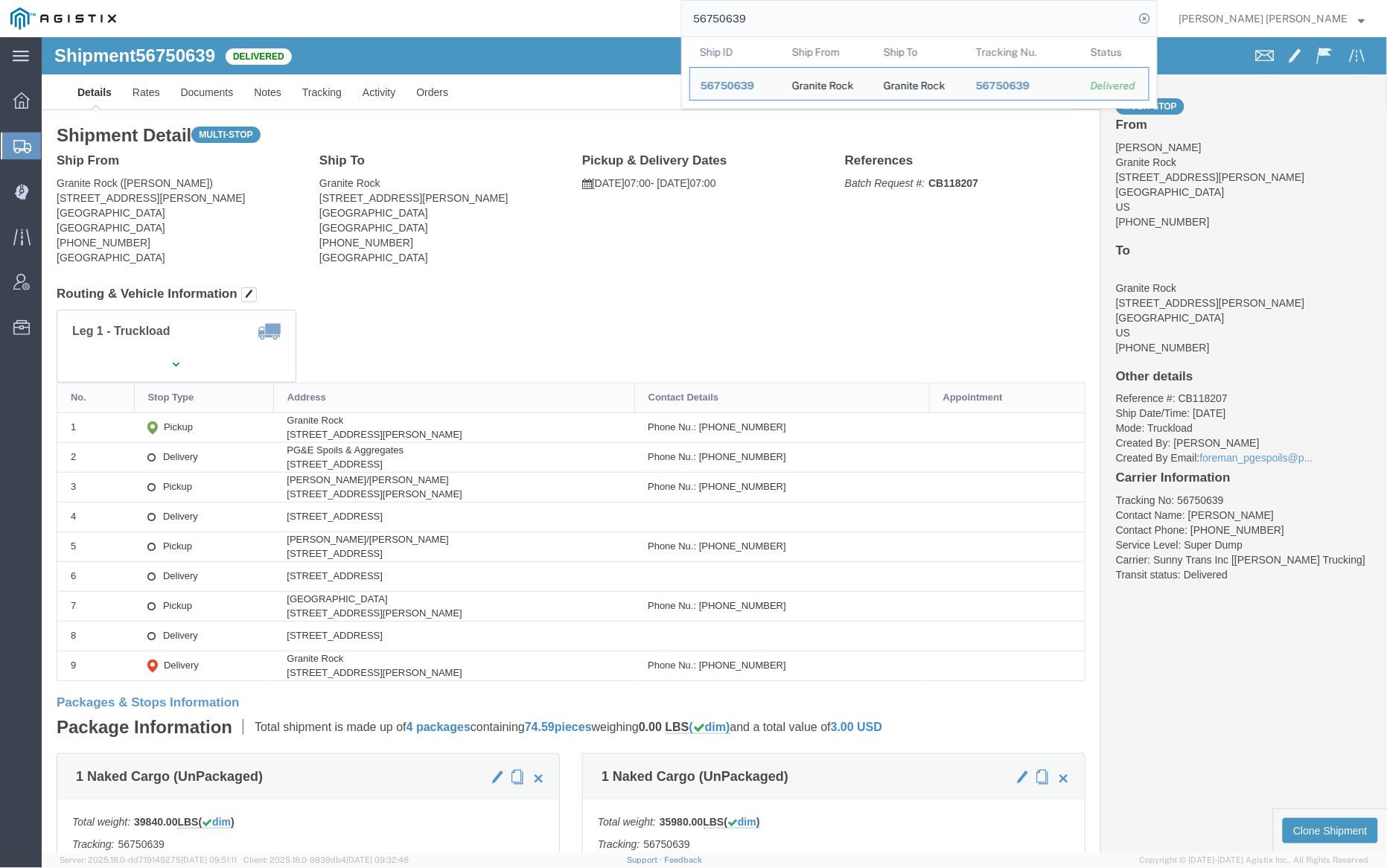
click div
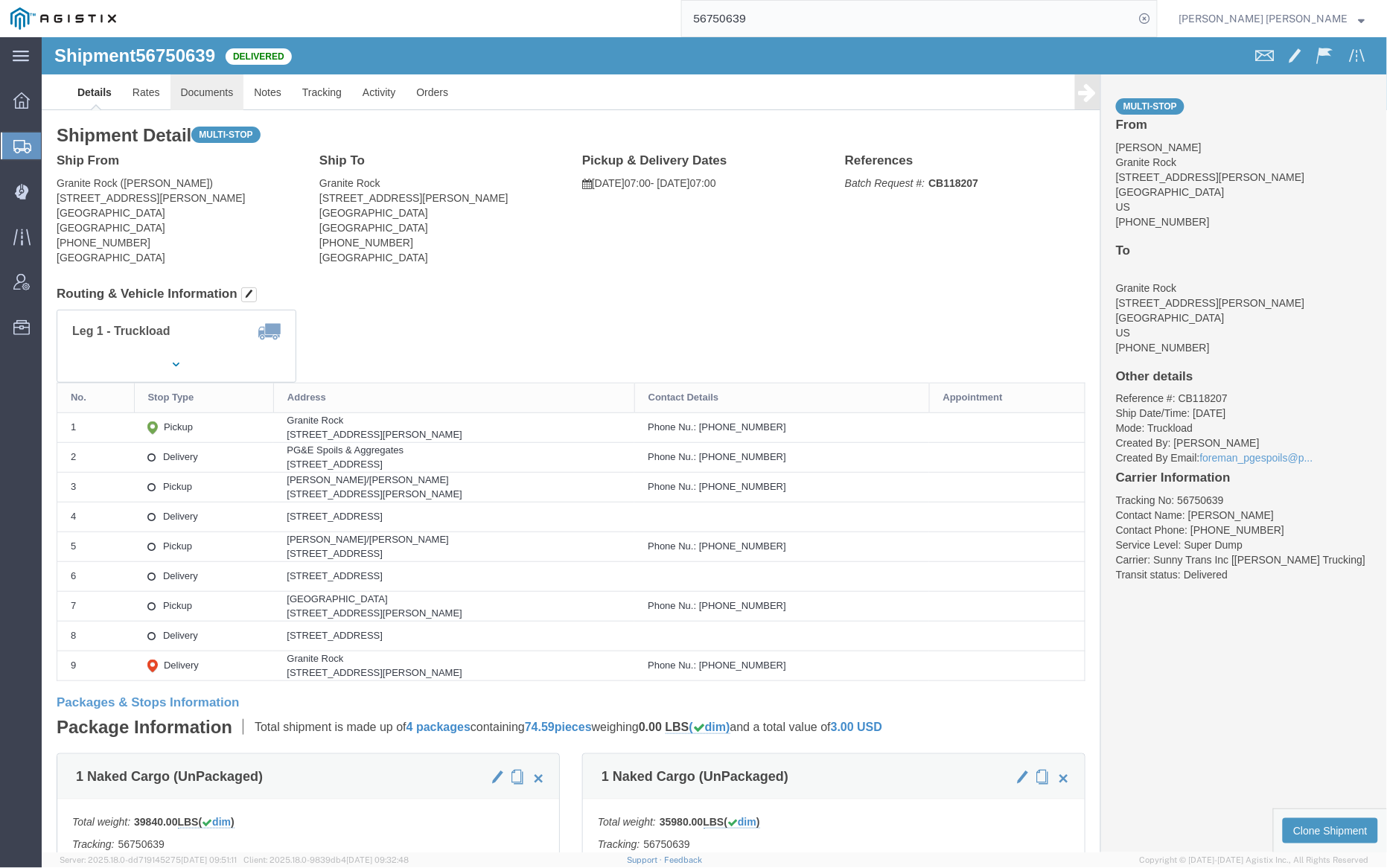
click link "Documents"
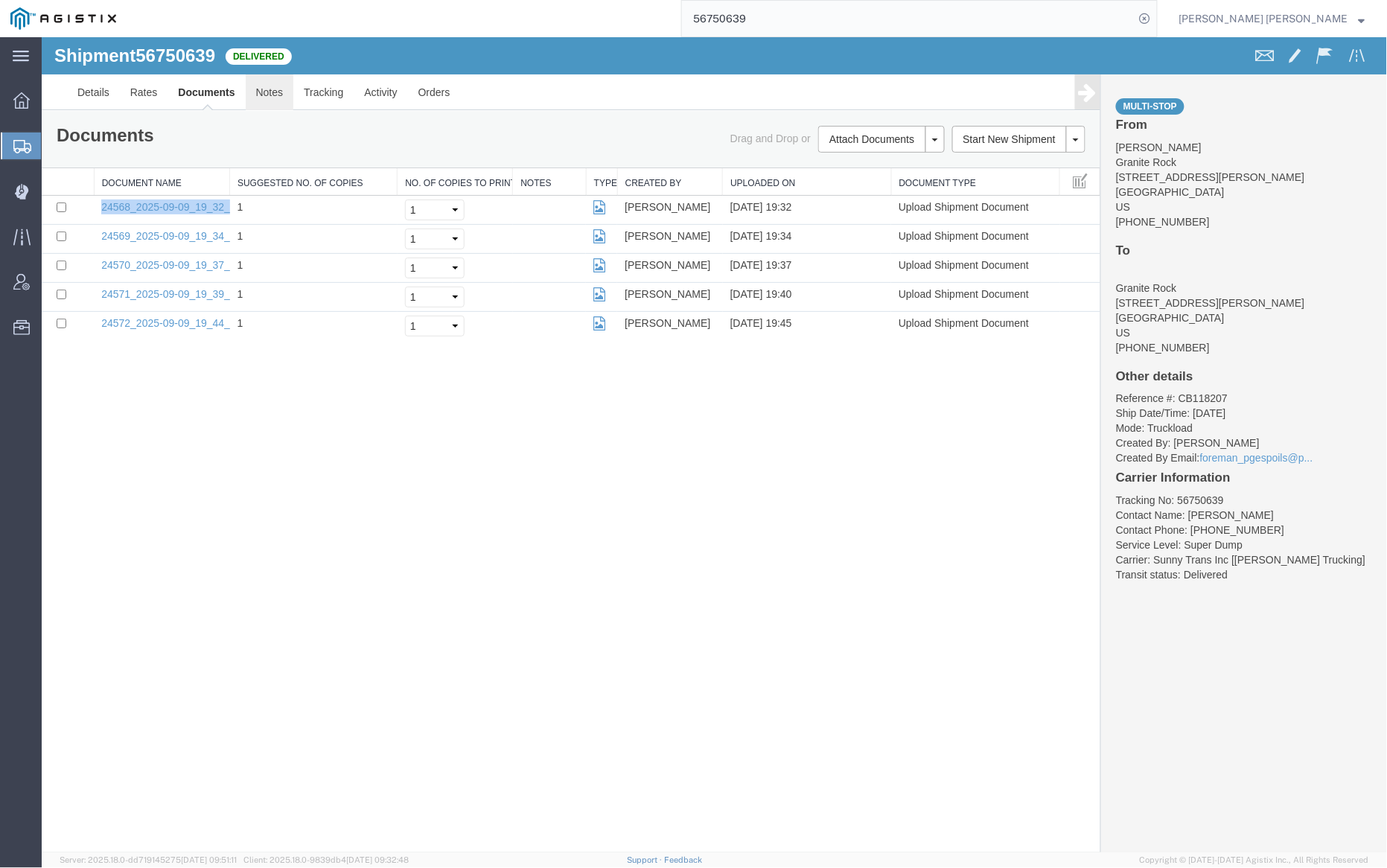
click at [256, 87] on link "Notes" at bounding box center [269, 91] width 48 height 36
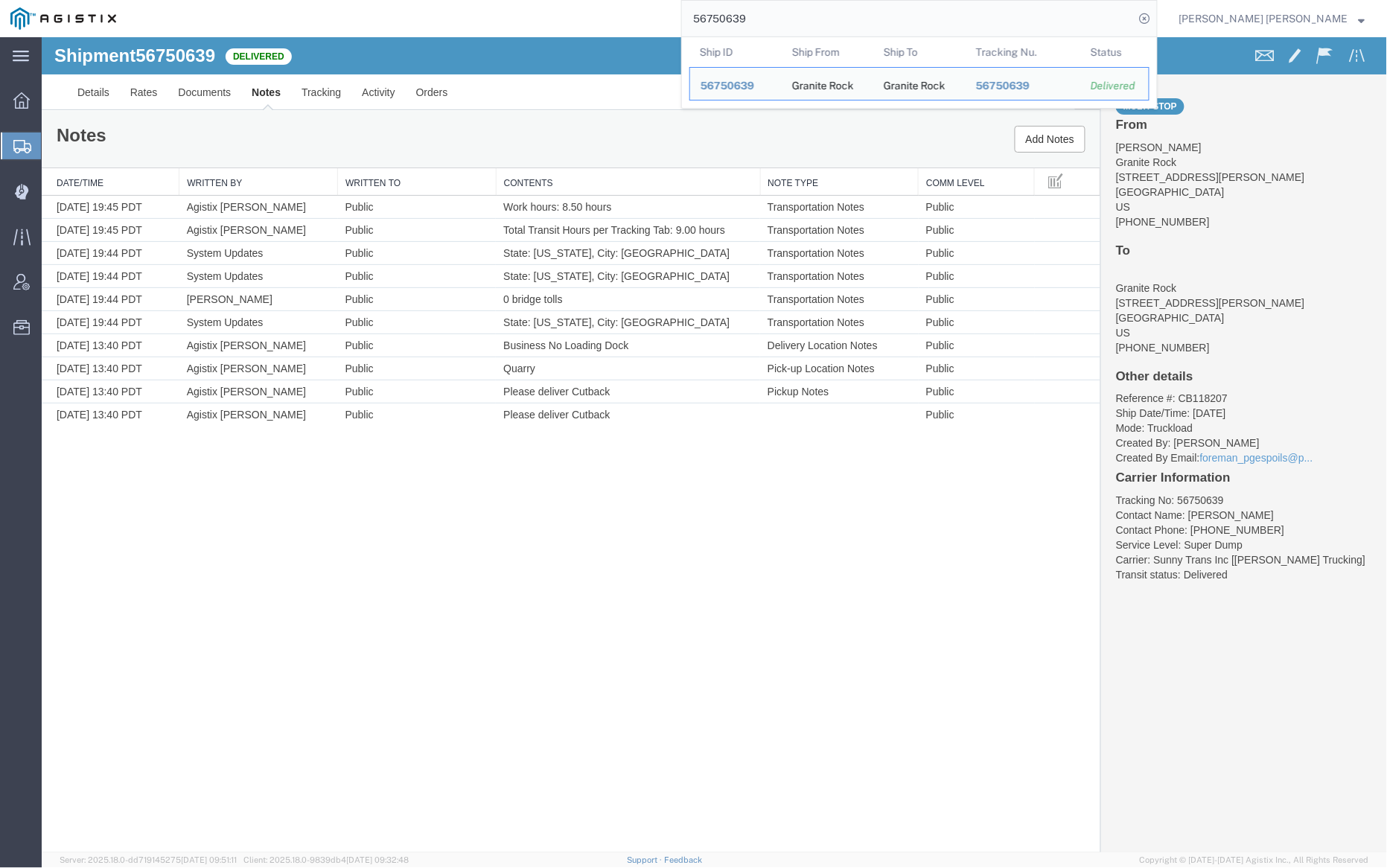
click at [798, 16] on input "56750639" at bounding box center [908, 18] width 453 height 36
click at [797, 16] on input "56750639" at bounding box center [908, 18] width 453 height 36
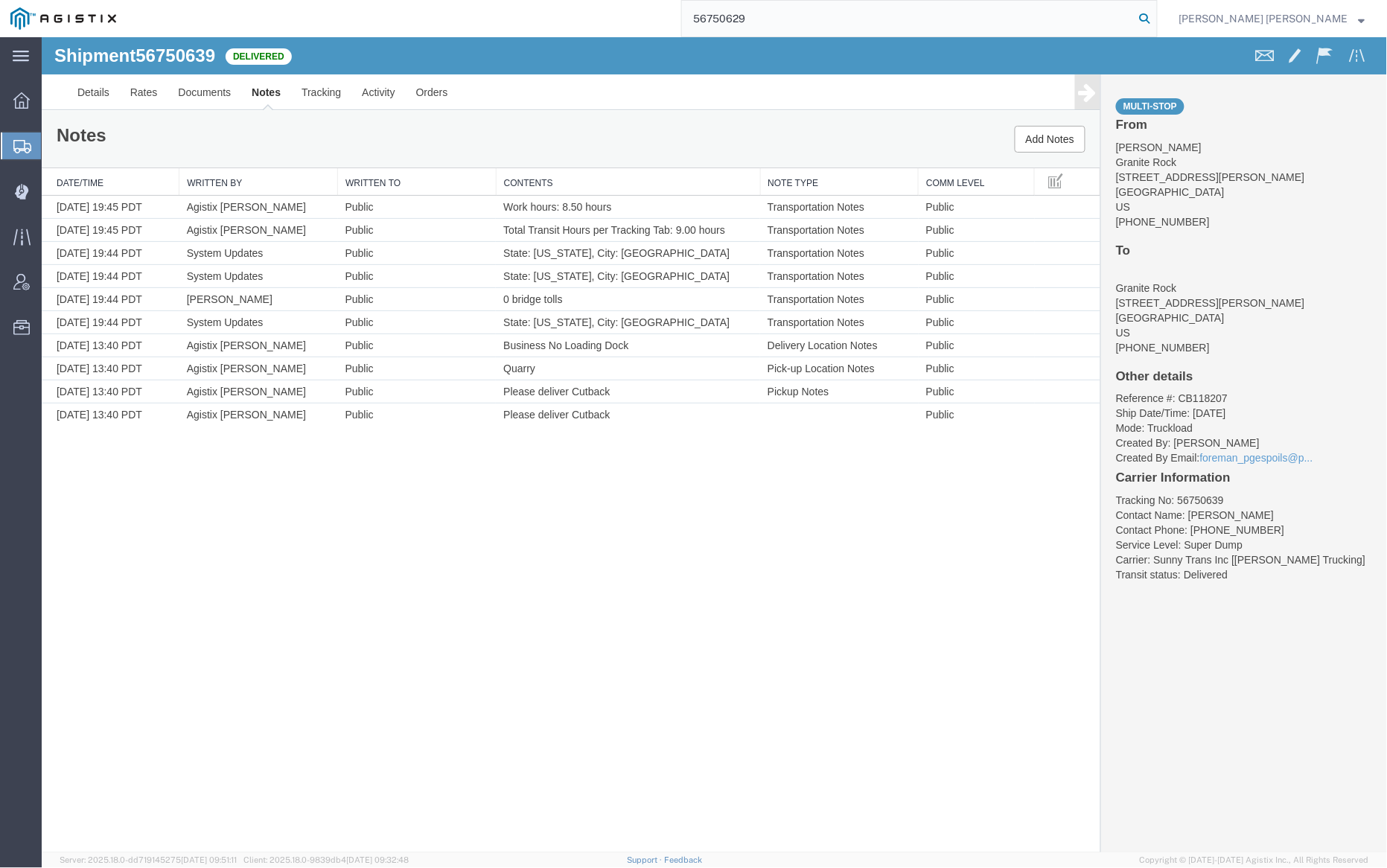
click at [1155, 14] on icon at bounding box center [1146, 19] width 21 height 21
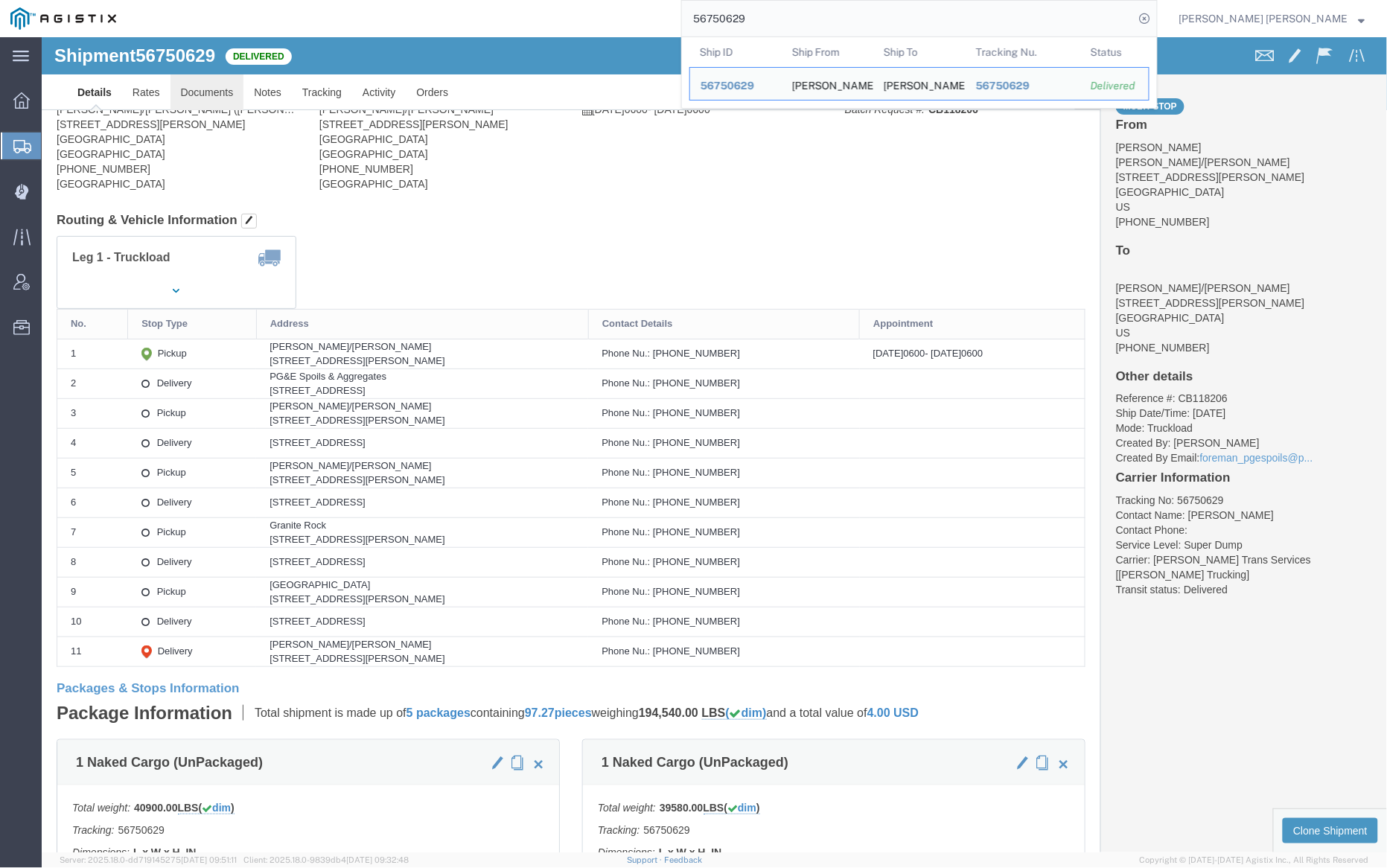
click link "Documents"
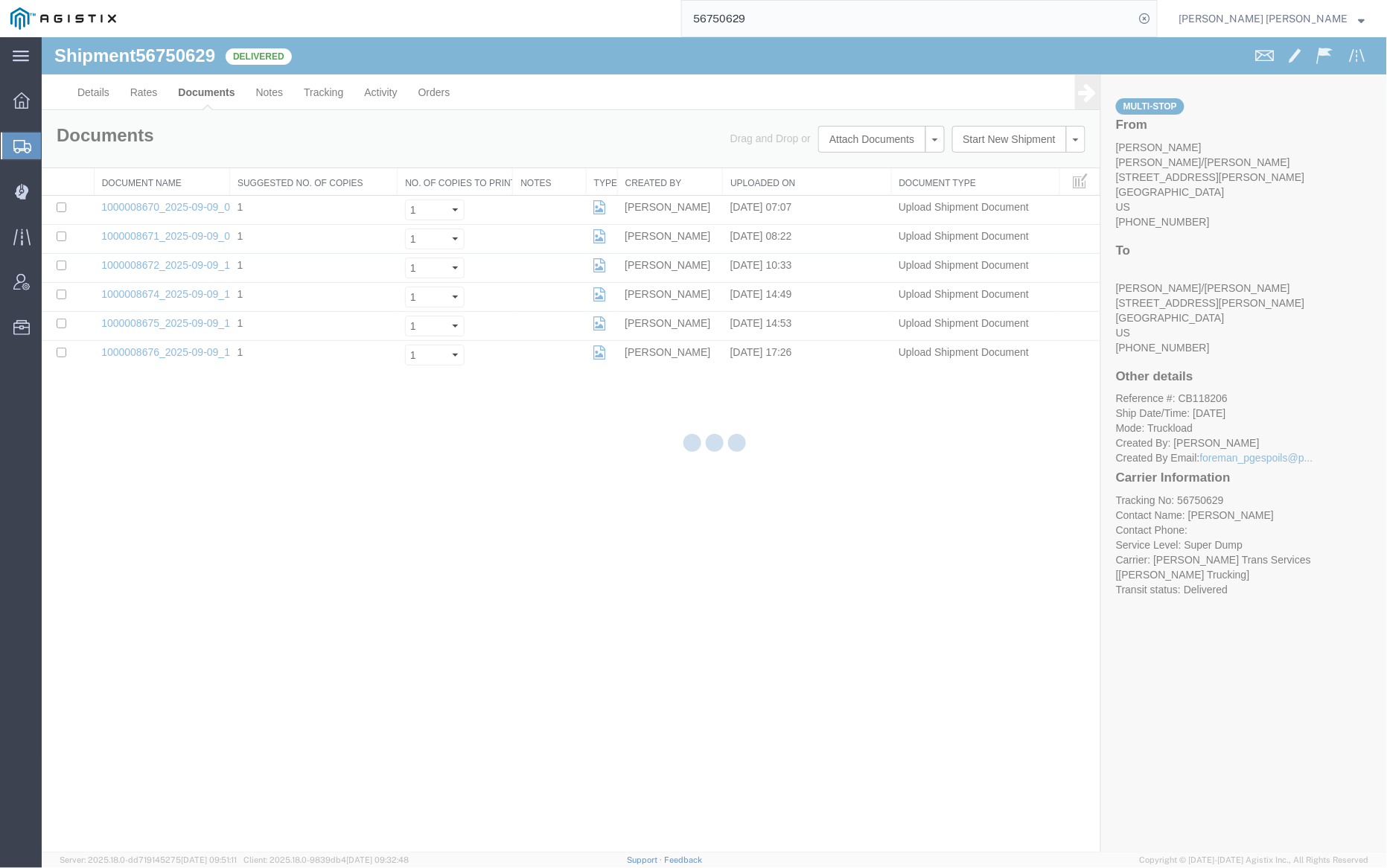
click at [197, 88] on div at bounding box center [714, 445] width 1346 height 815
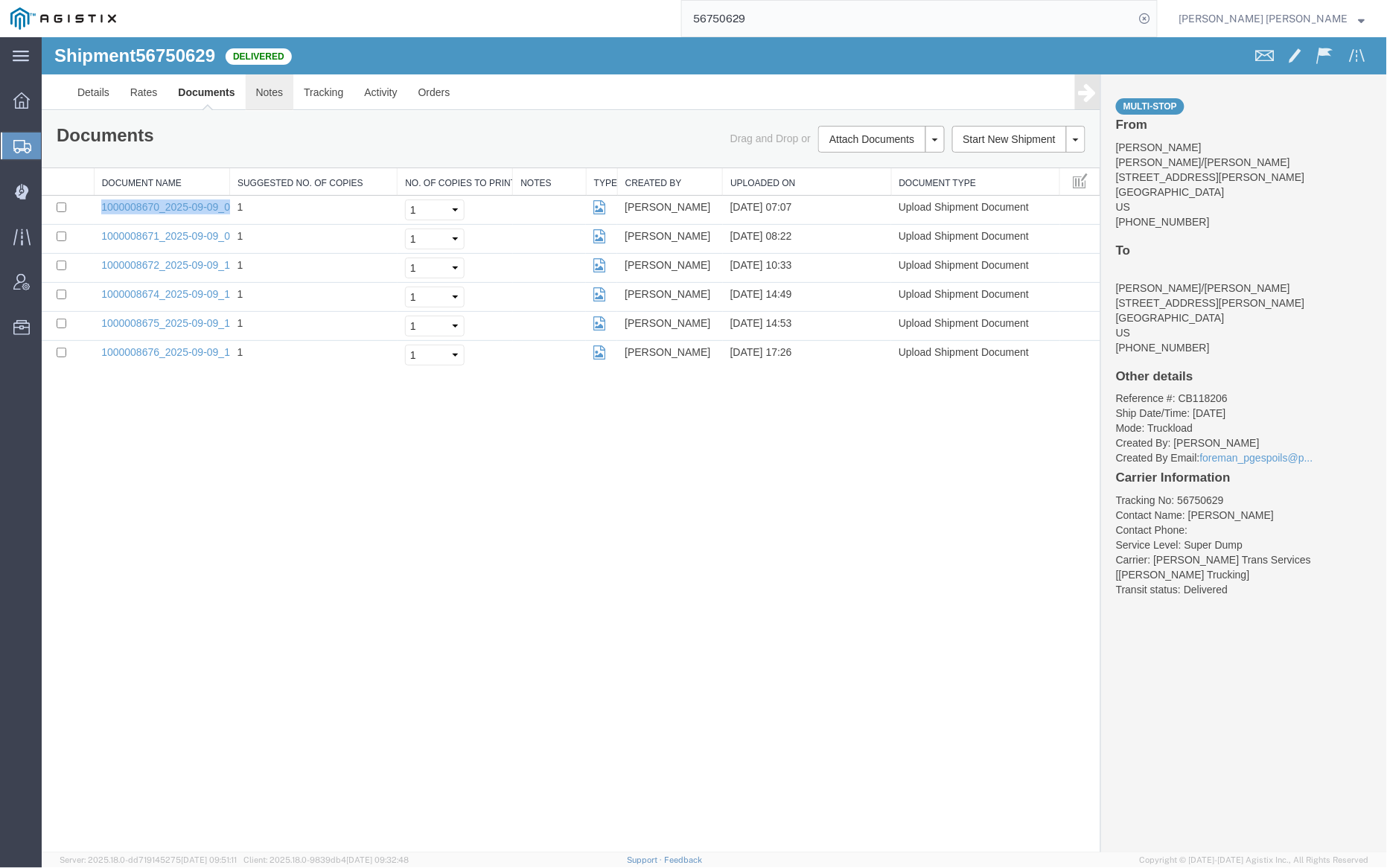
click at [262, 89] on link "Notes" at bounding box center [269, 91] width 48 height 36
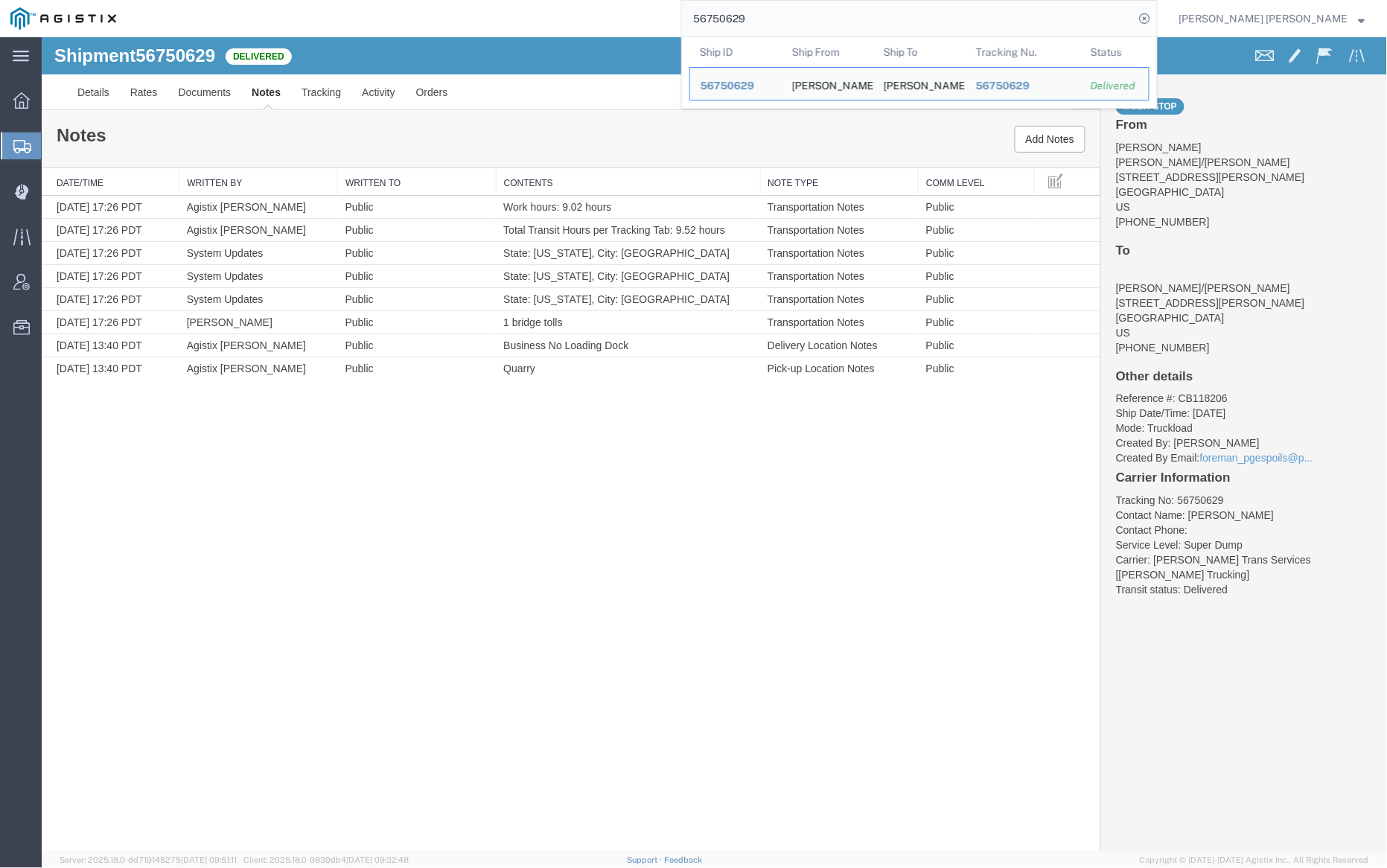
click at [802, 15] on input "56750629" at bounding box center [908, 18] width 453 height 36
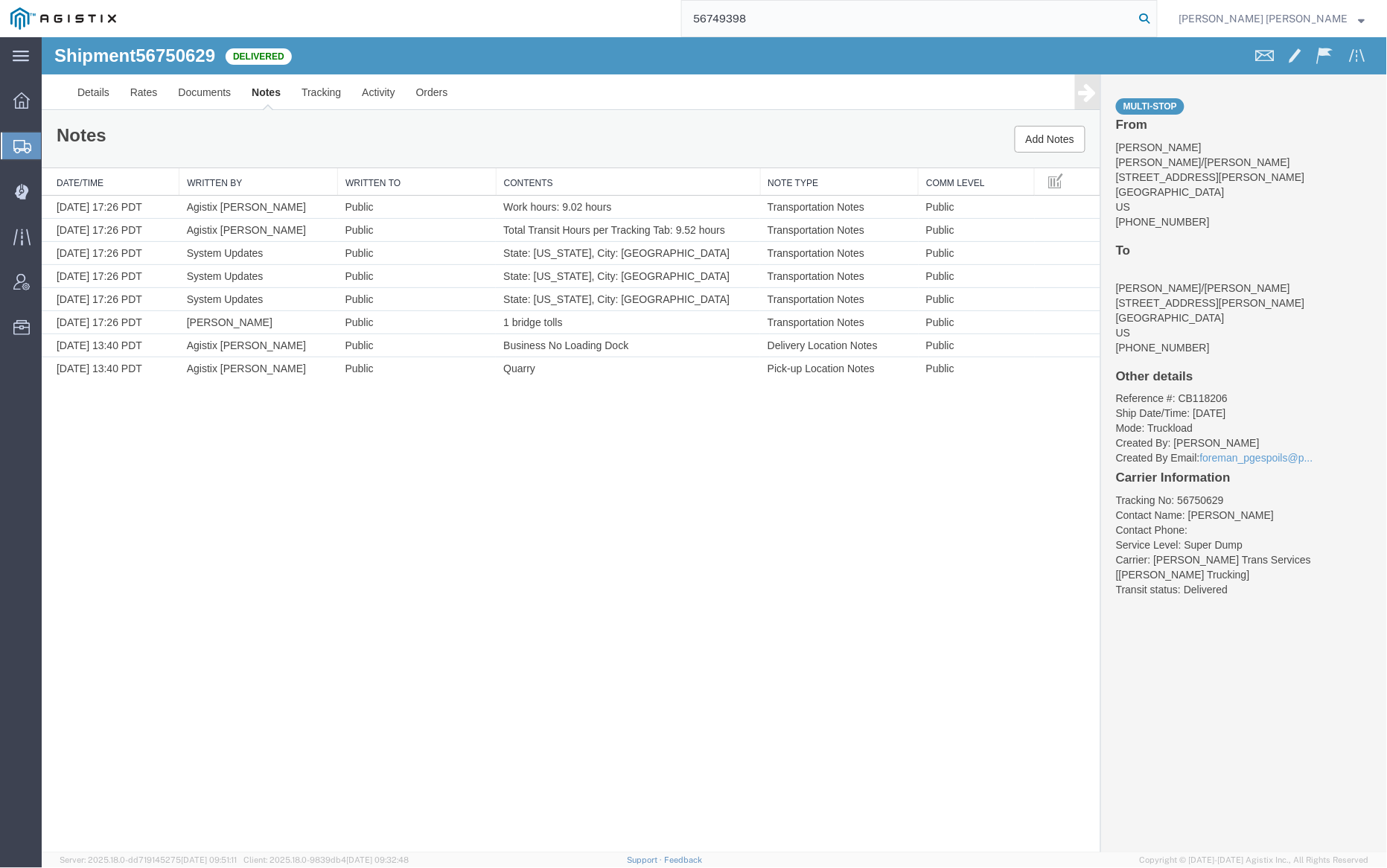
click at [1155, 18] on icon at bounding box center [1146, 19] width 21 height 21
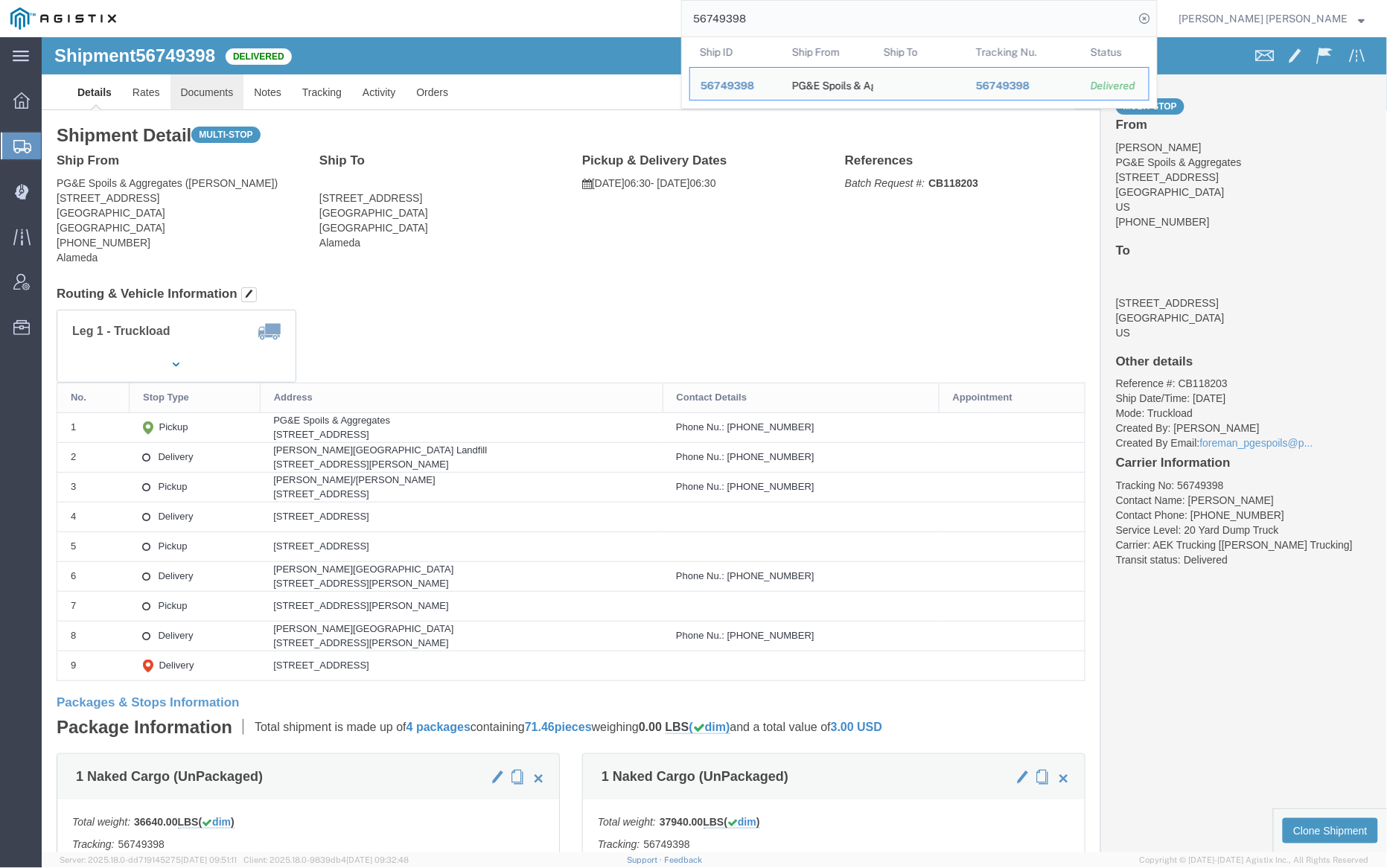
click link "Documents"
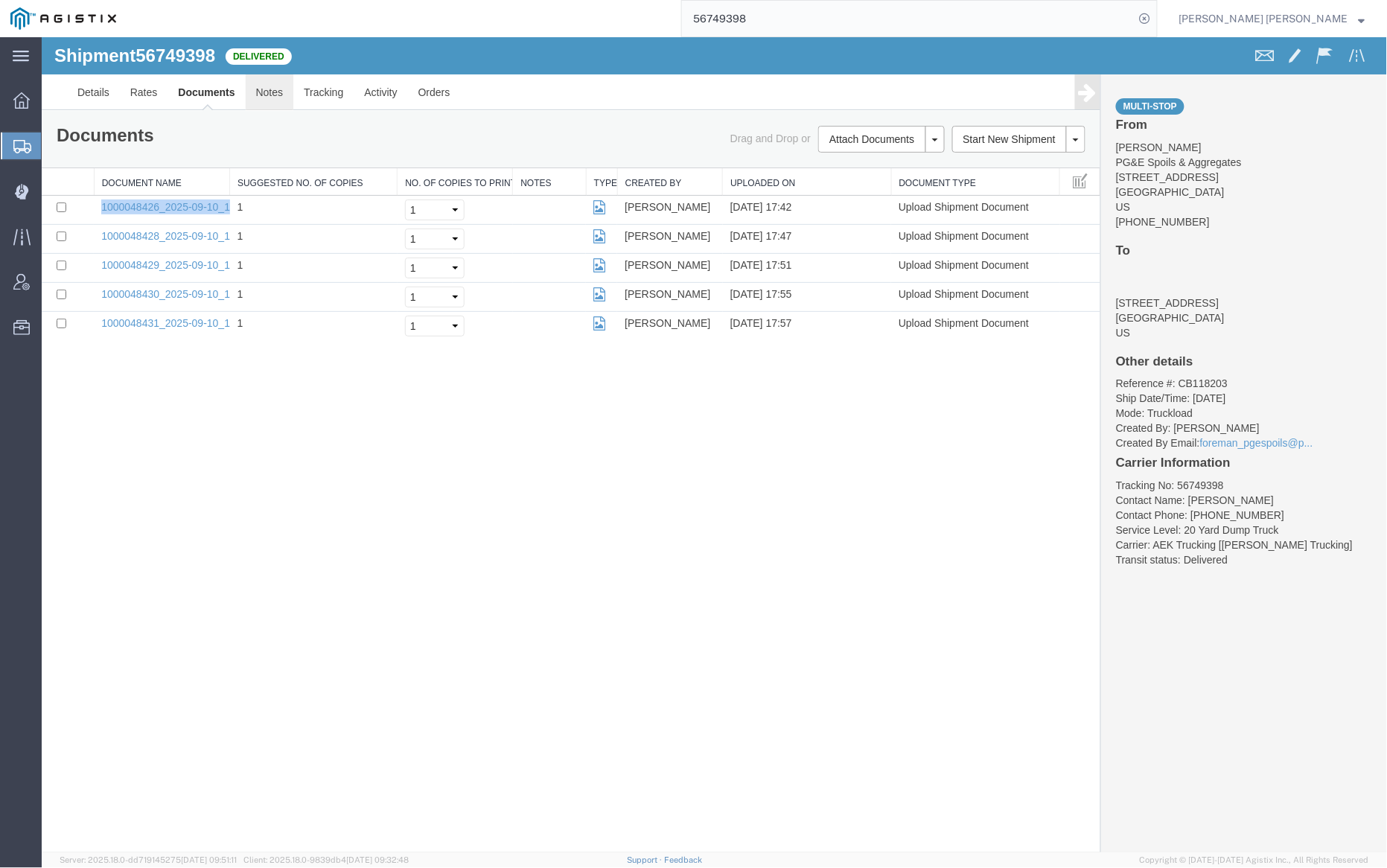
click at [276, 86] on link "Notes" at bounding box center [269, 91] width 48 height 36
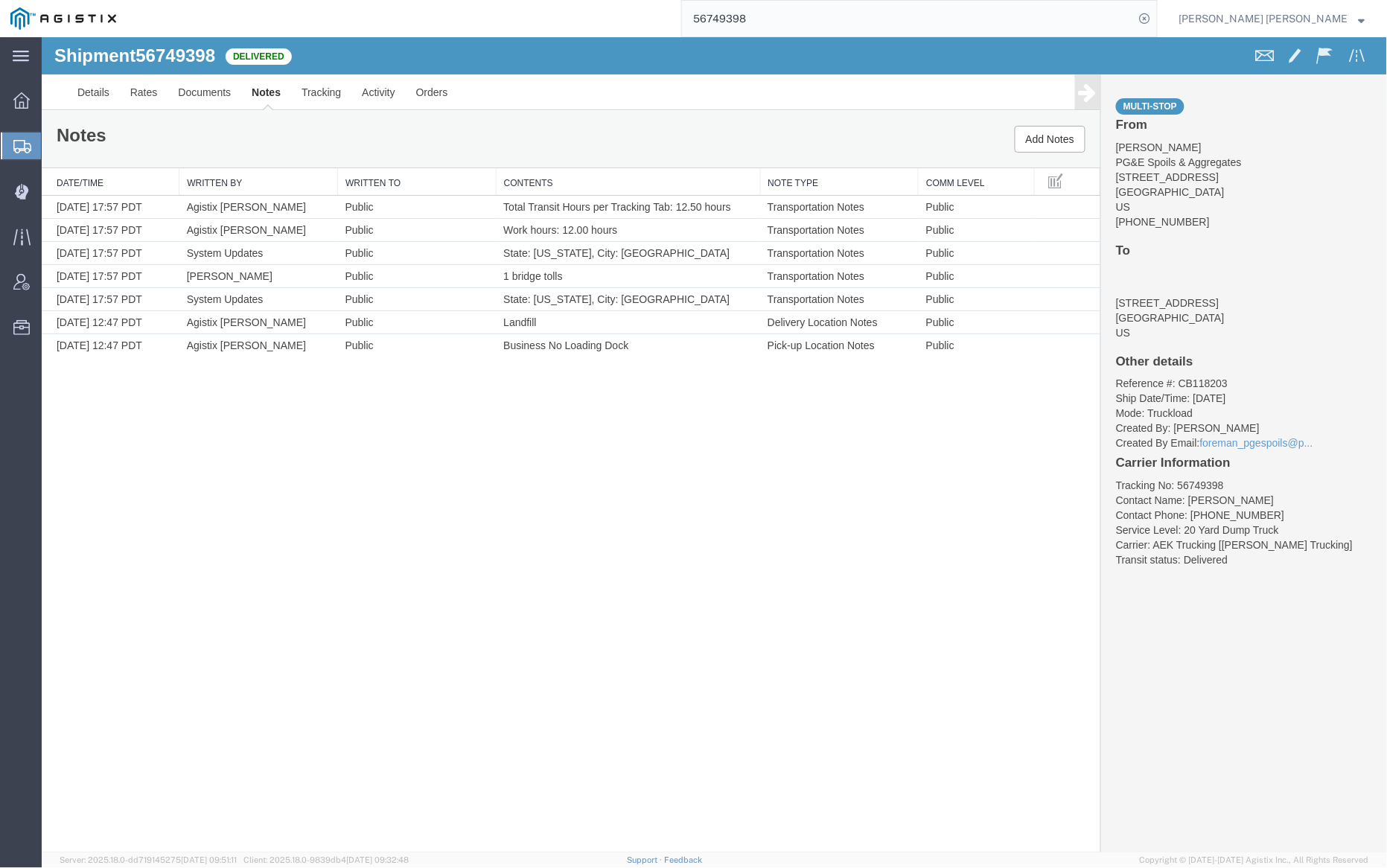
click at [830, 23] on input "56749398" at bounding box center [908, 18] width 453 height 36
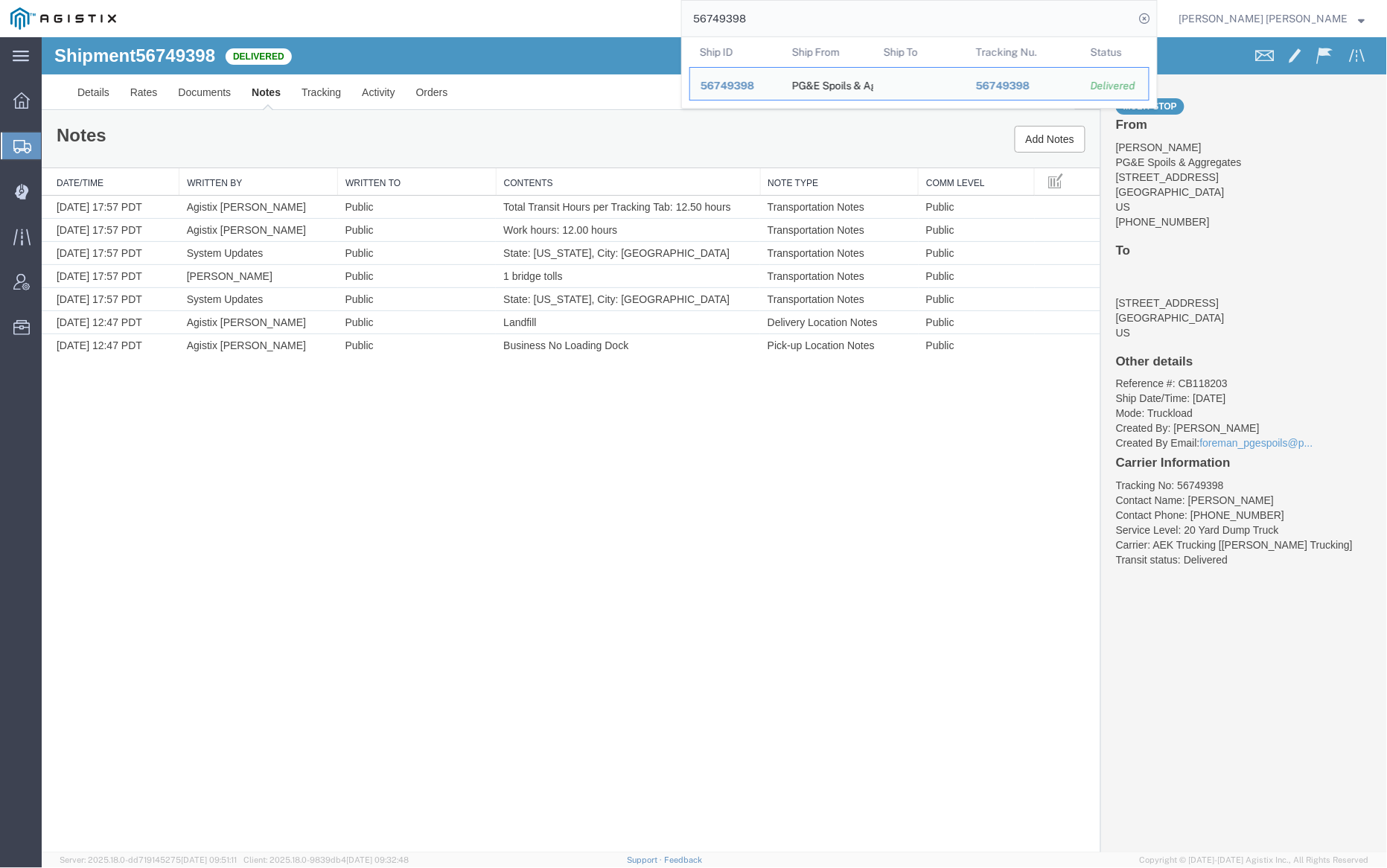
click at [830, 23] on input "56749398" at bounding box center [908, 18] width 453 height 36
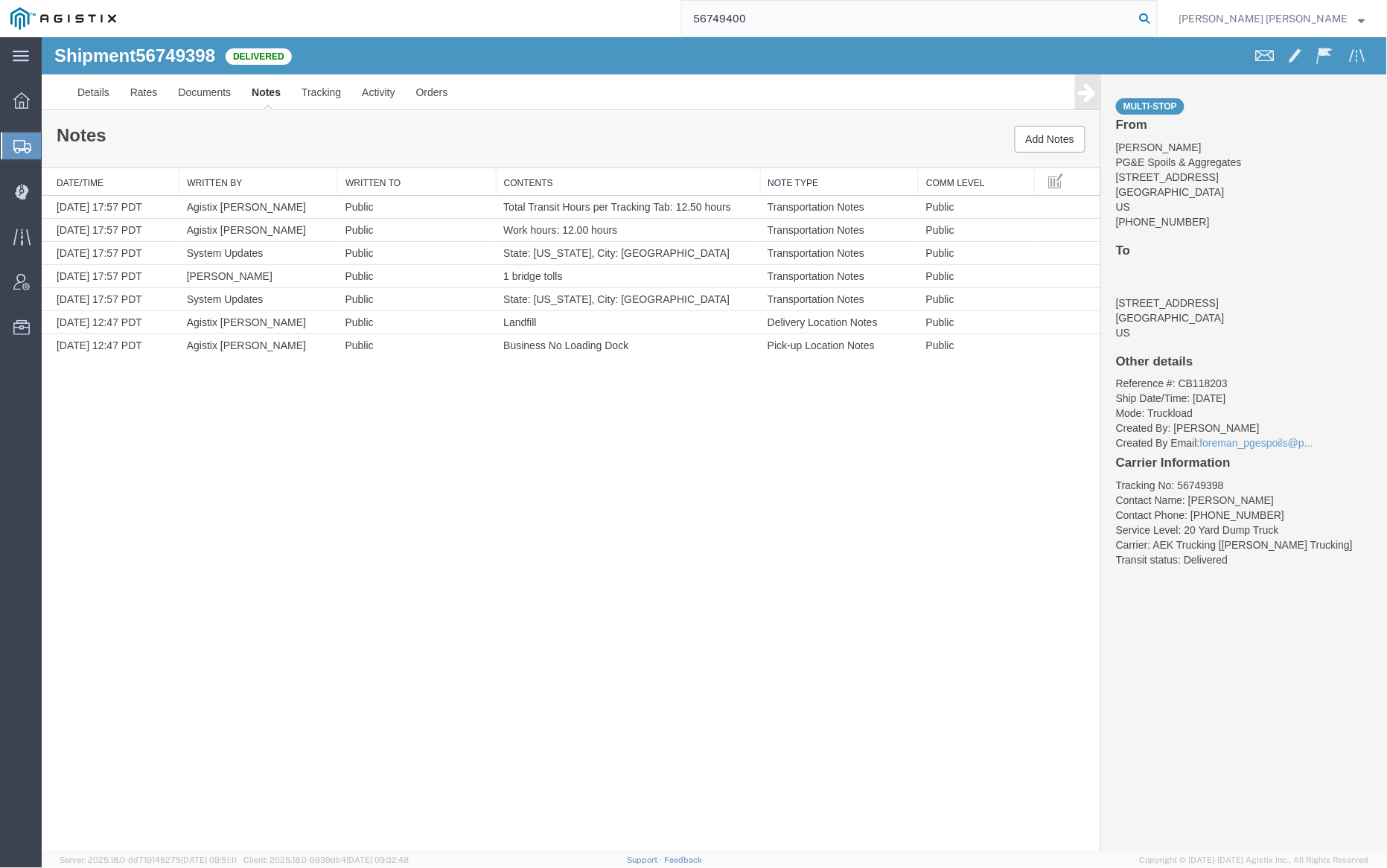
click at [1155, 18] on icon at bounding box center [1146, 19] width 21 height 21
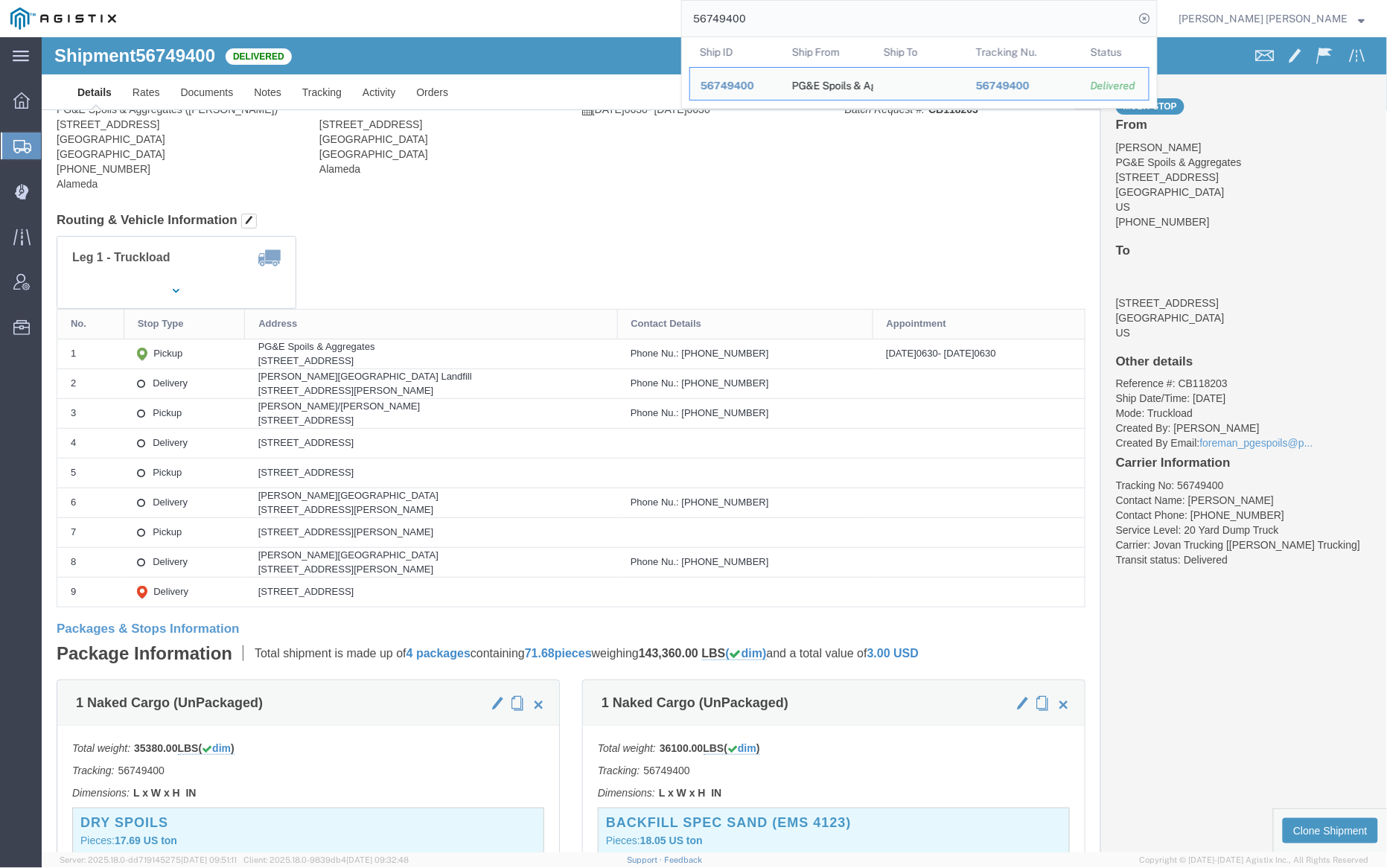
click link "Documents"
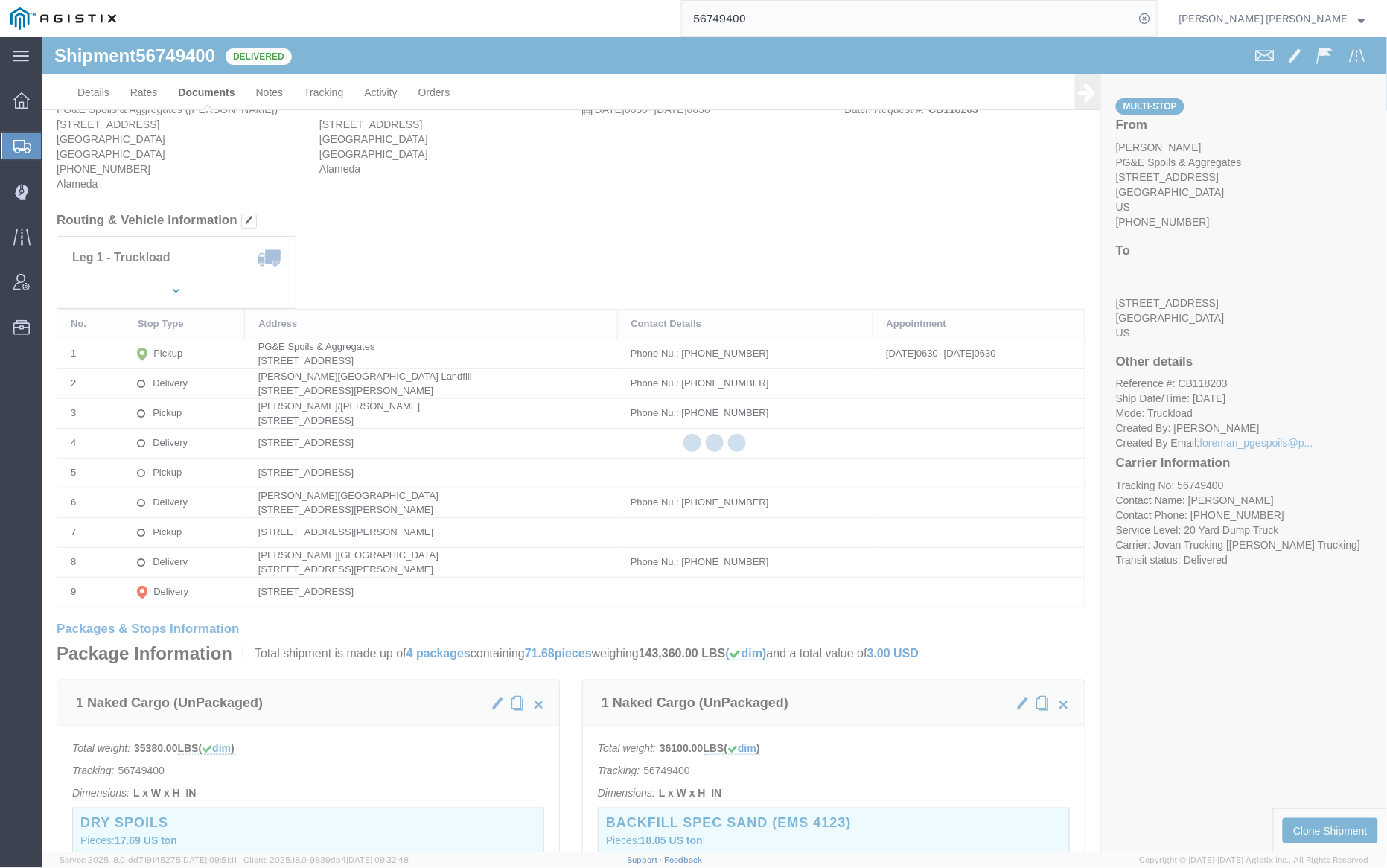
click at [194, 87] on div at bounding box center [714, 445] width 1346 height 815
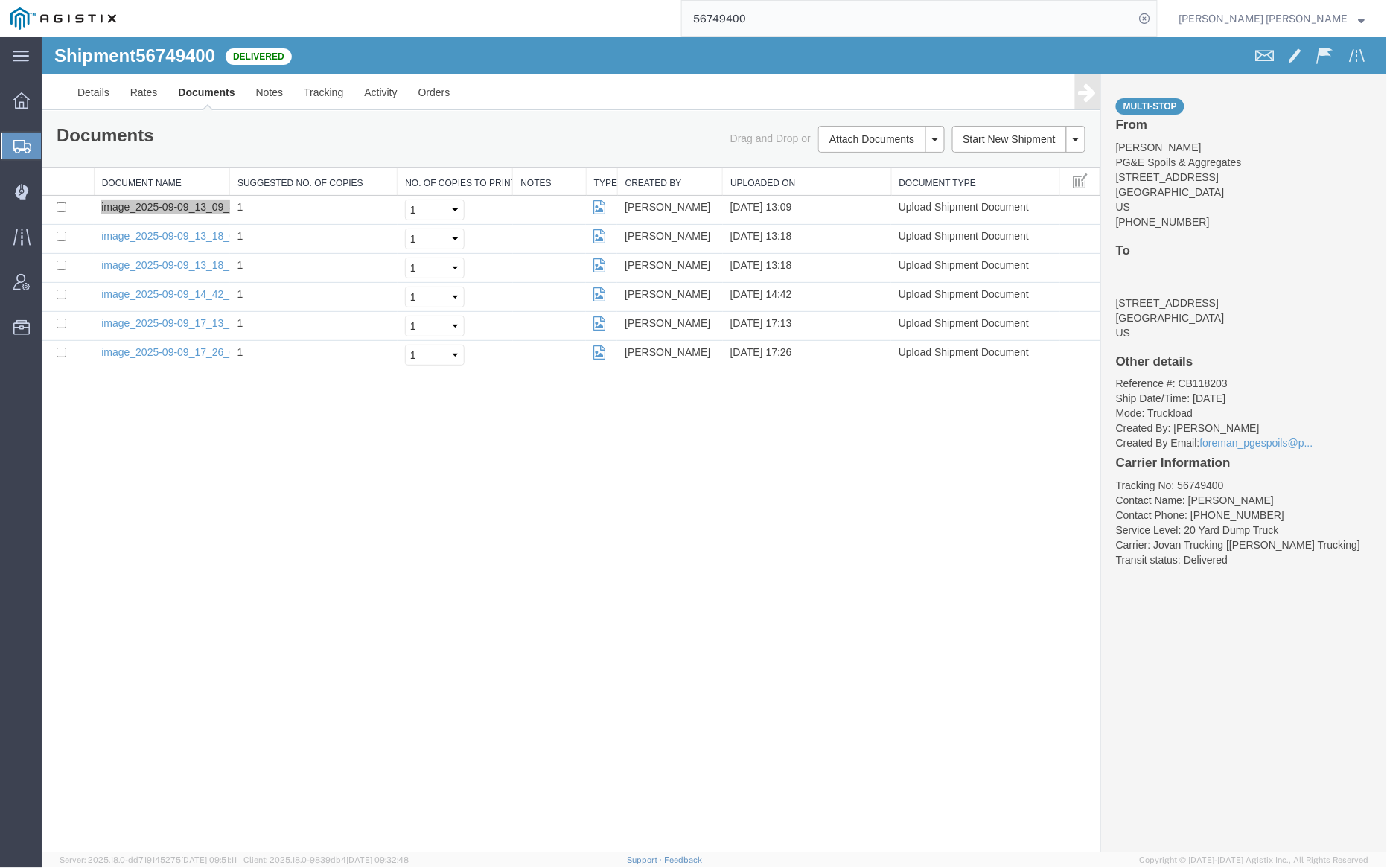
click at [796, 27] on input "56749400" at bounding box center [908, 18] width 453 height 36
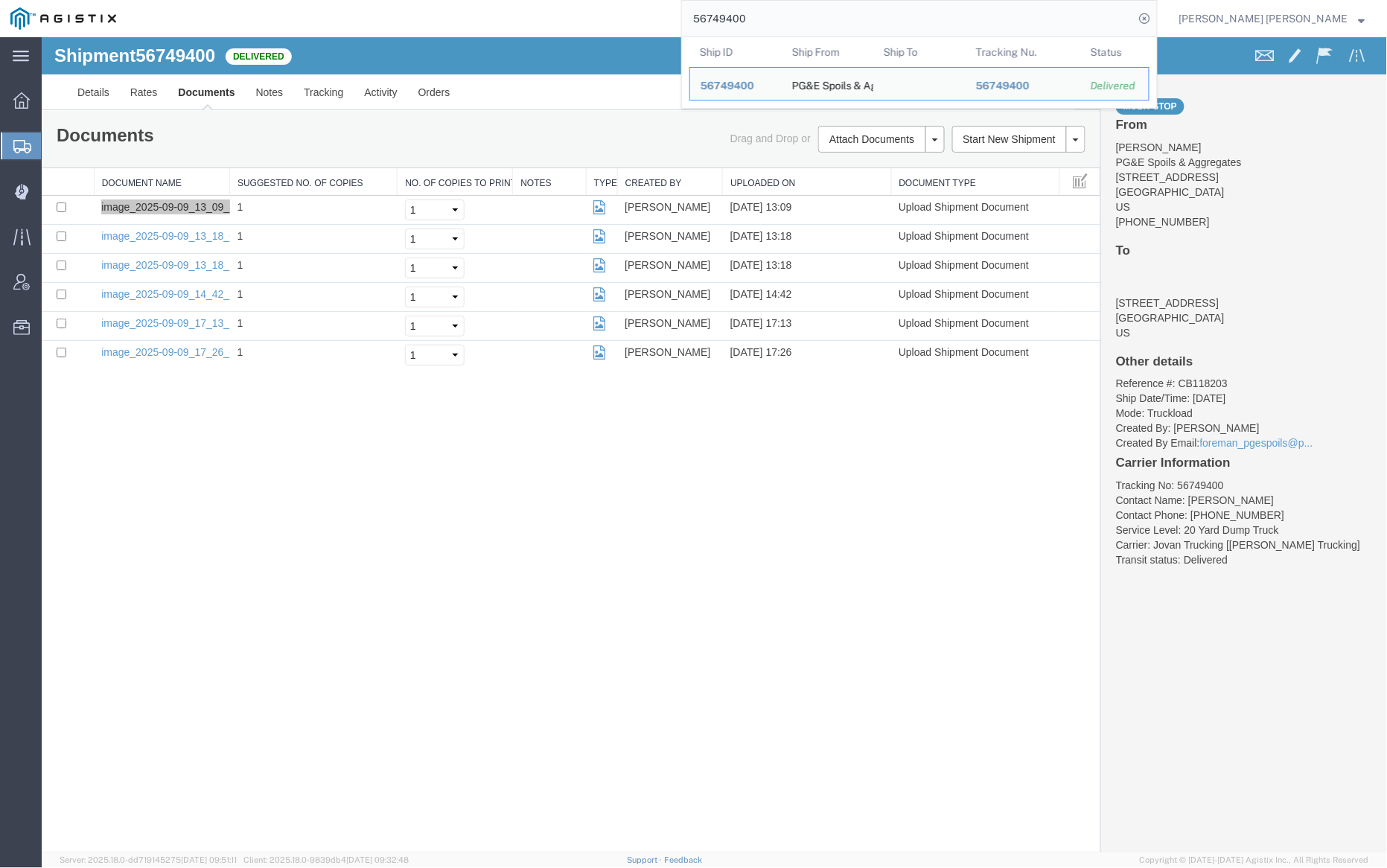
click at [796, 27] on input "56749400" at bounding box center [908, 18] width 453 height 36
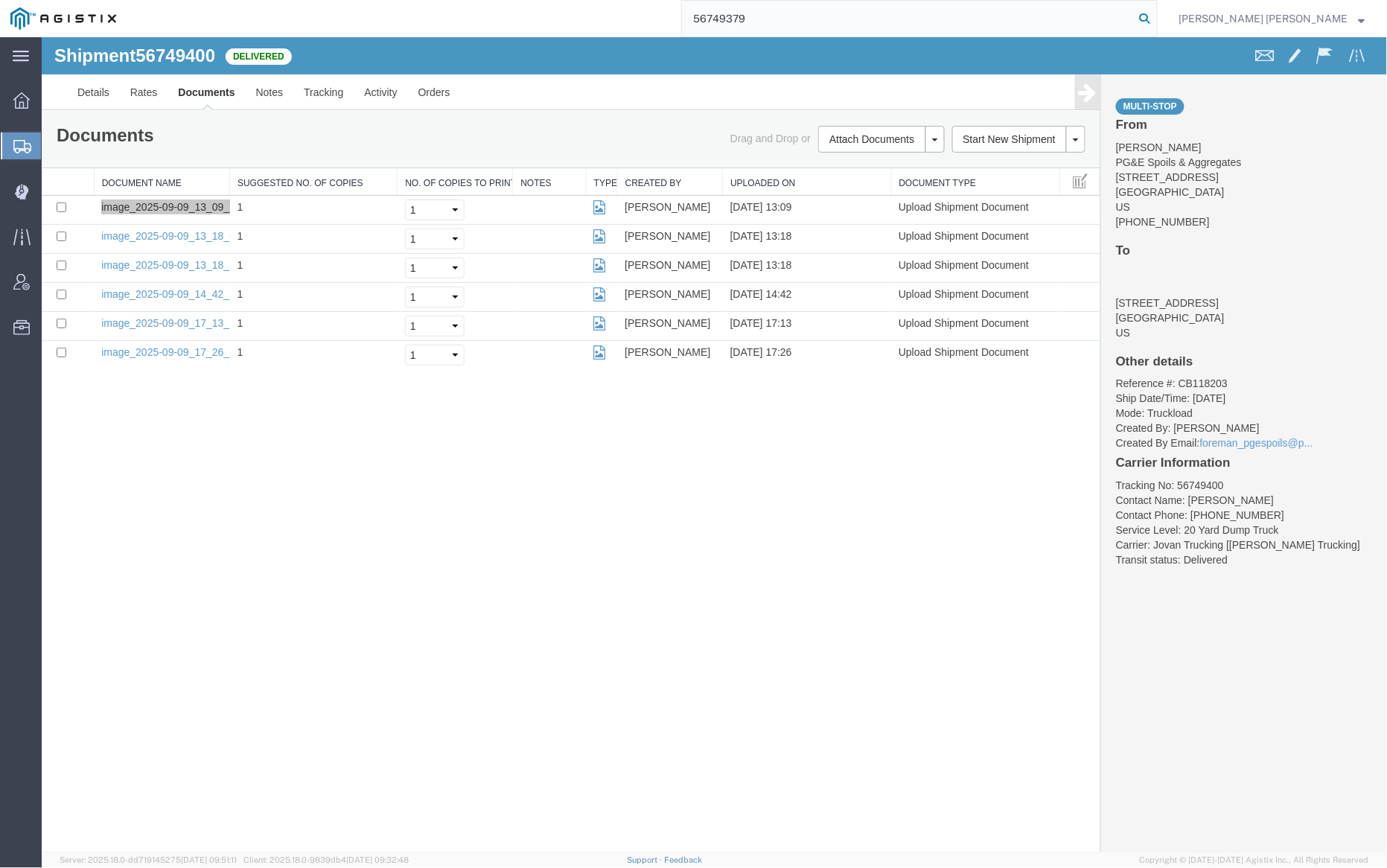
click at [1155, 19] on icon at bounding box center [1146, 19] width 21 height 21
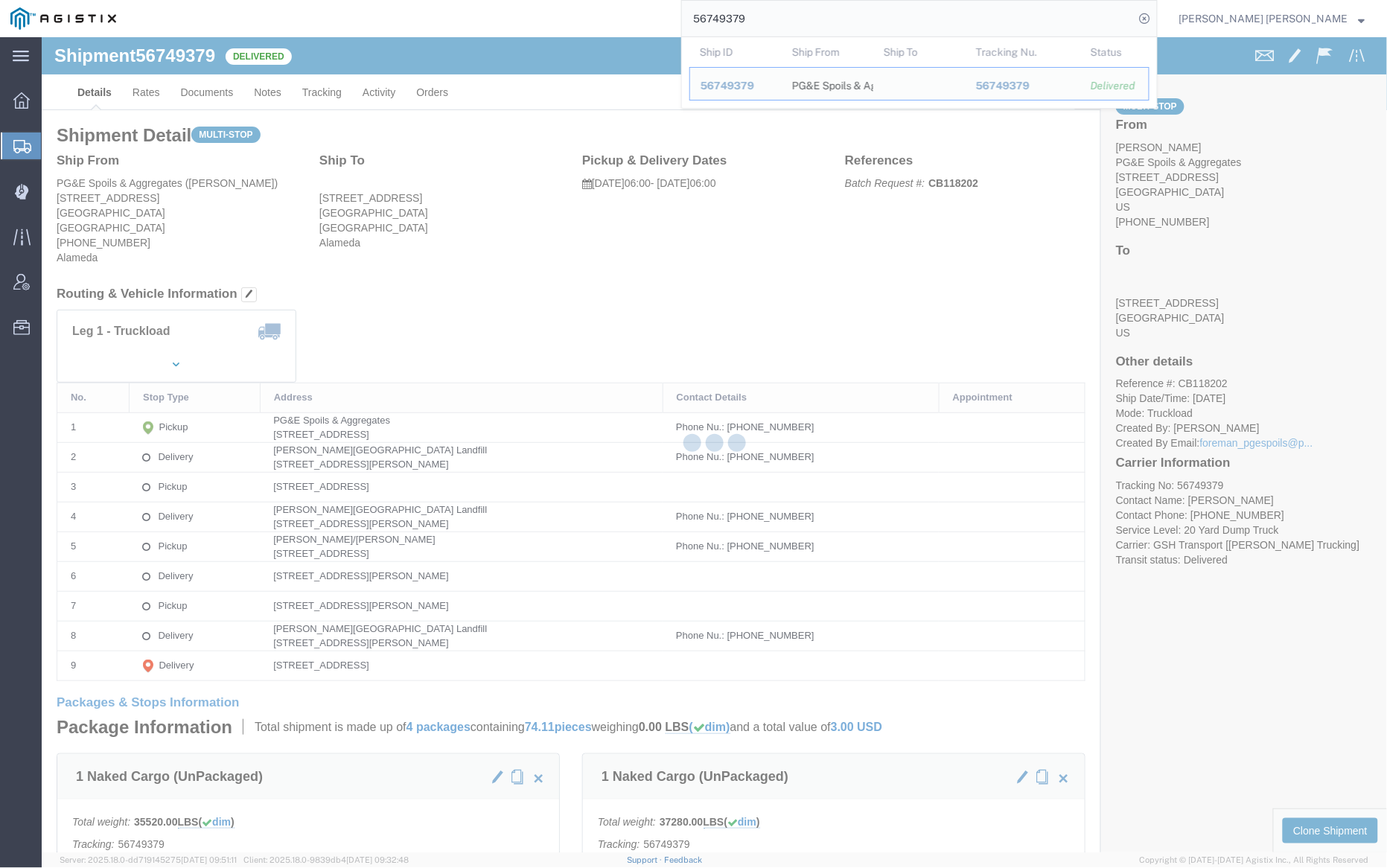
click at [197, 88] on div at bounding box center [714, 445] width 1346 height 815
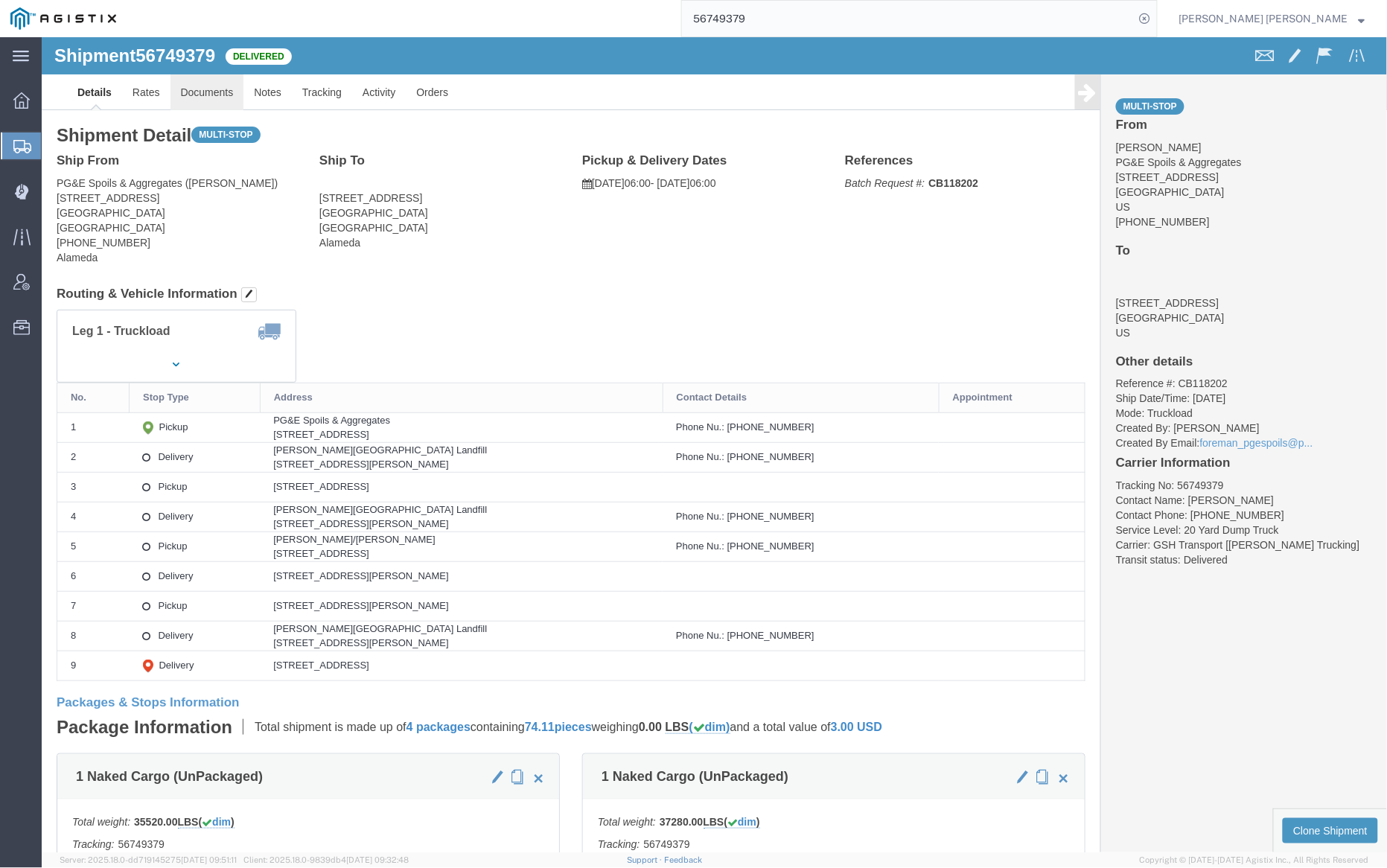
click link "Documents"
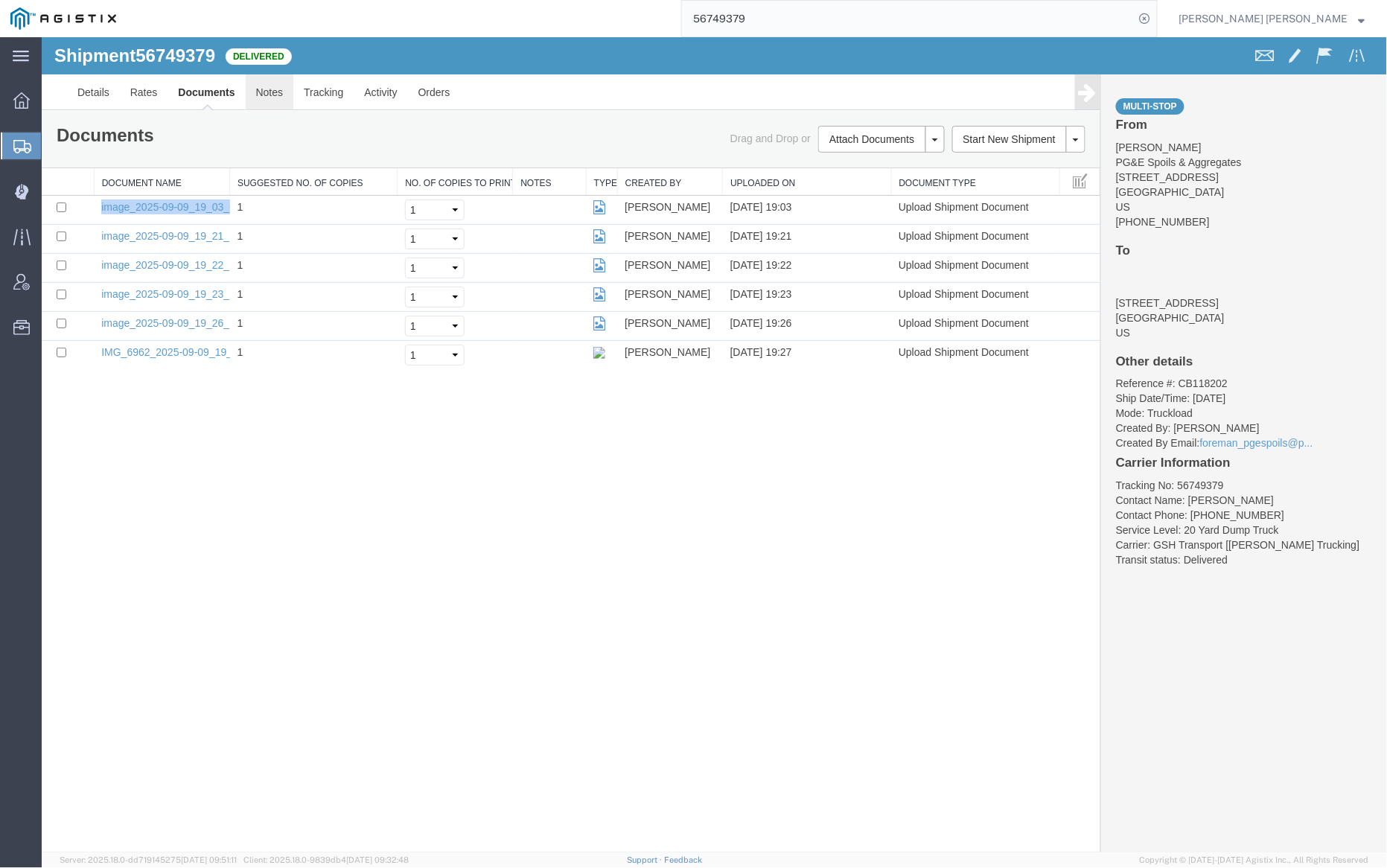
click at [266, 79] on link "Notes" at bounding box center [269, 91] width 48 height 36
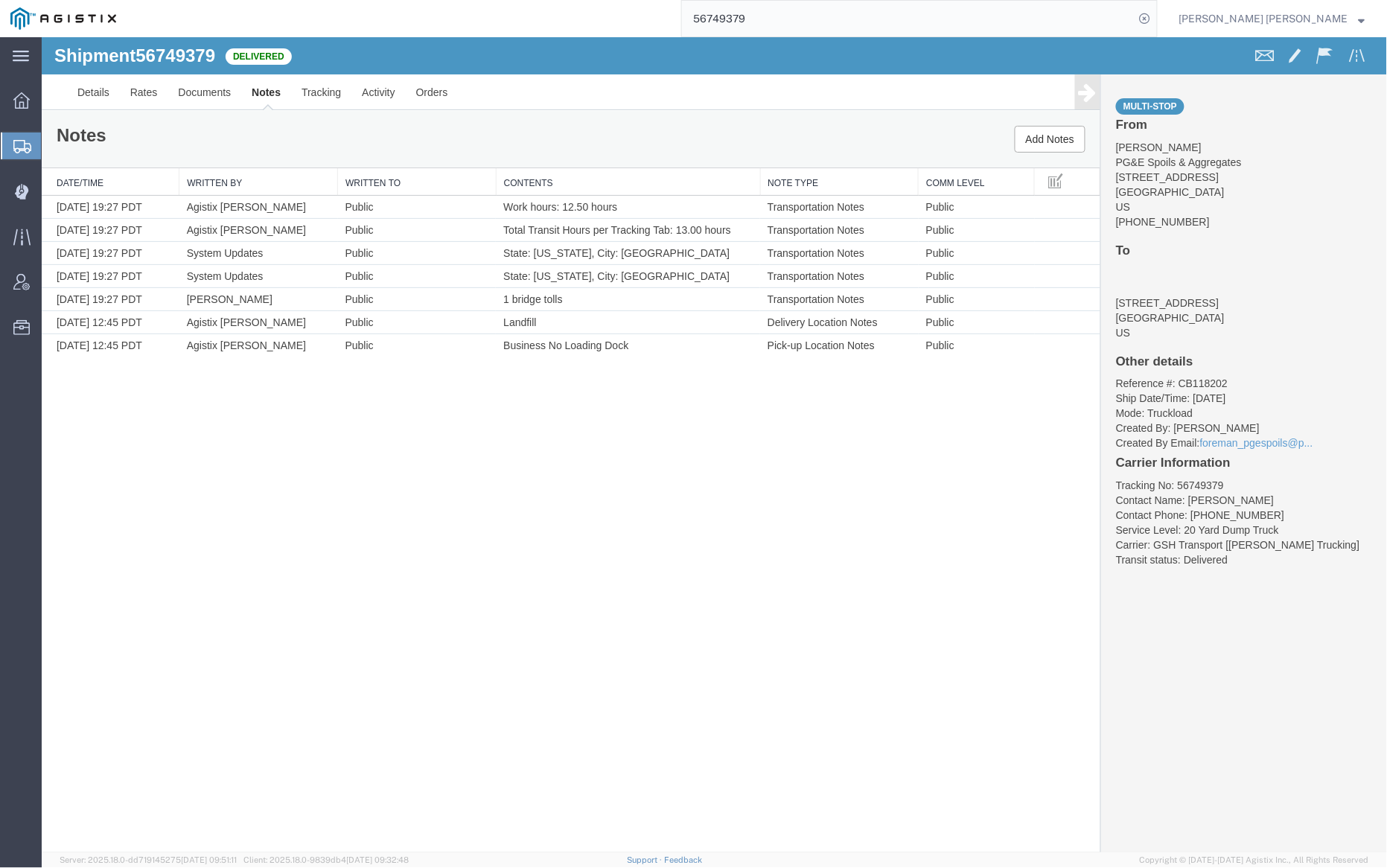
click at [788, 17] on input "56749379" at bounding box center [908, 18] width 453 height 36
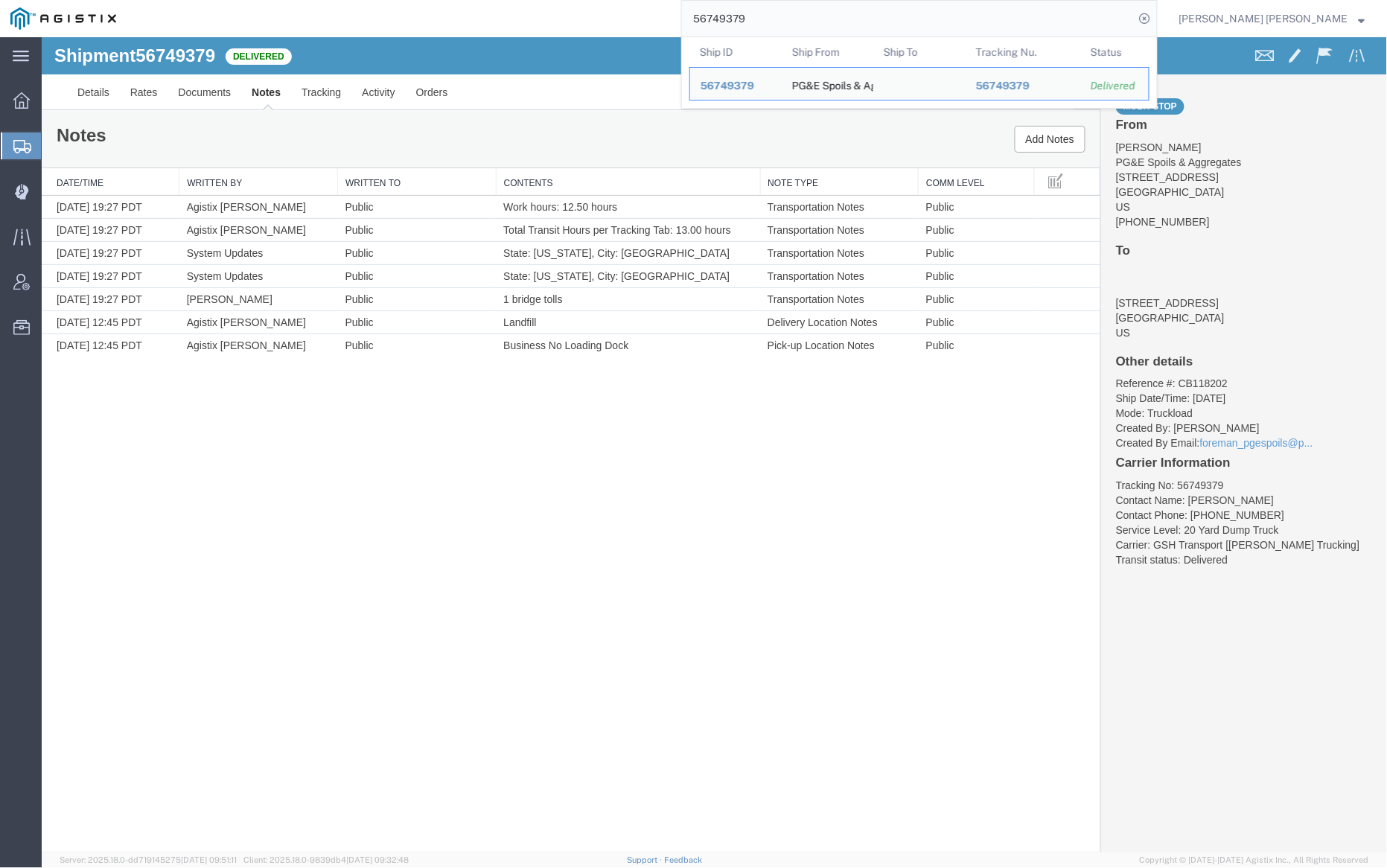
click at [788, 17] on input "56749379" at bounding box center [908, 18] width 453 height 36
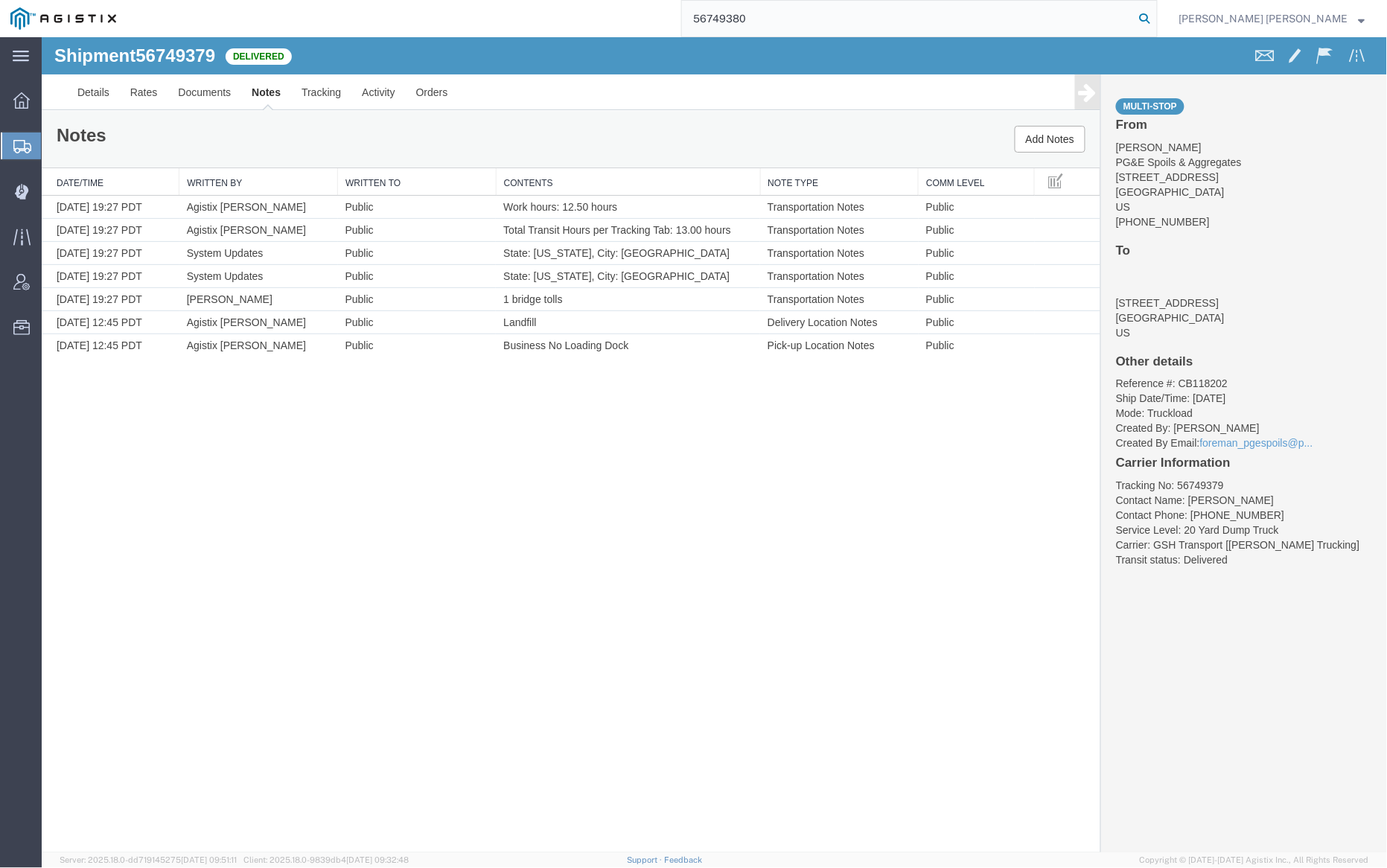
type input "56749380"
drag, startPoint x: 1227, startPoint y: 15, endPoint x: 1028, endPoint y: 4, distance: 199.3
click at [1155, 15] on icon at bounding box center [1146, 19] width 21 height 21
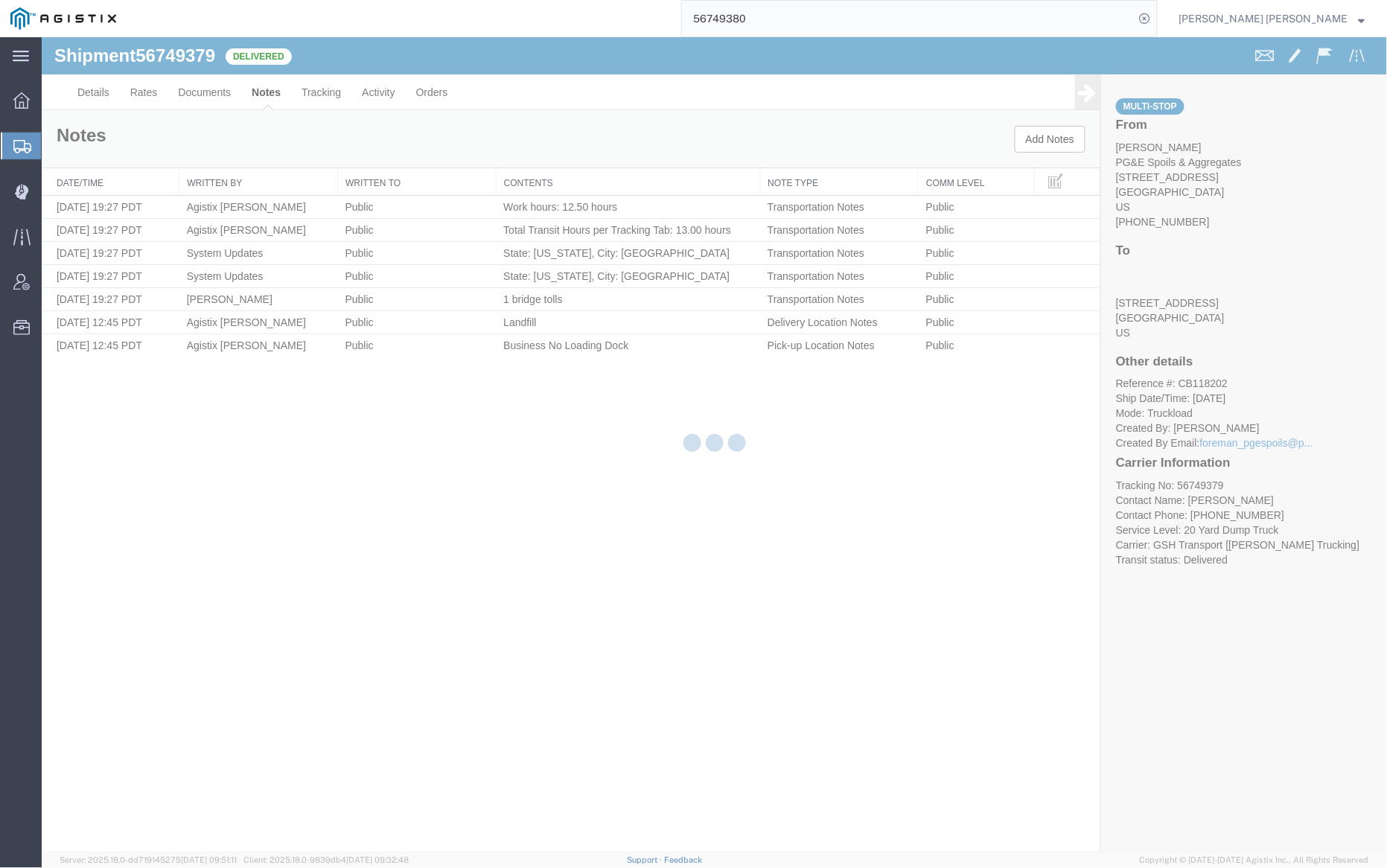
click at [41, 37] on div at bounding box center [41, 37] width 0 height 0
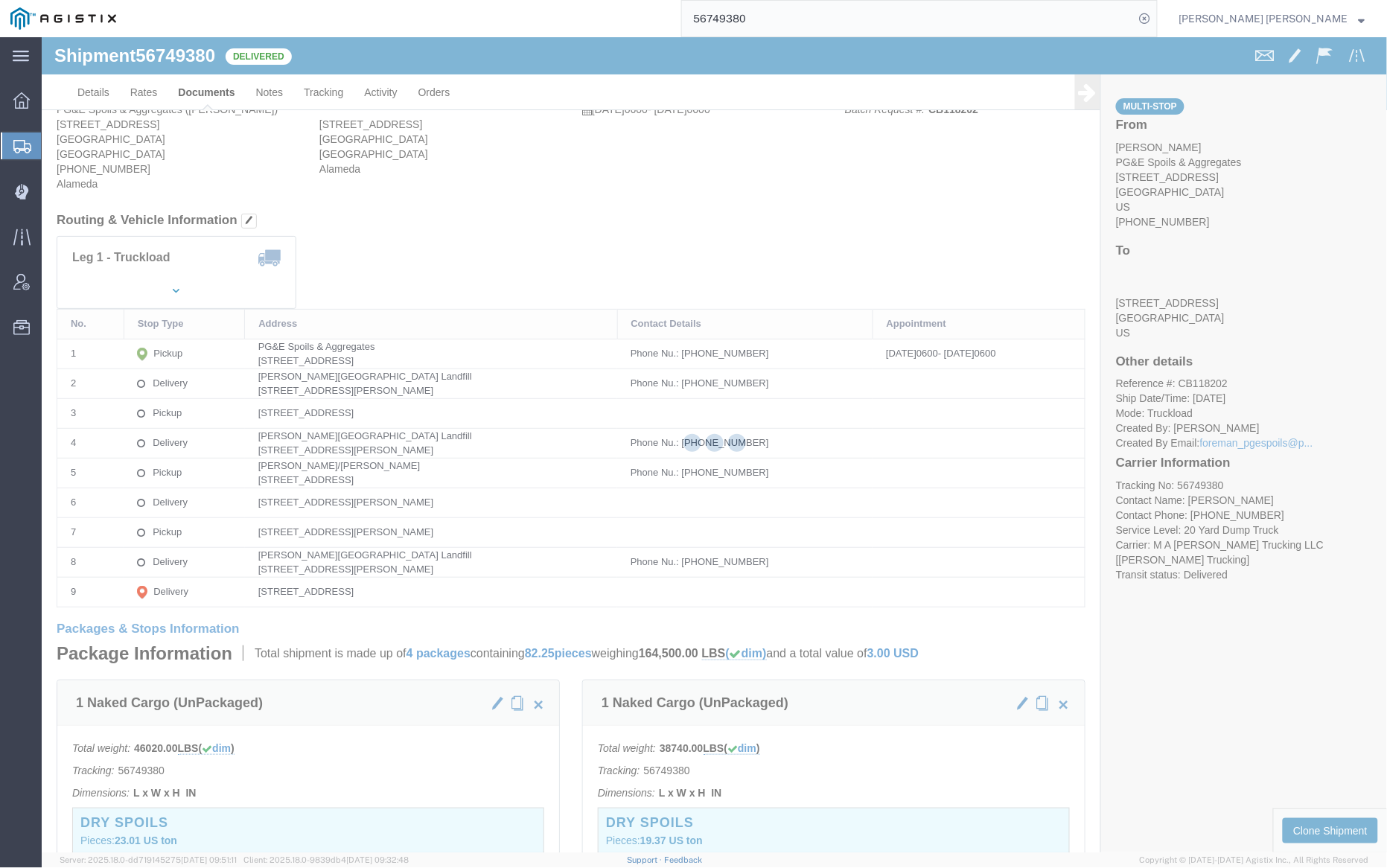
click at [207, 91] on div at bounding box center [714, 445] width 1346 height 815
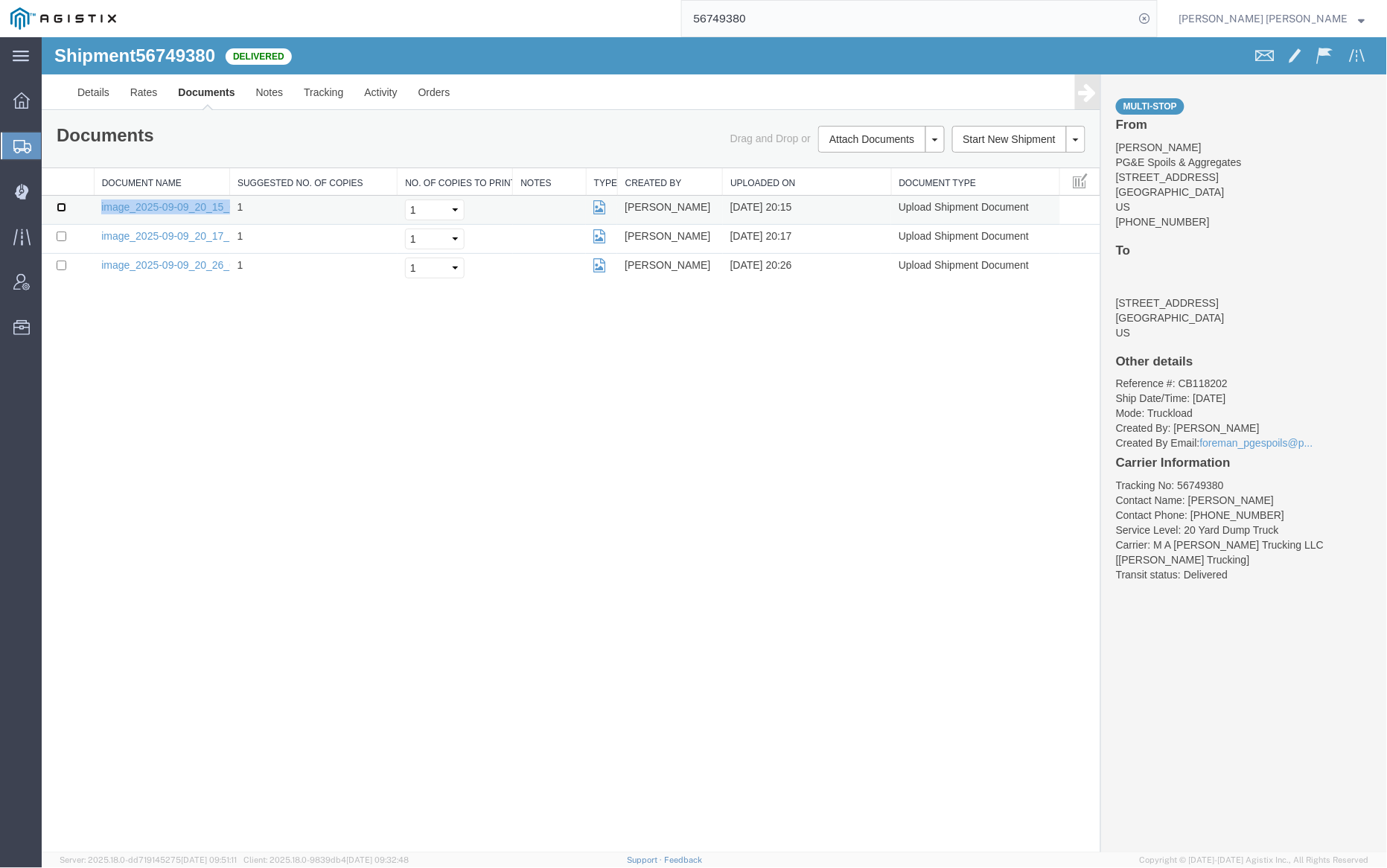
click at [61, 210] on input "checkbox" at bounding box center [61, 207] width 10 height 10
checkbox input "true"
click at [875, 205] on link "Remove Documents" at bounding box center [879, 208] width 130 height 22
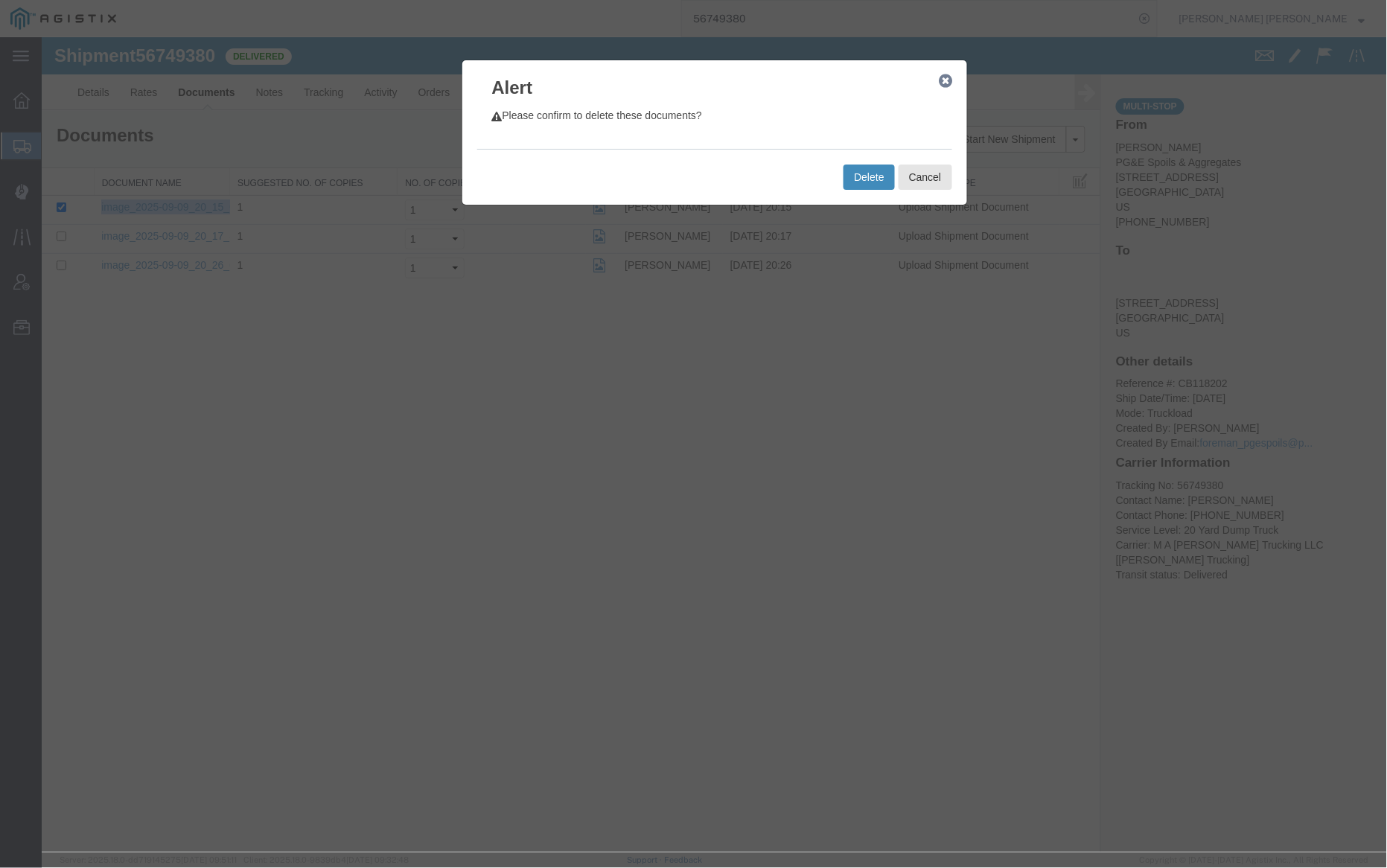
click at [857, 173] on button "Delete" at bounding box center [868, 176] width 51 height 25
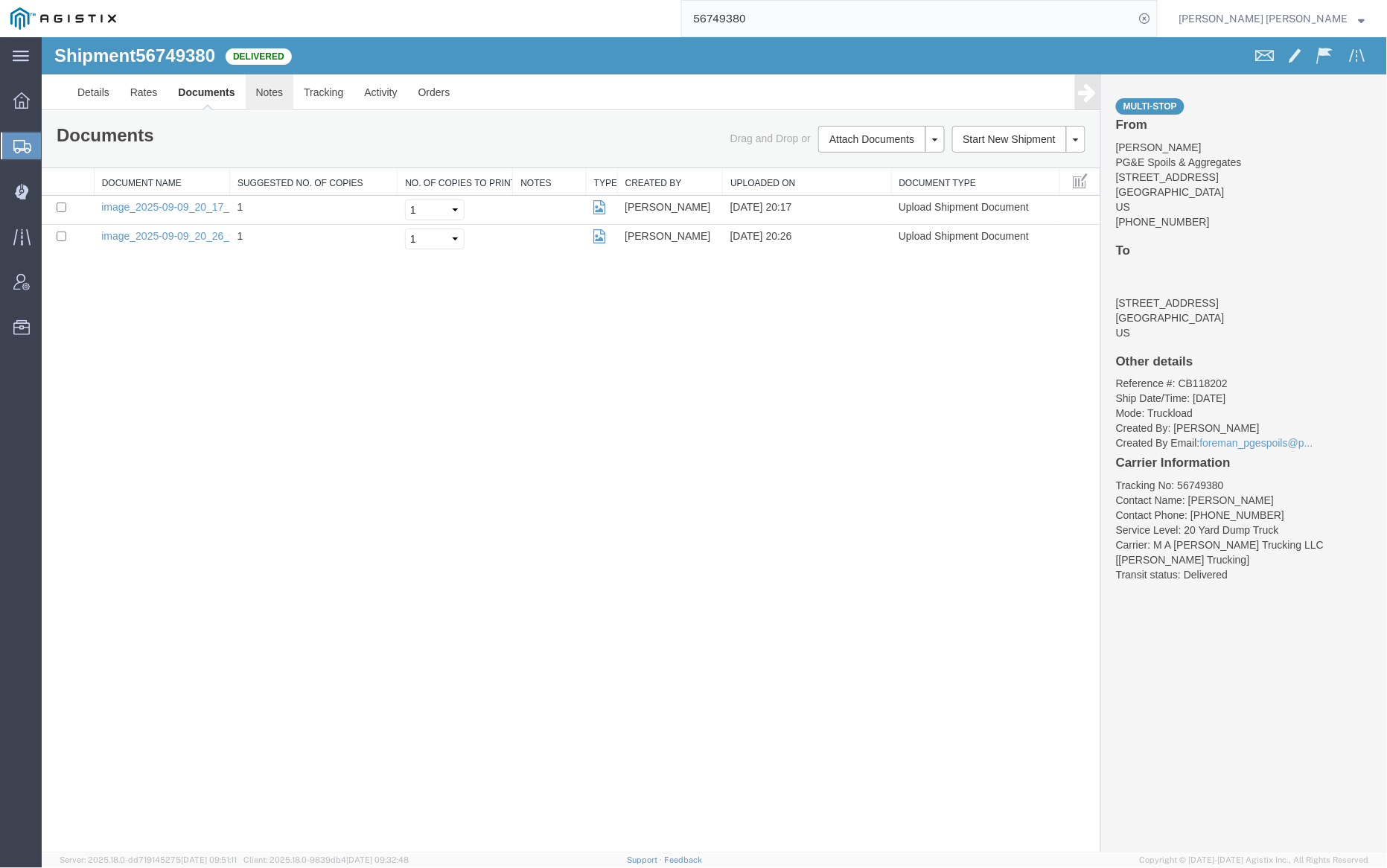
click at [274, 97] on link "Notes" at bounding box center [269, 91] width 48 height 36
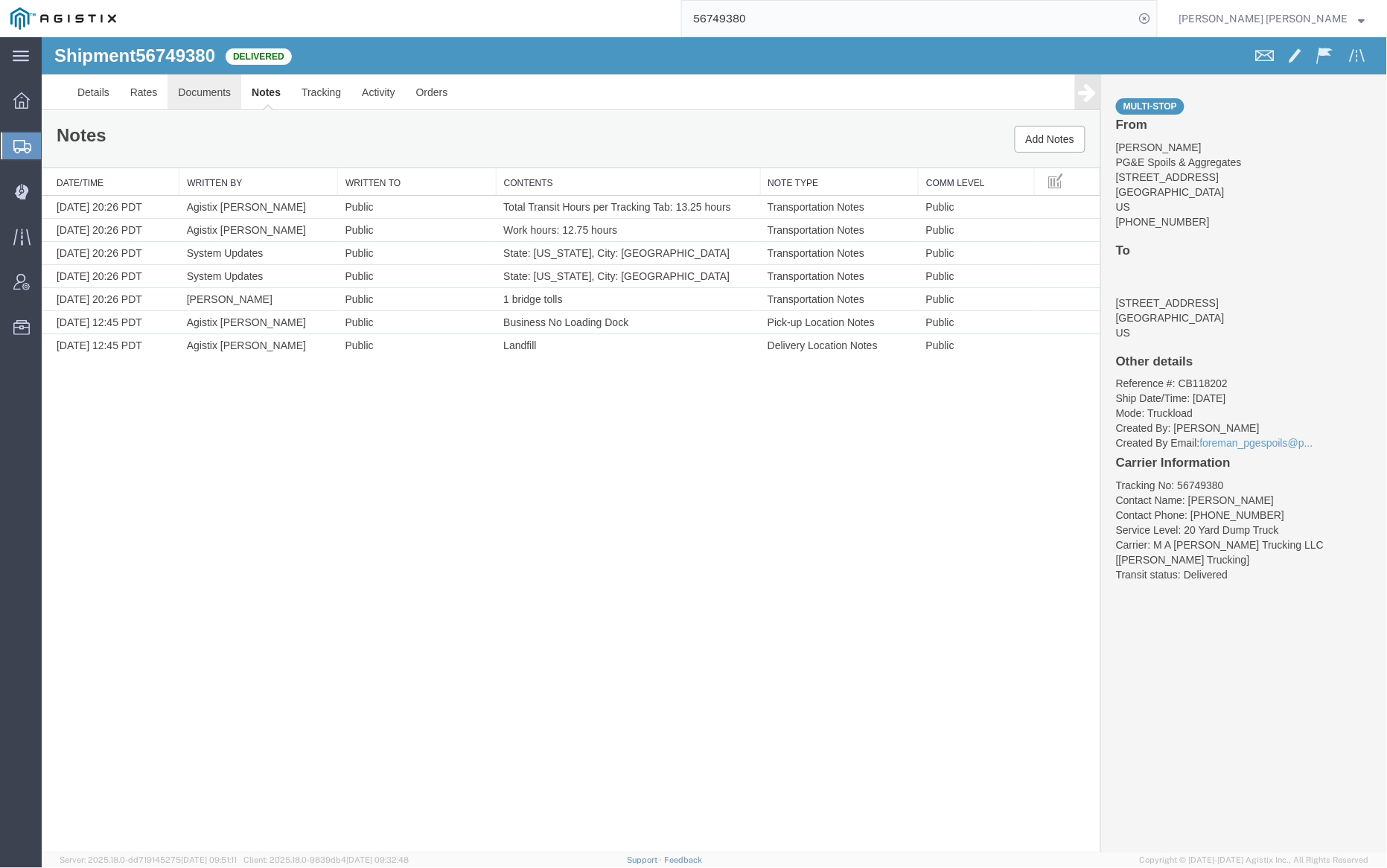
click at [196, 89] on link "Documents" at bounding box center [204, 91] width 74 height 36
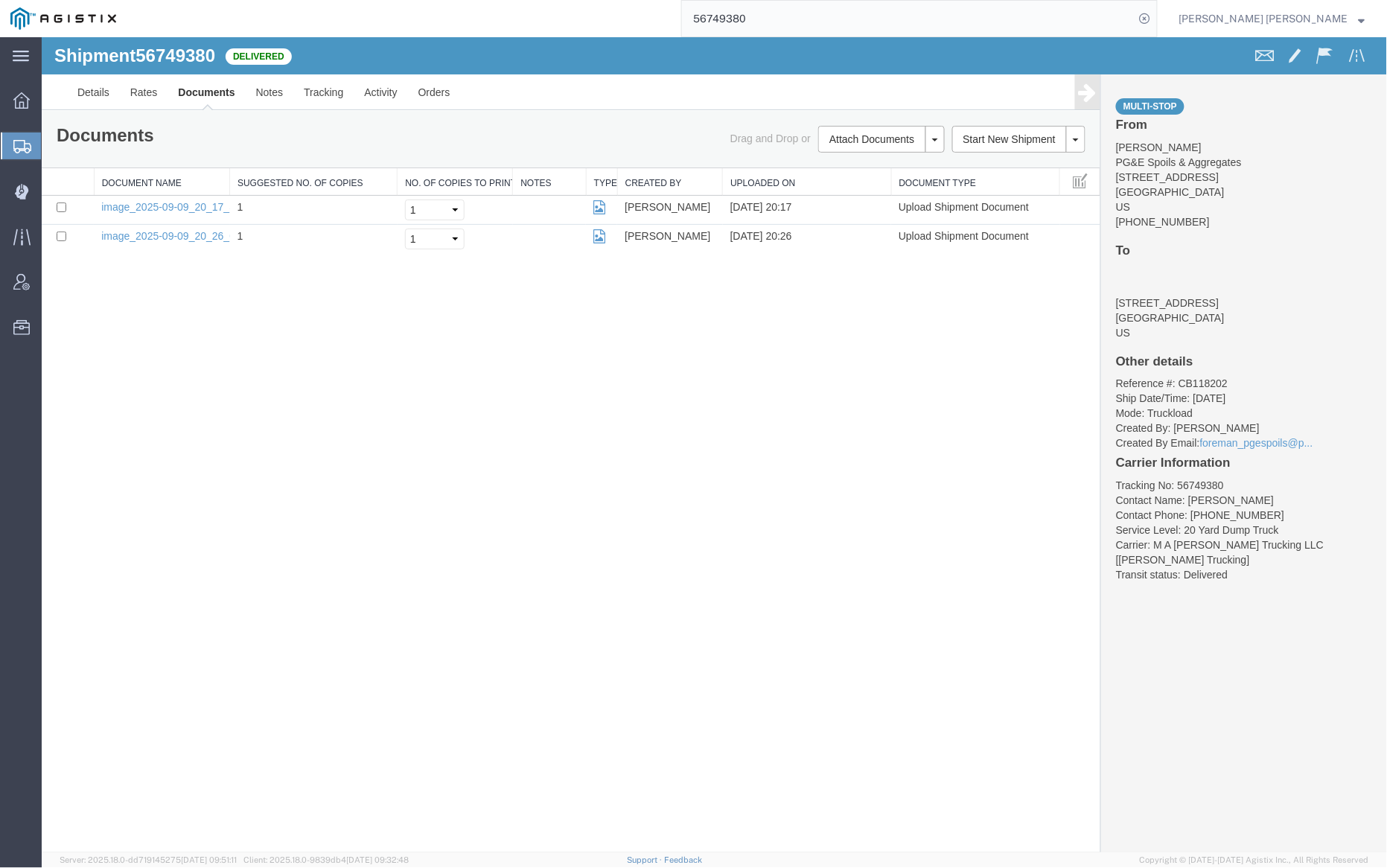
click at [813, 12] on input "56749380" at bounding box center [908, 18] width 453 height 36
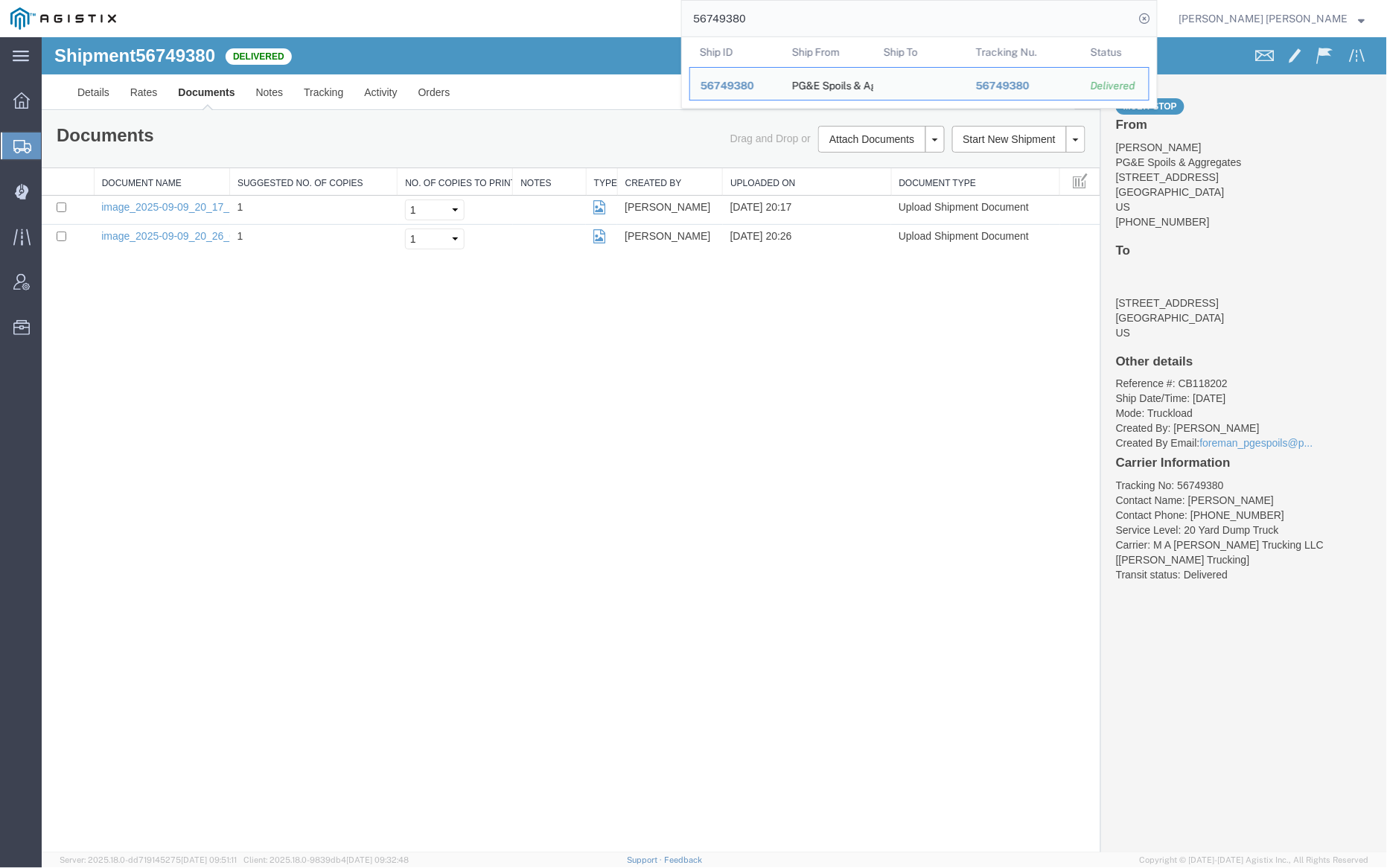
click at [813, 12] on input "56749380" at bounding box center [908, 18] width 453 height 36
paste input "1"
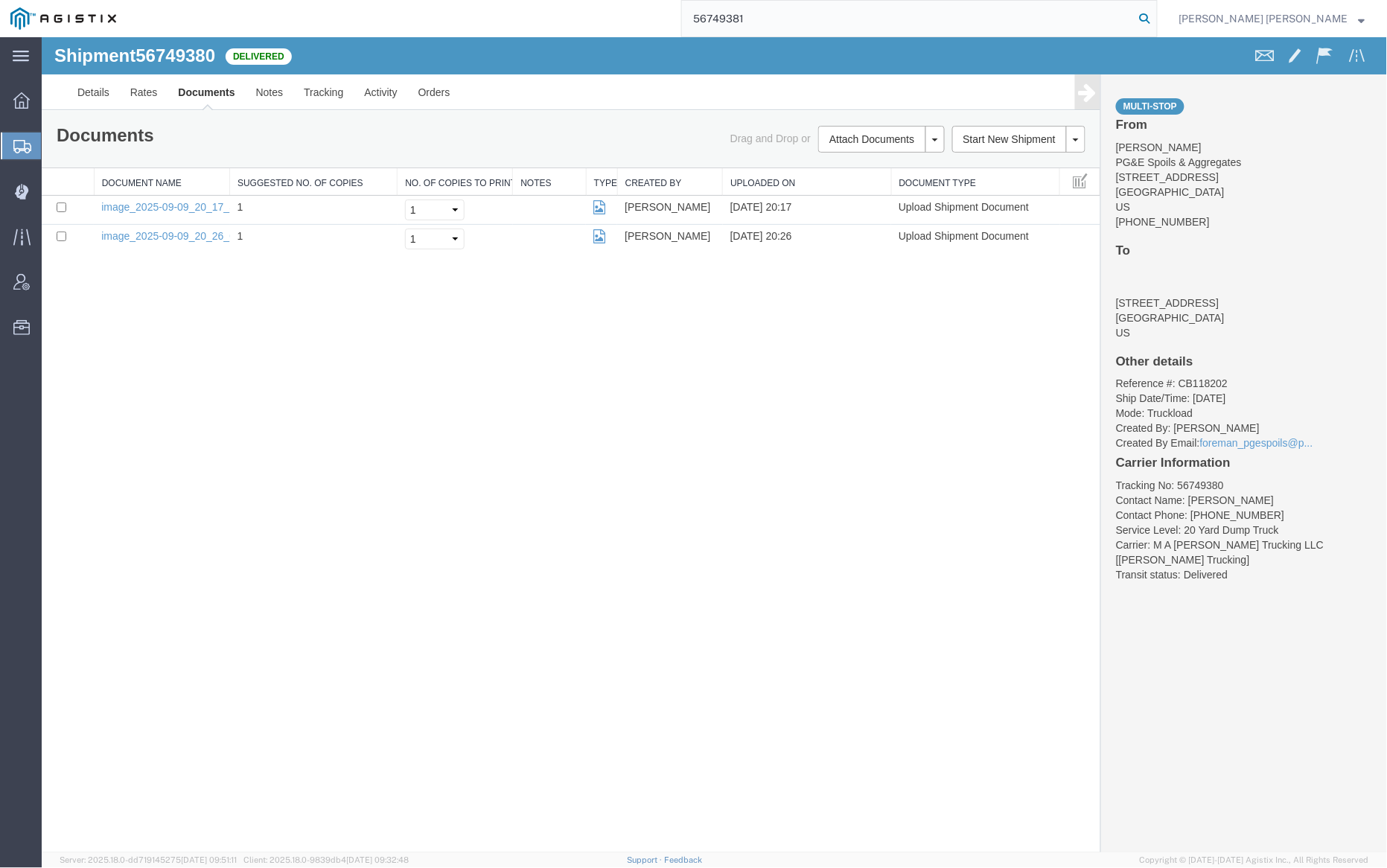
click at [1155, 18] on icon at bounding box center [1146, 19] width 21 height 21
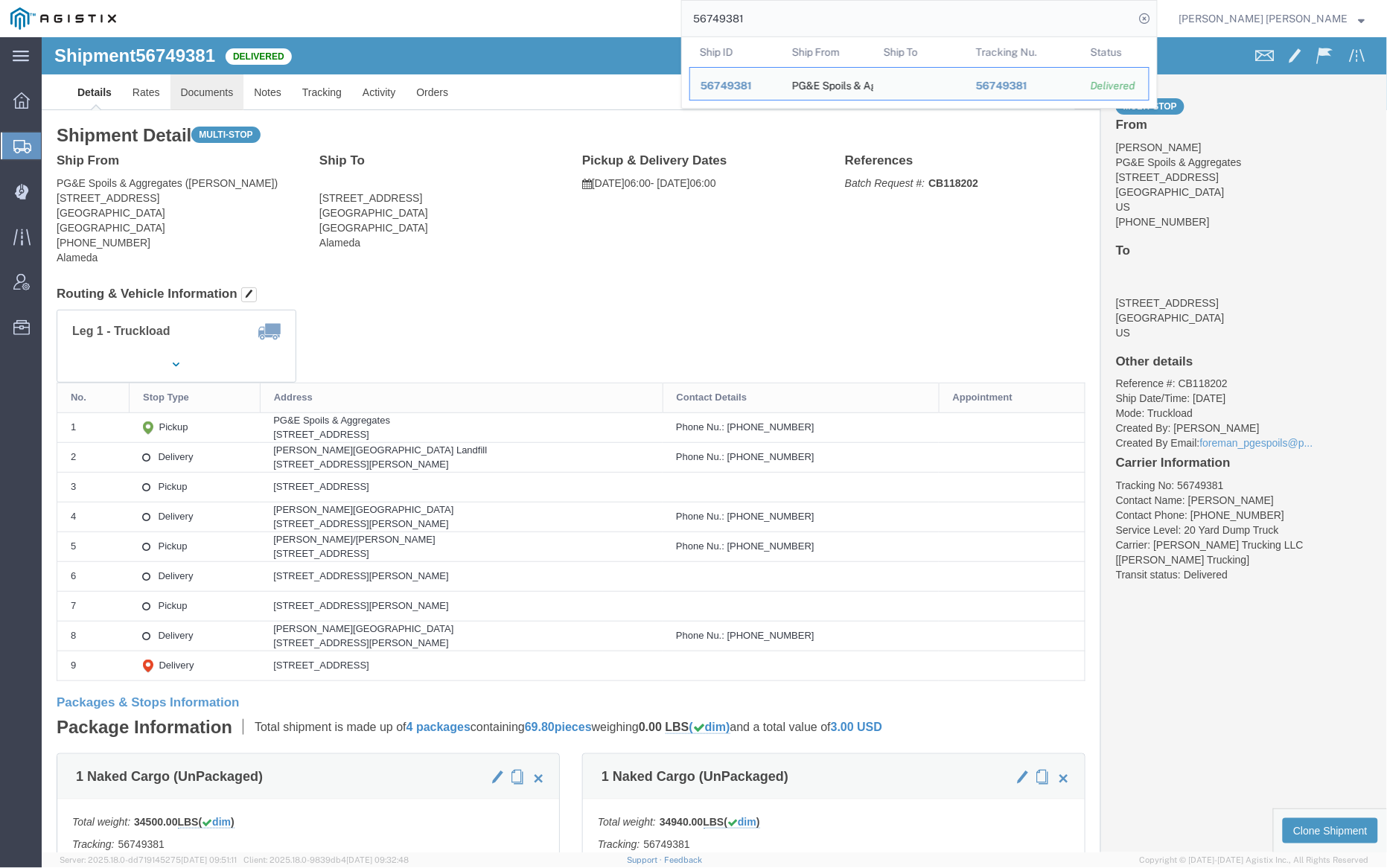
click link "Documents"
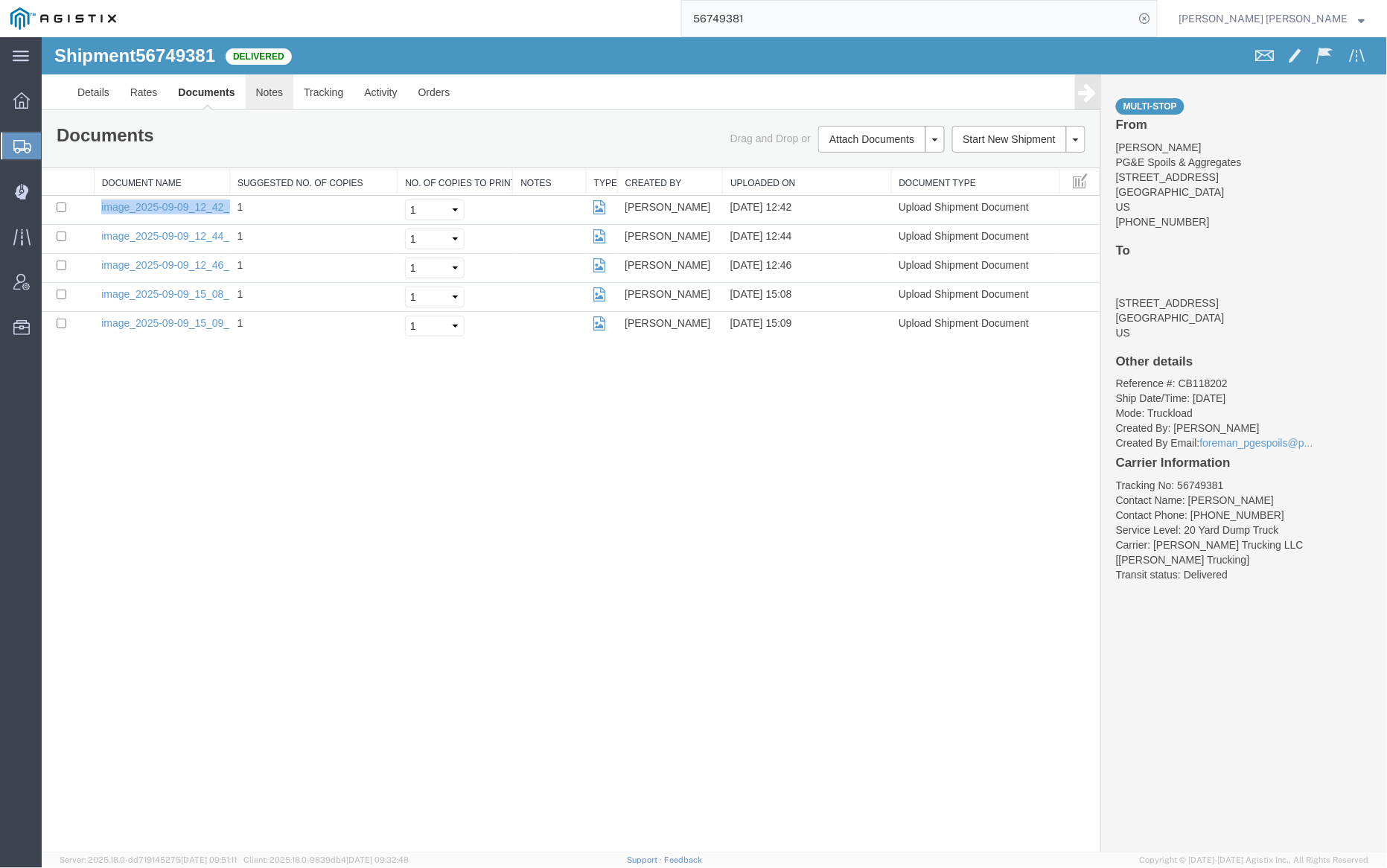
click at [281, 101] on link "Notes" at bounding box center [269, 91] width 48 height 36
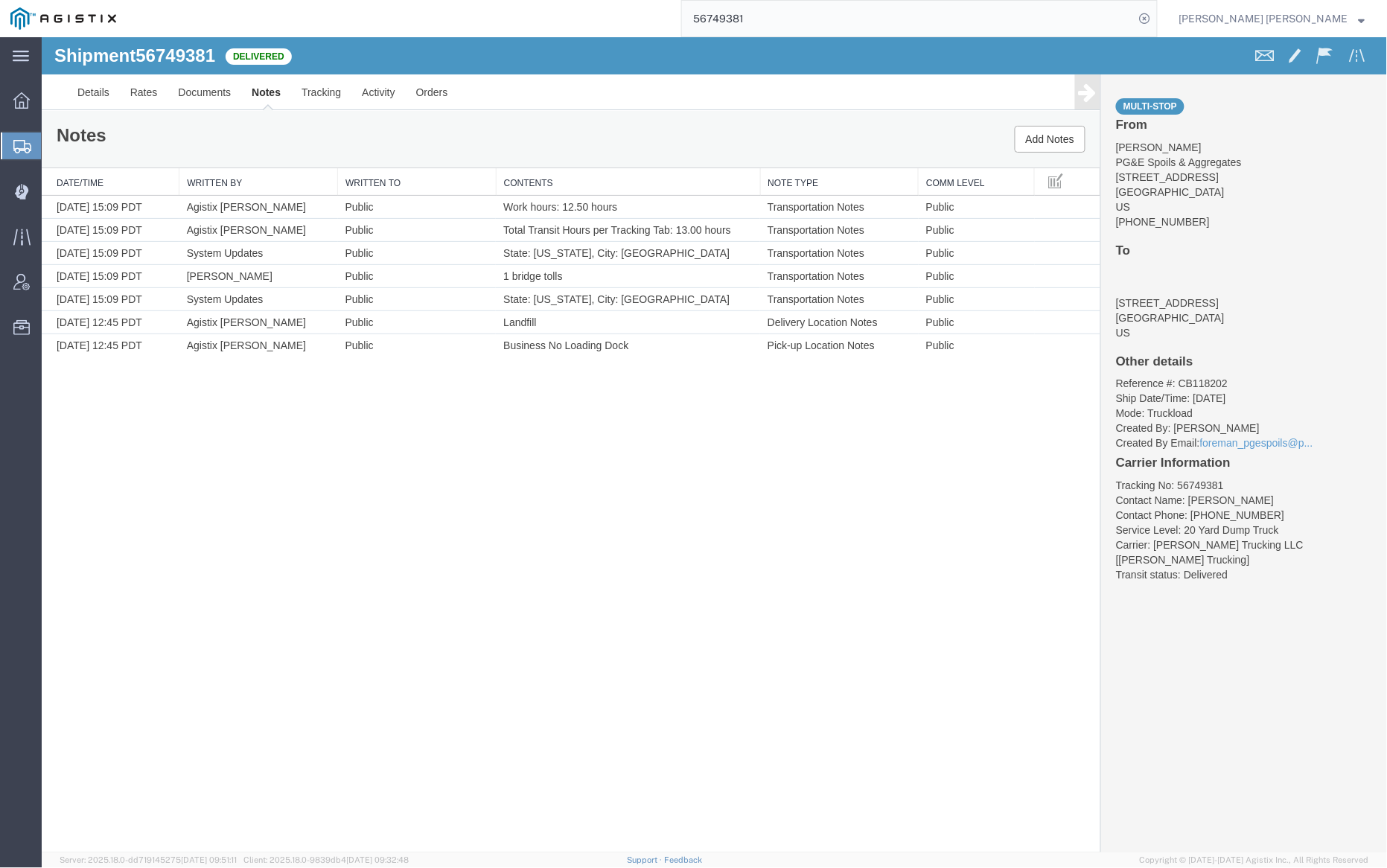
click at [795, 12] on input "56749381" at bounding box center [908, 18] width 453 height 36
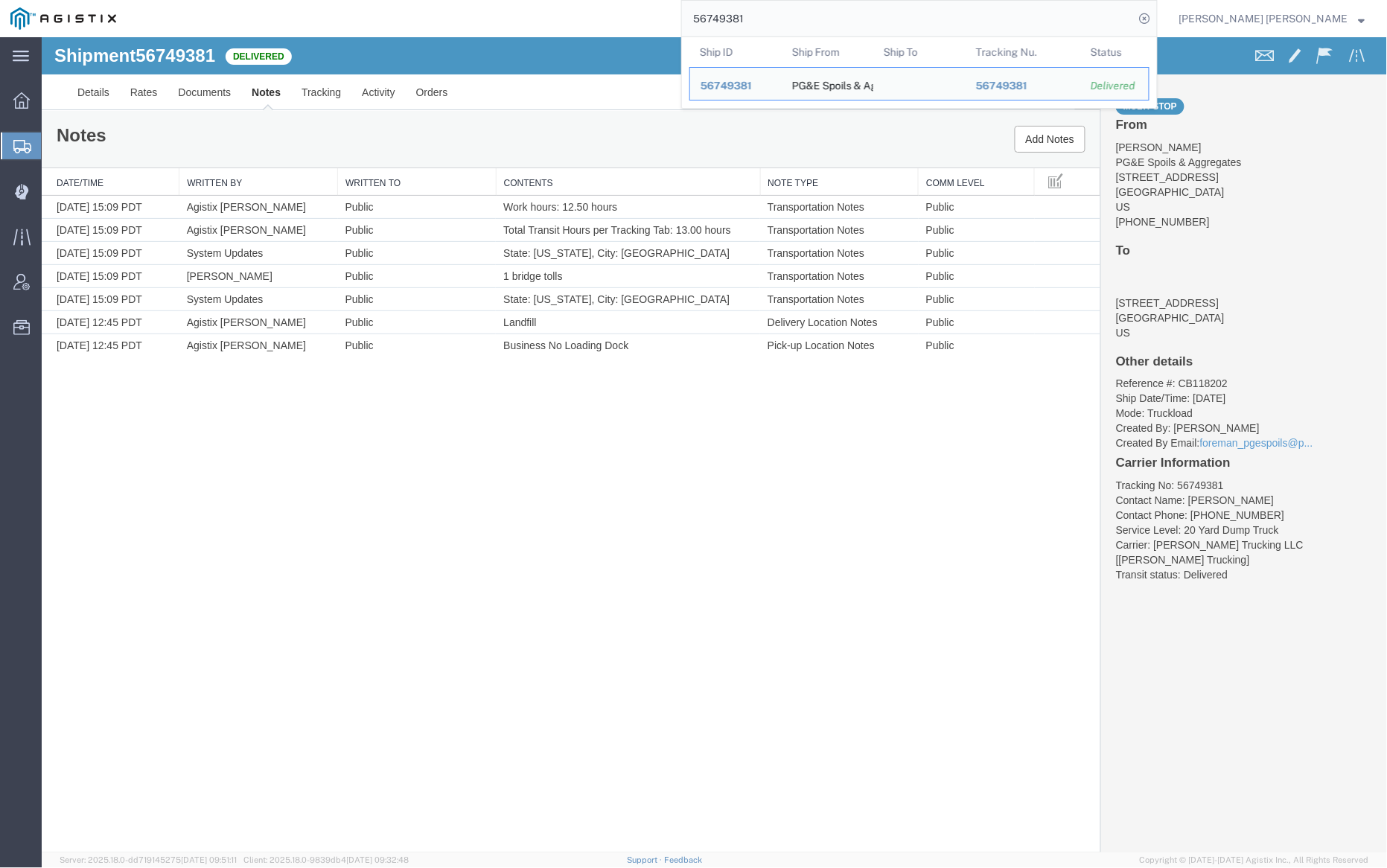
click at [795, 12] on input "56749381" at bounding box center [908, 18] width 453 height 36
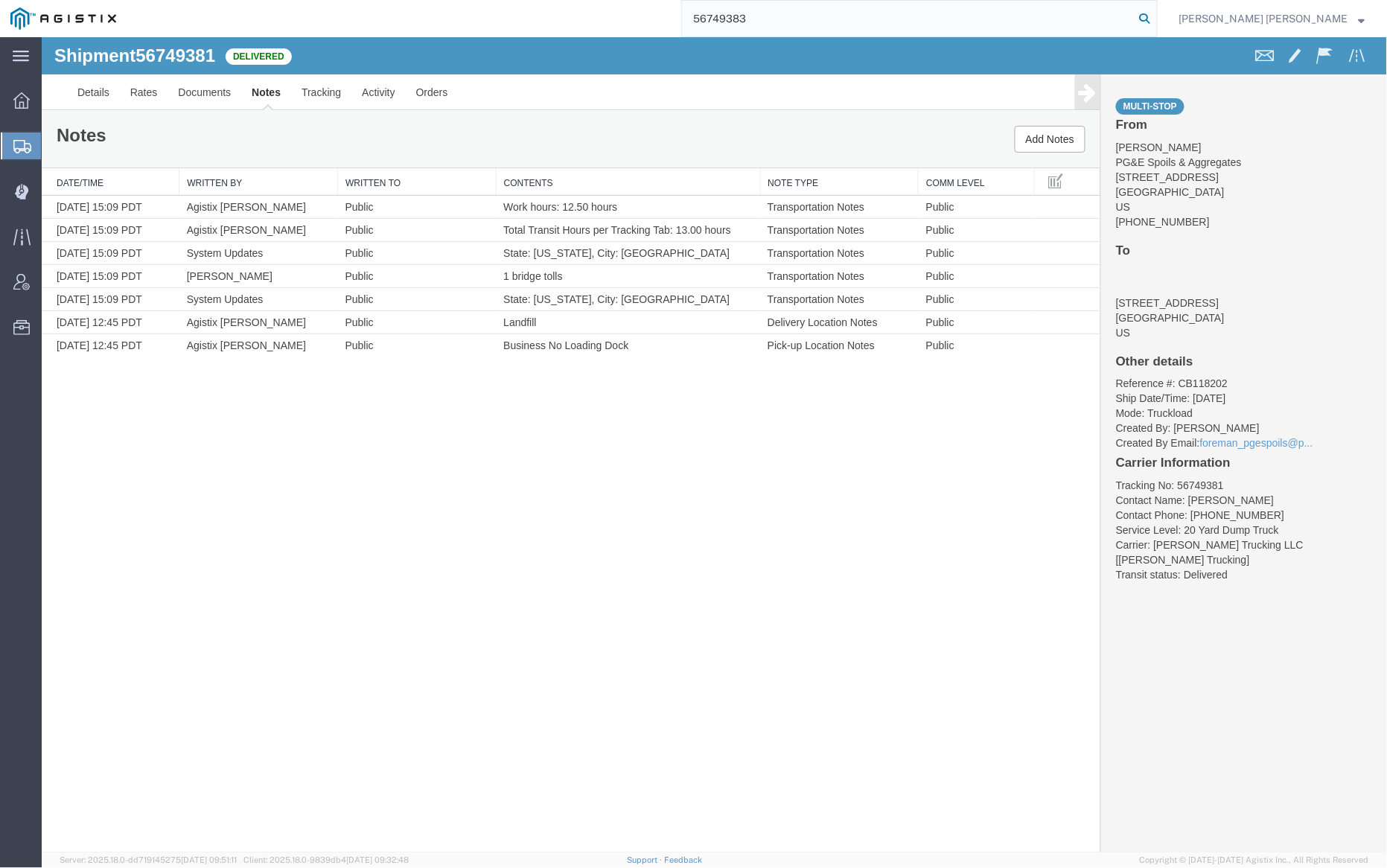
click at [1155, 18] on icon at bounding box center [1146, 19] width 21 height 21
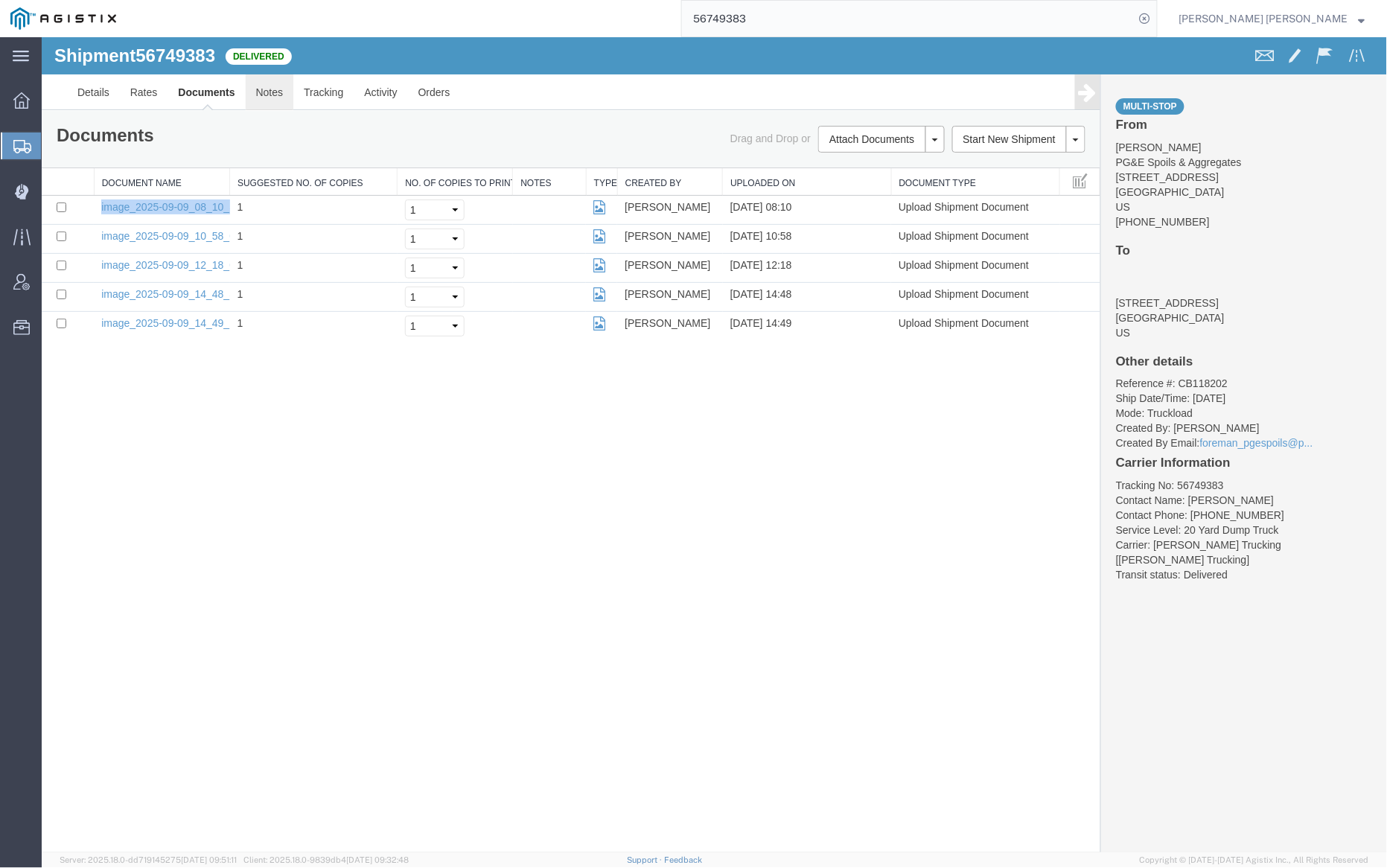
click at [276, 85] on link "Notes" at bounding box center [269, 91] width 48 height 36
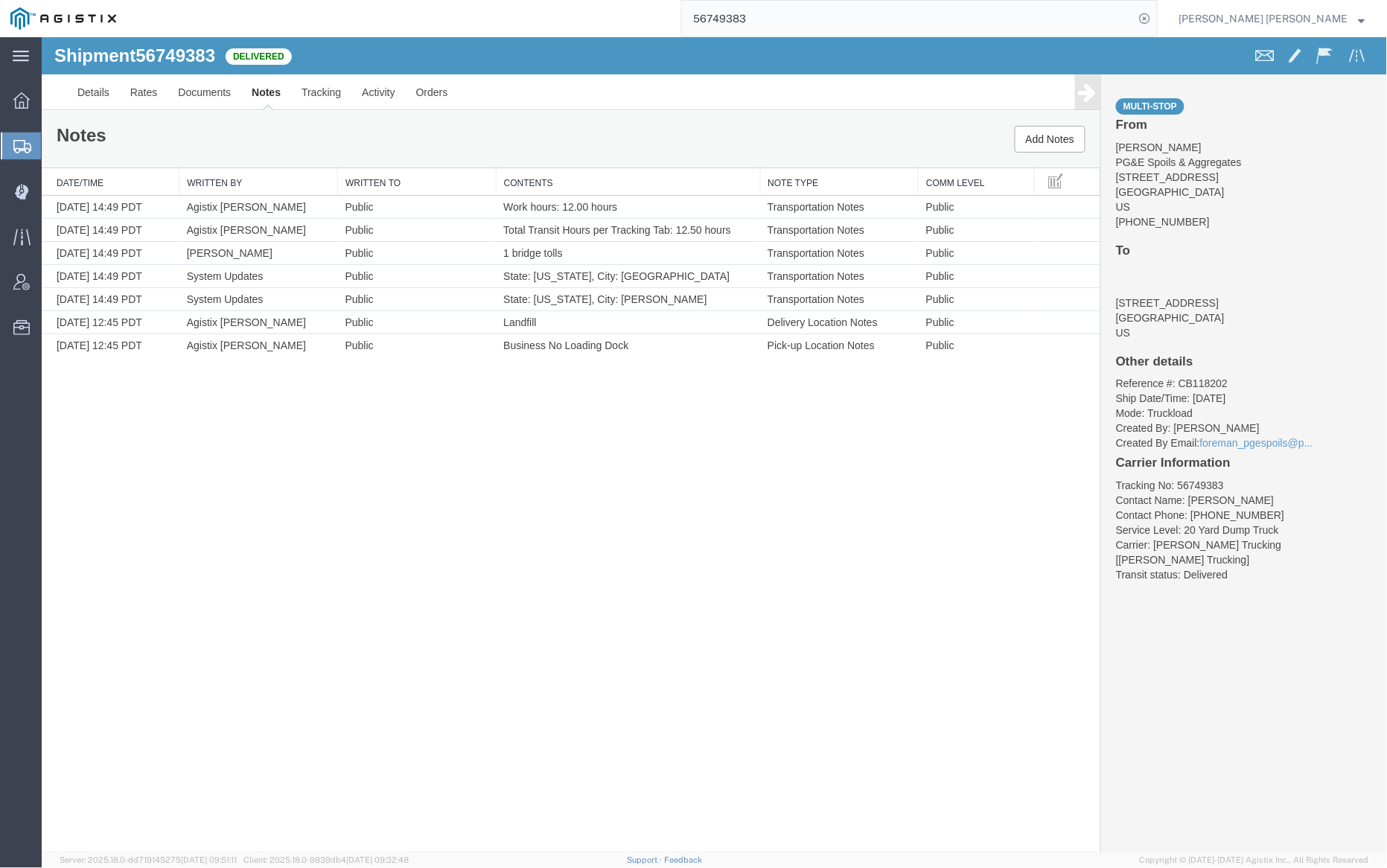
click at [802, 22] on input "56749383" at bounding box center [908, 18] width 453 height 36
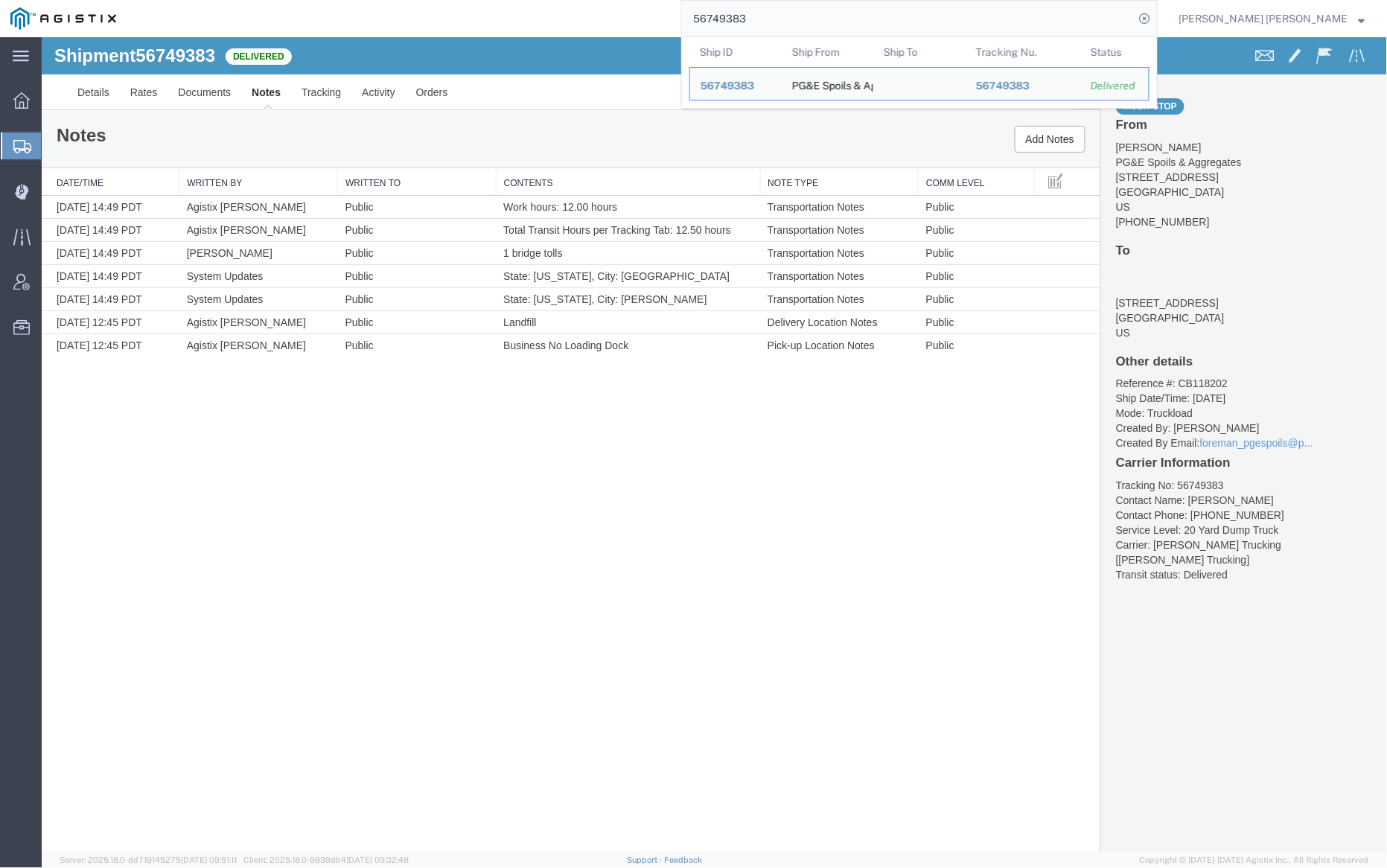
click at [802, 22] on input "56749383" at bounding box center [908, 18] width 453 height 36
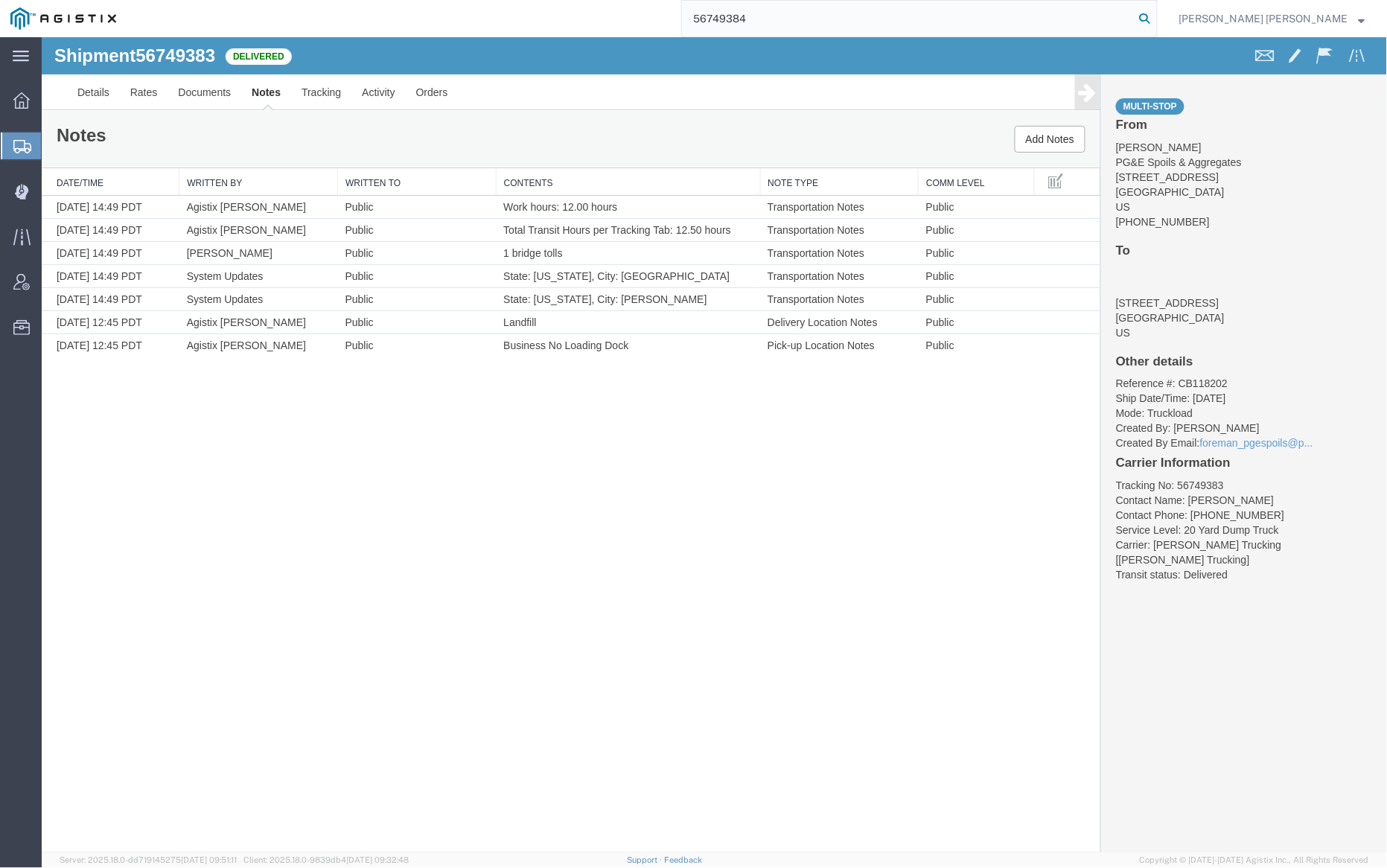
click at [1155, 14] on icon at bounding box center [1146, 19] width 21 height 21
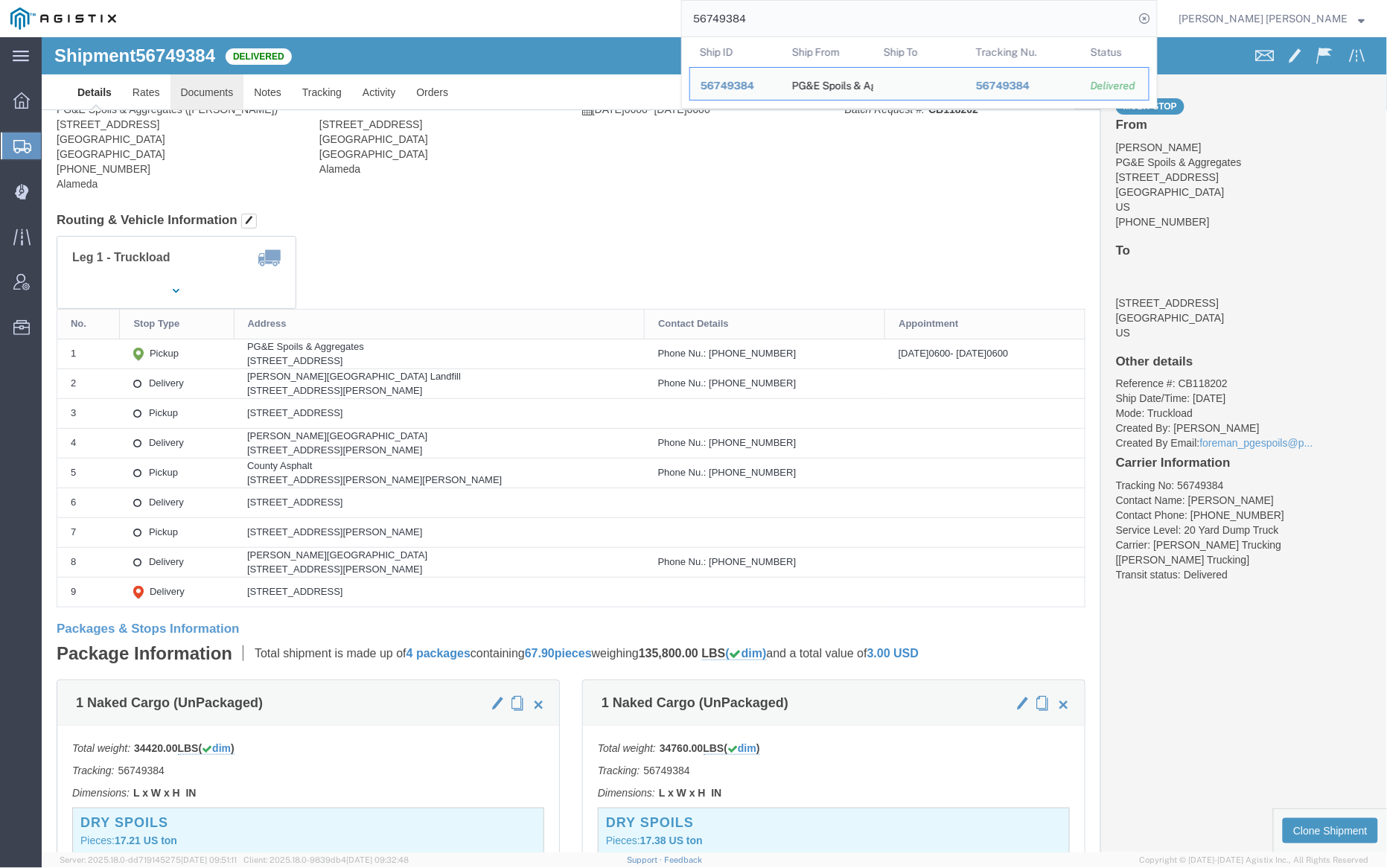
click link "Documents"
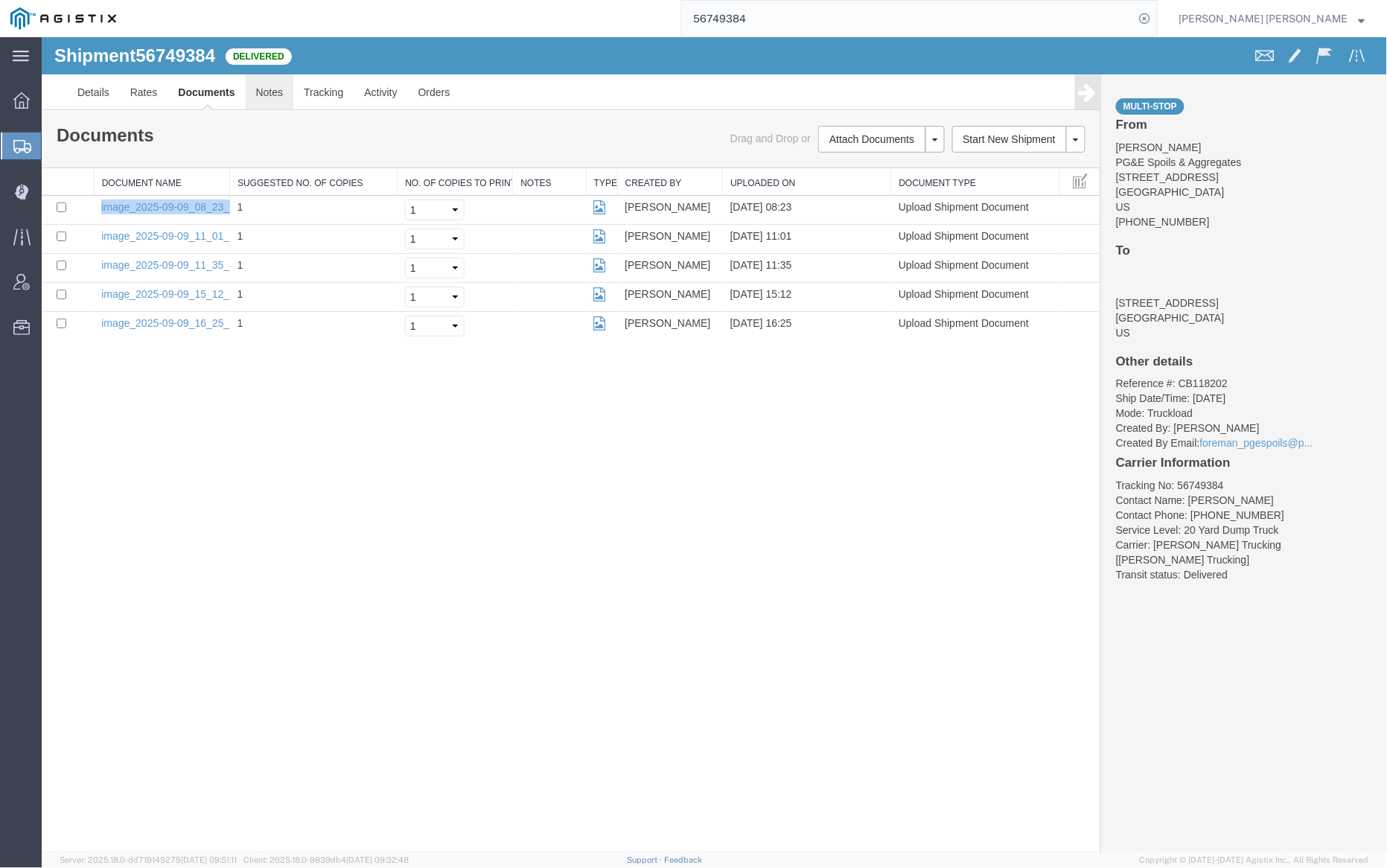
click at [271, 84] on link "Notes" at bounding box center [269, 91] width 48 height 36
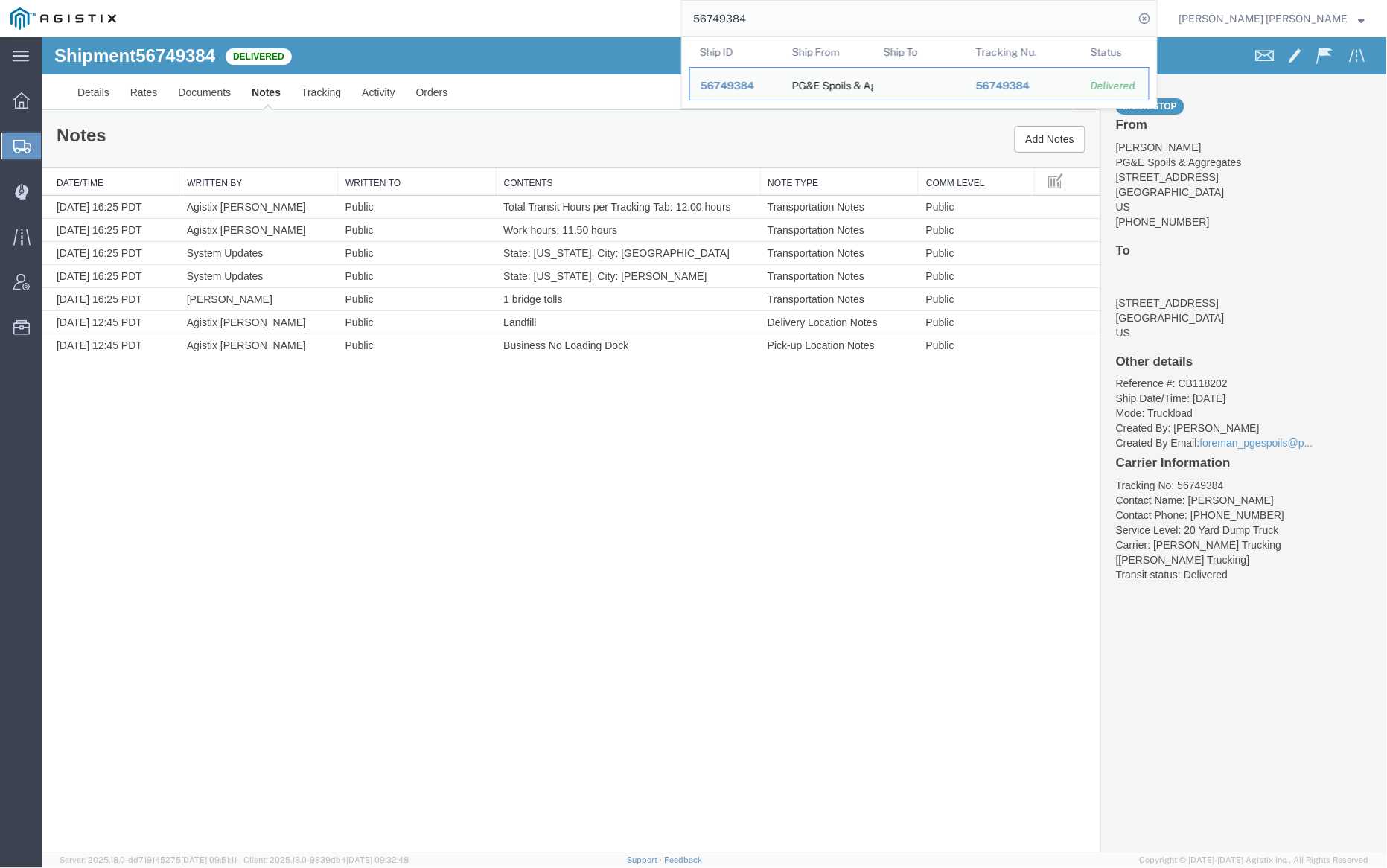
click at [783, 15] on input "56749384" at bounding box center [908, 18] width 453 height 36
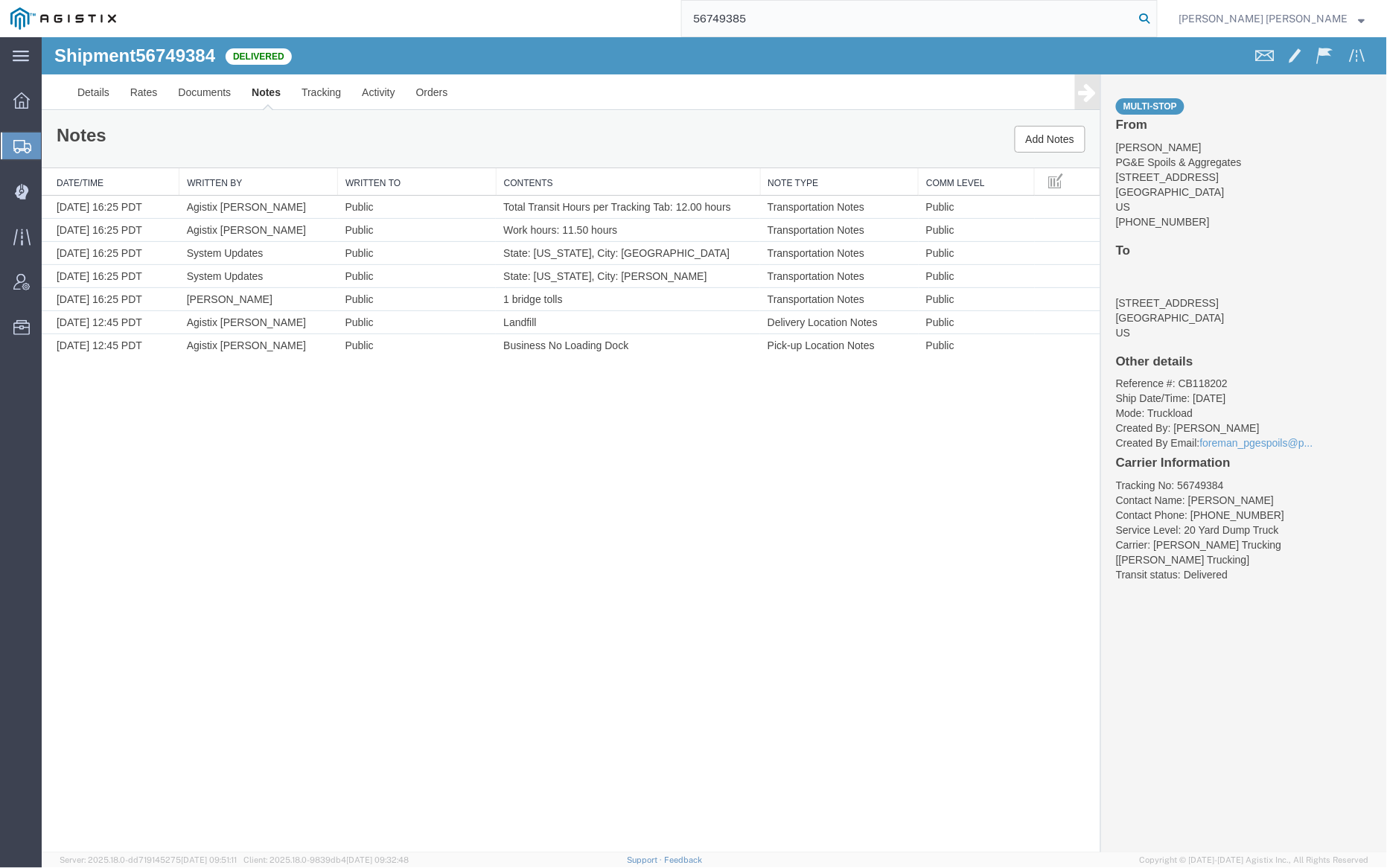
click at [1155, 16] on icon at bounding box center [1146, 19] width 21 height 21
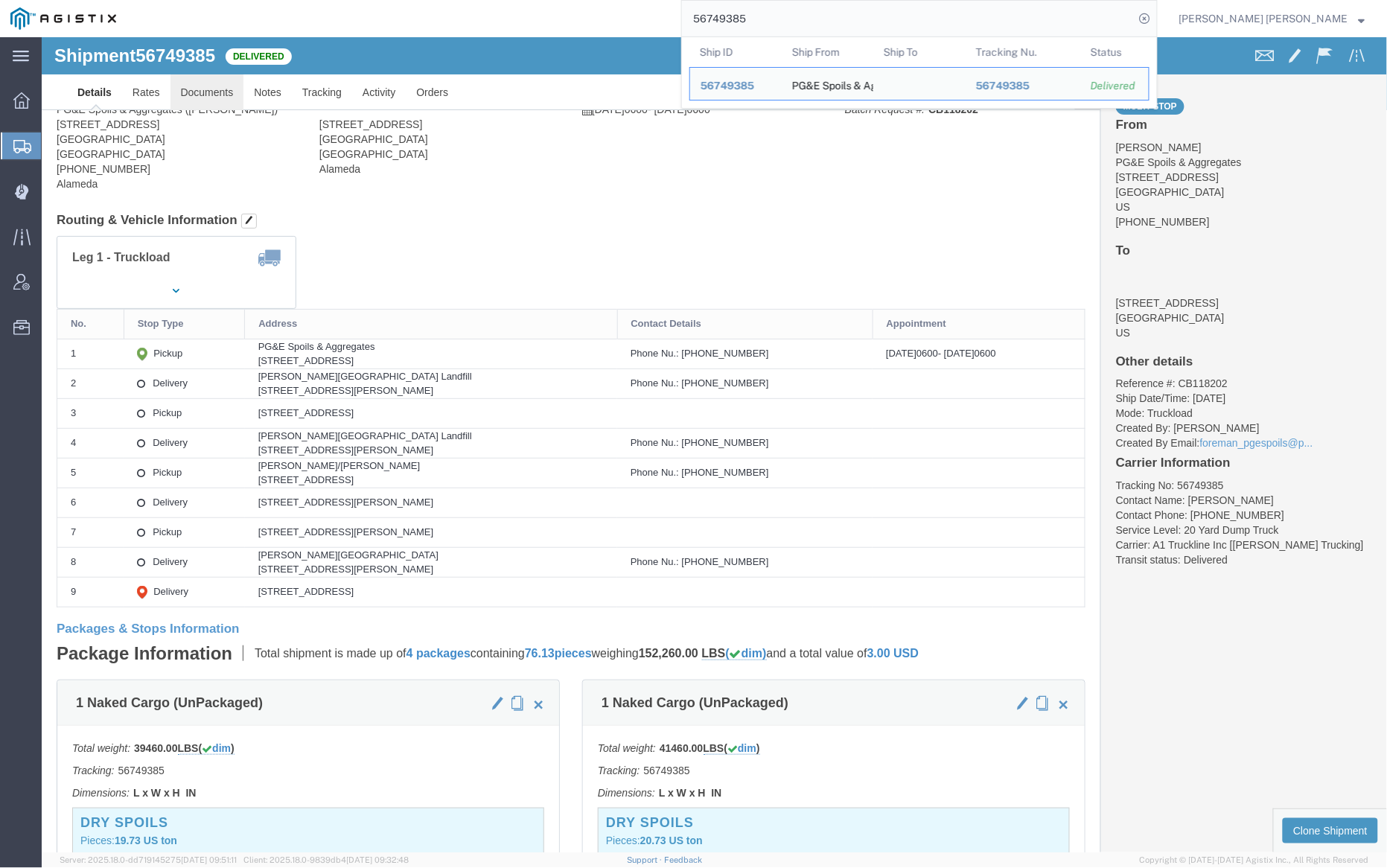
click body "Shipment 56749385 Delivered Details Rates Documents Notes Tracking Activity Ord…"
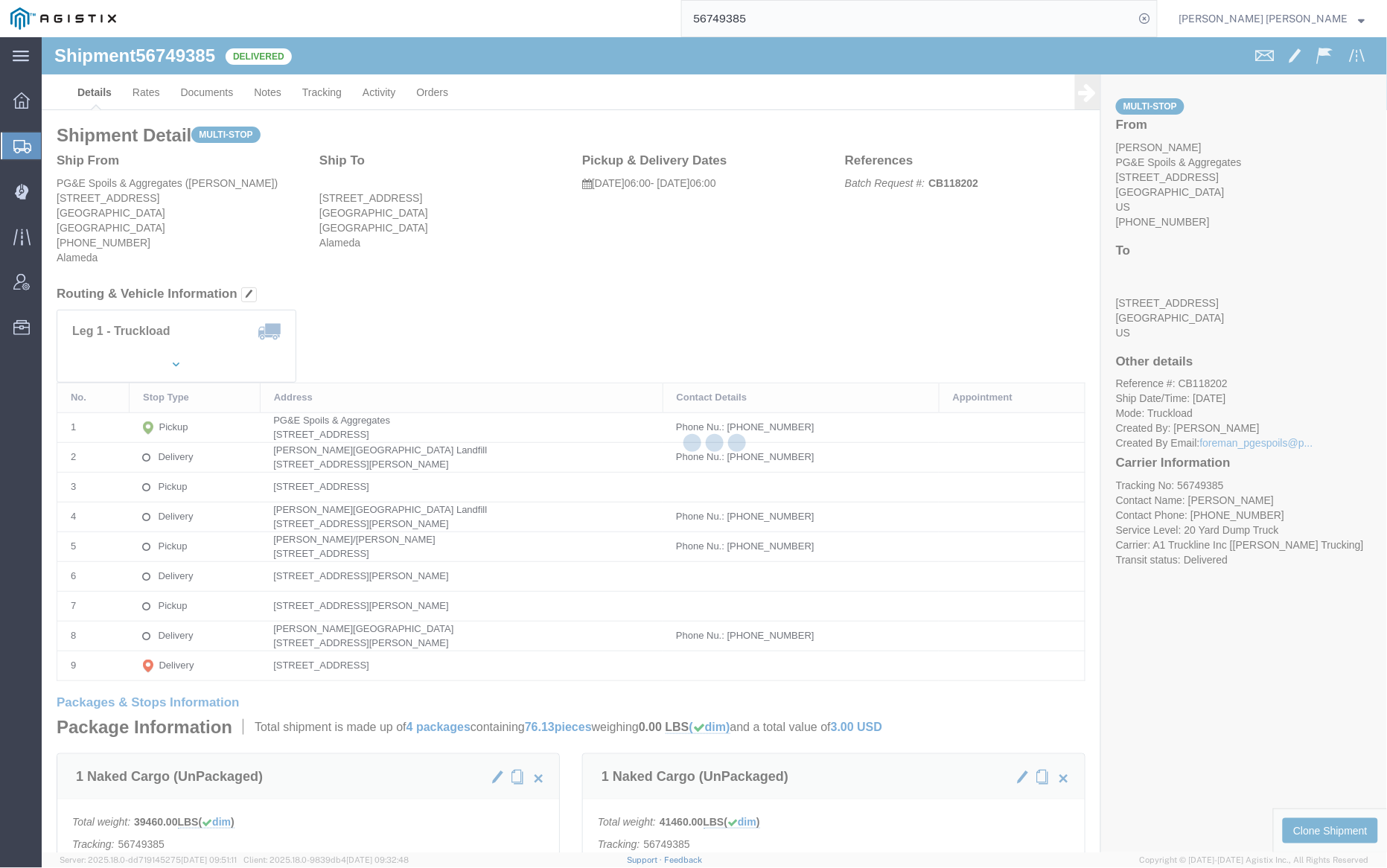
click div
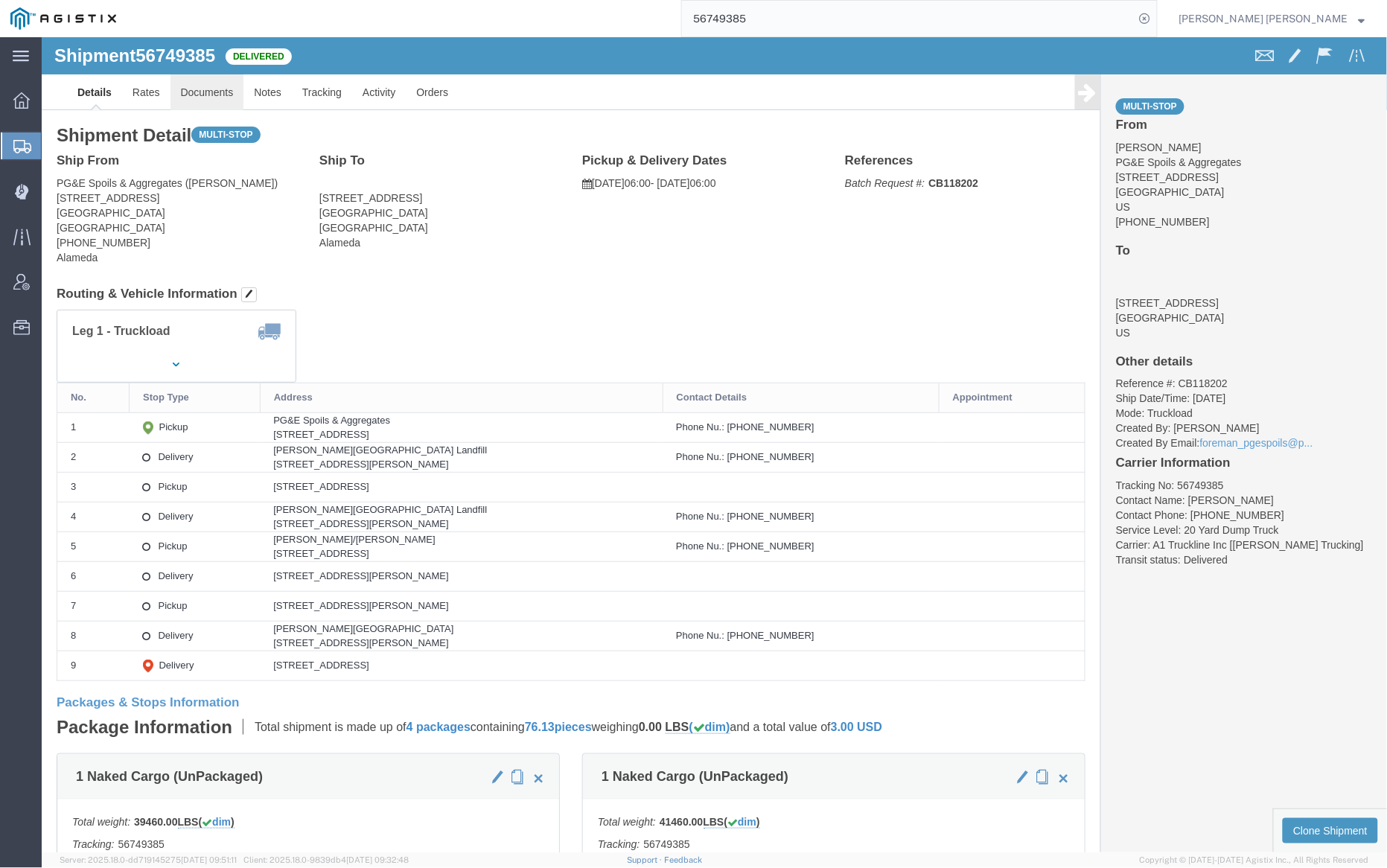
click link "Documents"
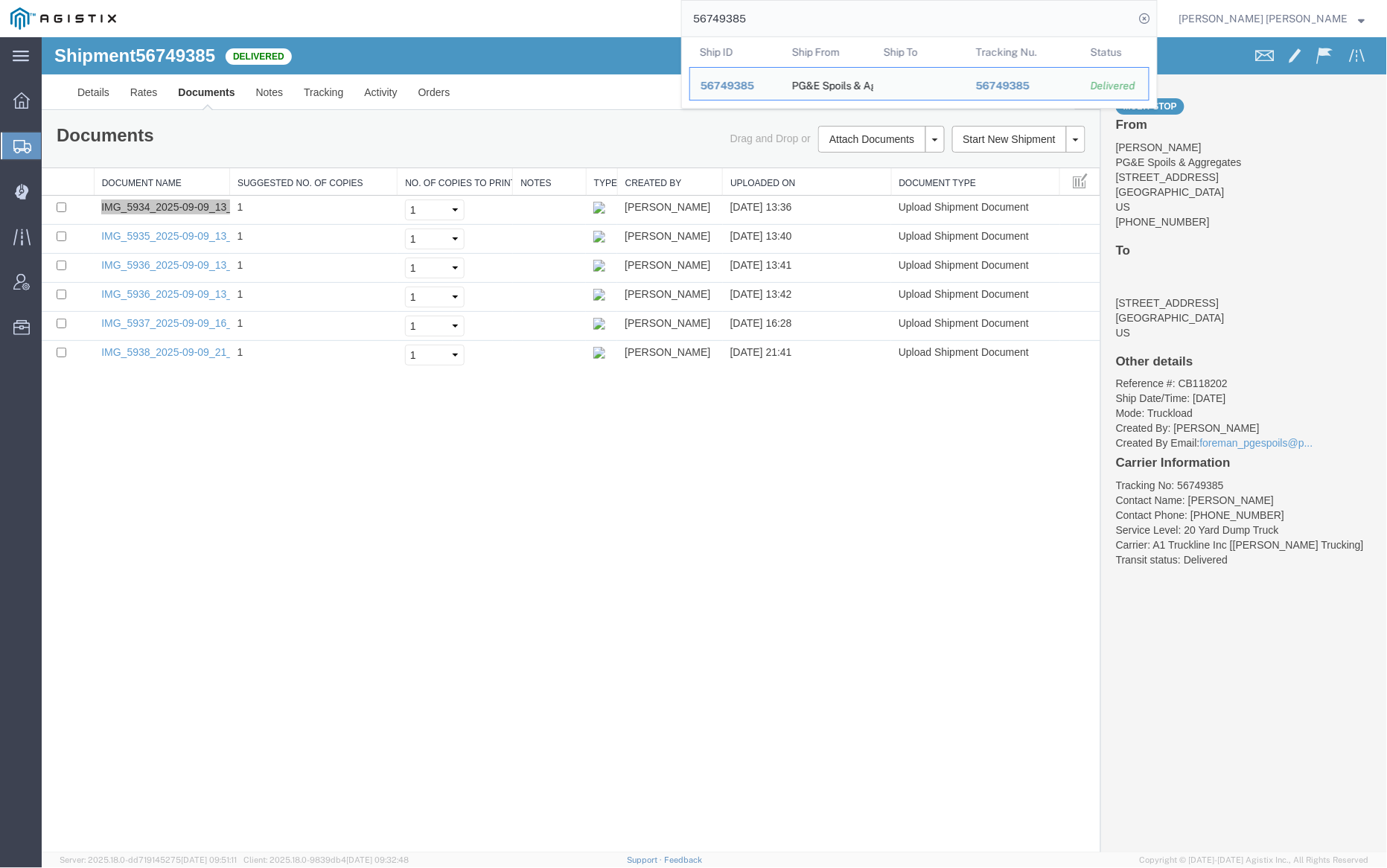
click at [795, 11] on input "56749385" at bounding box center [908, 18] width 453 height 36
click at [795, 12] on input "56749385" at bounding box center [908, 18] width 453 height 36
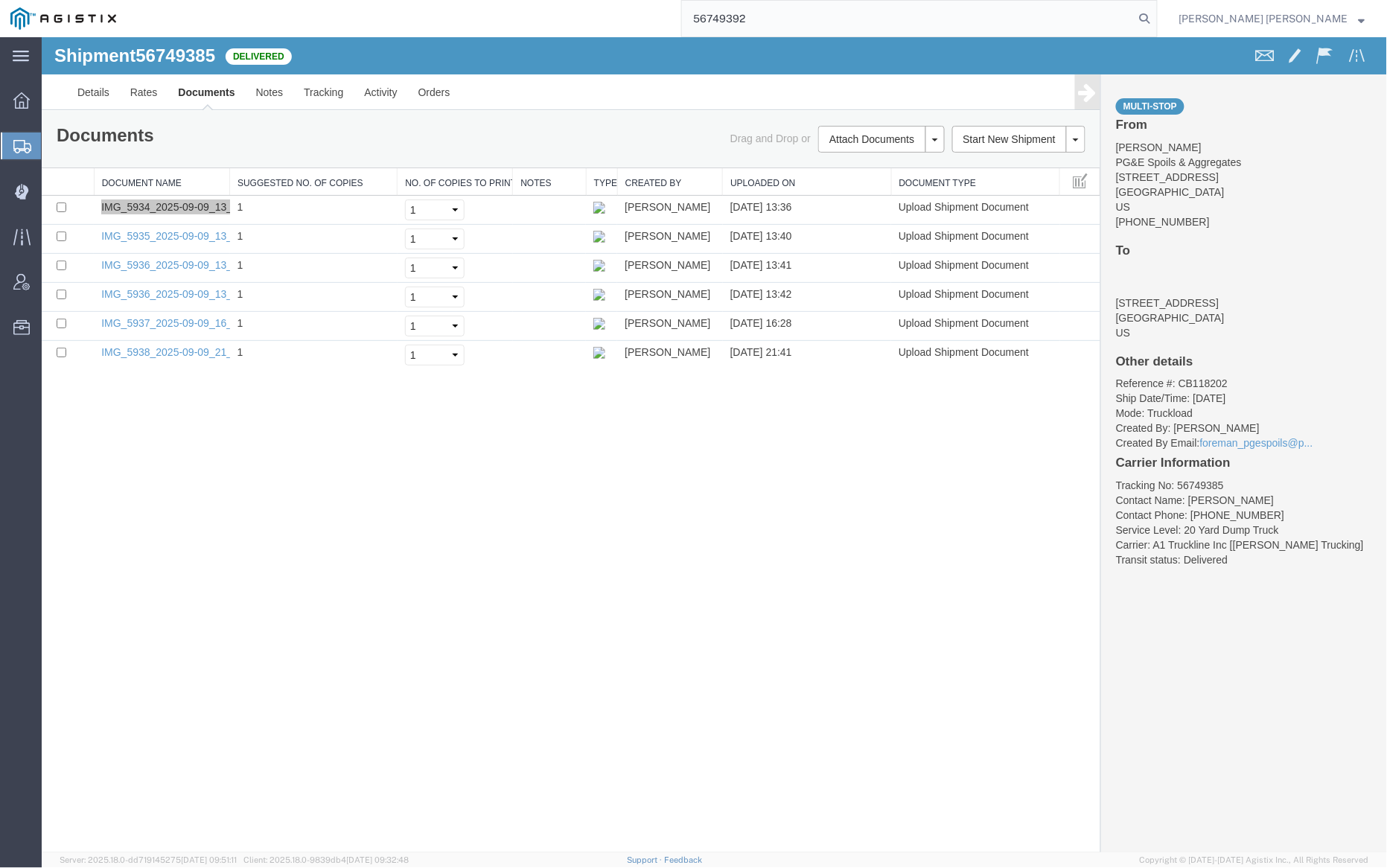
drag, startPoint x: 1227, startPoint y: 14, endPoint x: 1178, endPoint y: 8, distance: 49.4
click at [1155, 14] on icon at bounding box center [1146, 19] width 21 height 21
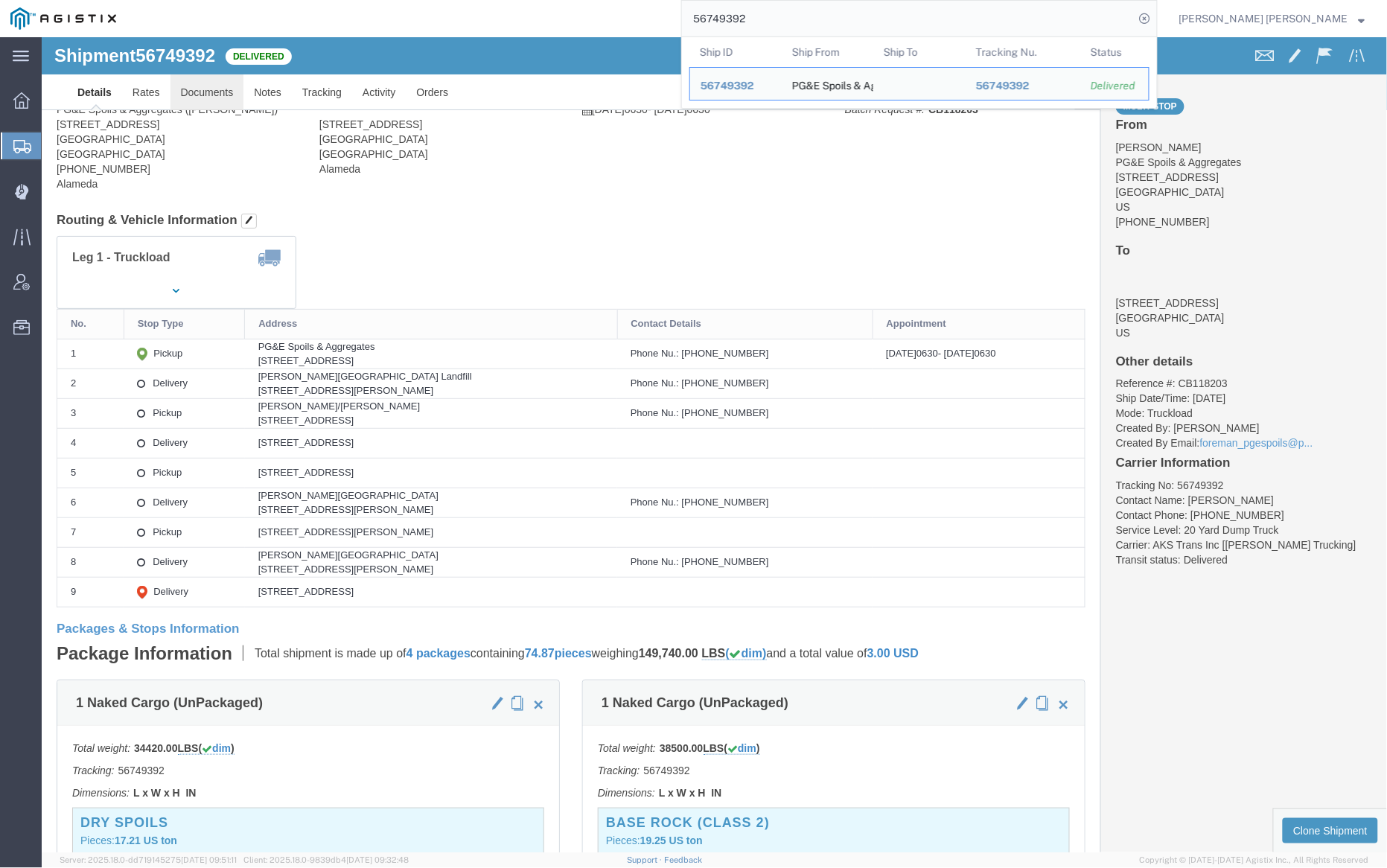
click link "Documents"
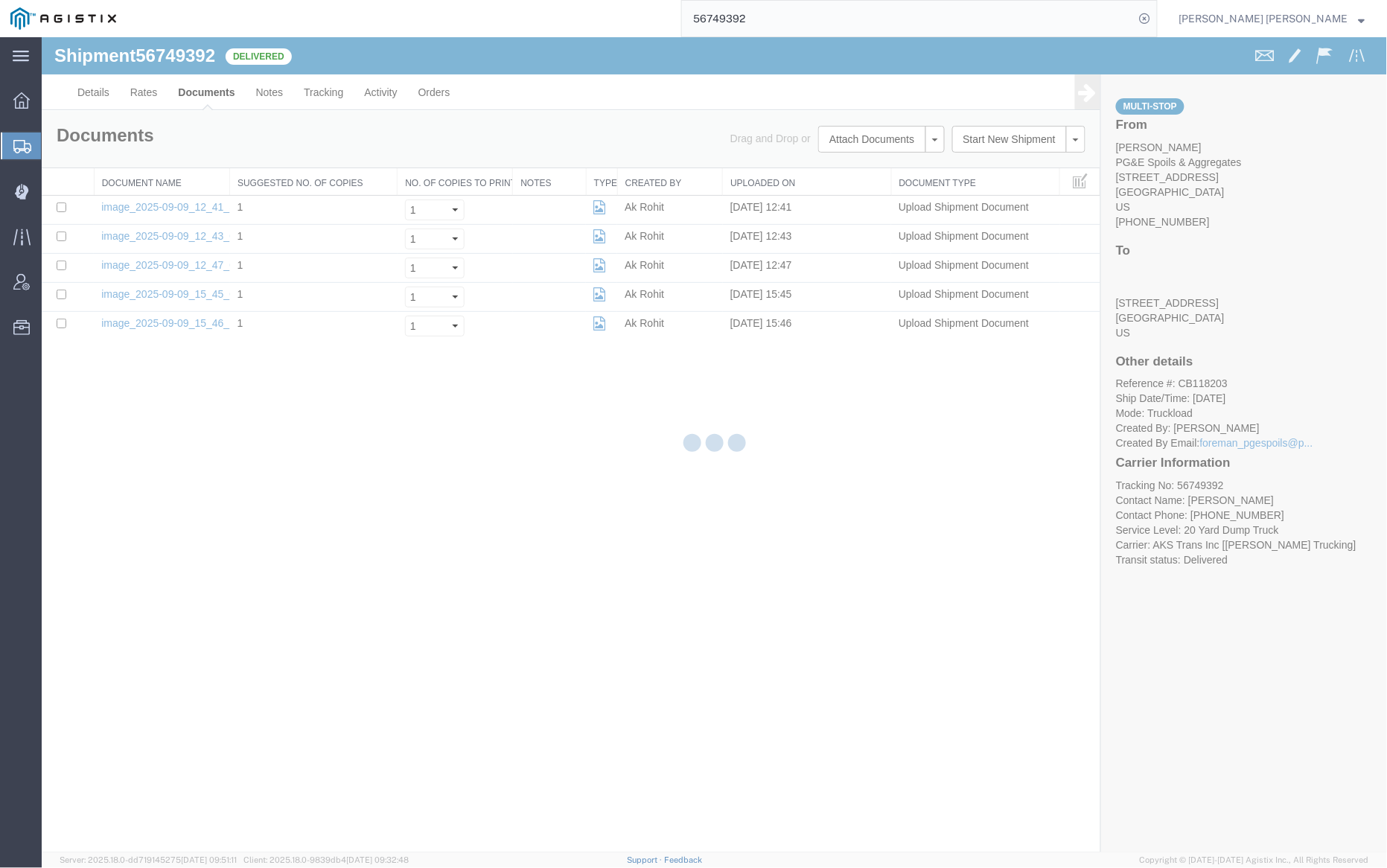
click at [208, 81] on div at bounding box center [714, 445] width 1346 height 815
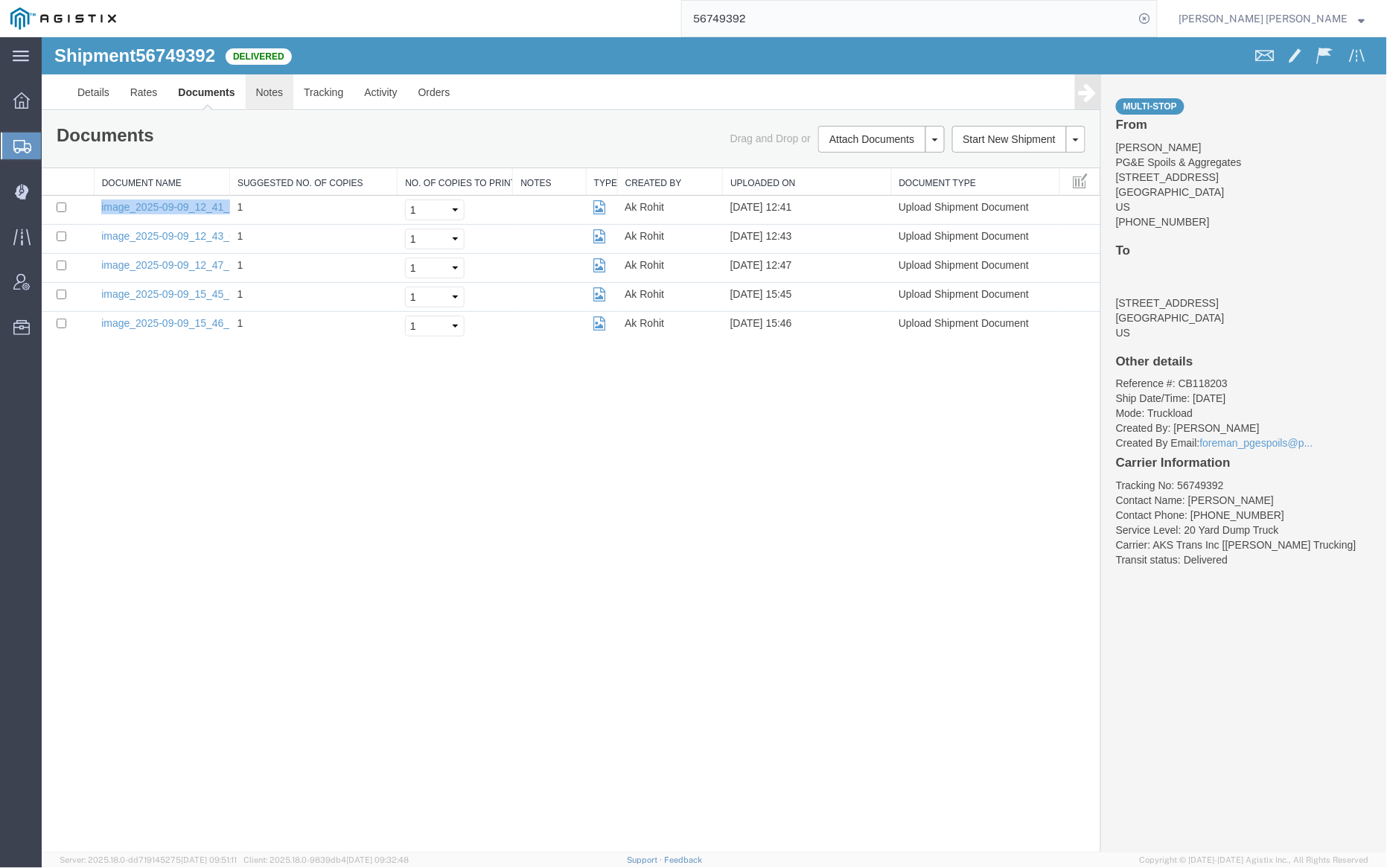
click at [270, 79] on link "Notes" at bounding box center [269, 91] width 48 height 36
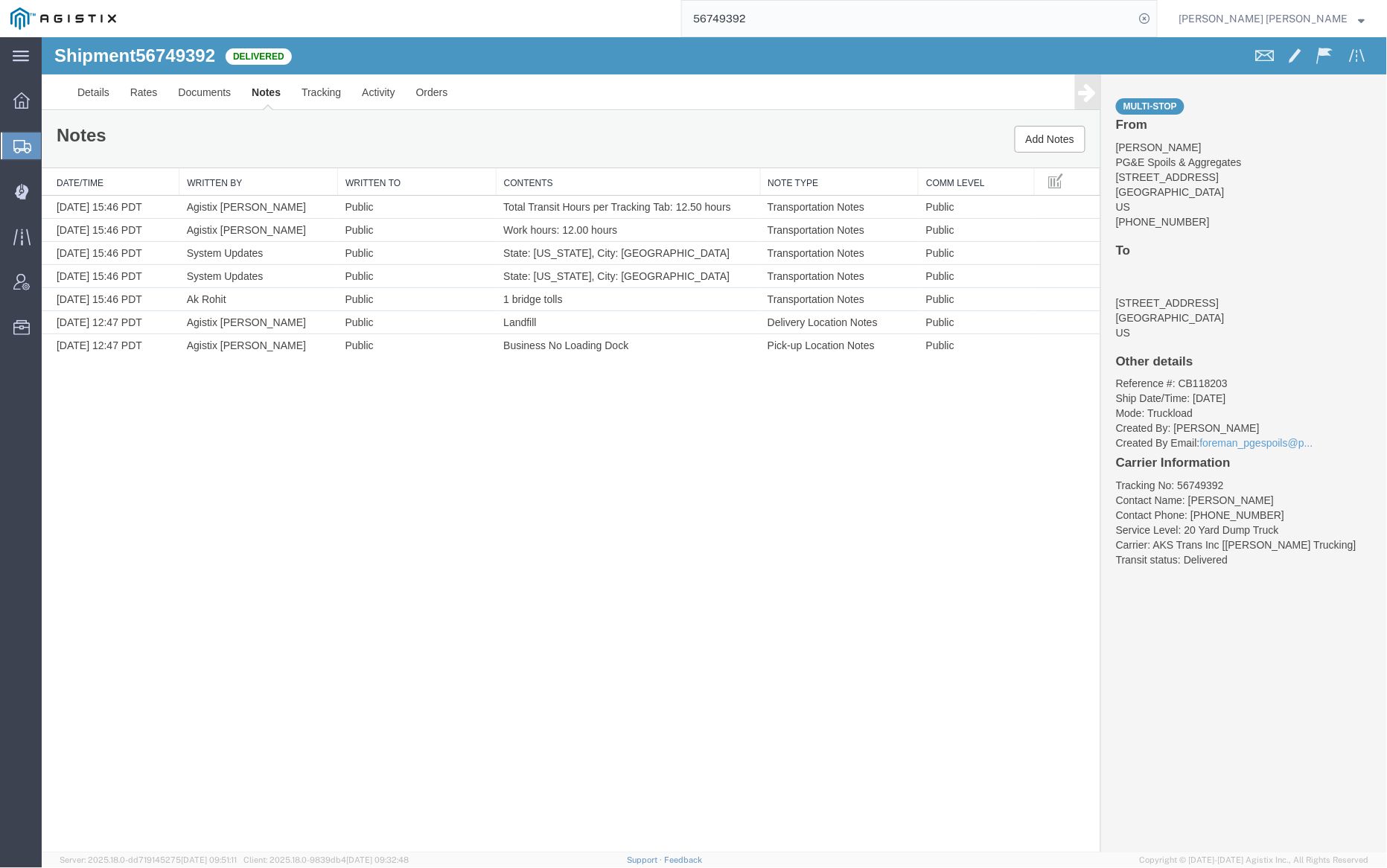
click at [789, 13] on input "56749392" at bounding box center [908, 18] width 453 height 36
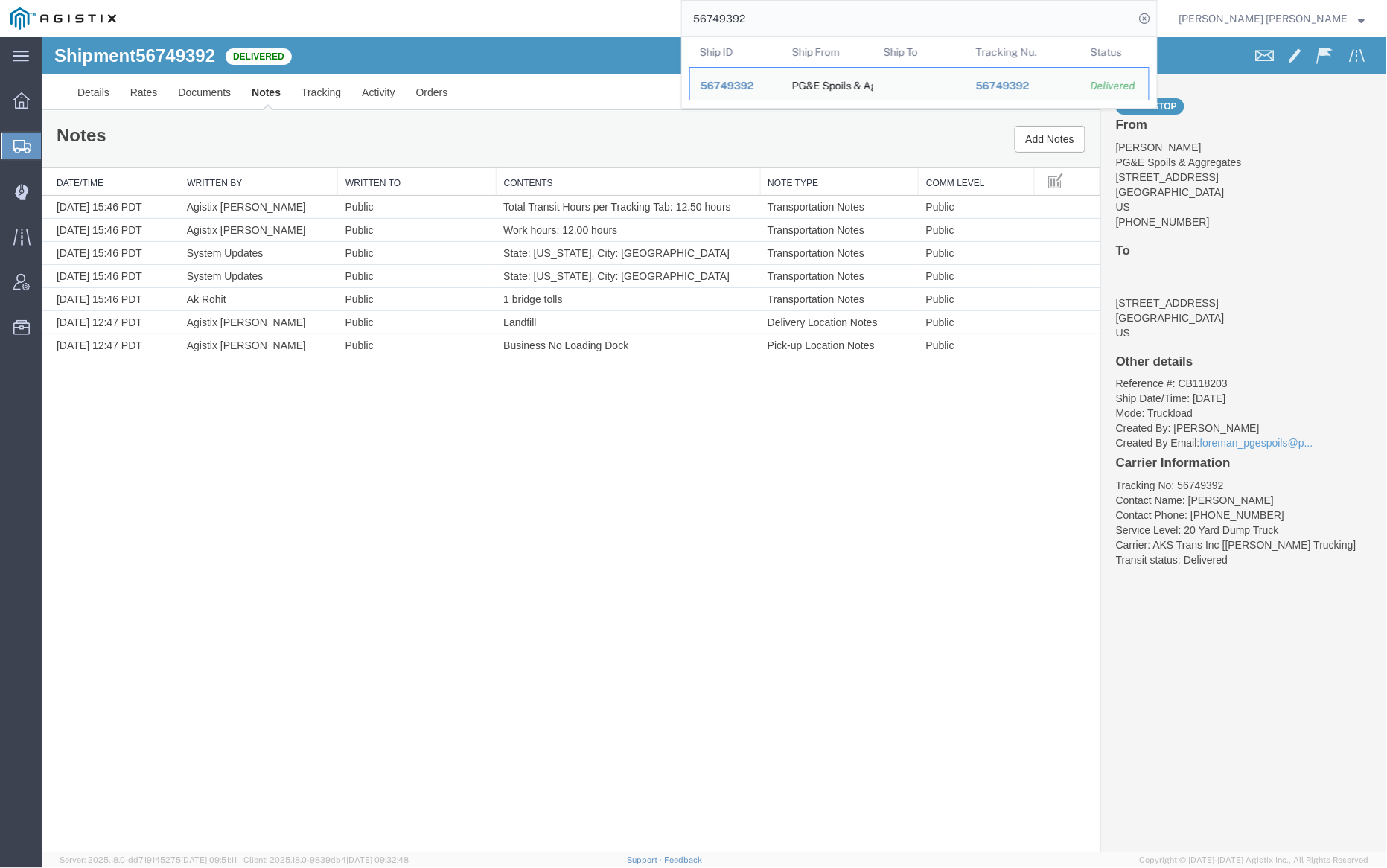
click at [789, 13] on input "56749392" at bounding box center [908, 18] width 453 height 36
paste input "4"
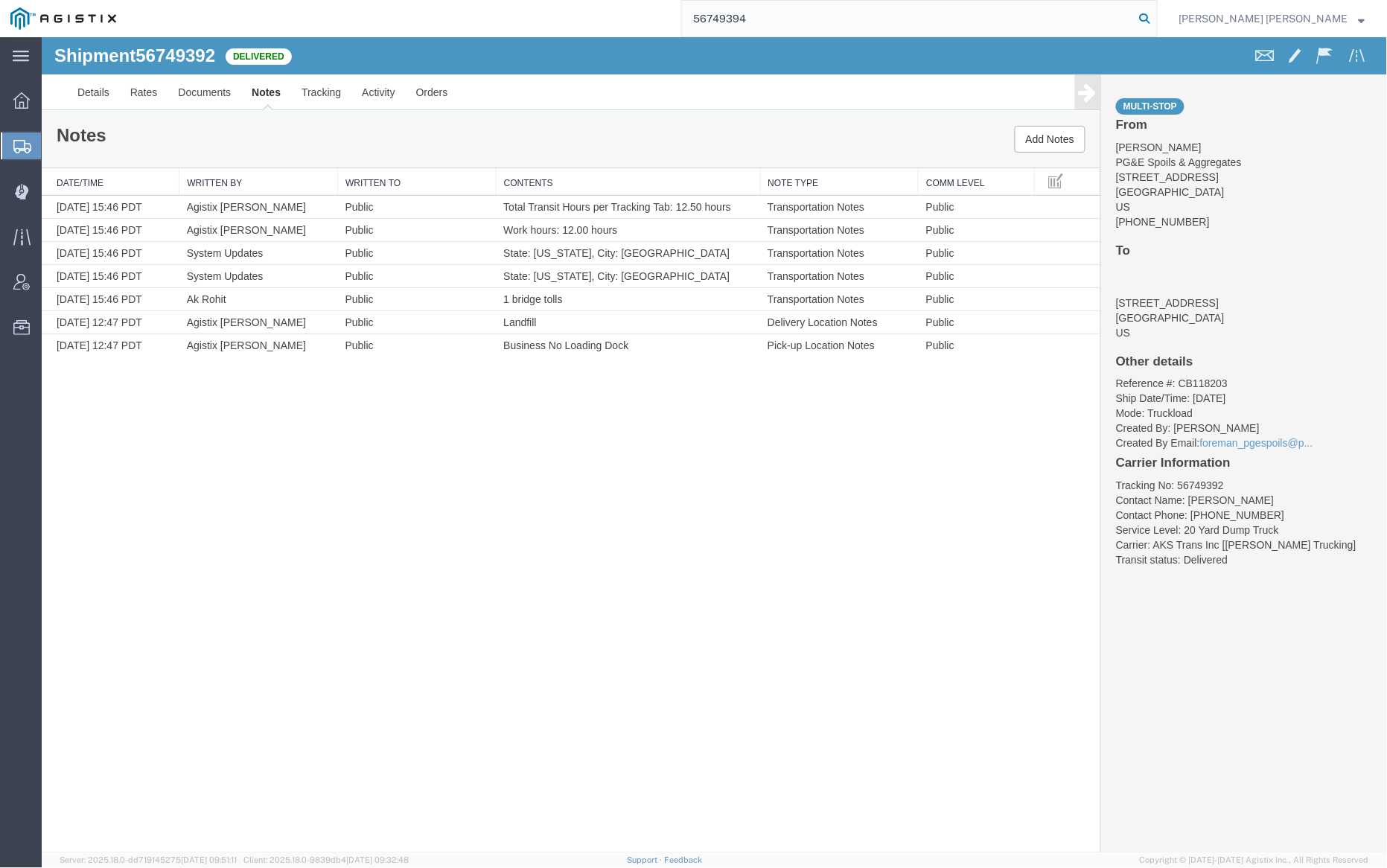
click at [1155, 19] on icon at bounding box center [1146, 19] width 21 height 21
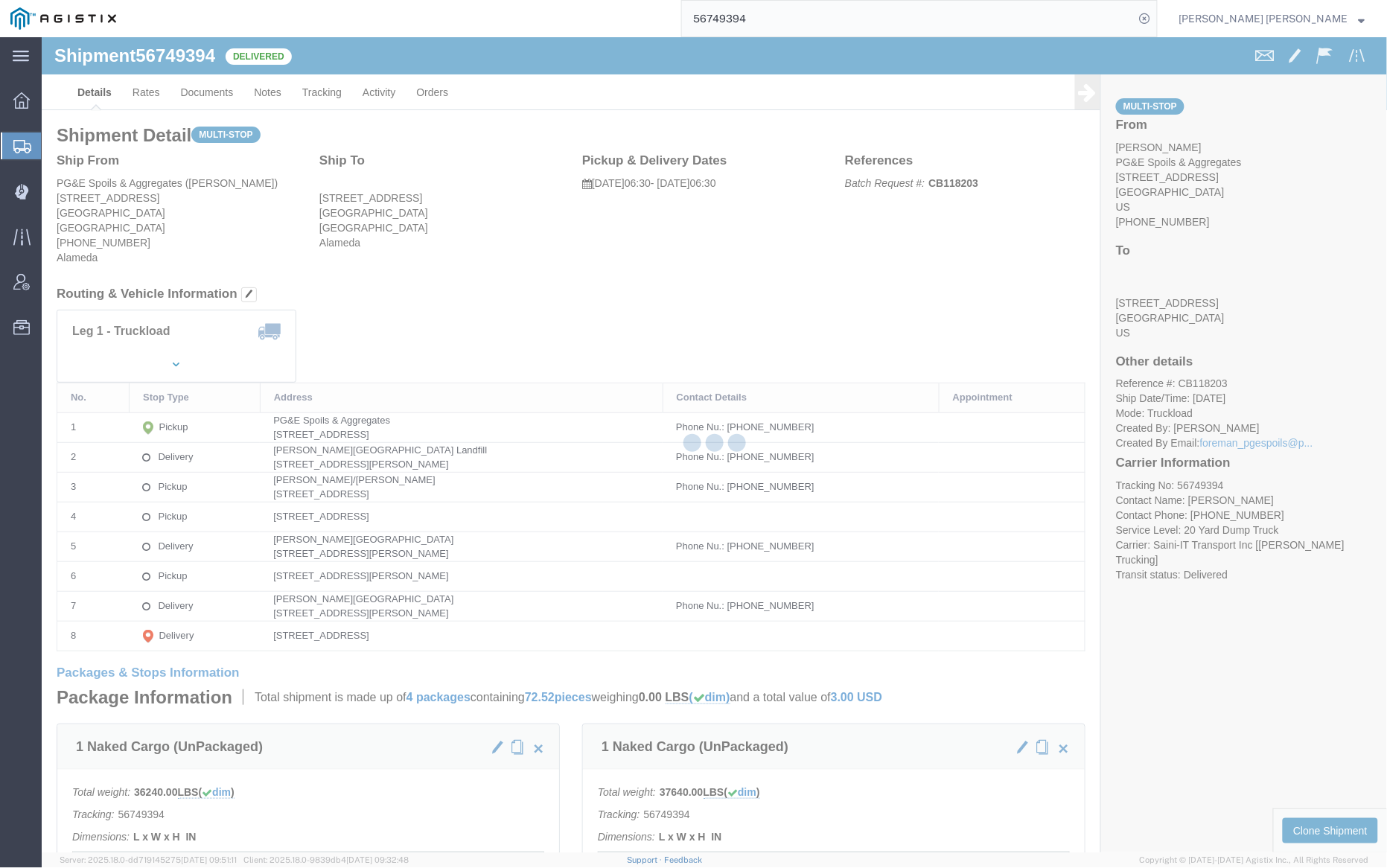
click at [203, 80] on div at bounding box center [714, 445] width 1346 height 815
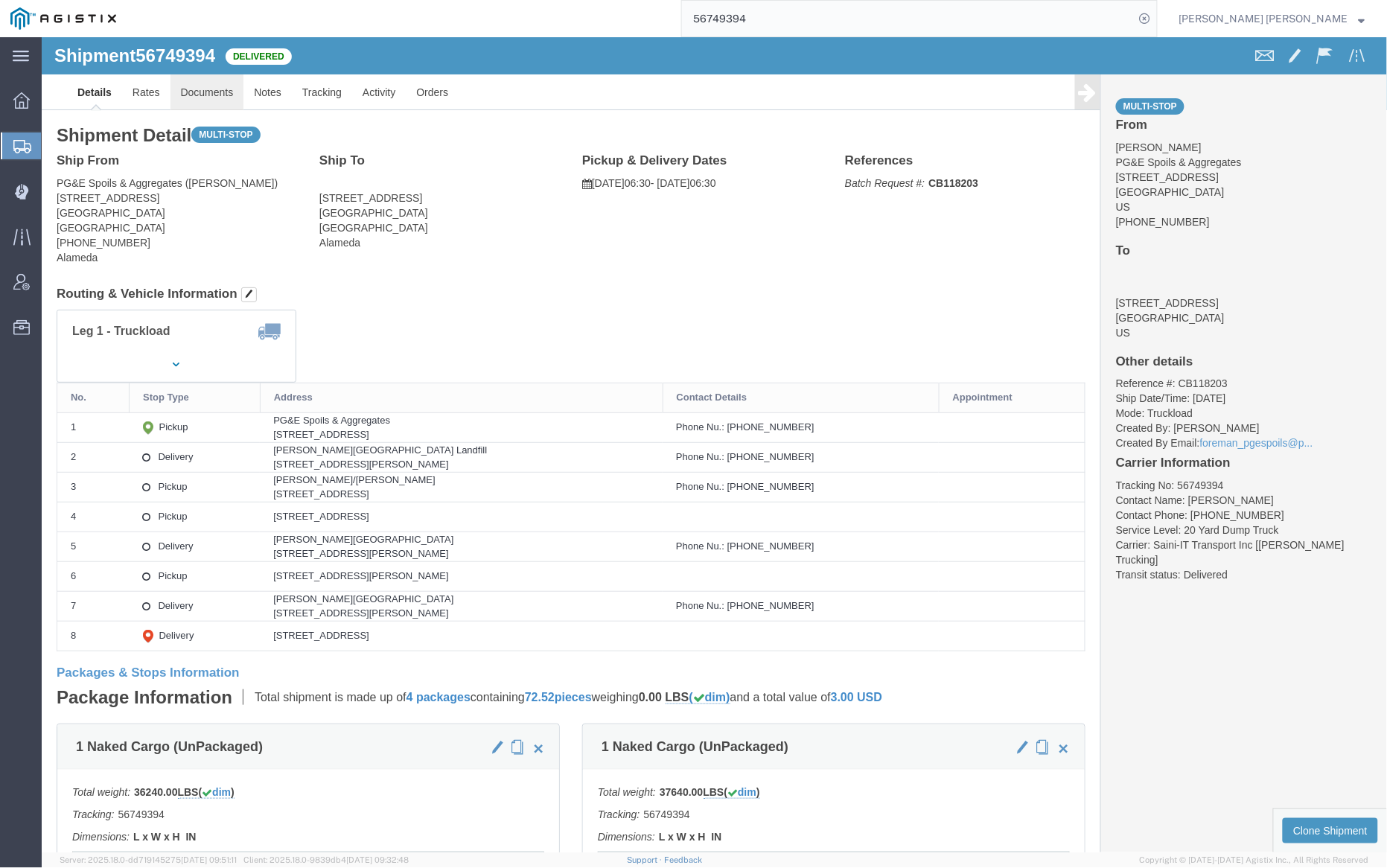
click link "Documents"
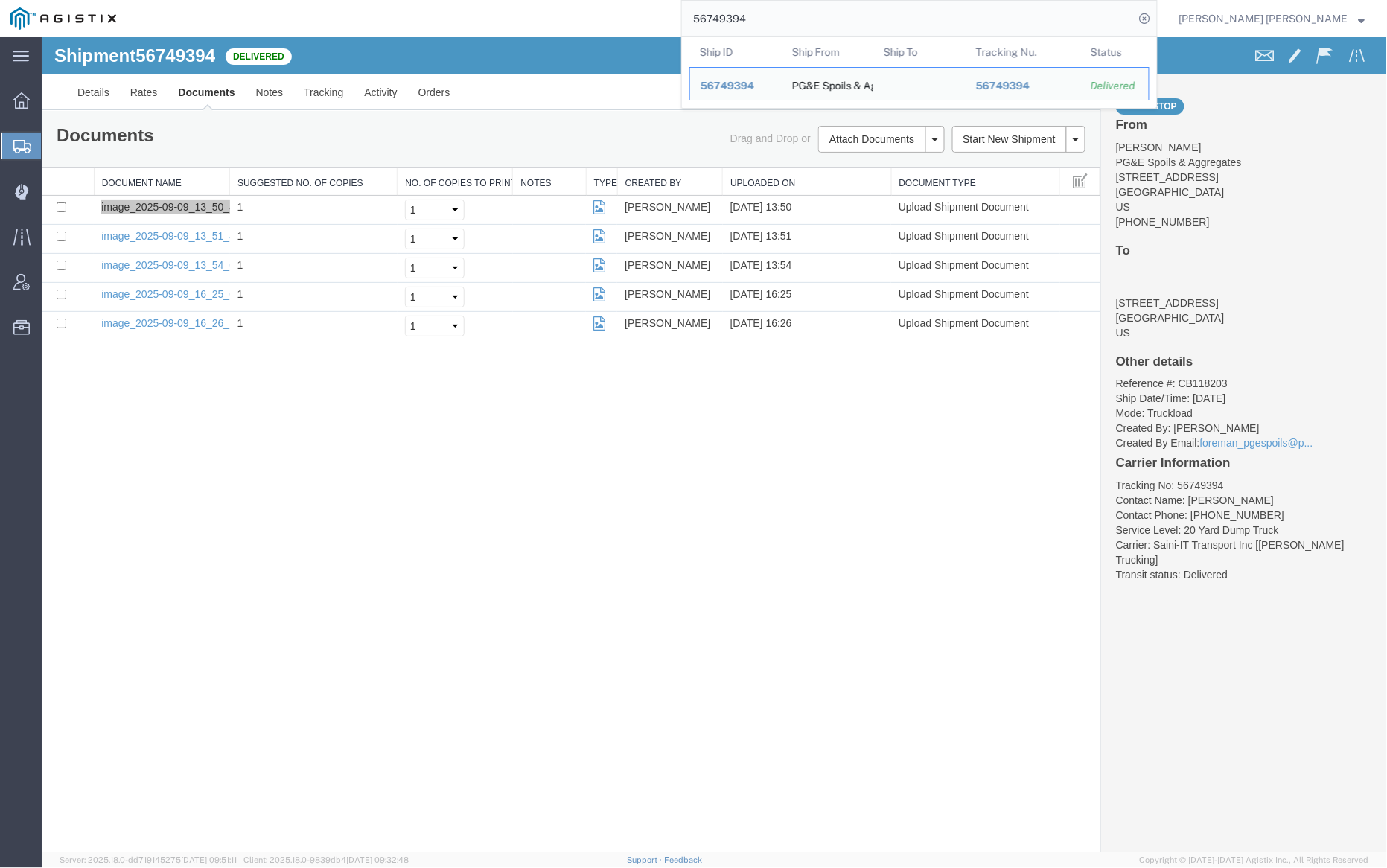
click at [805, 25] on input "56749394" at bounding box center [908, 18] width 453 height 36
click at [805, 24] on input "56749394" at bounding box center [908, 18] width 453 height 36
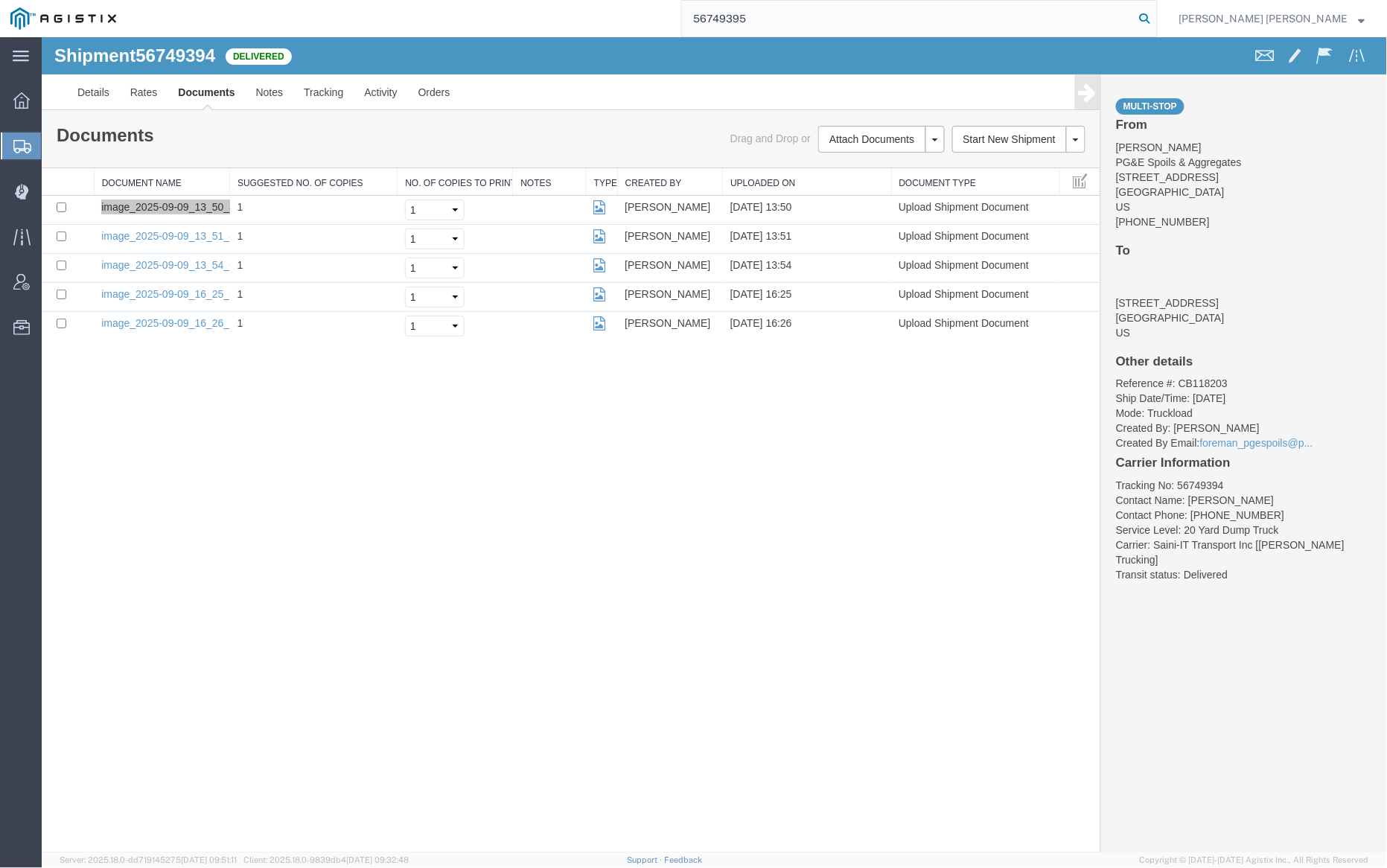
click at [1155, 18] on icon at bounding box center [1146, 19] width 21 height 21
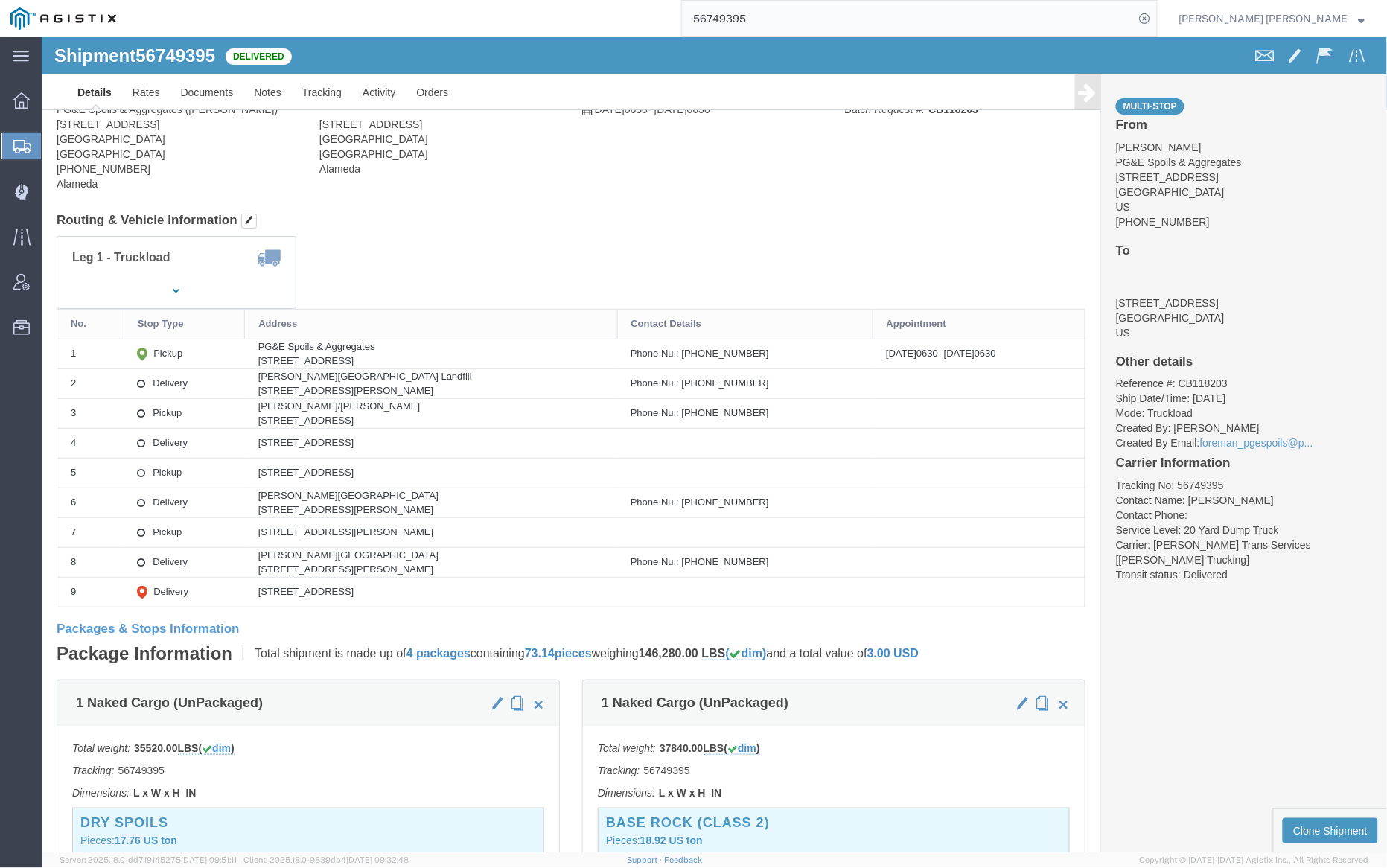
click div
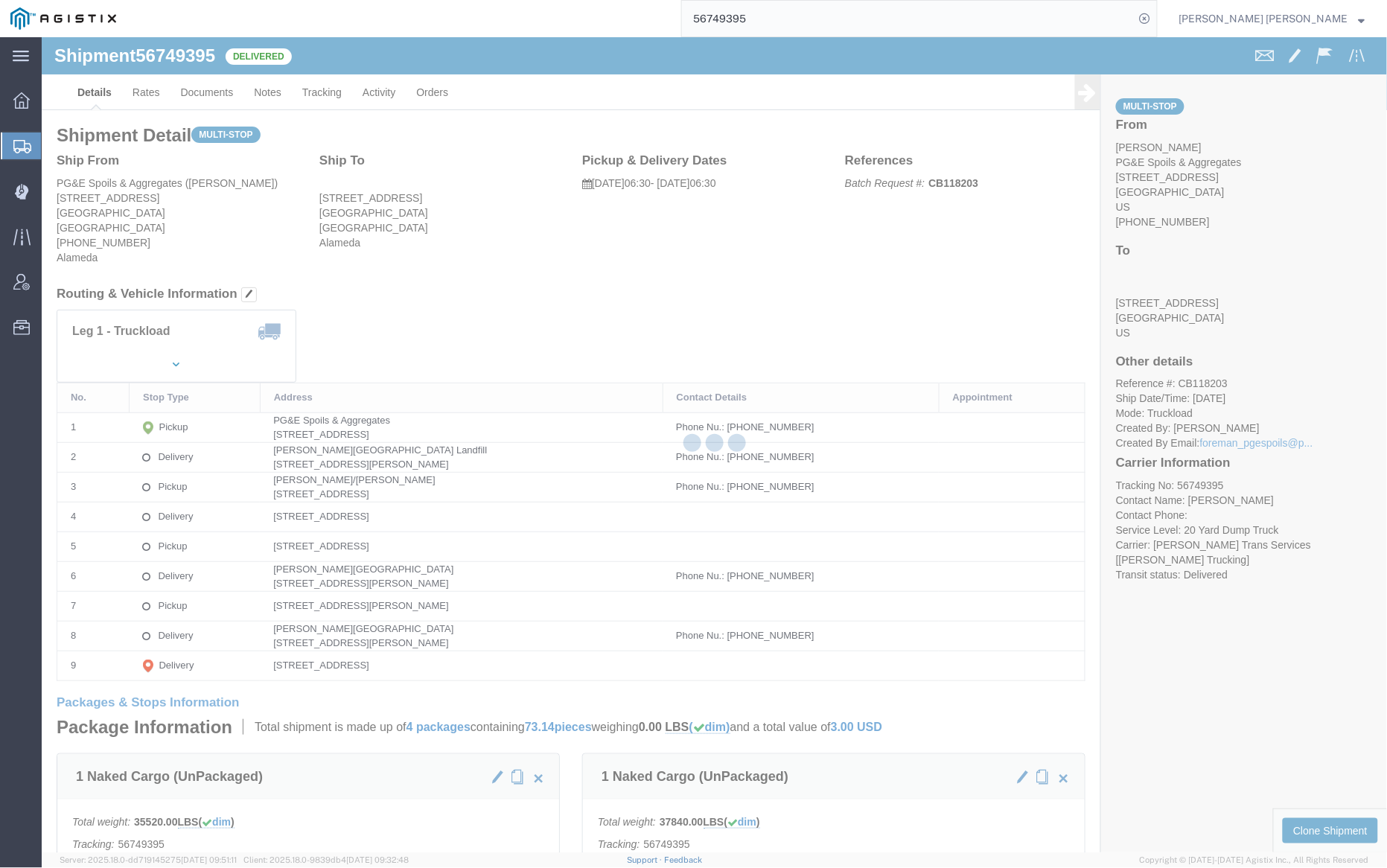
click at [211, 86] on div at bounding box center [714, 445] width 1346 height 815
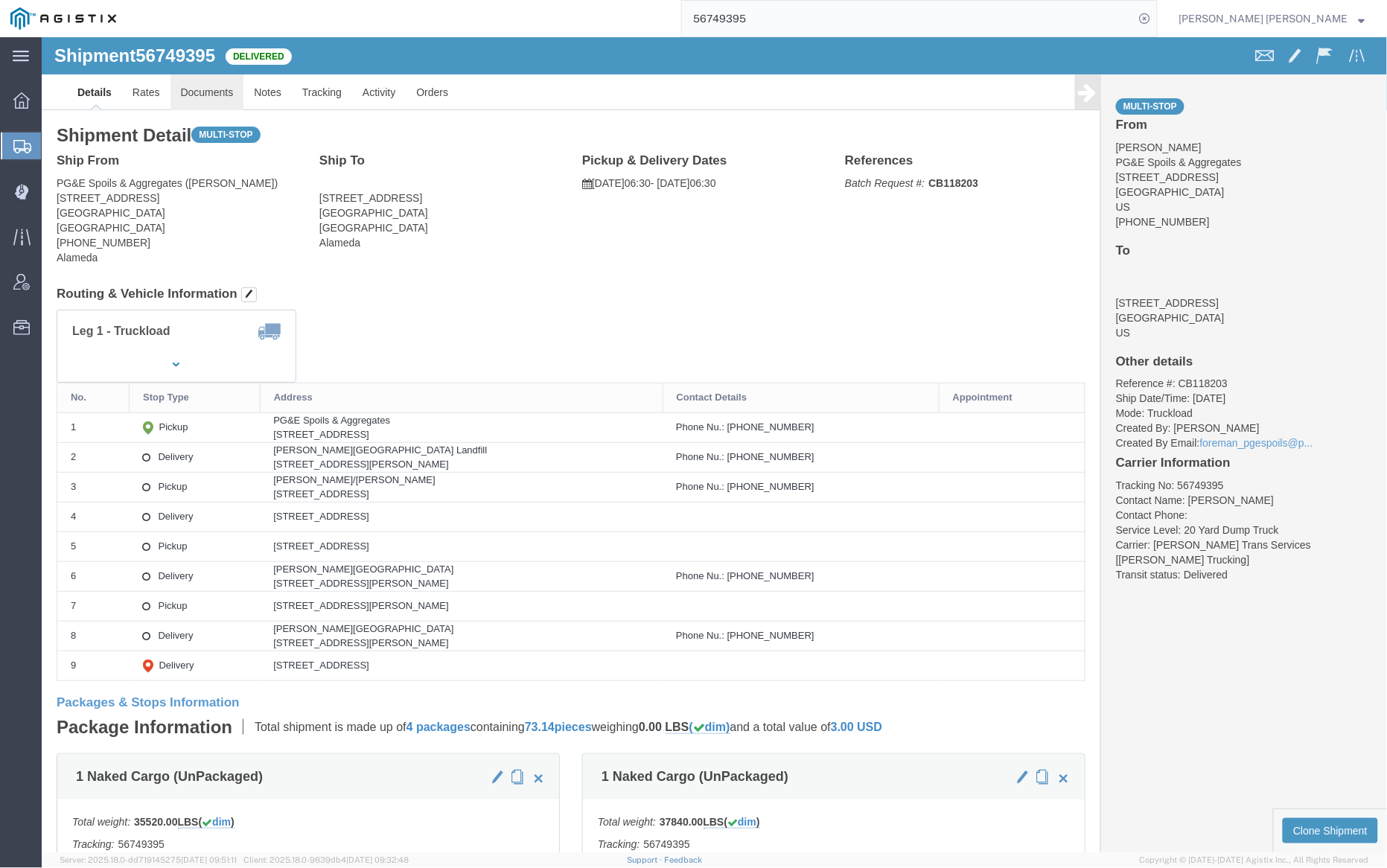
click link "Documents"
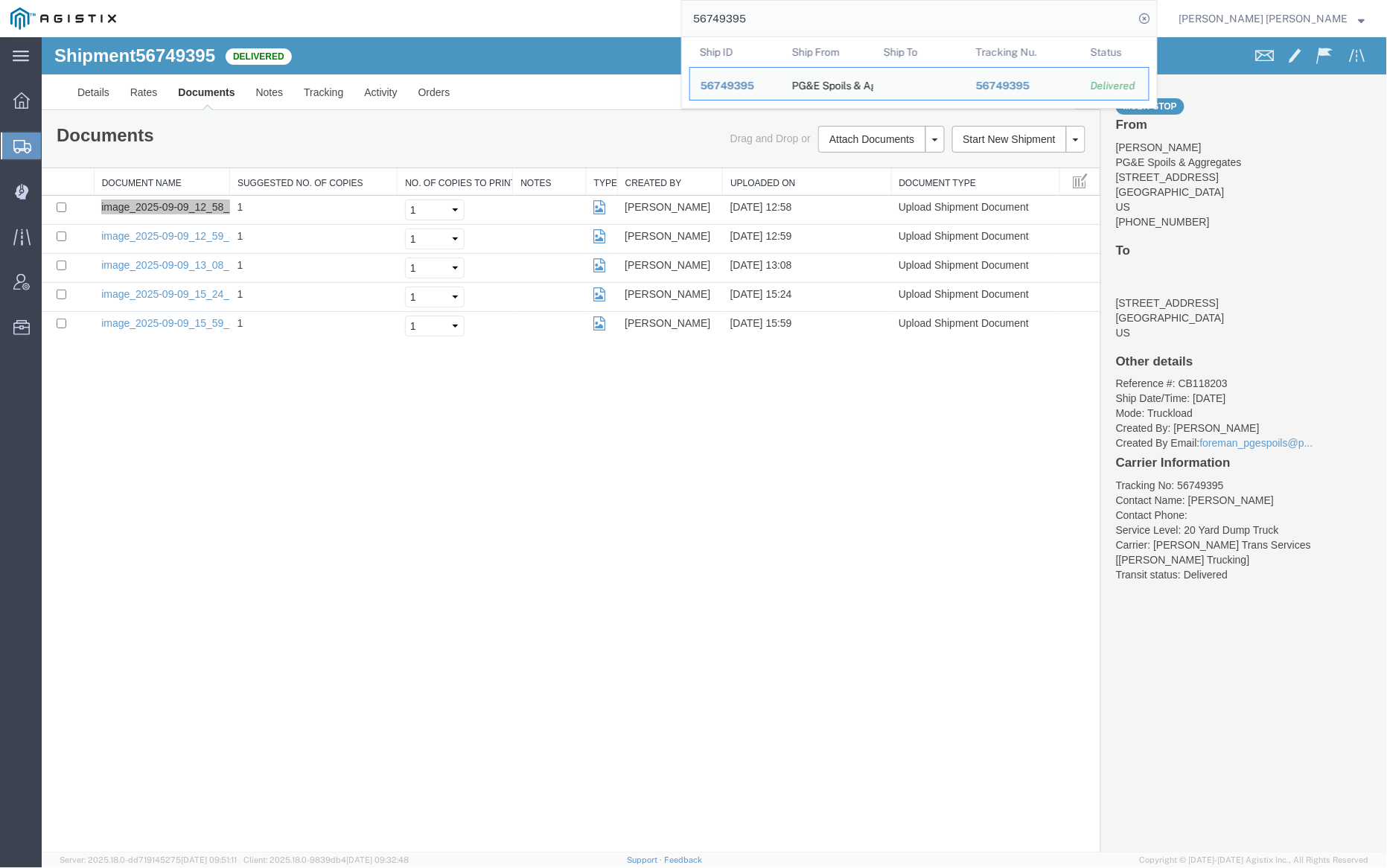
click at [794, 12] on input "56749395" at bounding box center [908, 18] width 453 height 36
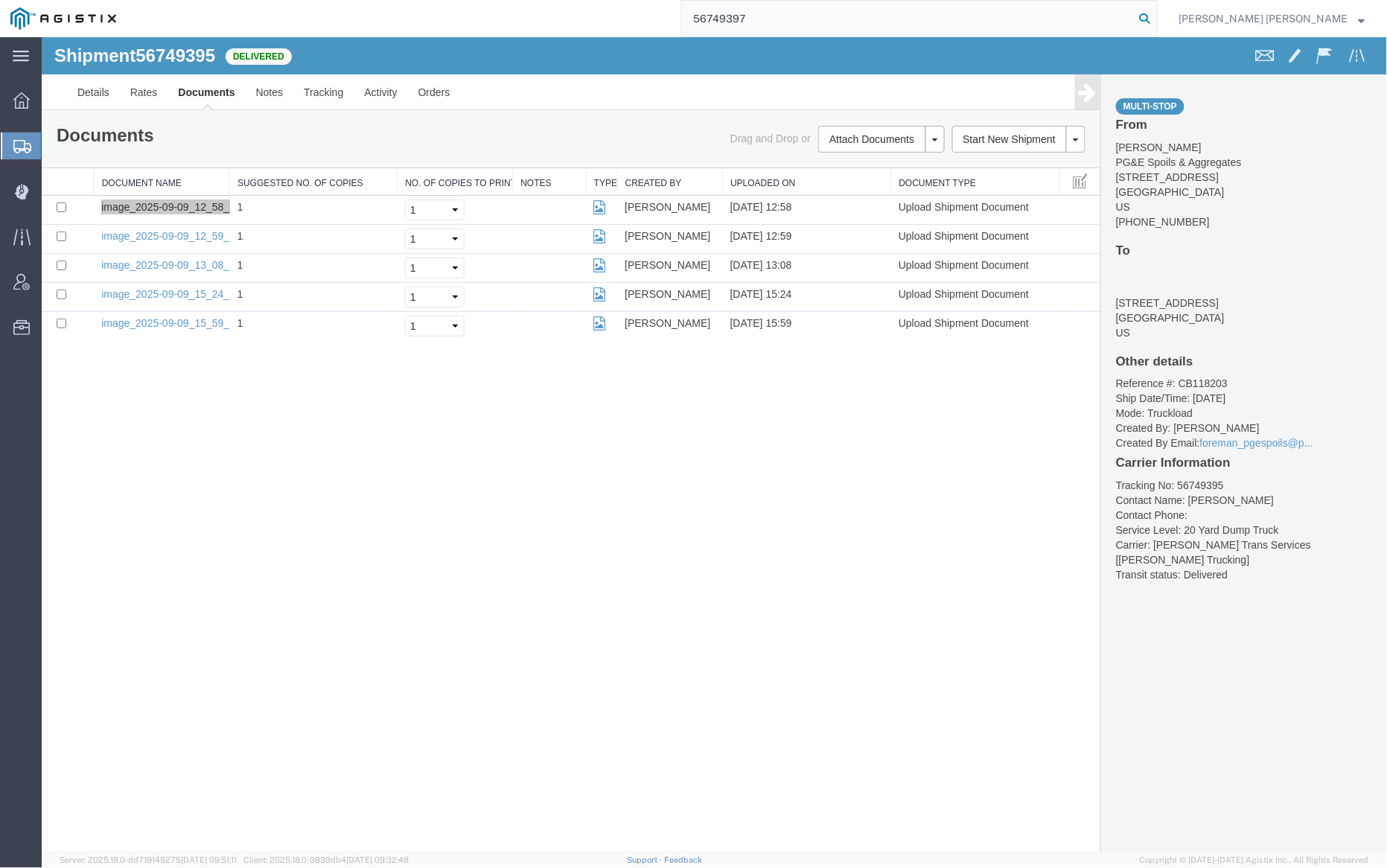
click at [1155, 22] on icon at bounding box center [1146, 19] width 21 height 21
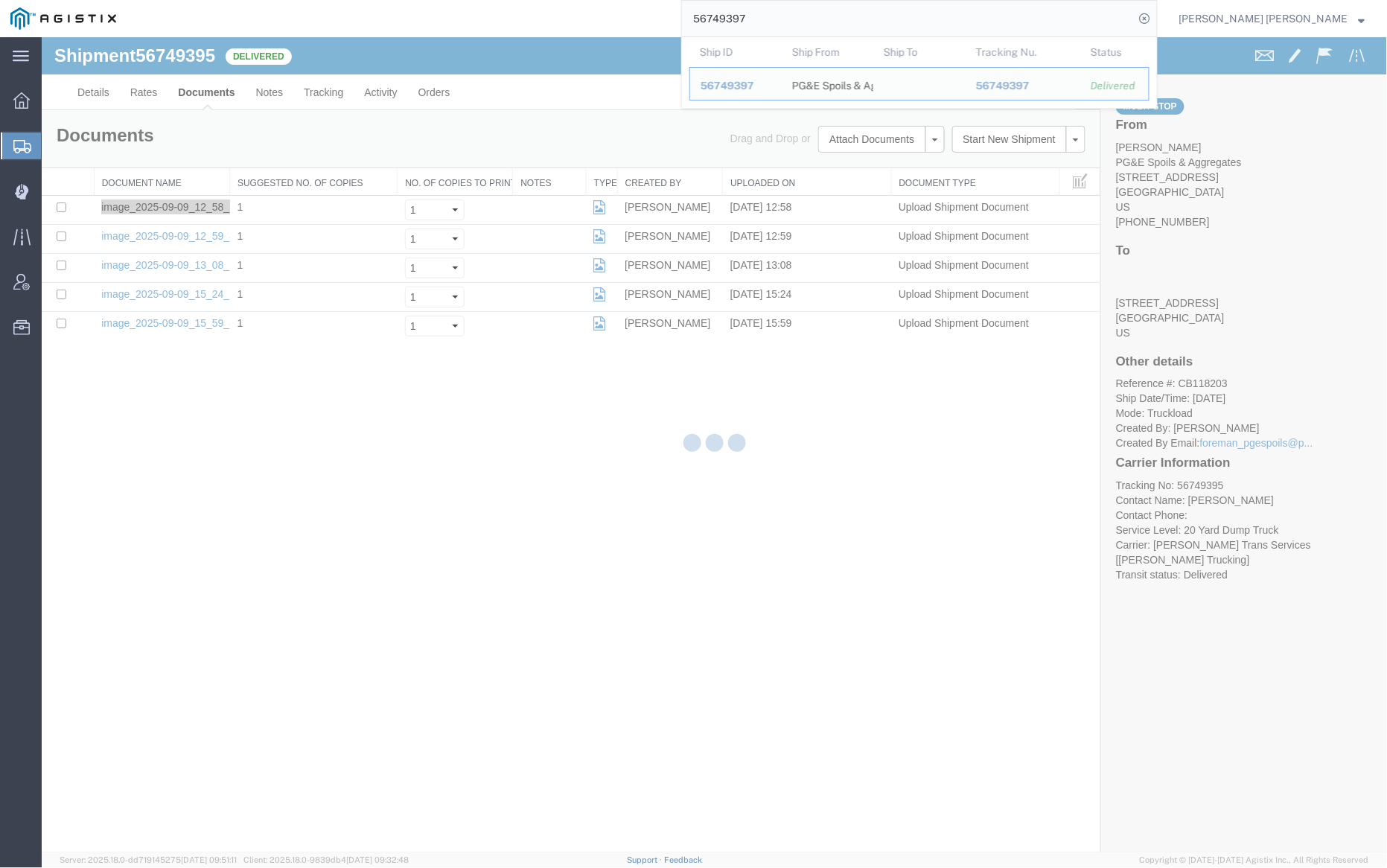
click at [560, 62] on div at bounding box center [714, 445] width 1346 height 815
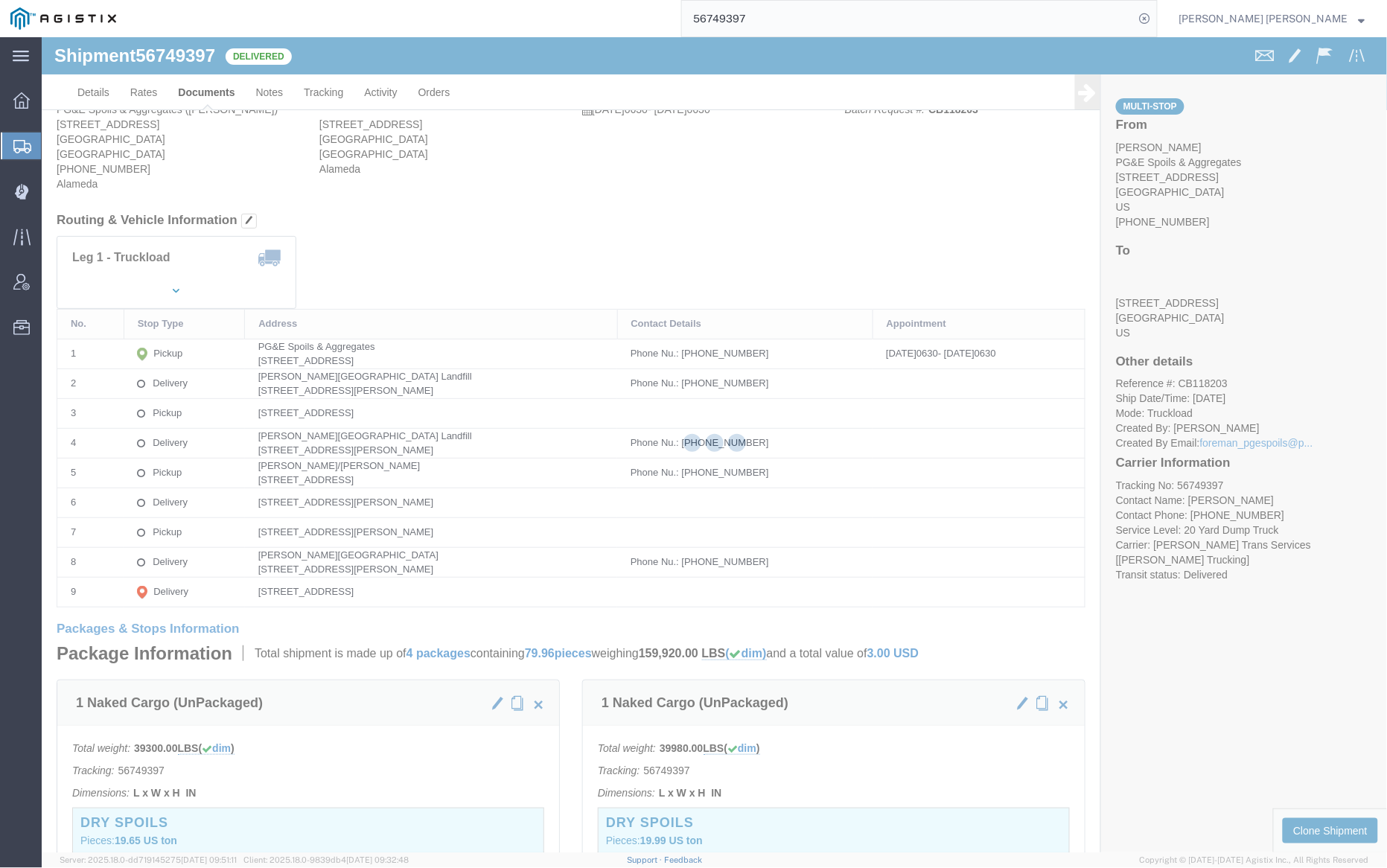
click at [206, 91] on div at bounding box center [714, 445] width 1346 height 815
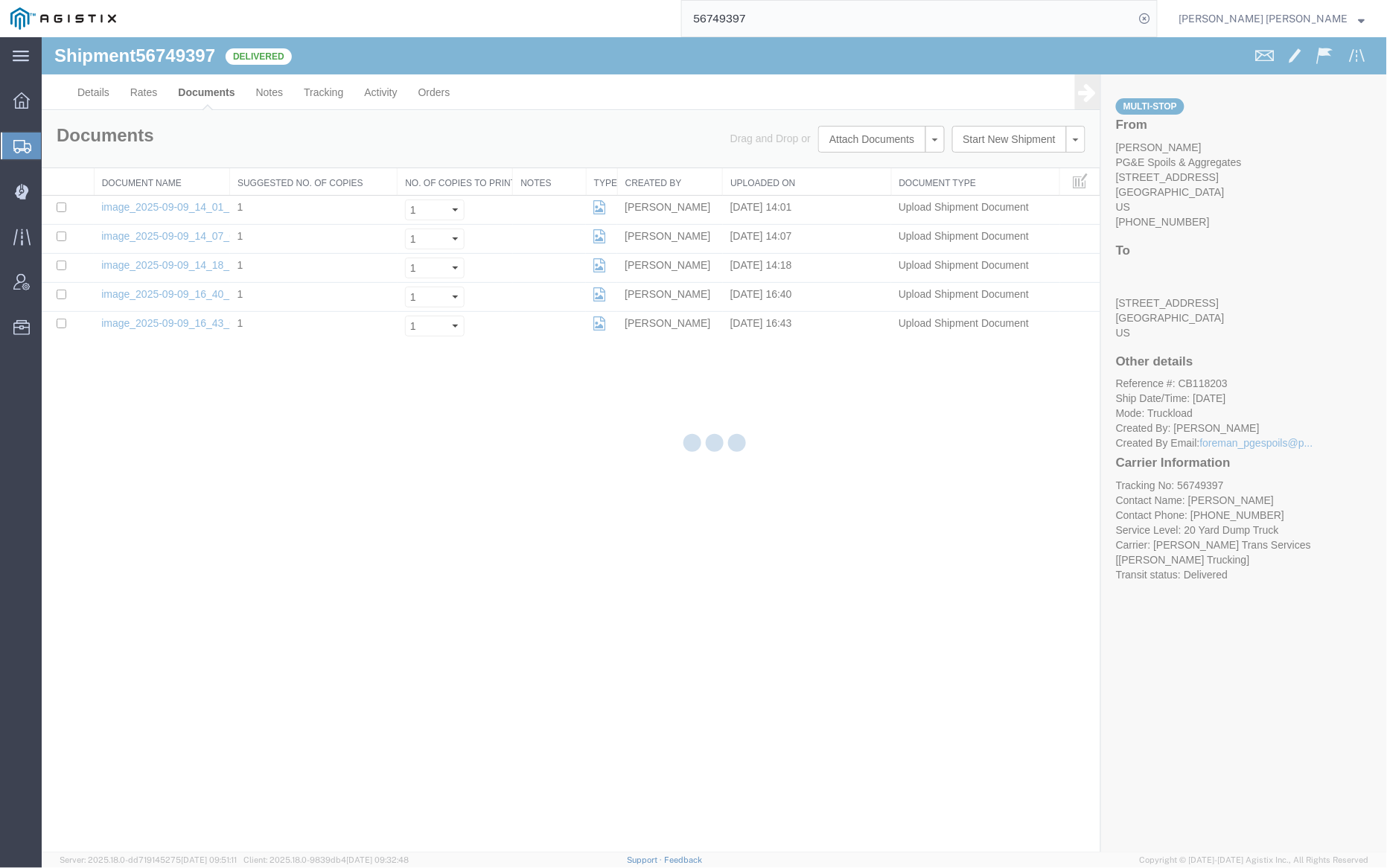
click at [207, 88] on div at bounding box center [714, 445] width 1346 height 815
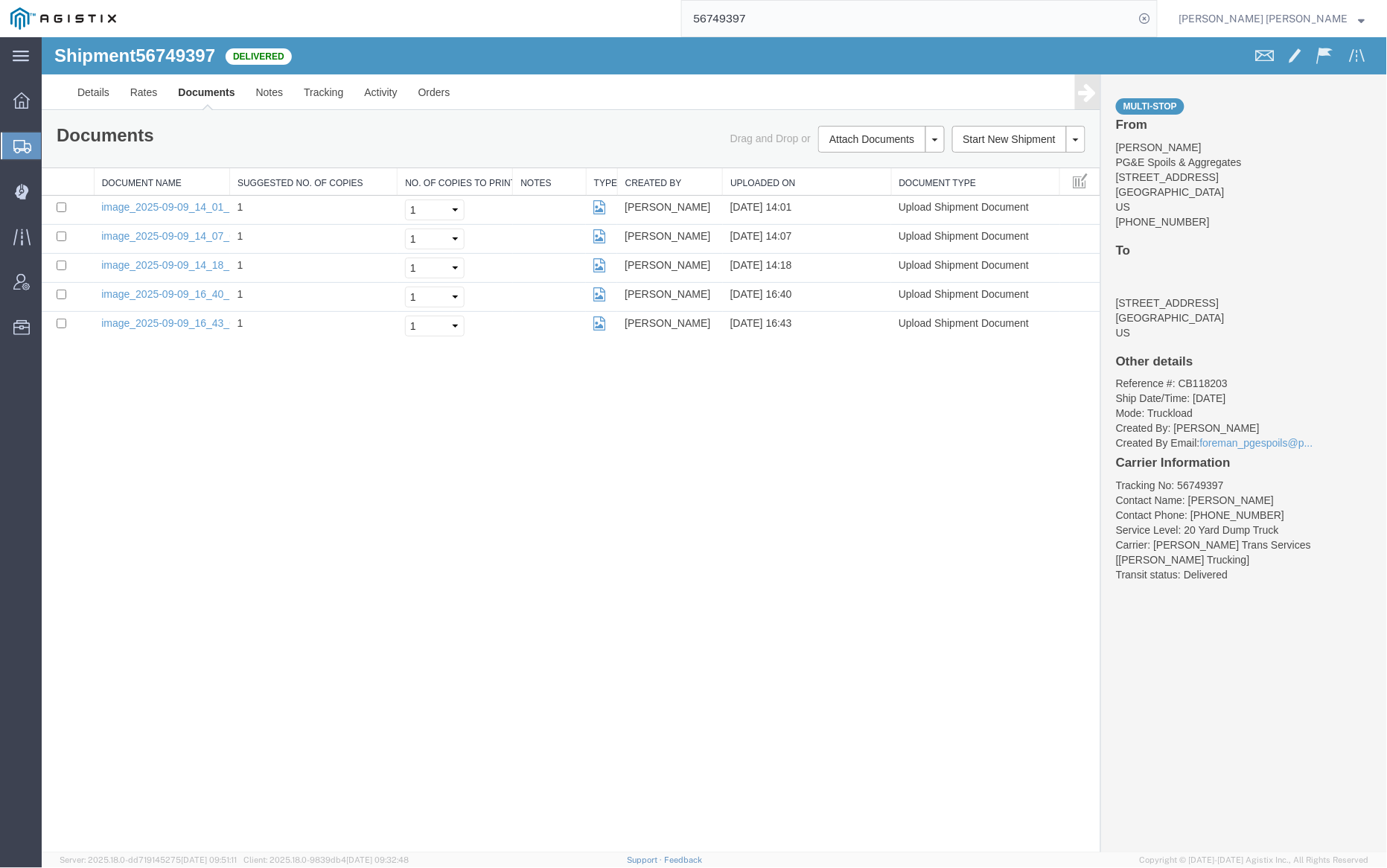
click at [206, 87] on link "Documents" at bounding box center [206, 91] width 78 height 36
click at [253, 93] on link "Notes" at bounding box center [269, 91] width 48 height 36
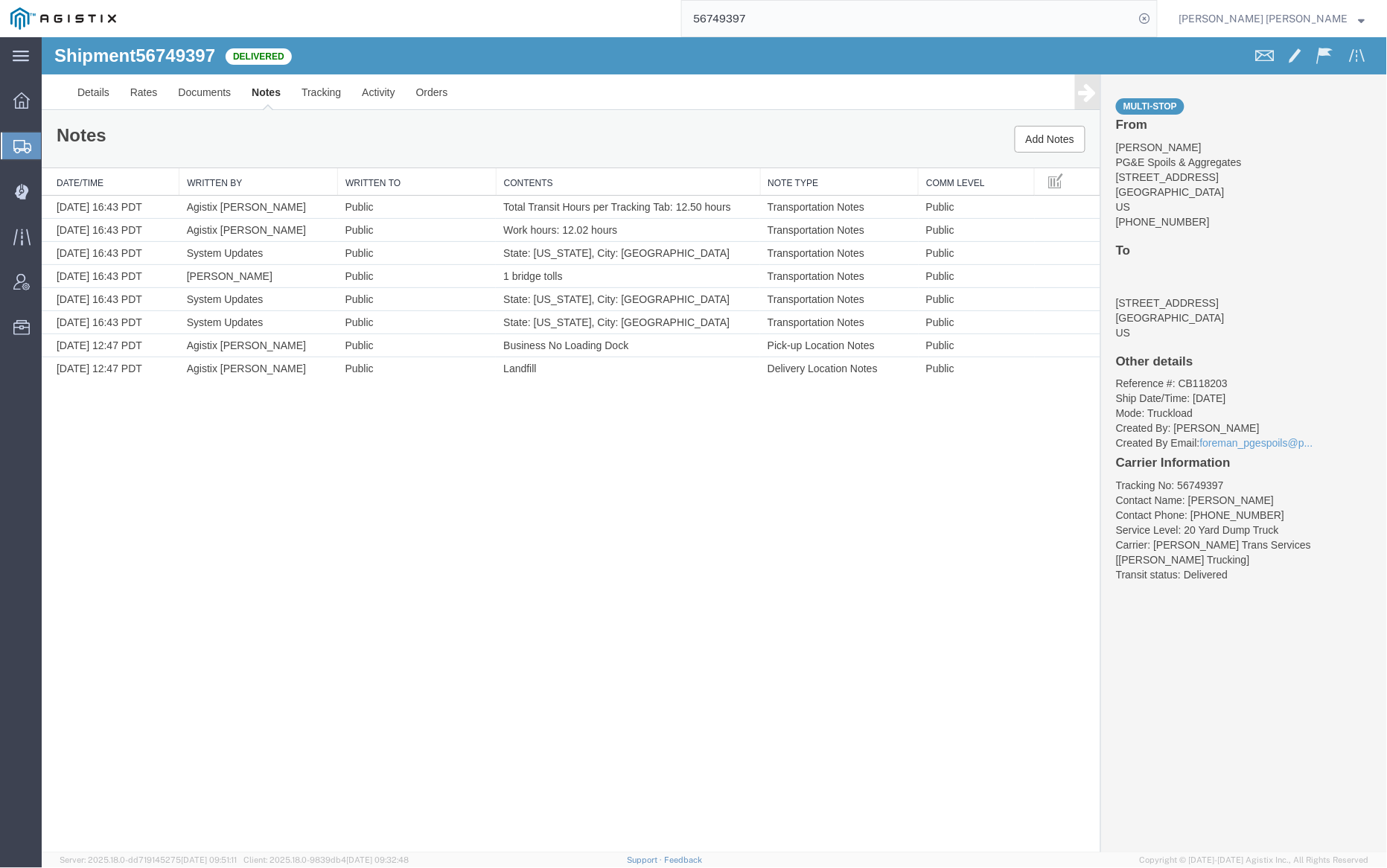
click at [806, 14] on input "56749397" at bounding box center [908, 18] width 453 height 36
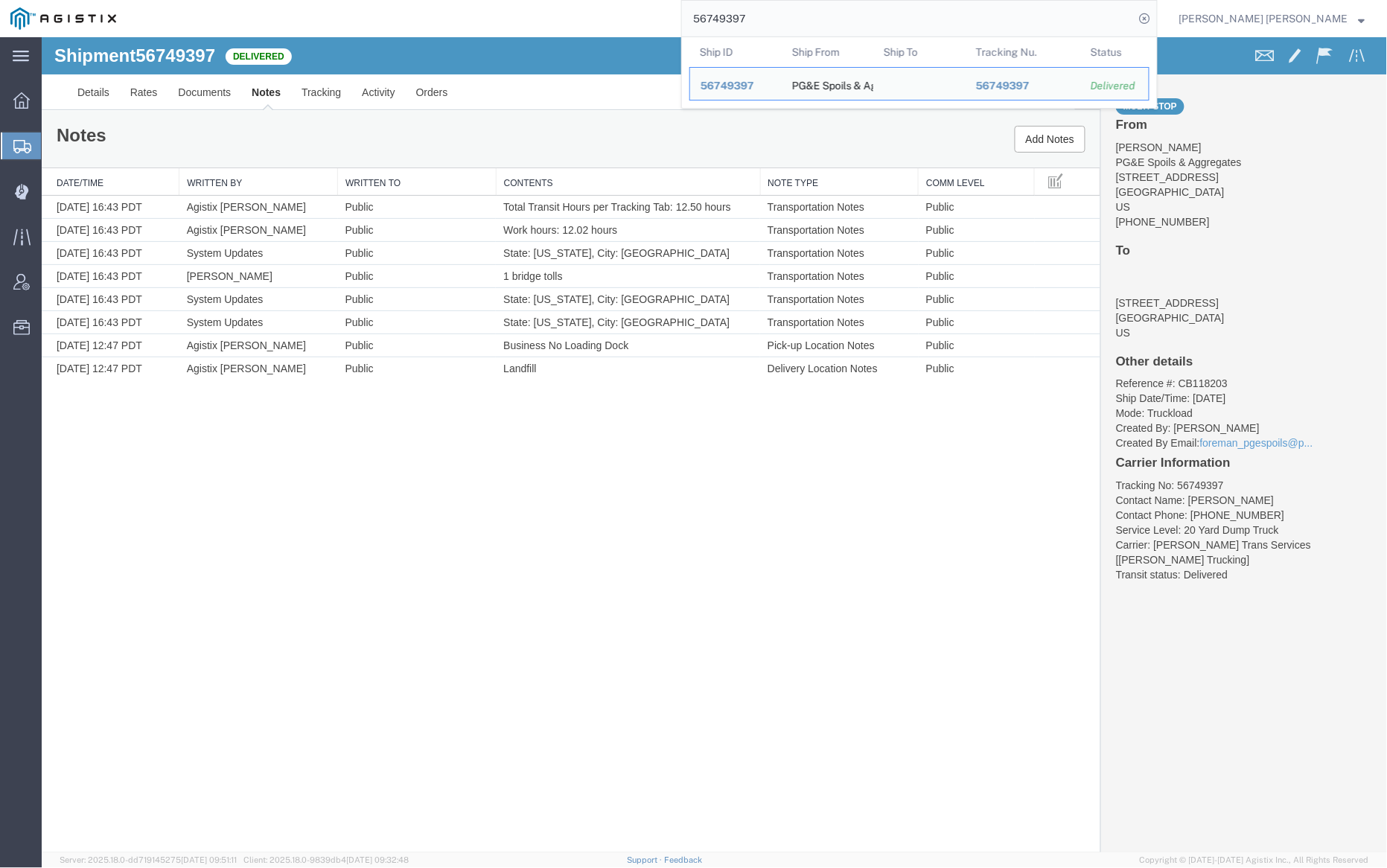
click at [806, 14] on input "56749397" at bounding box center [908, 18] width 453 height 36
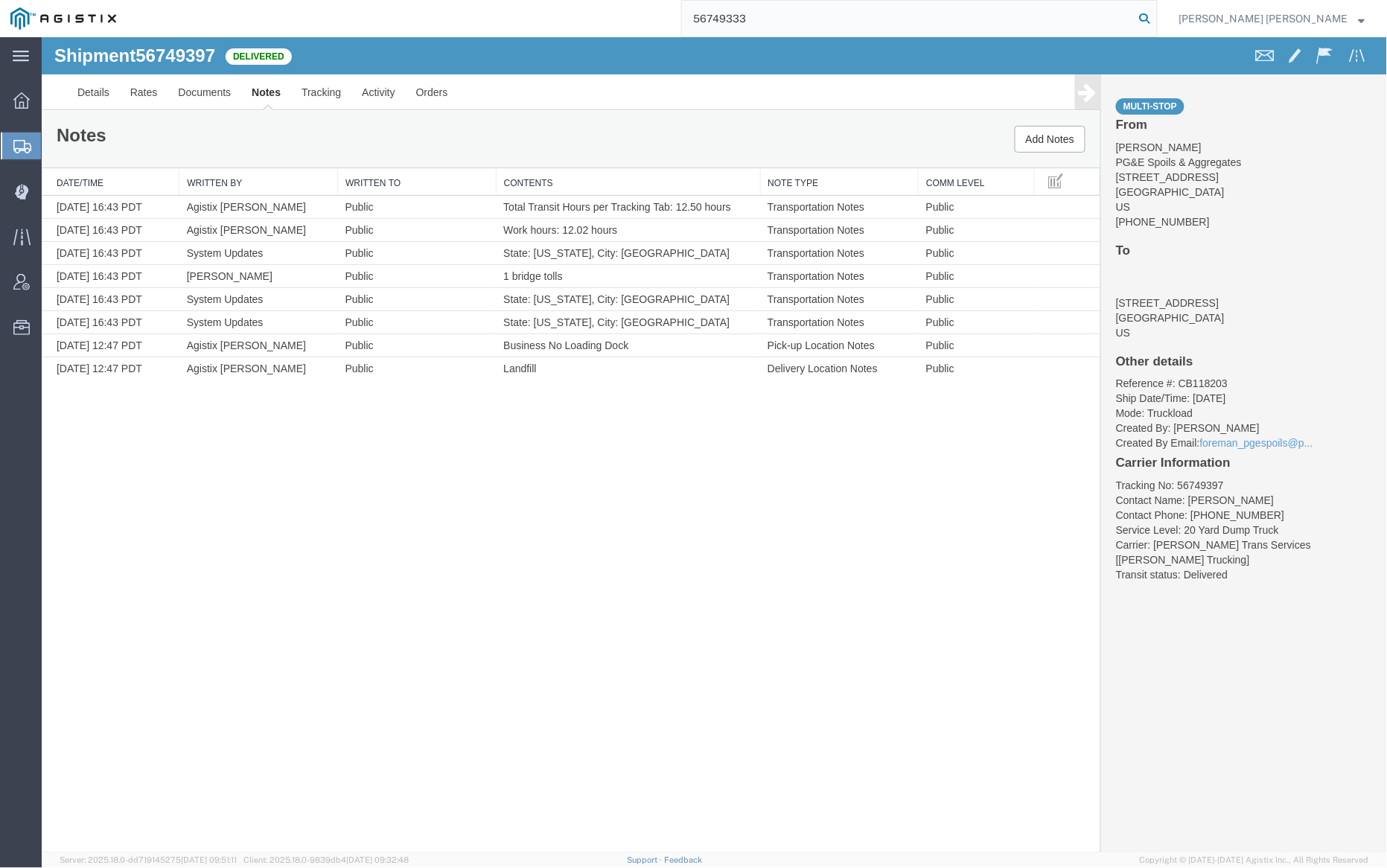
click at [1155, 12] on icon at bounding box center [1146, 19] width 21 height 21
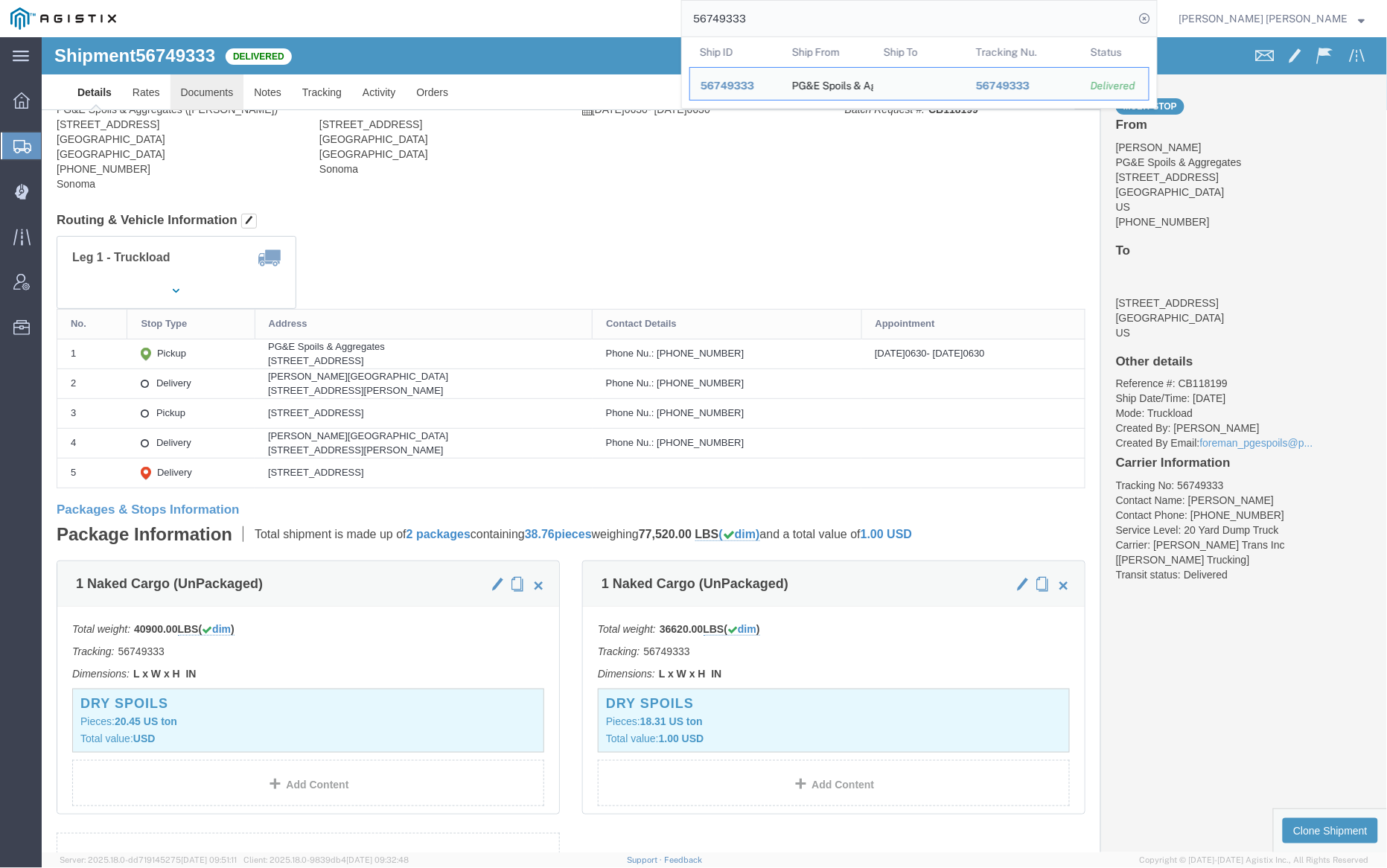
click link "Documents"
click div
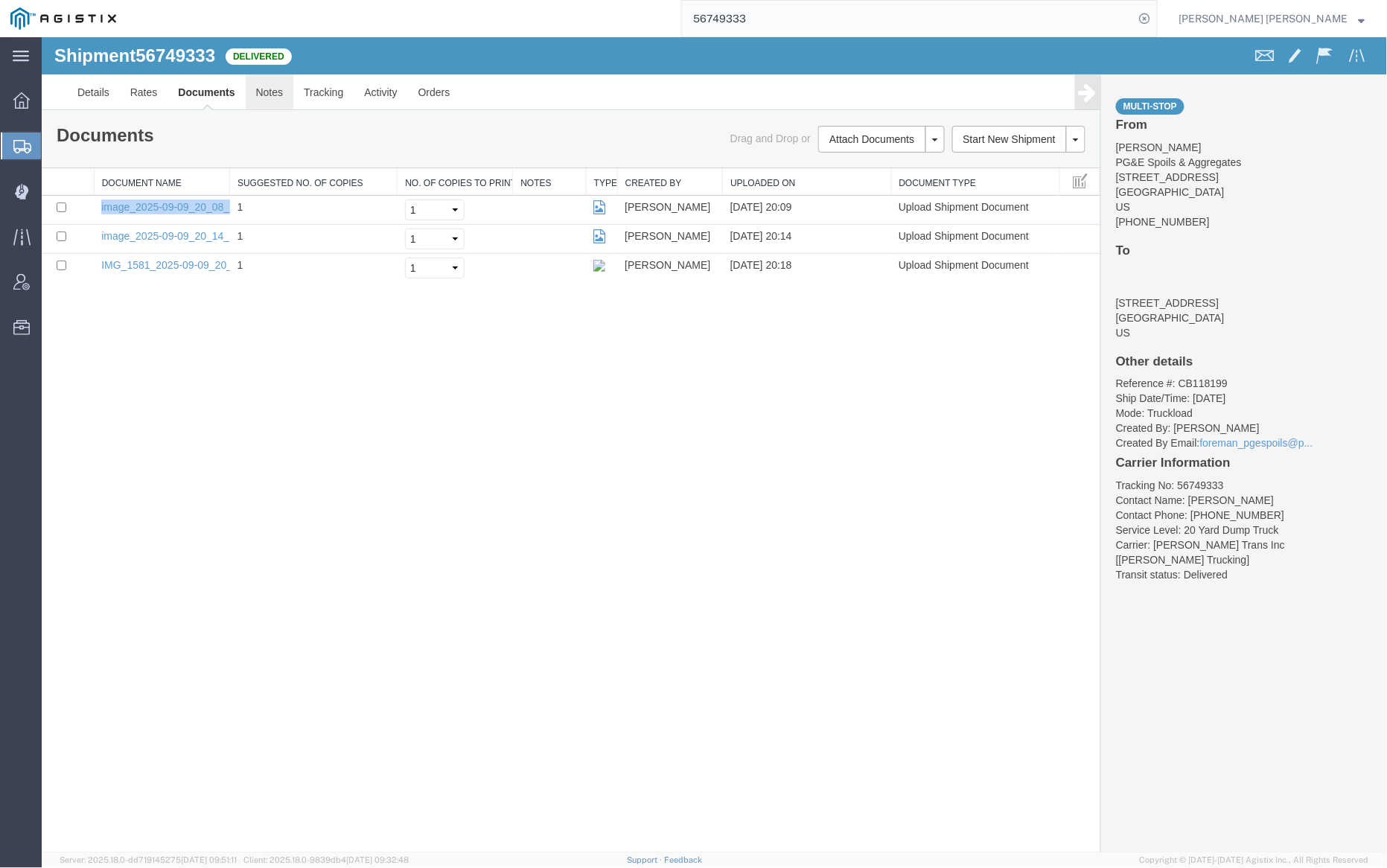
click at [262, 93] on link "Notes" at bounding box center [269, 91] width 48 height 36
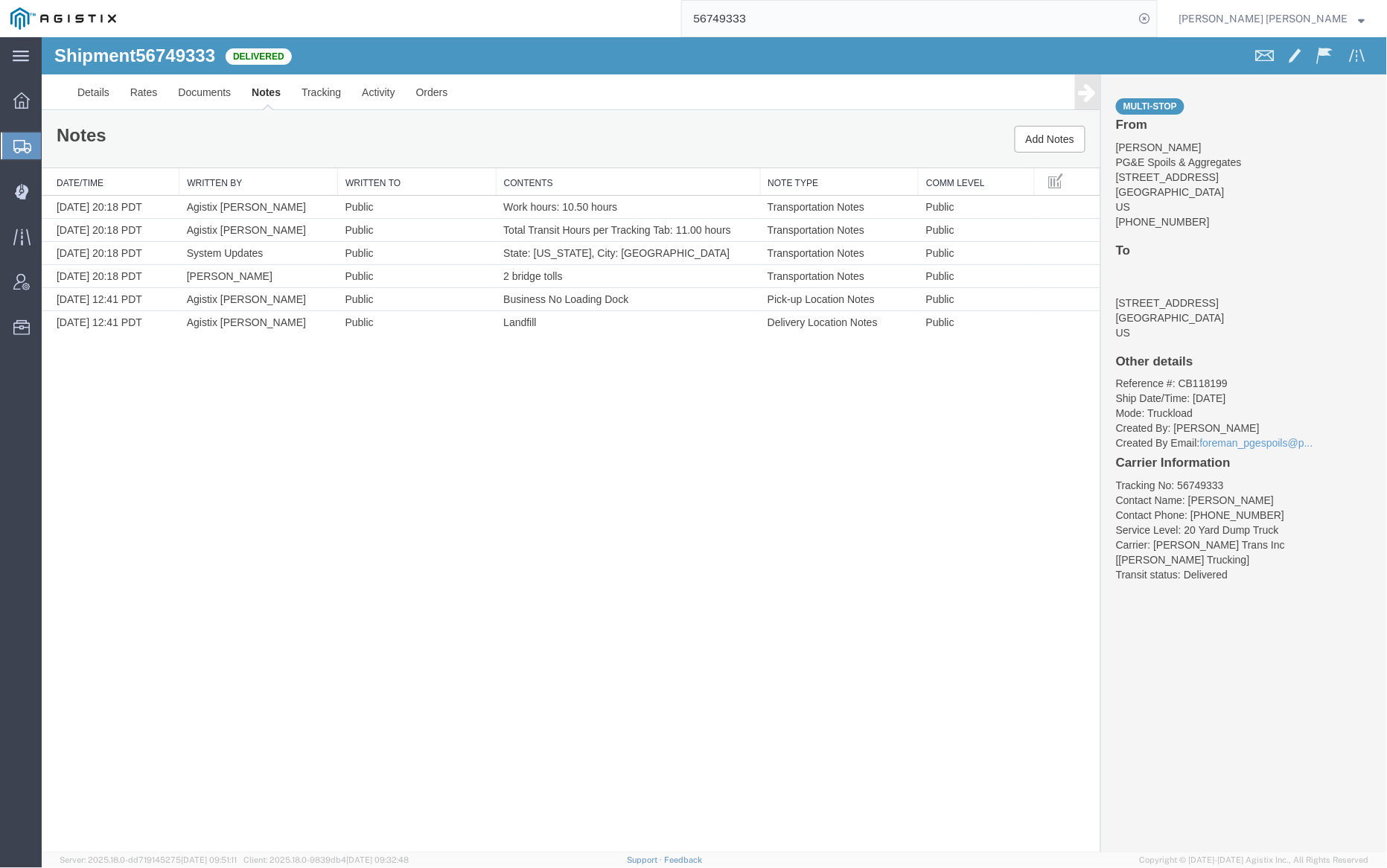
click at [816, 24] on input "56749333" at bounding box center [908, 18] width 453 height 36
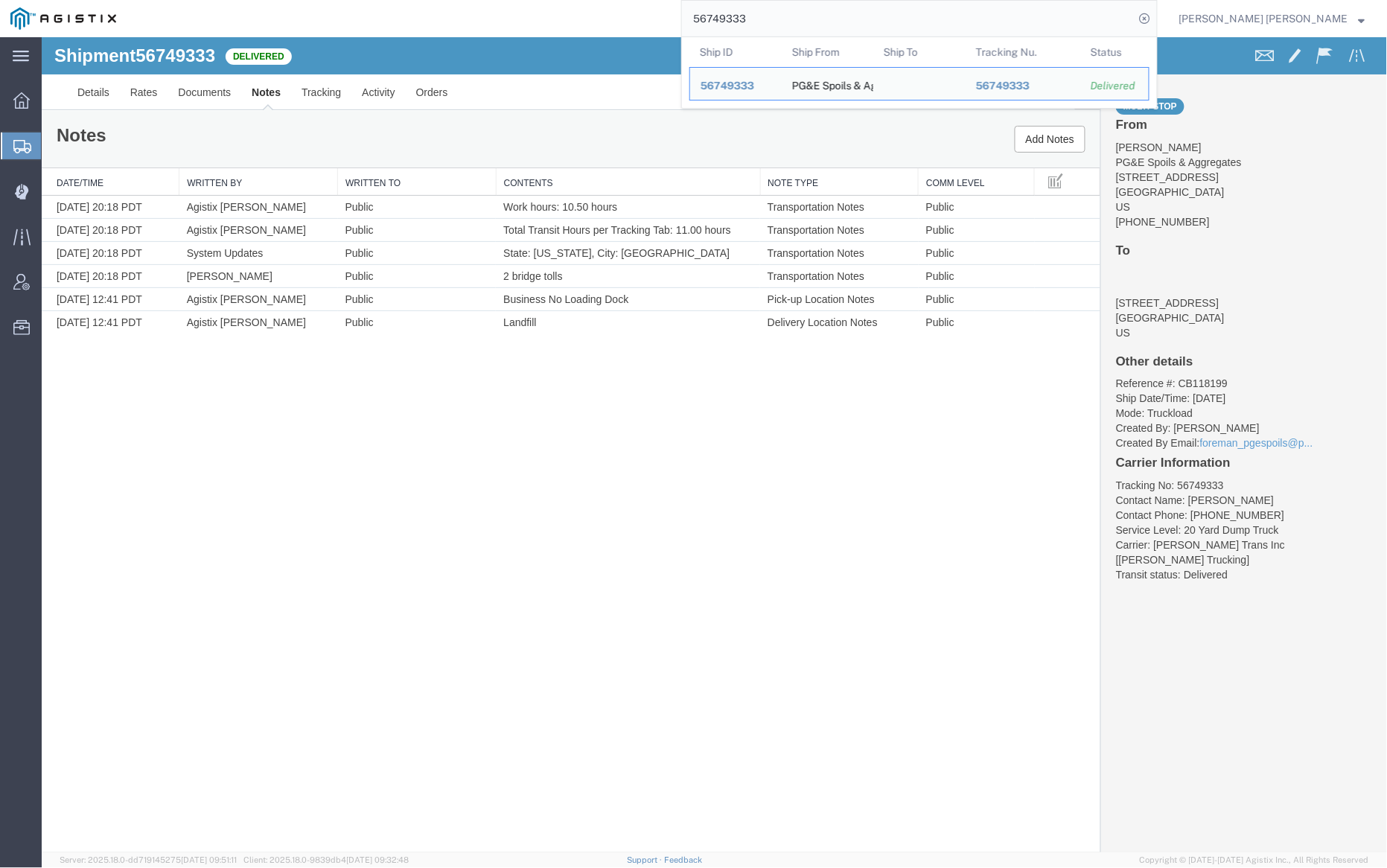
click at [816, 24] on input "56749333" at bounding box center [908, 18] width 453 height 36
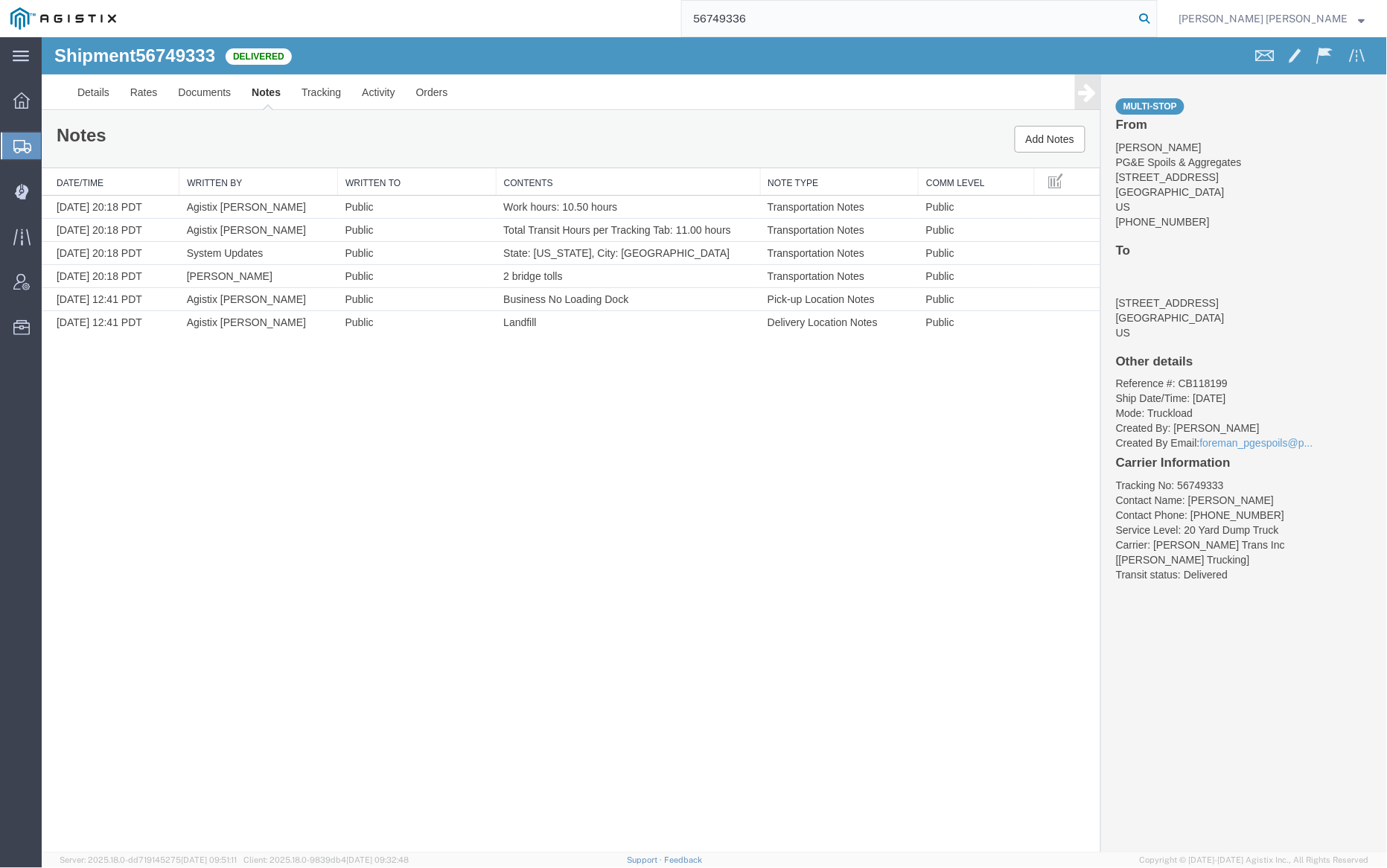
click at [1155, 17] on icon at bounding box center [1146, 19] width 21 height 21
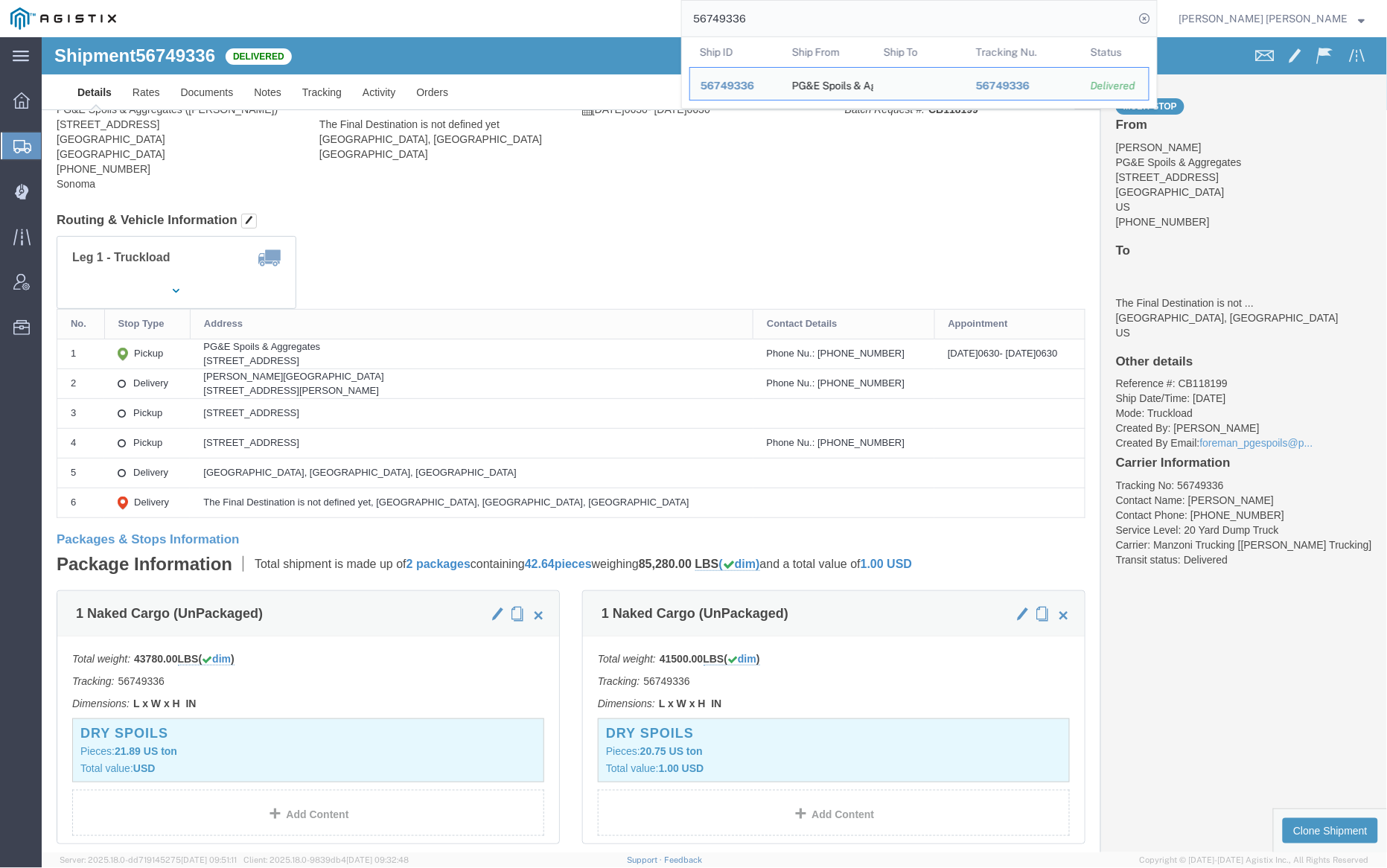
click div
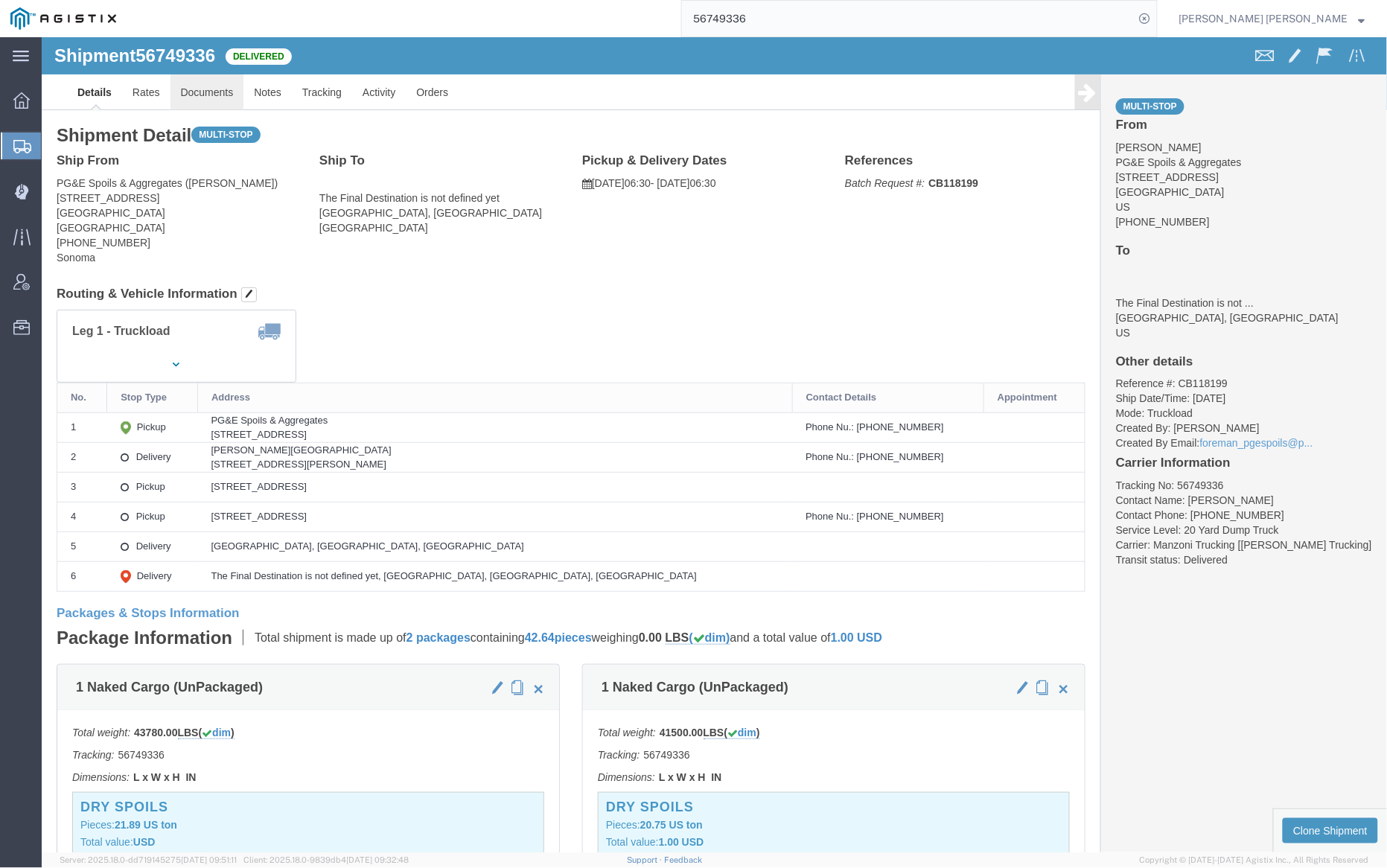
click link "Documents"
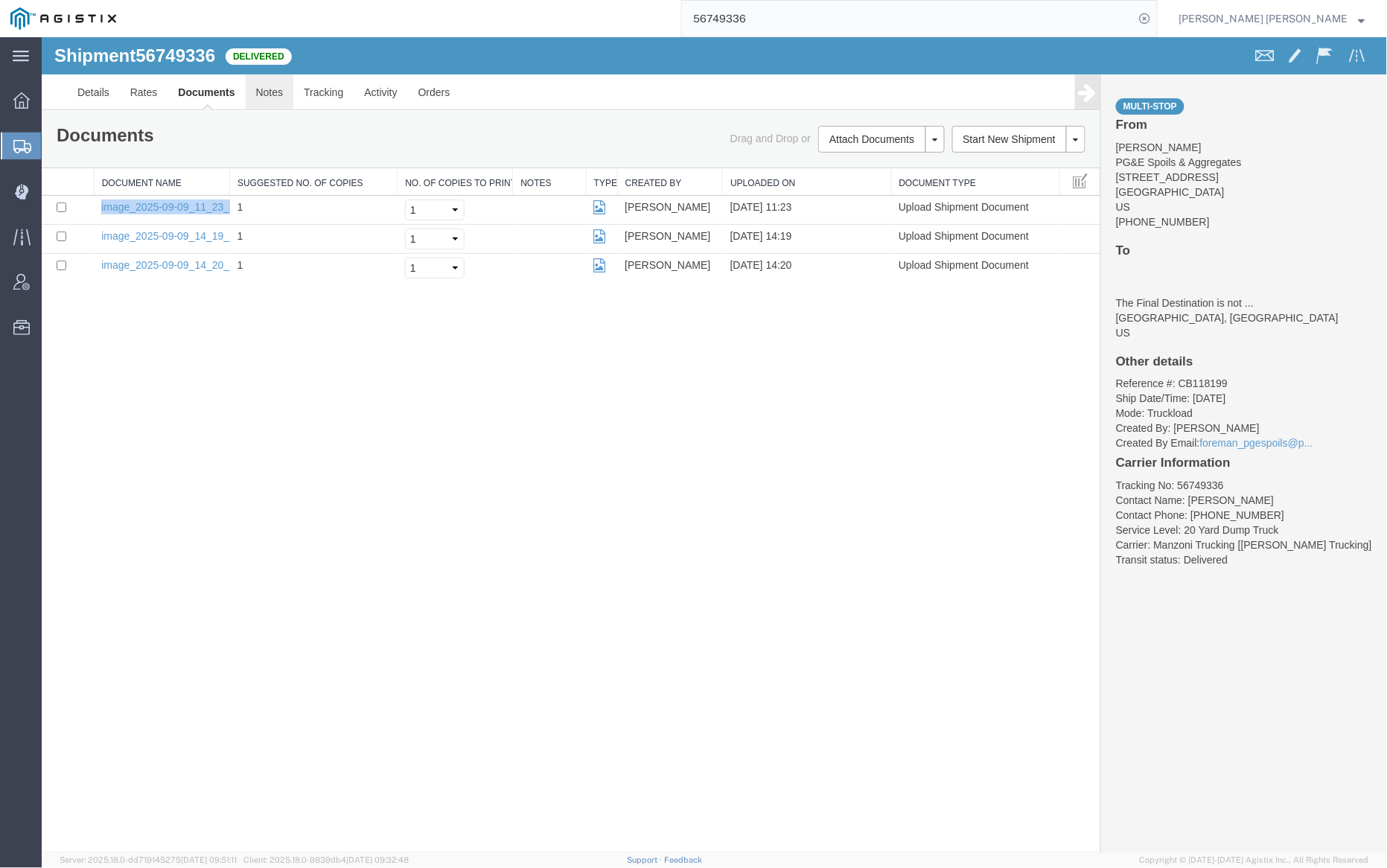
click at [262, 93] on link "Notes" at bounding box center [269, 91] width 48 height 36
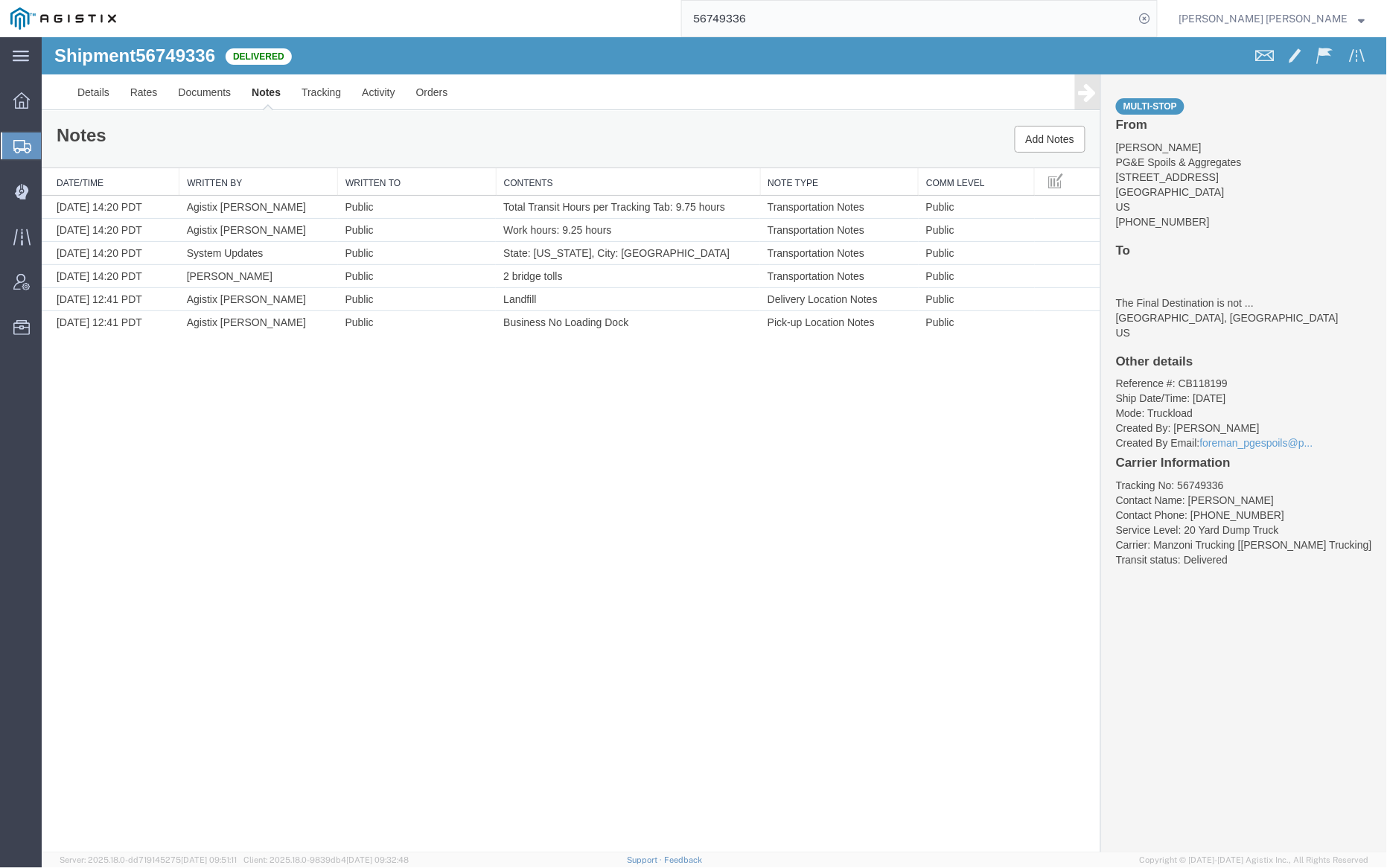
click at [779, 18] on input "56749336" at bounding box center [908, 18] width 453 height 36
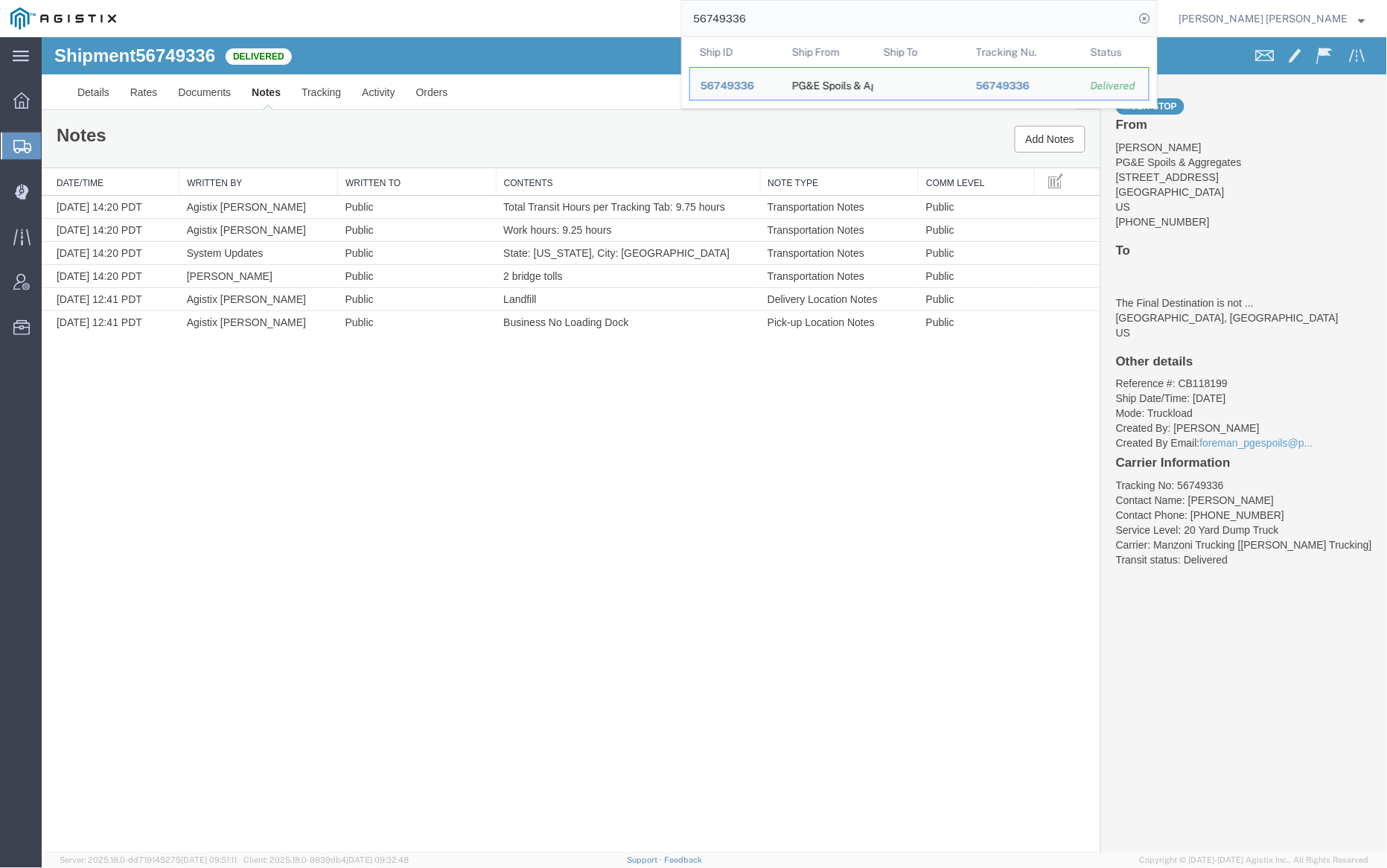
click at [779, 18] on input "56749336" at bounding box center [908, 18] width 453 height 36
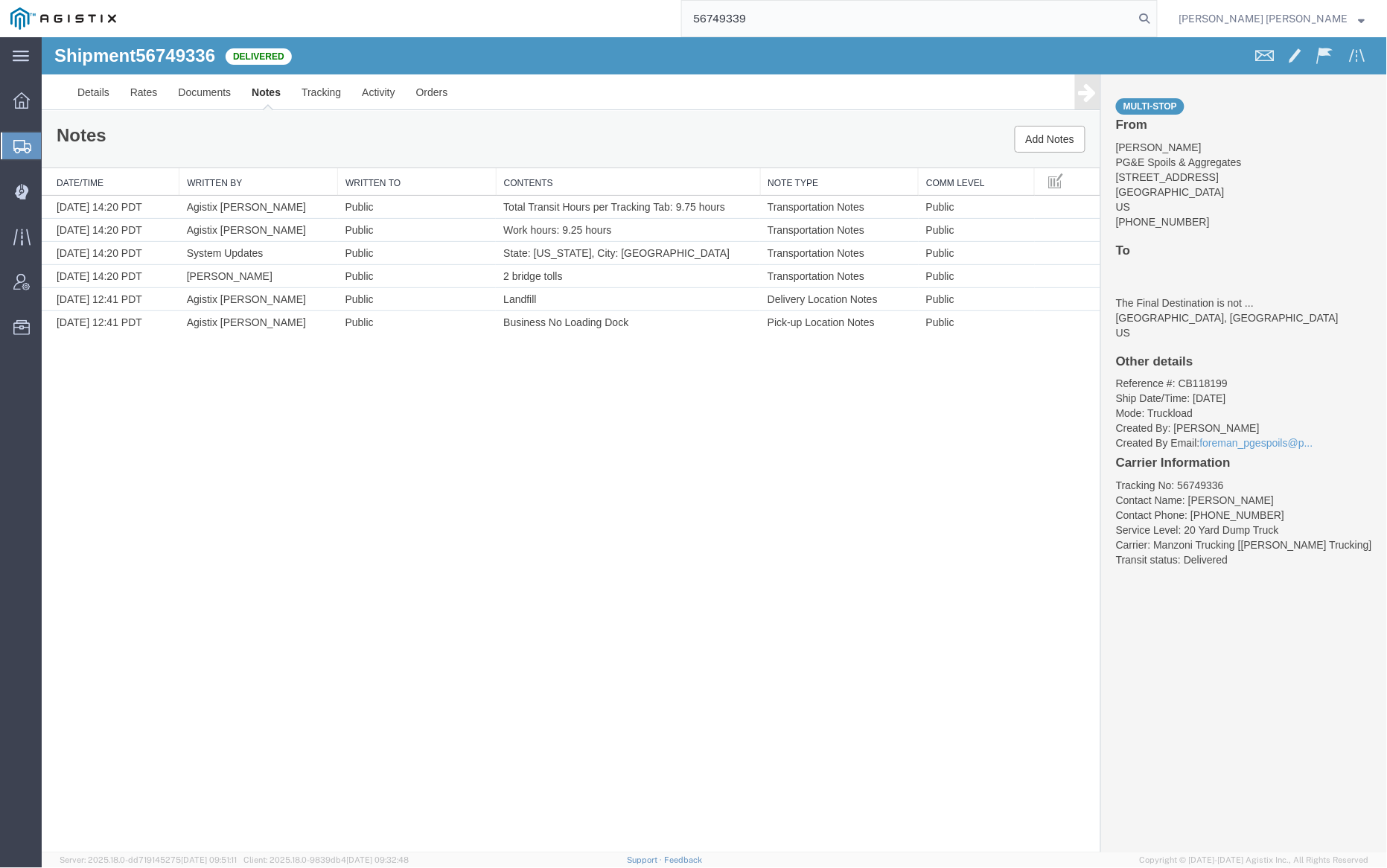
drag, startPoint x: 1229, startPoint y: 18, endPoint x: 1039, endPoint y: 3, distance: 190.6
click at [1155, 18] on icon at bounding box center [1146, 19] width 21 height 21
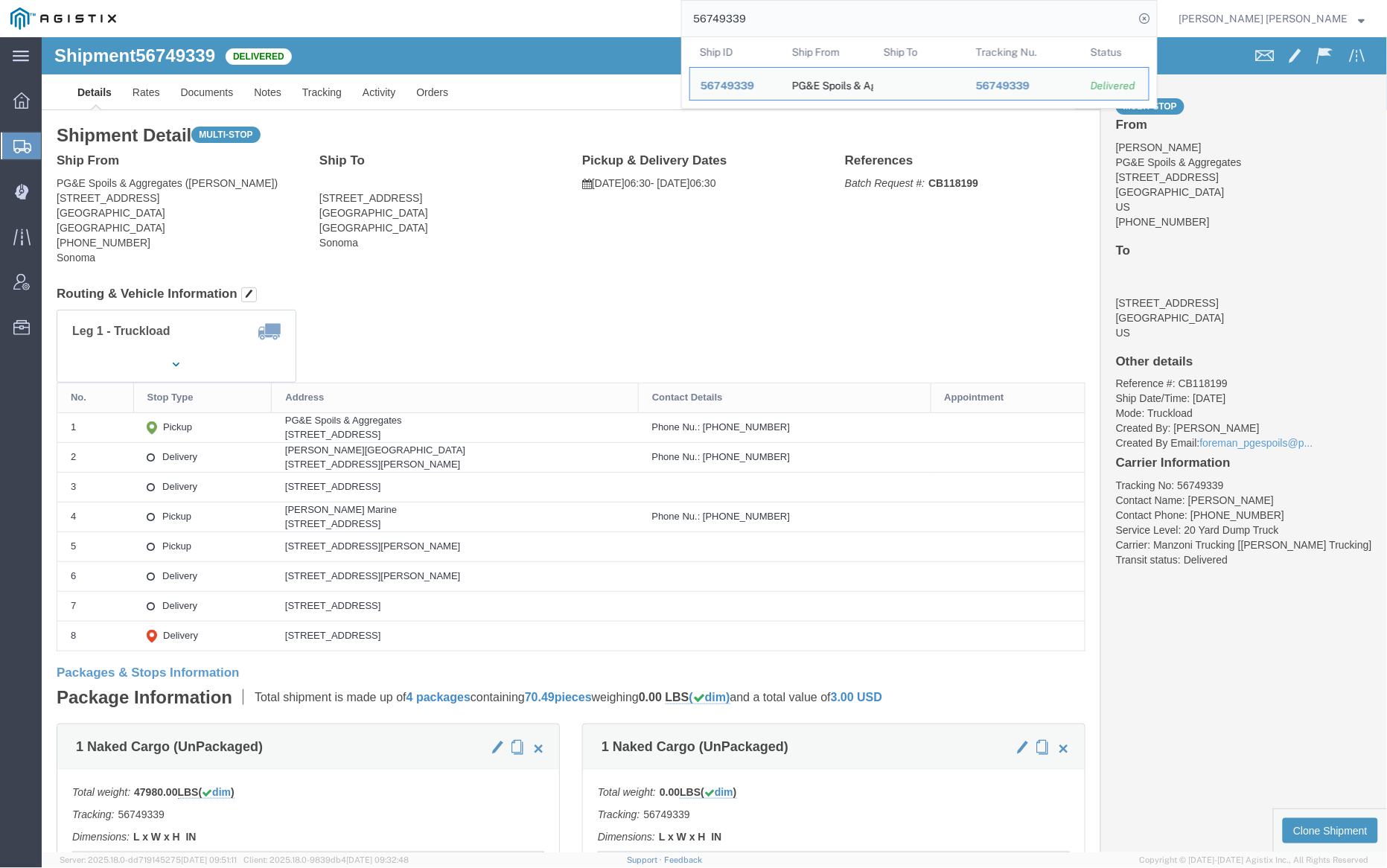
click at [803, 23] on input "56749339" at bounding box center [908, 18] width 453 height 36
click link "Documents"
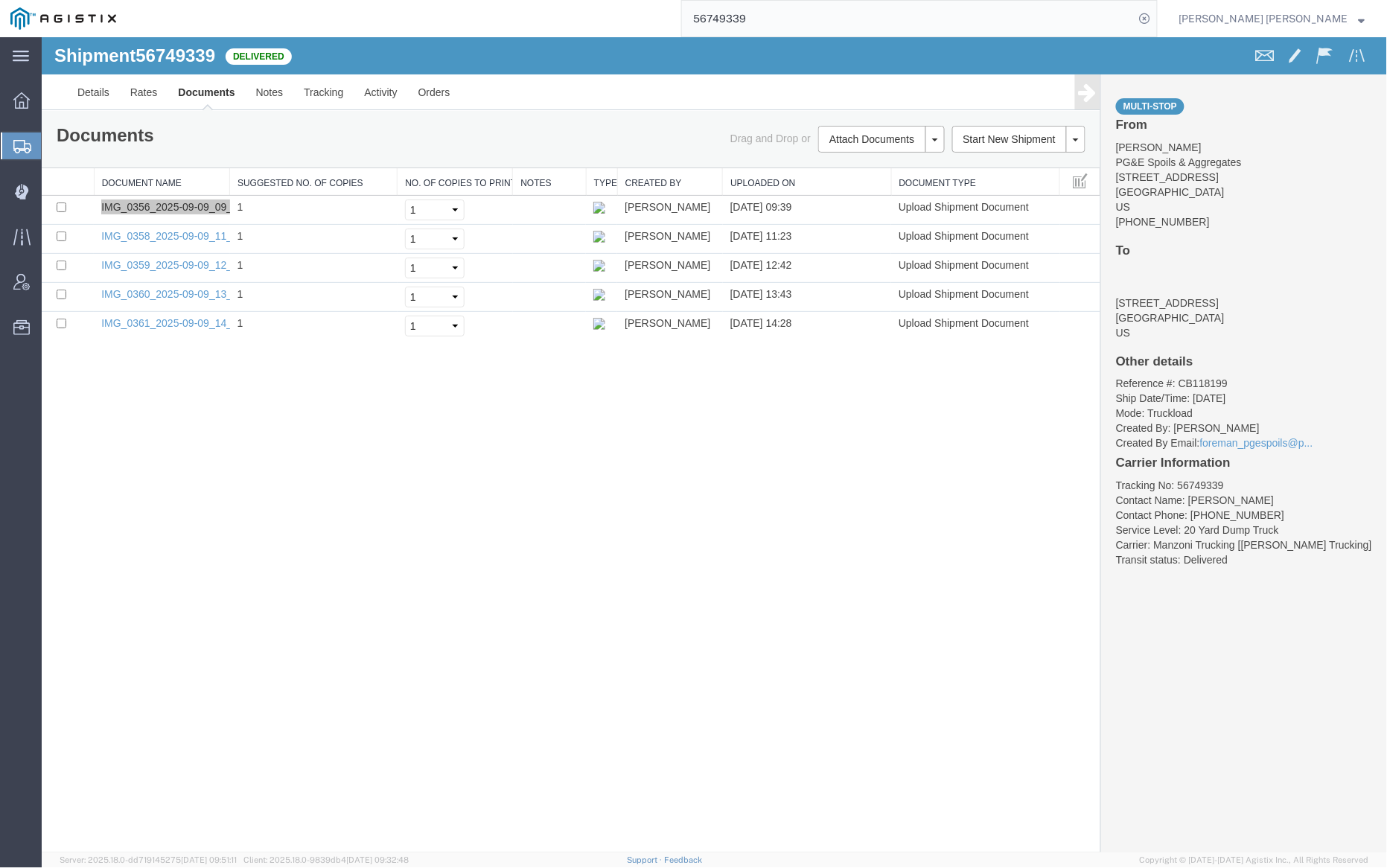
click at [799, 21] on input "56749339" at bounding box center [908, 18] width 453 height 36
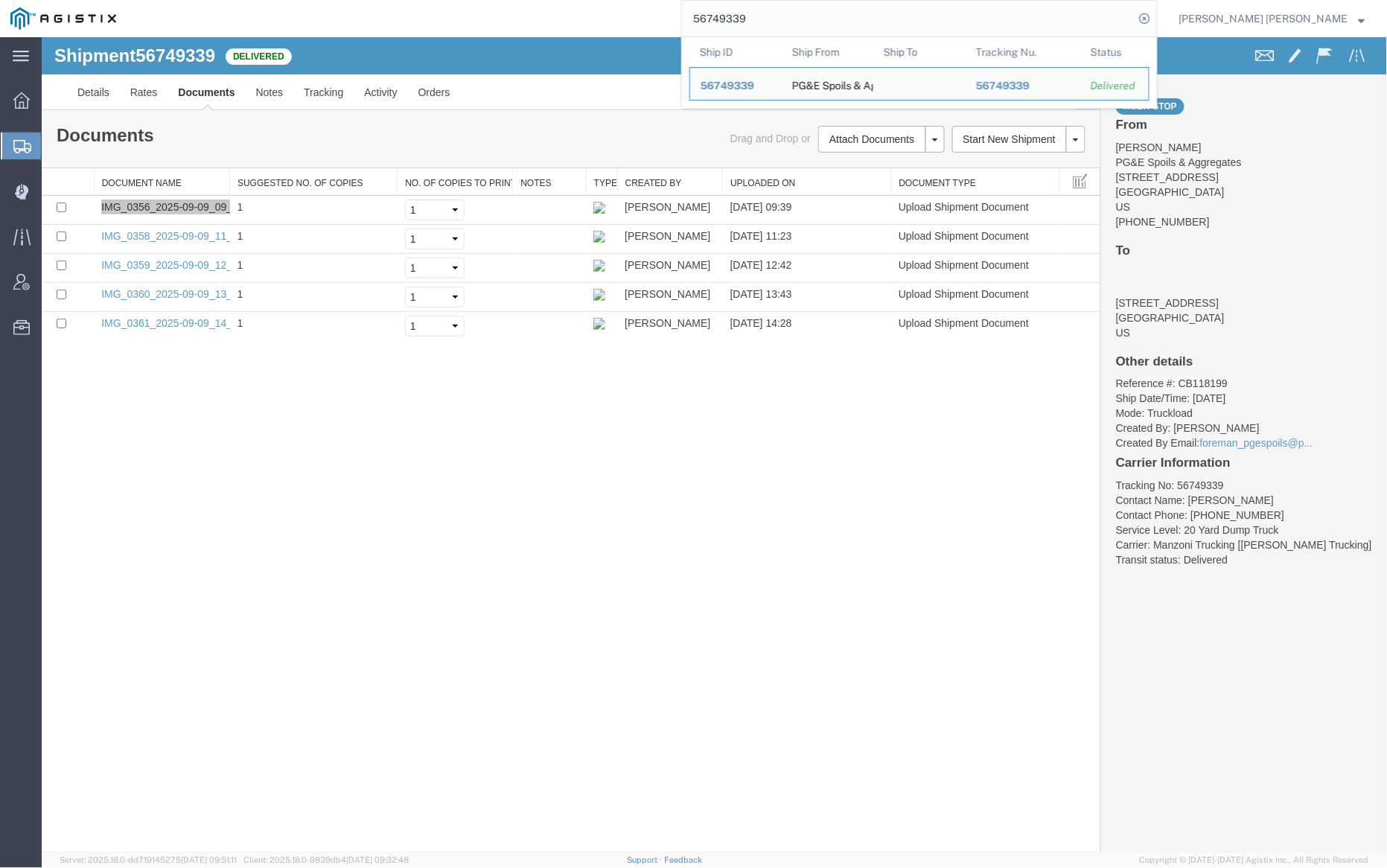
click at [799, 21] on input "56749339" at bounding box center [908, 18] width 453 height 36
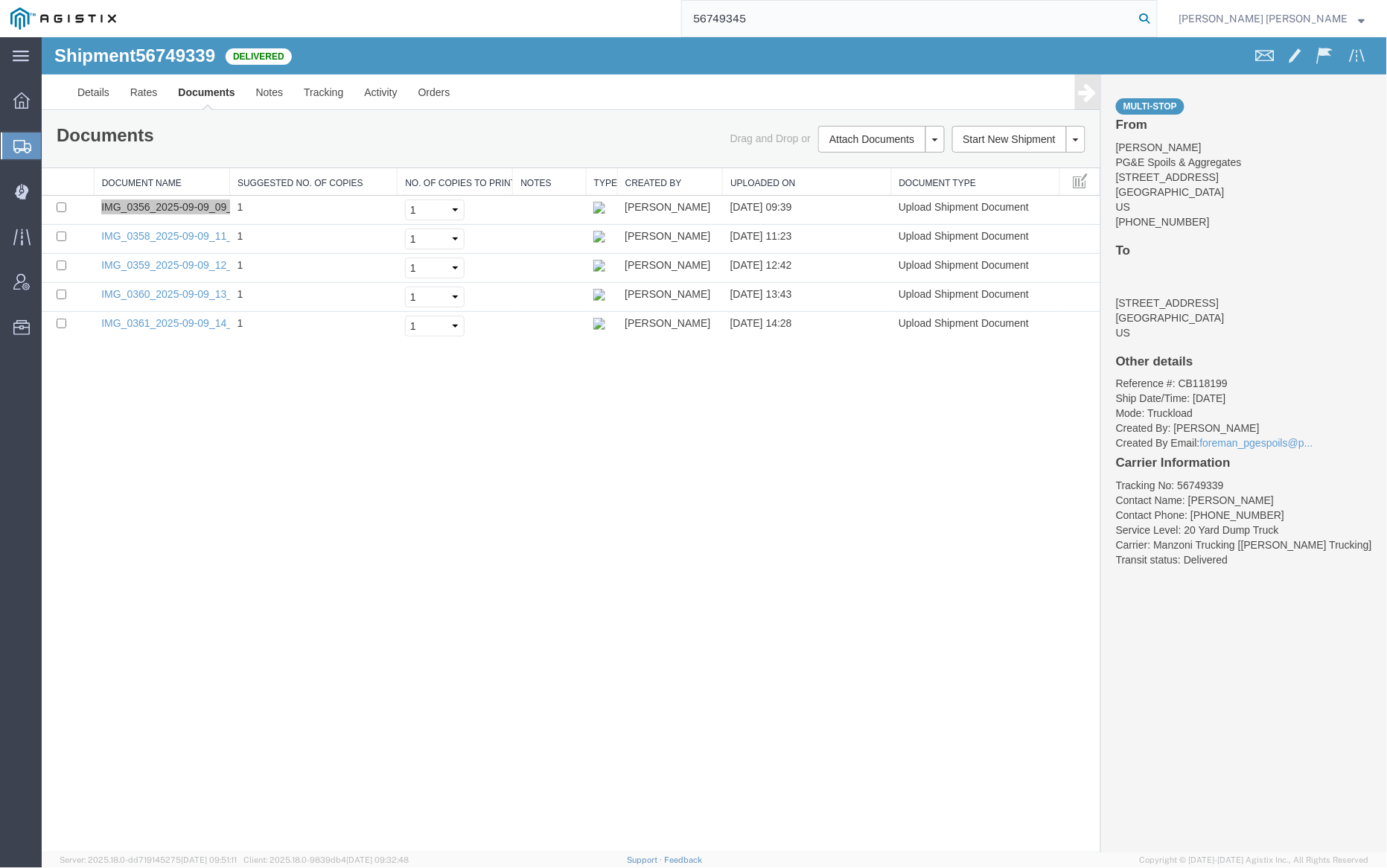
click at [1155, 14] on icon at bounding box center [1146, 19] width 21 height 21
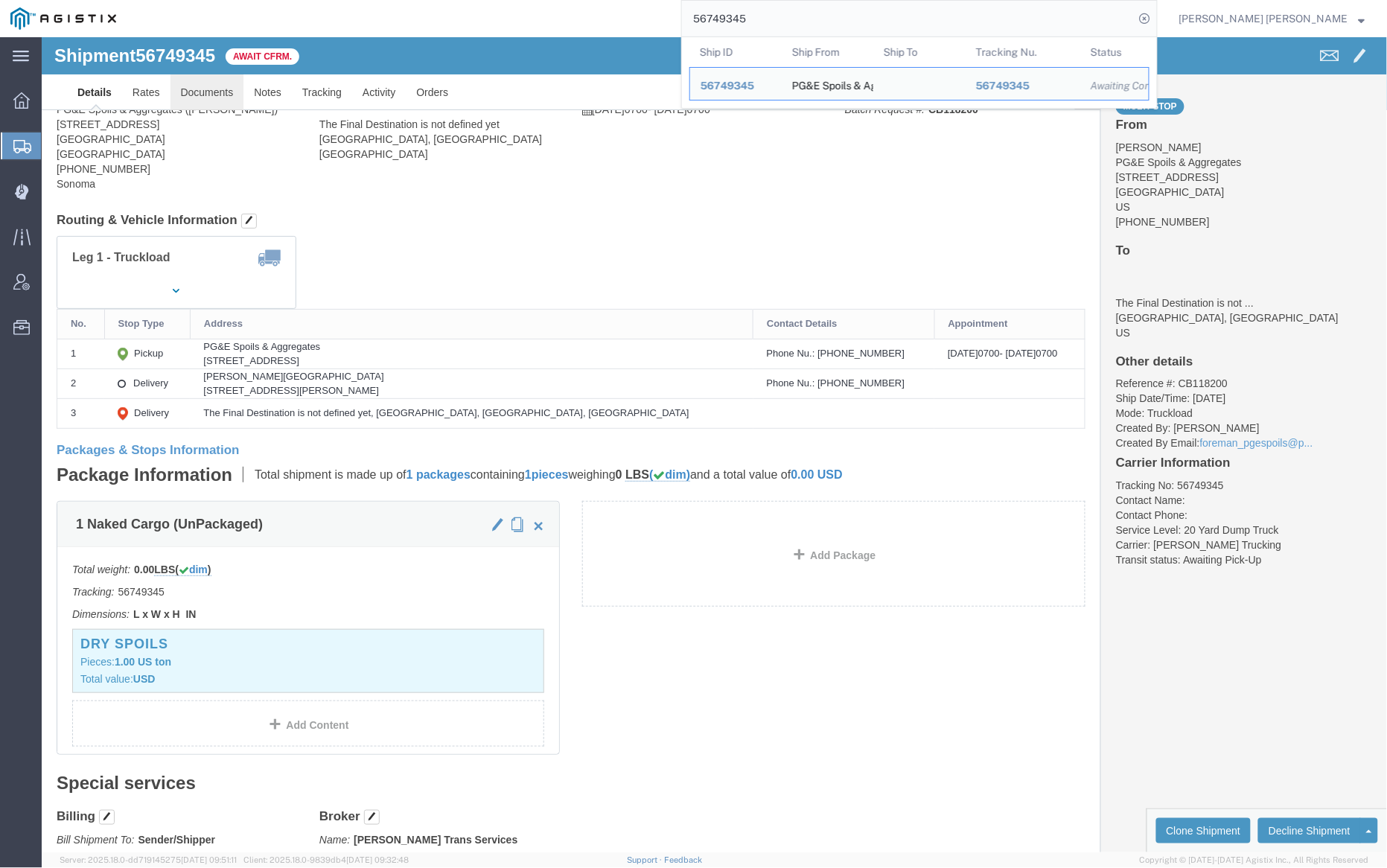
click link "Documents"
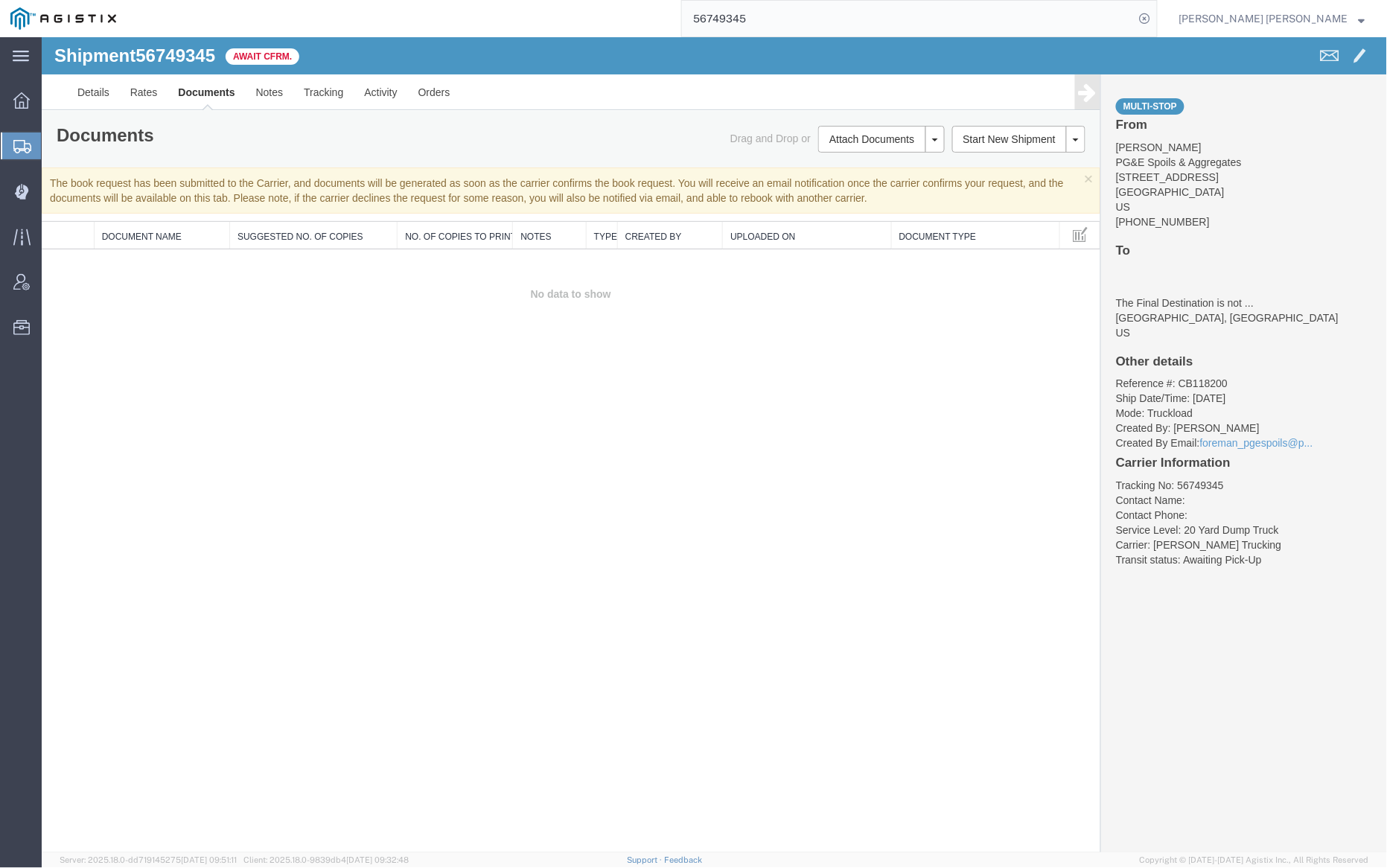
click at [793, 11] on input "56749345" at bounding box center [908, 18] width 453 height 36
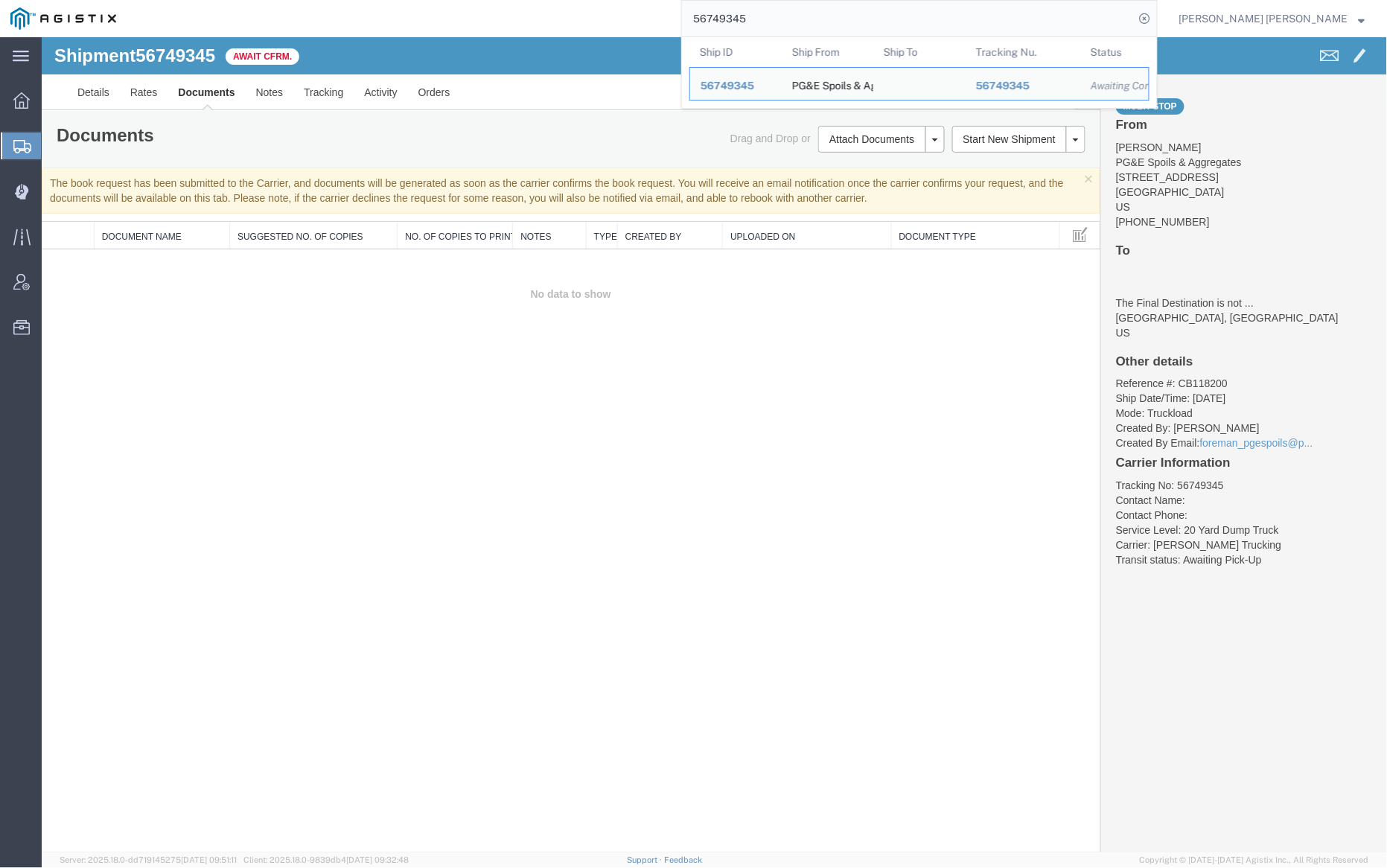
click at [793, 11] on input "56749345" at bounding box center [908, 18] width 453 height 36
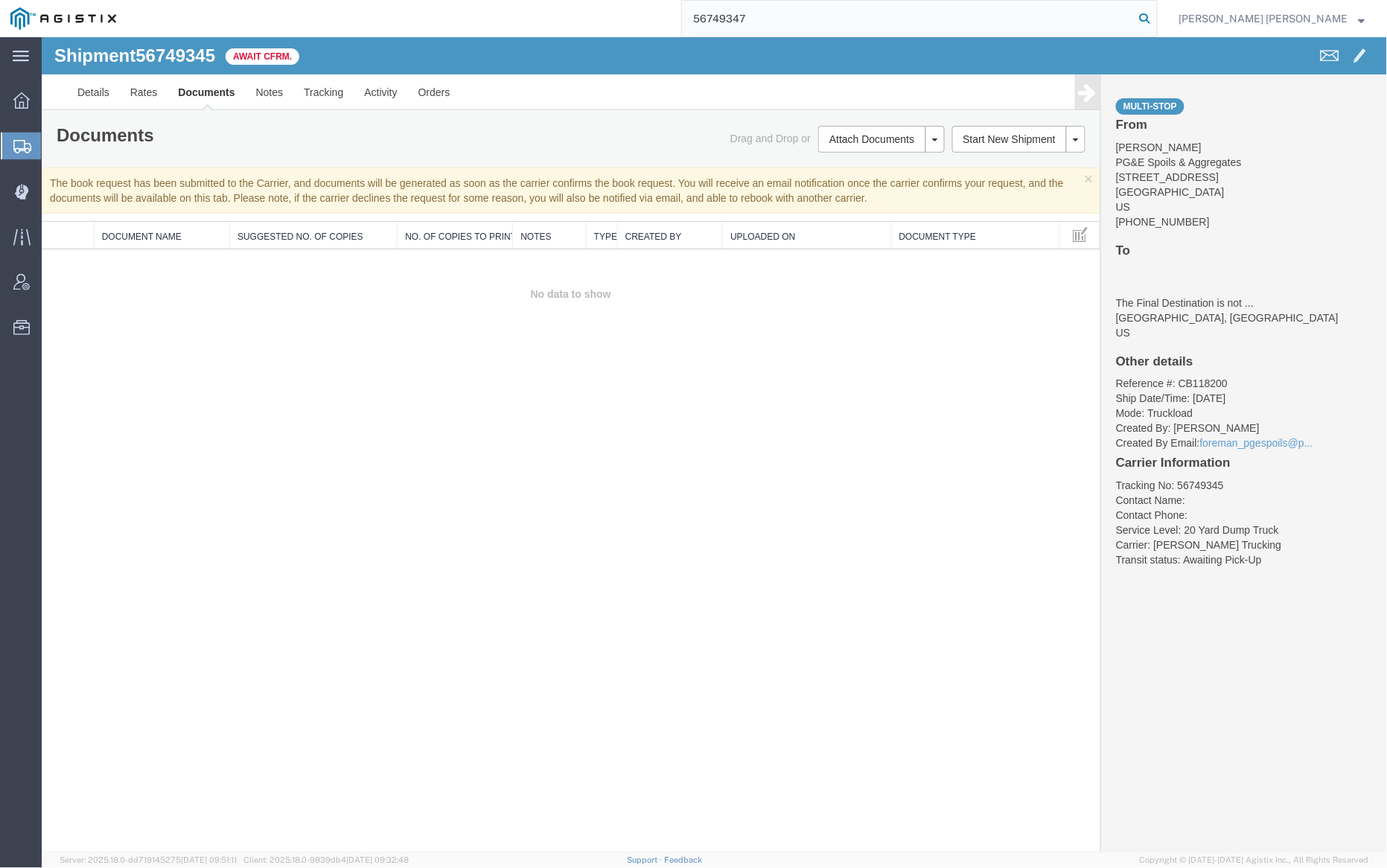
click at [1155, 12] on icon at bounding box center [1146, 19] width 21 height 21
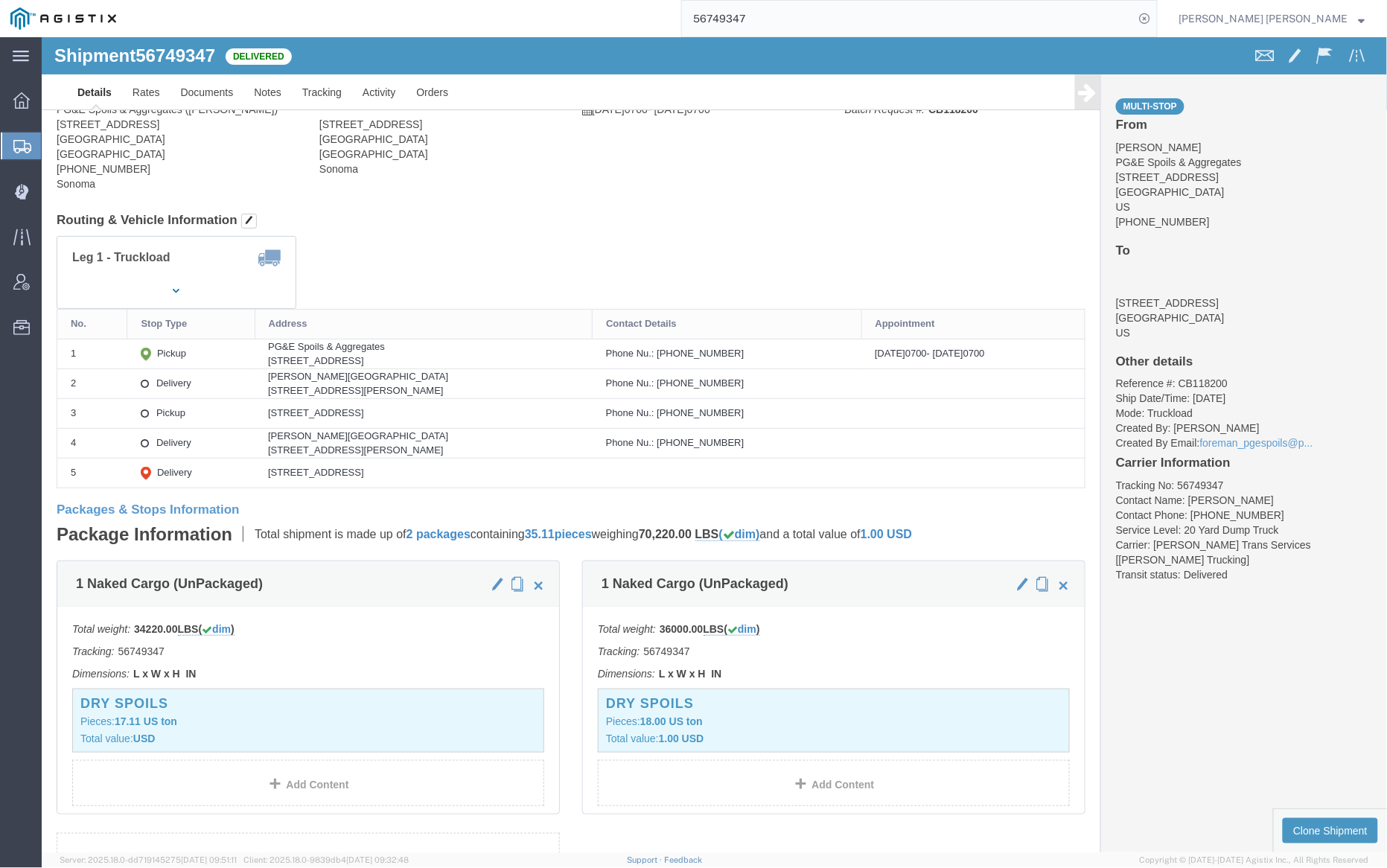
click div
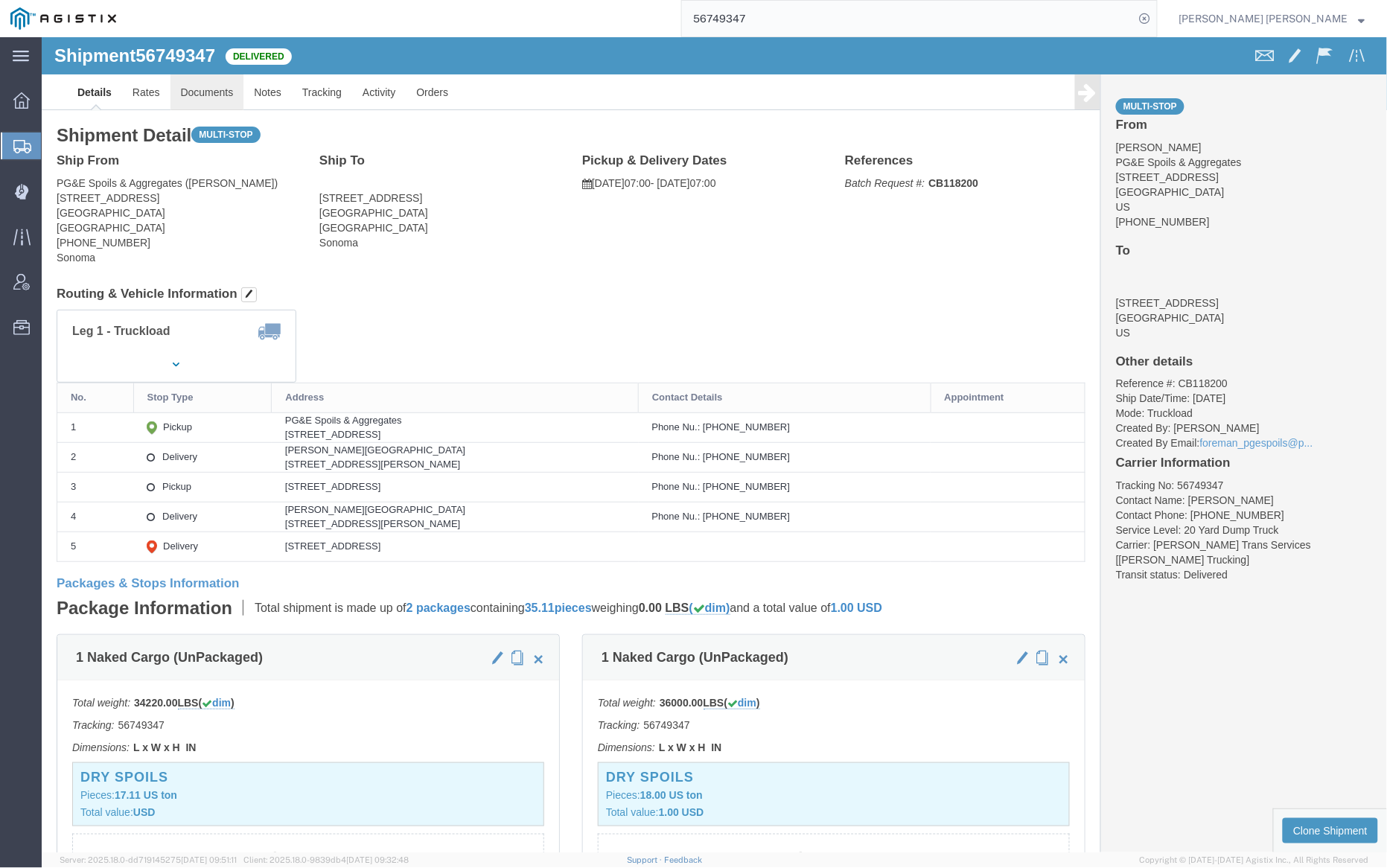
click link "Documents"
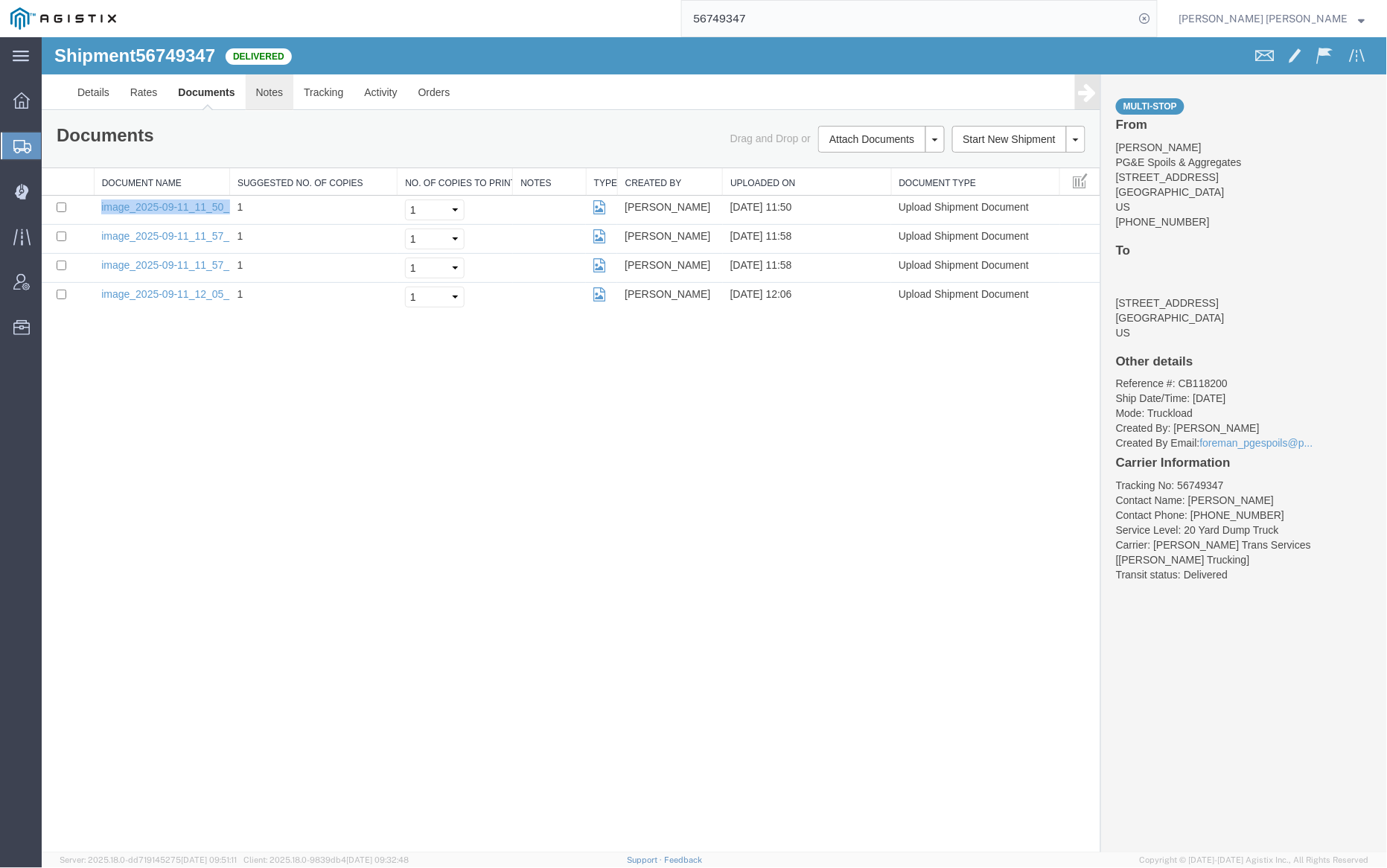
click at [276, 87] on link "Notes" at bounding box center [269, 91] width 48 height 36
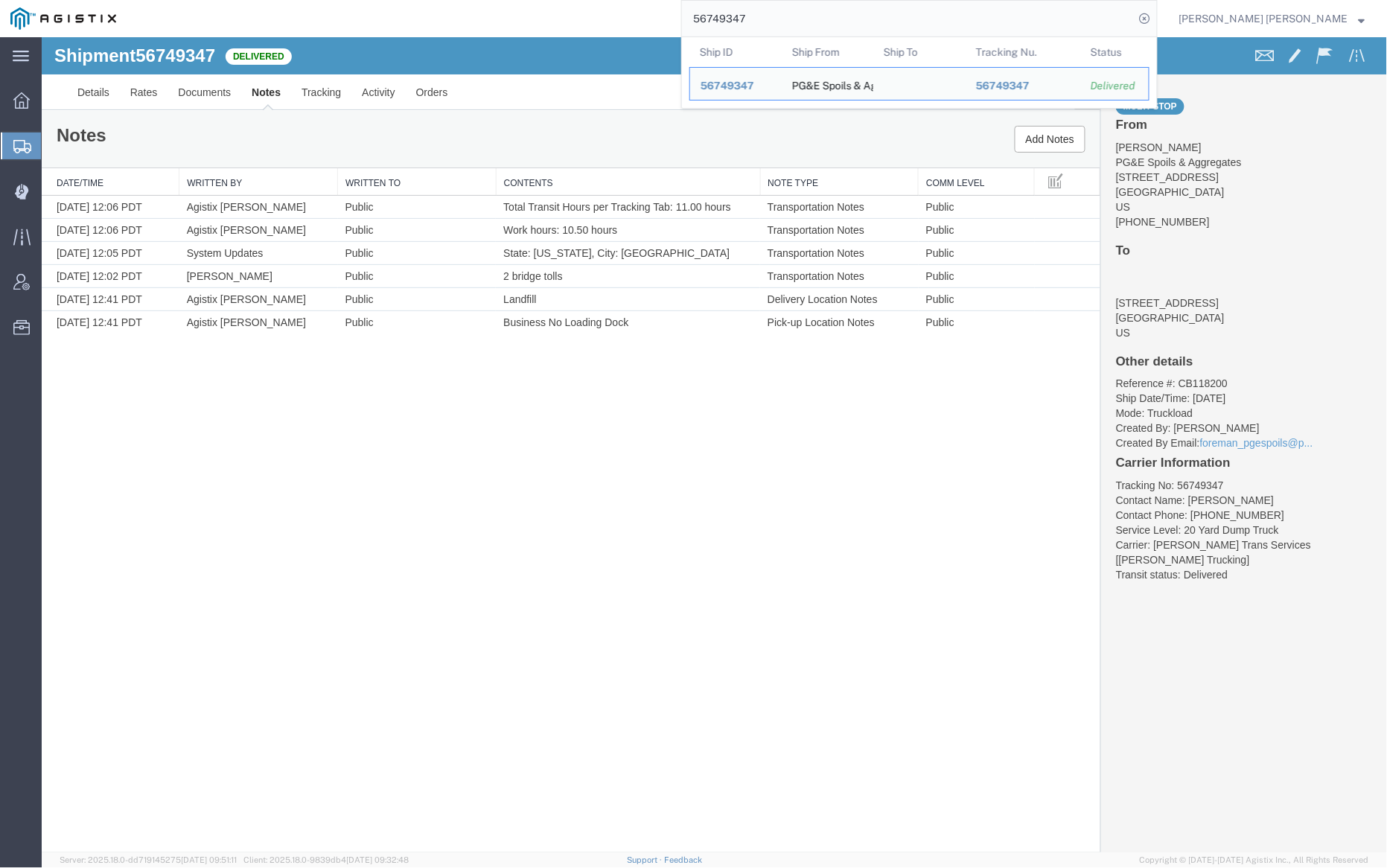
click at [800, 16] on input "56749347" at bounding box center [908, 18] width 453 height 36
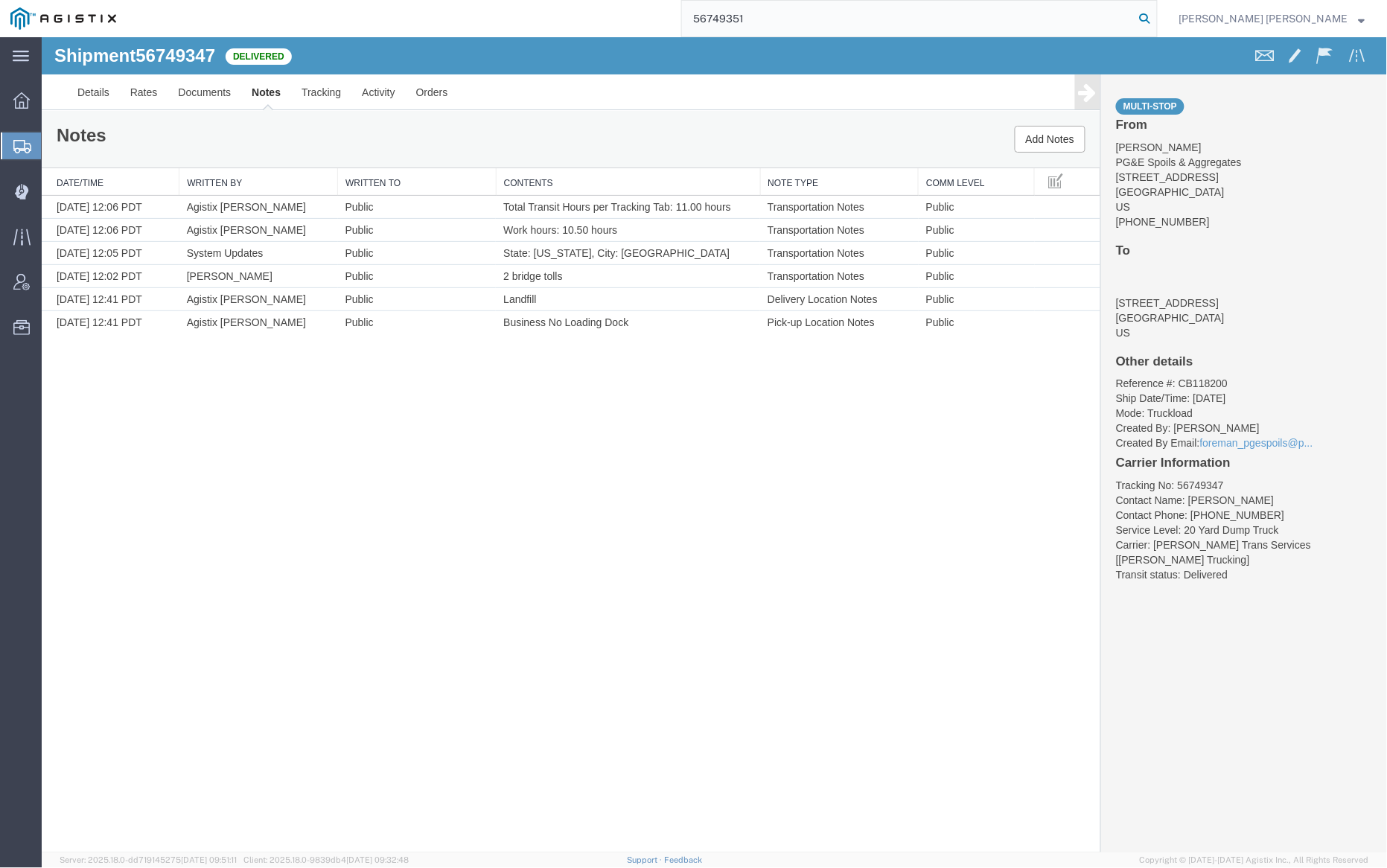
click at [1155, 14] on icon at bounding box center [1146, 19] width 21 height 21
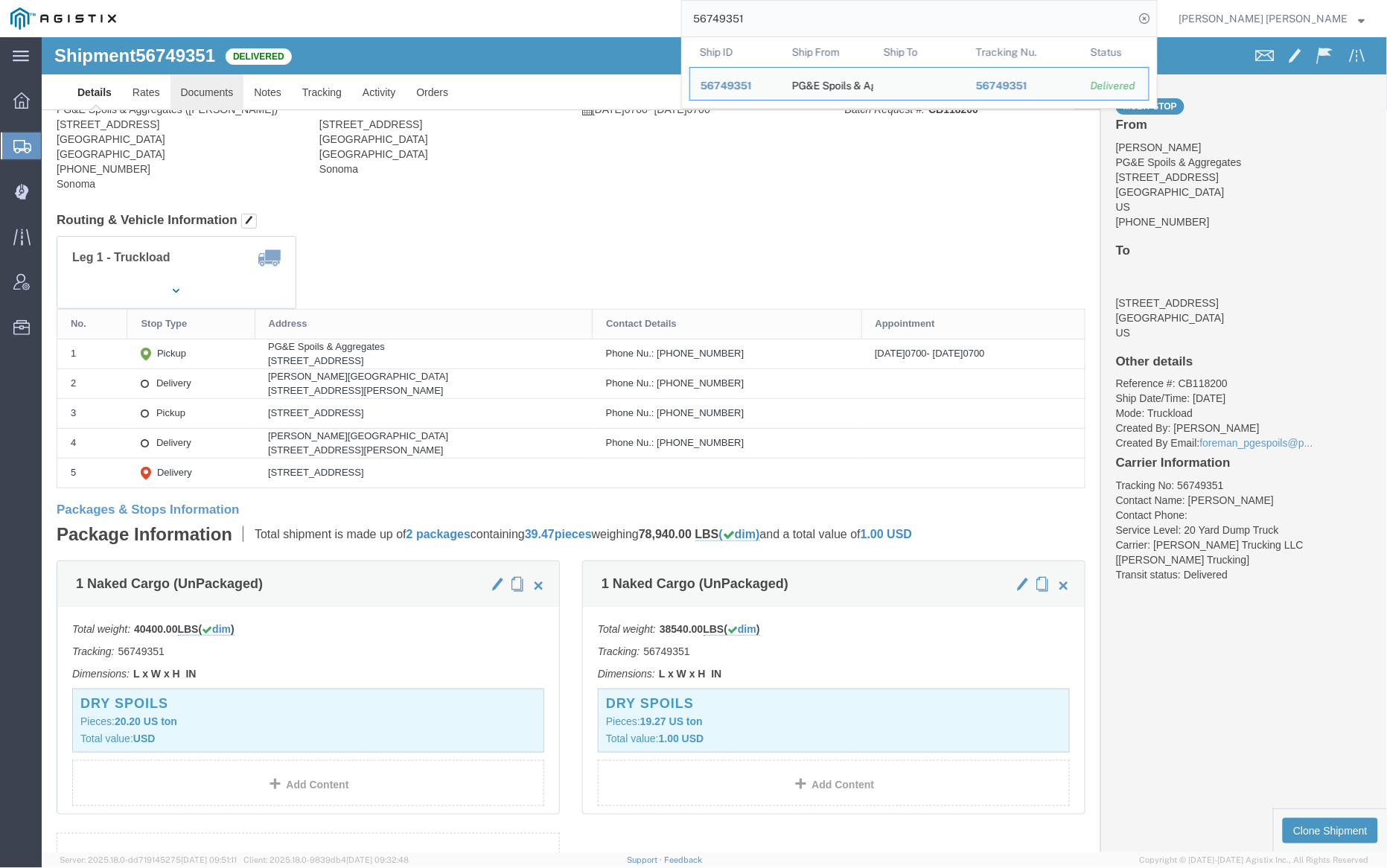
click link "Documents"
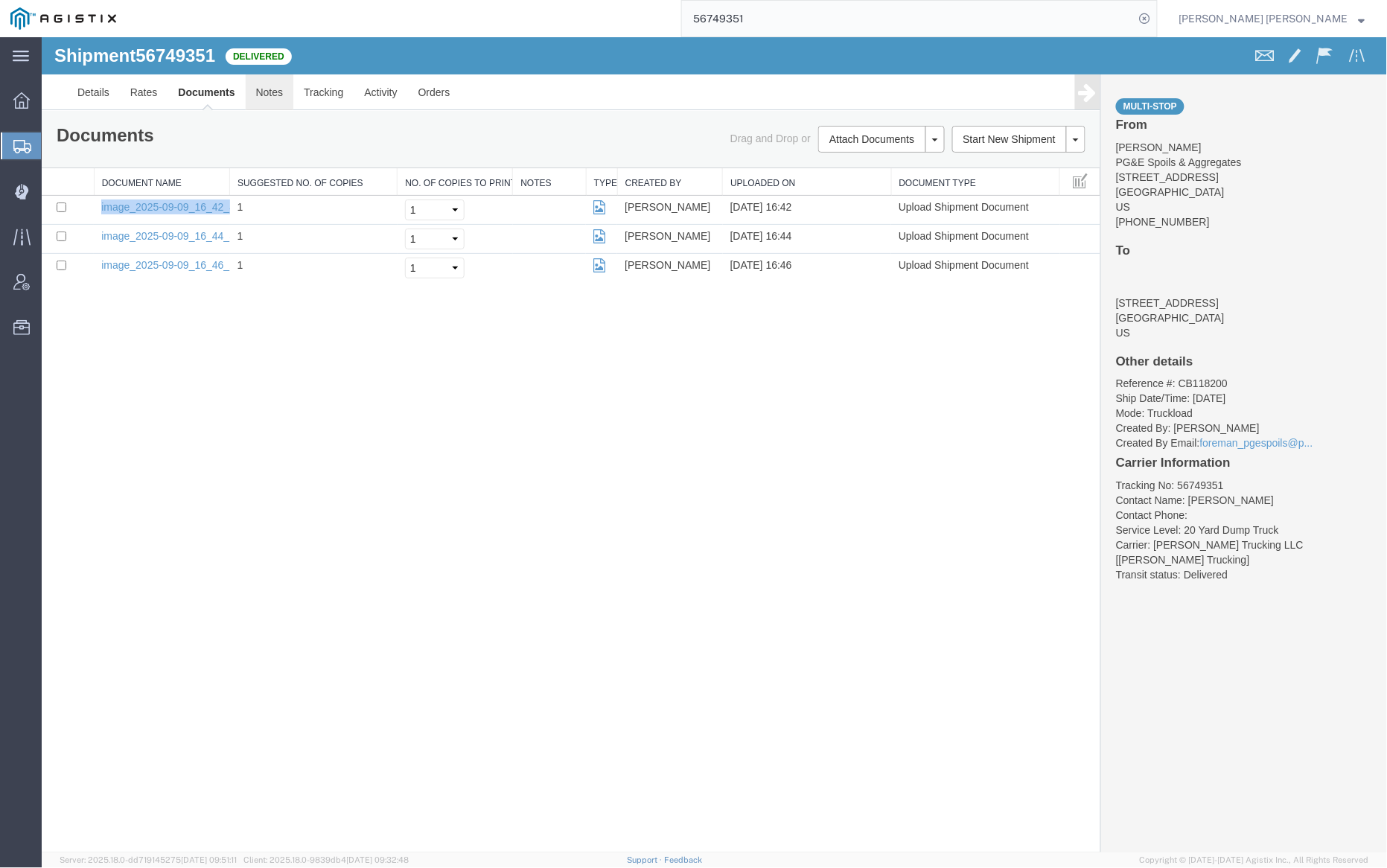
click at [275, 88] on link "Notes" at bounding box center [269, 91] width 48 height 36
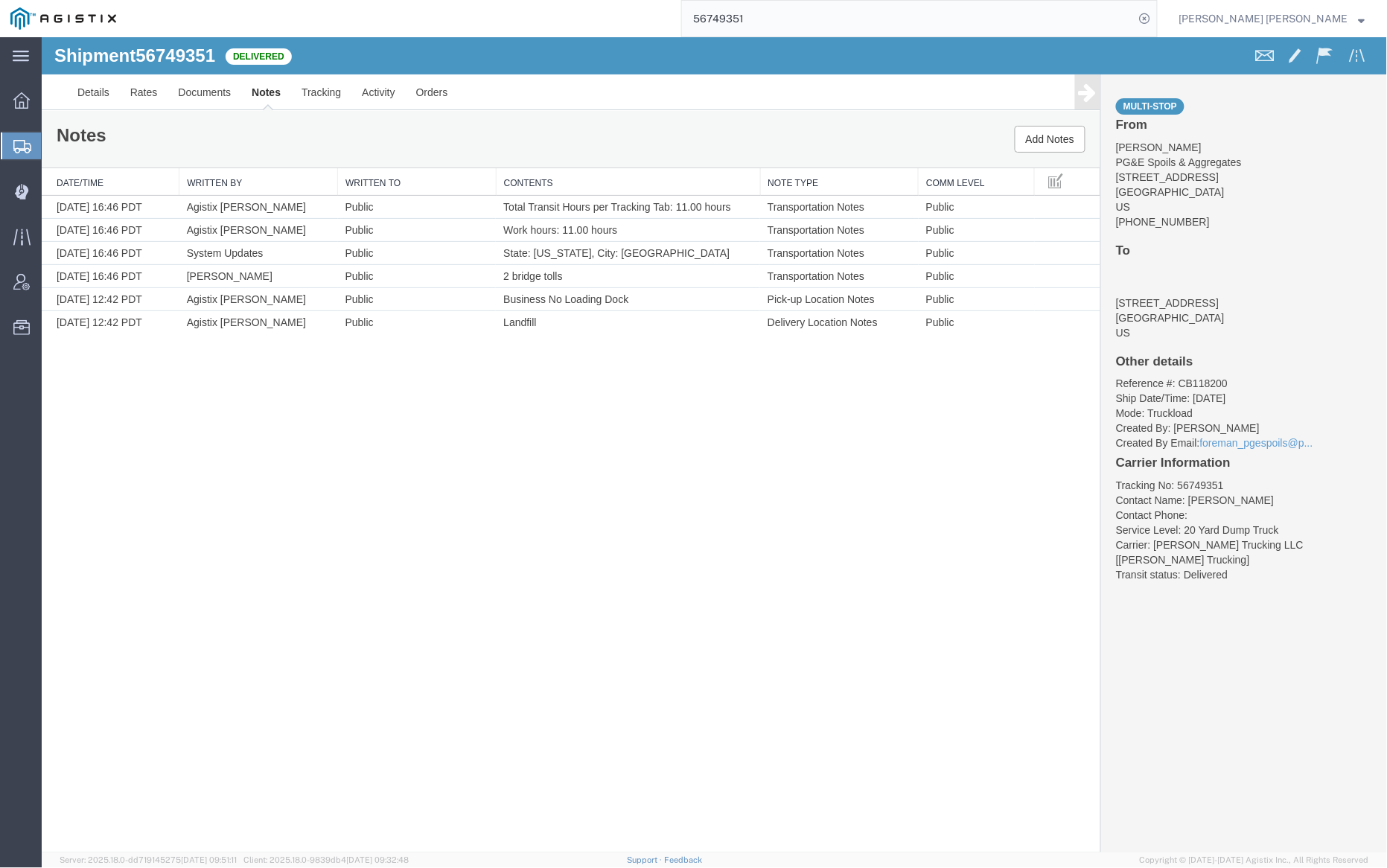
click at [788, 25] on input "56749351" at bounding box center [908, 18] width 453 height 36
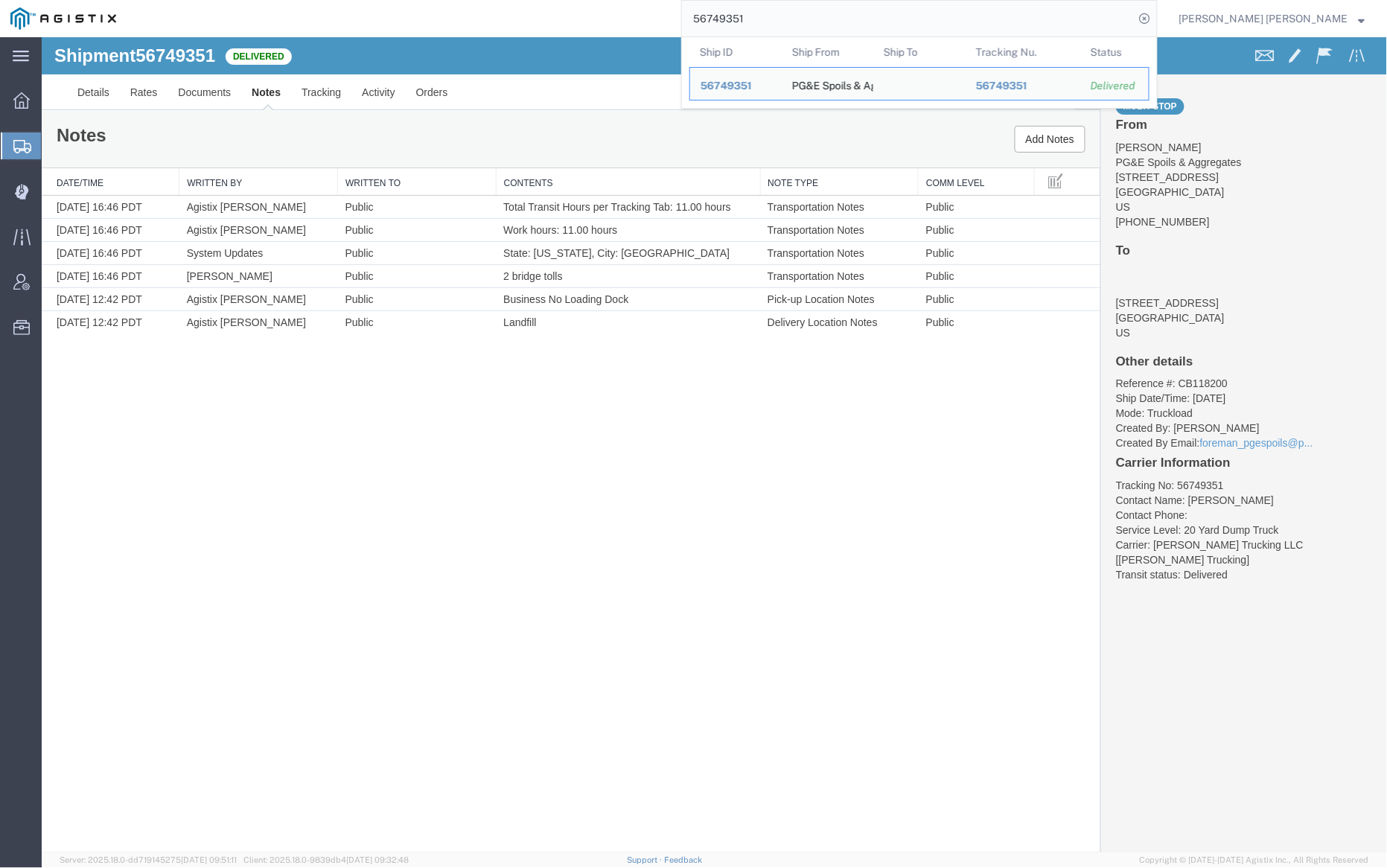
click at [788, 25] on input "56749351" at bounding box center [908, 18] width 453 height 36
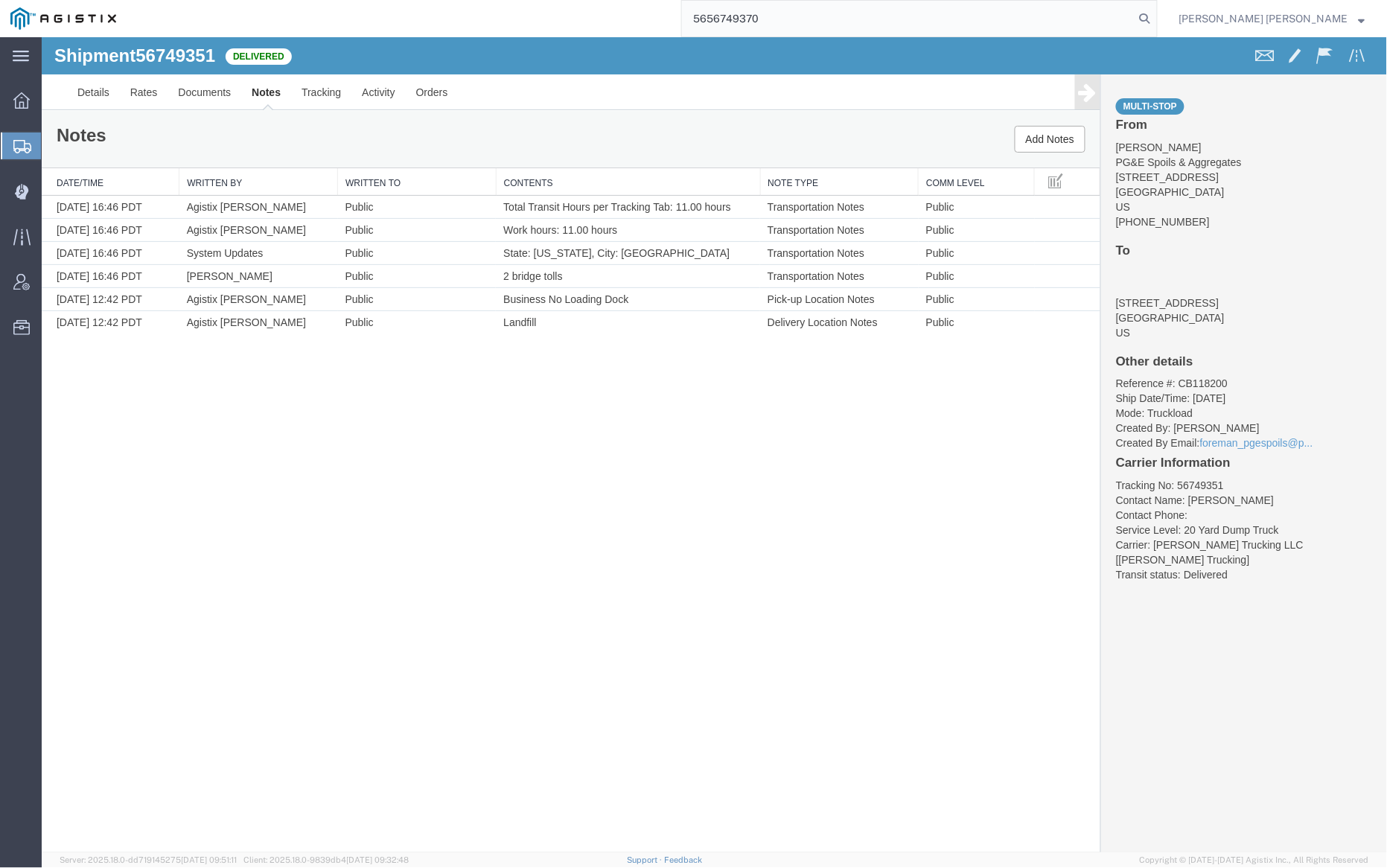
click at [803, 12] on input "5656749370" at bounding box center [908, 18] width 453 height 36
type input "56749370"
click at [1155, 16] on icon at bounding box center [1146, 19] width 21 height 21
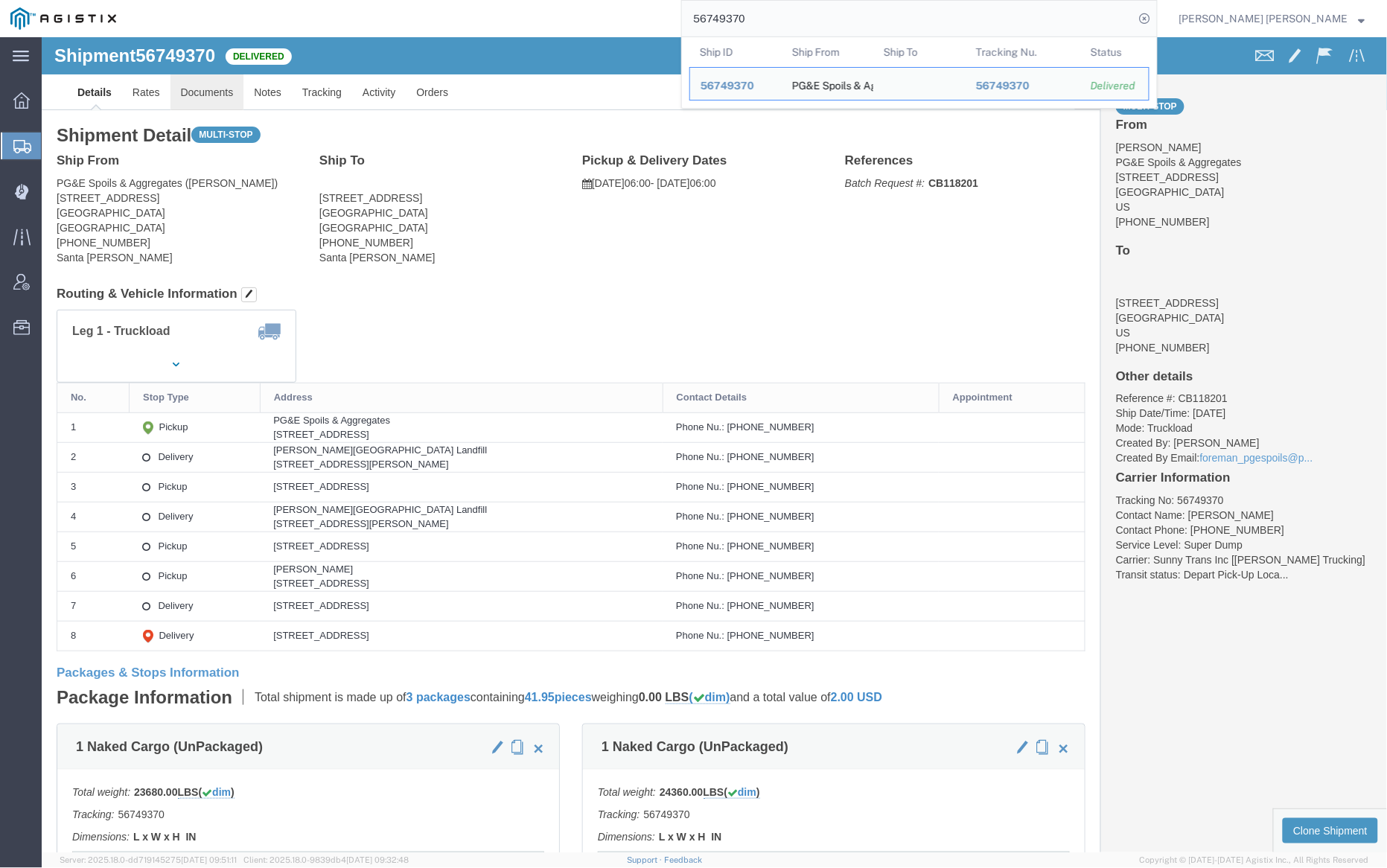
click link "Documents"
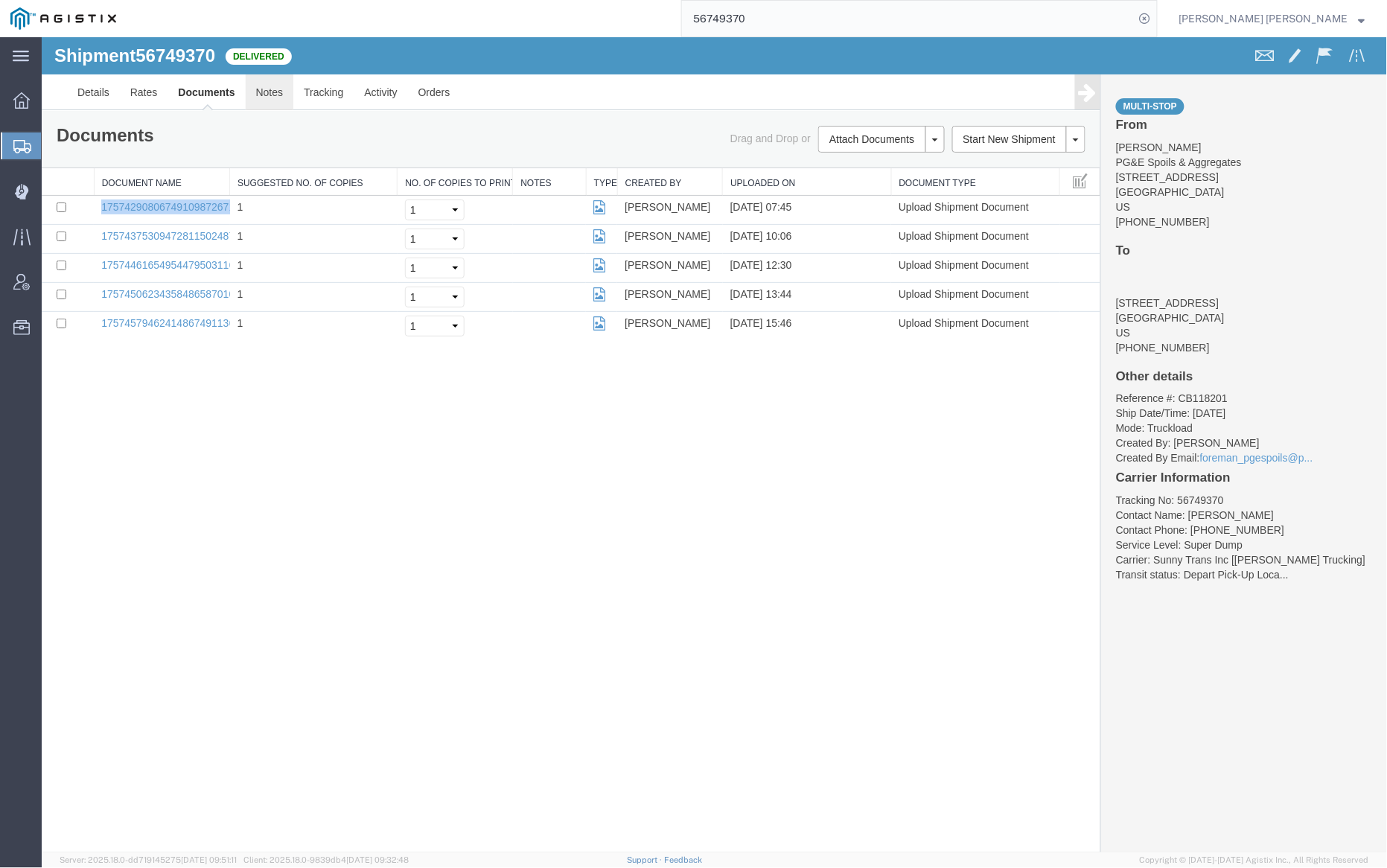
click at [282, 90] on link "Notes" at bounding box center [269, 91] width 48 height 36
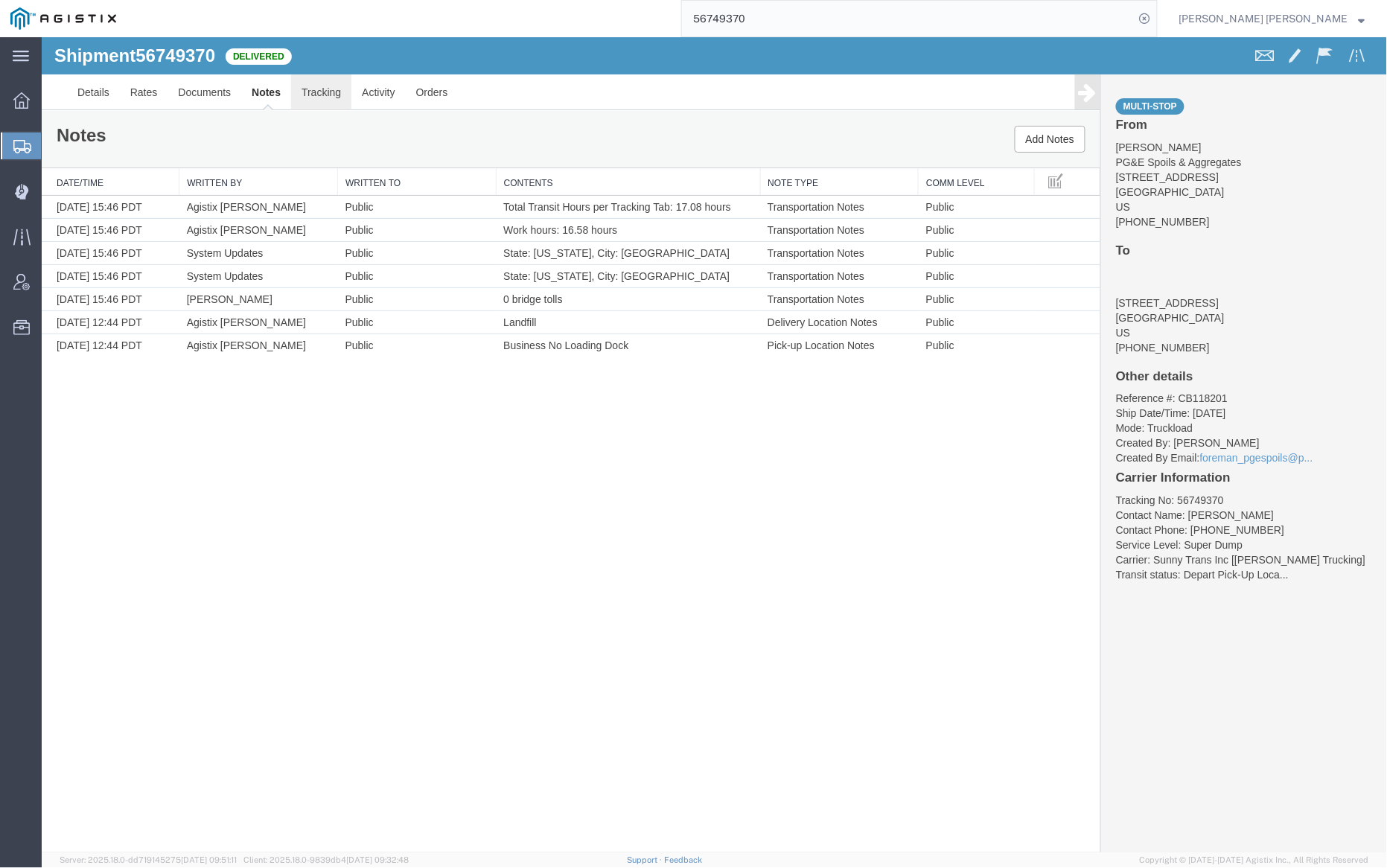
click at [322, 91] on link "Tracking" at bounding box center [320, 91] width 61 height 36
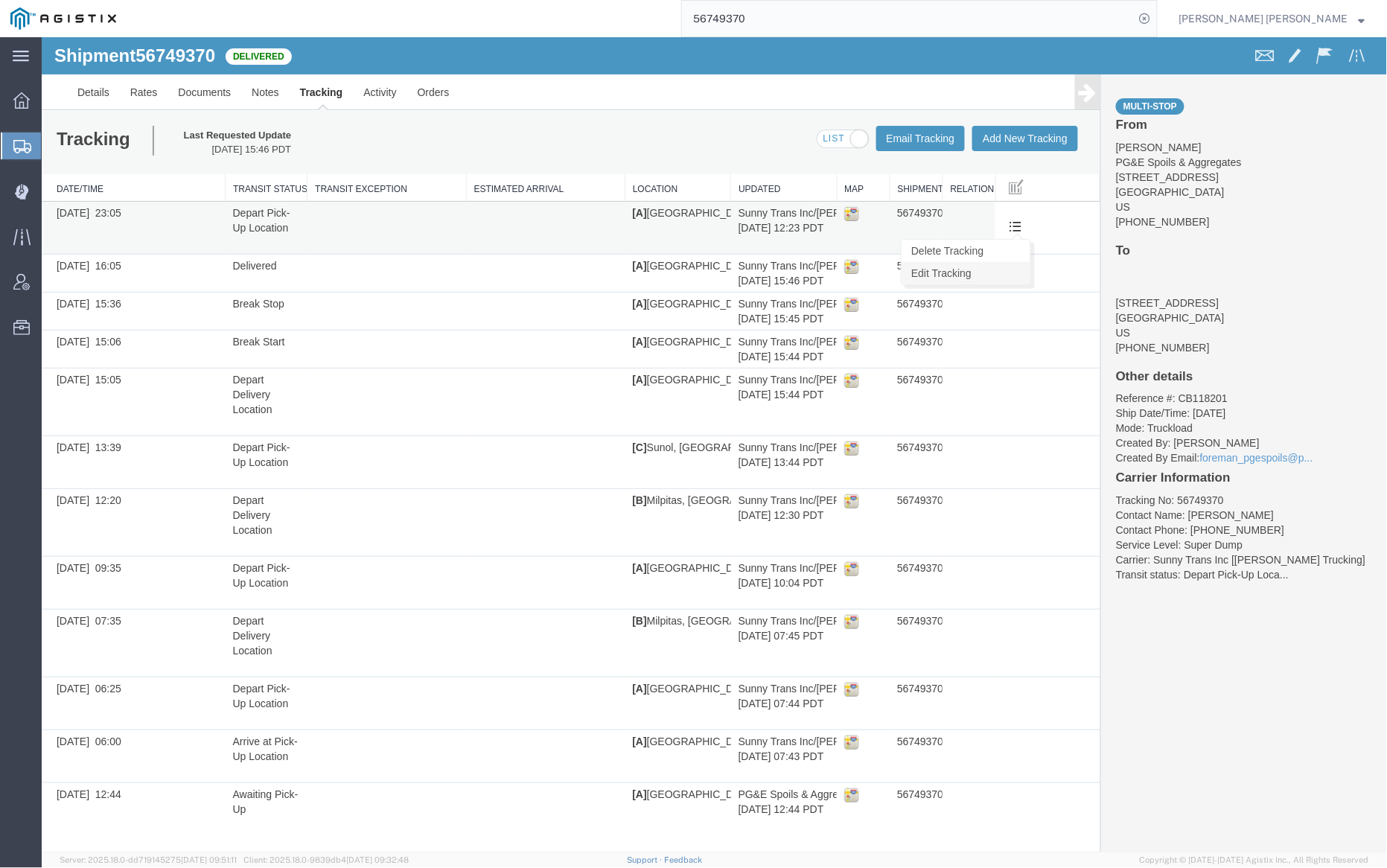
click at [1009, 270] on link "Edit Tracking" at bounding box center [965, 272] width 129 height 22
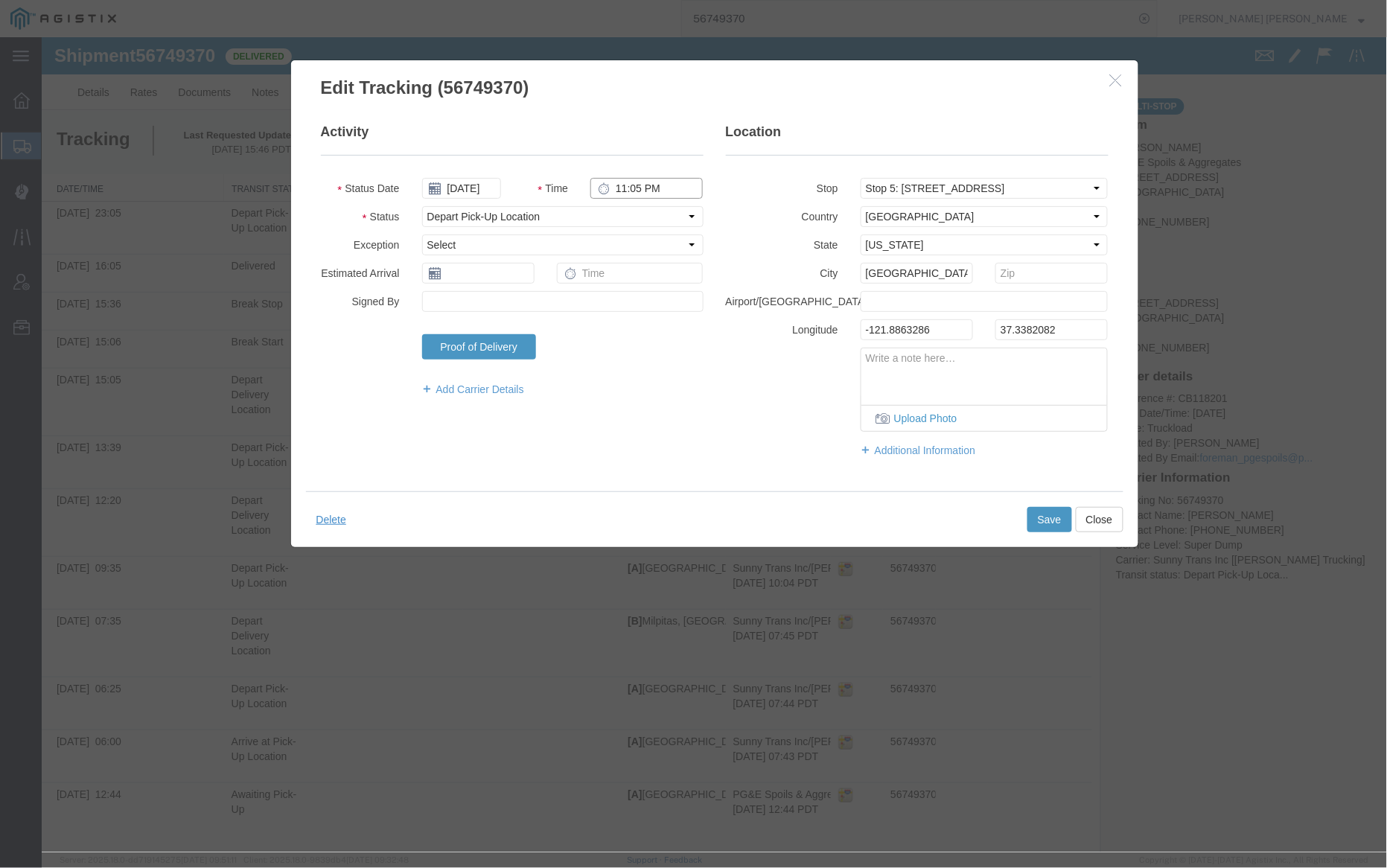
click at [652, 186] on input "11:05 PM" at bounding box center [646, 187] width 112 height 21
click at [650, 187] on input "11:05 PM" at bounding box center [646, 187] width 112 height 21
type input "11:05 AM"
click at [1039, 518] on button "Save" at bounding box center [1049, 519] width 44 height 25
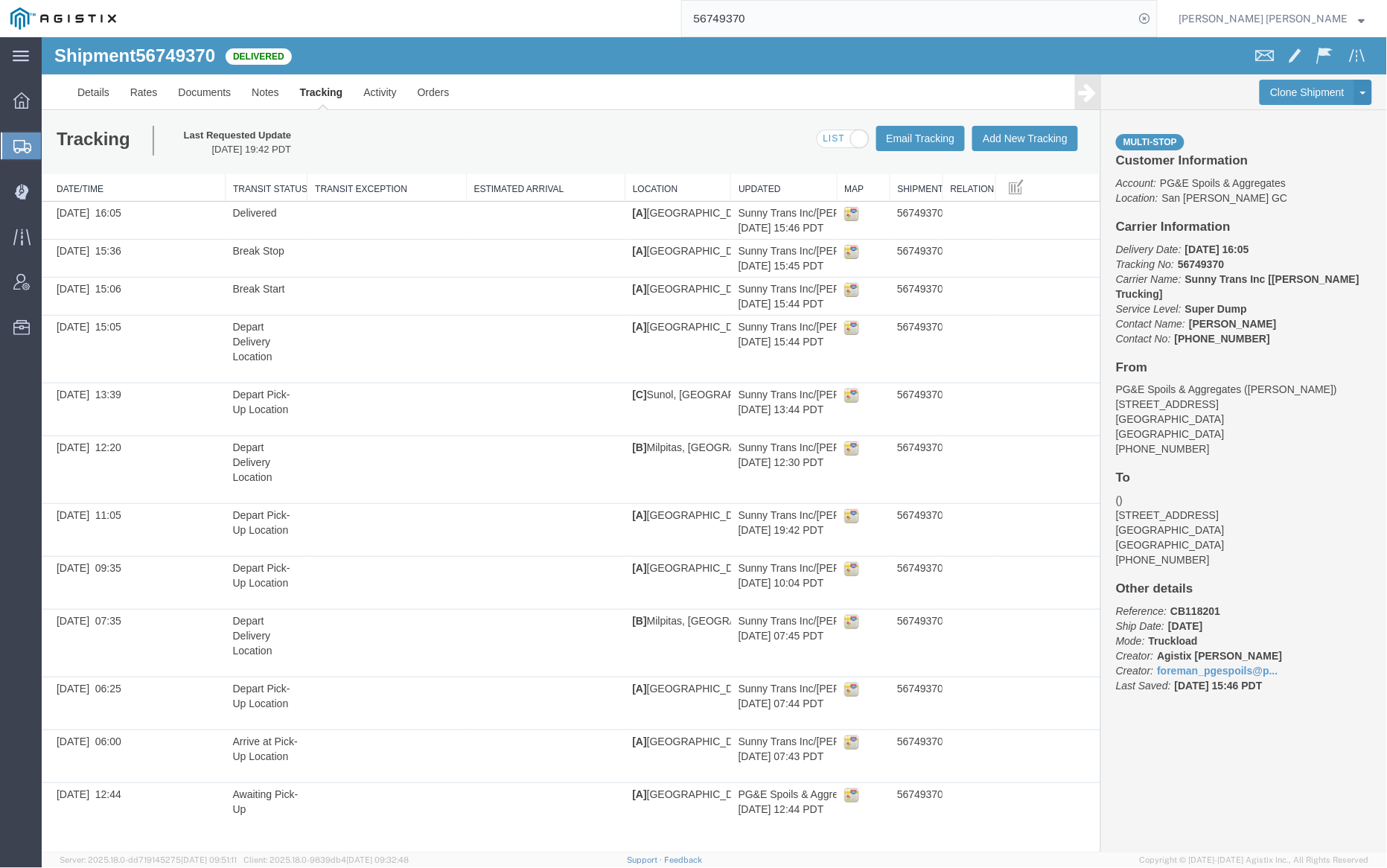
click at [799, 26] on input "56749370" at bounding box center [908, 18] width 453 height 36
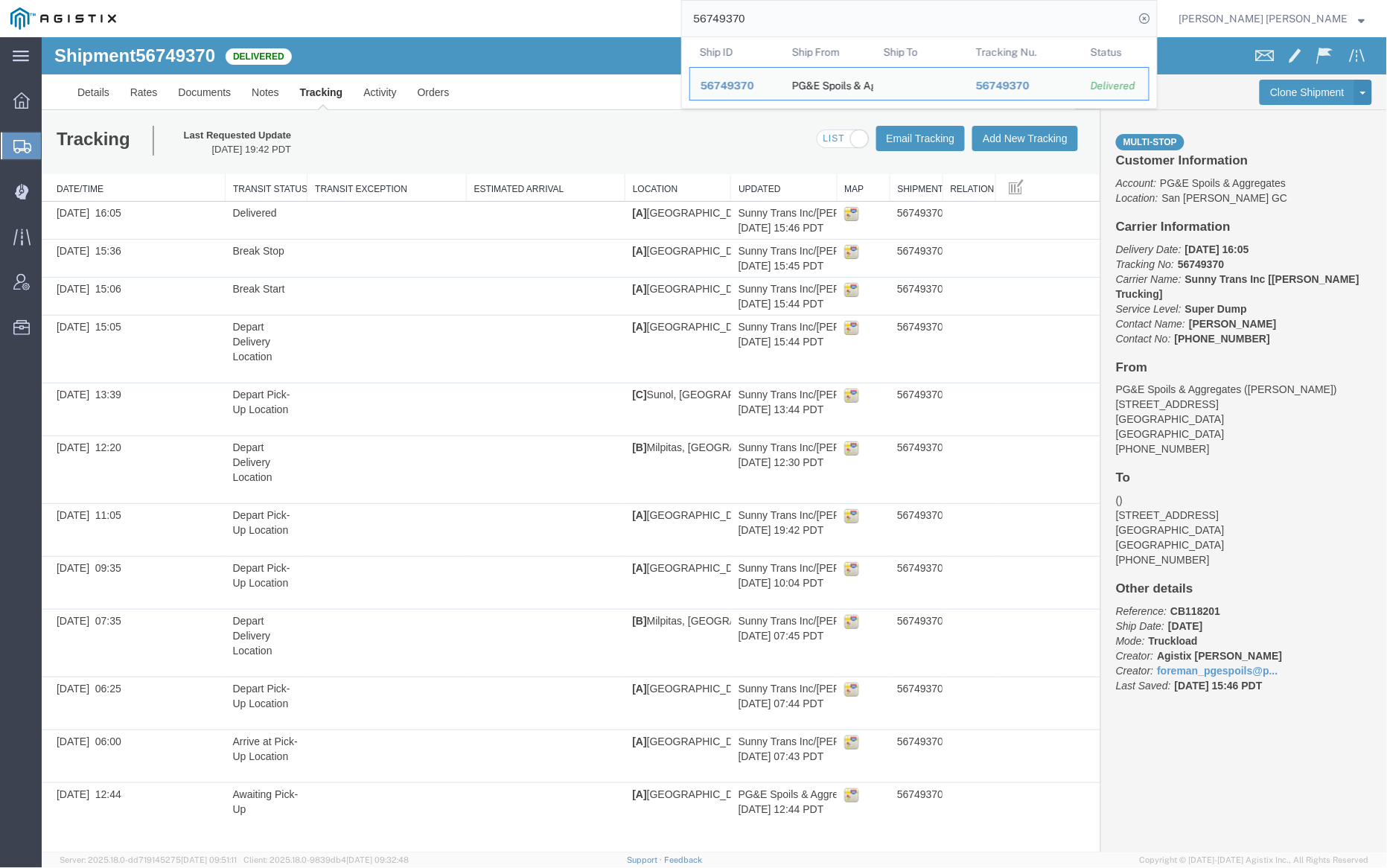
click at [800, 26] on input "56749370" at bounding box center [908, 18] width 453 height 36
paste input "1"
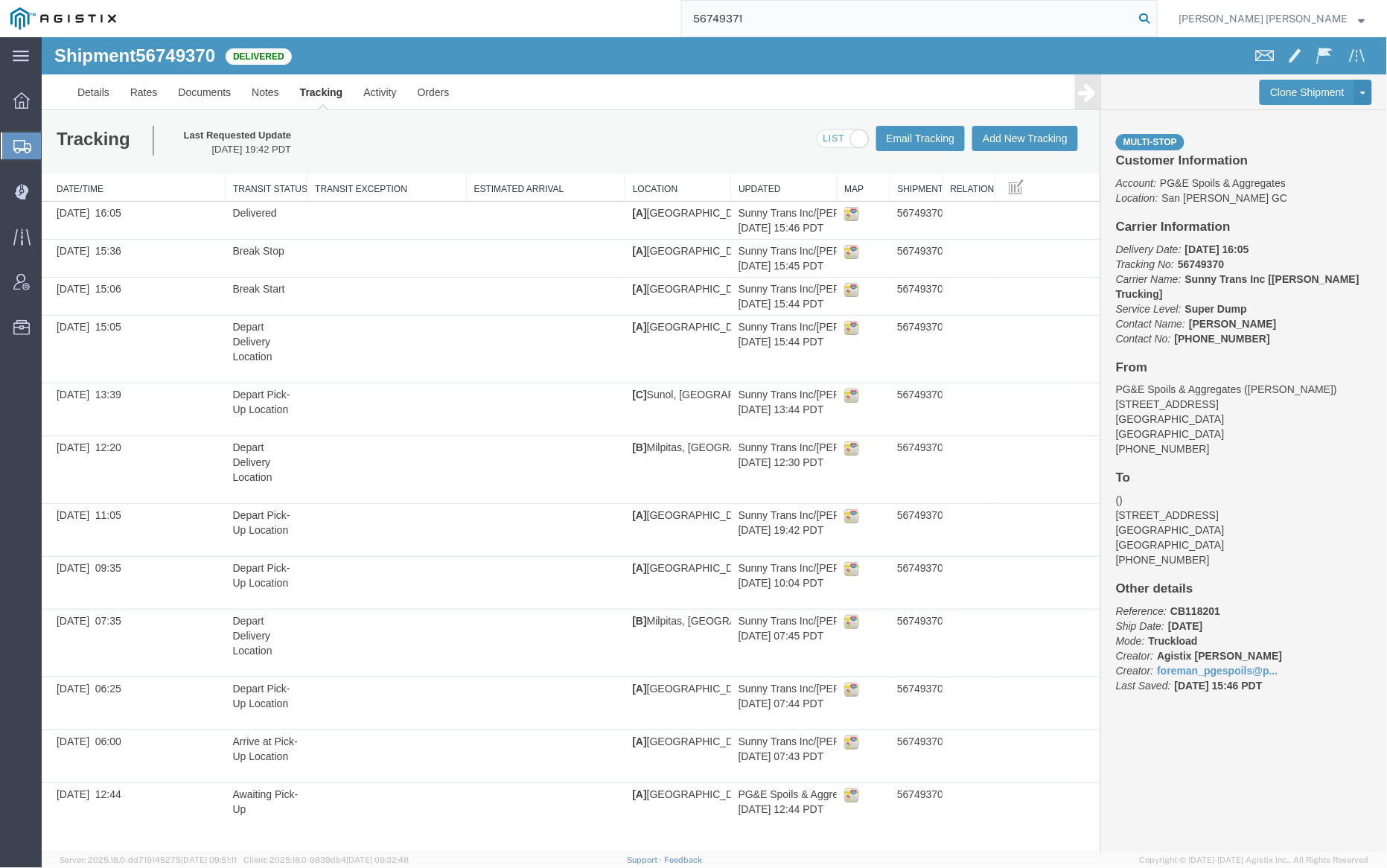
click at [1155, 20] on icon at bounding box center [1146, 19] width 21 height 21
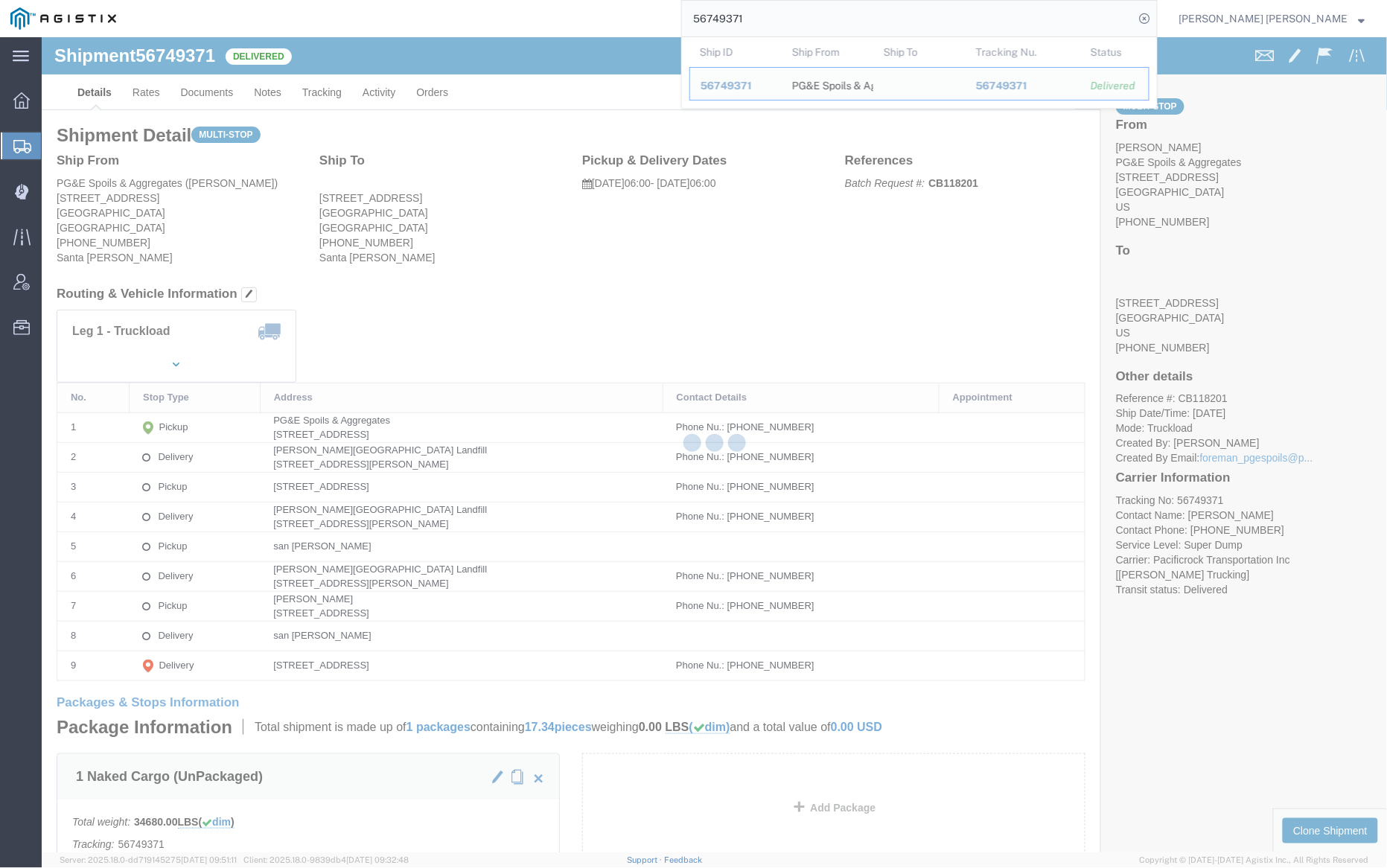
click at [201, 95] on div at bounding box center [714, 445] width 1346 height 815
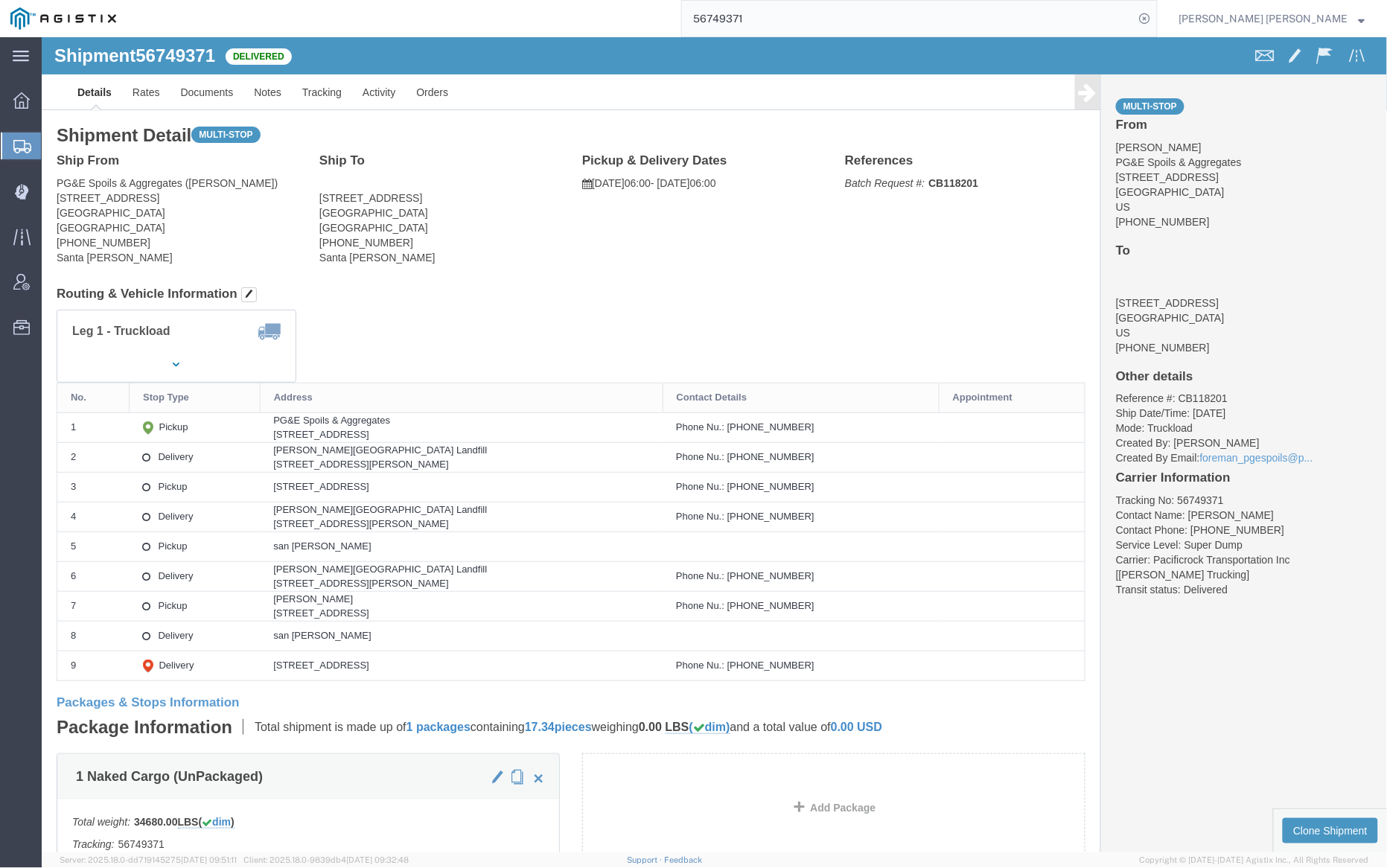
click div "Shipment 56749371 Delivered"
click link "Documents"
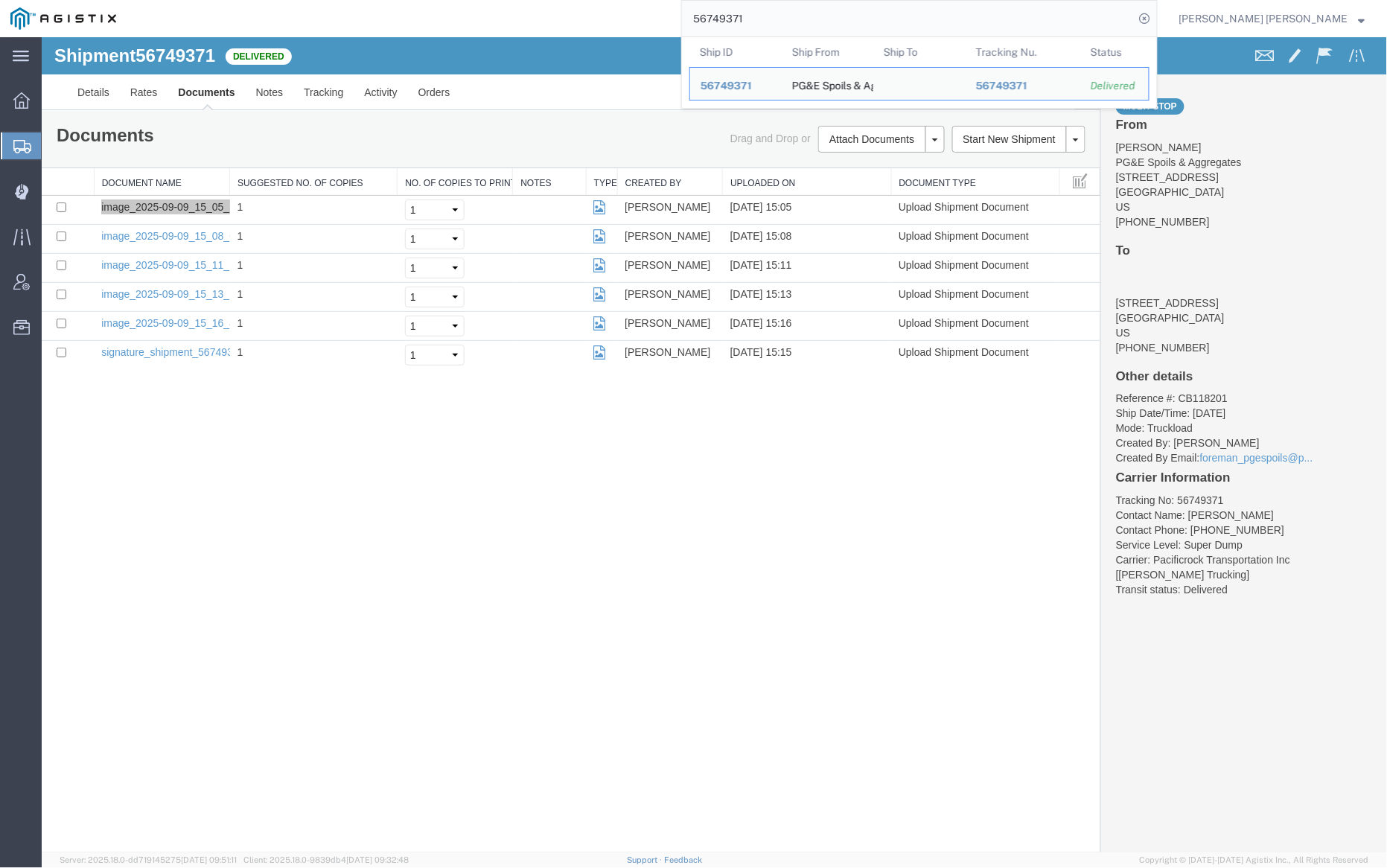
click at [793, 17] on input "56749371" at bounding box center [908, 18] width 453 height 36
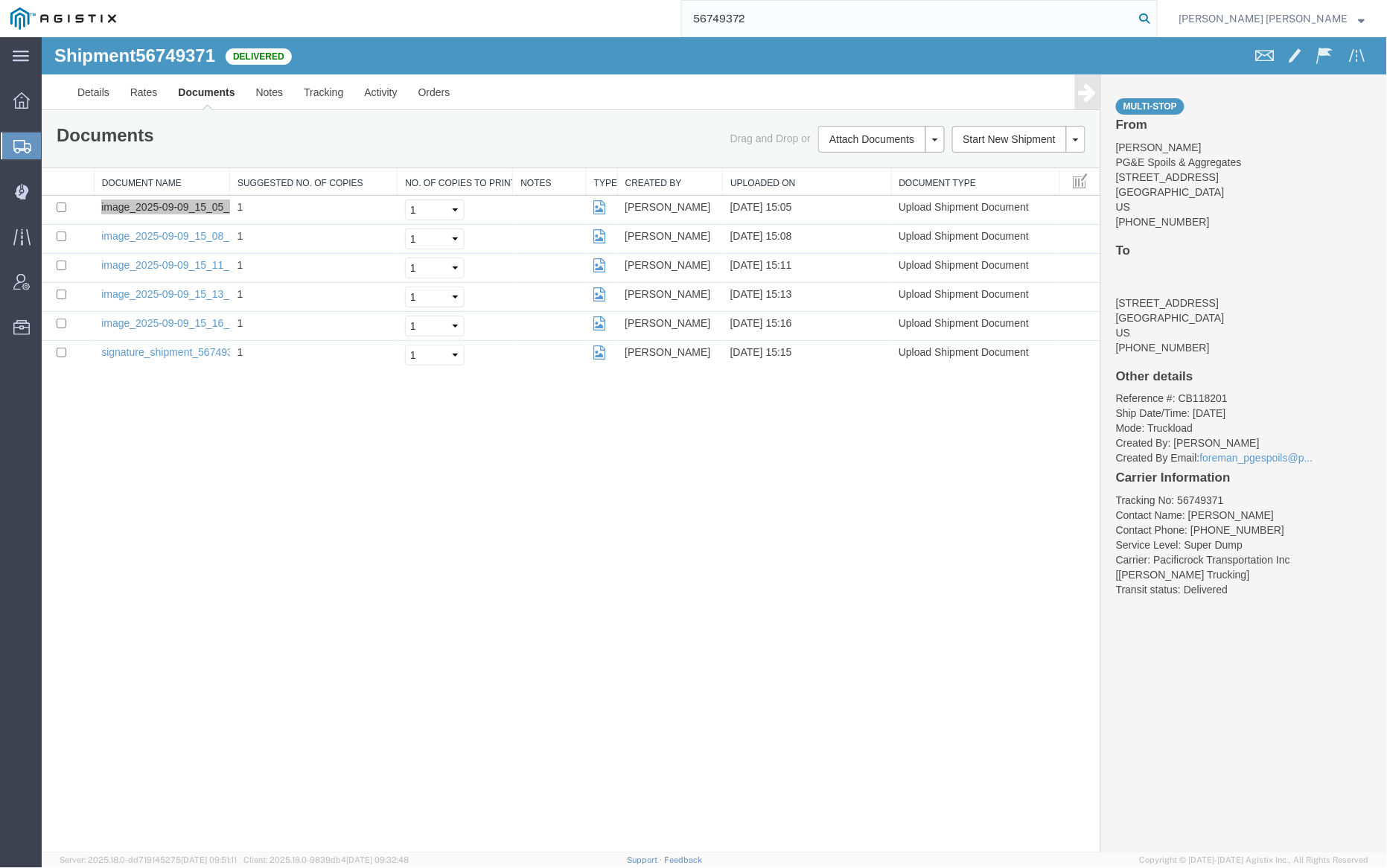
click at [1155, 16] on icon at bounding box center [1146, 19] width 21 height 21
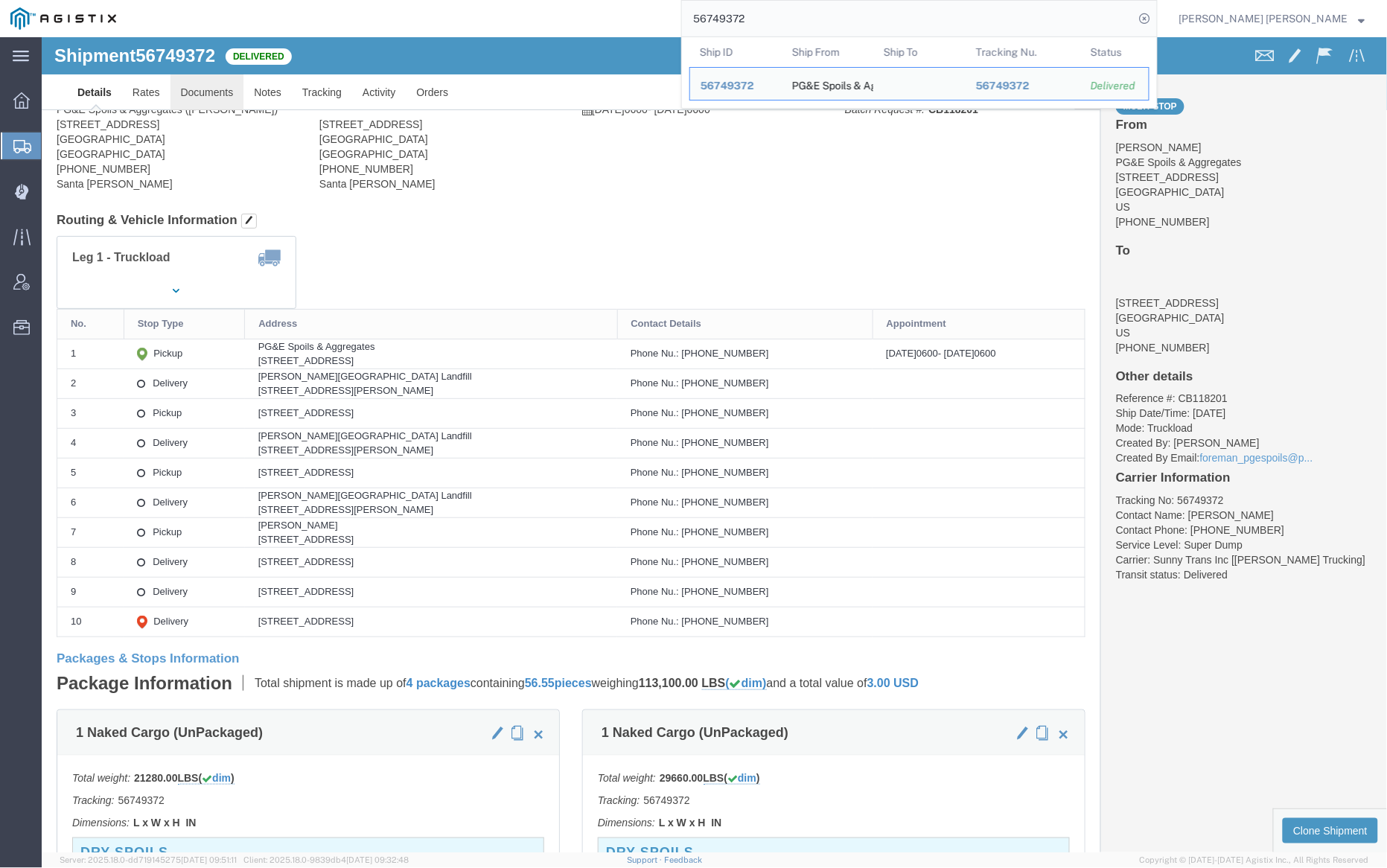
click link "Documents"
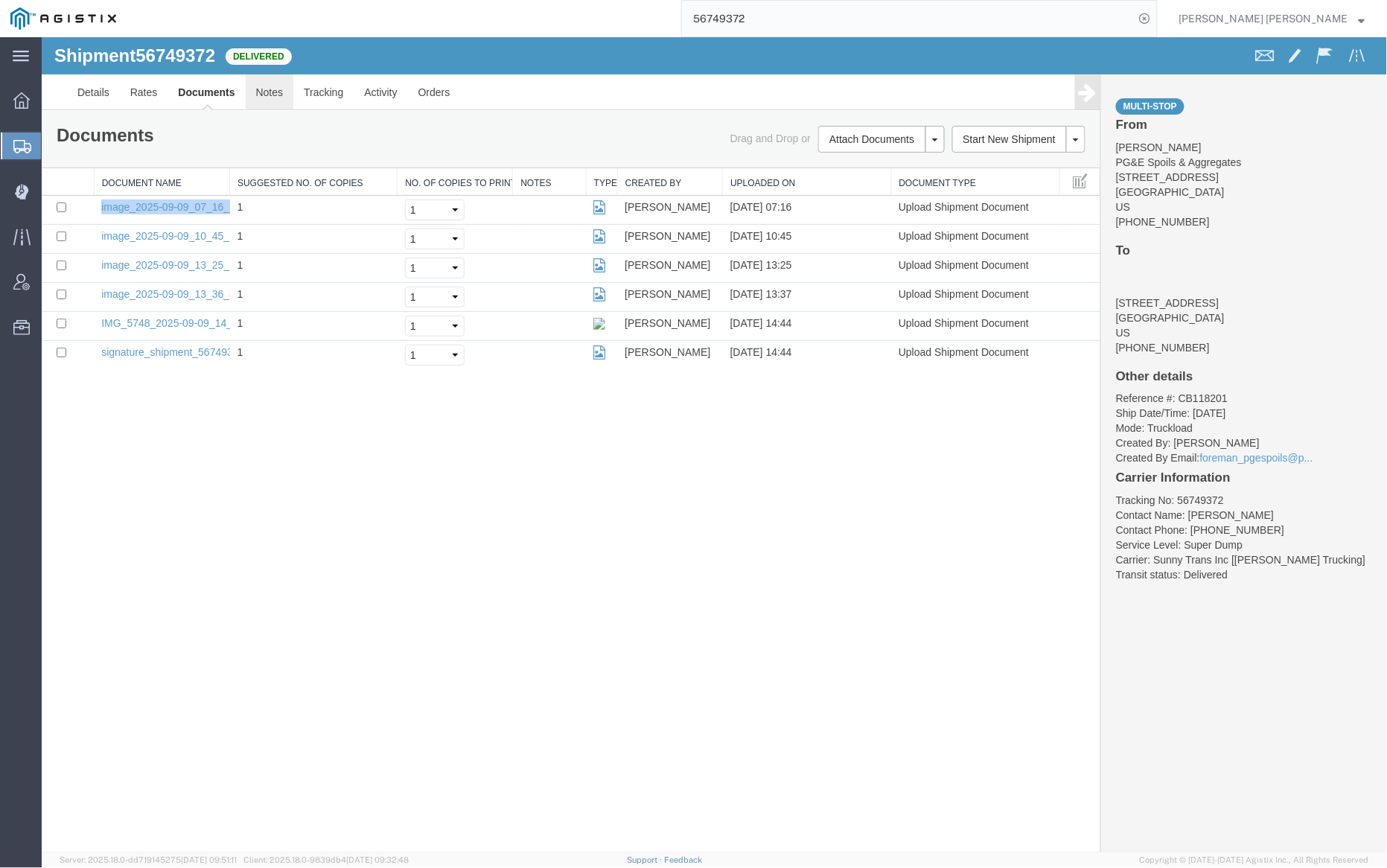
click at [271, 89] on link "Notes" at bounding box center [269, 91] width 48 height 36
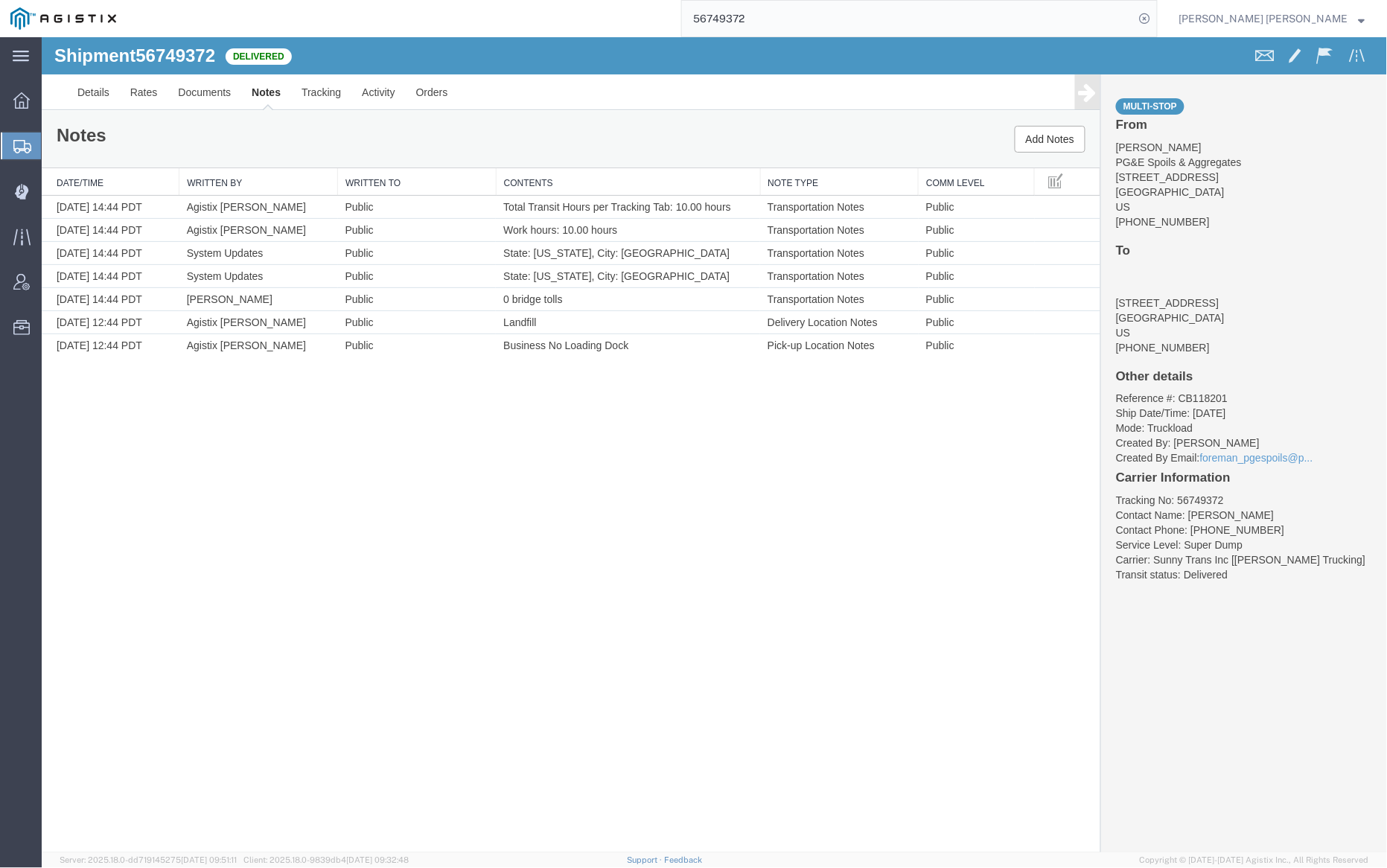
click at [796, 15] on input "56749372" at bounding box center [908, 18] width 453 height 36
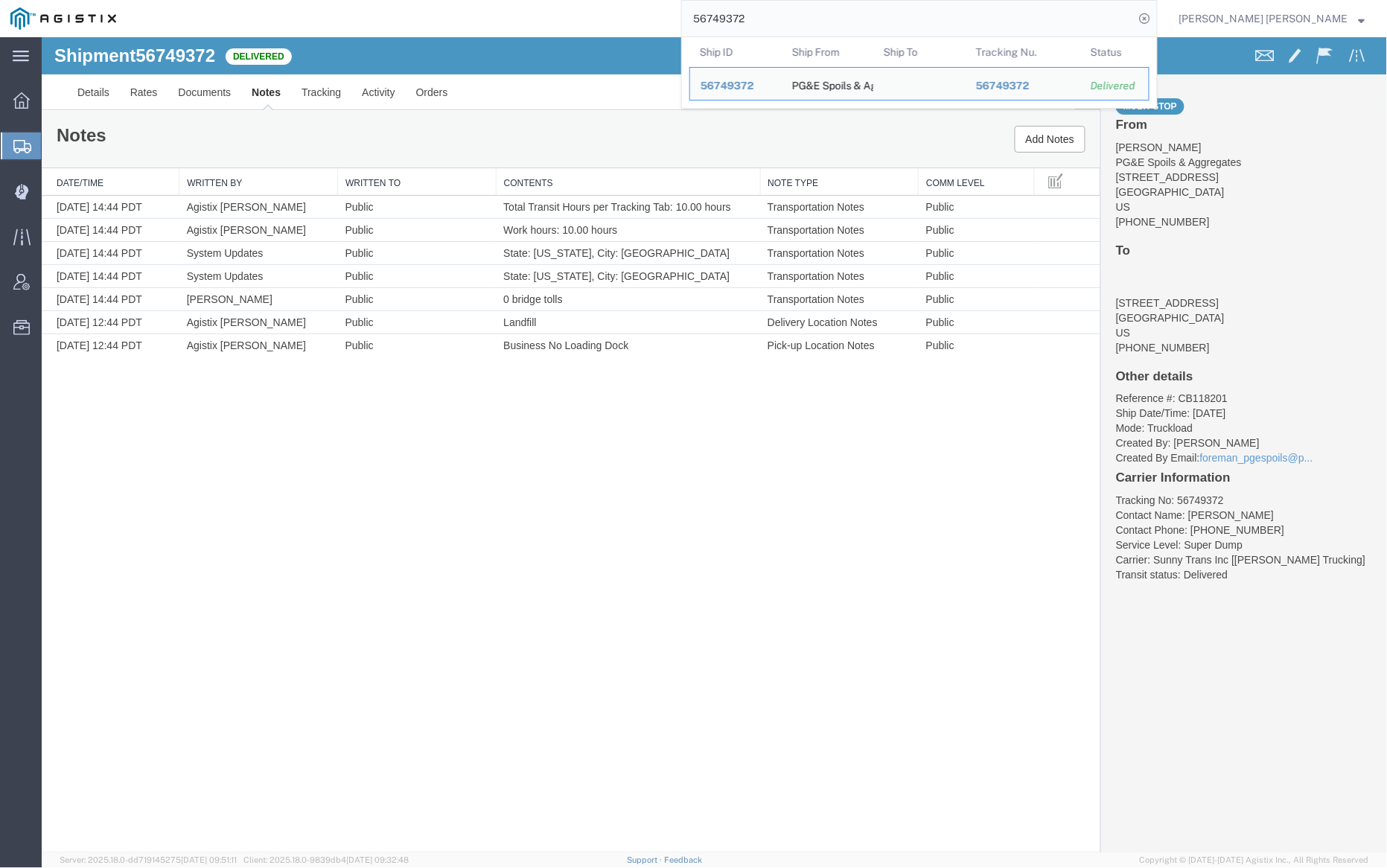
click at [796, 15] on input "56749372" at bounding box center [908, 18] width 453 height 36
paste input "3"
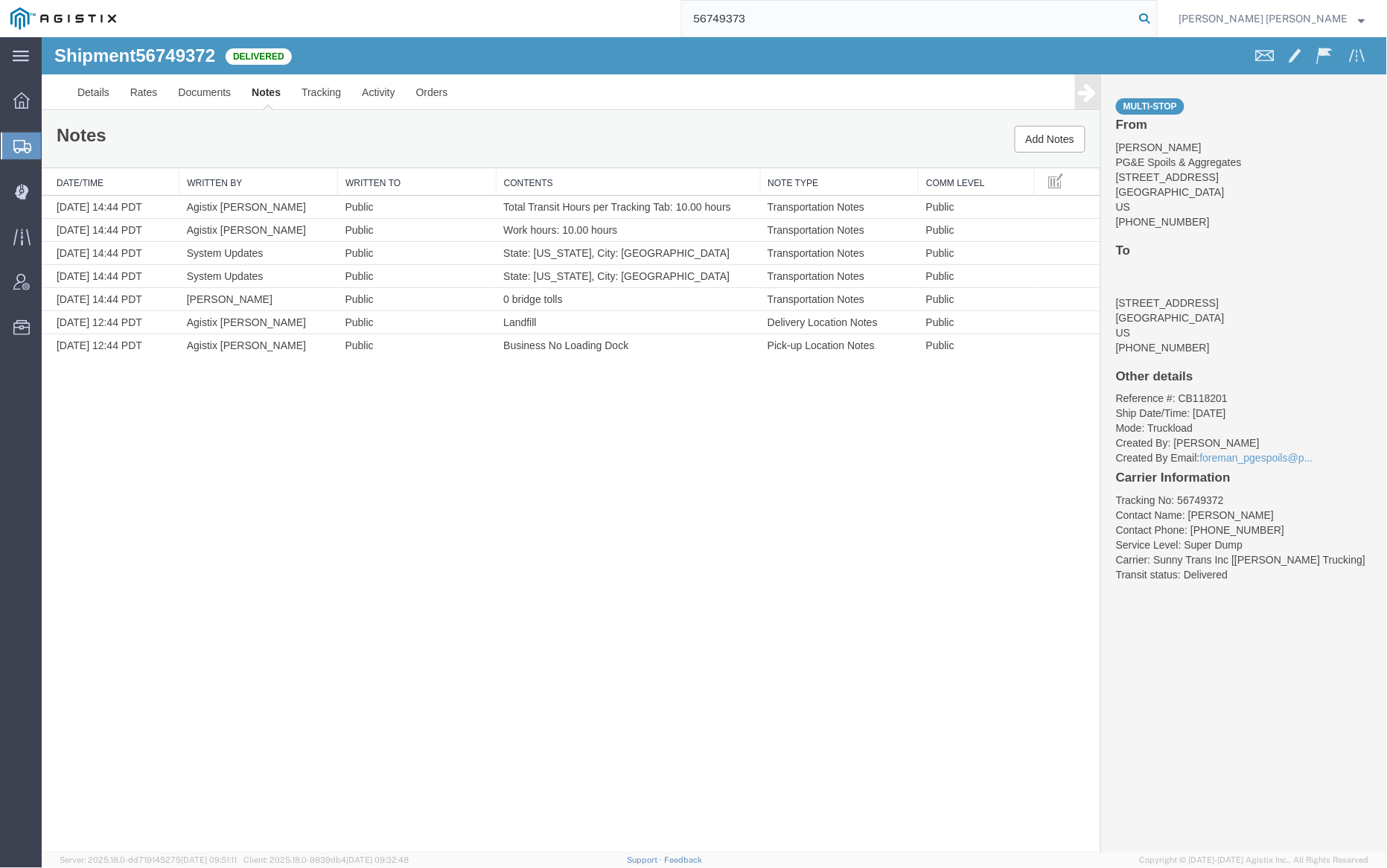
click at [1155, 18] on icon at bounding box center [1146, 19] width 21 height 21
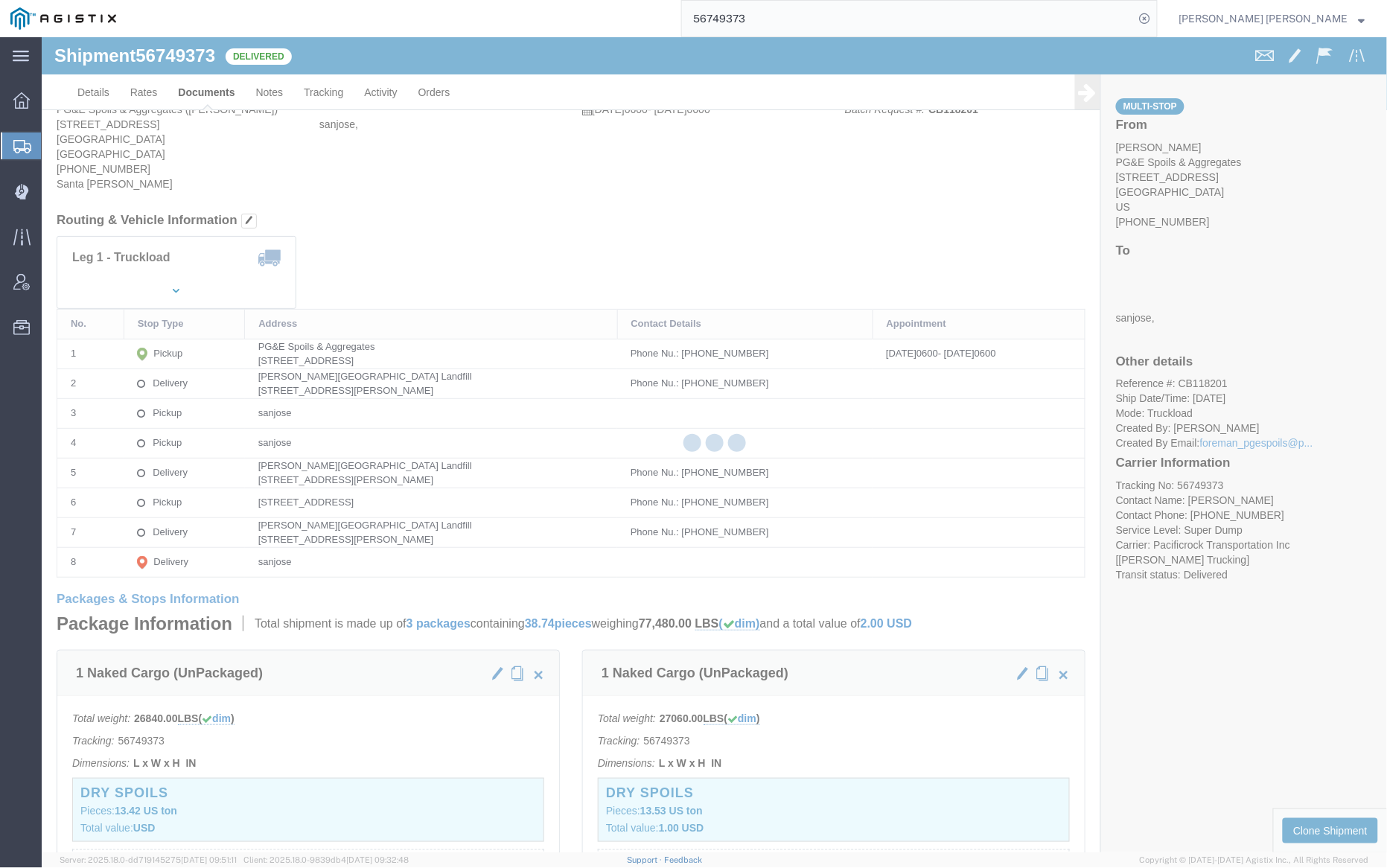
click at [208, 87] on div at bounding box center [714, 445] width 1346 height 815
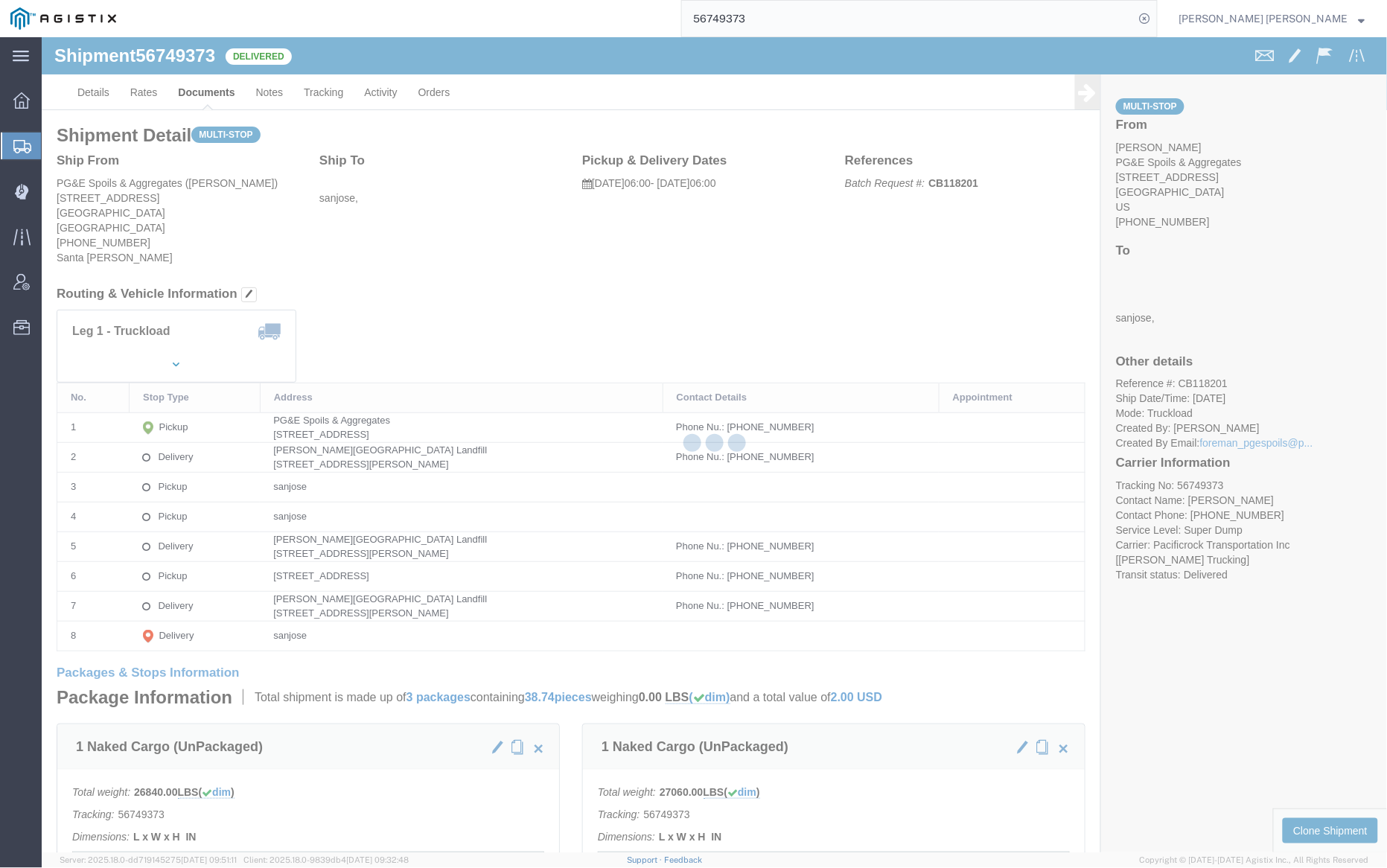
click at [208, 87] on div at bounding box center [714, 445] width 1346 height 815
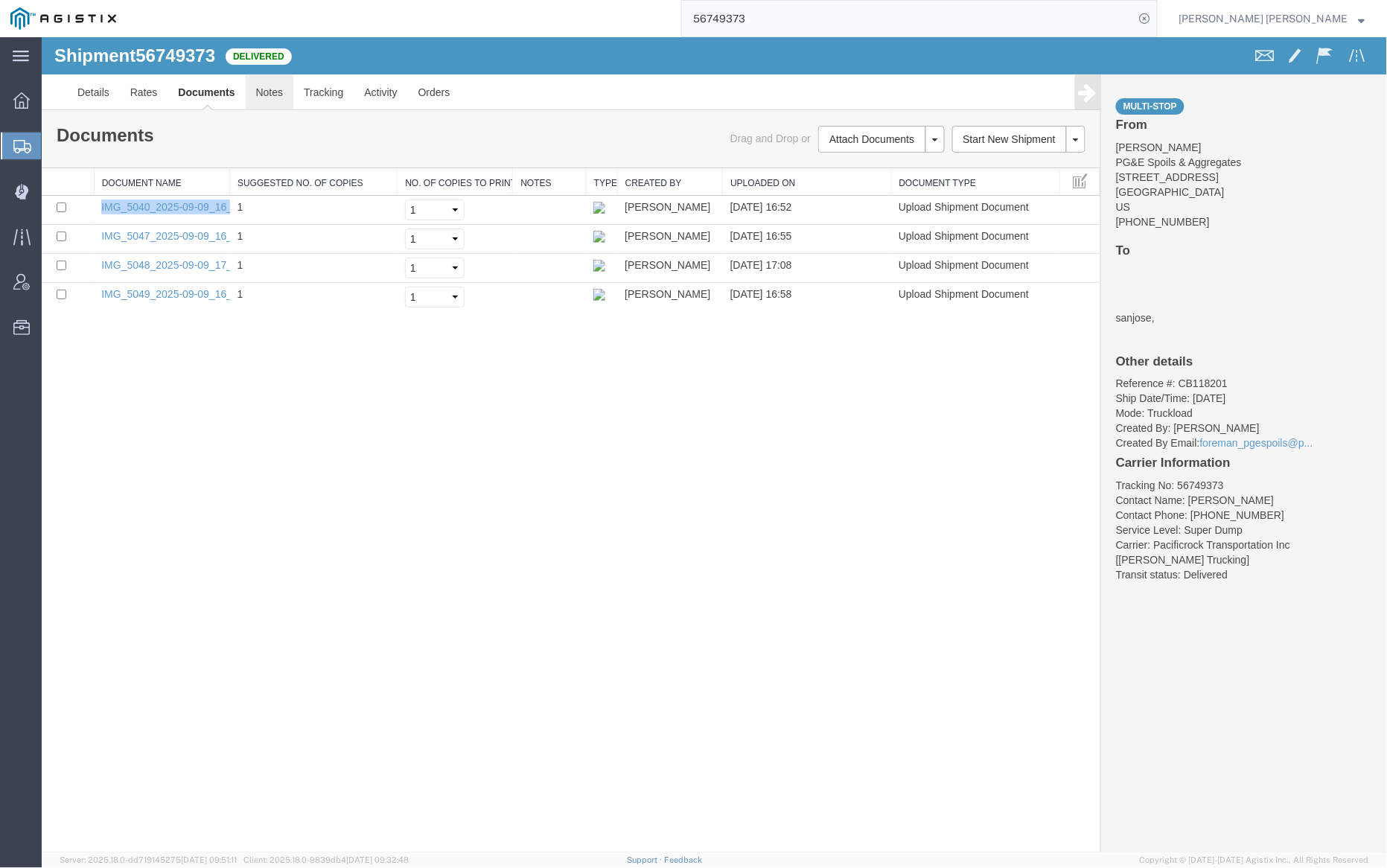
click at [283, 89] on link "Notes" at bounding box center [269, 91] width 48 height 36
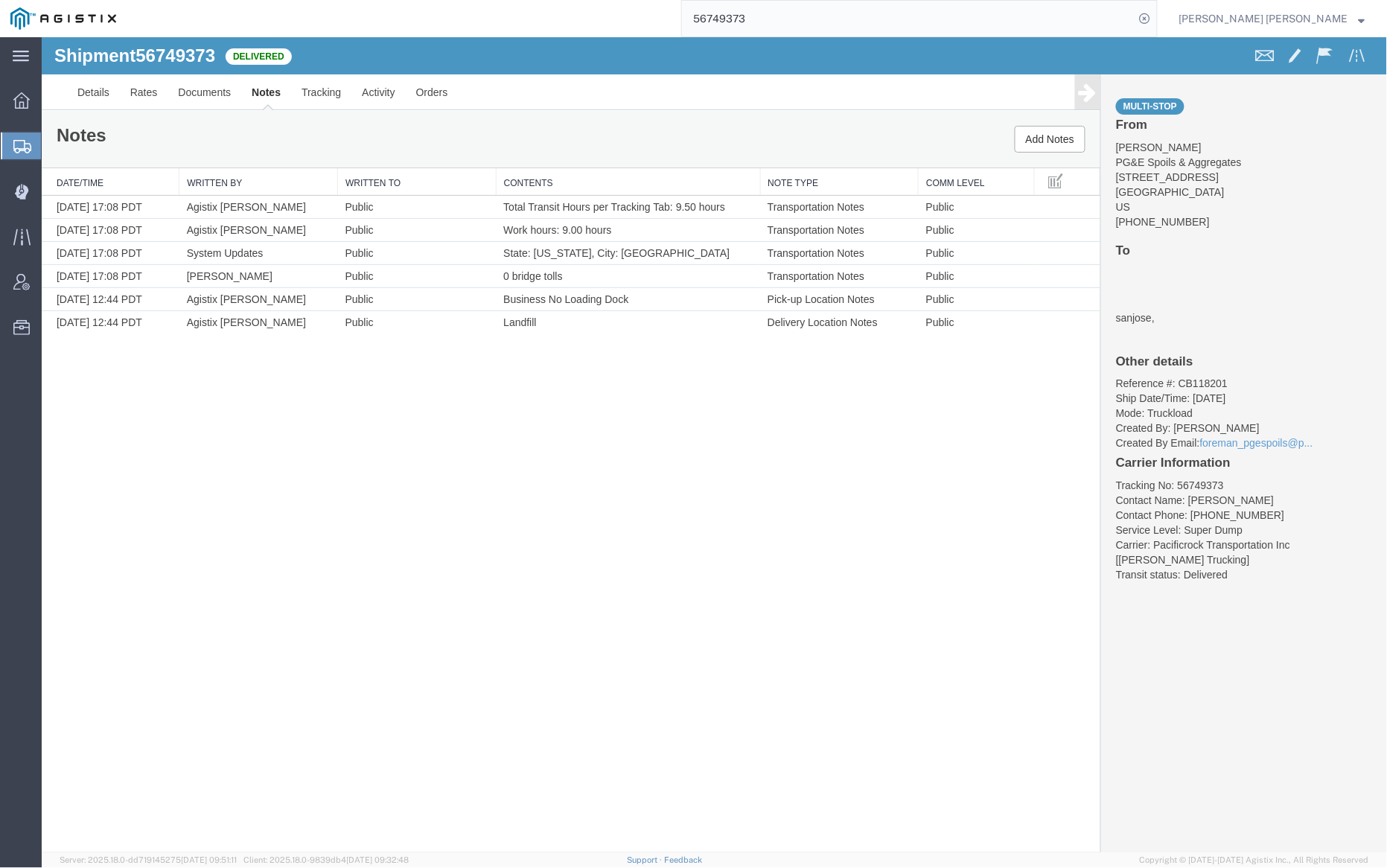
click at [805, 21] on input "56749373" at bounding box center [908, 18] width 453 height 36
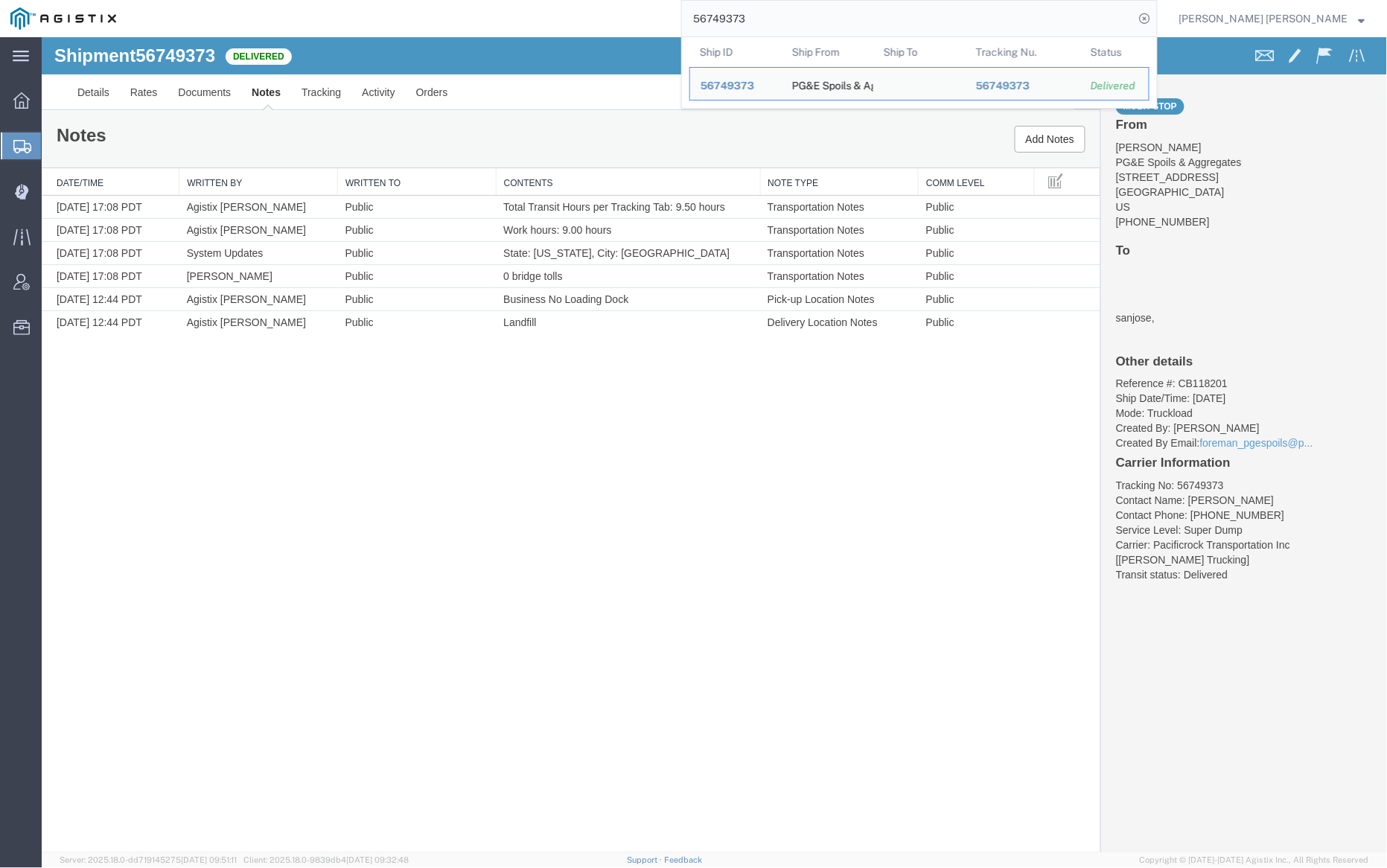
click at [805, 21] on input "56749373" at bounding box center [908, 18] width 453 height 36
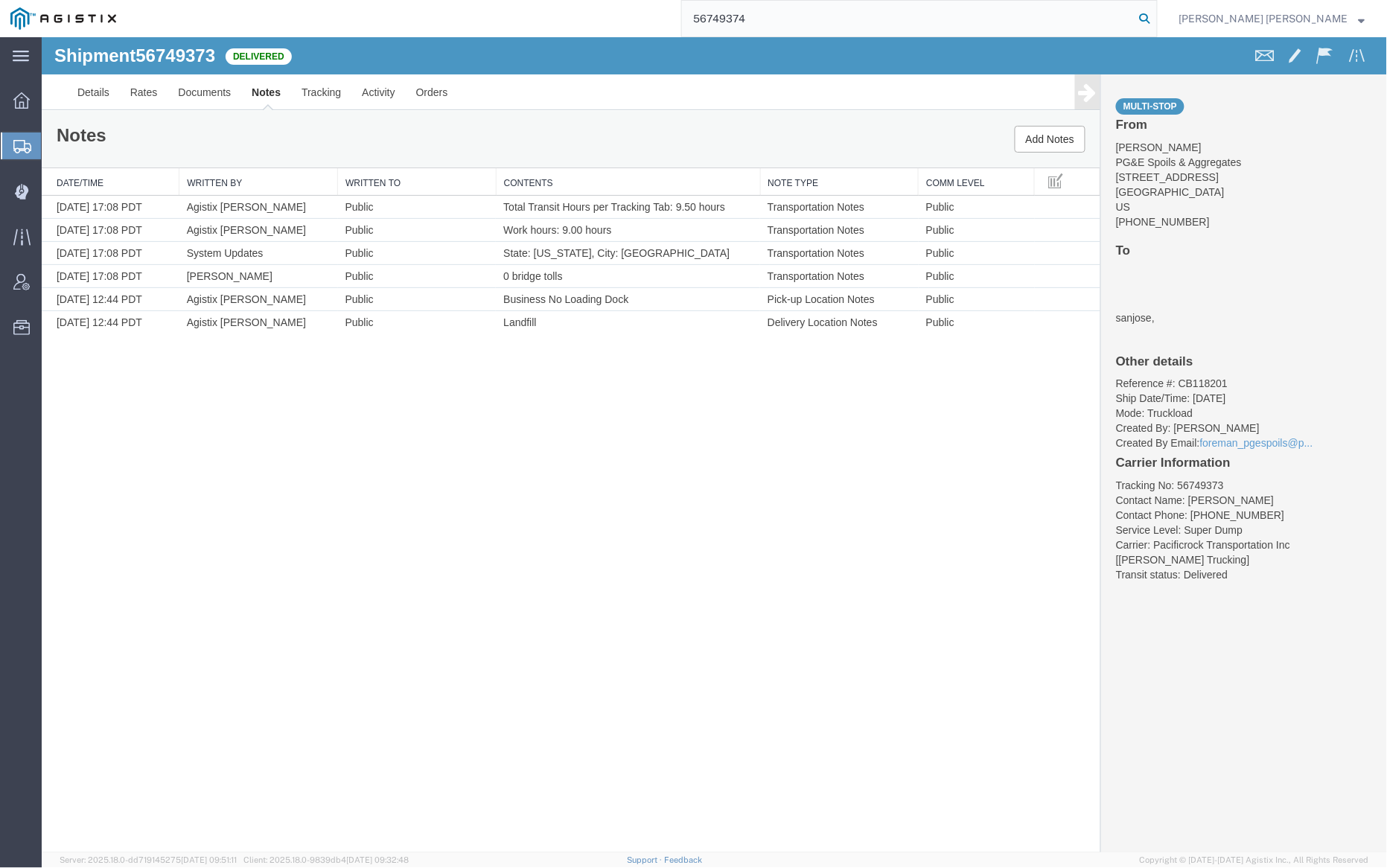
click at [1155, 13] on icon at bounding box center [1146, 19] width 21 height 21
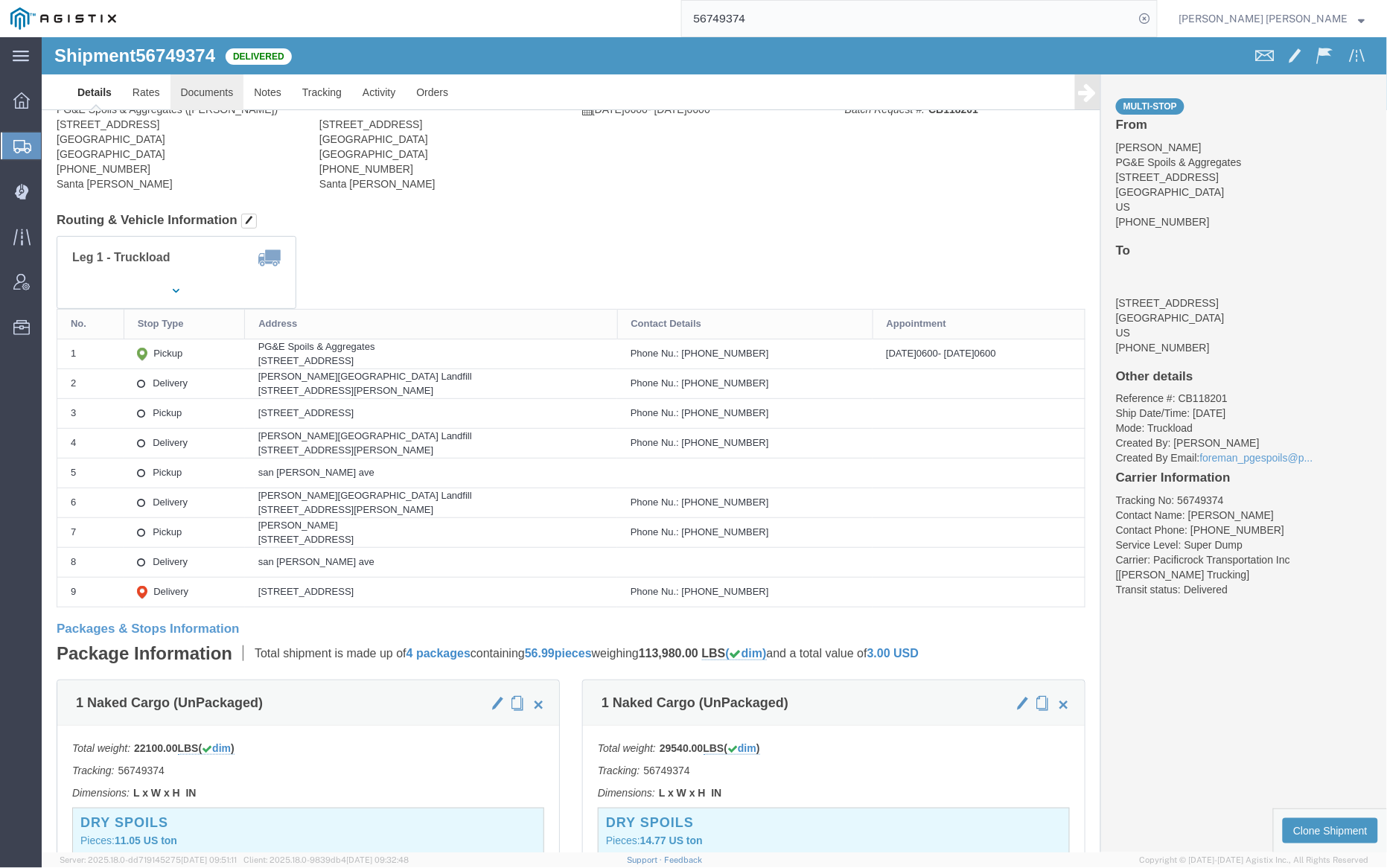
click body "Shipment 56749374 Delivered Details Rates Documents Notes Tracking Activity Ord…"
click div
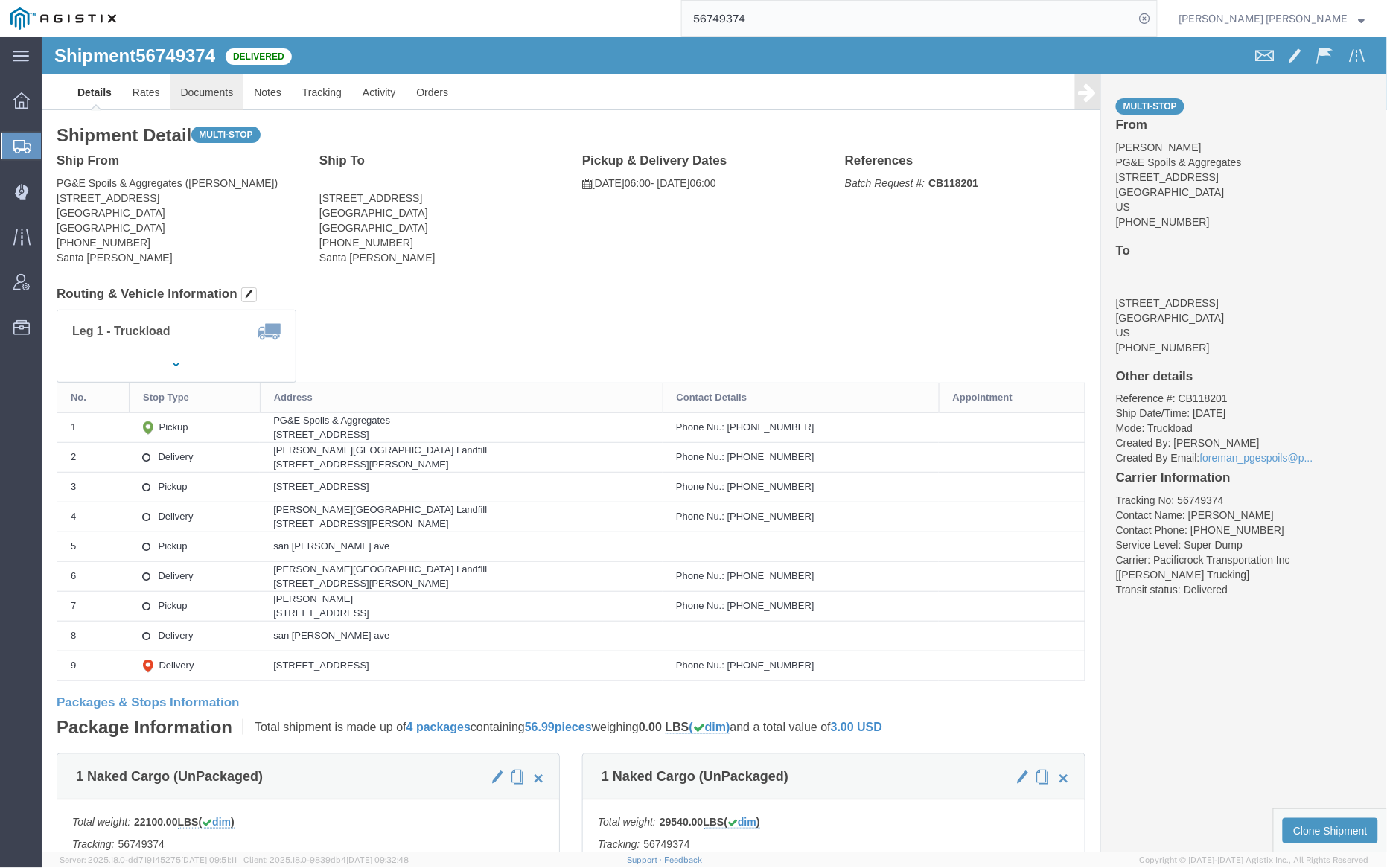
click link "Documents"
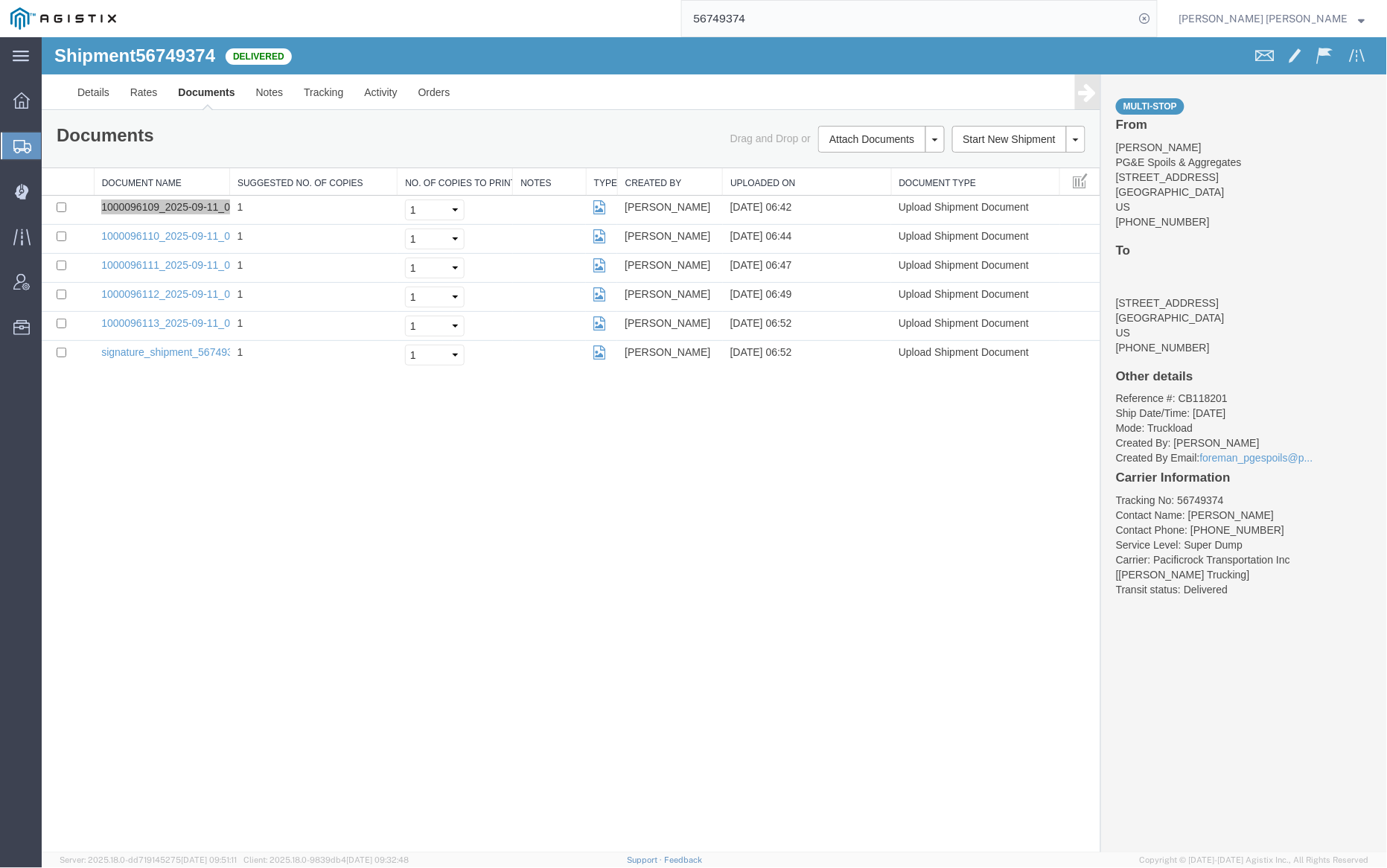
click at [802, 25] on input "56749374" at bounding box center [908, 18] width 453 height 36
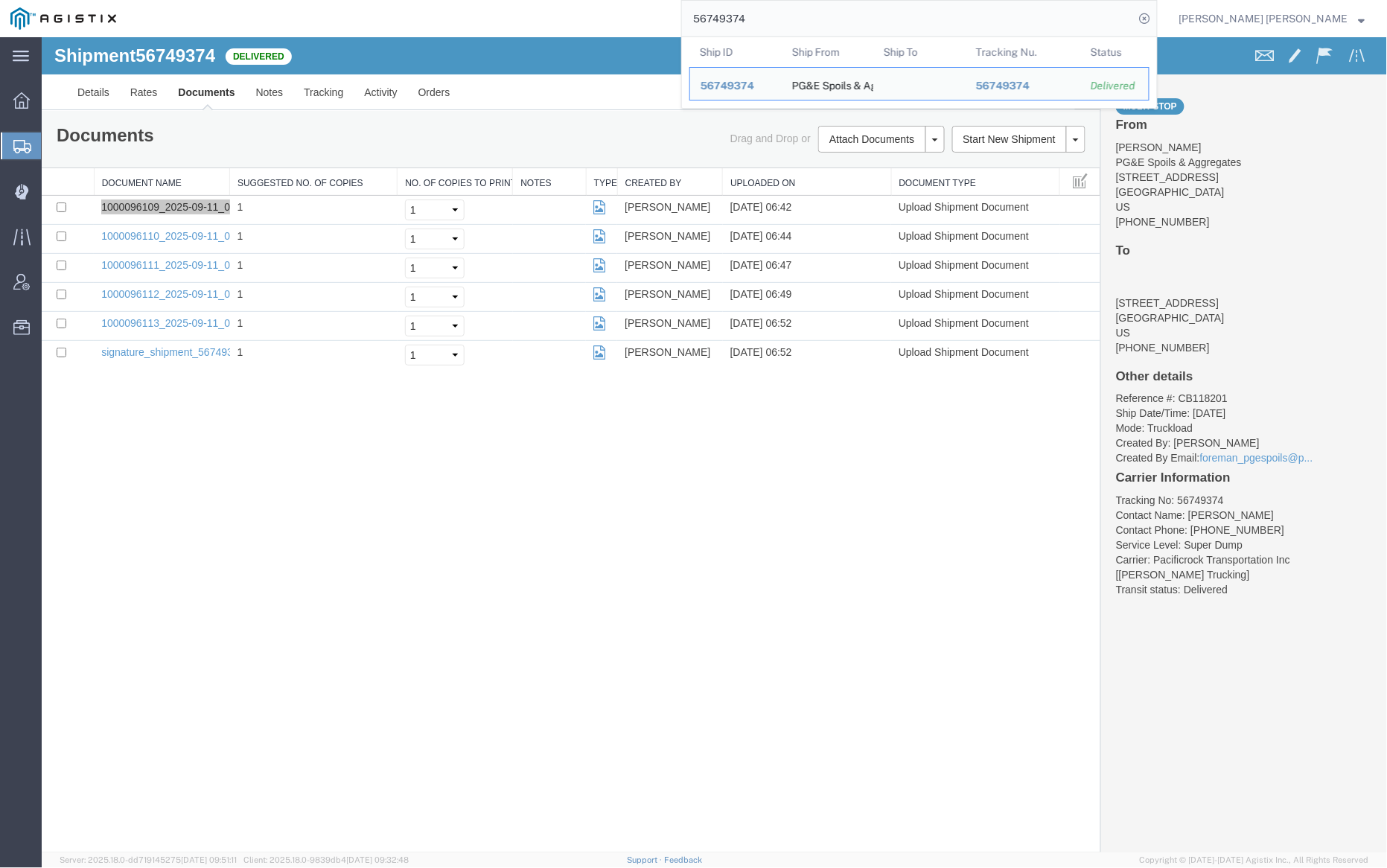
click at [802, 25] on input "56749374" at bounding box center [908, 18] width 453 height 36
paste input "5"
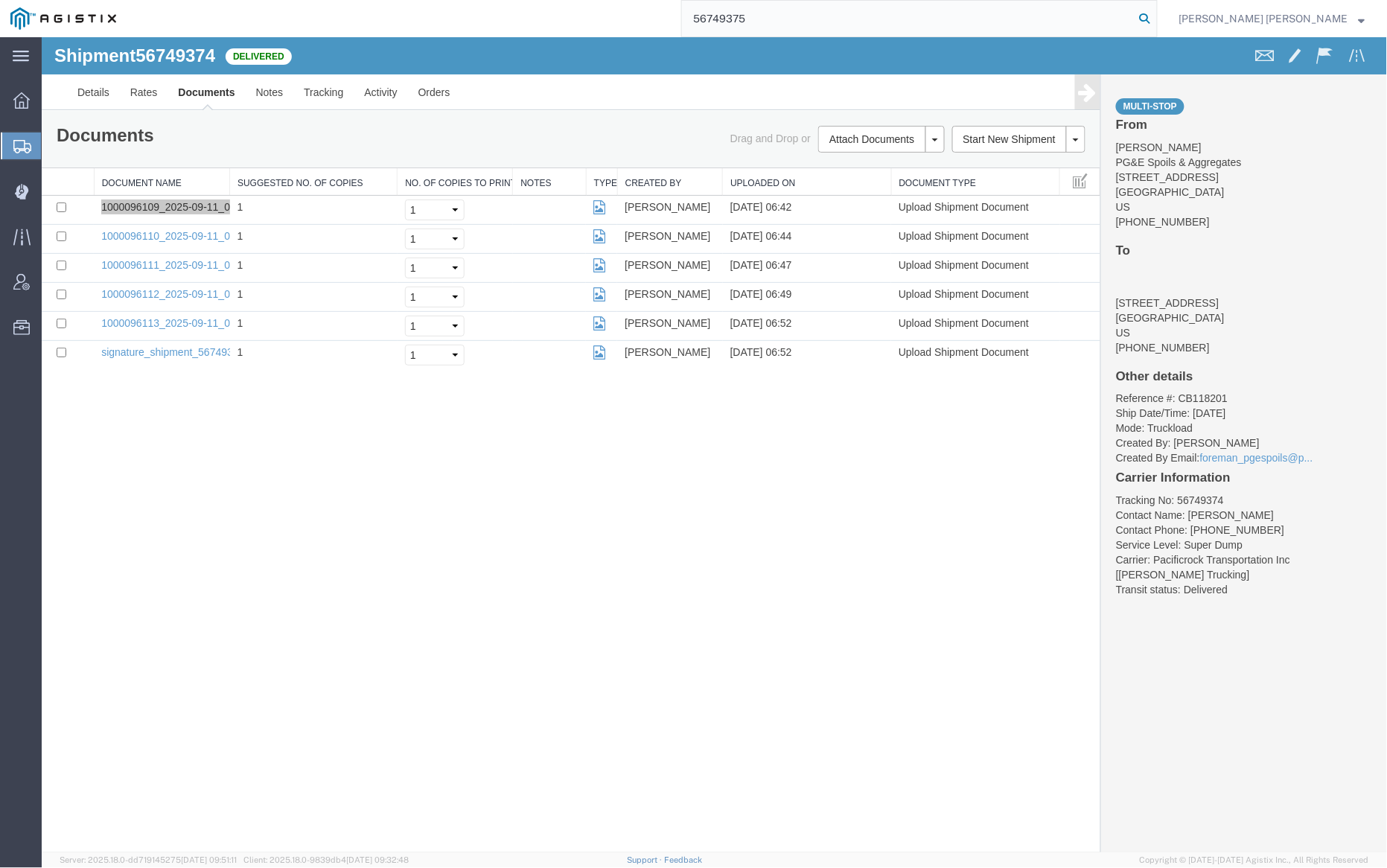
type input "56749375"
click at [1155, 20] on icon at bounding box center [1146, 19] width 21 height 21
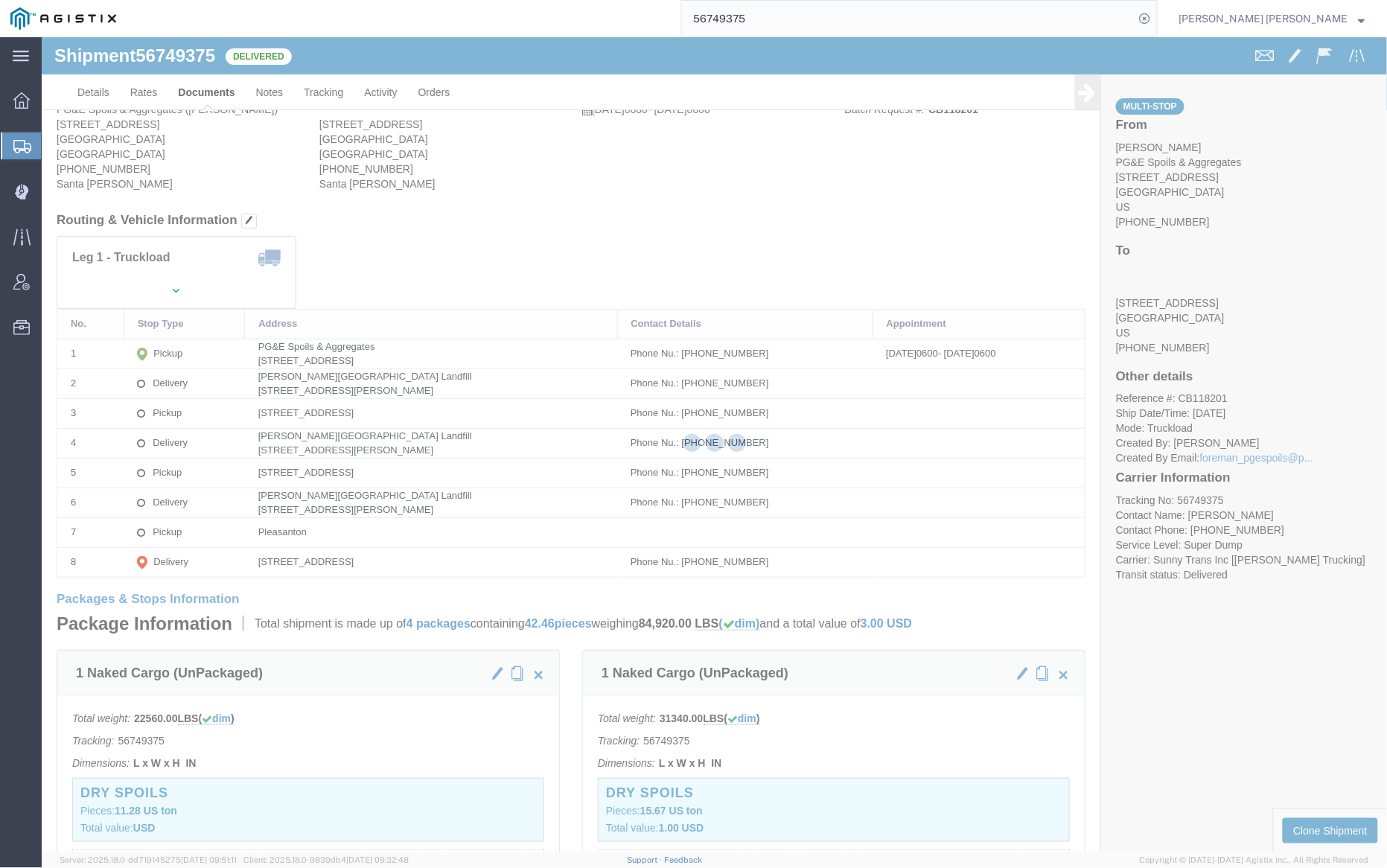
click at [197, 87] on div at bounding box center [714, 445] width 1346 height 815
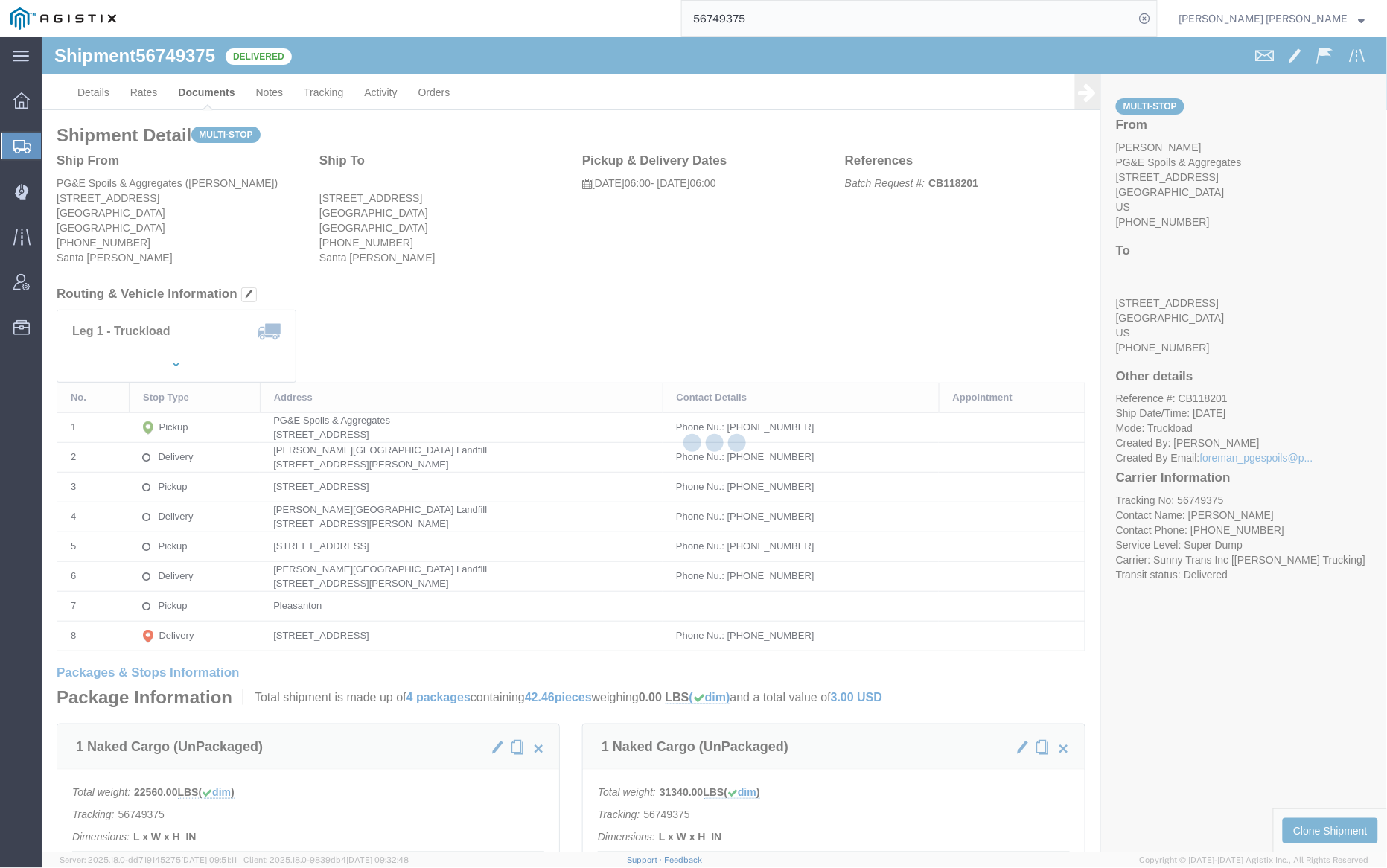
click at [197, 87] on div at bounding box center [714, 445] width 1346 height 815
